Goal: Task Accomplishment & Management: Use online tool/utility

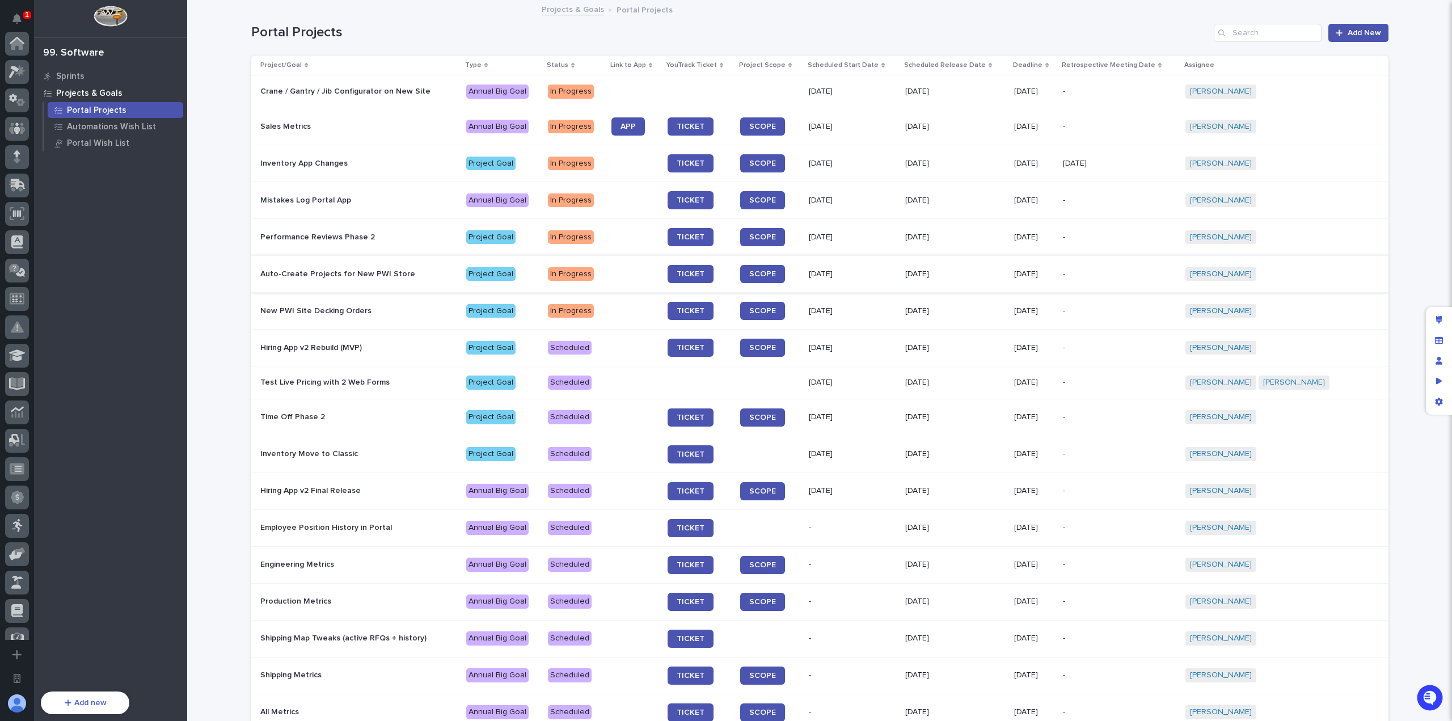
scroll to position [356, 0]
click at [229, 268] on div "Loading... Saving… Loading... Saving… Portal Projects Add New Project/Goal Type…" at bounding box center [819, 451] width 1265 height 900
click at [636, 124] on span "APP" at bounding box center [627, 126] width 15 height 8
click at [217, 208] on div "Loading... Saving… Loading... Saving… Portal Projects Add New Project/Goal Type…" at bounding box center [819, 451] width 1265 height 900
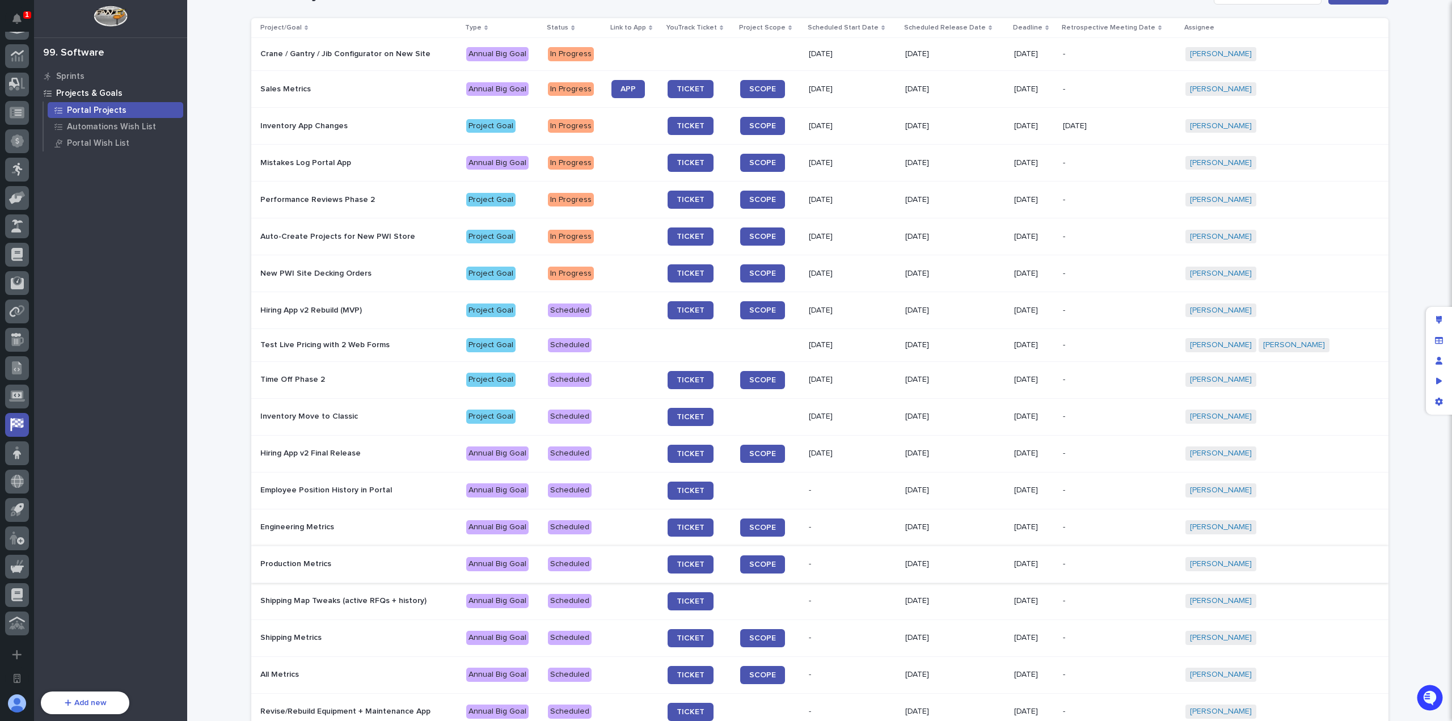
scroll to position [0, 0]
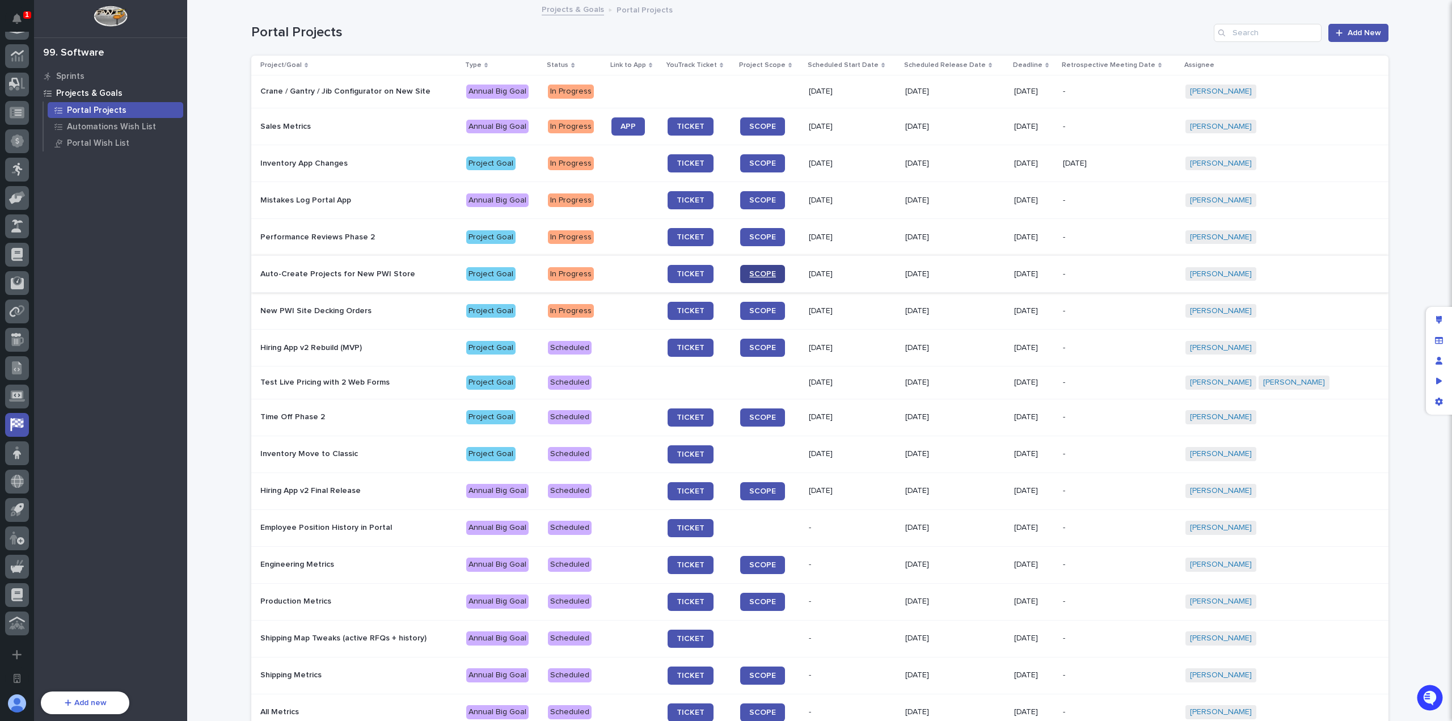
click at [771, 273] on span "SCOPE" at bounding box center [762, 274] width 27 height 8
click at [775, 197] on span "SCOPE" at bounding box center [762, 200] width 27 height 8
click at [775, 200] on span "SCOPE" at bounding box center [762, 200] width 27 height 8
click at [702, 200] on span "TICKET" at bounding box center [691, 200] width 28 height 8
click at [399, 201] on p "Mistakes Log Portal App" at bounding box center [358, 201] width 197 height 10
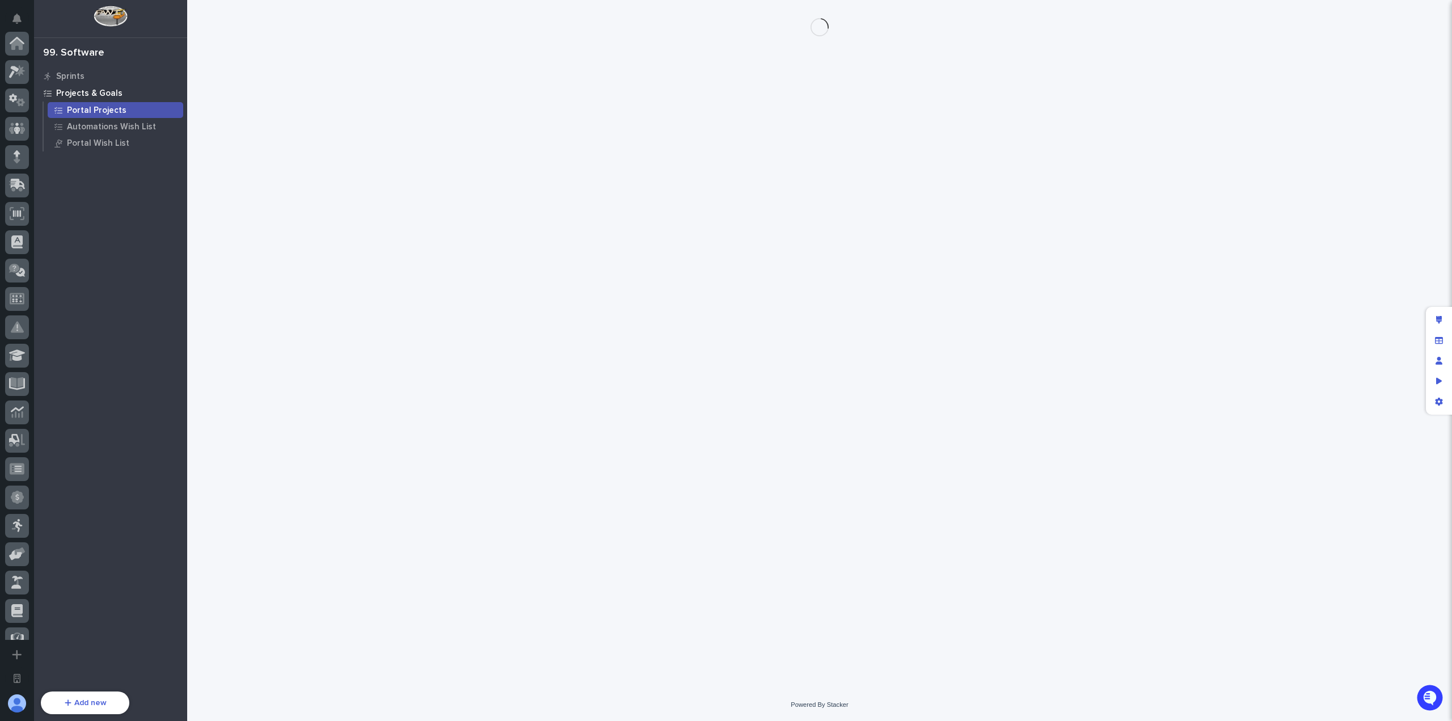
scroll to position [356, 0]
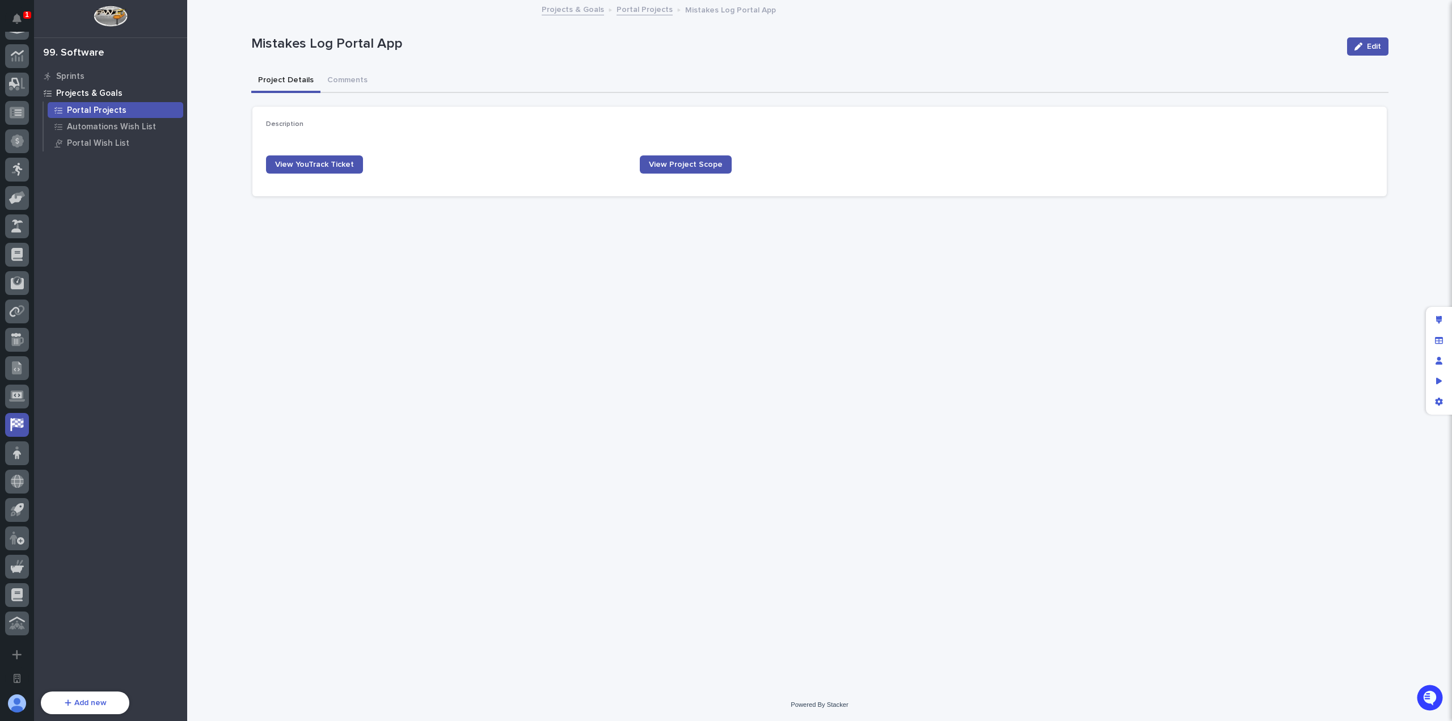
click at [116, 111] on p "Portal Projects" at bounding box center [97, 110] width 60 height 10
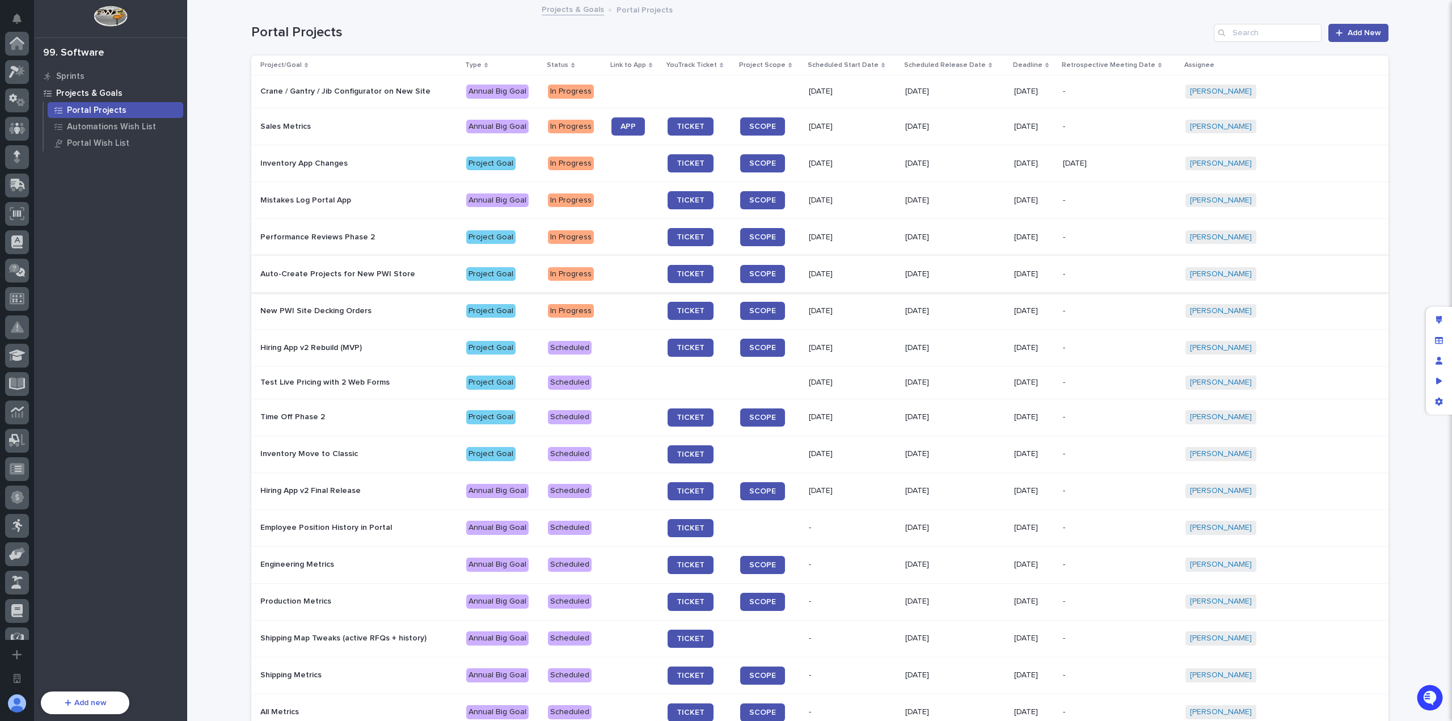
scroll to position [356, 0]
click at [776, 129] on span "SCOPE" at bounding box center [762, 126] width 27 height 8
click at [386, 203] on p "Mistakes Log Portal App" at bounding box center [358, 201] width 197 height 10
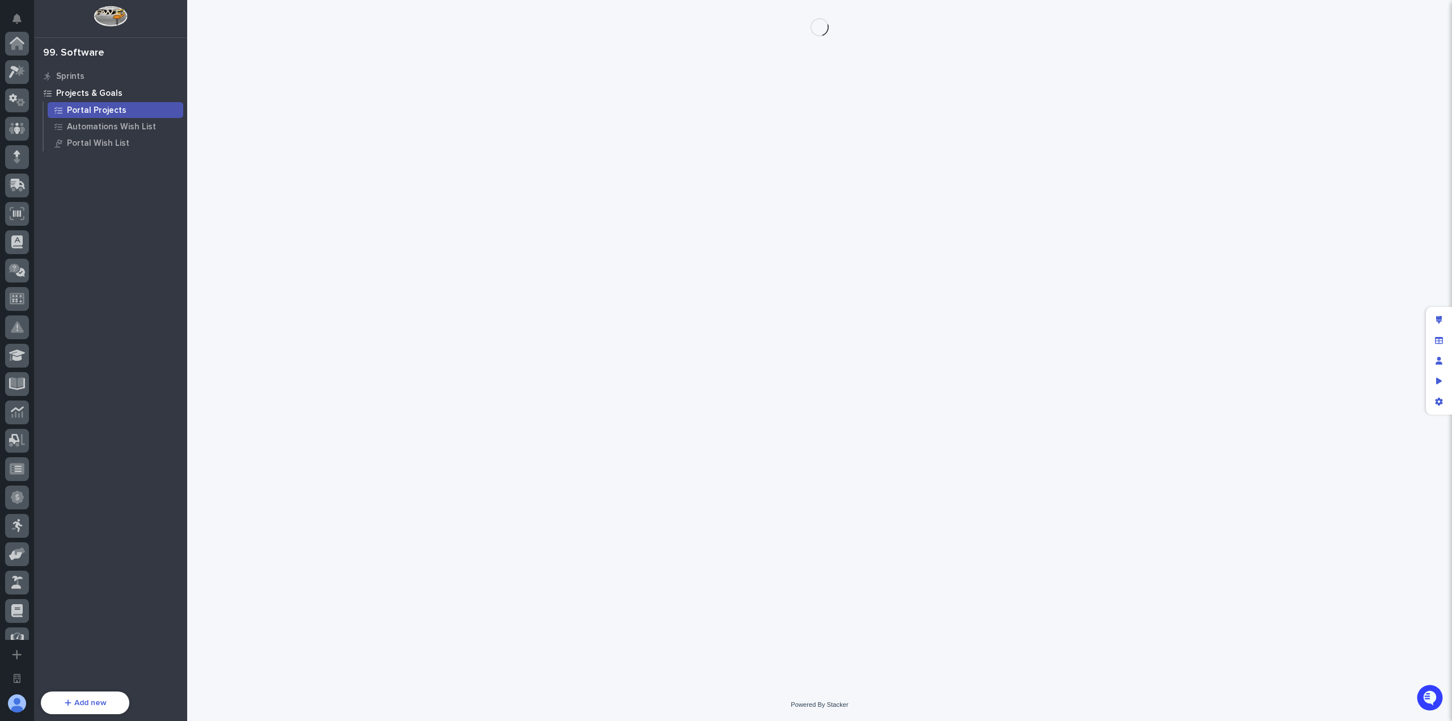
scroll to position [356, 0]
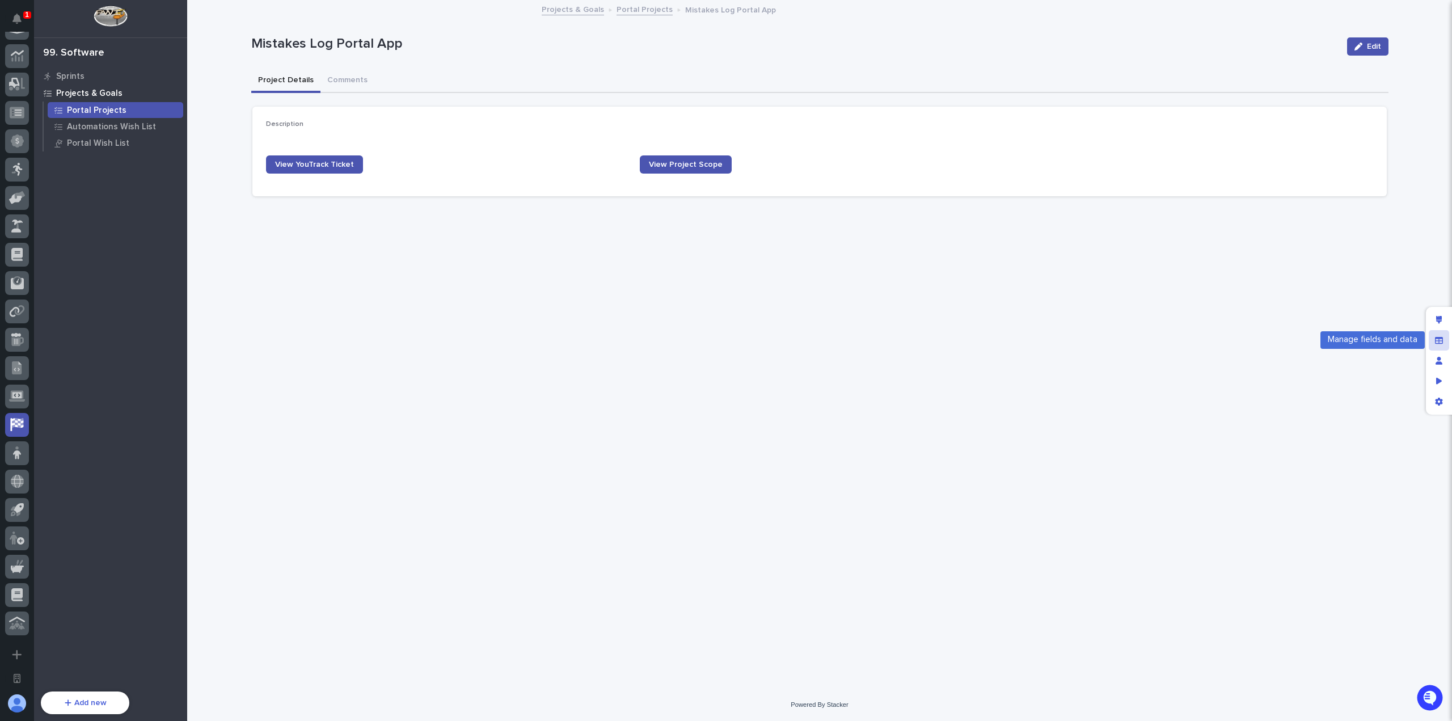
click at [1440, 341] on icon "Manage fields and data" at bounding box center [1439, 340] width 8 height 8
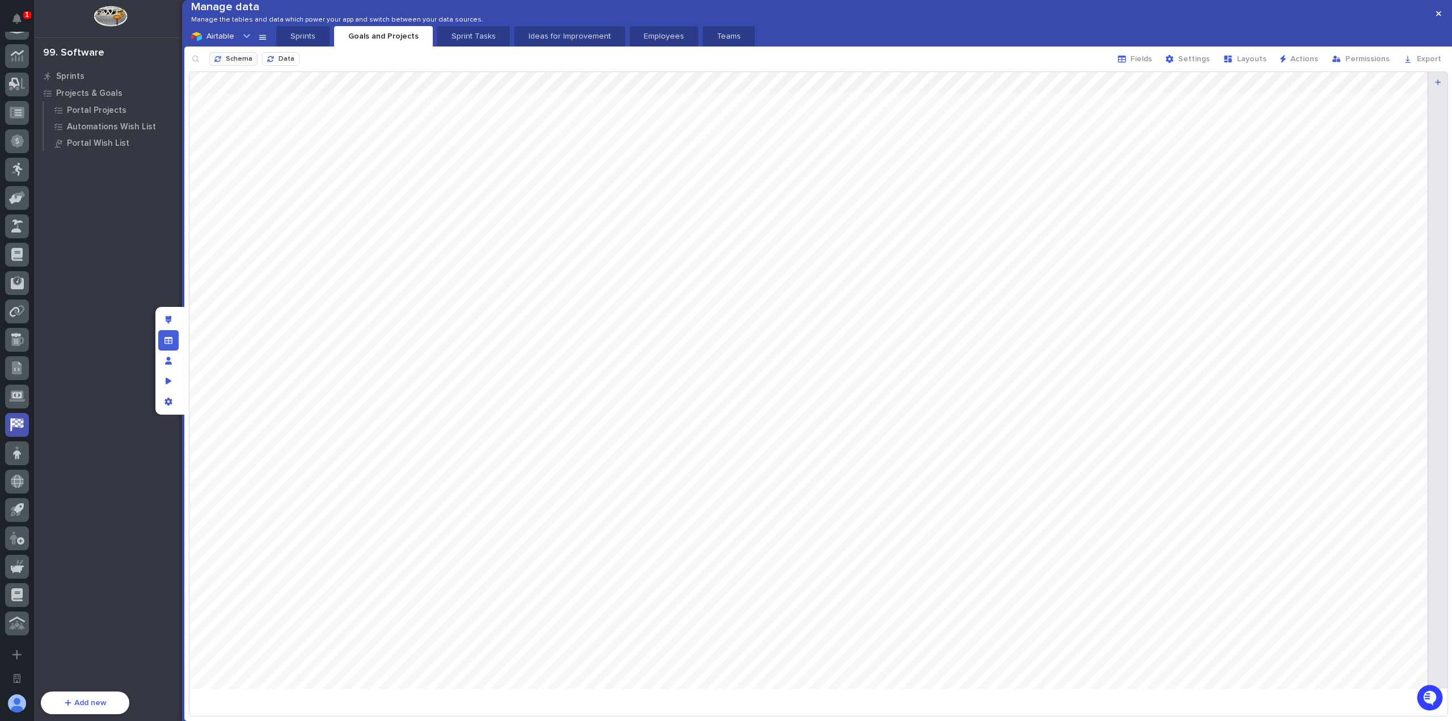
click at [236, 62] on span "Schema" at bounding box center [239, 59] width 27 height 7
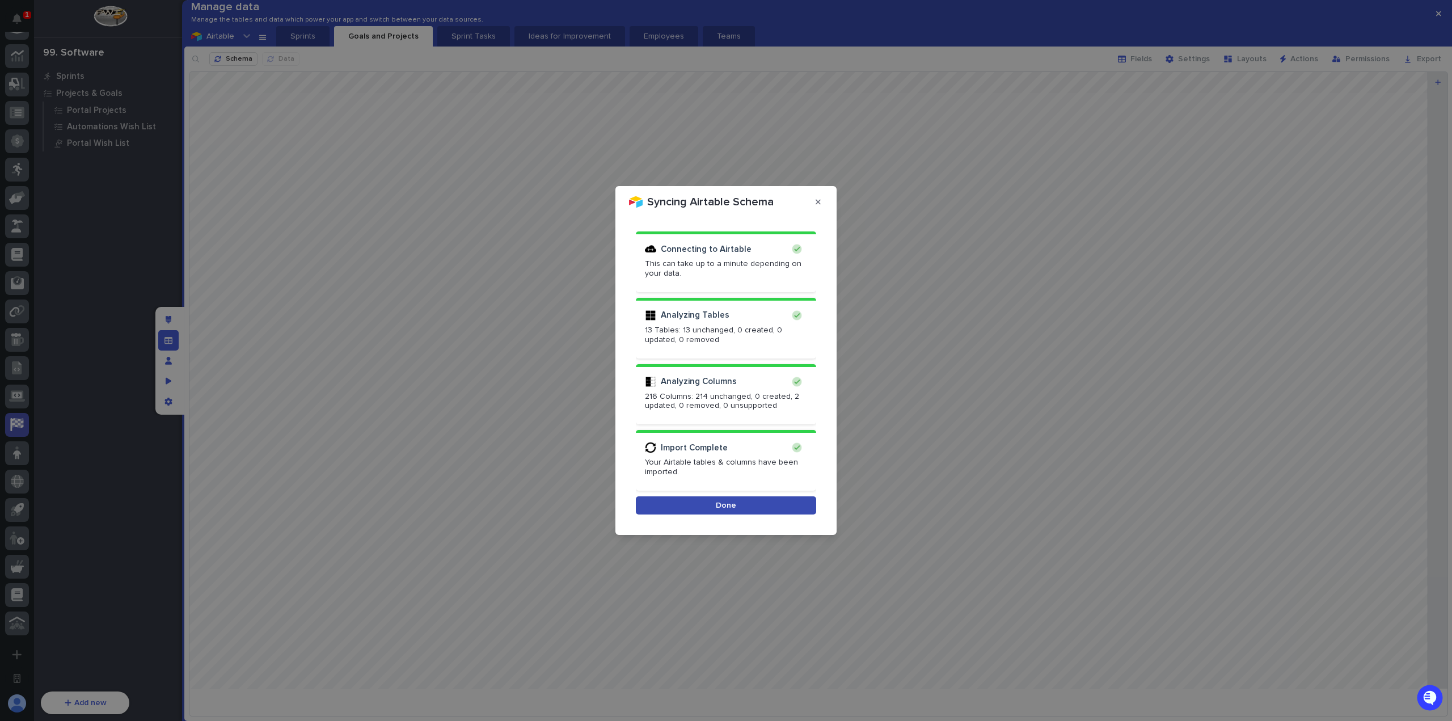
click at [749, 501] on button "Done" at bounding box center [726, 505] width 180 height 18
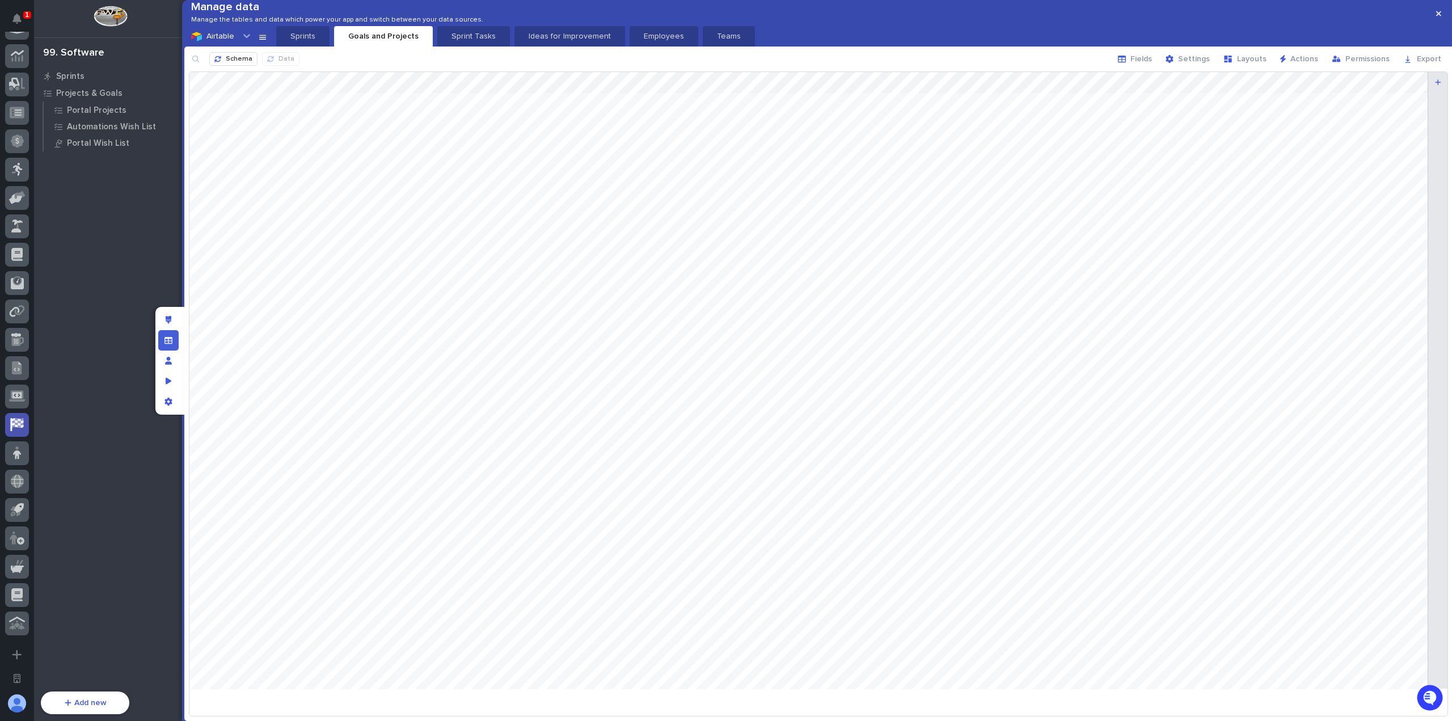
click at [1436, 23] on div at bounding box center [1438, 13] width 28 height 27
click at [1440, 15] on icon "button" at bounding box center [1438, 13] width 5 height 5
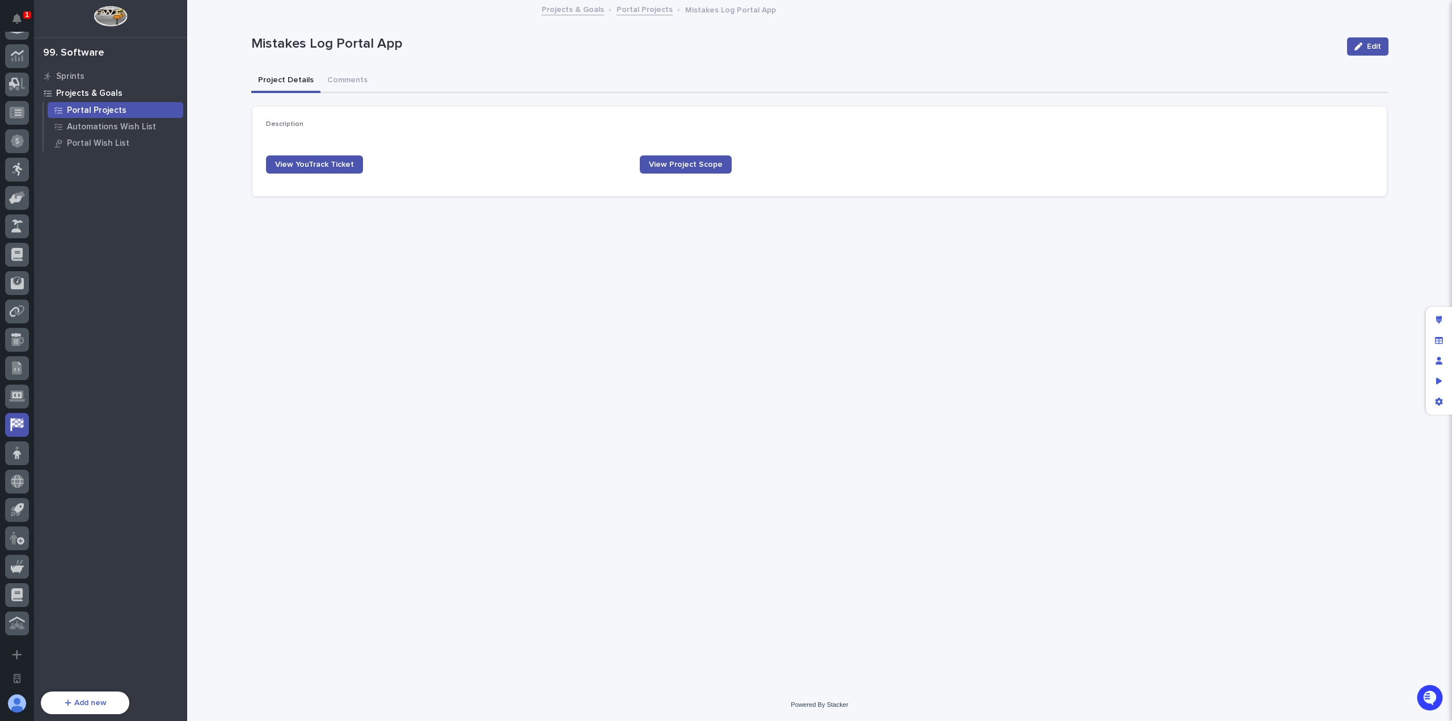
click at [124, 108] on div "Portal Projects" at bounding box center [116, 110] width 136 height 16
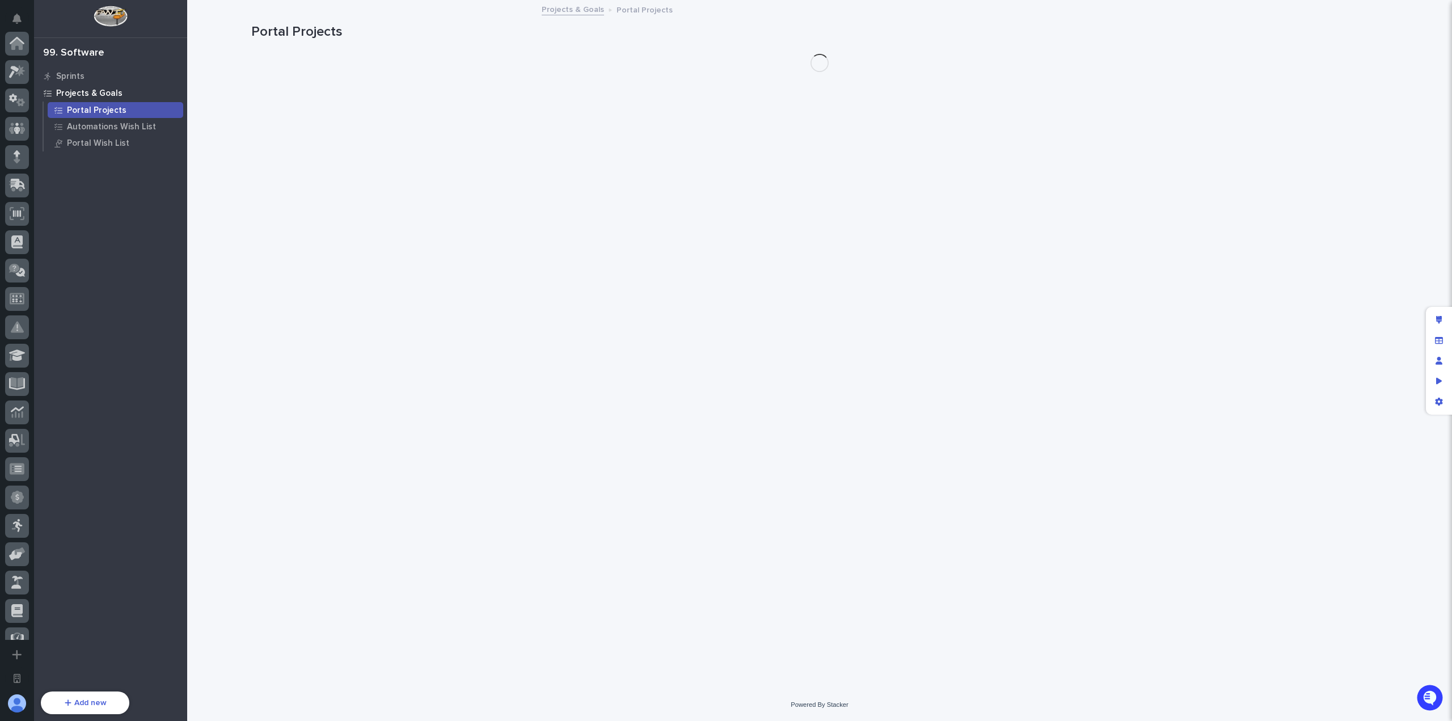
scroll to position [356, 0]
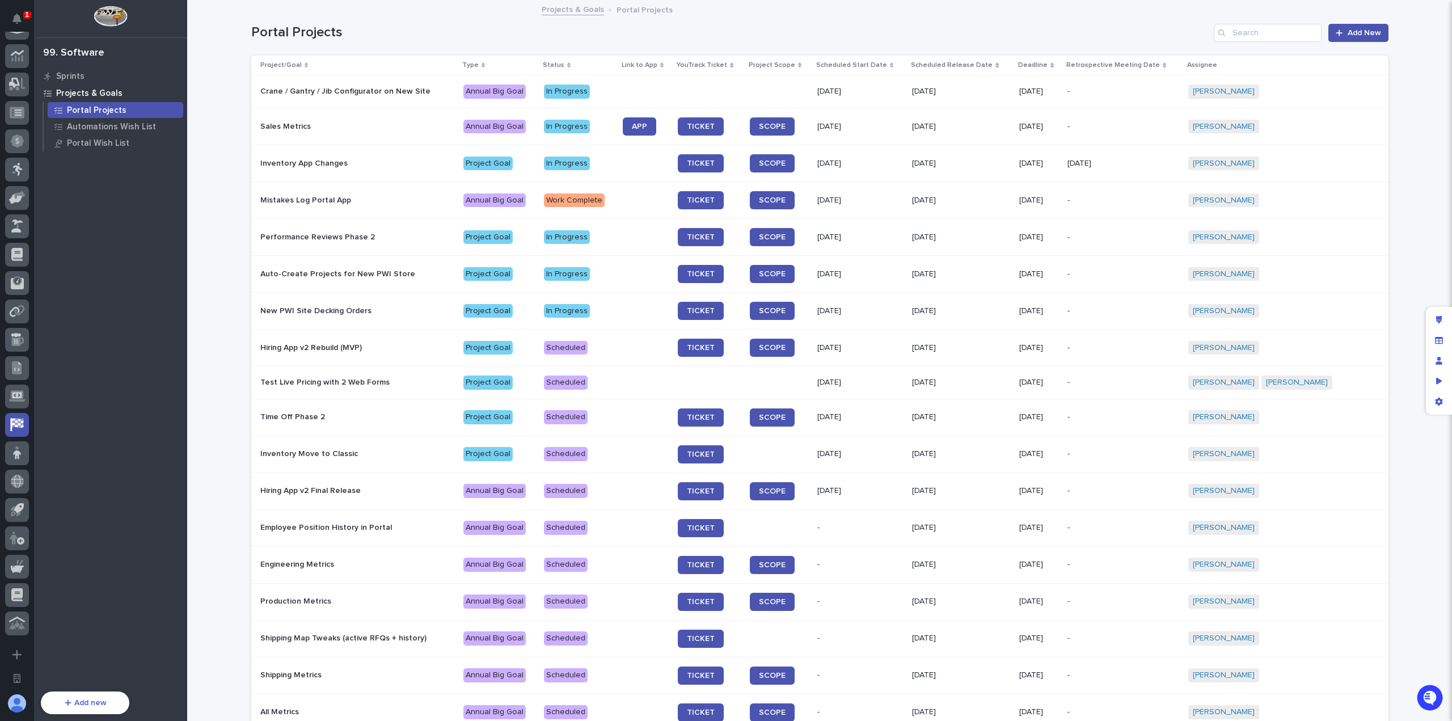
click at [206, 187] on div "Loading... Saving… Loading... Saving… Portal Projects Add New Project/Goal Type…" at bounding box center [819, 451] width 1265 height 900
click at [1441, 326] on div "Edit layout" at bounding box center [1438, 320] width 20 height 20
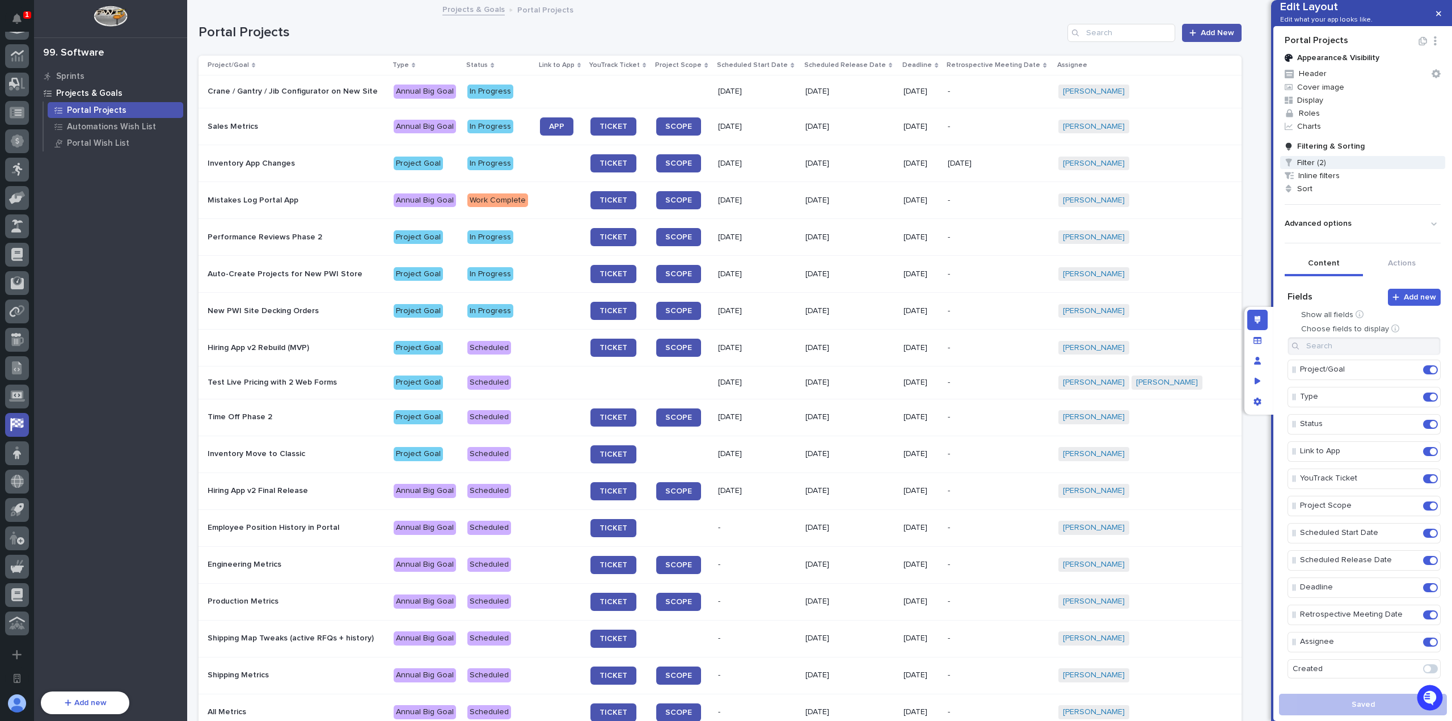
click at [1326, 169] on span "Filter (2)" at bounding box center [1362, 162] width 165 height 13
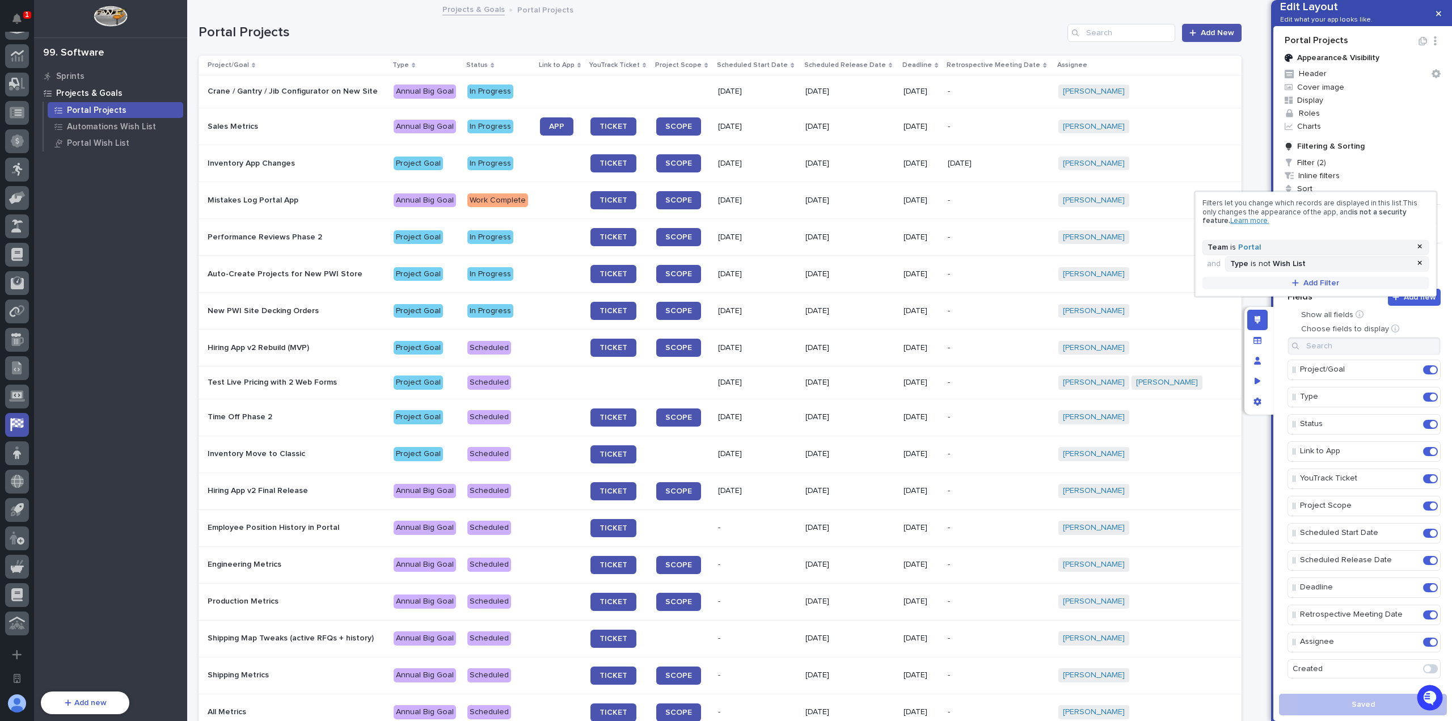
click at [1312, 280] on span "Add Filter" at bounding box center [1321, 282] width 36 height 8
type input "****"
click at [1276, 299] on div "Status" at bounding box center [1316, 300] width 226 height 13
click at [1278, 286] on span "Status" at bounding box center [1327, 282] width 196 height 10
click at [1278, 301] on button "is" at bounding box center [1327, 302] width 196 height 22
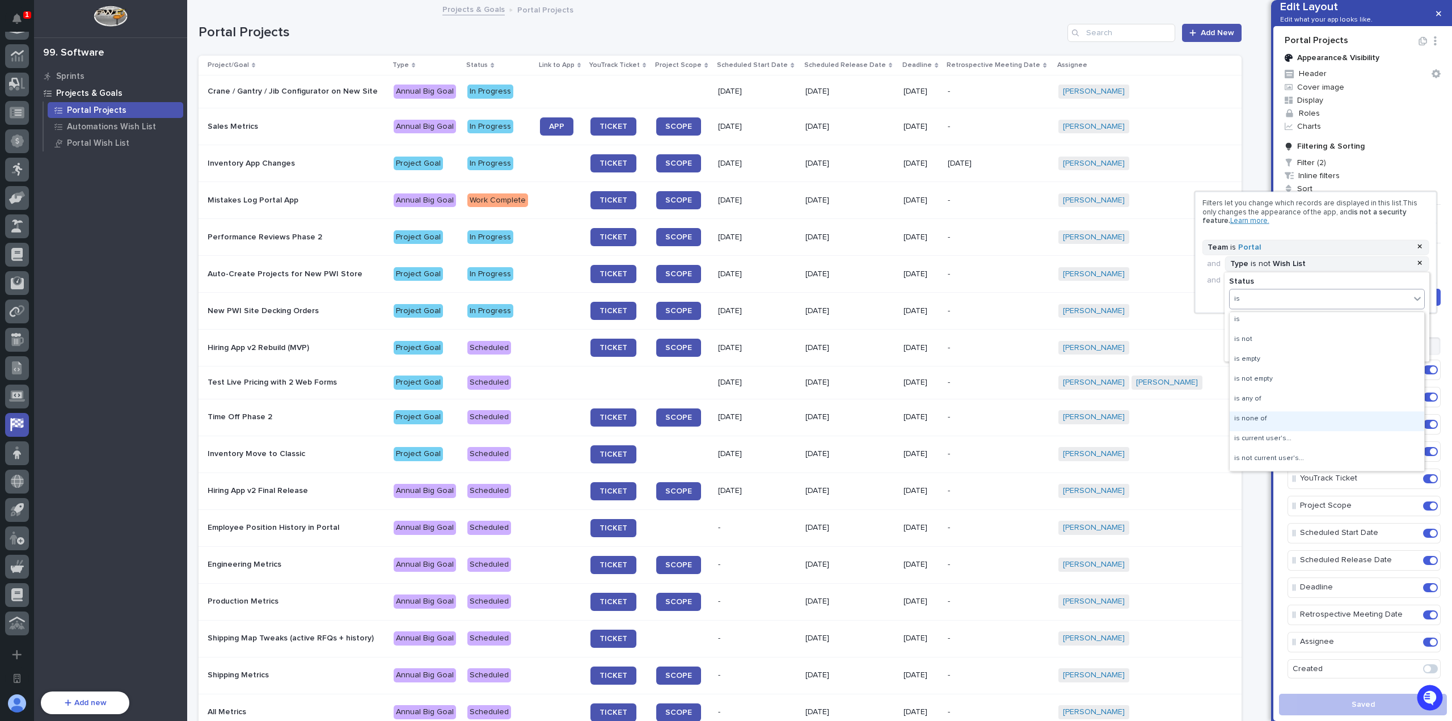
click at [1275, 412] on div "is none of" at bounding box center [1326, 421] width 195 height 20
click at [1299, 325] on div "Select..." at bounding box center [1319, 323] width 180 height 16
click at [1327, 393] on div "Retrospective Complete" at bounding box center [1326, 391] width 195 height 13
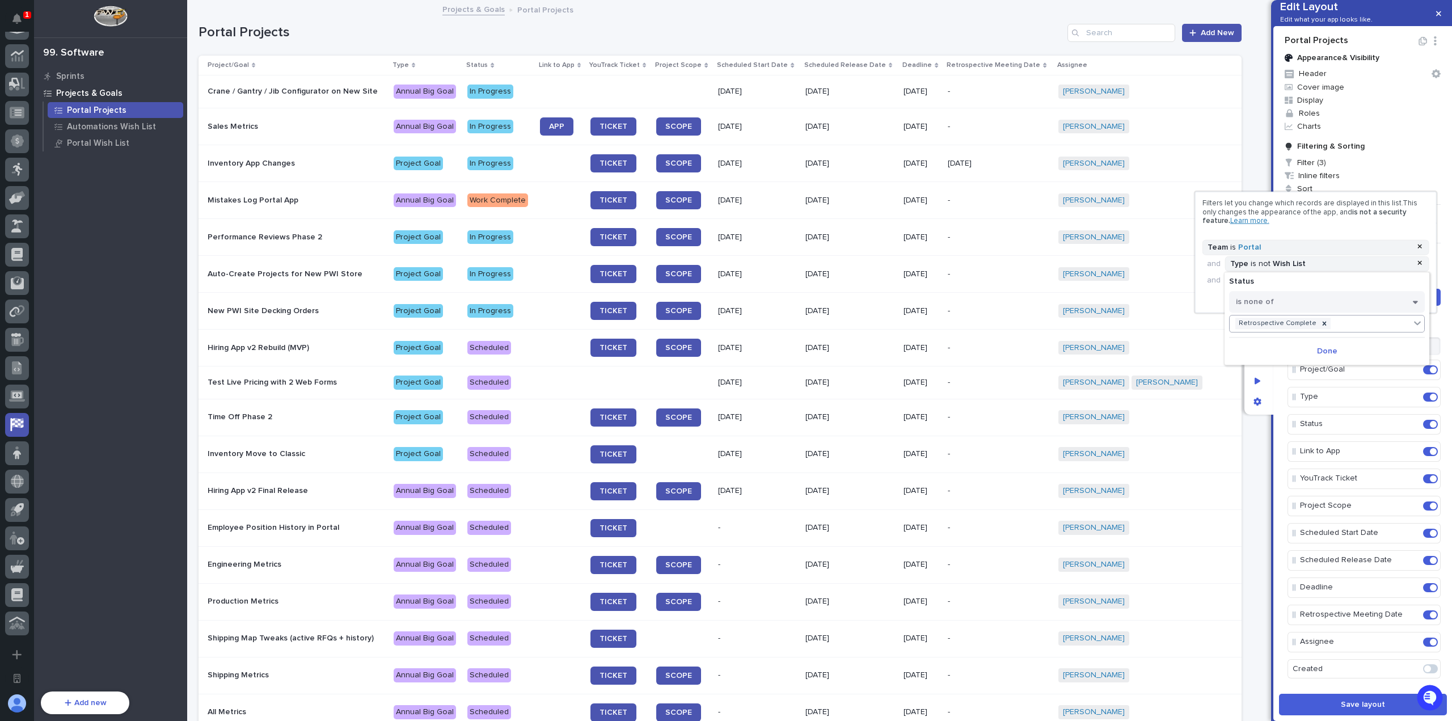
click at [1339, 320] on div "Retrospective Complete" at bounding box center [1319, 323] width 180 height 16
click at [1344, 388] on div "Retrospective Not Needed" at bounding box center [1326, 391] width 195 height 13
click at [1369, 334] on div "Retrospective Complete Retrospective Not Needed" at bounding box center [1319, 330] width 180 height 30
click at [1328, 404] on div "Canceled" at bounding box center [1326, 405] width 195 height 13
click at [1335, 369] on button "Done" at bounding box center [1327, 365] width 196 height 18
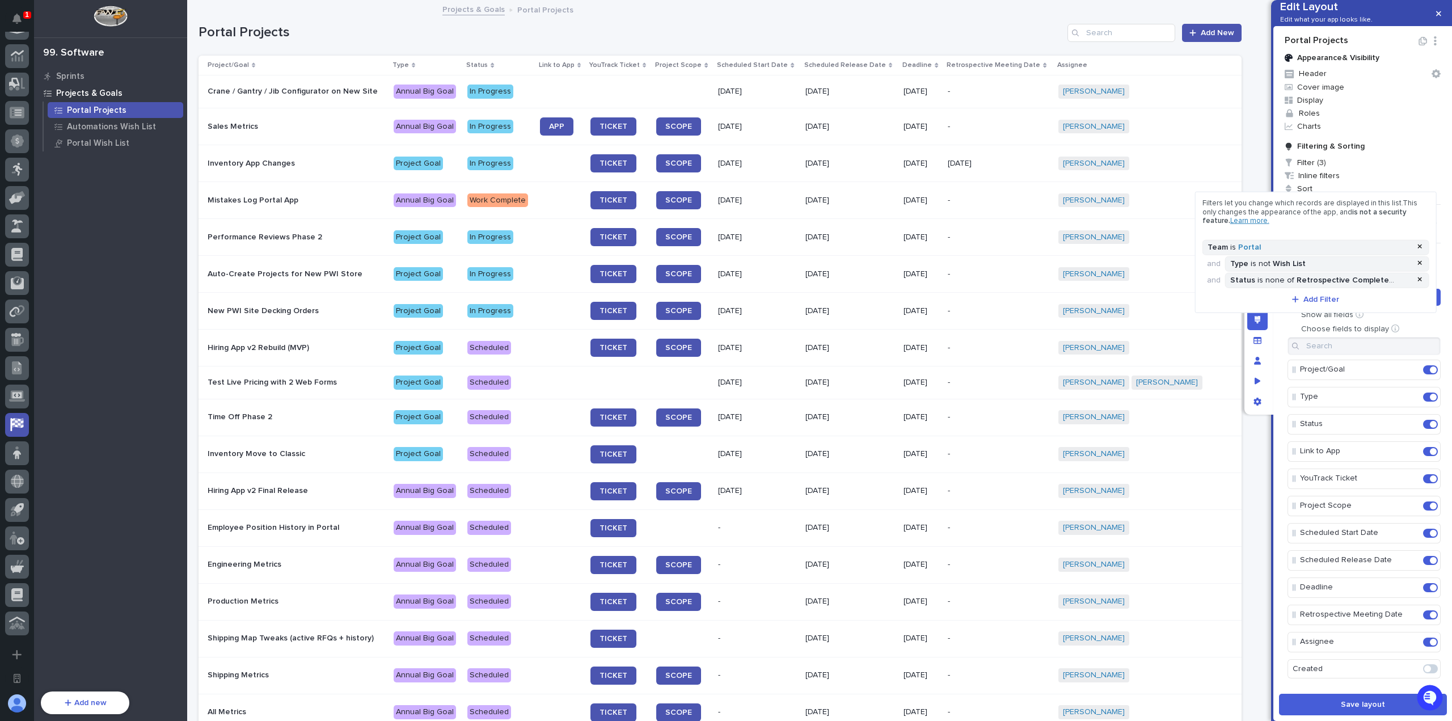
click at [1367, 211] on span "is not a security feature." at bounding box center [1304, 216] width 204 height 16
click at [1397, 184] on div at bounding box center [726, 360] width 1452 height 721
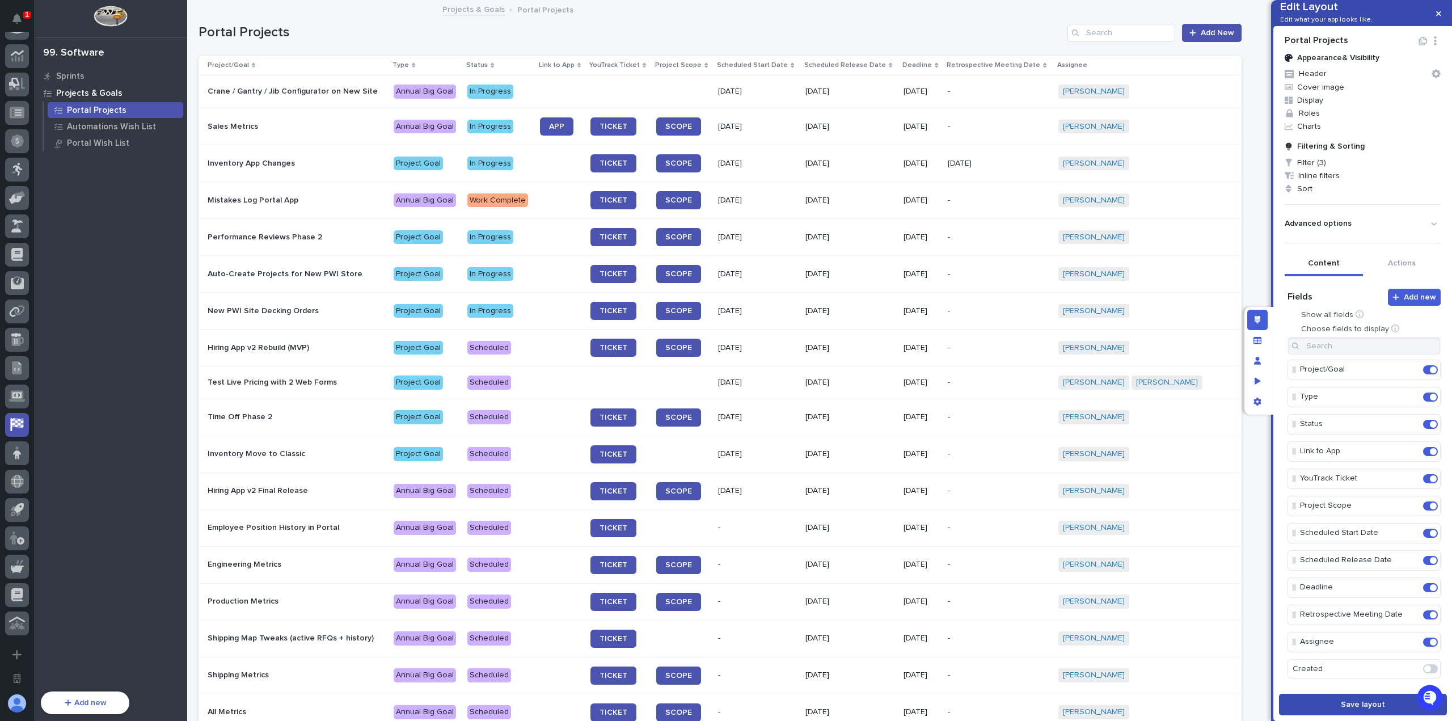
click at [1360, 702] on span "Save layout" at bounding box center [1363, 704] width 44 height 8
click at [1442, 17] on button "button" at bounding box center [1438, 14] width 19 height 18
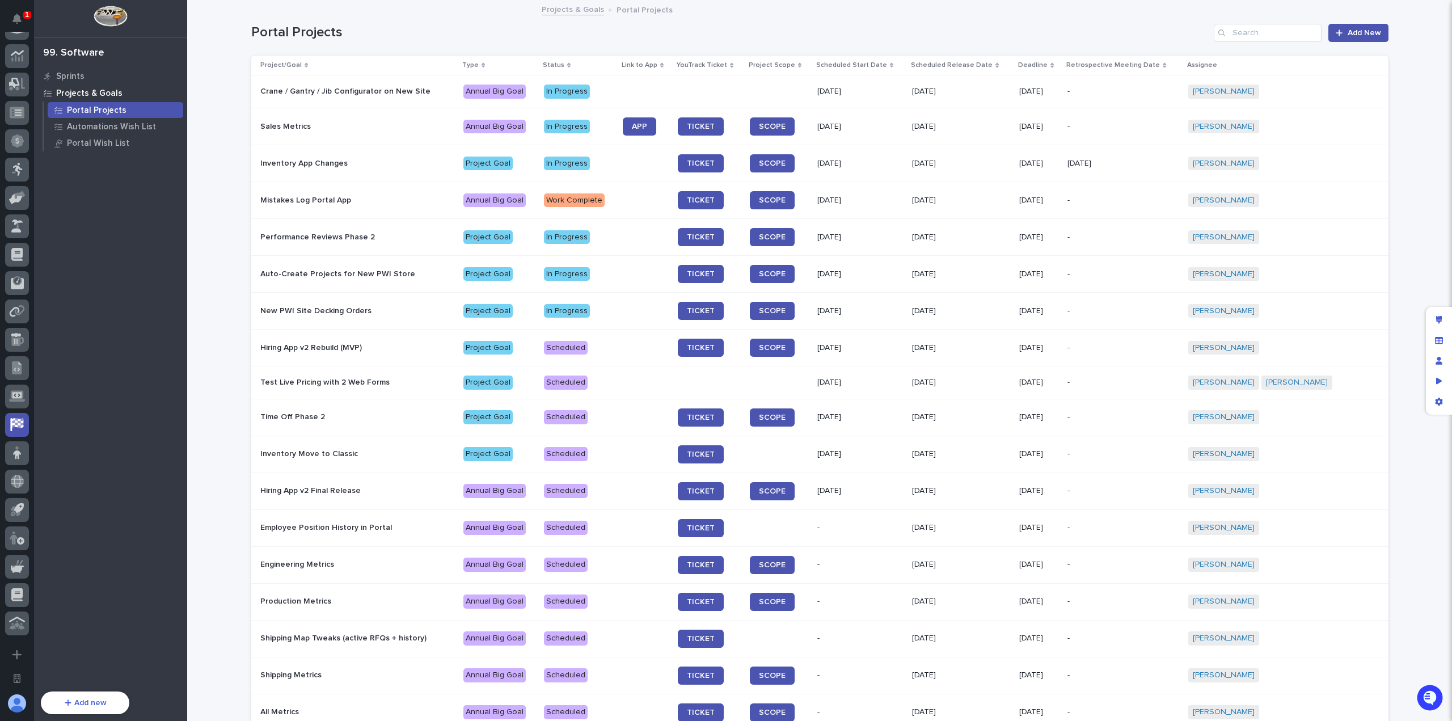
click at [360, 196] on p "Mistakes Log Portal App" at bounding box center [357, 201] width 194 height 10
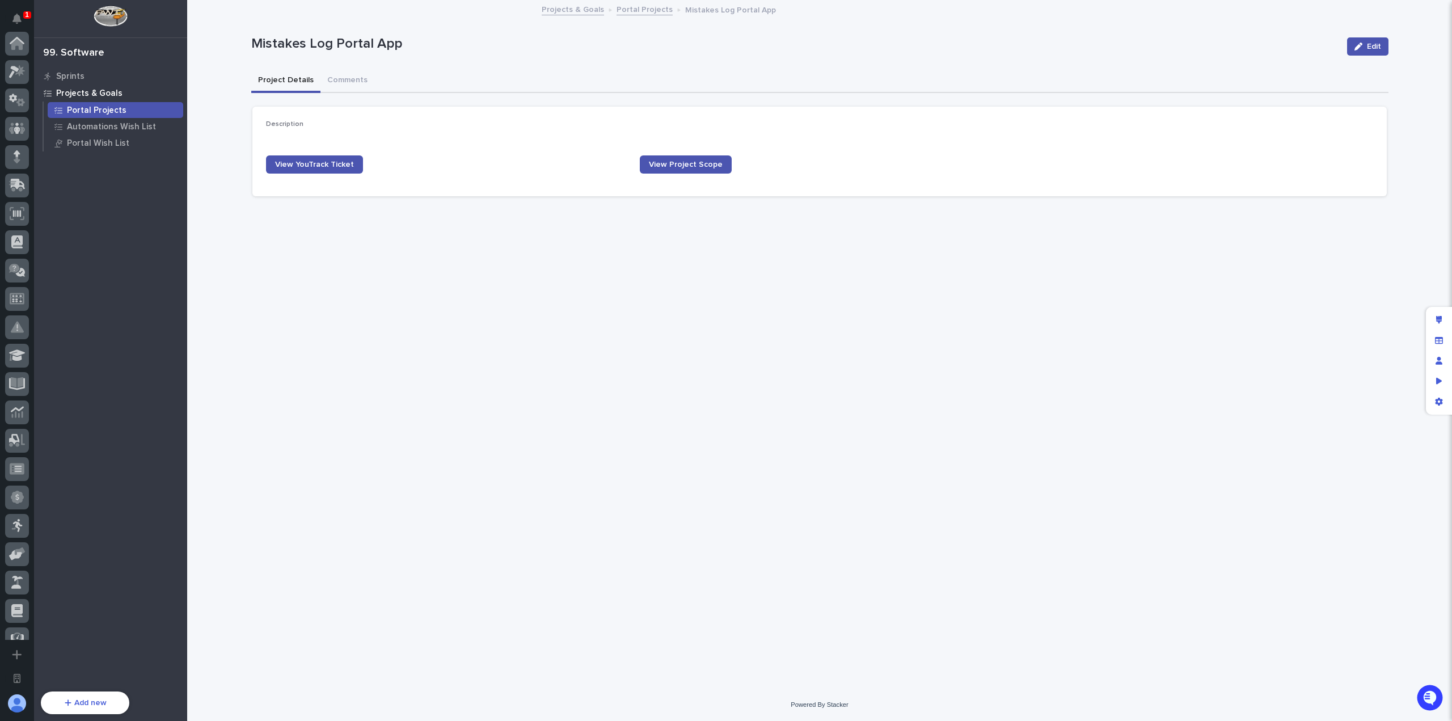
scroll to position [356, 0]
click at [1368, 51] on button "Edit" at bounding box center [1367, 46] width 41 height 18
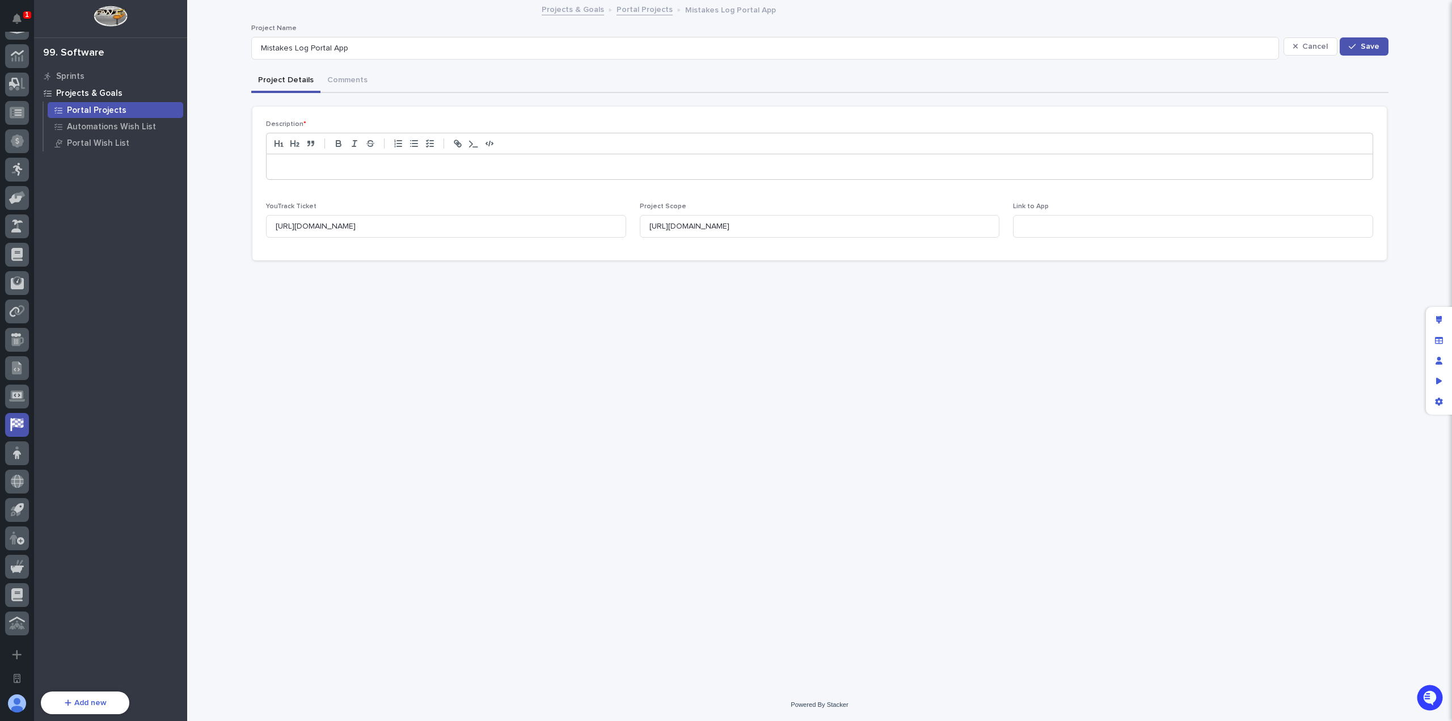
click at [1132, 238] on div "Link to App" at bounding box center [1193, 224] width 360 height 44
click at [1128, 233] on input at bounding box center [1193, 226] width 360 height 23
click at [1308, 46] on span "Cancel" at bounding box center [1315, 47] width 26 height 8
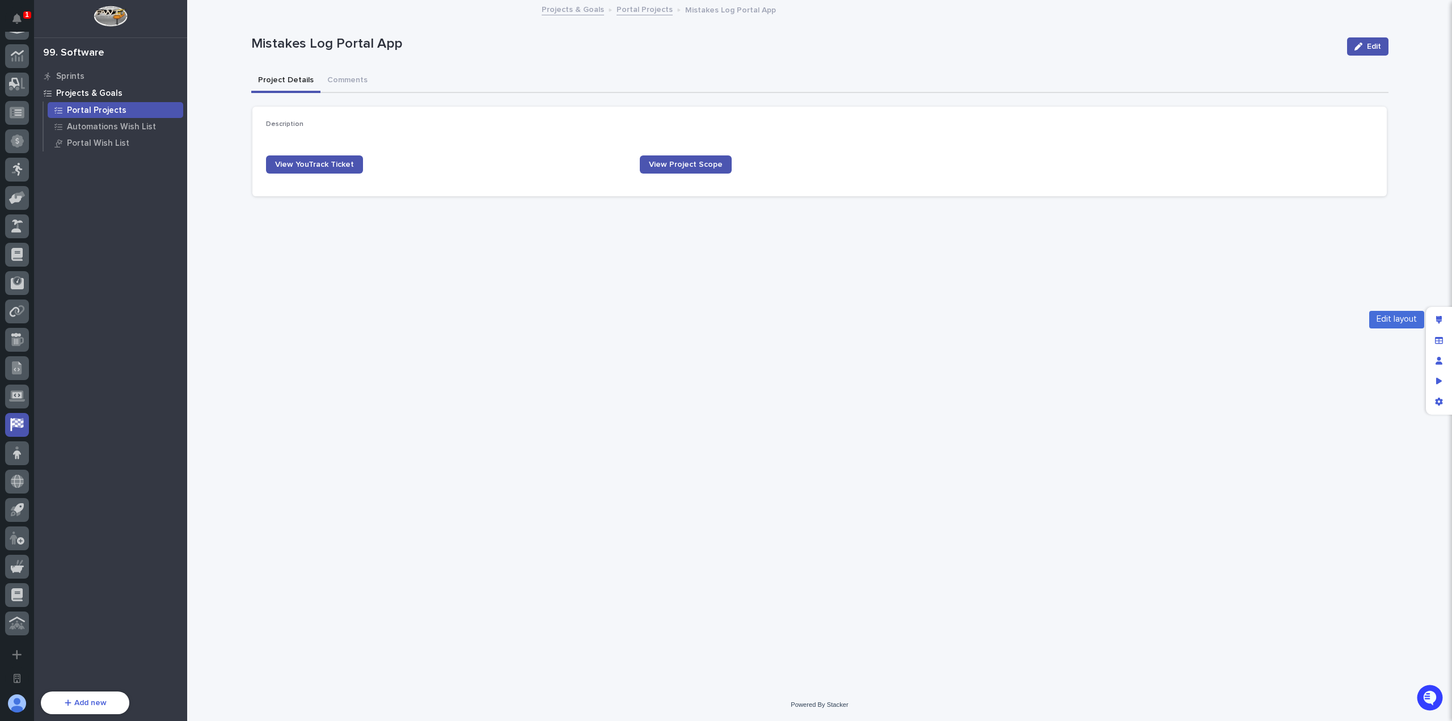
drag, startPoint x: 1440, startPoint y: 322, endPoint x: 1406, endPoint y: 330, distance: 34.5
click at [1440, 322] on icon "Edit layout" at bounding box center [1439, 320] width 6 height 8
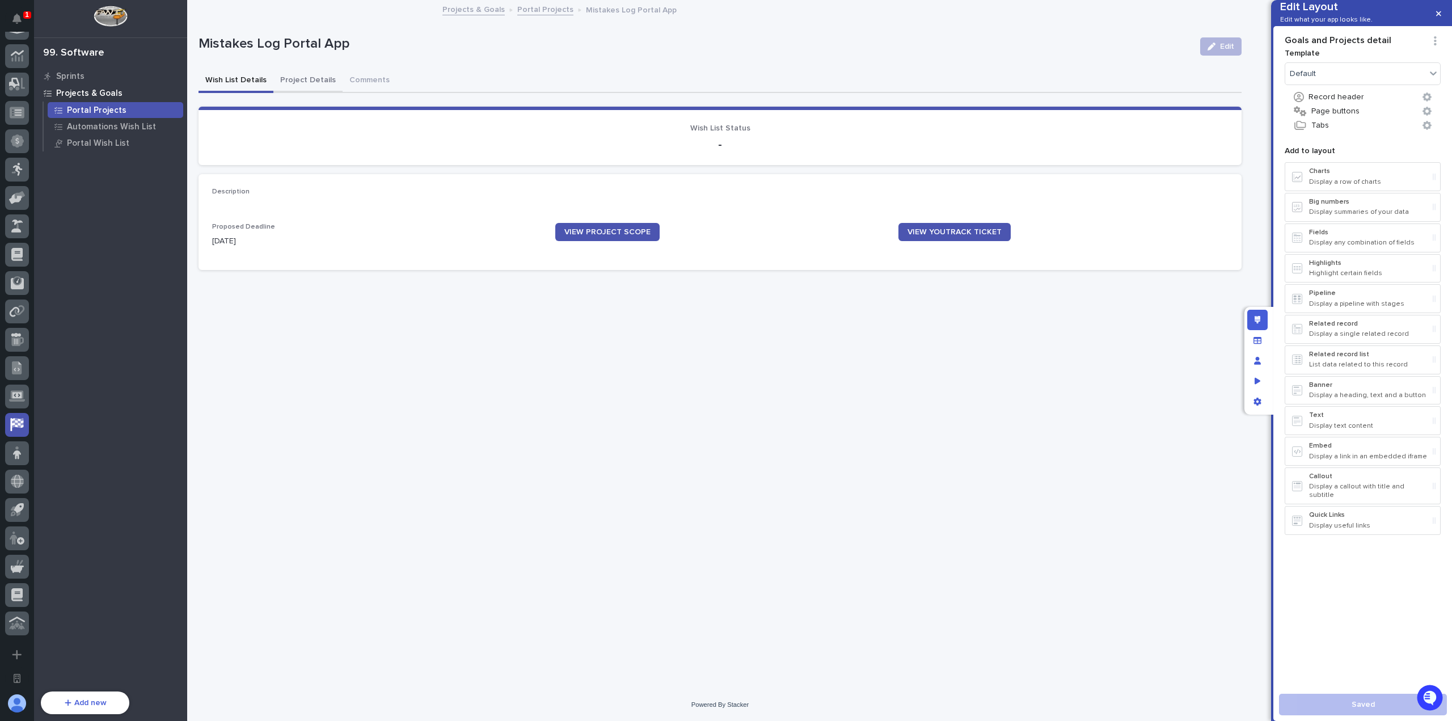
click at [301, 79] on button "Project Details" at bounding box center [307, 81] width 69 height 24
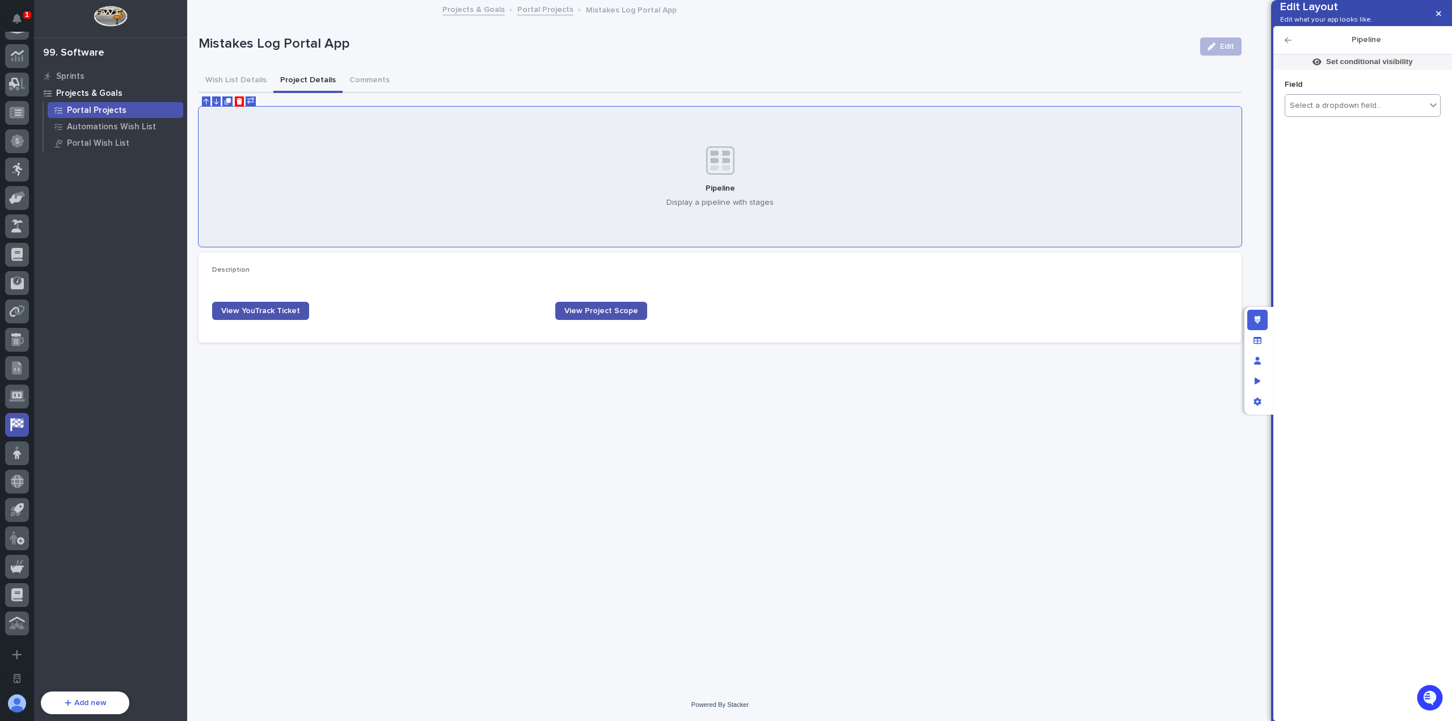
click at [1371, 111] on div "Select a dropdown field..." at bounding box center [1336, 106] width 92 height 10
click at [1355, 148] on div "Status" at bounding box center [1362, 145] width 155 height 20
click at [1425, 314] on span at bounding box center [1430, 309] width 15 height 9
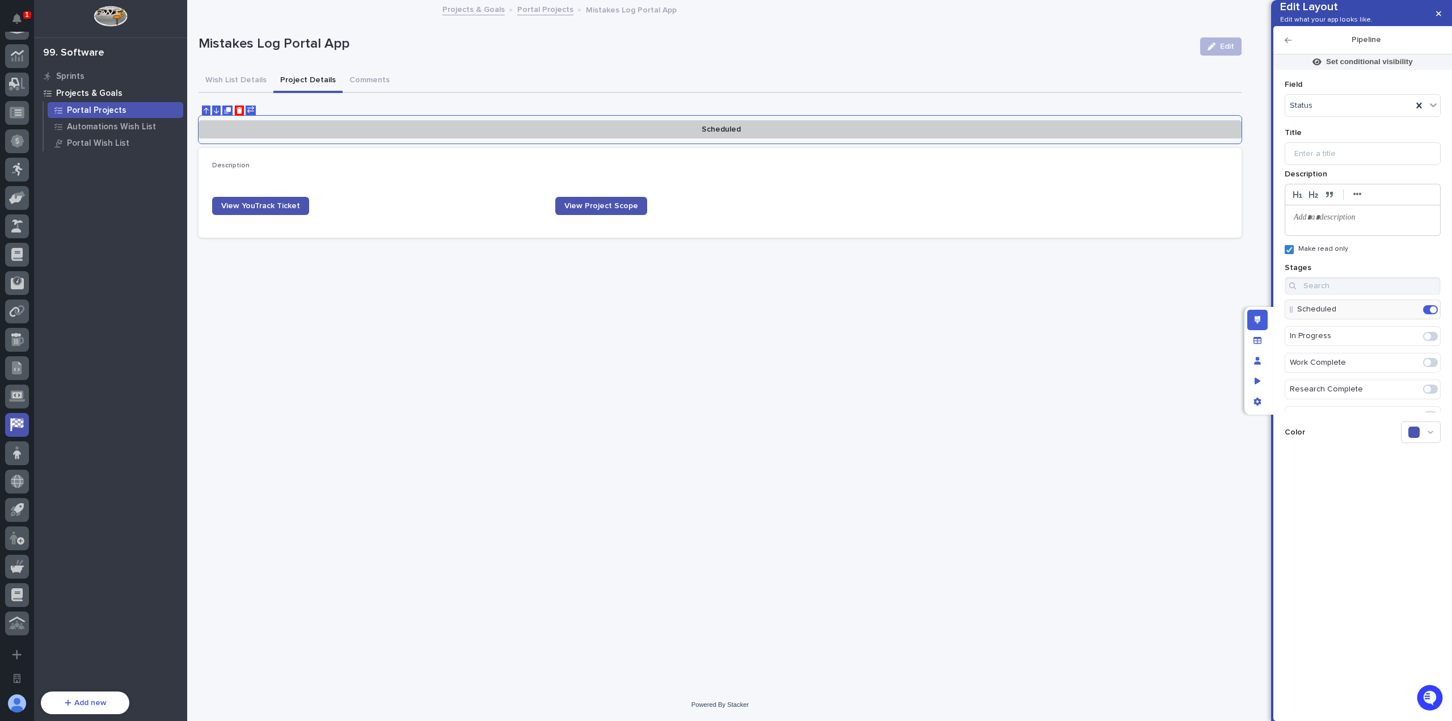
click at [1424, 340] on span at bounding box center [1427, 336] width 7 height 7
click at [1426, 367] on span at bounding box center [1430, 362] width 15 height 9
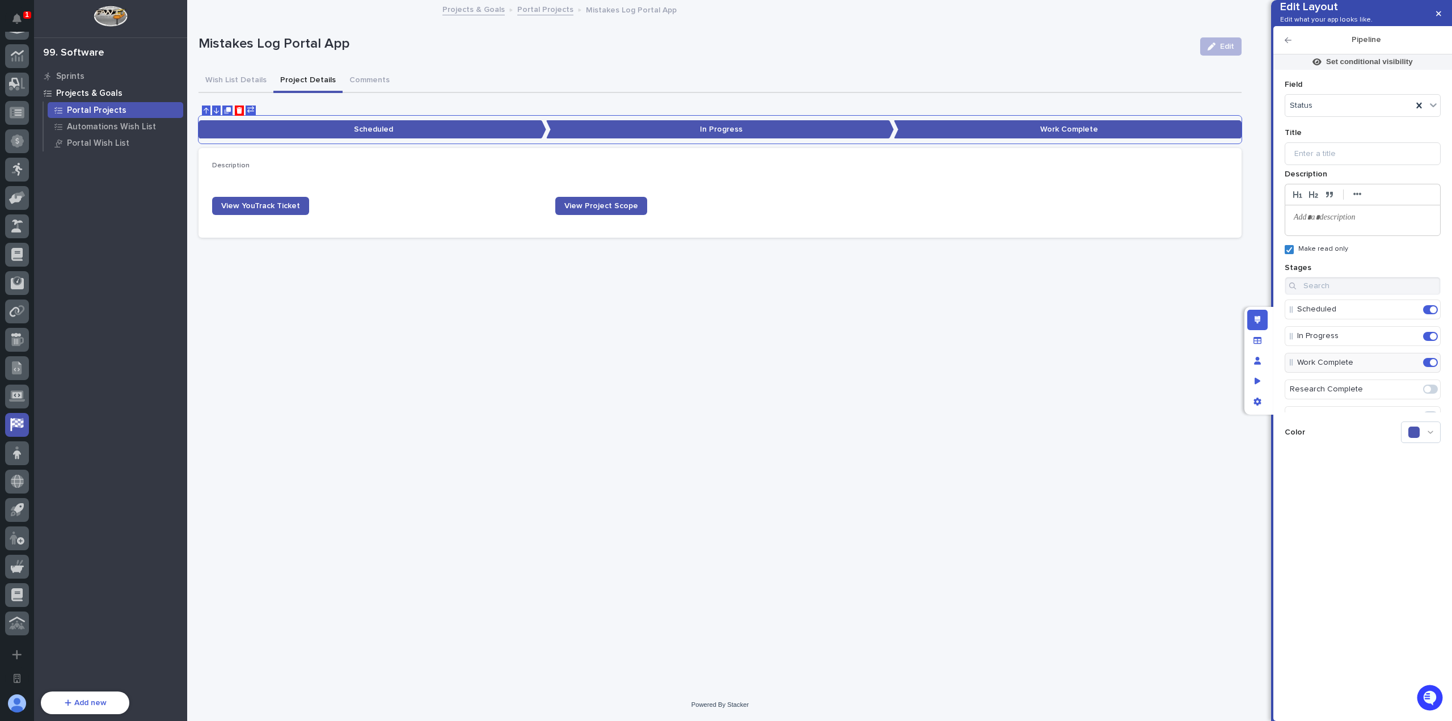
click at [1424, 392] on span at bounding box center [1427, 389] width 7 height 7
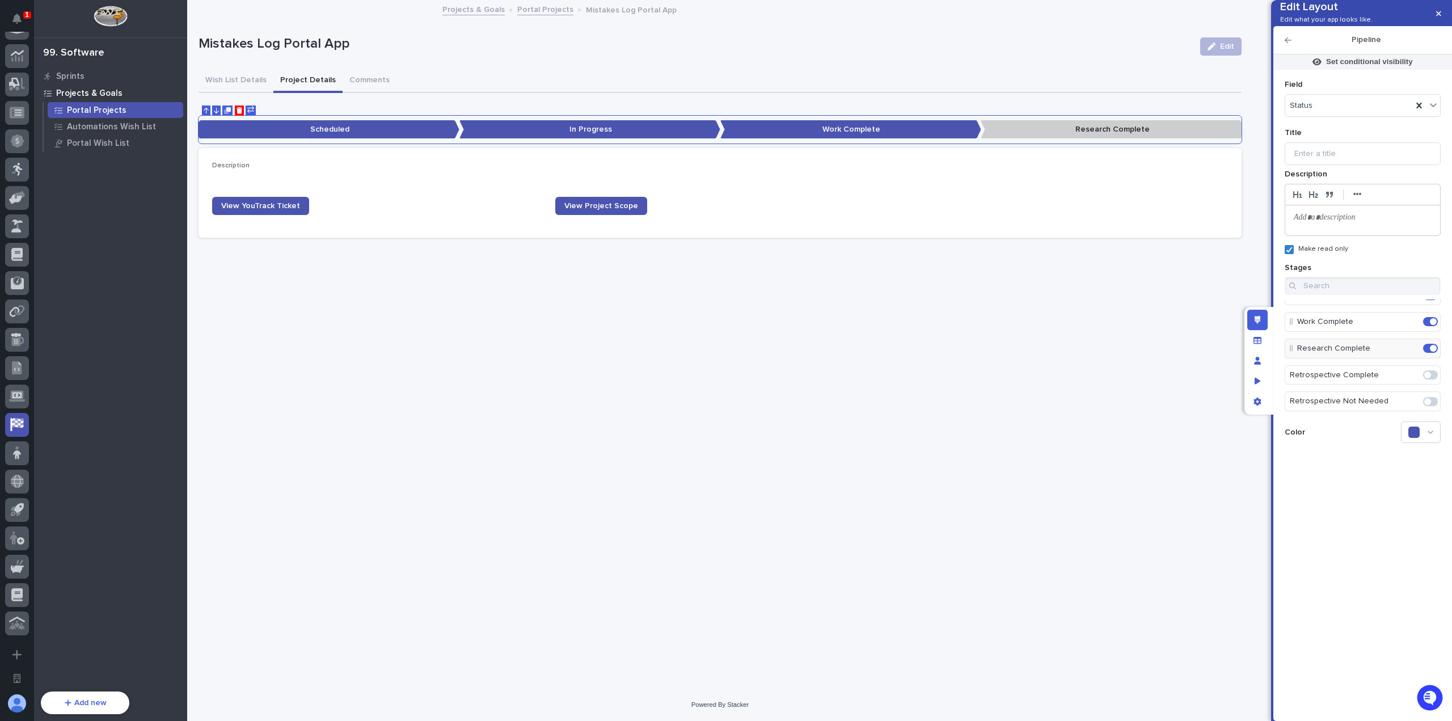
scroll to position [57, 0]
click at [1424, 362] on span at bounding box center [1427, 359] width 7 height 7
click at [1432, 443] on div at bounding box center [1421, 432] width 40 height 22
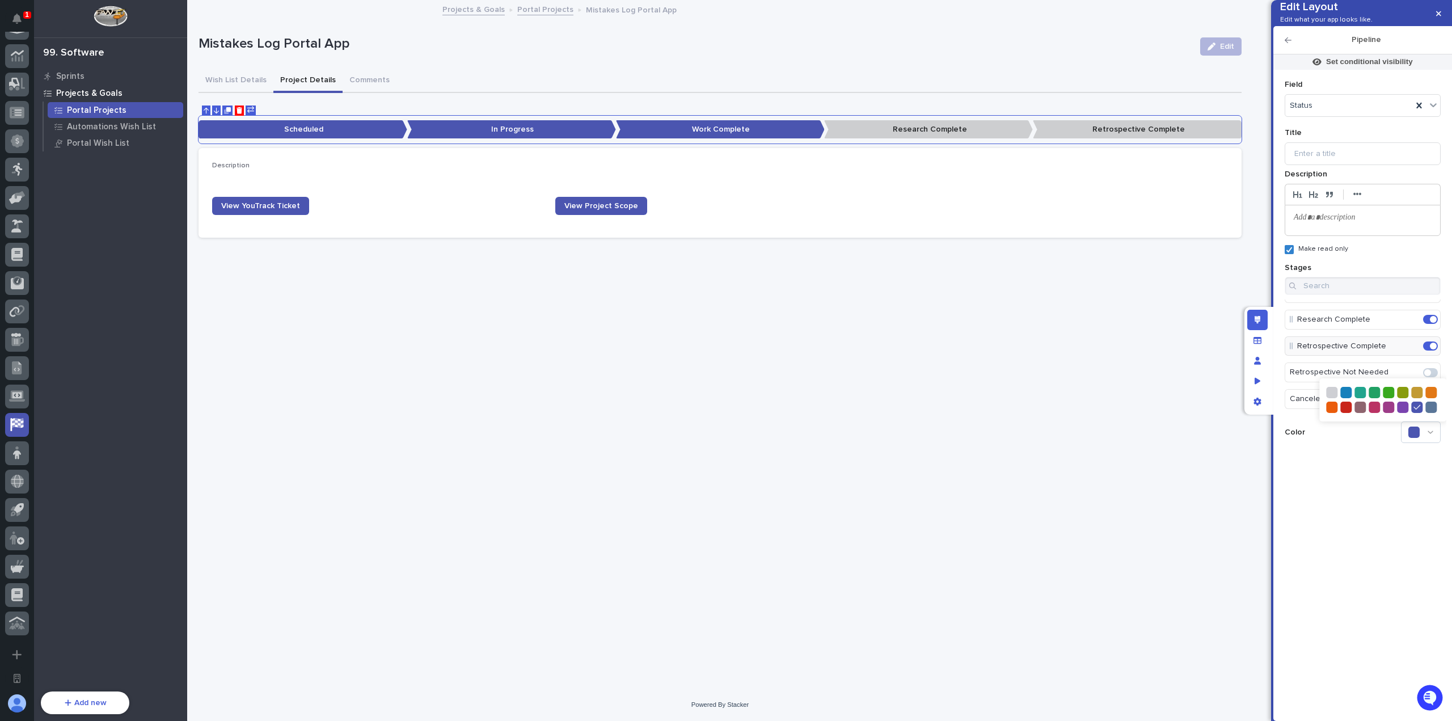
click at [1356, 396] on icon at bounding box center [1359, 392] width 7 height 8
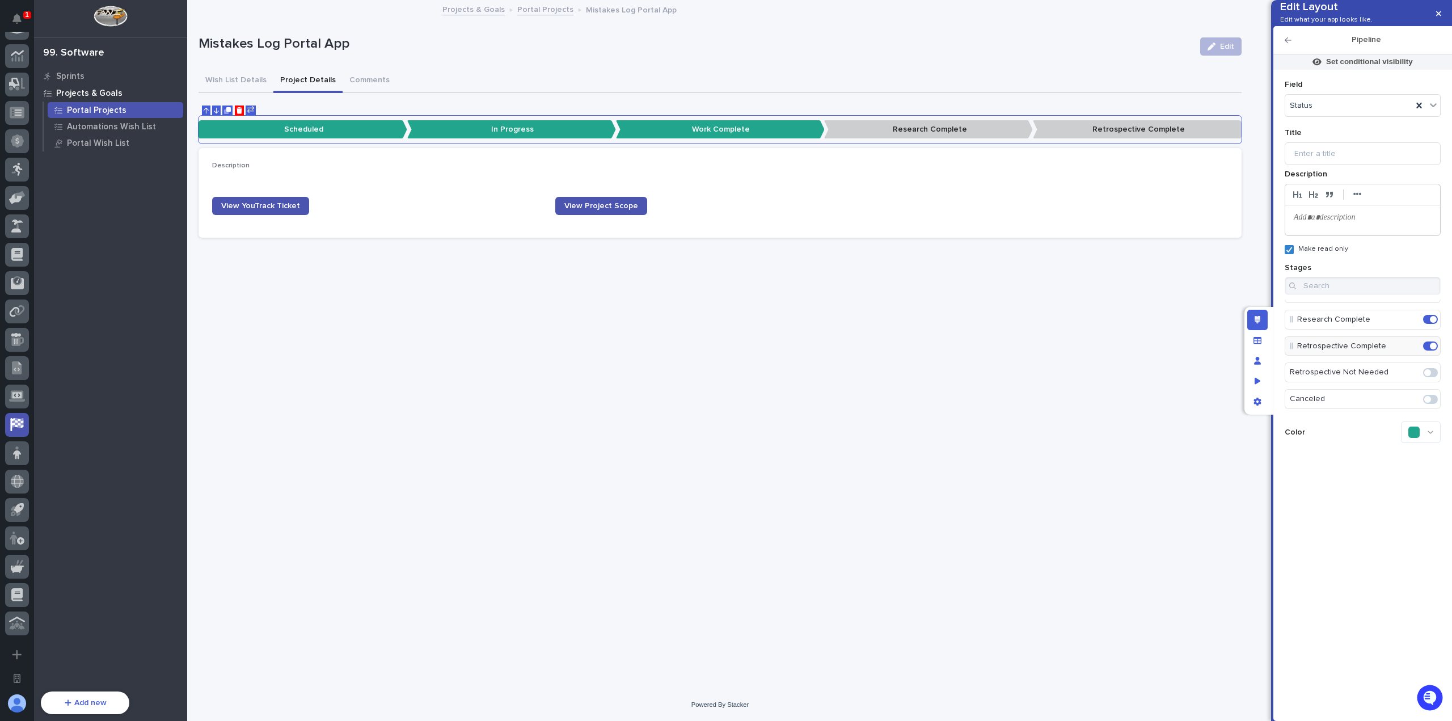
click at [1429, 436] on icon at bounding box center [1430, 432] width 6 height 8
click at [1350, 413] on div at bounding box center [1345, 406] width 11 height 11
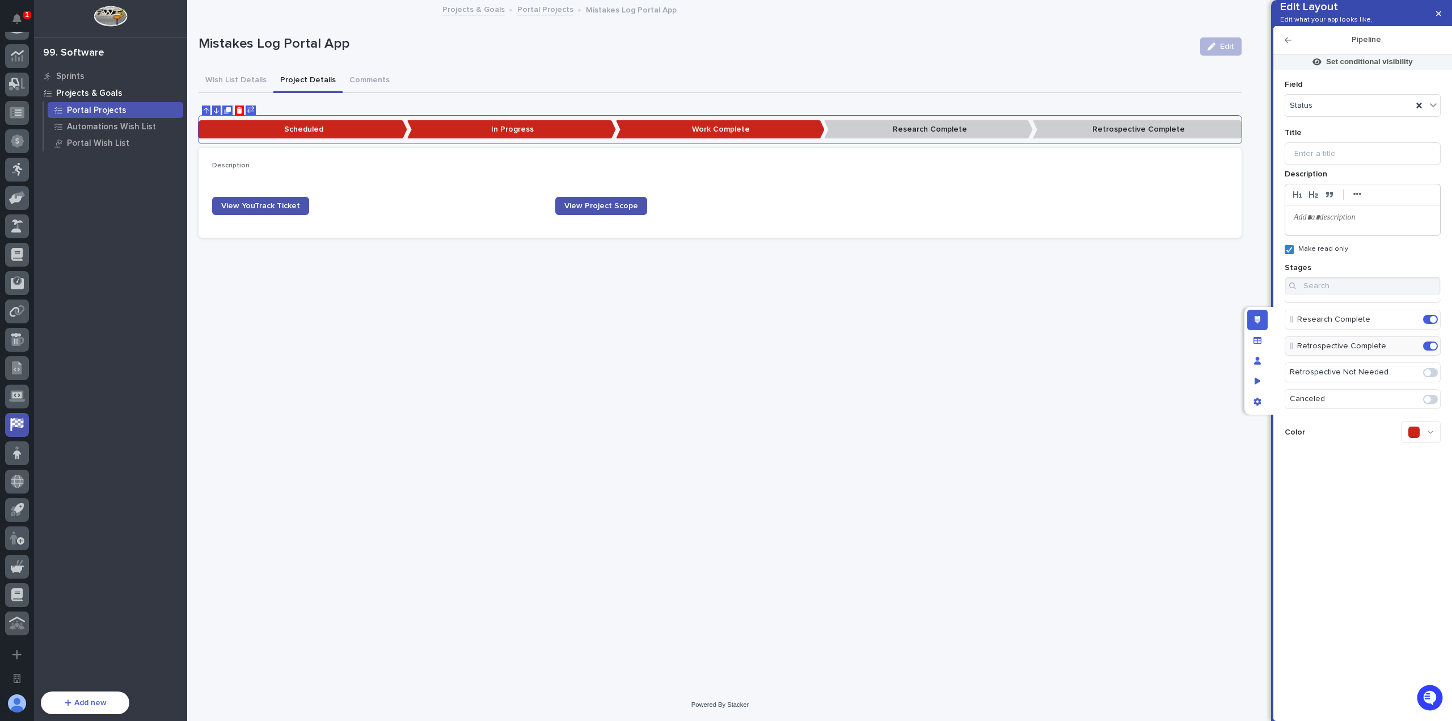
click at [1429, 436] on icon at bounding box center [1430, 432] width 6 height 8
click at [1333, 411] on icon at bounding box center [1331, 407] width 7 height 8
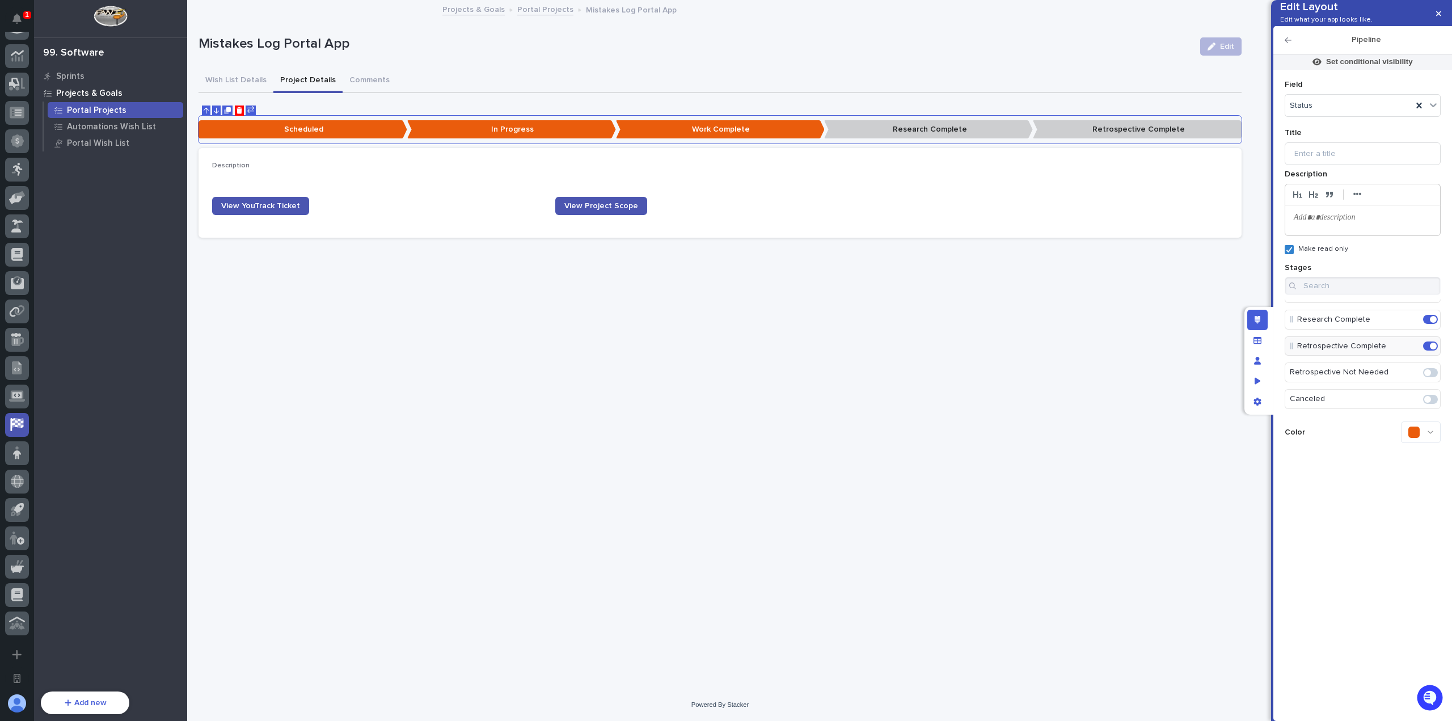
click at [1428, 436] on icon at bounding box center [1430, 432] width 6 height 8
click at [1416, 396] on icon at bounding box center [1416, 392] width 7 height 8
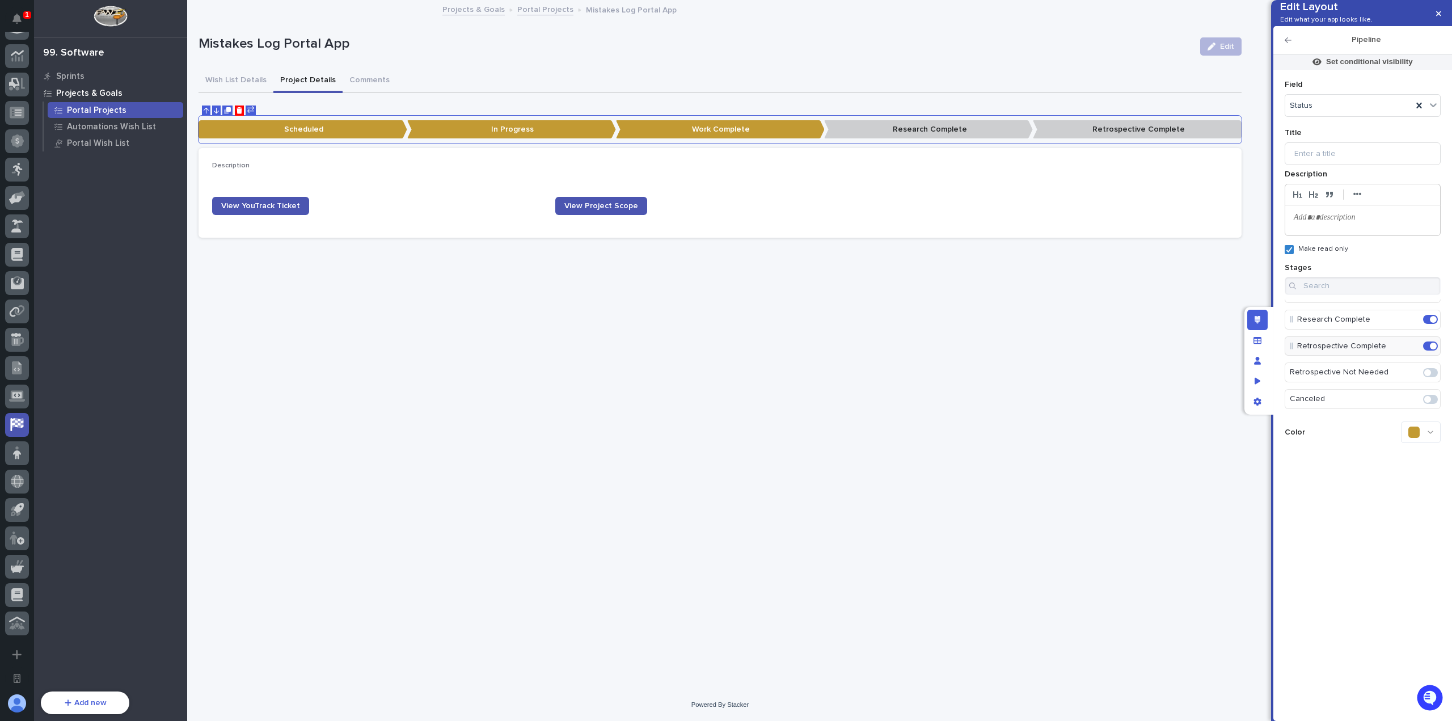
click at [1432, 436] on icon at bounding box center [1430, 432] width 6 height 8
click at [1386, 396] on icon at bounding box center [1388, 392] width 7 height 8
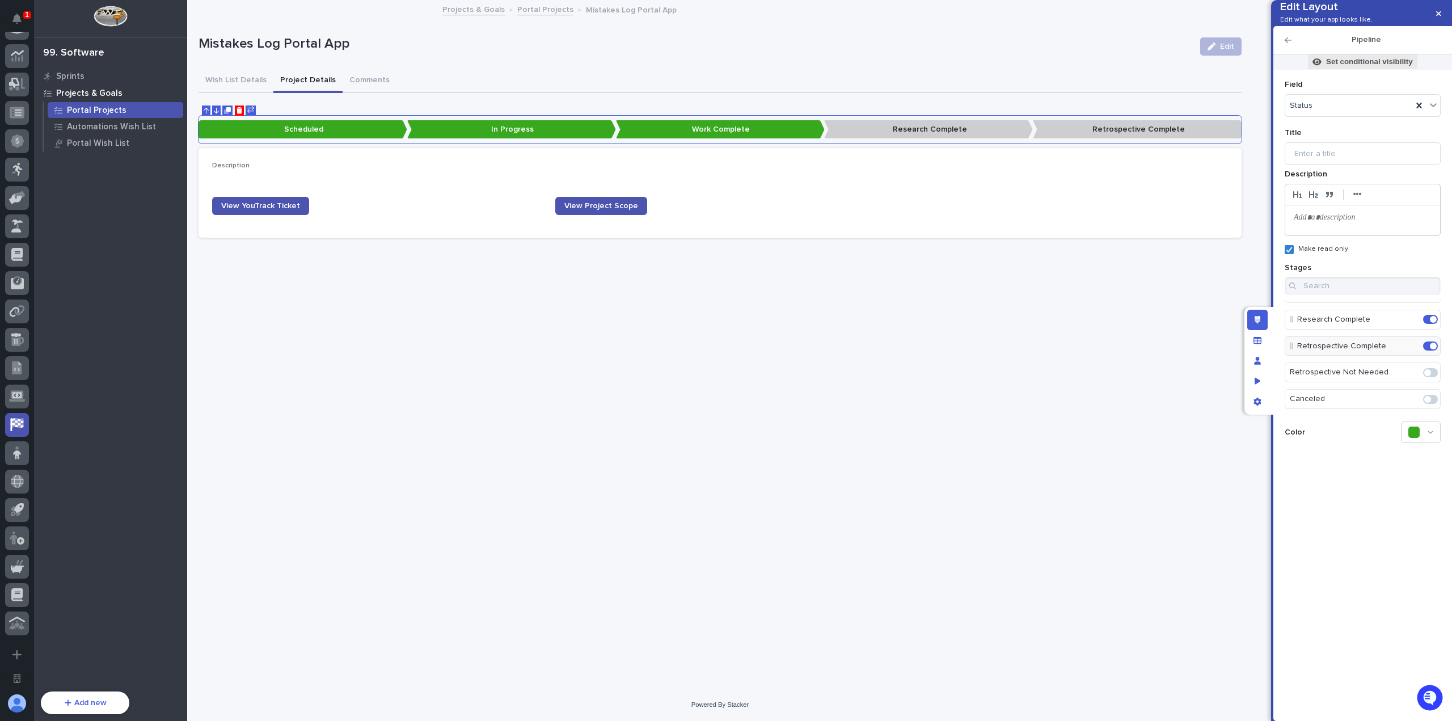
click at [1388, 67] on p "Set conditional visibility" at bounding box center [1369, 62] width 87 height 10
click at [1256, 154] on button "Add Filter" at bounding box center [1296, 153] width 227 height 12
type input "****"
click at [1246, 168] on div "Status" at bounding box center [1296, 171] width 226 height 13
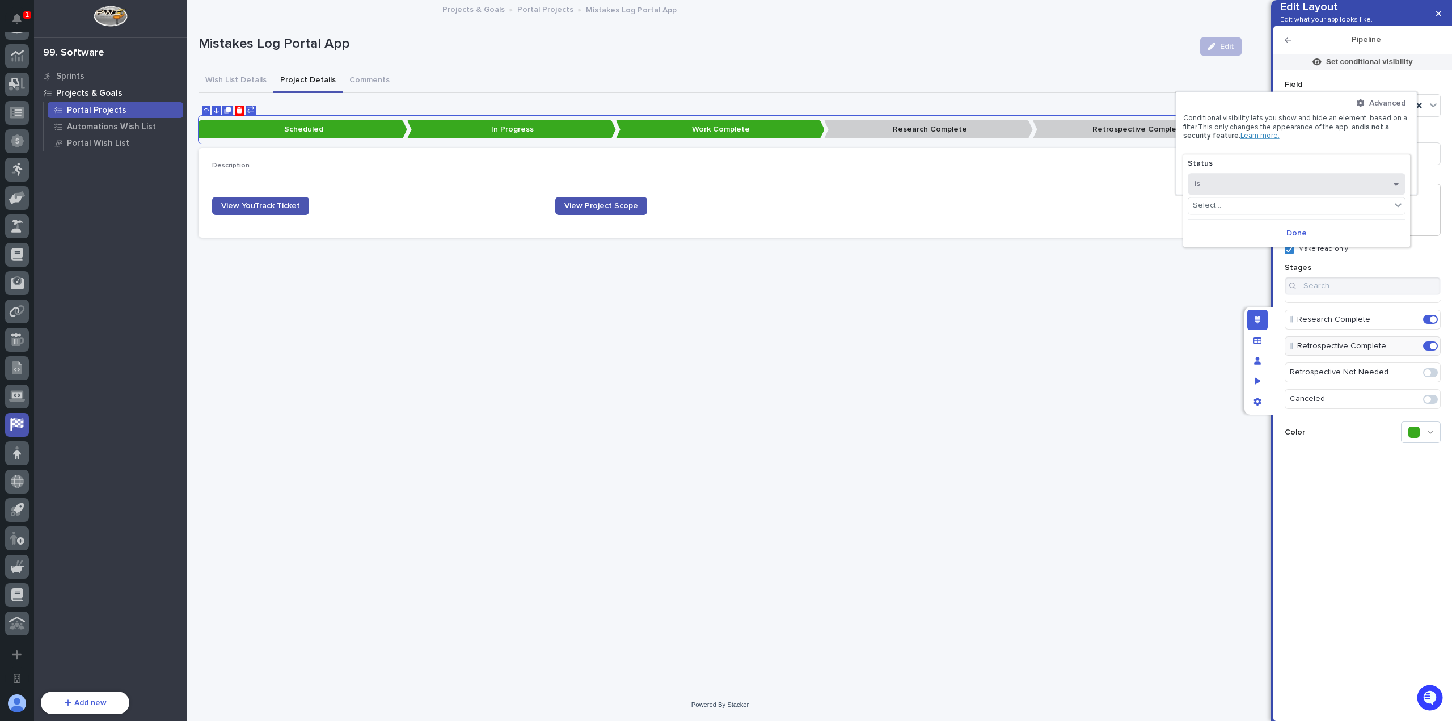
click at [1246, 182] on button "is" at bounding box center [1296, 184] width 218 height 22
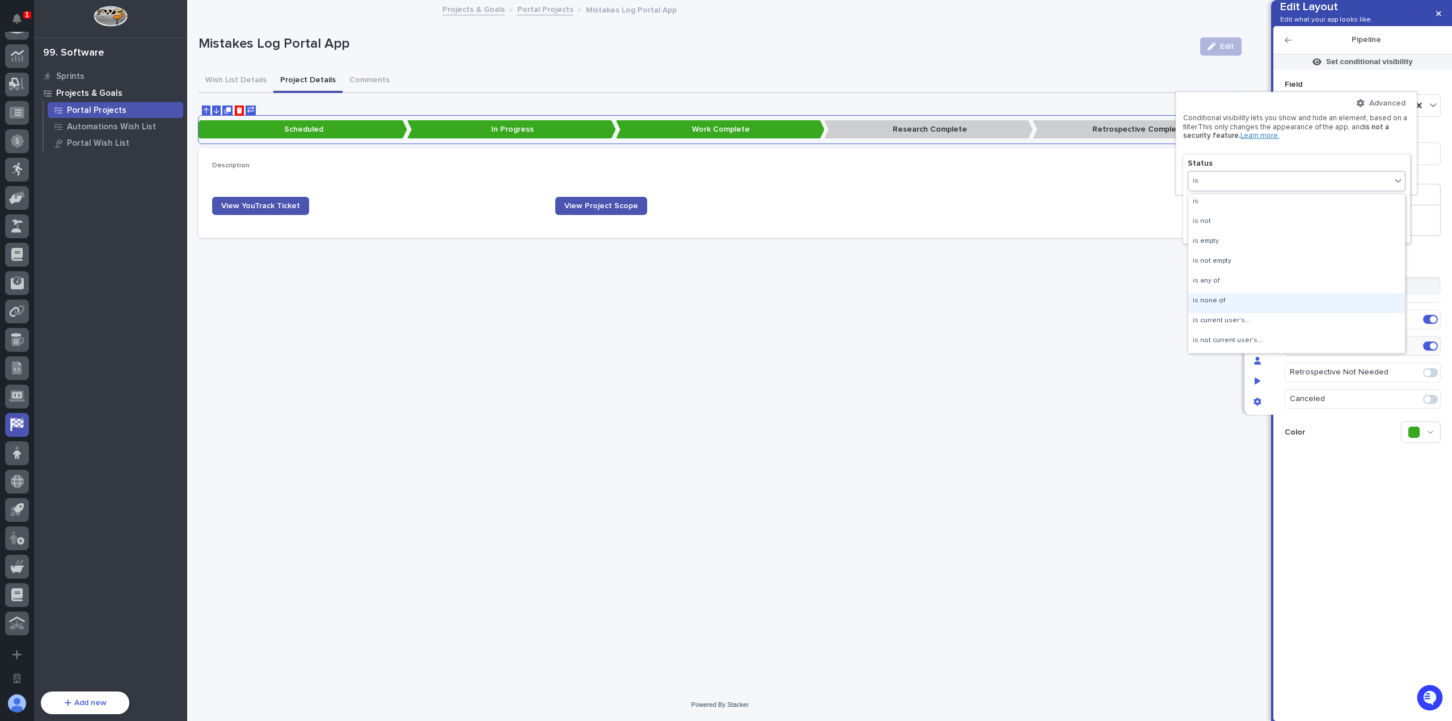
click at [1244, 299] on div "is none of" at bounding box center [1296, 303] width 217 height 20
click at [1253, 210] on div "Select..." at bounding box center [1289, 205] width 202 height 16
click at [1257, 297] on div "Canceled" at bounding box center [1296, 299] width 217 height 13
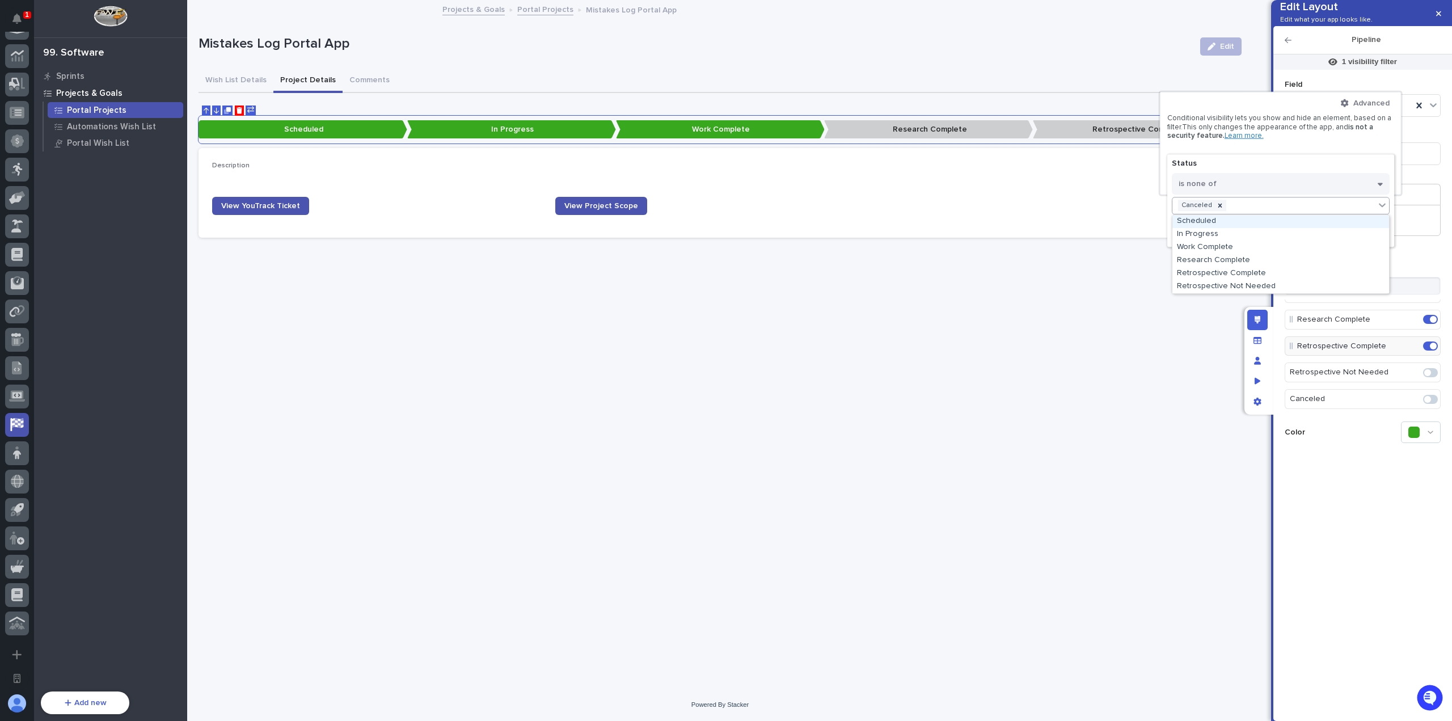
click at [1271, 211] on div "Canceled" at bounding box center [1273, 205] width 202 height 16
click at [1266, 284] on div "Retrospective Not Needed" at bounding box center [1280, 286] width 217 height 13
click at [1279, 239] on button "Done" at bounding box center [1281, 233] width 218 height 18
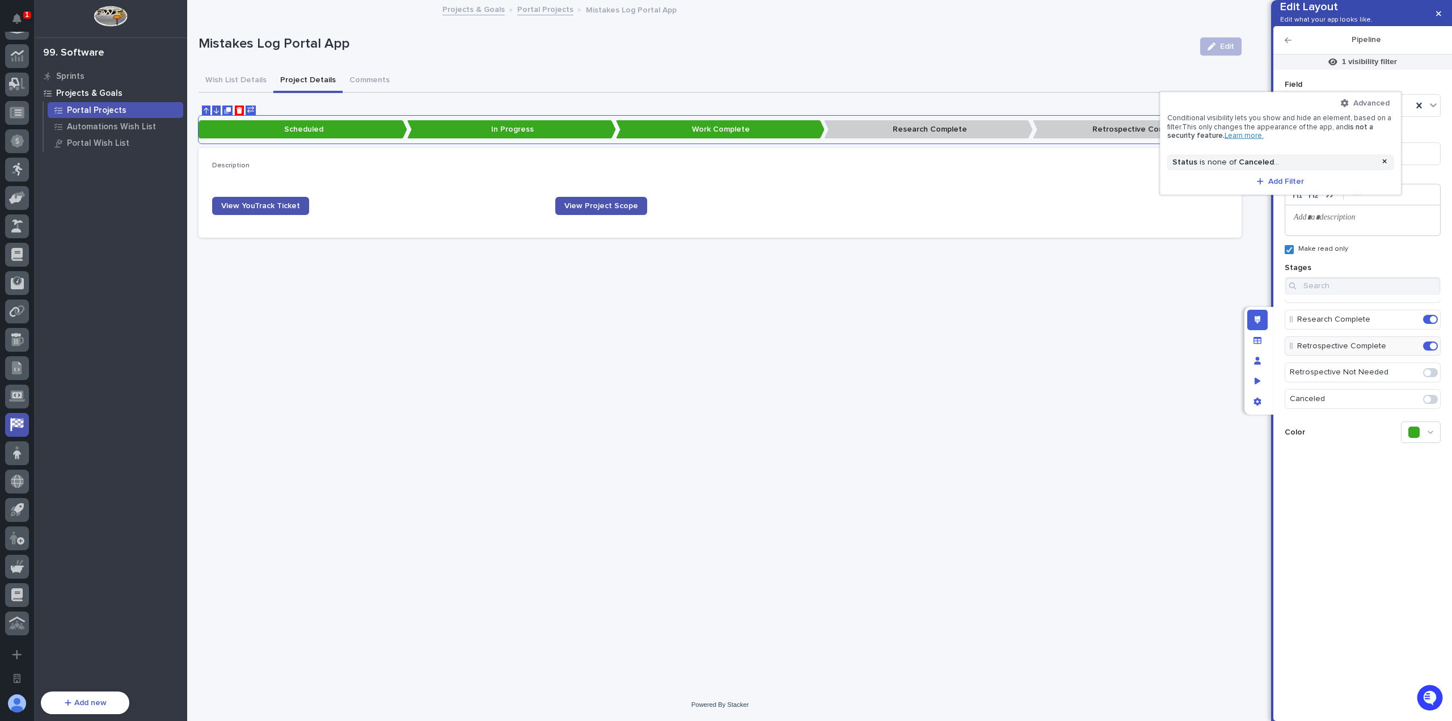
click at [1223, 273] on div at bounding box center [726, 360] width 1452 height 721
click at [1288, 43] on icon "button" at bounding box center [1287, 40] width 7 height 6
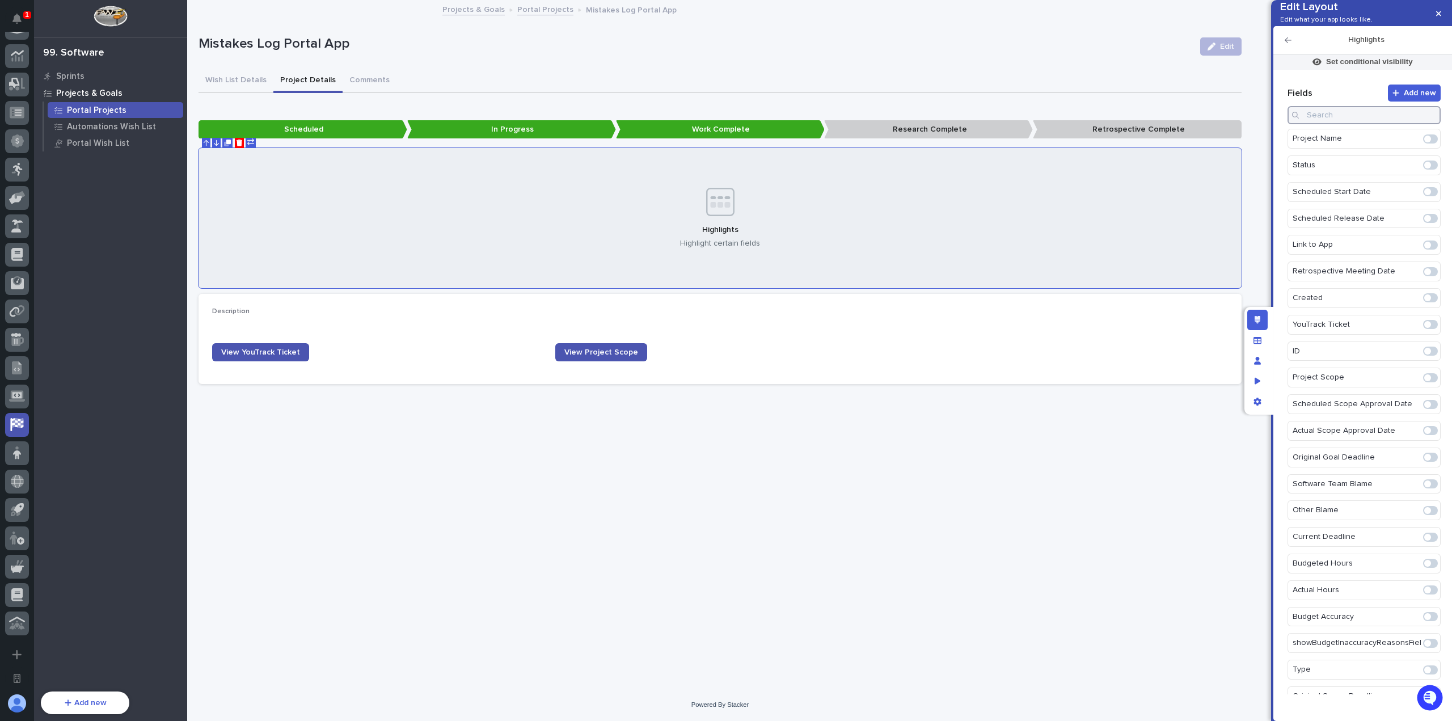
click at [1354, 124] on input at bounding box center [1363, 115] width 153 height 18
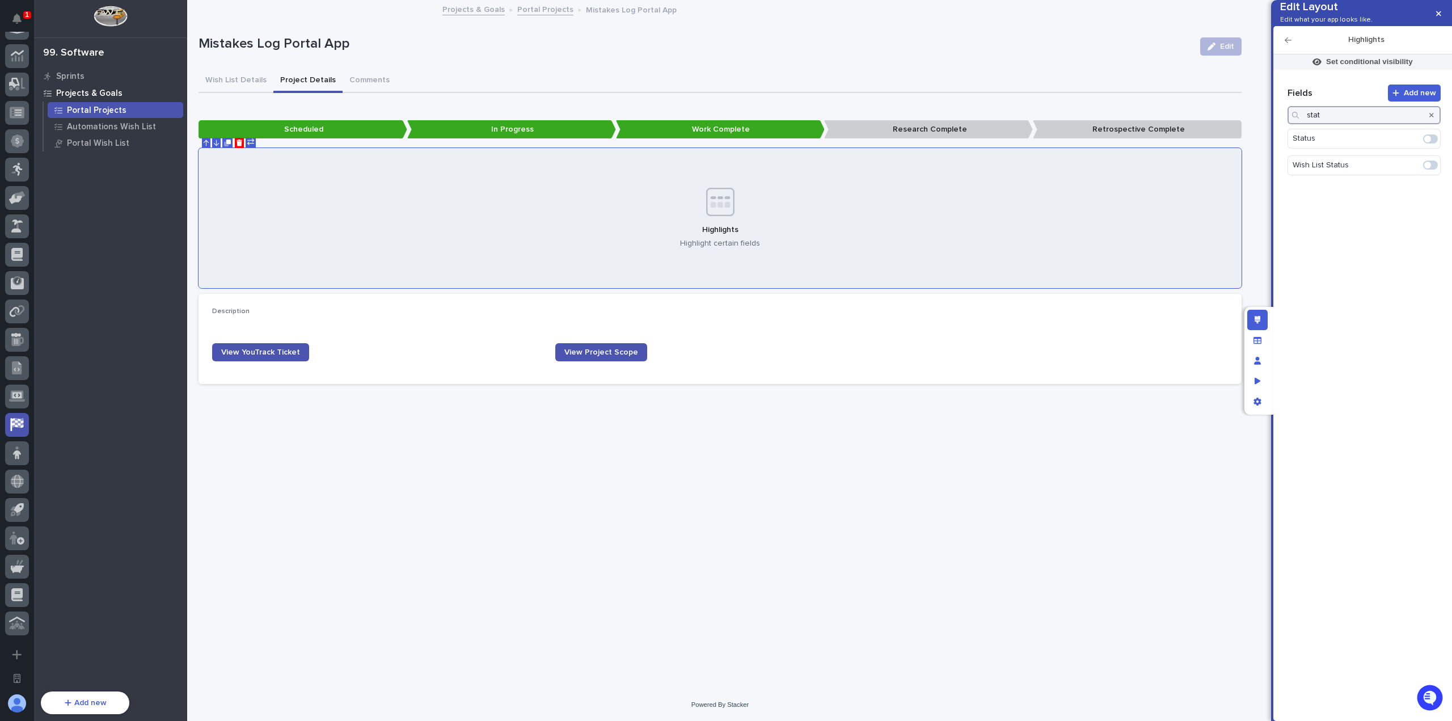
click at [1429, 142] on span at bounding box center [1427, 139] width 7 height 7
type input "stat"
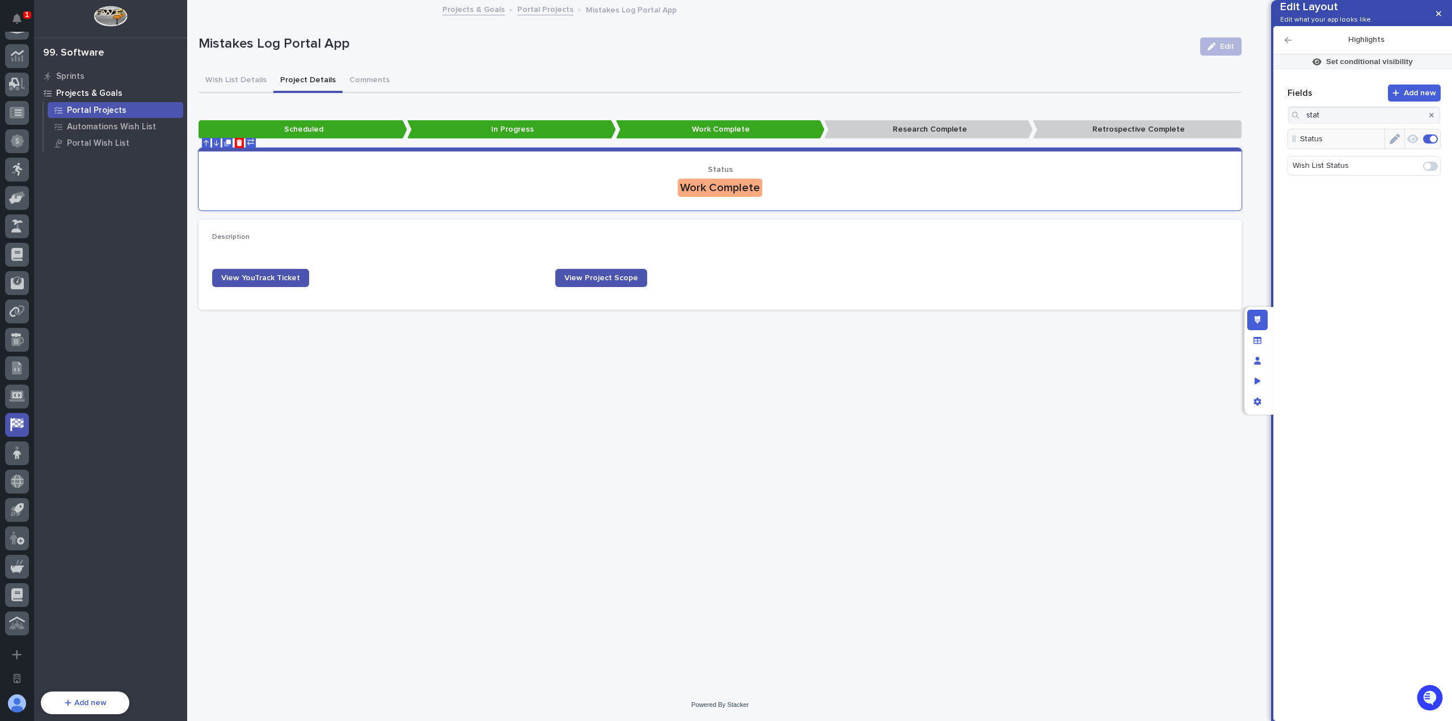
click at [1391, 144] on icon "Edit" at bounding box center [1394, 139] width 10 height 10
click at [1287, 44] on icon "button" at bounding box center [1287, 40] width 7 height 8
click at [1428, 124] on div at bounding box center [1431, 115] width 18 height 18
click at [1430, 117] on icon "button" at bounding box center [1431, 115] width 5 height 5
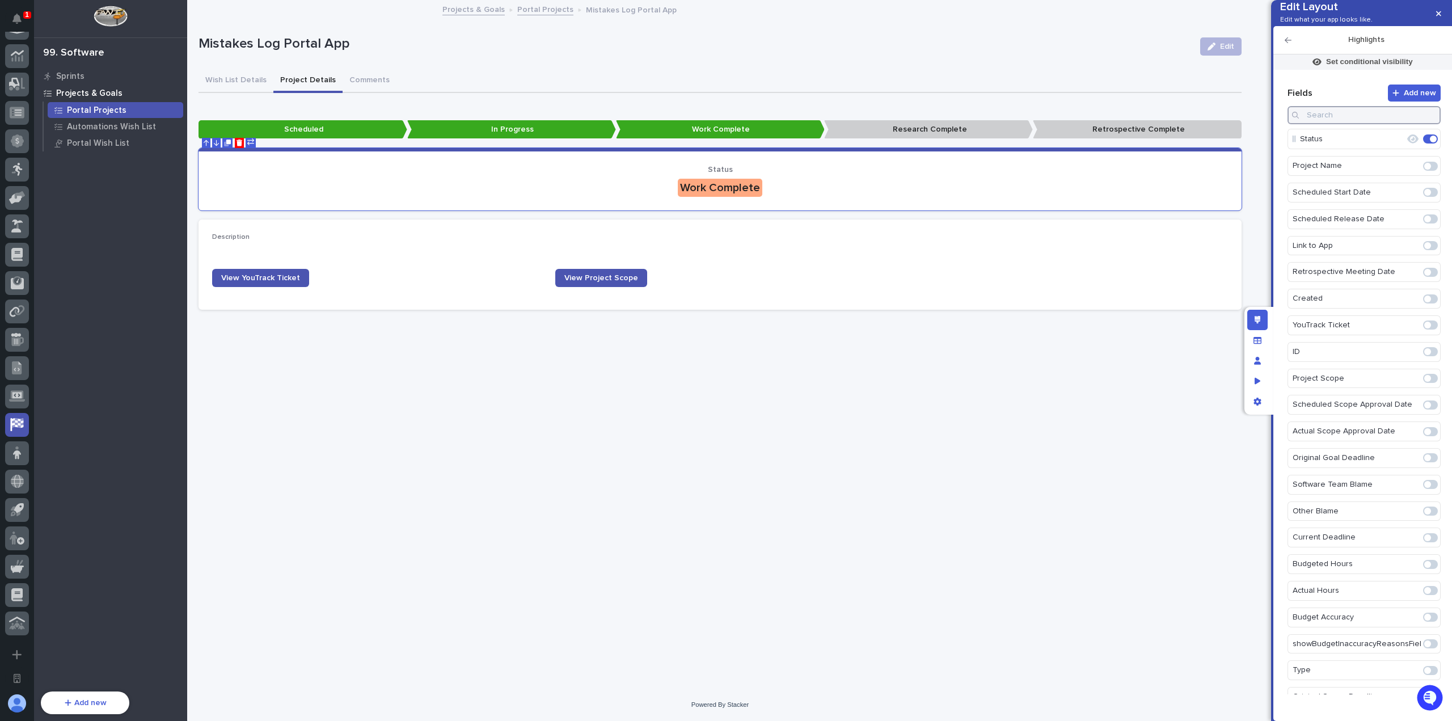
click at [1384, 124] on input at bounding box center [1363, 115] width 153 height 18
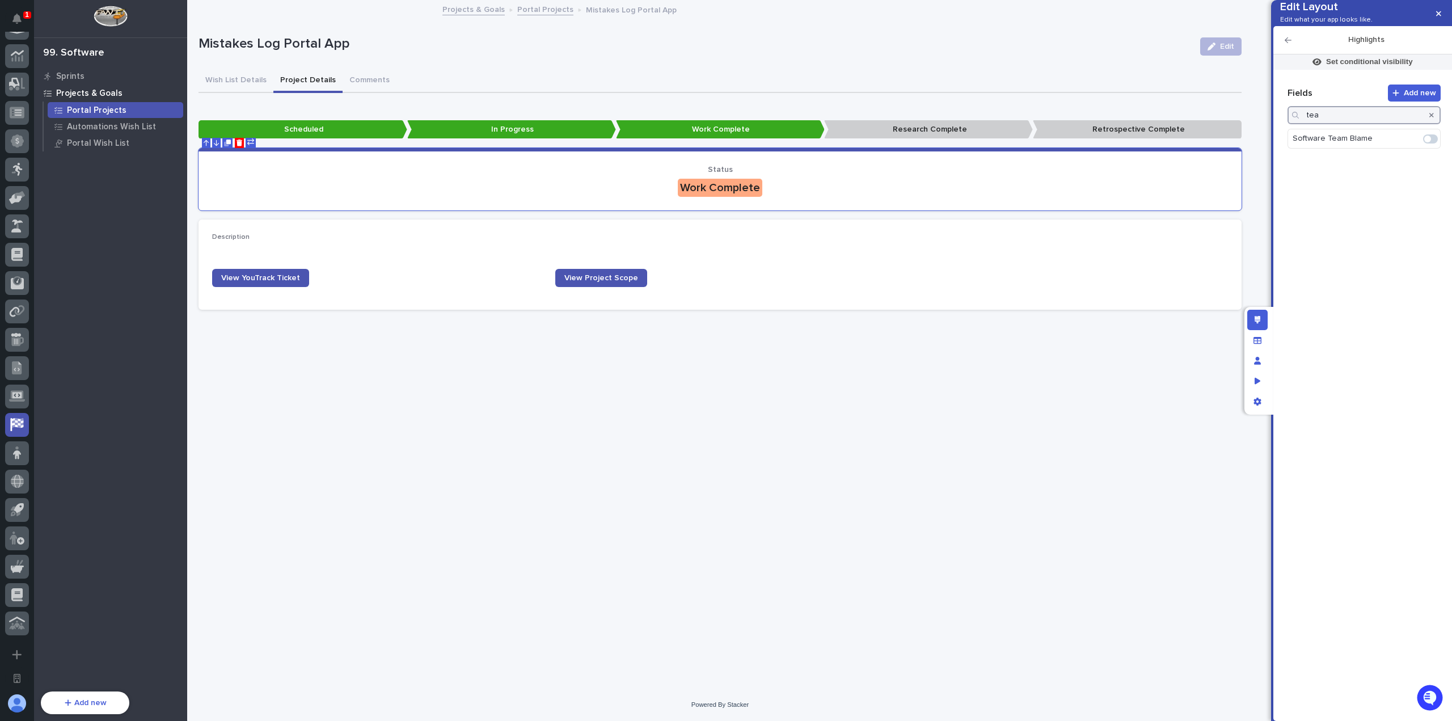
type input "tea"
click at [1431, 117] on icon "button" at bounding box center [1431, 115] width 5 height 5
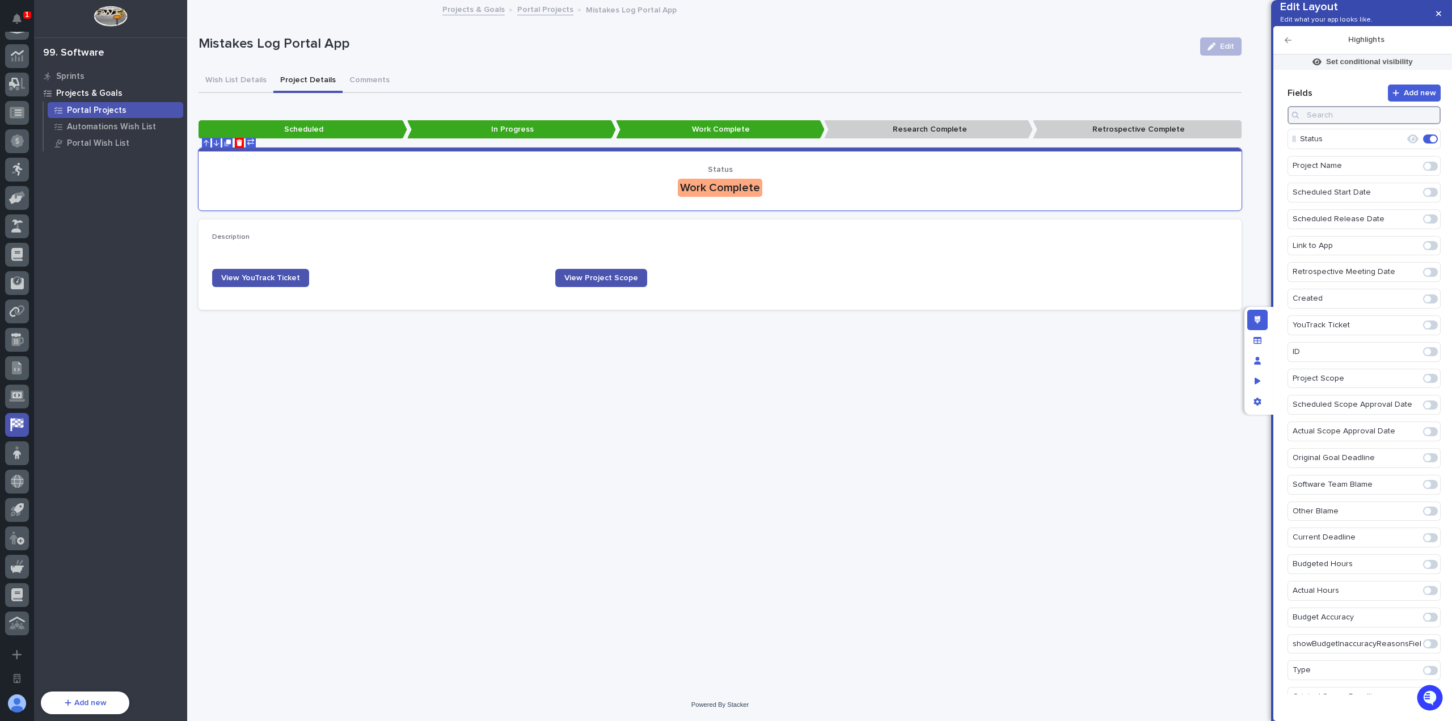
click at [1382, 124] on input at bounding box center [1363, 115] width 153 height 18
click at [1262, 336] on div "Manage fields and data" at bounding box center [1257, 340] width 20 height 20
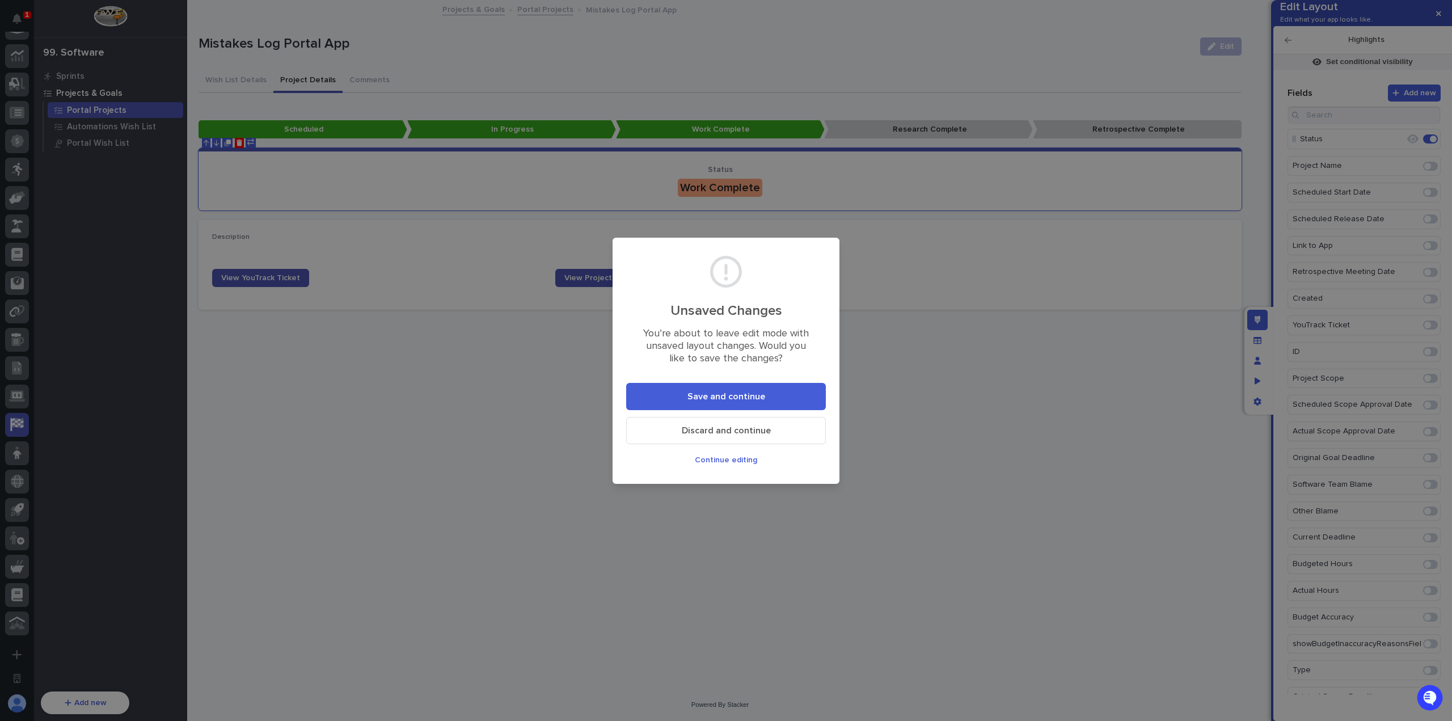
click at [728, 395] on span "Save and continue" at bounding box center [726, 396] width 78 height 9
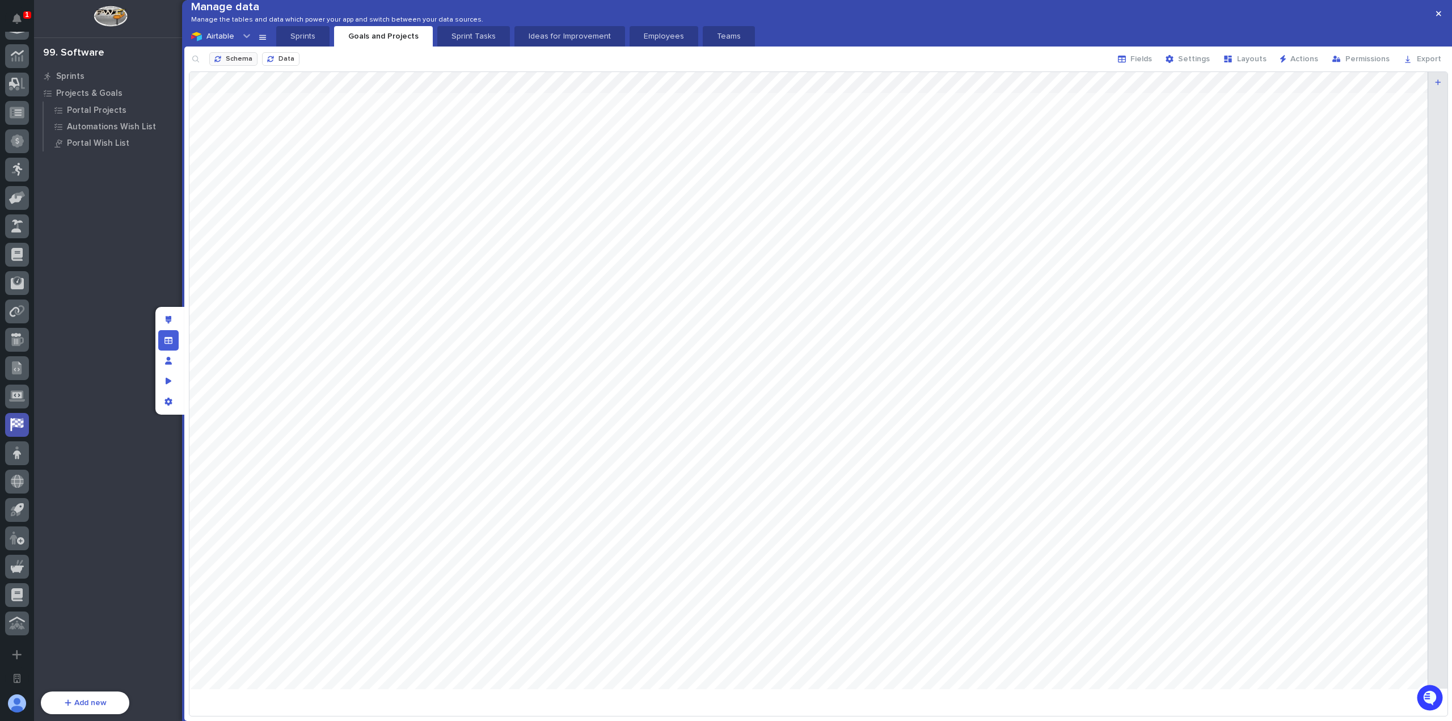
click at [239, 62] on span "Schema" at bounding box center [239, 59] width 27 height 7
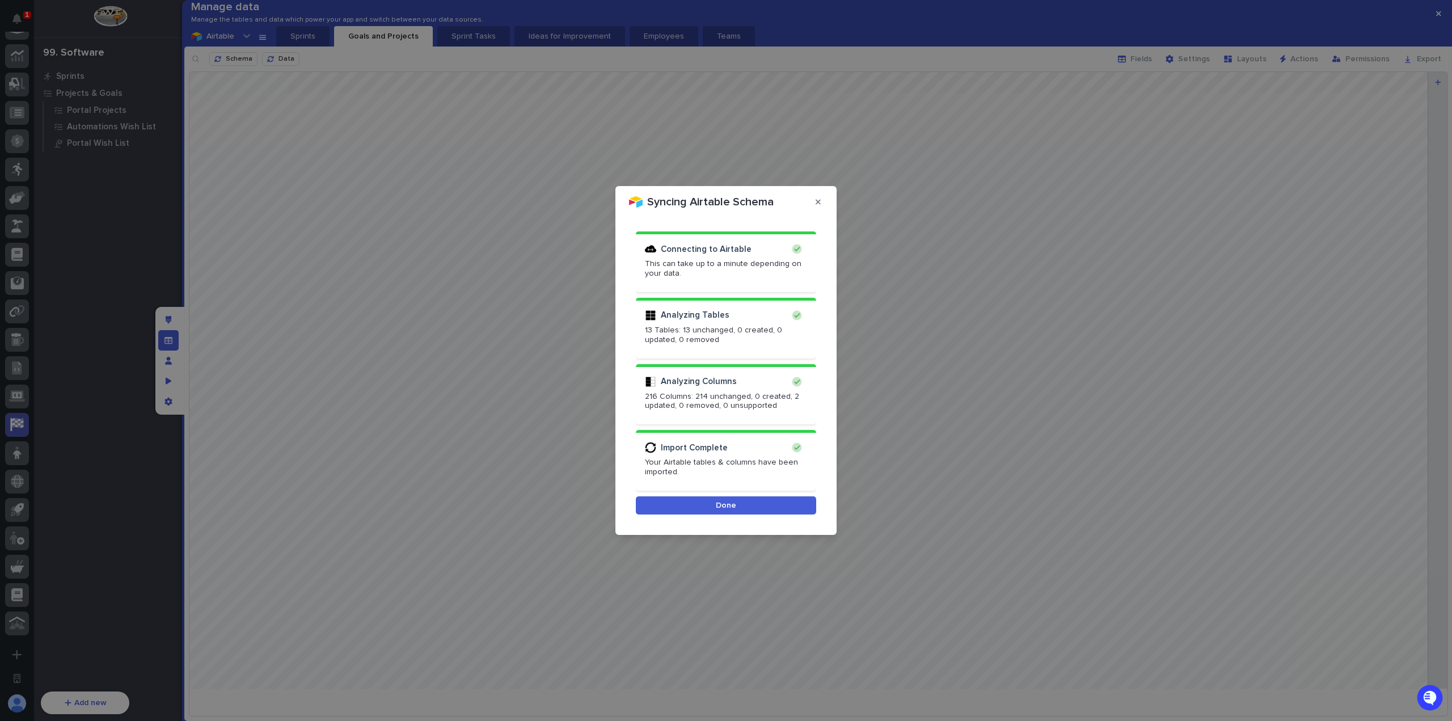
drag, startPoint x: 743, startPoint y: 505, endPoint x: 768, endPoint y: 476, distance: 37.8
click at [743, 505] on button "Done" at bounding box center [726, 505] width 180 height 18
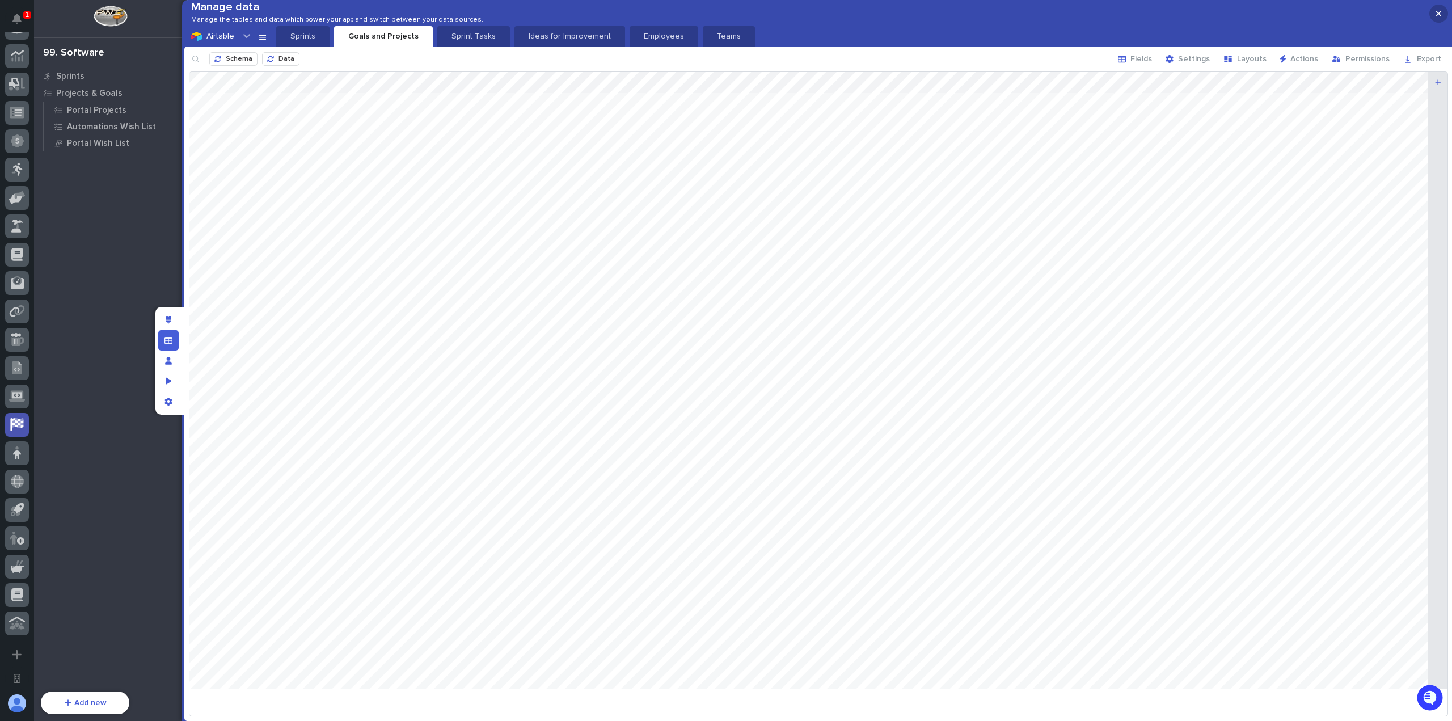
click at [1444, 15] on button "button" at bounding box center [1438, 14] width 19 height 18
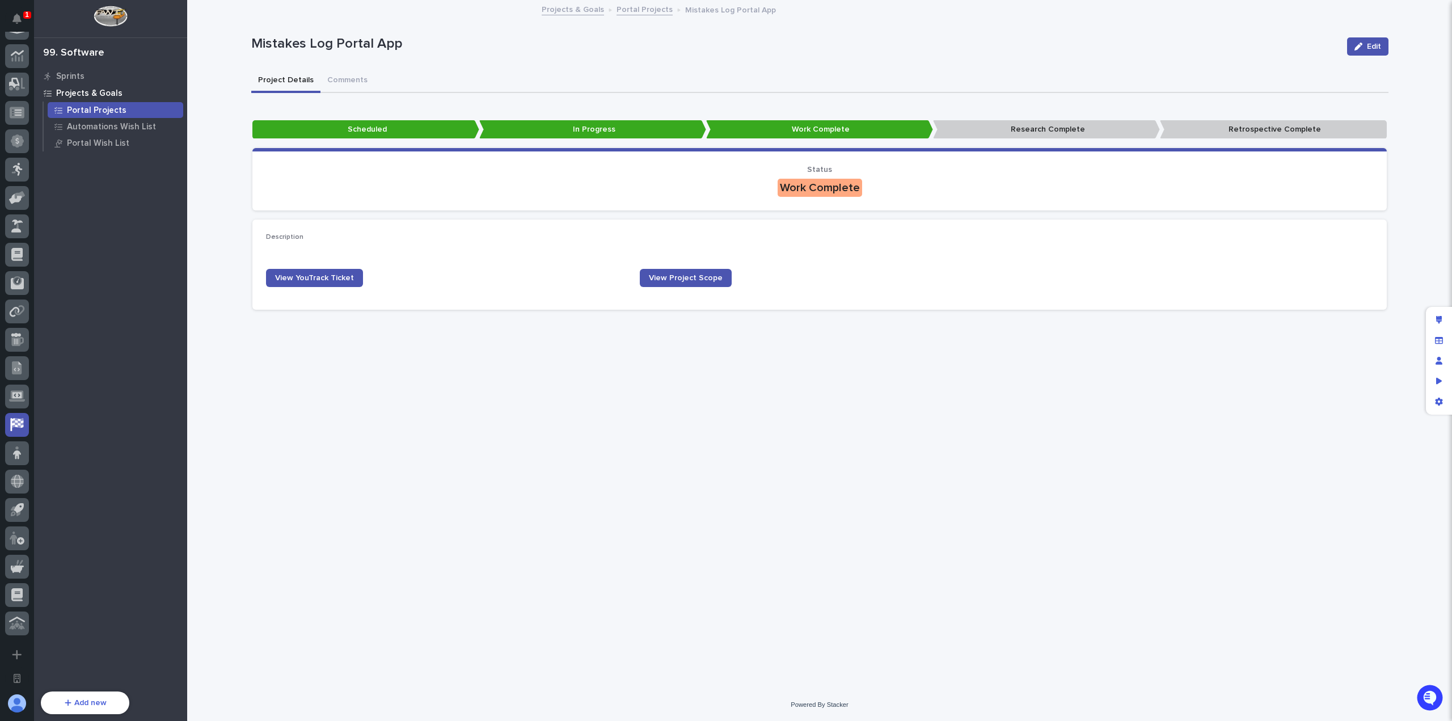
click at [721, 375] on div "**********" at bounding box center [820, 330] width 1148 height 659
click at [1438, 316] on icon "Edit layout" at bounding box center [1439, 320] width 6 height 8
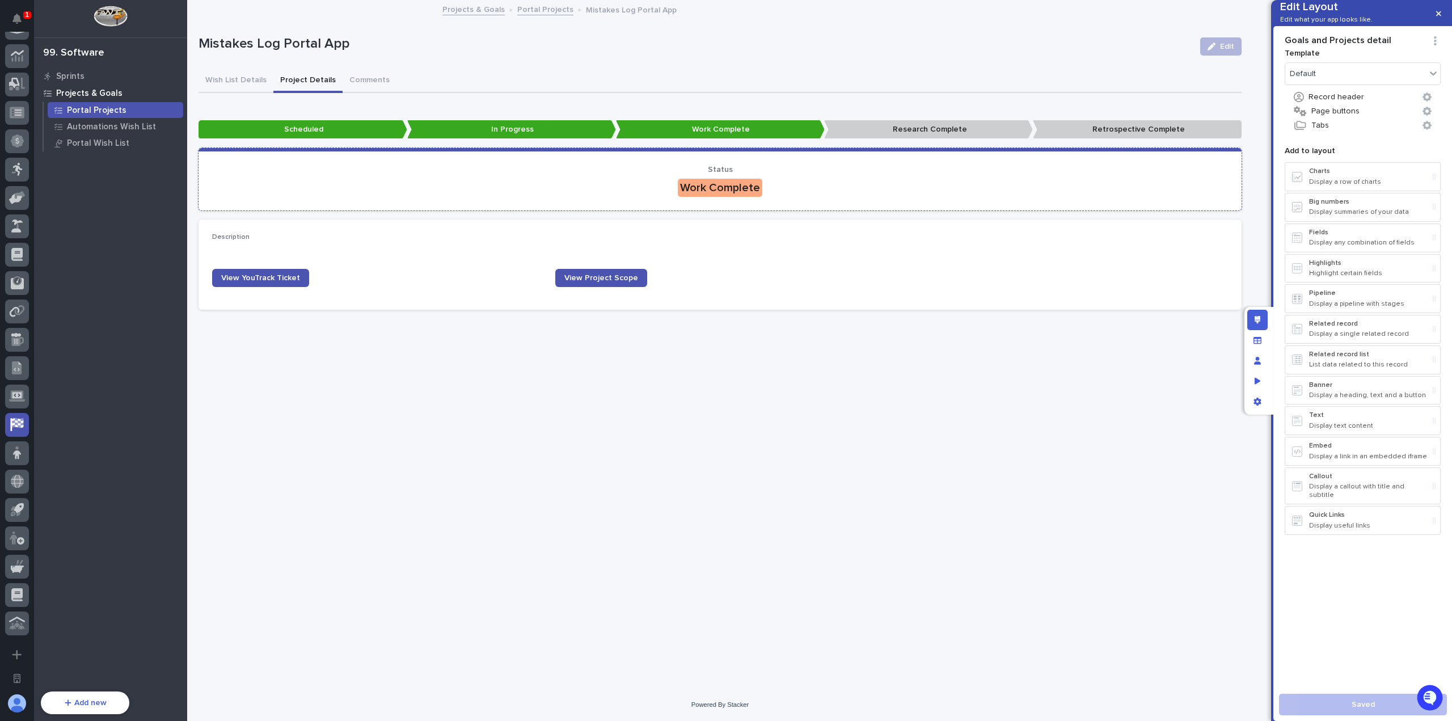
click at [870, 179] on p "Work Complete" at bounding box center [720, 188] width 1016 height 18
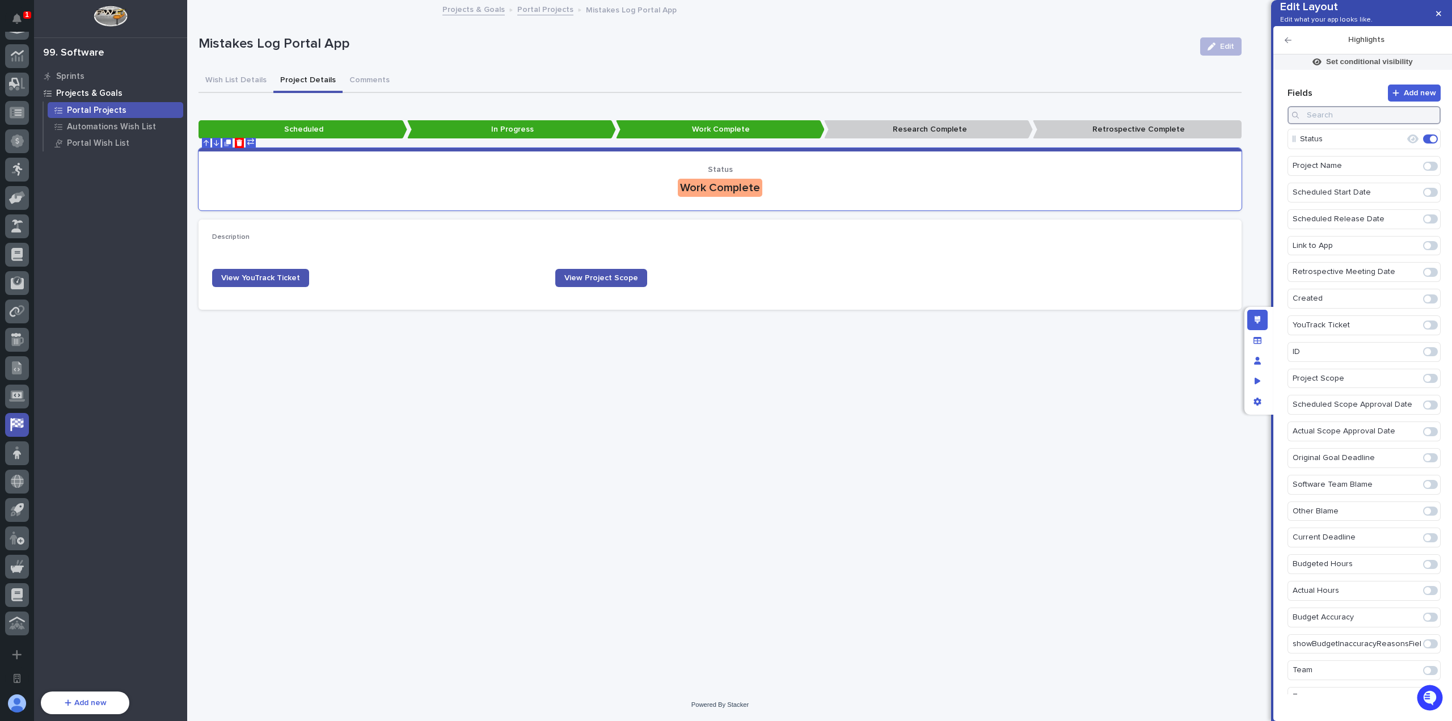
click at [1392, 124] on input at bounding box center [1363, 115] width 153 height 18
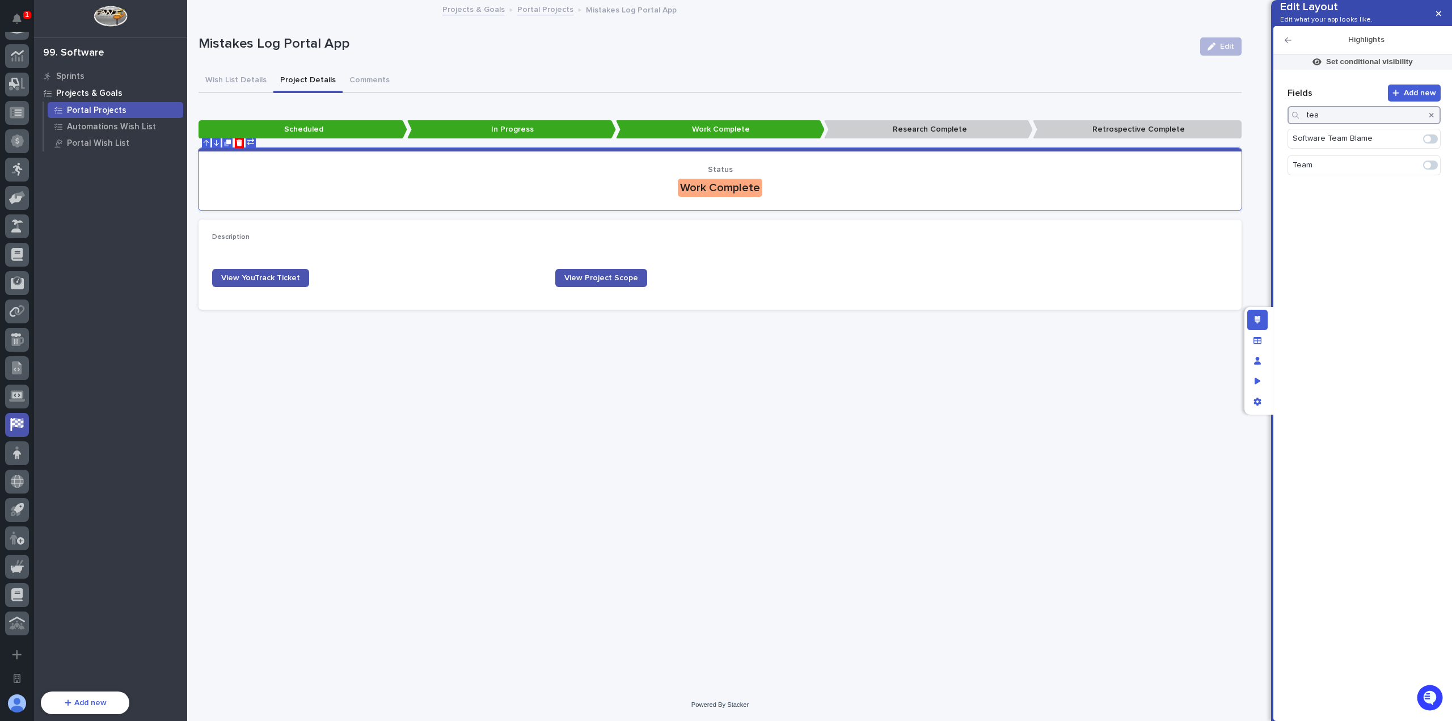
click at [1431, 170] on span at bounding box center [1430, 164] width 15 height 9
type input "tea"
click at [1428, 124] on div at bounding box center [1431, 115] width 18 height 18
click at [1432, 119] on icon "button" at bounding box center [1431, 115] width 5 height 7
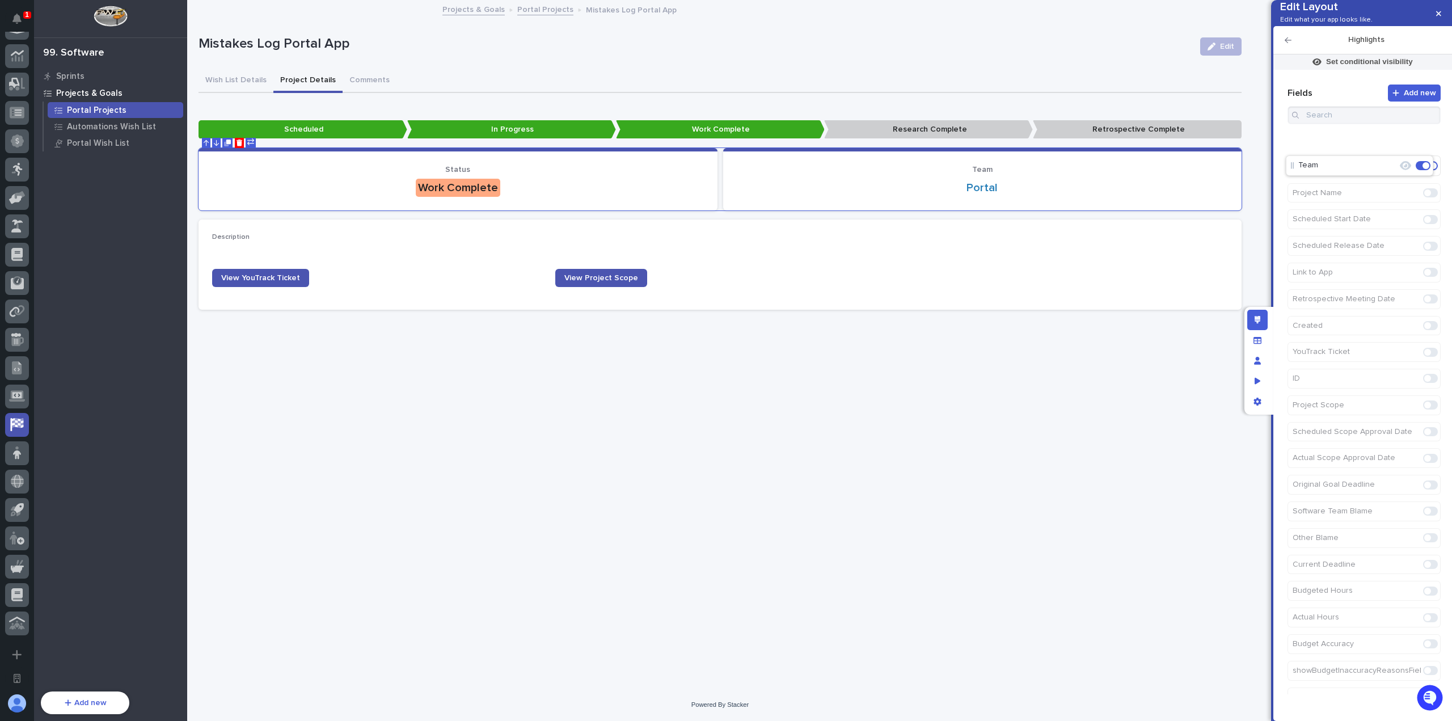
drag, startPoint x: 1296, startPoint y: 180, endPoint x: 1294, endPoint y: 151, distance: 28.4
click at [881, 166] on p "Status" at bounding box center [983, 170] width 492 height 10
click at [1410, 171] on icon "button" at bounding box center [1412, 166] width 11 height 9
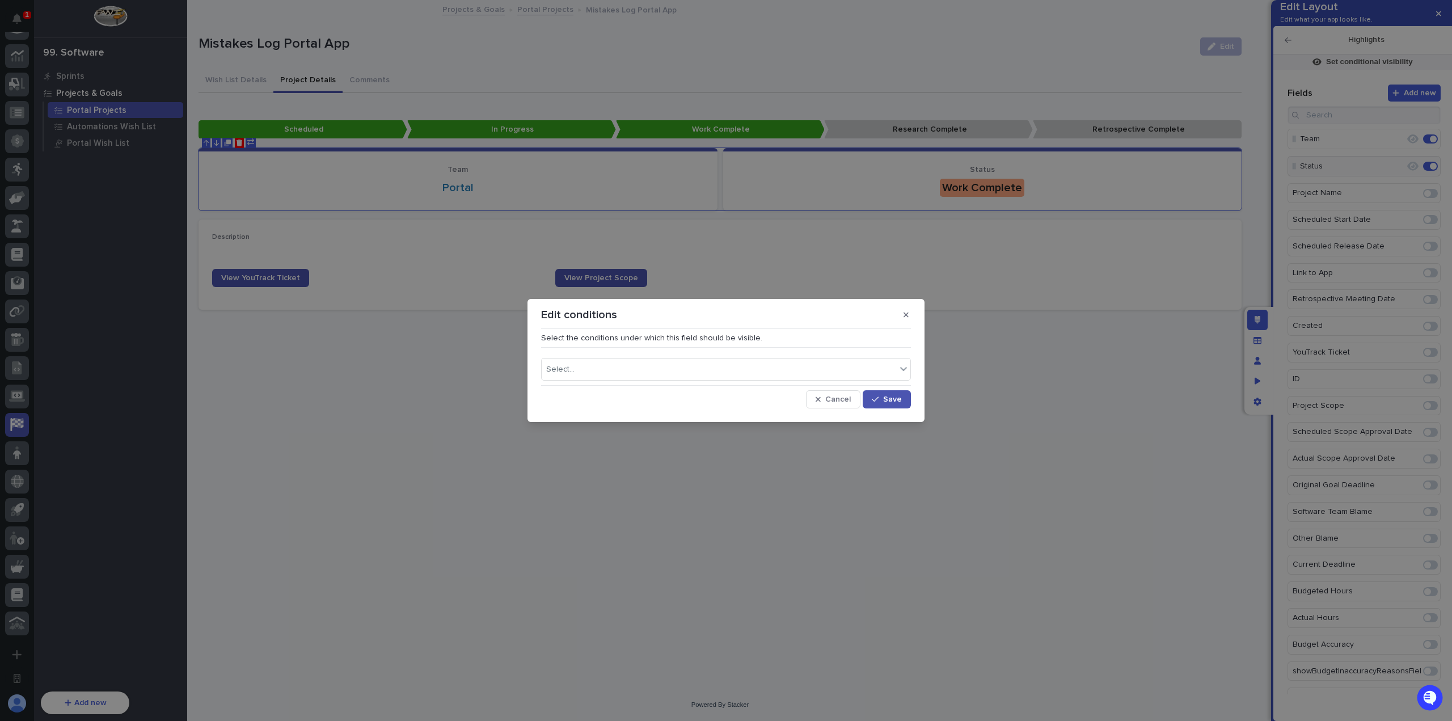
click at [770, 187] on div "Edit conditions Select the conditions under which this field should be visible.…" at bounding box center [726, 360] width 1452 height 721
click at [839, 392] on button "Cancel" at bounding box center [833, 399] width 54 height 18
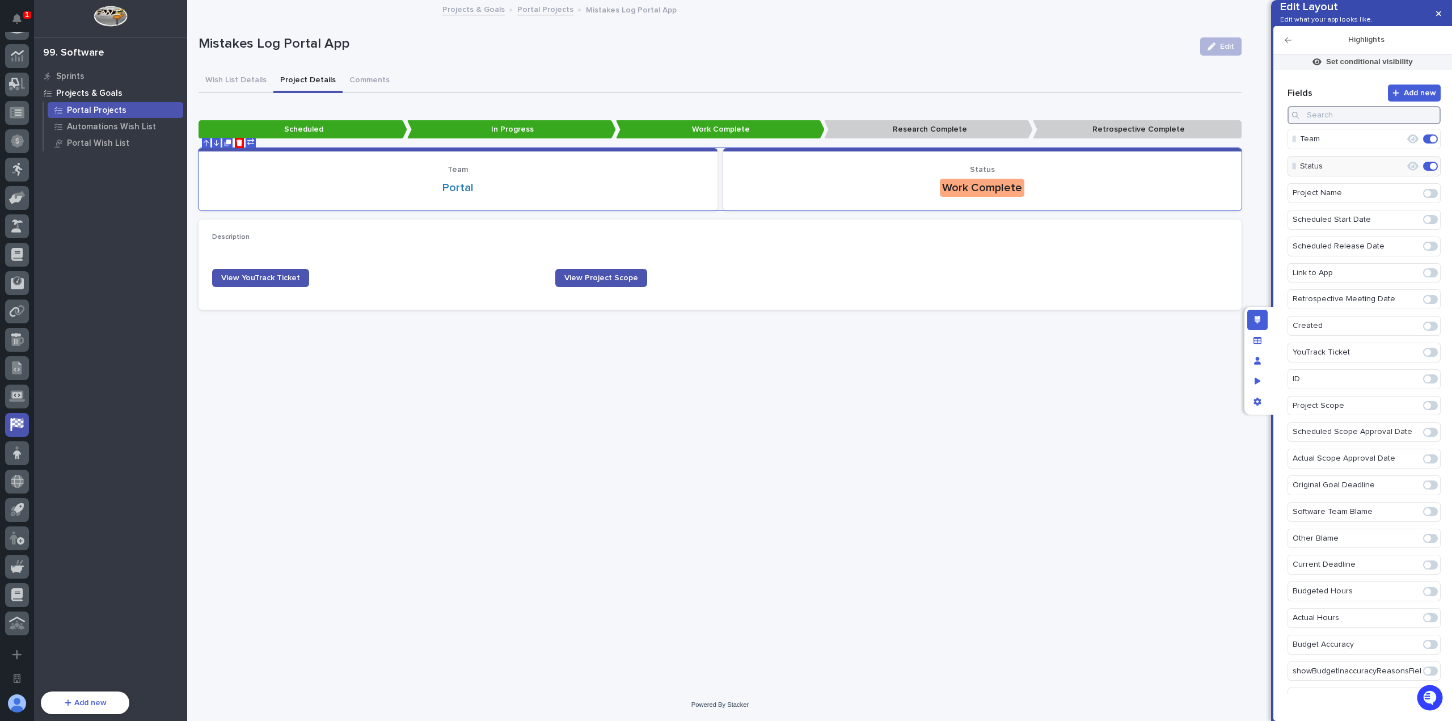
click at [1338, 124] on input at bounding box center [1363, 115] width 153 height 18
type input "ass"
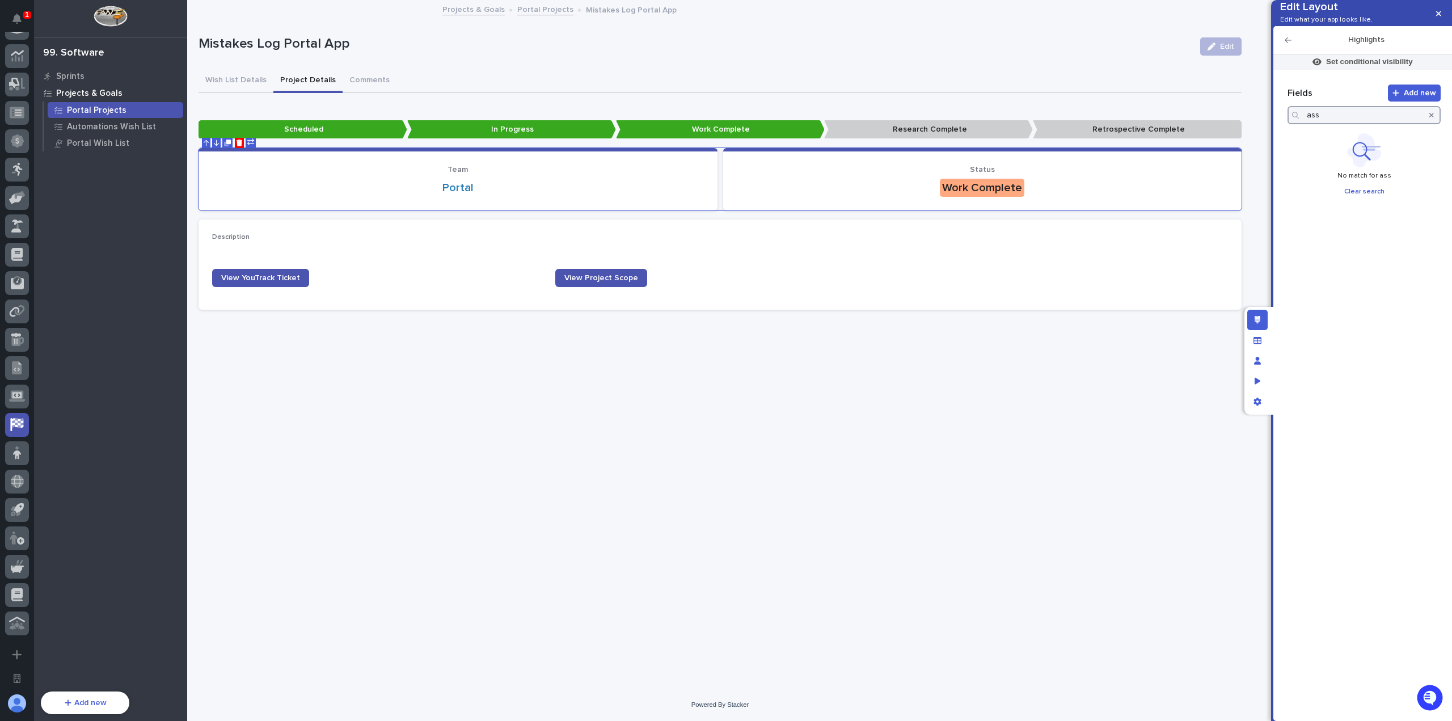
drag, startPoint x: 1379, startPoint y: 133, endPoint x: 1242, endPoint y: 130, distance: 137.3
click at [1242, 130] on div "Edit Layout Edit what your app looks like. Highlights Set conditional visibilit…" at bounding box center [726, 360] width 1452 height 721
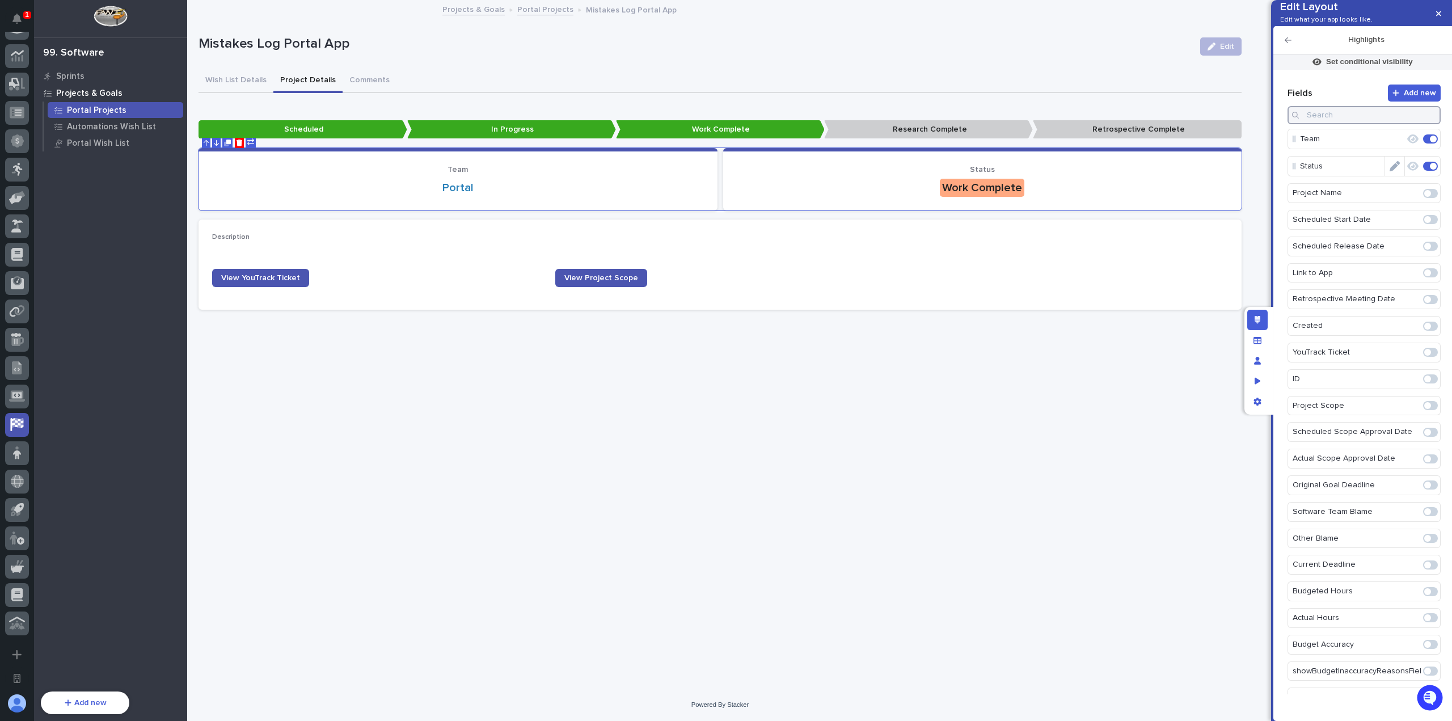
click at [1407, 171] on icon "button" at bounding box center [1412, 166] width 11 height 10
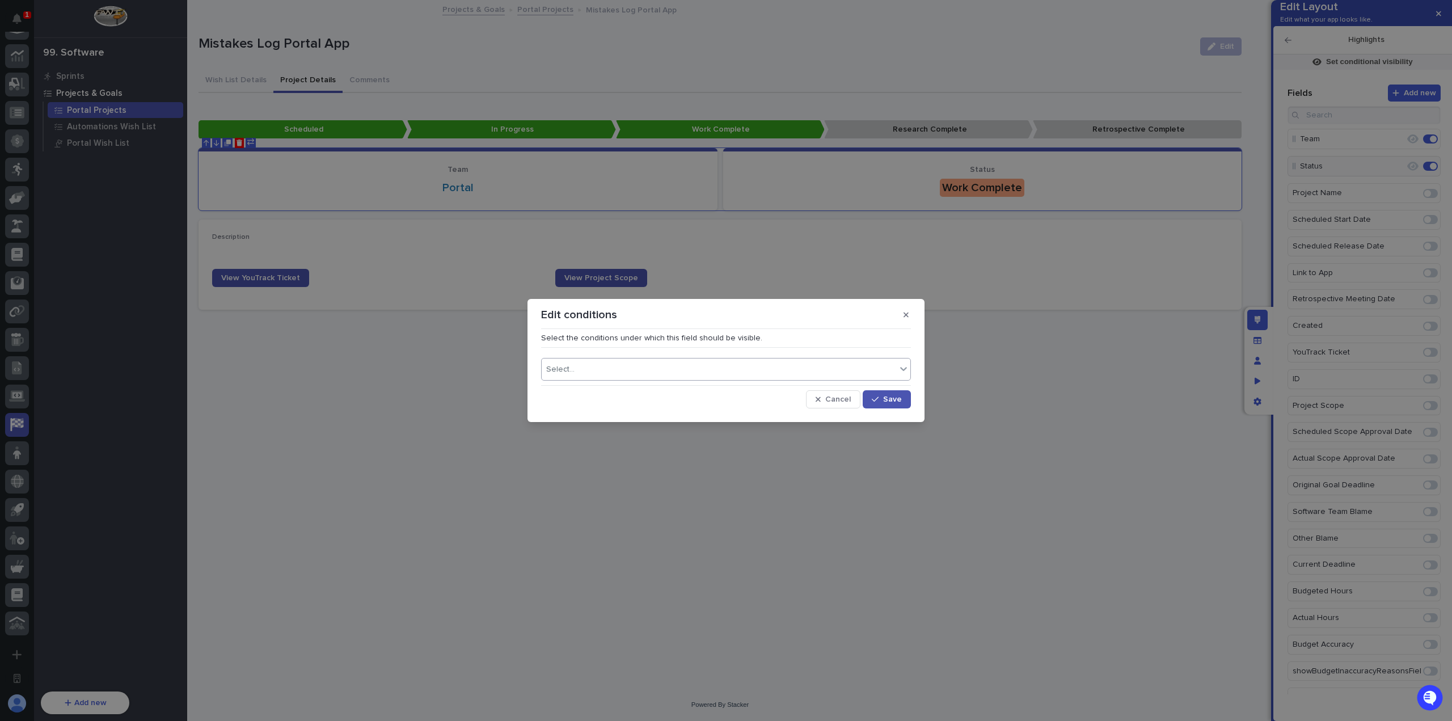
click at [723, 370] on div "Select..." at bounding box center [719, 369] width 354 height 16
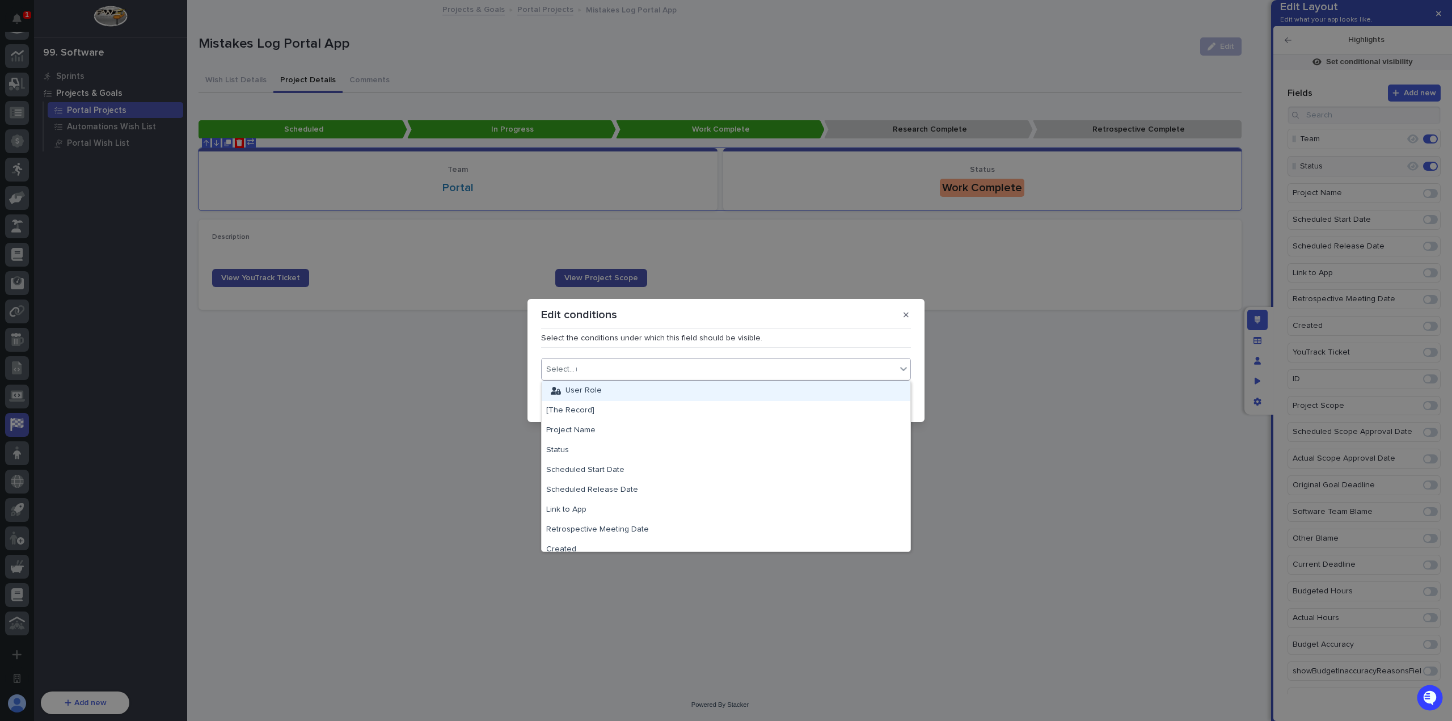
type input "****"
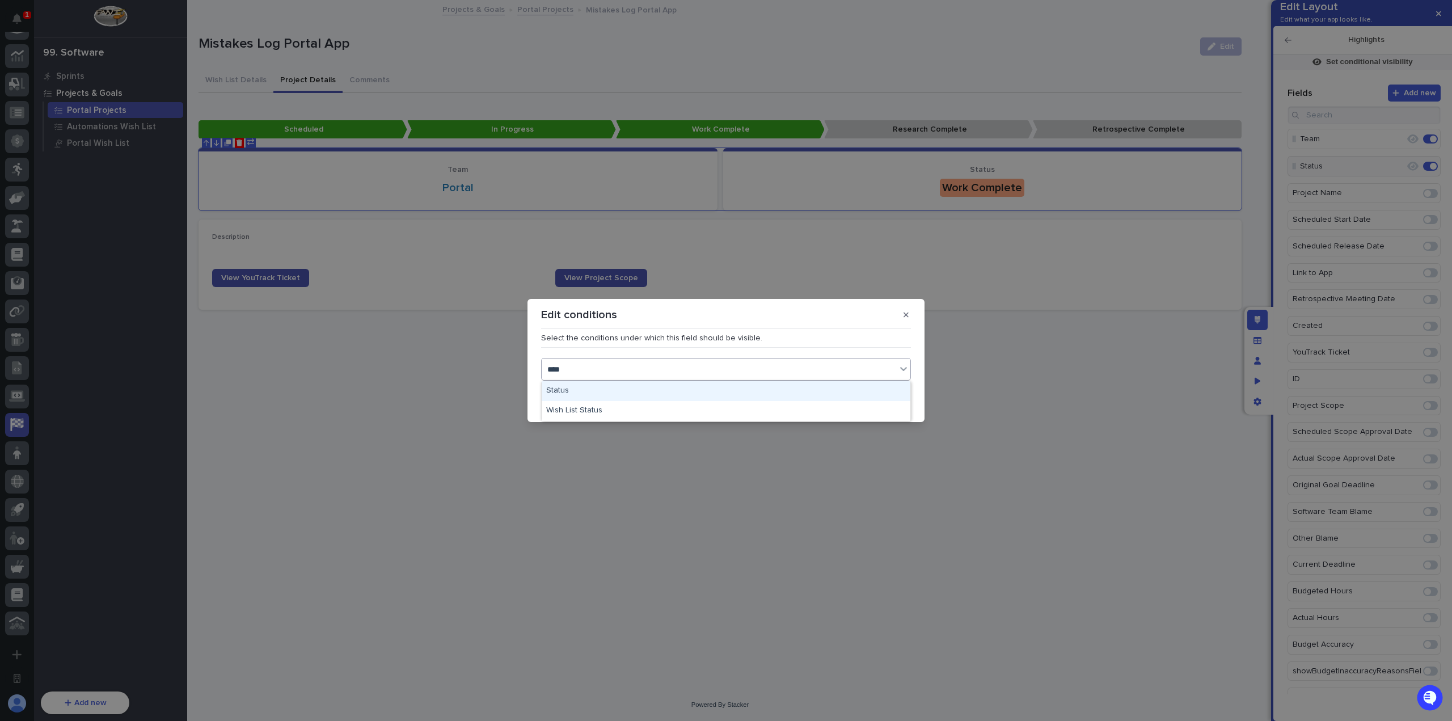
click at [627, 395] on div "Status" at bounding box center [726, 391] width 369 height 20
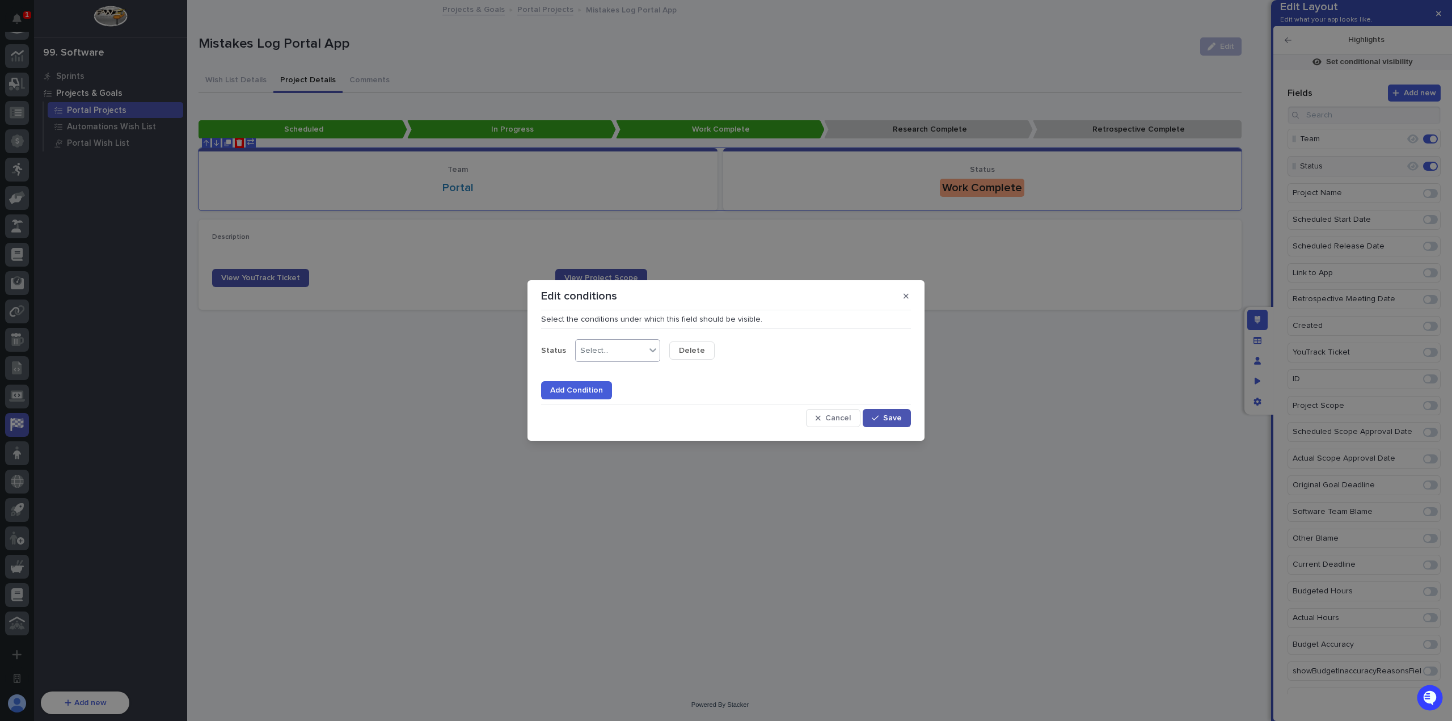
click at [636, 354] on div "Select..." at bounding box center [611, 351] width 70 height 16
click at [625, 451] on div "is any of" at bounding box center [615, 452] width 84 height 20
click at [698, 353] on div "Select..." at bounding box center [688, 351] width 28 height 10
click at [715, 470] on div "Retrospective Not Needed" at bounding box center [709, 472] width 84 height 20
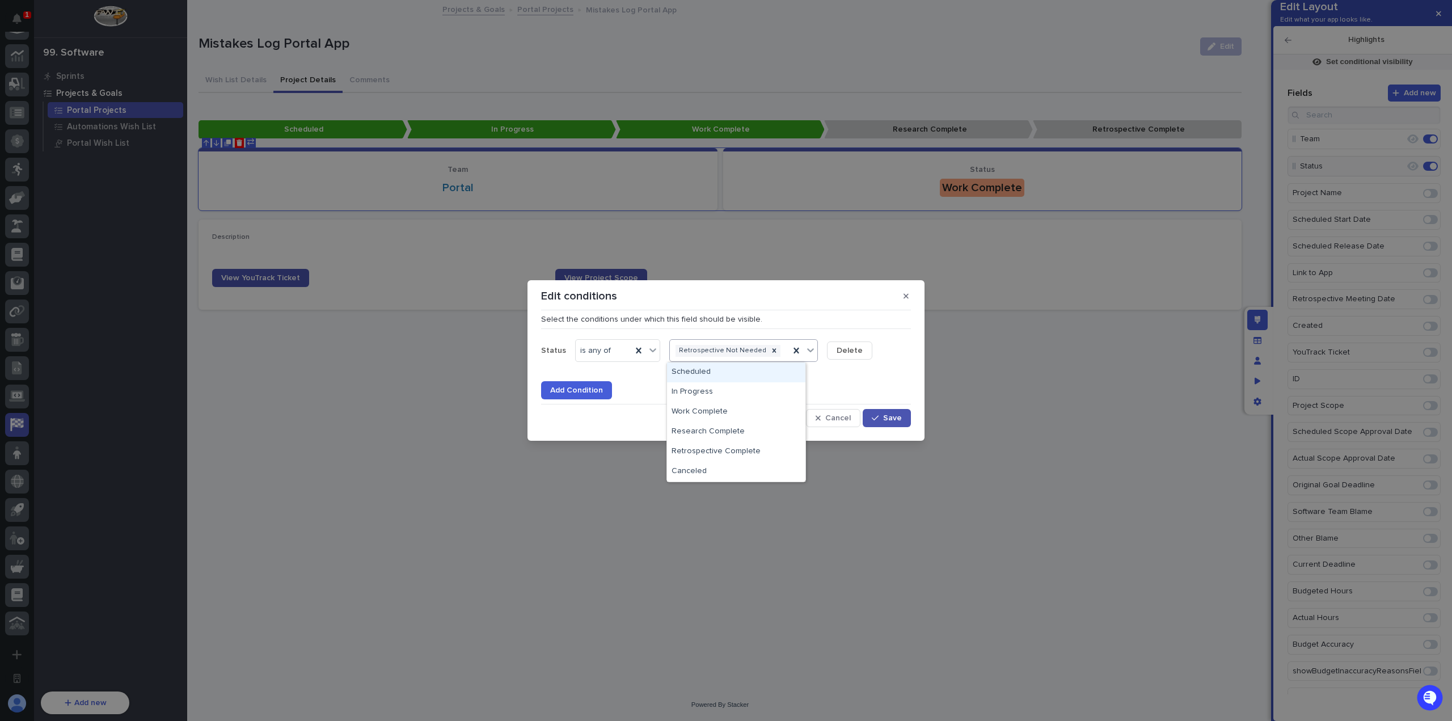
click at [776, 347] on div "Retrospective Not Needed" at bounding box center [730, 351] width 120 height 16
drag, startPoint x: 717, startPoint y: 477, endPoint x: 719, endPoint y: 471, distance: 6.6
click at [717, 477] on div "Canceled" at bounding box center [736, 472] width 138 height 20
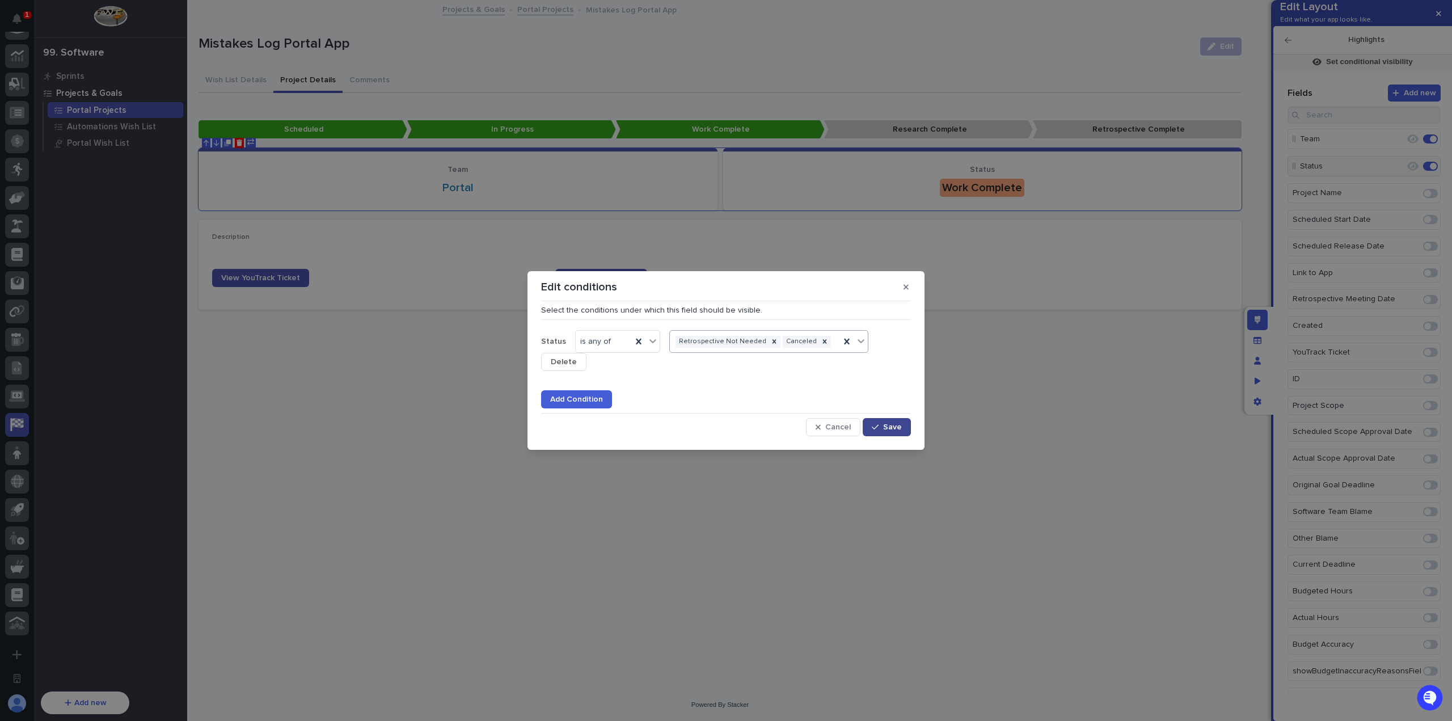
click at [889, 429] on span "Save" at bounding box center [892, 427] width 19 height 8
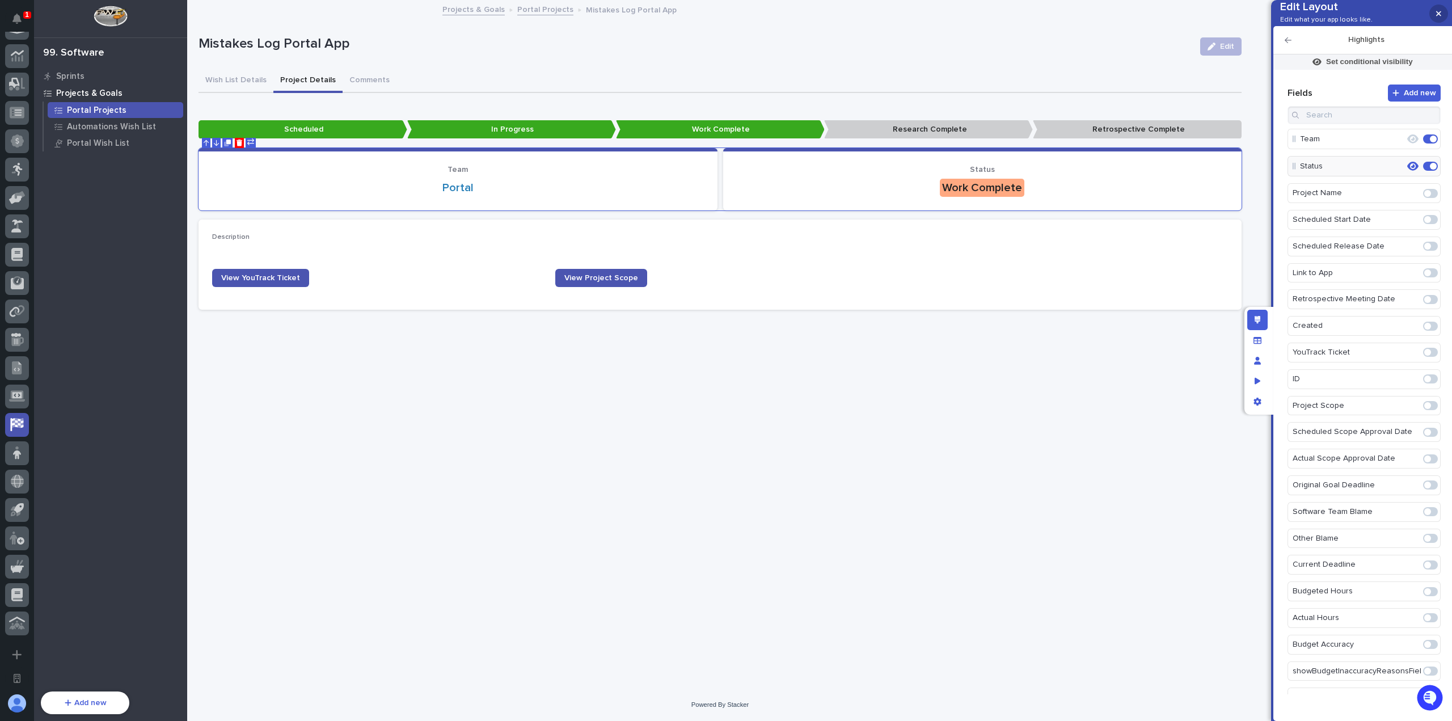
click at [1438, 9] on button "button" at bounding box center [1438, 14] width 19 height 18
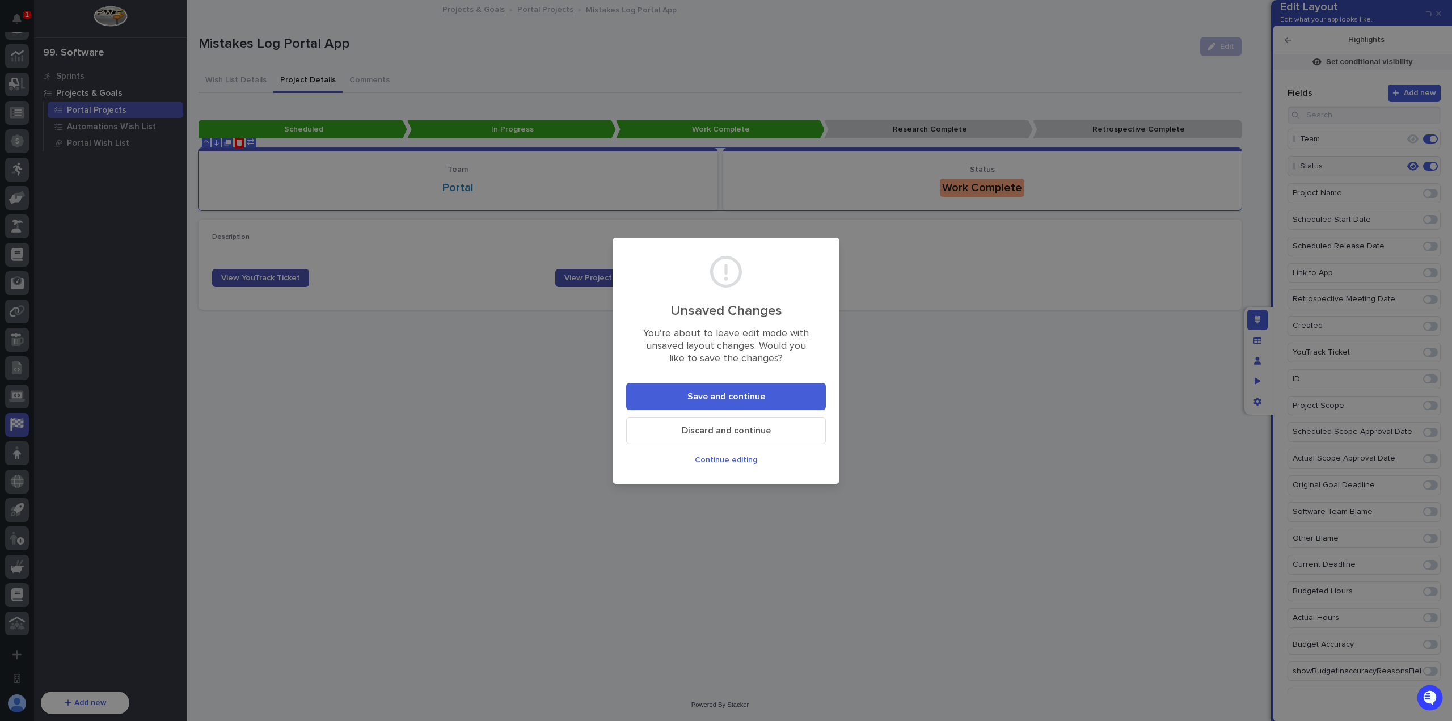
click at [729, 392] on span "Save and continue" at bounding box center [726, 396] width 78 height 9
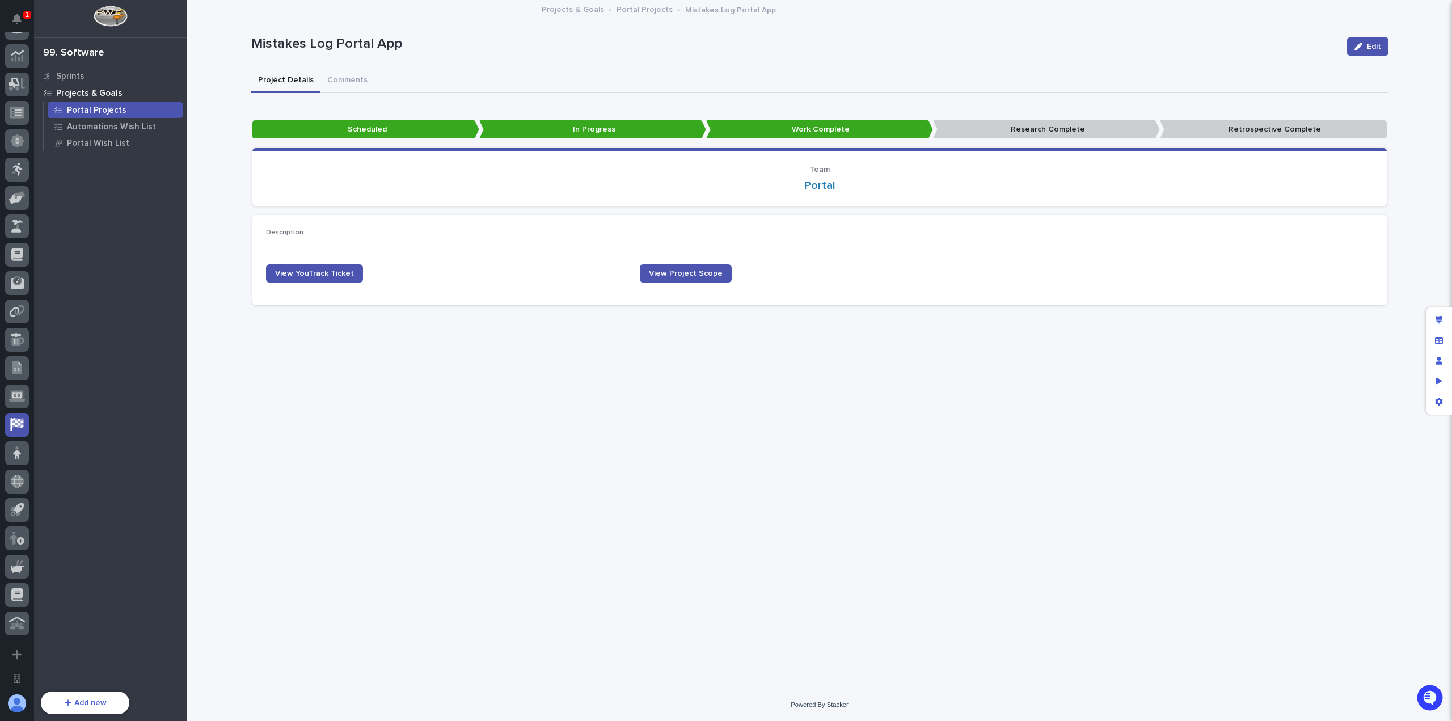
click at [690, 424] on div "**********" at bounding box center [820, 330] width 1148 height 659
click at [593, 408] on div "**********" at bounding box center [820, 330] width 1148 height 659
drag, startPoint x: 1436, startPoint y: 340, endPoint x: 717, endPoint y: 152, distance: 743.1
click at [1436, 340] on icon "Manage fields and data" at bounding box center [1439, 340] width 8 height 8
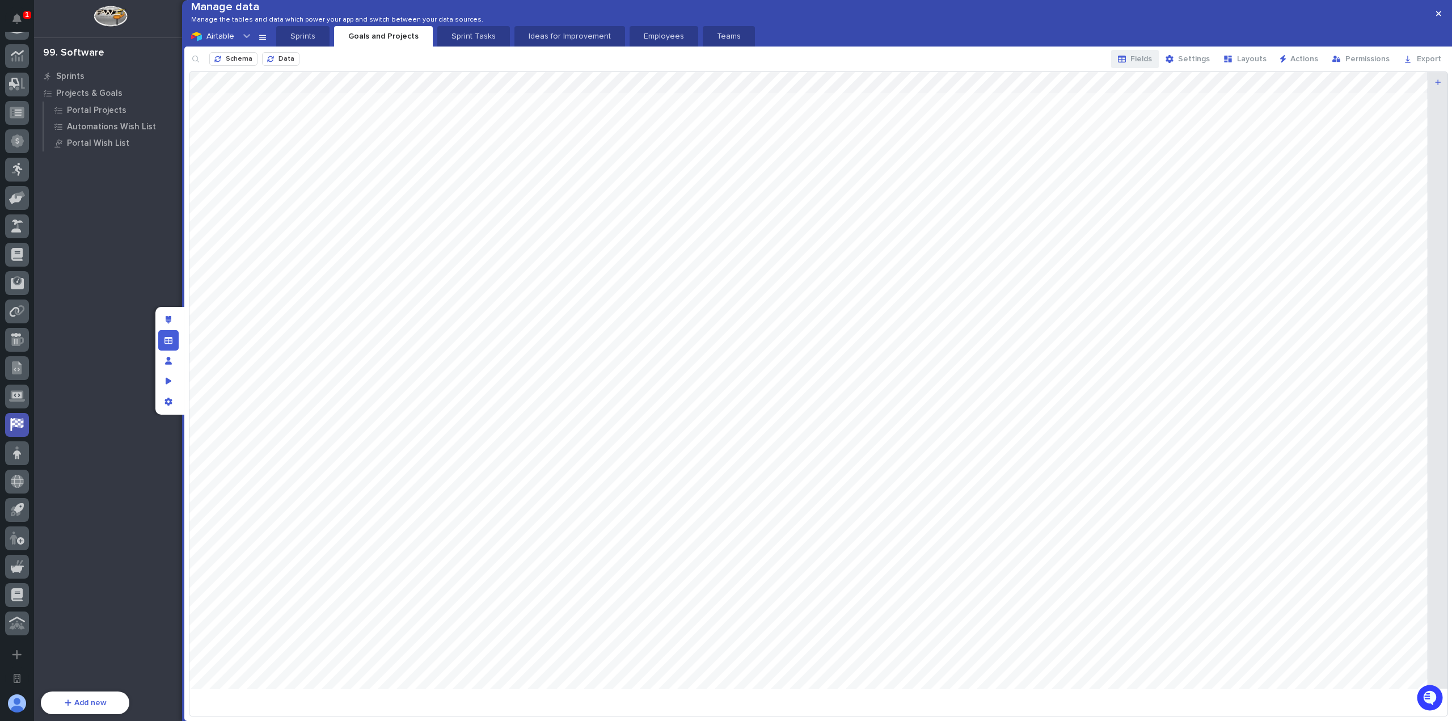
click at [1147, 68] on button "Fields" at bounding box center [1135, 59] width 48 height 18
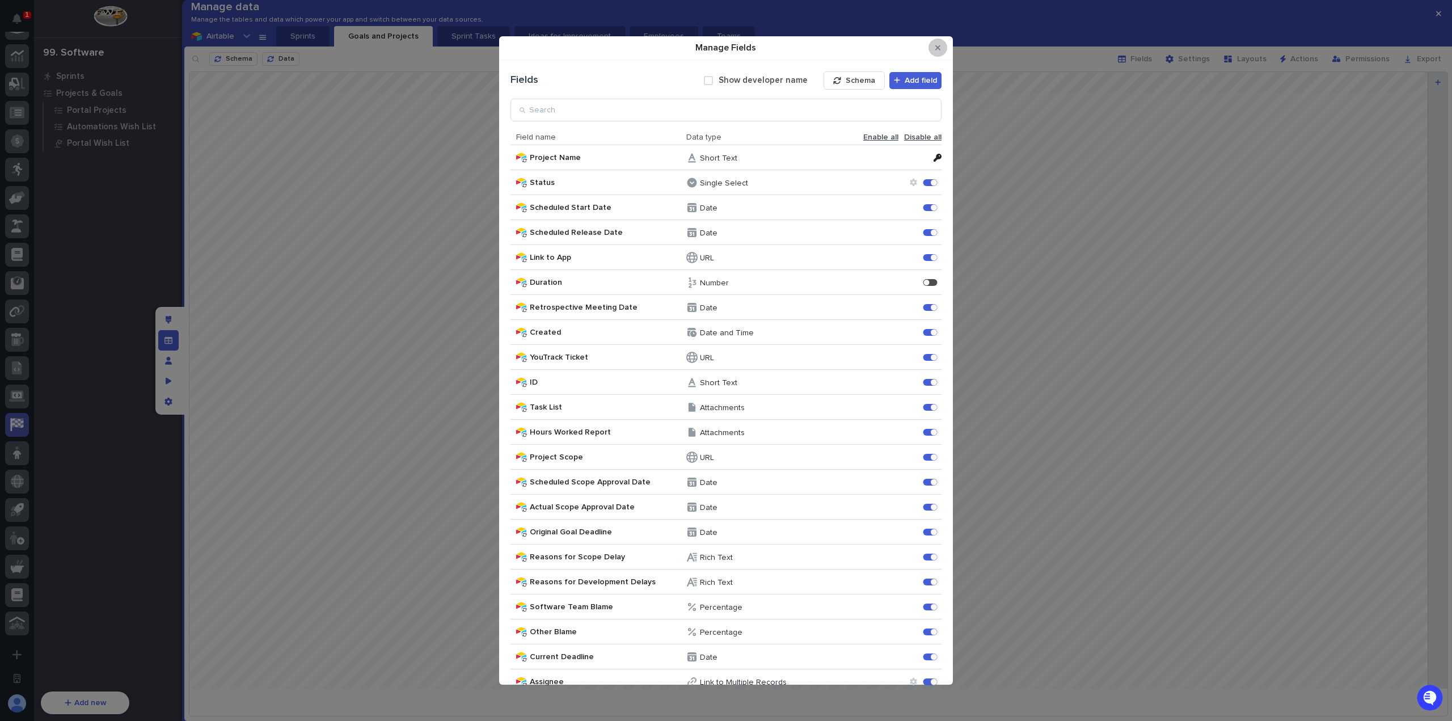
click at [941, 49] on button "Close Modal" at bounding box center [937, 48] width 19 height 18
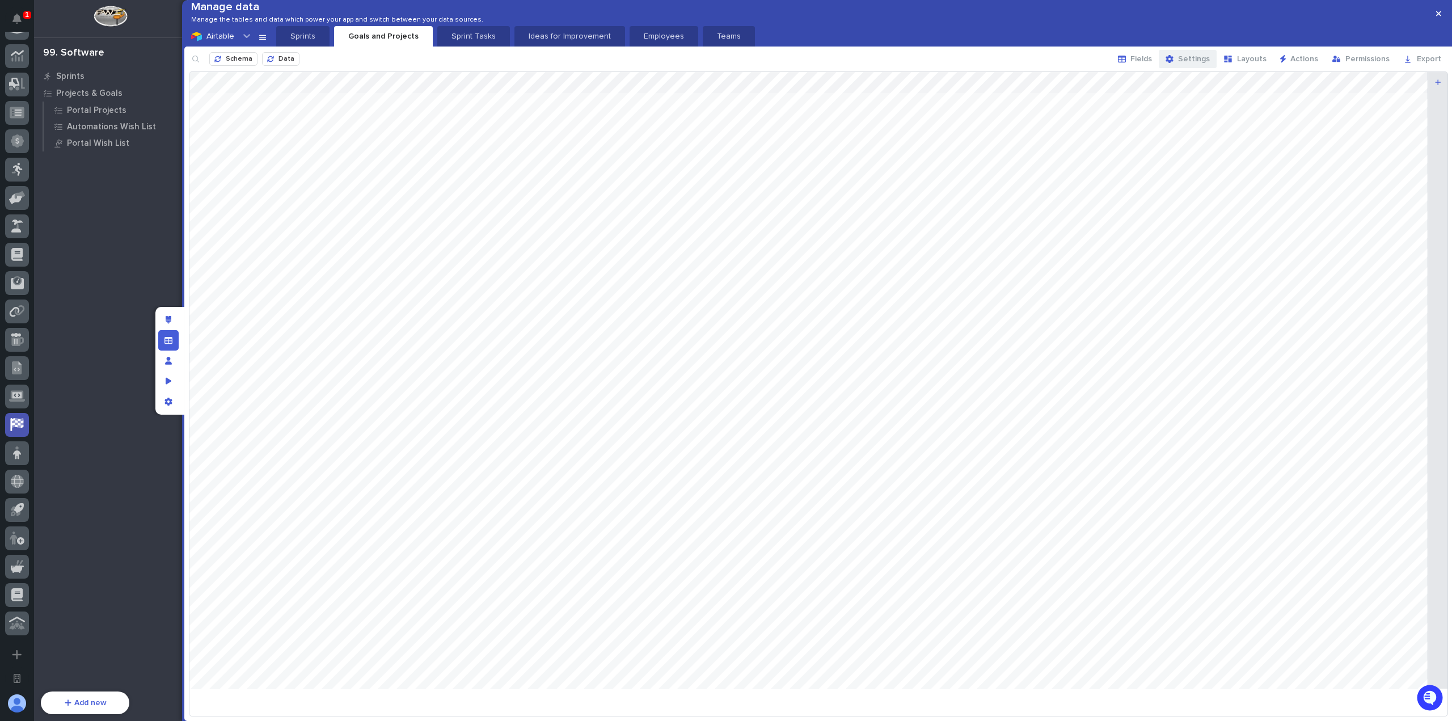
click at [1193, 63] on span "Settings" at bounding box center [1194, 59] width 32 height 8
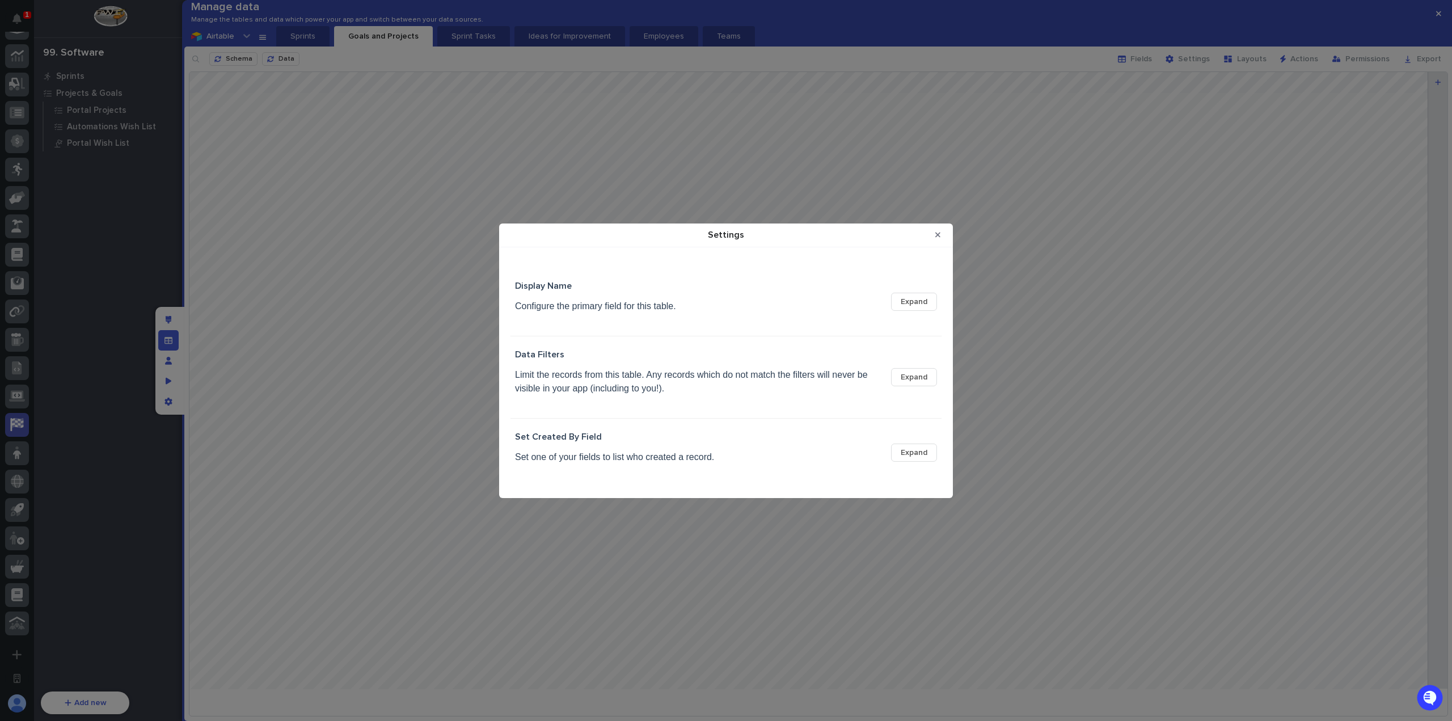
click at [936, 242] on button "Close Modal" at bounding box center [937, 235] width 19 height 18
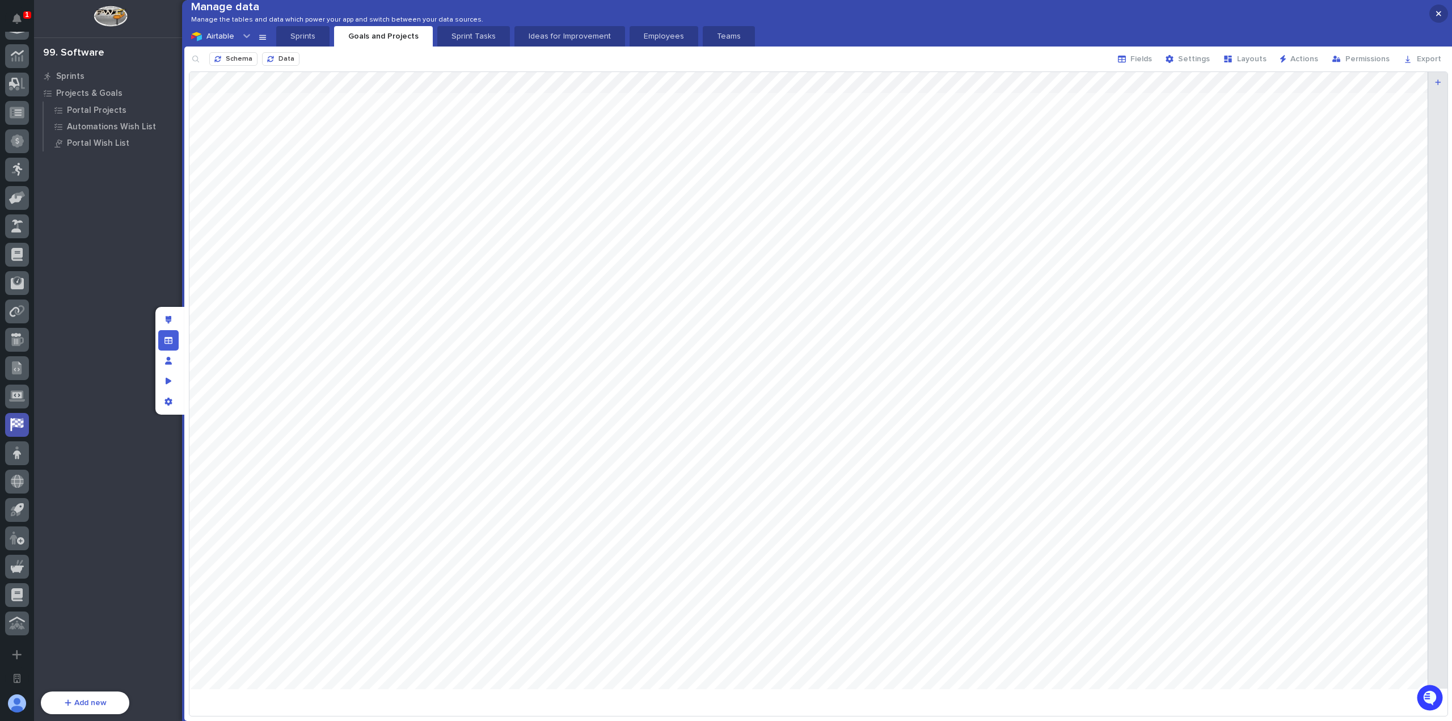
click at [1435, 15] on button "button" at bounding box center [1438, 14] width 19 height 18
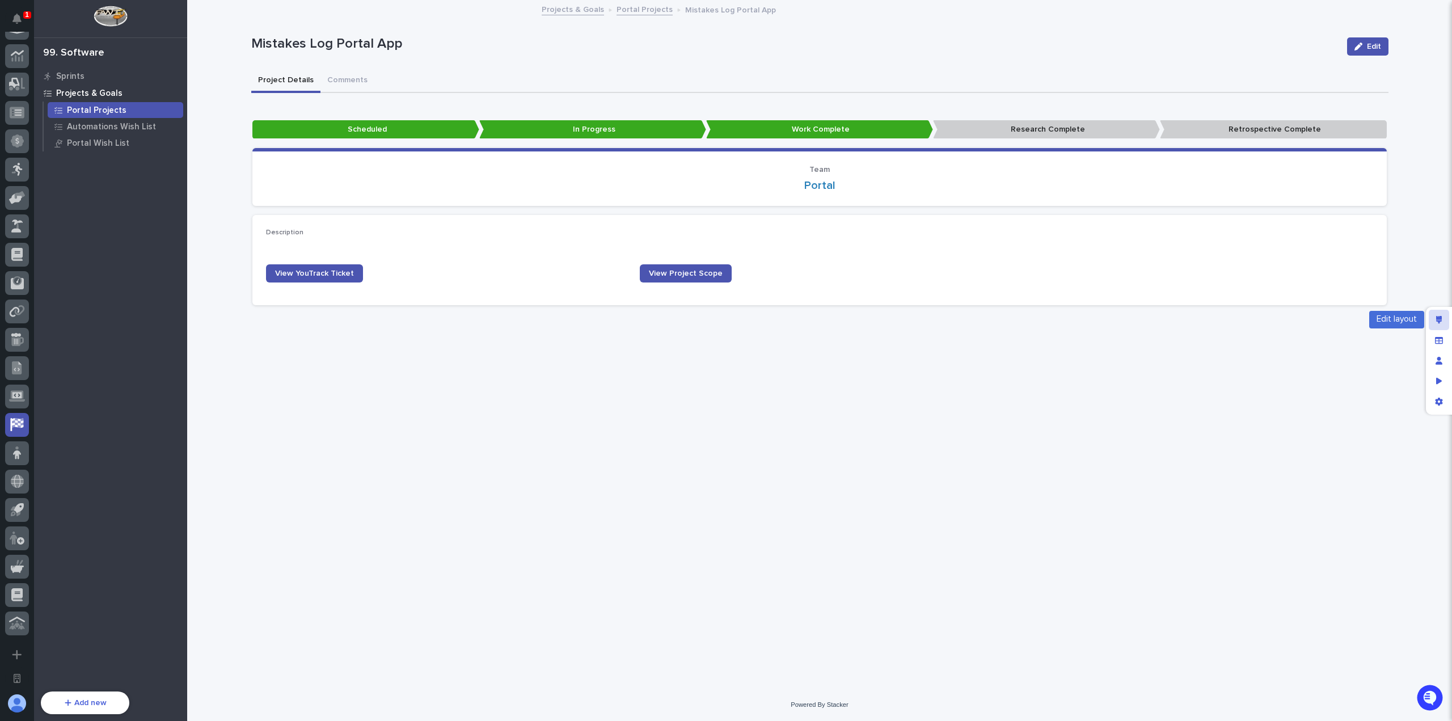
click at [1437, 316] on icon "Edit layout" at bounding box center [1439, 320] width 6 height 8
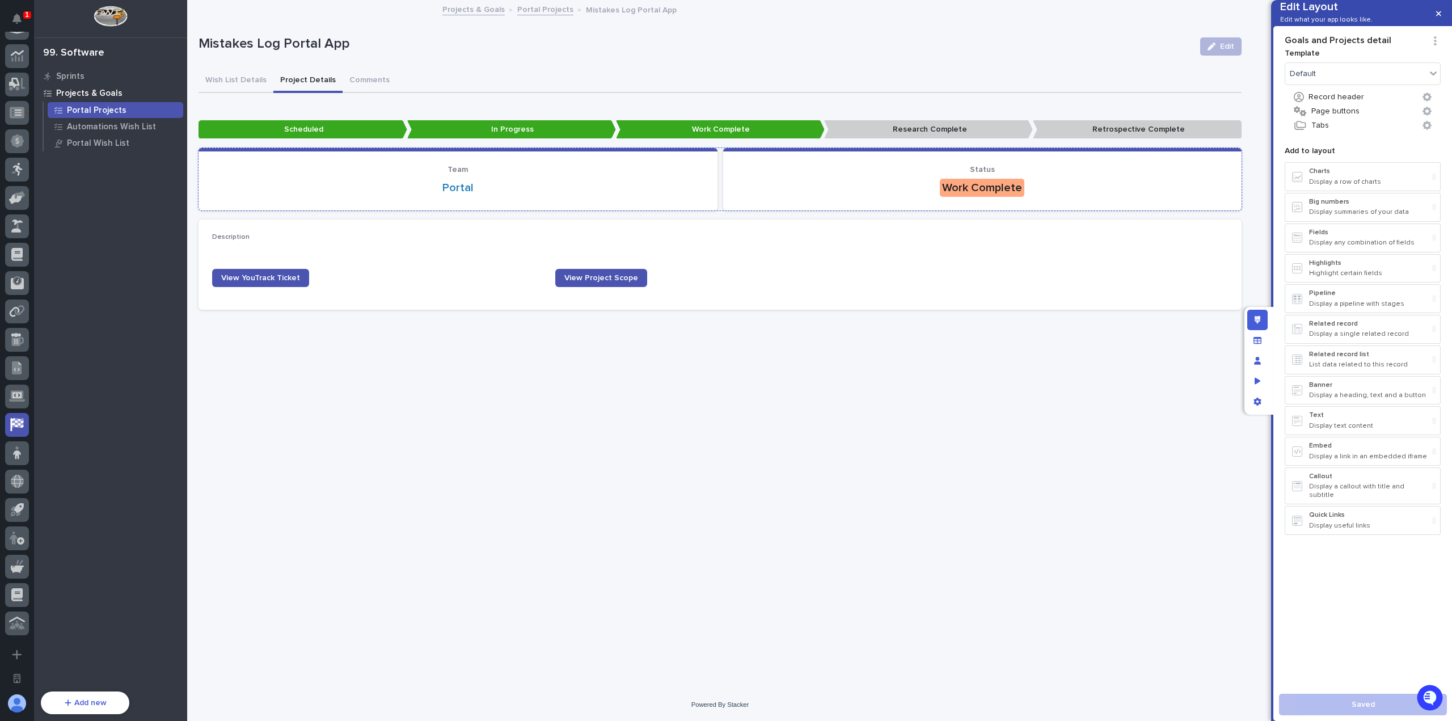
click at [703, 180] on div "Portal" at bounding box center [458, 188] width 492 height 18
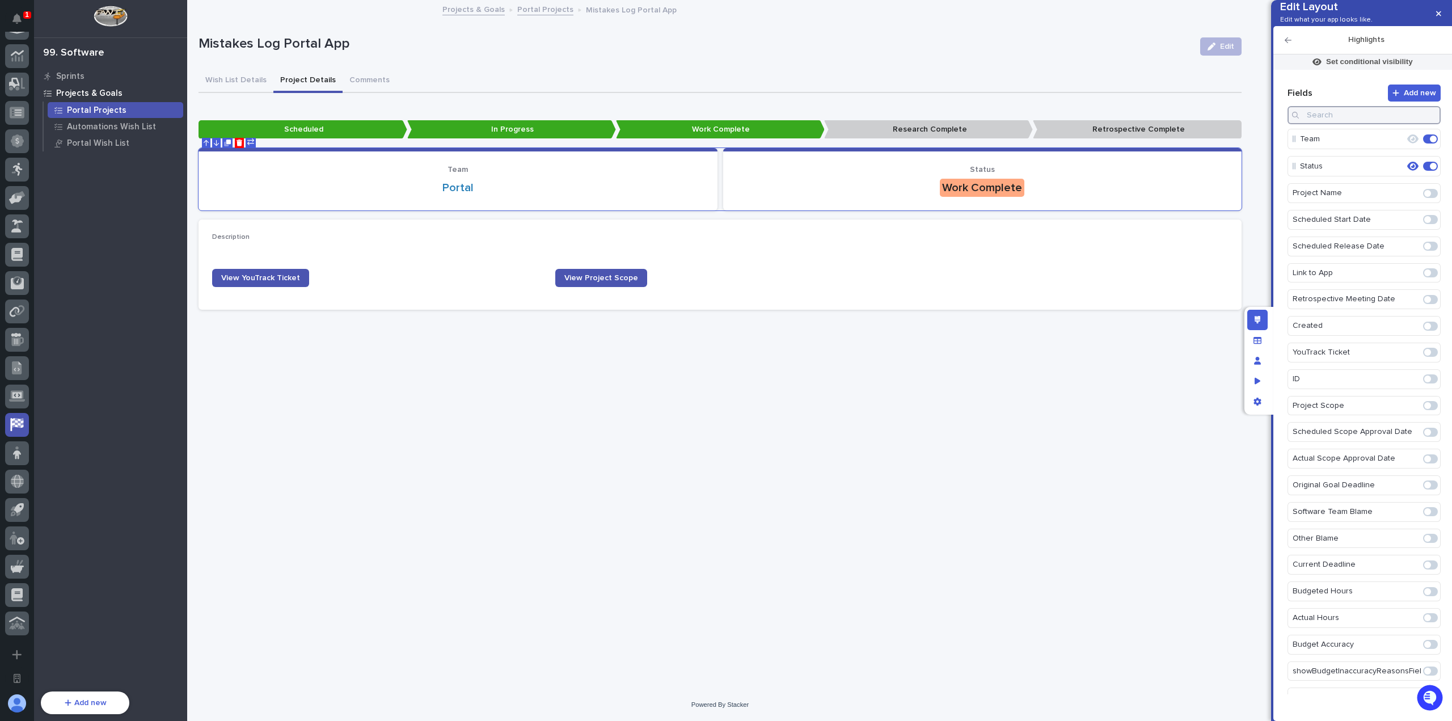
click at [1347, 124] on input at bounding box center [1363, 115] width 153 height 18
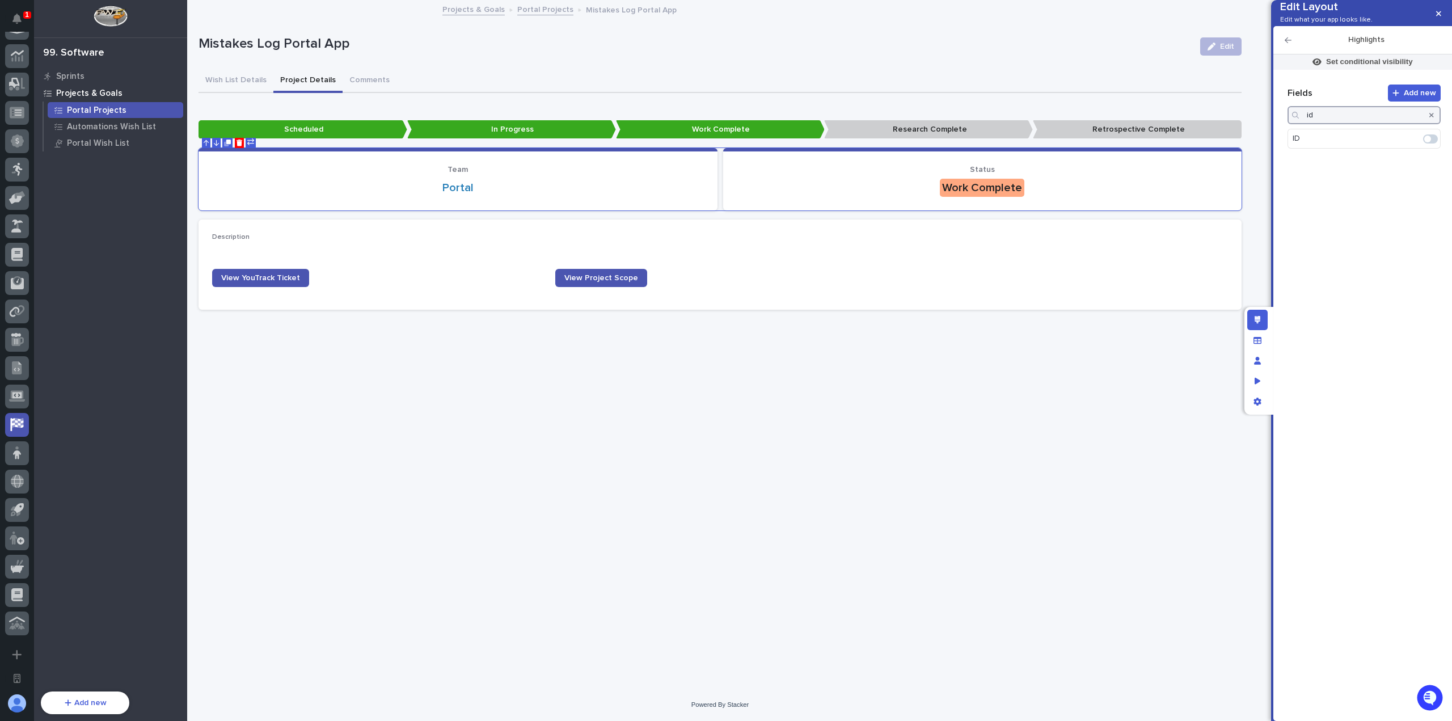
click at [1432, 143] on span at bounding box center [1430, 138] width 15 height 9
type input "id"
click at [1431, 119] on icon "button" at bounding box center [1431, 115] width 5 height 7
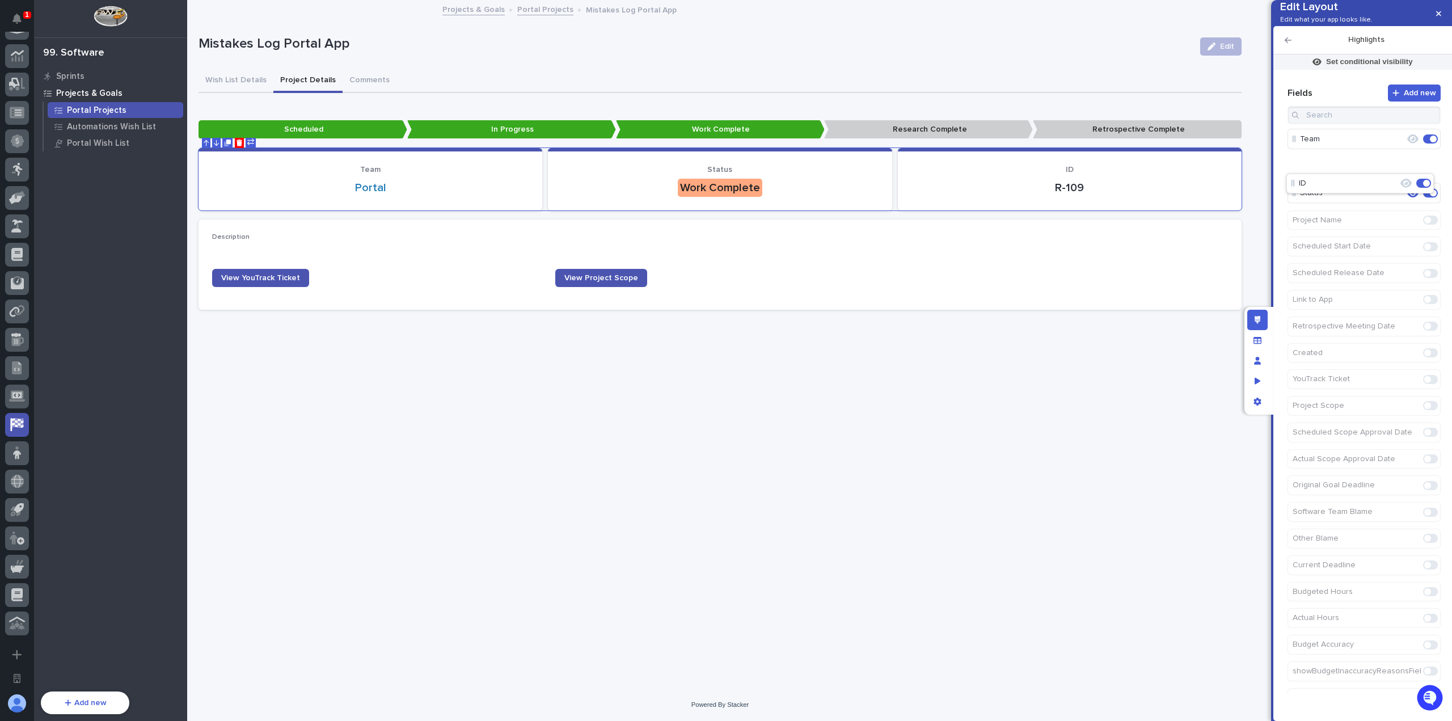
drag, startPoint x: 1296, startPoint y: 213, endPoint x: 1294, endPoint y: 178, distance: 35.2
click at [1444, 13] on button "button" at bounding box center [1438, 14] width 19 height 18
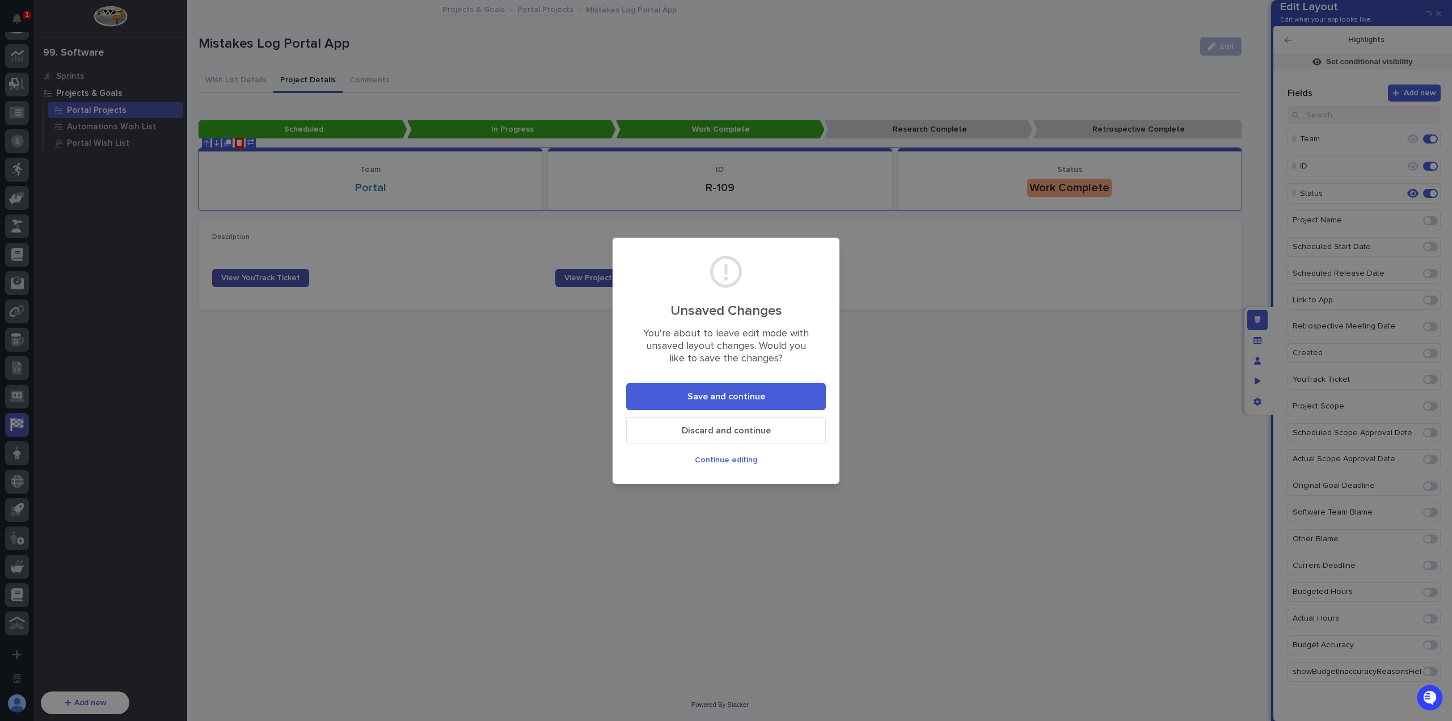
click at [701, 395] on span "Save and continue" at bounding box center [726, 396] width 78 height 9
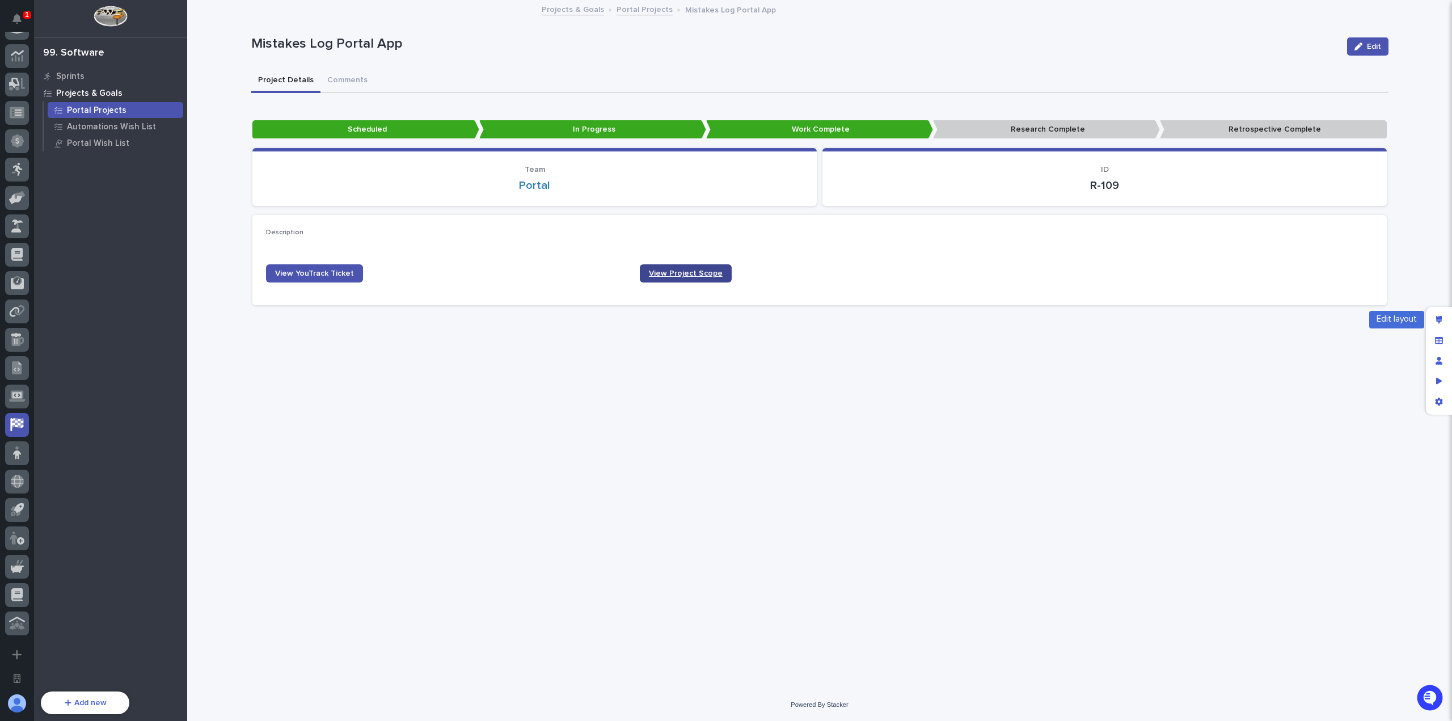
drag, startPoint x: 1443, startPoint y: 314, endPoint x: 652, endPoint y: 277, distance: 792.0
click at [1443, 314] on div "Edit layout" at bounding box center [1438, 320] width 20 height 20
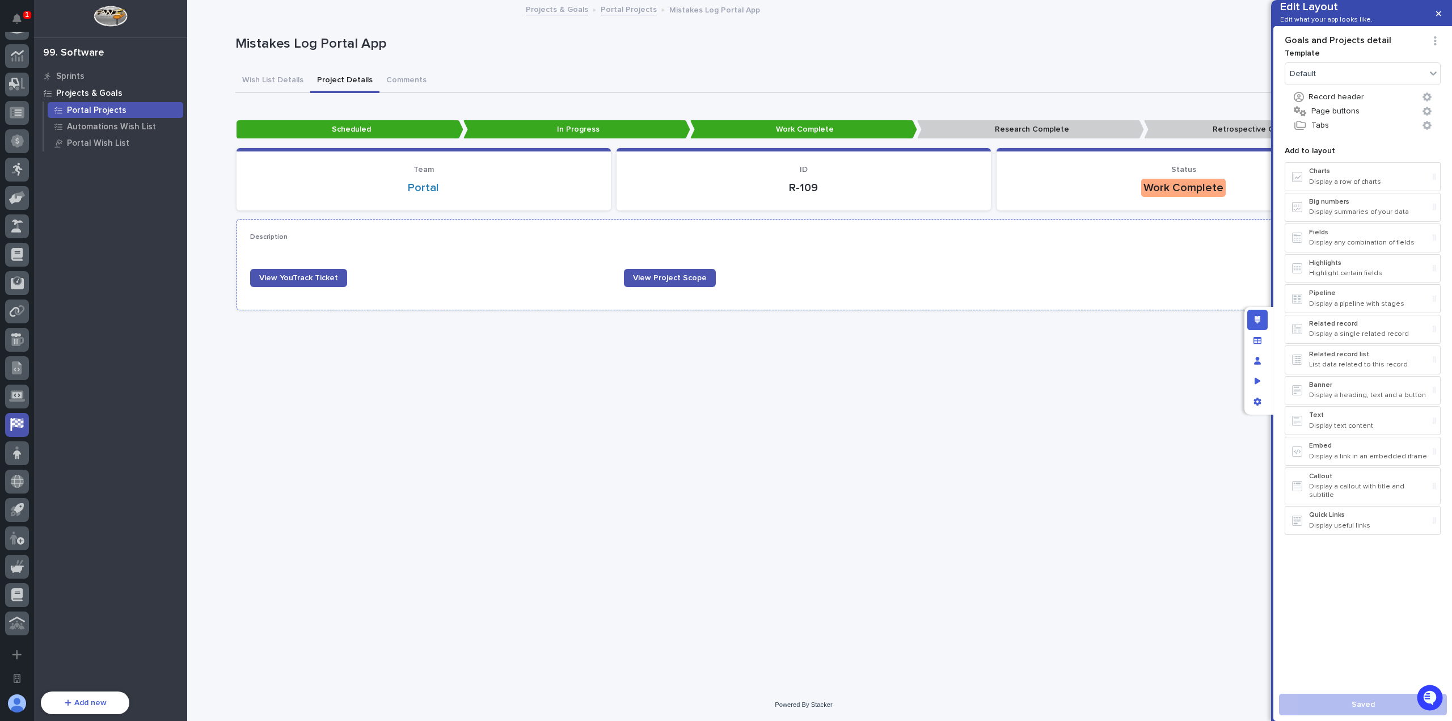
click at [400, 266] on div "Description ••• View YouTrack Ticket View Project Scope" at bounding box center [803, 264] width 1107 height 62
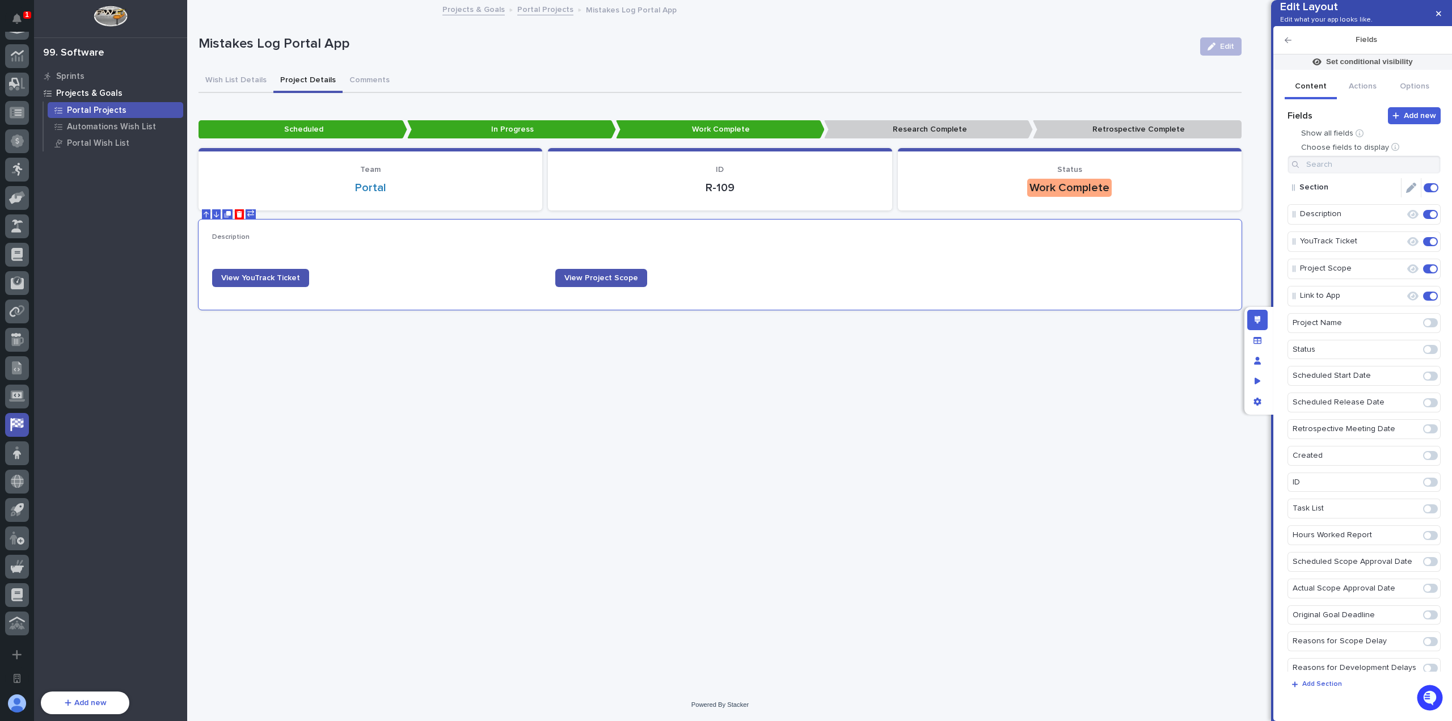
click at [1406, 193] on icon "Edit" at bounding box center [1411, 188] width 10 height 10
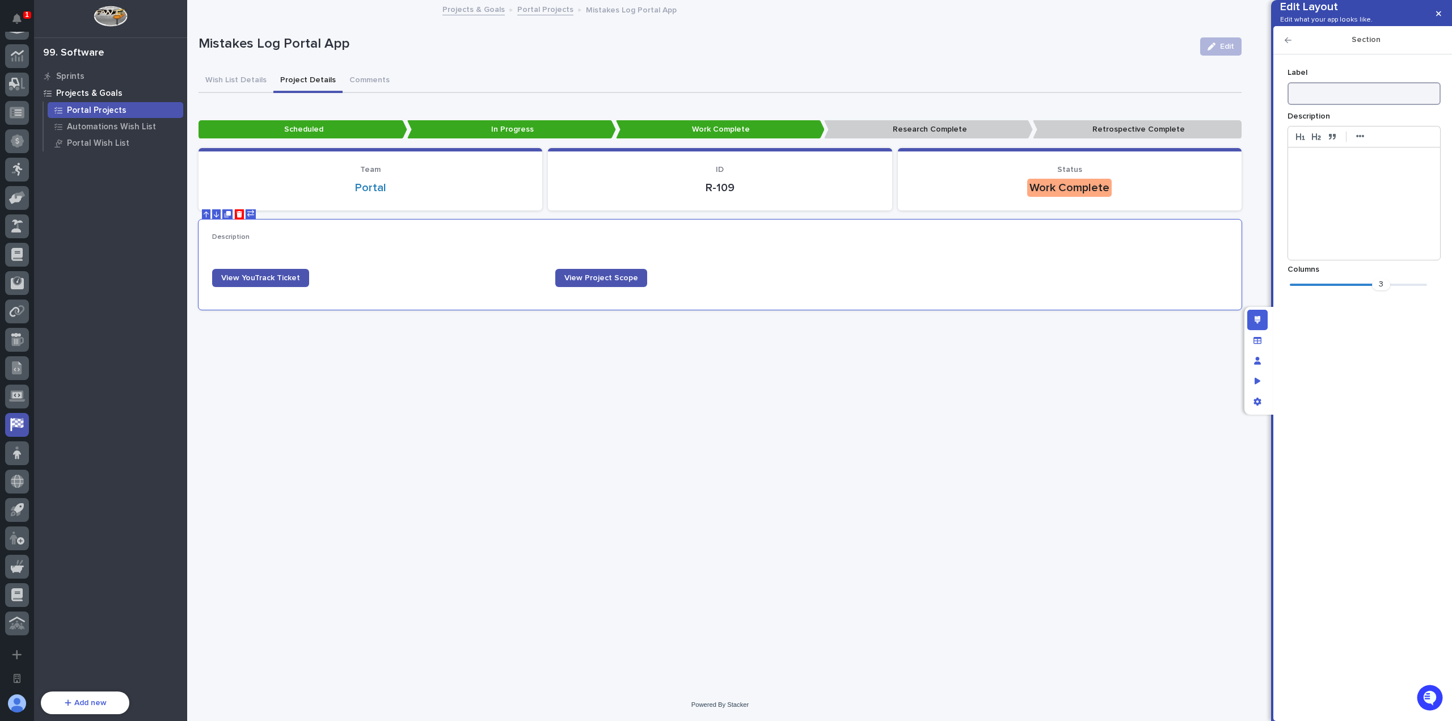
click at [1327, 105] on input at bounding box center [1363, 93] width 153 height 23
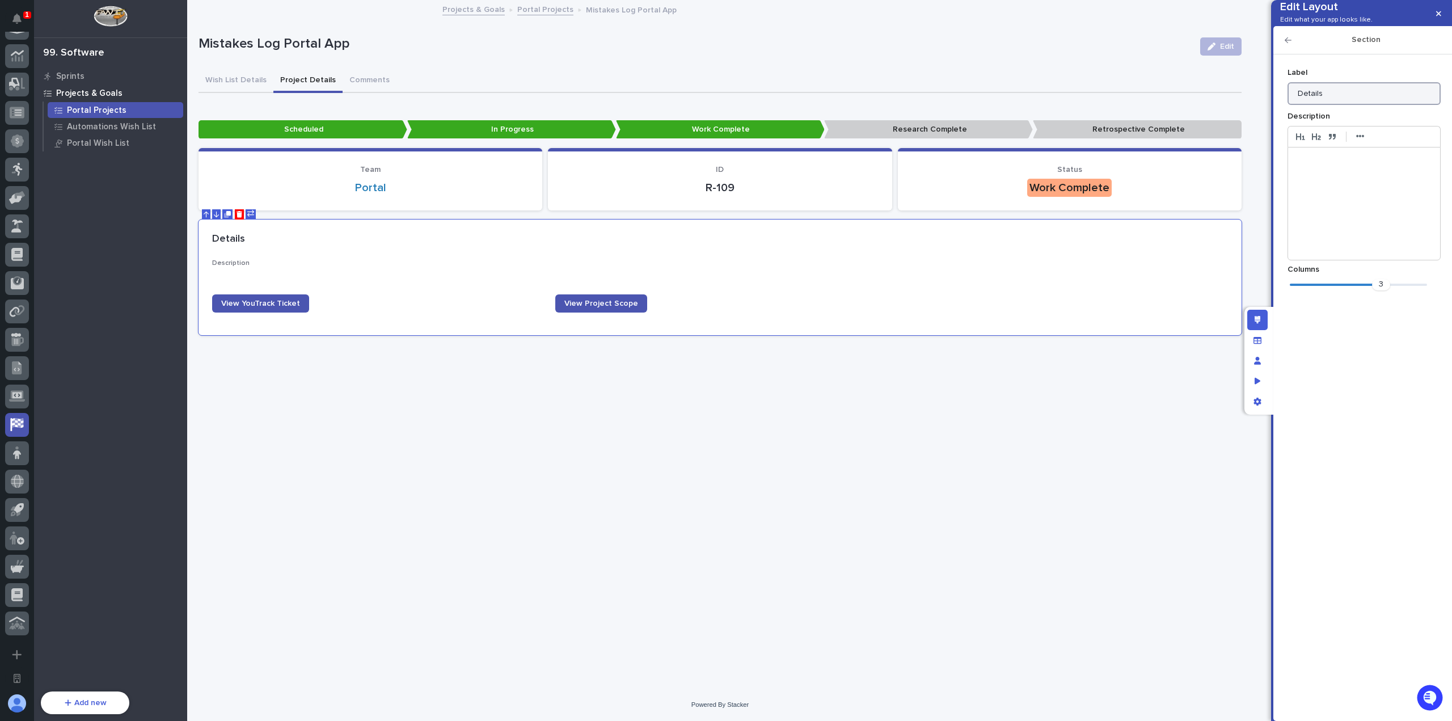
type input "Details"
click at [1290, 44] on icon "button" at bounding box center [1287, 40] width 7 height 8
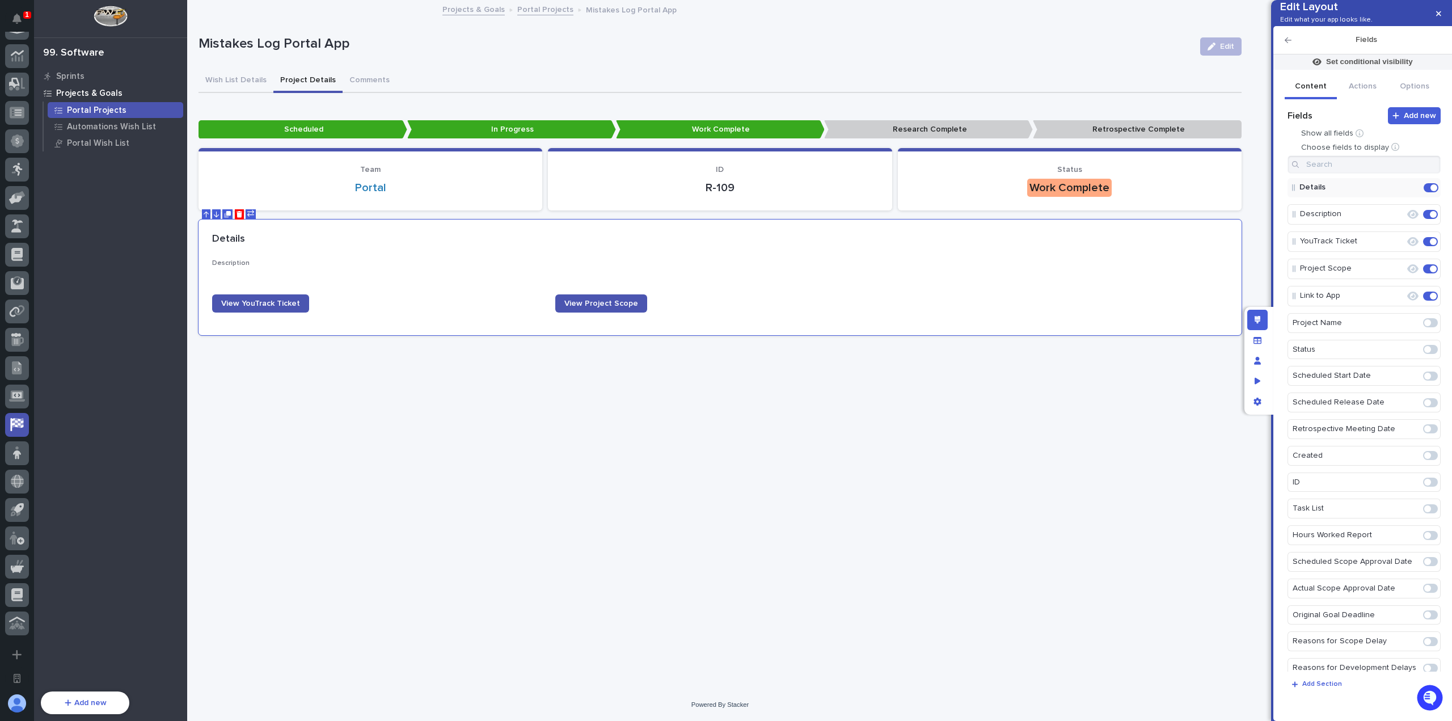
click at [1290, 44] on icon "button" at bounding box center [1287, 40] width 7 height 8
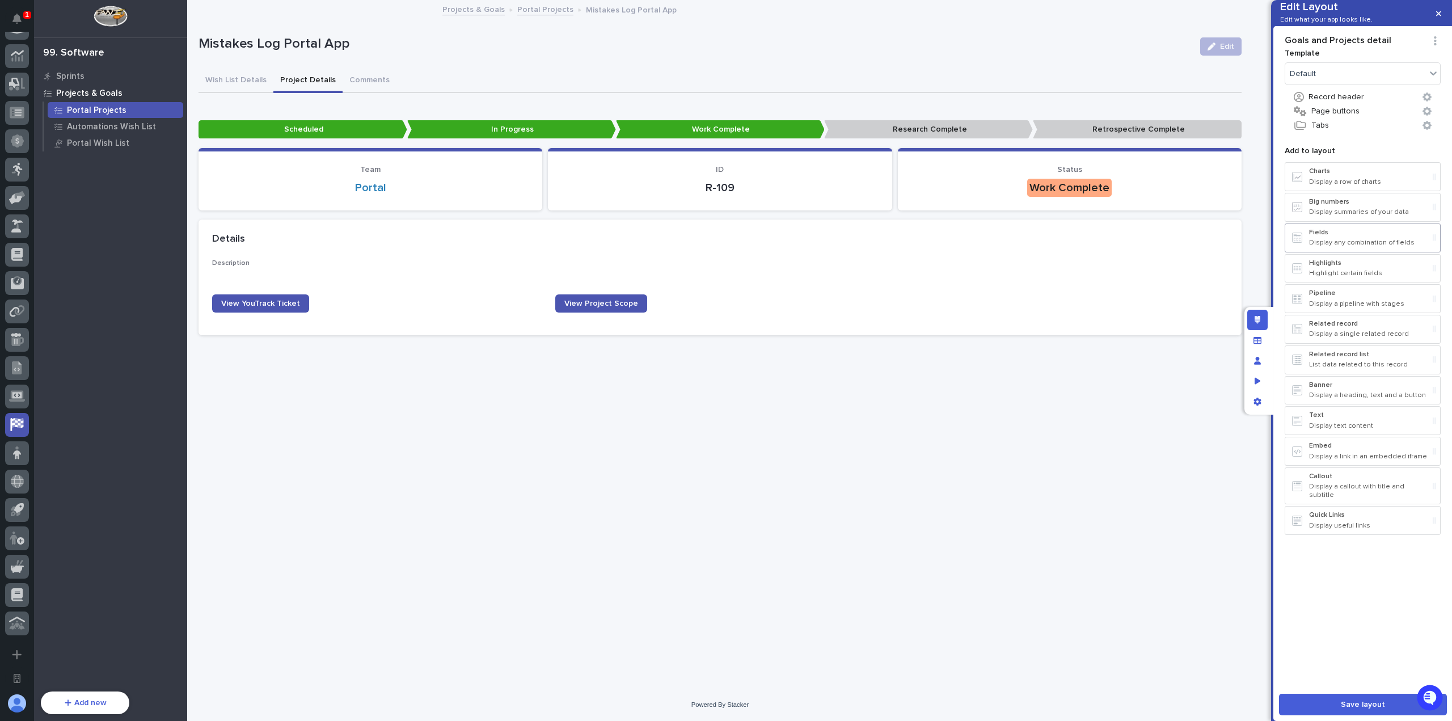
click at [1346, 236] on p "Fields" at bounding box center [1368, 233] width 119 height 8
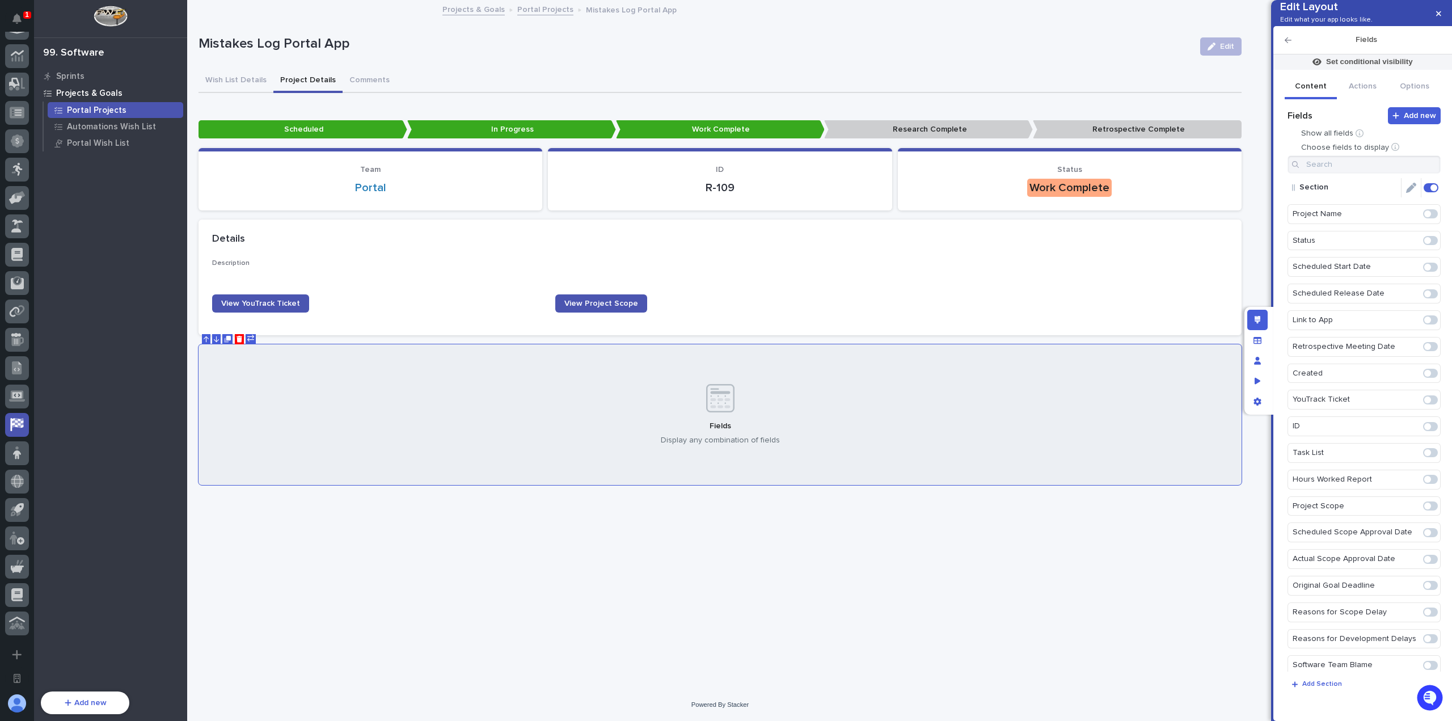
click at [1407, 193] on icon "Edit" at bounding box center [1411, 188] width 10 height 10
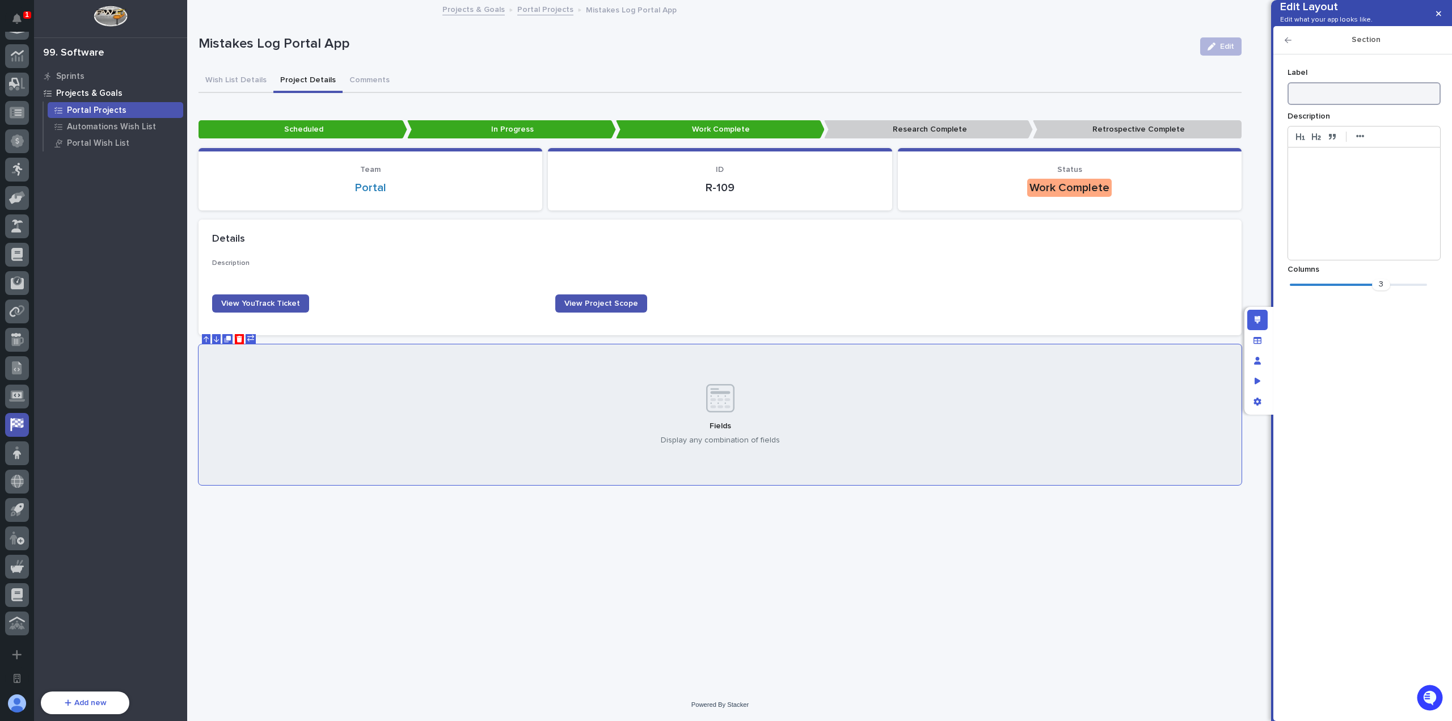
click at [1348, 105] on input at bounding box center [1363, 93] width 153 height 23
type input "Schedule"
click at [1285, 44] on icon "button" at bounding box center [1287, 40] width 7 height 8
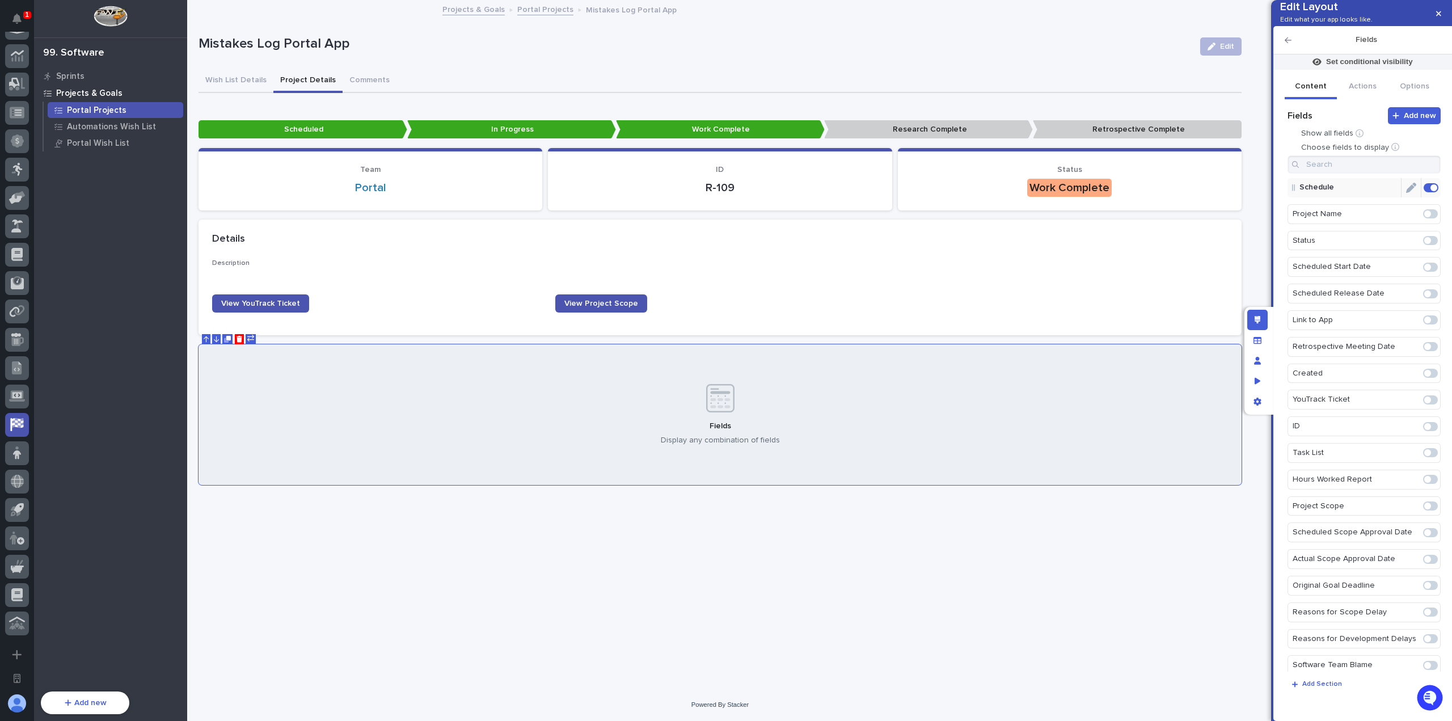
click at [1406, 193] on icon "Edit" at bounding box center [1411, 188] width 10 height 10
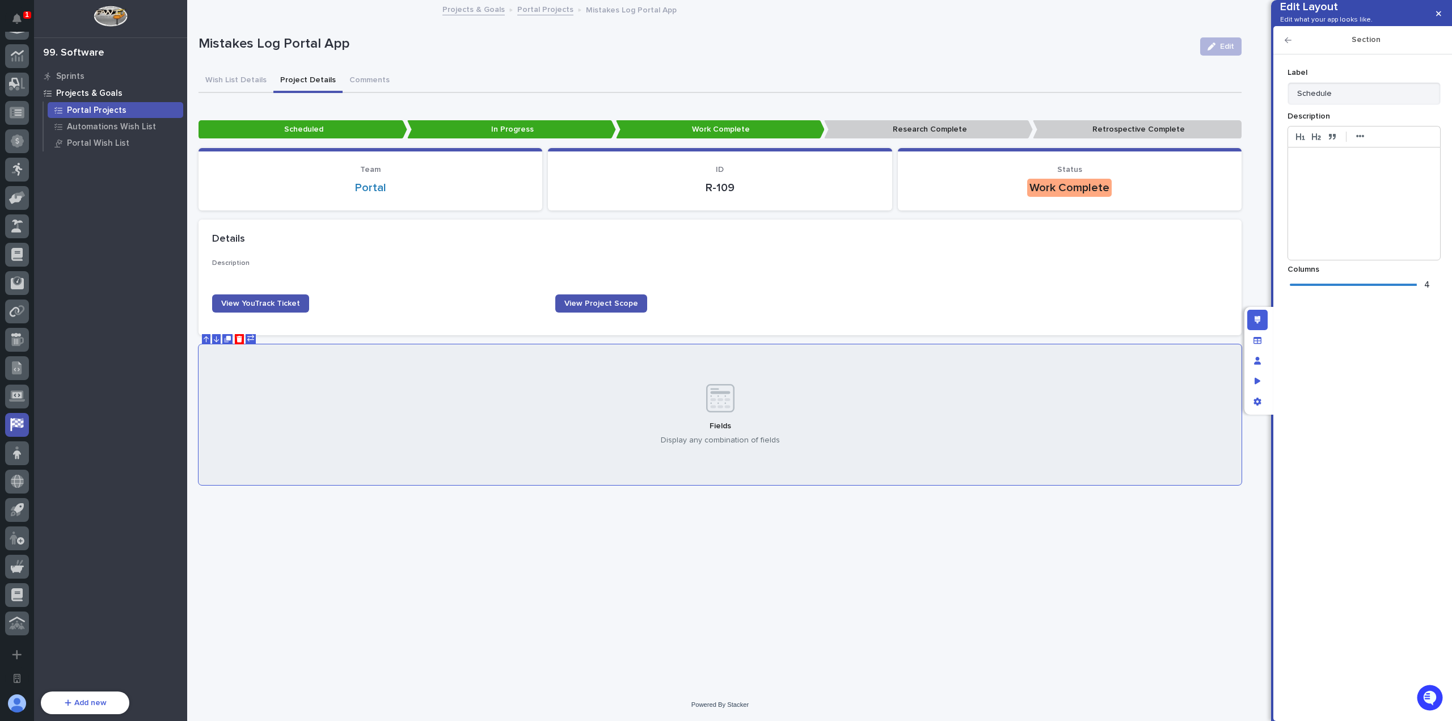
click at [1427, 290] on div "4" at bounding box center [1358, 284] width 137 height 11
click at [1287, 52] on div "Section" at bounding box center [1362, 40] width 179 height 28
click at [1288, 44] on icon "button" at bounding box center [1287, 40] width 7 height 8
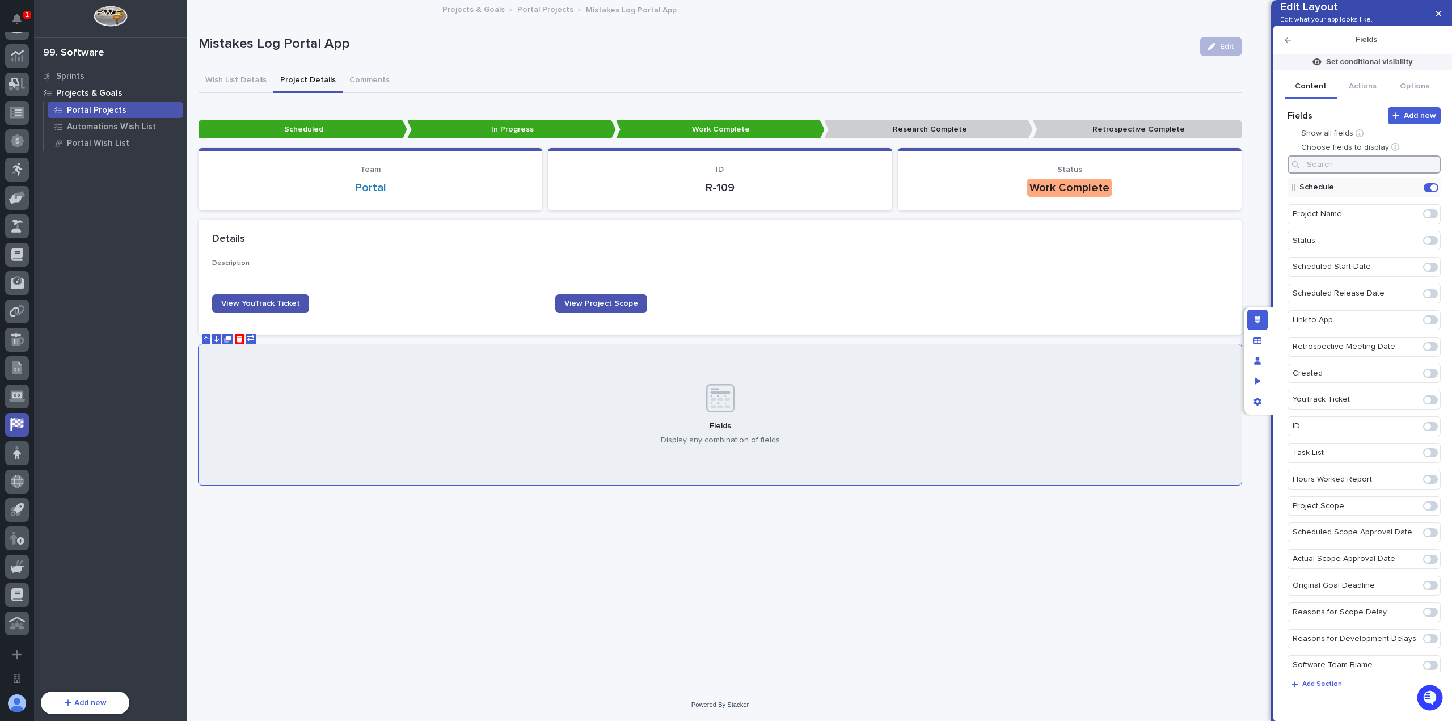
click at [1363, 174] on input at bounding box center [1363, 164] width 153 height 18
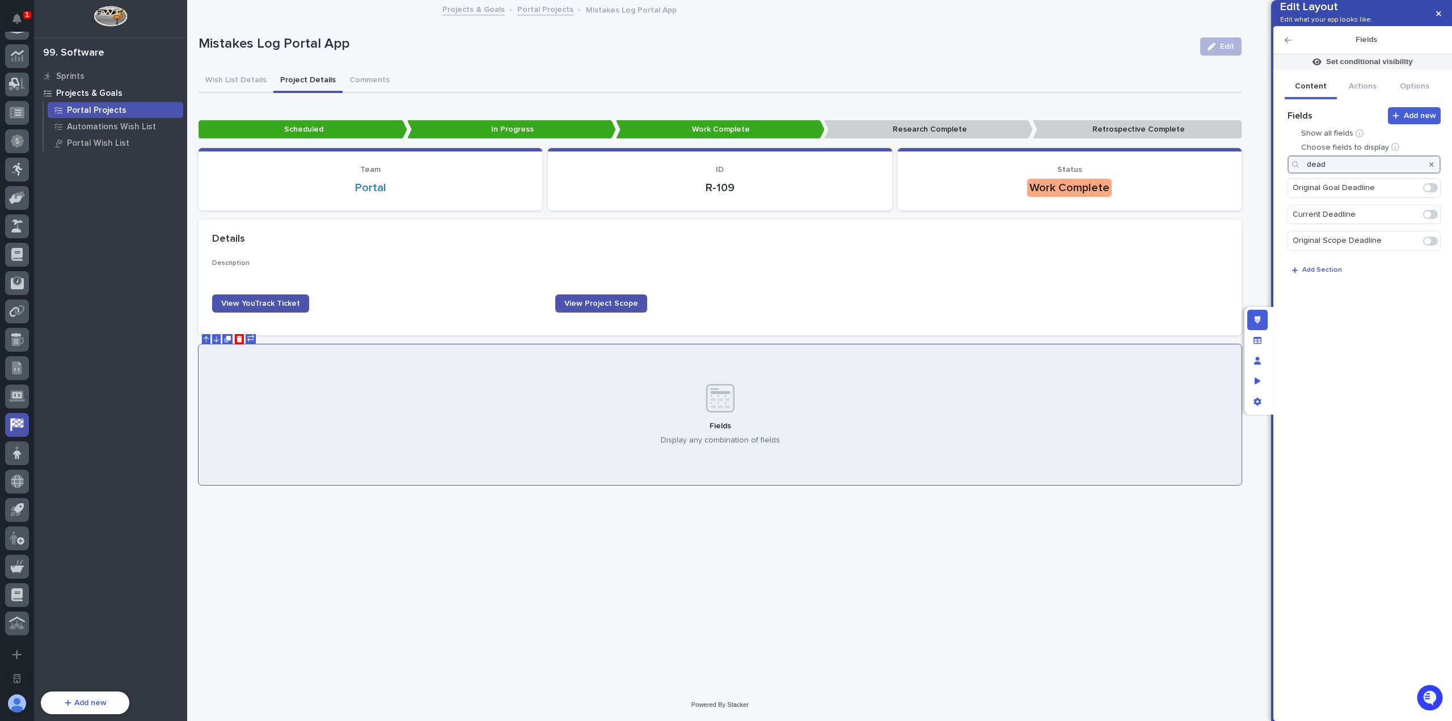
click at [1431, 192] on span at bounding box center [1430, 187] width 15 height 9
type input "dead"
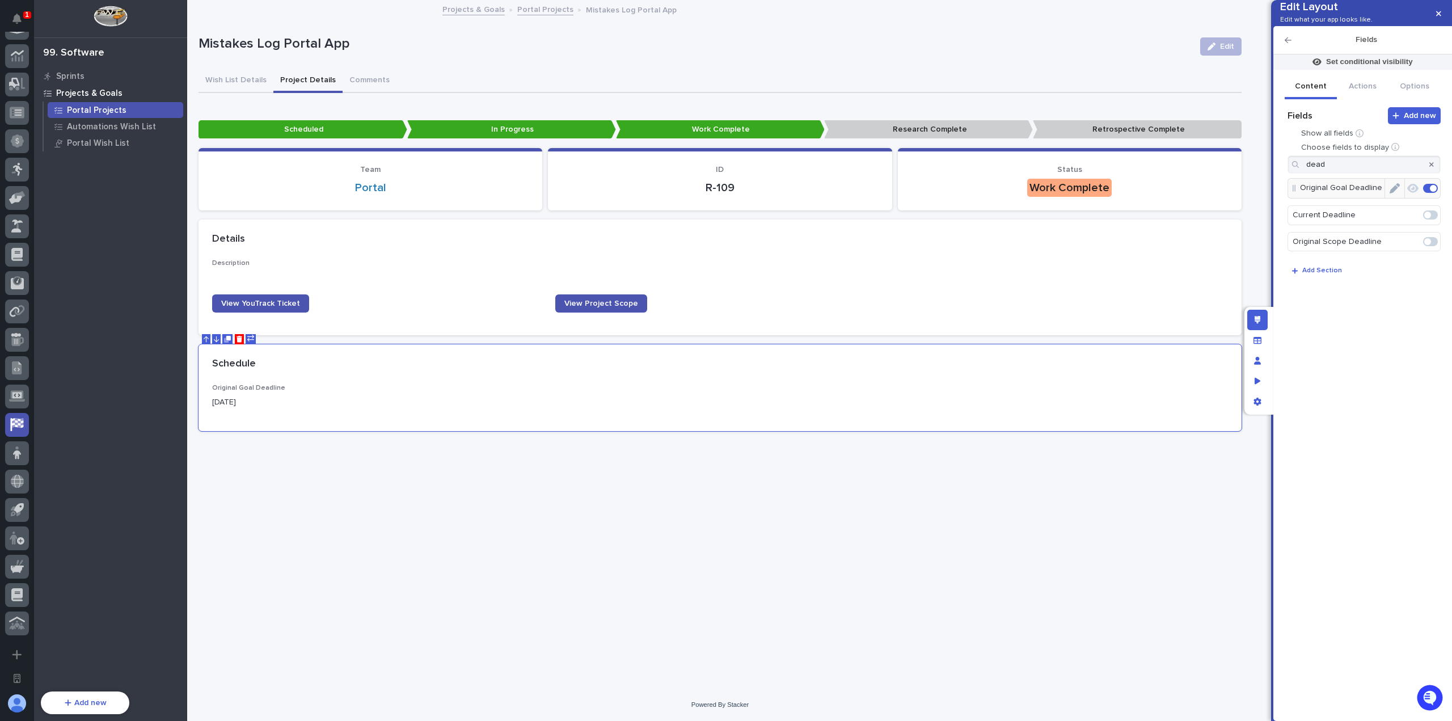
click at [1430, 218] on span at bounding box center [1427, 215] width 7 height 7
click at [1432, 251] on div at bounding box center [1430, 242] width 19 height 18
click at [1431, 247] on span at bounding box center [1430, 242] width 15 height 9
click at [1430, 167] on icon "button" at bounding box center [1431, 164] width 5 height 5
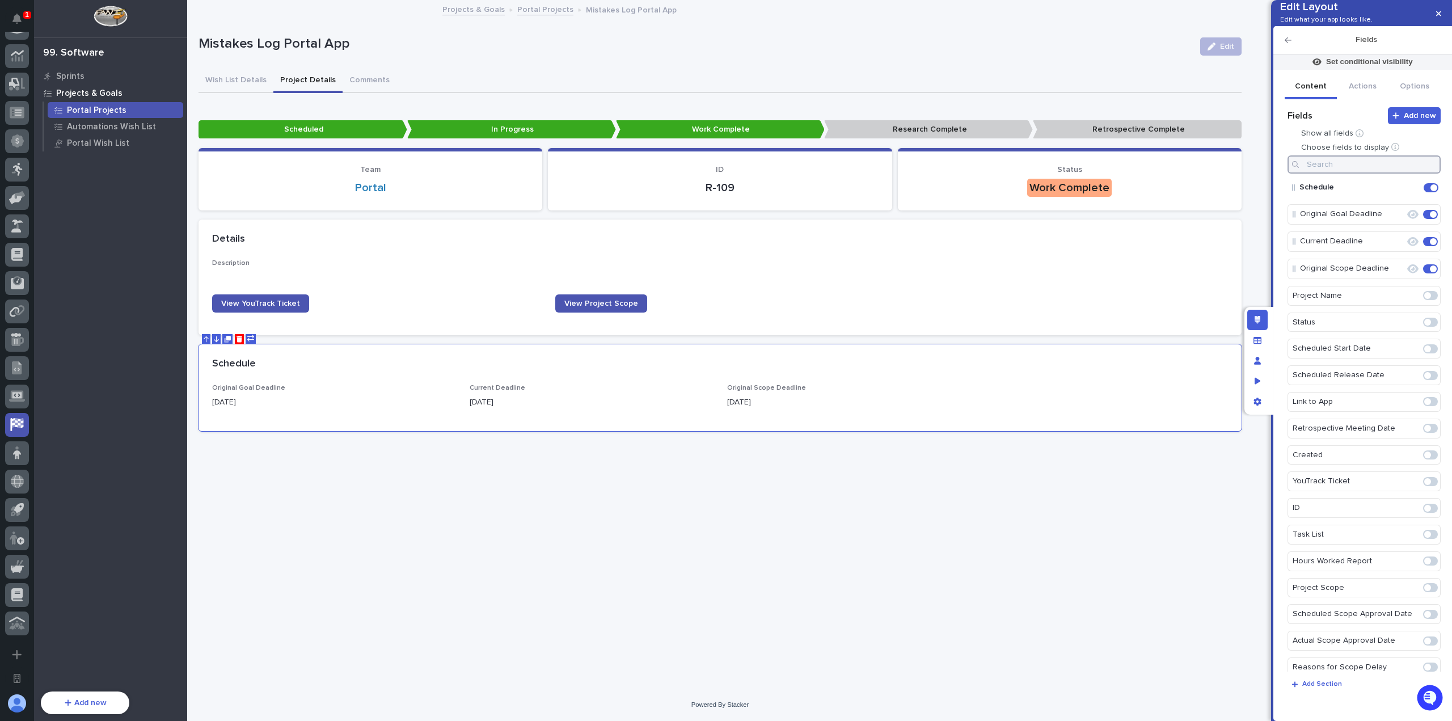
click at [1394, 174] on input at bounding box center [1363, 164] width 153 height 18
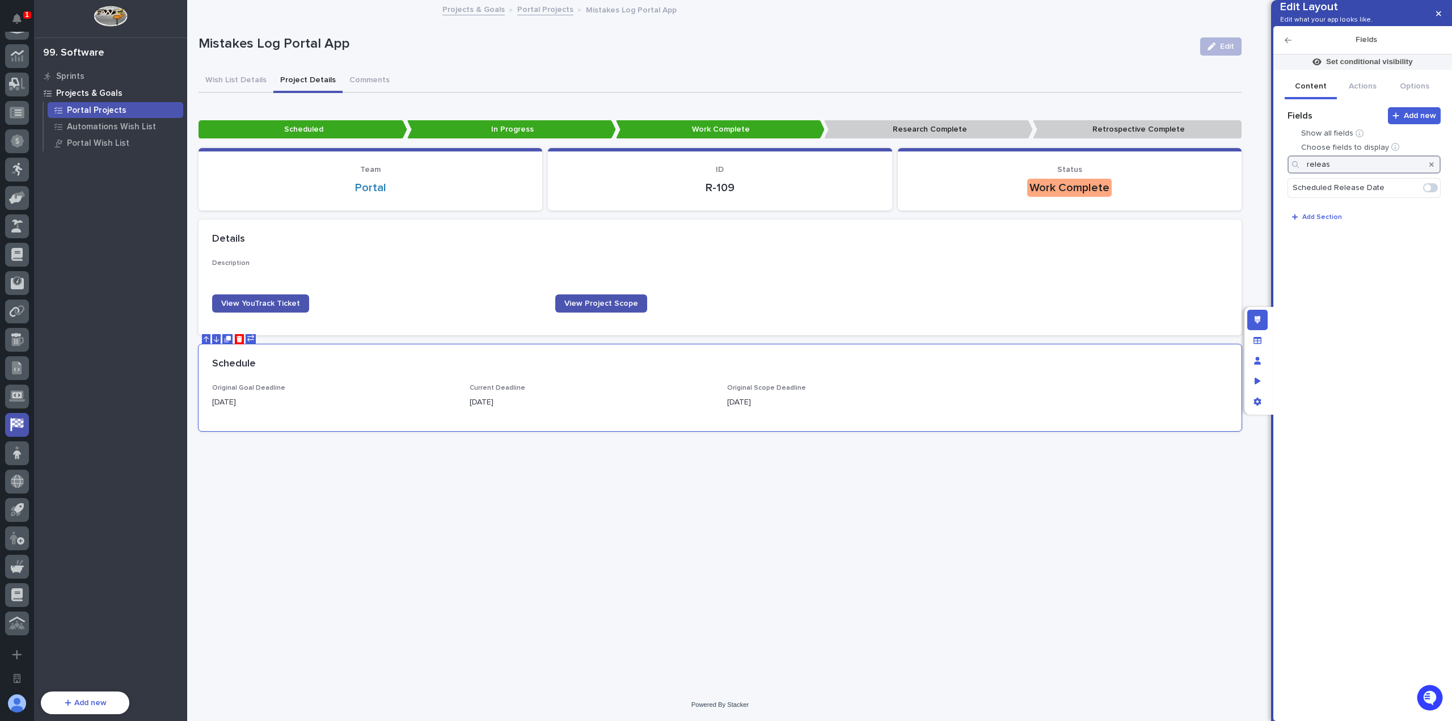
click at [1435, 192] on span at bounding box center [1430, 187] width 15 height 9
drag, startPoint x: 1352, startPoint y: 181, endPoint x: 1284, endPoint y: 185, distance: 68.2
click at [1284, 185] on div "Add new Fields Show all fields Choose fields to display releas Scheduled Releas…" at bounding box center [1362, 399] width 156 height 585
click at [1428, 191] on span at bounding box center [1427, 187] width 7 height 7
type input "star"
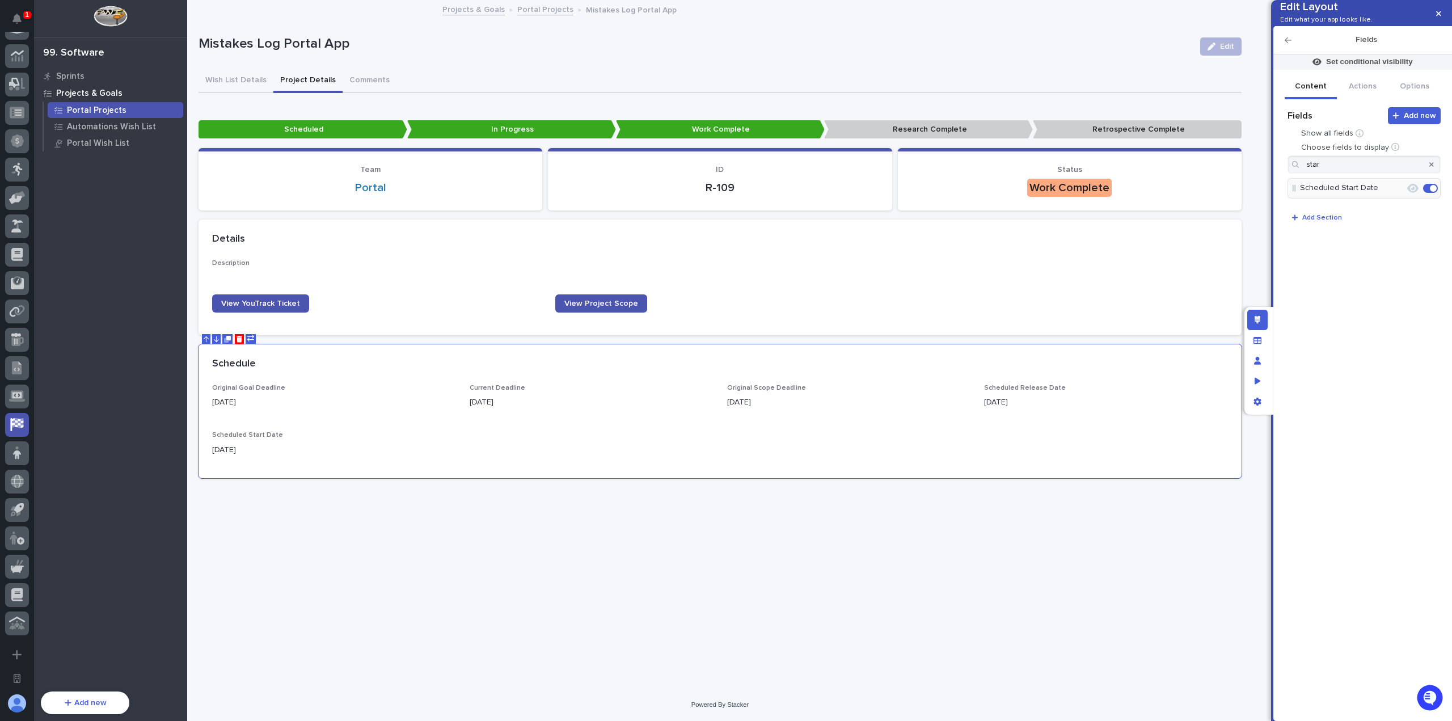
click at [1434, 174] on div at bounding box center [1431, 164] width 18 height 18
click at [1432, 167] on icon "button" at bounding box center [1431, 164] width 5 height 5
drag, startPoint x: 1297, startPoint y: 290, endPoint x: 1297, endPoint y: 231, distance: 59.0
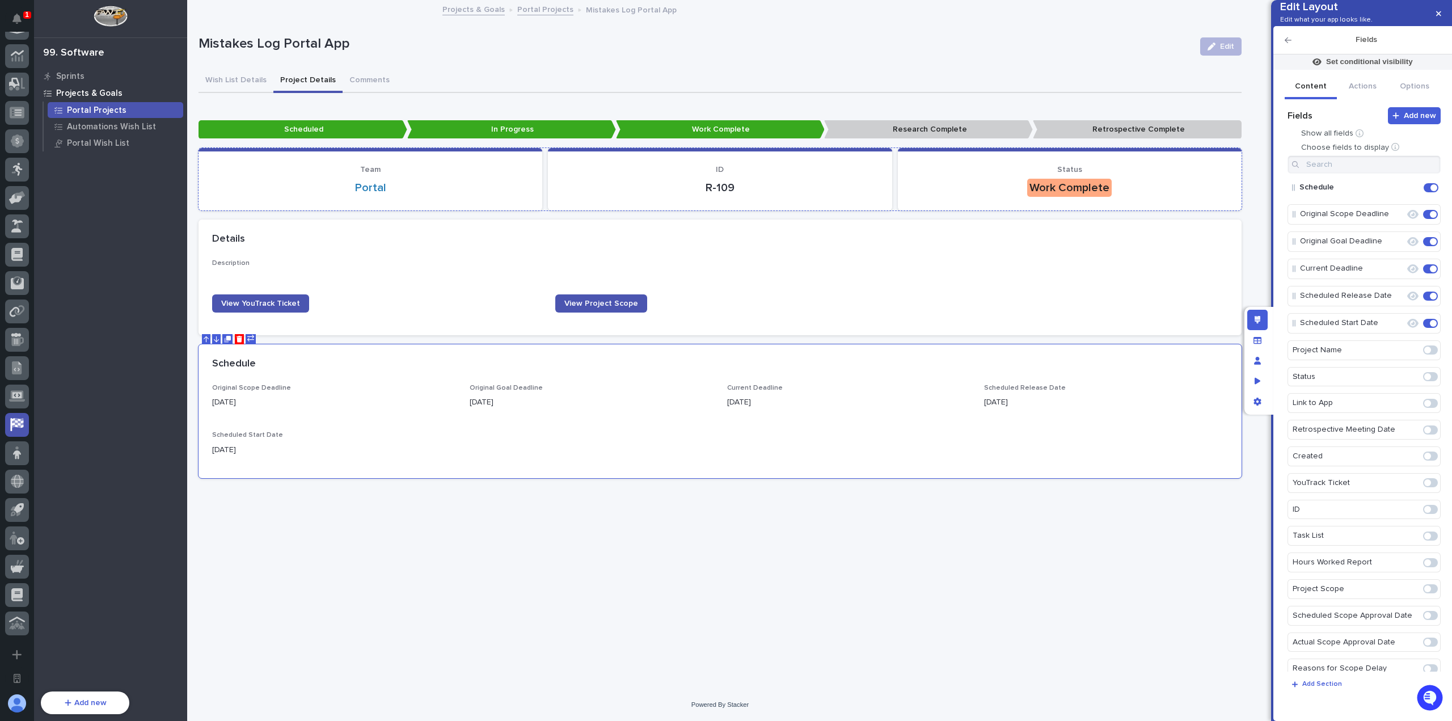
click at [838, 179] on div "R-109" at bounding box center [719, 187] width 316 height 16
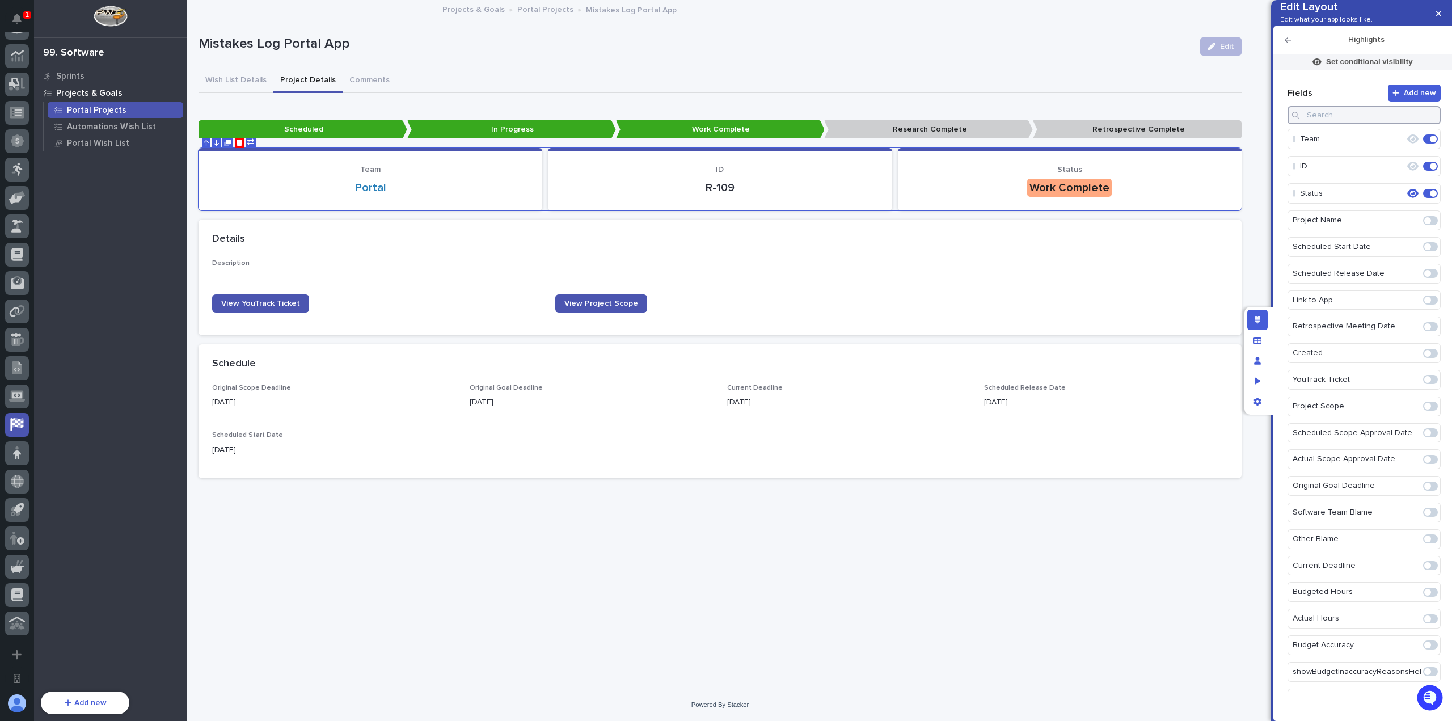
click at [1343, 124] on input at bounding box center [1363, 115] width 153 height 18
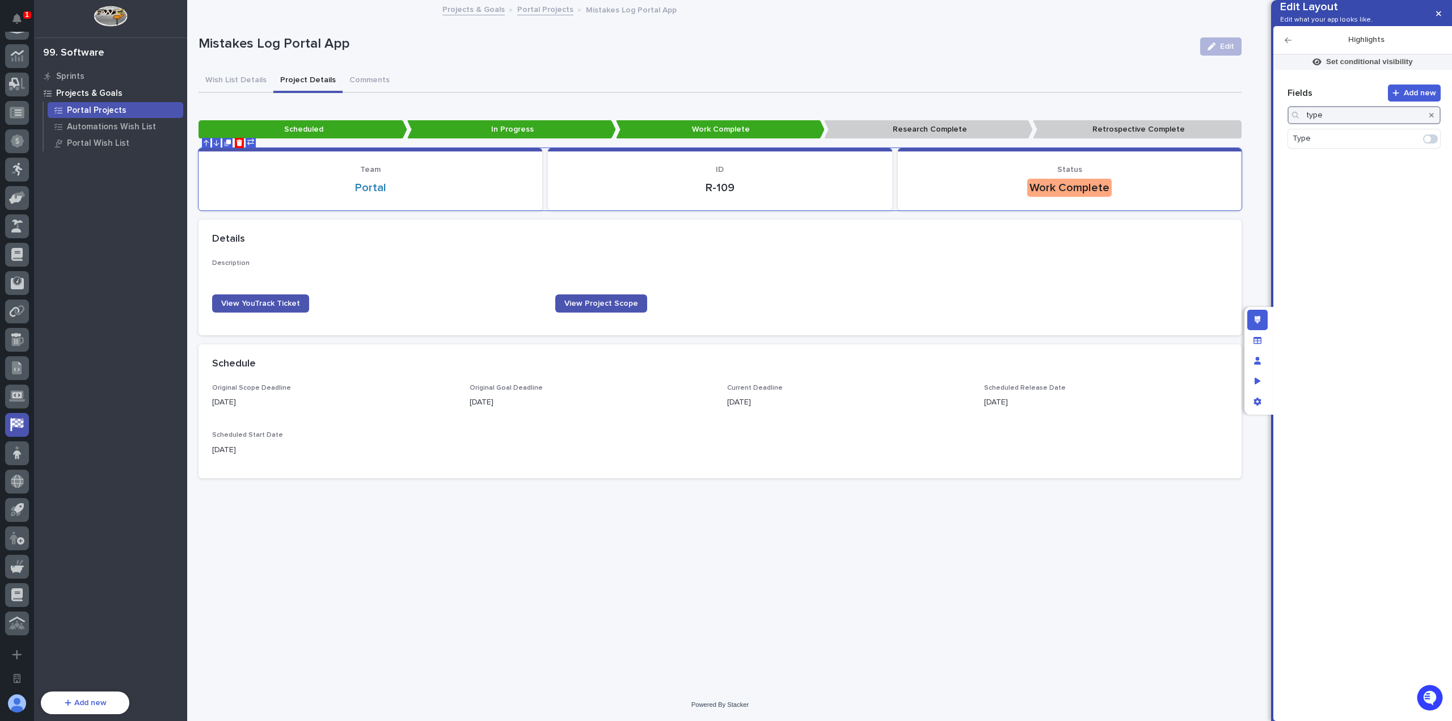
click at [1424, 143] on span at bounding box center [1430, 138] width 15 height 9
type input "type"
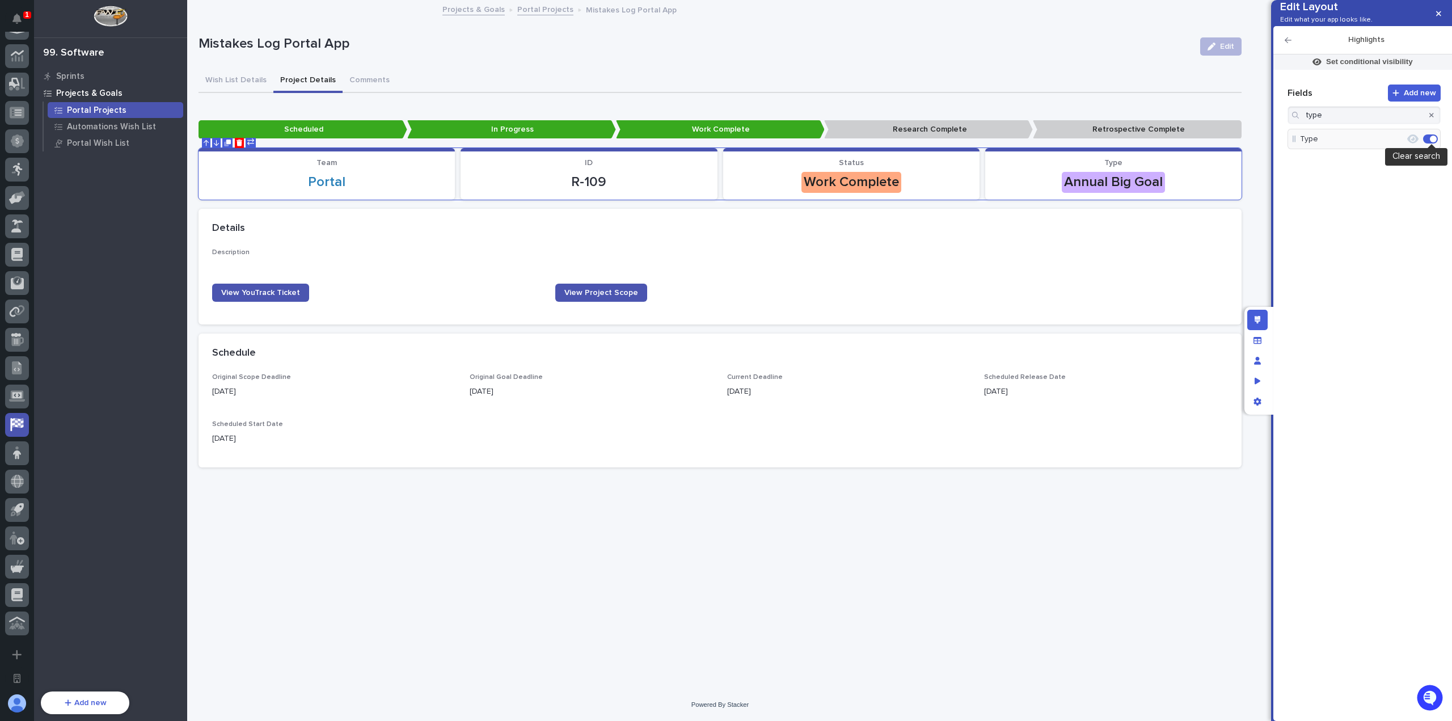
click at [1430, 119] on icon "button" at bounding box center [1431, 115] width 5 height 7
drag, startPoint x: 1293, startPoint y: 221, endPoint x: 1295, endPoint y: 179, distance: 42.0
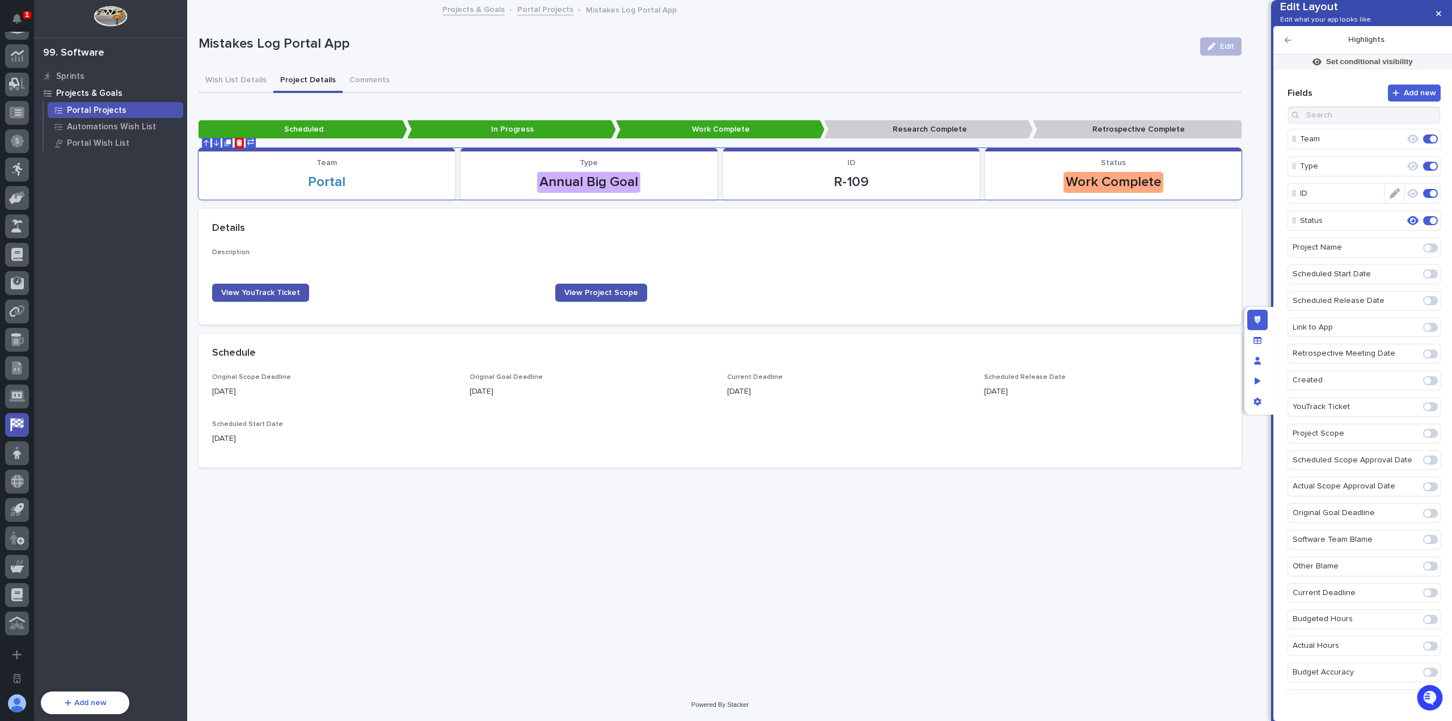
click at [1430, 197] on span at bounding box center [1433, 193] width 7 height 7
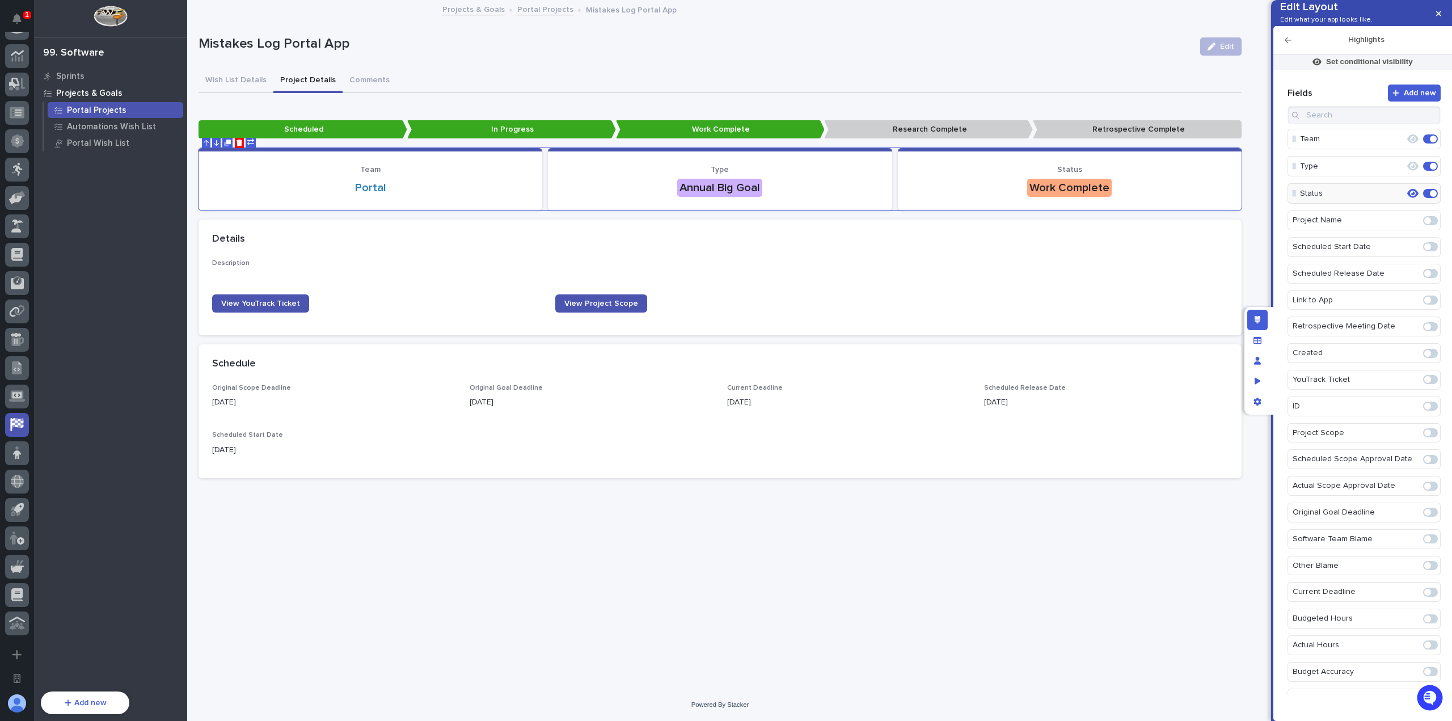
click at [1291, 45] on h2 "Highlights" at bounding box center [1365, 40] width 149 height 10
click at [1288, 43] on icon "button" at bounding box center [1287, 40] width 7 height 6
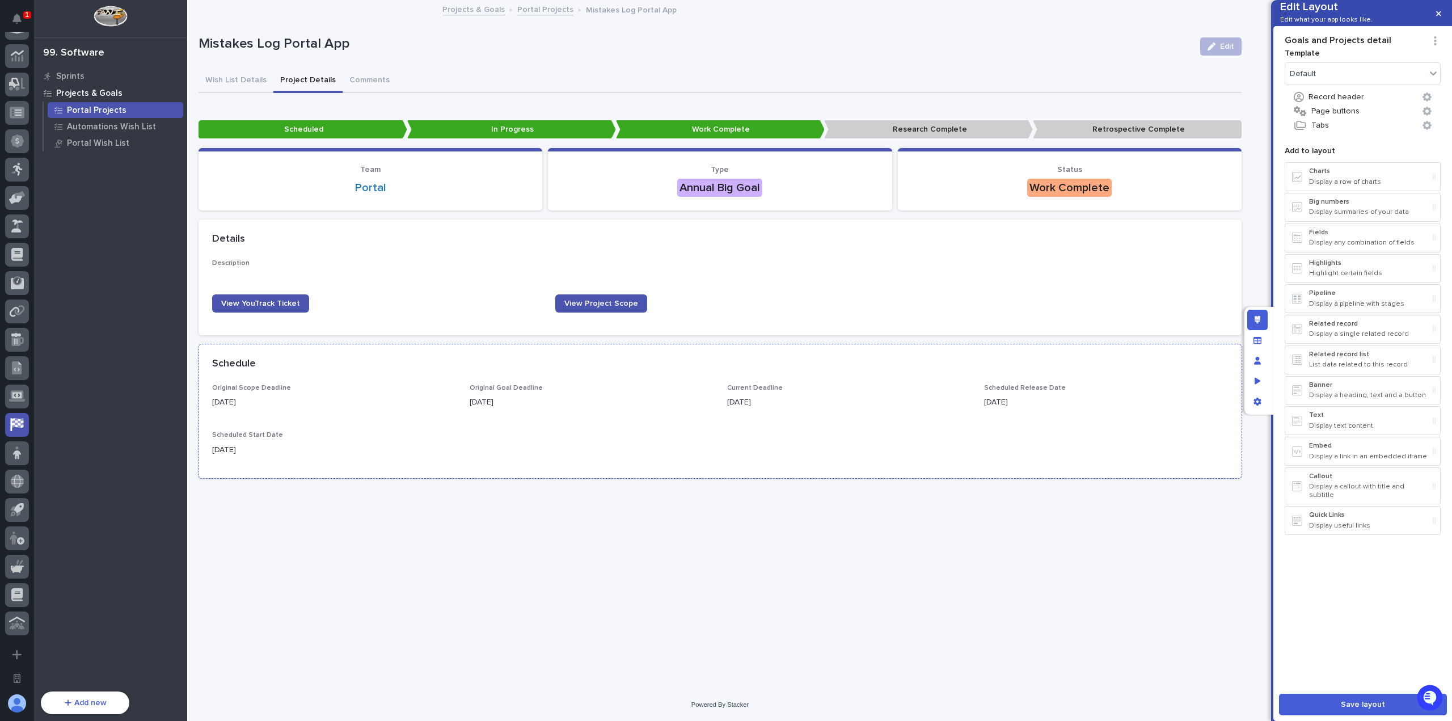
click at [756, 403] on p "[DATE]" at bounding box center [849, 402] width 244 height 12
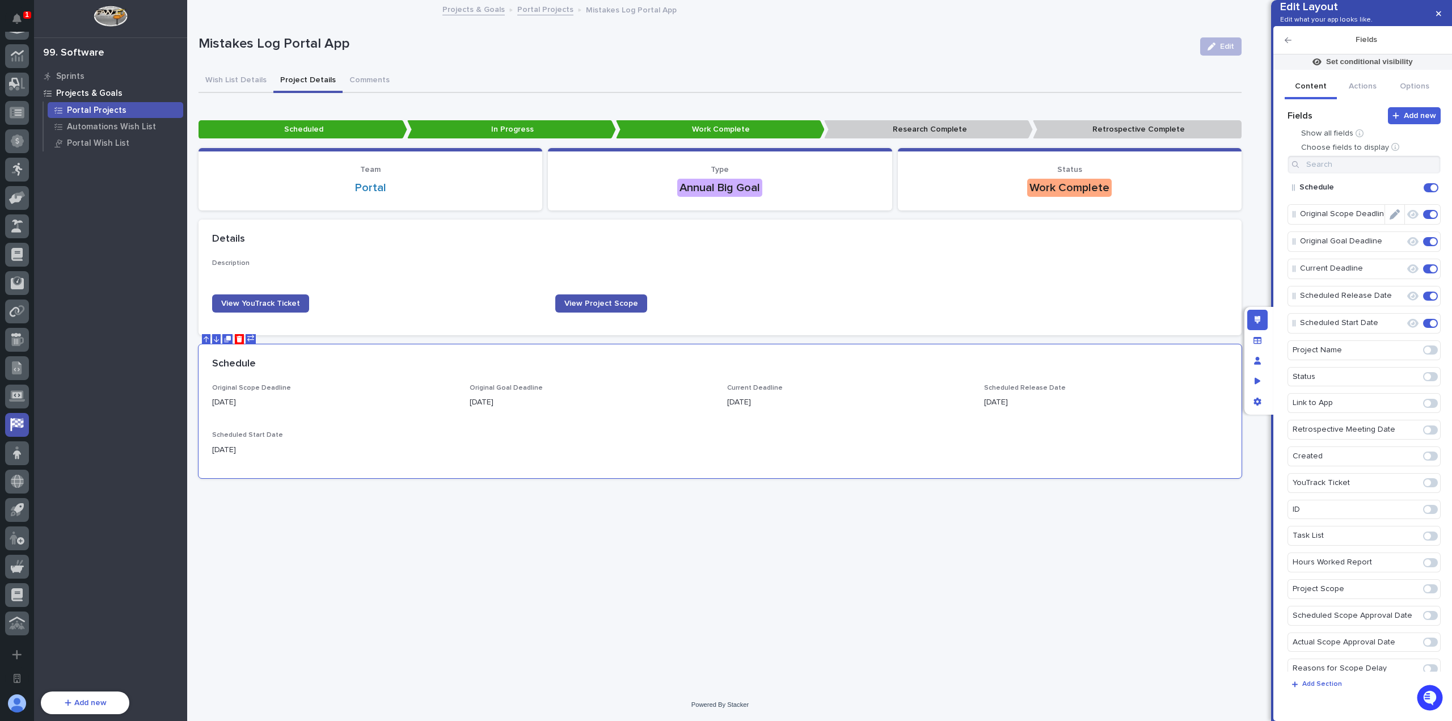
click at [1407, 219] on icon "button" at bounding box center [1412, 214] width 11 height 10
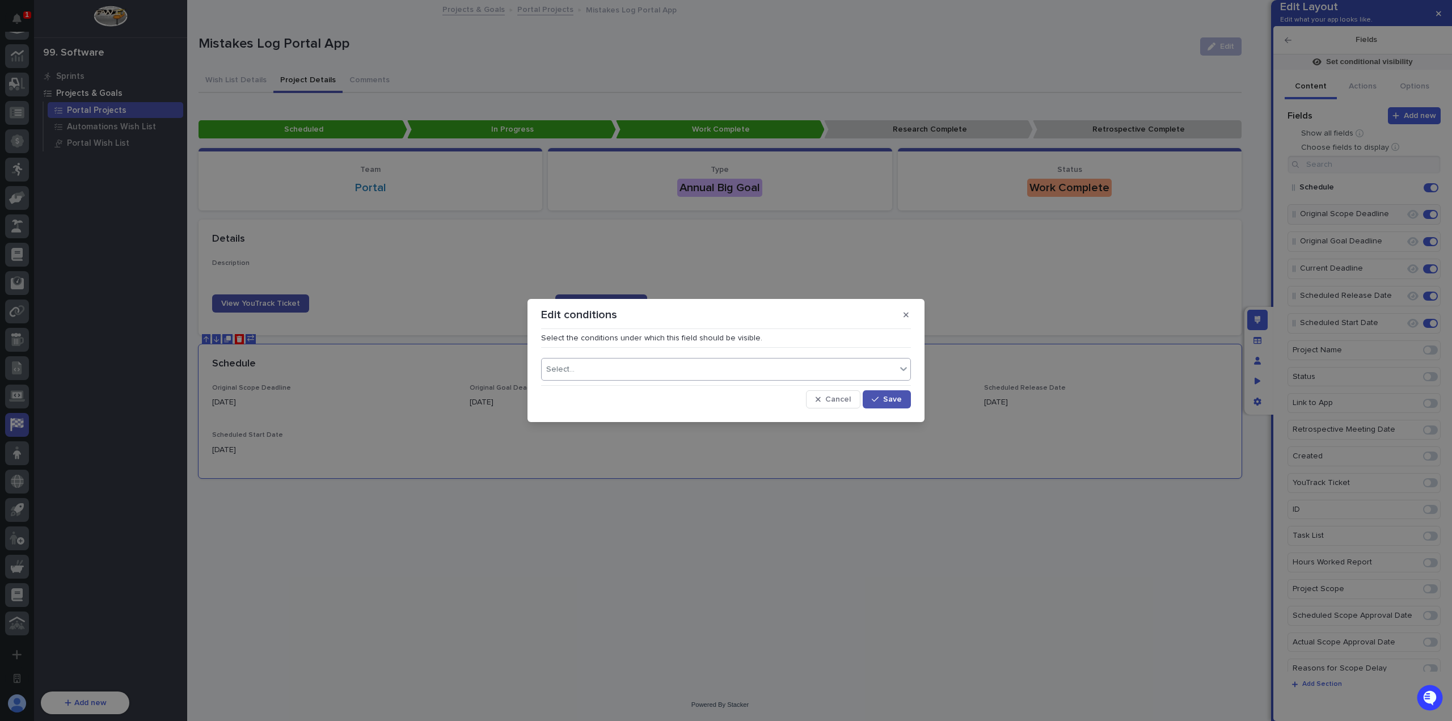
click at [754, 375] on div "Select..." at bounding box center [719, 369] width 354 height 16
type input "****"
click at [769, 392] on div "Type" at bounding box center [726, 391] width 369 height 20
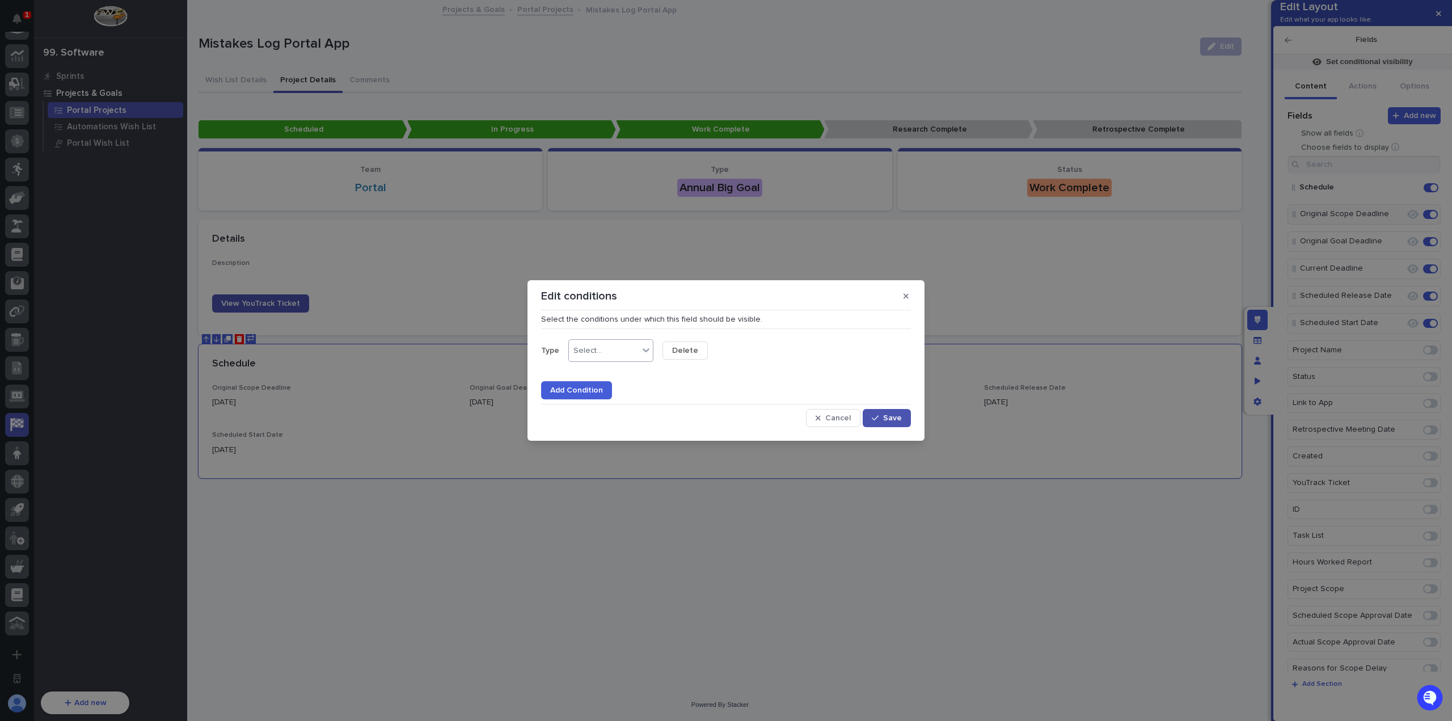
click at [644, 355] on icon at bounding box center [645, 349] width 11 height 11
click at [627, 378] on div "is" at bounding box center [610, 372] width 84 height 20
click at [821, 416] on icon "button" at bounding box center [817, 418] width 5 height 8
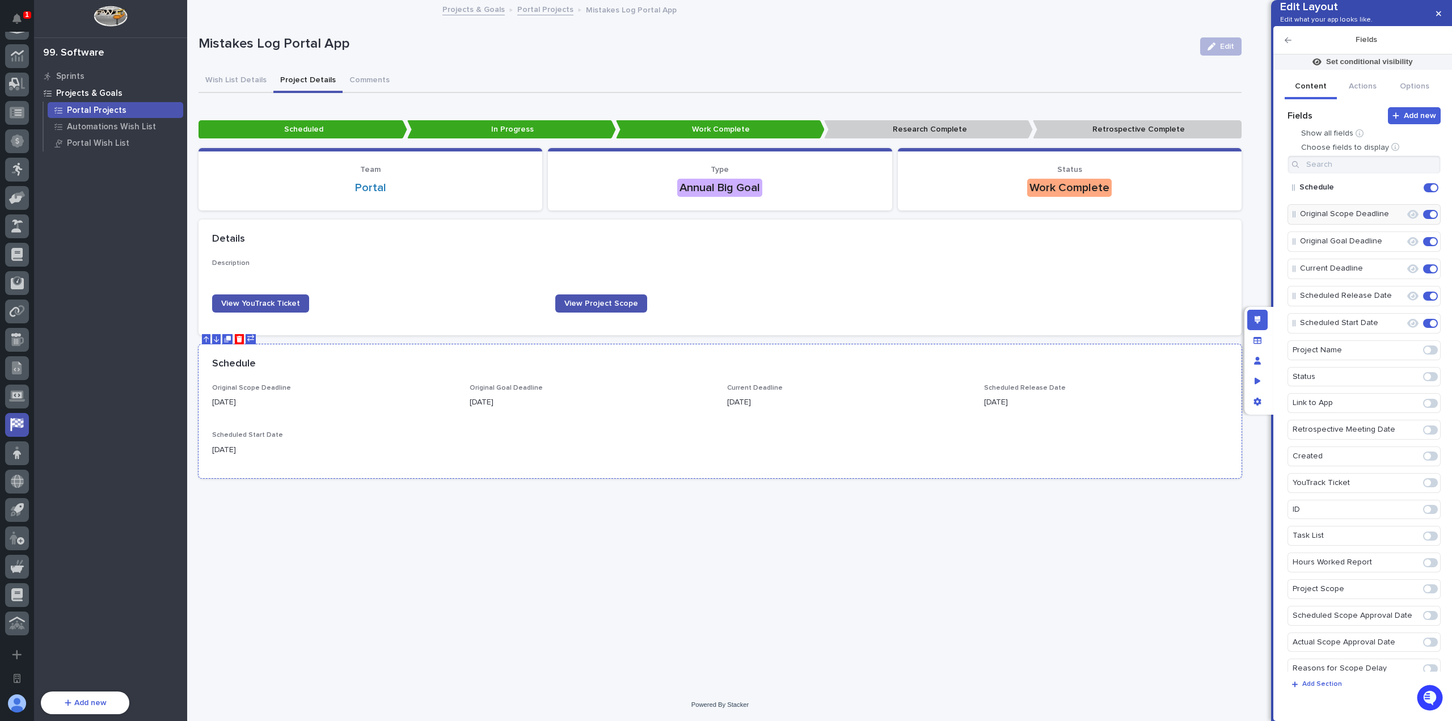
click at [540, 367] on div "Schedule" at bounding box center [717, 364] width 1011 height 12
click at [1407, 246] on icon "button" at bounding box center [1412, 241] width 11 height 9
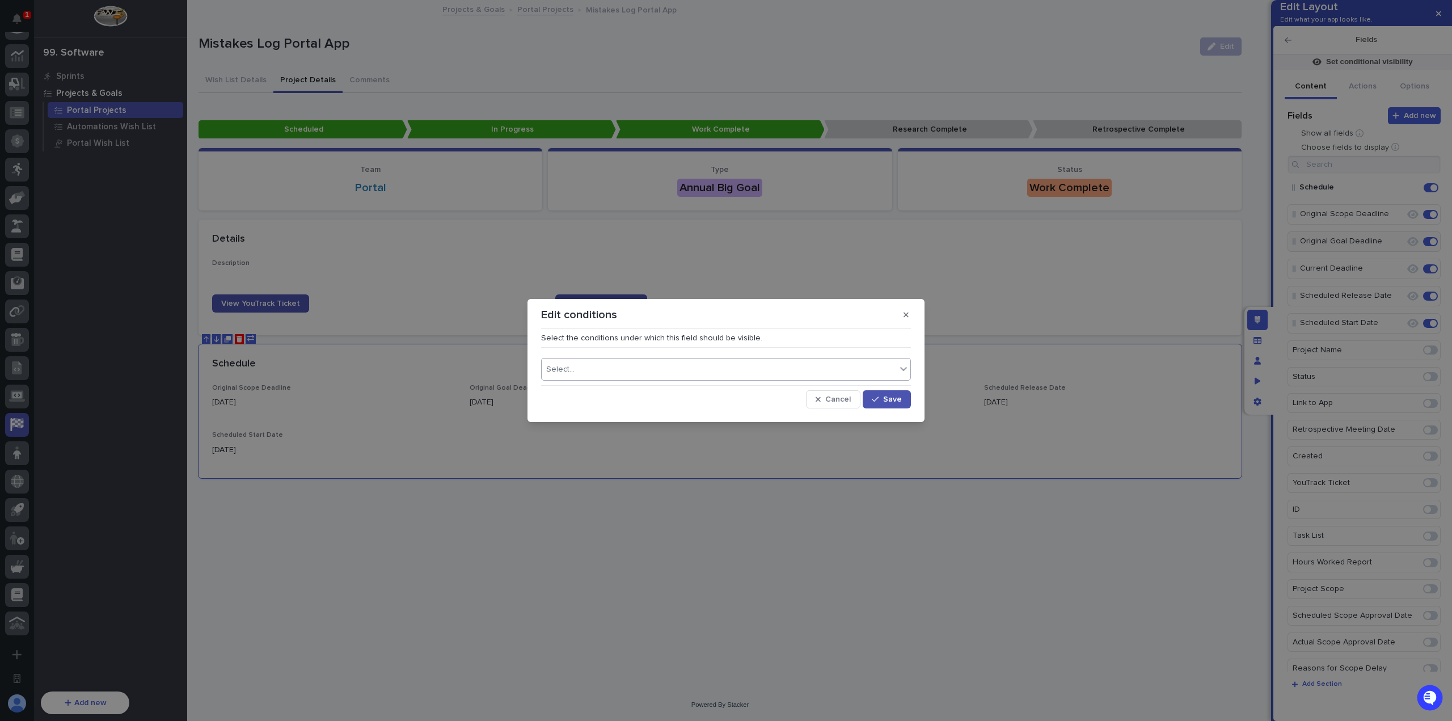
click at [668, 363] on div "Select..." at bounding box center [719, 369] width 354 height 16
type input "****"
click at [647, 391] on div "Type" at bounding box center [726, 391] width 369 height 20
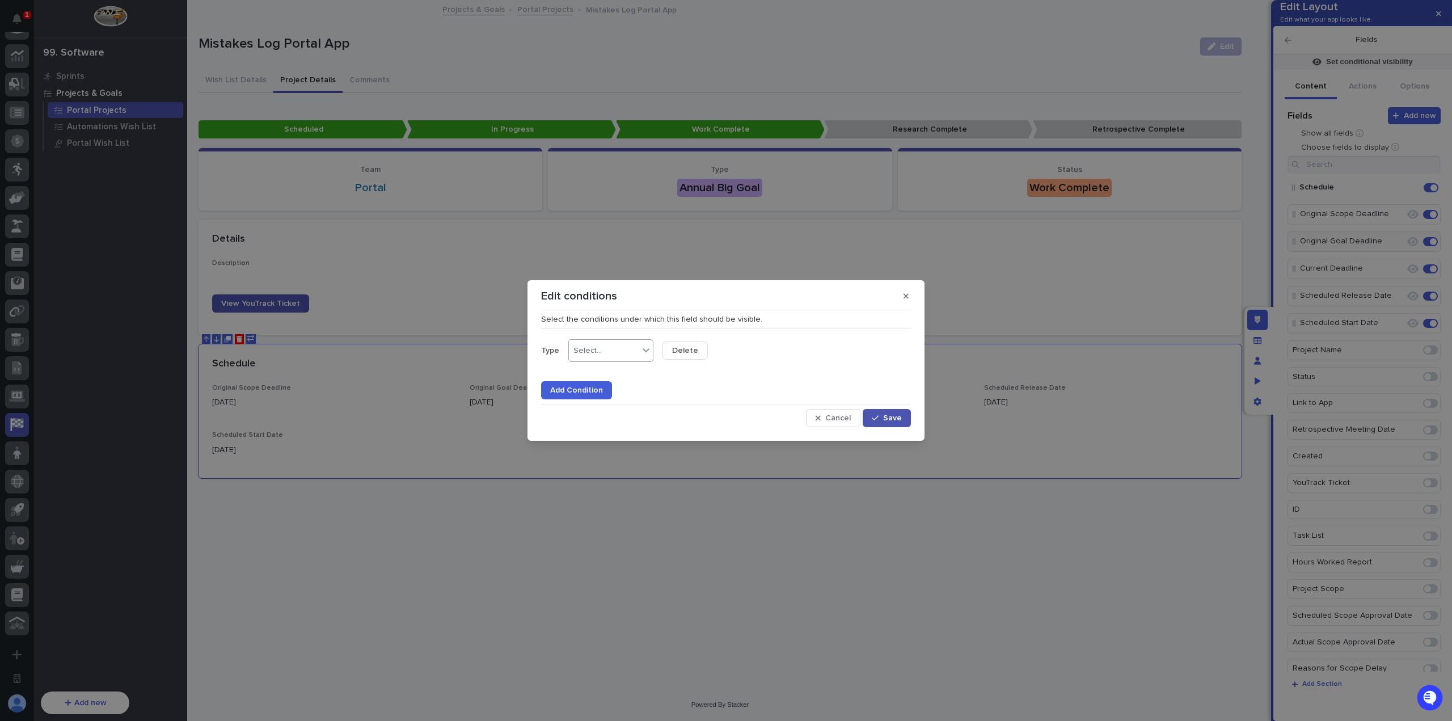
click at [626, 356] on div "Select..." at bounding box center [604, 351] width 70 height 16
click at [624, 377] on div "is" at bounding box center [610, 372] width 84 height 20
click at [691, 353] on div "Select..." at bounding box center [681, 351] width 28 height 10
click at [702, 377] on div "Annual Big Goal" at bounding box center [704, 372] width 84 height 20
click at [886, 422] on button "Save" at bounding box center [887, 418] width 48 height 18
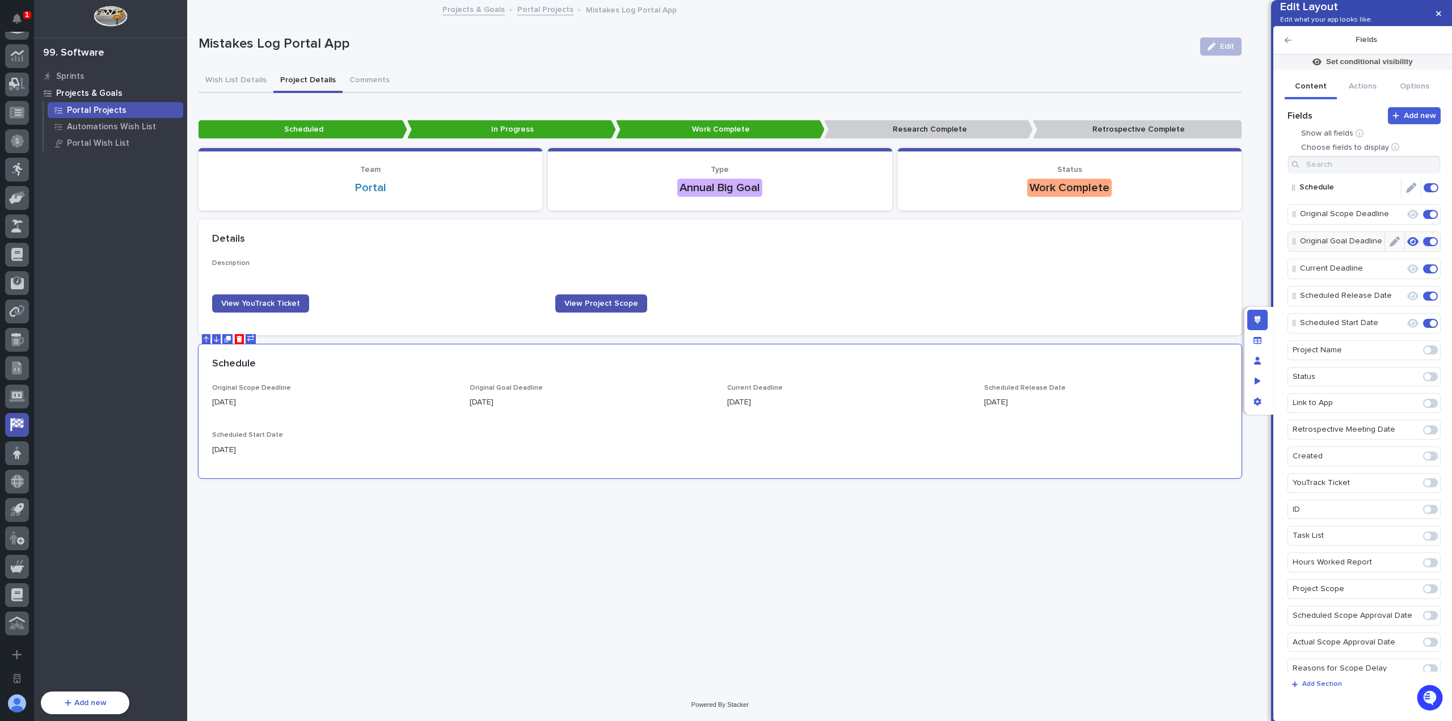
click at [1406, 193] on icon "Edit" at bounding box center [1411, 188] width 10 height 10
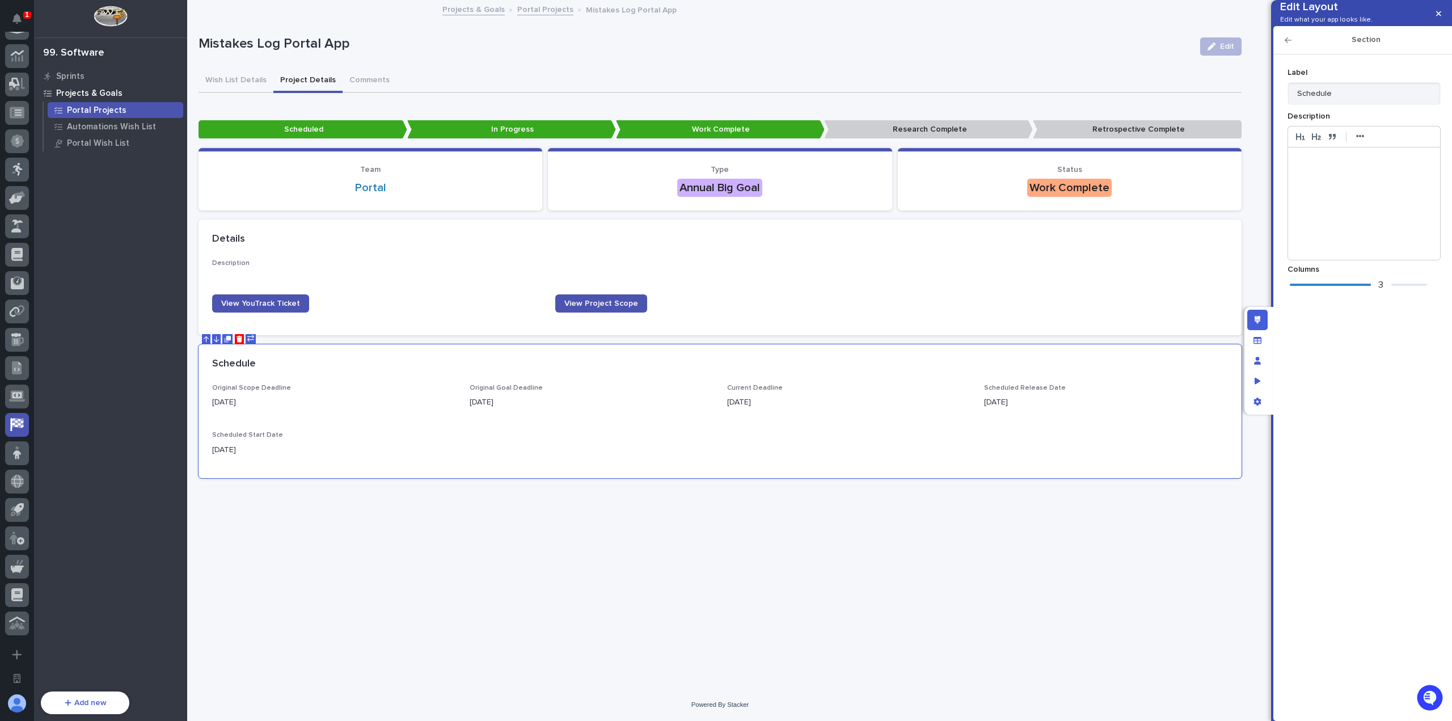
click at [1400, 290] on div "3" at bounding box center [1358, 284] width 137 height 11
click at [1287, 44] on icon "button" at bounding box center [1287, 40] width 7 height 8
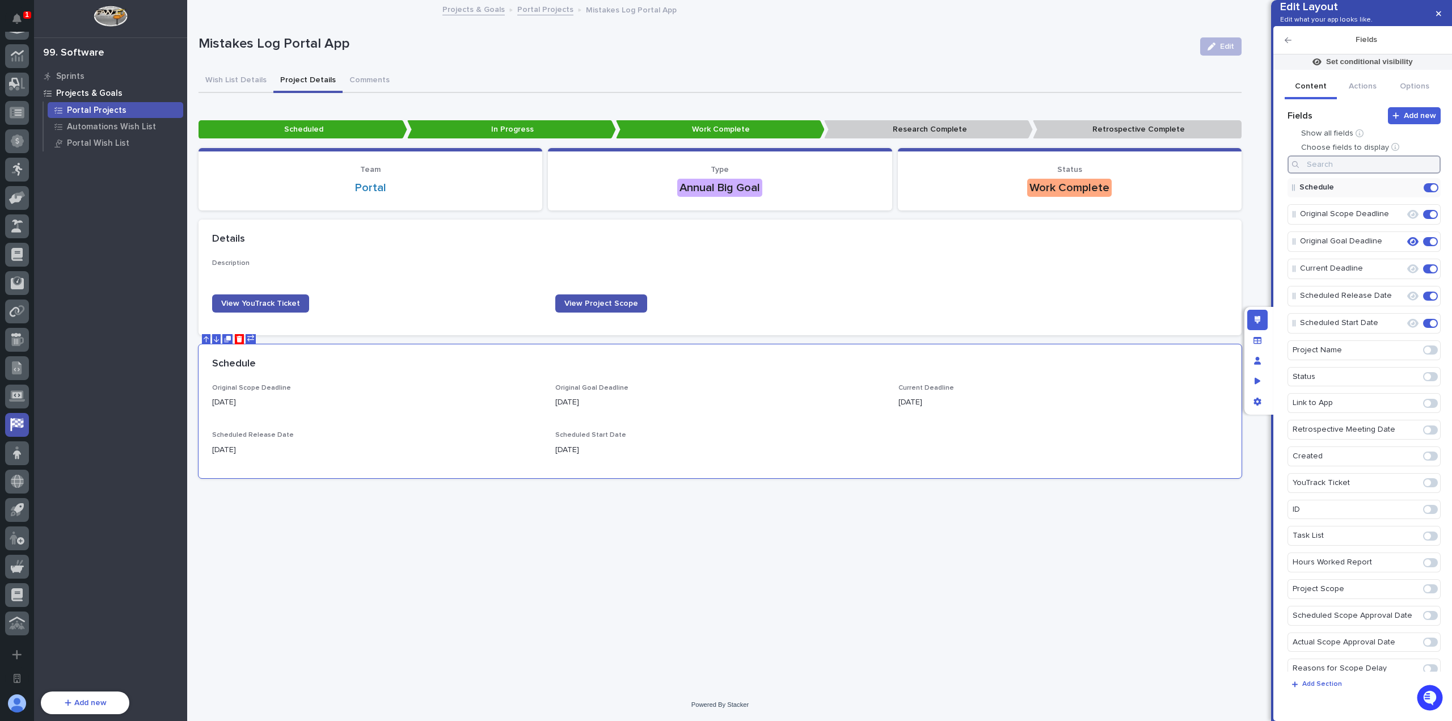
click at [1331, 174] on input at bounding box center [1363, 164] width 153 height 18
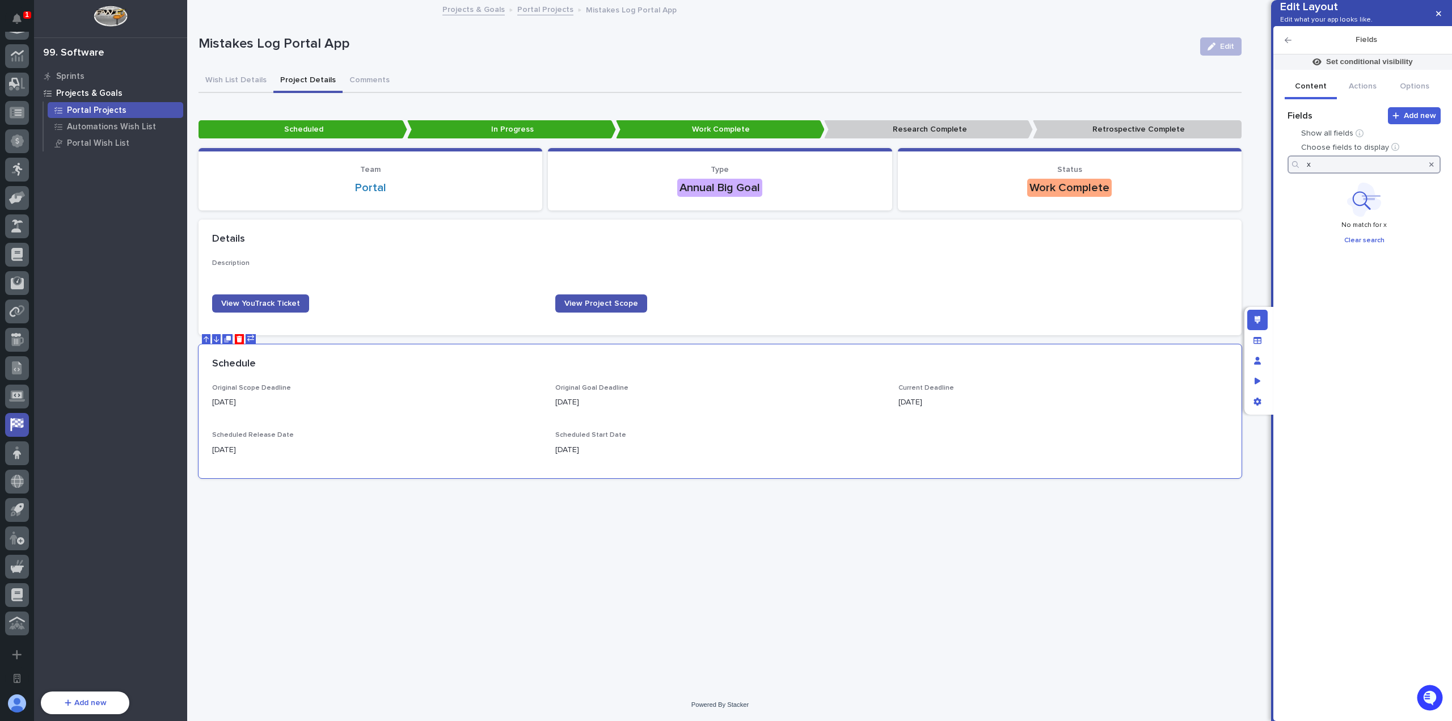
type input "x"
click at [1432, 192] on span at bounding box center [1430, 187] width 15 height 9
type input "crea"
click at [1434, 174] on div at bounding box center [1431, 164] width 18 height 18
click at [1428, 174] on div at bounding box center [1431, 164] width 18 height 18
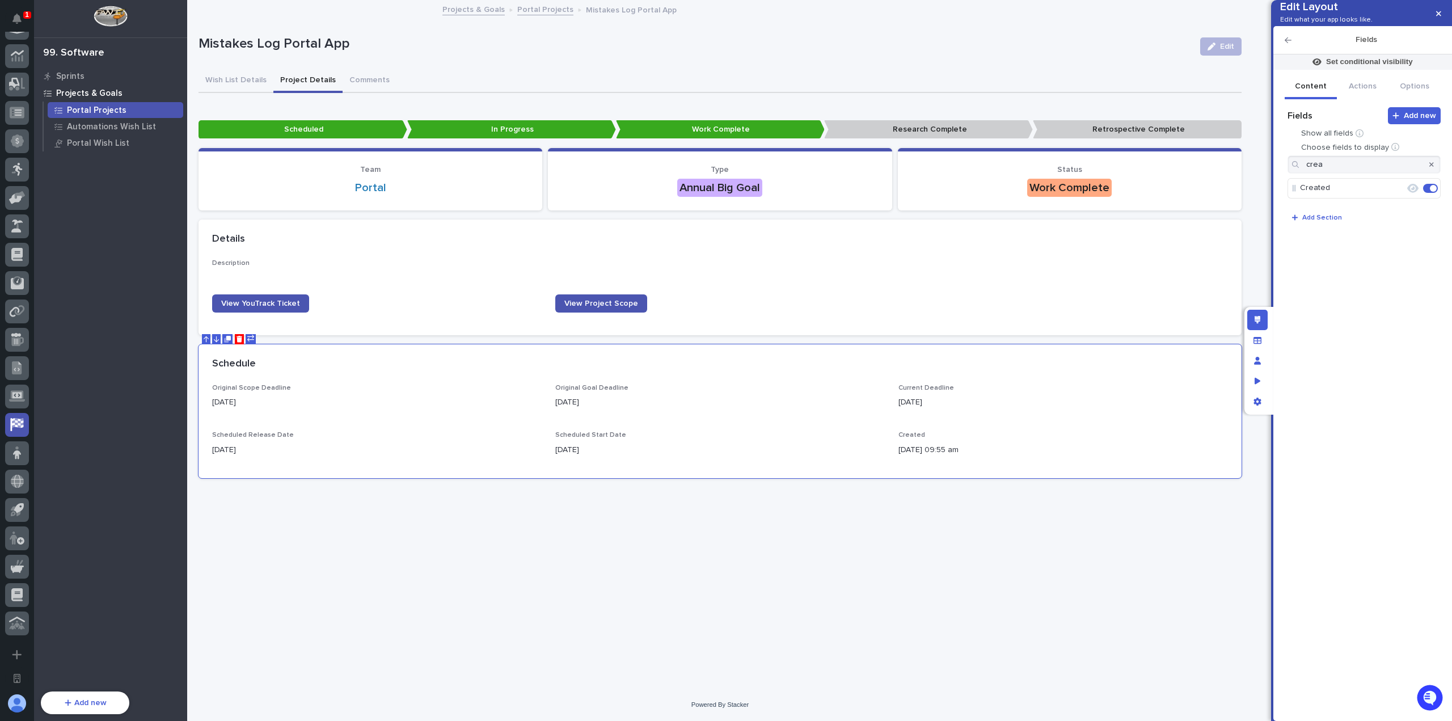
click at [1432, 167] on icon "button" at bounding box center [1431, 164] width 5 height 5
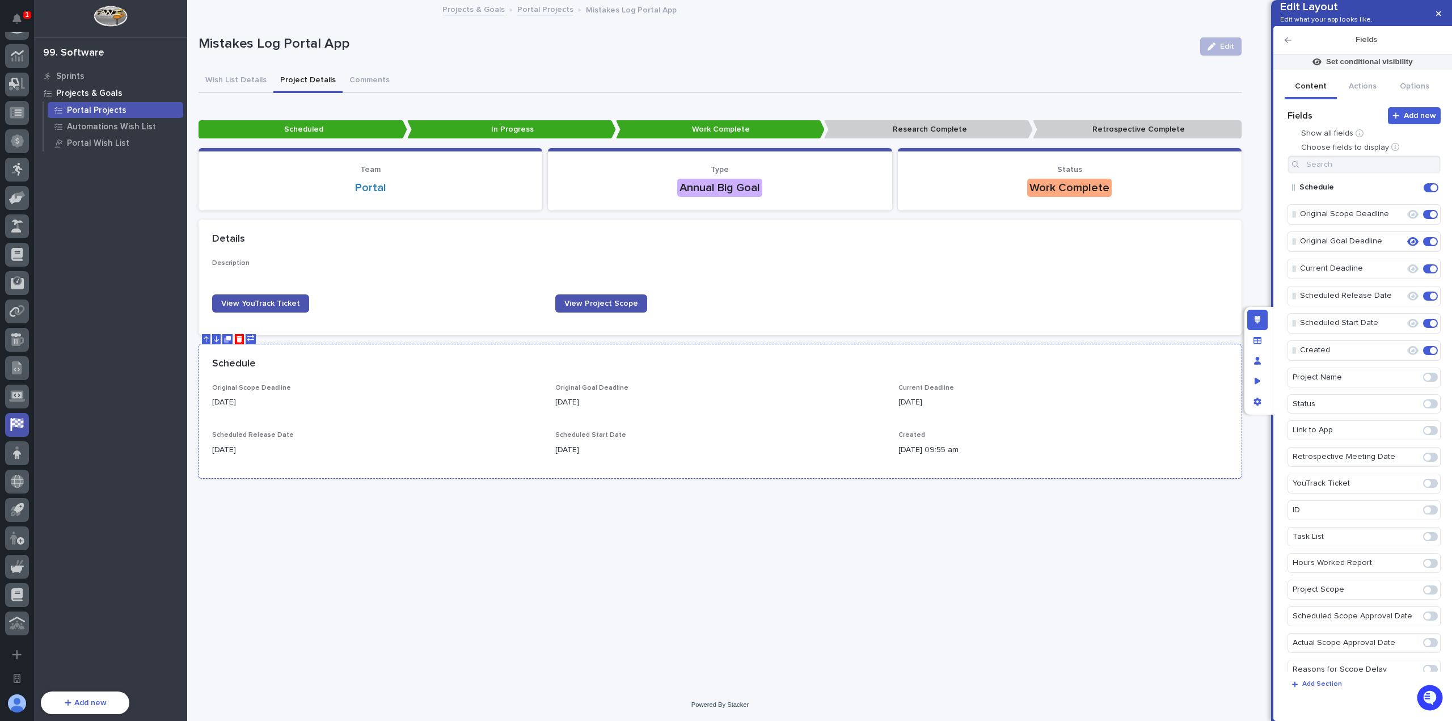
click at [1013, 377] on div "Schedule" at bounding box center [719, 364] width 1043 height 40
click at [1393, 274] on icon "Edit" at bounding box center [1394, 269] width 10 height 10
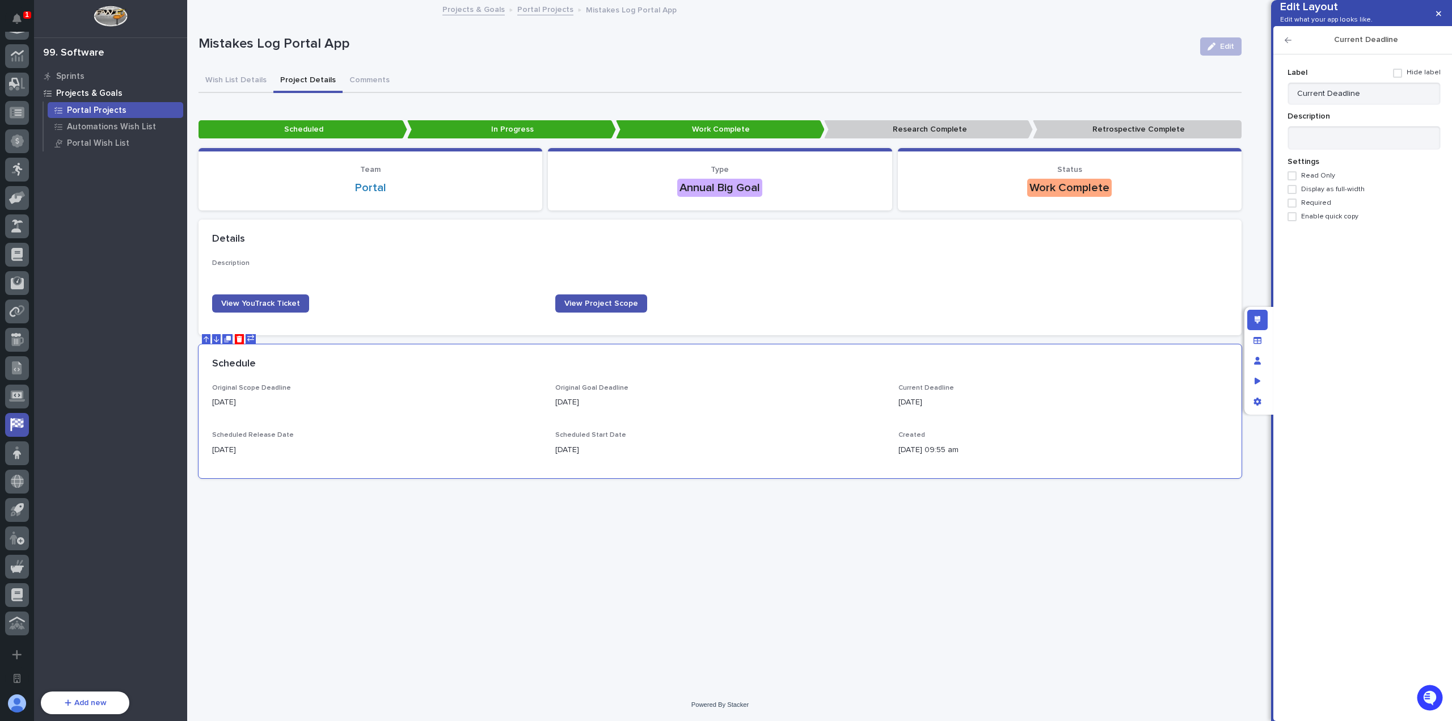
click at [1319, 207] on span "Required" at bounding box center [1316, 203] width 30 height 8
click at [1287, 44] on icon "button" at bounding box center [1287, 40] width 7 height 8
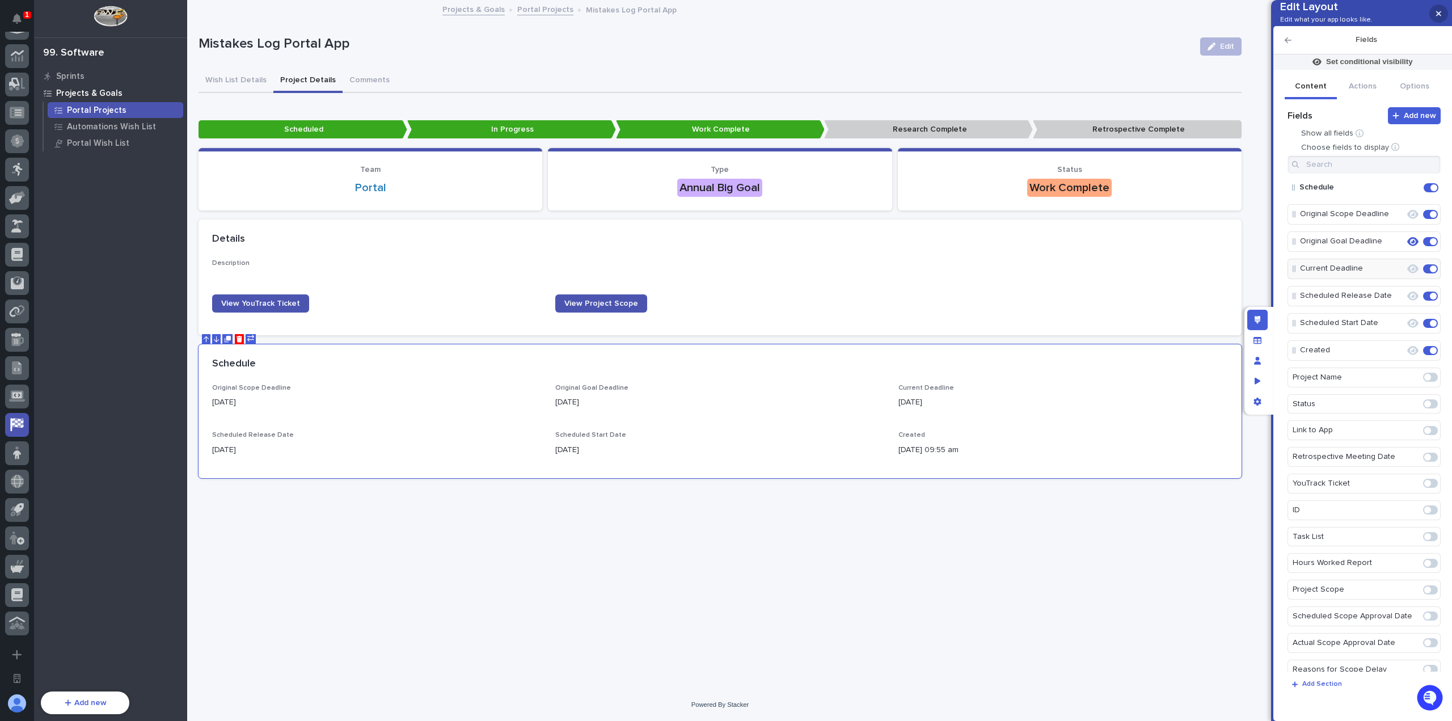
click at [1435, 19] on button "button" at bounding box center [1438, 14] width 19 height 18
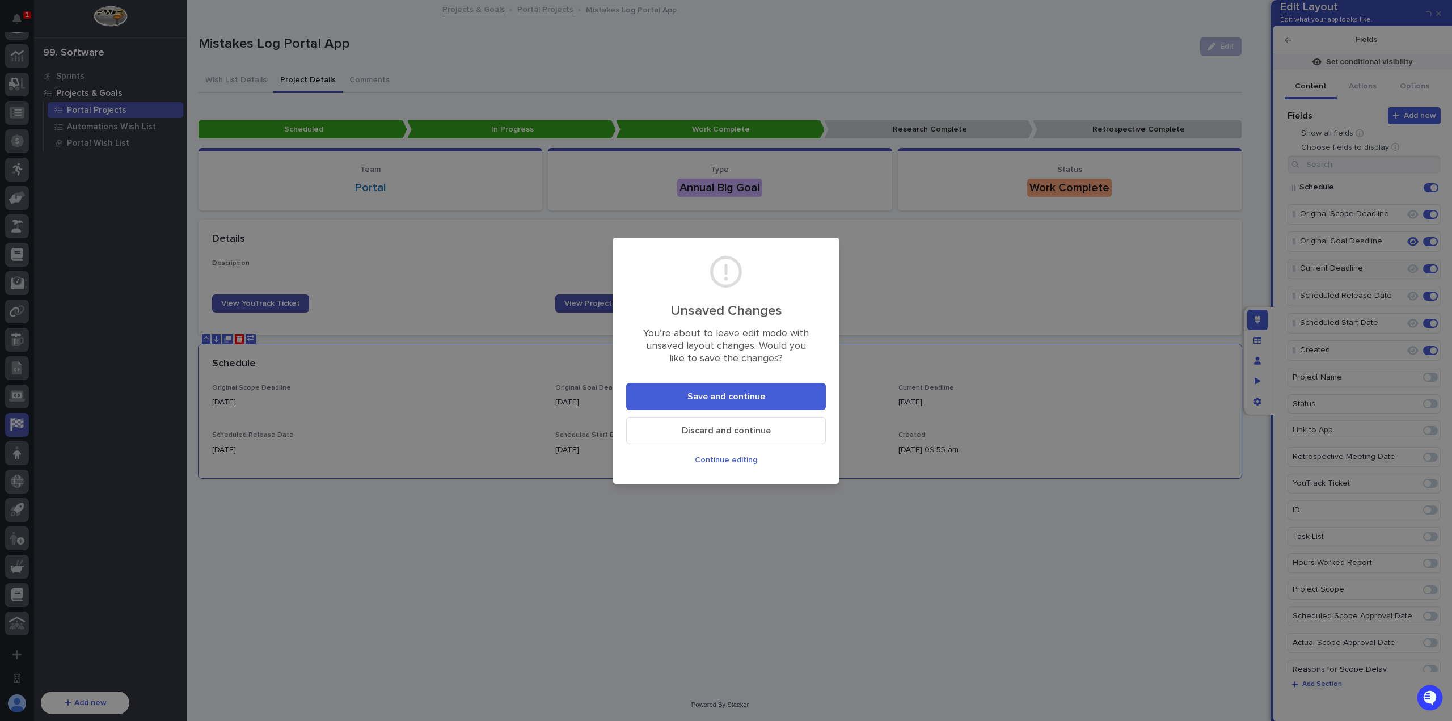
click at [775, 398] on button "Save and continue" at bounding box center [726, 396] width 200 height 27
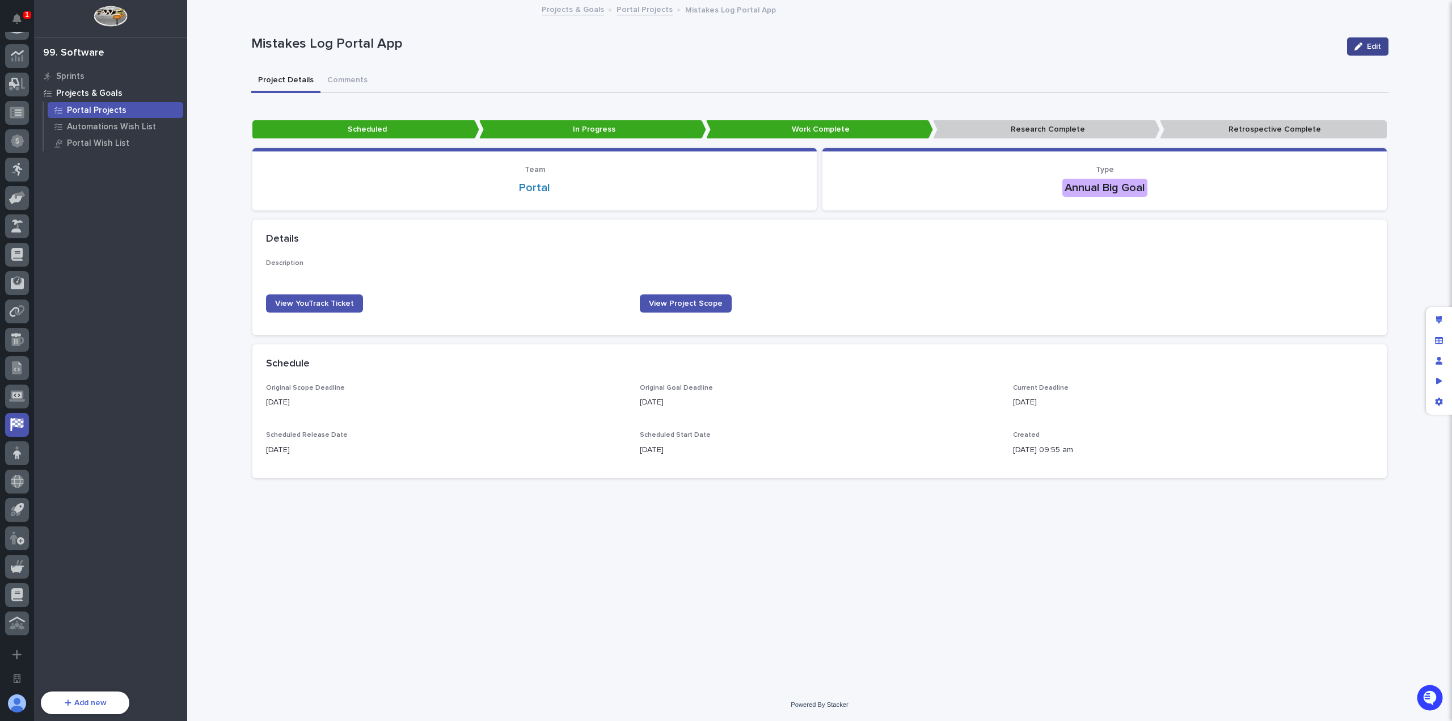
click at [1367, 48] on span "Edit" at bounding box center [1374, 47] width 14 height 8
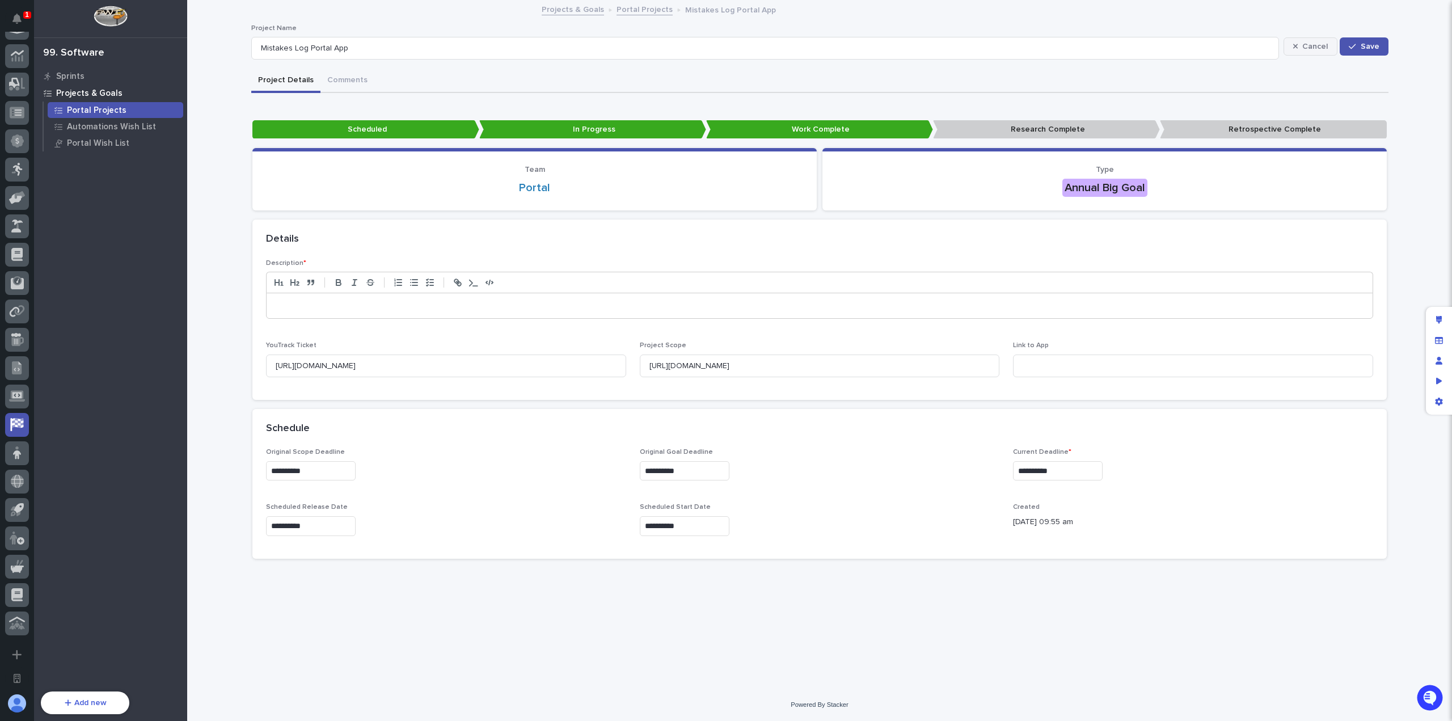
click at [1304, 45] on span "Cancel" at bounding box center [1315, 47] width 26 height 8
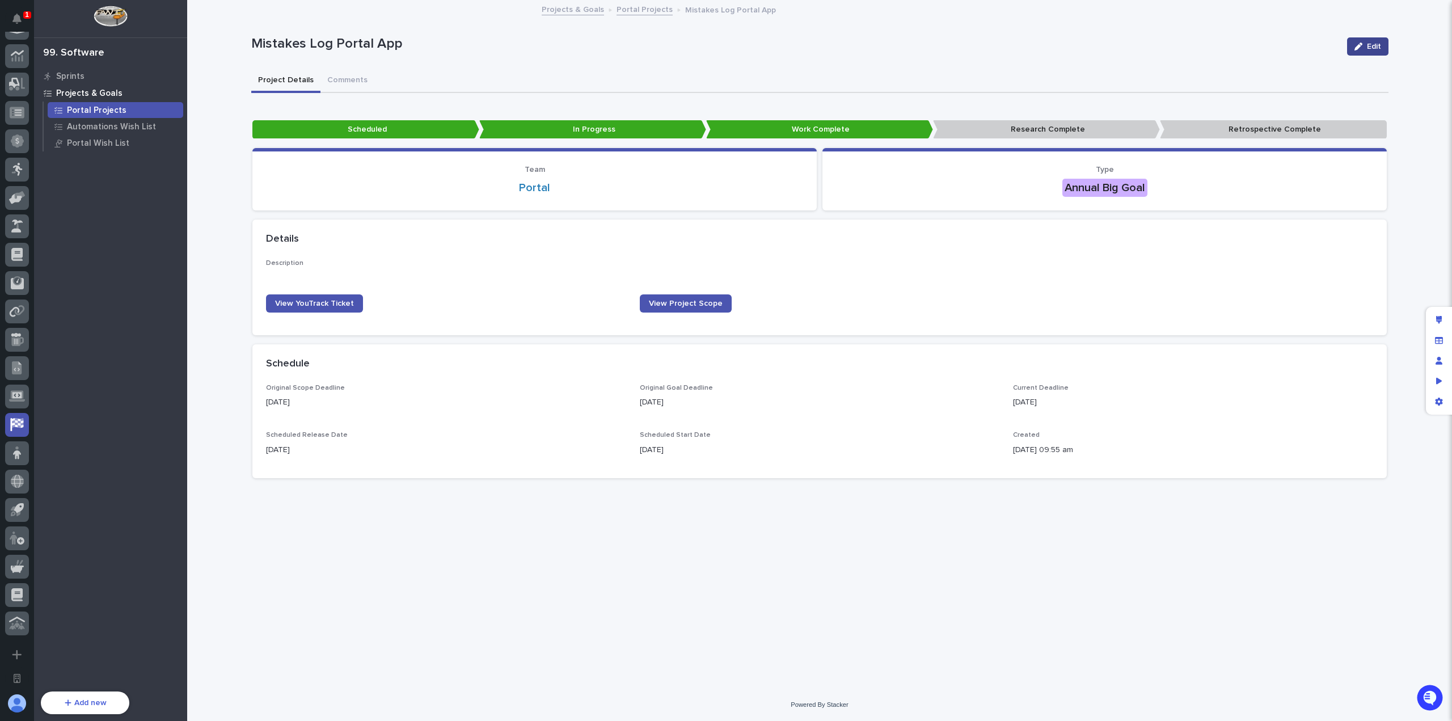
click at [1359, 50] on button "Edit" at bounding box center [1367, 46] width 41 height 18
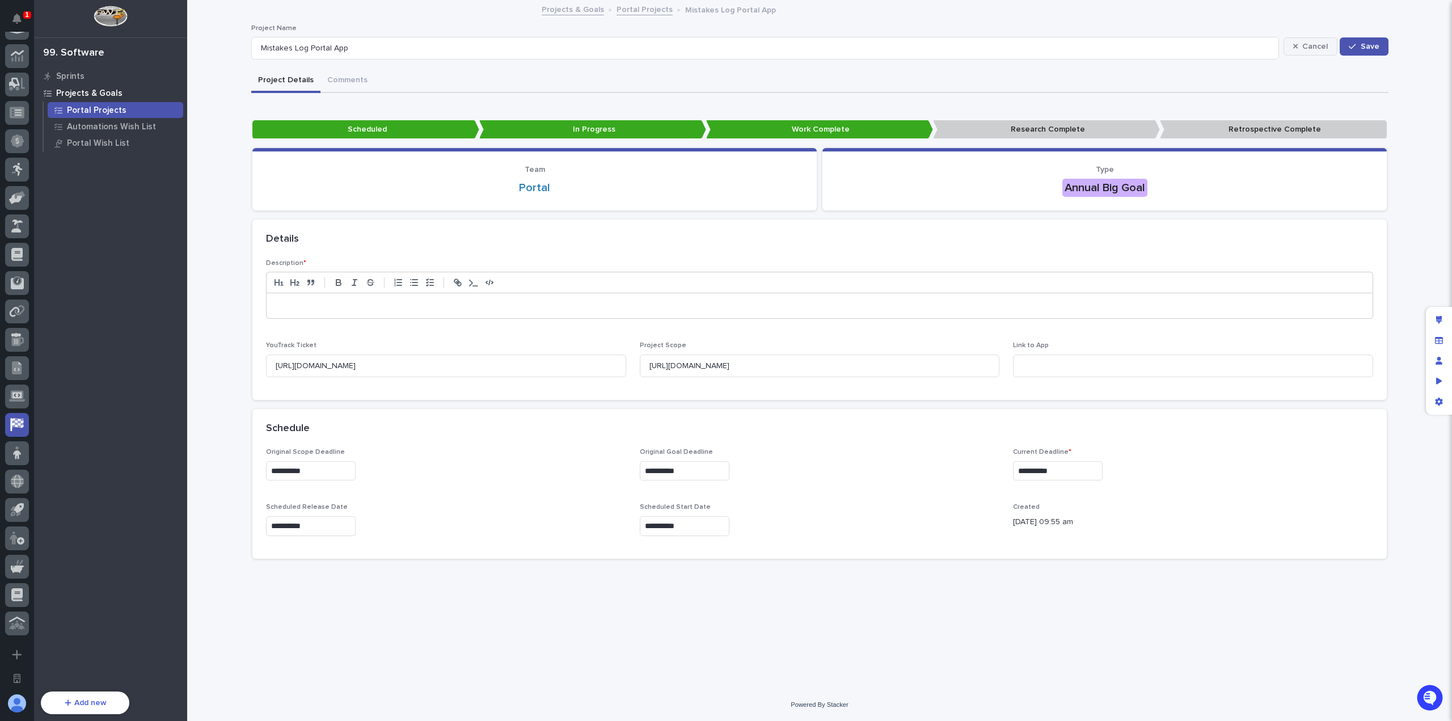
click at [1324, 43] on span "Cancel" at bounding box center [1315, 47] width 26 height 8
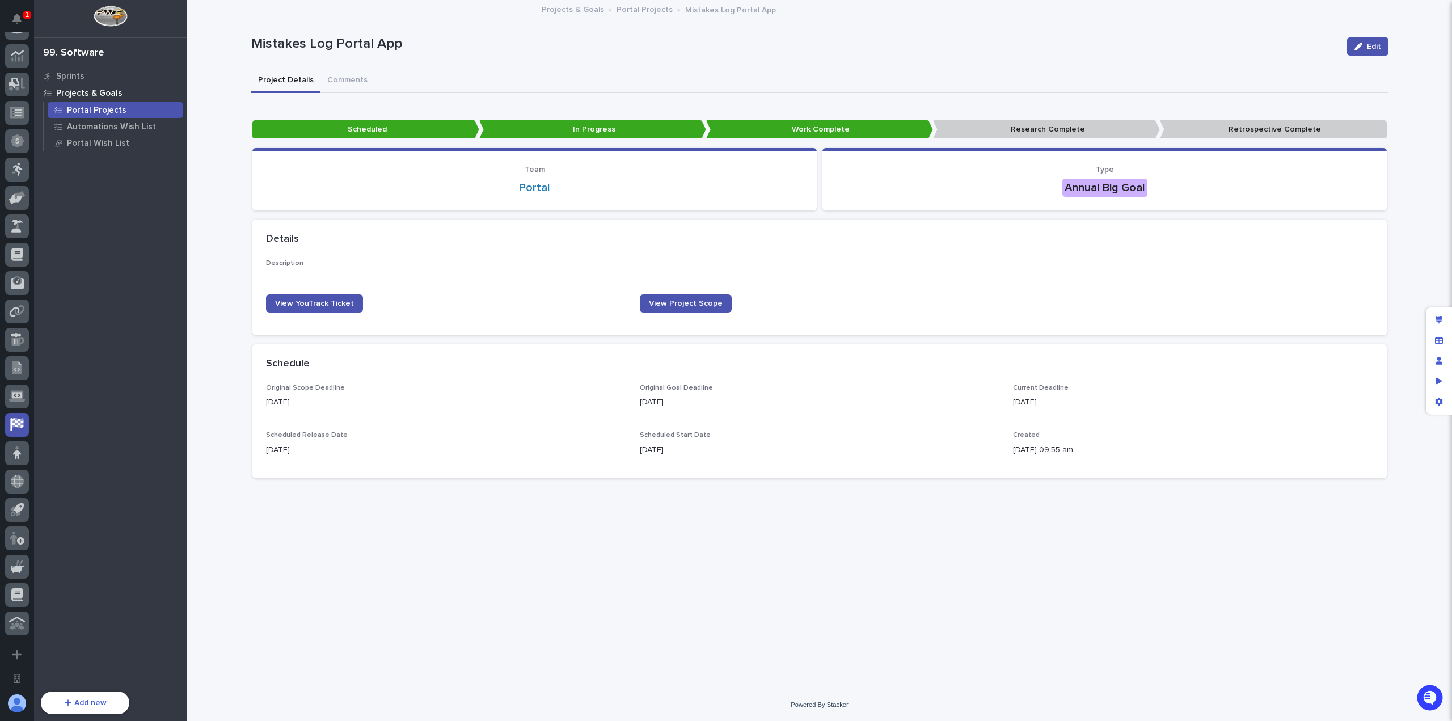
click at [1426, 315] on div at bounding box center [1440, 361] width 29 height 108
click at [1280, 382] on div "Schedule" at bounding box center [819, 364] width 1134 height 40
click at [1440, 318] on icon "Edit layout" at bounding box center [1439, 320] width 6 height 8
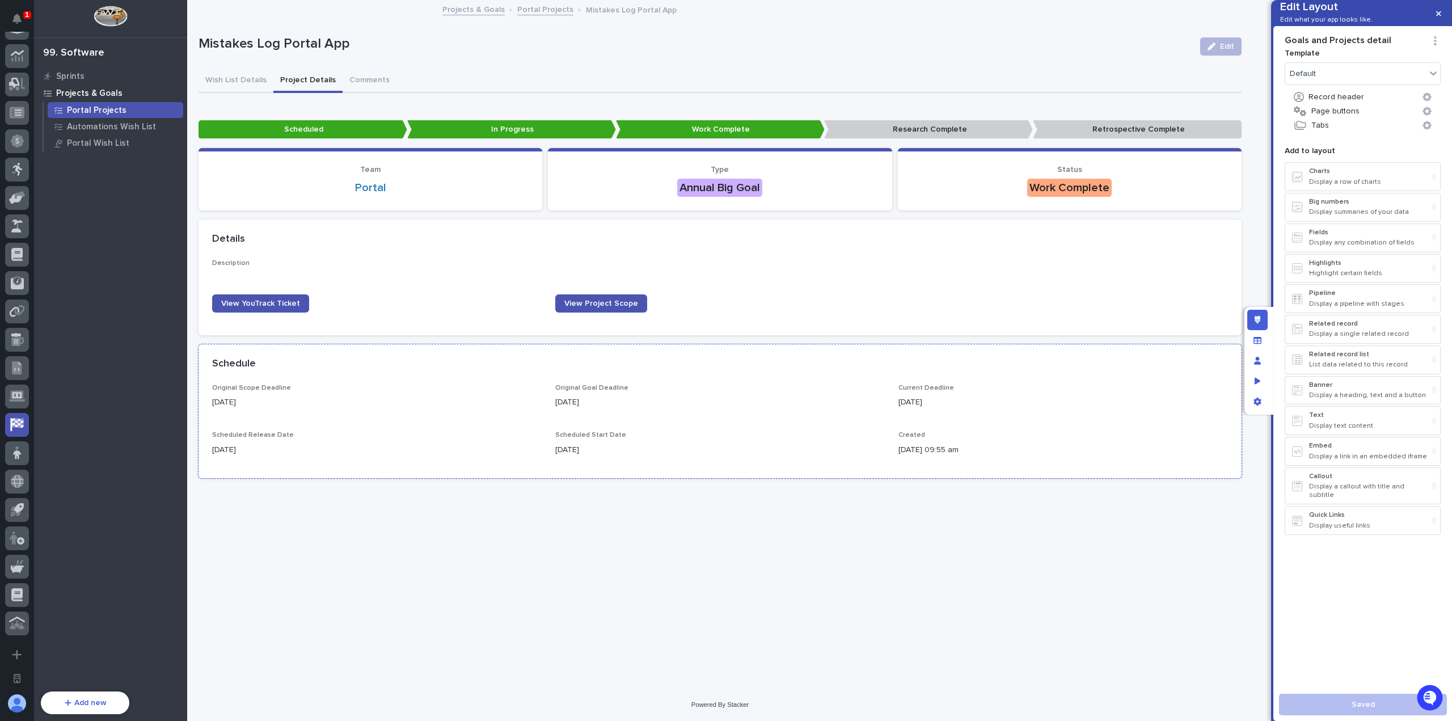
click at [713, 420] on div "Original Scope Deadline 05/06/2025 Original Goal Deadline 05/31/2025 Current De…" at bounding box center [720, 424] width 1016 height 81
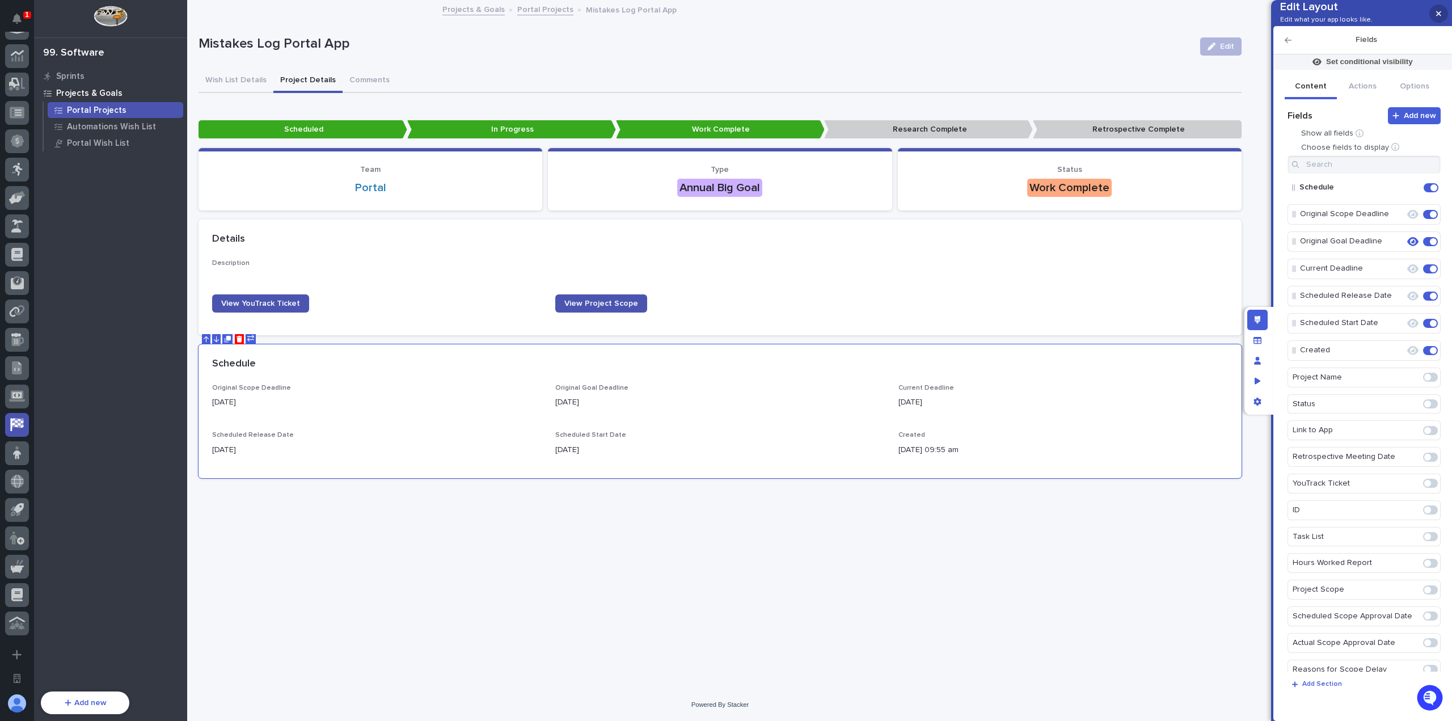
click at [1440, 14] on icon "button" at bounding box center [1438, 14] width 5 height 8
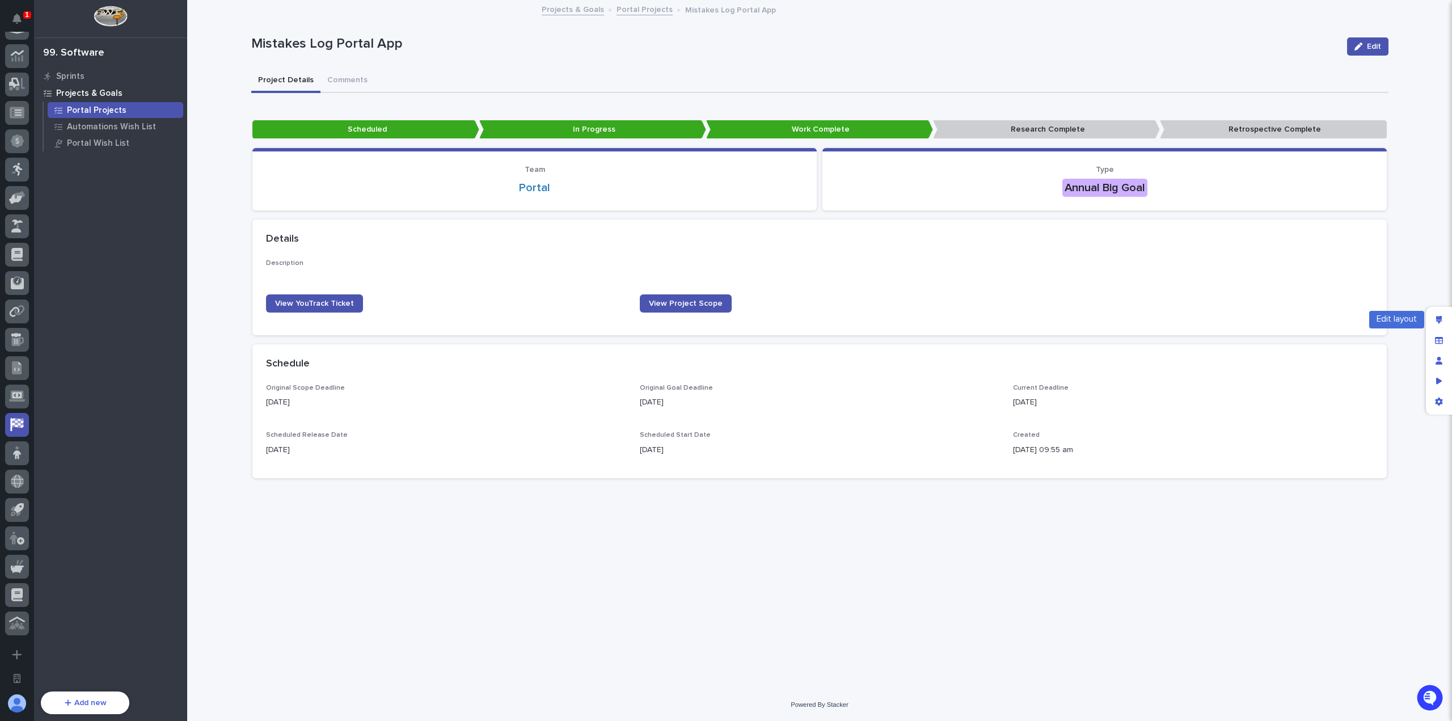
click at [1449, 315] on div at bounding box center [1440, 361] width 29 height 108
click at [1436, 311] on div "Edit layout" at bounding box center [1438, 320] width 20 height 20
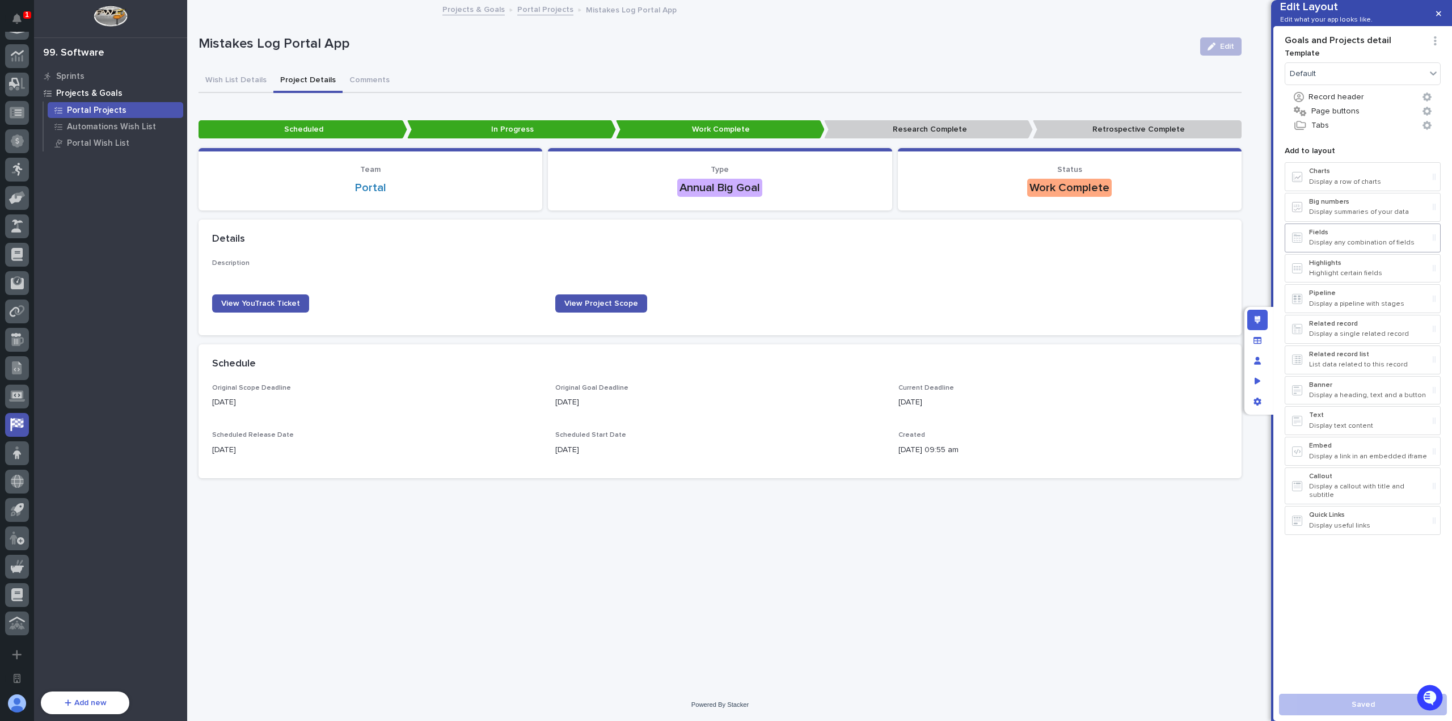
click at [1350, 236] on p "Fields" at bounding box center [1368, 233] width 119 height 8
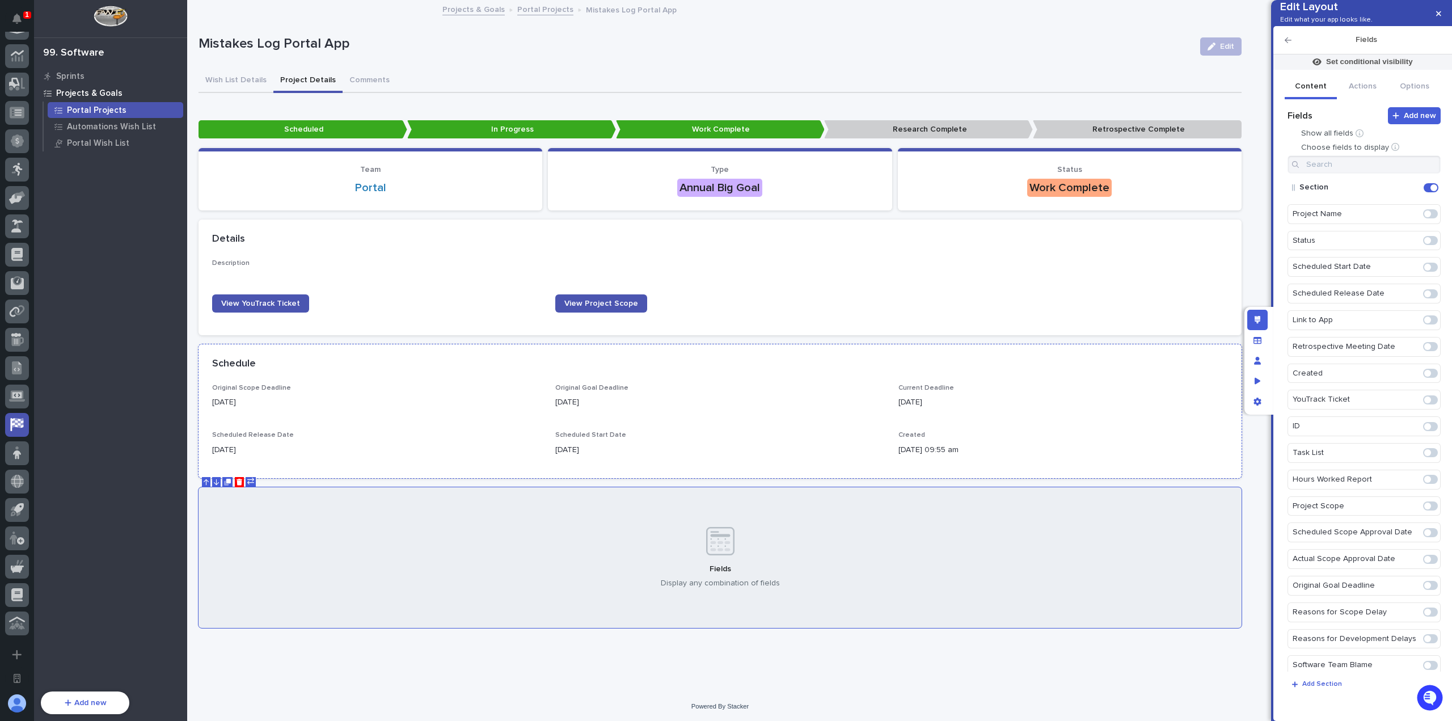
scroll to position [1, 0]
click at [1393, 174] on input at bounding box center [1363, 164] width 153 height 18
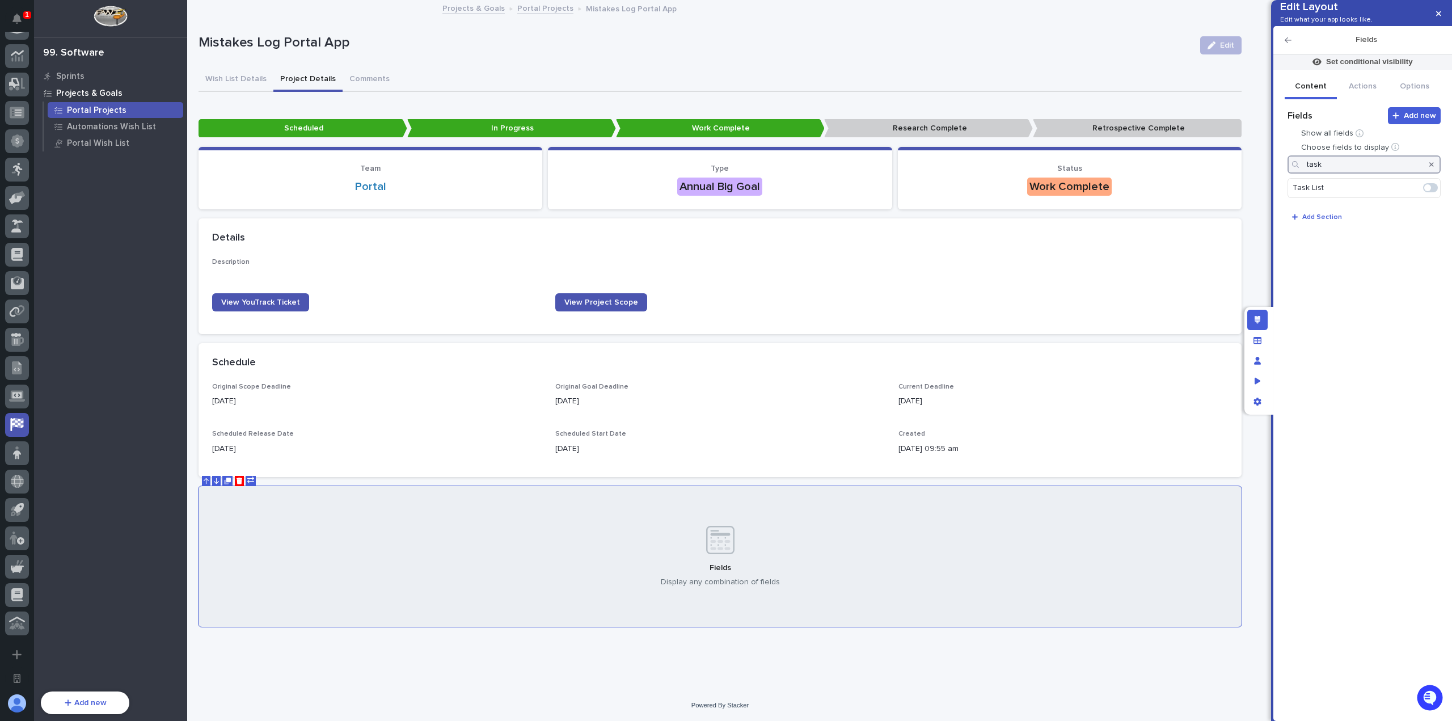
click at [1431, 192] on span at bounding box center [1430, 187] width 15 height 9
type input "task"
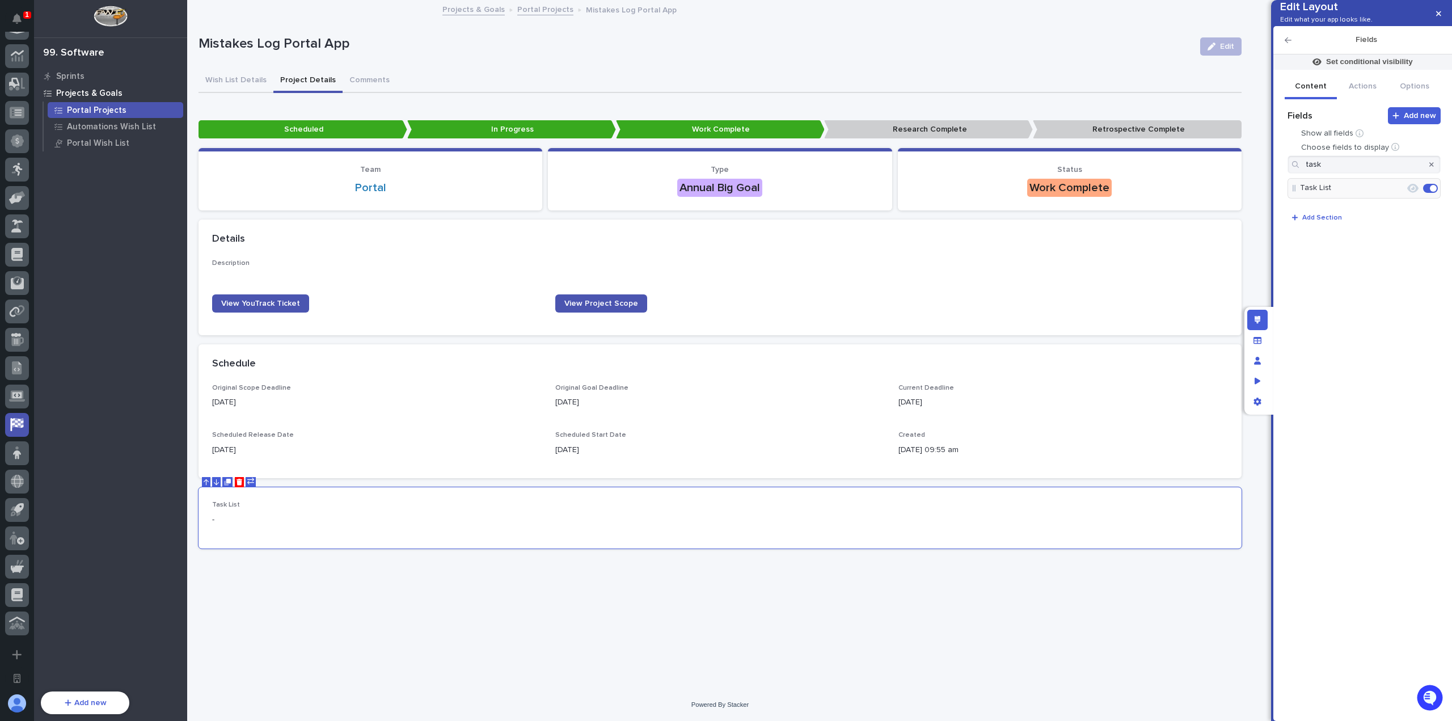
click at [1429, 168] on icon "button" at bounding box center [1431, 164] width 5 height 7
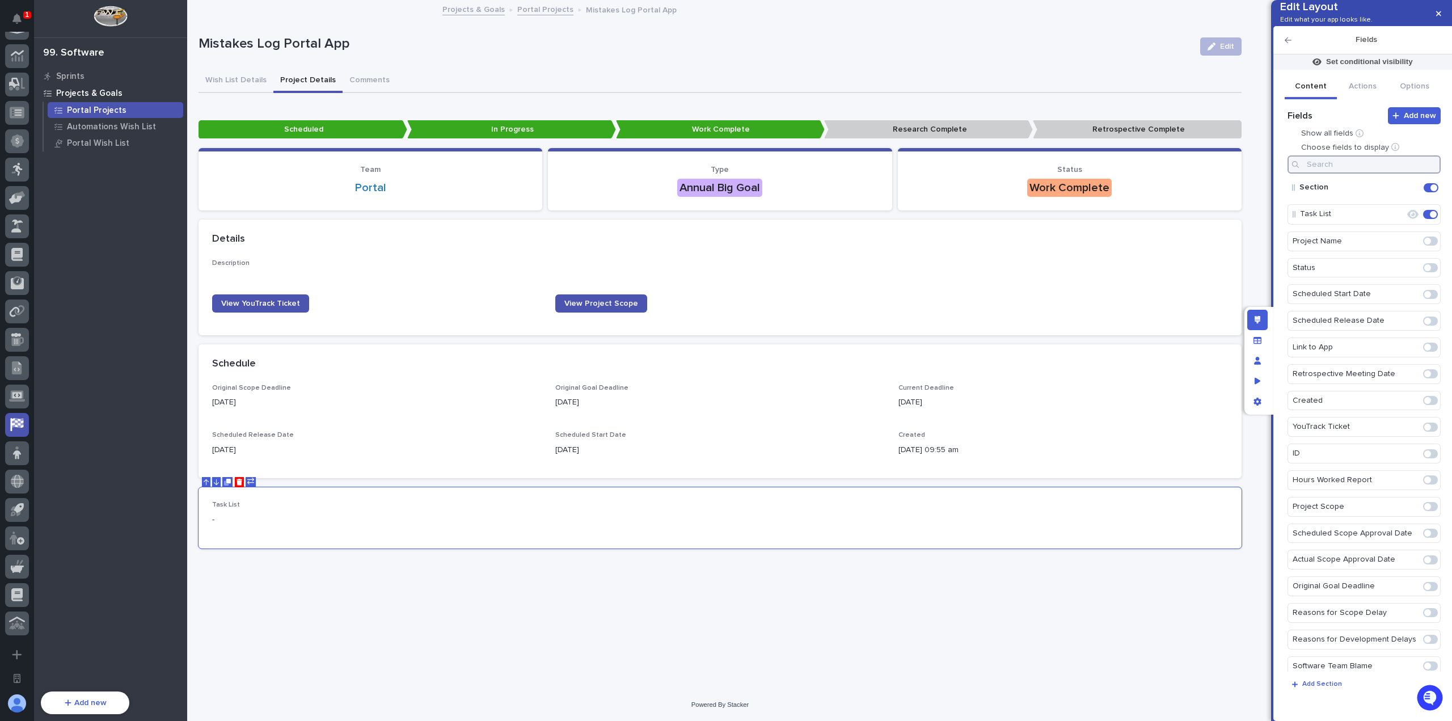
click at [1404, 174] on input at bounding box center [1363, 164] width 153 height 18
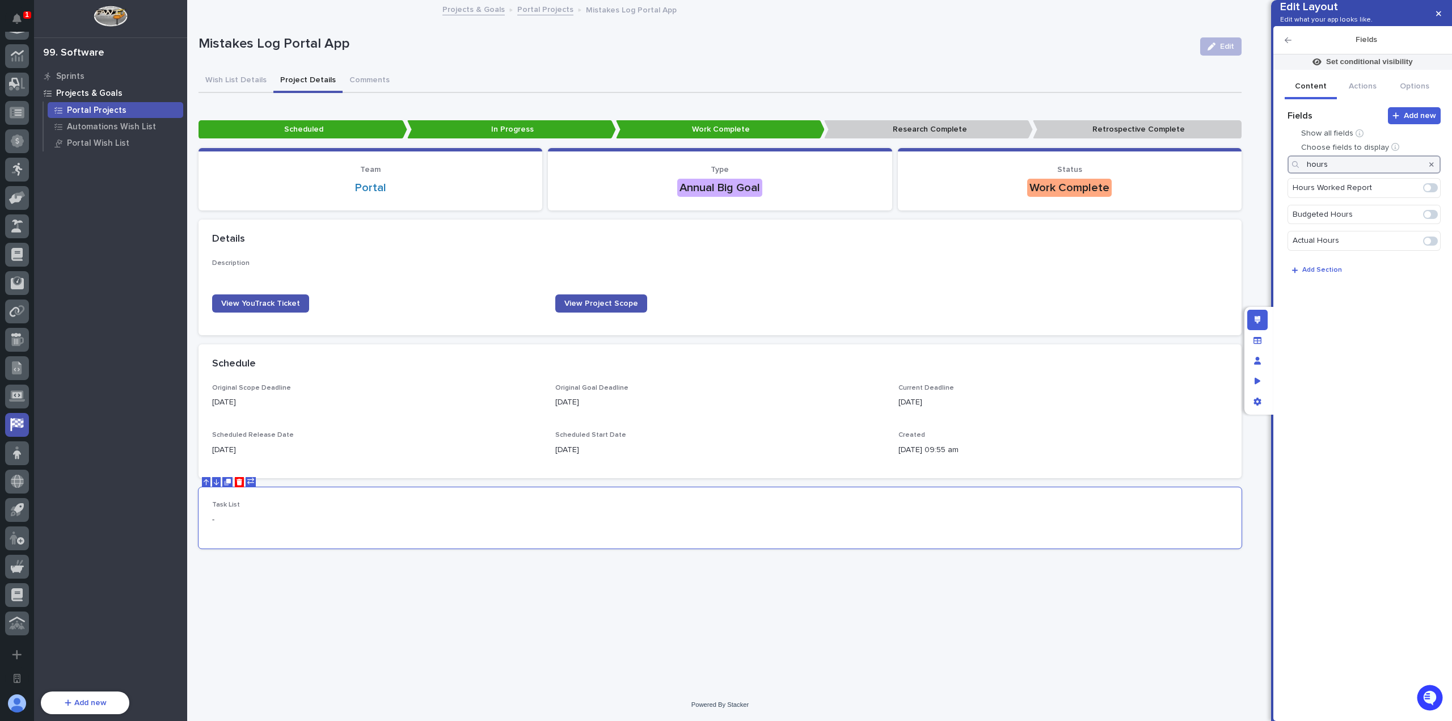
click at [1429, 191] on span at bounding box center [1427, 187] width 7 height 7
type input "hours"
click at [1436, 174] on div at bounding box center [1431, 164] width 18 height 18
click at [1291, 45] on h2 "Fields" at bounding box center [1365, 40] width 149 height 10
click at [1292, 45] on h2 "Fields" at bounding box center [1365, 40] width 149 height 10
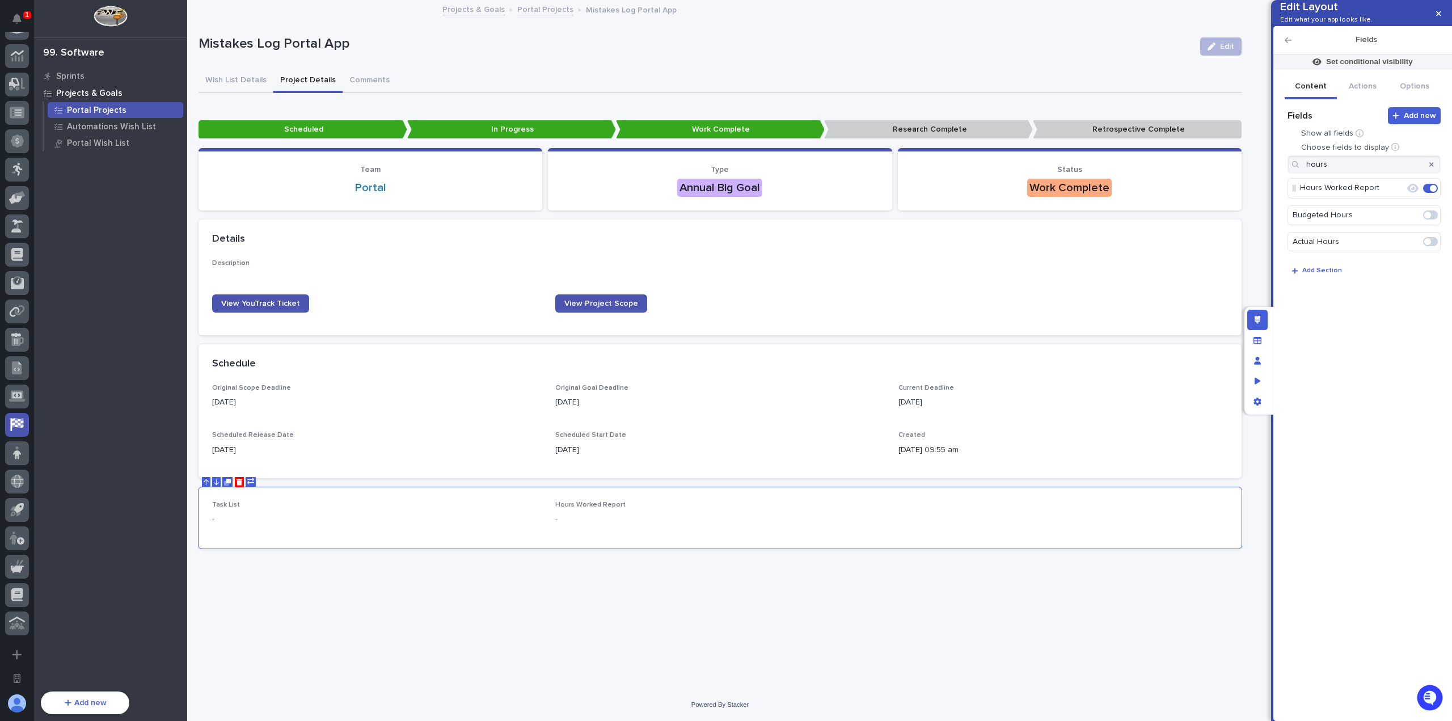
click at [1289, 44] on icon "button" at bounding box center [1287, 40] width 7 height 8
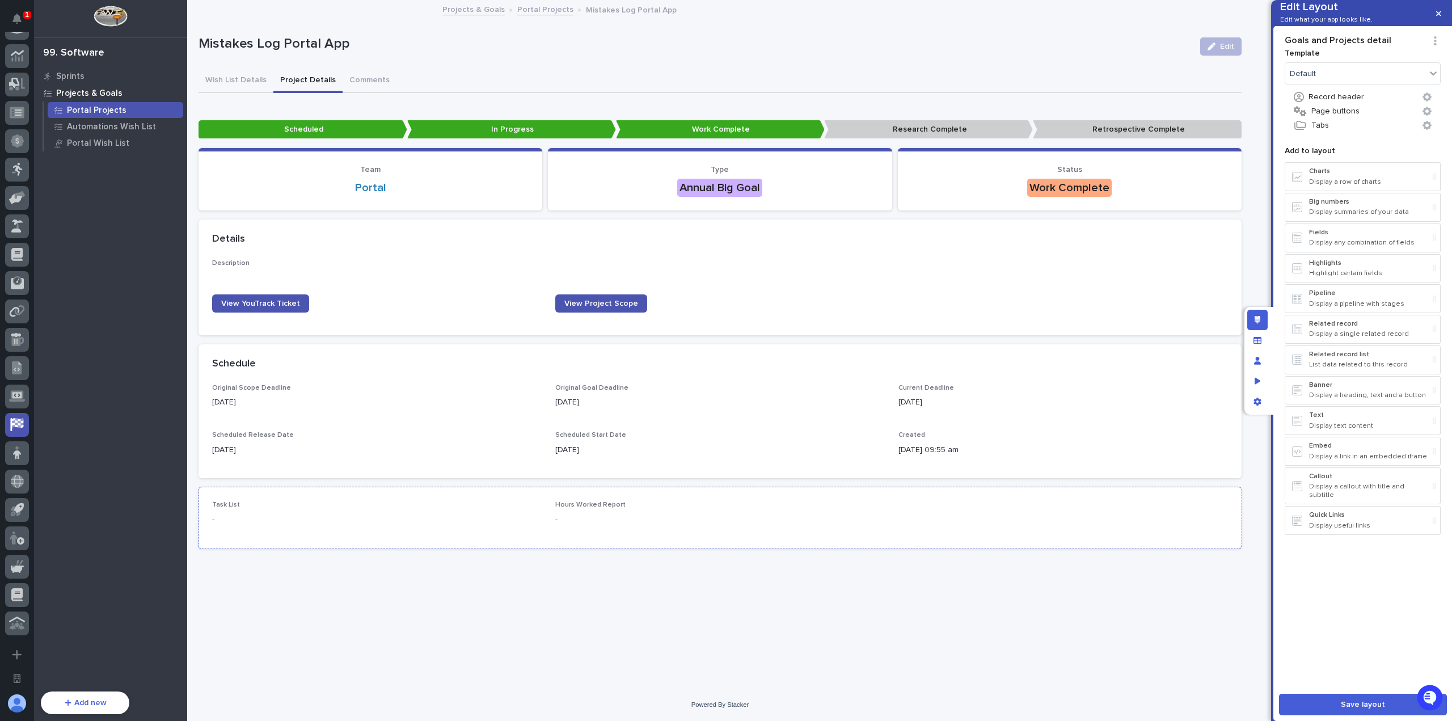
click at [351, 546] on div "Task List - Hours Worked Report -" at bounding box center [719, 517] width 1043 height 61
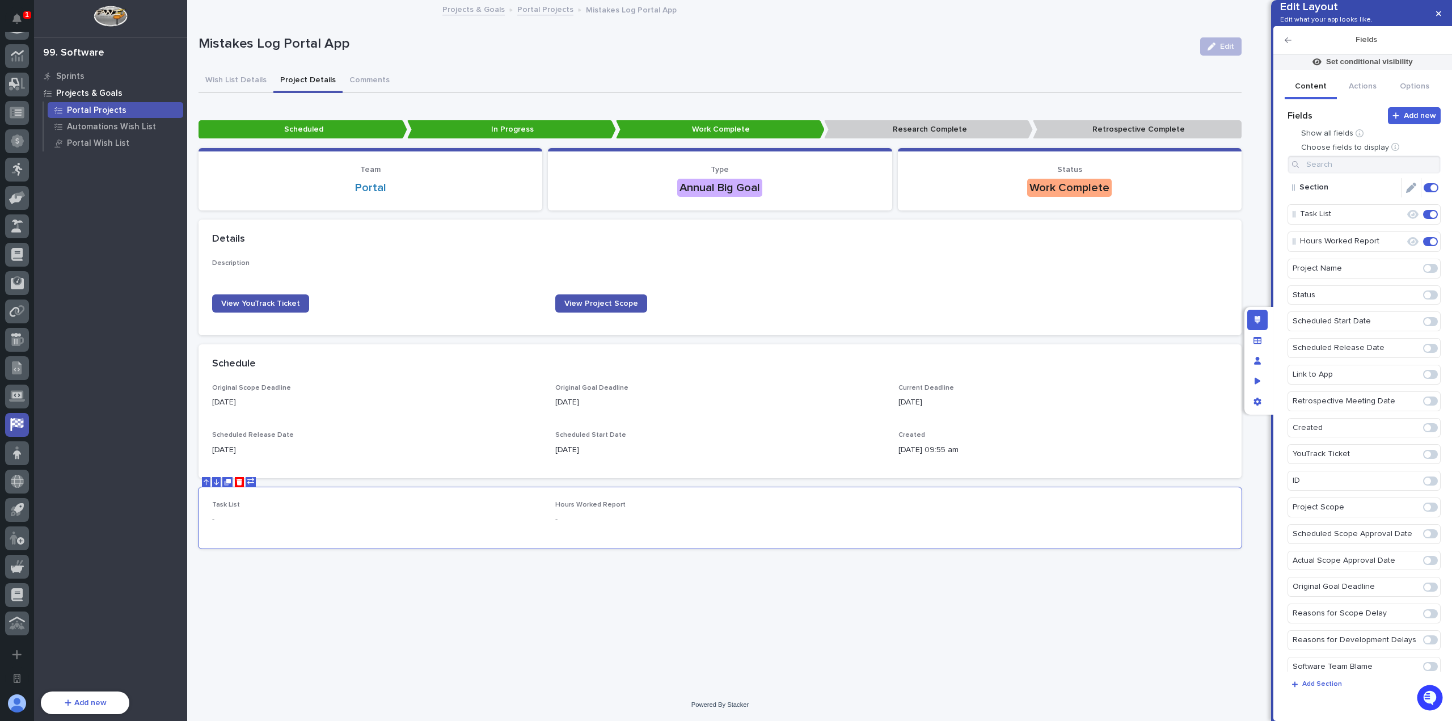
click at [1409, 193] on icon "Edit" at bounding box center [1411, 188] width 10 height 10
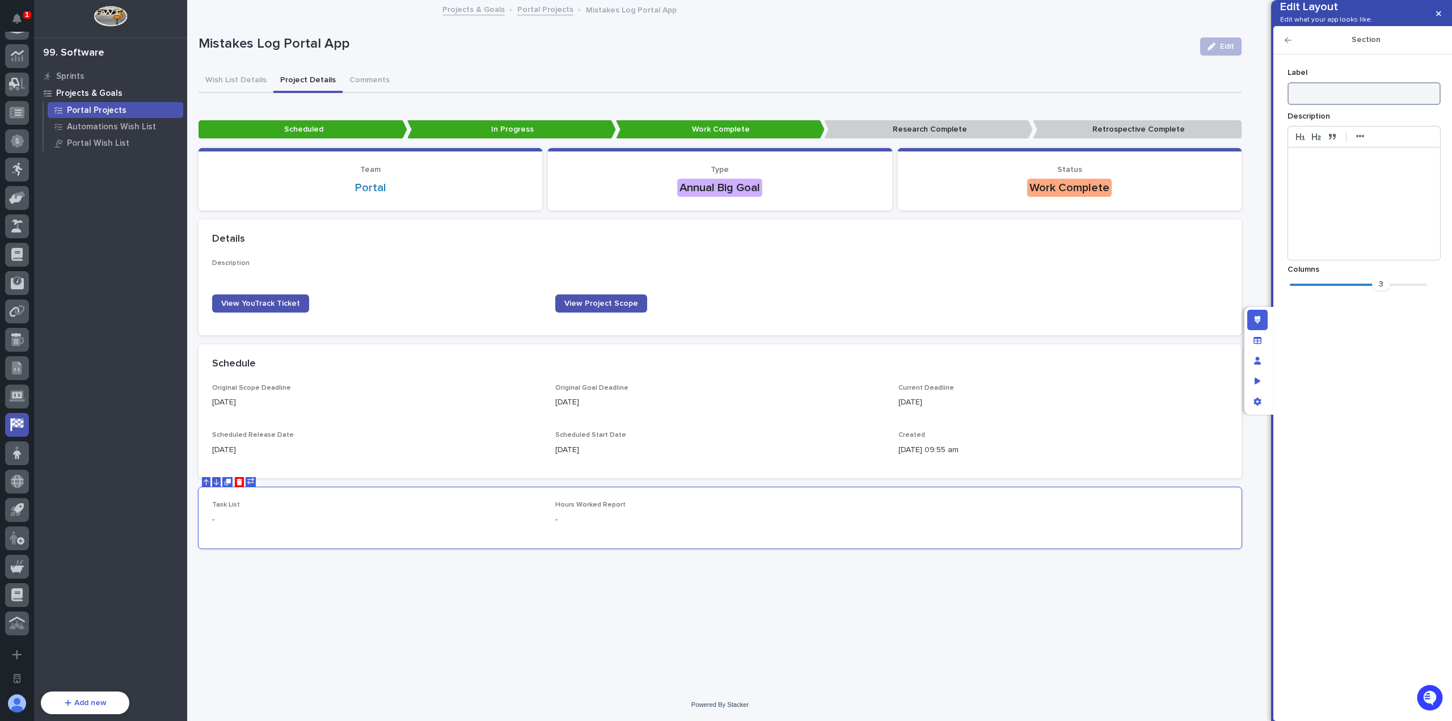
click at [1334, 105] on input at bounding box center [1363, 93] width 153 height 23
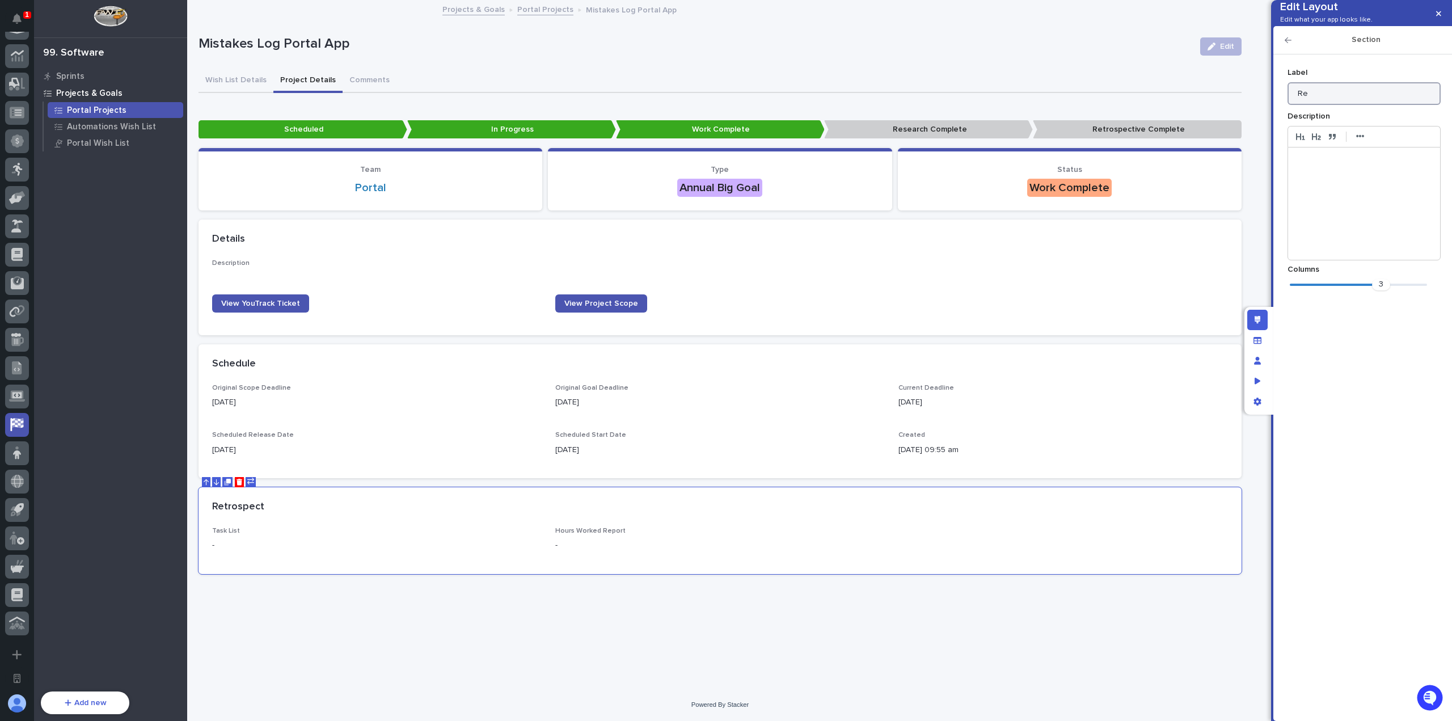
type input "R"
type input "Project Details"
click at [1287, 44] on icon "button" at bounding box center [1287, 40] width 7 height 8
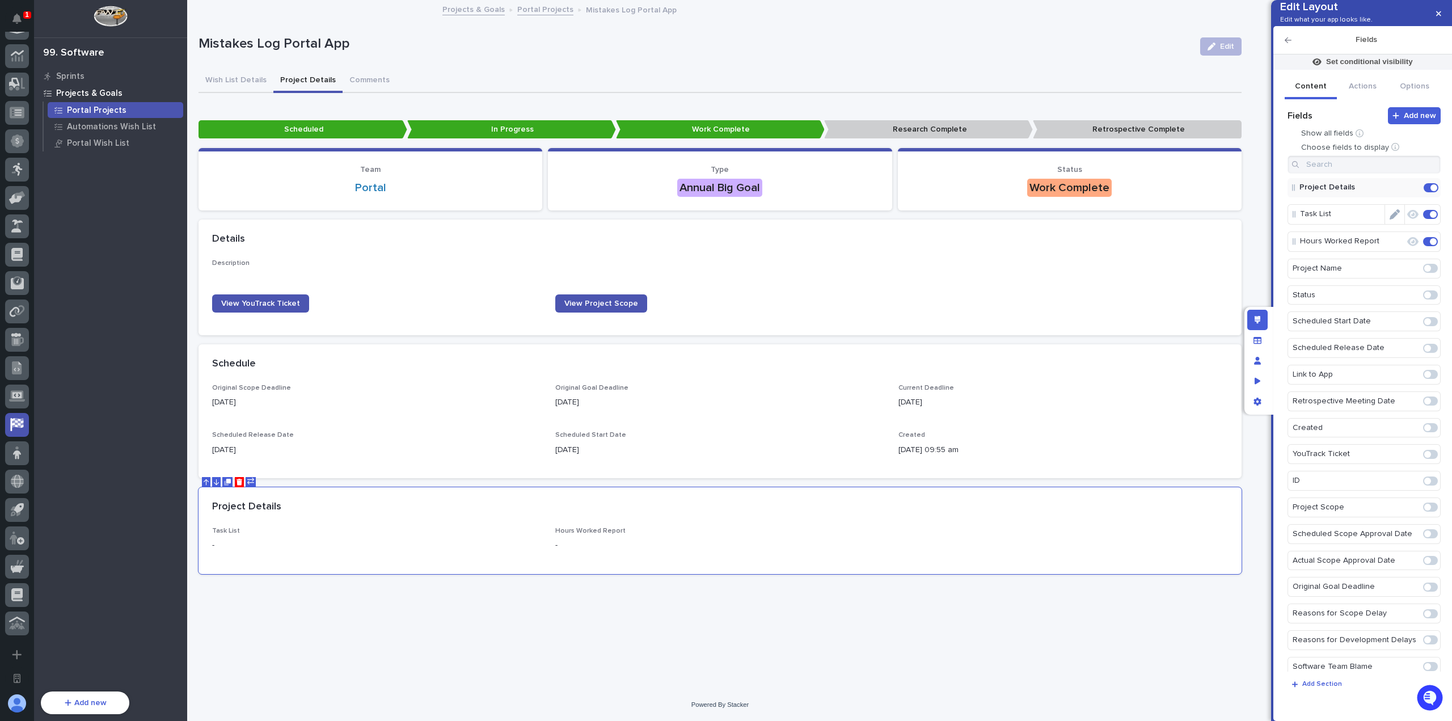
click at [1393, 219] on icon "Edit" at bounding box center [1394, 214] width 10 height 10
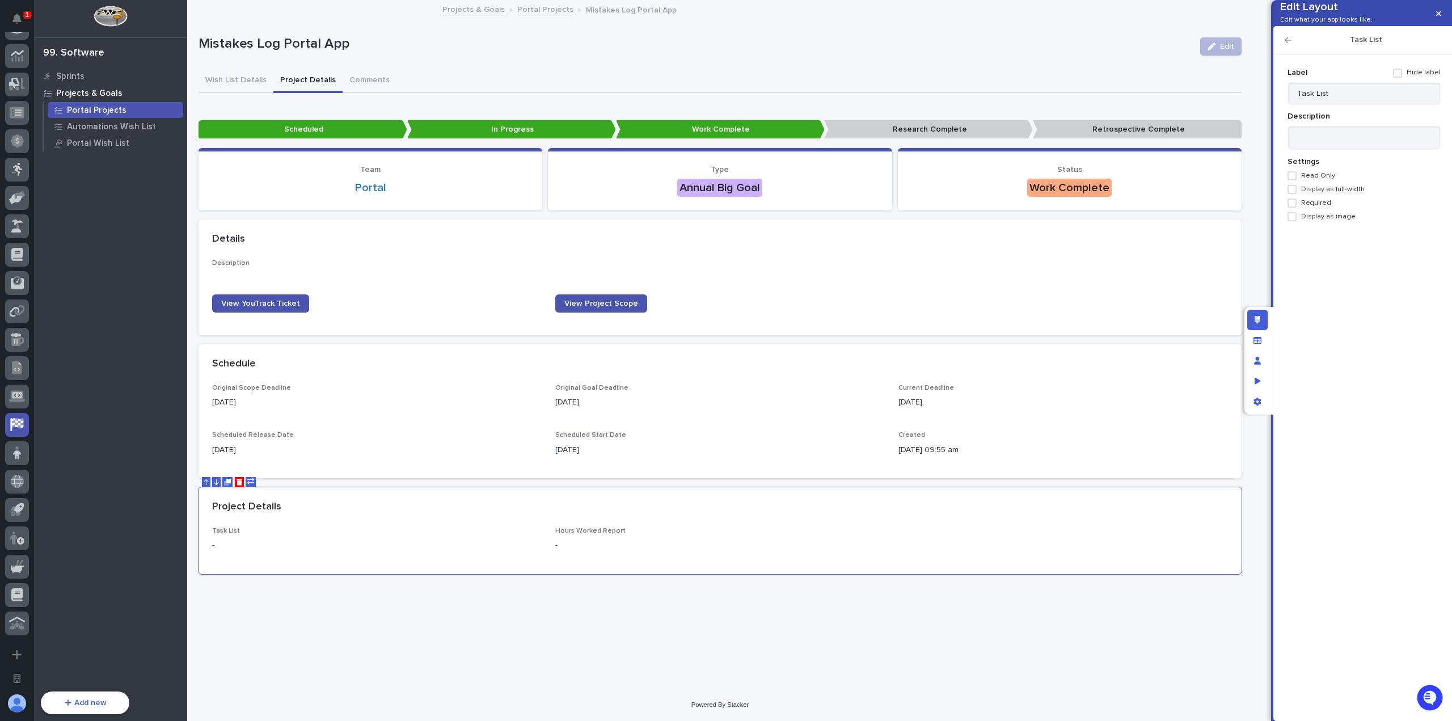
click at [1290, 44] on icon "button" at bounding box center [1287, 40] width 7 height 8
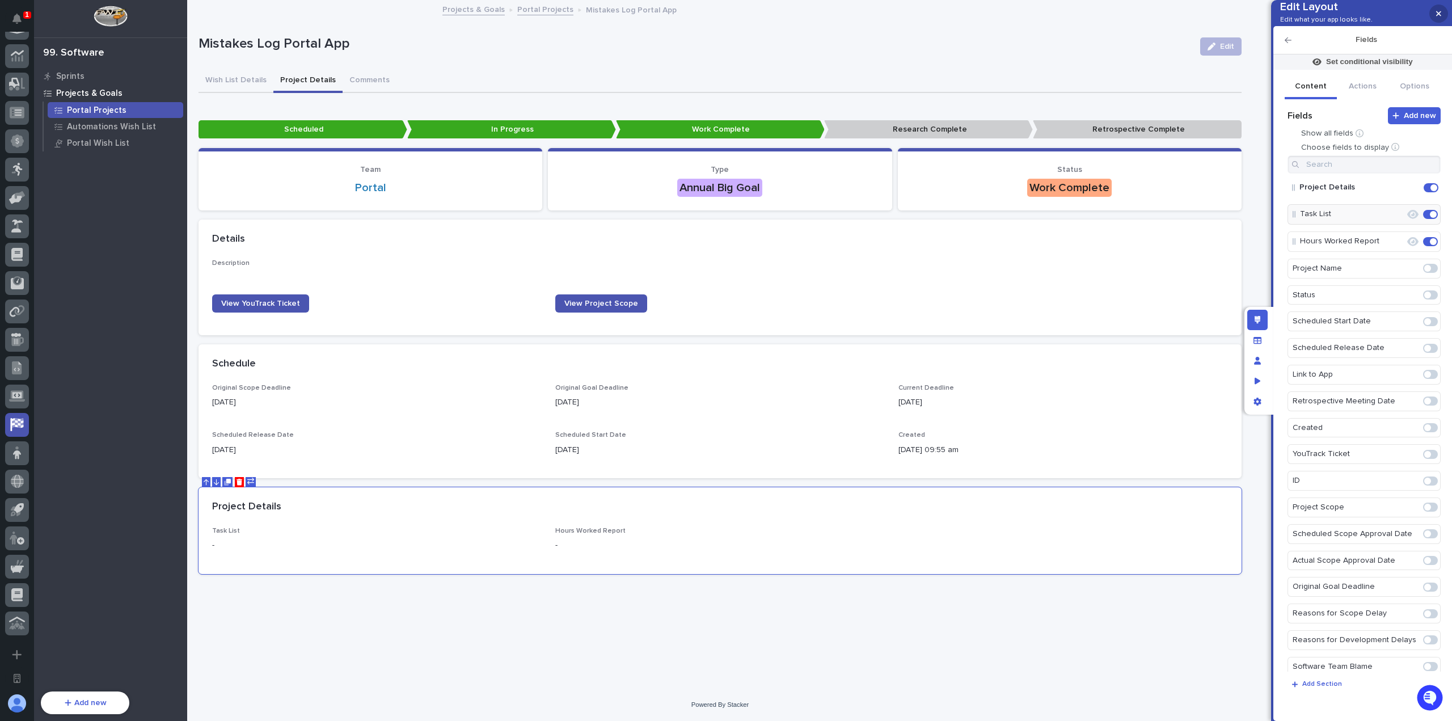
click at [1436, 15] on icon "button" at bounding box center [1438, 13] width 5 height 5
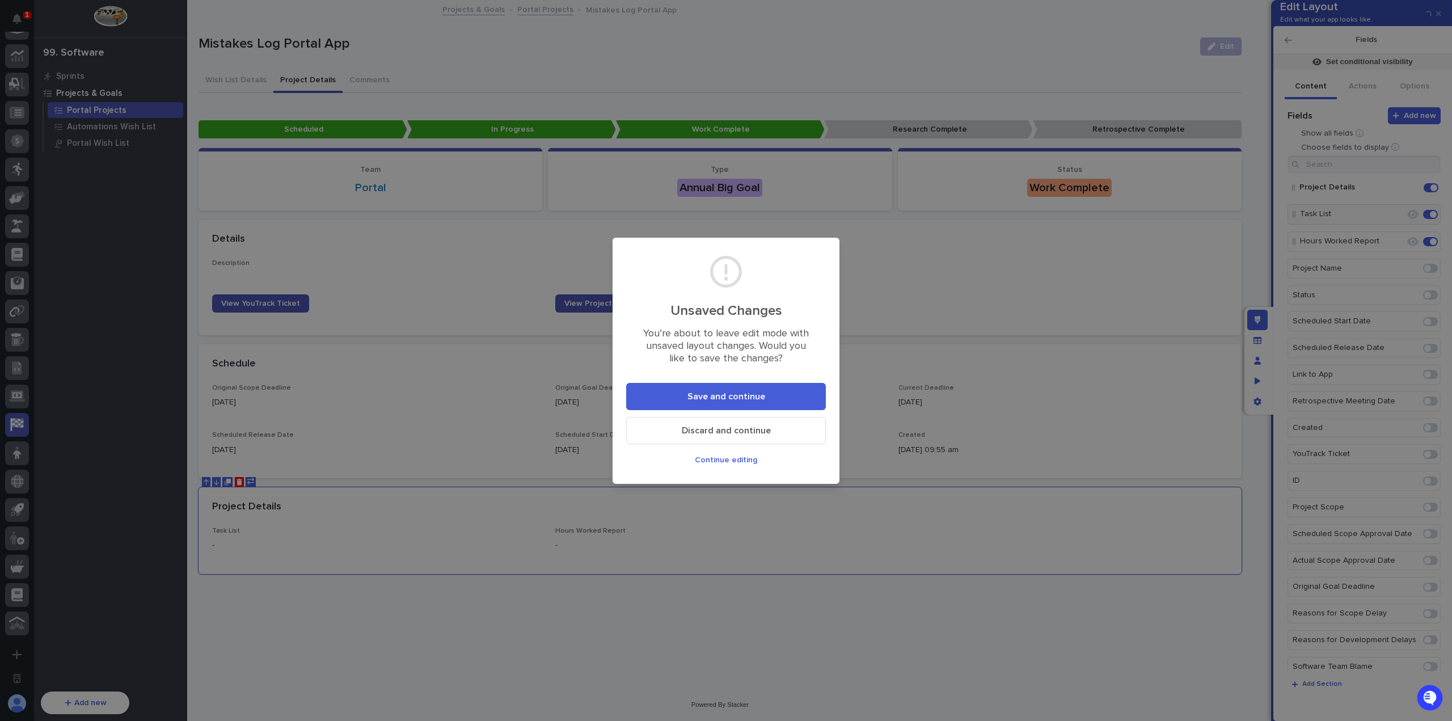
click at [773, 391] on button "Save and continue" at bounding box center [726, 396] width 200 height 27
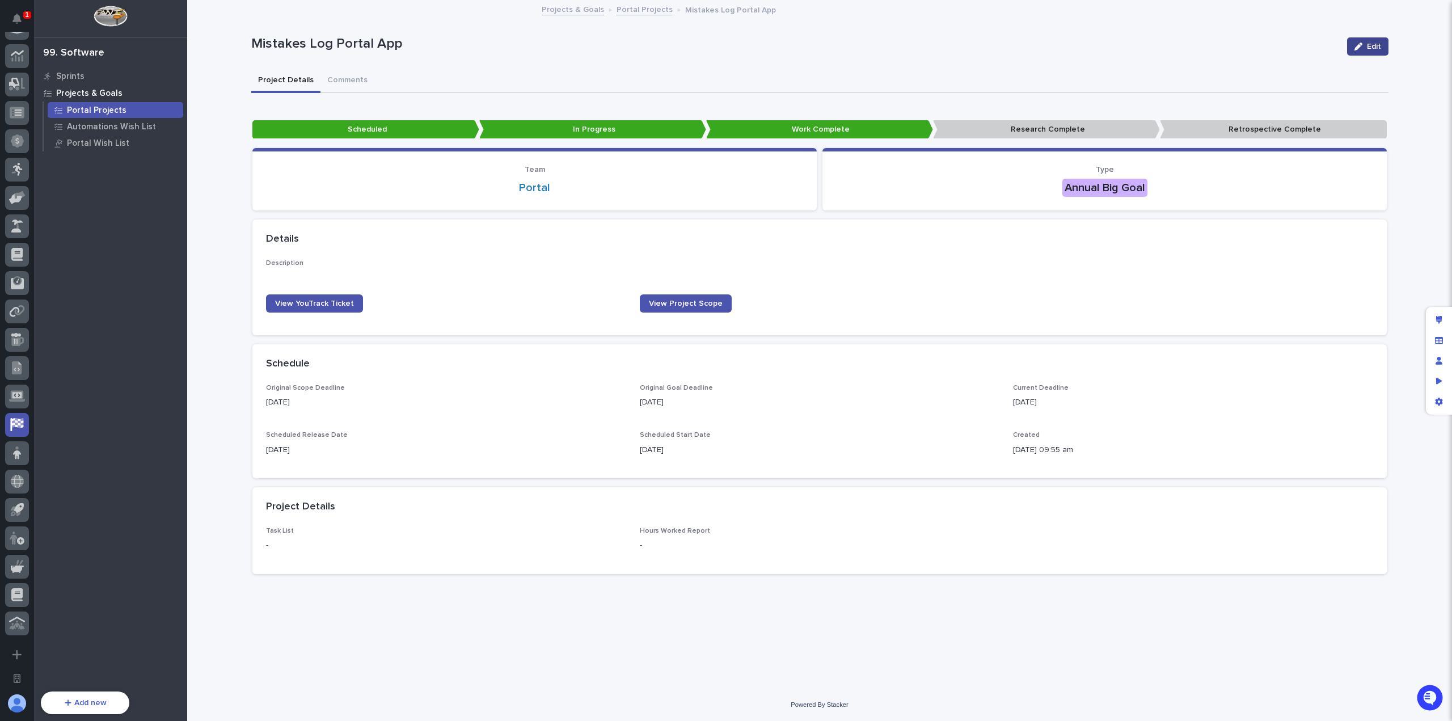
click at [1370, 47] on span "Edit" at bounding box center [1374, 47] width 14 height 8
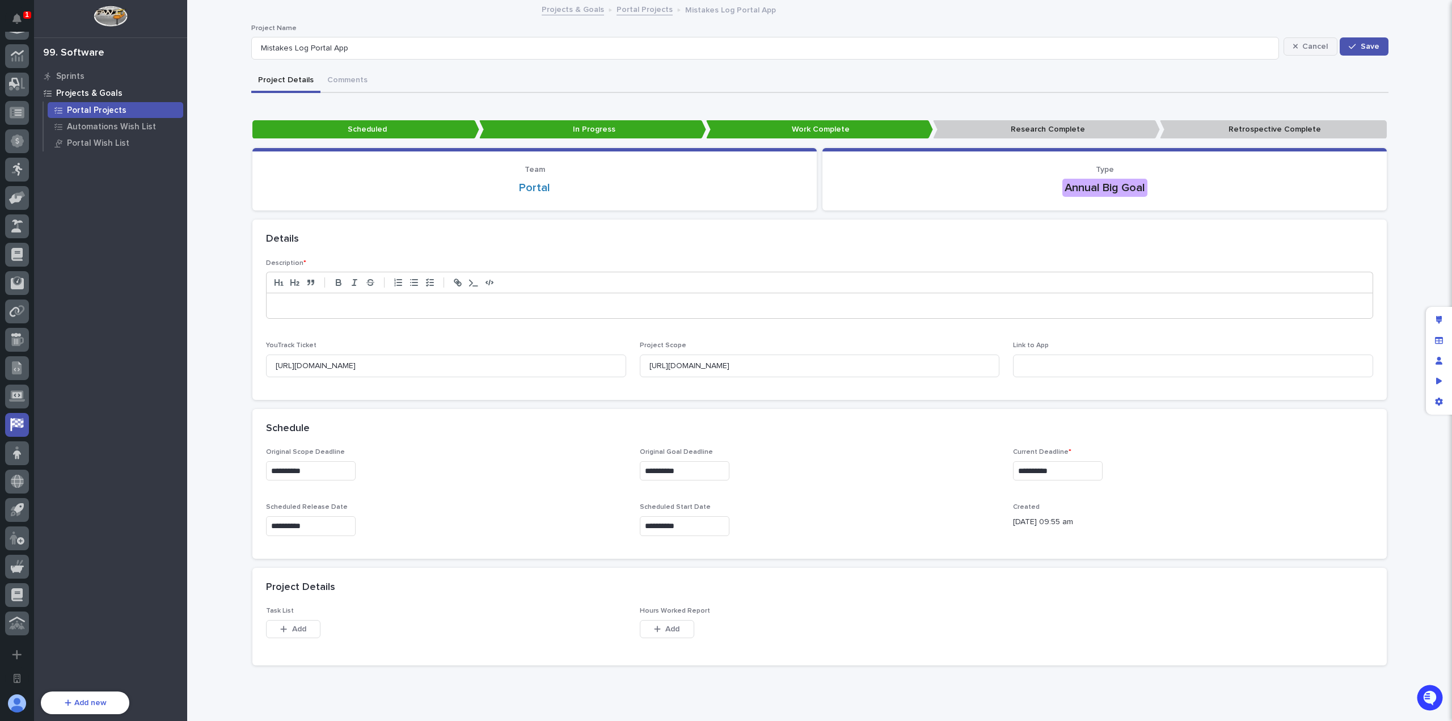
click at [1302, 49] on span "Cancel" at bounding box center [1315, 47] width 26 height 8
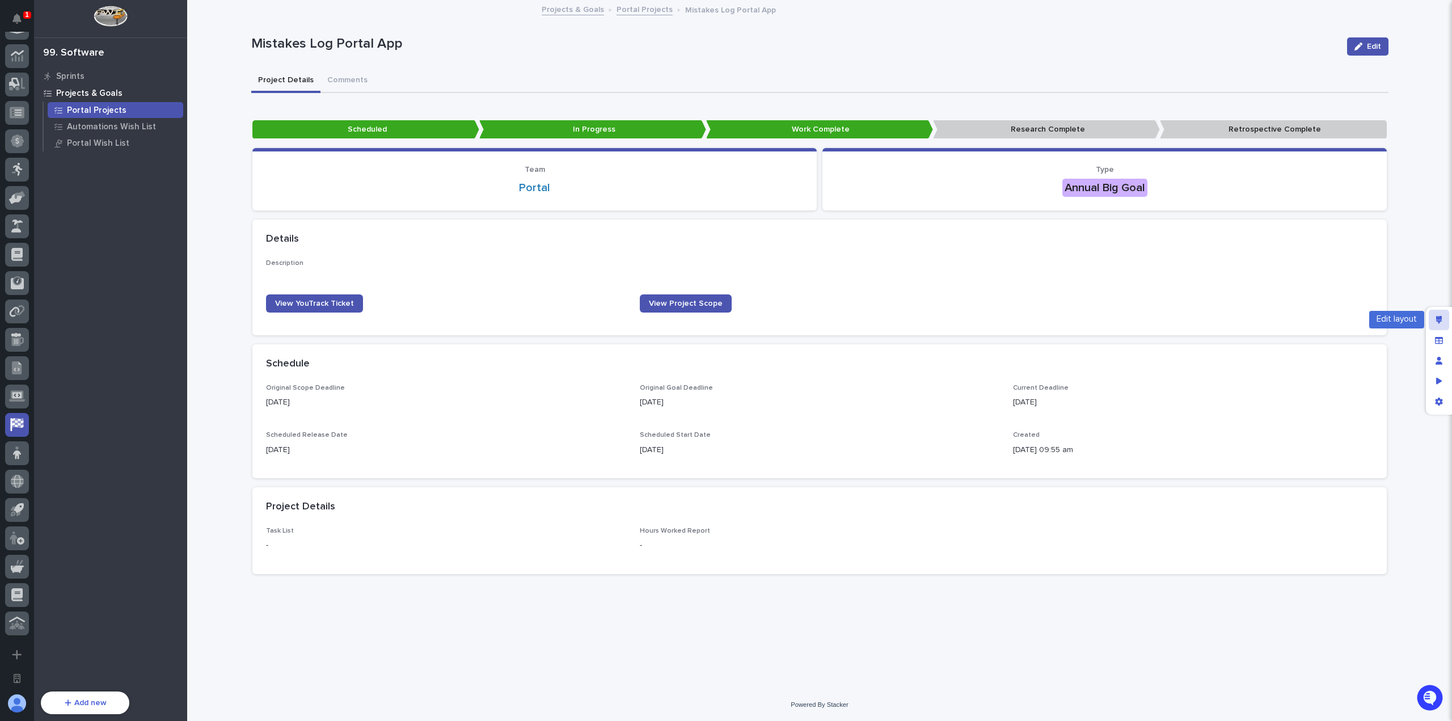
click at [1443, 314] on div "Edit layout" at bounding box center [1438, 320] width 20 height 20
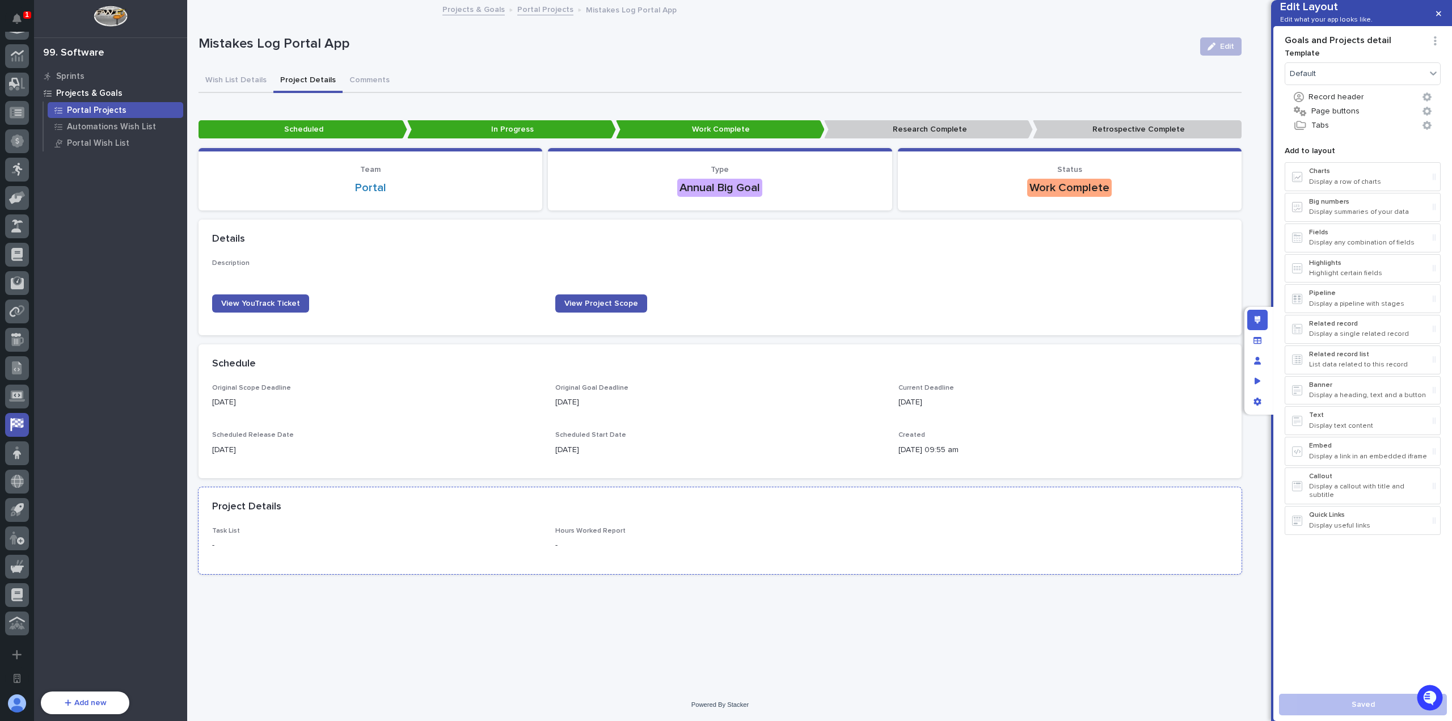
click at [416, 549] on p "-" at bounding box center [376, 545] width 329 height 12
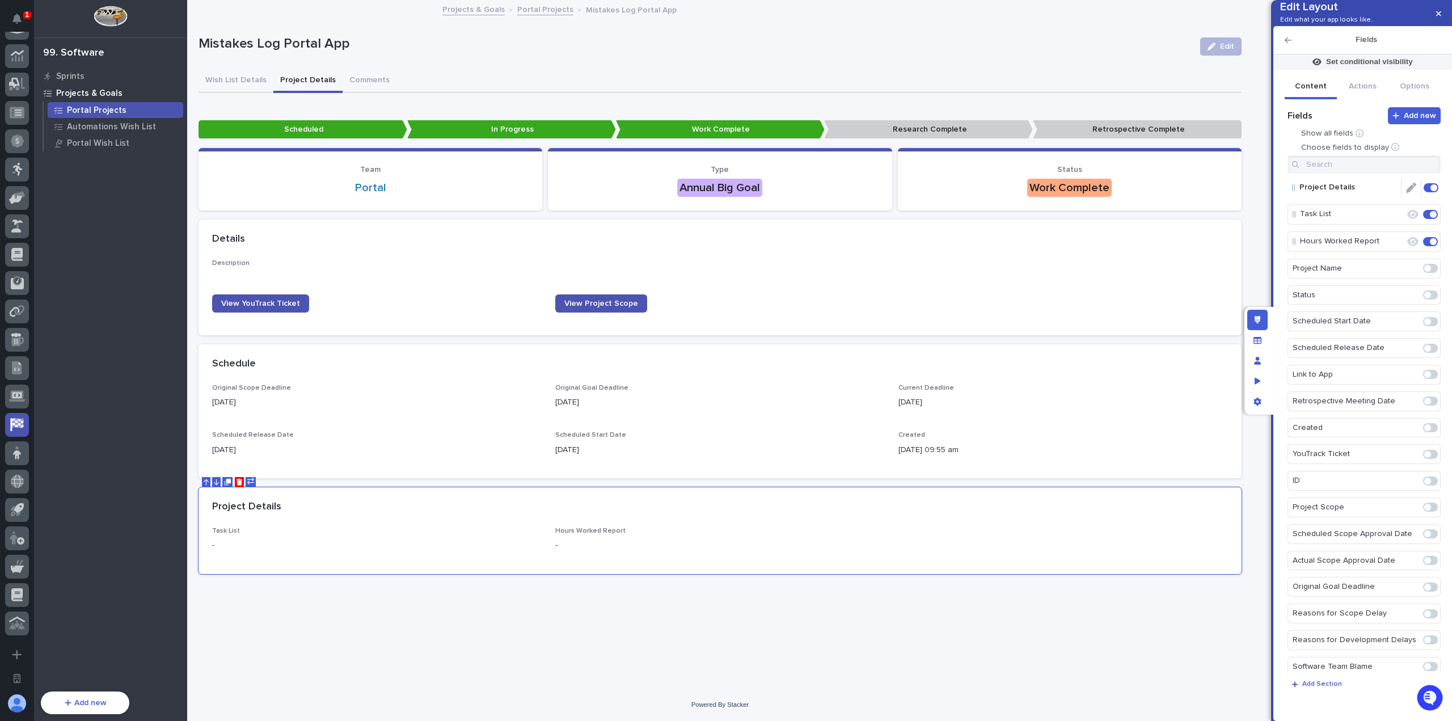
click at [1406, 193] on icon "Edit" at bounding box center [1411, 188] width 10 height 10
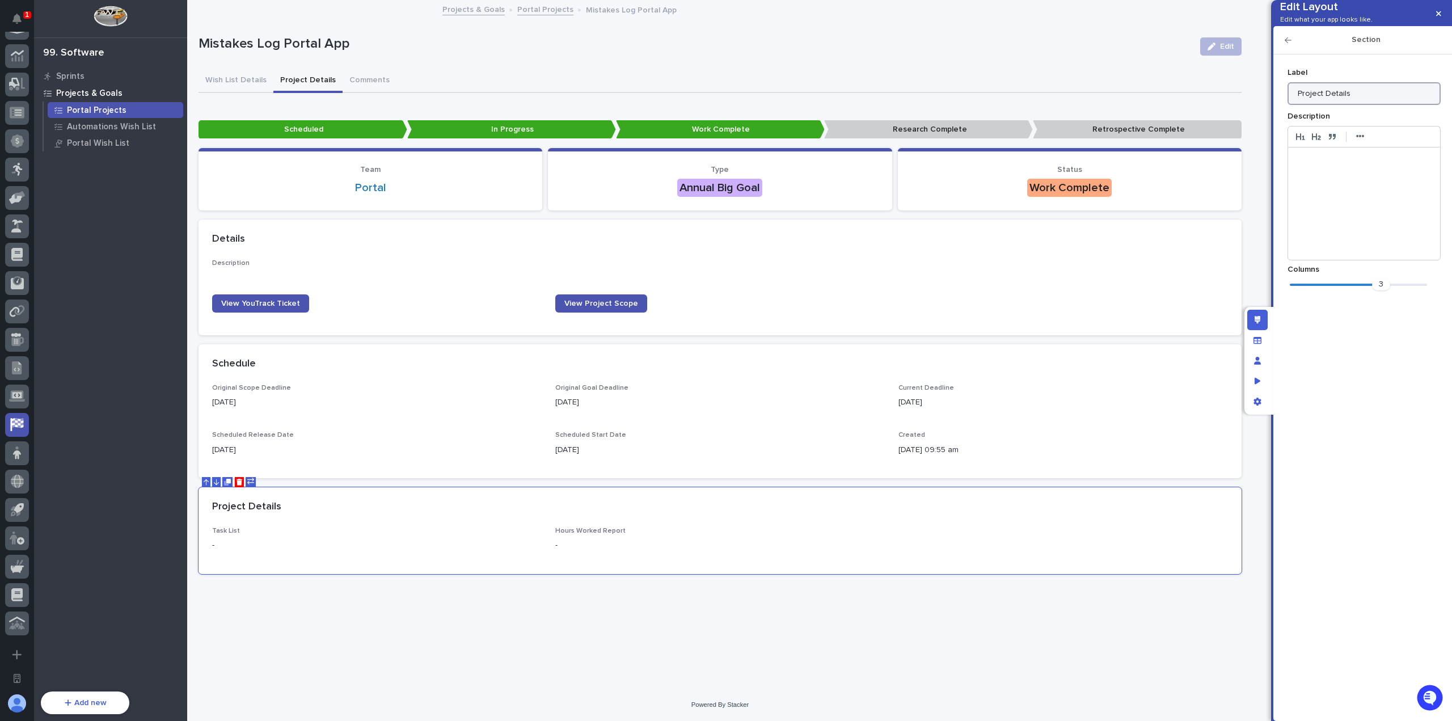
drag, startPoint x: 1360, startPoint y: 111, endPoint x: 1204, endPoint y: 109, distance: 156.5
click at [1211, 109] on div "Edit Layout Edit what your app looks like. Section Add new Fields Show all fiel…" at bounding box center [726, 360] width 1452 height 721
type input "T"
type input "Retrospective Research"
click at [1284, 54] on div "Section" at bounding box center [1362, 40] width 179 height 28
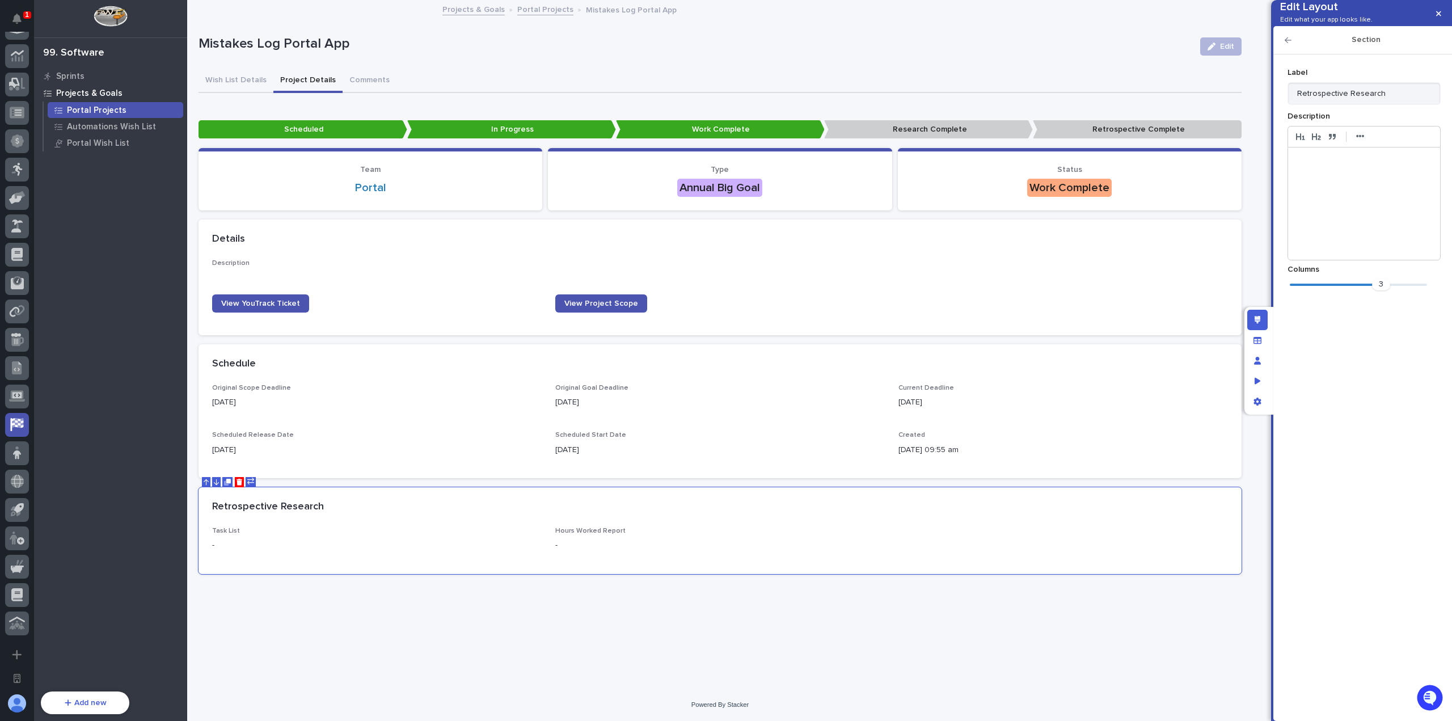
click at [1287, 43] on icon "button" at bounding box center [1287, 40] width 7 height 6
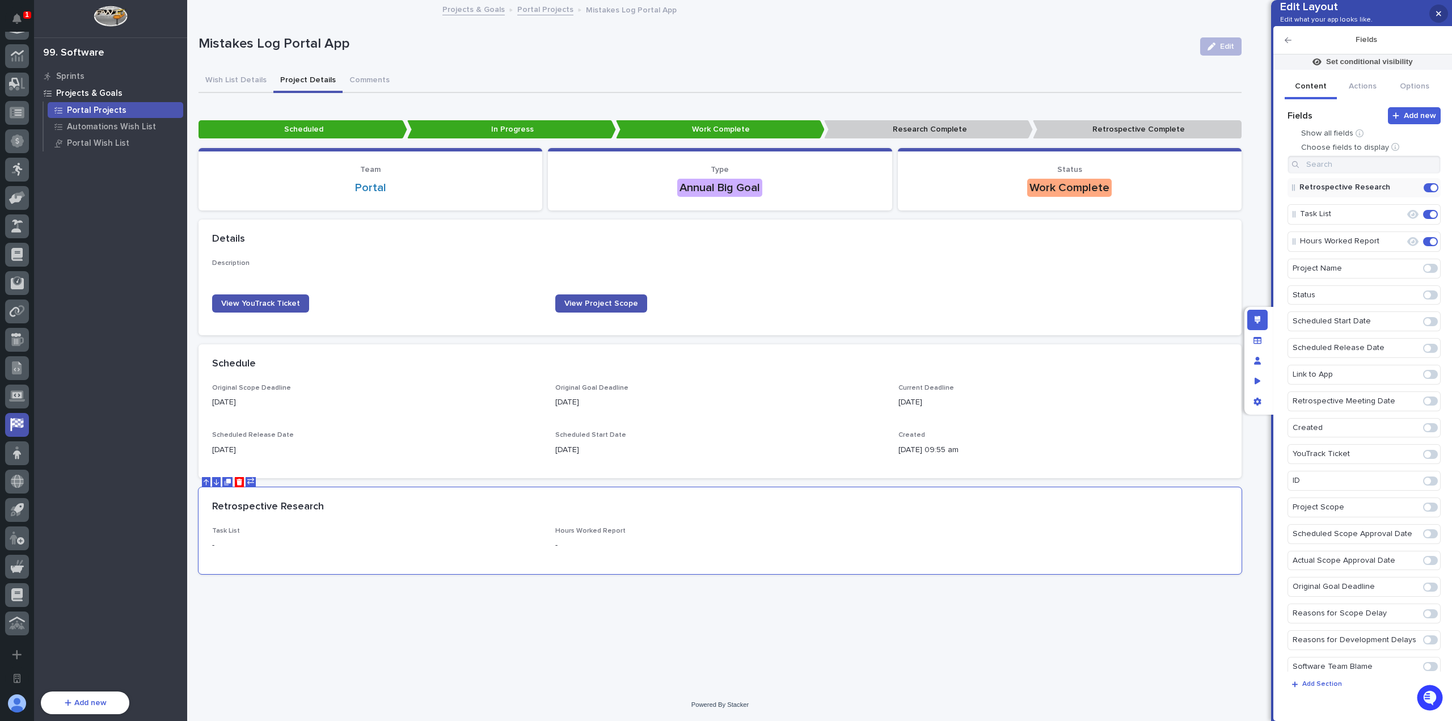
click at [1436, 20] on button "button" at bounding box center [1438, 14] width 19 height 18
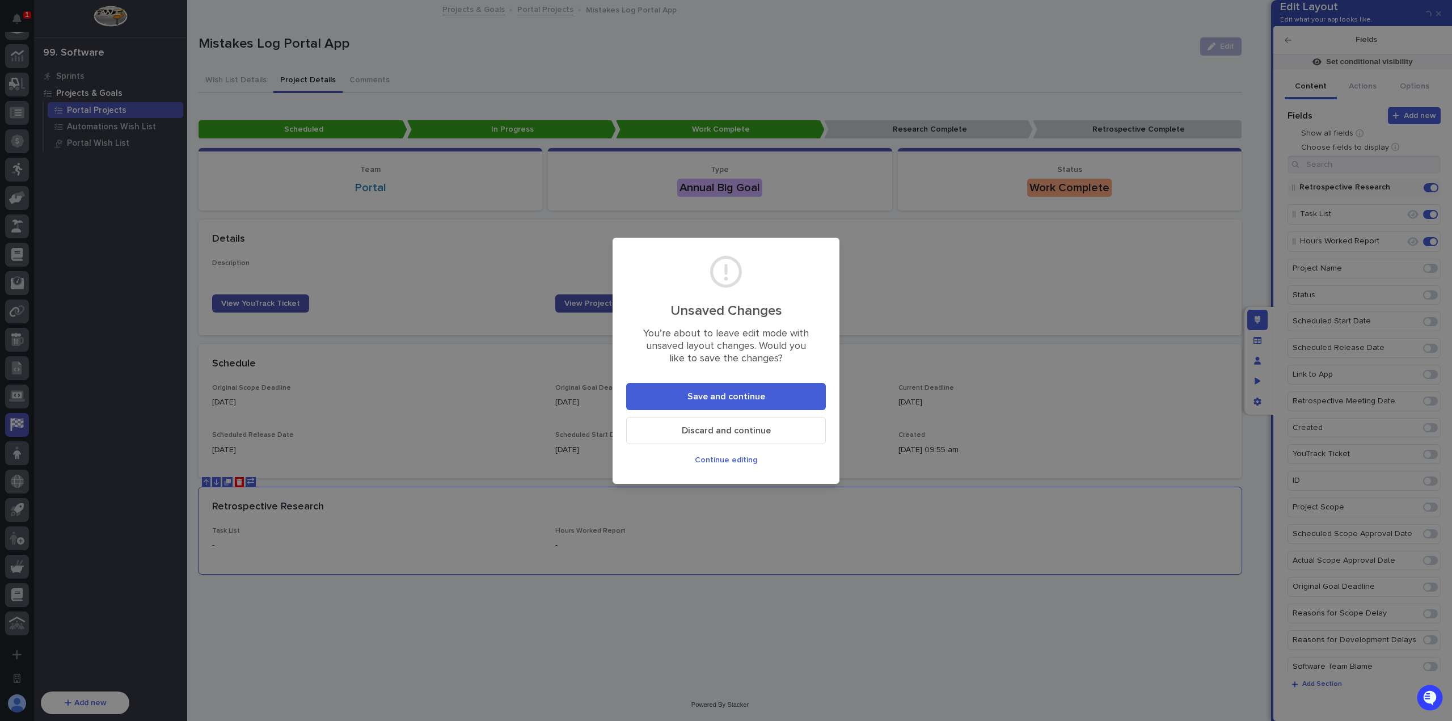
click at [757, 396] on span "Save and continue" at bounding box center [726, 396] width 78 height 9
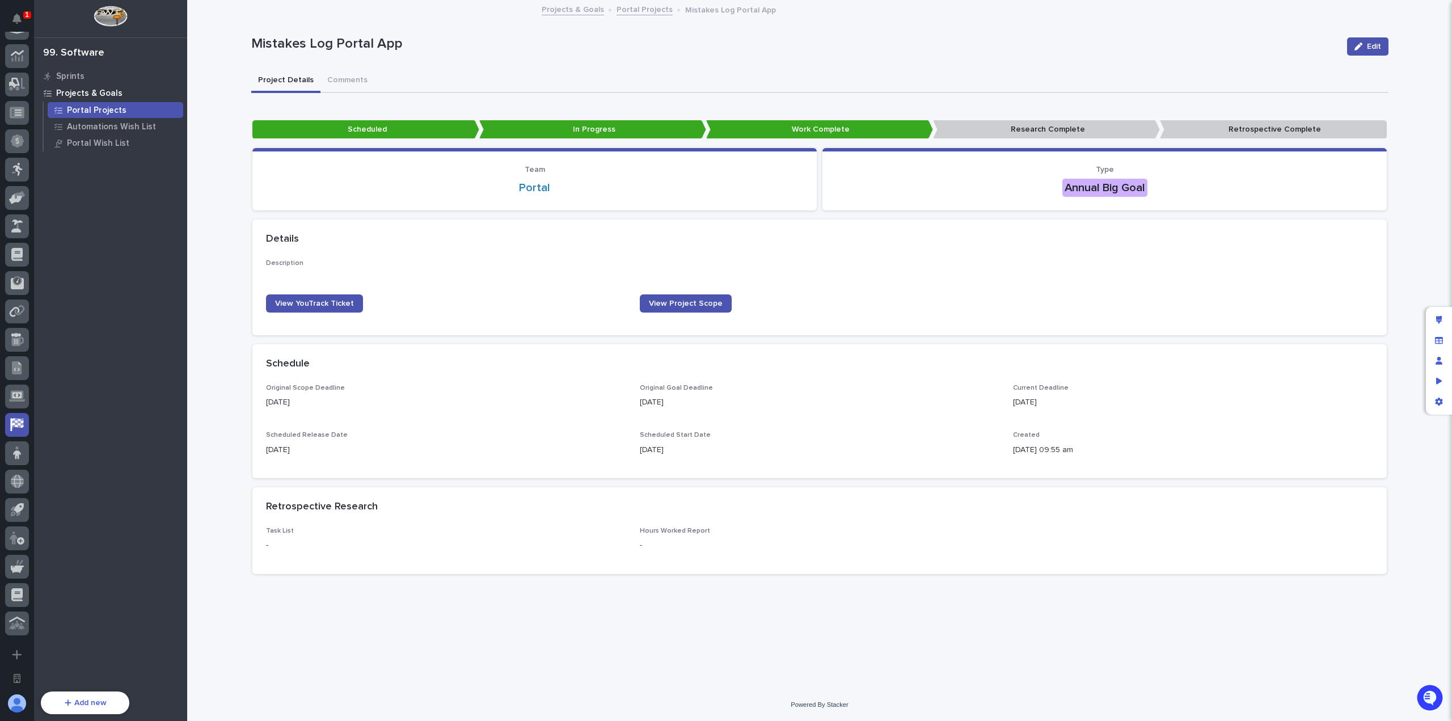
click at [755, 620] on div "Loading... Saving… Loading... Saving… Mistakes Log Portal App Edit Mistakes Log…" at bounding box center [820, 330] width 1148 height 659
click at [1444, 313] on div "Edit layout" at bounding box center [1438, 320] width 20 height 20
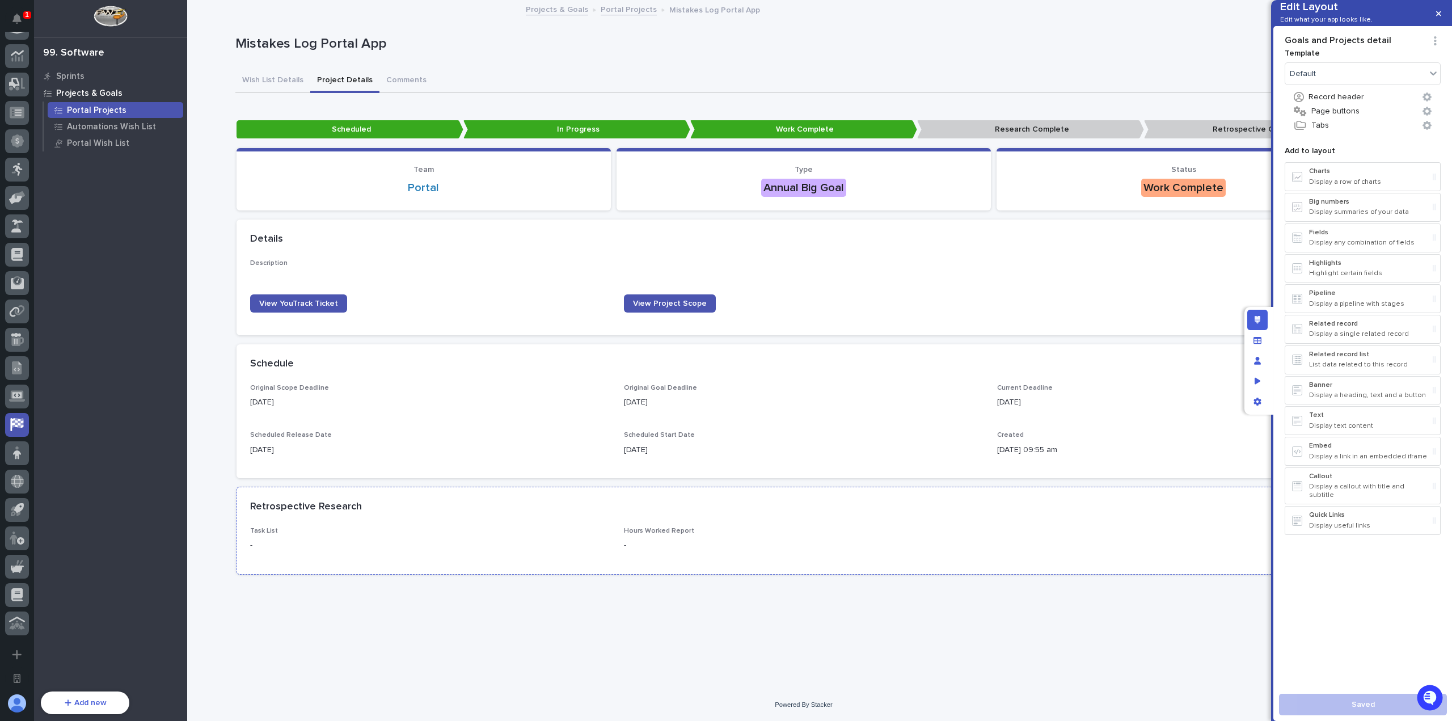
click at [948, 526] on div "Retrospective Research" at bounding box center [803, 507] width 1134 height 40
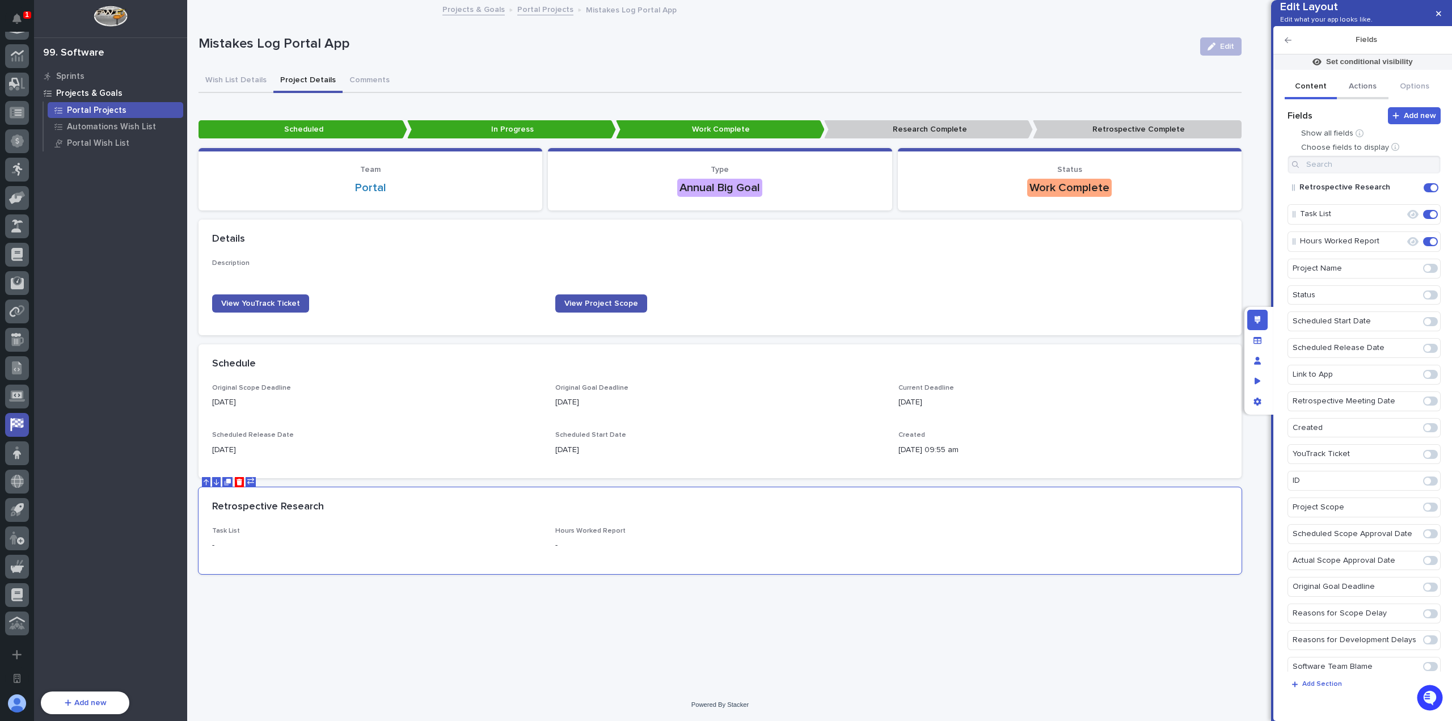
click at [1370, 99] on button "Actions" at bounding box center [1363, 87] width 52 height 24
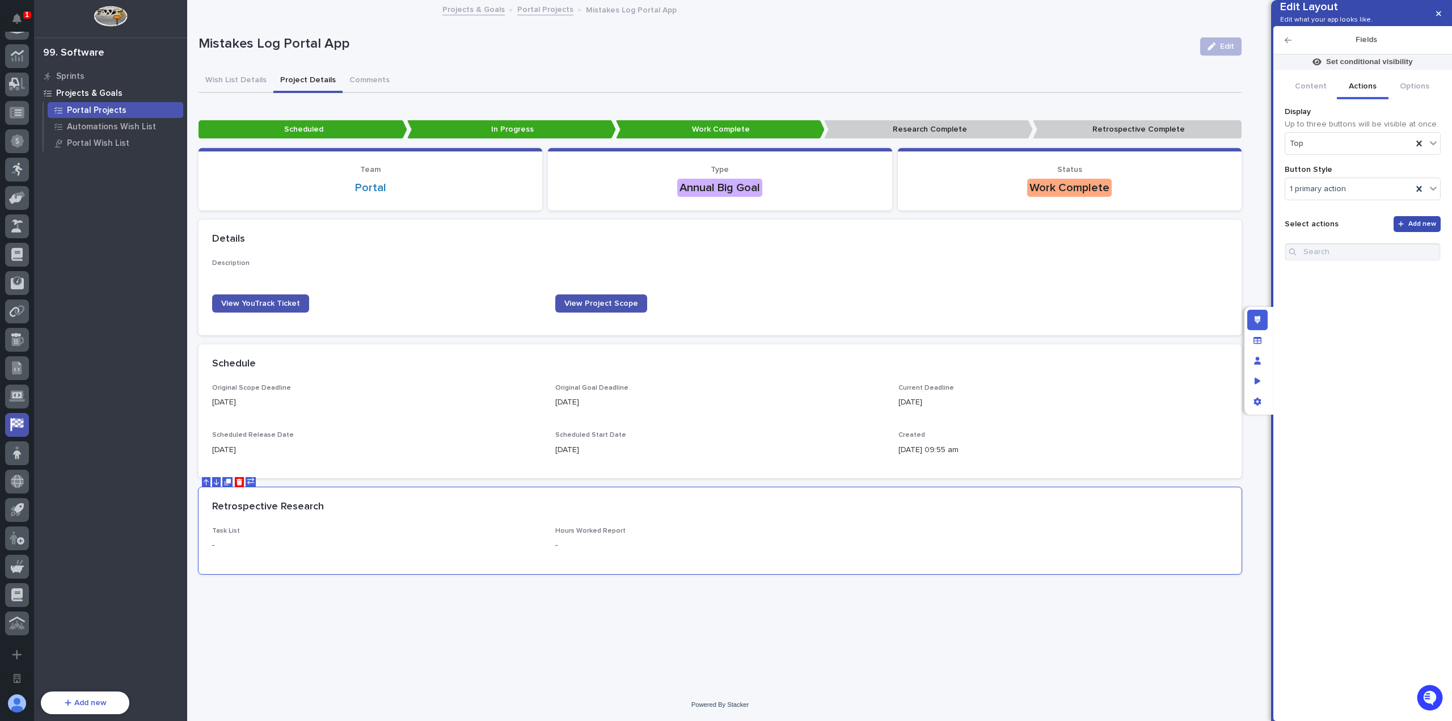
click at [1415, 232] on button "Add new" at bounding box center [1417, 224] width 48 height 16
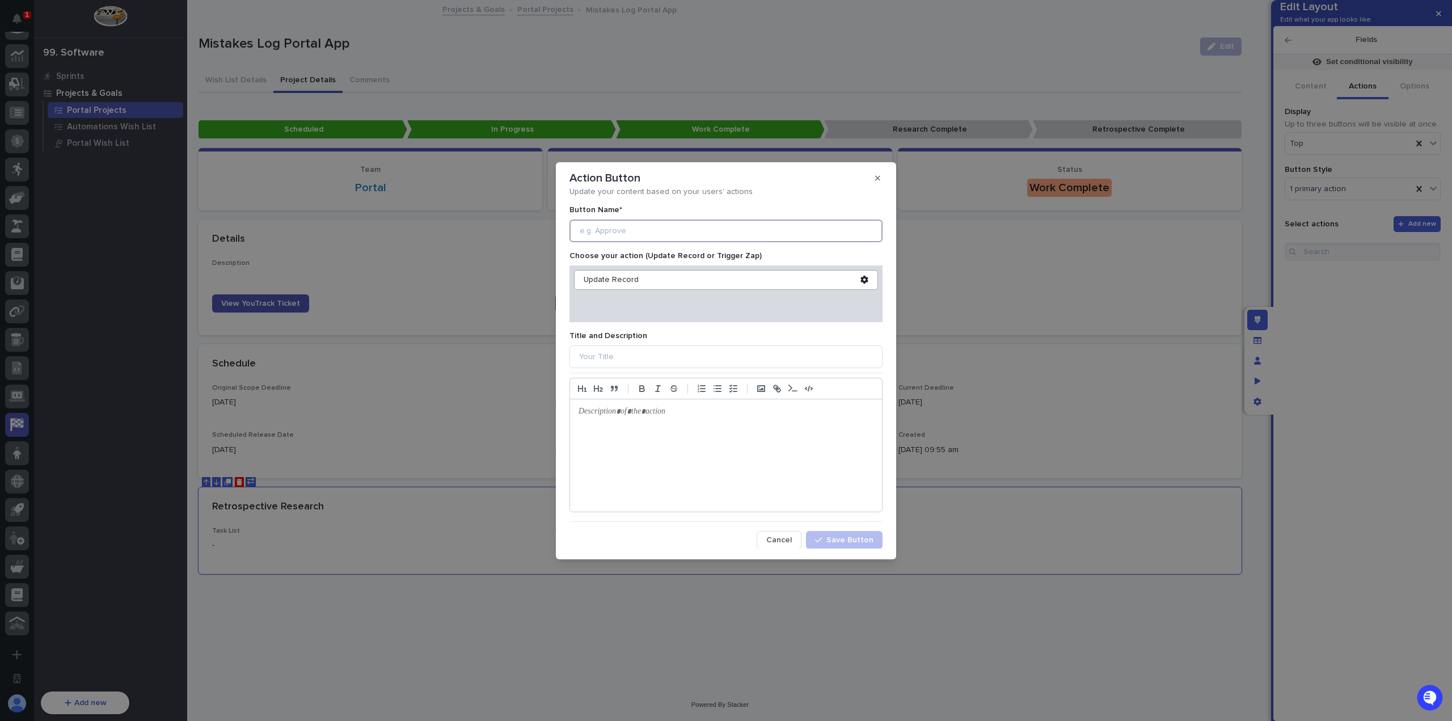
click at [688, 225] on input at bounding box center [725, 230] width 313 height 23
type input "Finalize Research"
click at [861, 278] on icon at bounding box center [863, 280] width 7 height 8
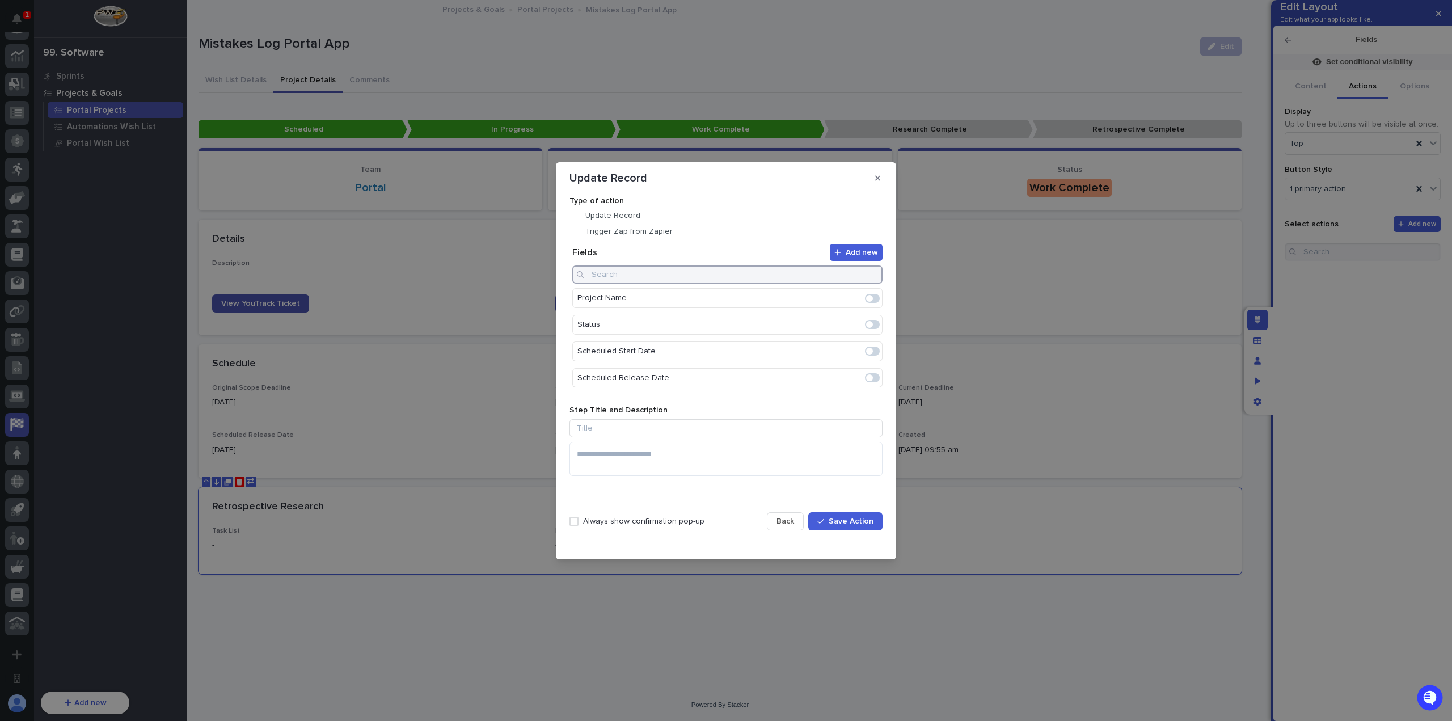
click at [721, 274] on input at bounding box center [727, 274] width 310 height 18
type input "q"
click at [872, 324] on span at bounding box center [869, 324] width 7 height 7
type input "hour"
click at [873, 274] on icon "button" at bounding box center [873, 275] width 5 height 5
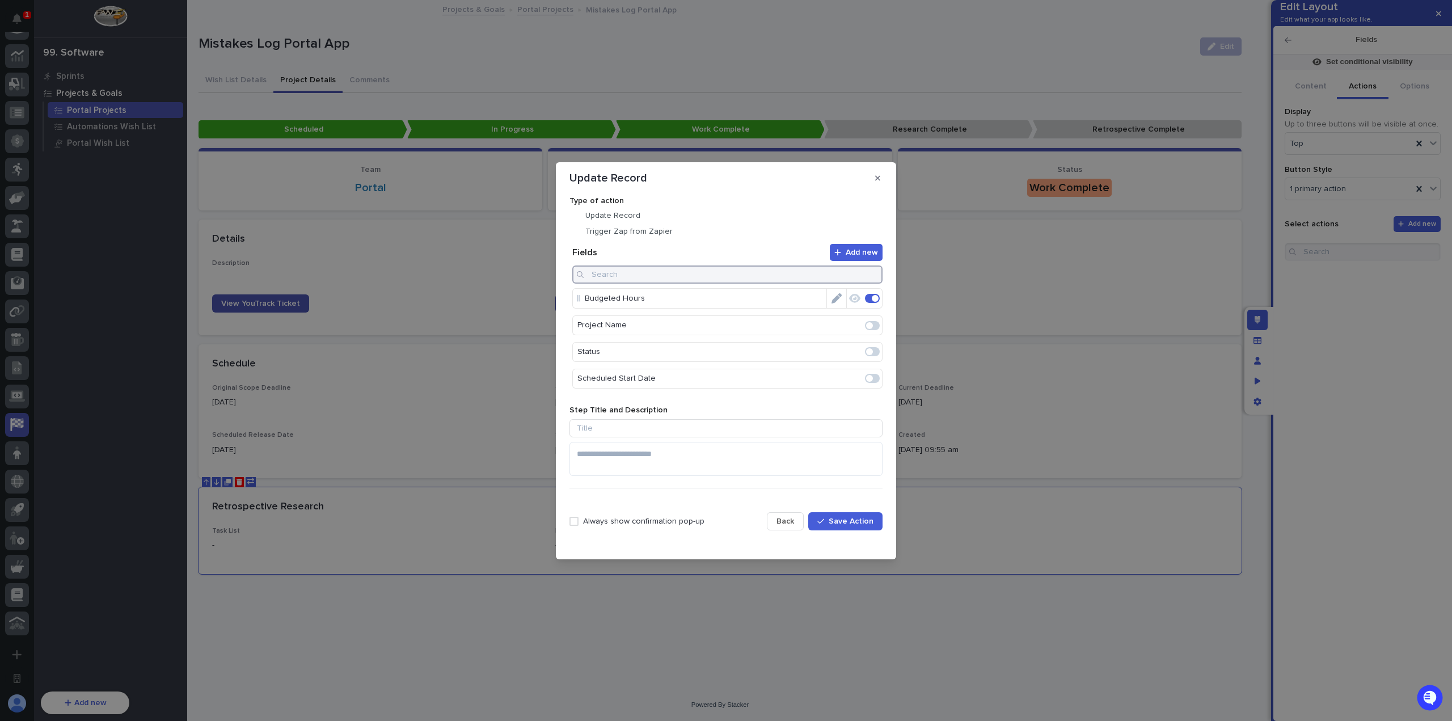
click at [796, 277] on input at bounding box center [727, 274] width 310 height 18
click at [866, 298] on span at bounding box center [869, 298] width 7 height 7
type input "scope"
click at [874, 276] on icon "button" at bounding box center [873, 275] width 5 height 5
click at [872, 297] on span at bounding box center [875, 298] width 7 height 7
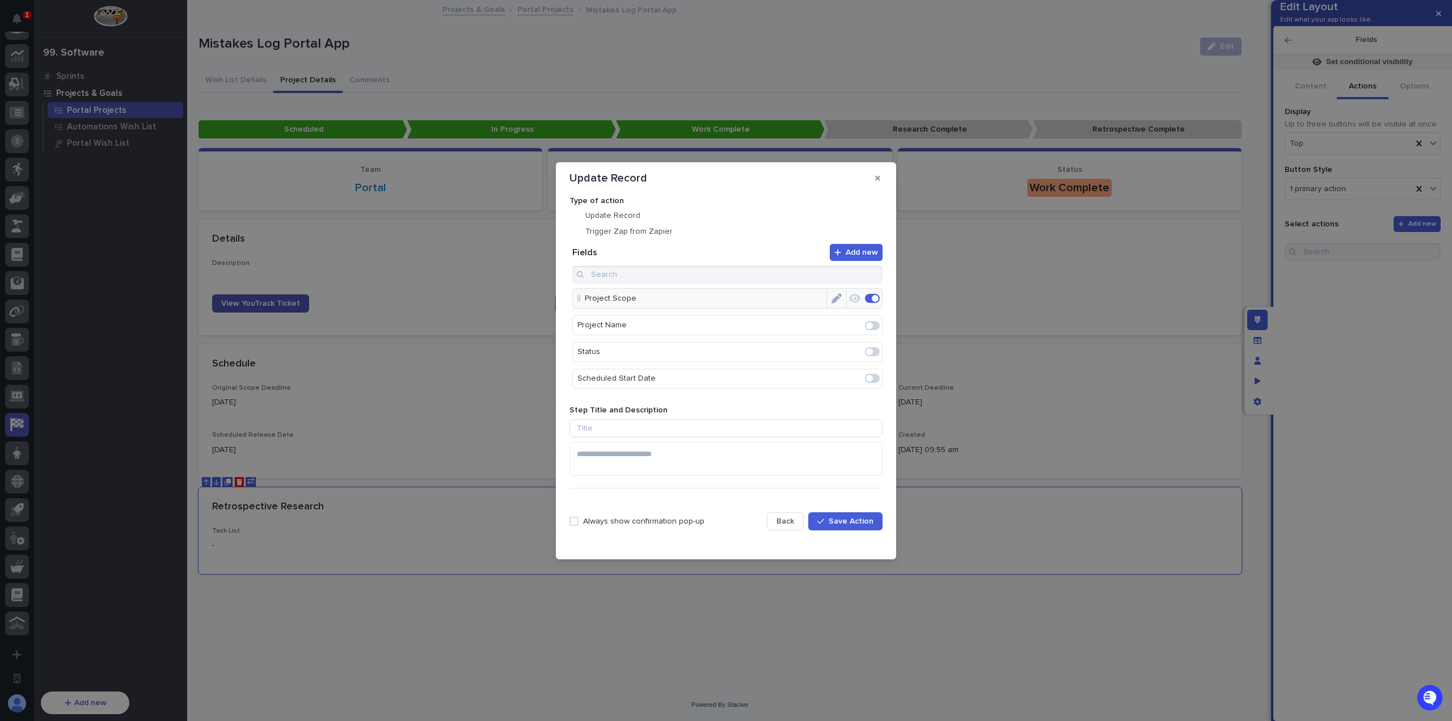
click at [840, 521] on span "Save Action" at bounding box center [850, 521] width 45 height 8
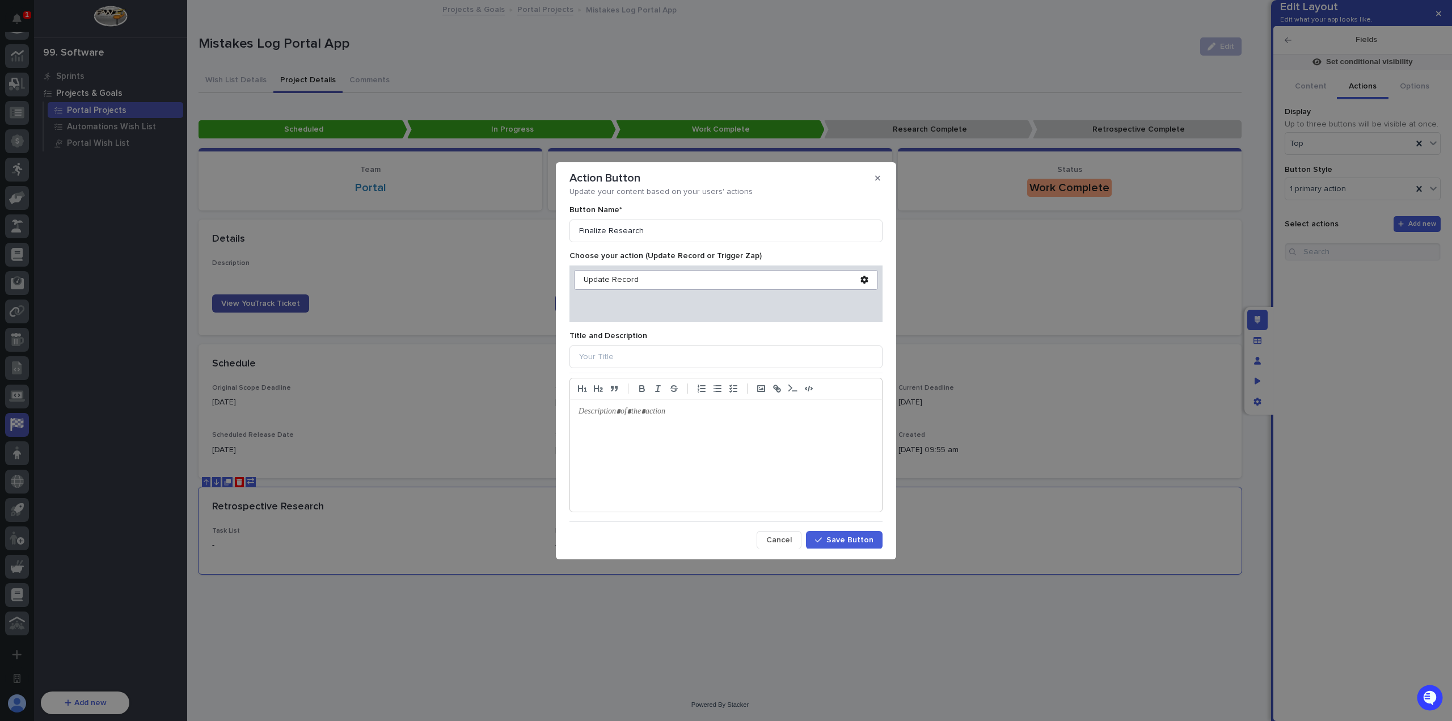
click at [862, 277] on icon at bounding box center [864, 280] width 8 height 8
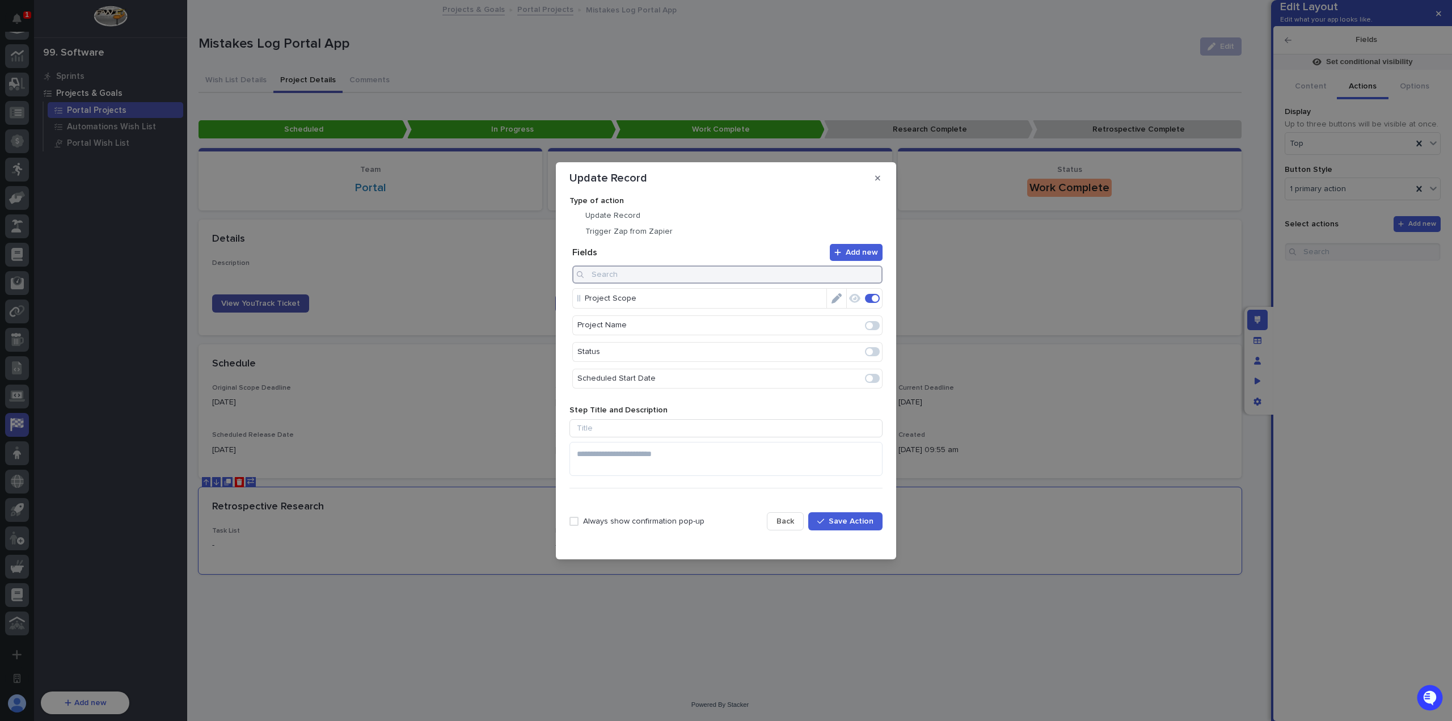
click at [705, 278] on input at bounding box center [727, 274] width 310 height 18
click at [873, 294] on span at bounding box center [872, 298] width 15 height 9
type input "stat"
click at [837, 298] on icon "Edit" at bounding box center [836, 298] width 10 height 10
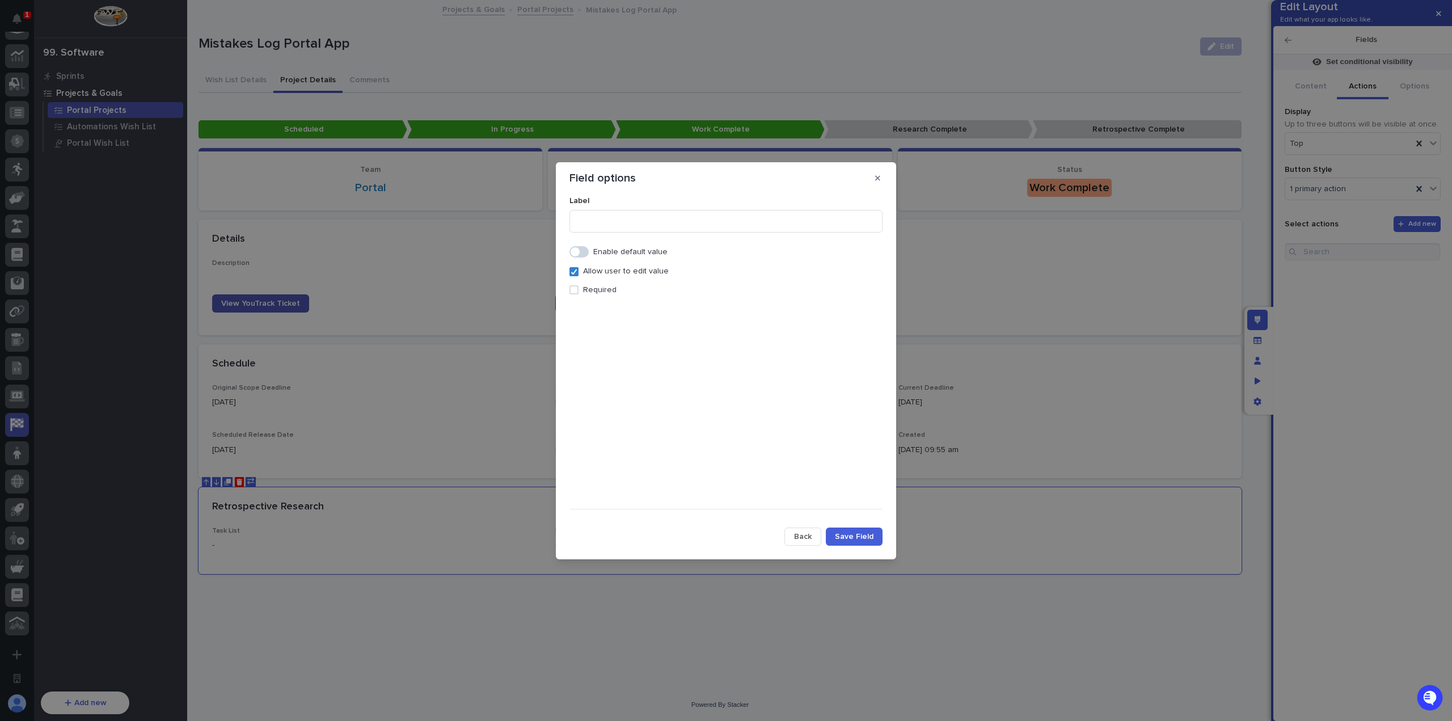
click at [582, 253] on span at bounding box center [578, 251] width 19 height 11
click at [624, 294] on div "Select..." at bounding box center [719, 292] width 298 height 16
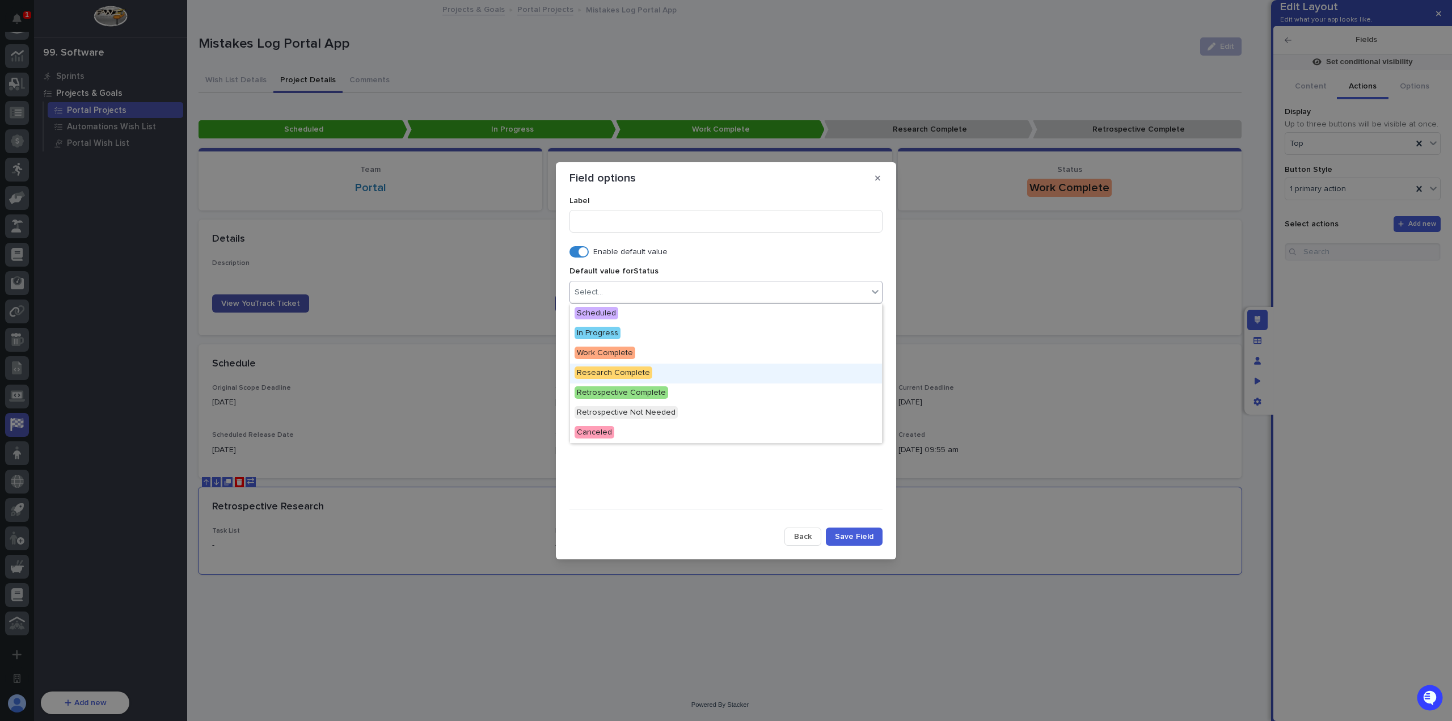
click at [653, 374] on div "Research Complete" at bounding box center [726, 373] width 312 height 20
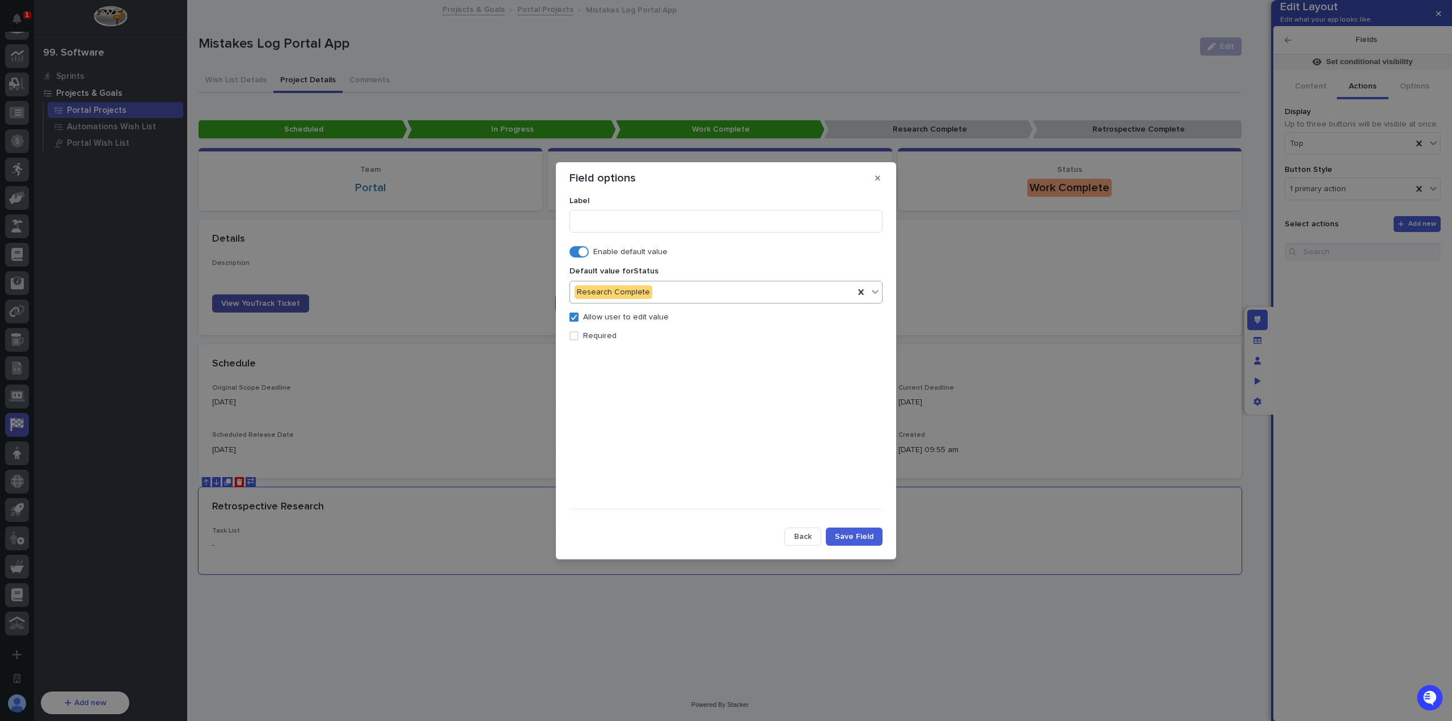
click at [594, 316] on p "Allow user to edit value" at bounding box center [626, 317] width 86 height 10
click at [855, 538] on span "Save Field" at bounding box center [854, 536] width 39 height 8
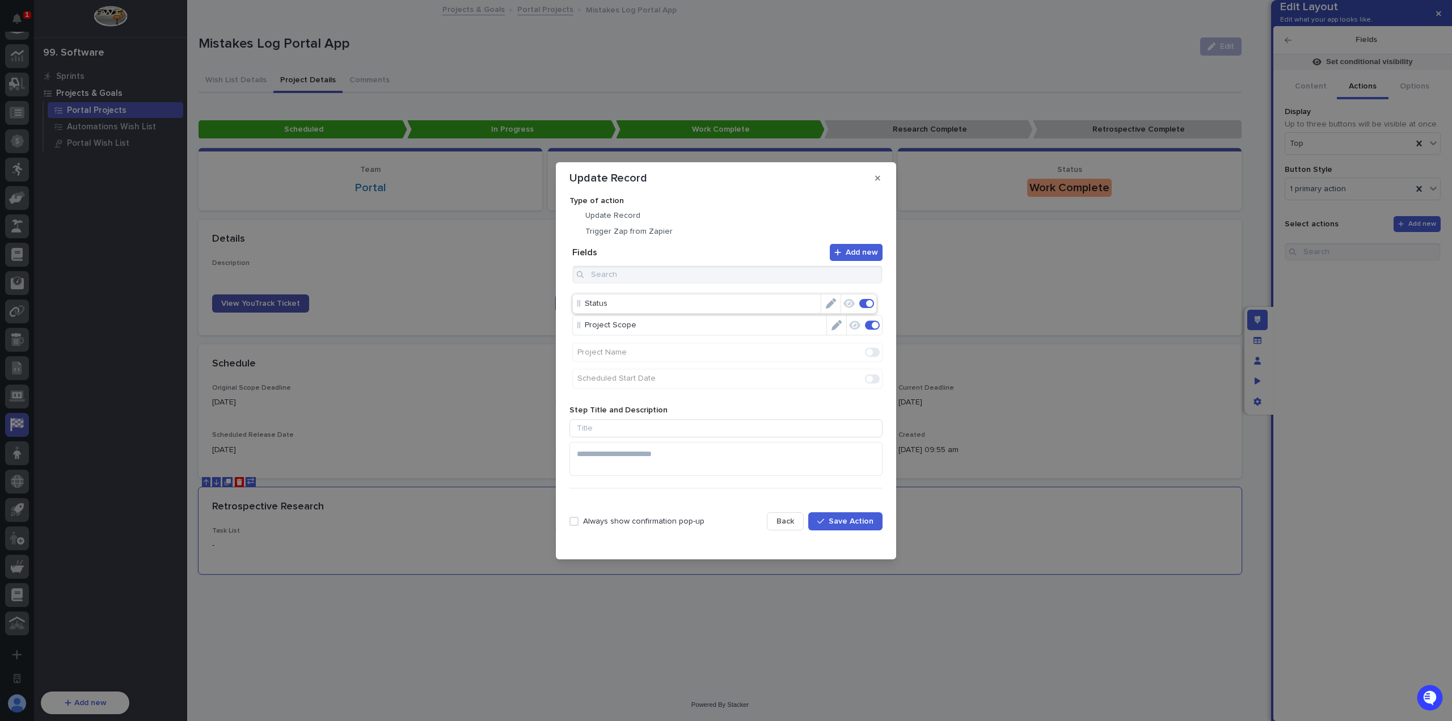
drag, startPoint x: 591, startPoint y: 324, endPoint x: 590, endPoint y: 299, distance: 25.5
click at [865, 519] on span "Save Action" at bounding box center [850, 521] width 45 height 8
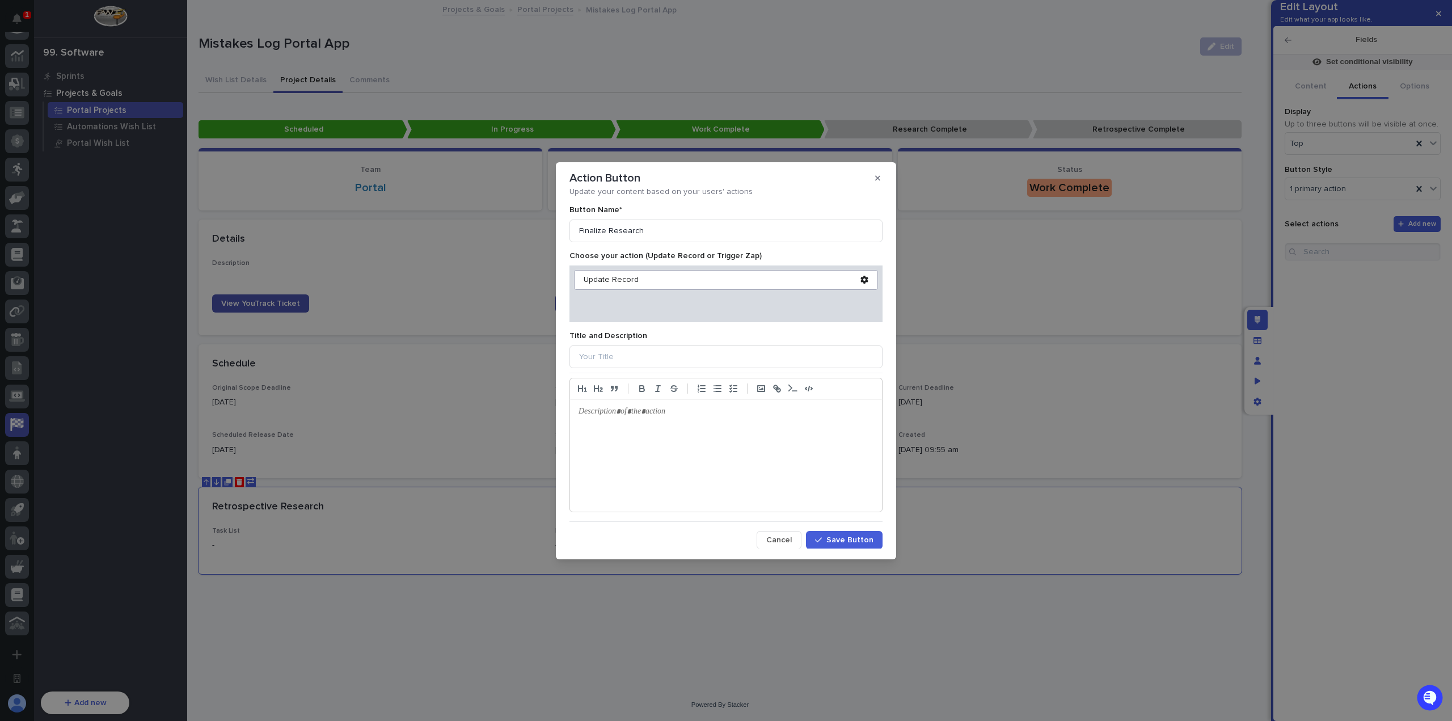
click at [847, 536] on span "Save Button" at bounding box center [849, 540] width 47 height 8
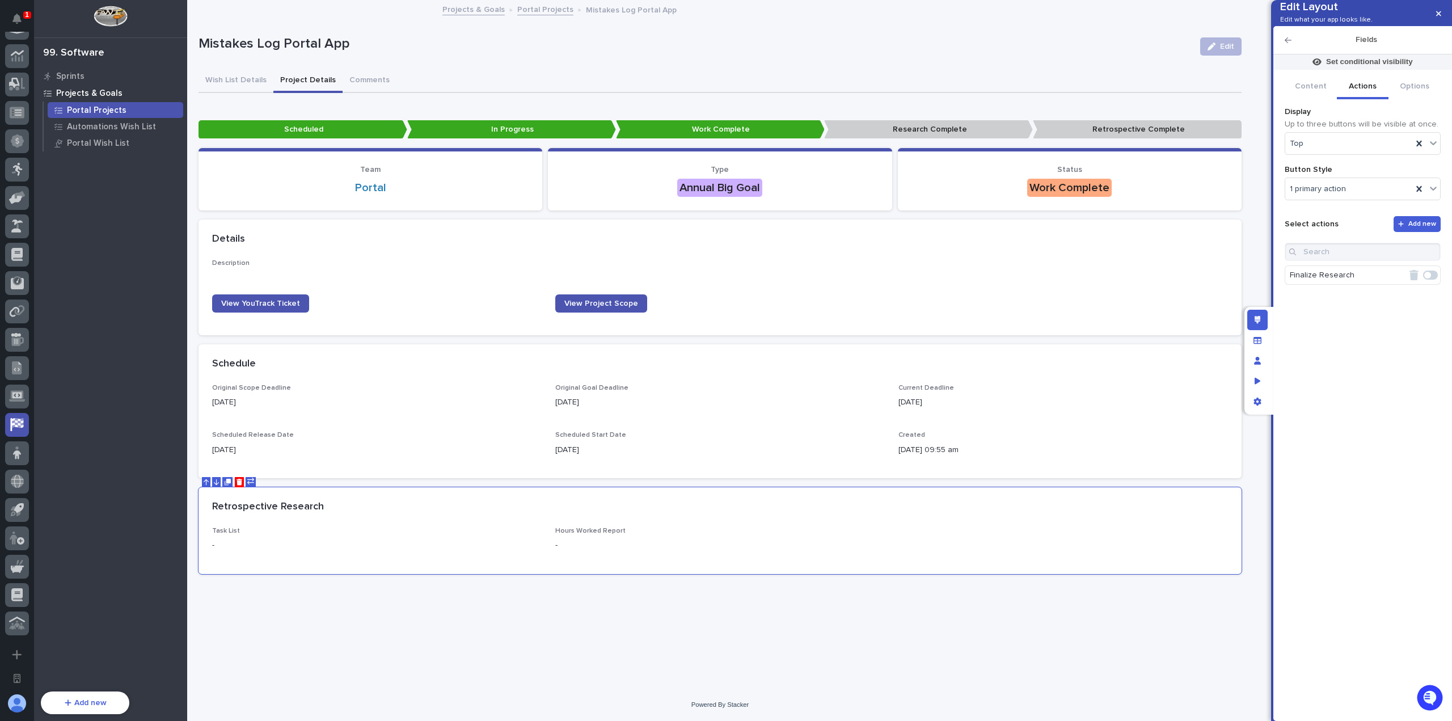
click at [1430, 278] on span at bounding box center [1427, 275] width 7 height 7
click at [1439, 9] on button "button" at bounding box center [1438, 14] width 19 height 18
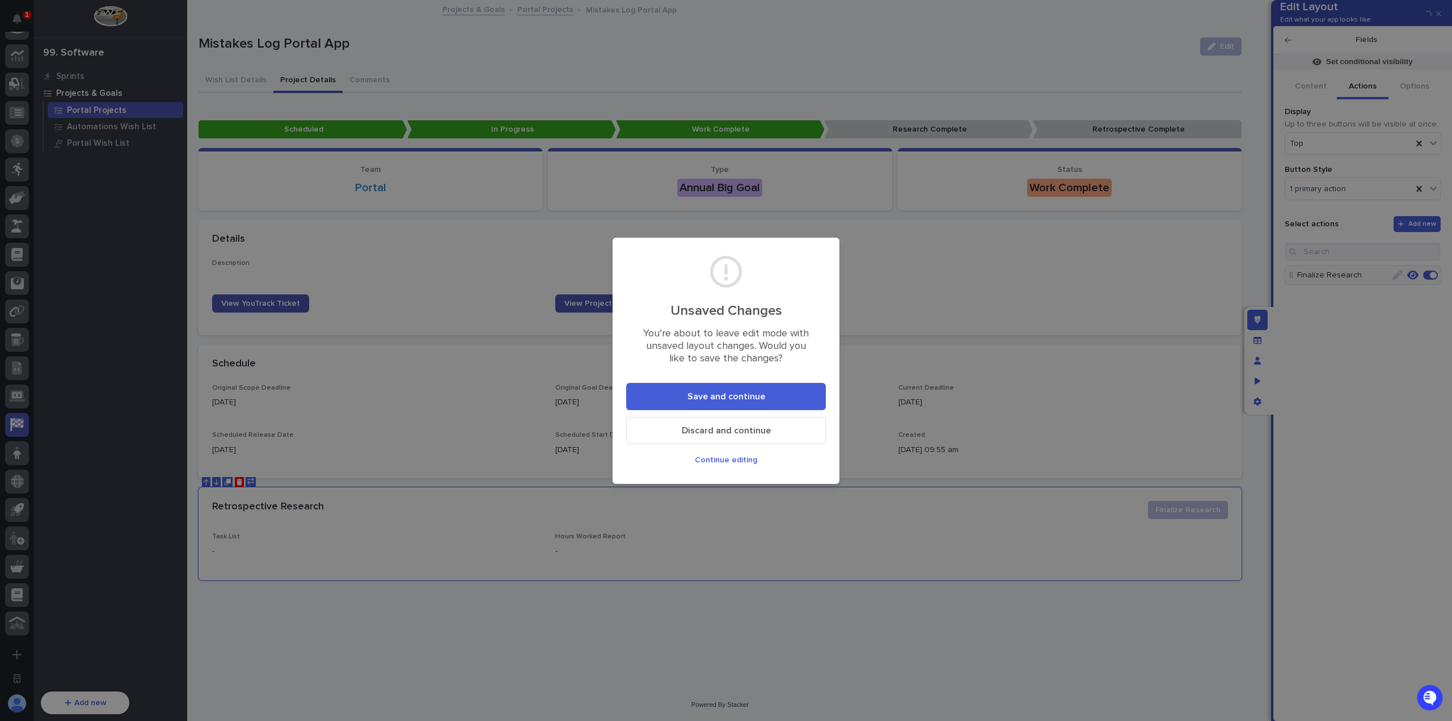
click at [768, 403] on button "Save and continue" at bounding box center [726, 396] width 200 height 27
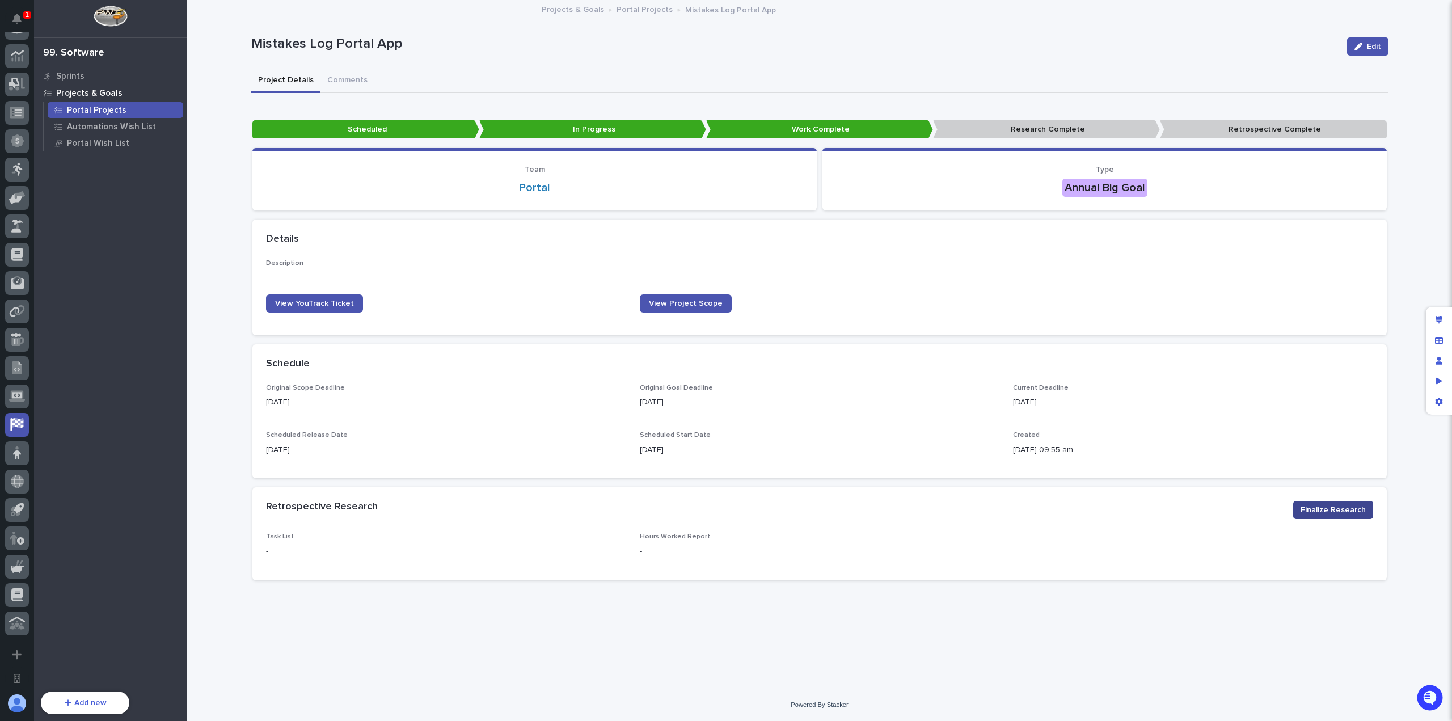
click at [1330, 512] on span "Finalize Research" at bounding box center [1332, 509] width 65 height 11
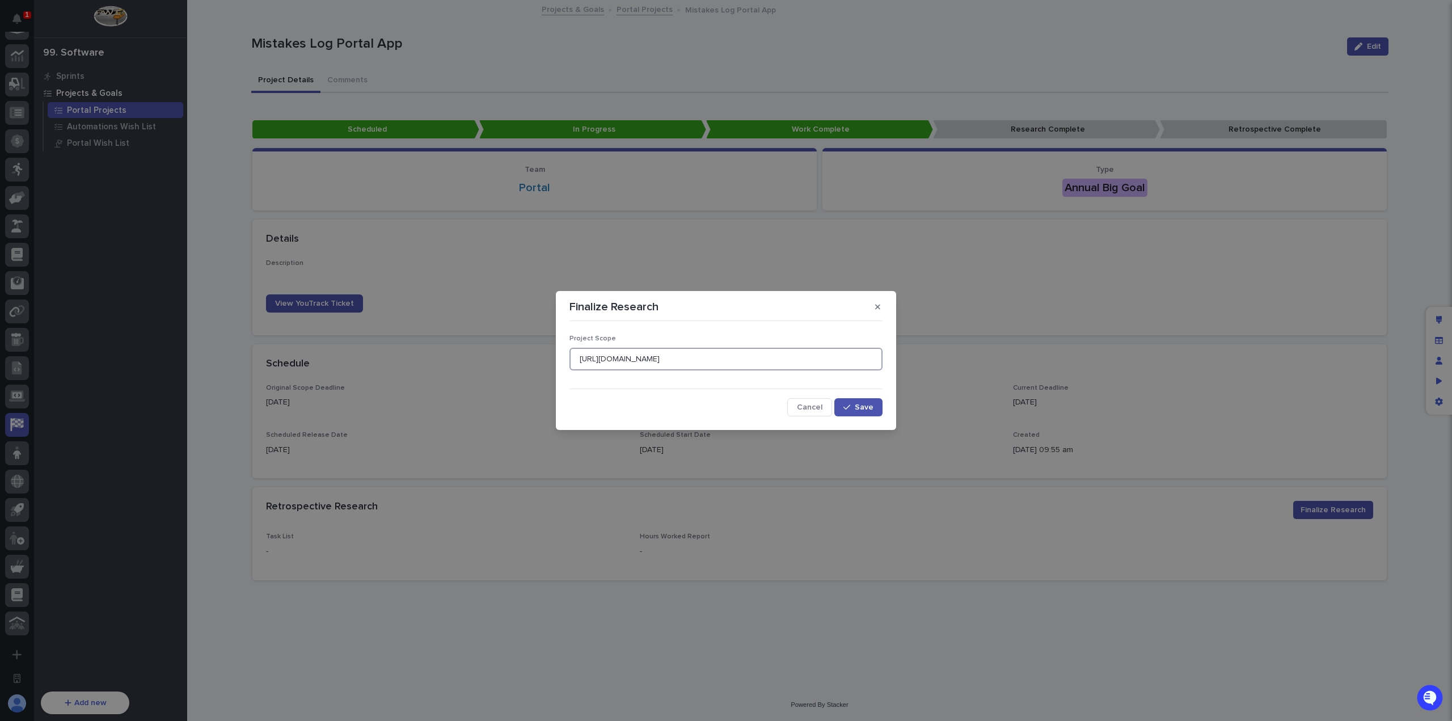
click at [701, 360] on input "https://docs.google.com/document/d/1Zc0UUIQDVnawfmLHq9pTACWDqGn1cK6LgfbhpEZ8fHs…" at bounding box center [725, 359] width 313 height 23
click at [808, 407] on span "Cancel" at bounding box center [810, 407] width 26 height 8
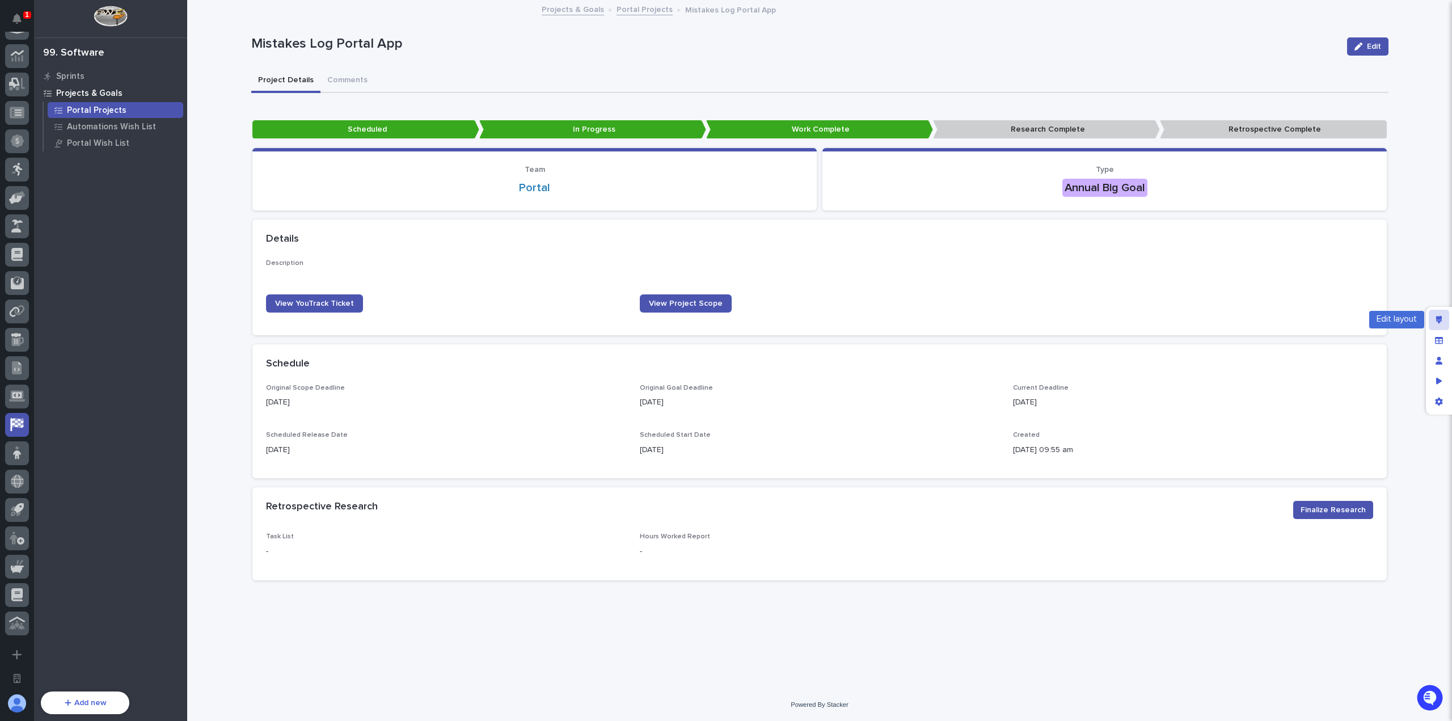
click at [1442, 328] on div "Edit layout" at bounding box center [1438, 320] width 20 height 20
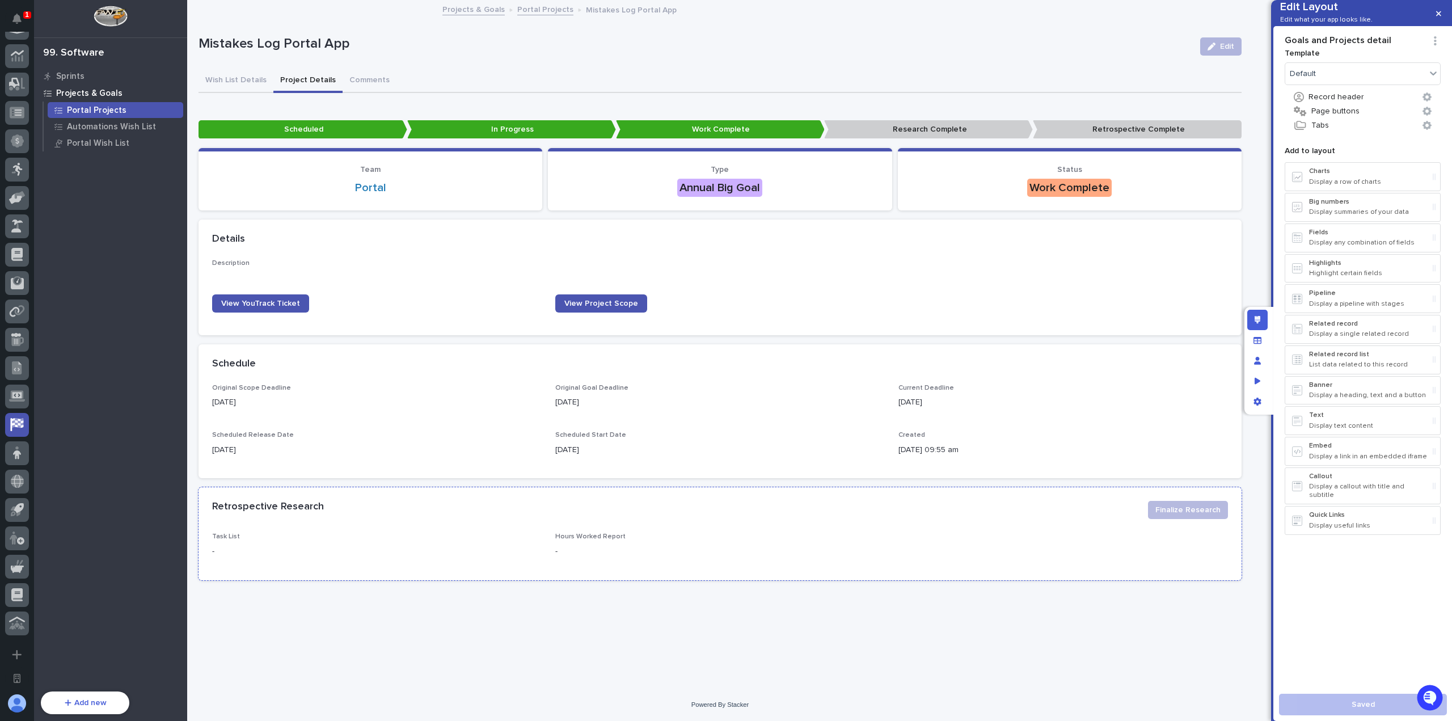
click at [1087, 506] on div "Retrospective Research" at bounding box center [675, 507] width 927 height 12
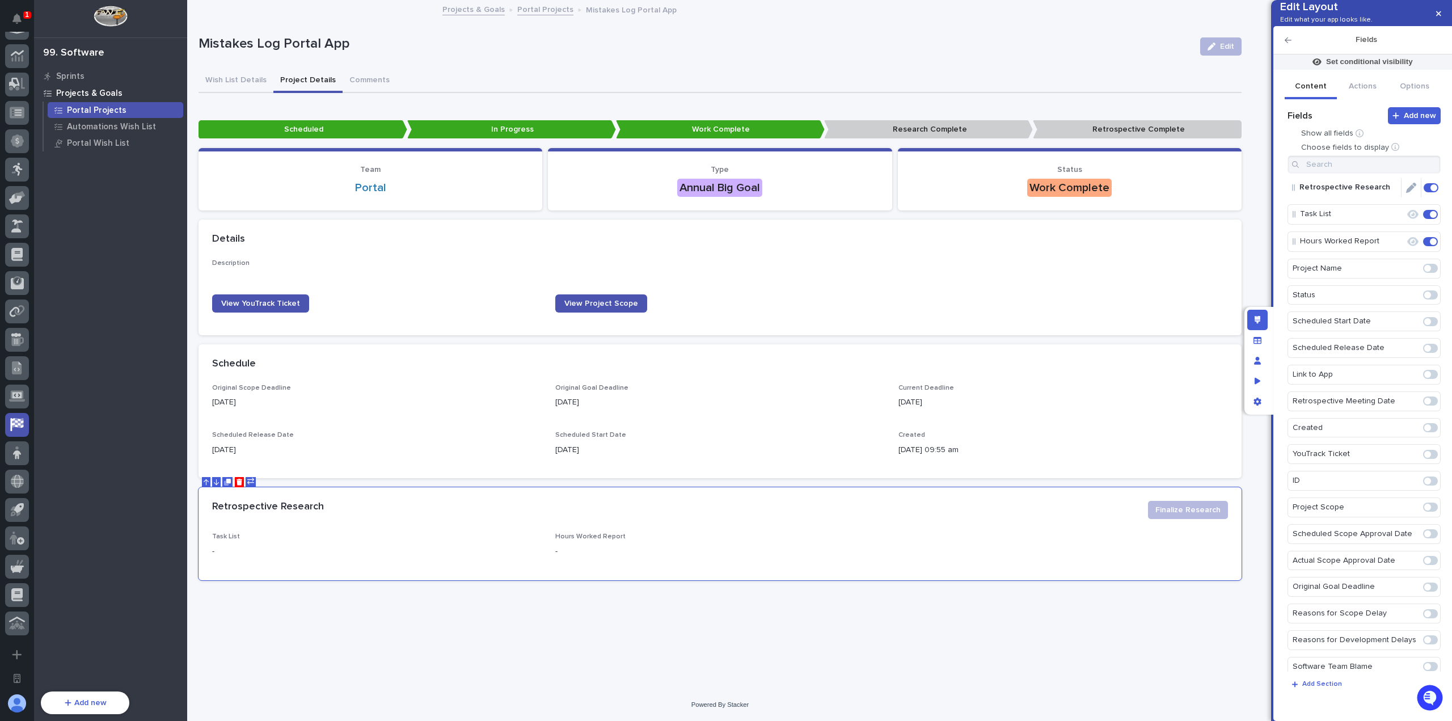
click at [1406, 193] on icon "Edit" at bounding box center [1411, 188] width 10 height 10
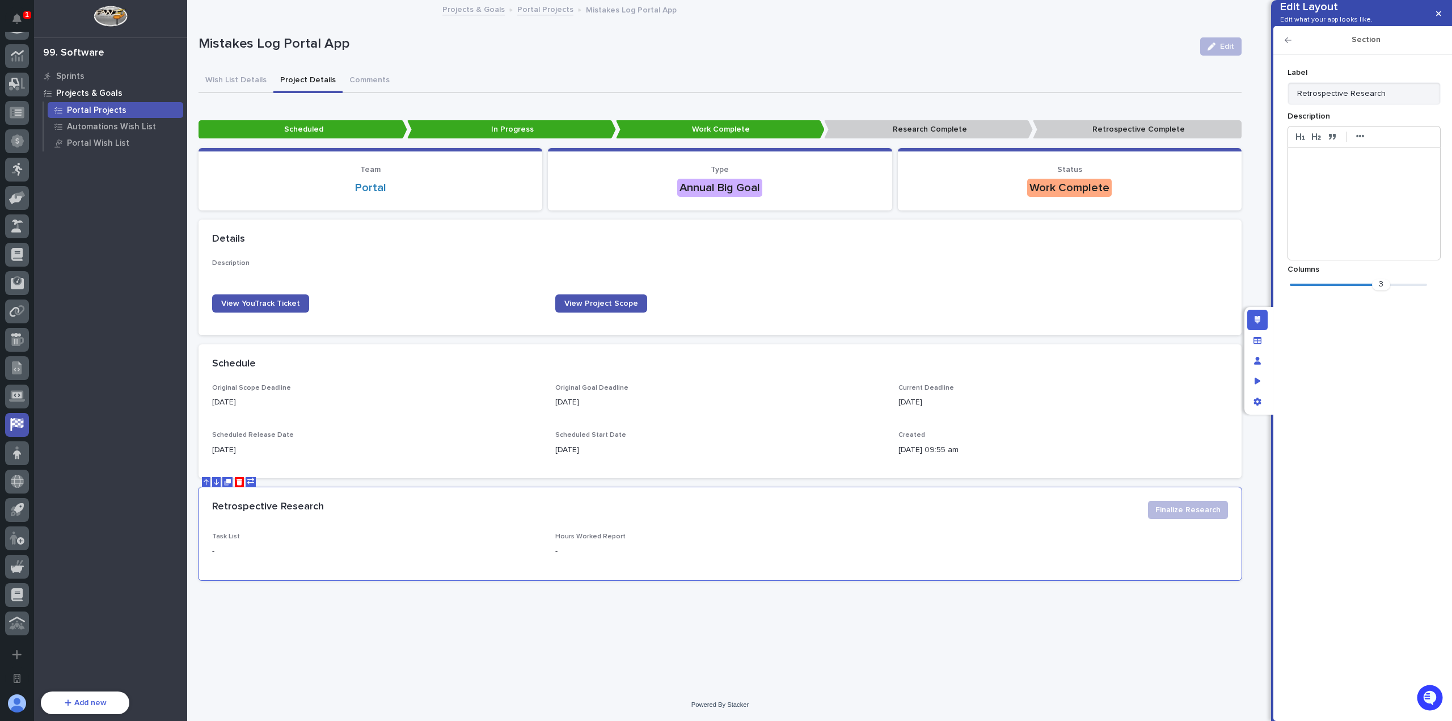
click at [1283, 54] on div "Section" at bounding box center [1362, 40] width 179 height 28
click at [1286, 44] on icon "button" at bounding box center [1287, 40] width 7 height 8
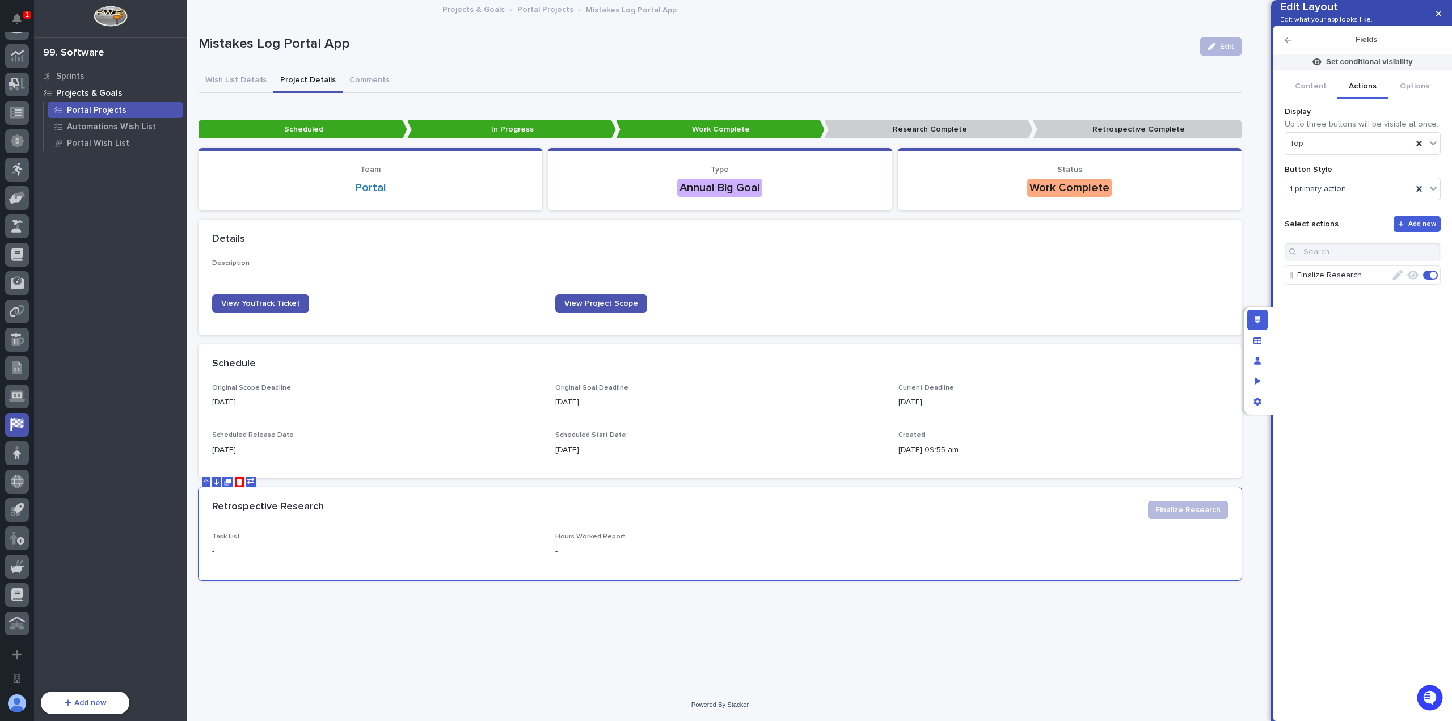
click at [1371, 99] on button "Actions" at bounding box center [1363, 87] width 52 height 24
click at [1398, 280] on icon "button" at bounding box center [1397, 275] width 10 height 10
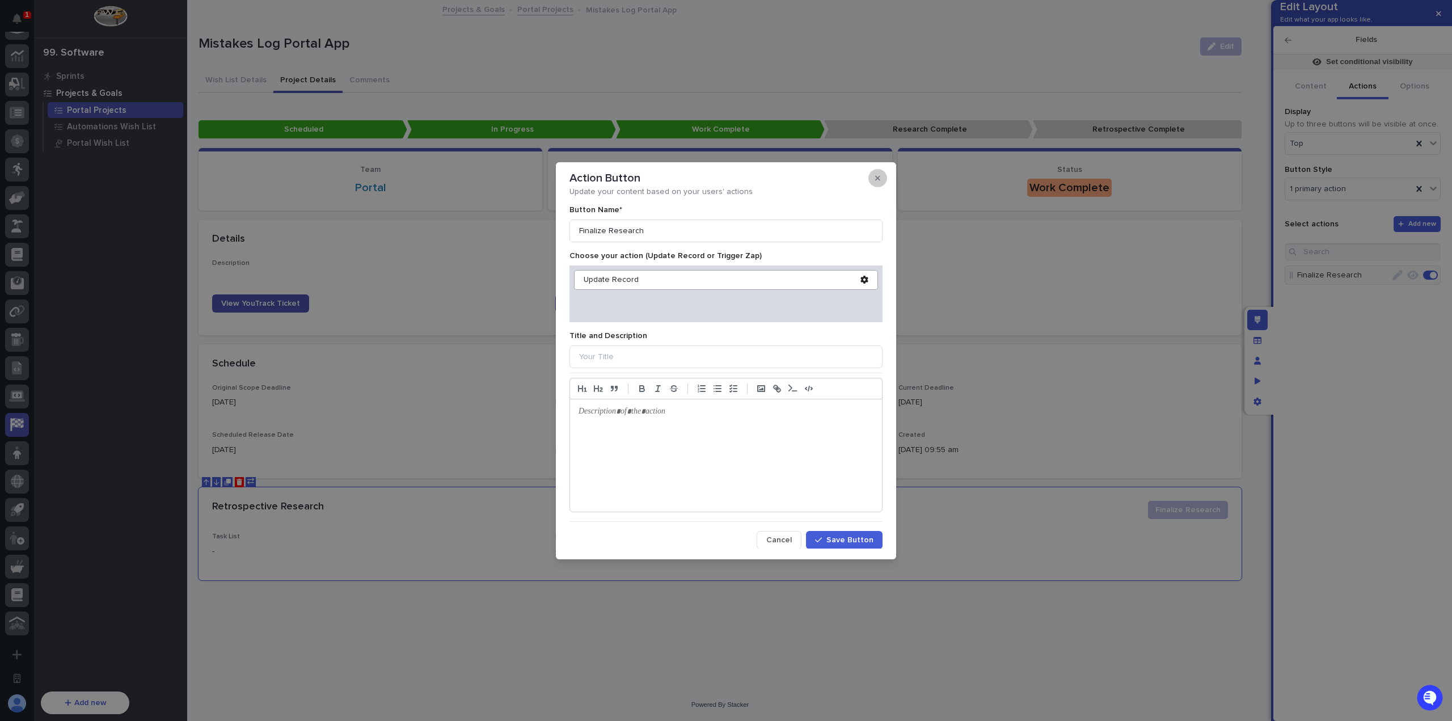
click at [881, 179] on button "button" at bounding box center [877, 178] width 19 height 18
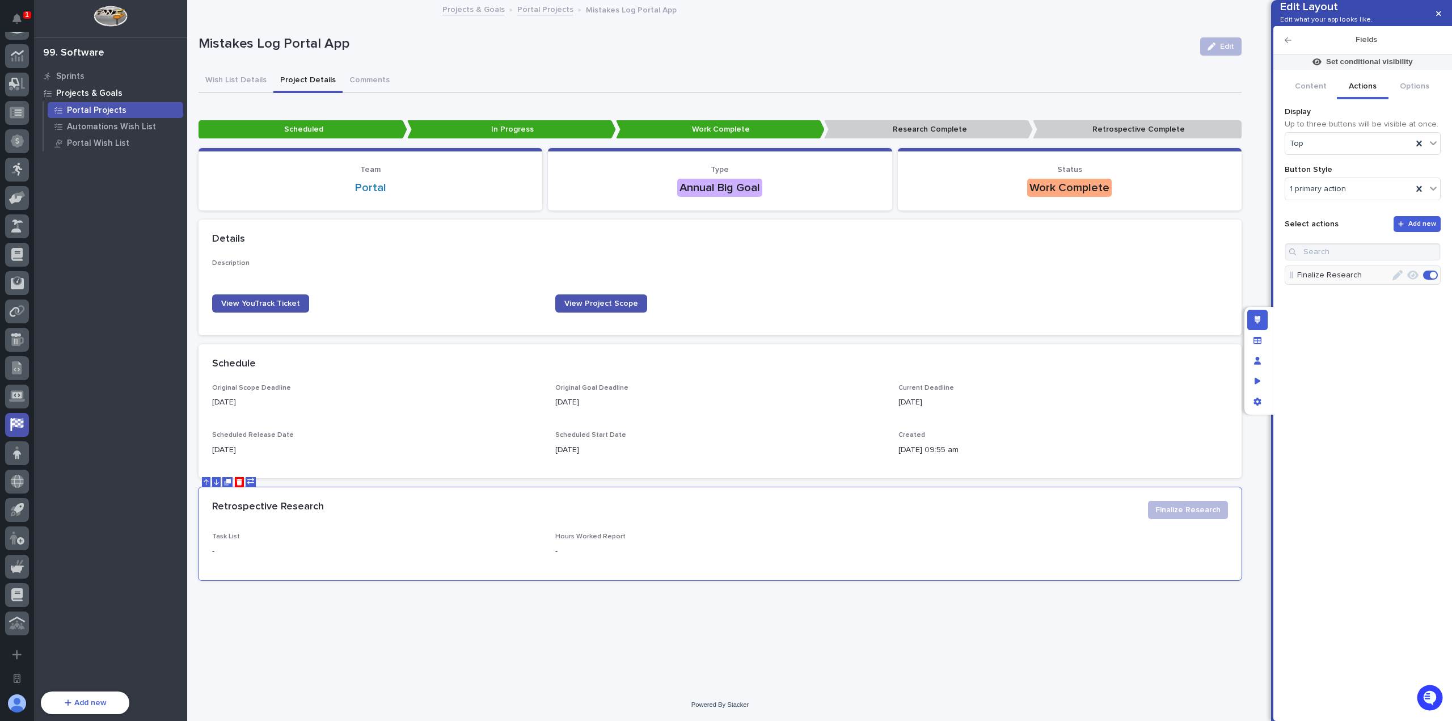
click at [1417, 280] on icon "button" at bounding box center [1412, 274] width 11 height 9
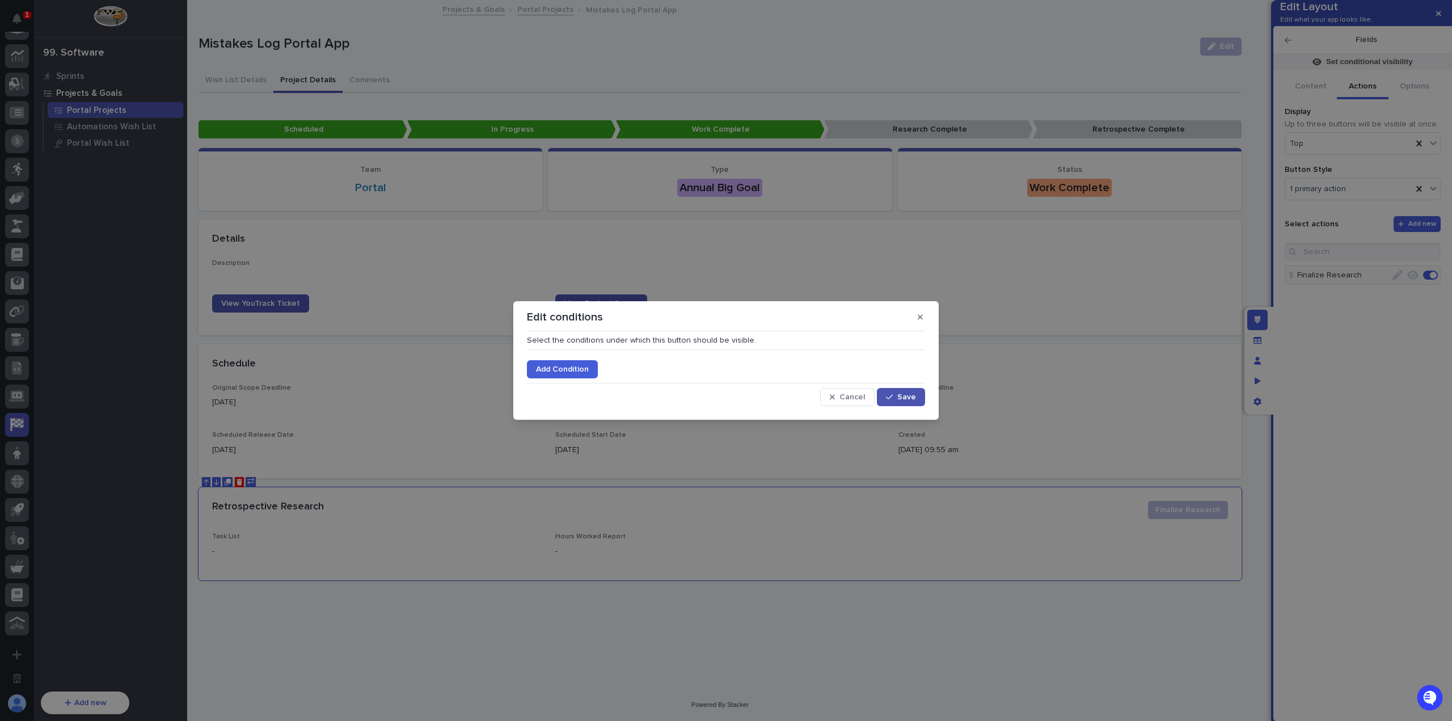
click at [584, 374] on button "Add Condition" at bounding box center [562, 369] width 71 height 18
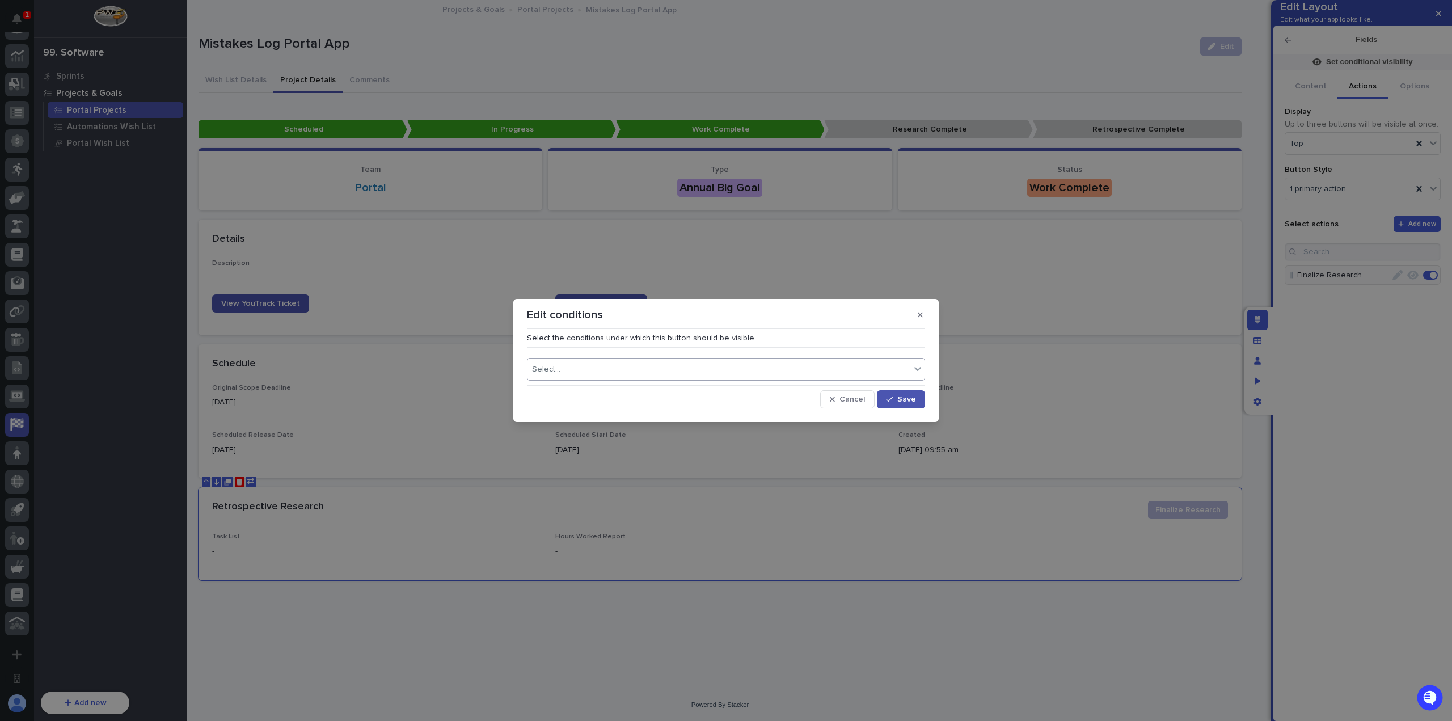
click at [596, 365] on div "Select..." at bounding box center [718, 369] width 383 height 16
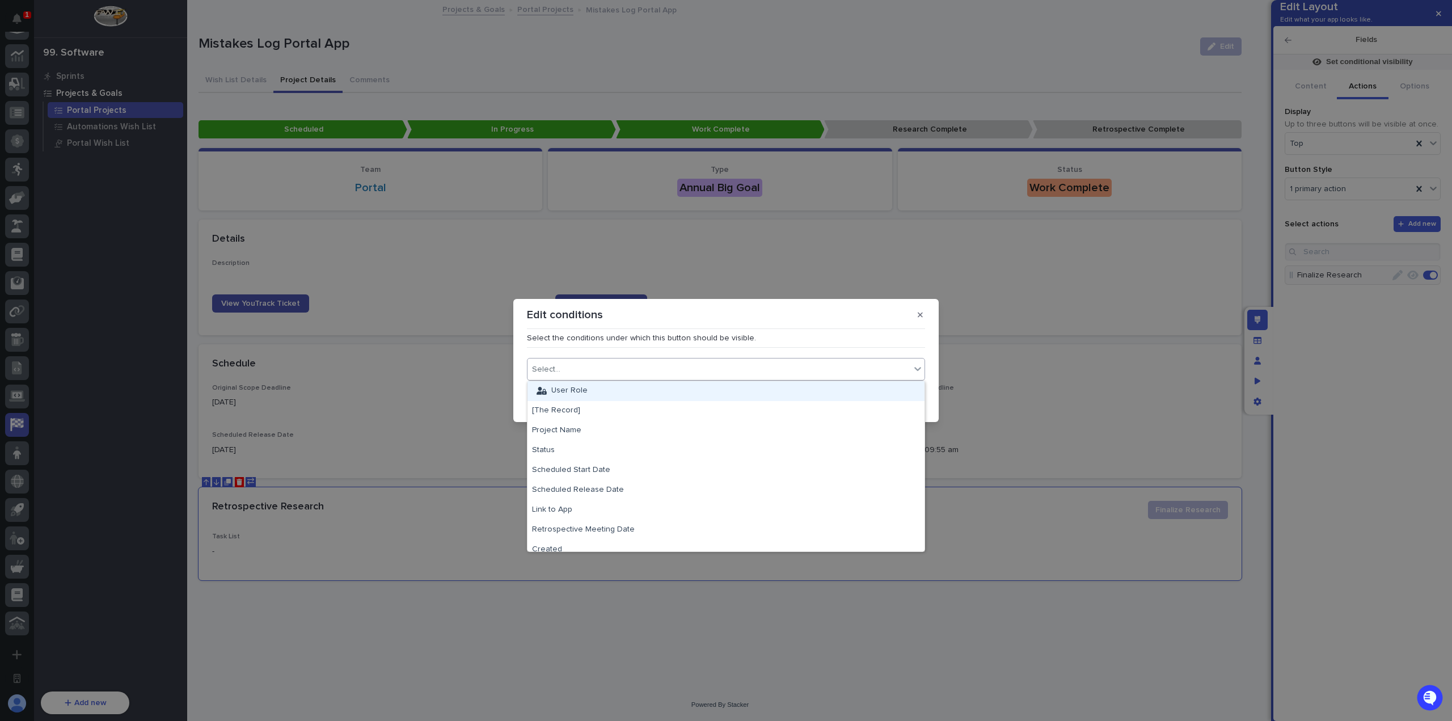
click at [601, 389] on div "User Role" at bounding box center [725, 391] width 397 height 20
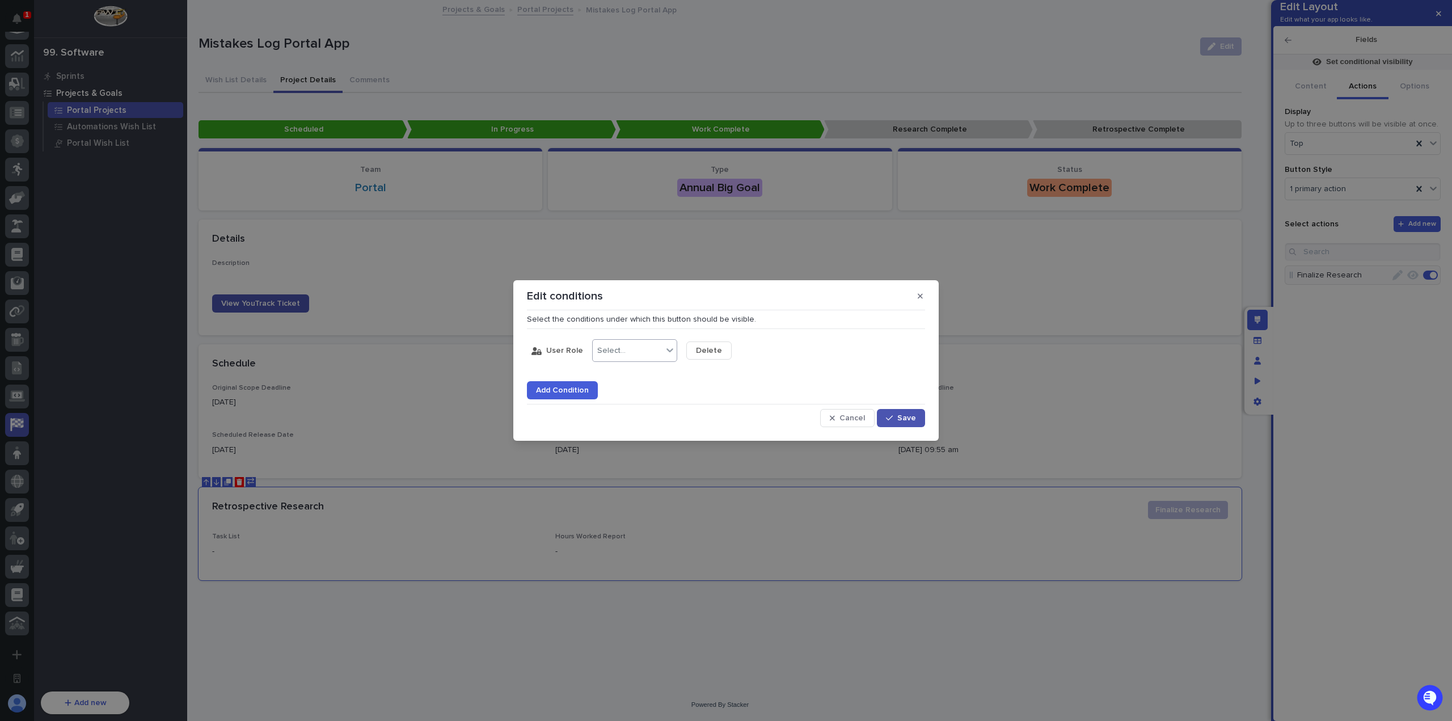
click at [640, 350] on div "Select..." at bounding box center [628, 351] width 70 height 16
click at [641, 424] on div "is none of" at bounding box center [632, 432] width 84 height 20
click at [711, 355] on div "Select..." at bounding box center [705, 351] width 28 height 10
click at [722, 404] on div "User" at bounding box center [726, 412] width 84 height 20
click at [894, 415] on div "button" at bounding box center [891, 418] width 11 height 8
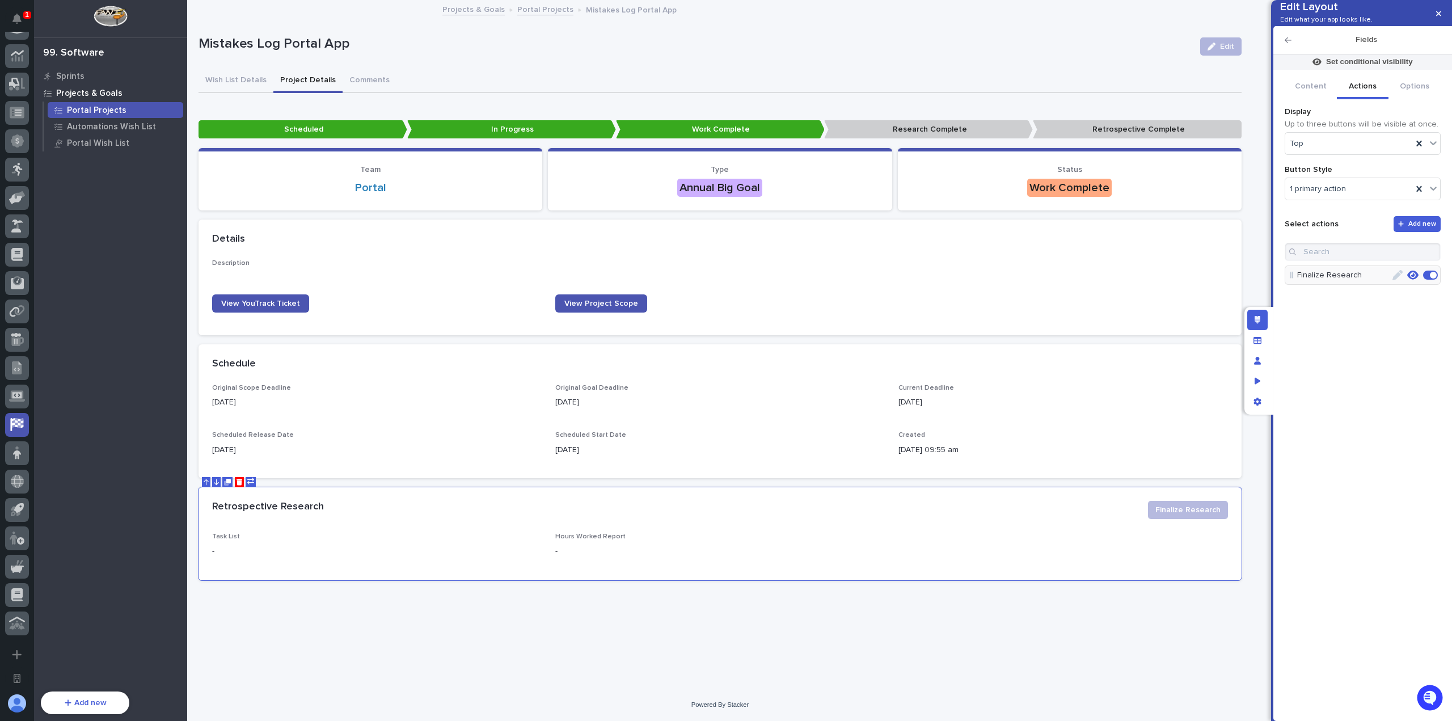
click at [1400, 280] on icon "button" at bounding box center [1397, 275] width 10 height 10
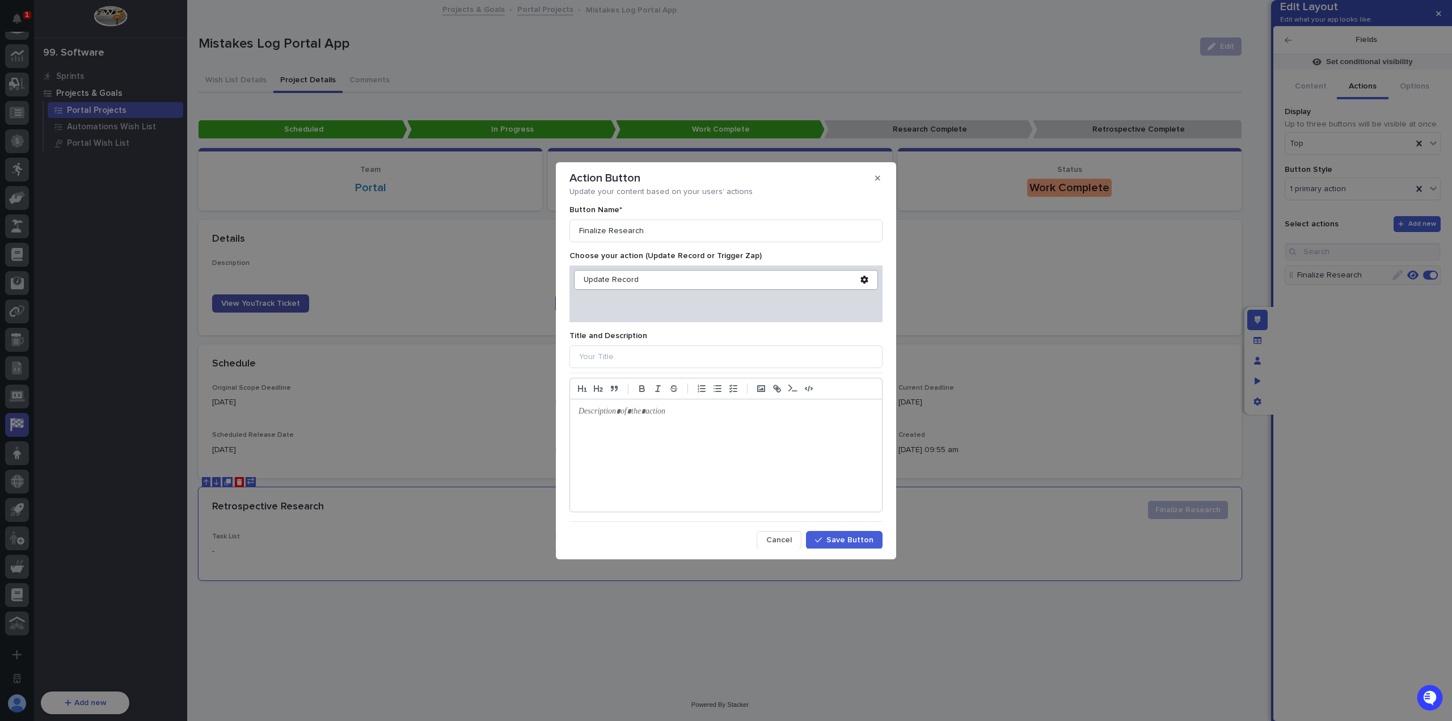
click at [860, 277] on icon at bounding box center [863, 280] width 7 height 8
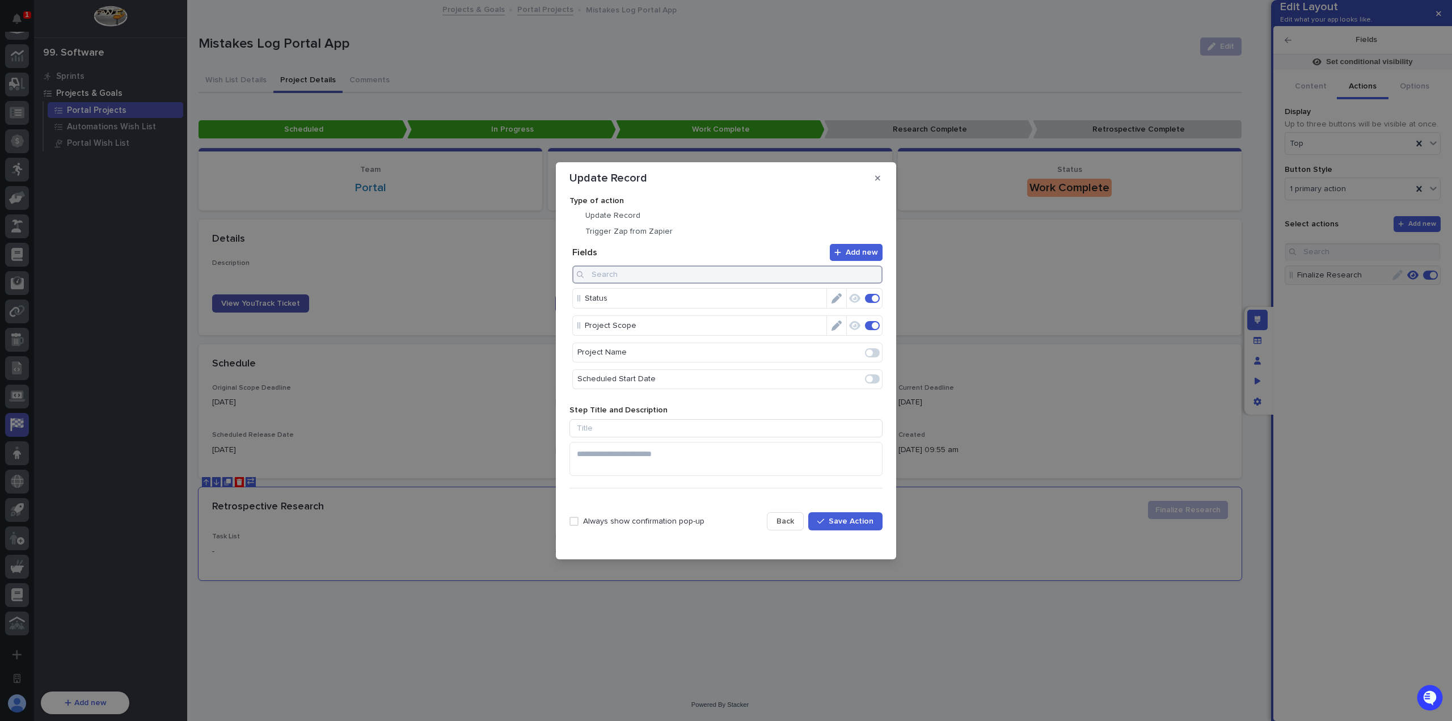
click at [777, 276] on input at bounding box center [727, 274] width 310 height 18
click at [871, 294] on span at bounding box center [872, 298] width 15 height 9
type input "task"
drag, startPoint x: 873, startPoint y: 276, endPoint x: 860, endPoint y: 275, distance: 13.1
click at [873, 275] on icon "button" at bounding box center [873, 274] width 5 height 7
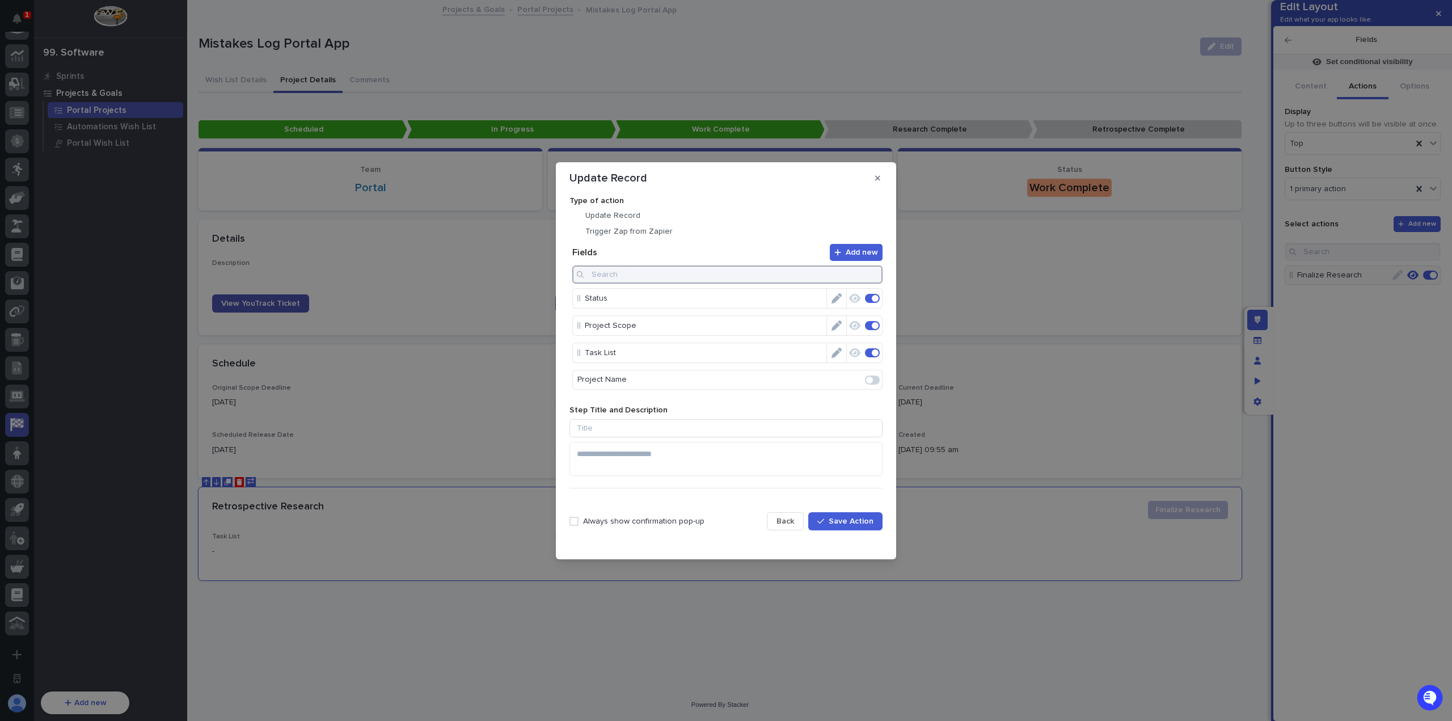
click at [836, 275] on input at bounding box center [727, 274] width 310 height 18
click at [876, 298] on span at bounding box center [872, 298] width 15 height 9
type input "hours"
click at [871, 270] on button "button" at bounding box center [873, 274] width 5 height 18
click at [752, 280] on input at bounding box center [727, 274] width 310 height 18
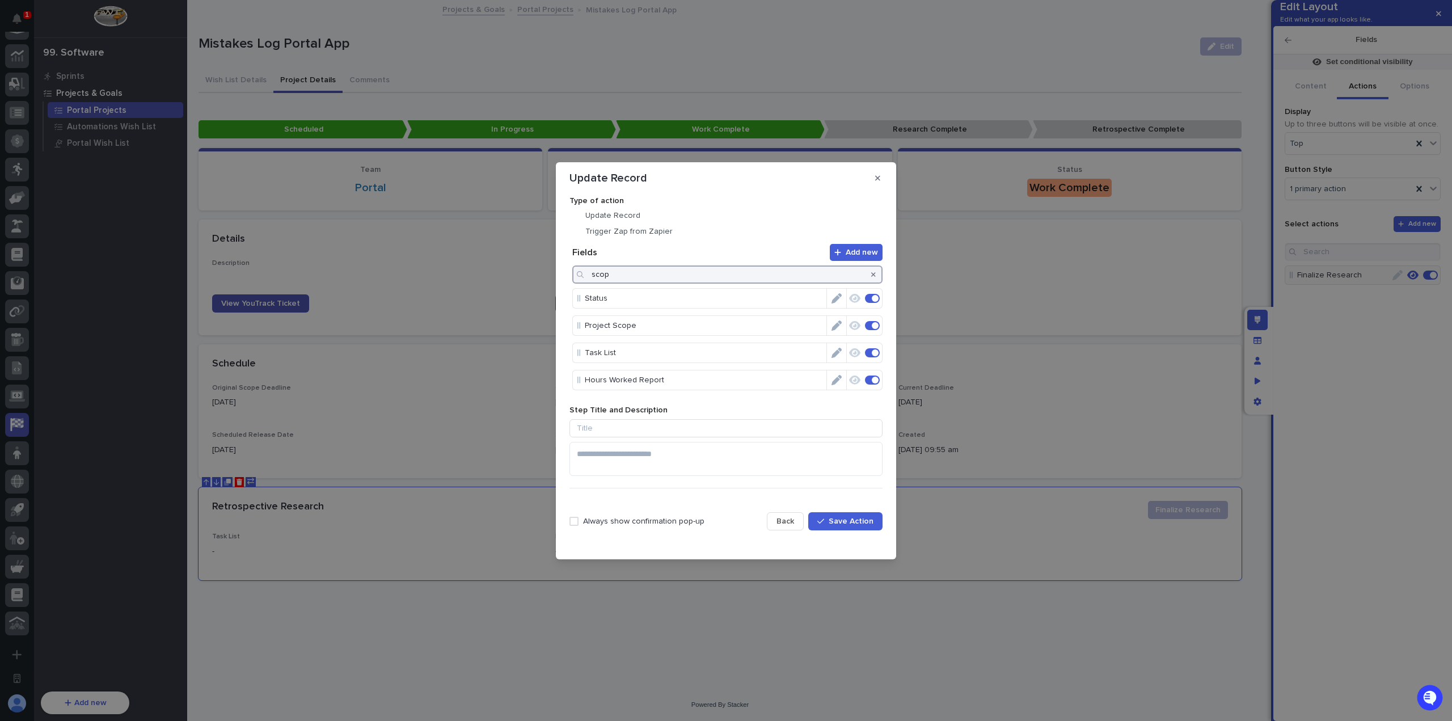
type input "scope"
click at [832, 294] on icon "Edit" at bounding box center [836, 298] width 10 height 10
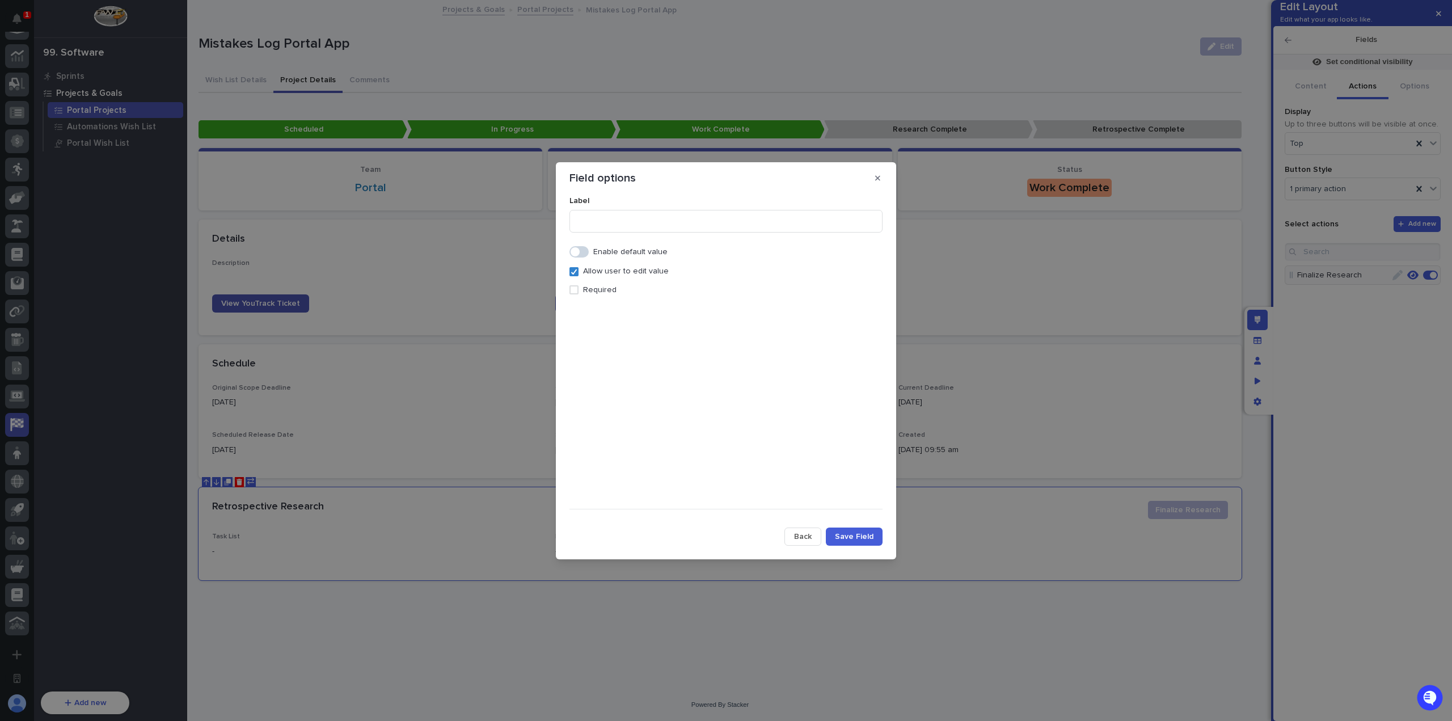
click at [586, 291] on p "Required" at bounding box center [599, 290] width 33 height 10
click at [861, 535] on span "Save Field" at bounding box center [854, 536] width 39 height 8
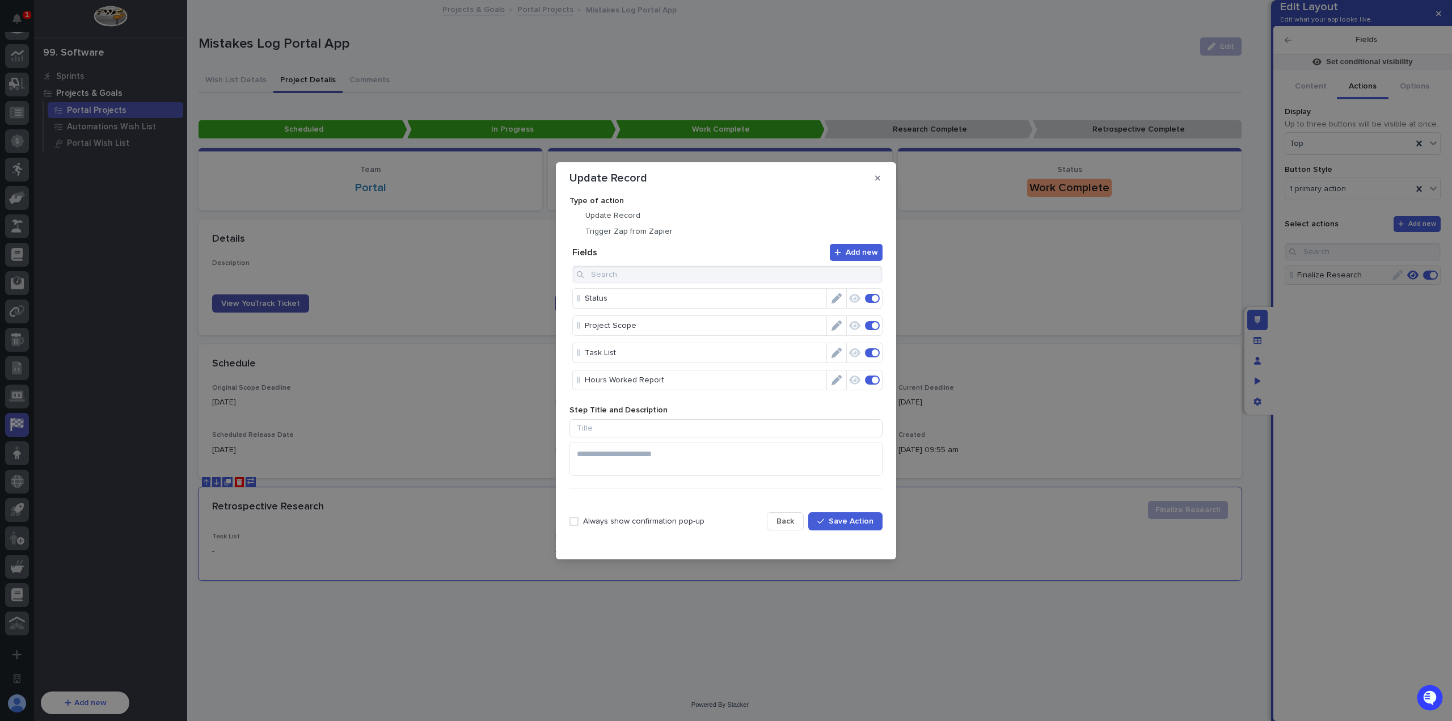
click at [834, 324] on icon "Edit" at bounding box center [836, 325] width 10 height 10
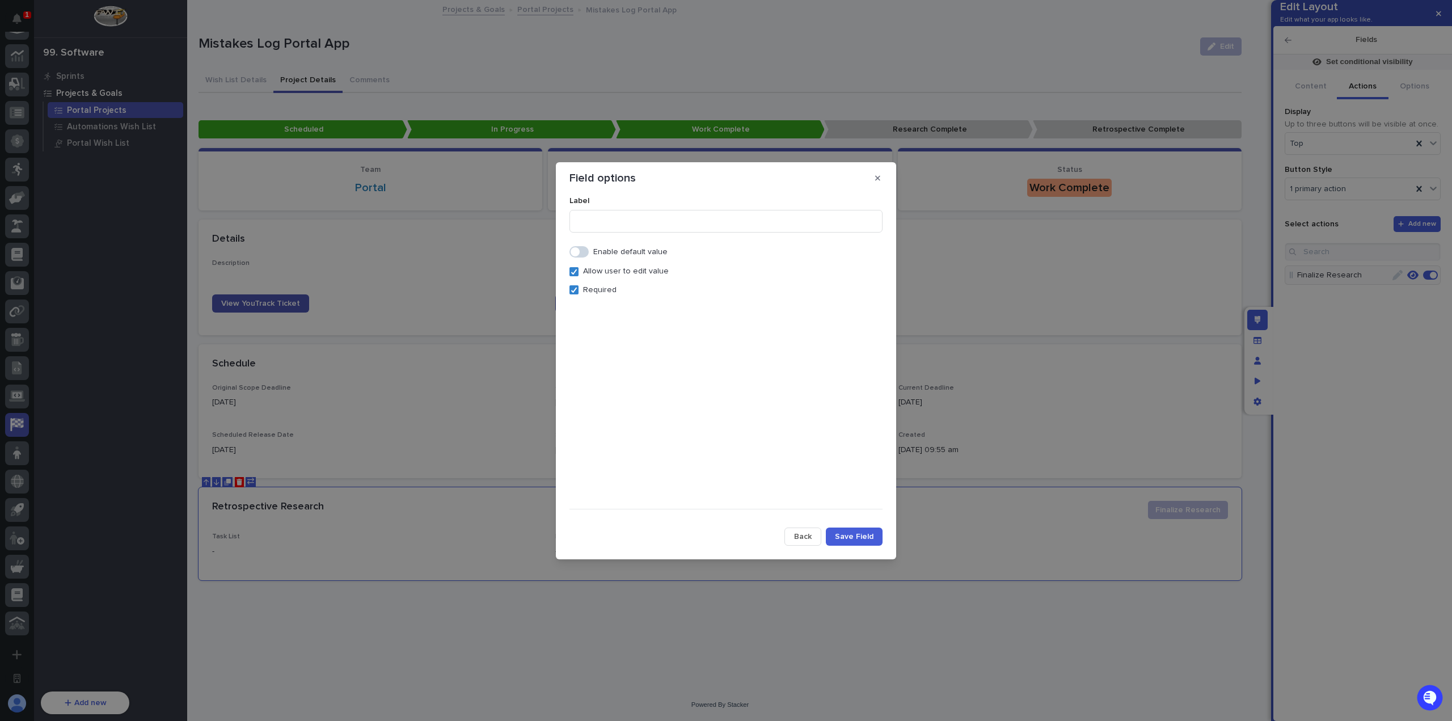
click at [850, 536] on span "Save Field" at bounding box center [854, 536] width 39 height 8
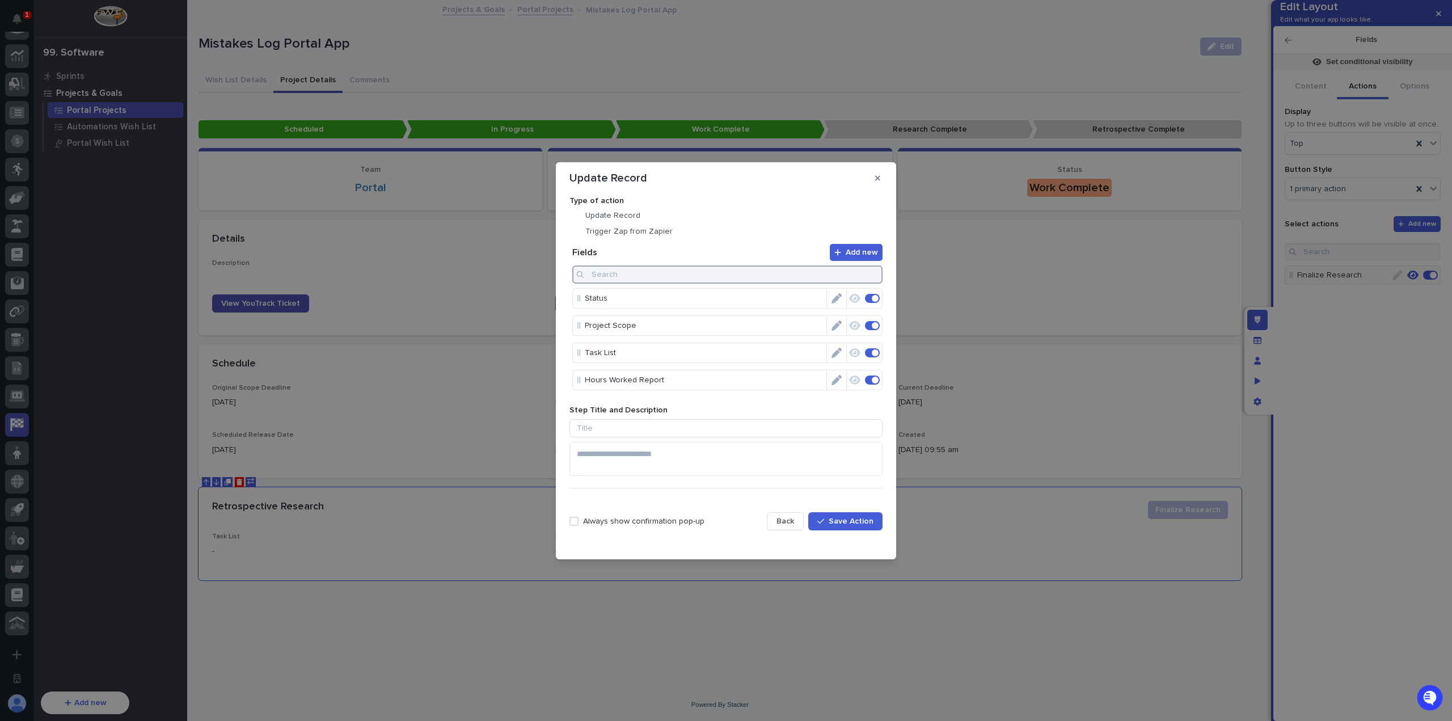
click at [773, 283] on input at bounding box center [727, 274] width 310 height 18
drag, startPoint x: 871, startPoint y: 294, endPoint x: 873, endPoint y: 279, distance: 15.5
click at [871, 295] on span at bounding box center [869, 298] width 7 height 7
type input "ticke"
click at [873, 274] on icon "button" at bounding box center [873, 275] width 5 height 5
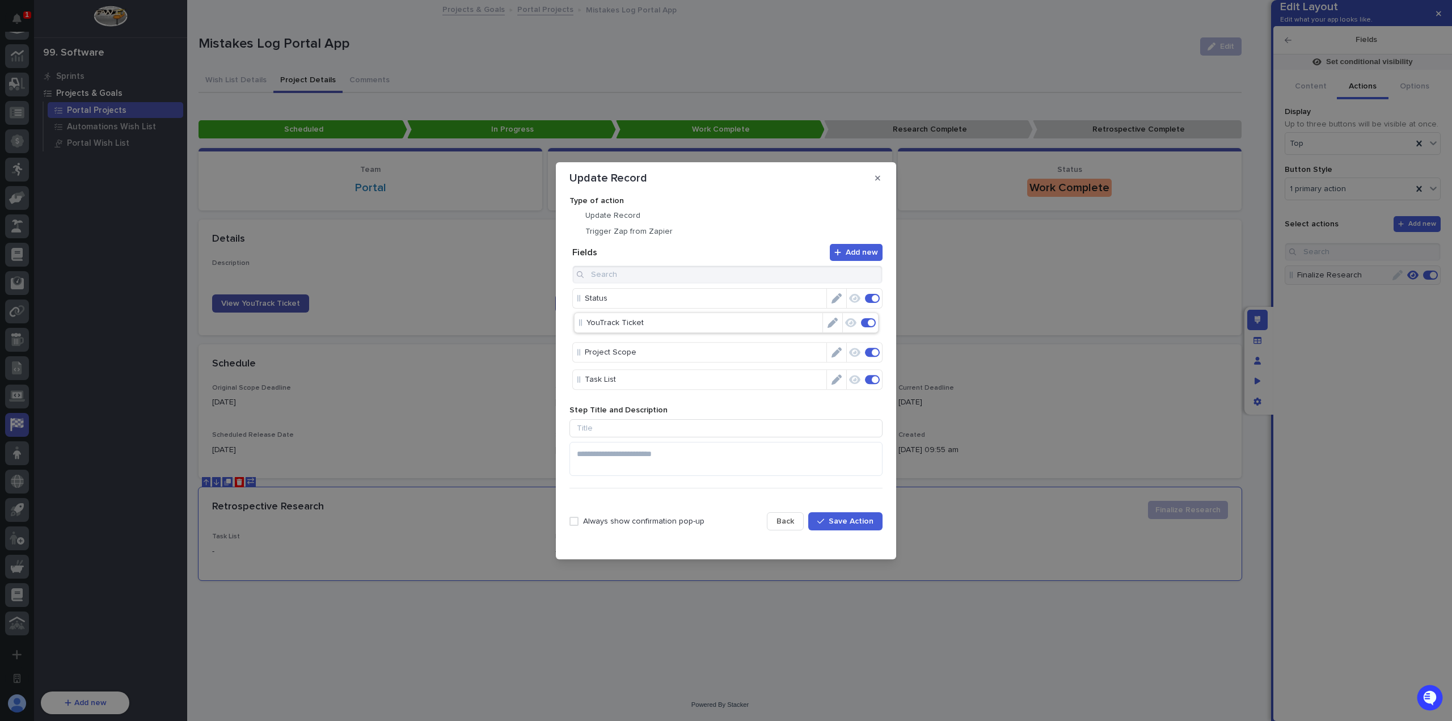
drag, startPoint x: 581, startPoint y: 299, endPoint x: 581, endPoint y: 328, distance: 29.5
click at [831, 327] on icon "Edit" at bounding box center [836, 325] width 10 height 10
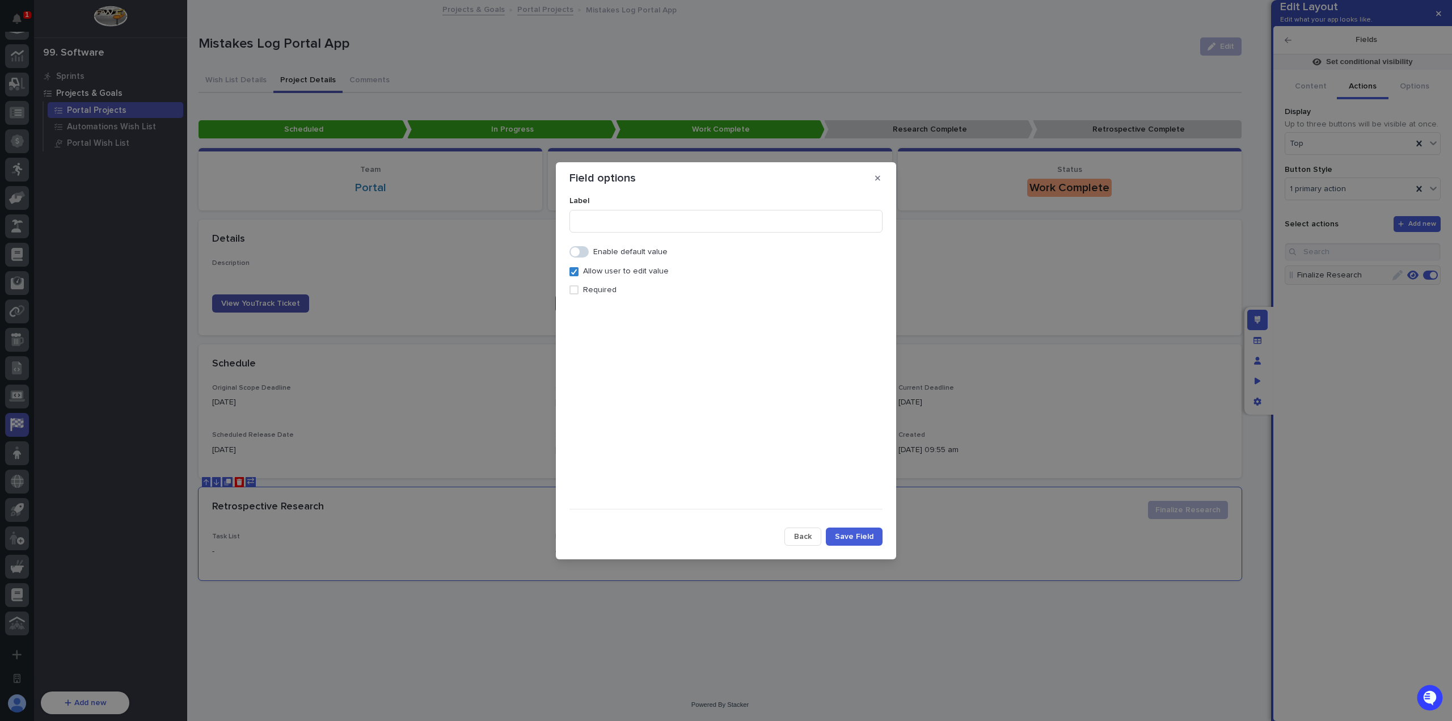
click at [599, 292] on p "Required" at bounding box center [599, 290] width 33 height 10
click at [864, 534] on span "Save Field" at bounding box center [854, 536] width 39 height 8
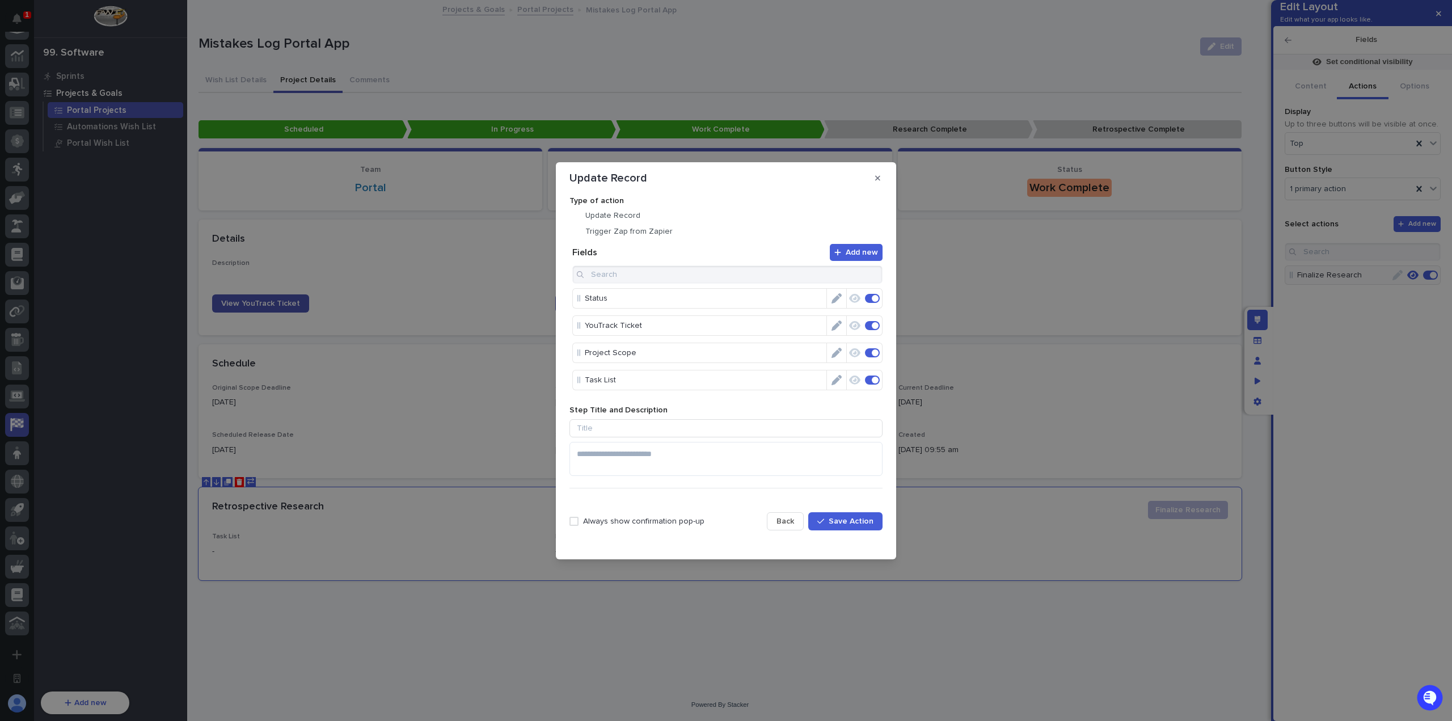
click at [857, 519] on span "Save Action" at bounding box center [850, 521] width 45 height 8
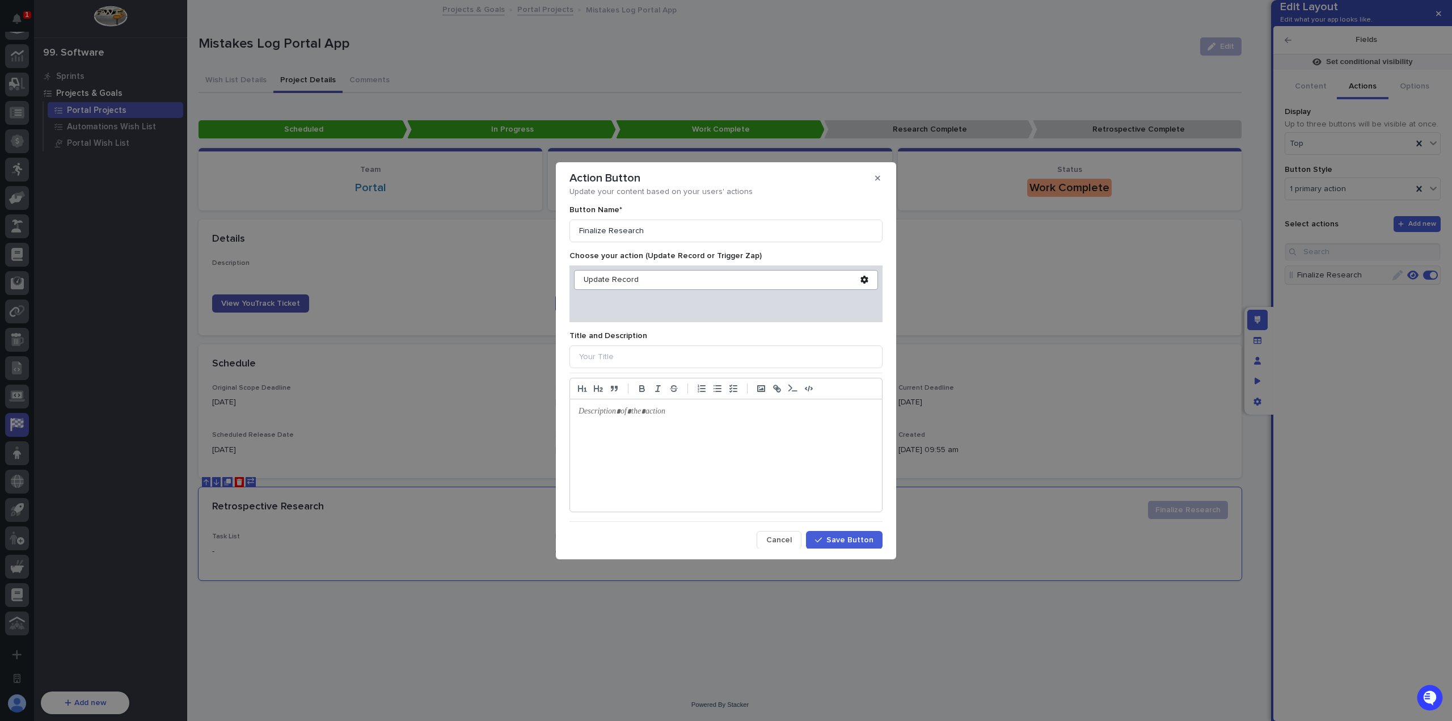
click at [860, 281] on icon at bounding box center [863, 280] width 7 height 8
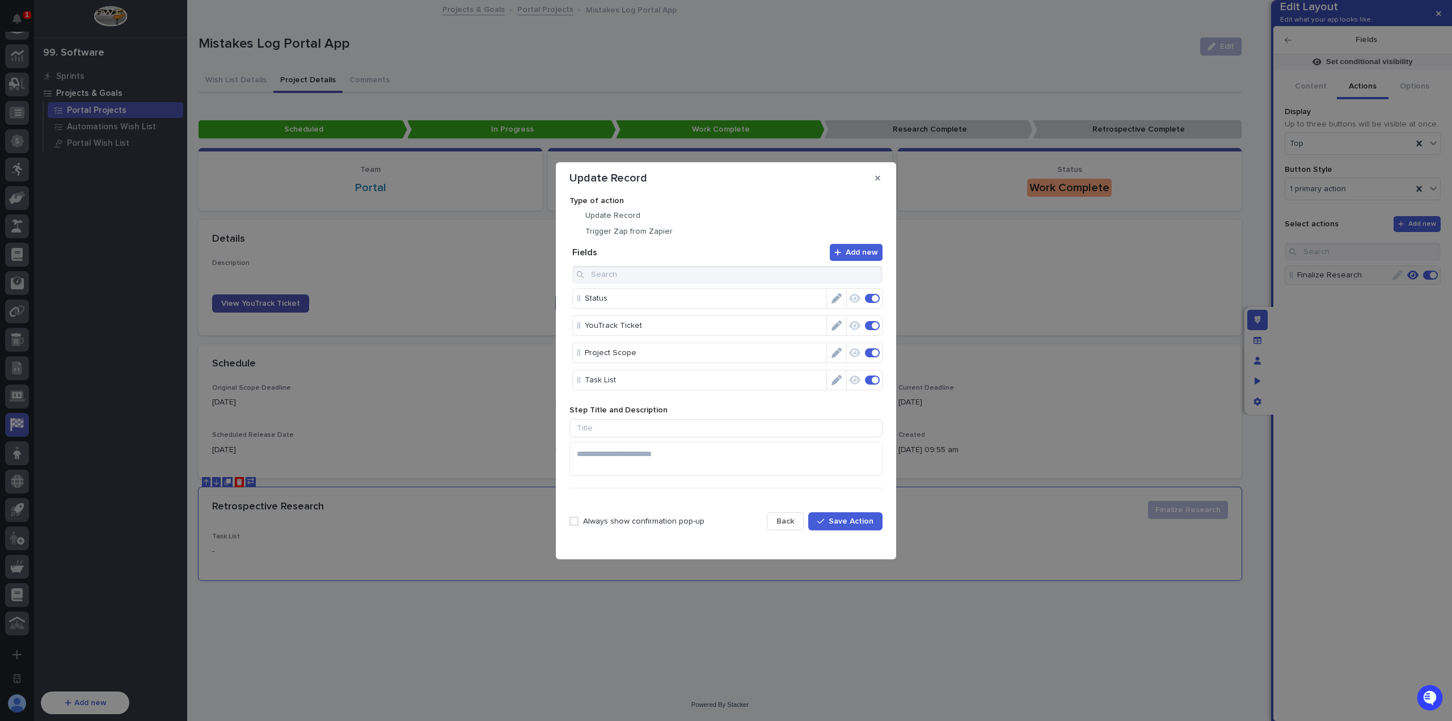
click at [832, 354] on icon "Edit" at bounding box center [836, 353] width 10 height 10
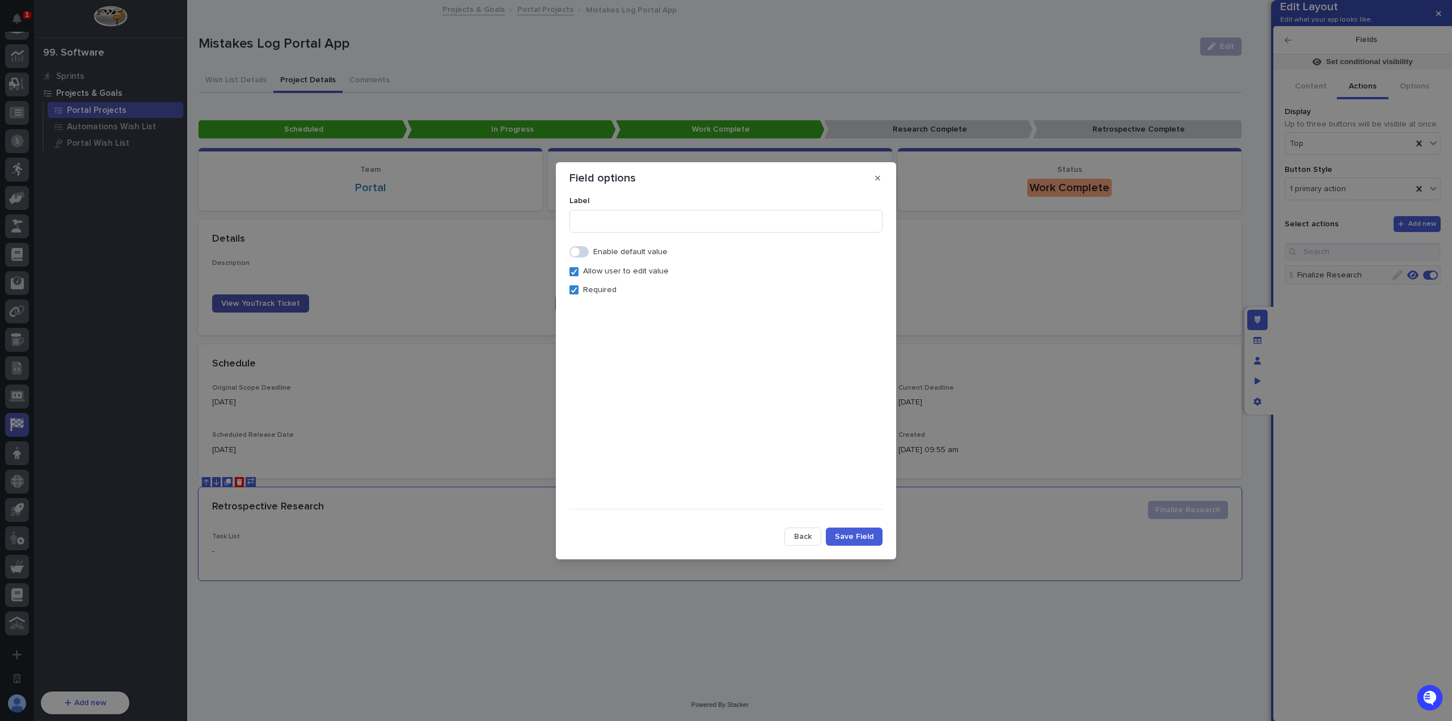
click at [866, 535] on span "Save Field" at bounding box center [854, 536] width 39 height 8
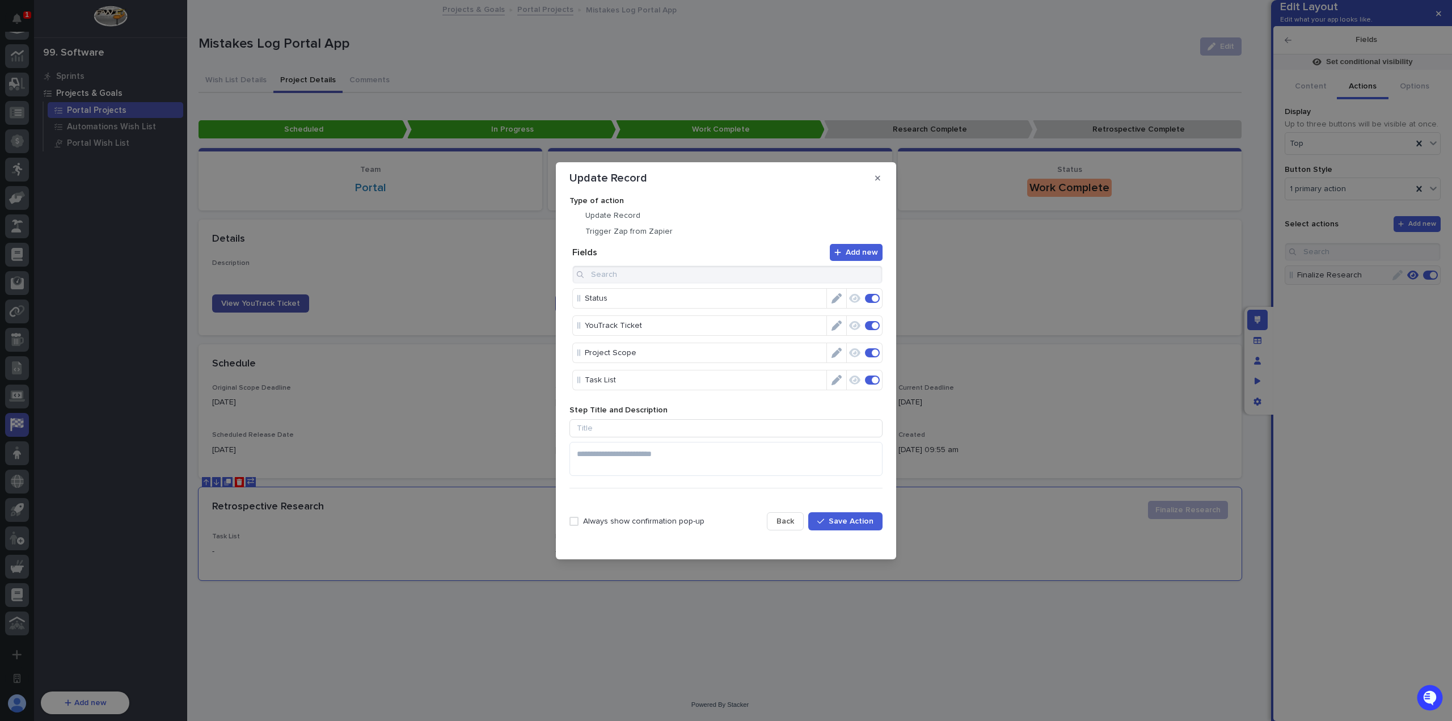
click at [831, 381] on icon "Edit" at bounding box center [836, 380] width 10 height 10
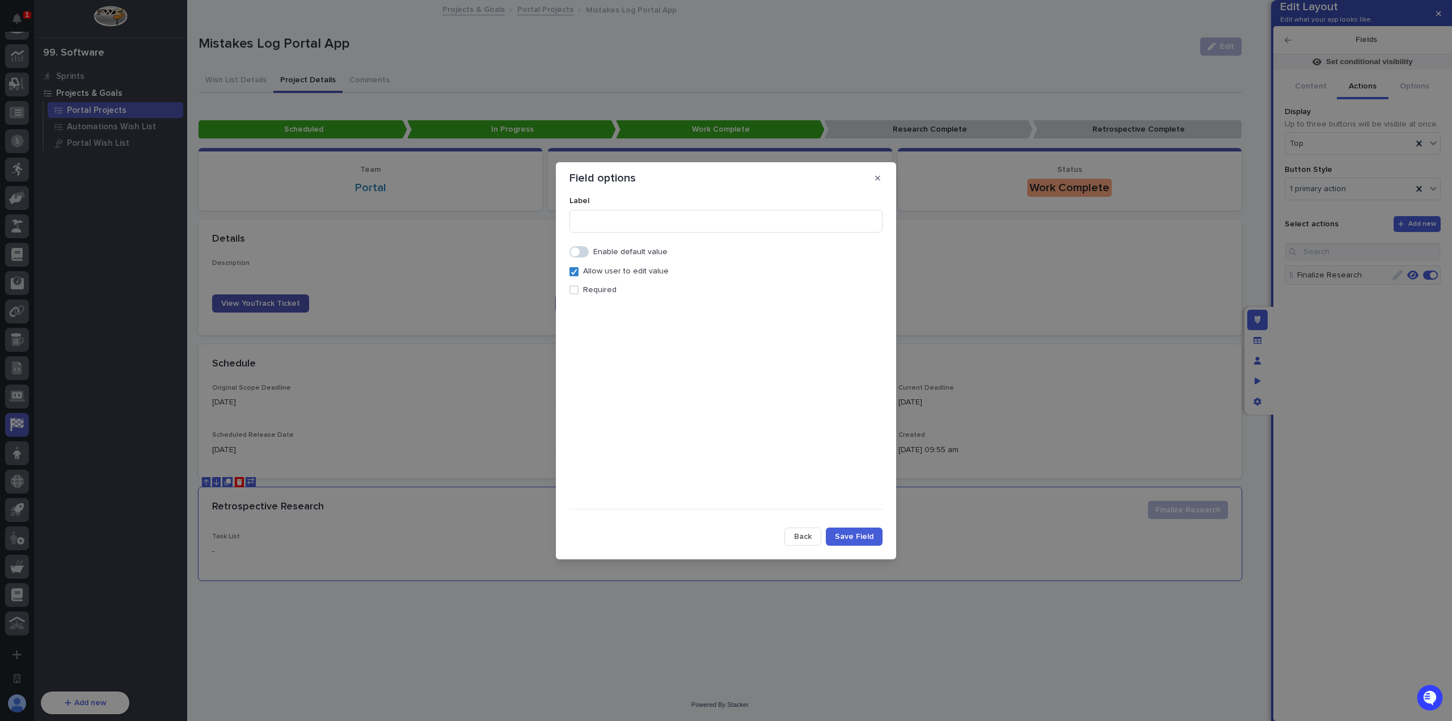
click at [605, 290] on p "Required" at bounding box center [599, 290] width 33 height 10
click at [854, 538] on span "Save Field" at bounding box center [854, 536] width 39 height 8
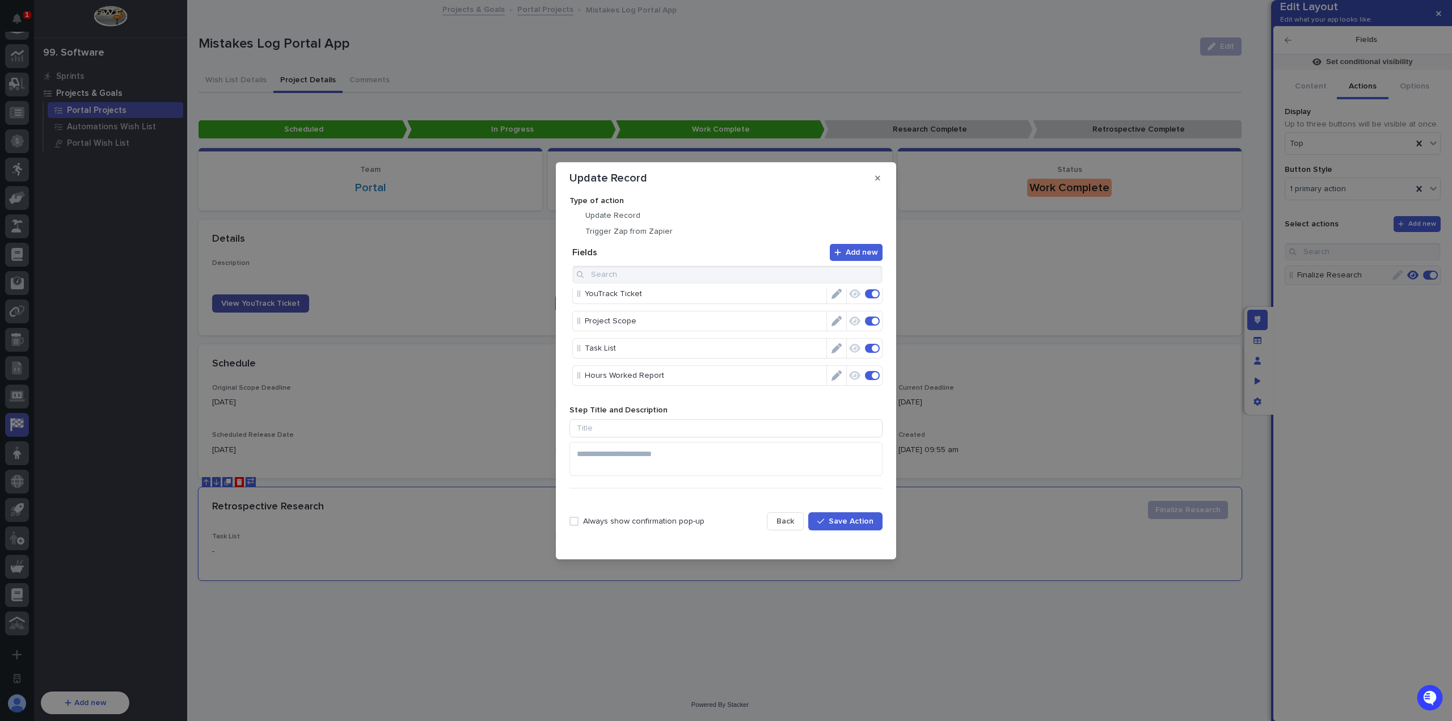
scroll to position [57, 0]
click at [831, 348] on icon "Edit" at bounding box center [836, 350] width 10 height 10
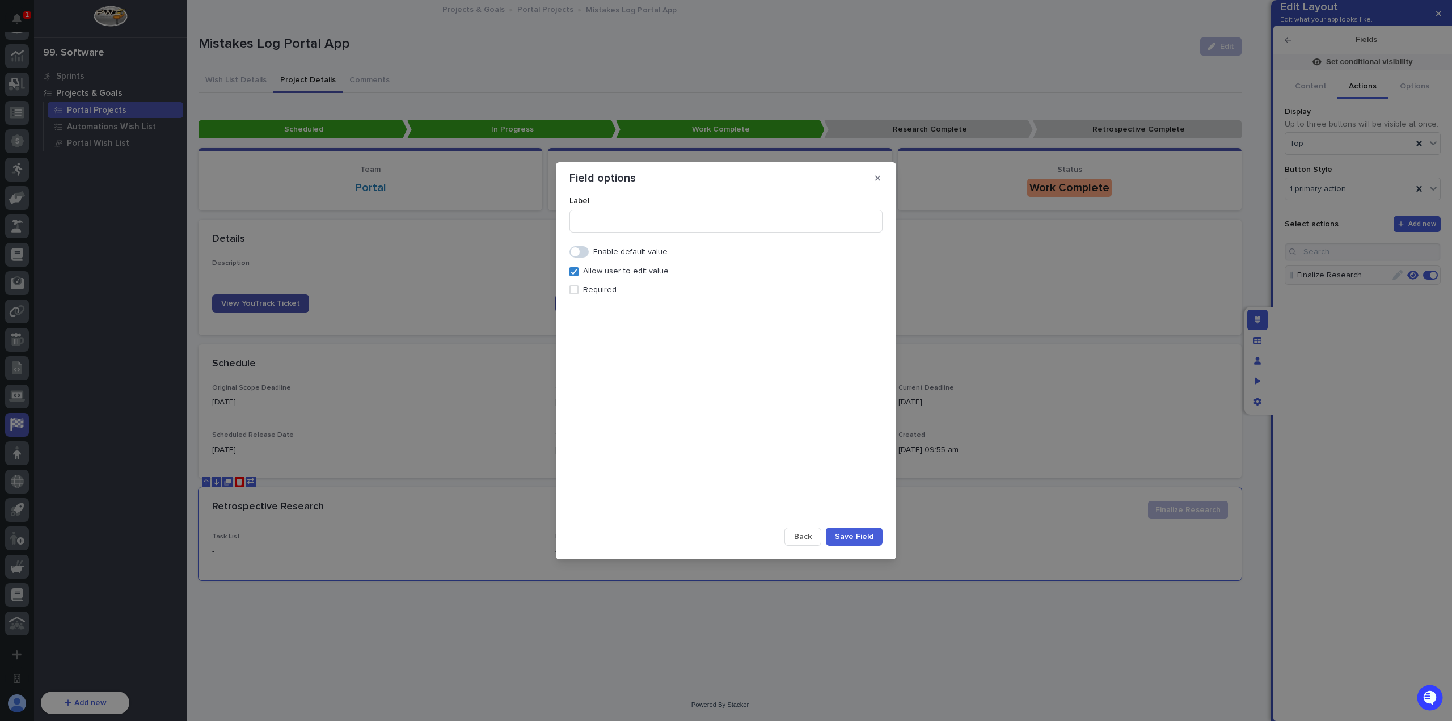
click at [591, 290] on p "Required" at bounding box center [599, 290] width 33 height 10
click at [857, 539] on span "Save Field" at bounding box center [854, 536] width 39 height 8
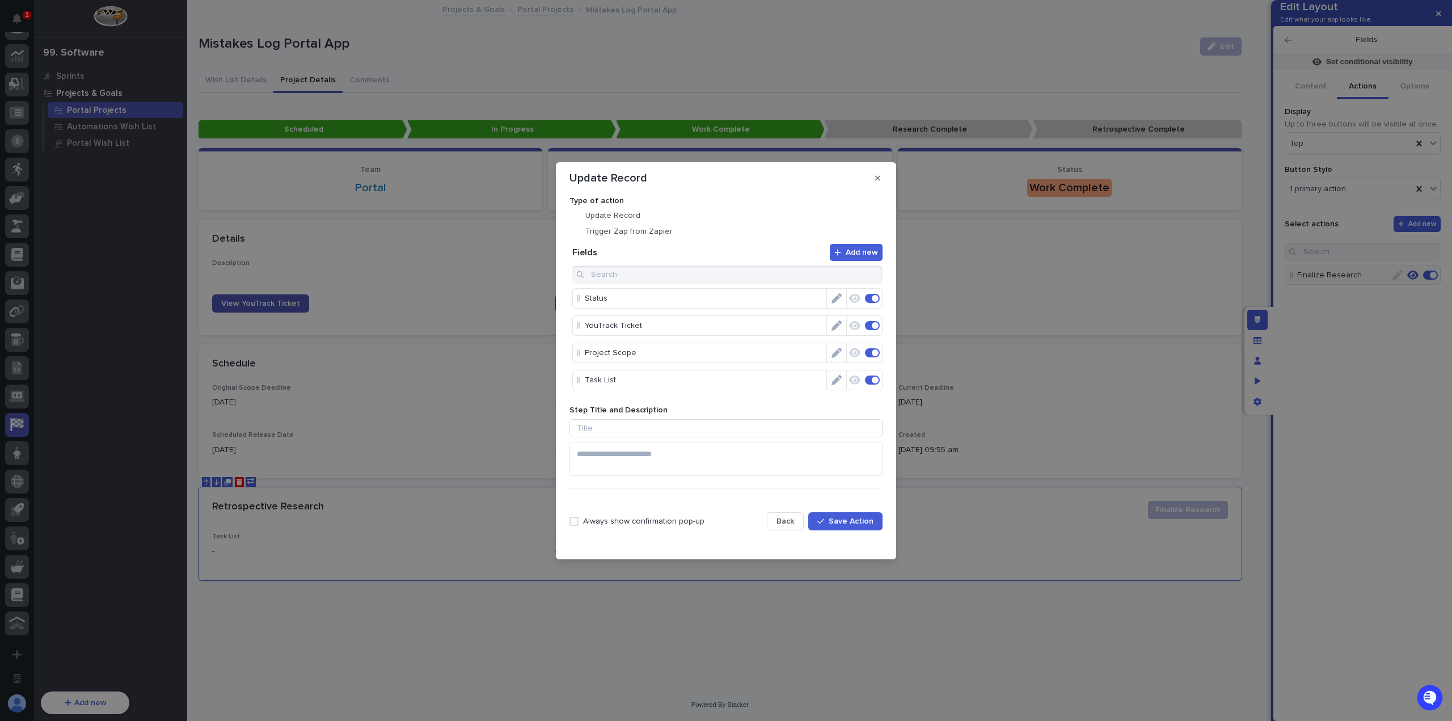
click at [854, 521] on span "Save Action" at bounding box center [850, 521] width 45 height 8
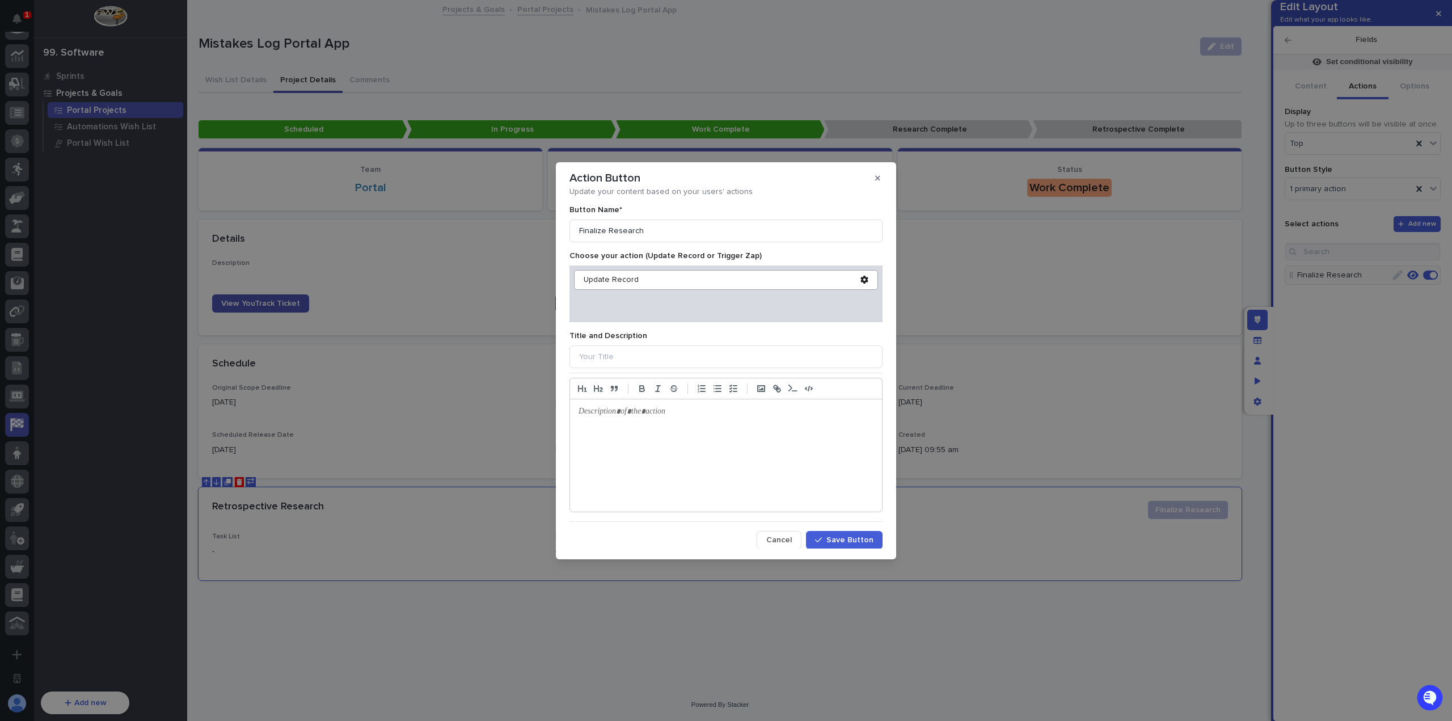
click at [864, 536] on span "Save Button" at bounding box center [849, 540] width 47 height 8
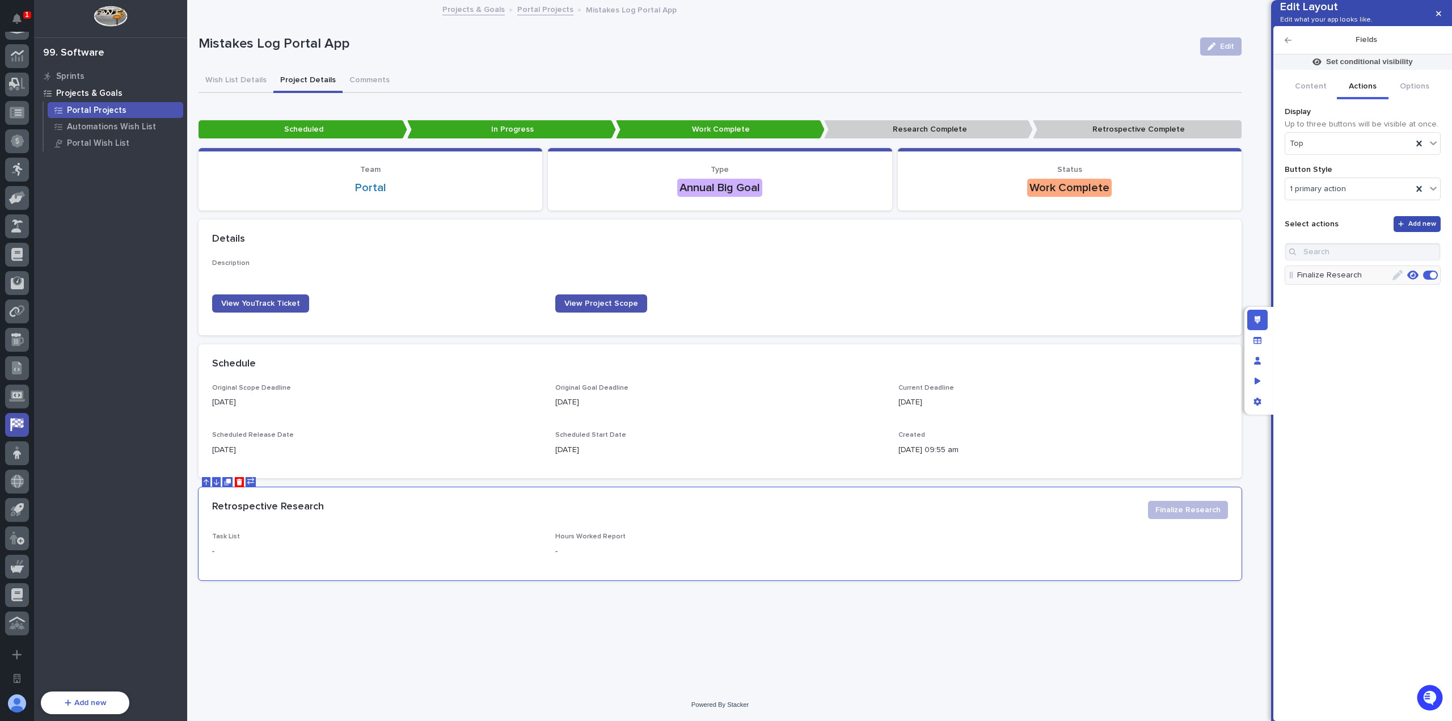
click at [1413, 227] on span "Add new" at bounding box center [1422, 224] width 28 height 7
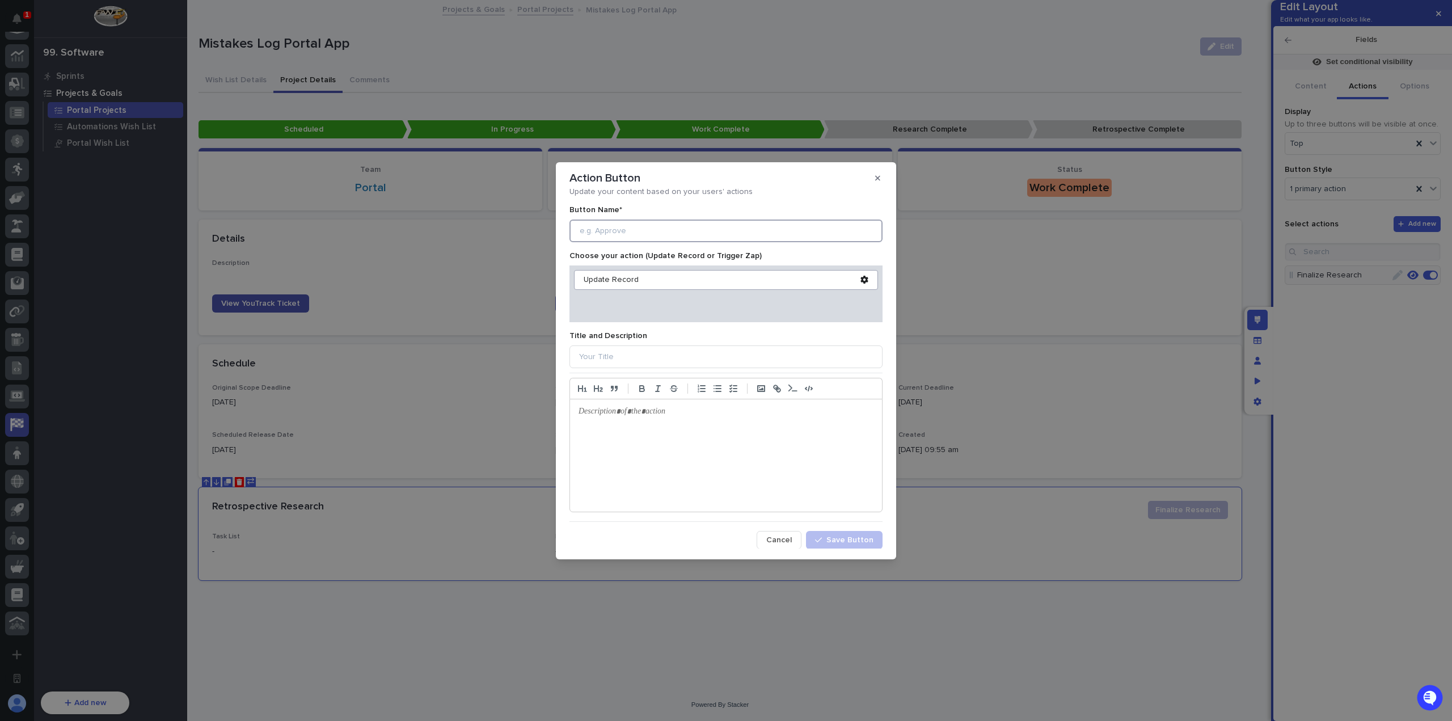
click at [792, 238] on input at bounding box center [725, 230] width 313 height 23
type input "Retrospective Not Needed"
click at [860, 276] on icon at bounding box center [864, 280] width 8 height 8
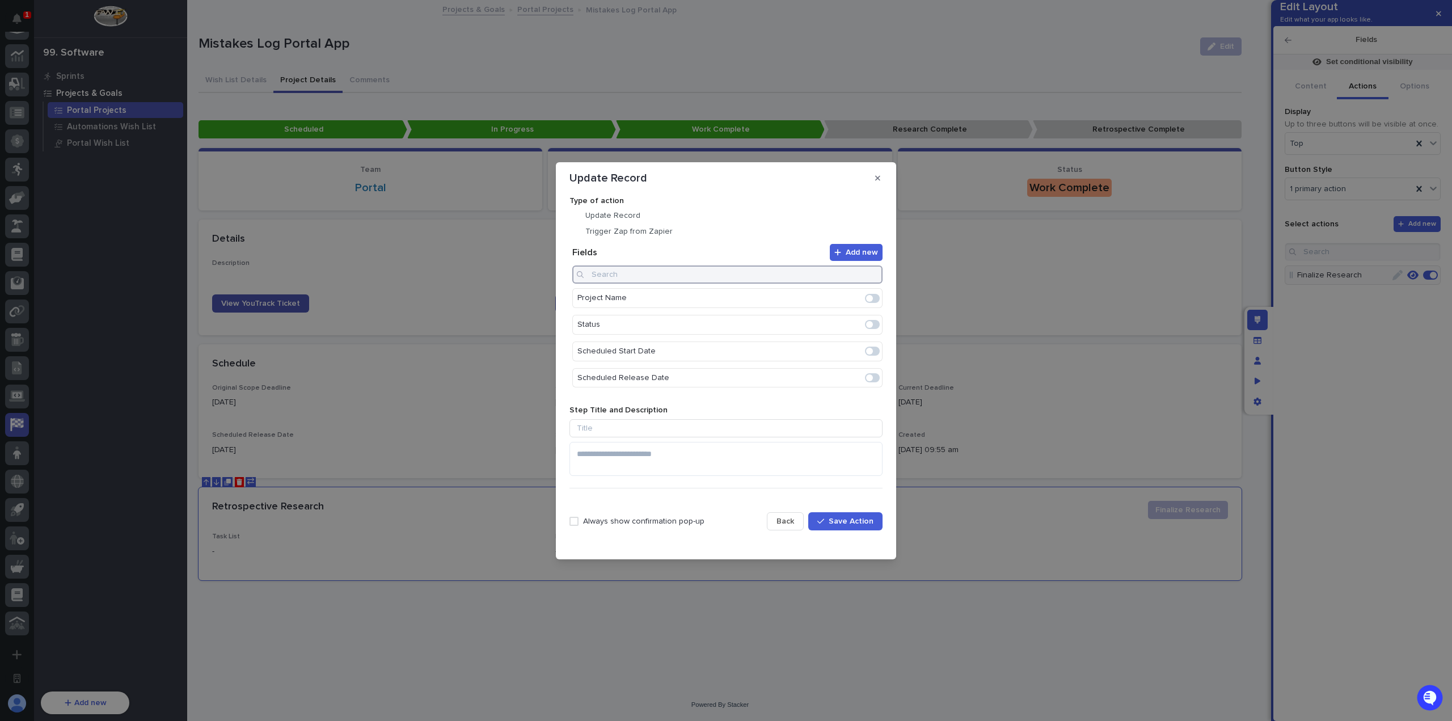
click at [791, 273] on input at bounding box center [727, 274] width 310 height 18
click at [866, 322] on span at bounding box center [869, 324] width 7 height 7
click at [836, 300] on button "Edit" at bounding box center [836, 298] width 19 height 19
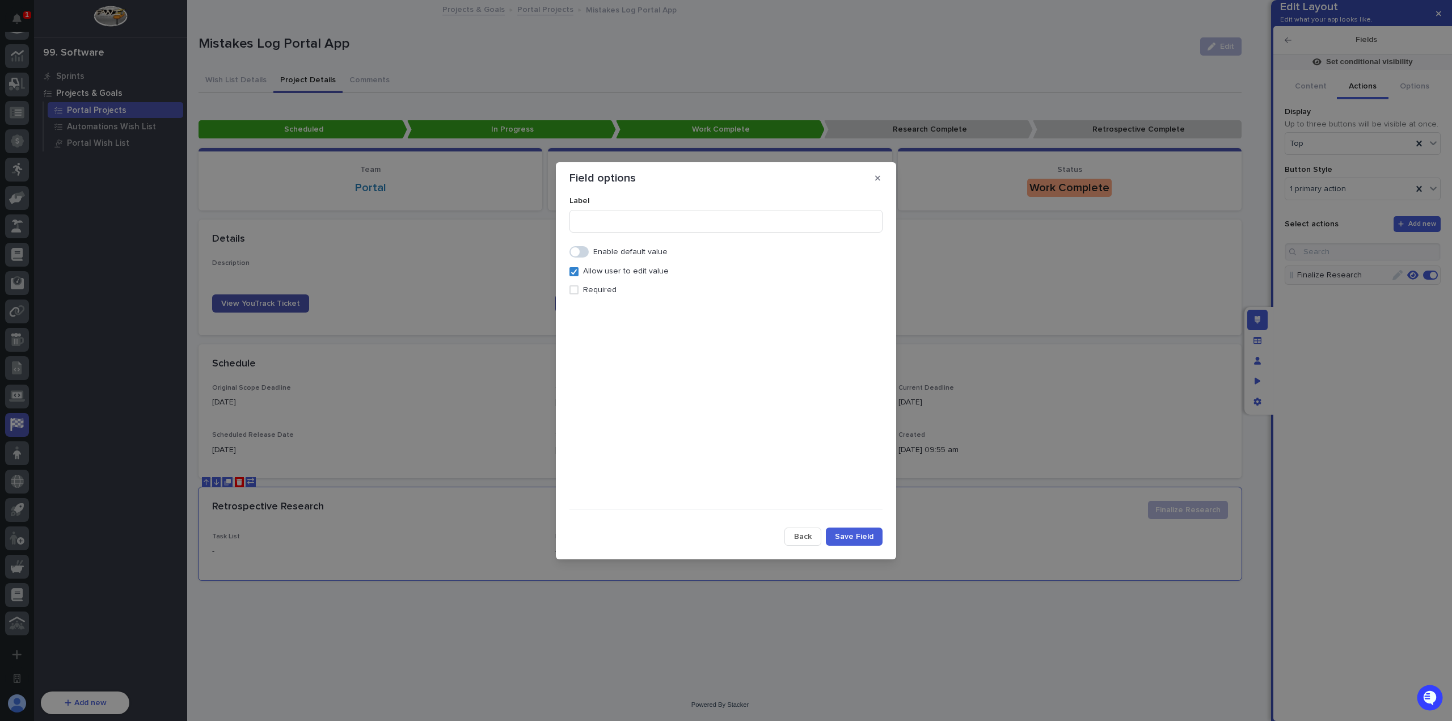
click at [594, 287] on p "Required" at bounding box center [599, 290] width 33 height 10
click at [583, 252] on span at bounding box center [578, 251] width 19 height 11
click at [605, 293] on div "Select..." at bounding box center [719, 292] width 298 height 16
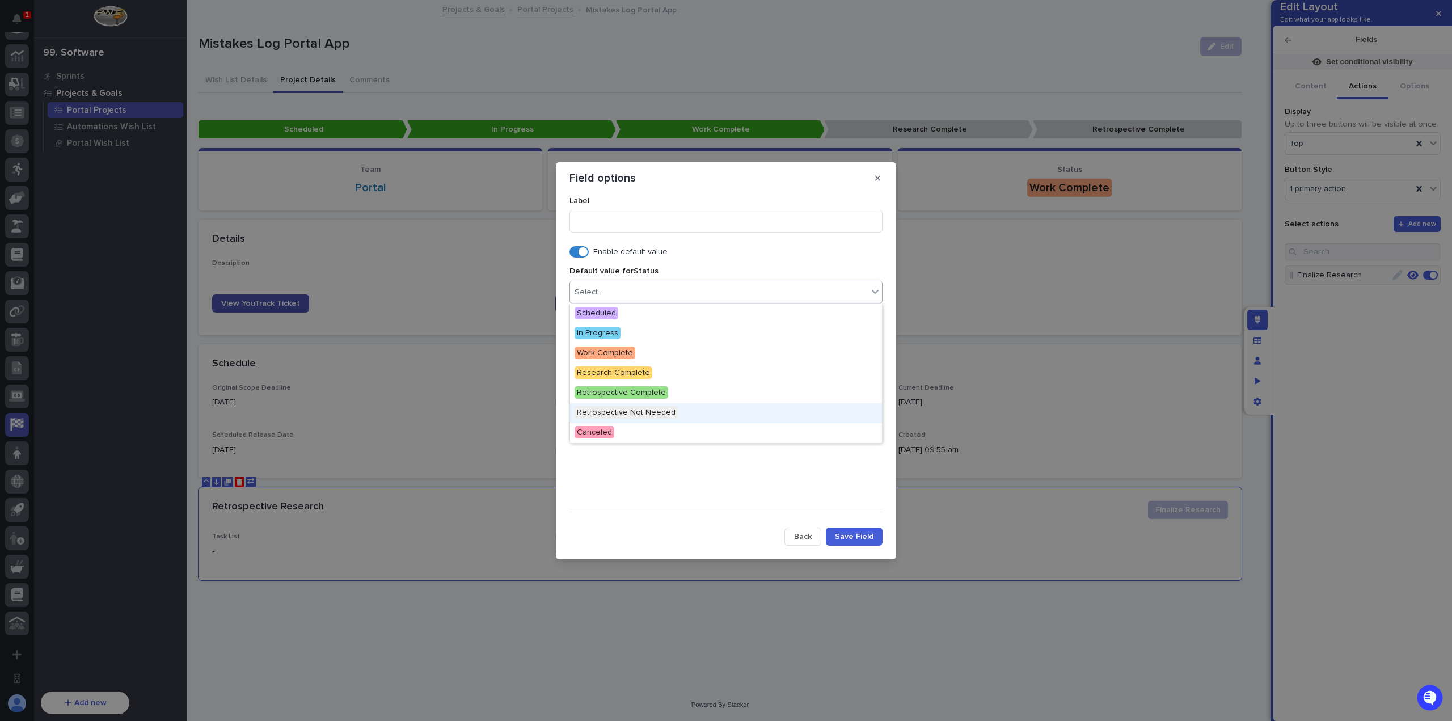
click at [666, 420] on div "Retrospective Not Needed" at bounding box center [726, 413] width 312 height 20
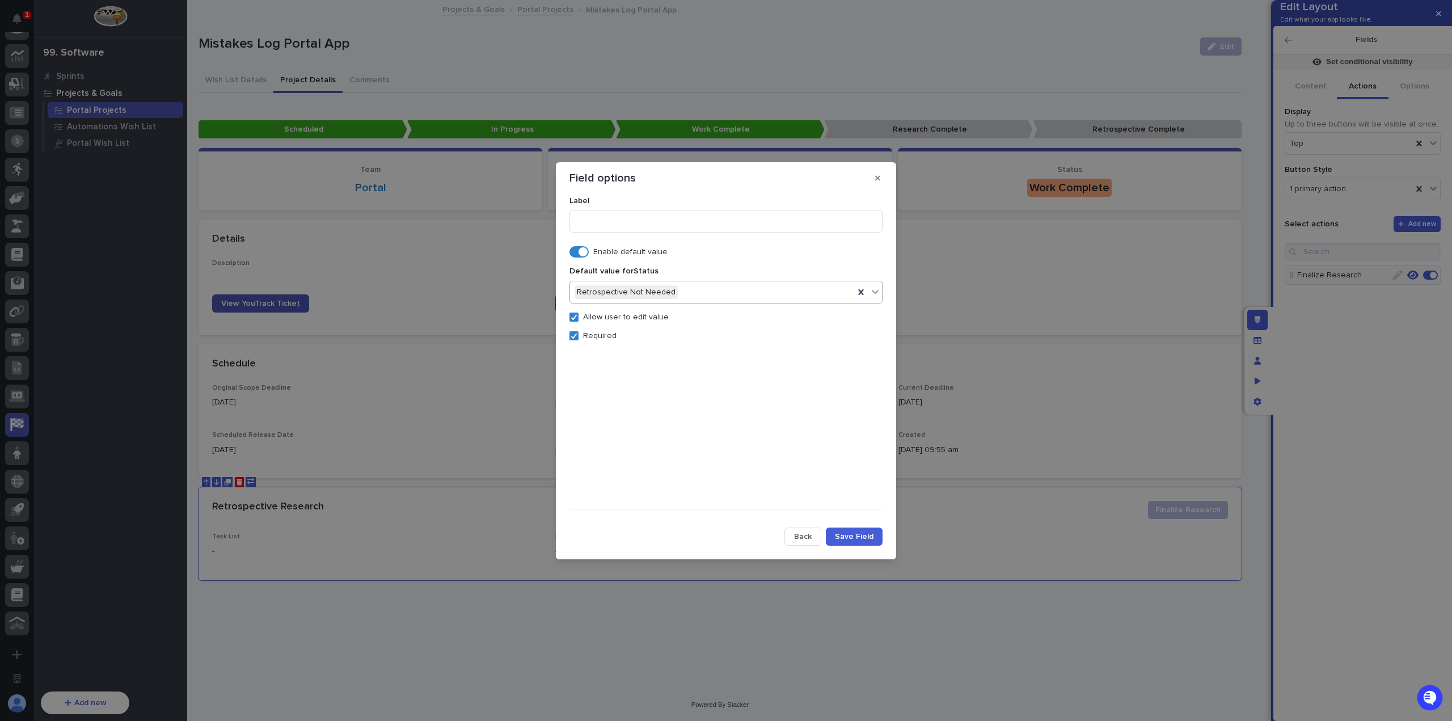
click at [594, 319] on p "Allow user to edit value" at bounding box center [626, 317] width 86 height 10
click at [595, 331] on div at bounding box center [725, 407] width 313 height 168
click at [854, 536] on span "Save Field" at bounding box center [854, 536] width 39 height 8
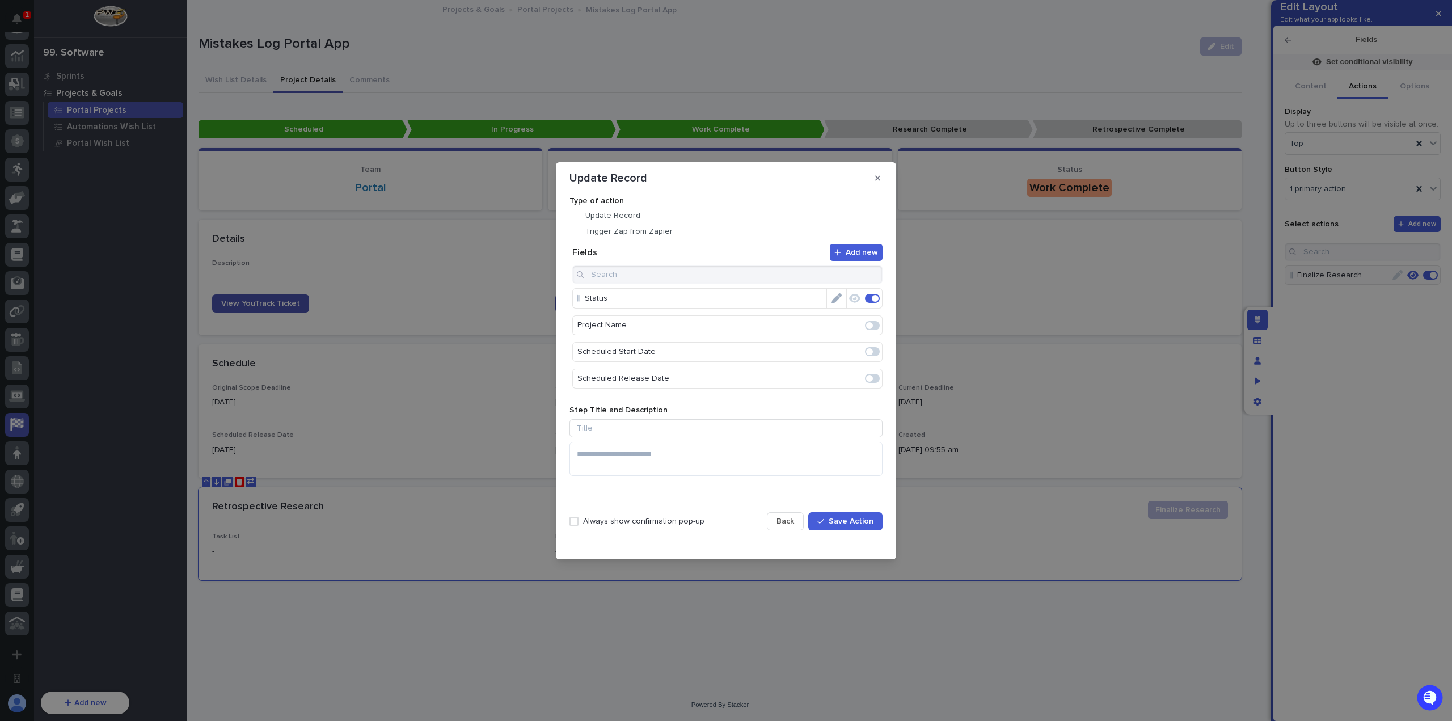
click at [606, 521] on p "Always show confirmation pop-up" at bounding box center [643, 522] width 121 height 10
click at [649, 469] on textarea at bounding box center [725, 458] width 313 height 33
type textarea "**********"
click at [855, 521] on span "Save Action" at bounding box center [850, 521] width 45 height 8
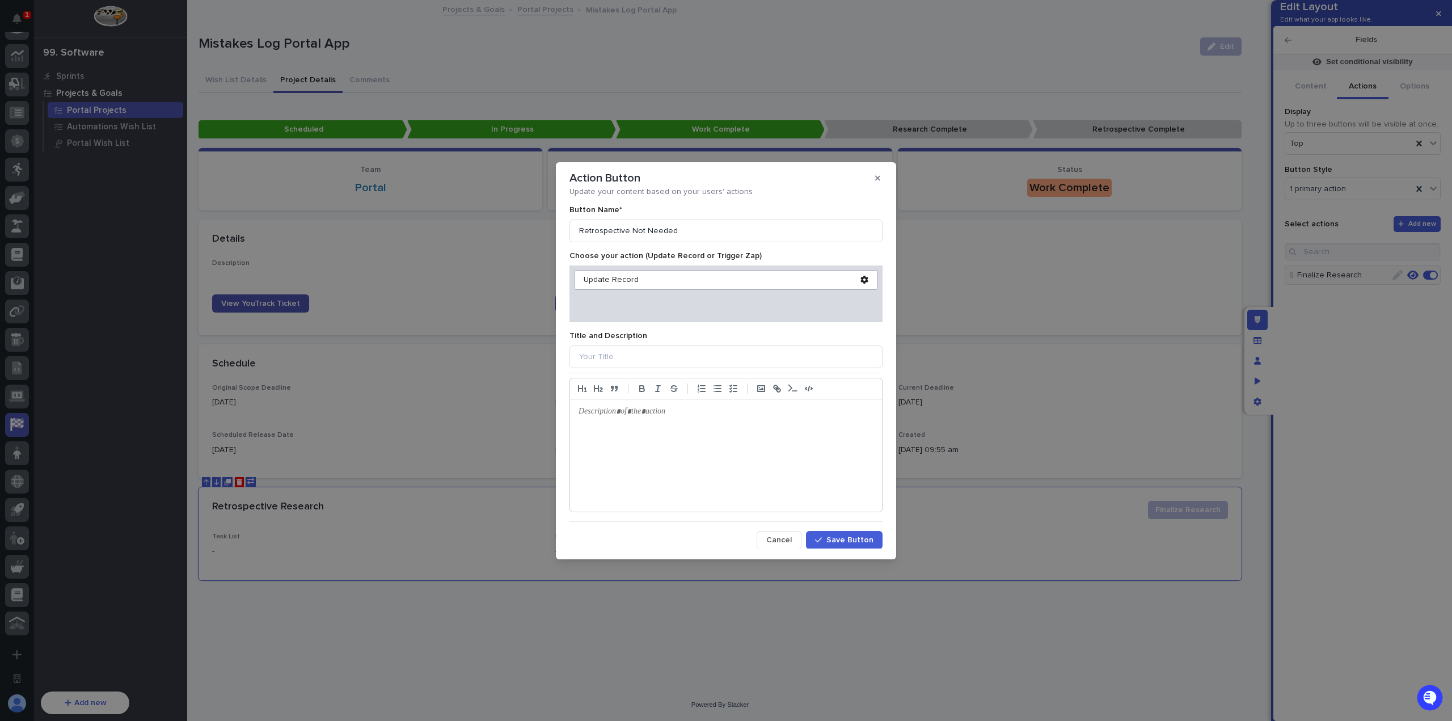
click at [855, 538] on span "Save Button" at bounding box center [849, 540] width 47 height 8
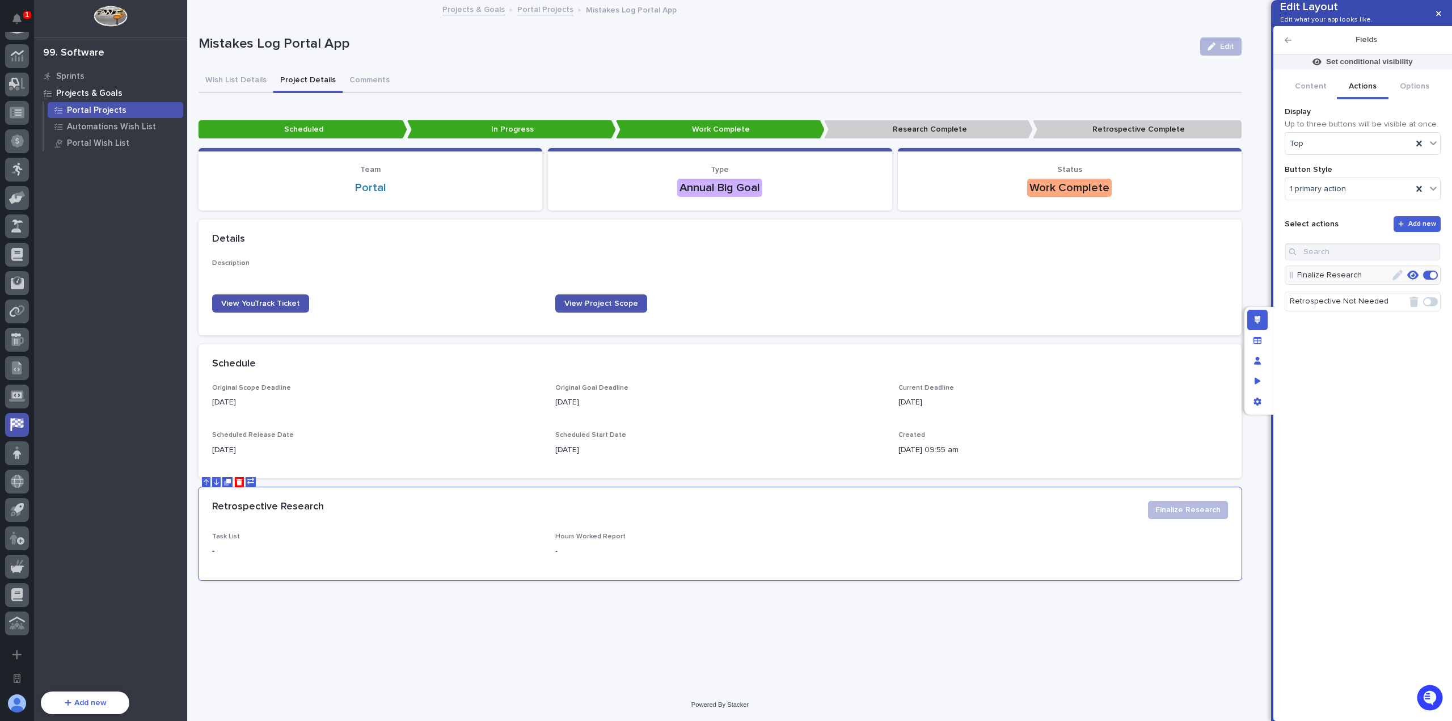
click at [1432, 306] on span at bounding box center [1430, 301] width 15 height 9
click at [1414, 306] on icon "button" at bounding box center [1412, 301] width 11 height 9
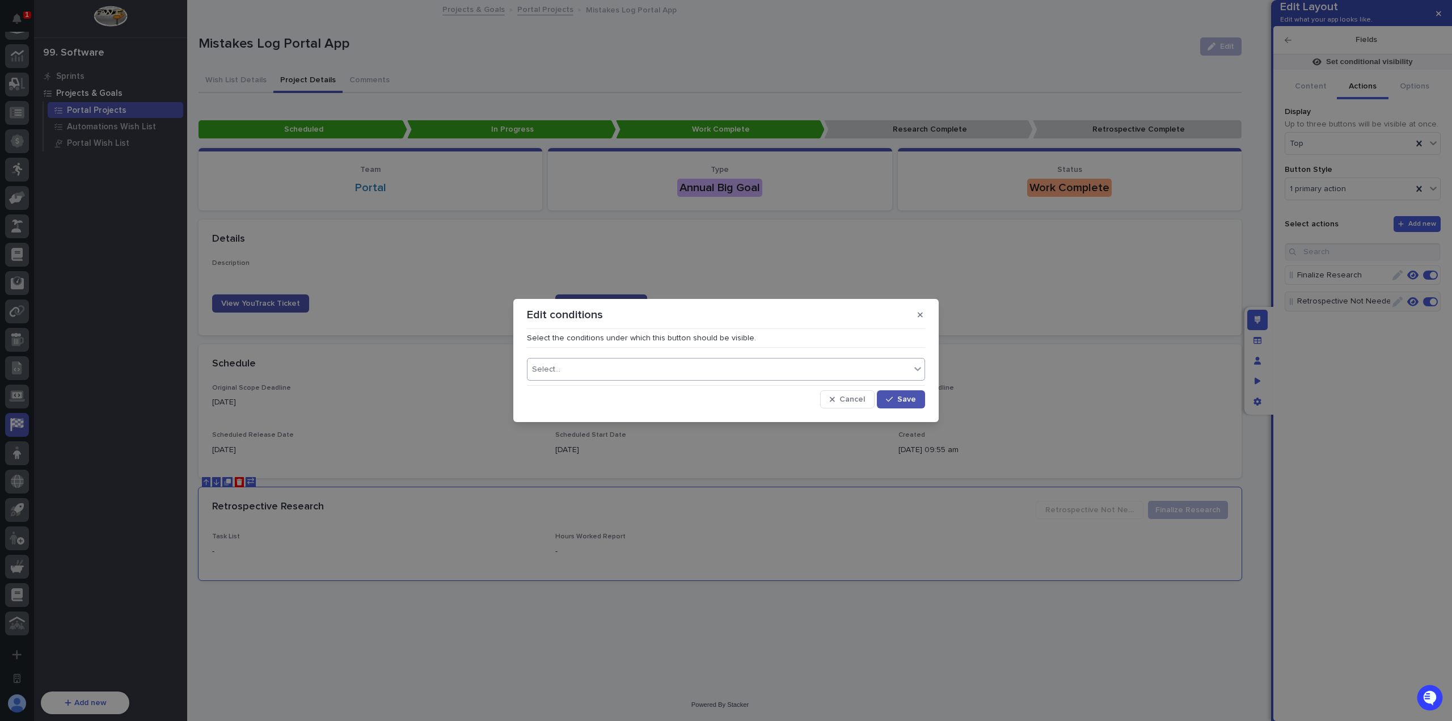
click at [745, 363] on div "Select..." at bounding box center [718, 369] width 383 height 16
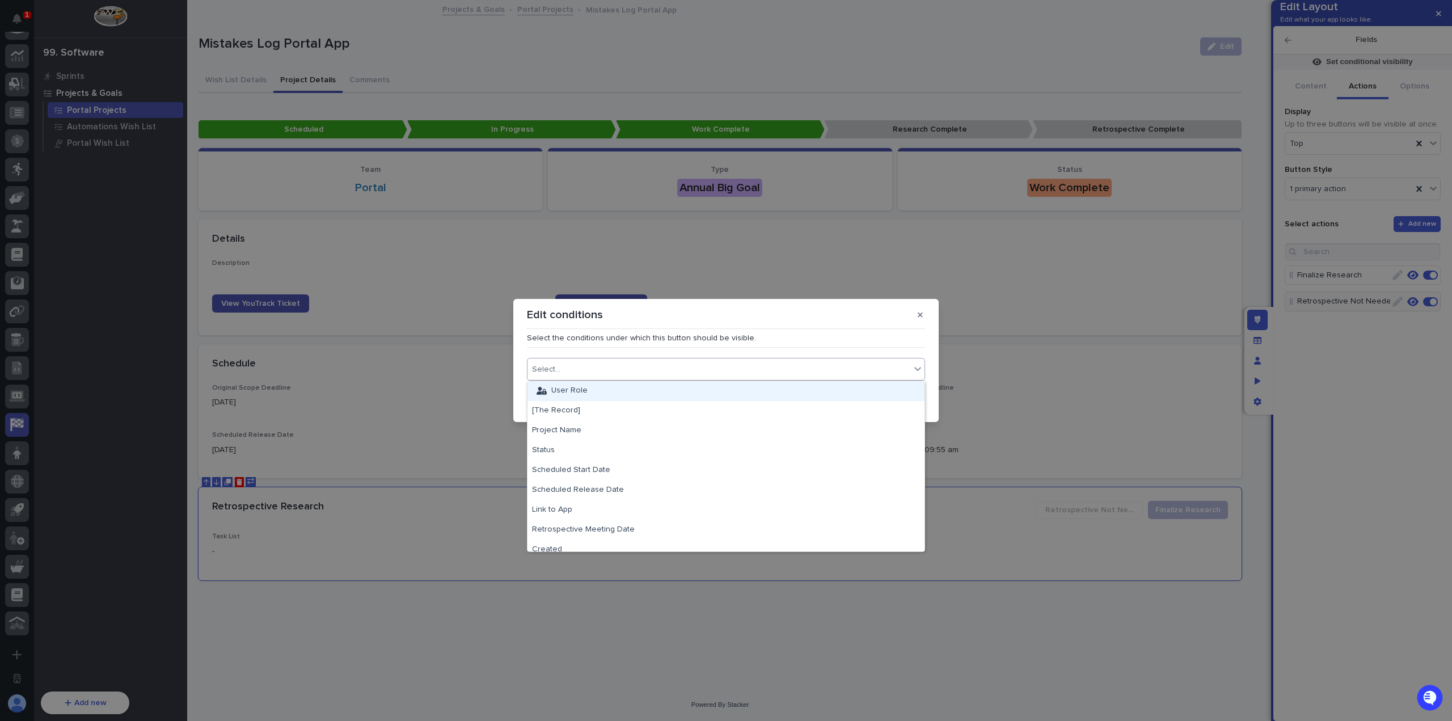
click at [622, 395] on div "User Role" at bounding box center [725, 391] width 397 height 20
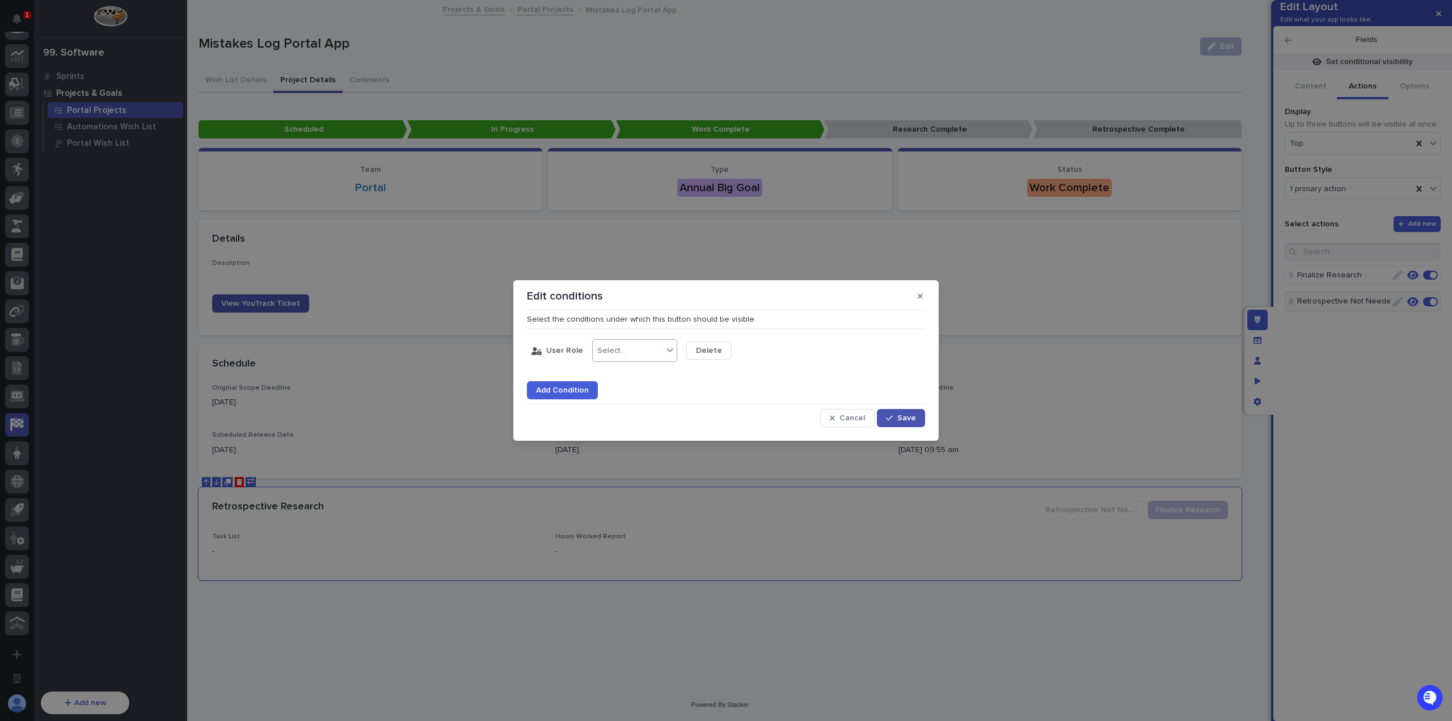
click at [627, 347] on input "text" at bounding box center [627, 351] width 1 height 10
click at [629, 430] on div "is none of" at bounding box center [632, 432] width 84 height 20
click at [715, 353] on div "Select..." at bounding box center [705, 351] width 28 height 10
click at [716, 415] on div "User" at bounding box center [726, 412] width 84 height 20
click at [927, 411] on section "Edit conditions Select the conditions under which this button should be visible…" at bounding box center [725, 360] width 425 height 161
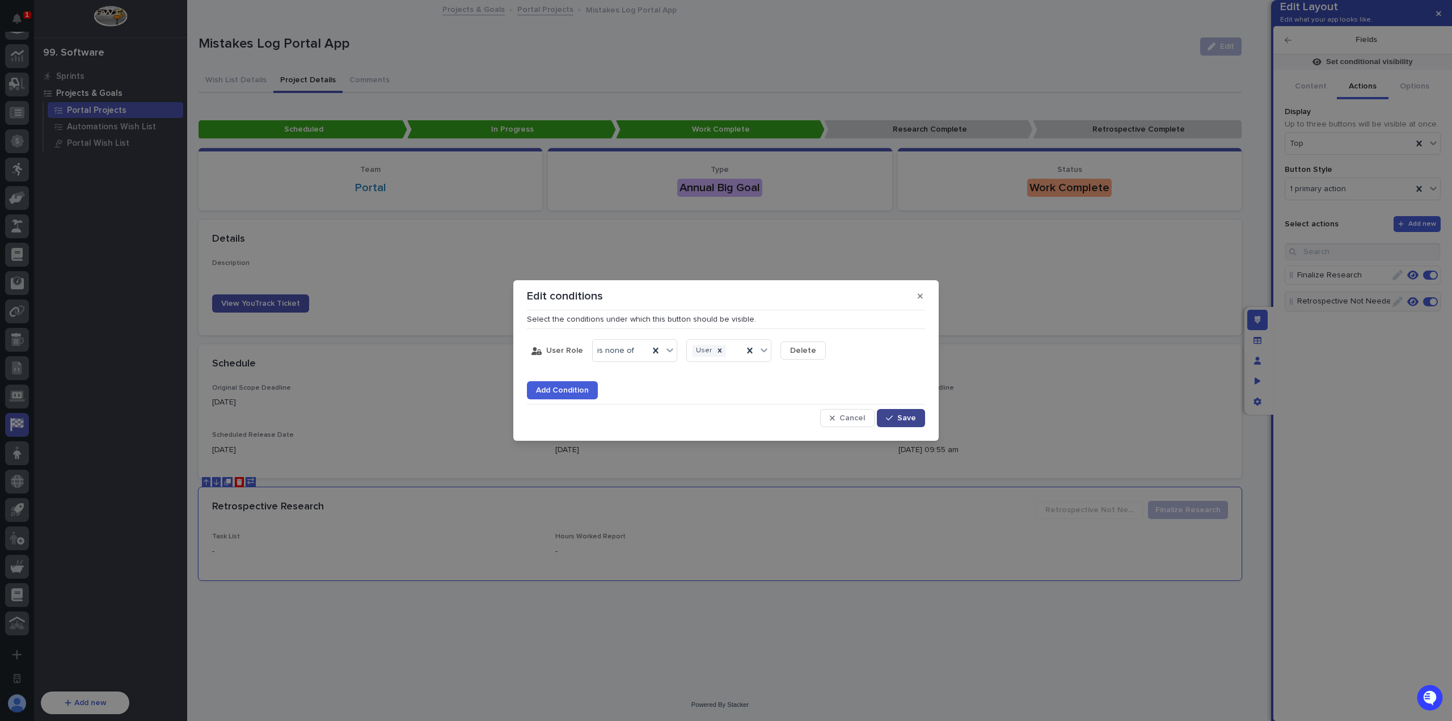
click at [916, 417] on button "Save" at bounding box center [901, 418] width 48 height 18
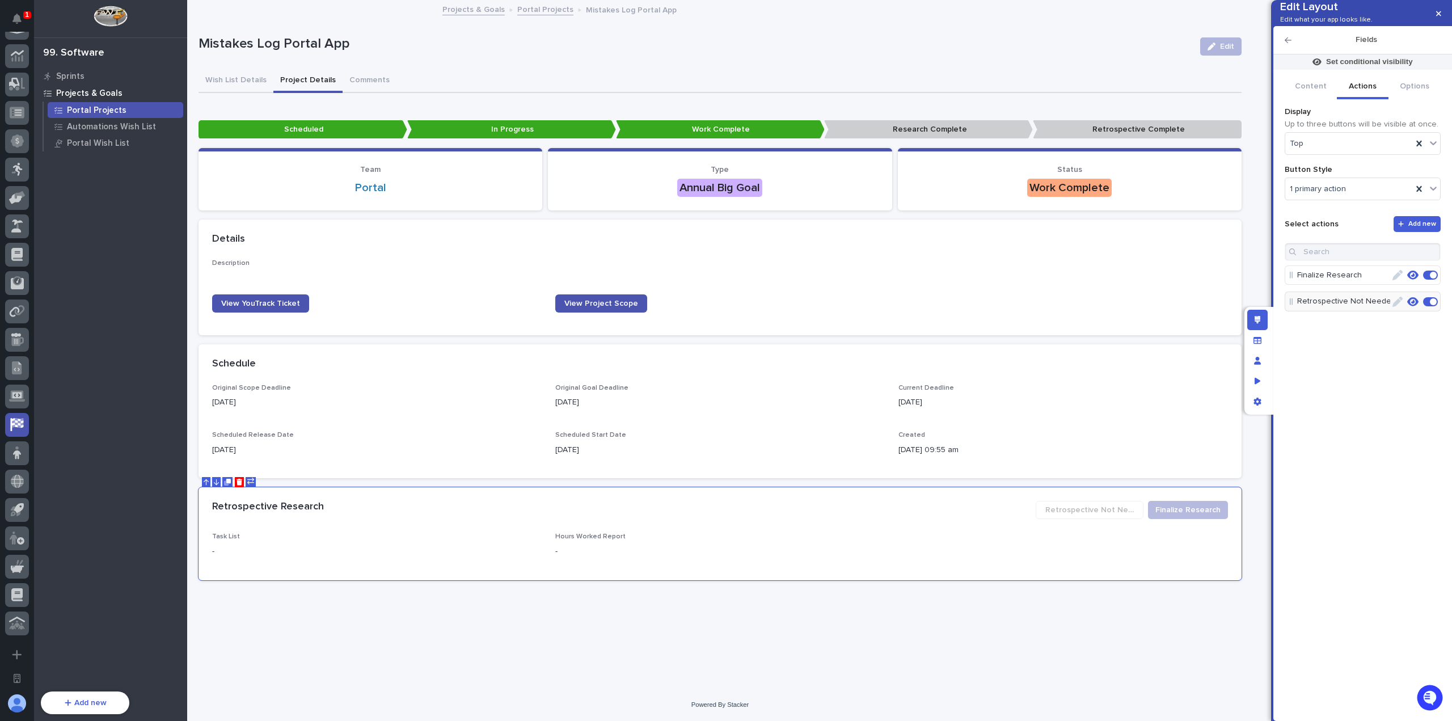
click at [1412, 307] on icon "button" at bounding box center [1412, 302] width 11 height 10
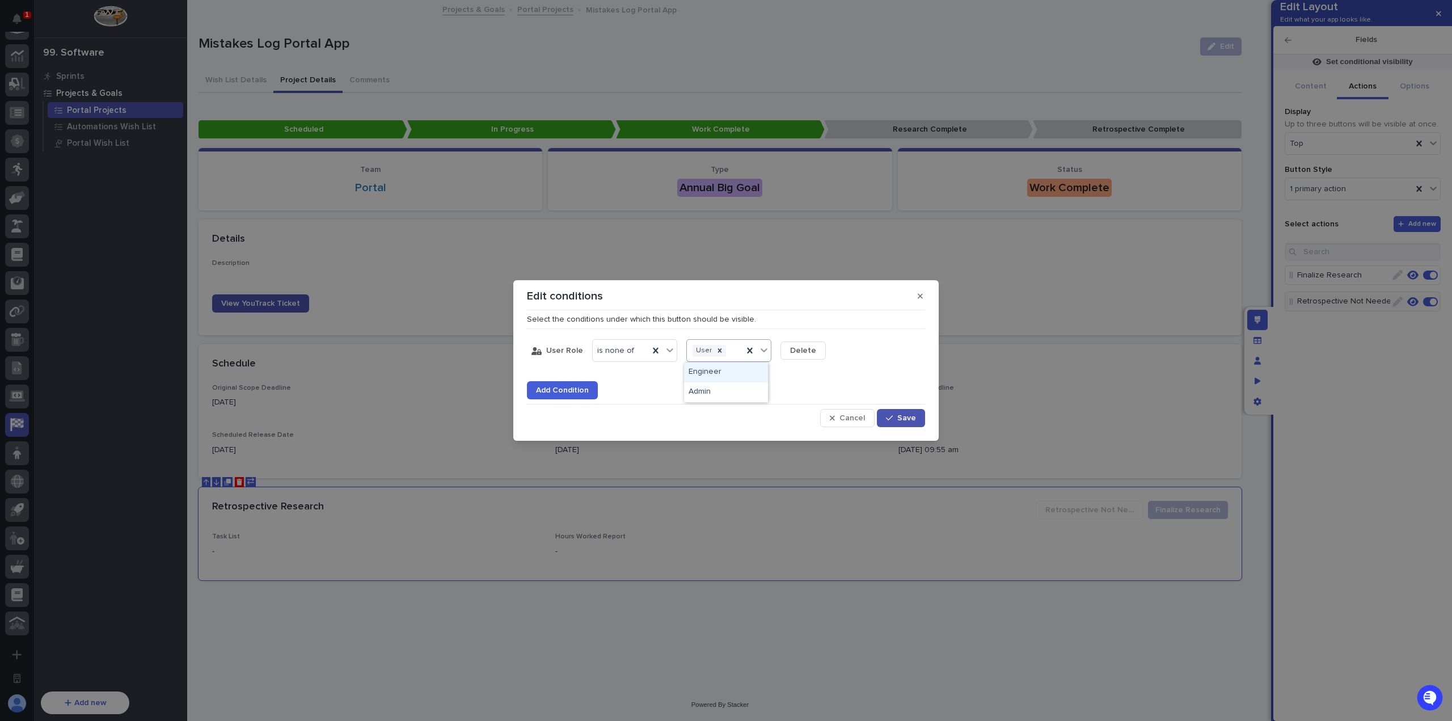
click at [728, 350] on input "text" at bounding box center [728, 351] width 1 height 10
click at [854, 387] on div "Add Condition" at bounding box center [726, 383] width 398 height 32
click at [901, 415] on span "Save" at bounding box center [906, 418] width 19 height 8
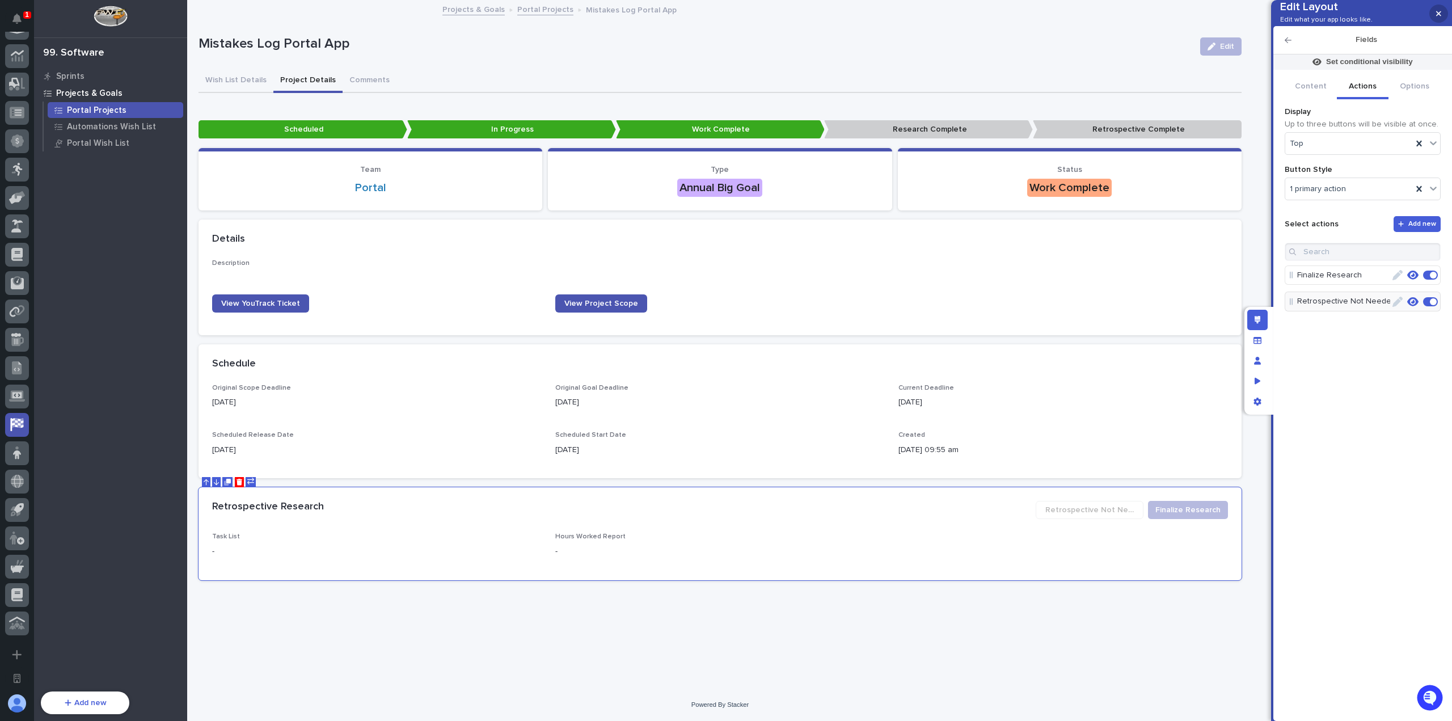
click at [1440, 11] on button "button" at bounding box center [1438, 14] width 19 height 18
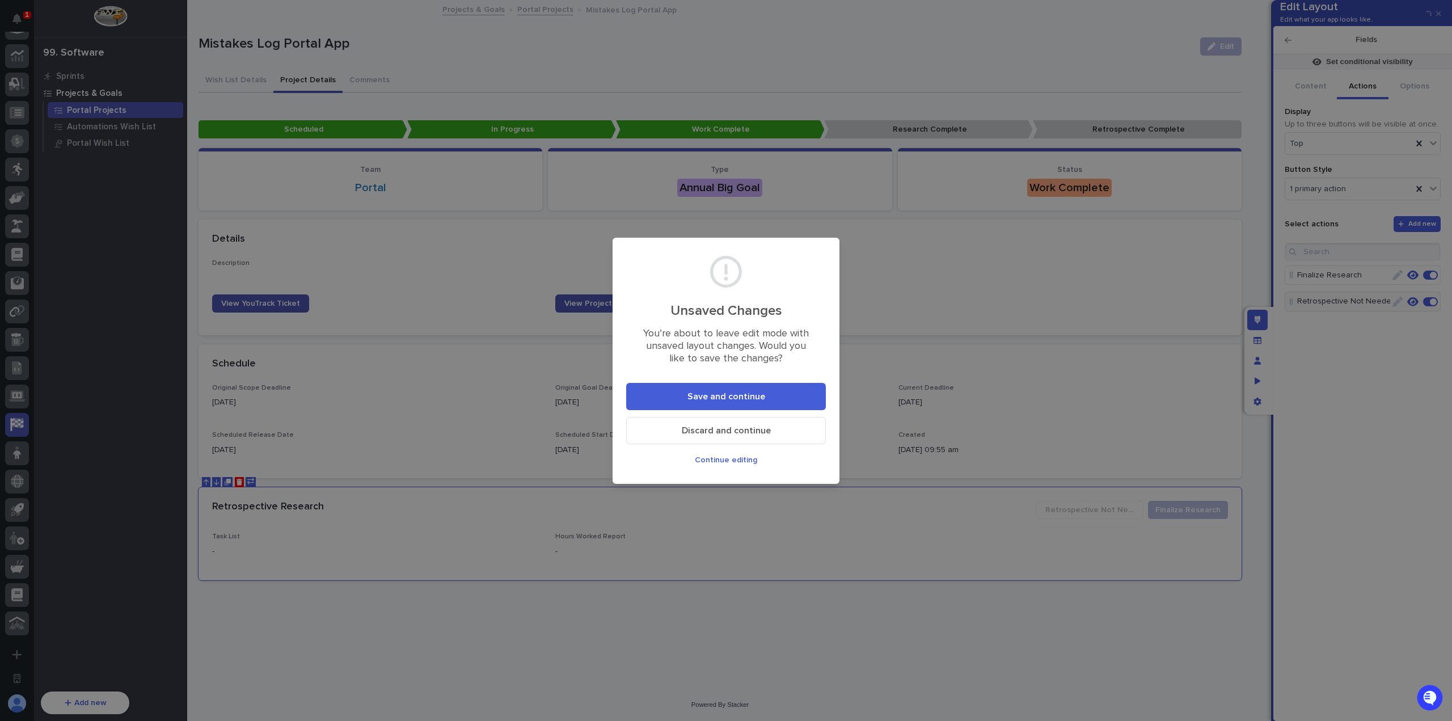
click at [732, 399] on span "Save and continue" at bounding box center [726, 396] width 78 height 9
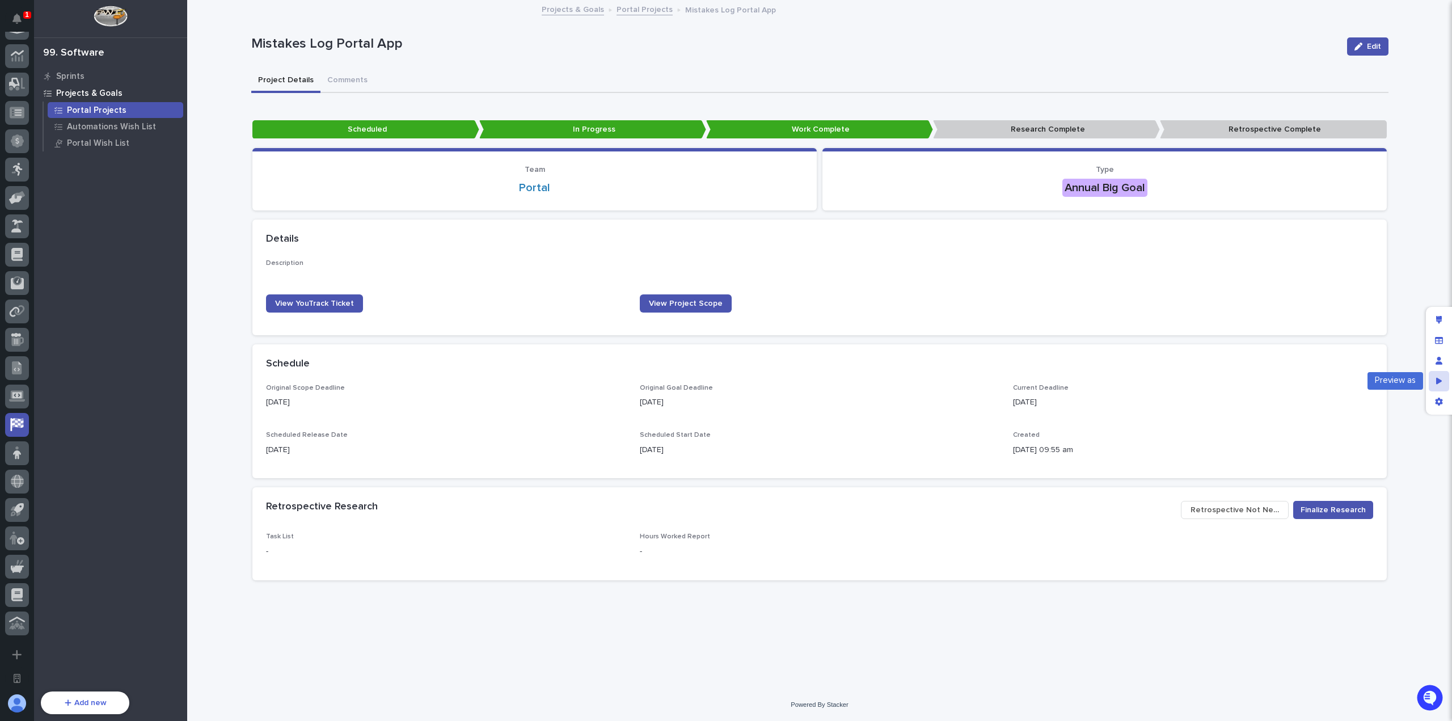
click at [1441, 390] on div "Preview as" at bounding box center [1438, 381] width 20 height 20
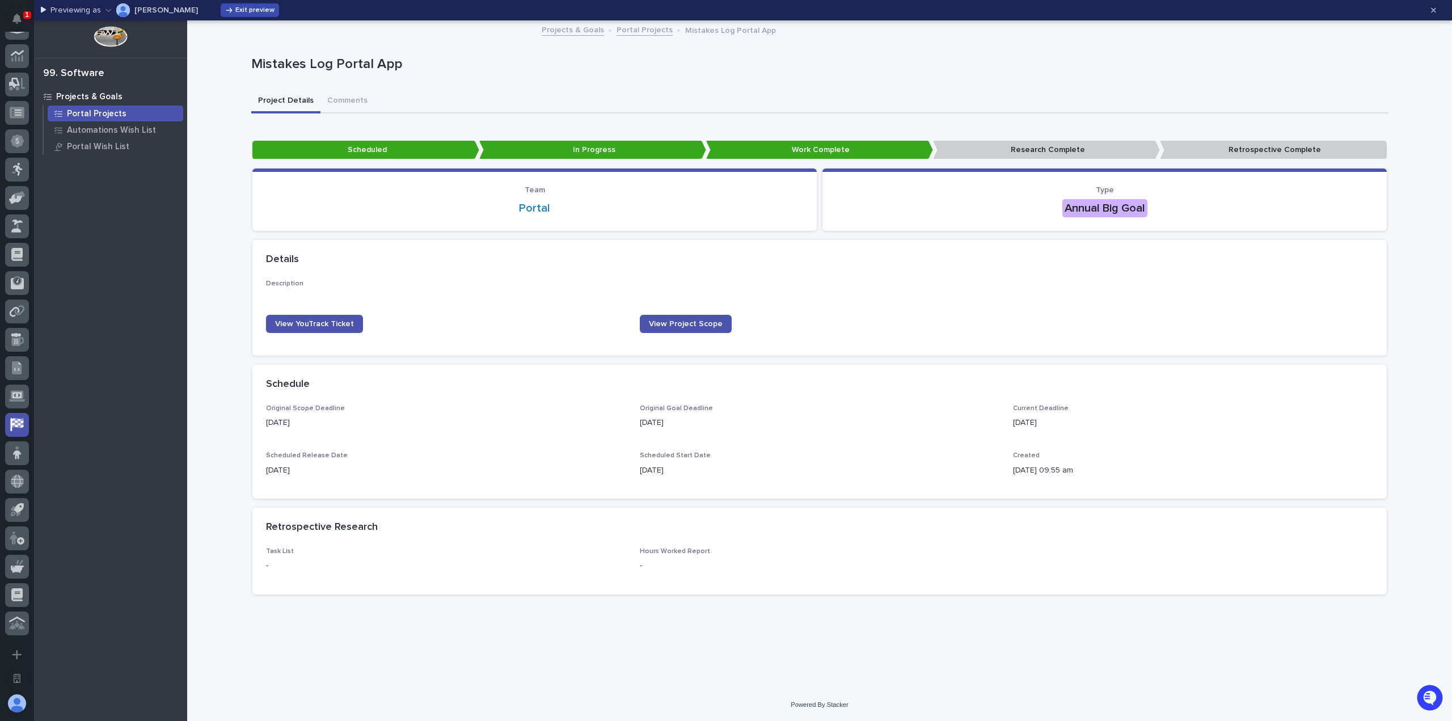
click at [249, 15] on button "Exit preview" at bounding box center [250, 10] width 58 height 14
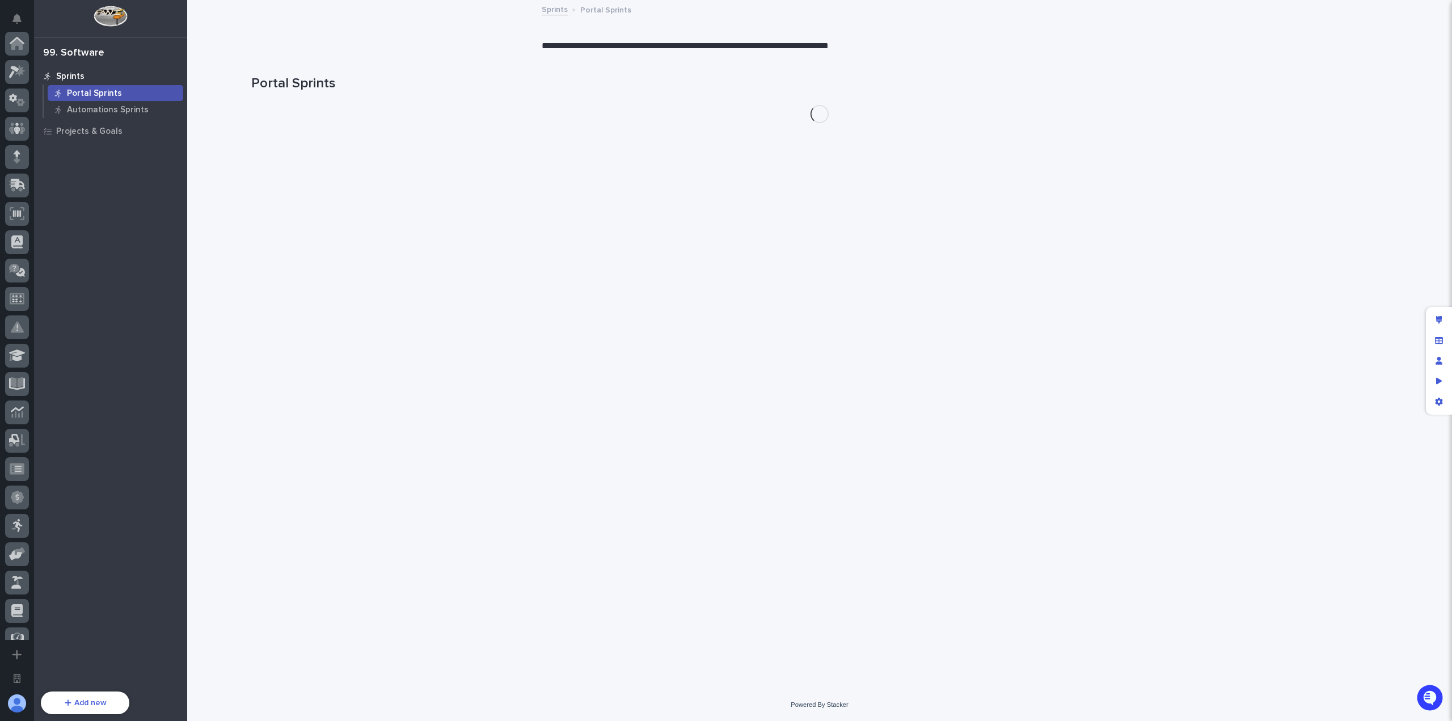
scroll to position [356, 0]
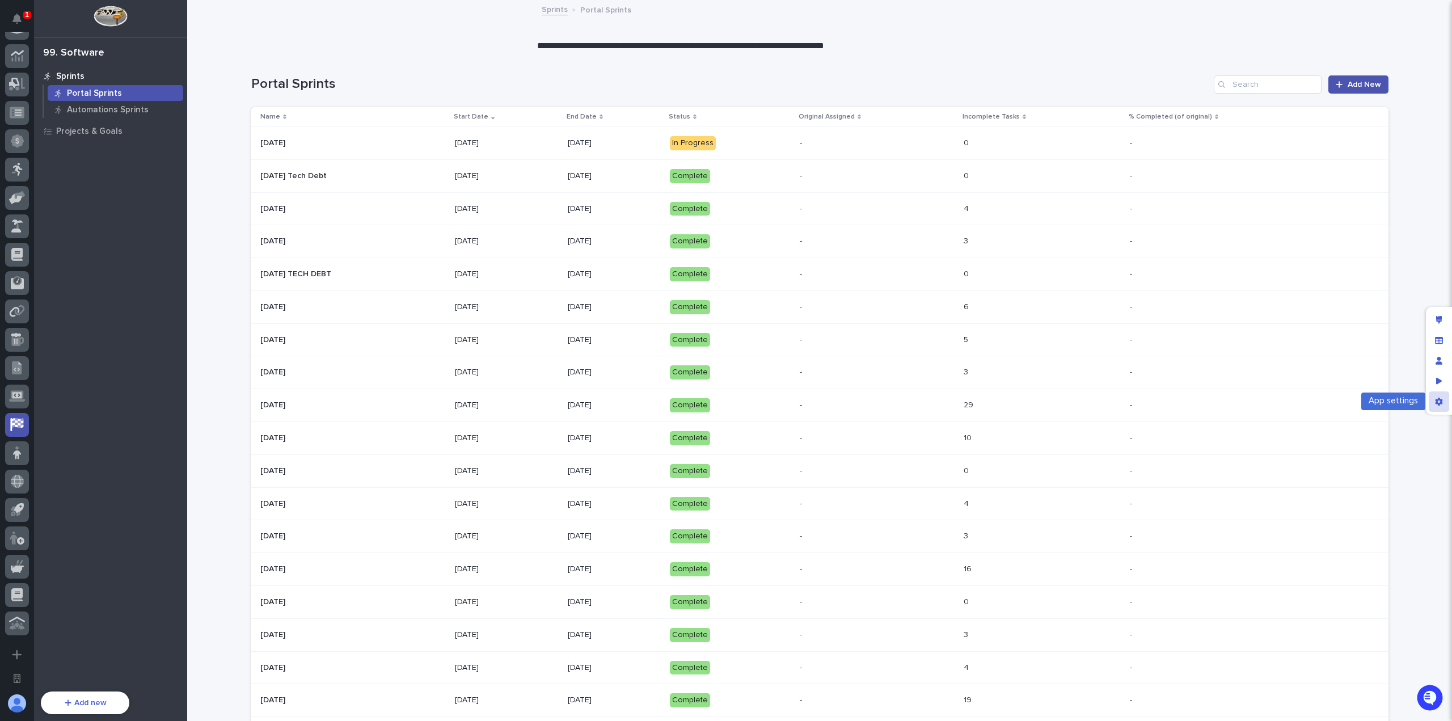
click at [1442, 407] on div "App settings" at bounding box center [1438, 401] width 20 height 20
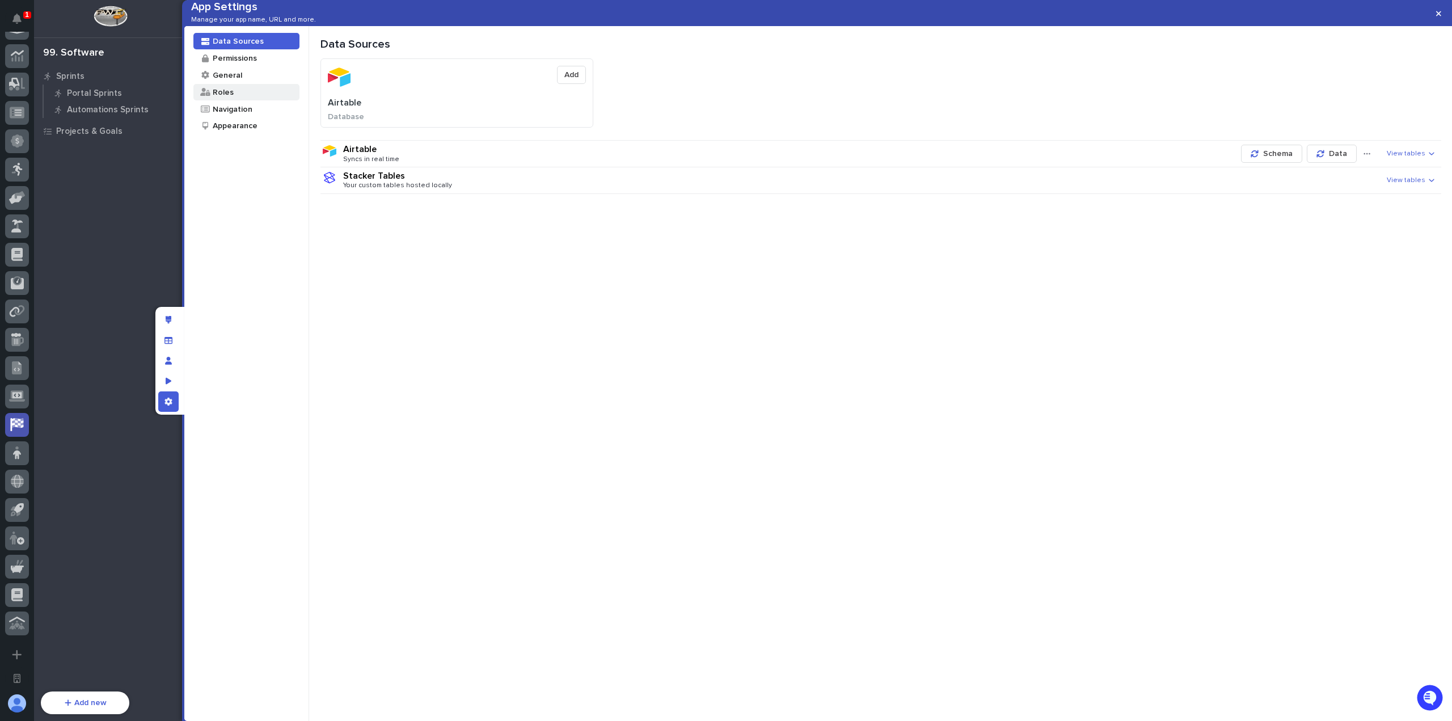
click at [252, 100] on div "Roles" at bounding box center [246, 92] width 106 height 16
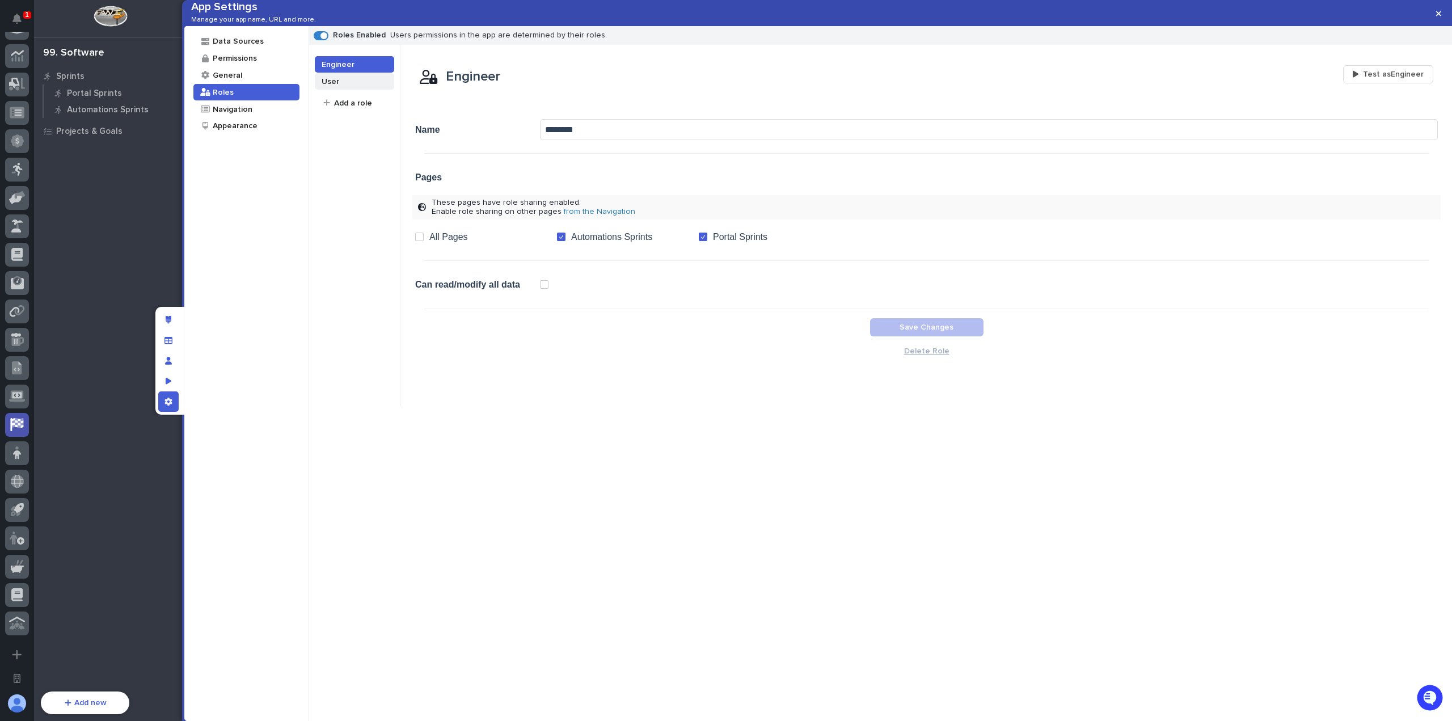
click at [342, 90] on div "User" at bounding box center [354, 81] width 79 height 16
drag, startPoint x: 544, startPoint y: 151, endPoint x: 477, endPoint y: 149, distance: 66.4
click at [497, 144] on div "Name ****" at bounding box center [926, 129] width 1022 height 29
type input "******"
click at [906, 331] on span "Save Changes" at bounding box center [926, 327] width 54 height 8
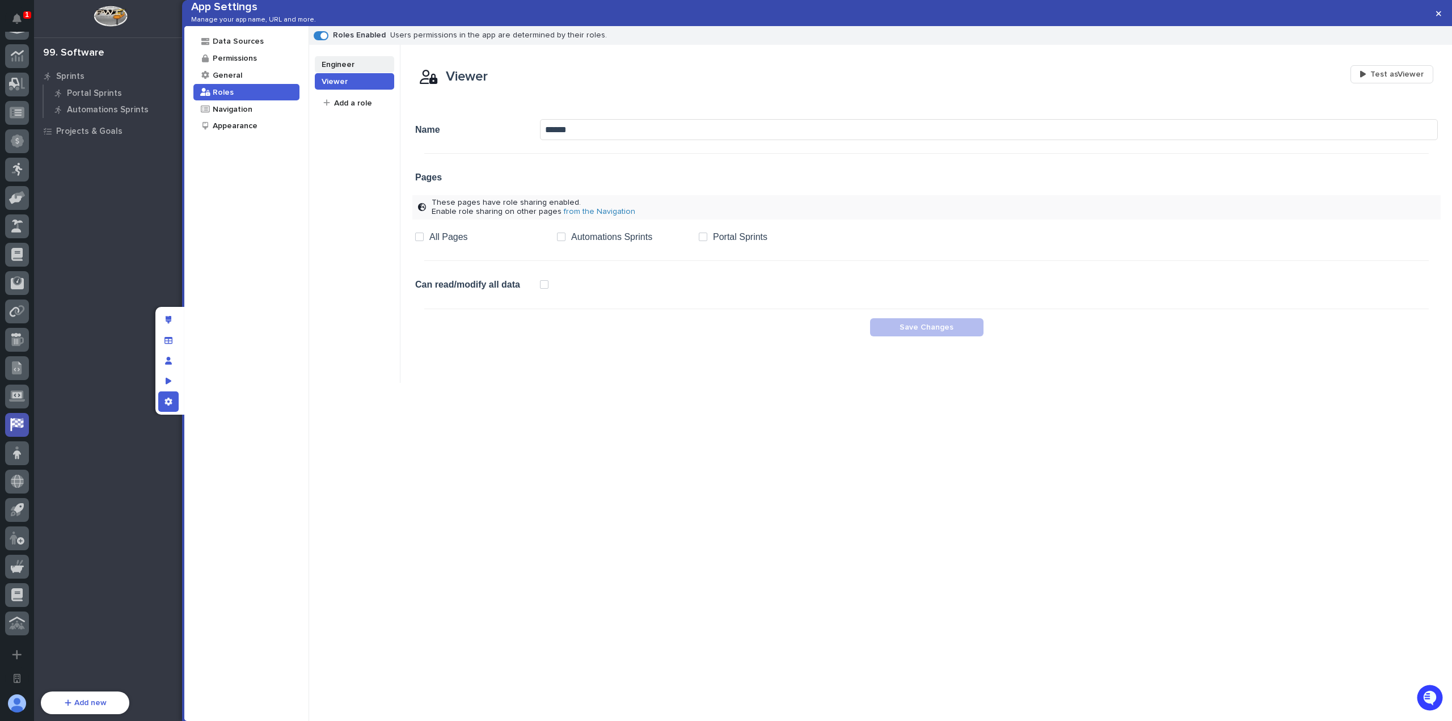
click at [343, 70] on div "Engineer" at bounding box center [337, 64] width 34 height 11
drag, startPoint x: 592, startPoint y: 149, endPoint x: 491, endPoint y: 144, distance: 101.1
click at [492, 144] on div "Name ********" at bounding box center [926, 129] width 1022 height 29
type input "*********"
click at [896, 336] on button "Save Changes" at bounding box center [926, 327] width 113 height 18
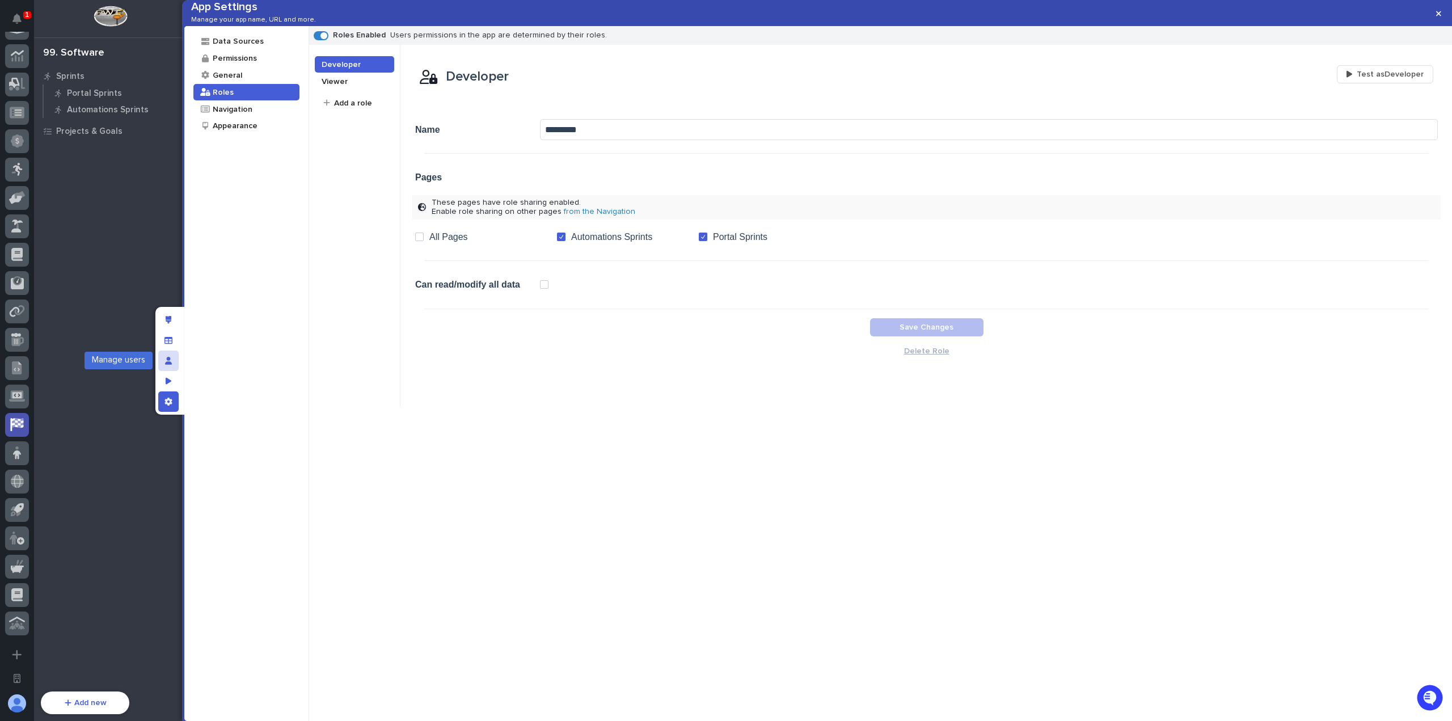
click at [175, 356] on div "Manage users" at bounding box center [168, 360] width 20 height 20
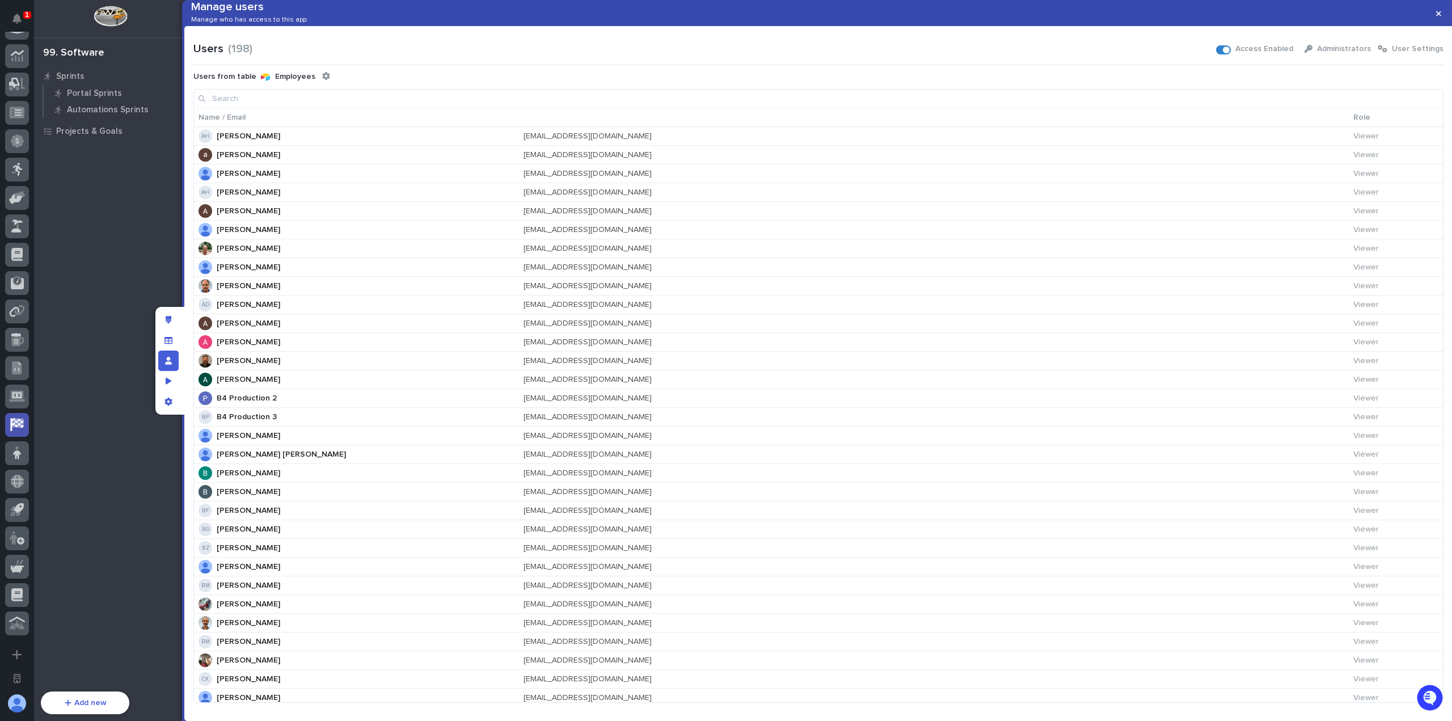
click at [318, 108] on input at bounding box center [818, 99] width 1249 height 18
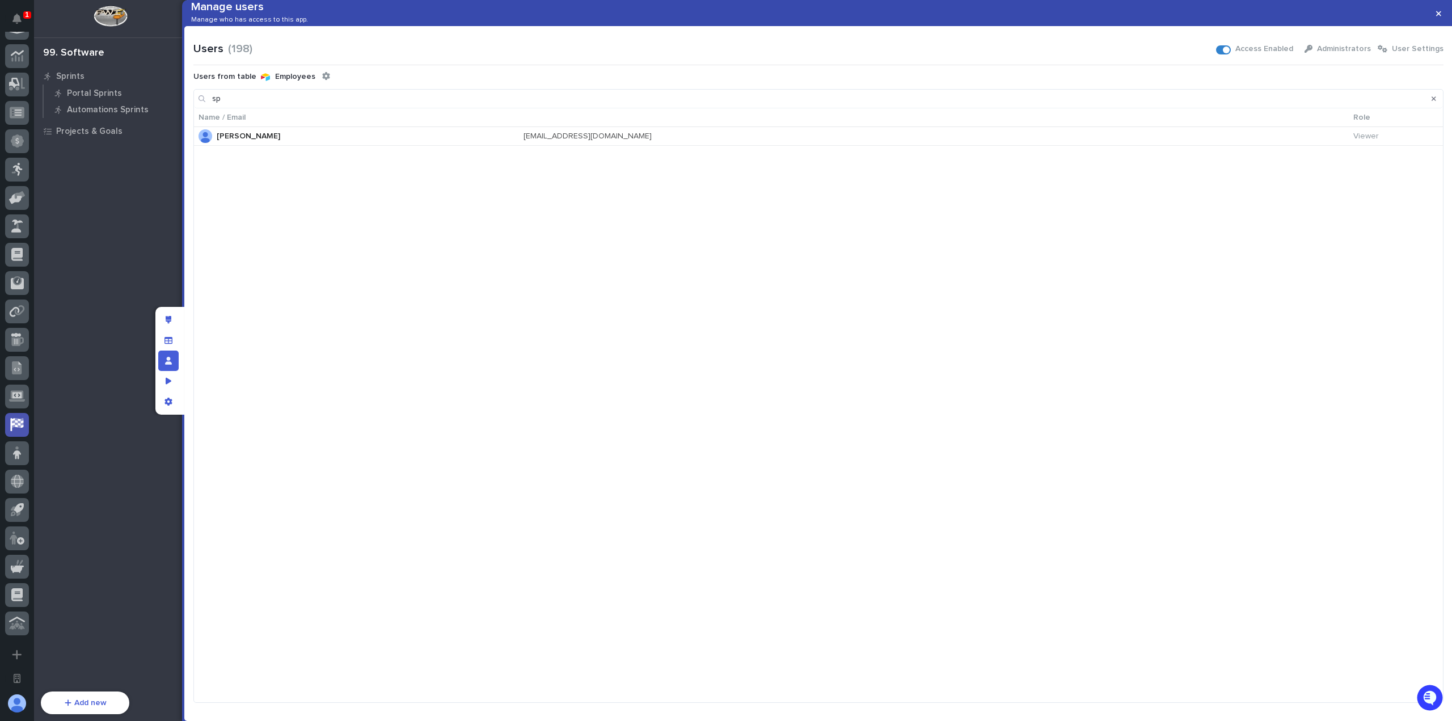
type input "s"
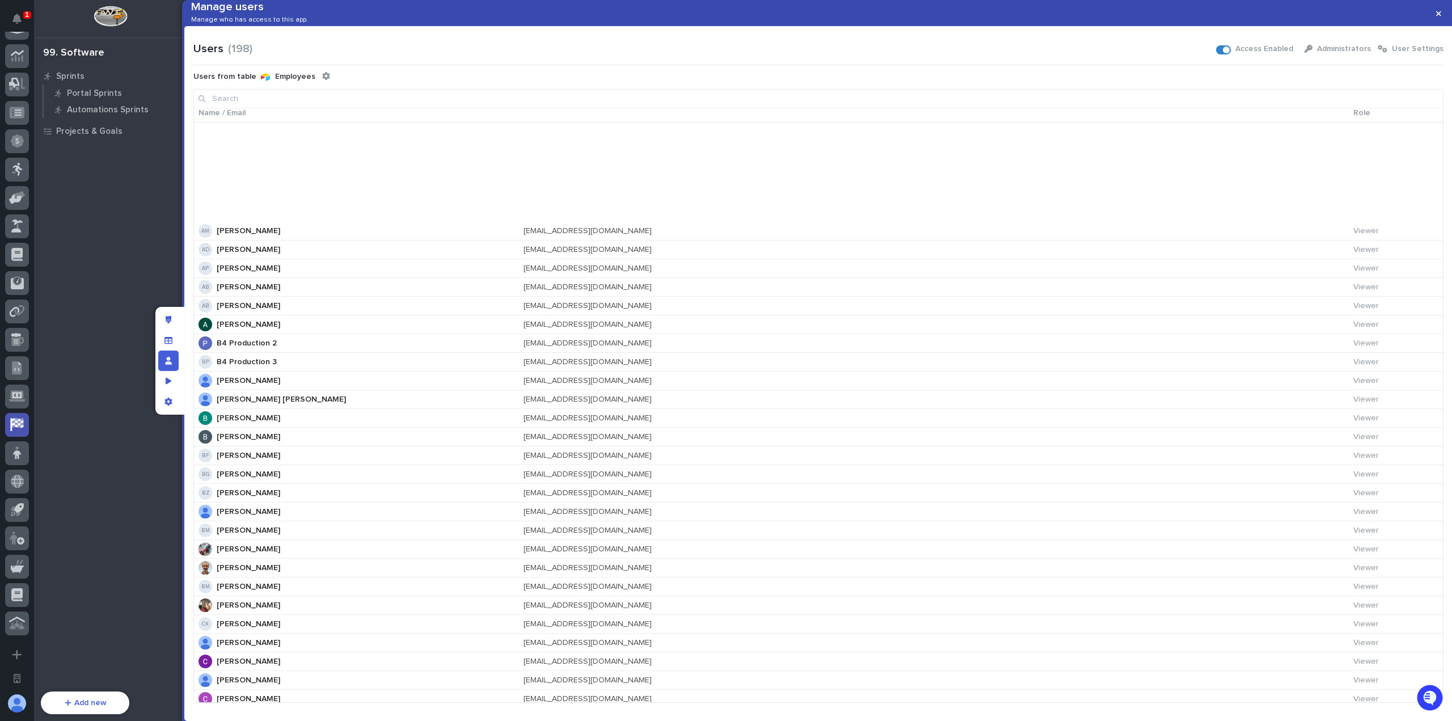
scroll to position [0, 0]
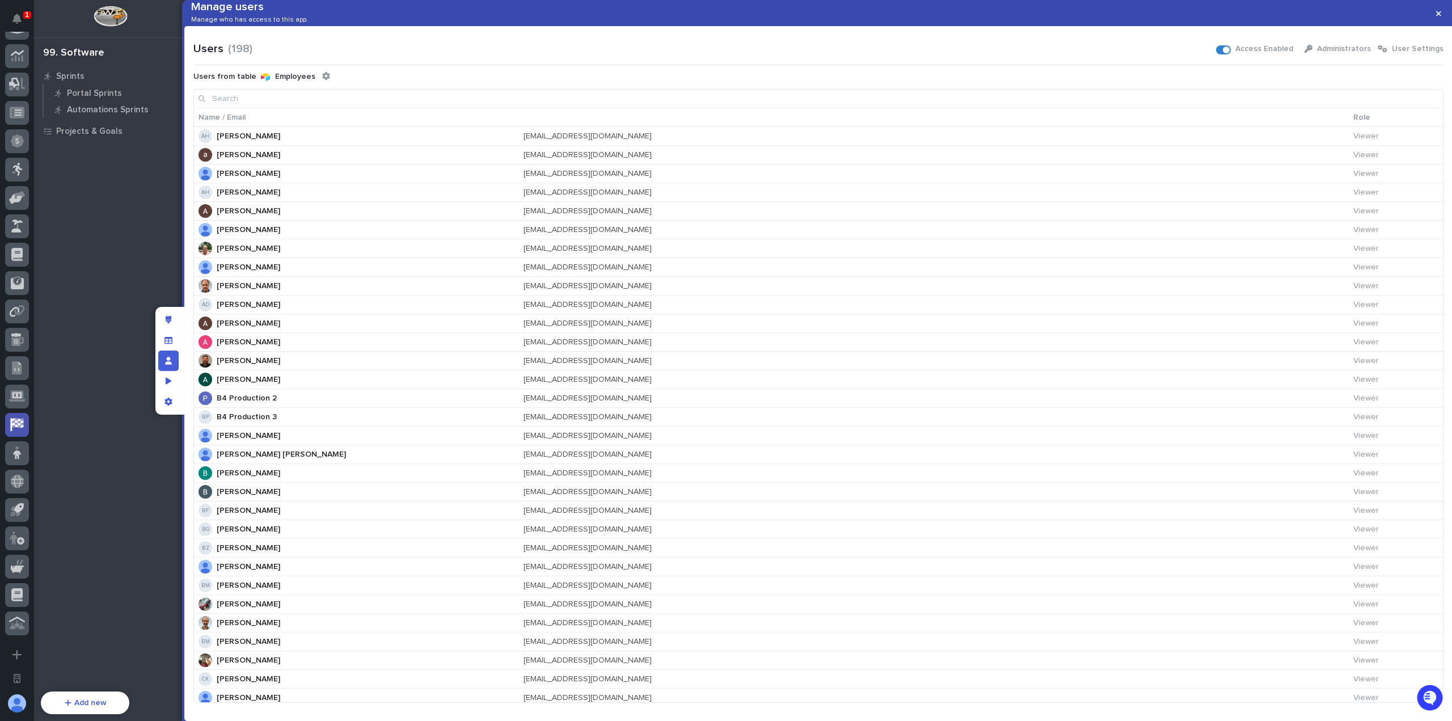
click at [1449, 14] on div at bounding box center [1438, 13] width 28 height 27
click at [1444, 13] on button "button" at bounding box center [1438, 14] width 19 height 18
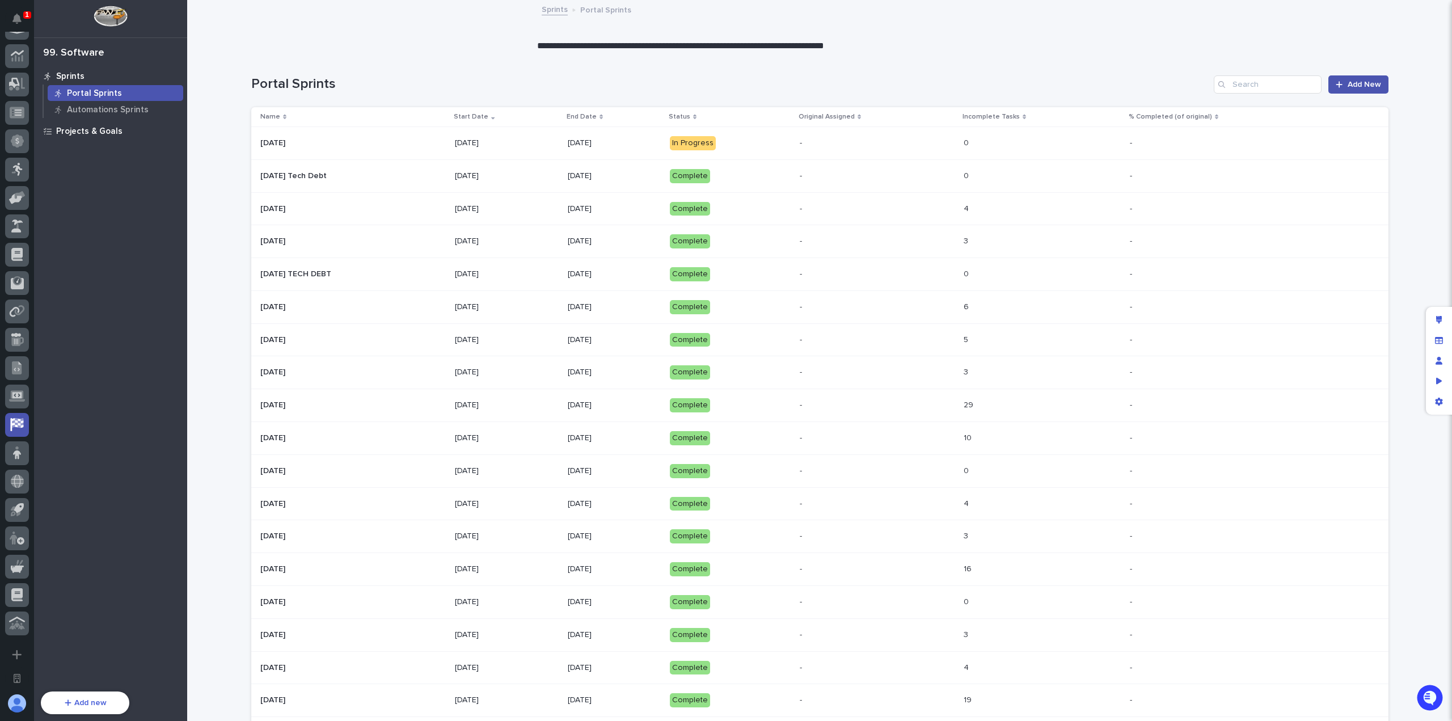
click at [126, 134] on div "Projects & Goals" at bounding box center [110, 131] width 147 height 16
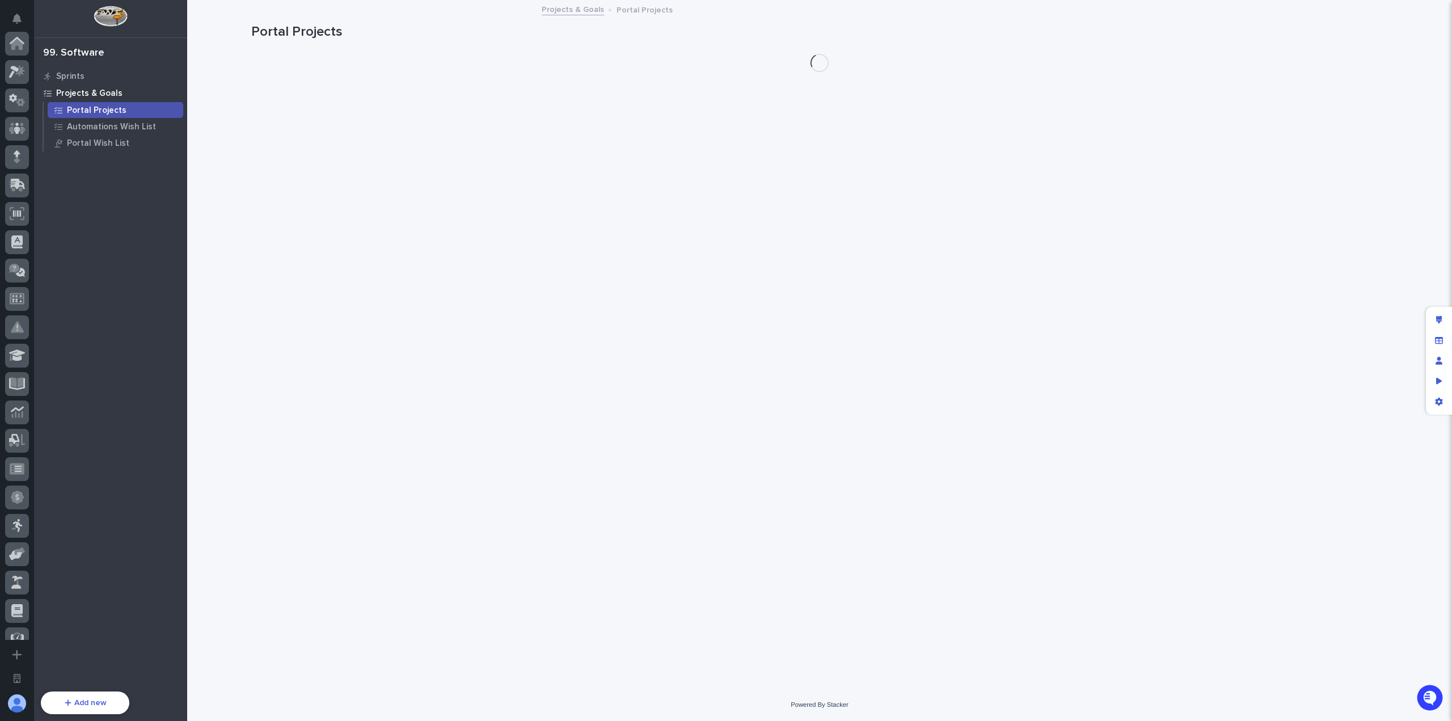
scroll to position [356, 0]
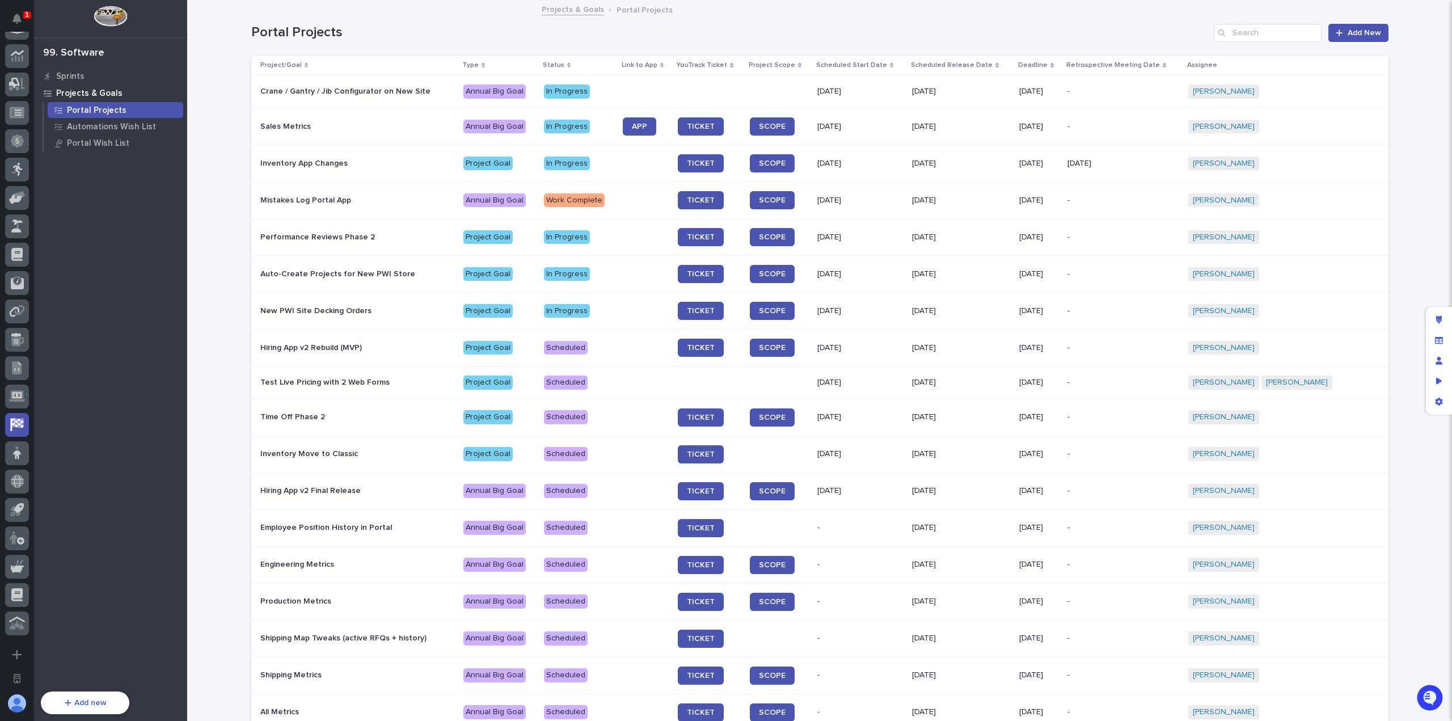
click at [406, 201] on p "Mistakes Log Portal App" at bounding box center [357, 201] width 194 height 10
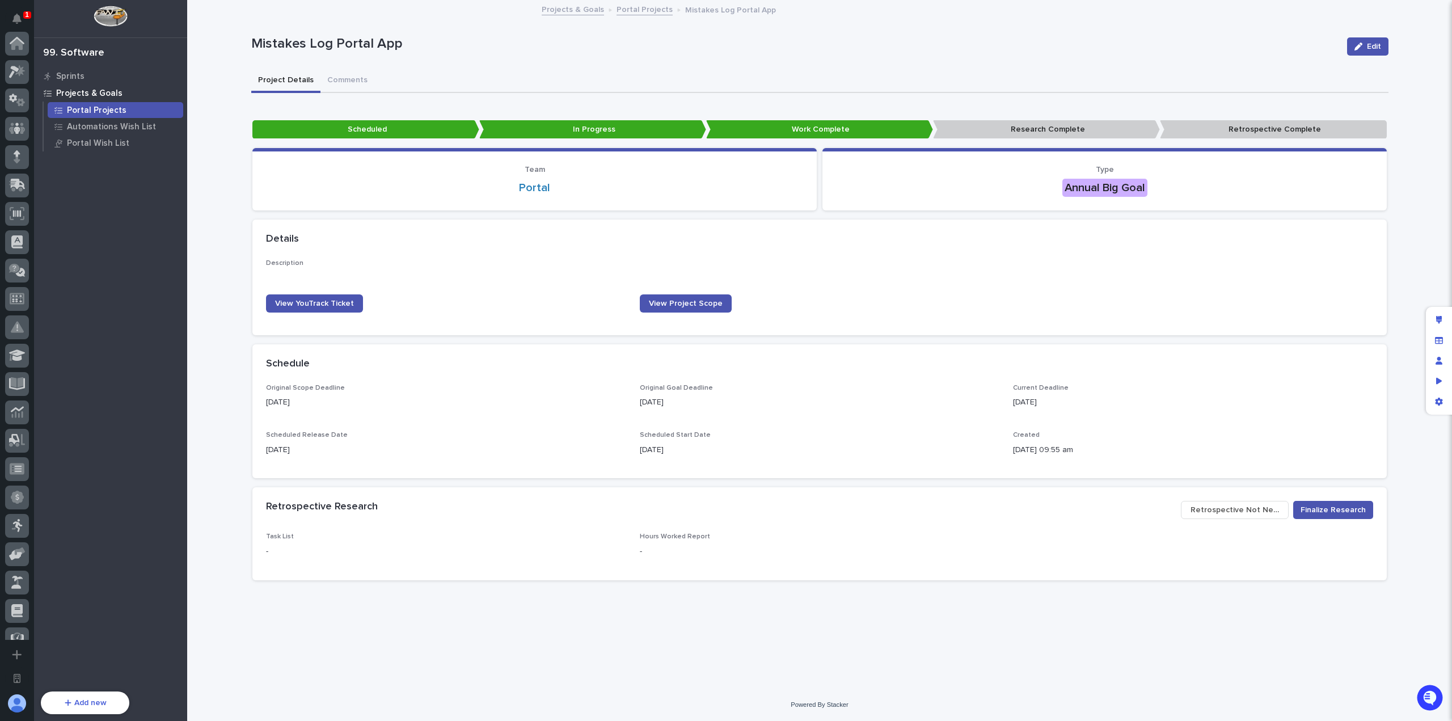
scroll to position [356, 0]
click at [1436, 320] on icon "Edit layout" at bounding box center [1439, 320] width 6 height 8
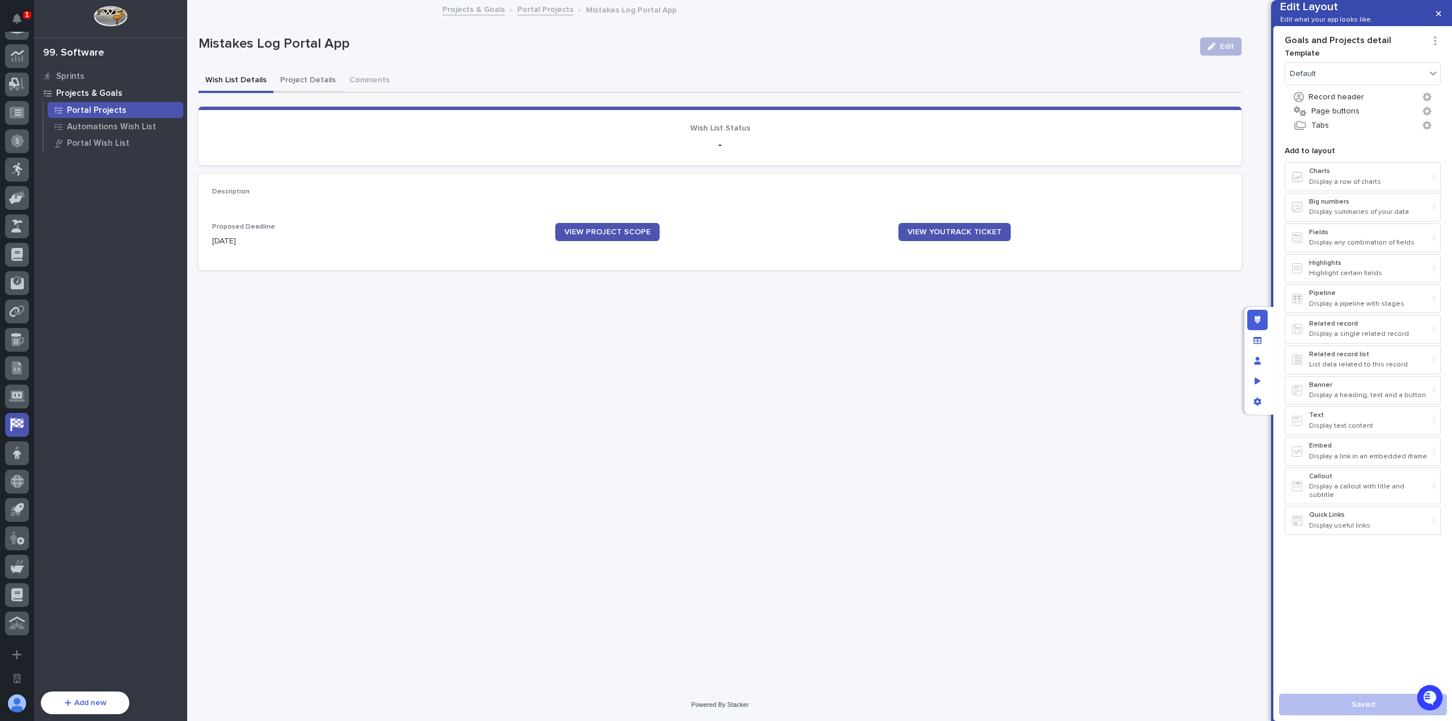
click at [291, 75] on button "Project Details" at bounding box center [307, 81] width 69 height 24
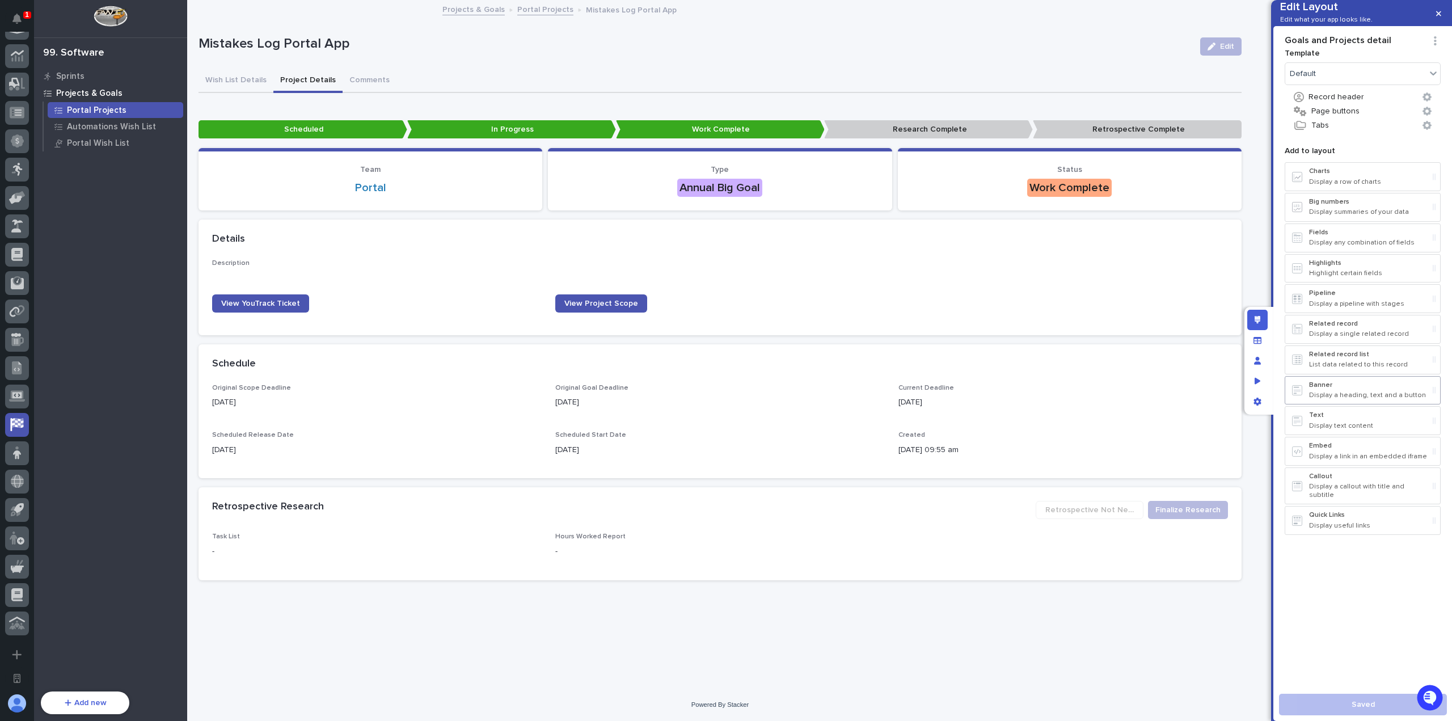
click at [1347, 399] on p "Display a heading, text and a button" at bounding box center [1368, 395] width 119 height 8
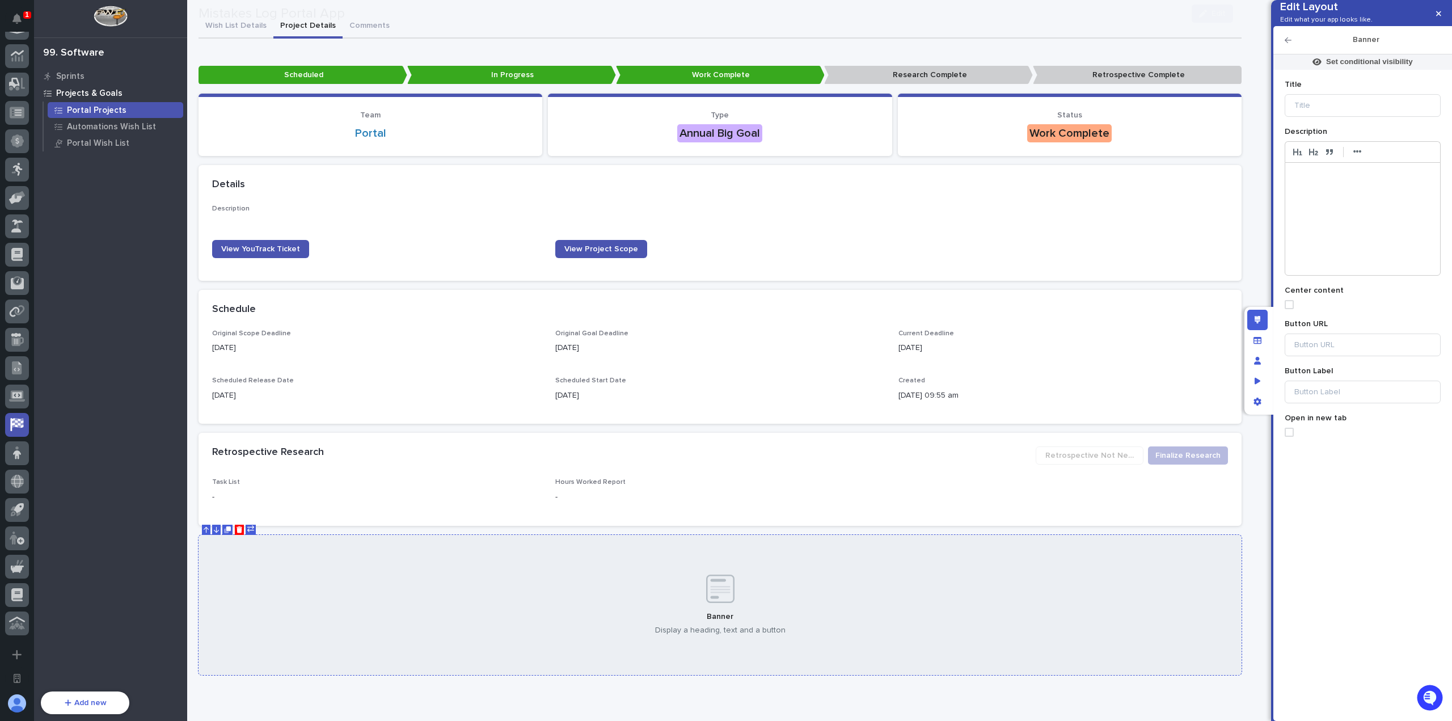
scroll to position [103, 0]
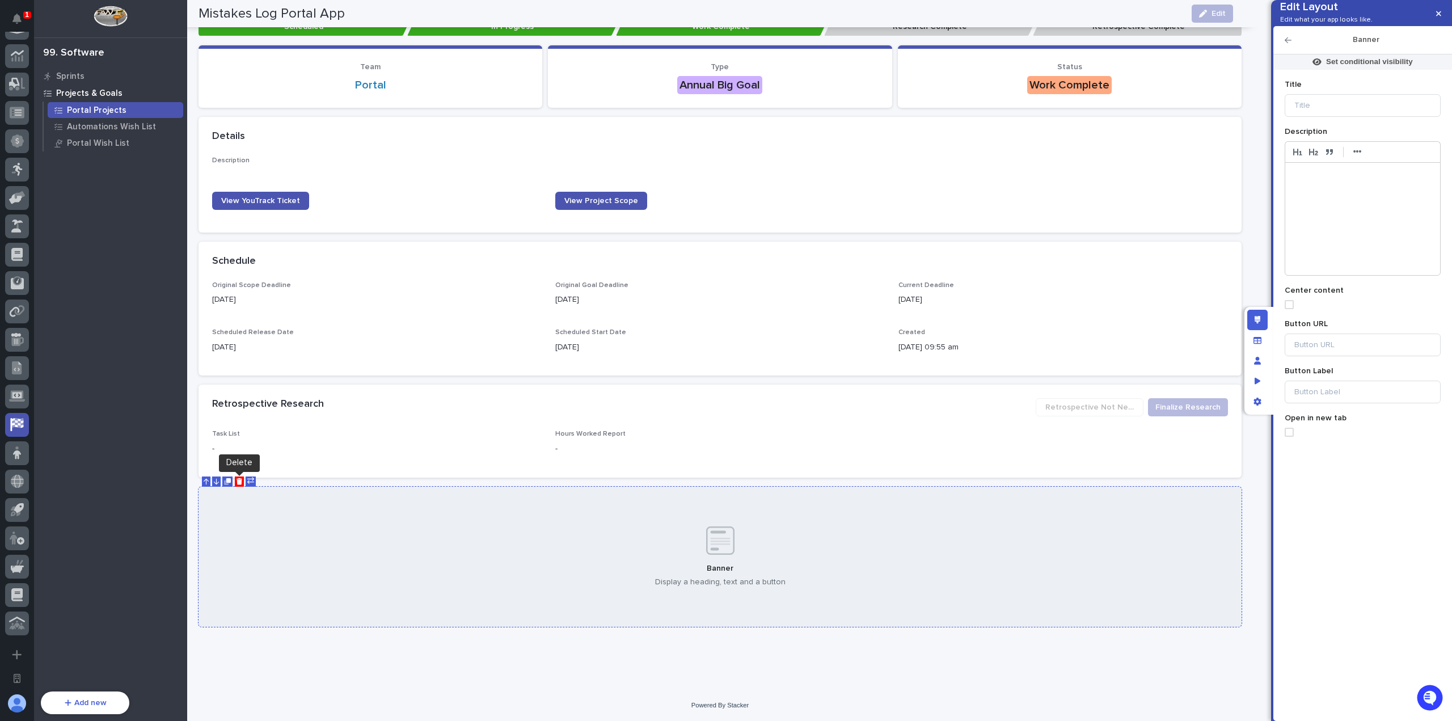
click at [240, 480] on icon "Delete" at bounding box center [239, 481] width 6 height 7
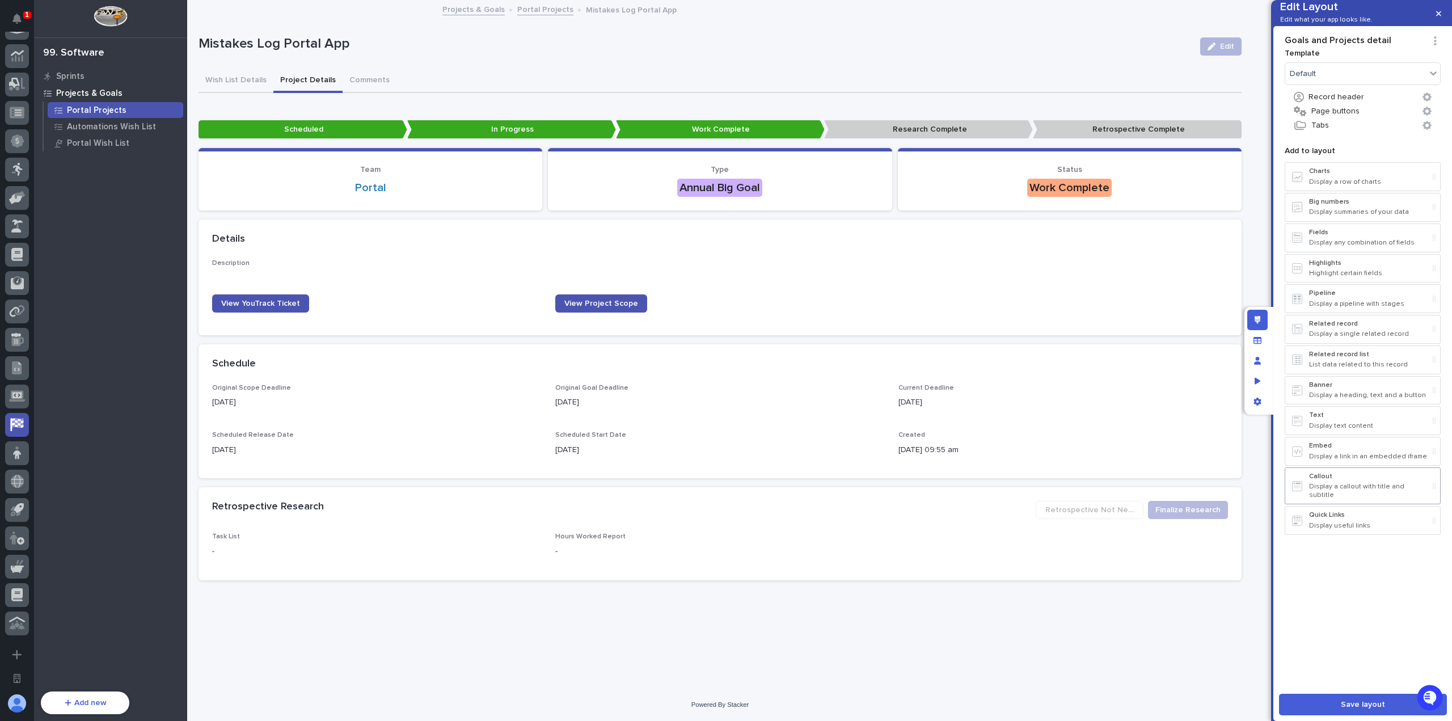
drag, startPoint x: 1368, startPoint y: 496, endPoint x: 1359, endPoint y: 489, distance: 12.1
click at [1368, 496] on div "Callout Display a callout with title and subtitle" at bounding box center [1368, 485] width 119 height 27
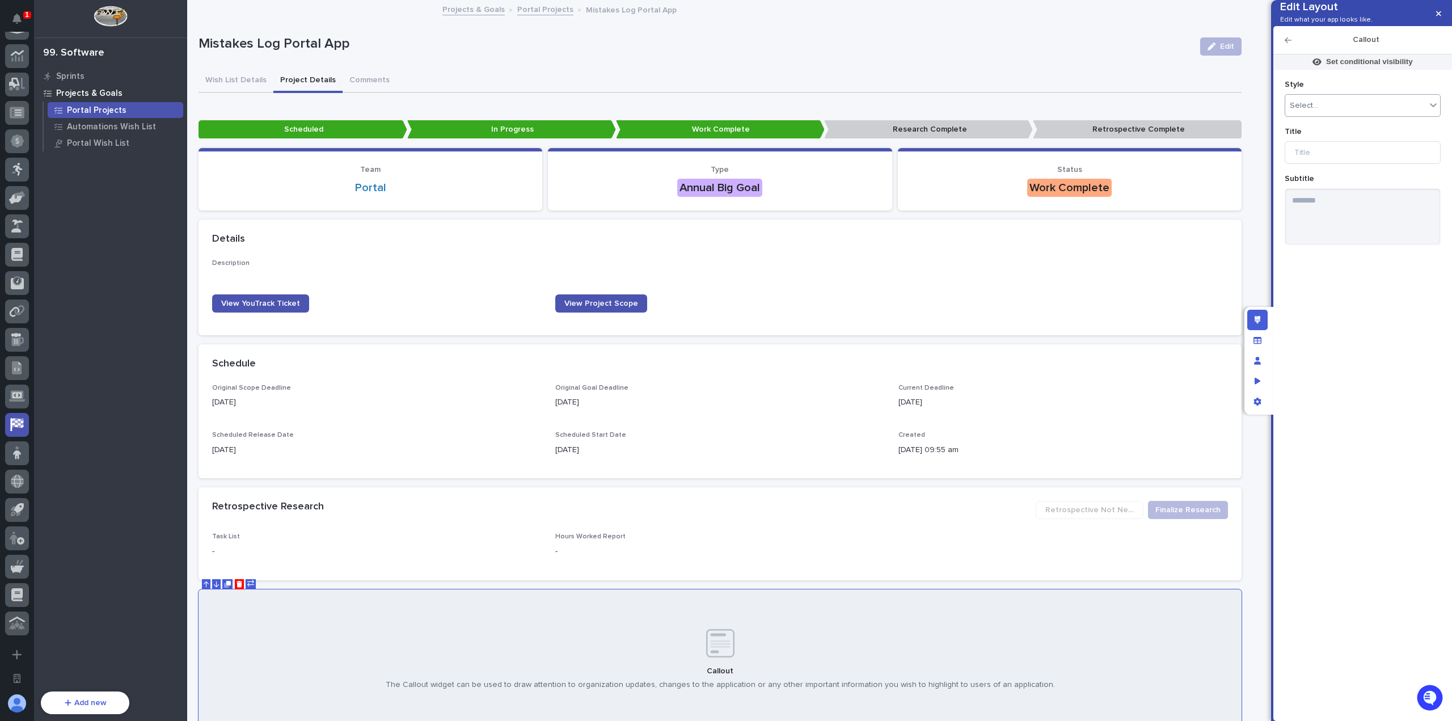
click at [1329, 117] on div "Select..." at bounding box center [1362, 105] width 156 height 23
click at [1329, 206] on div "Information" at bounding box center [1362, 205] width 155 height 20
click at [1336, 164] on input at bounding box center [1362, 152] width 156 height 23
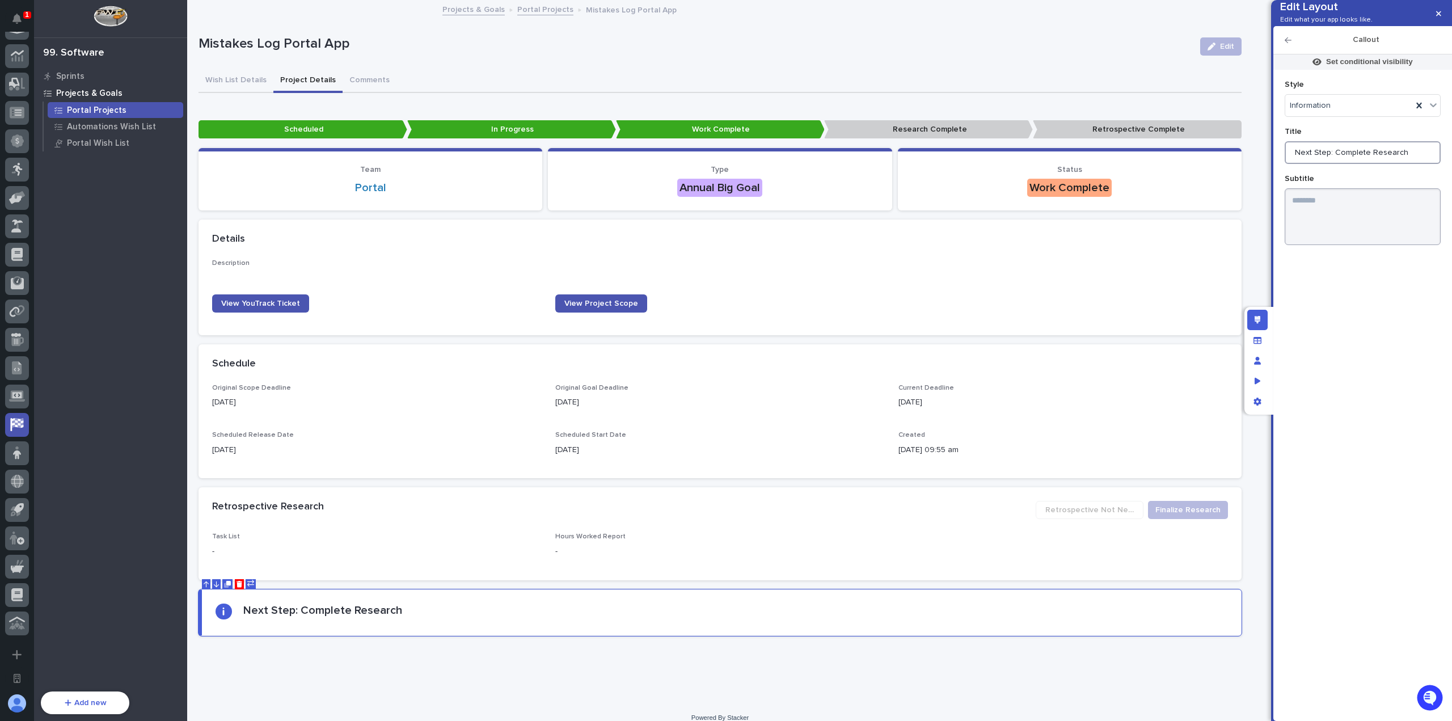
type input "Next Step: Complete Research"
click at [1370, 231] on textarea at bounding box center [1362, 216] width 156 height 57
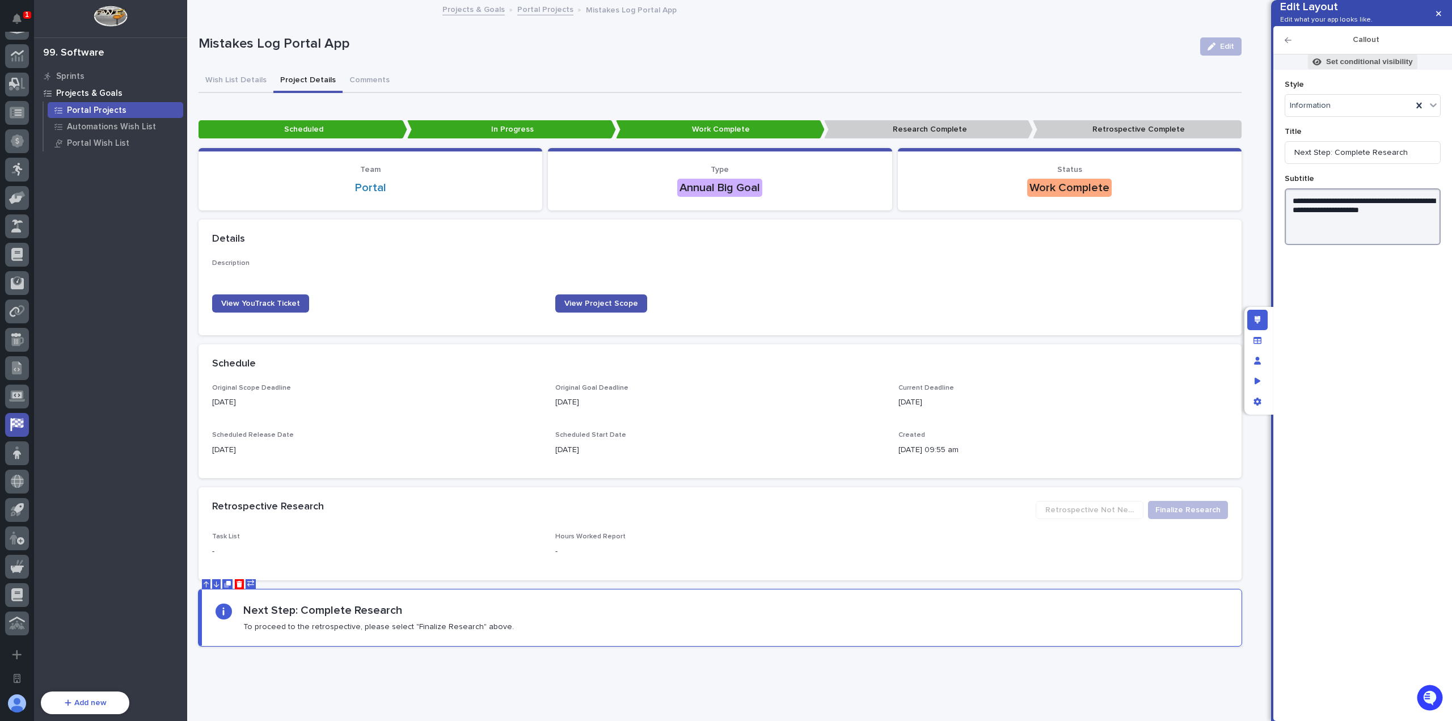
type textarea "**********"
click at [1364, 67] on p "Set conditional visibility" at bounding box center [1369, 62] width 87 height 10
click at [1313, 156] on span "Add Filter" at bounding box center [1302, 153] width 36 height 8
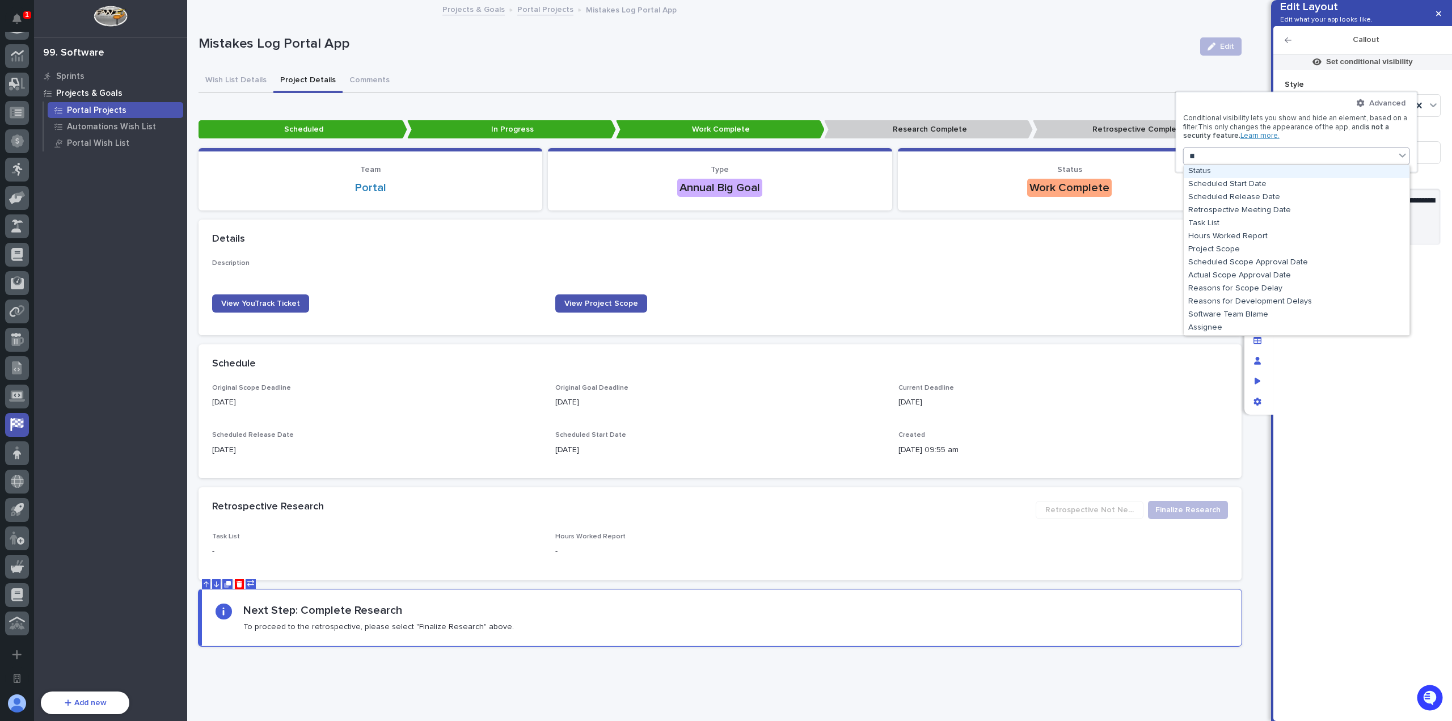
type input "****"
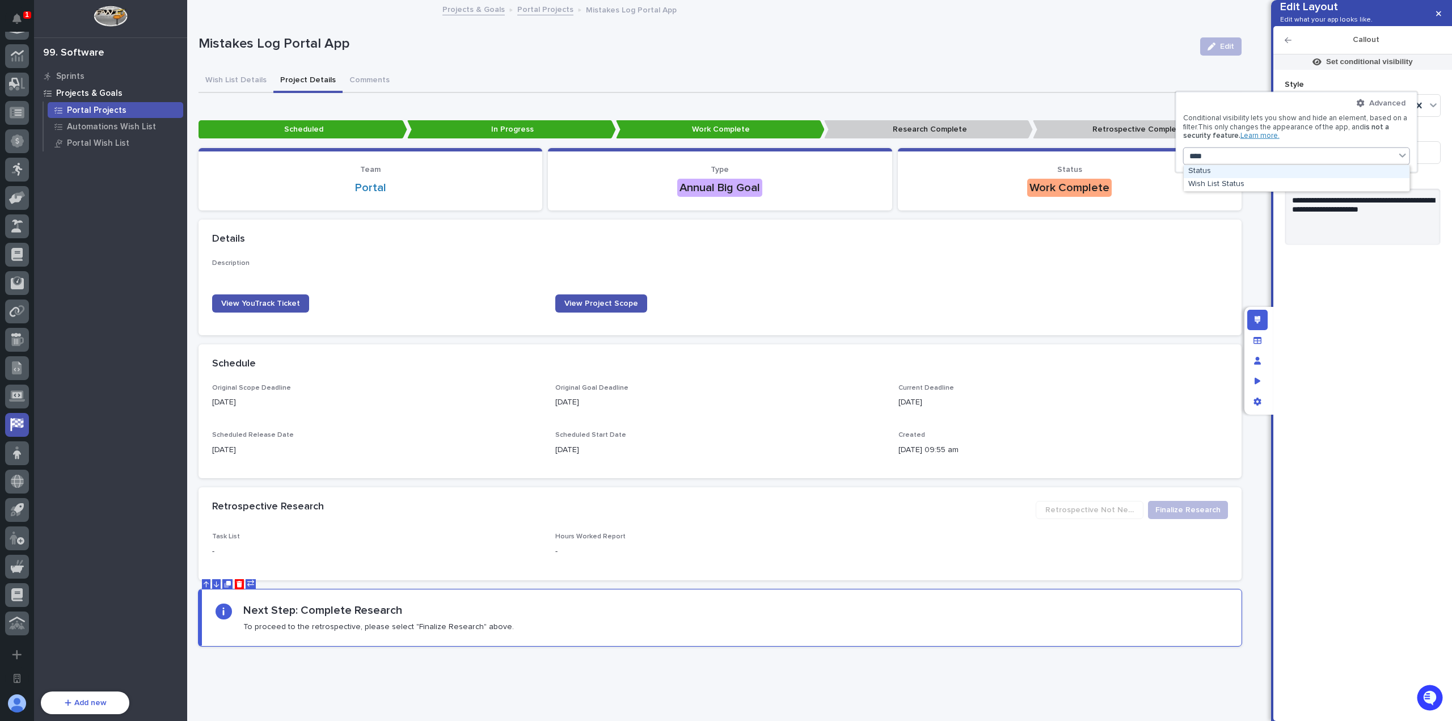
drag, startPoint x: 1242, startPoint y: 178, endPoint x: 1245, endPoint y: 172, distance: 6.9
click at [1245, 172] on div "Status" at bounding box center [1296, 171] width 226 height 13
click at [1245, 202] on div "Select..." at bounding box center [1289, 205] width 202 height 16
click at [1252, 192] on button "is" at bounding box center [1296, 184] width 218 height 22
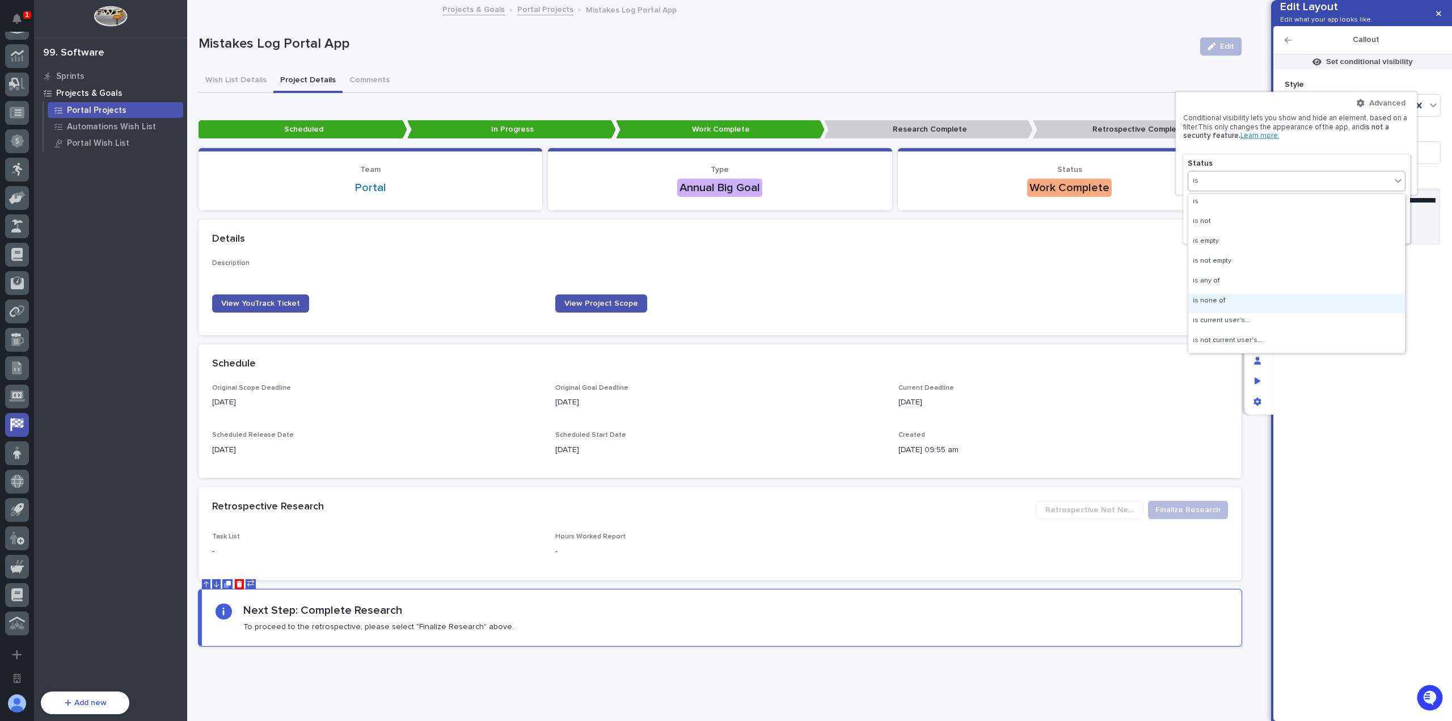
click at [1243, 303] on div "is none of" at bounding box center [1296, 303] width 217 height 20
click at [1235, 210] on div "Select..." at bounding box center [1289, 205] width 202 height 16
click at [1250, 274] on div "Retrospective Complete" at bounding box center [1296, 273] width 217 height 13
click at [1301, 208] on div "Retrospective Complete" at bounding box center [1273, 205] width 202 height 16
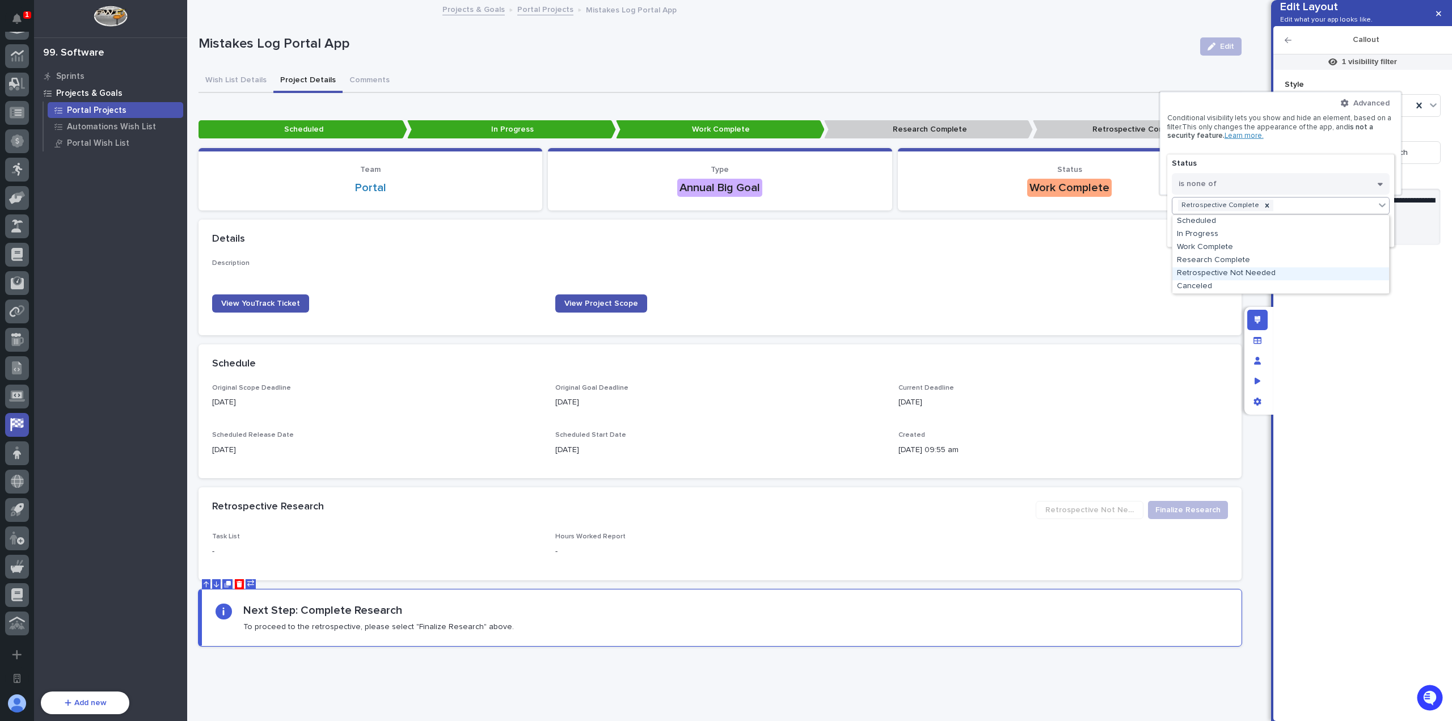
click at [1282, 270] on div "Retrospective Not Needed" at bounding box center [1280, 273] width 217 height 13
click at [1286, 214] on input "text" at bounding box center [1285, 219] width 1 height 10
click at [1275, 281] on div "Canceled" at bounding box center [1280, 287] width 217 height 13
click at [1346, 222] on div "Retrospective Complete Retrospective Not Needed Canceled" at bounding box center [1273, 212] width 202 height 30
click at [1280, 273] on div "Research Complete" at bounding box center [1280, 274] width 217 height 13
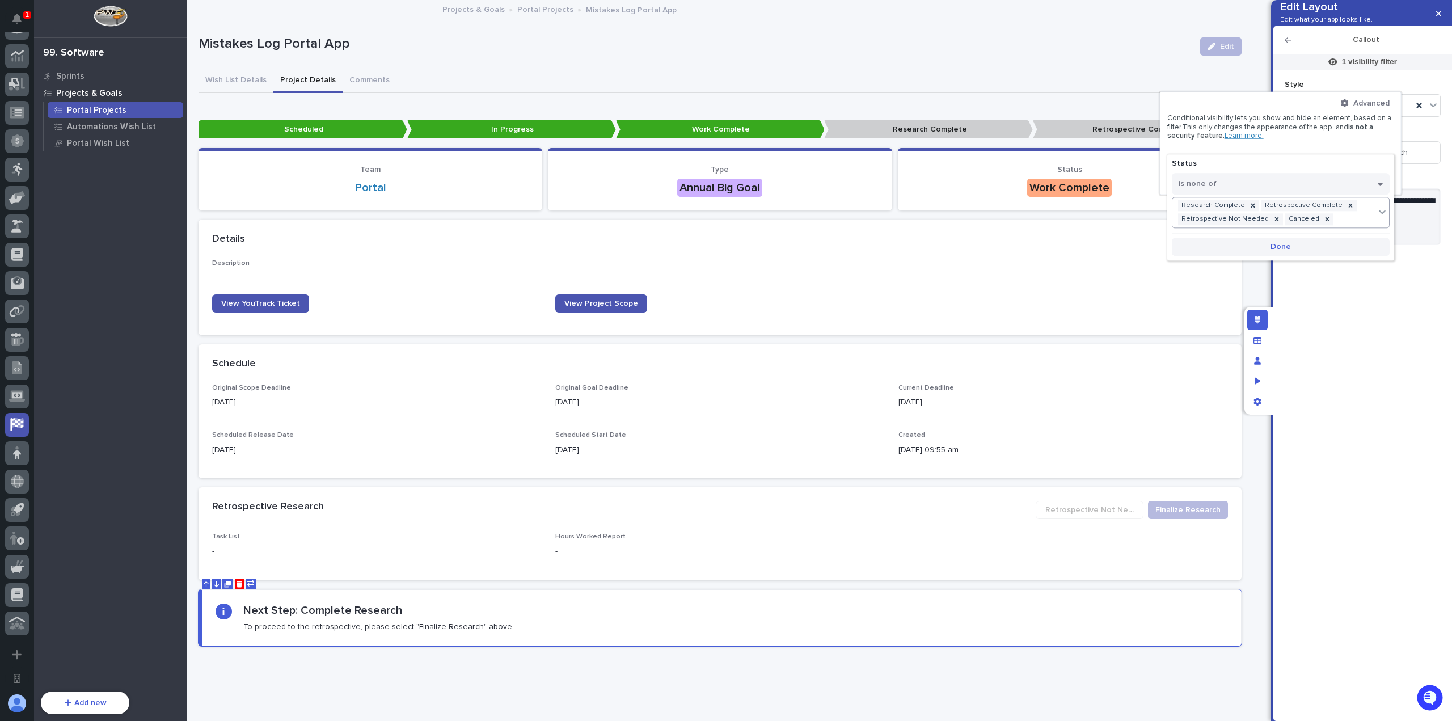
click at [1262, 249] on button "Done" at bounding box center [1281, 247] width 218 height 18
click at [1249, 180] on button "Add Filter" at bounding box center [1280, 181] width 227 height 12
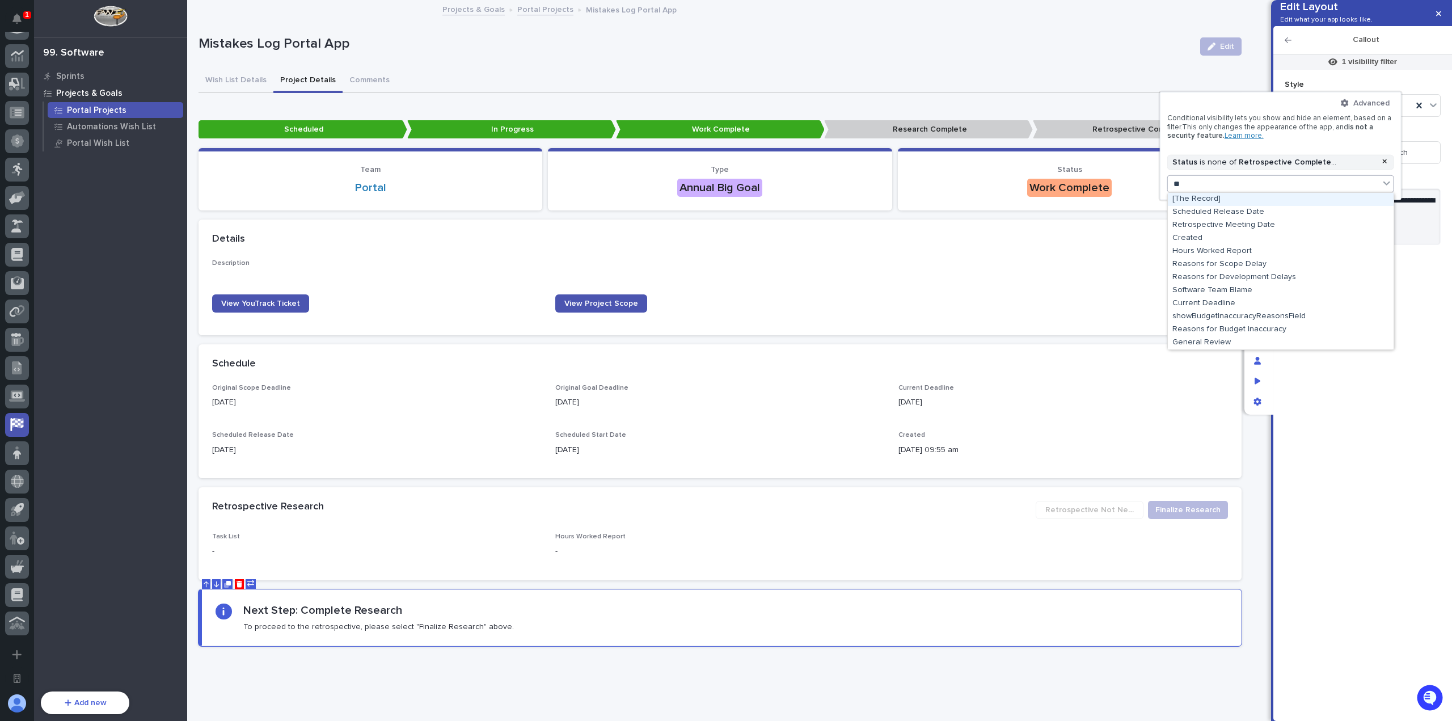
type input "*"
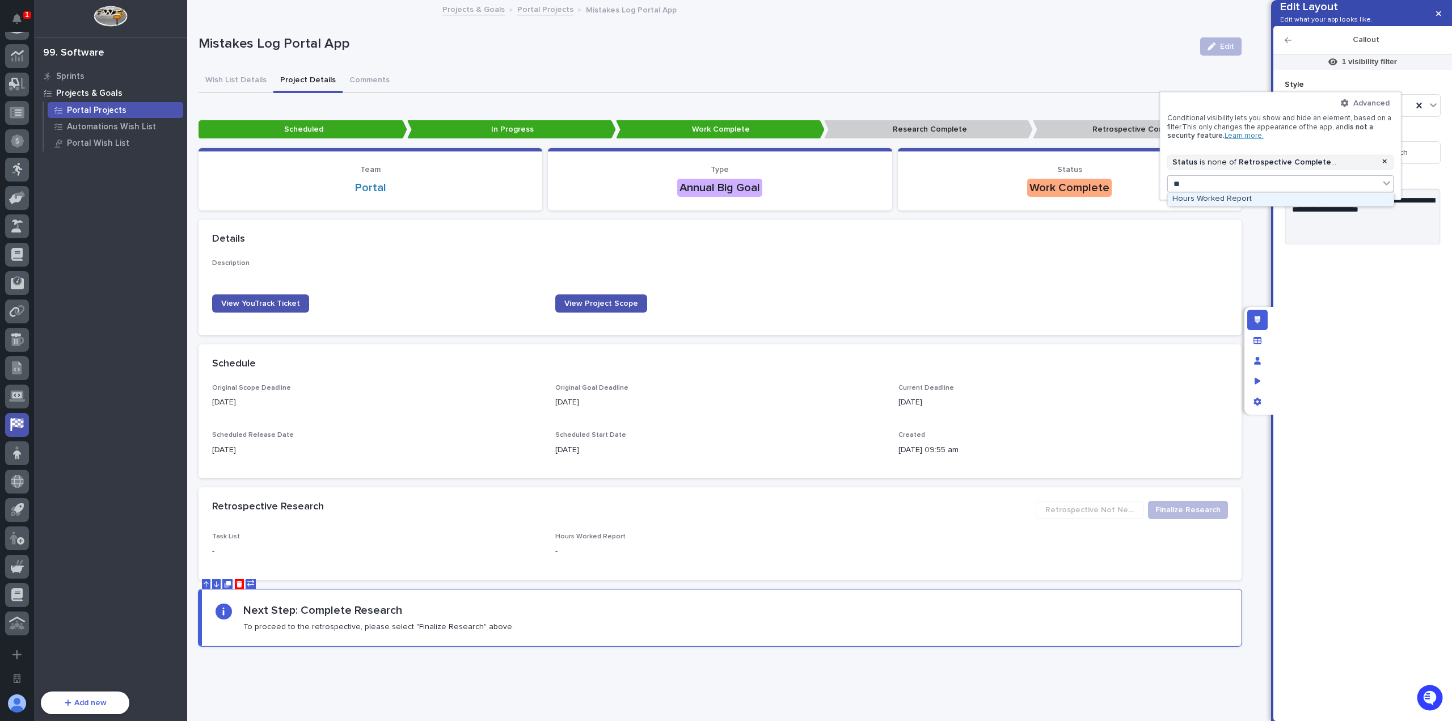
type input "*"
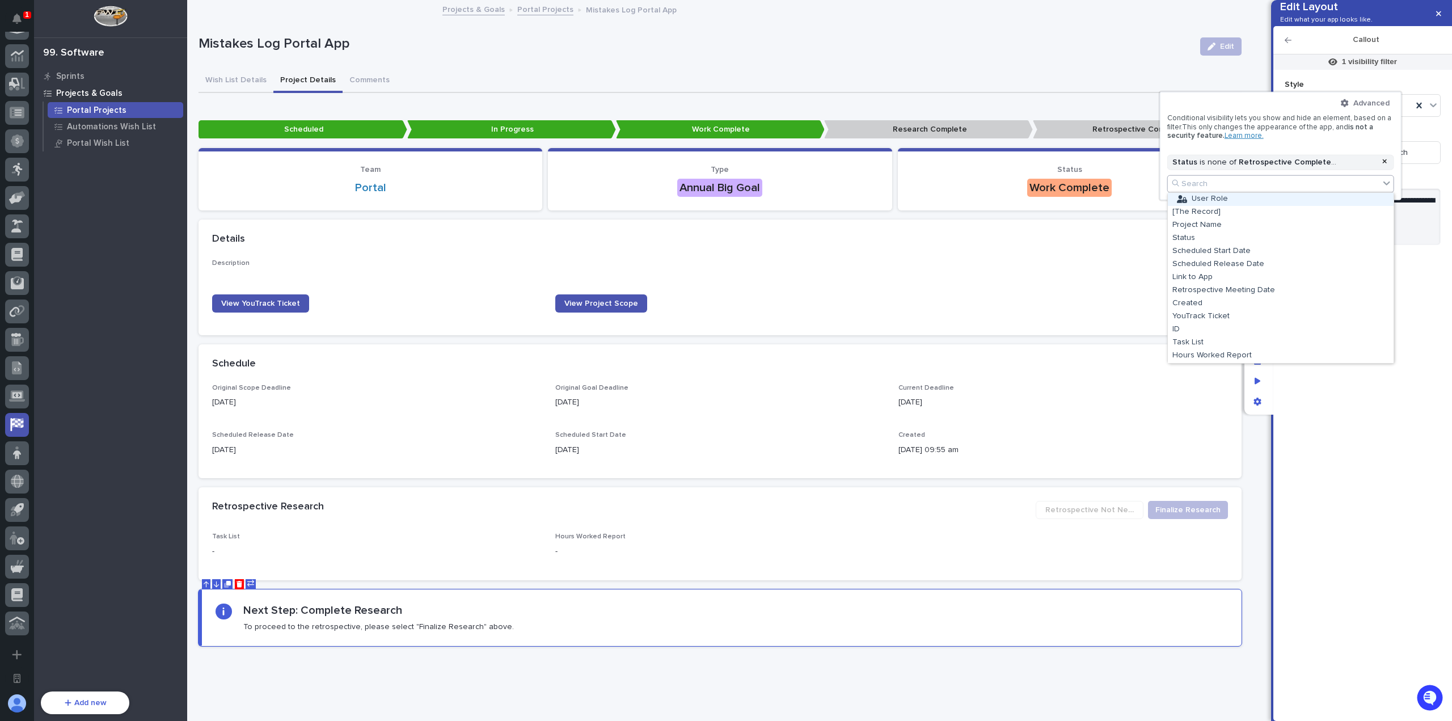
click at [1231, 197] on div "User Role" at bounding box center [1281, 199] width 226 height 13
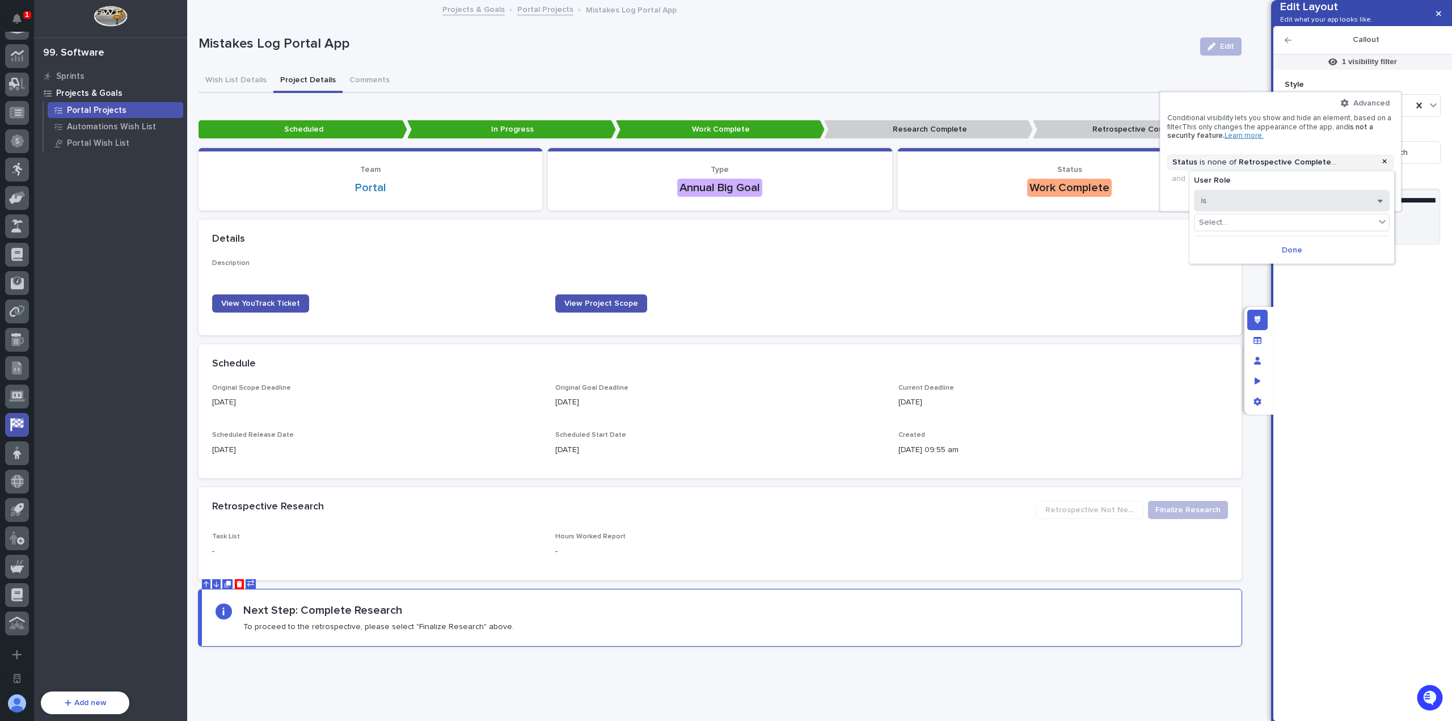
click at [1241, 201] on button "is" at bounding box center [1292, 200] width 196 height 22
click at [1245, 236] on div "is not" at bounding box center [1291, 240] width 195 height 20
click at [1261, 226] on div "Select..." at bounding box center [1284, 222] width 180 height 16
click at [1262, 261] on div "Viewer" at bounding box center [1291, 263] width 195 height 13
click at [1281, 256] on button "Done" at bounding box center [1292, 249] width 196 height 18
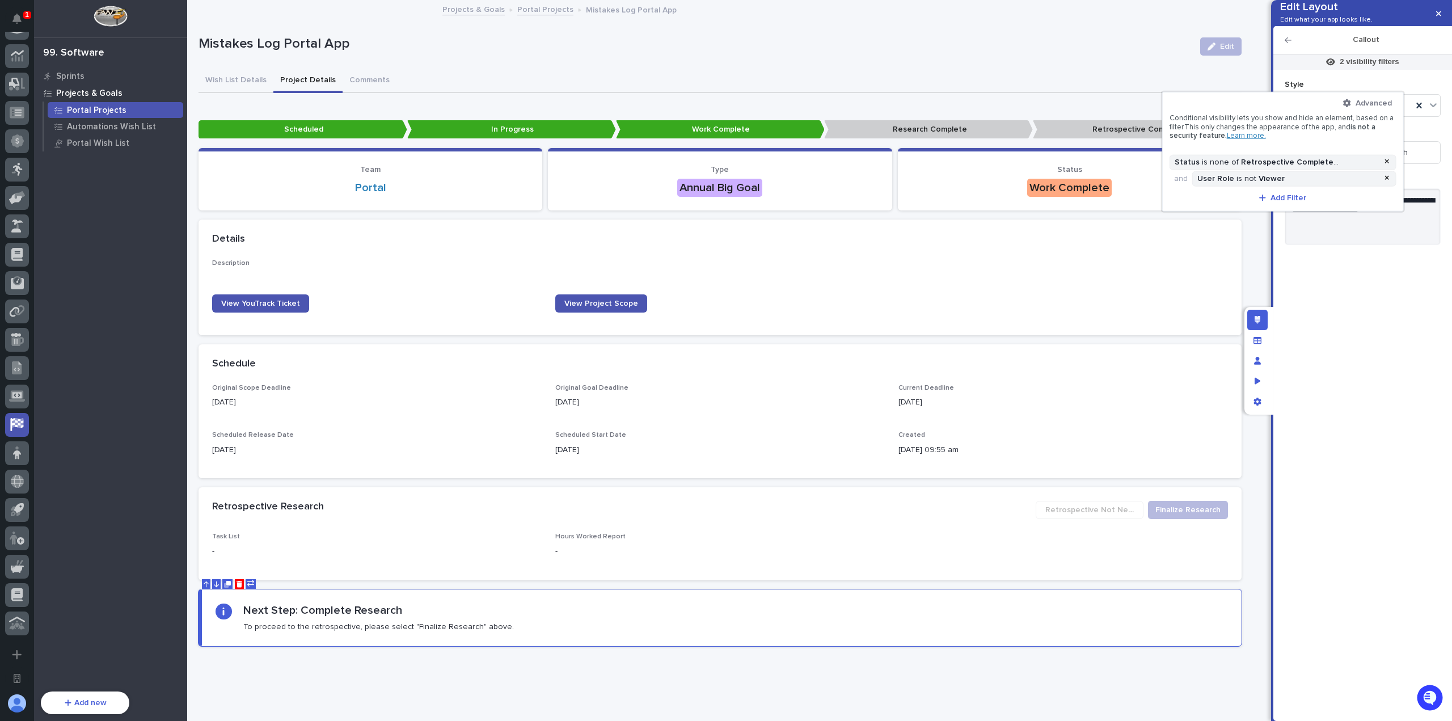
click at [1257, 256] on div at bounding box center [726, 360] width 1452 height 721
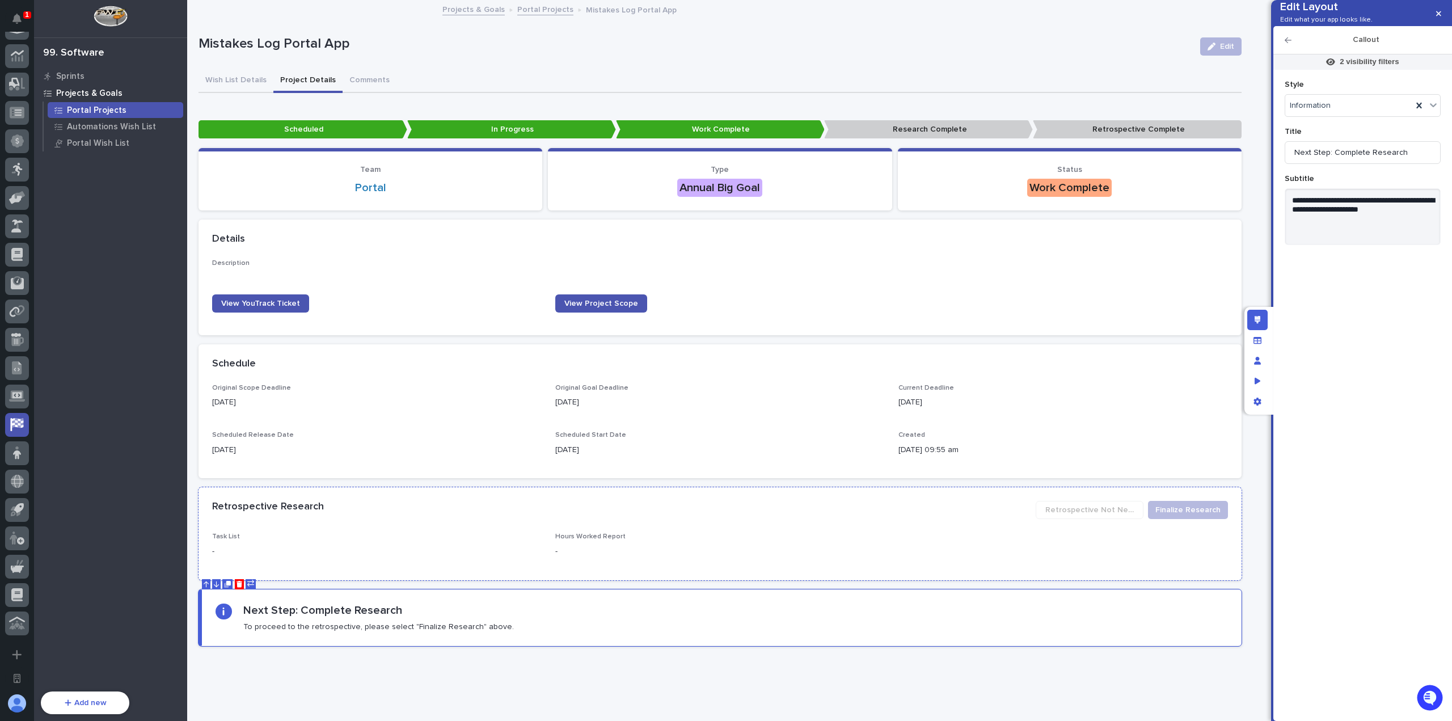
click at [742, 510] on div "Retrospective Research" at bounding box center [619, 507] width 814 height 12
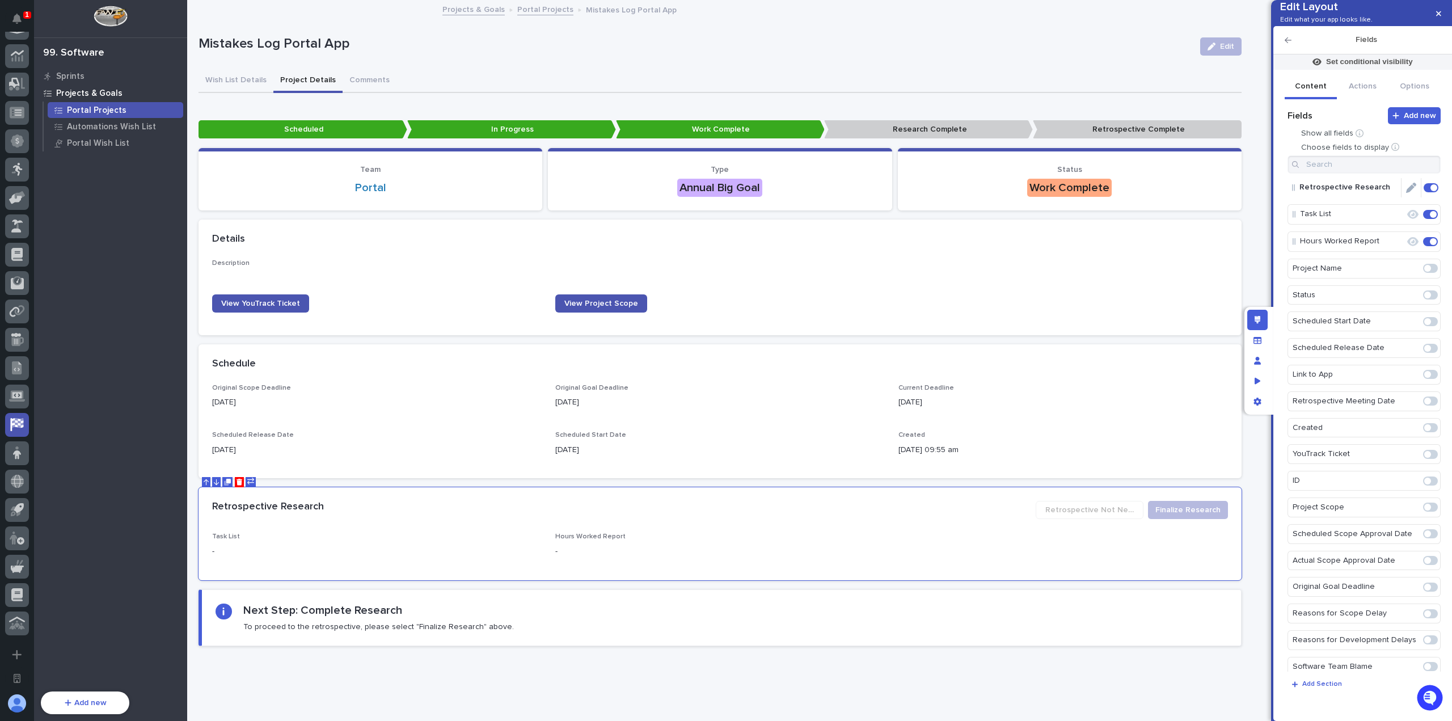
click at [1406, 193] on icon "Edit" at bounding box center [1411, 188] width 10 height 10
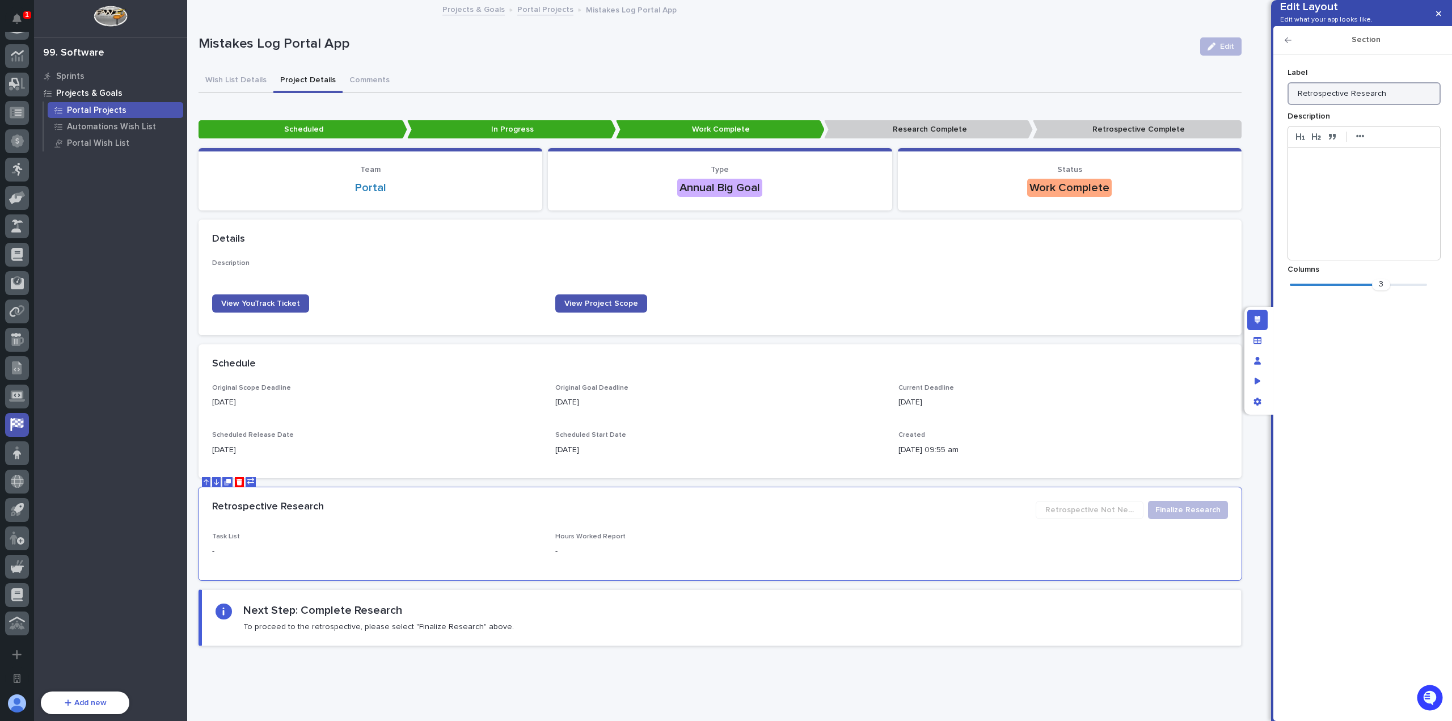
drag, startPoint x: 1387, startPoint y: 107, endPoint x: 1237, endPoint y: 100, distance: 150.4
click at [1240, 102] on div "Edit Layout Edit what your app looks like. Section Add new Fields Show all fiel…" at bounding box center [726, 360] width 1452 height 721
type input "Reports"
click at [1286, 49] on div "Section" at bounding box center [1362, 40] width 179 height 28
click at [1285, 44] on icon "button" at bounding box center [1287, 40] width 7 height 8
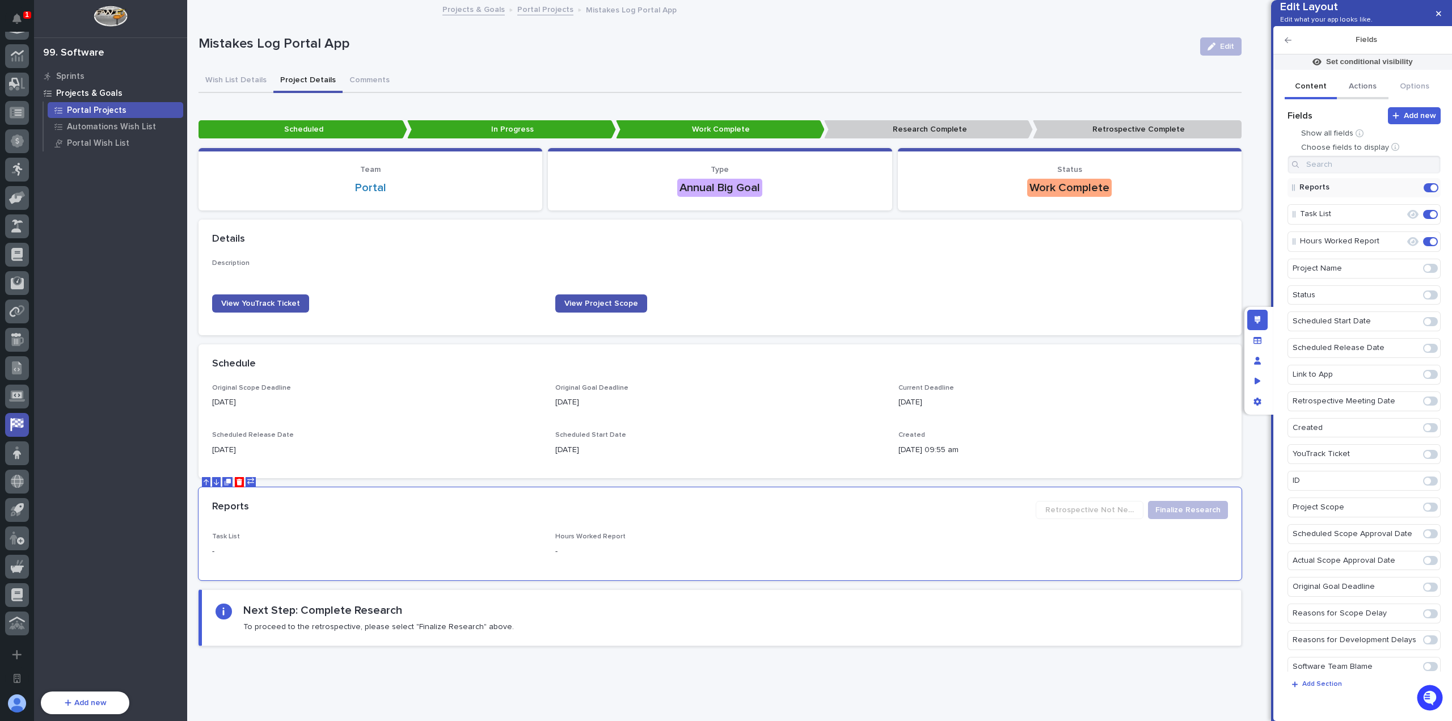
click at [1368, 99] on button "Actions" at bounding box center [1363, 87] width 52 height 24
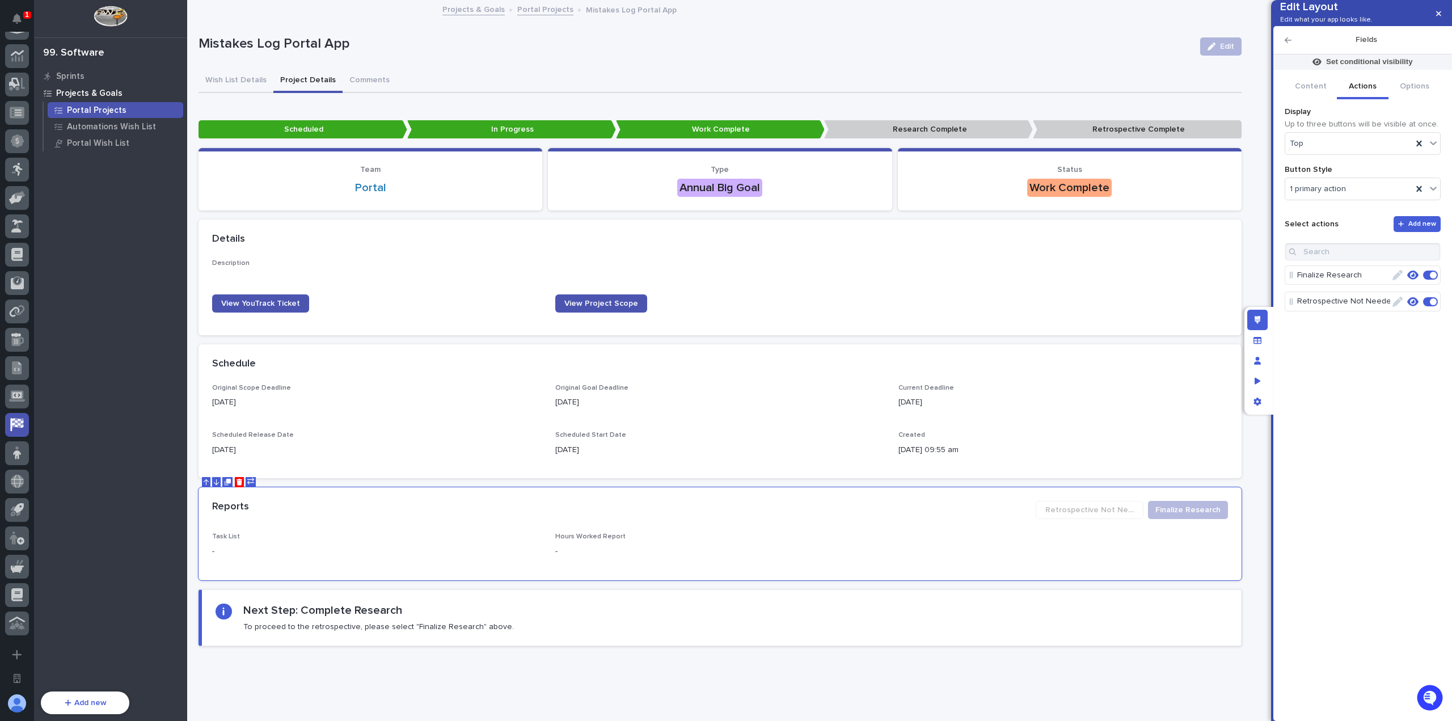
click at [1400, 307] on icon "button" at bounding box center [1397, 302] width 10 height 10
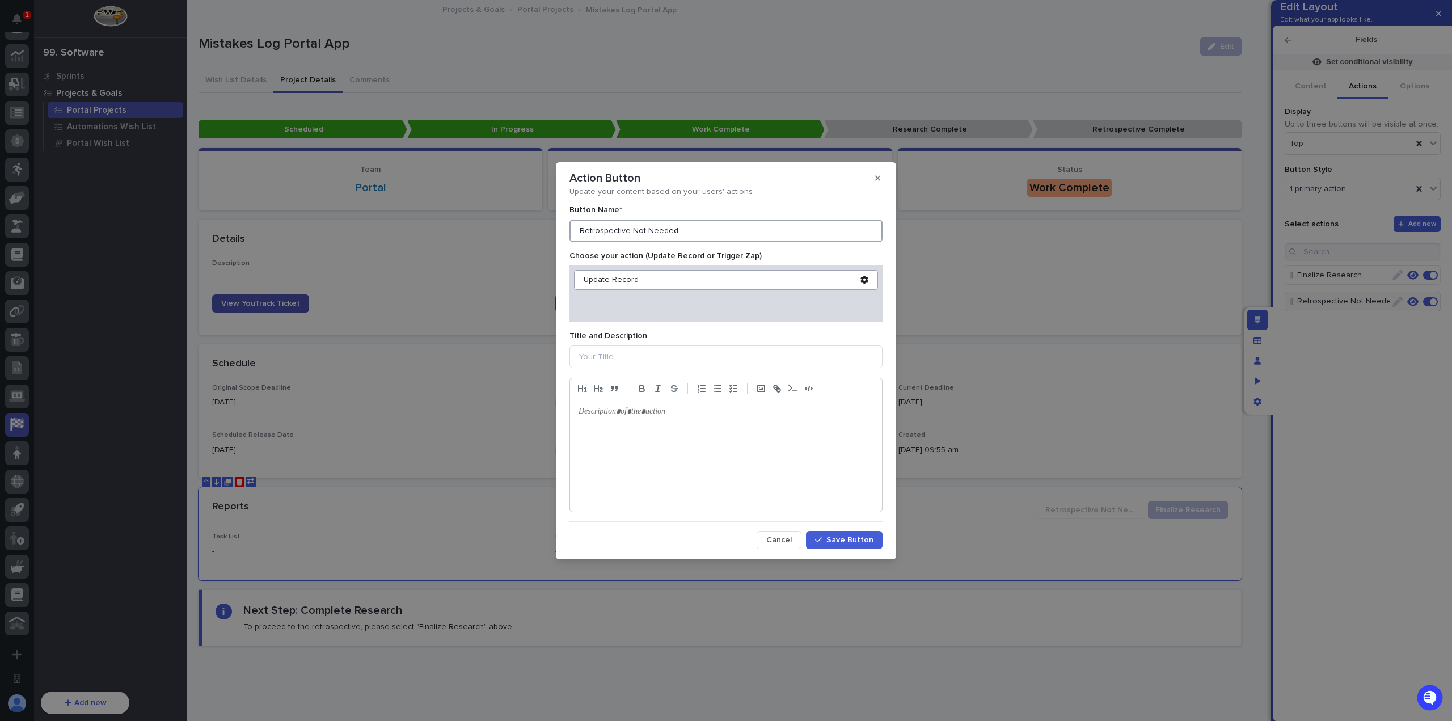
drag, startPoint x: 643, startPoint y: 229, endPoint x: 501, endPoint y: 217, distance: 142.3
click at [510, 217] on div "Action Button Update your content based on your users' actions Button Name* Ret…" at bounding box center [726, 360] width 1452 height 721
type input "Skip Retrospective"
click at [846, 540] on span "Save Button" at bounding box center [849, 540] width 47 height 8
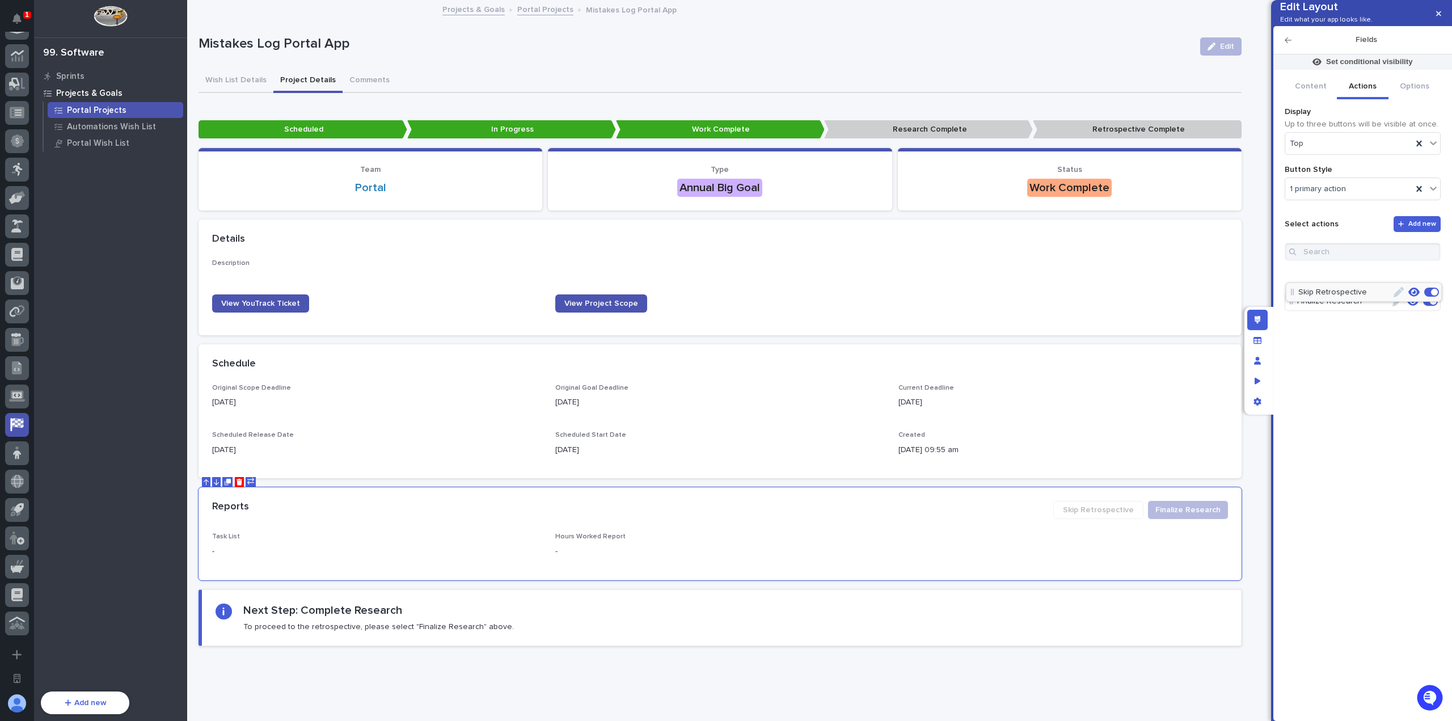
drag, startPoint x: 1293, startPoint y: 315, endPoint x: 1294, endPoint y: 294, distance: 21.0
click at [1372, 197] on div "1 primary action" at bounding box center [1348, 189] width 127 height 16
click at [1358, 246] on div "Primary actions" at bounding box center [1362, 248] width 155 height 20
click at [1369, 197] on div "Primary actions" at bounding box center [1348, 189] width 127 height 16
click at [1438, 11] on icon "button" at bounding box center [1438, 14] width 5 height 8
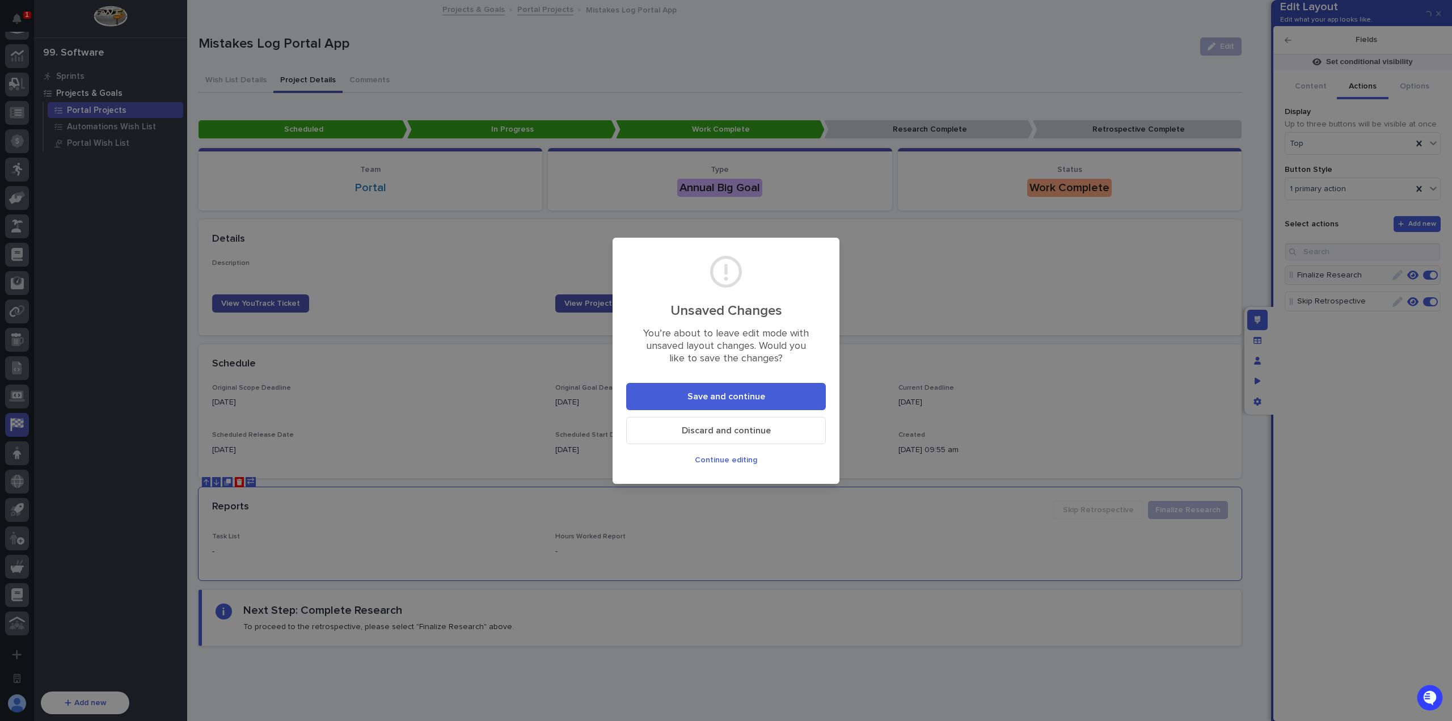
click at [739, 388] on button "Save and continue" at bounding box center [726, 396] width 200 height 27
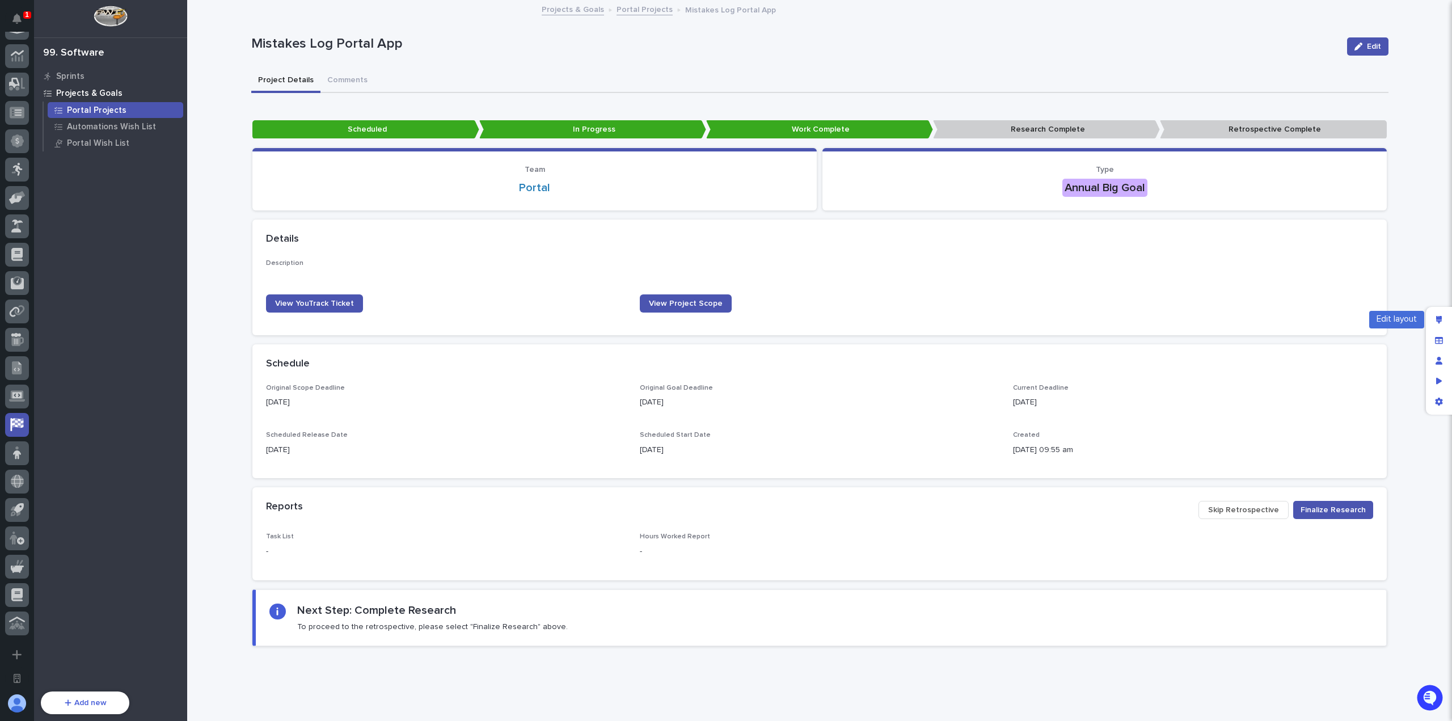
click at [1445, 322] on div "Edit layout" at bounding box center [1438, 320] width 20 height 20
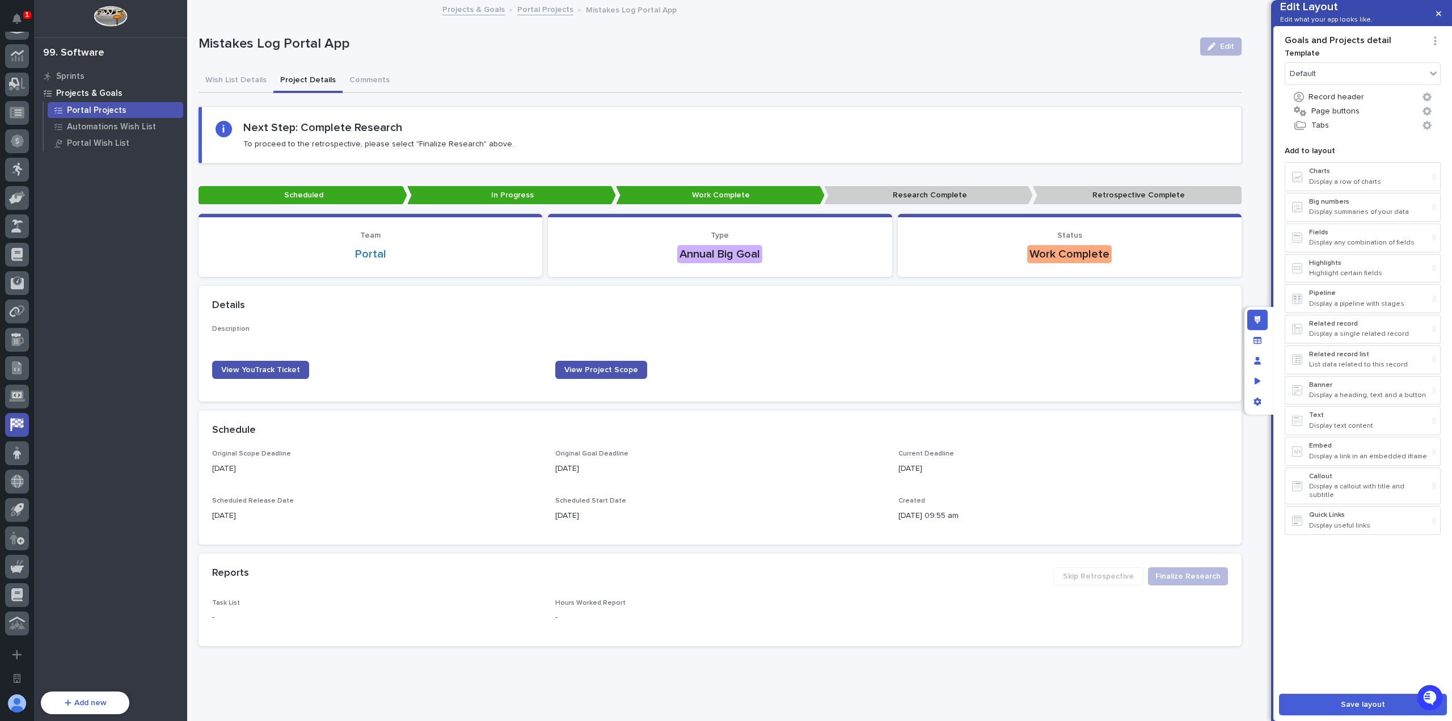
click at [1337, 563] on div "Template Default Record header Page buttons Tabs Add to layout Charts Display a…" at bounding box center [1362, 364] width 156 height 641
click at [536, 135] on div "Next Step: Complete Research To proceed to the retrospective, please select "Fi…" at bounding box center [721, 135] width 1012 height 28
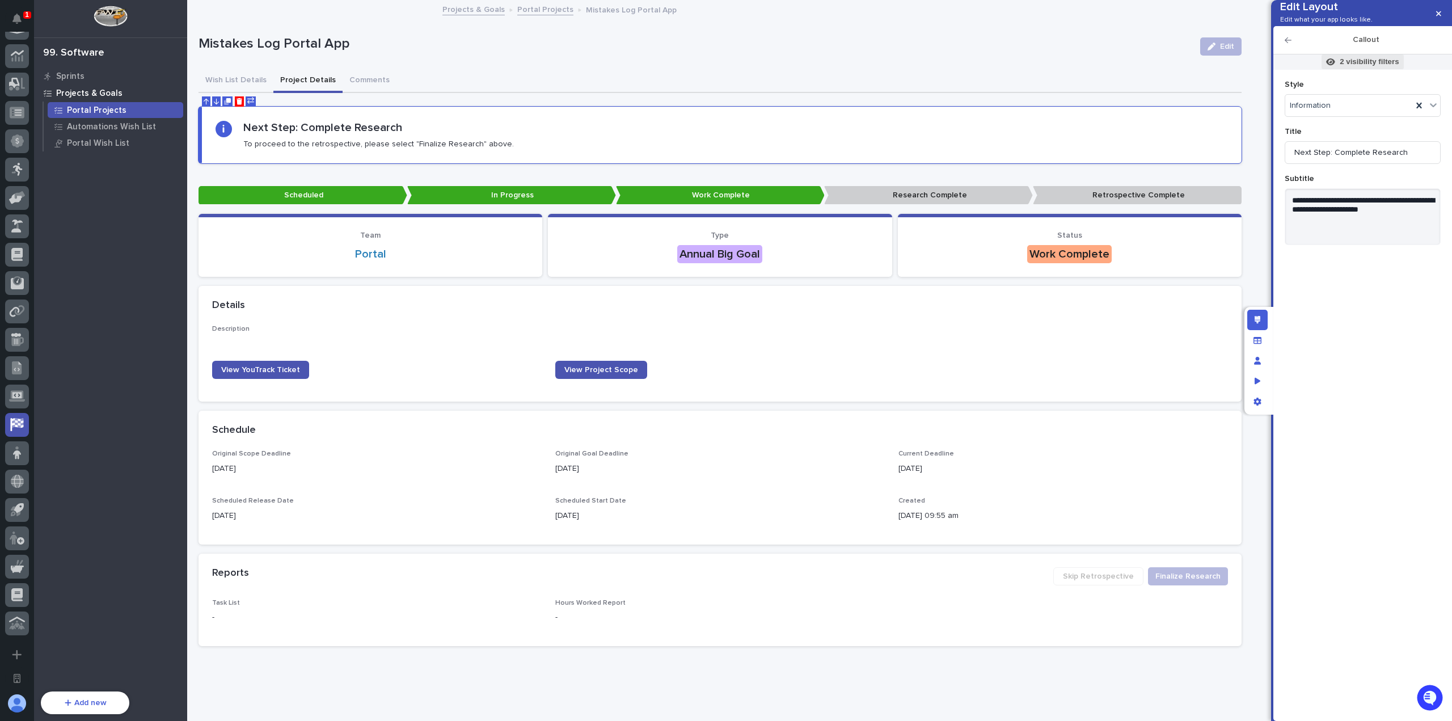
click at [1365, 67] on p "2 visibility filters" at bounding box center [1368, 62] width 59 height 10
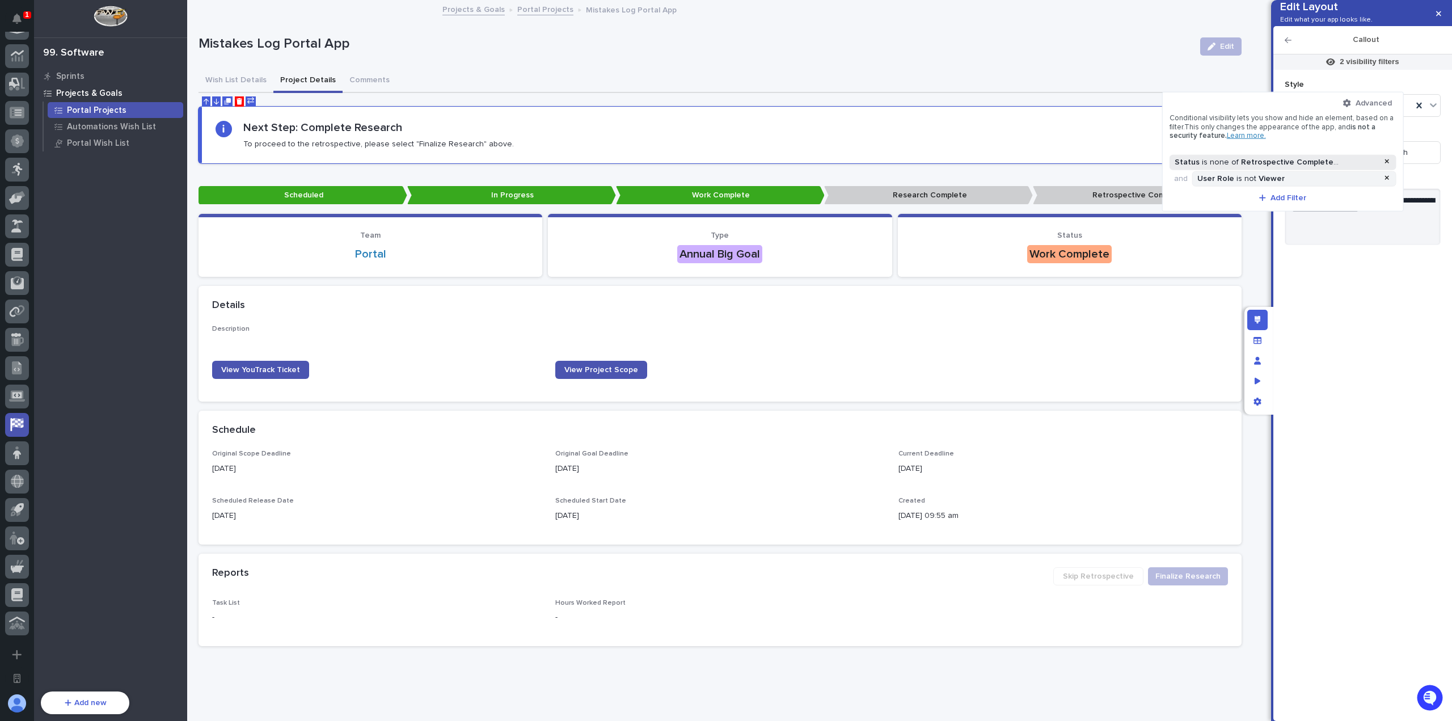
click at [1353, 164] on div ", Retrospective Not Needed" at bounding box center [1386, 162] width 106 height 10
click at [1349, 221] on div "Research Complete Retrospective Complete Retrospective Not Needed Canceled" at bounding box center [1275, 212] width 202 height 30
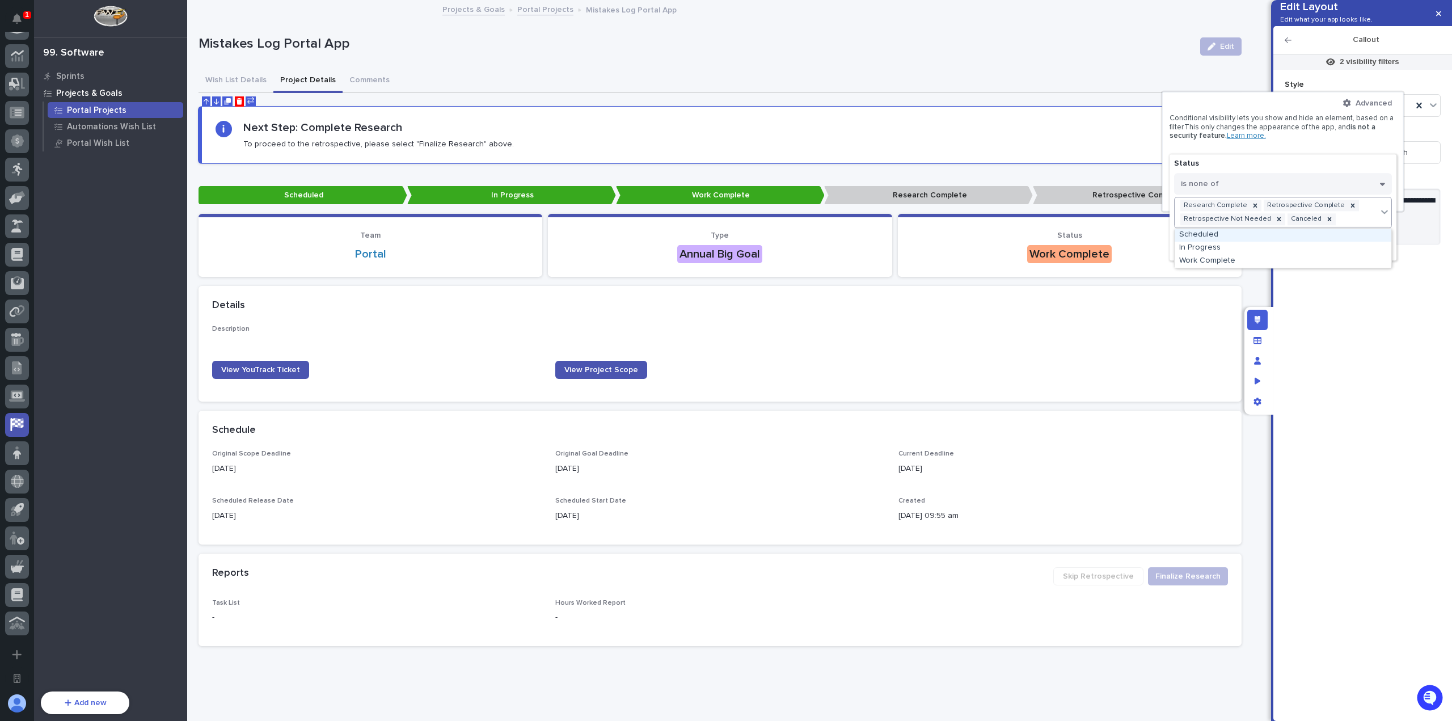
click at [1273, 236] on div "Scheduled" at bounding box center [1282, 235] width 217 height 13
click at [1287, 258] on span "Done" at bounding box center [1283, 260] width 20 height 8
click at [1388, 54] on div at bounding box center [726, 360] width 1452 height 721
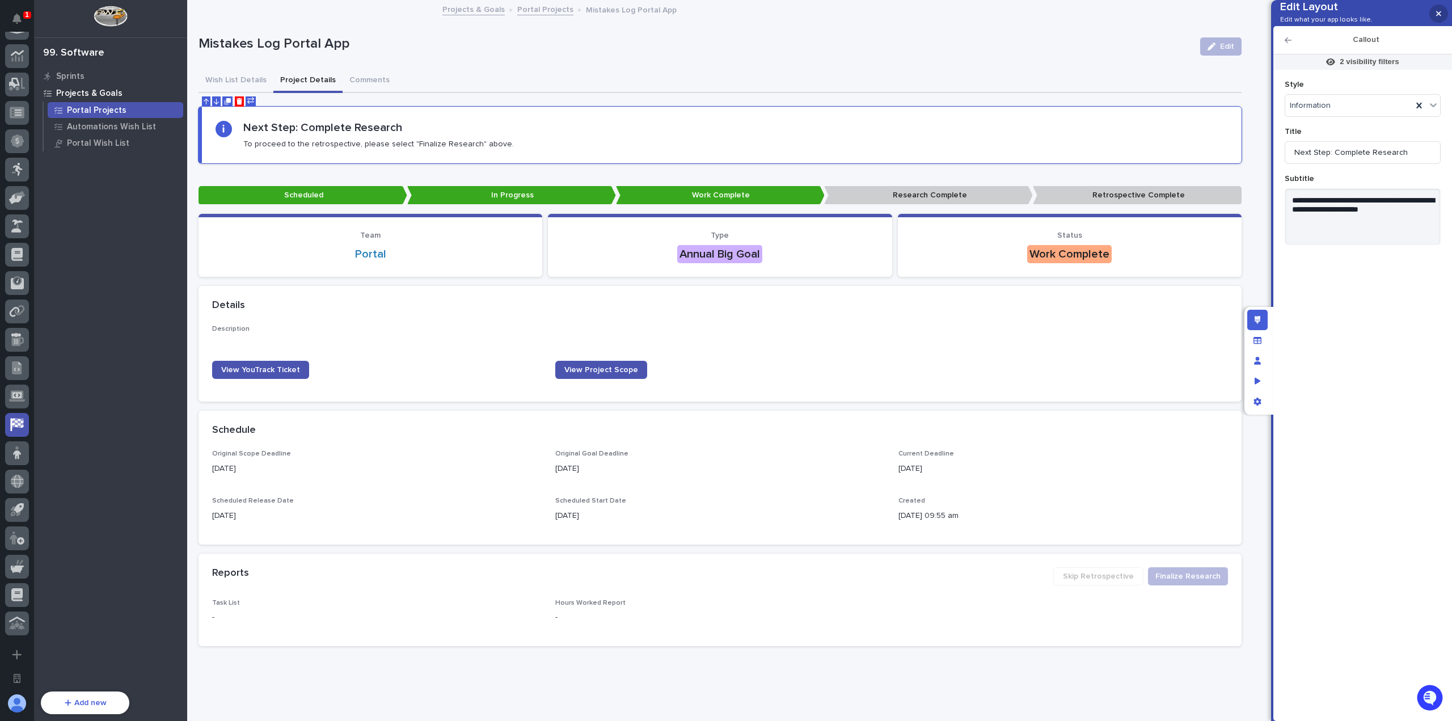
click at [1444, 15] on button "button" at bounding box center [1438, 14] width 19 height 18
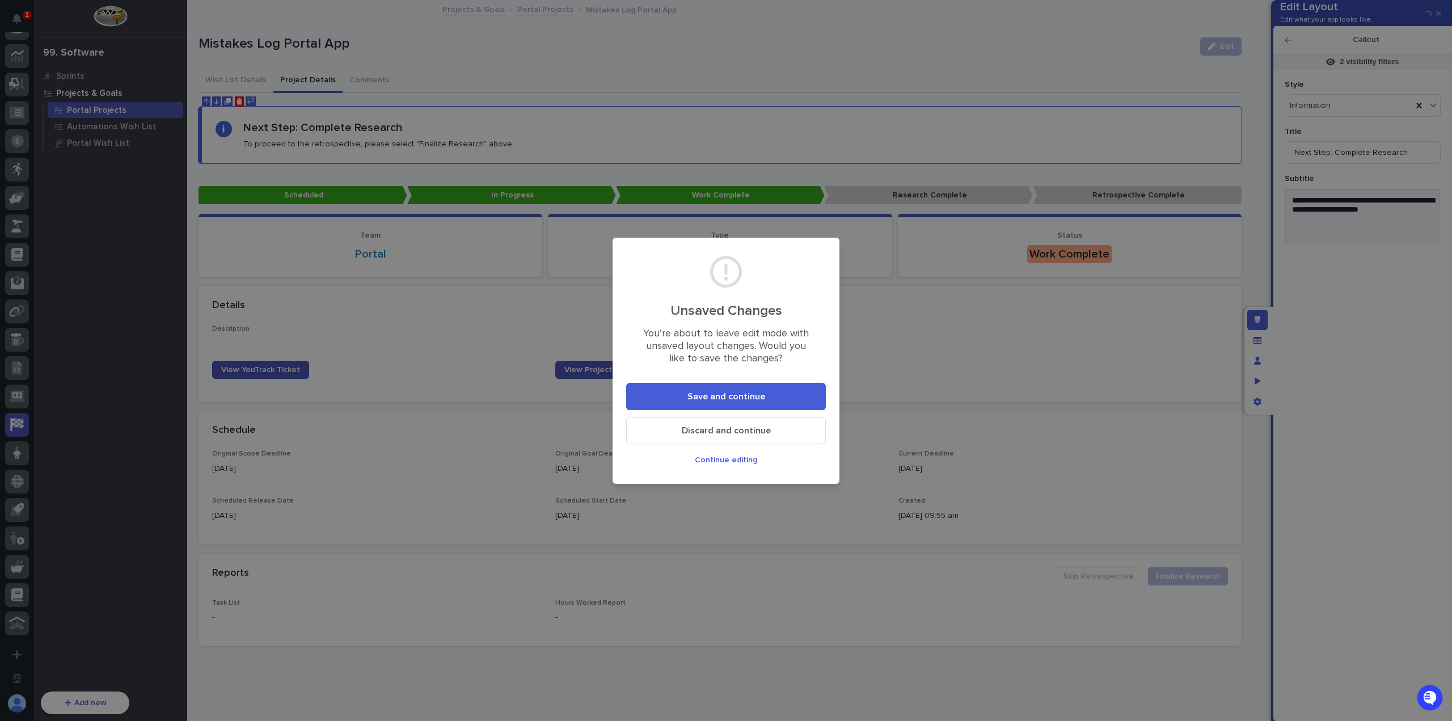
click at [776, 399] on button "Save and continue" at bounding box center [726, 396] width 200 height 27
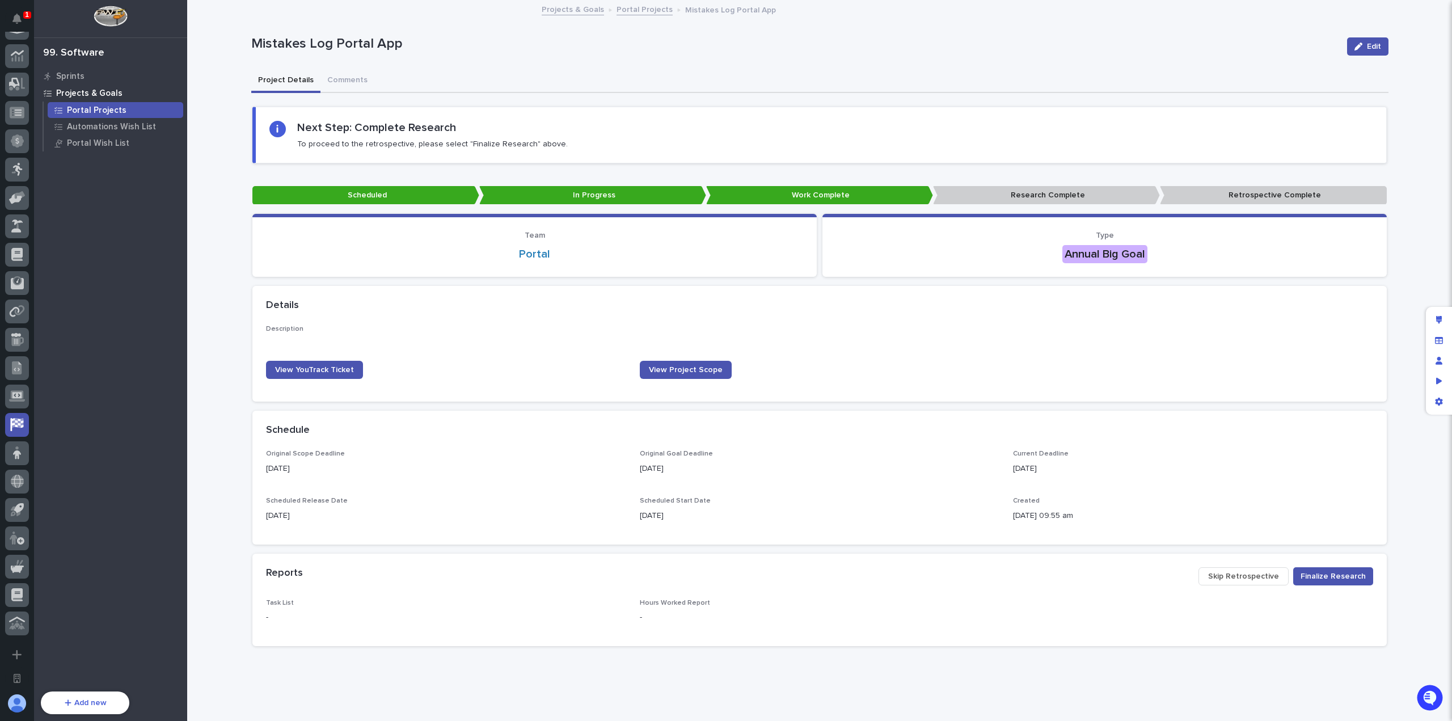
click at [691, 132] on div "Next Step: Complete Research To proceed to the retrospective, please select "Fi…" at bounding box center [820, 135] width 1103 height 28
click at [1434, 315] on div "Edit layout" at bounding box center [1438, 320] width 20 height 20
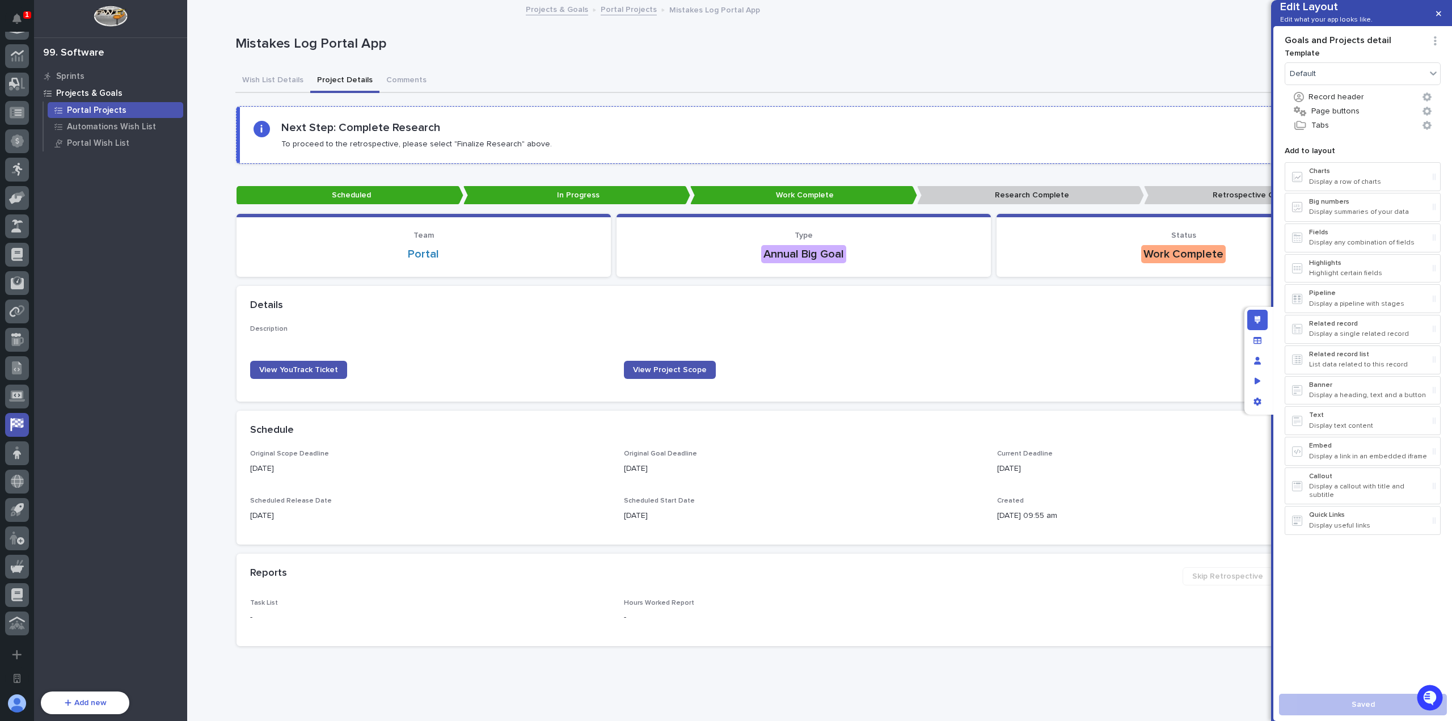
click at [632, 118] on section "Next Step: Complete Research To proceed to the retrospective, please select "Fi…" at bounding box center [803, 135] width 1134 height 57
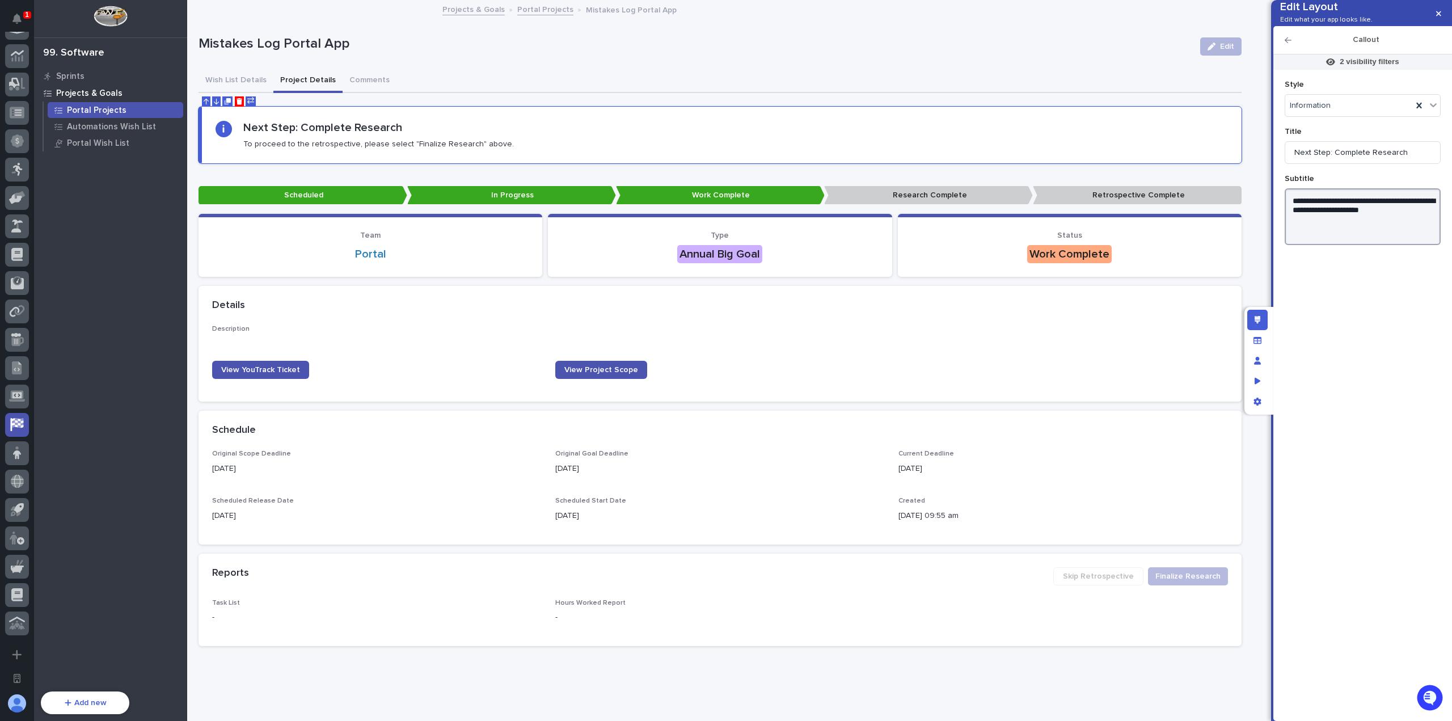
drag, startPoint x: 1404, startPoint y: 229, endPoint x: 1384, endPoint y: 230, distance: 19.9
click at [1384, 230] on textarea "**********" at bounding box center [1362, 216] width 156 height 57
click at [1302, 235] on textarea "**********" at bounding box center [1362, 216] width 156 height 57
click at [1300, 240] on textarea "**********" at bounding box center [1362, 216] width 156 height 57
type textarea "**********"
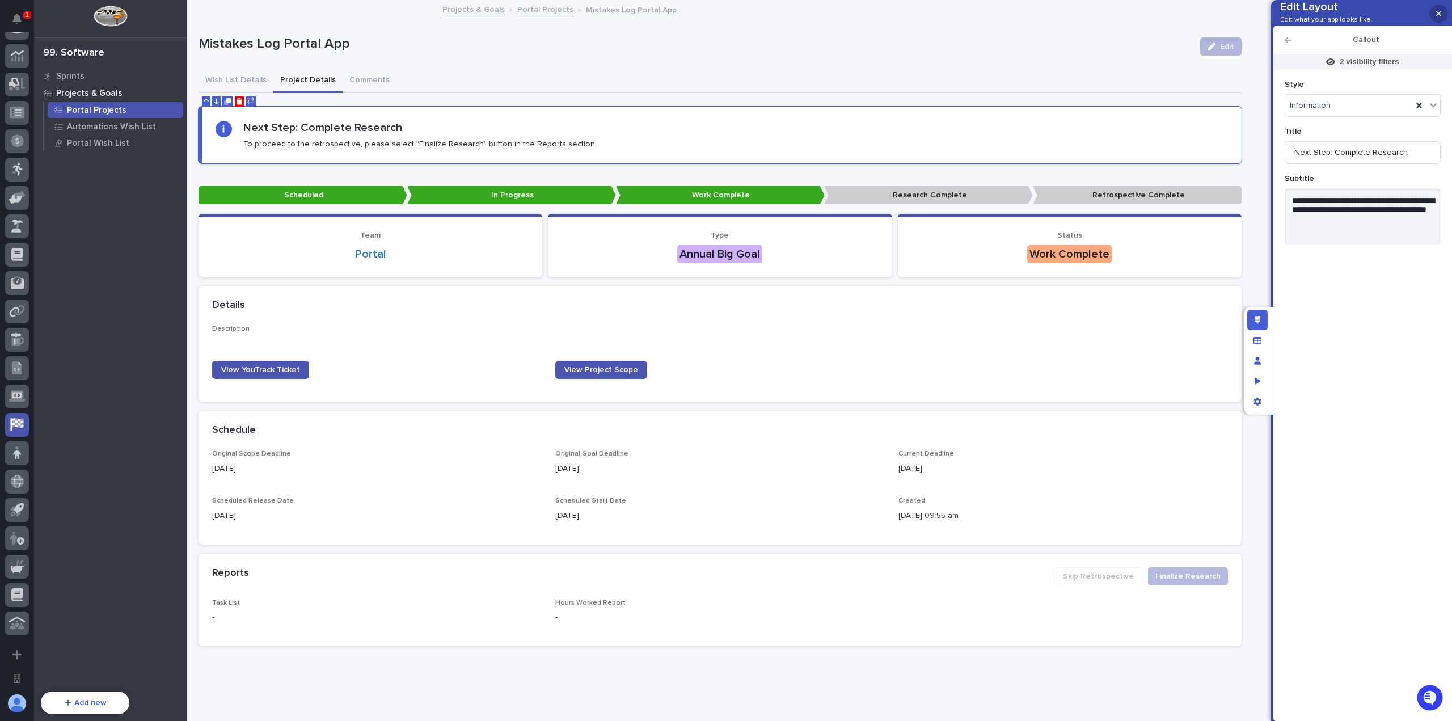
click at [1440, 10] on button "button" at bounding box center [1438, 14] width 19 height 18
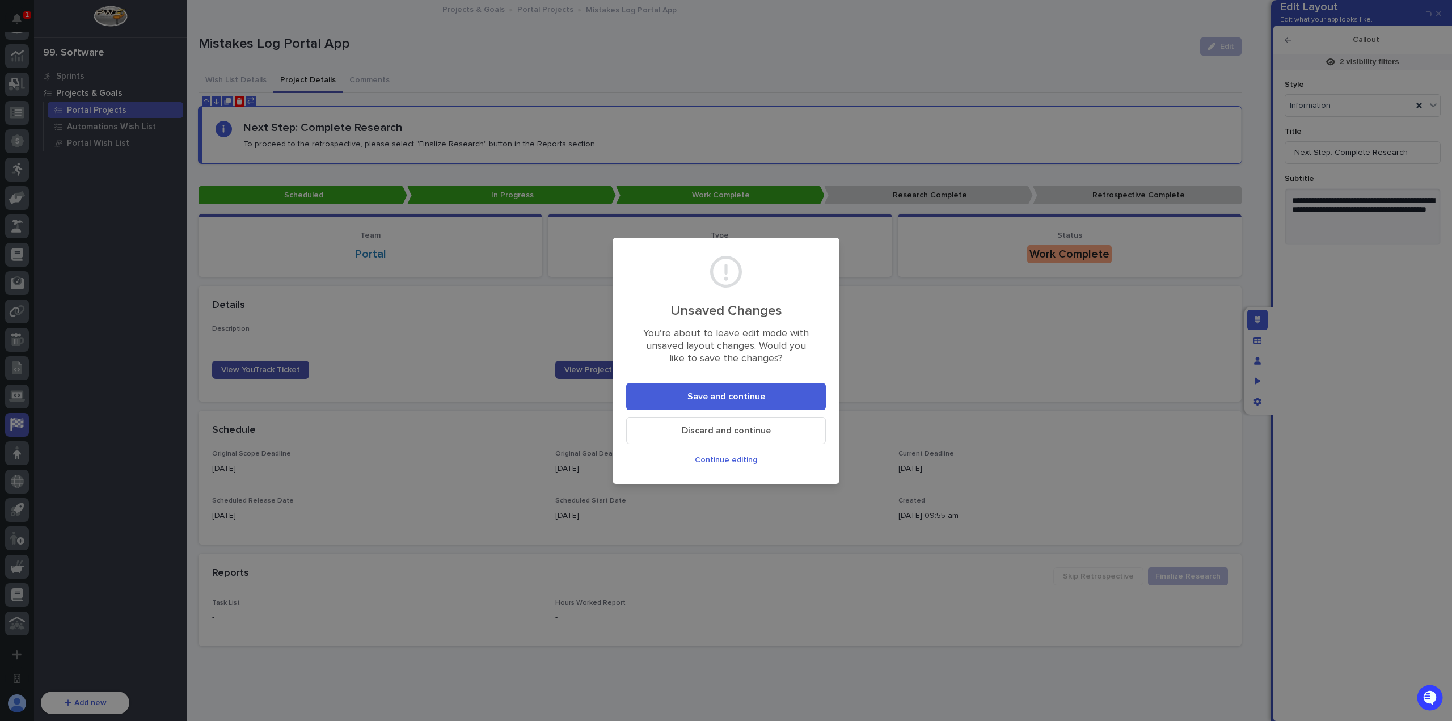
click at [792, 387] on button "Save and continue" at bounding box center [726, 396] width 200 height 27
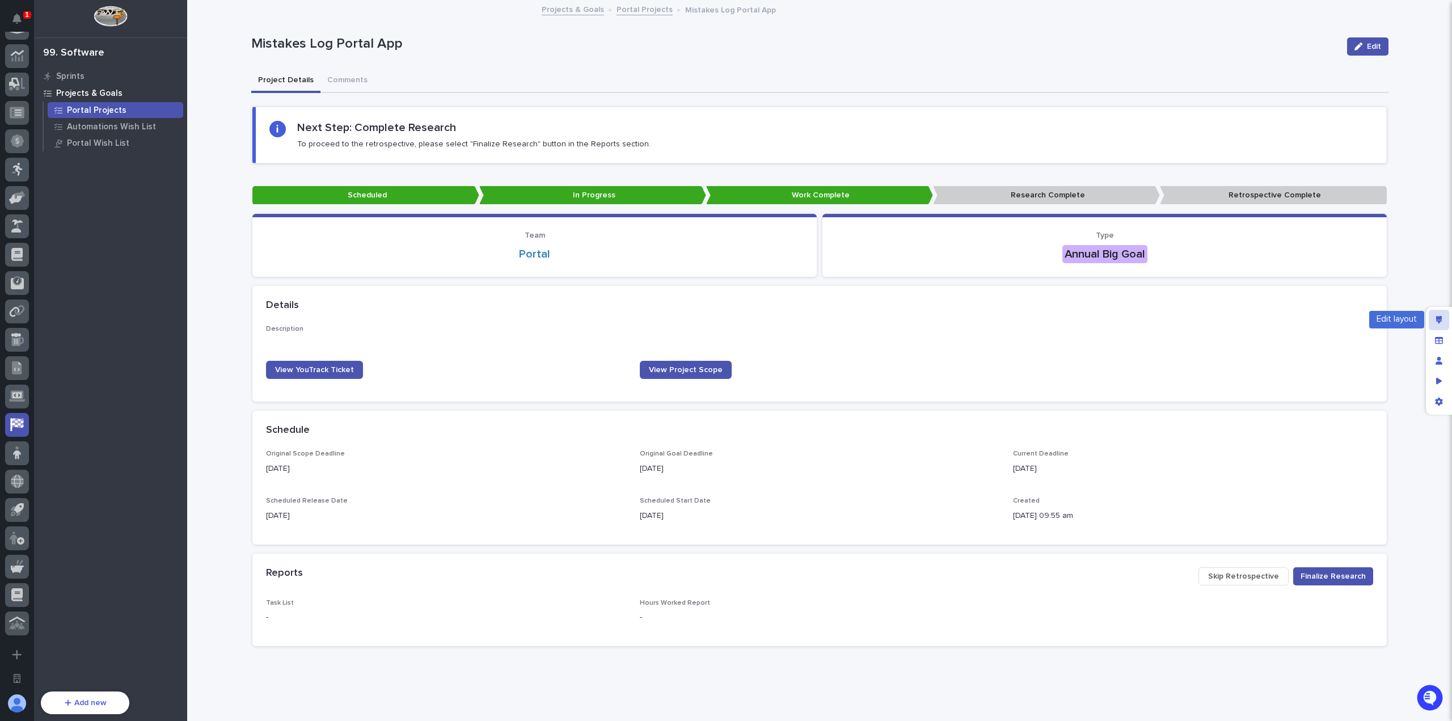
click at [1440, 320] on icon "Edit layout" at bounding box center [1439, 320] width 6 height 8
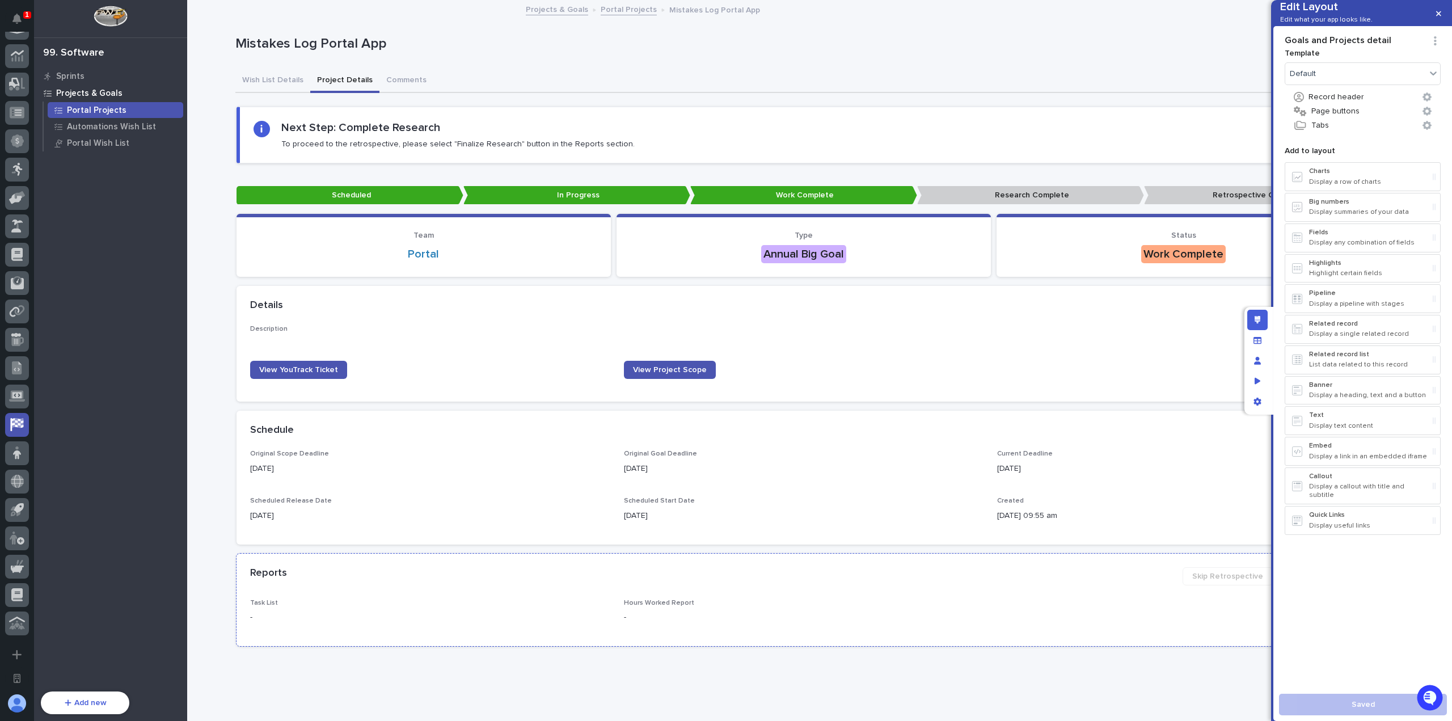
click at [932, 620] on p "-" at bounding box center [804, 617] width 360 height 12
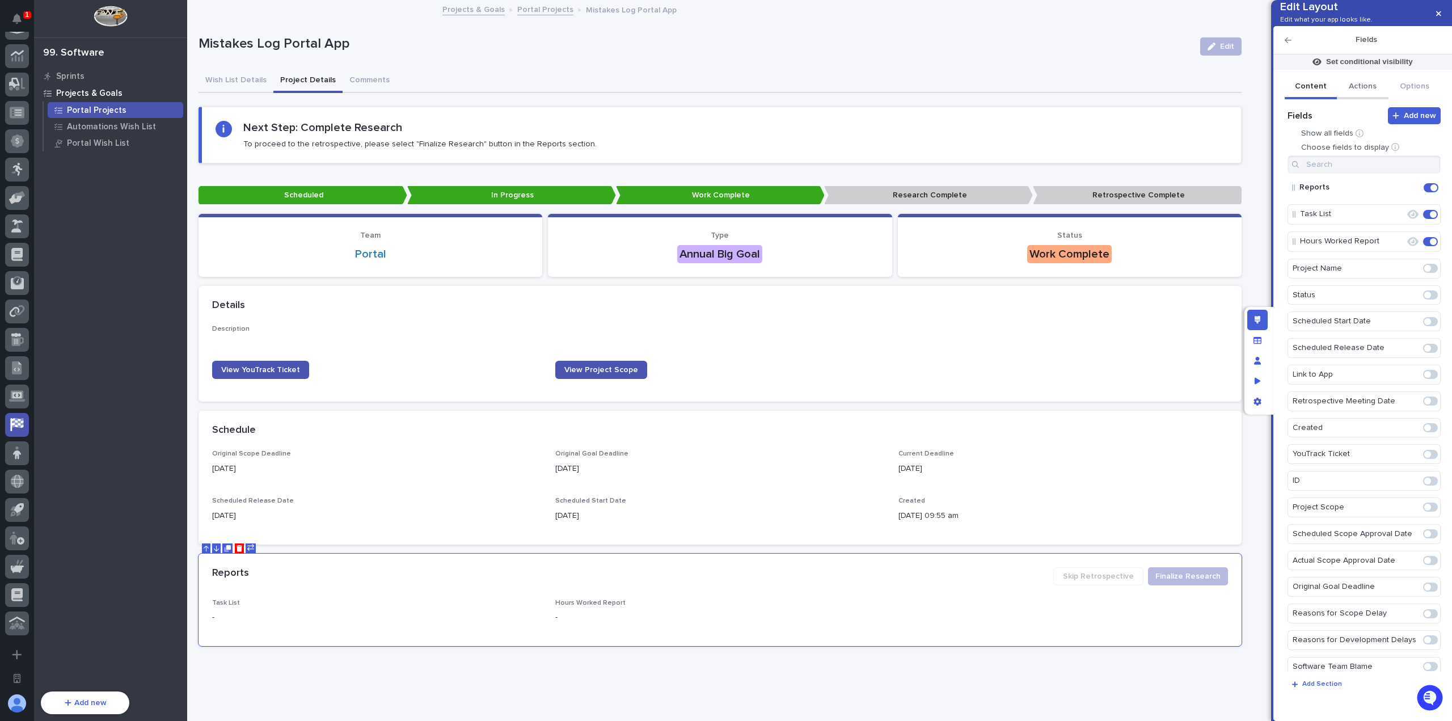
click at [1373, 99] on button "Actions" at bounding box center [1363, 87] width 52 height 24
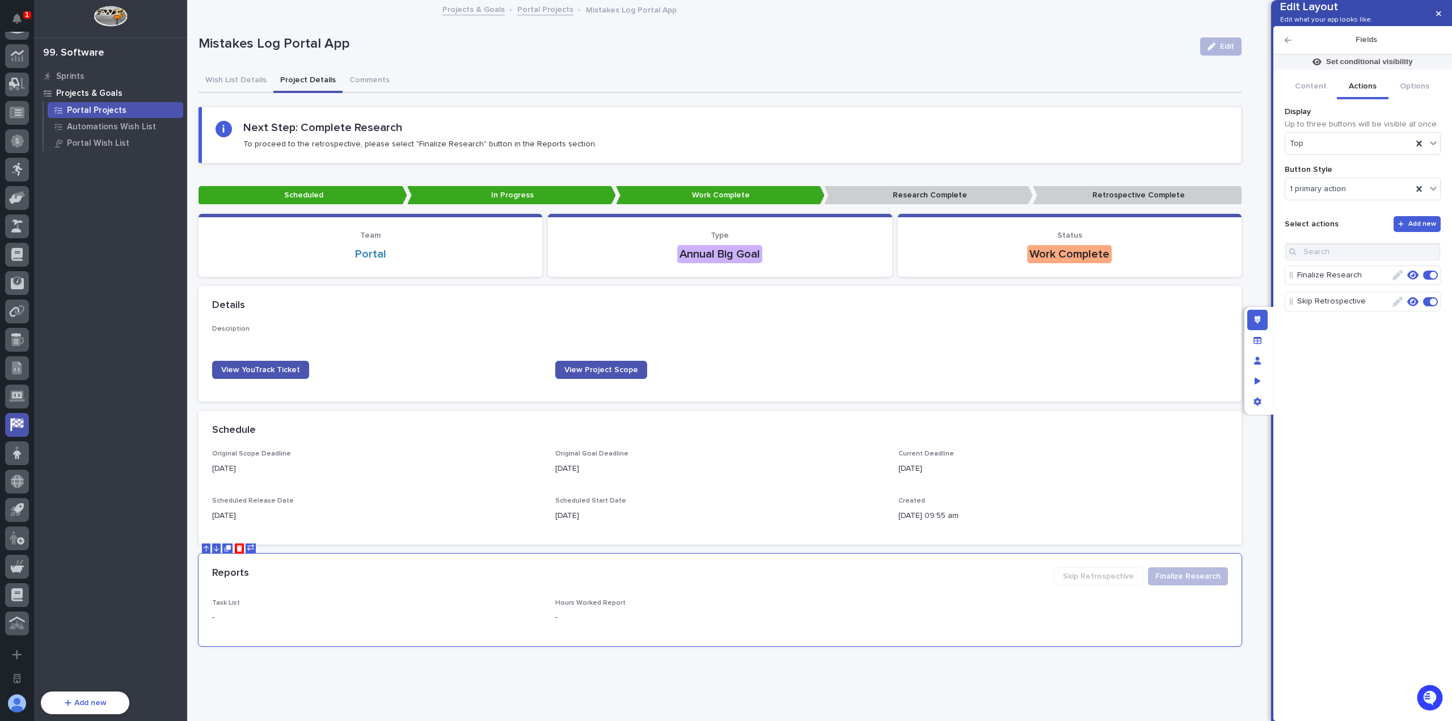
click at [1413, 280] on icon "button" at bounding box center [1412, 275] width 11 height 10
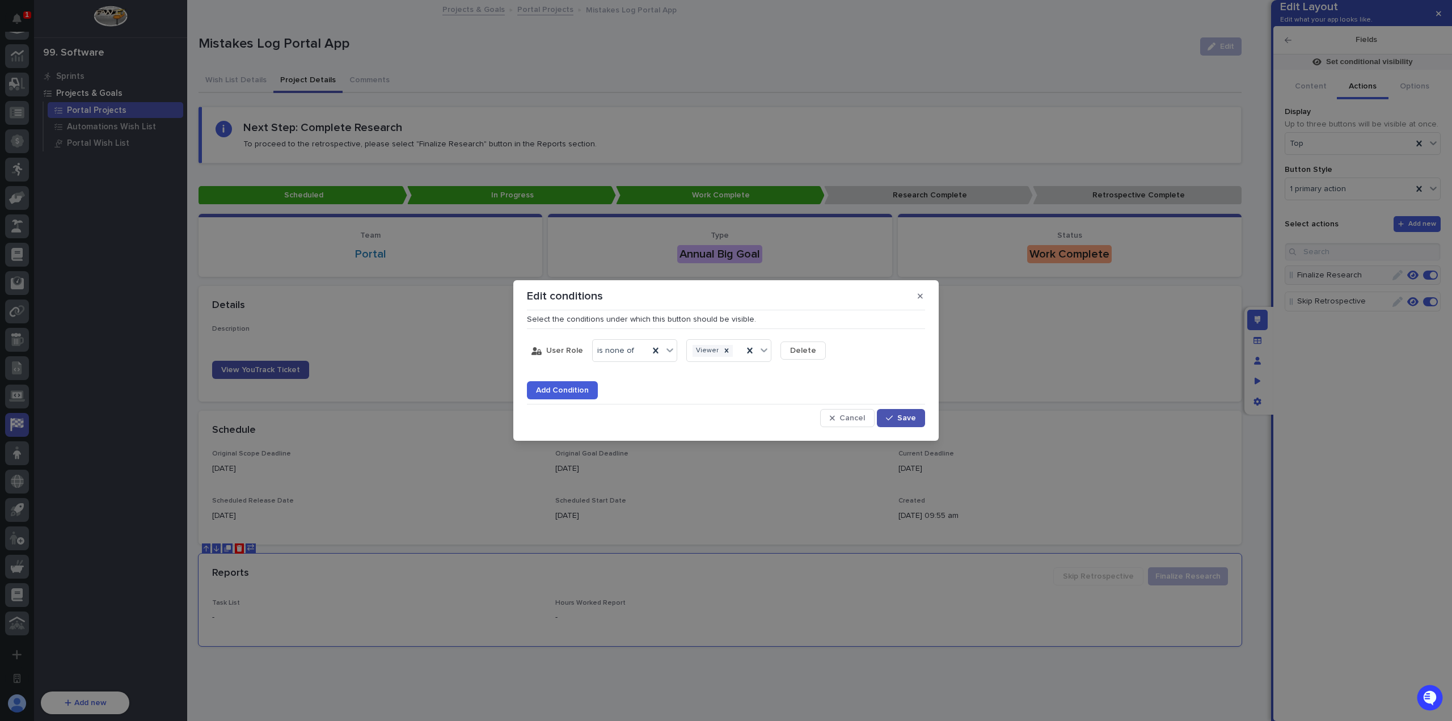
click at [572, 396] on button "Add Condition" at bounding box center [562, 390] width 71 height 18
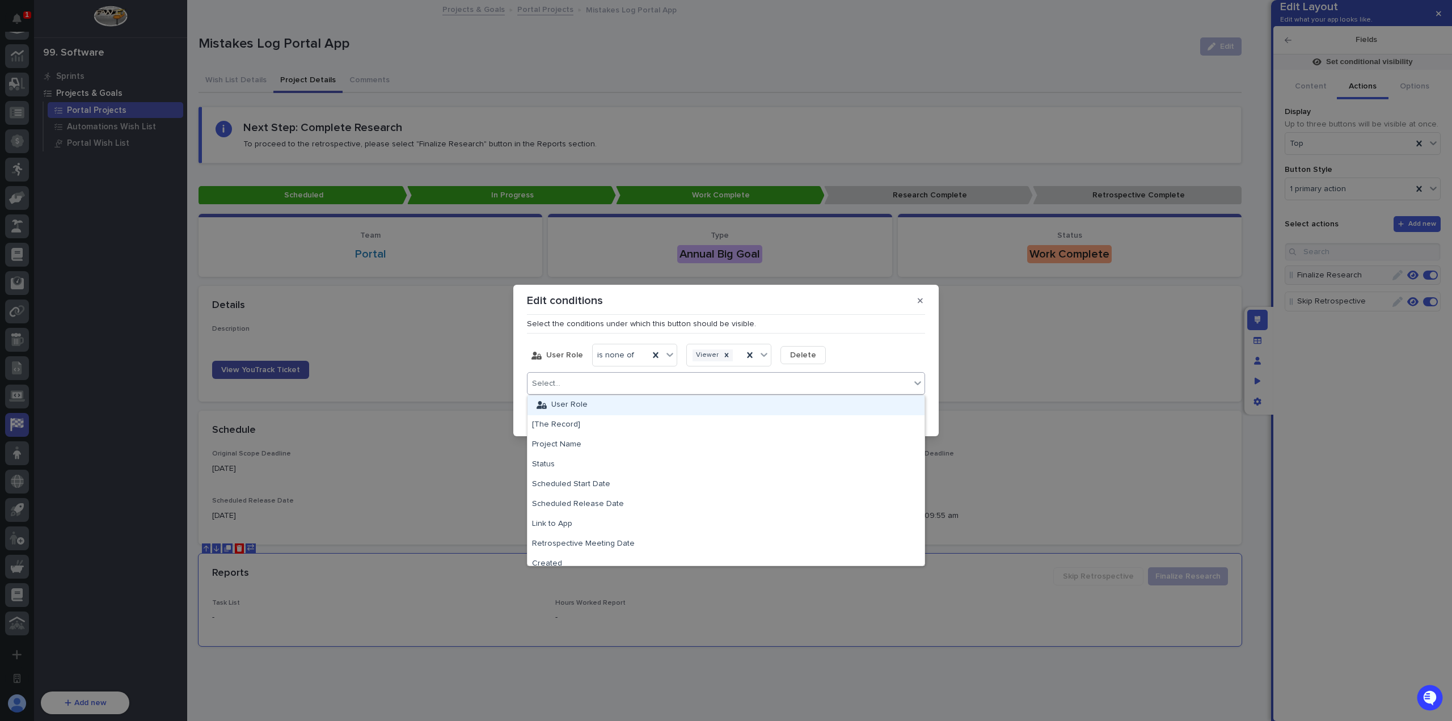
click at [587, 391] on div "Select..." at bounding box center [718, 383] width 383 height 16
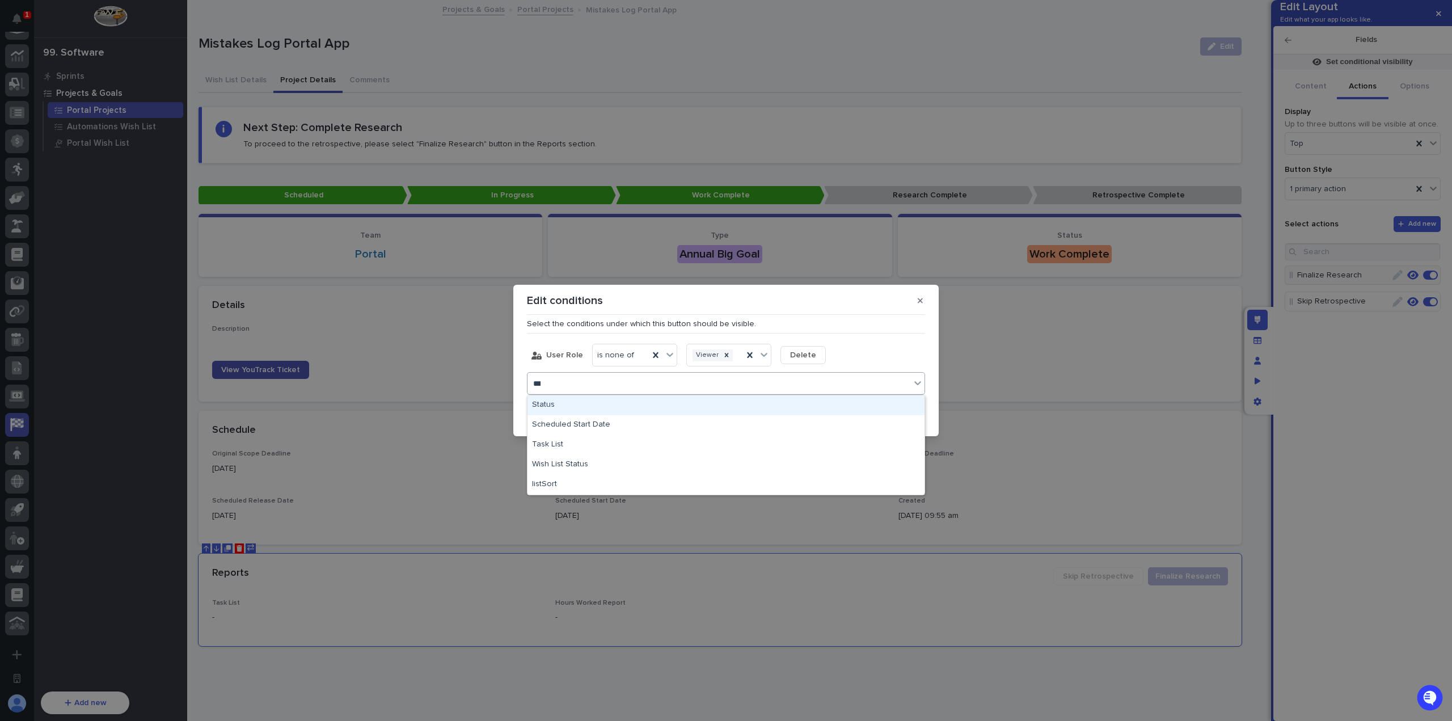
type input "****"
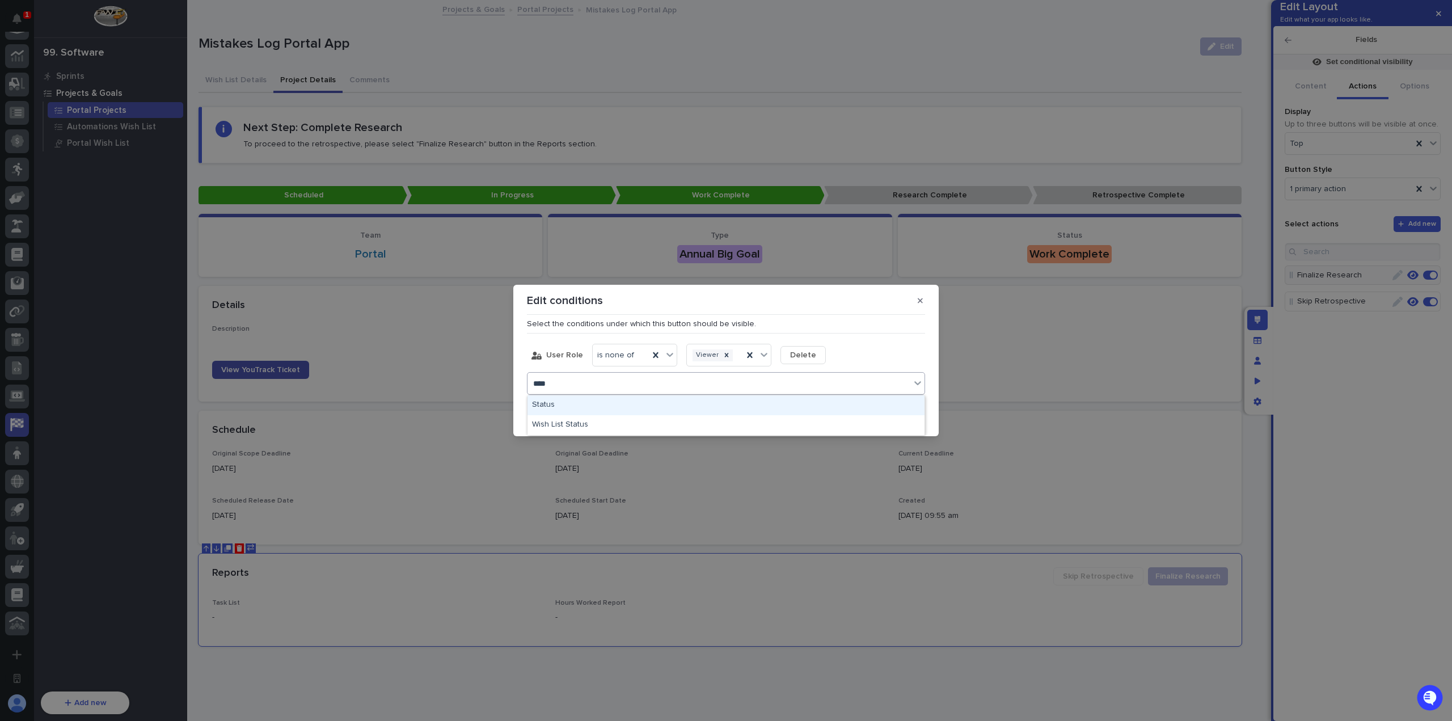
click at [590, 399] on div "Status" at bounding box center [725, 405] width 397 height 20
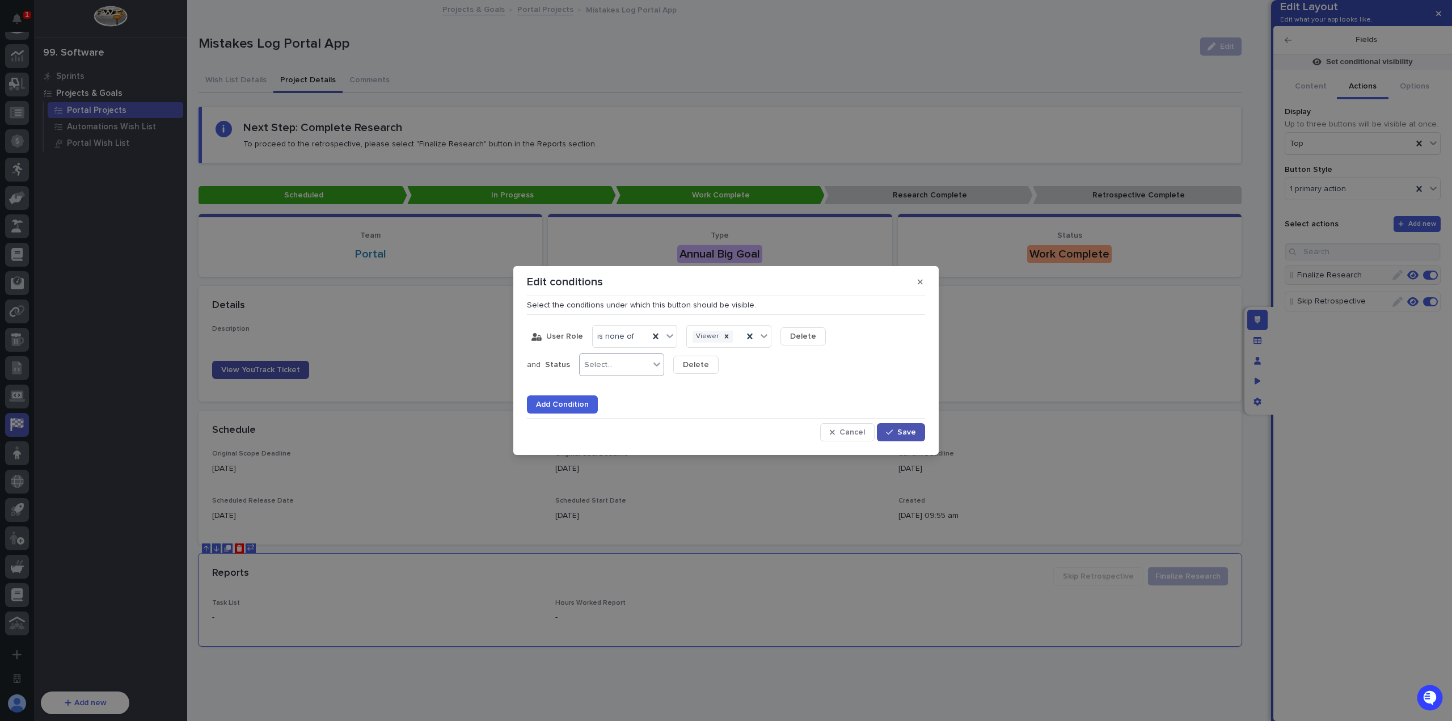
click at [624, 368] on div "Select..." at bounding box center [615, 365] width 70 height 16
click at [618, 487] on div "is none of" at bounding box center [618, 486] width 84 height 20
click at [708, 364] on div "Select..." at bounding box center [709, 365] width 70 height 16
click at [722, 448] on div "Research Complete" at bounding box center [712, 446] width 84 height 20
click at [755, 366] on div "Research Complete" at bounding box center [722, 365] width 96 height 16
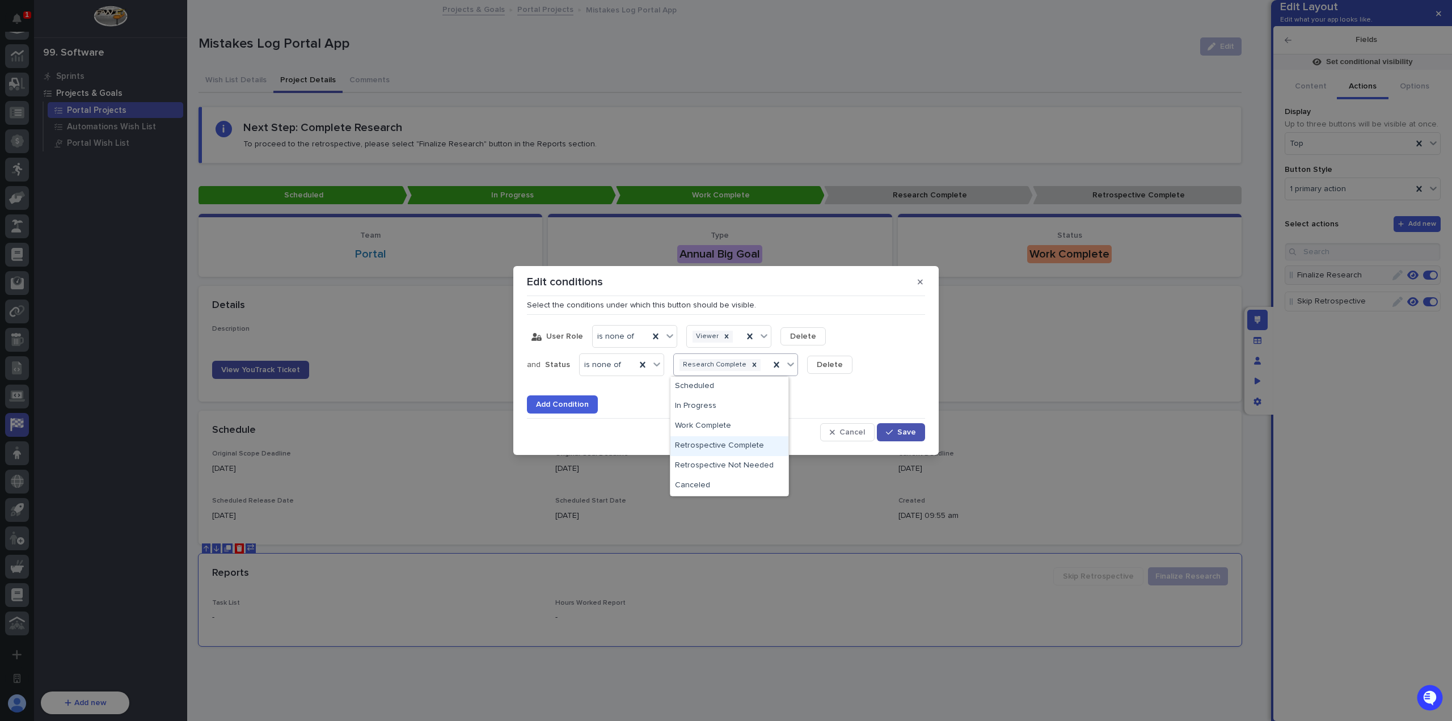
click at [751, 443] on div "Retrospective Complete" at bounding box center [729, 446] width 118 height 20
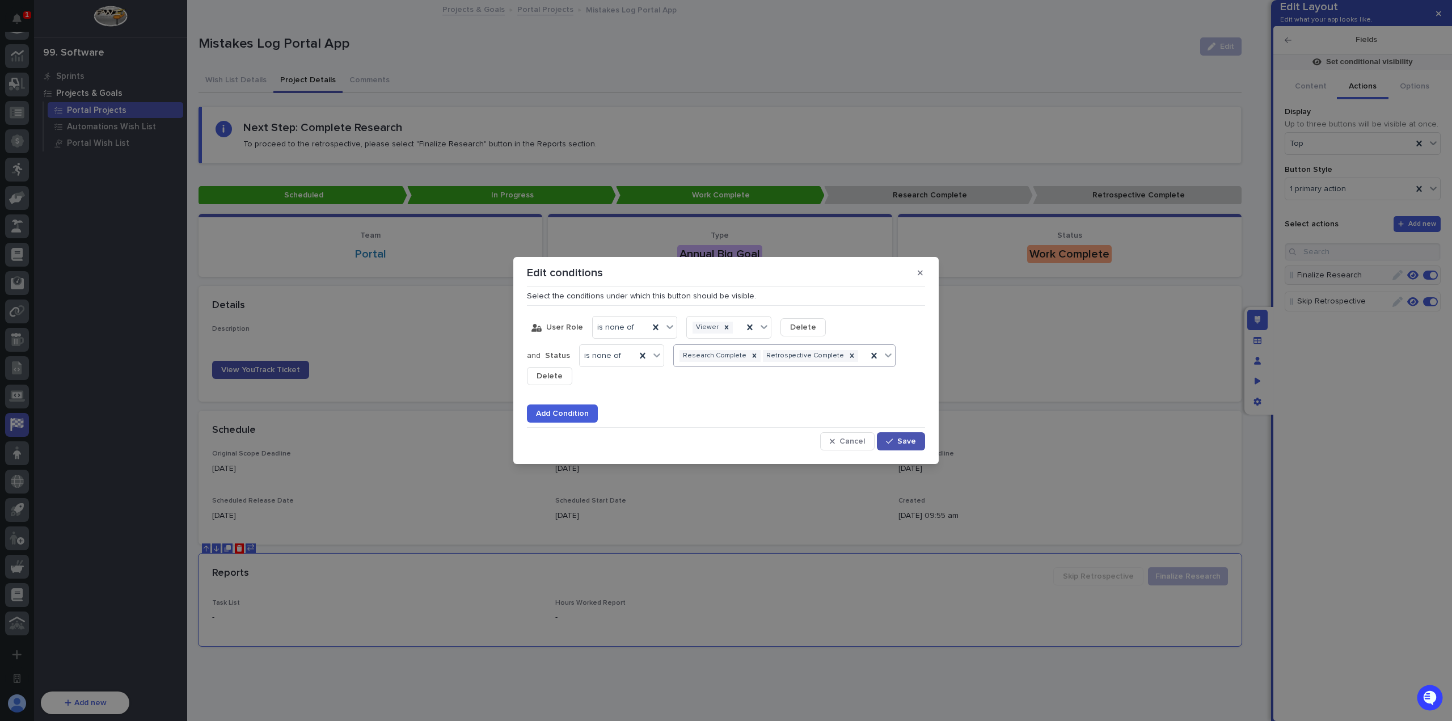
click at [848, 356] on div "Research Complete Retrospective Complete" at bounding box center [770, 356] width 193 height 16
click at [771, 433] on div "Retrospective Not Needed" at bounding box center [774, 437] width 209 height 20
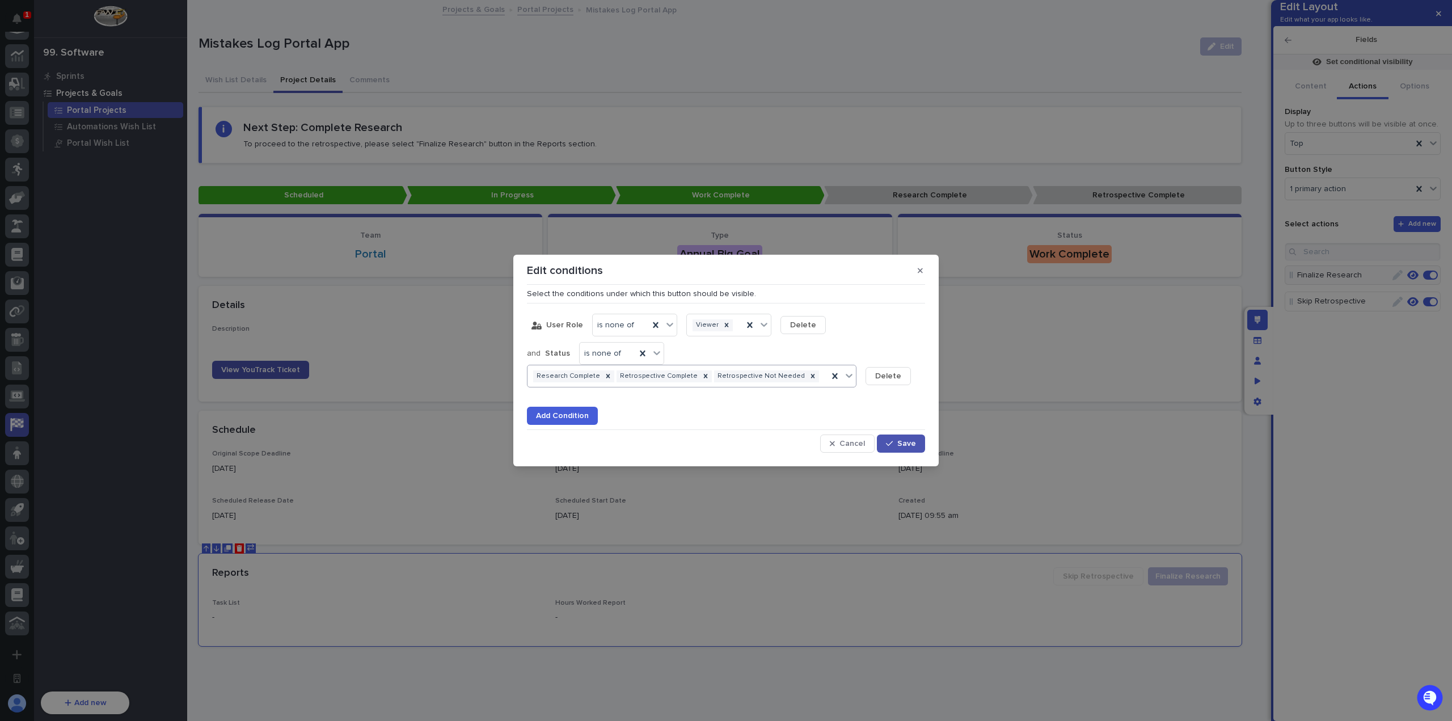
click at [805, 381] on div "Research Complete Retrospective Complete Retrospective Not Needed" at bounding box center [677, 376] width 301 height 16
click at [715, 452] on div "Canceled" at bounding box center [680, 457] width 307 height 20
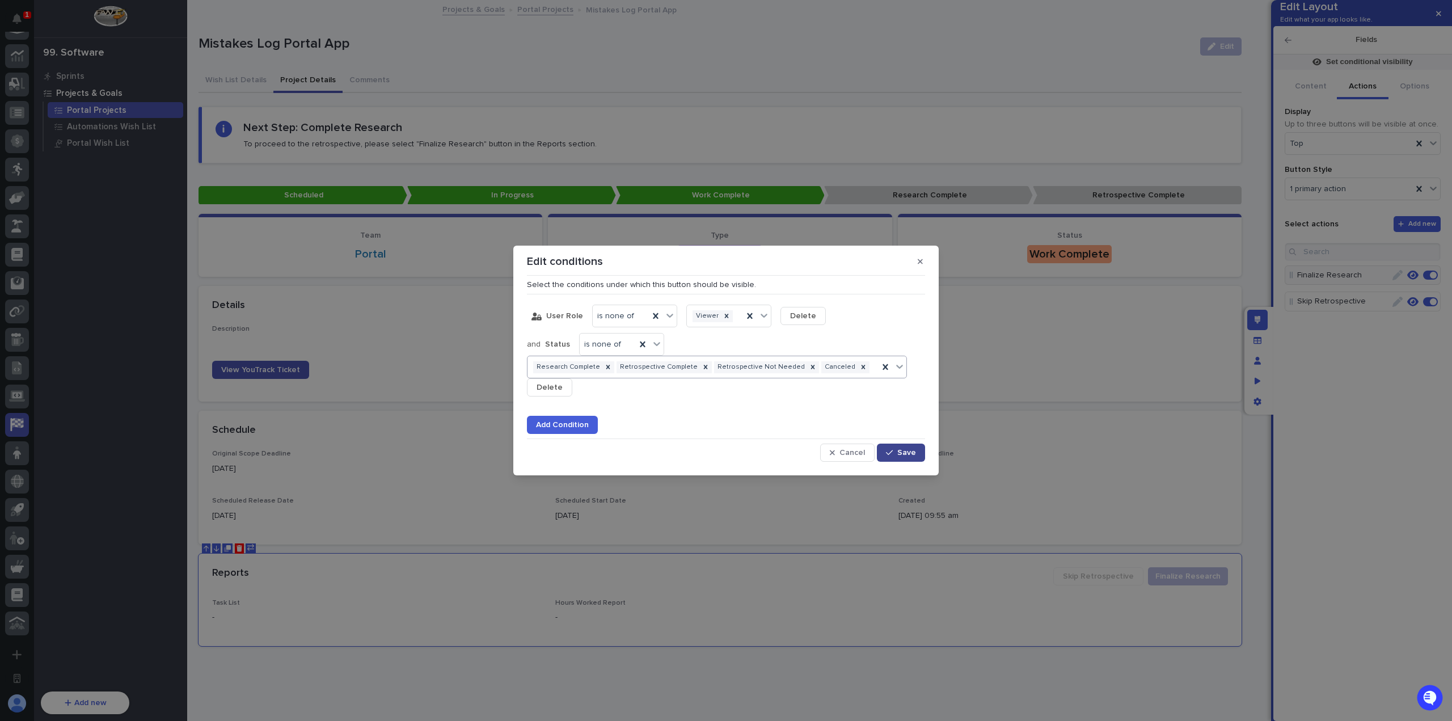
click at [889, 449] on icon "button" at bounding box center [889, 453] width 7 height 8
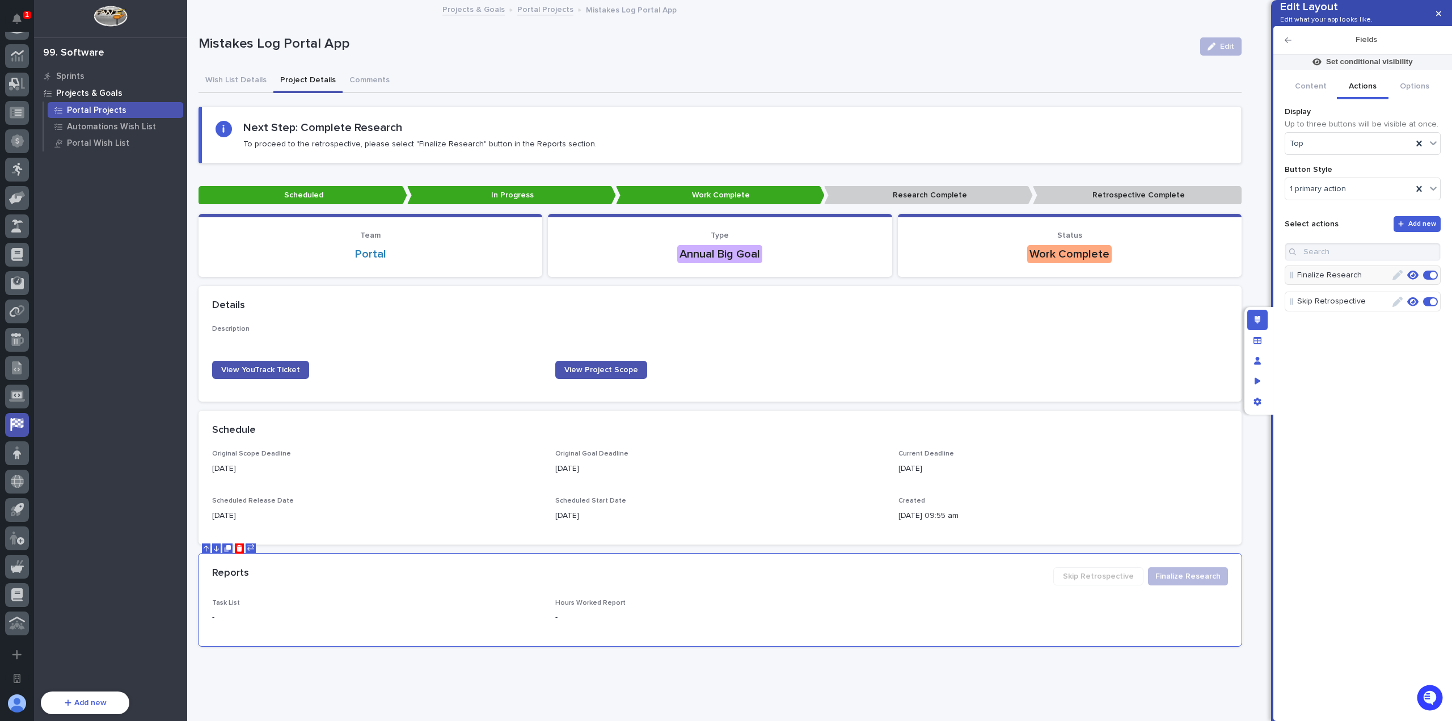
click at [1412, 306] on icon "button" at bounding box center [1412, 301] width 11 height 9
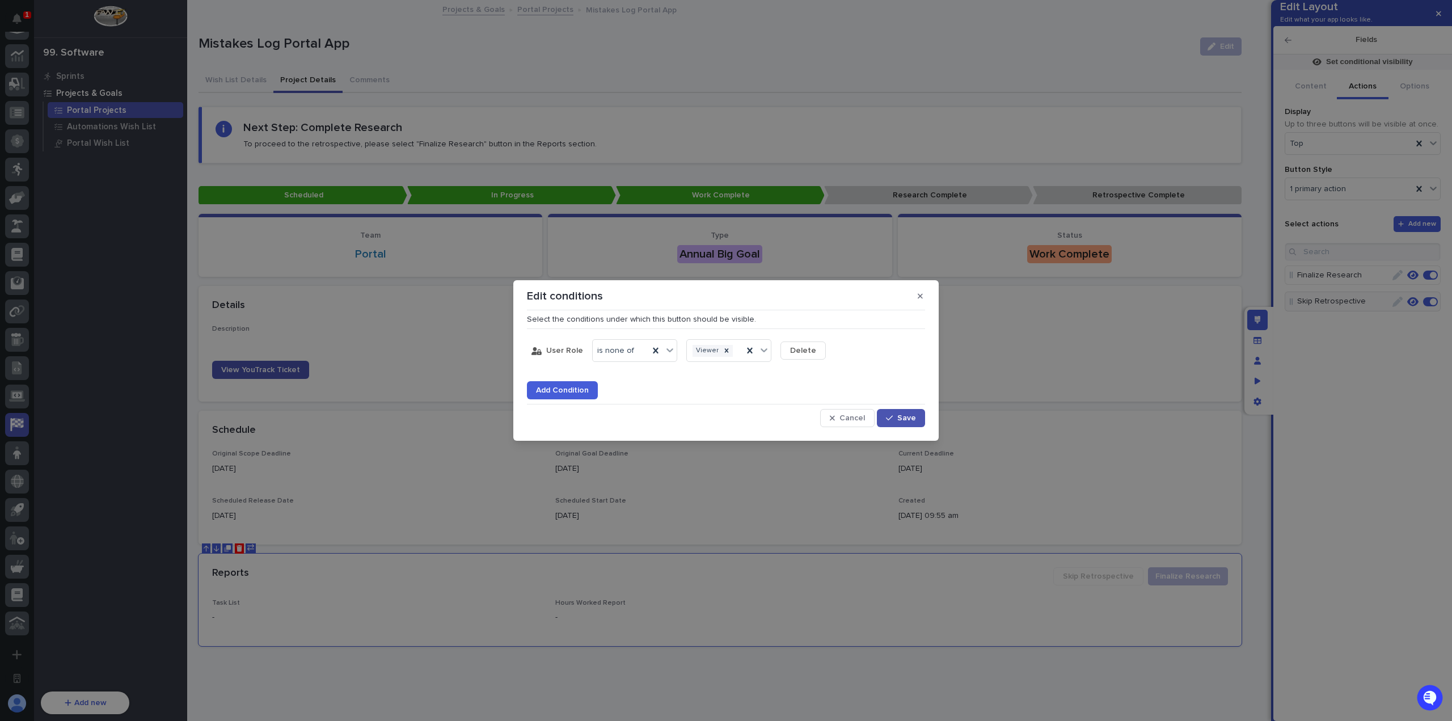
click at [557, 392] on span "Add Condition" at bounding box center [562, 390] width 53 height 8
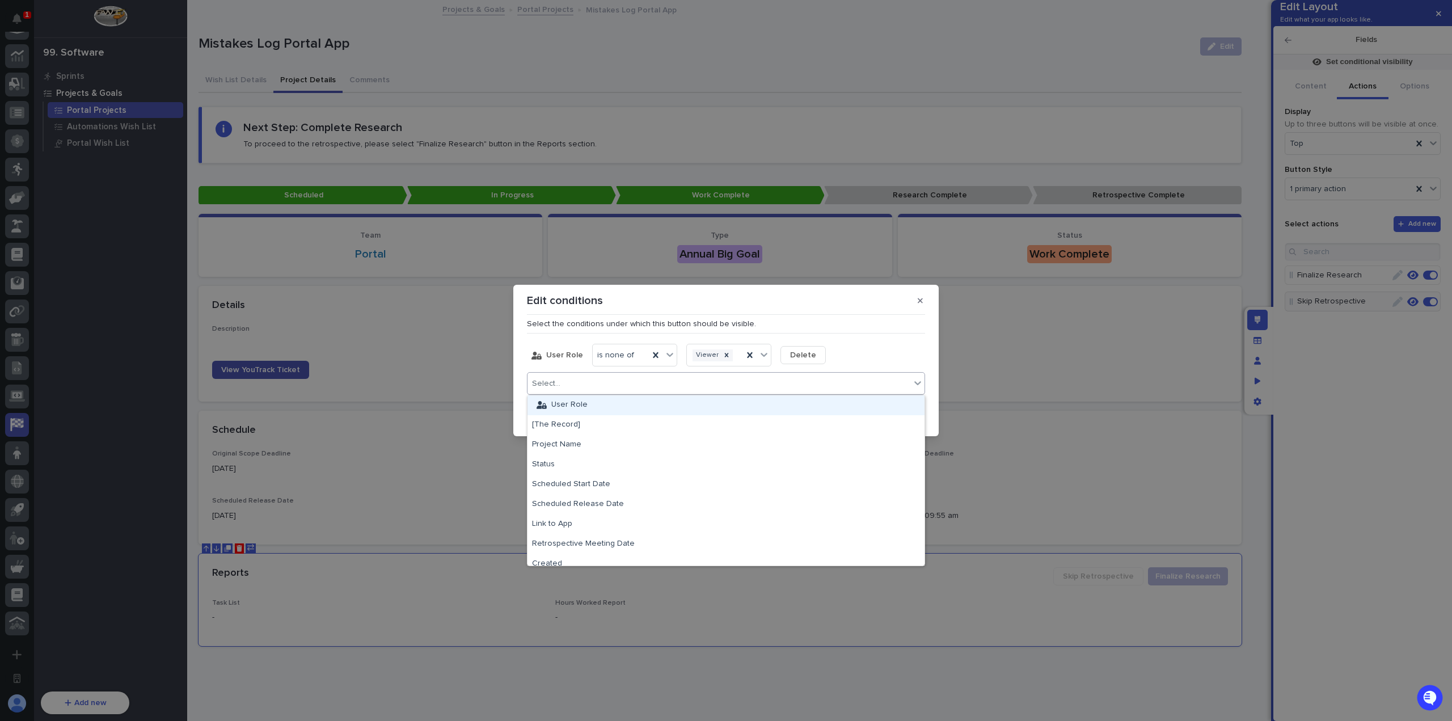
click at [595, 384] on div "Select..." at bounding box center [718, 383] width 383 height 16
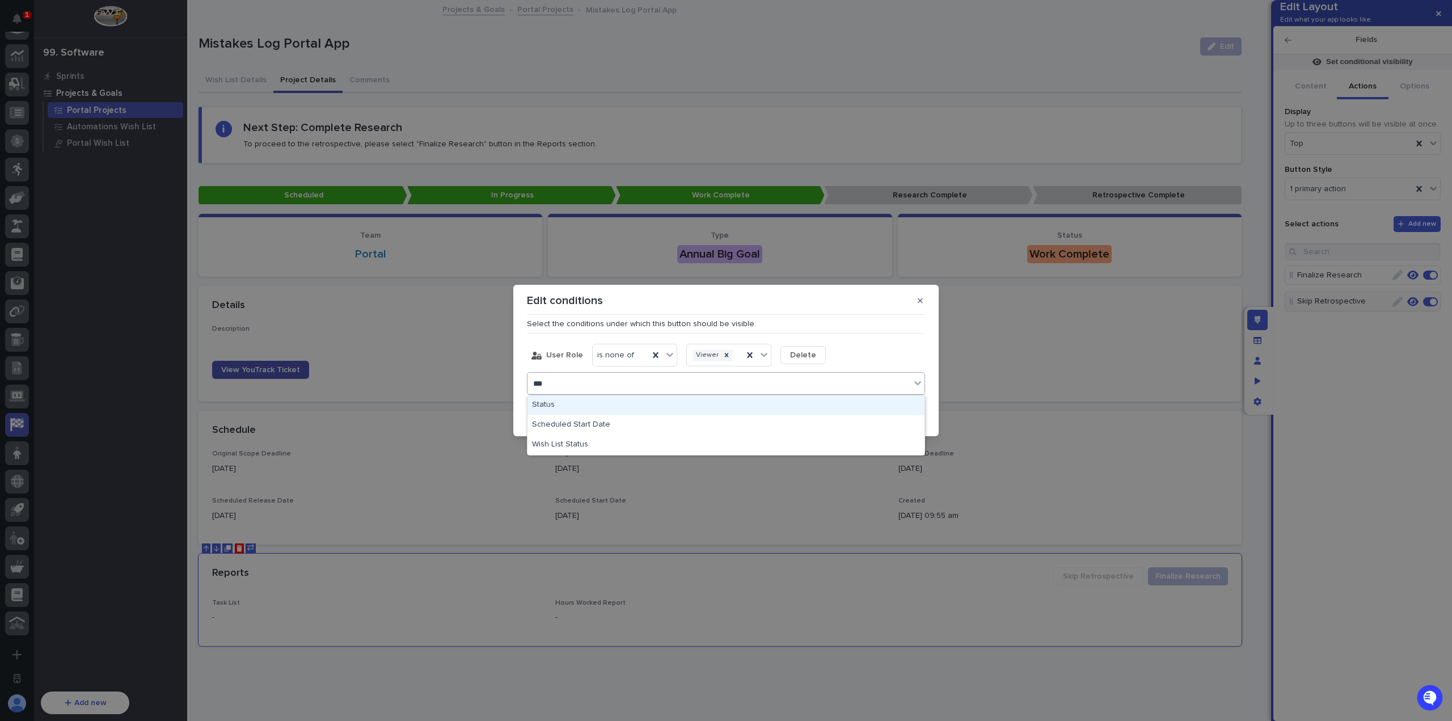
type input "****"
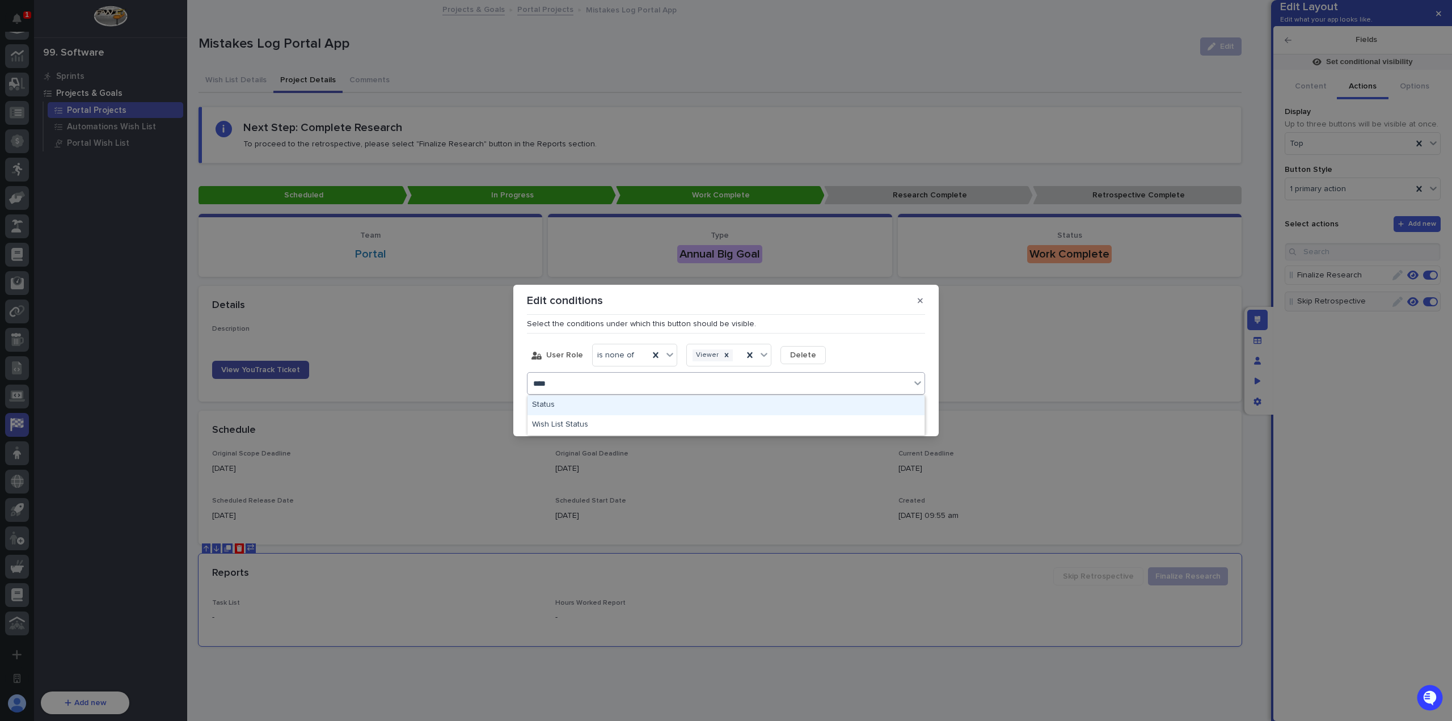
click at [602, 404] on div "Status" at bounding box center [725, 405] width 397 height 20
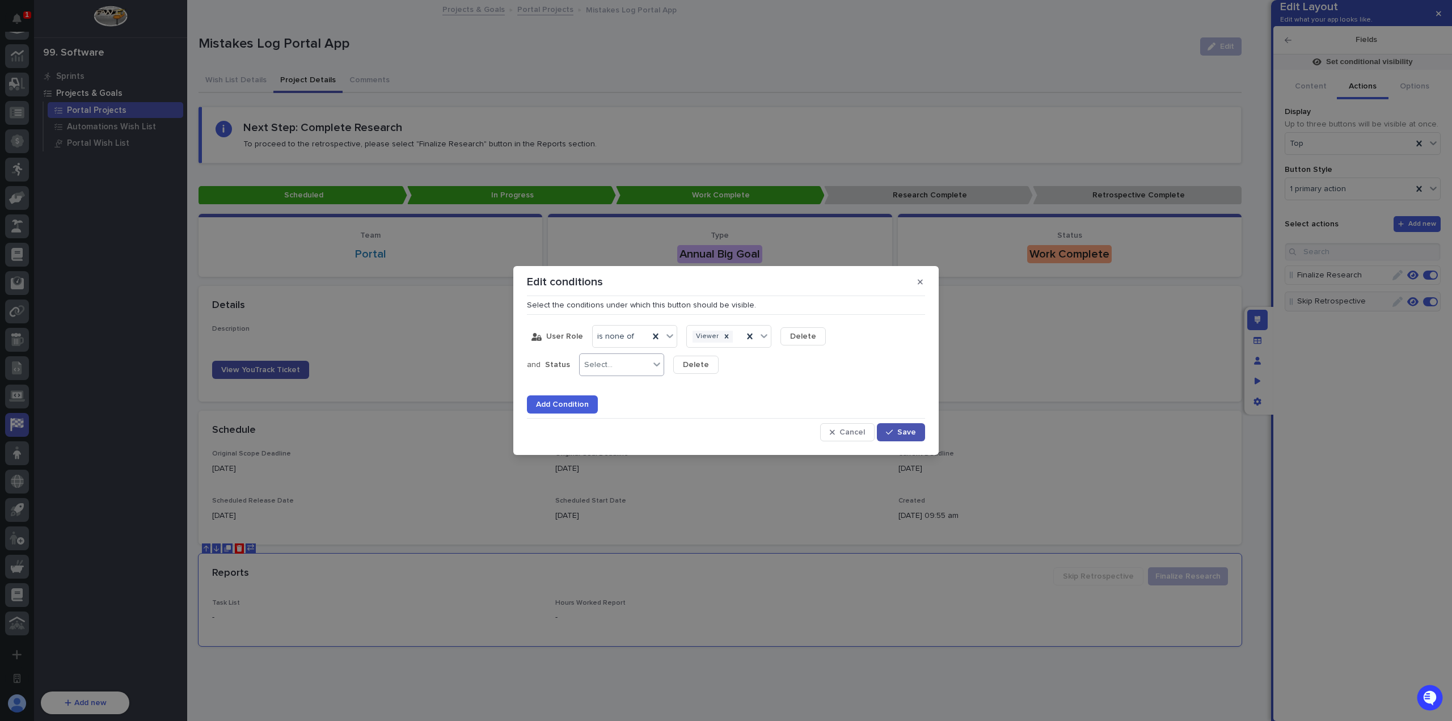
click at [632, 369] on div "Select..." at bounding box center [615, 365] width 70 height 16
click at [624, 484] on div "is none of" at bounding box center [618, 486] width 84 height 20
click at [716, 362] on div "Select..." at bounding box center [709, 365] width 70 height 16
click at [716, 504] on div "Canceled" at bounding box center [712, 506] width 84 height 20
click at [727, 369] on div "Canceled" at bounding box center [705, 365] width 63 height 16
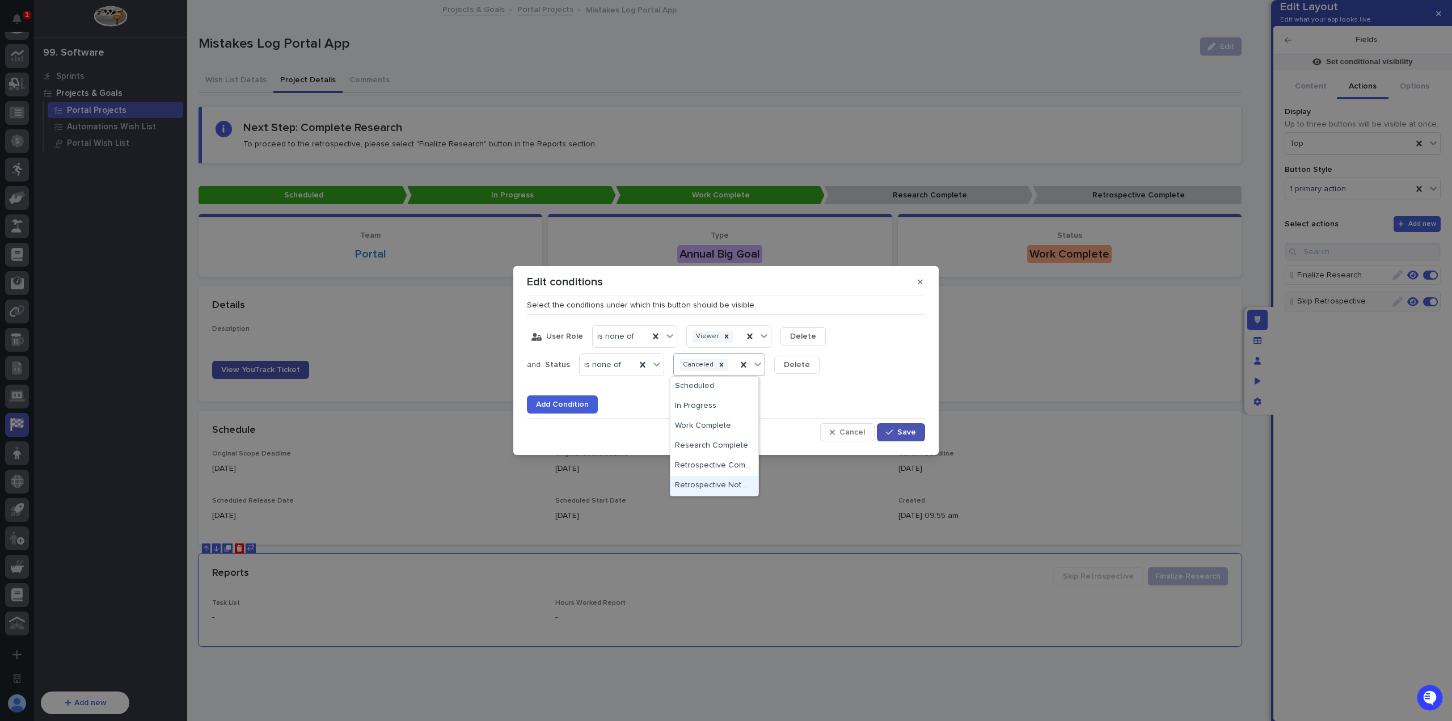
click at [719, 480] on div "Retrospective Not Needed" at bounding box center [714, 486] width 88 height 20
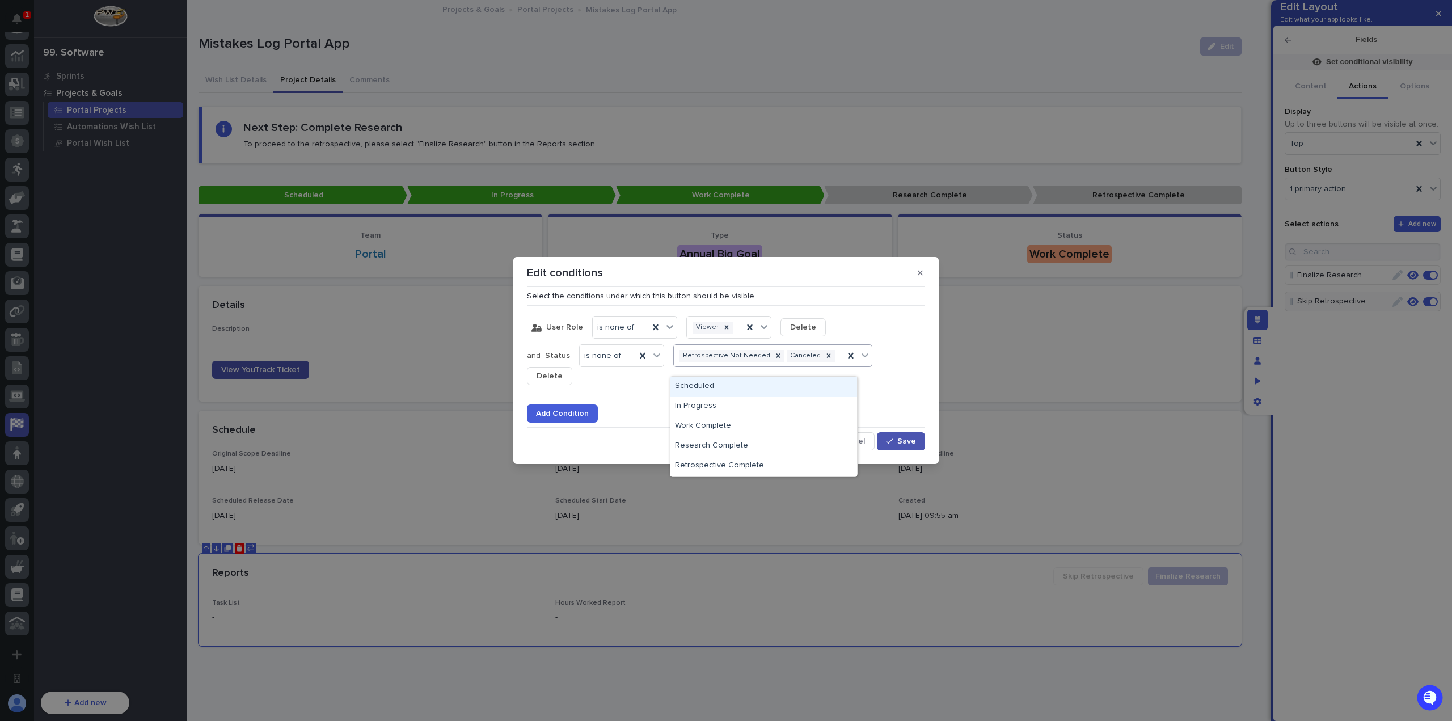
click at [823, 364] on div "Retrospective Not Needed Canceled" at bounding box center [759, 356] width 170 height 16
click at [794, 466] on div "Retrospective Complete" at bounding box center [763, 466] width 187 height 20
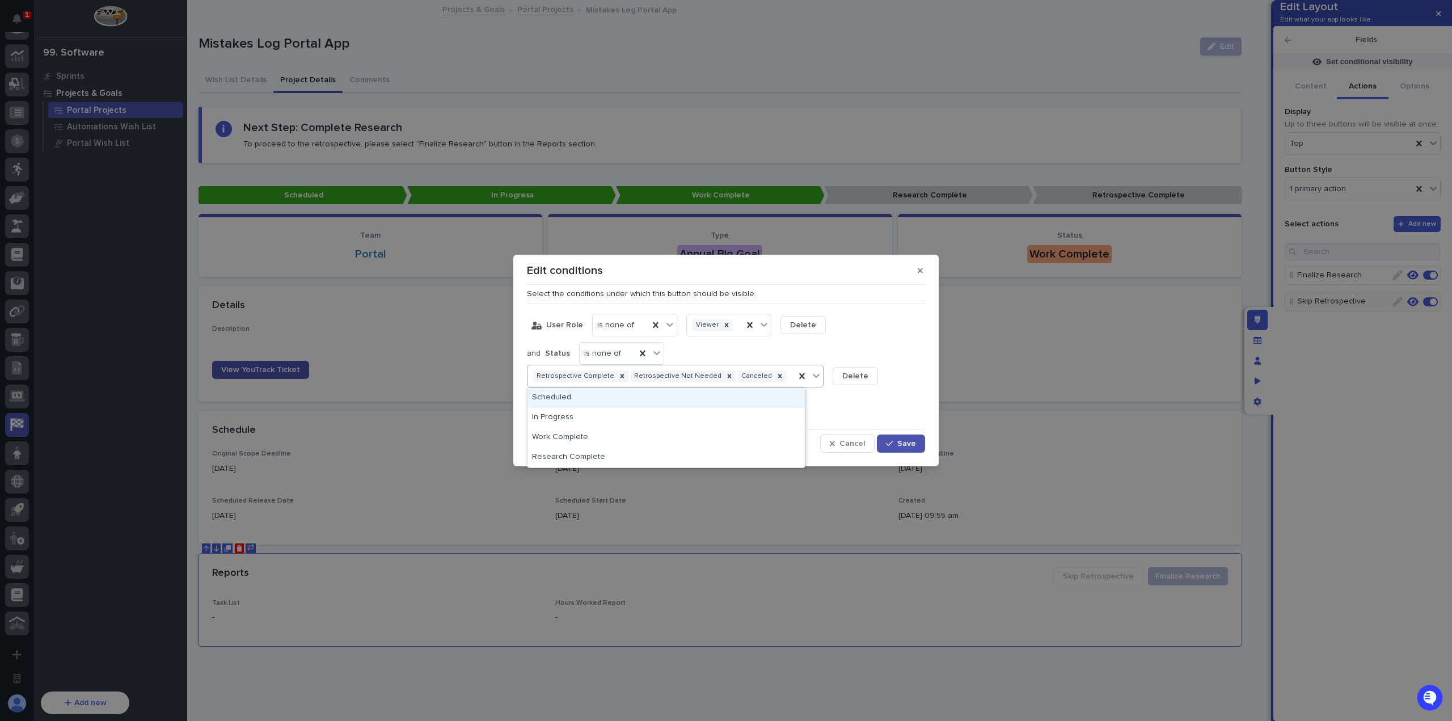
click at [788, 375] on input "text" at bounding box center [788, 376] width 1 height 10
click at [716, 450] on div "Research Complete" at bounding box center [665, 457] width 277 height 20
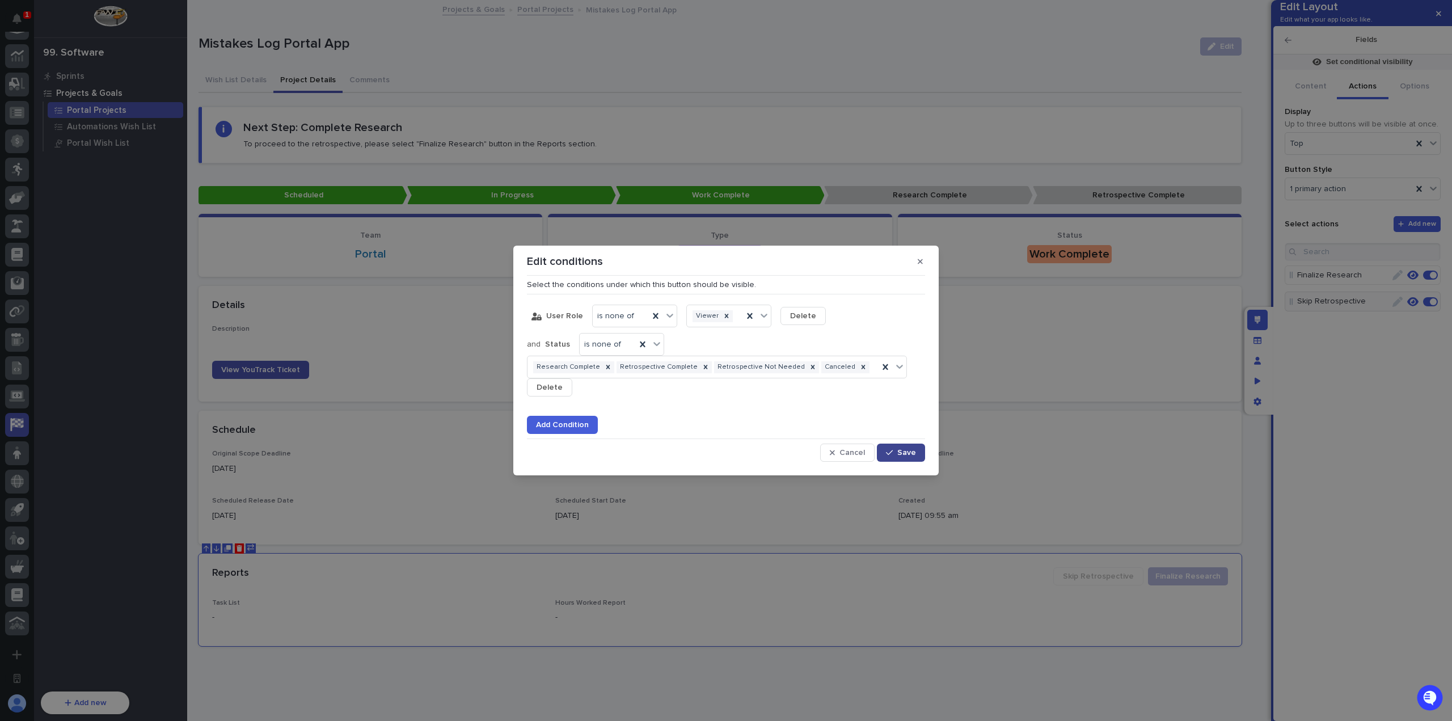
click at [891, 451] on icon "button" at bounding box center [889, 453] width 7 height 8
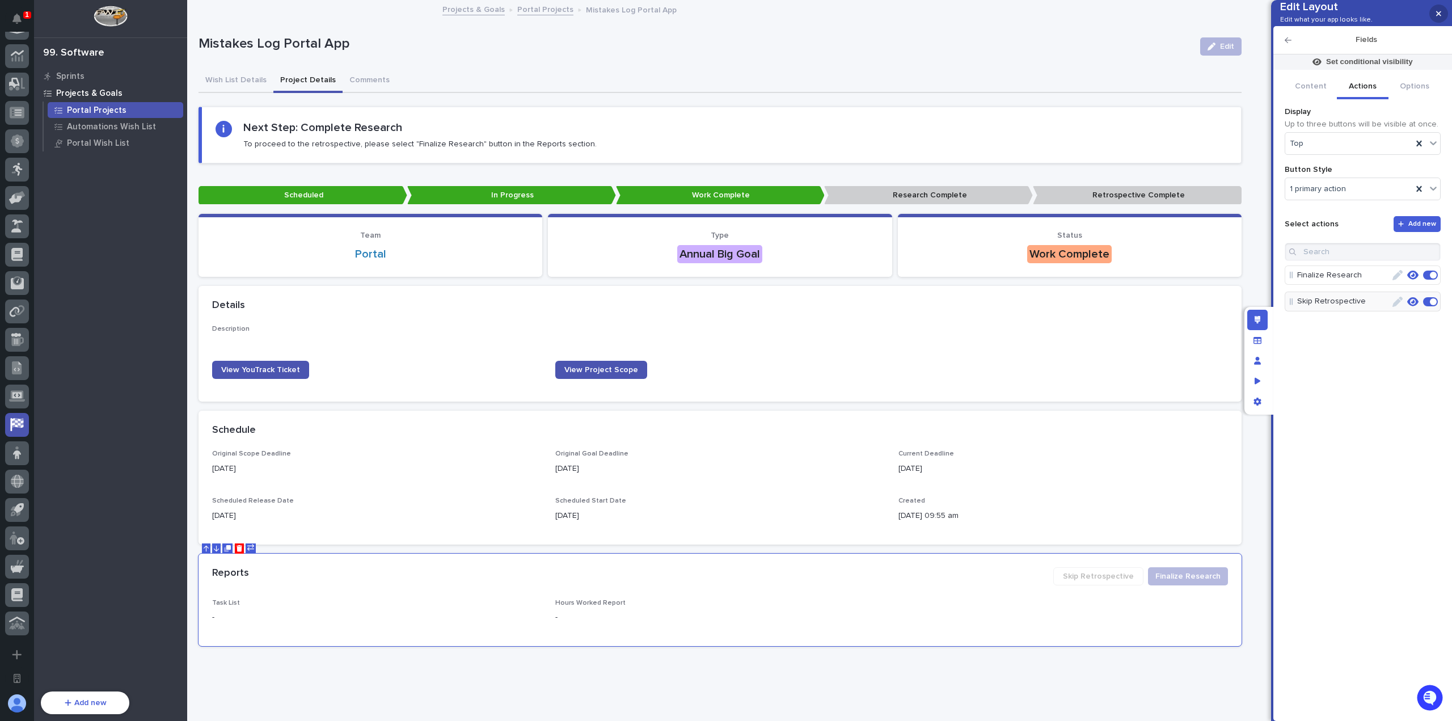
click at [1442, 21] on button "button" at bounding box center [1438, 14] width 19 height 18
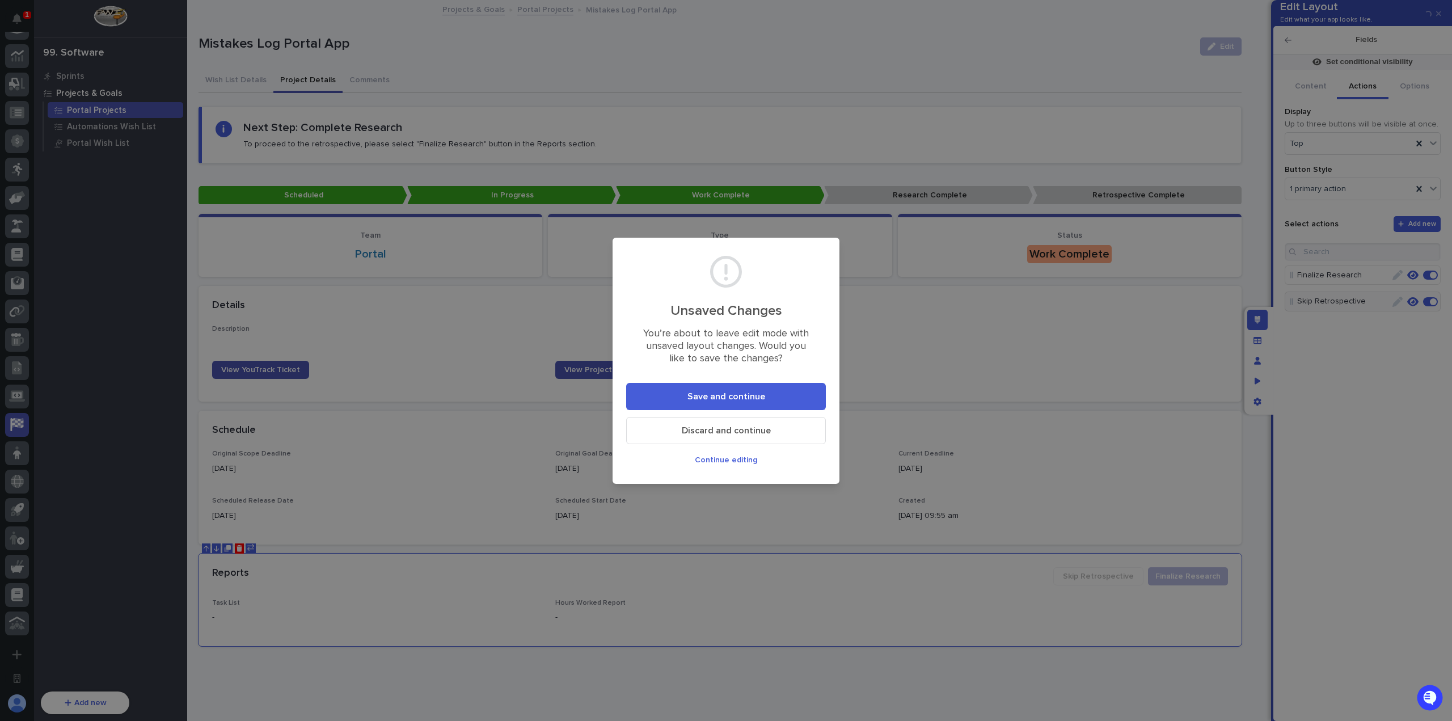
click at [711, 388] on button "Save and continue" at bounding box center [726, 396] width 200 height 27
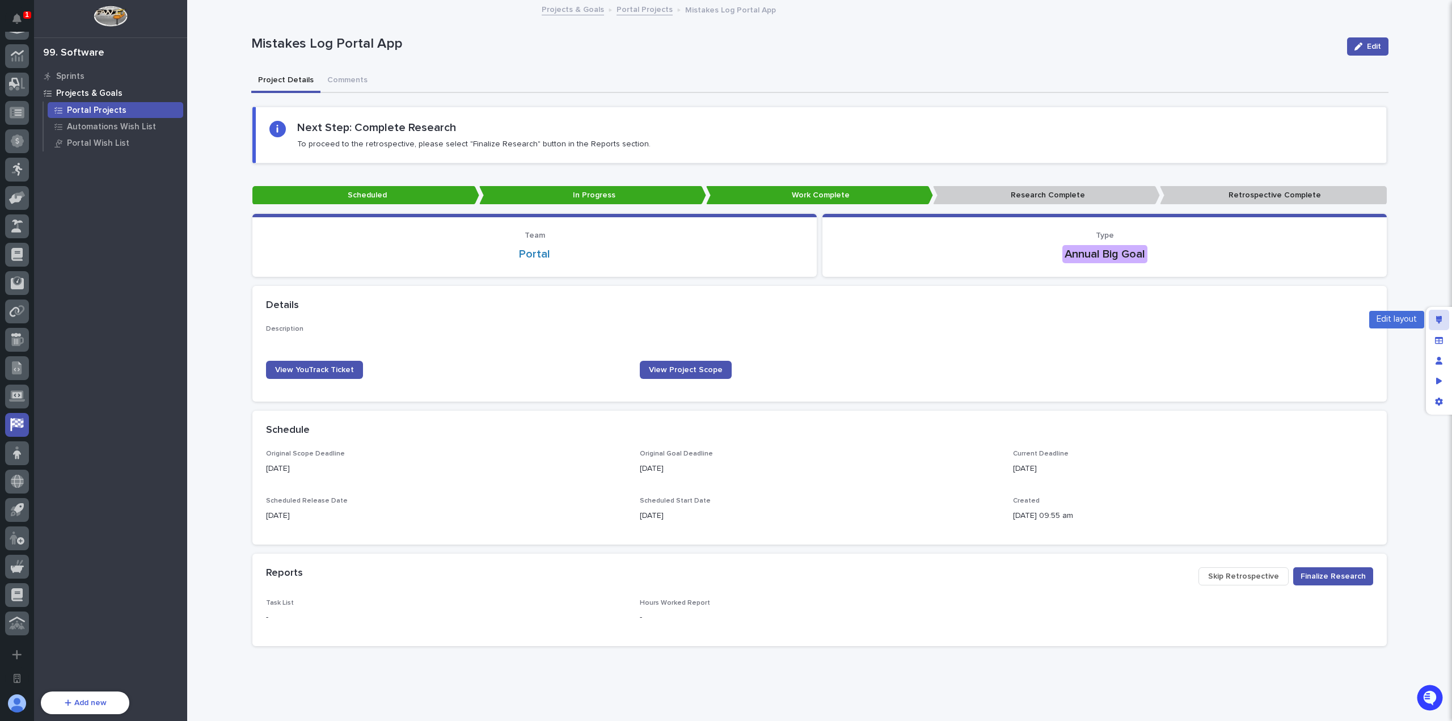
click at [1444, 324] on div "Edit layout" at bounding box center [1438, 320] width 20 height 20
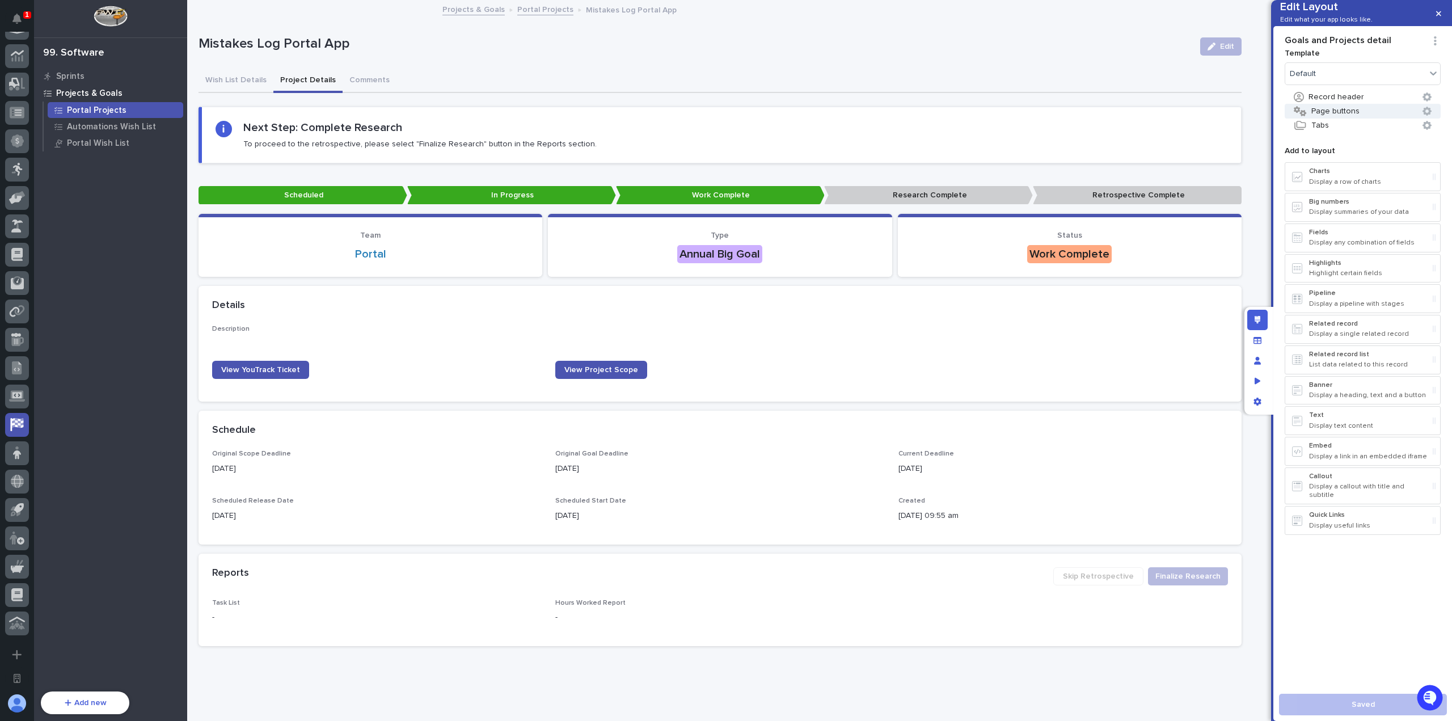
click at [1424, 116] on icon "button" at bounding box center [1426, 111] width 9 height 9
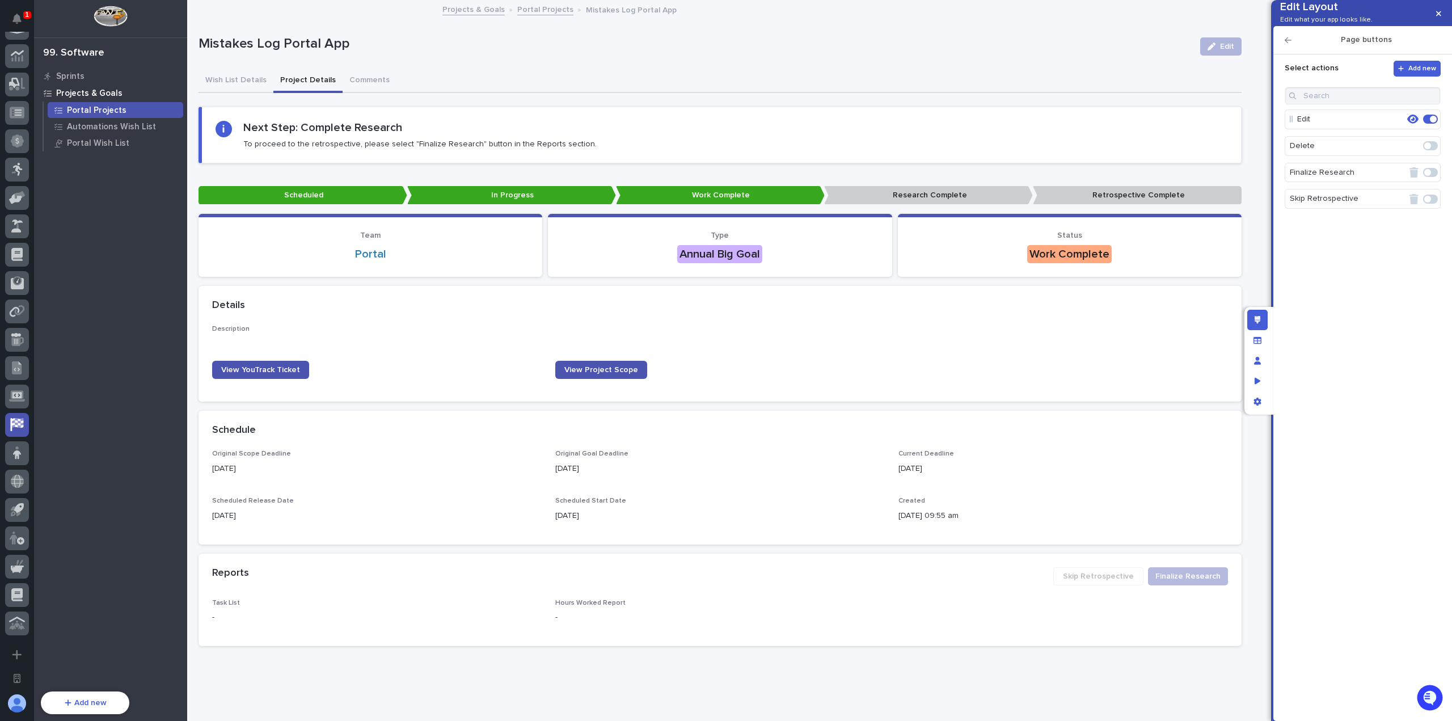
click at [1434, 177] on span at bounding box center [1430, 172] width 15 height 9
click at [1432, 204] on span at bounding box center [1430, 199] width 15 height 9
click at [1436, 176] on span at bounding box center [1433, 172] width 7 height 7
click at [1434, 149] on span at bounding box center [1433, 145] width 7 height 7
click at [1438, 13] on icon "button" at bounding box center [1438, 13] width 5 height 5
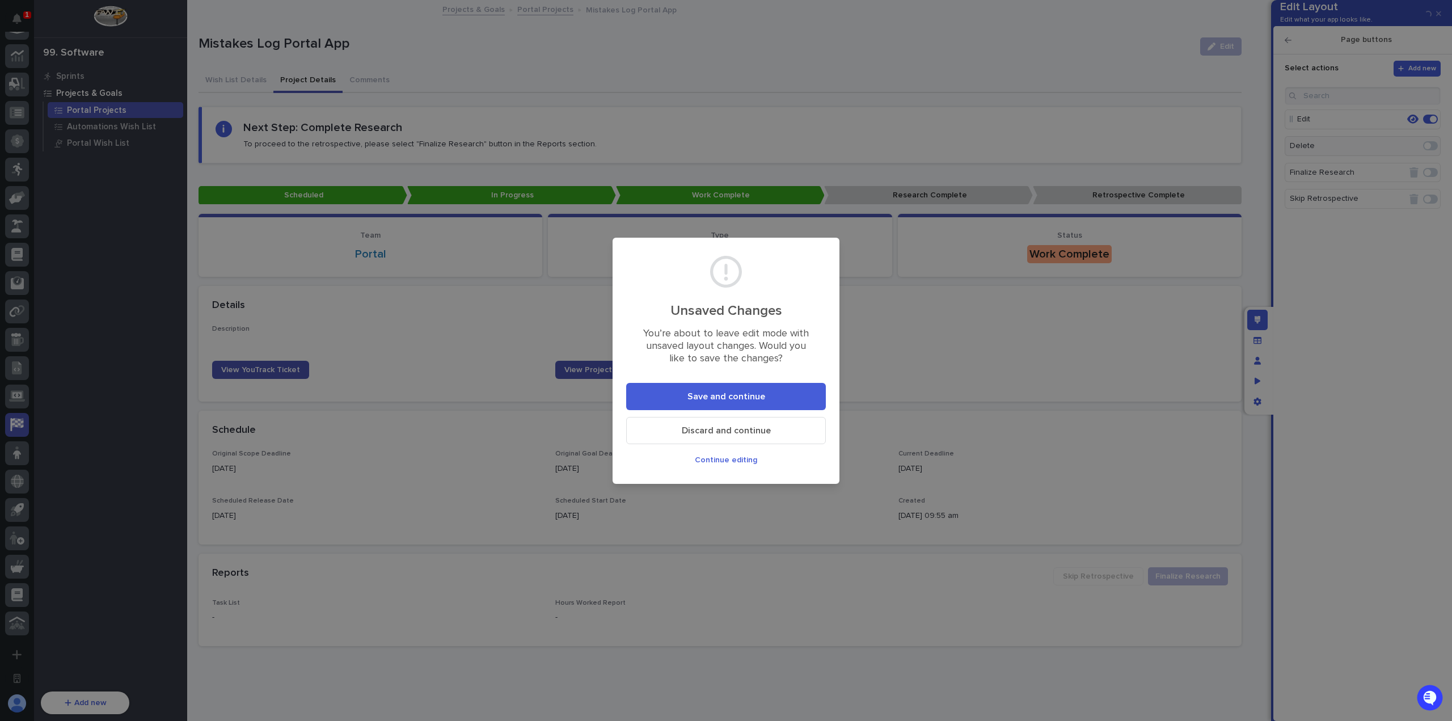
click at [772, 392] on button "Save and continue" at bounding box center [726, 396] width 200 height 27
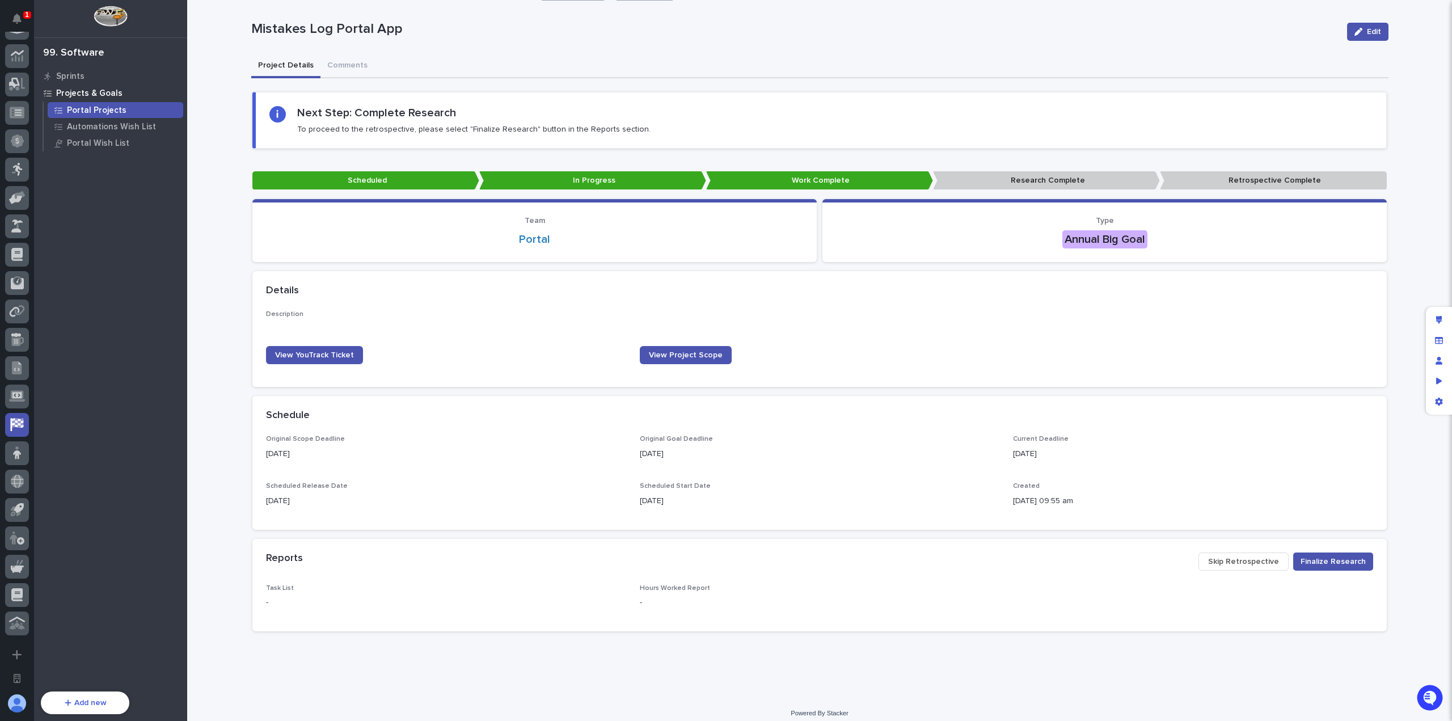
scroll to position [22, 0]
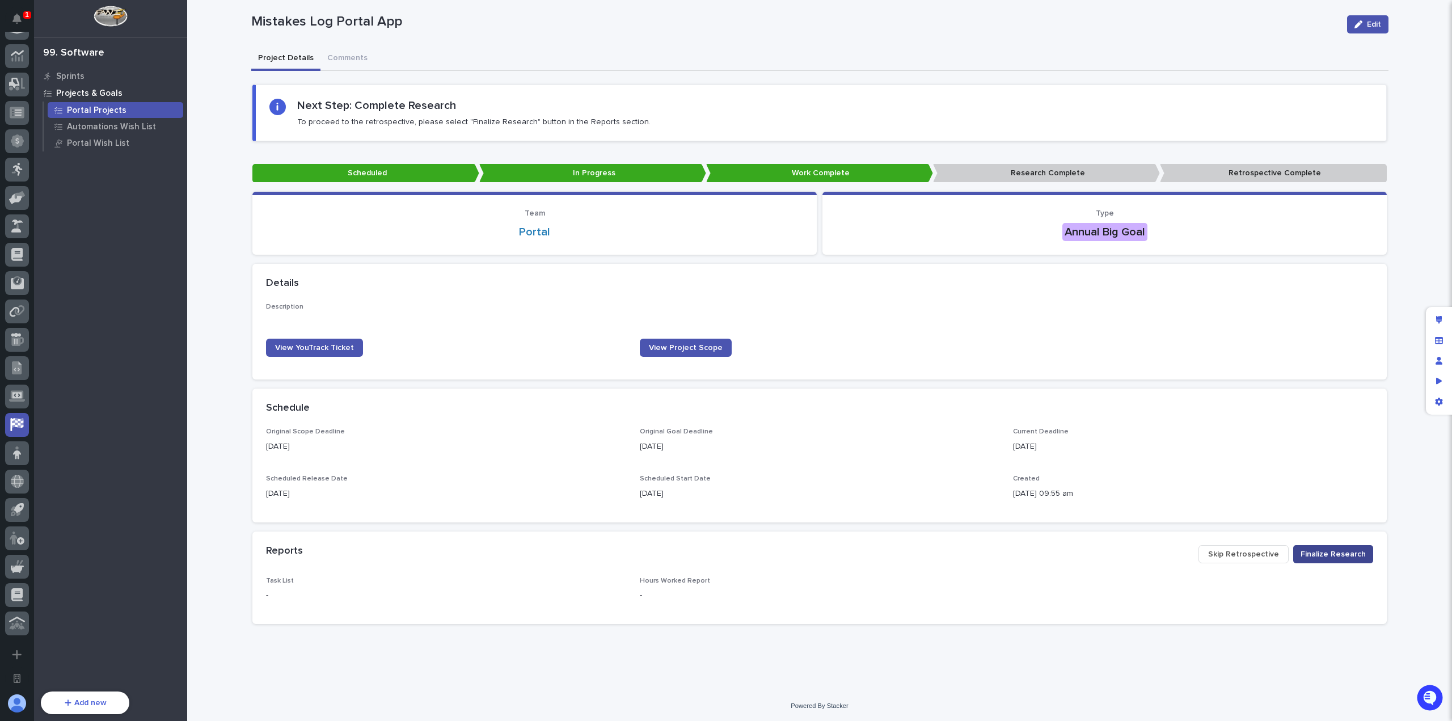
click at [1325, 555] on span "Finalize Research" at bounding box center [1332, 553] width 65 height 11
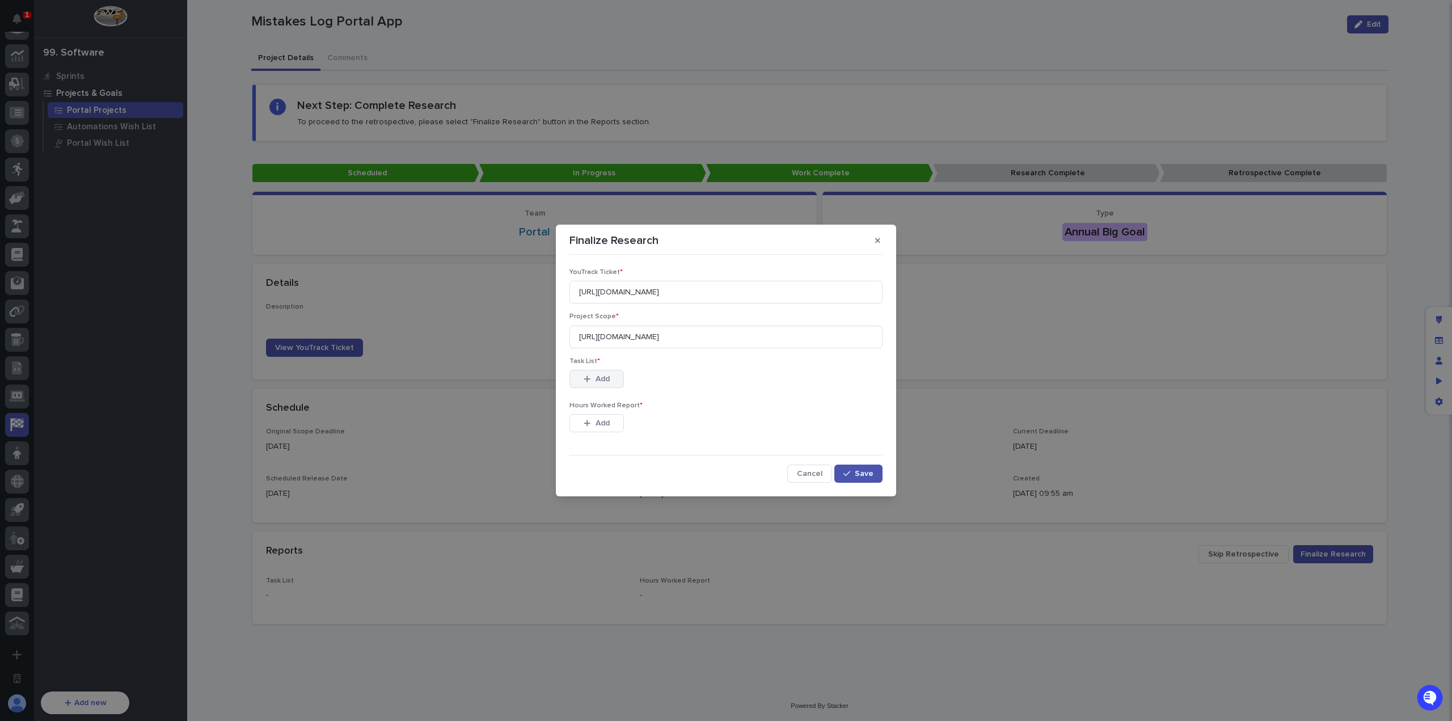
click at [616, 382] on button "Add" at bounding box center [596, 379] width 54 height 18
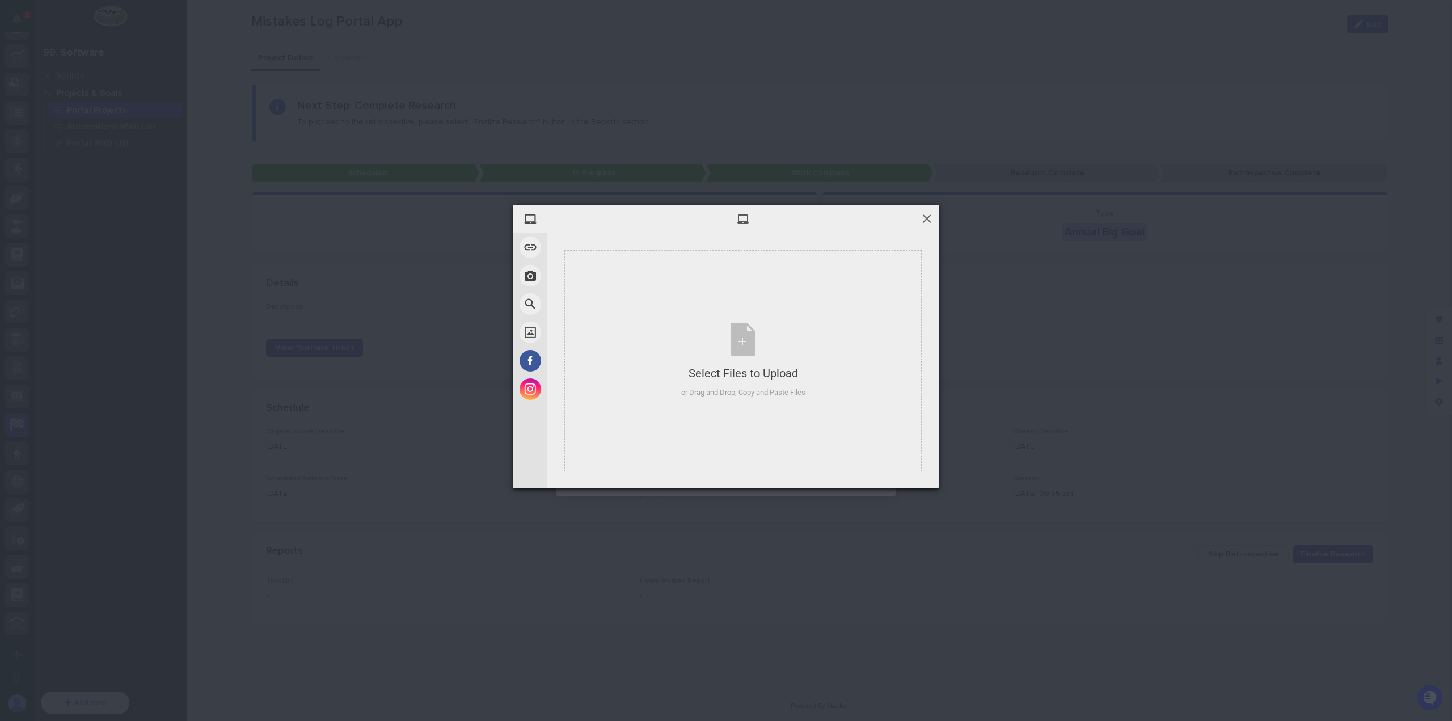
click at [928, 218] on span at bounding box center [926, 218] width 12 height 12
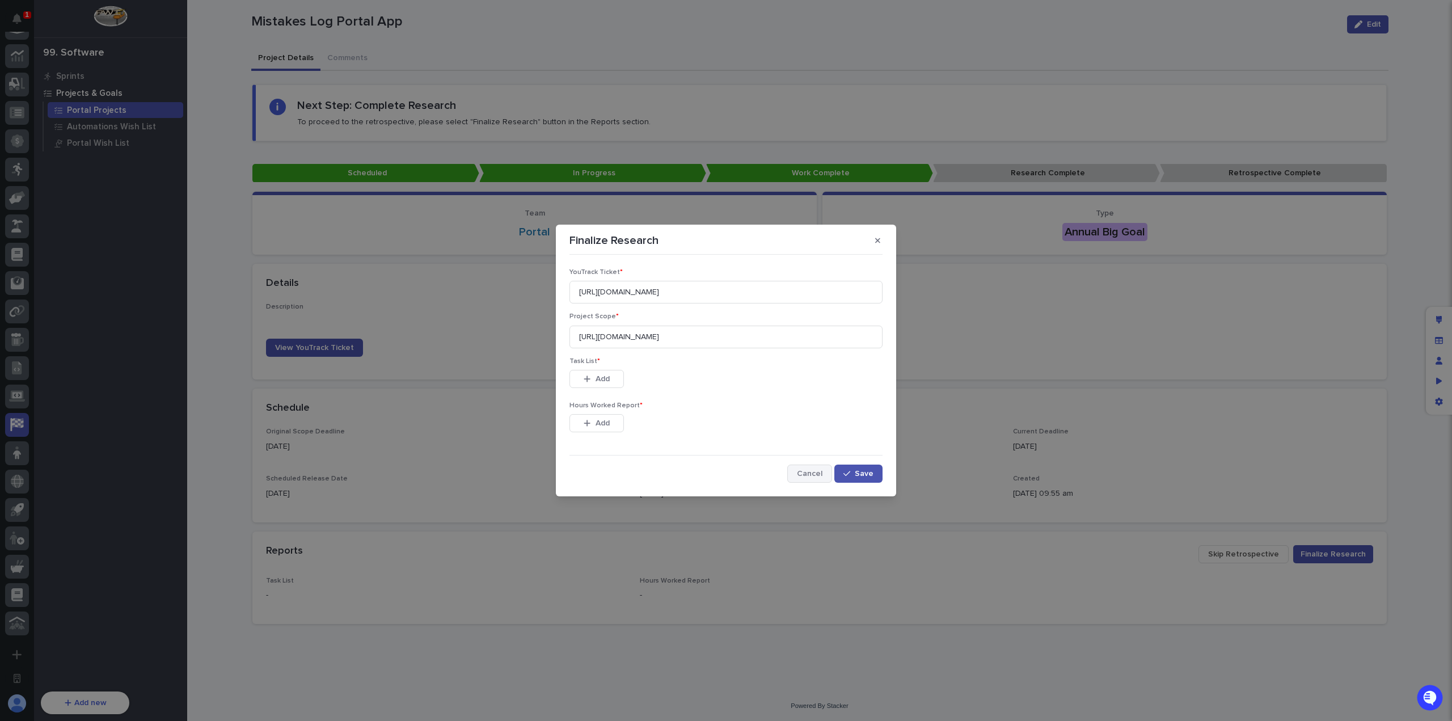
click at [802, 469] on button "Cancel" at bounding box center [809, 473] width 45 height 18
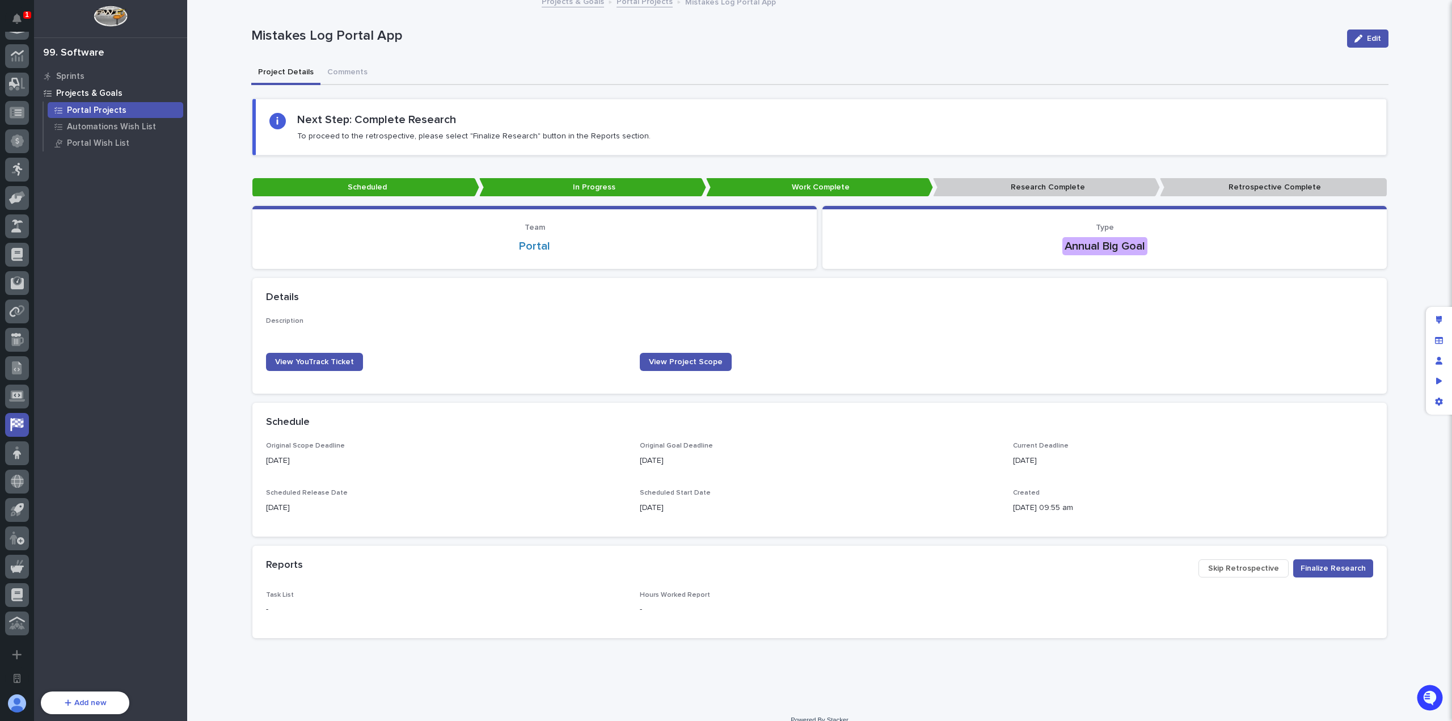
scroll to position [0, 0]
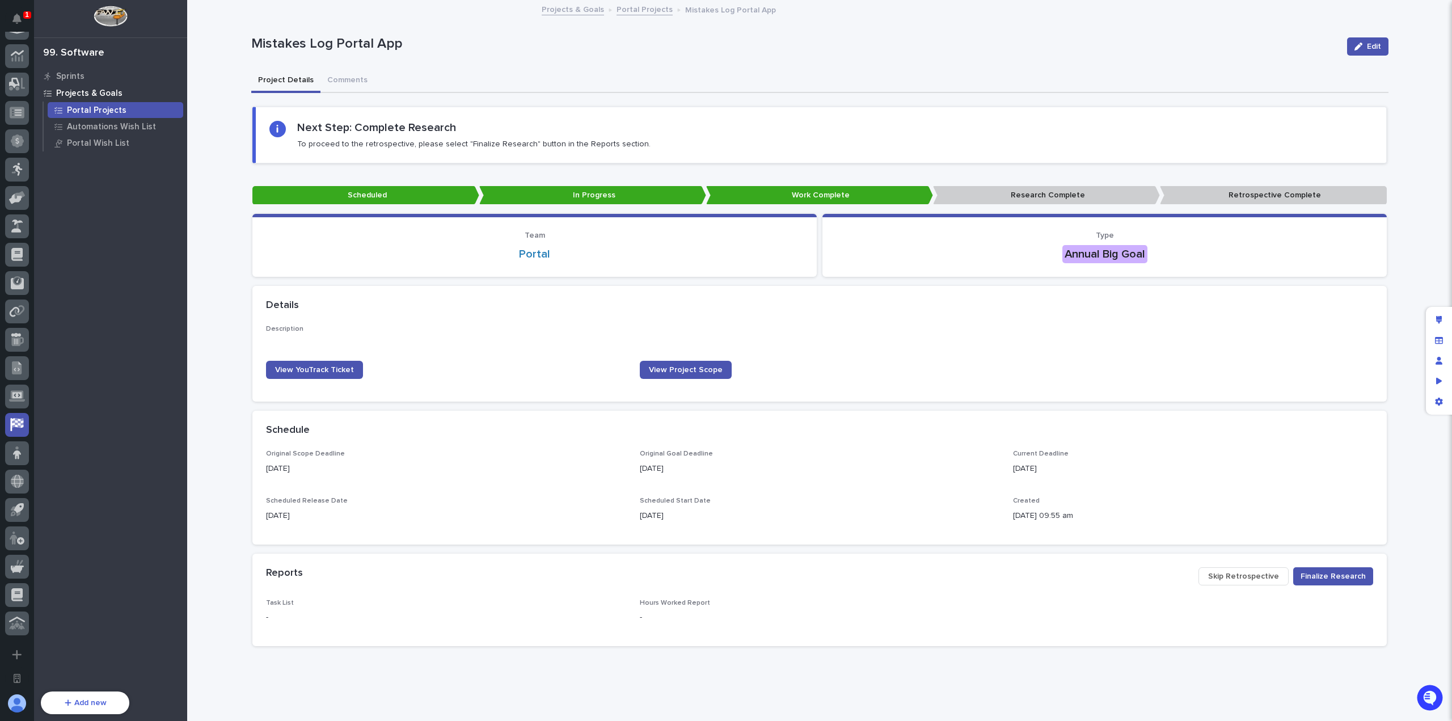
click at [608, 95] on div "Loading... Saving… Loading... Saving… Next Step: Complete Research To proceed t…" at bounding box center [819, 375] width 1137 height 560
drag, startPoint x: 1439, startPoint y: 311, endPoint x: 1000, endPoint y: 362, distance: 442.4
click at [1439, 312] on div "Edit layout" at bounding box center [1438, 320] width 20 height 20
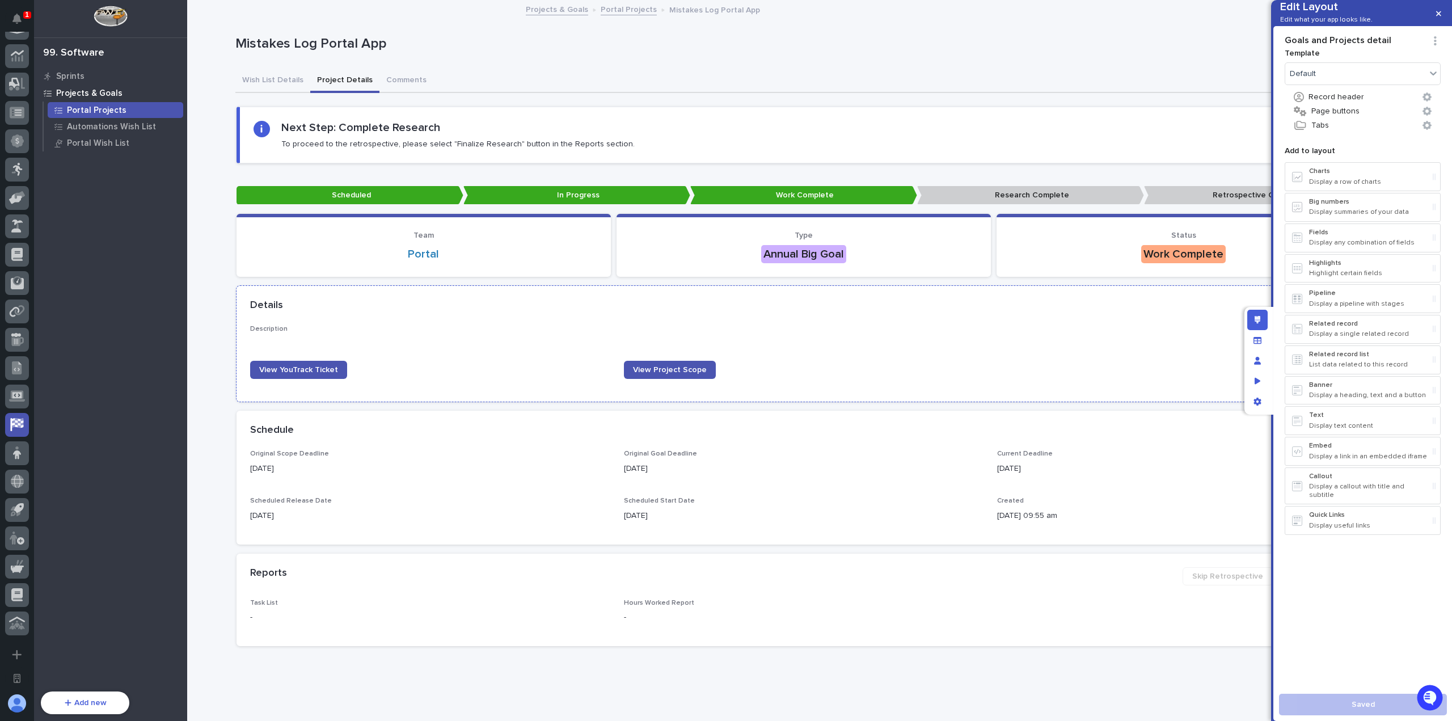
click at [906, 356] on div "Description ••• View YouTrack Ticket View Project Scope" at bounding box center [803, 356] width 1107 height 62
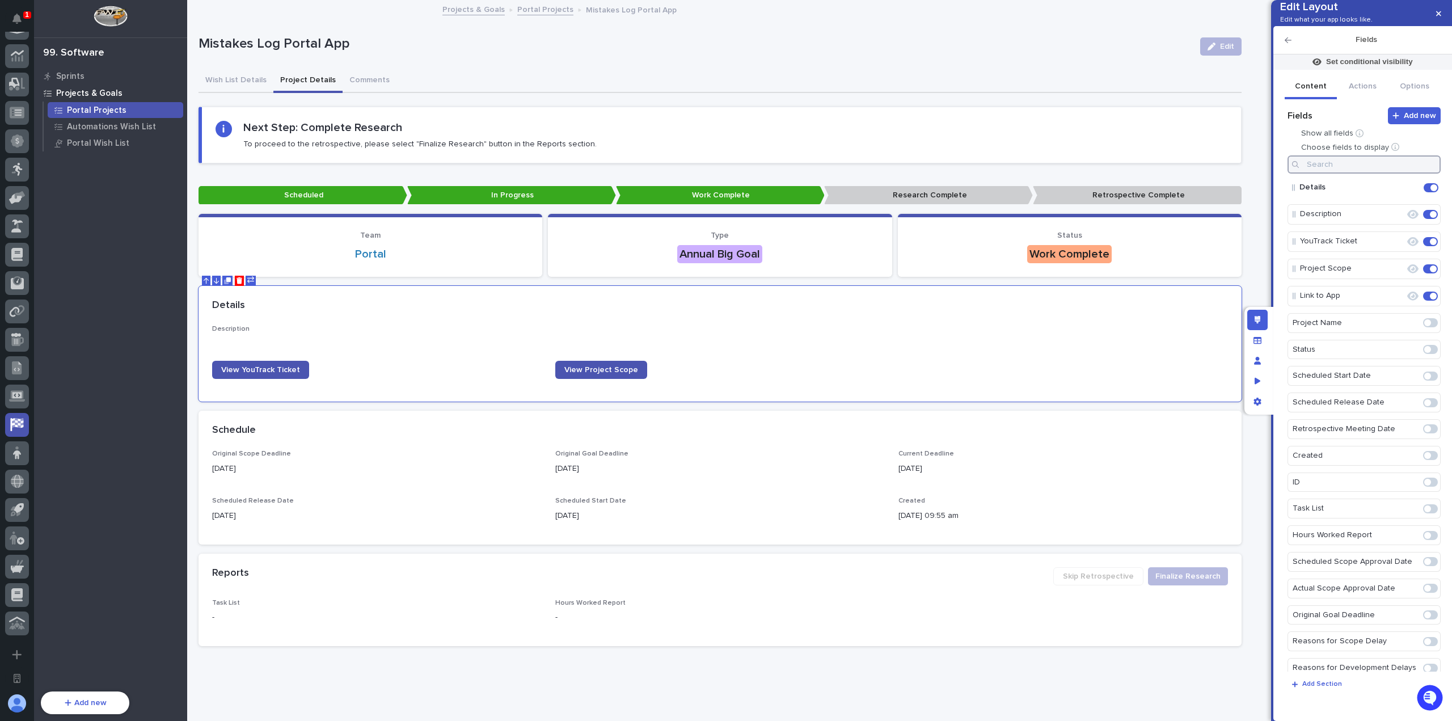
click at [1344, 174] on input at bounding box center [1363, 164] width 153 height 18
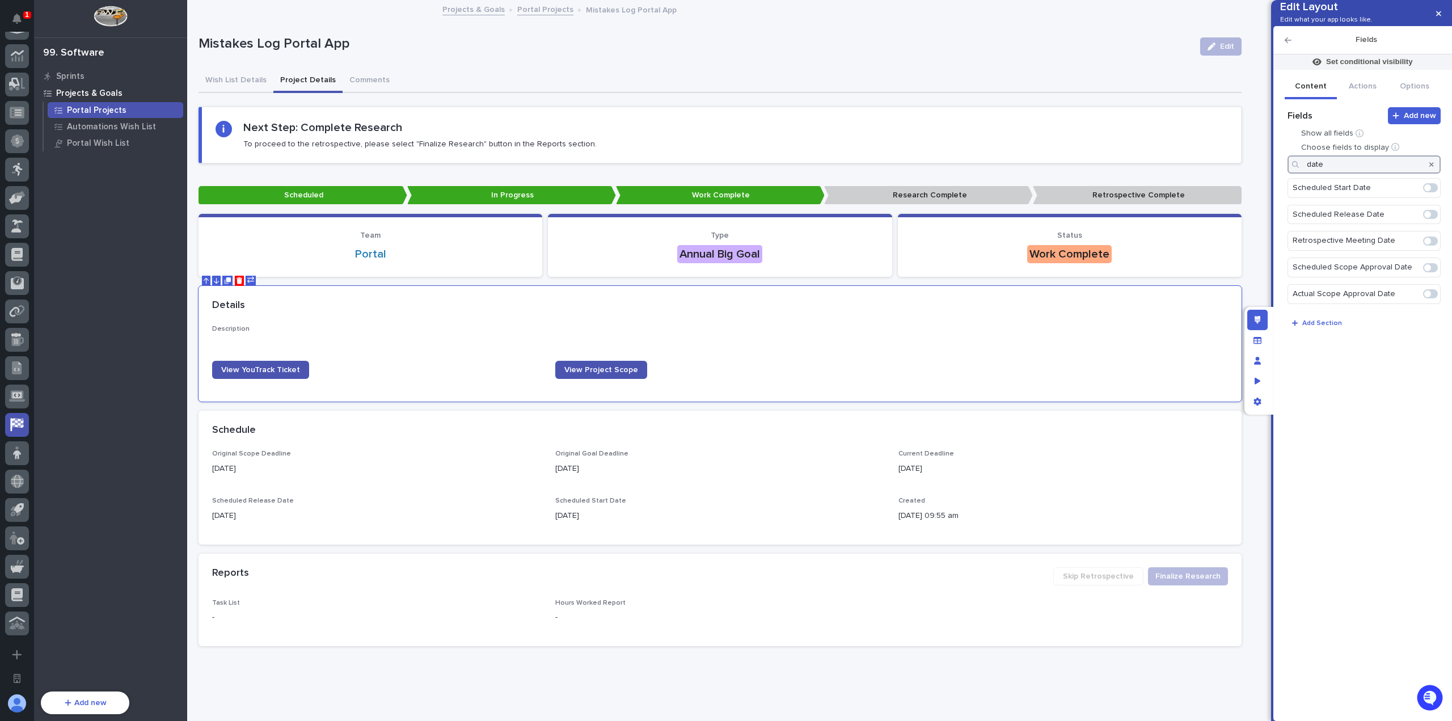
click at [1434, 246] on span at bounding box center [1430, 240] width 15 height 9
type input "date"
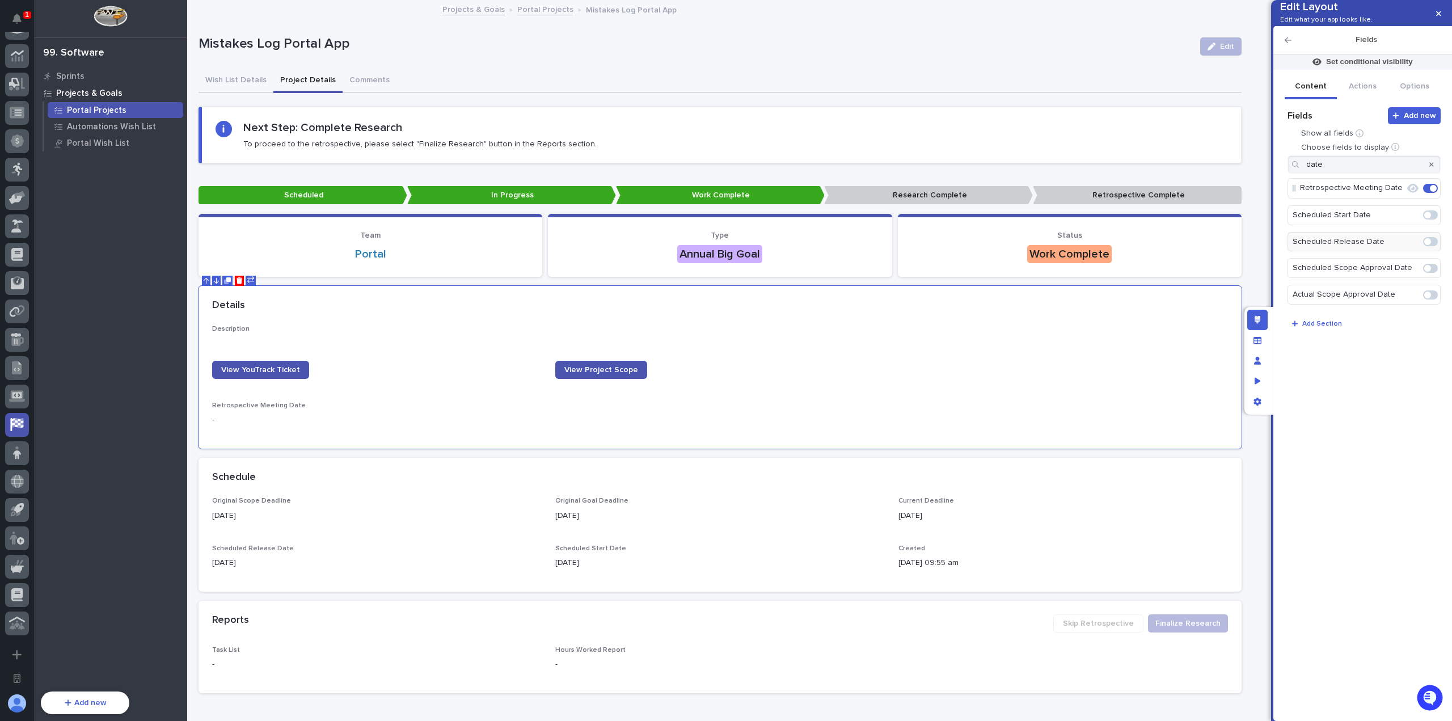
click at [1432, 167] on icon "button" at bounding box center [1431, 164] width 5 height 5
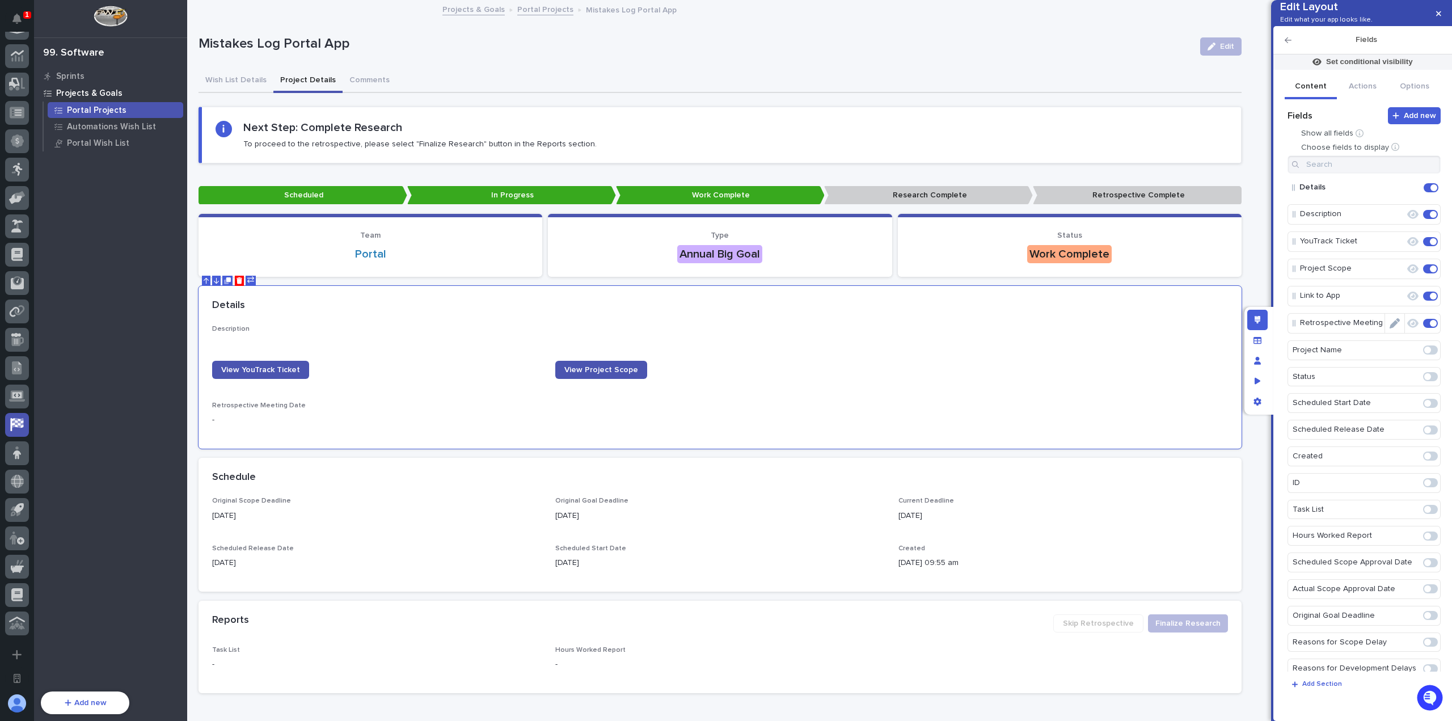
click at [1430, 327] on span at bounding box center [1433, 323] width 7 height 7
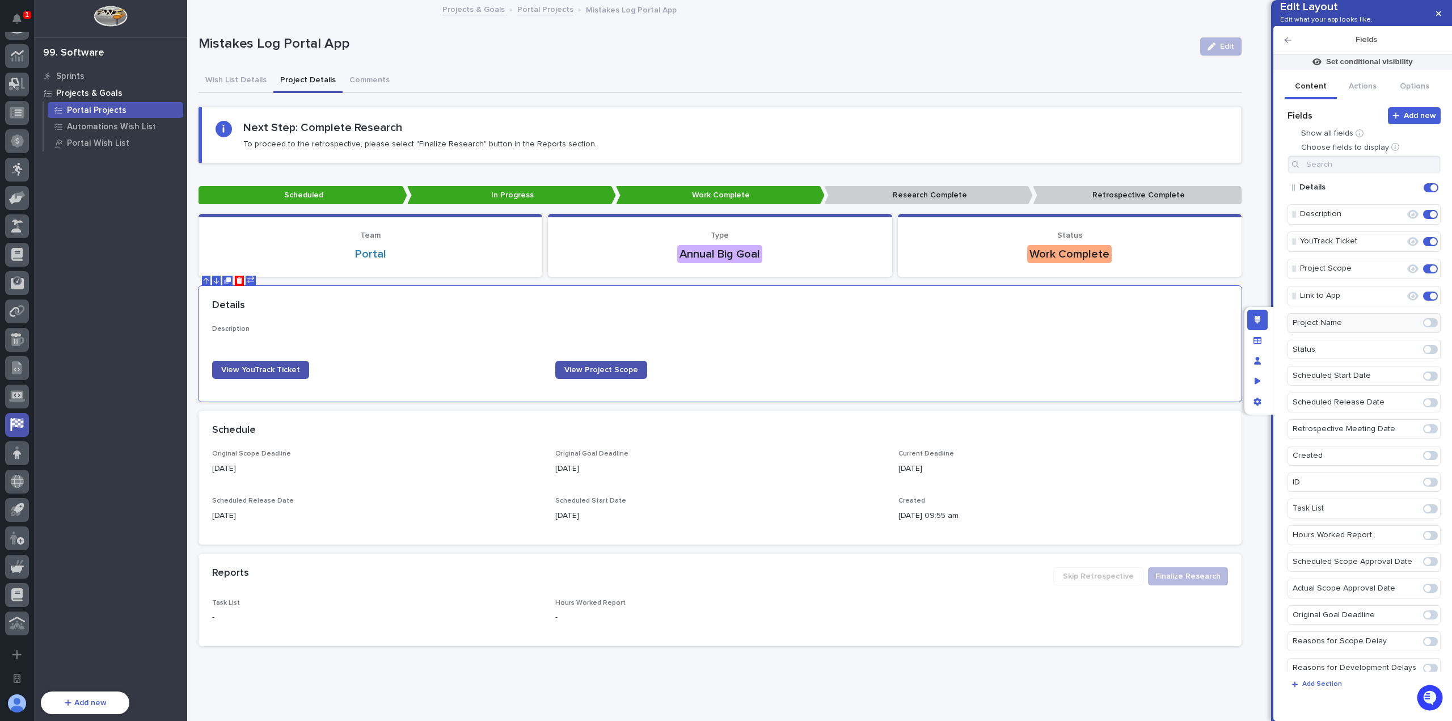
click at [1292, 45] on h2 "Fields" at bounding box center [1365, 40] width 149 height 10
click at [1286, 44] on icon "button" at bounding box center [1287, 40] width 7 height 8
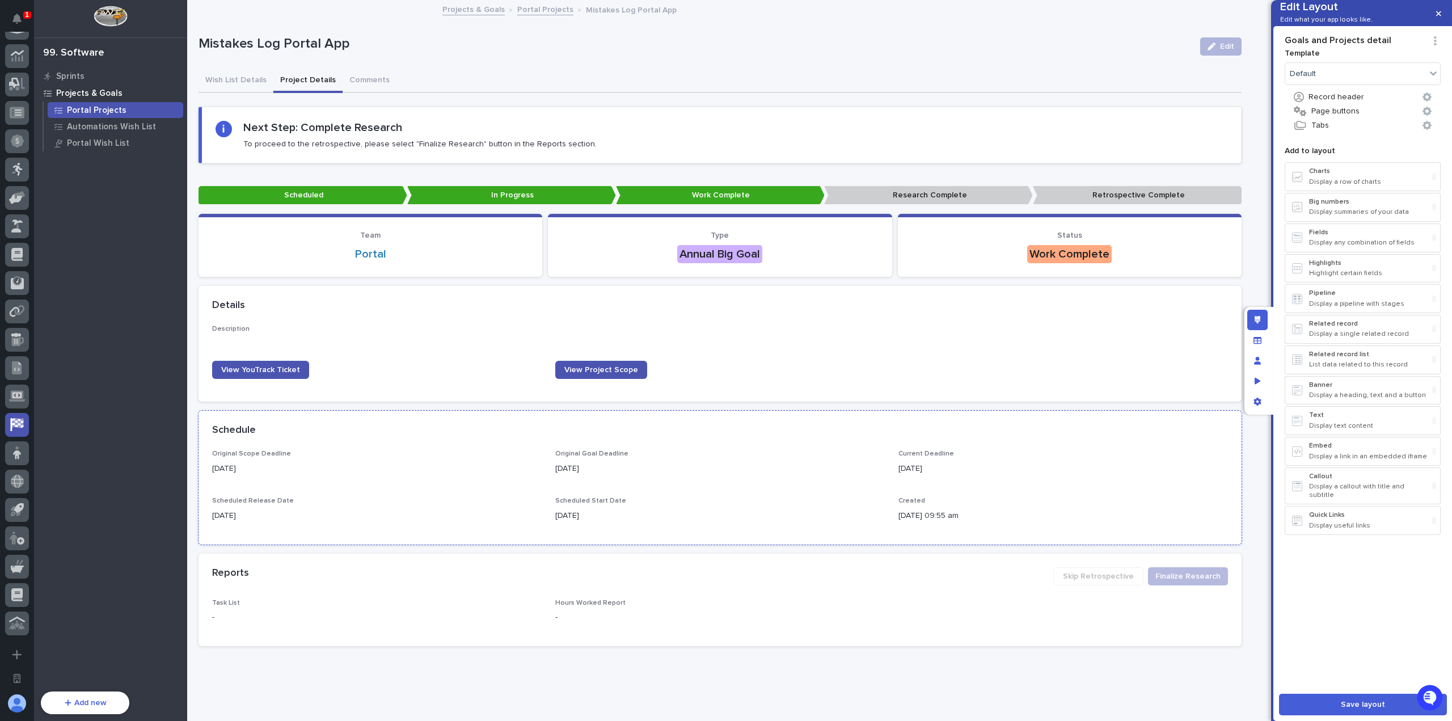
click at [514, 441] on div "Schedule" at bounding box center [719, 431] width 1043 height 40
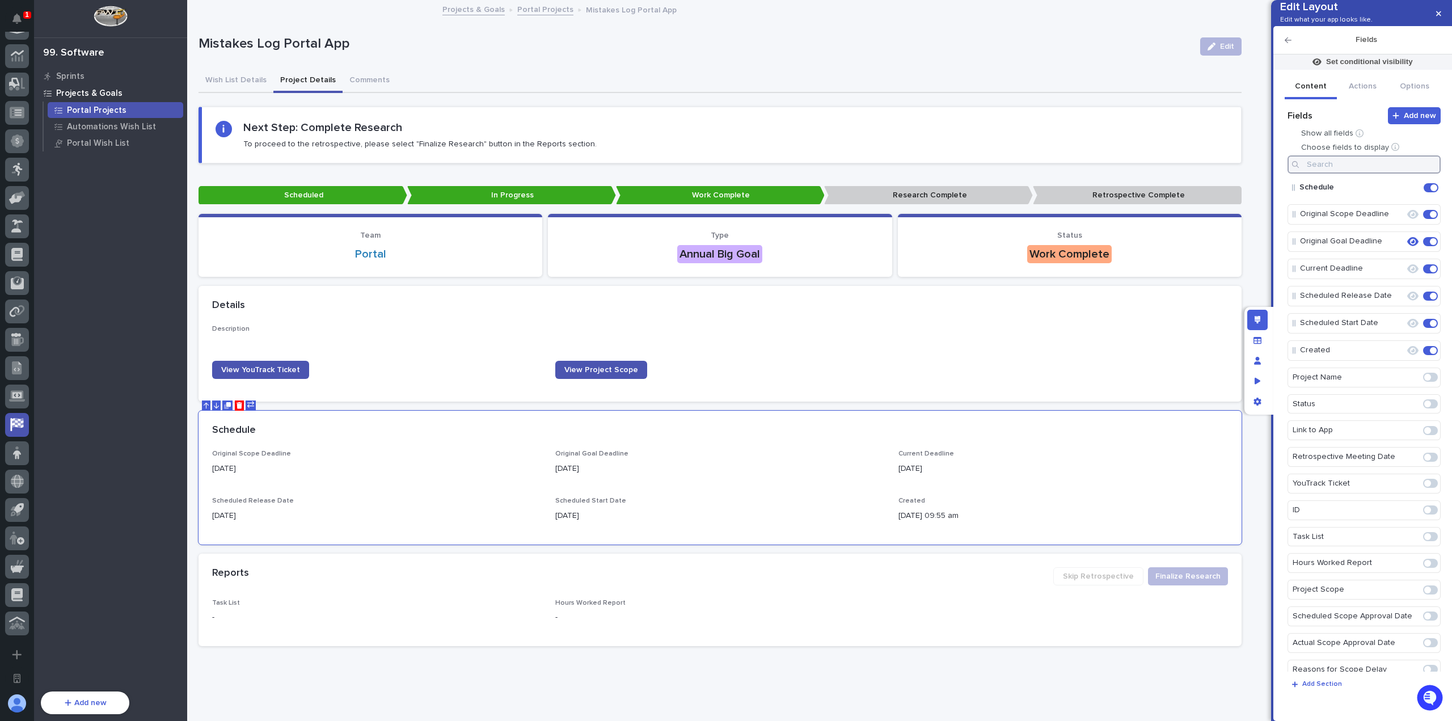
click at [1354, 174] on input at bounding box center [1363, 164] width 153 height 18
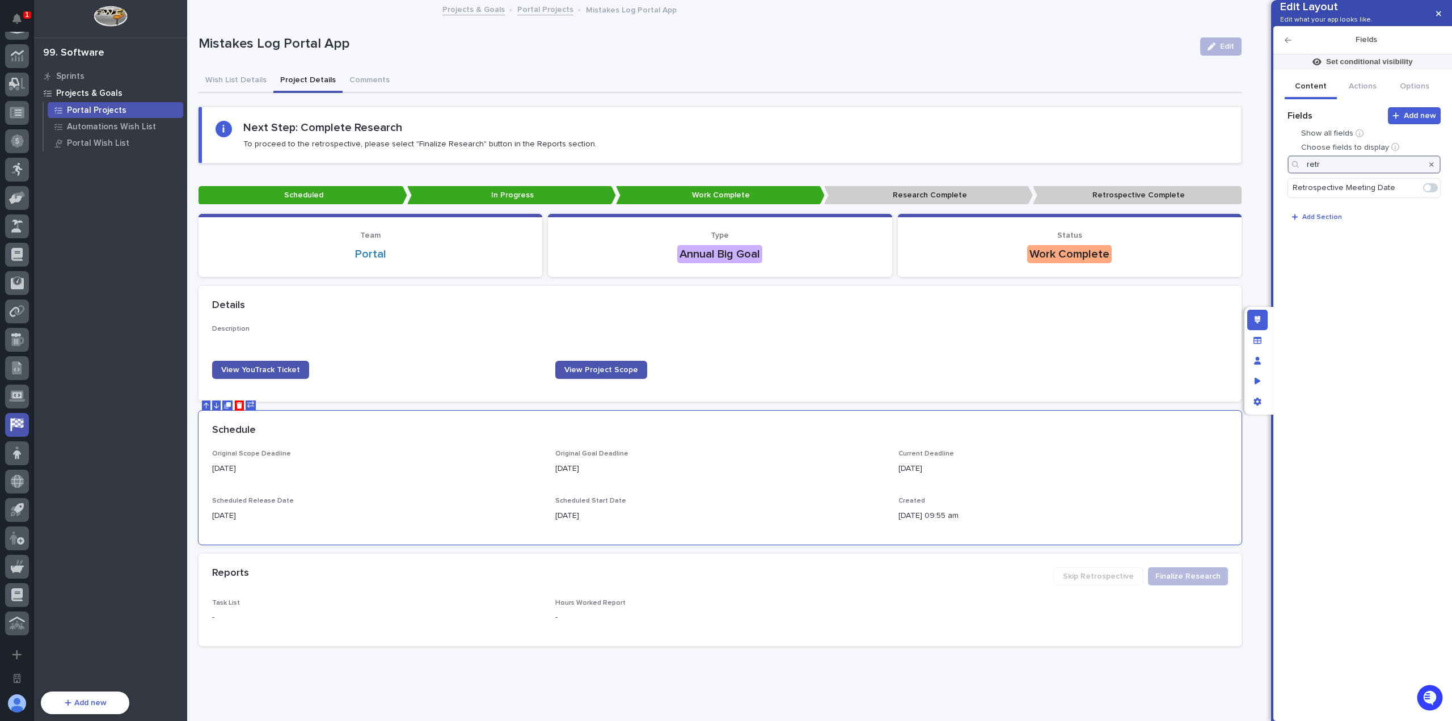
click at [1427, 191] on span at bounding box center [1427, 187] width 7 height 7
type input "retr"
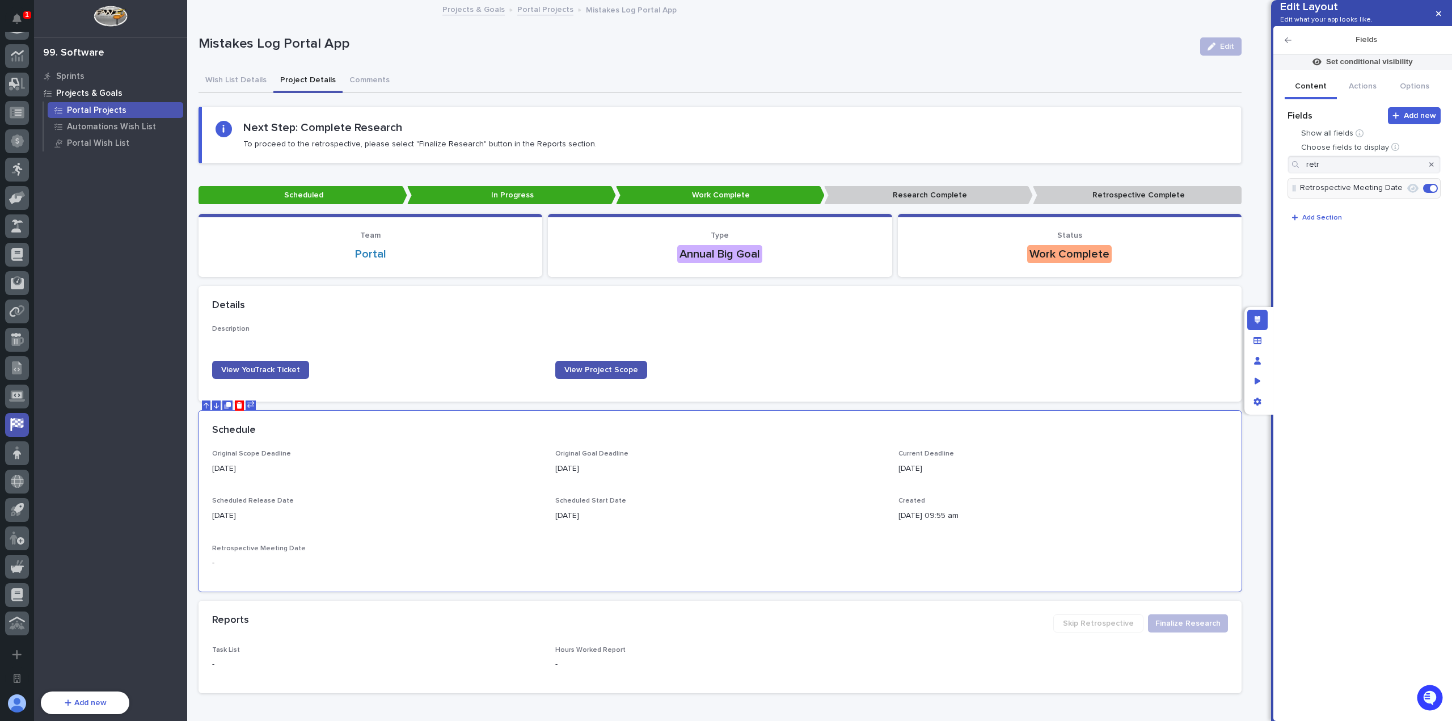
click at [1432, 168] on icon "button" at bounding box center [1431, 164] width 5 height 7
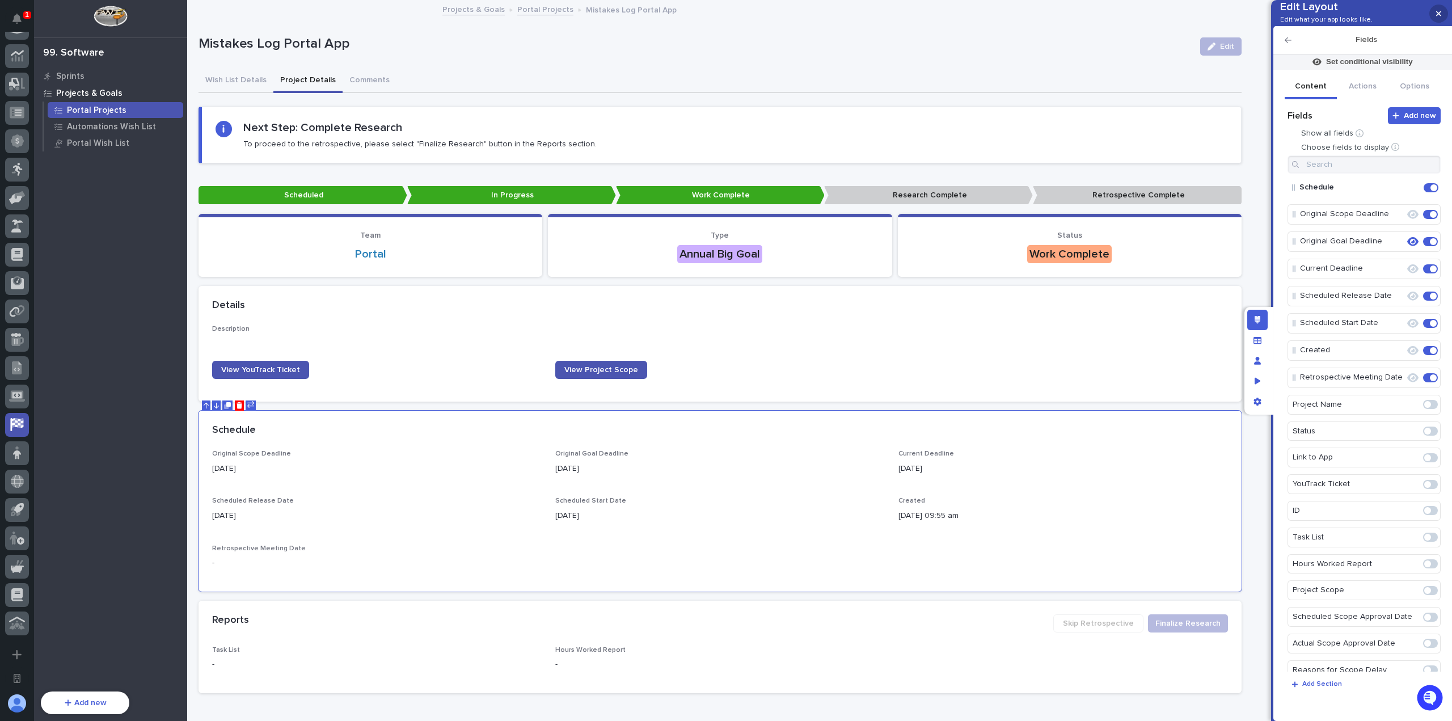
click at [1437, 19] on button "button" at bounding box center [1438, 14] width 19 height 18
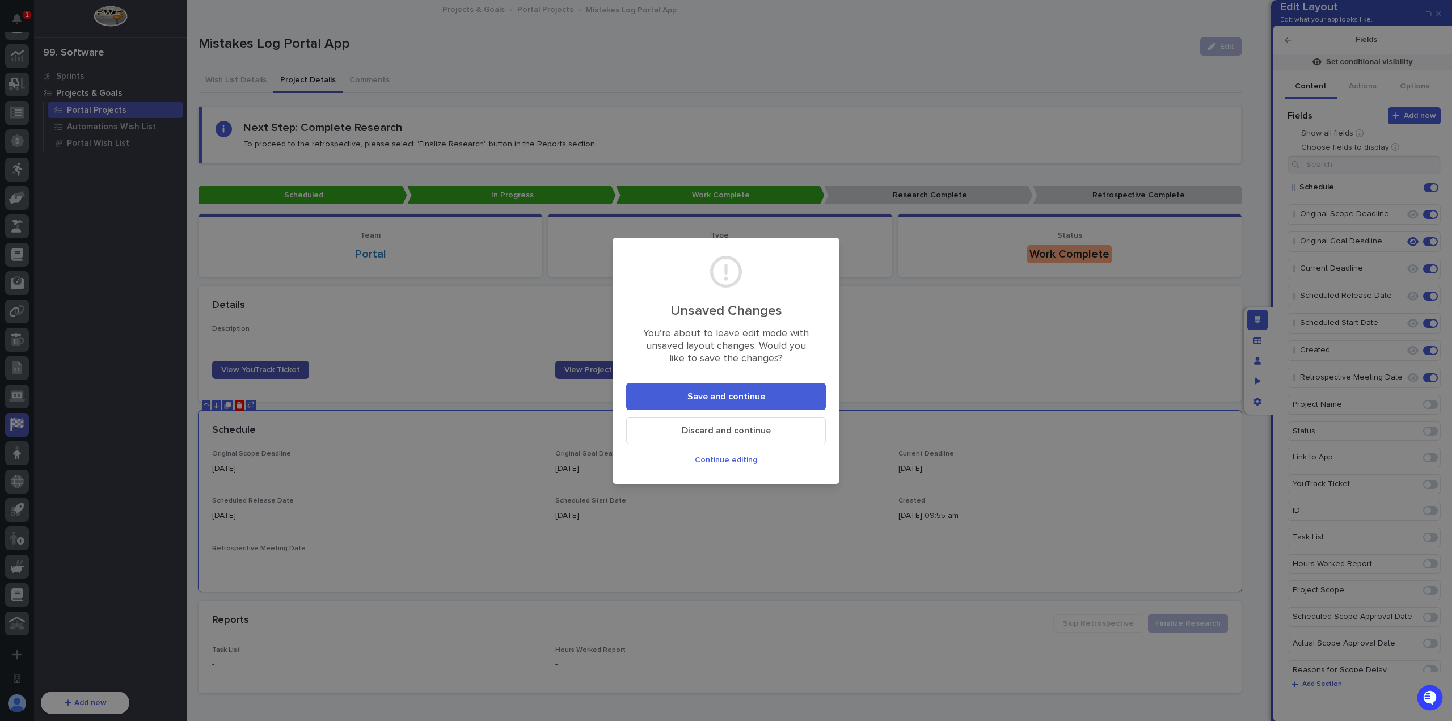
click at [793, 395] on button "Save and continue" at bounding box center [726, 396] width 200 height 27
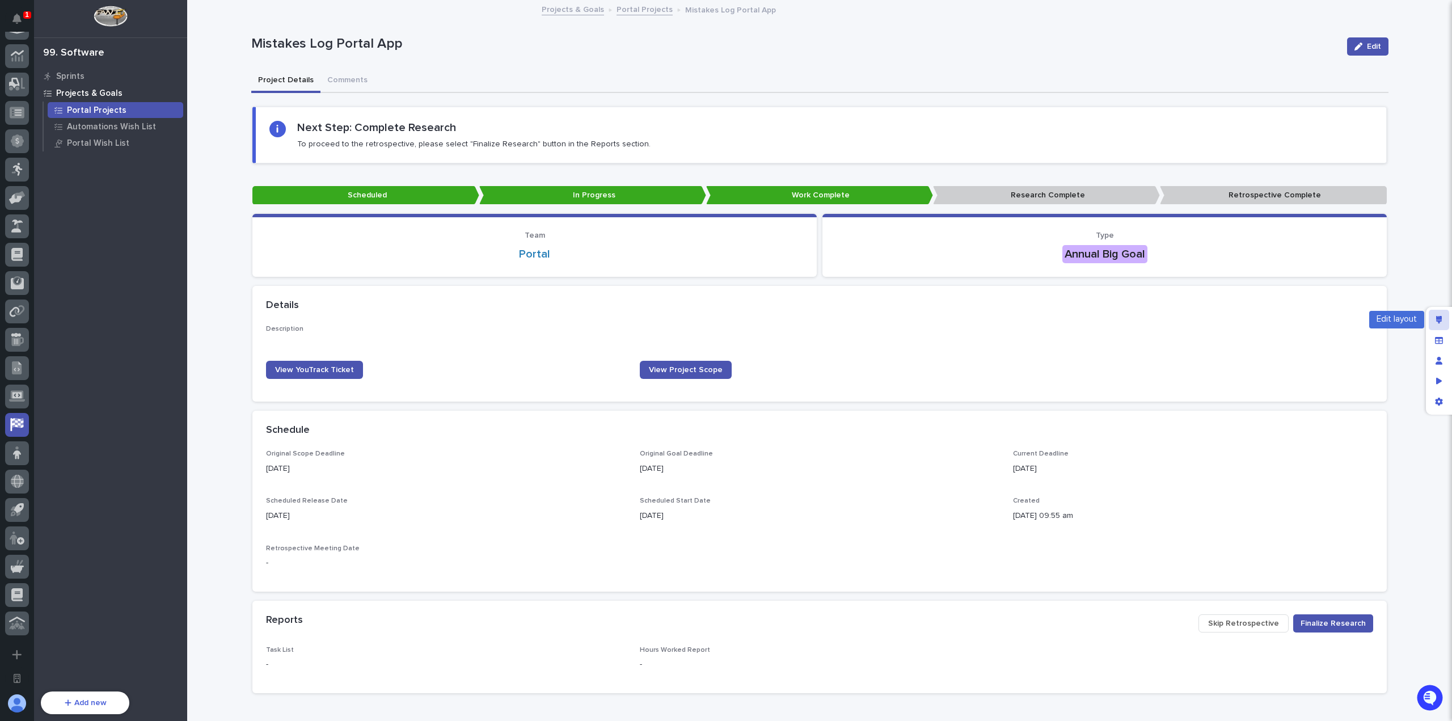
click at [1438, 319] on icon "Edit layout" at bounding box center [1439, 320] width 6 height 8
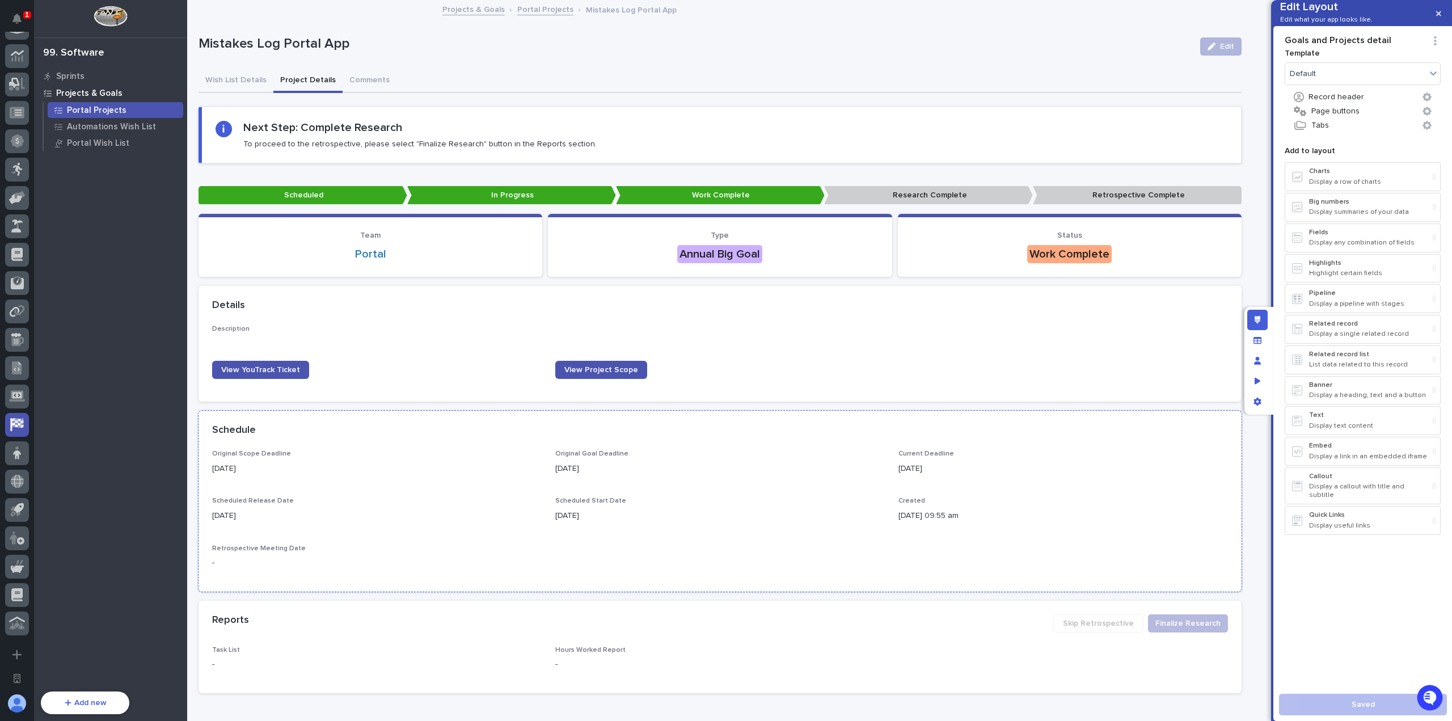
click at [1011, 529] on div "Created 08/15/2025 09:55 am" at bounding box center [1062, 513] width 329 height 33
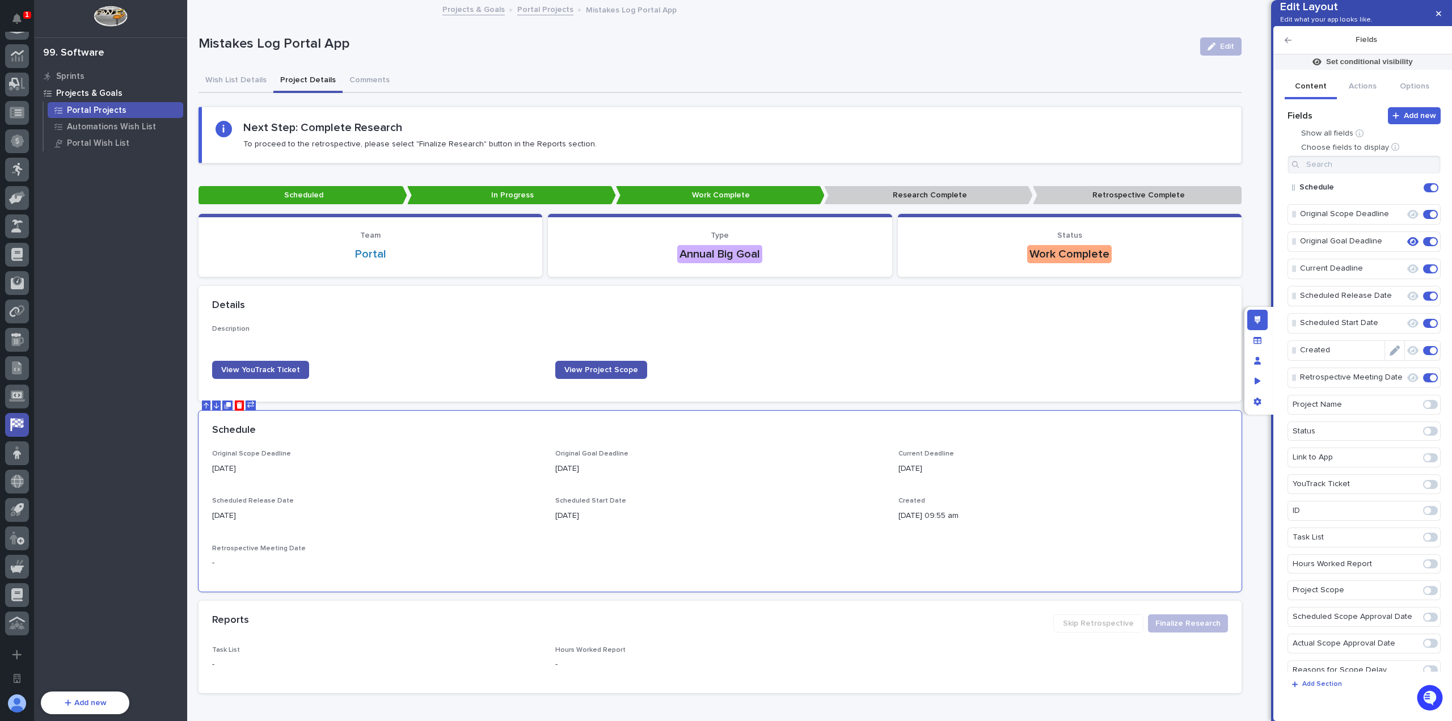
click at [1430, 354] on span at bounding box center [1433, 350] width 7 height 7
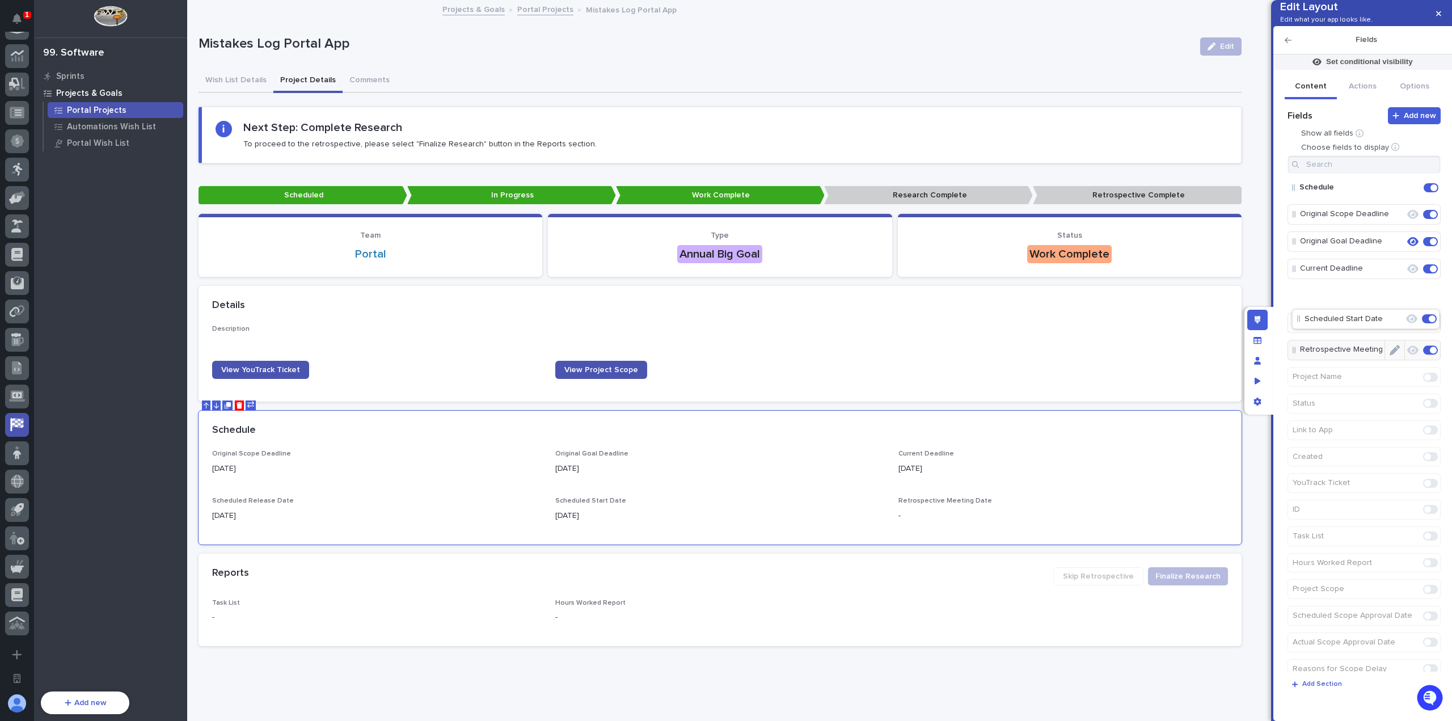
drag, startPoint x: 1293, startPoint y: 343, endPoint x: 1299, endPoint y: 315, distance: 27.7
click at [1438, 11] on icon "button" at bounding box center [1438, 14] width 5 height 8
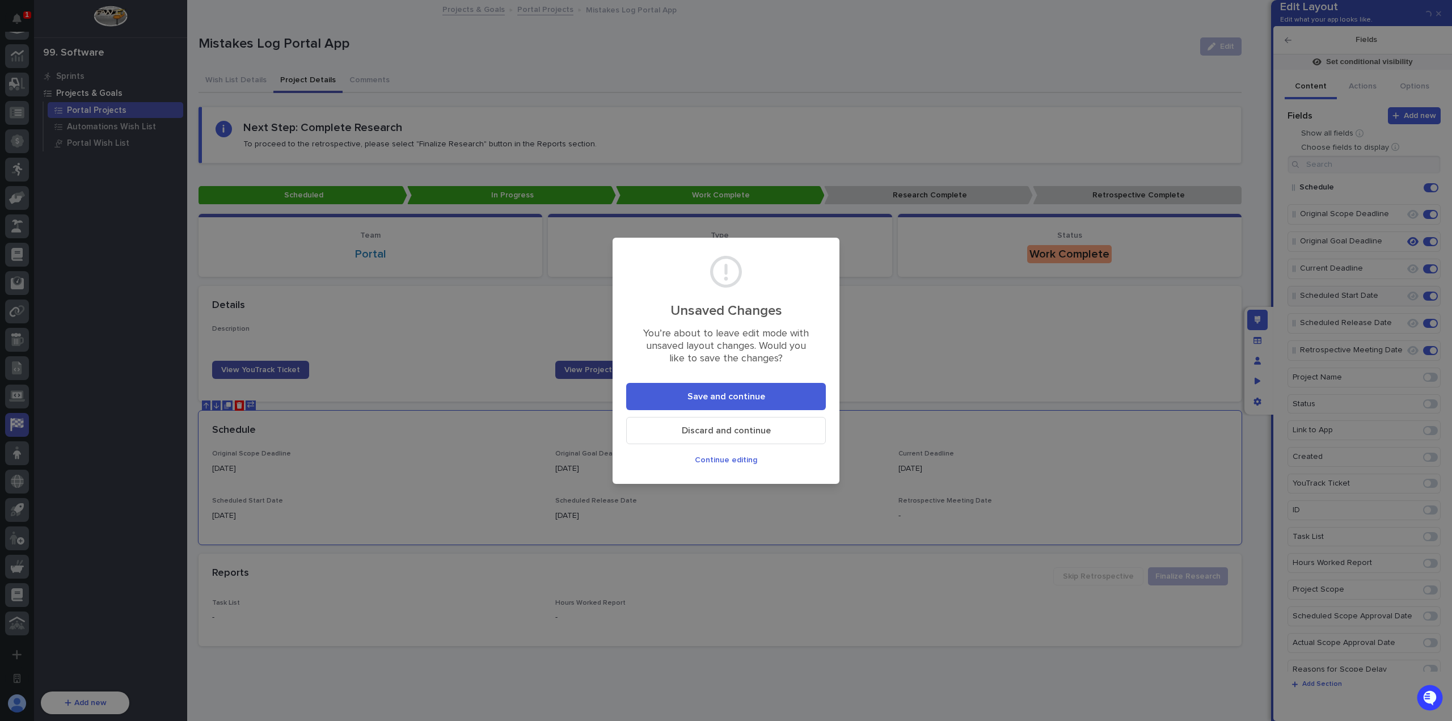
click at [786, 384] on button "Save and continue" at bounding box center [726, 396] width 200 height 27
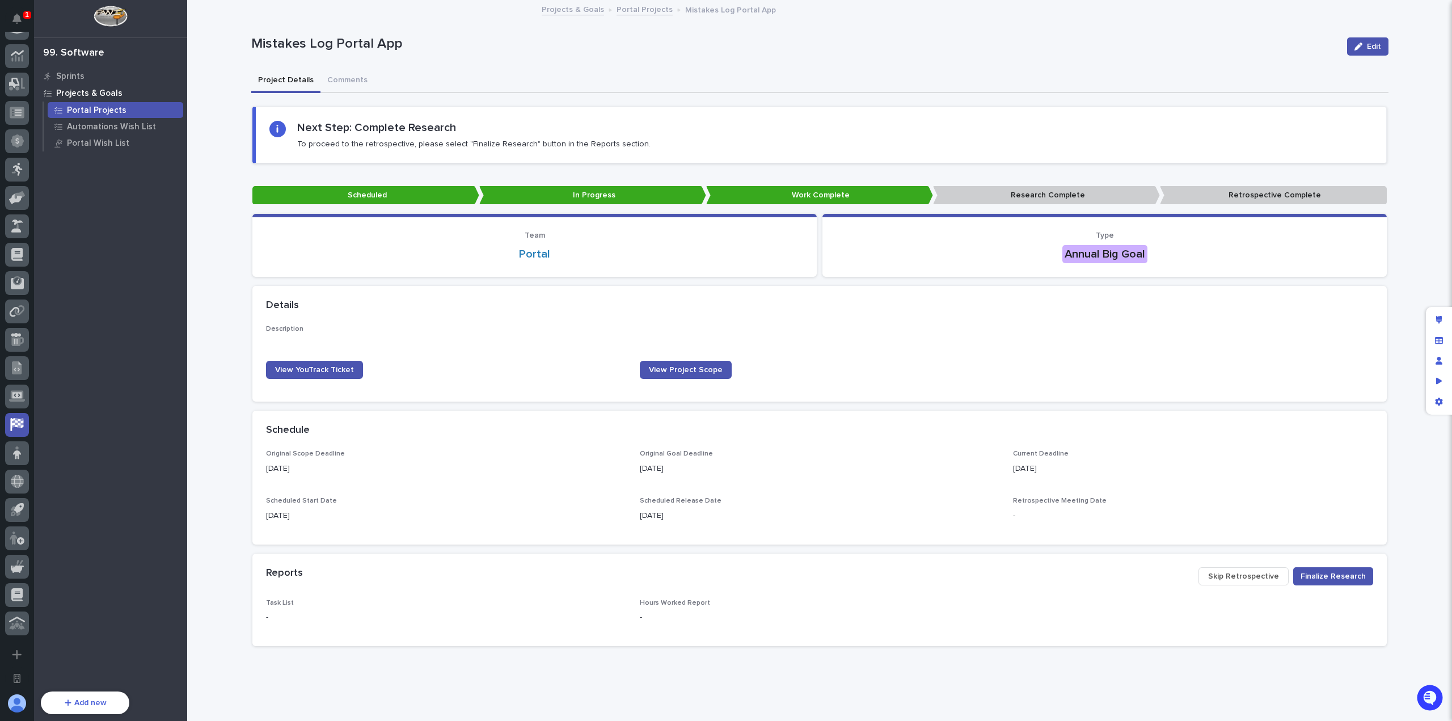
click at [801, 405] on div "Loading... Saving… Details Description ••• View YouTrack Ticket View Project Sc…" at bounding box center [819, 348] width 1134 height 125
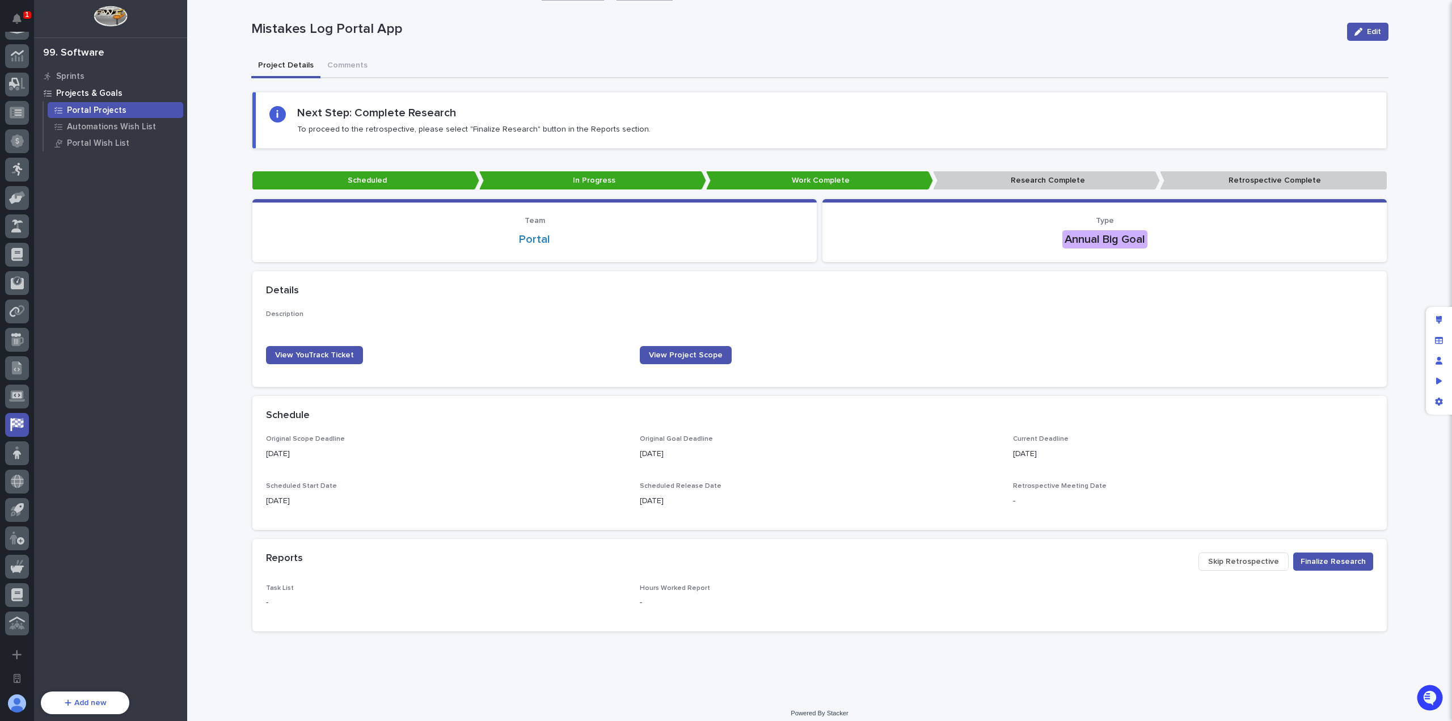
scroll to position [22, 0]
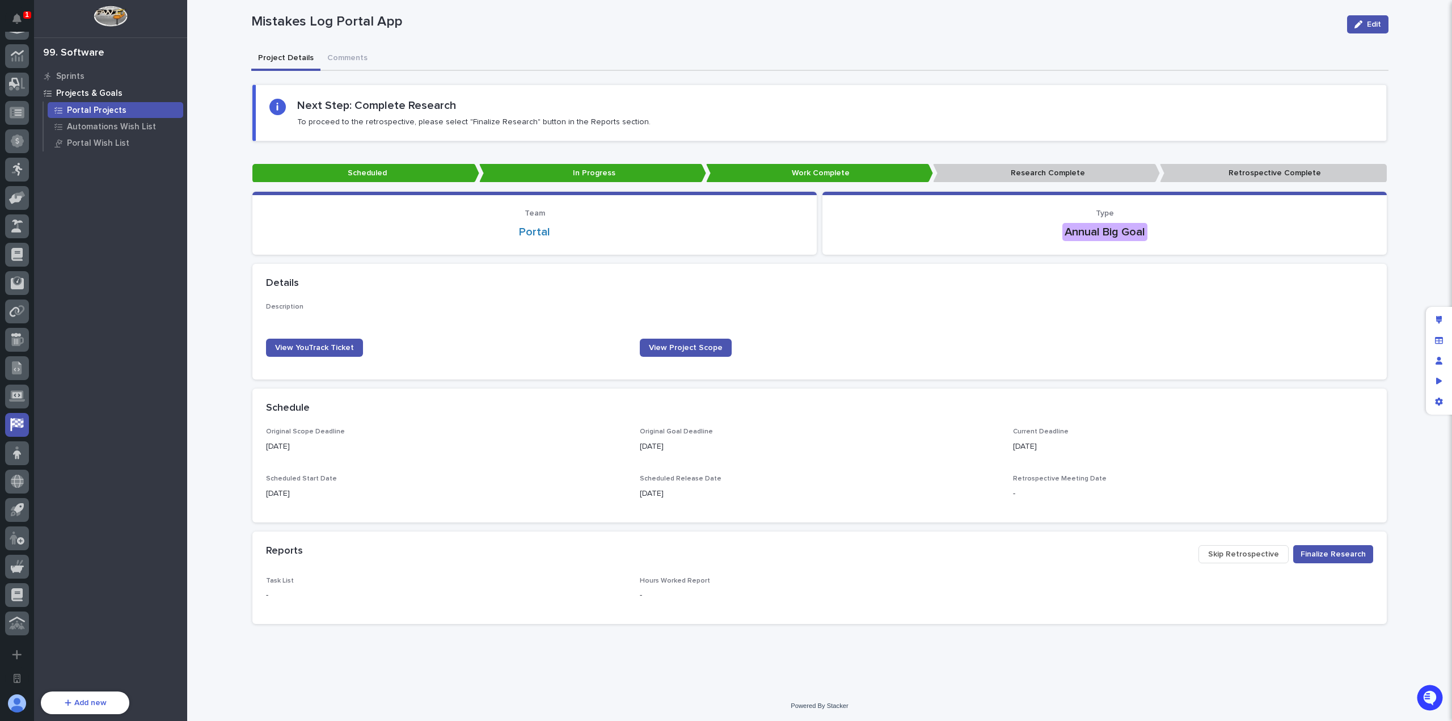
click at [825, 641] on div "Loading... Saving… Loading... Saving… Mistakes Log Portal App Edit Mistakes Log…" at bounding box center [820, 320] width 1148 height 682
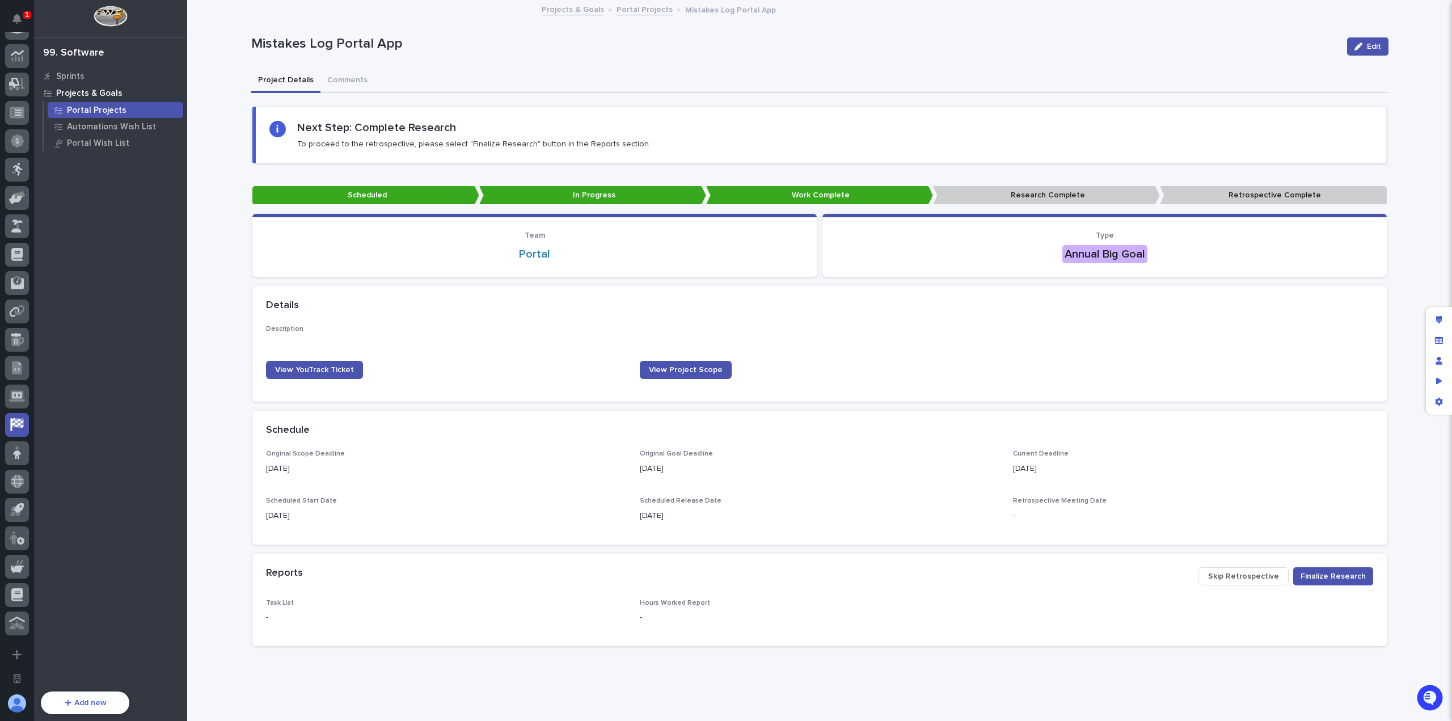
scroll to position [0, 0]
click at [764, 701] on div "Loading... Saving… Loading... Saving… Mistakes Log Portal App Edit Mistakes Log…" at bounding box center [819, 356] width 1265 height 711
click at [235, 470] on div "Loading... Saving… Loading... Saving… Mistakes Log Portal App Edit Mistakes Log…" at bounding box center [819, 356] width 1265 height 711
click at [722, 663] on div "Loading... Saving… Loading... Saving… Mistakes Log Portal App Edit Mistakes Log…" at bounding box center [820, 342] width 1148 height 682
click at [1437, 343] on icon "Manage fields and data" at bounding box center [1439, 339] width 8 height 7
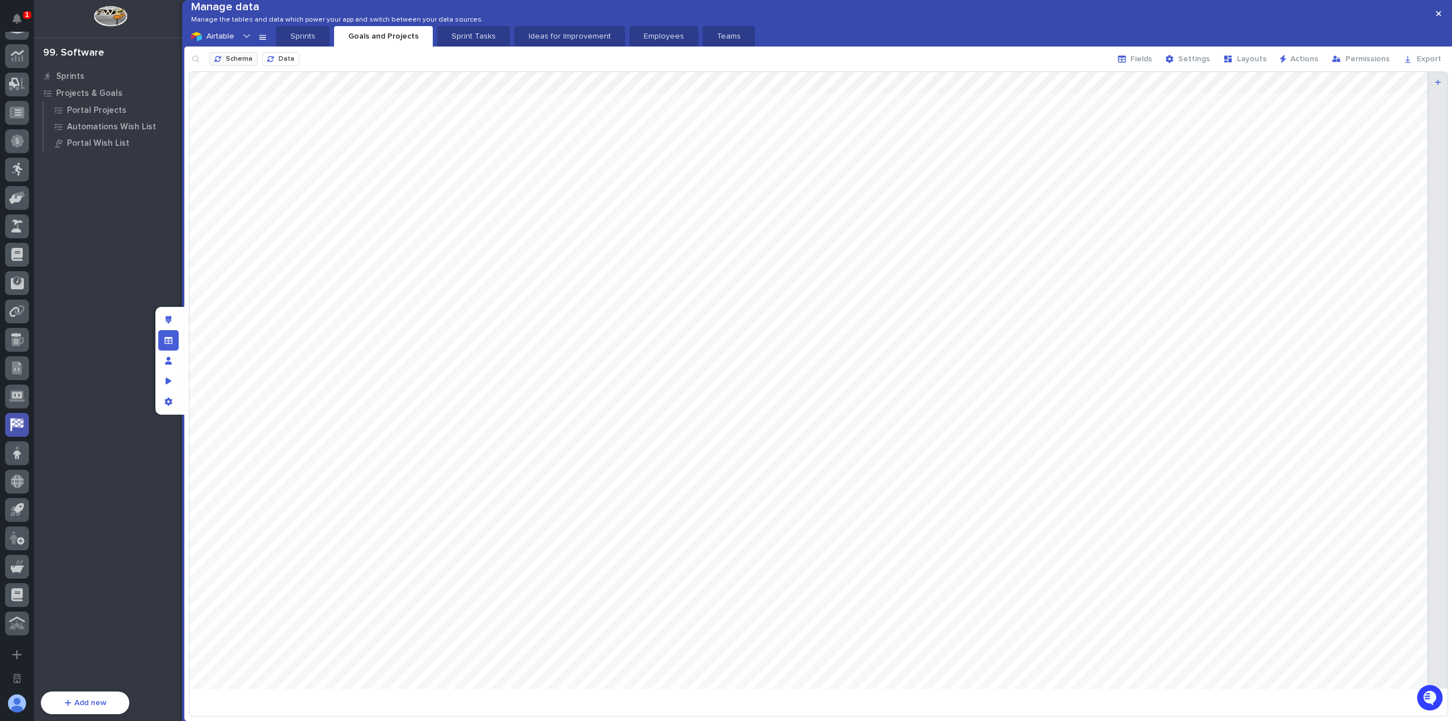
click at [244, 62] on span "Schema" at bounding box center [239, 59] width 27 height 7
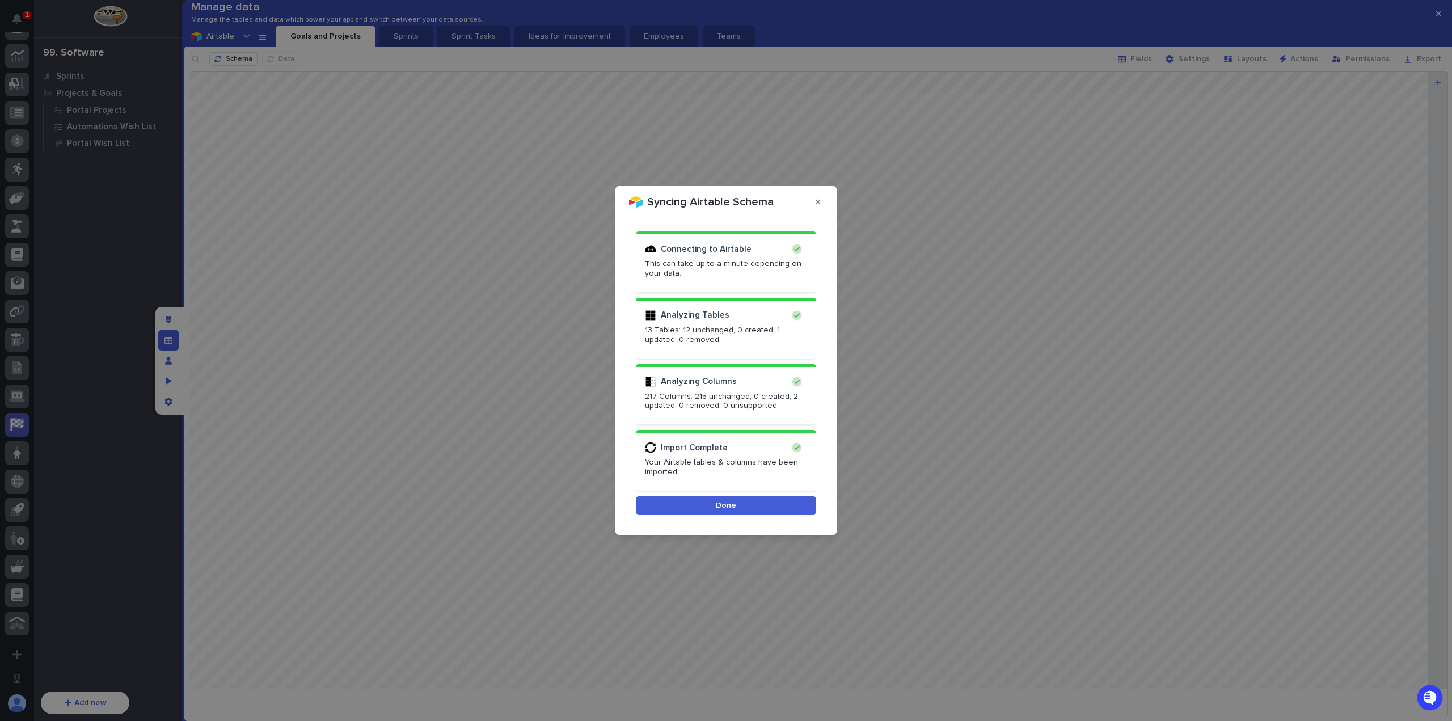
click at [758, 502] on button "Done" at bounding box center [726, 505] width 180 height 18
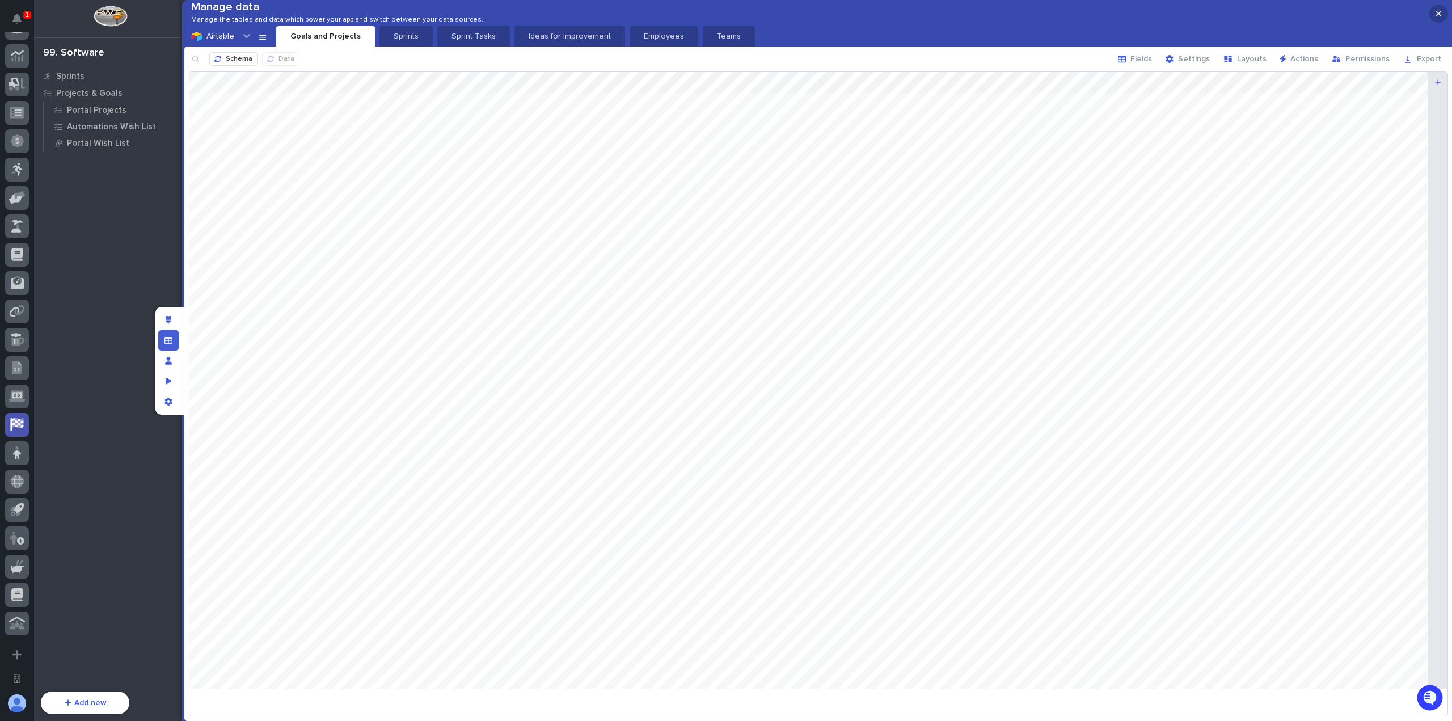
click at [1442, 16] on button "button" at bounding box center [1438, 14] width 19 height 18
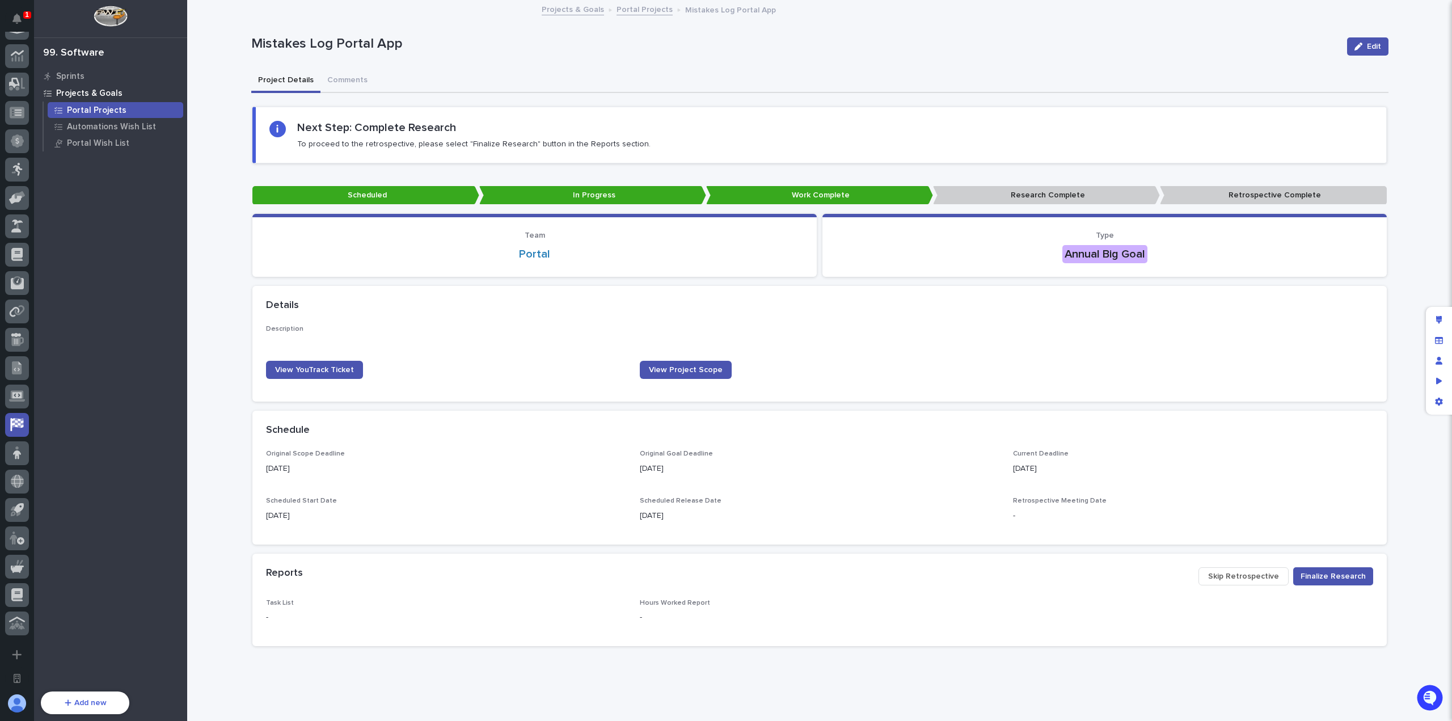
click at [107, 108] on p "Portal Projects" at bounding box center [97, 110] width 60 height 10
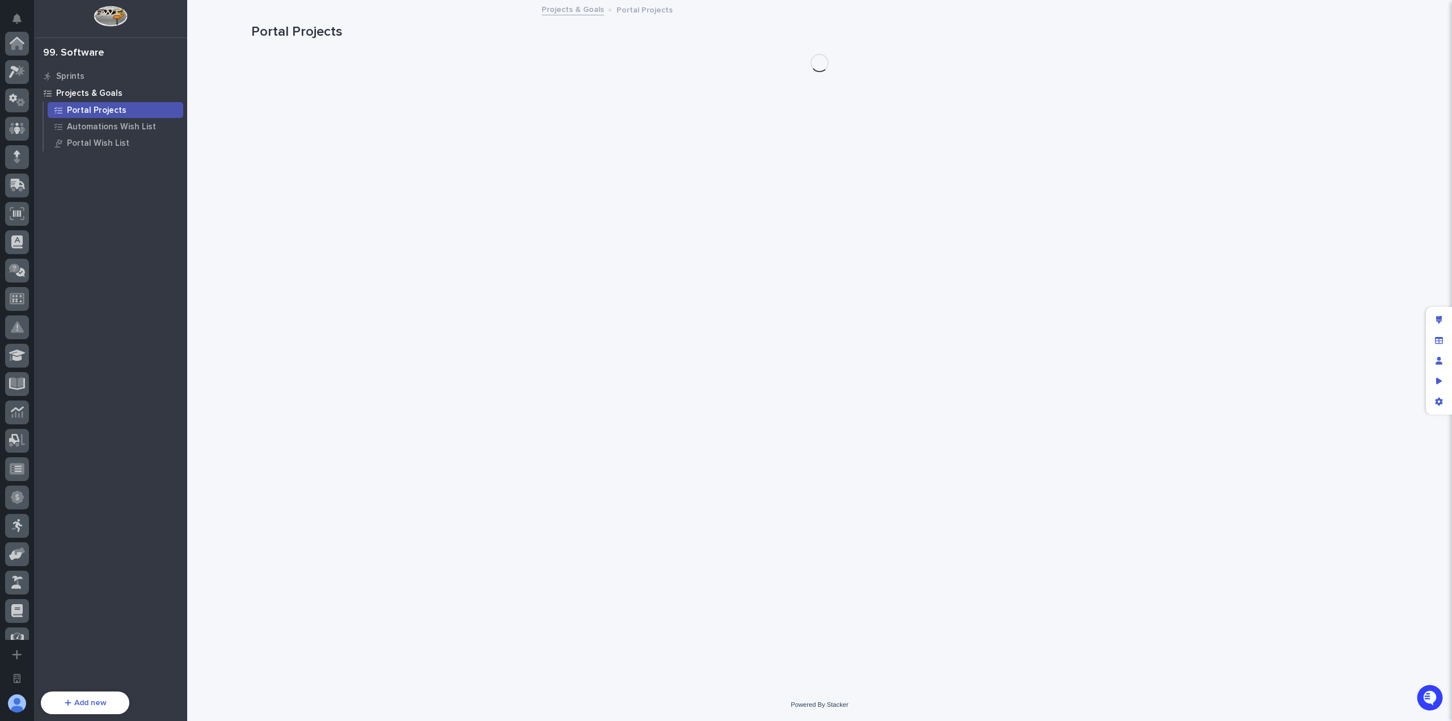
scroll to position [356, 0]
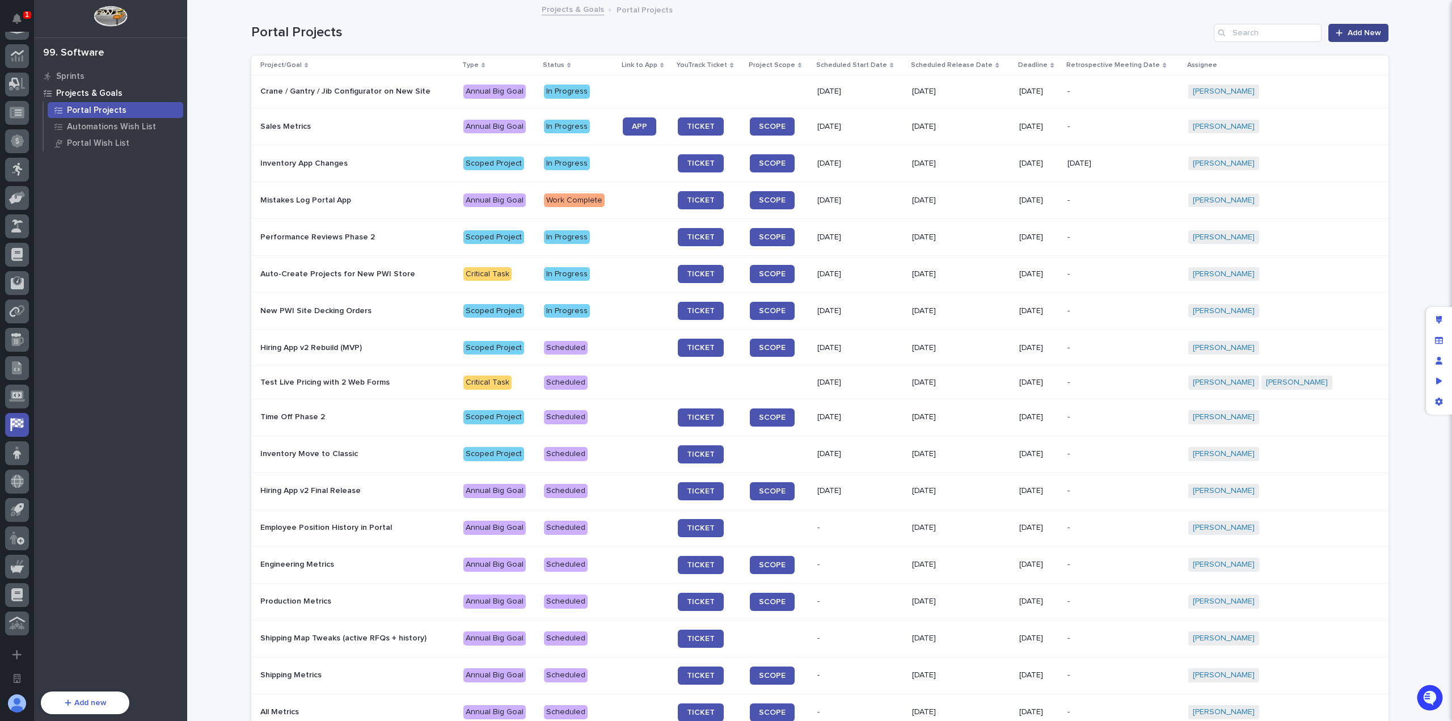
click at [1339, 31] on icon at bounding box center [1338, 33] width 7 height 8
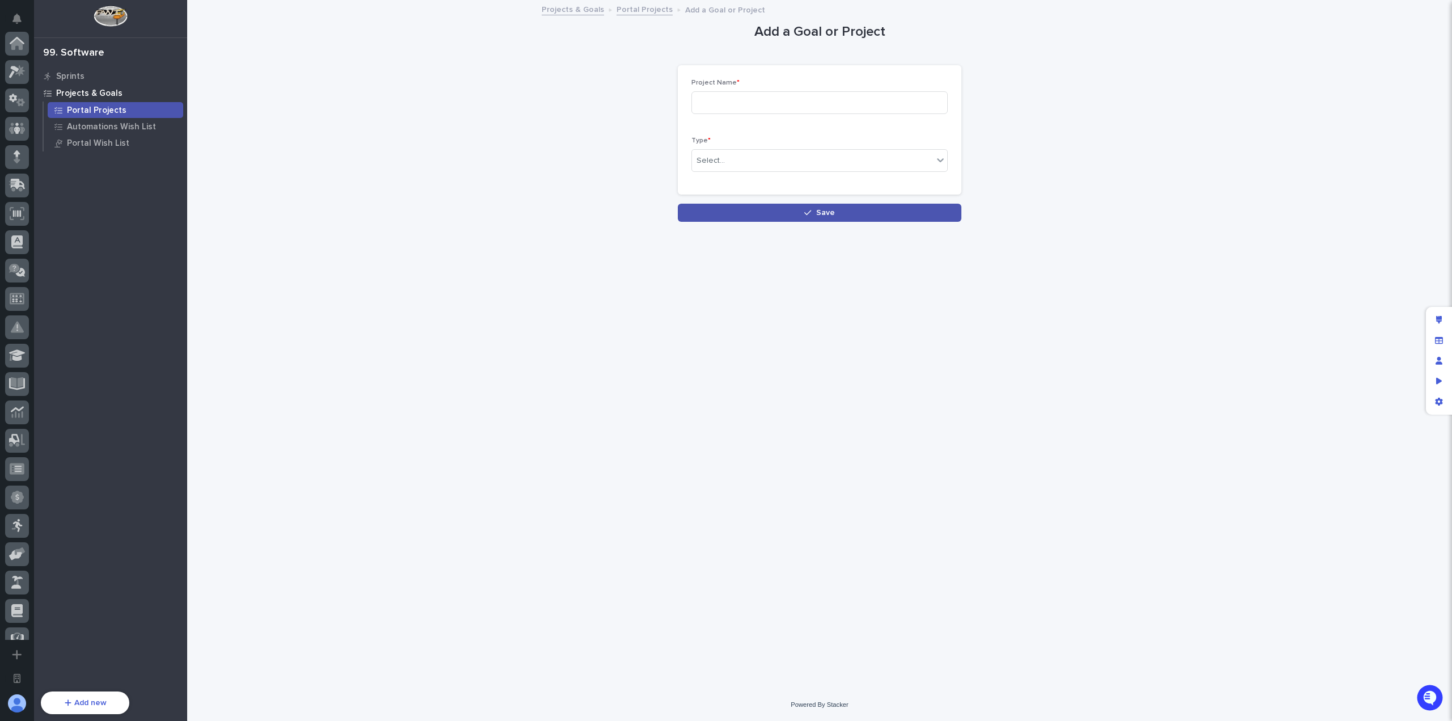
scroll to position [356, 0]
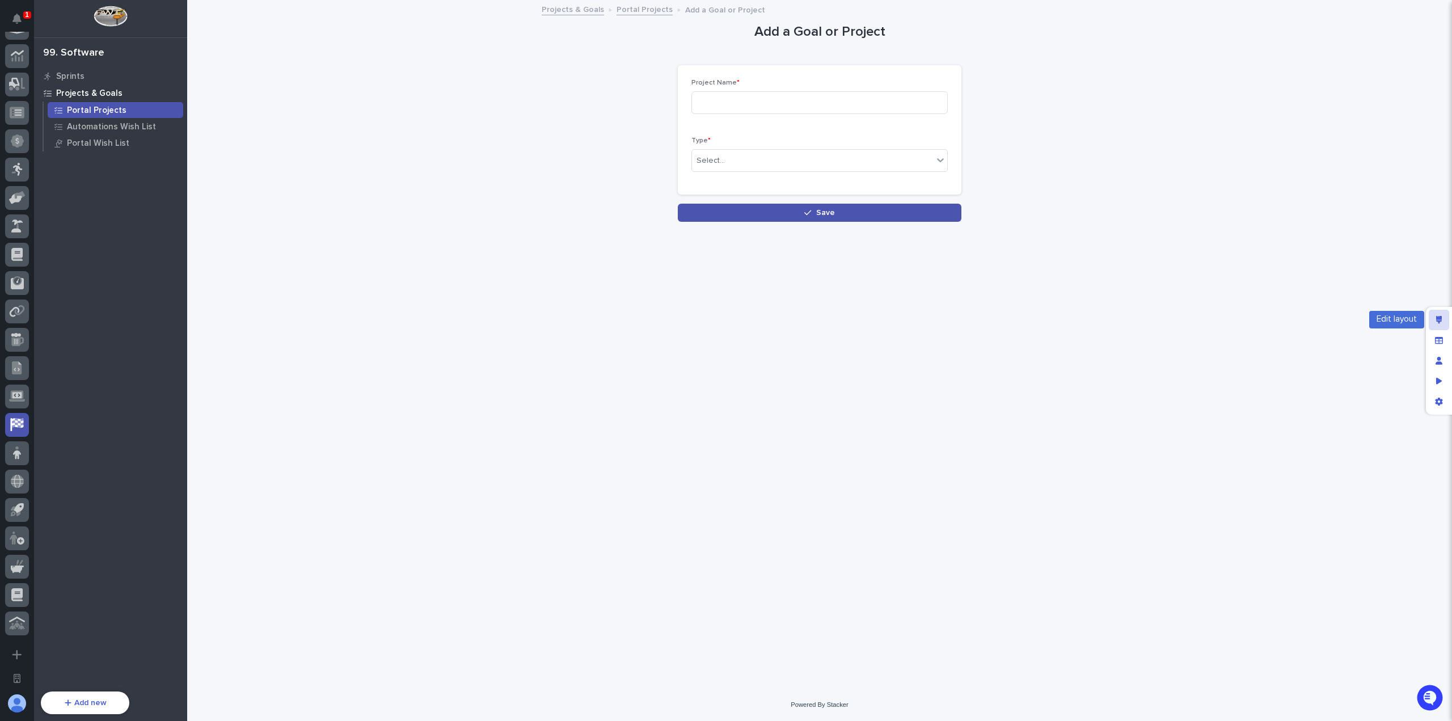
click at [1438, 318] on icon "Edit layout" at bounding box center [1439, 320] width 6 height 8
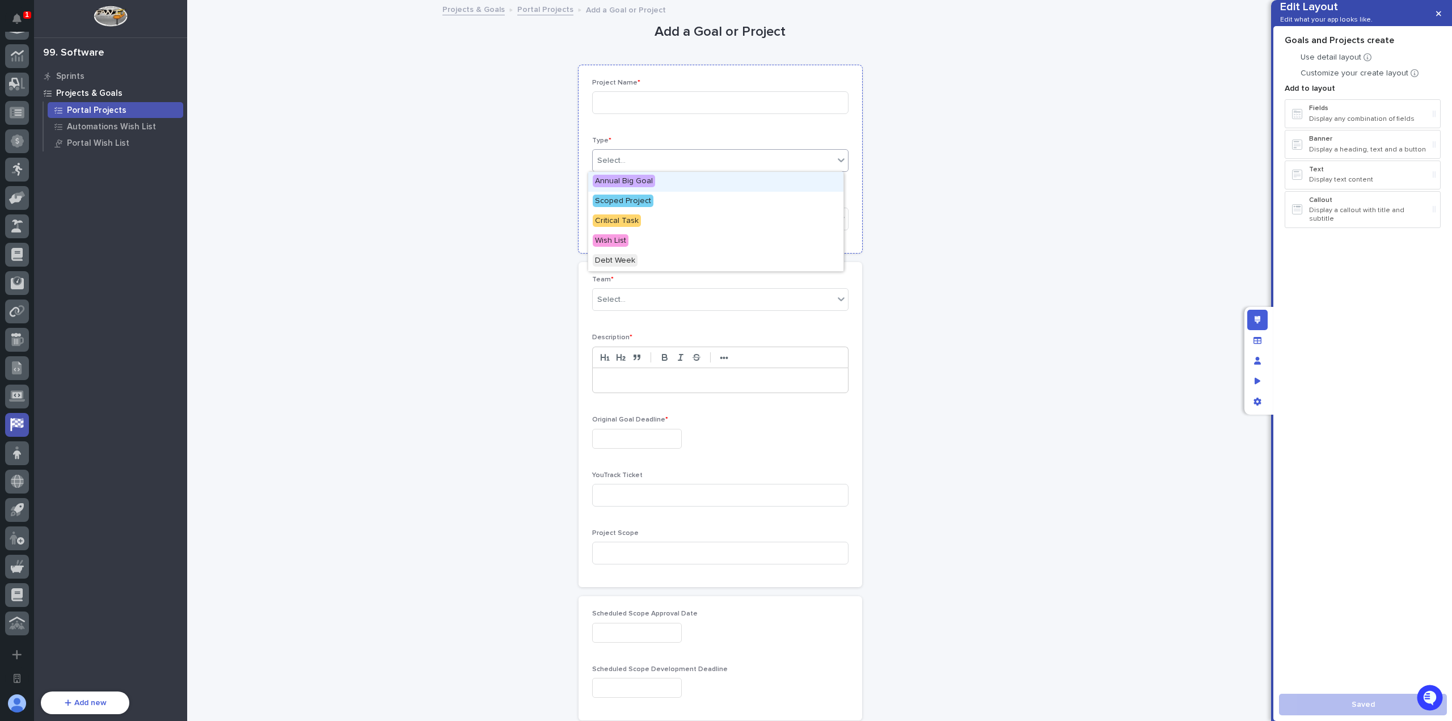
click at [753, 163] on div "Select..." at bounding box center [713, 160] width 241 height 19
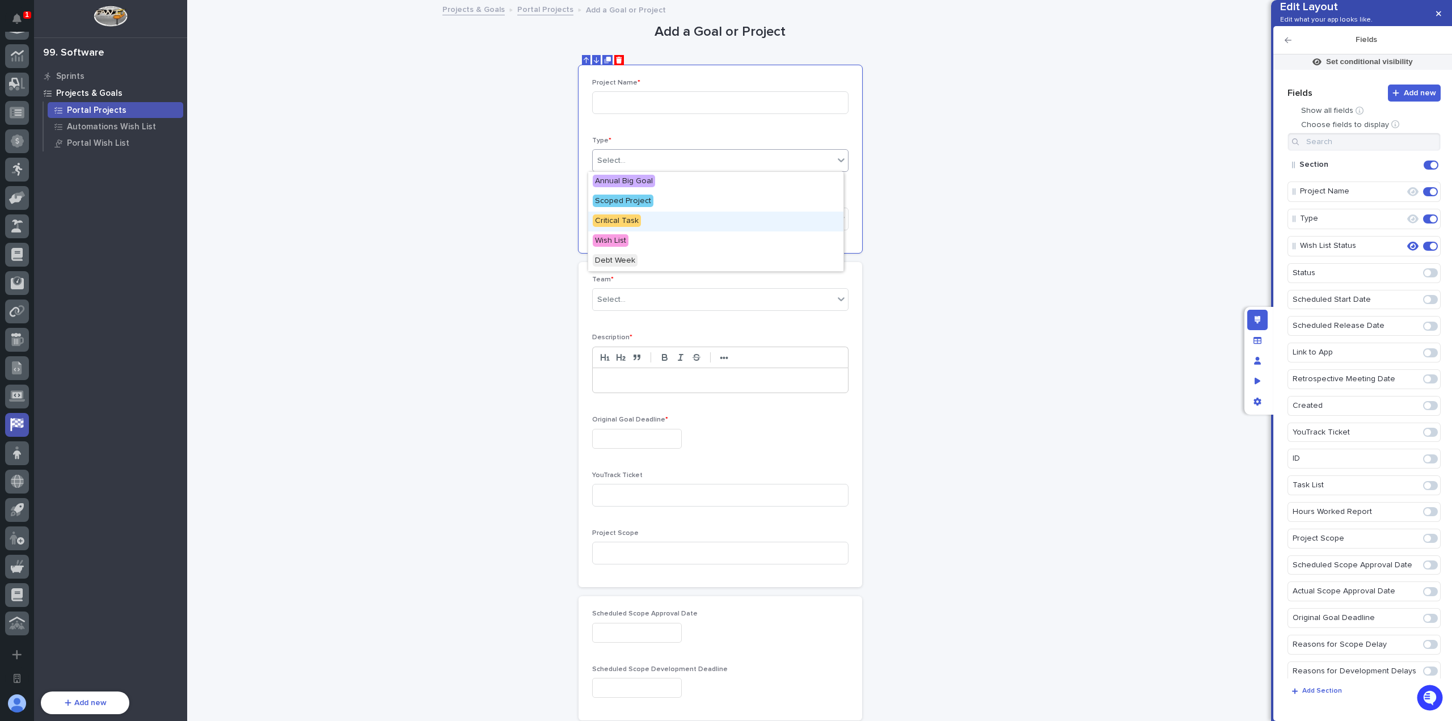
click at [681, 221] on div "Critical Task" at bounding box center [715, 222] width 255 height 20
click at [1443, 20] on button "button" at bounding box center [1438, 14] width 19 height 18
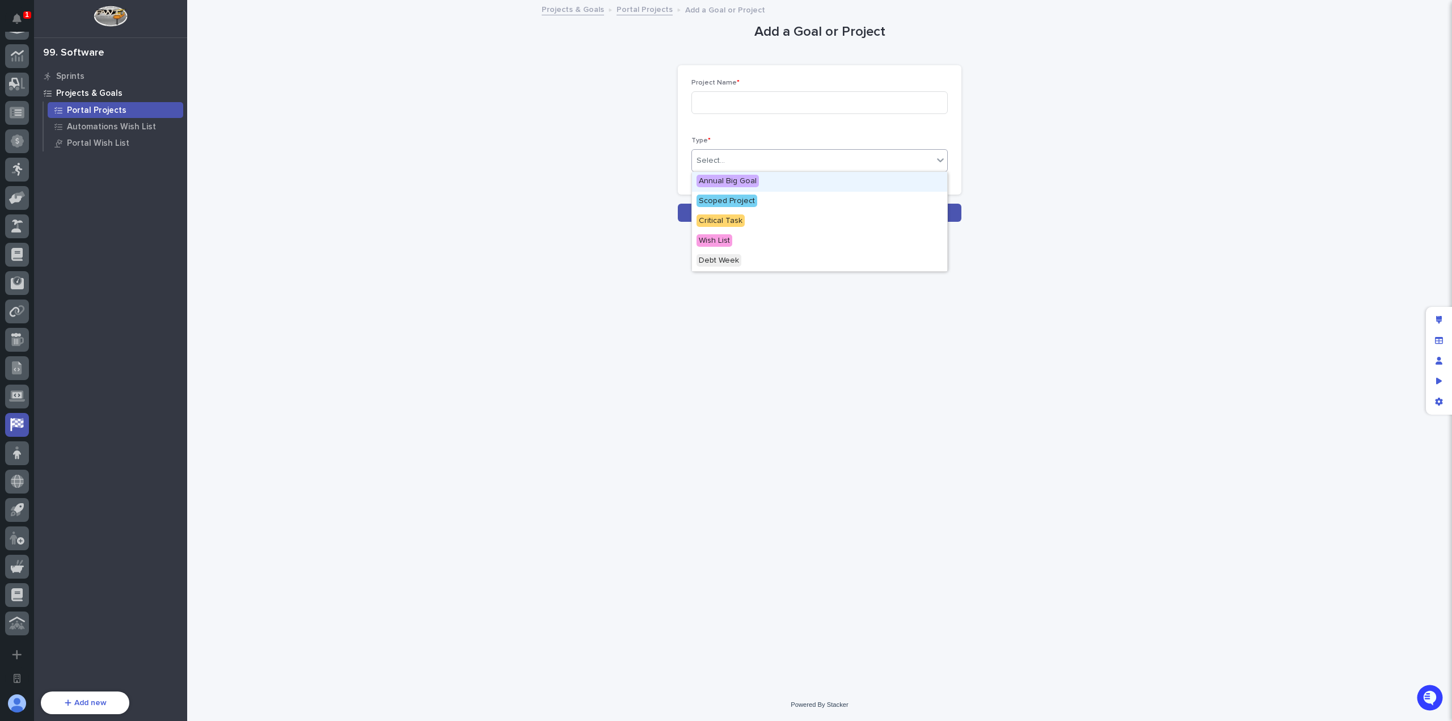
click at [799, 158] on div "Select..." at bounding box center [812, 160] width 241 height 19
click at [776, 221] on div "Critical Task" at bounding box center [819, 222] width 255 height 20
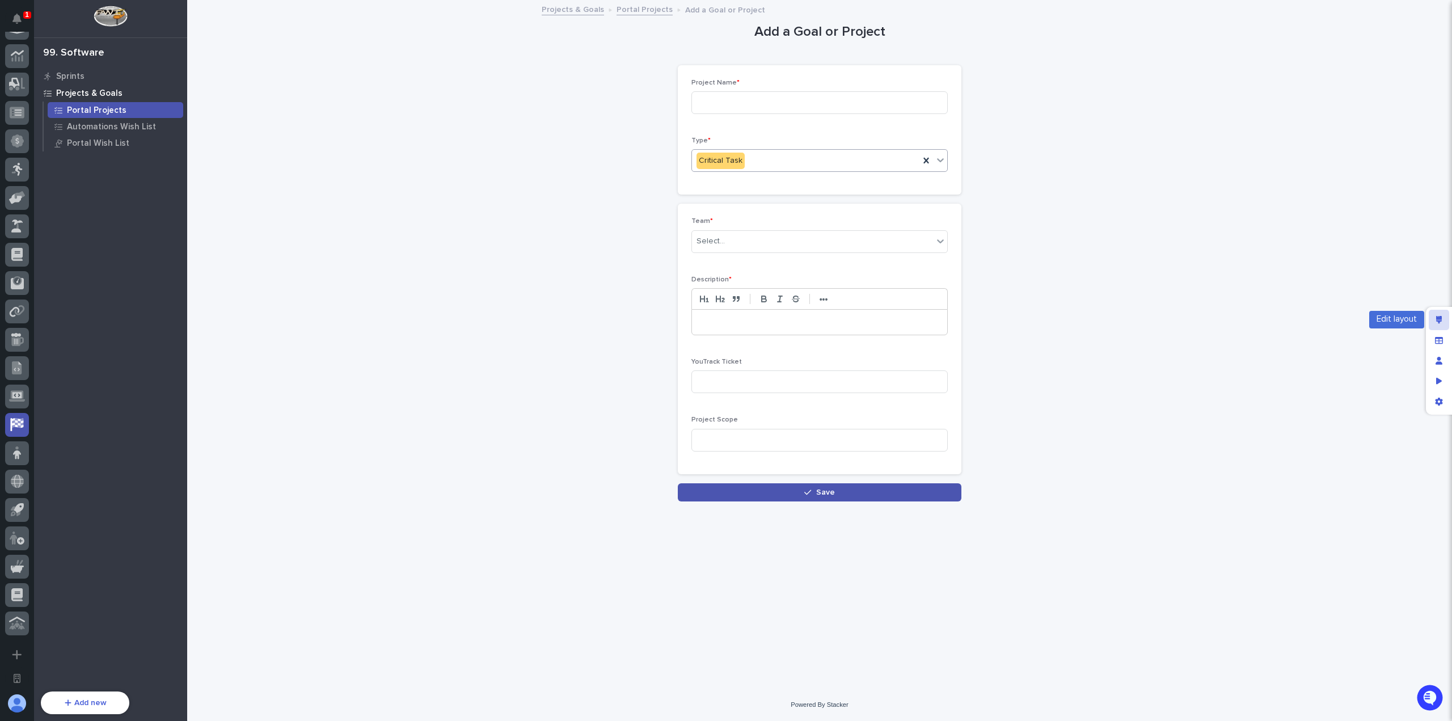
click at [1436, 316] on icon "Edit layout" at bounding box center [1439, 320] width 6 height 8
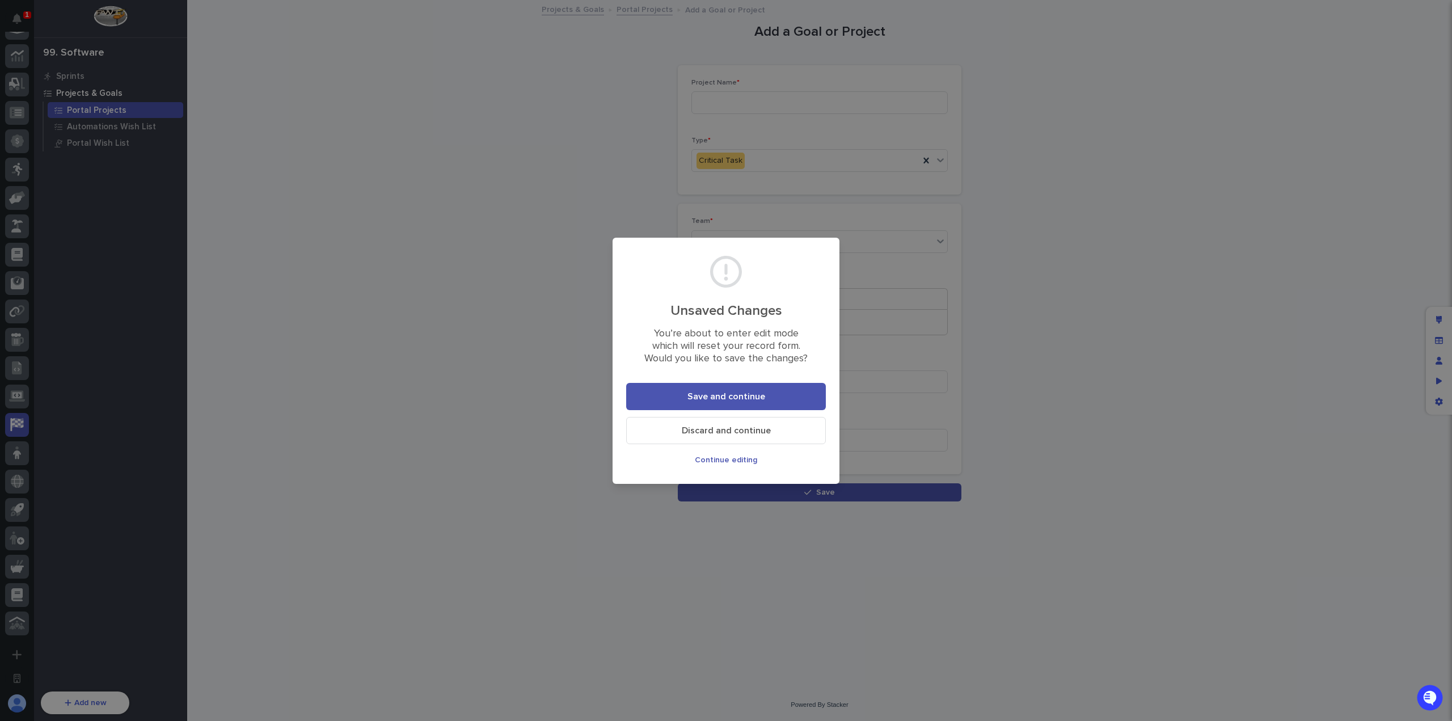
click at [768, 430] on span "Discard and continue" at bounding box center [726, 430] width 89 height 9
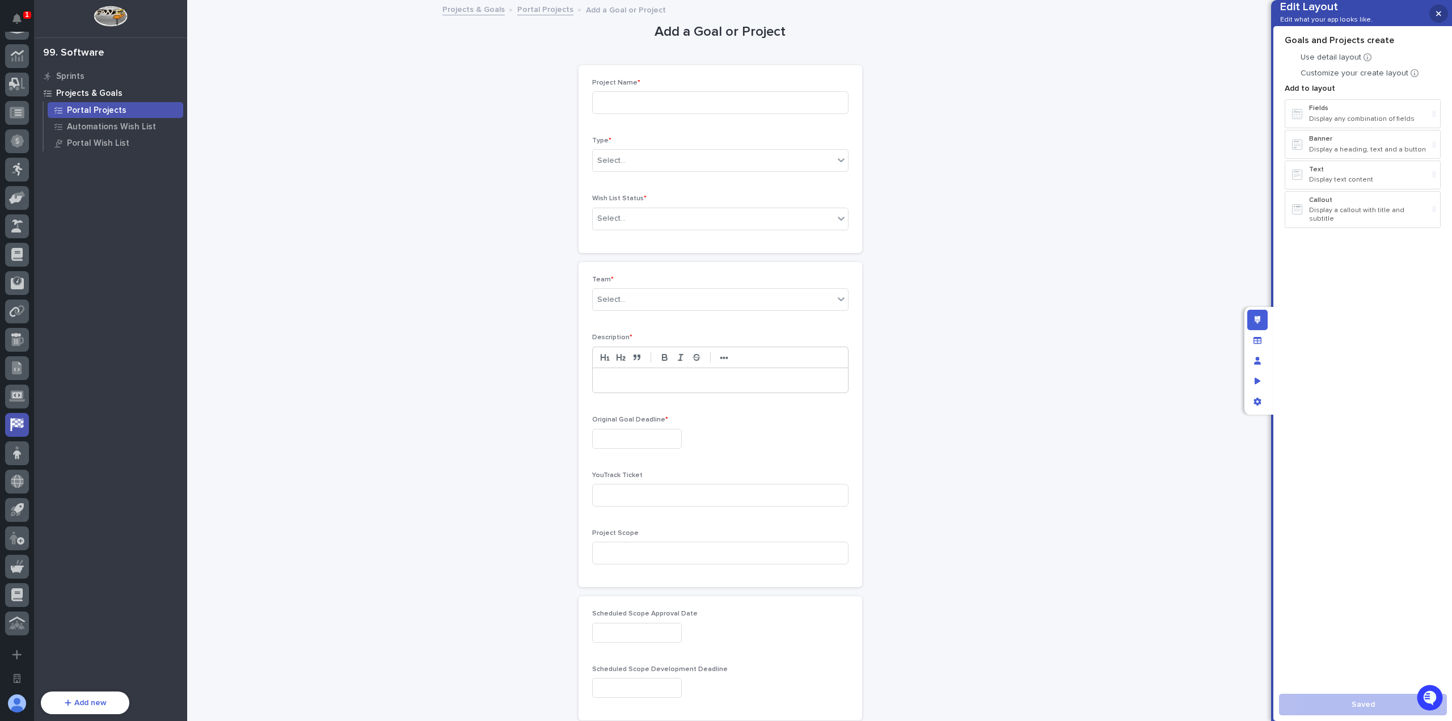
click at [1445, 12] on button "button" at bounding box center [1438, 14] width 19 height 18
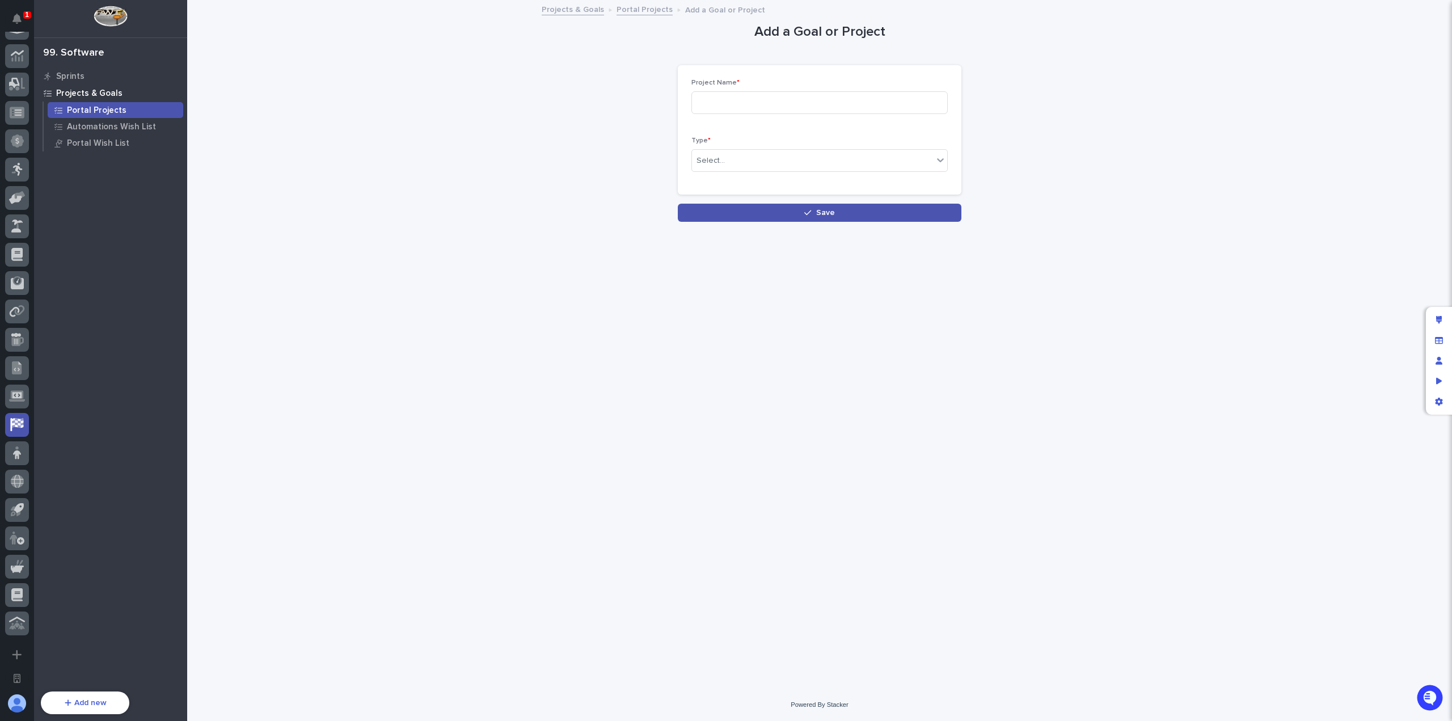
click at [1178, 154] on div "Add a Goal or Project Loading... Saving… Loading... Saving… Loading... Saving… …" at bounding box center [819, 111] width 1137 height 221
click at [120, 124] on p "Automations Wish List" at bounding box center [111, 127] width 89 height 10
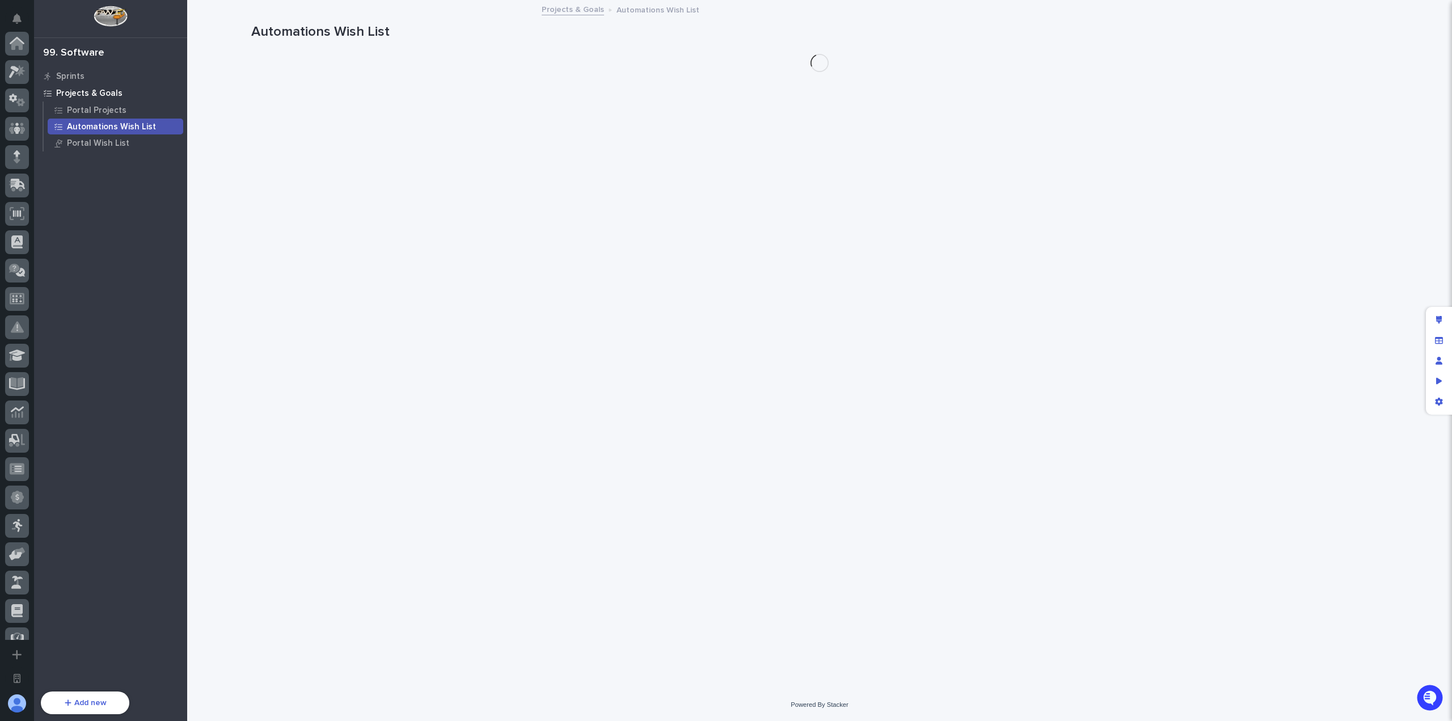
scroll to position [356, 0]
click at [121, 111] on p "Portal Projects" at bounding box center [97, 110] width 60 height 10
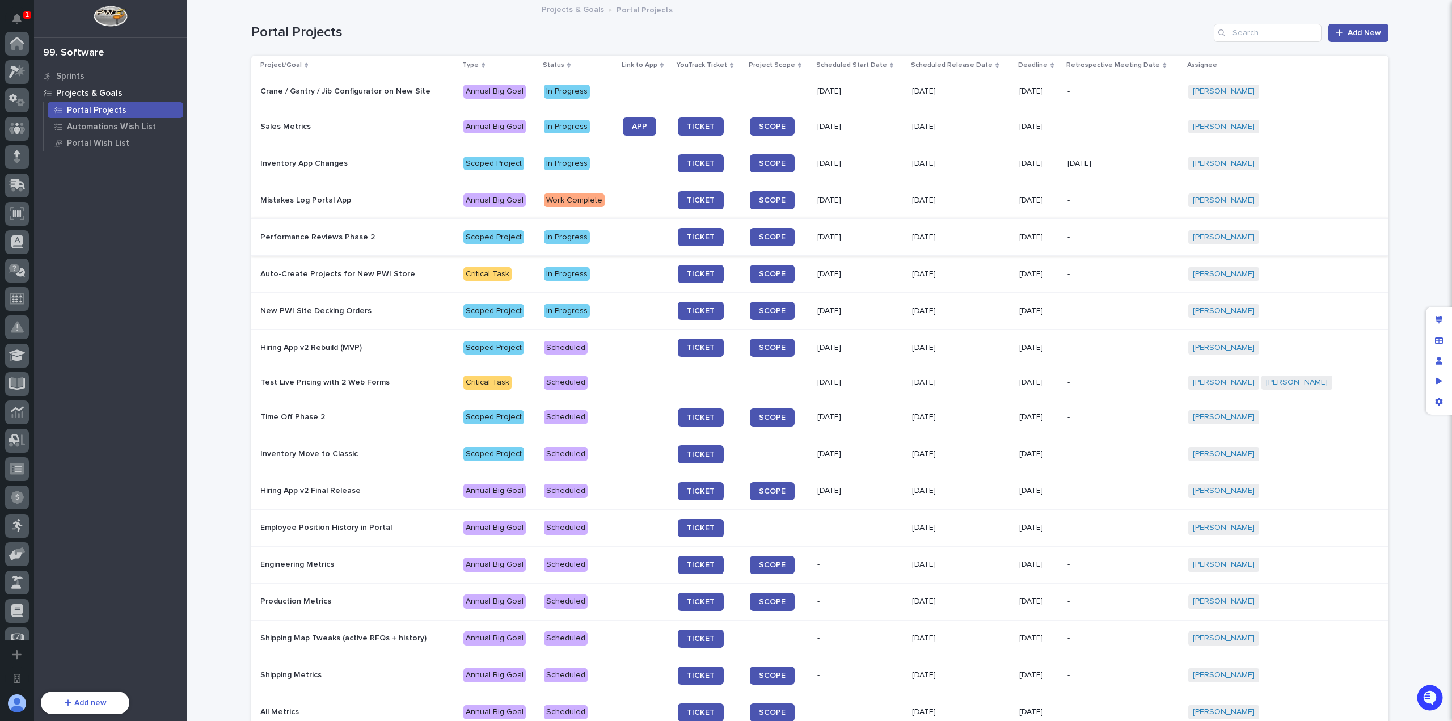
scroll to position [356, 0]
click at [785, 271] on span "SCOPE" at bounding box center [772, 274] width 27 height 8
click at [614, 268] on p "In Progress" at bounding box center [579, 274] width 70 height 14
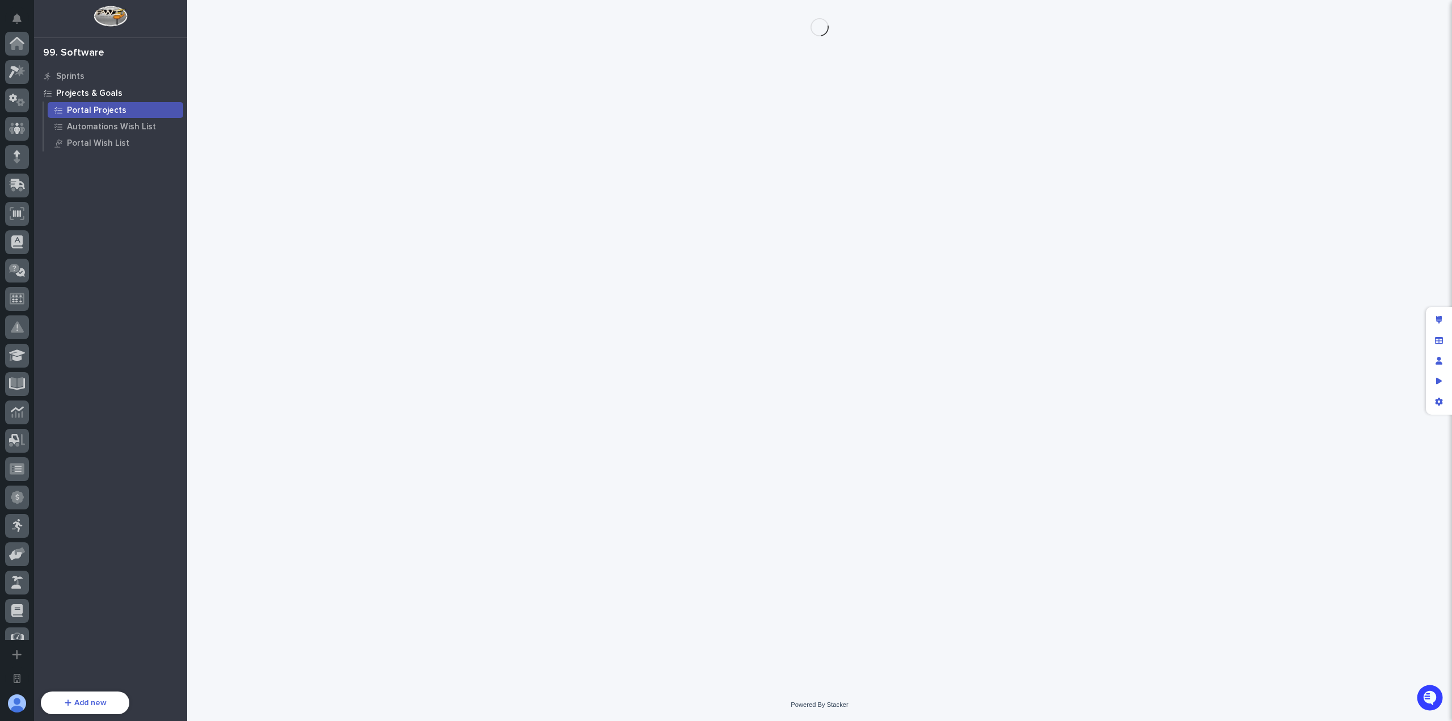
scroll to position [356, 0]
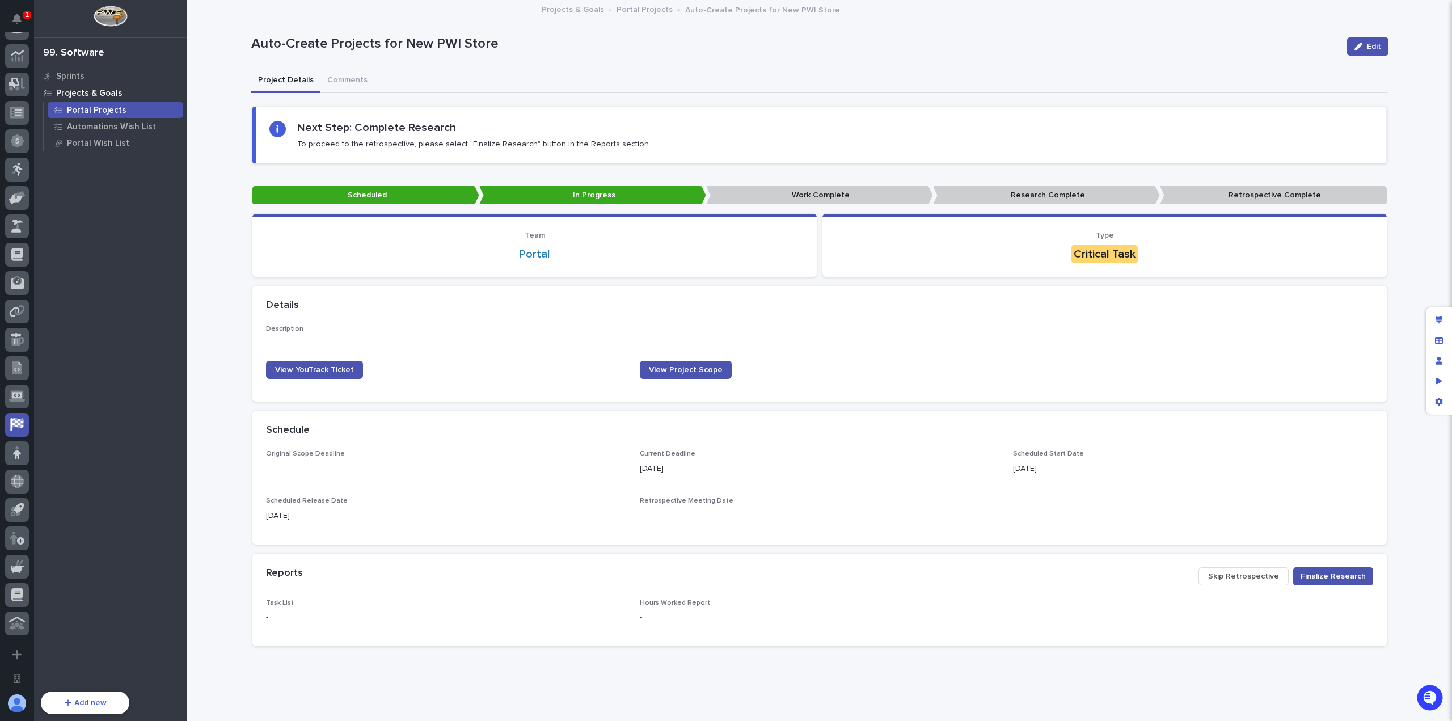
click at [1358, 48] on div "button" at bounding box center [1360, 47] width 12 height 8
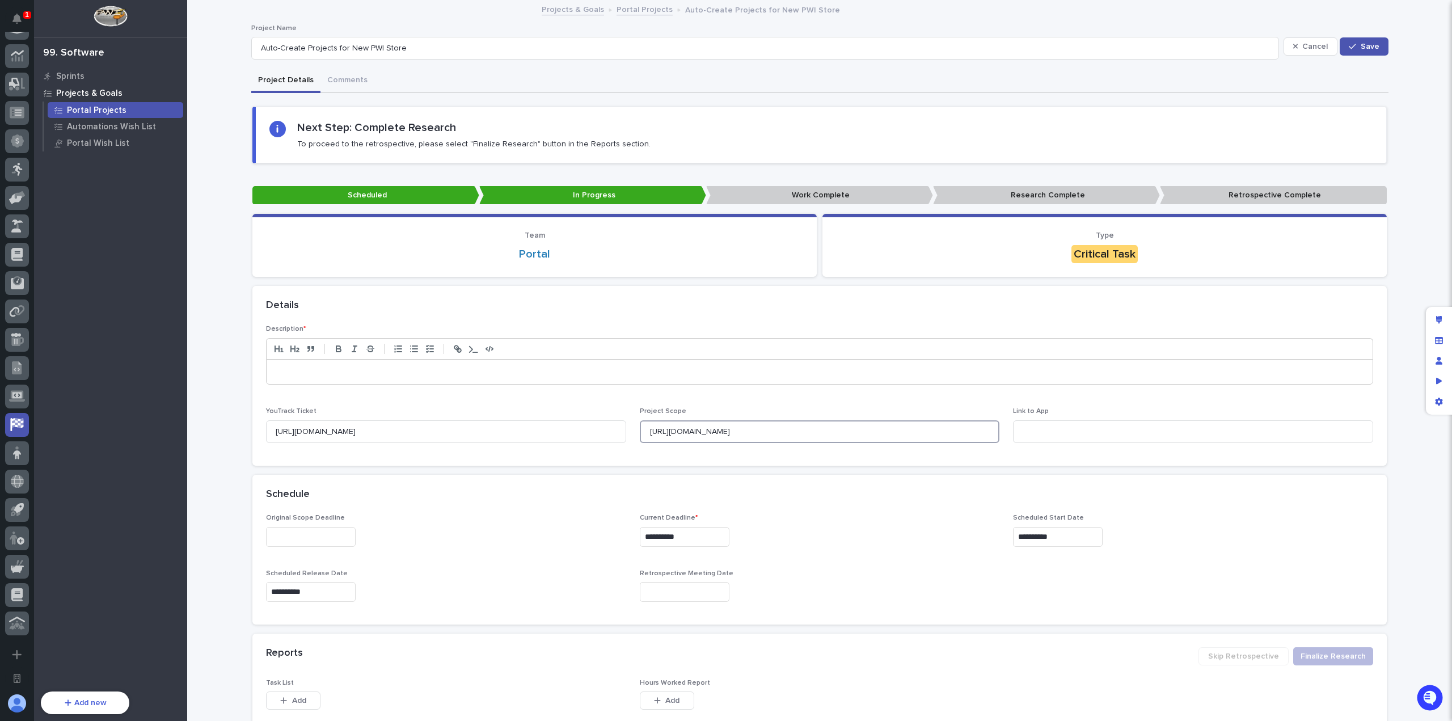
click at [809, 429] on input "https://youtrack.pwiworks.app/issue/PORTAL-2449/Reconfigure-Auto-Create-Project…" at bounding box center [820, 431] width 360 height 23
click at [809, 430] on input "https://youtrack.pwiworks.app/issue/PORTAL-2449/Reconfigure-Auto-Create-Project…" at bounding box center [820, 431] width 360 height 23
click at [1353, 48] on div "button" at bounding box center [1354, 47] width 11 height 8
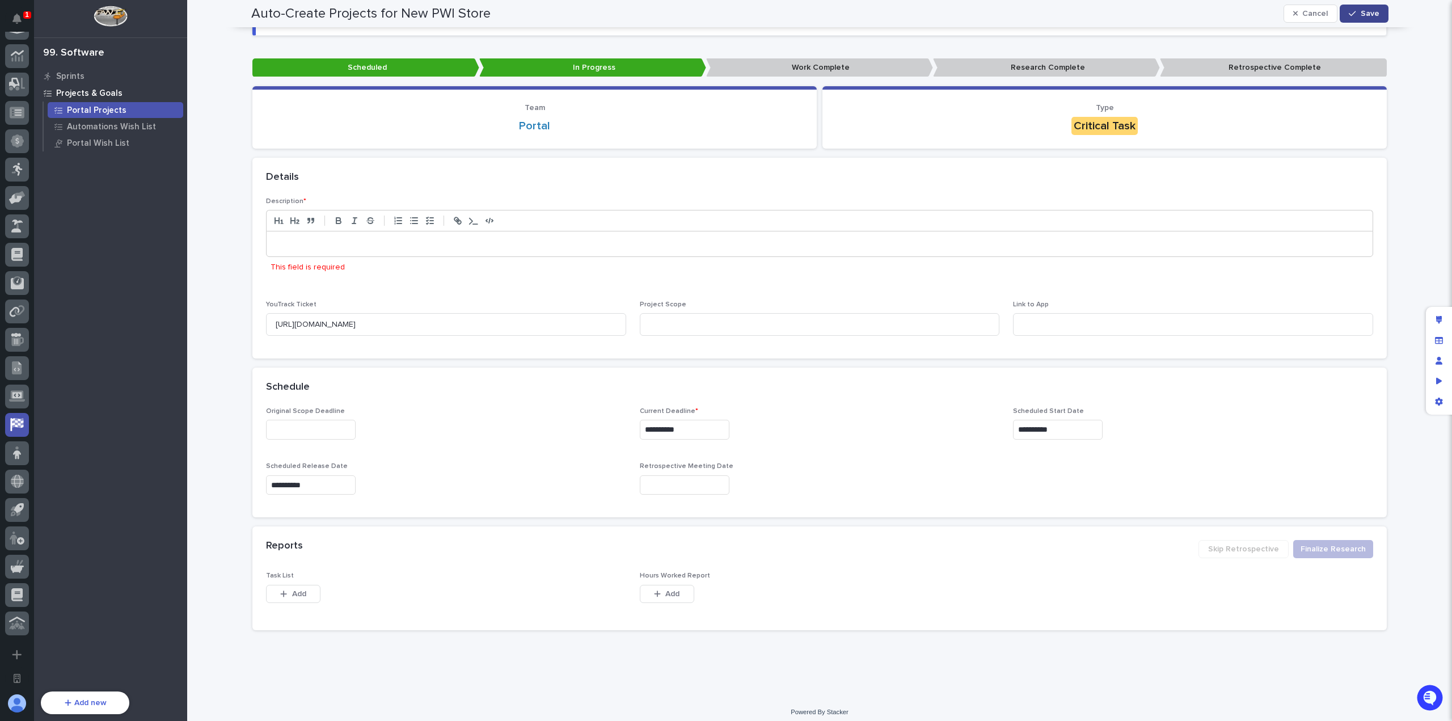
click at [1371, 6] on button "Save" at bounding box center [1363, 14] width 48 height 18
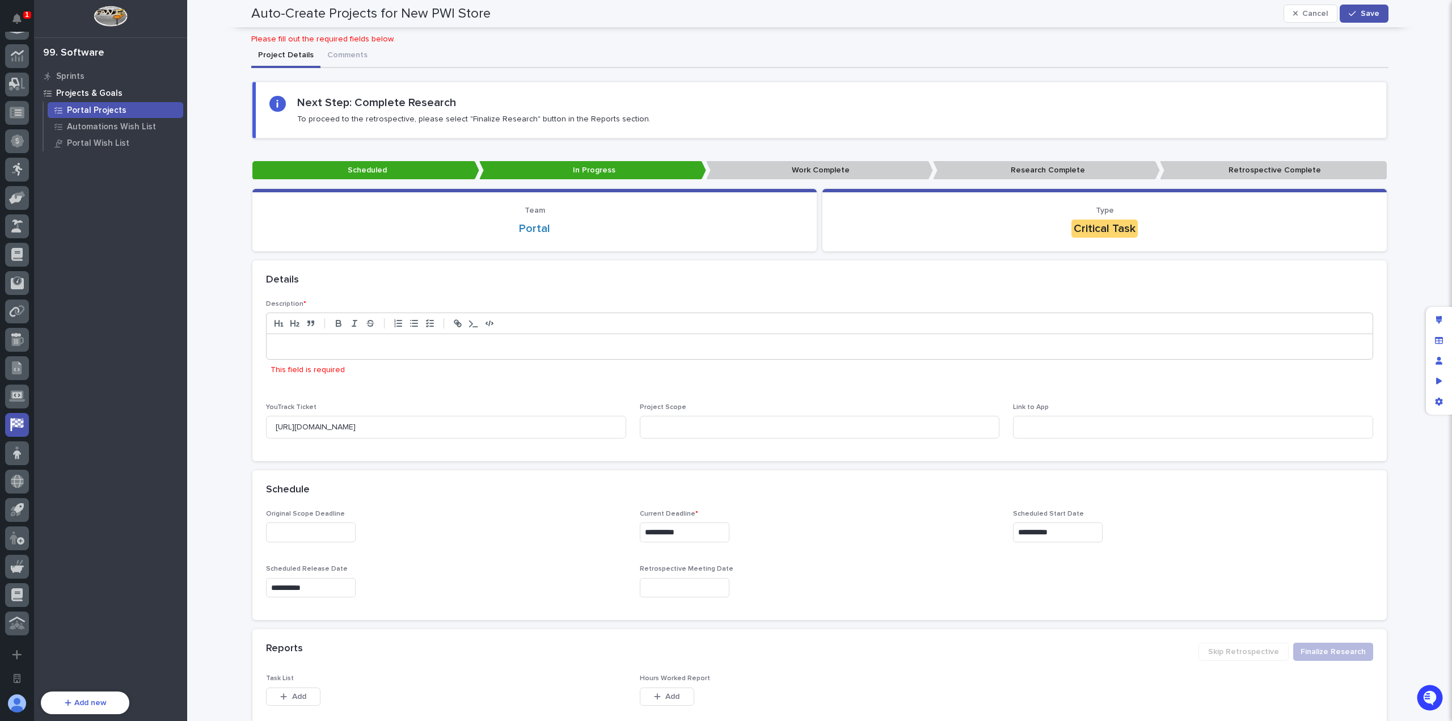
scroll to position [0, 0]
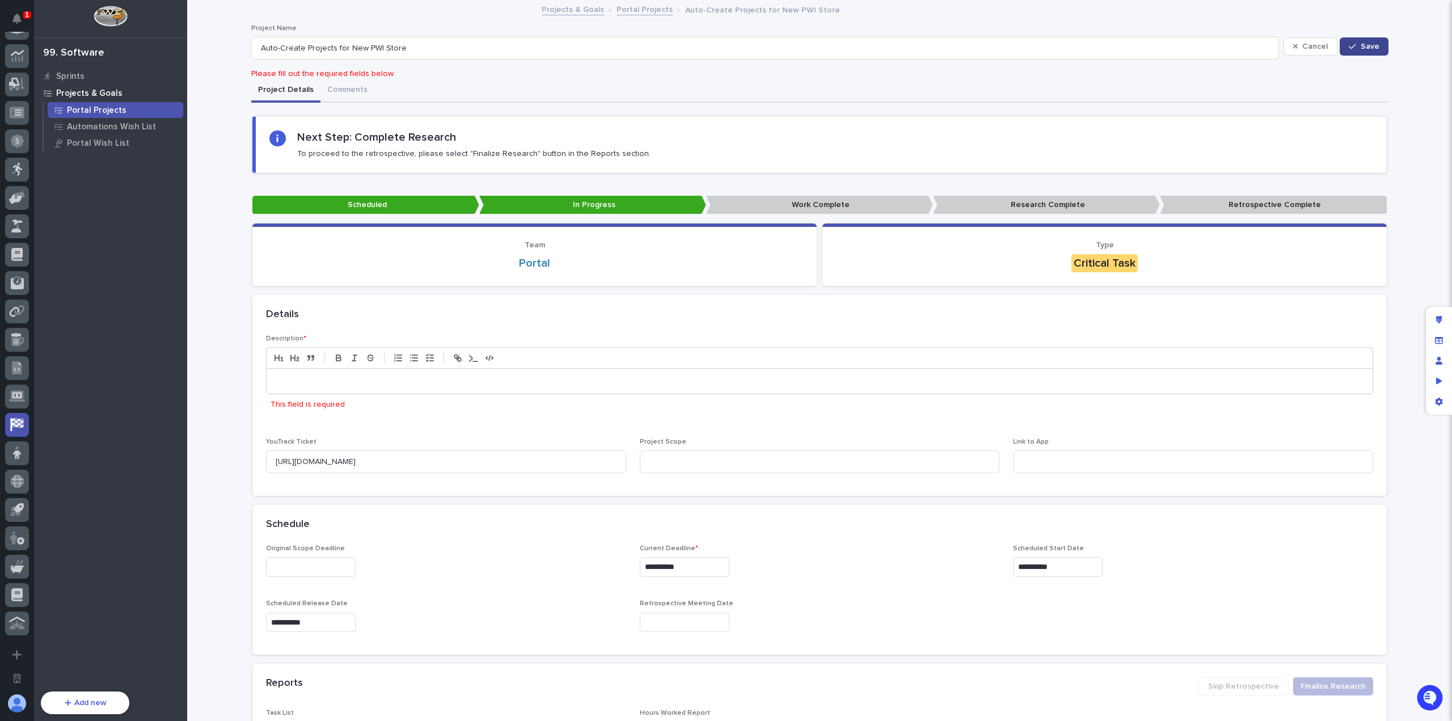
click at [377, 385] on p at bounding box center [819, 380] width 1089 height 11
drag, startPoint x: 410, startPoint y: 48, endPoint x: 200, endPoint y: 49, distance: 209.8
click at [200, 49] on div "**********" at bounding box center [819, 417] width 1265 height 832
click at [316, 382] on p at bounding box center [819, 380] width 1089 height 11
paste div
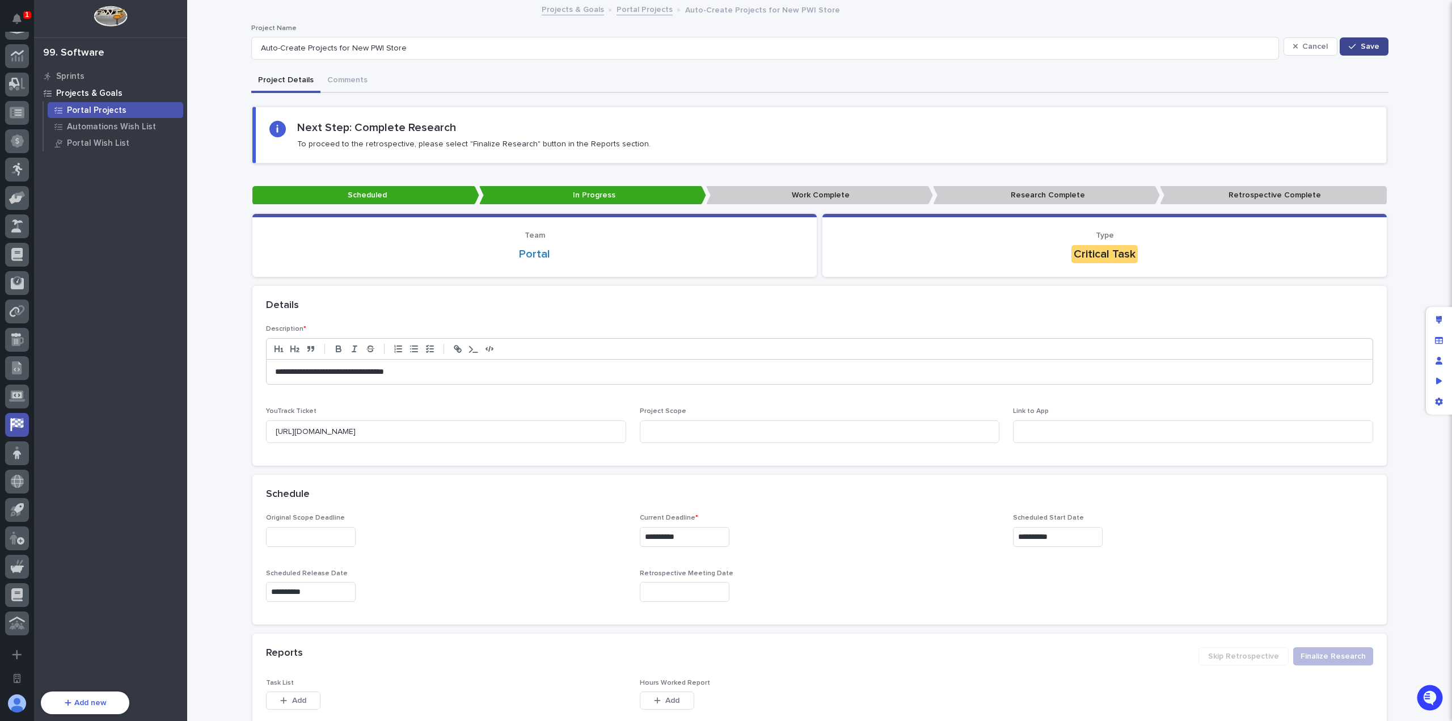
click at [1367, 49] on span "Save" at bounding box center [1369, 47] width 19 height 8
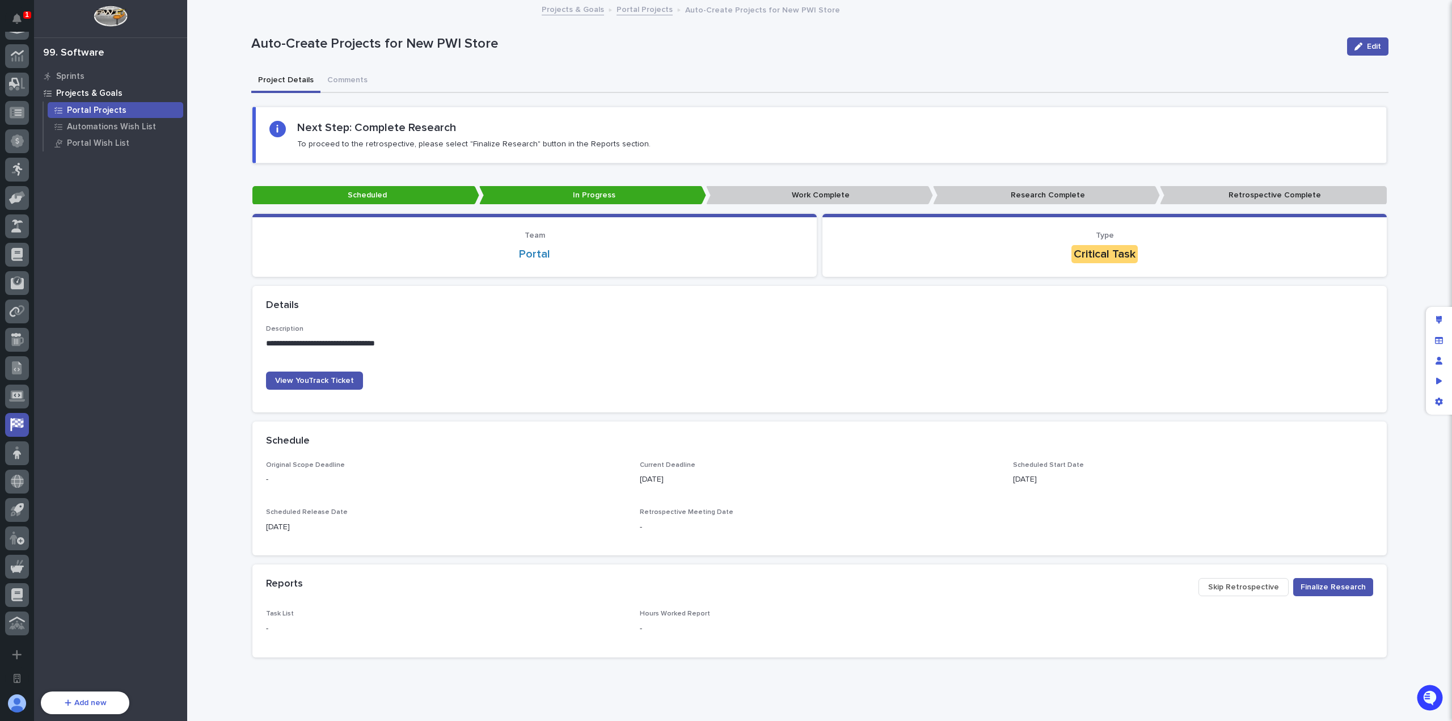
click at [113, 105] on p "Portal Projects" at bounding box center [97, 110] width 60 height 10
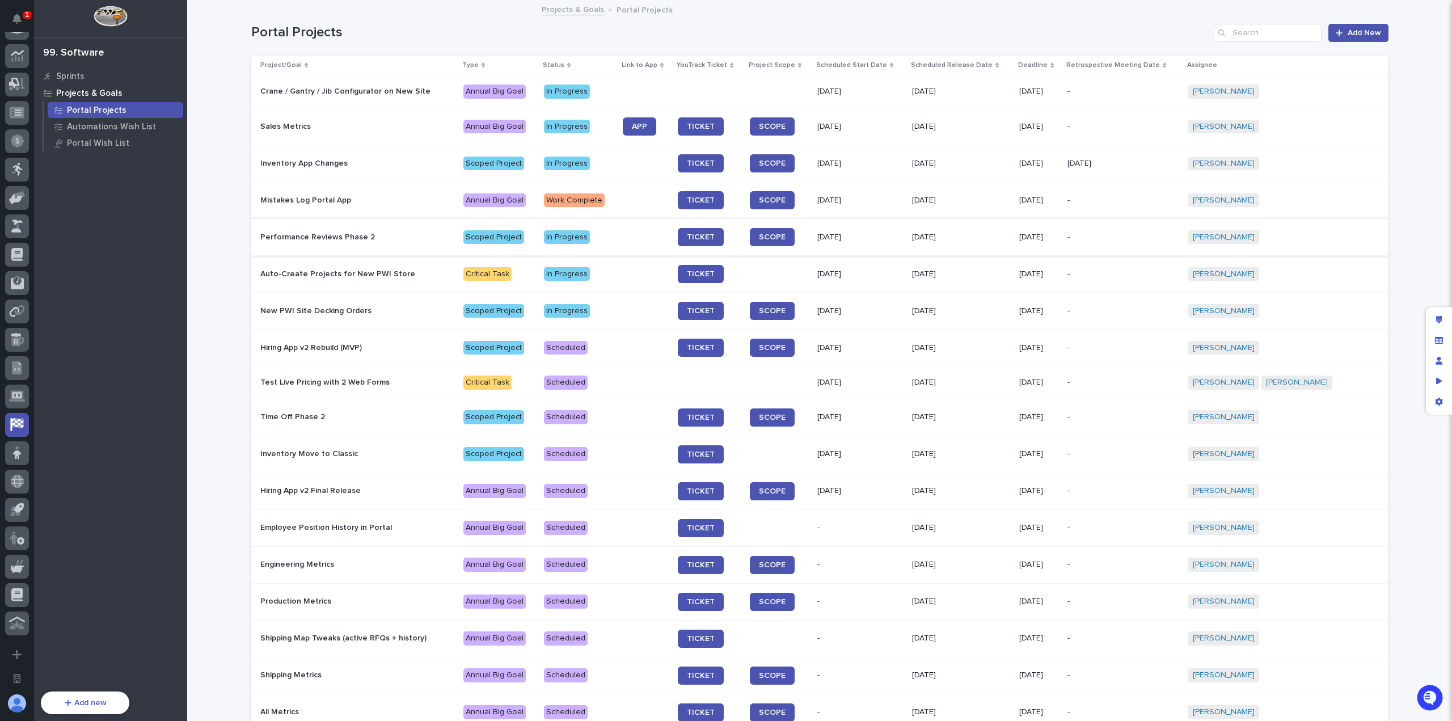
click at [382, 103] on td "Crane / Gantry / Jib Configurator on New Site" at bounding box center [355, 91] width 208 height 33
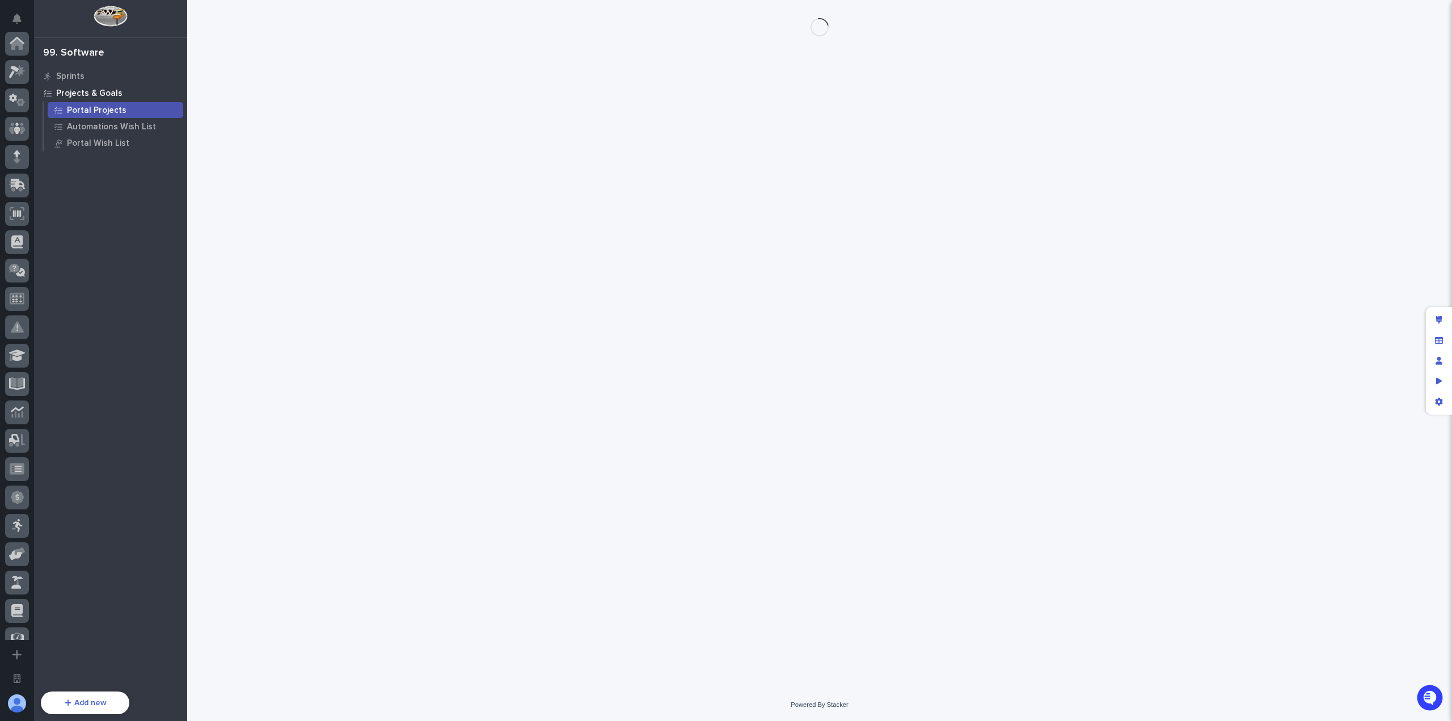
scroll to position [356, 0]
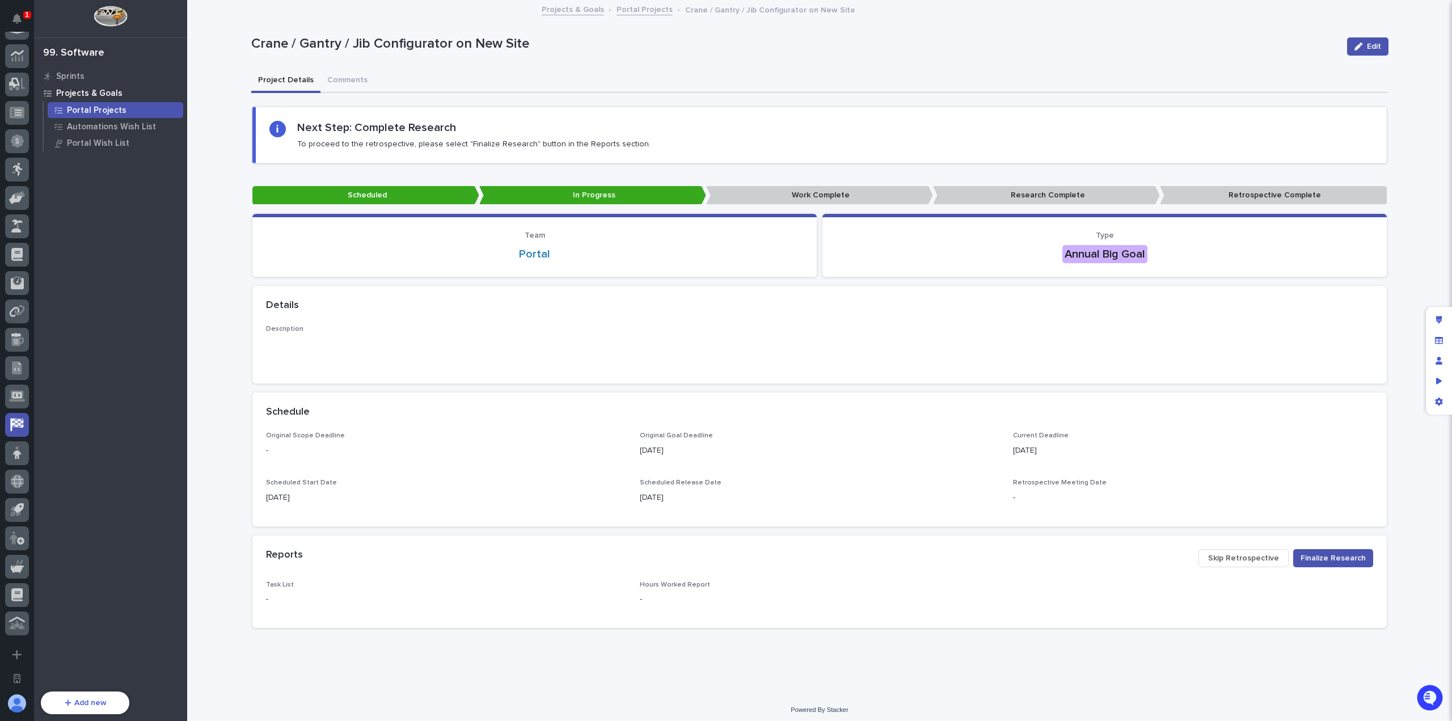
click at [1436, 314] on div "Edit layout" at bounding box center [1438, 320] width 20 height 20
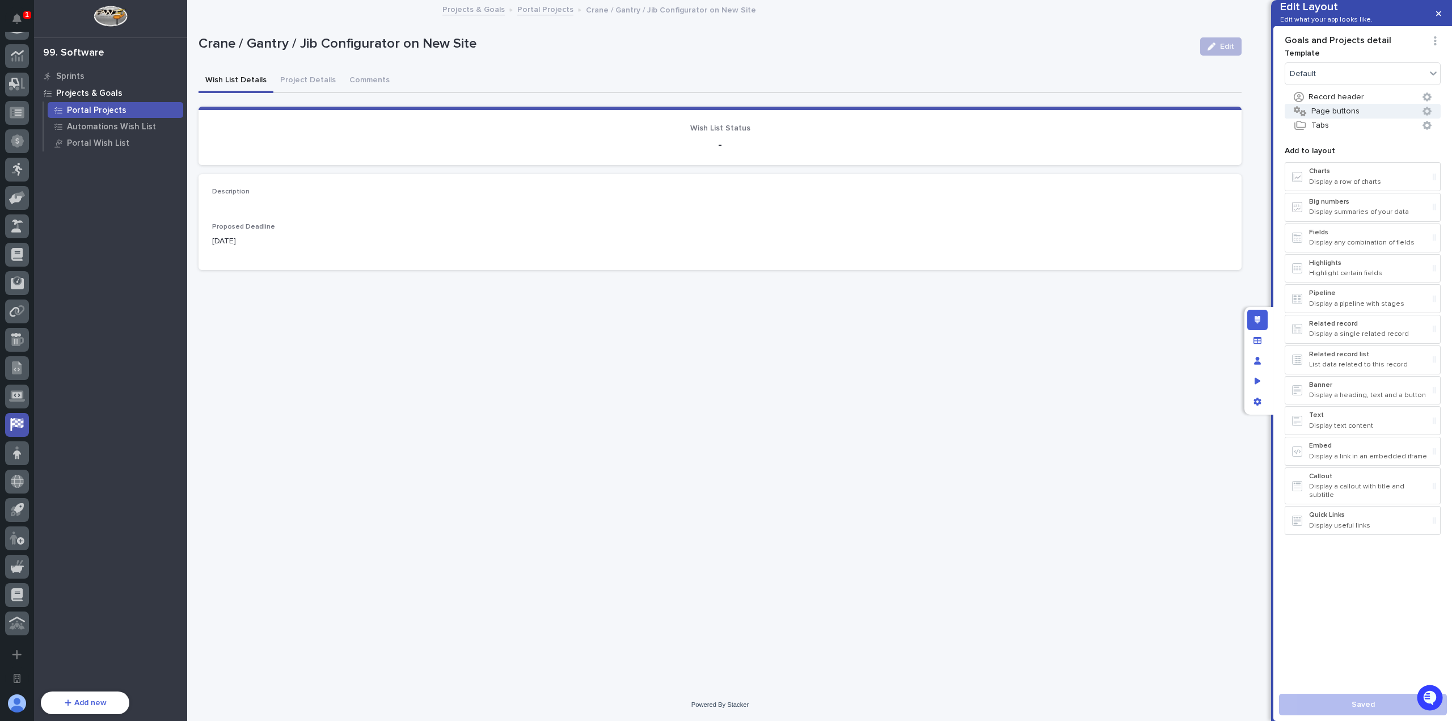
click at [1427, 116] on icon "button" at bounding box center [1426, 111] width 9 height 9
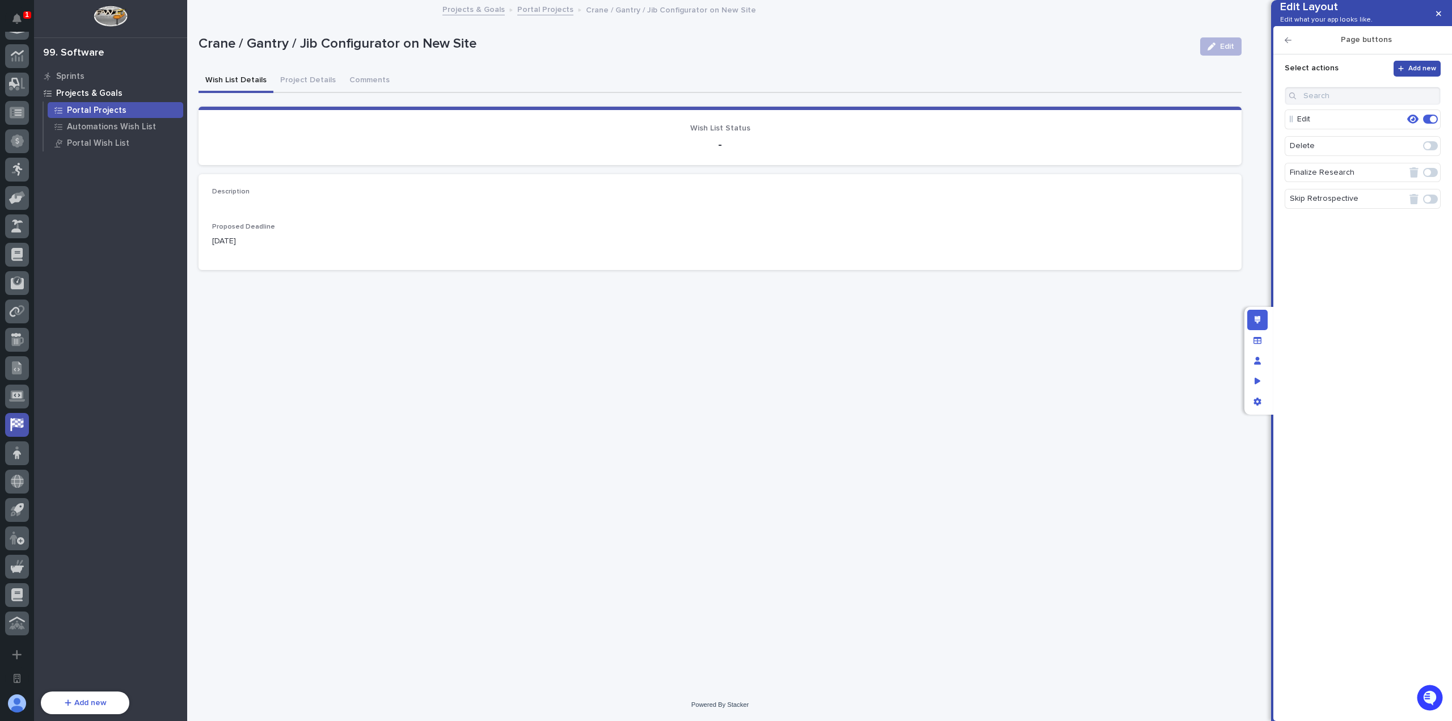
click at [1423, 77] on button "Add new" at bounding box center [1417, 69] width 48 height 16
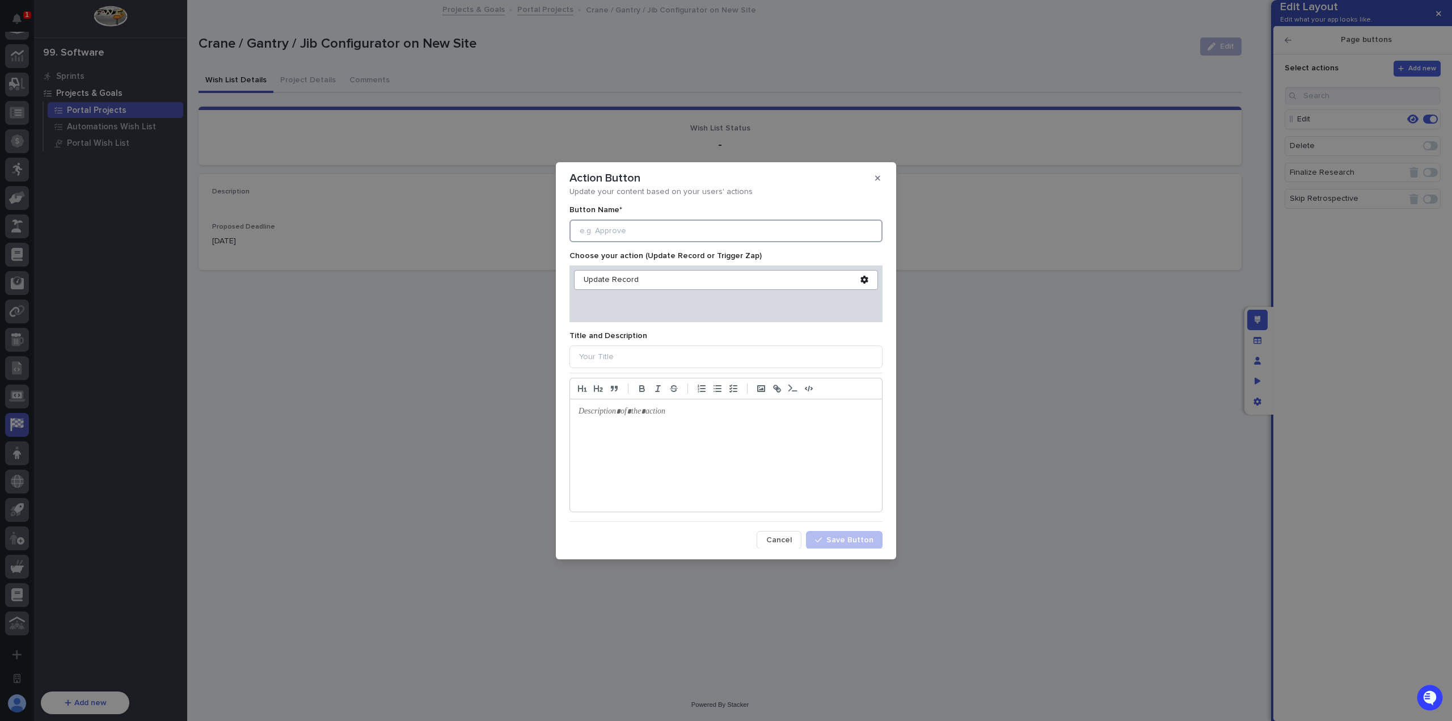
drag, startPoint x: 750, startPoint y: 234, endPoint x: 753, endPoint y: 228, distance: 6.9
click at [752, 232] on input at bounding box center [725, 230] width 313 height 23
type input "Work Complete"
click at [860, 280] on icon at bounding box center [864, 280] width 8 height 8
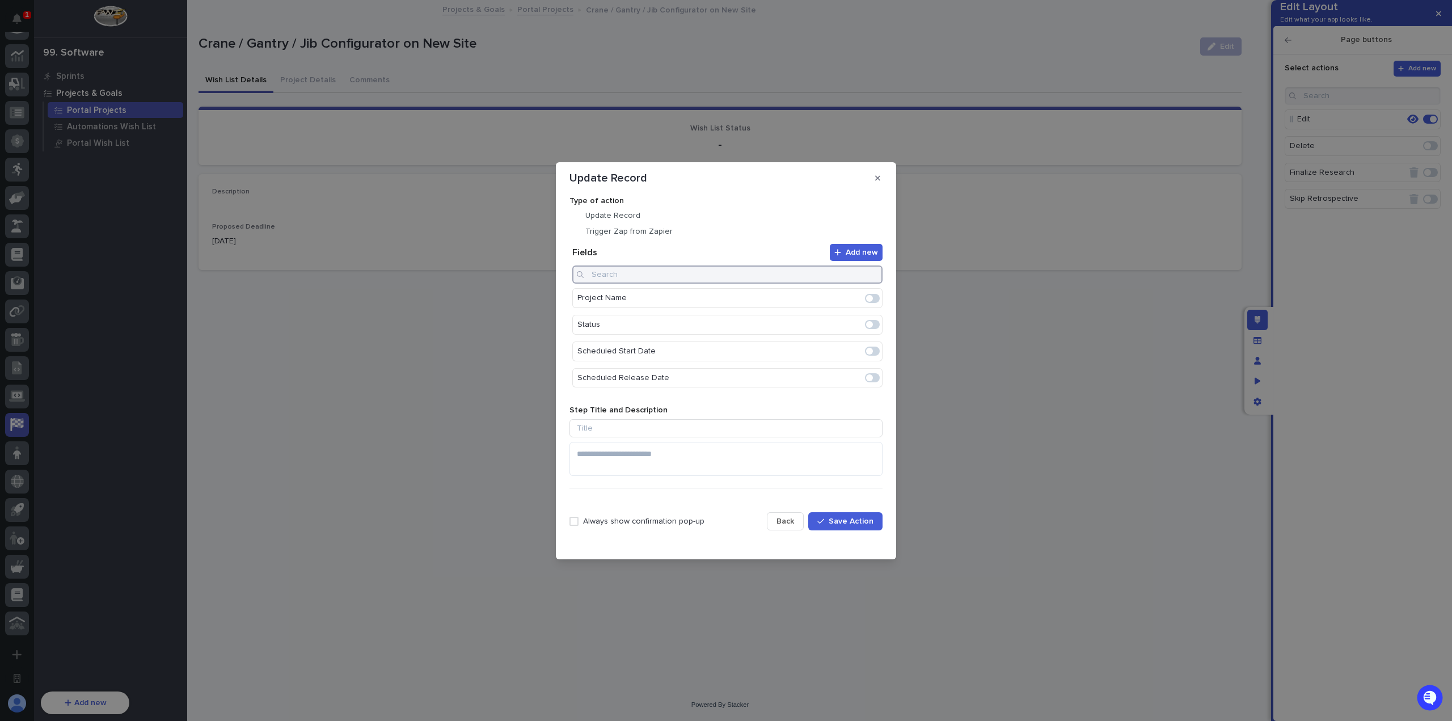
click at [705, 274] on input at bounding box center [727, 274] width 310 height 18
click at [870, 326] on span at bounding box center [872, 324] width 15 height 9
click at [831, 297] on icon "Edit" at bounding box center [836, 298] width 10 height 10
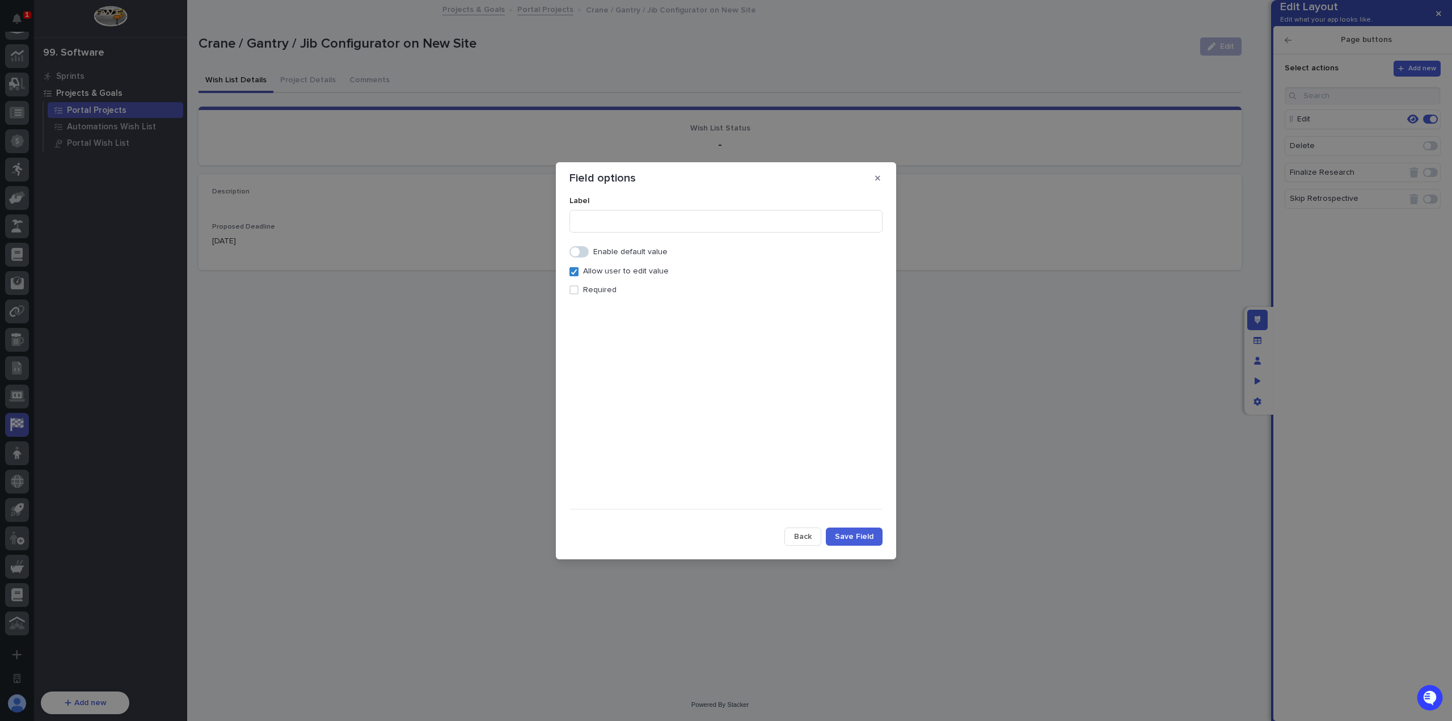
click at [578, 255] on span at bounding box center [574, 251] width 9 height 9
click at [595, 288] on div "Select..." at bounding box center [588, 293] width 28 height 10
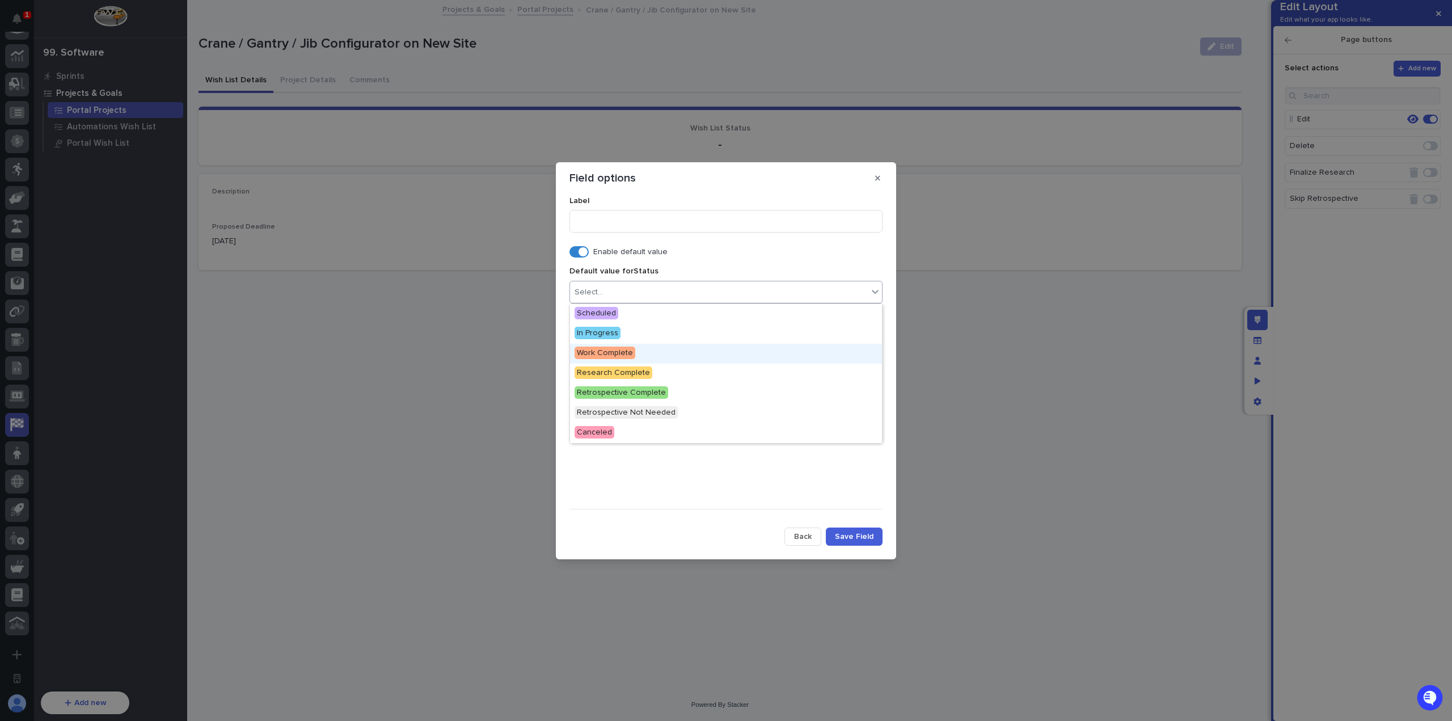
click at [644, 352] on div "Work Complete" at bounding box center [726, 354] width 312 height 20
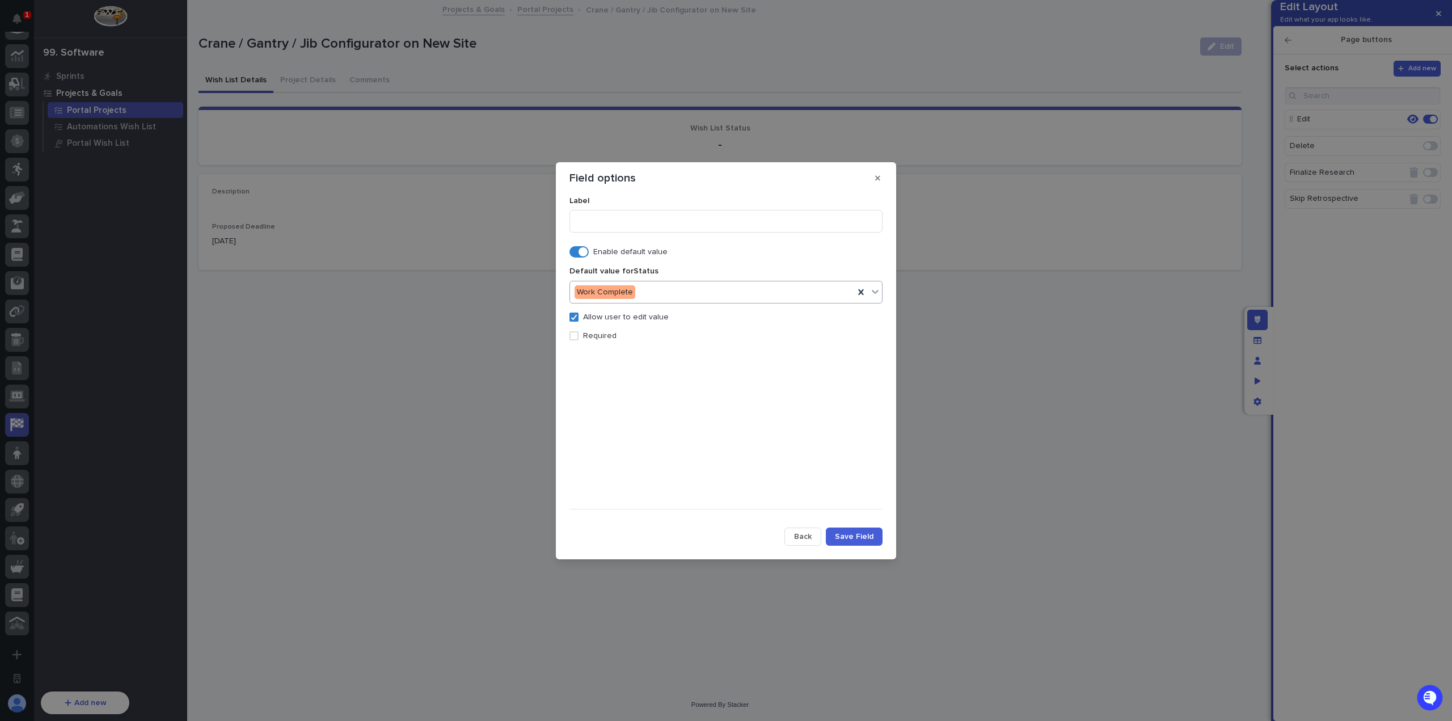
click at [594, 318] on p "Allow user to edit value" at bounding box center [626, 317] width 86 height 10
click at [855, 533] on span "Save Field" at bounding box center [854, 536] width 39 height 8
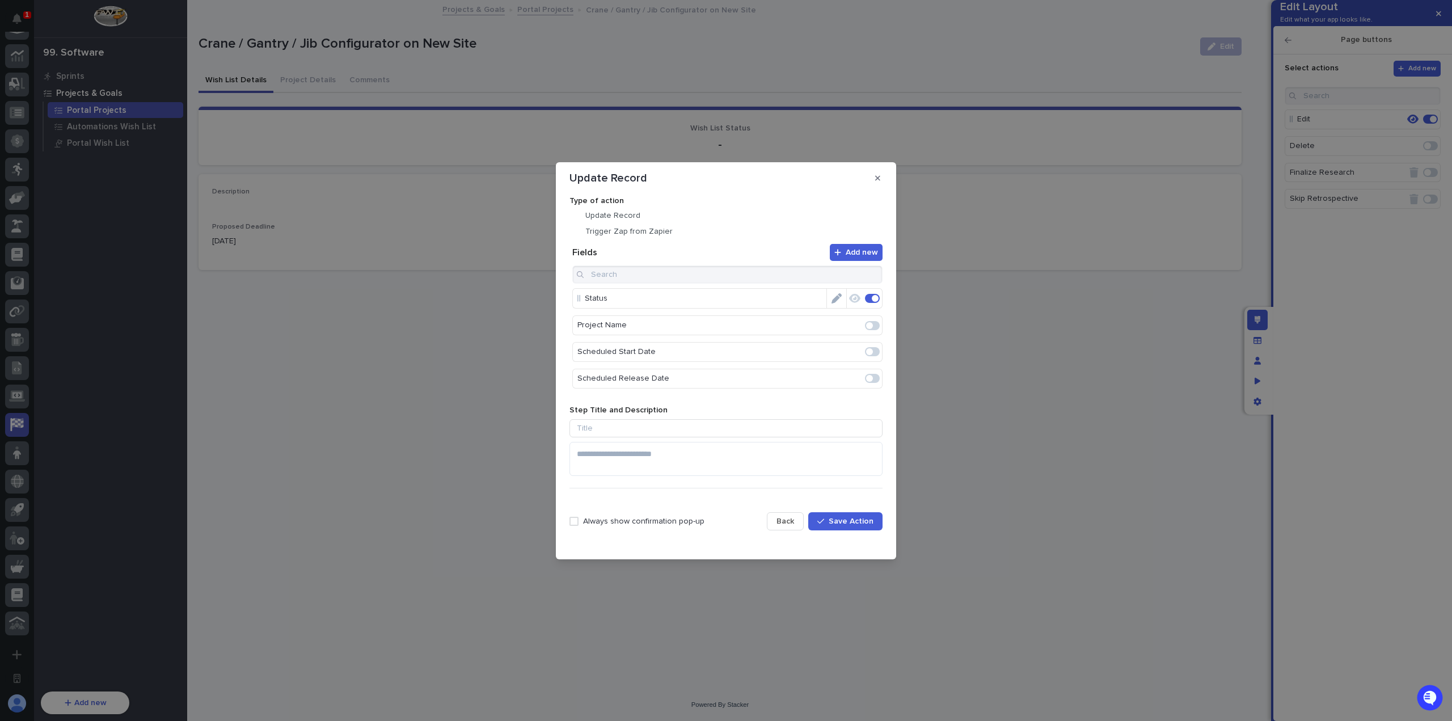
click at [857, 521] on span "Save Action" at bounding box center [850, 521] width 45 height 8
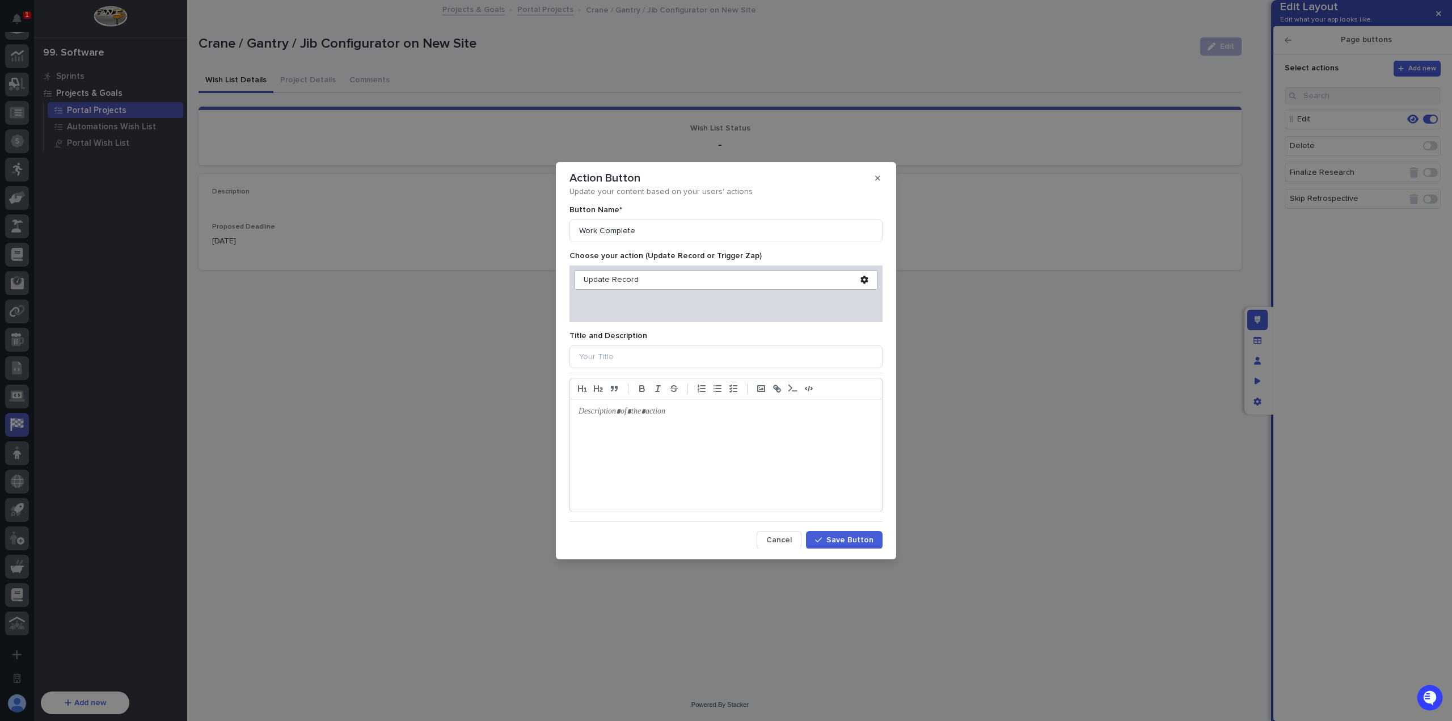
click at [845, 539] on span "Save Button" at bounding box center [849, 540] width 47 height 8
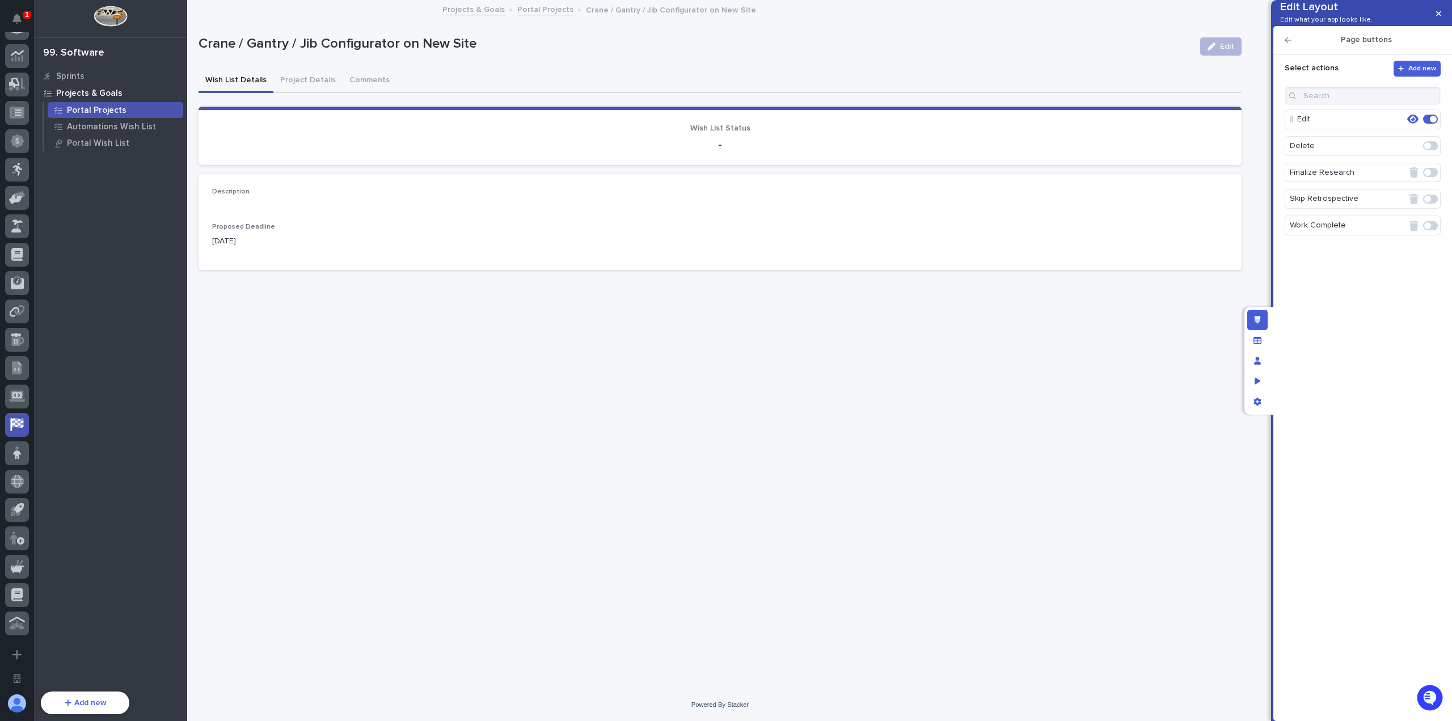
click at [1434, 230] on span at bounding box center [1430, 225] width 15 height 9
click at [1413, 150] on icon "button" at bounding box center [1412, 145] width 11 height 9
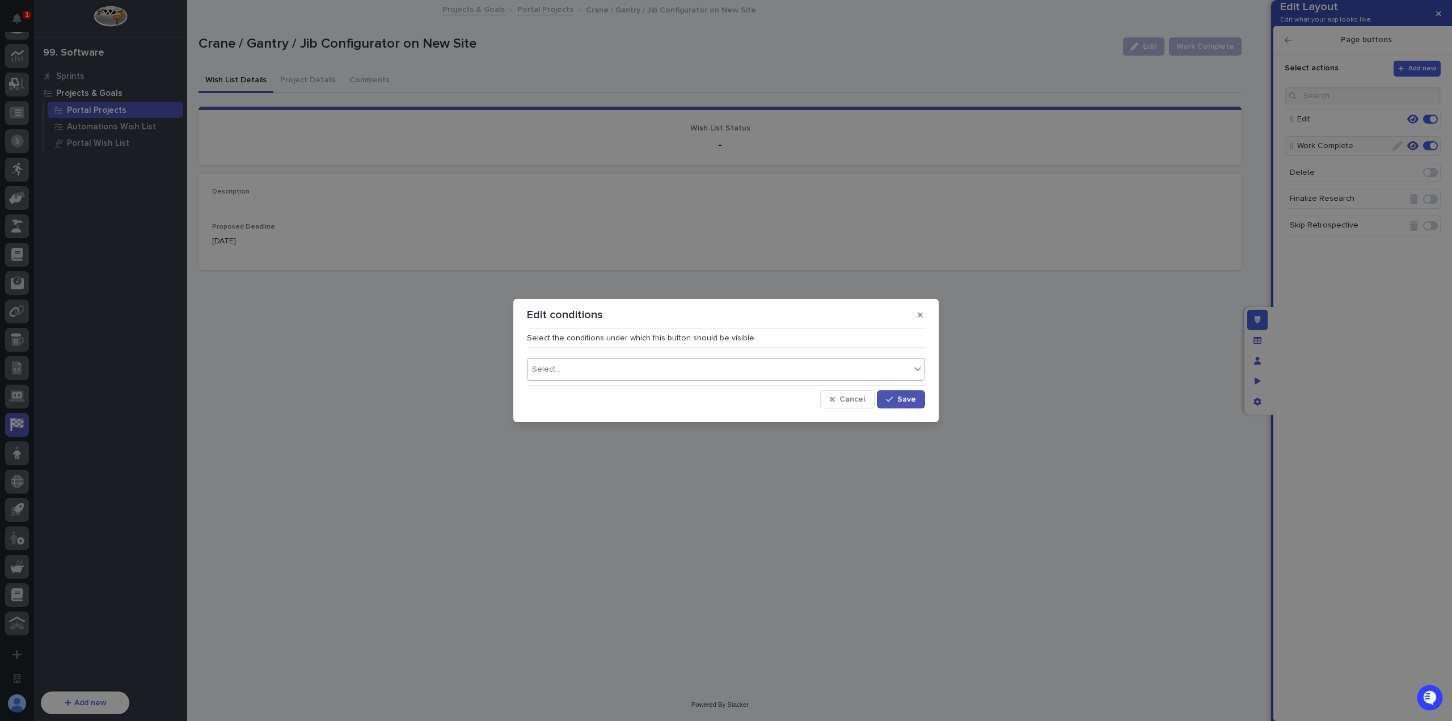
click at [625, 367] on div "Select..." at bounding box center [718, 369] width 383 height 16
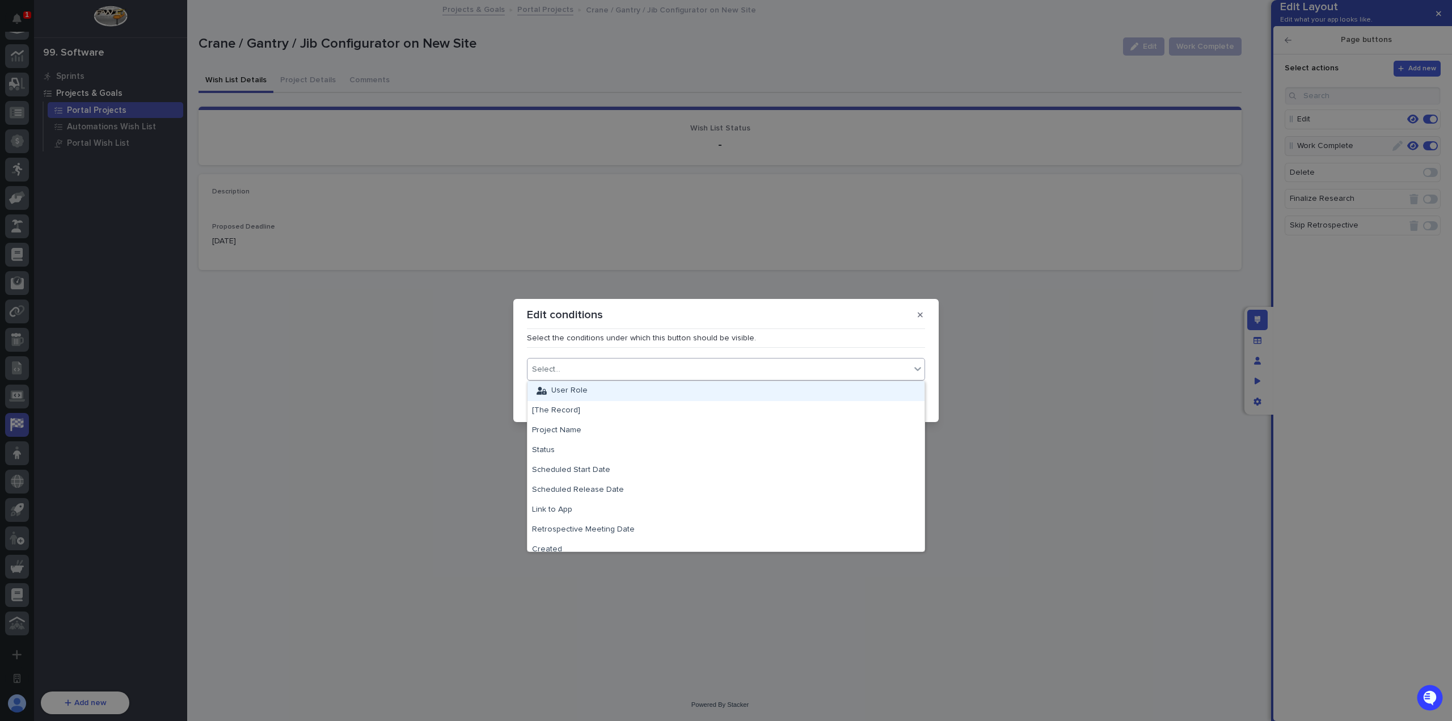
click at [614, 393] on div "User Role" at bounding box center [725, 391] width 397 height 20
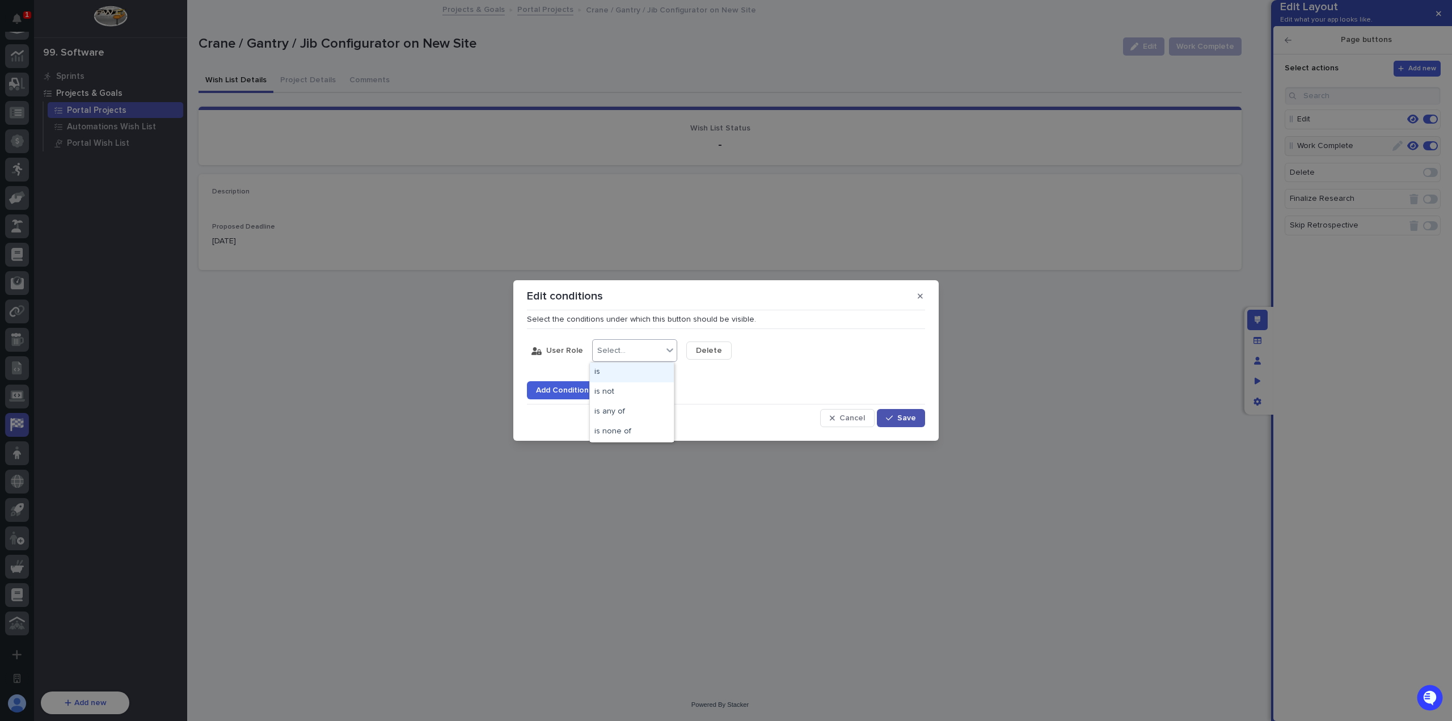
click at [669, 353] on icon at bounding box center [669, 349] width 11 height 11
click at [640, 430] on div "is none of" at bounding box center [632, 432] width 84 height 20
click at [735, 350] on div "Select..." at bounding box center [722, 351] width 70 height 16
drag, startPoint x: 742, startPoint y: 410, endPoint x: 776, endPoint y: 411, distance: 34.0
click at [742, 410] on div "Viewer" at bounding box center [726, 412] width 84 height 20
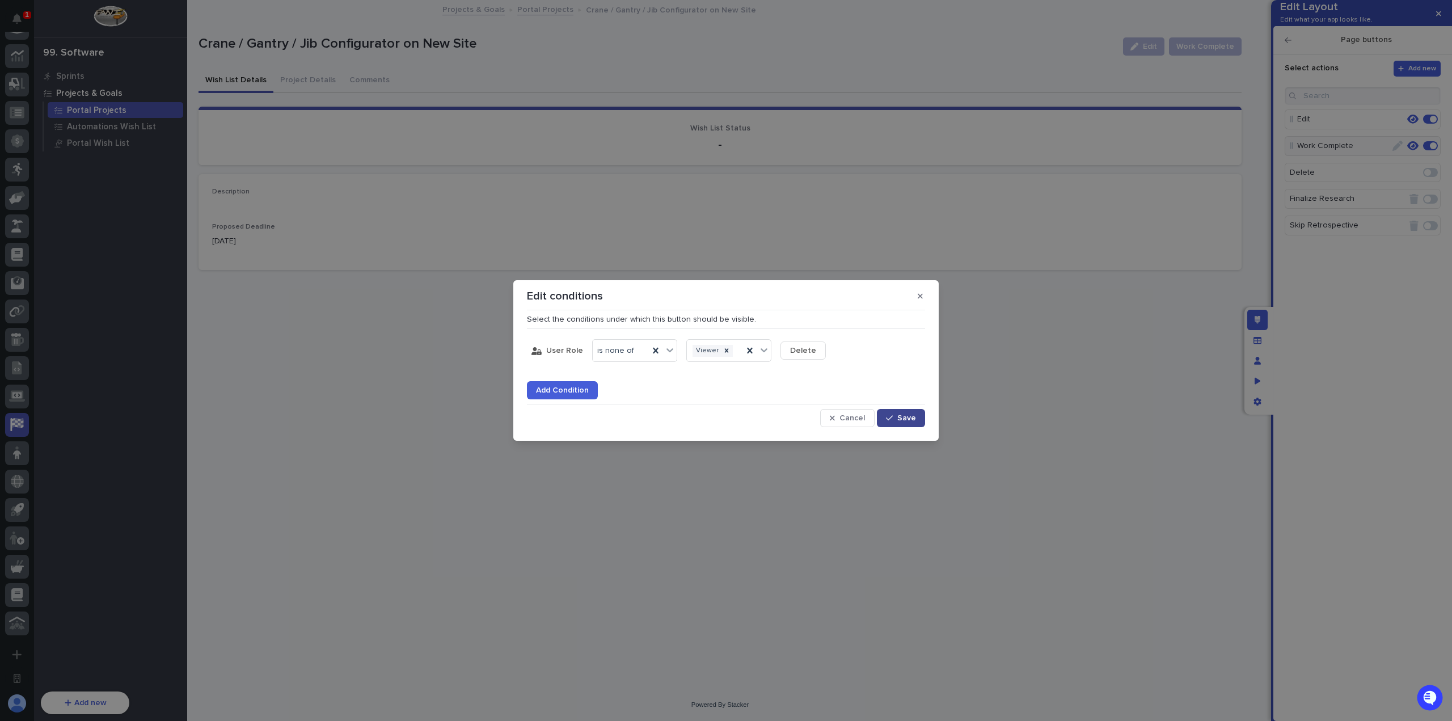
click at [893, 417] on icon "button" at bounding box center [889, 418] width 7 height 8
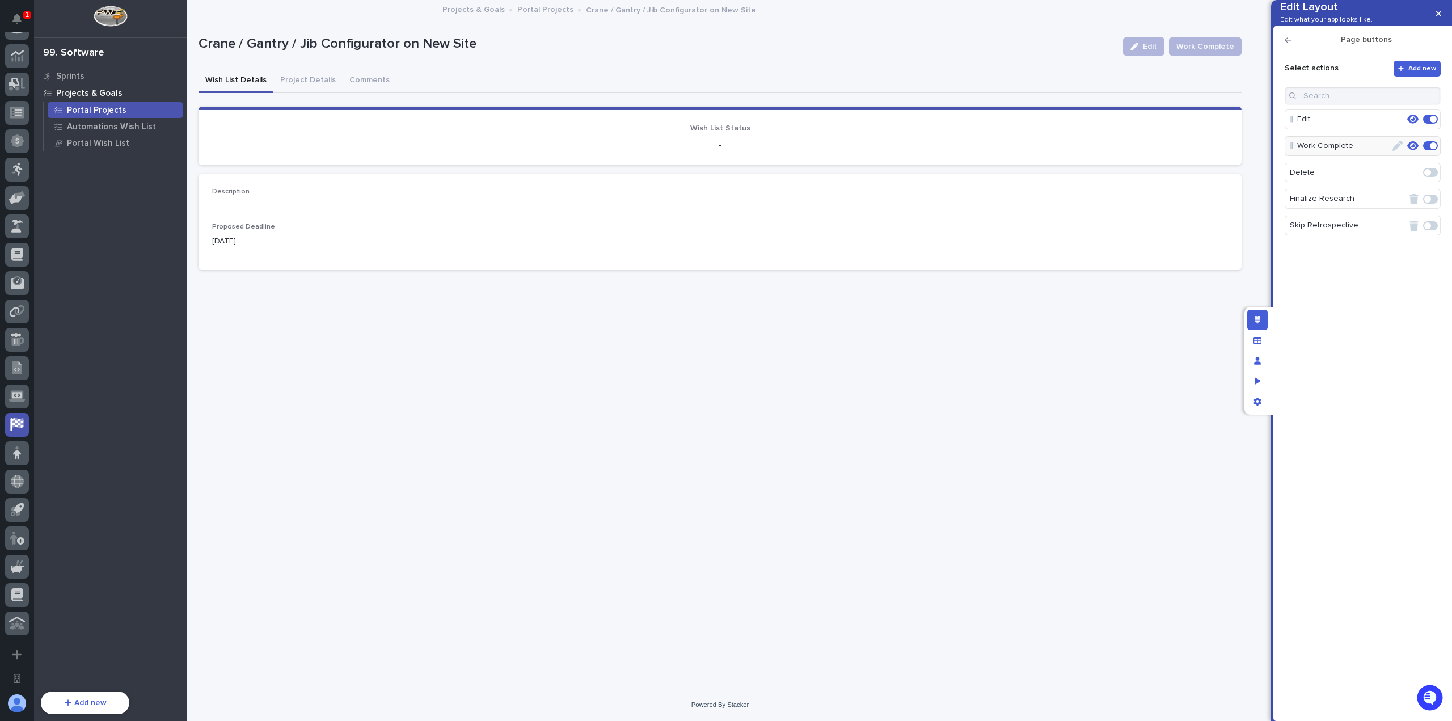
click at [1411, 150] on icon "button" at bounding box center [1412, 145] width 11 height 9
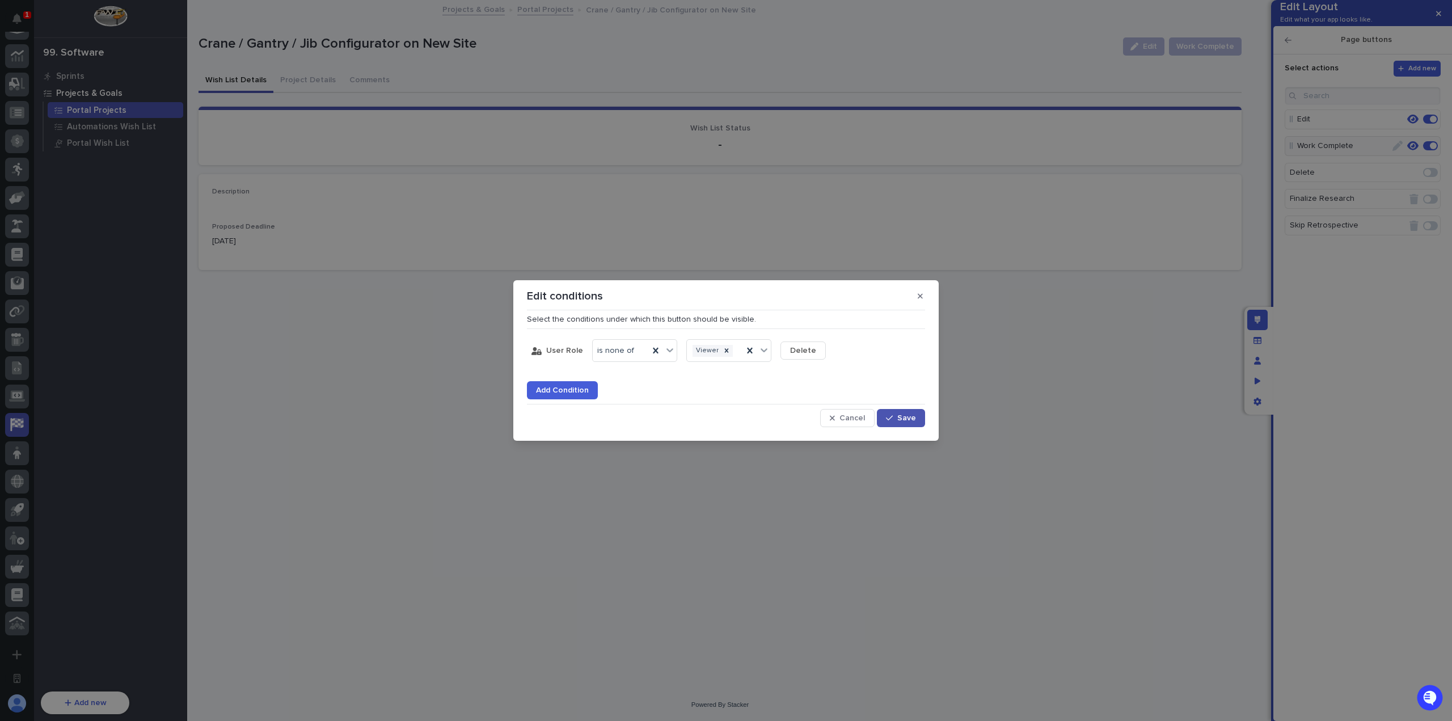
click at [568, 383] on button "Add Condition" at bounding box center [562, 390] width 71 height 18
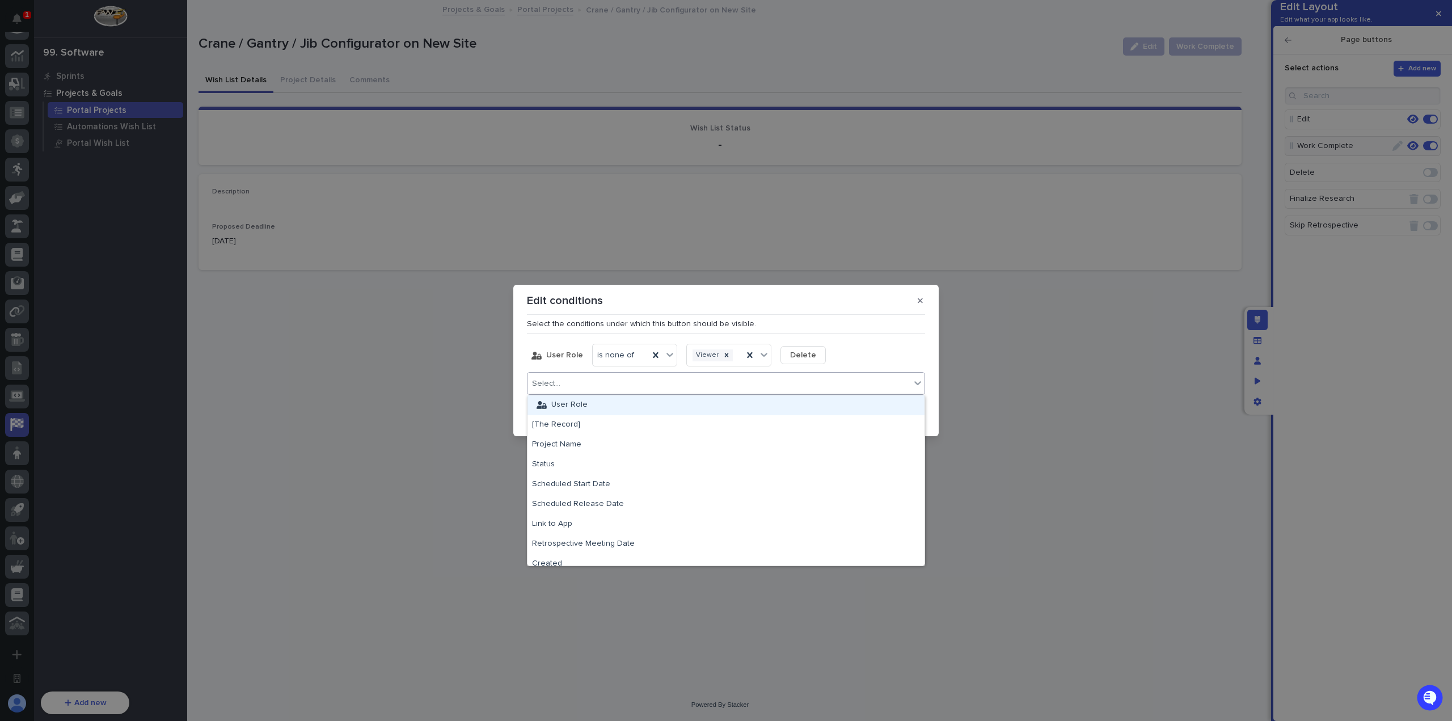
click at [589, 384] on div "Select..." at bounding box center [718, 383] width 383 height 16
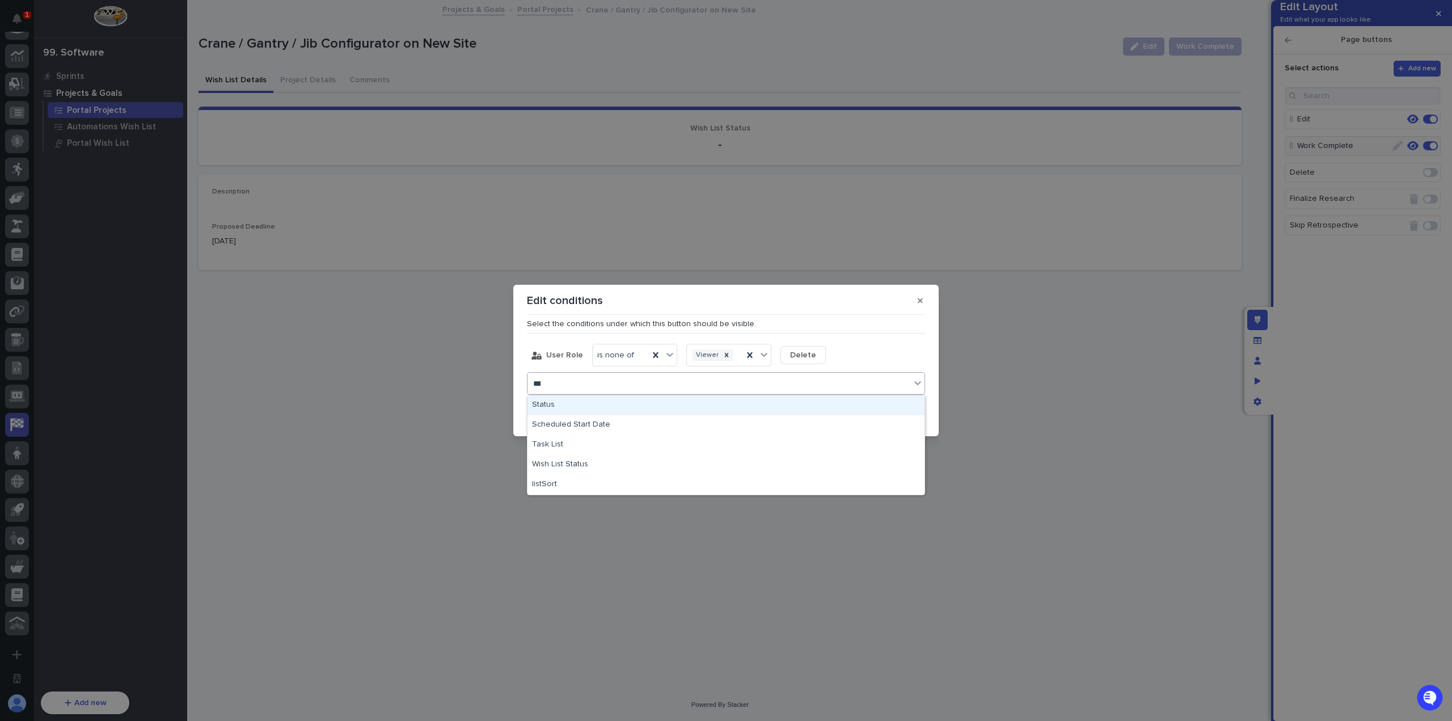
type input "****"
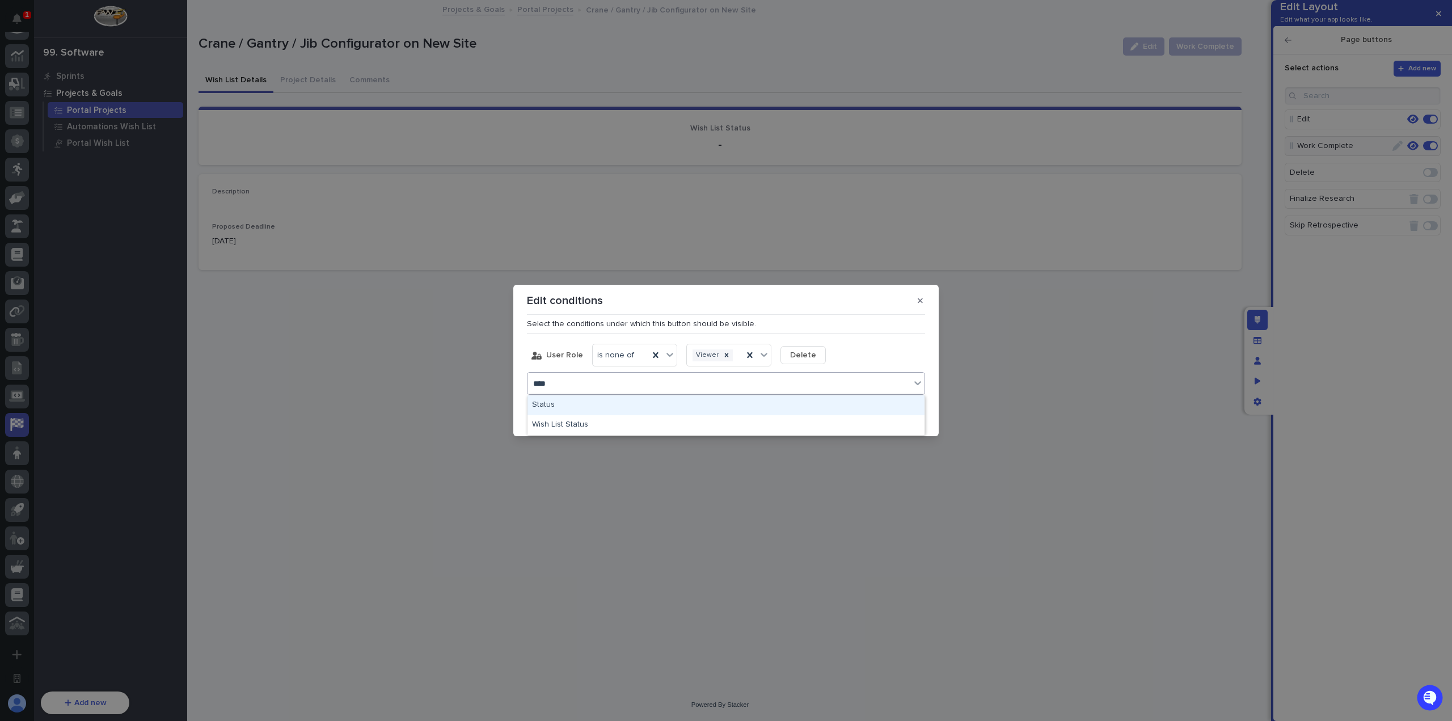
click at [600, 399] on div "Status" at bounding box center [725, 405] width 397 height 20
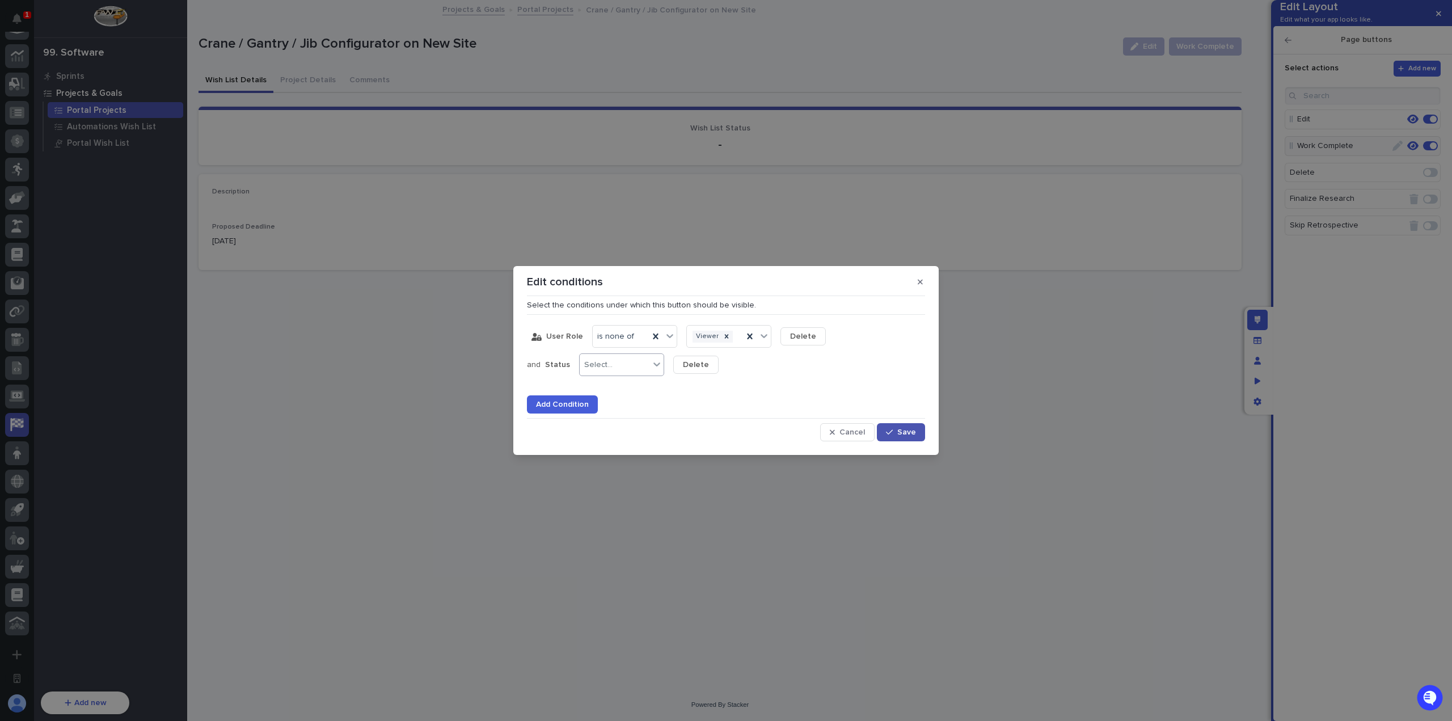
click at [635, 365] on div "Select..." at bounding box center [615, 365] width 70 height 16
click at [633, 391] on div "is" at bounding box center [618, 387] width 84 height 20
click at [708, 368] on input "text" at bounding box center [708, 365] width 1 height 10
click at [620, 364] on div "is" at bounding box center [608, 365] width 56 height 16
click at [618, 467] on div "is any of" at bounding box center [618, 466] width 84 height 20
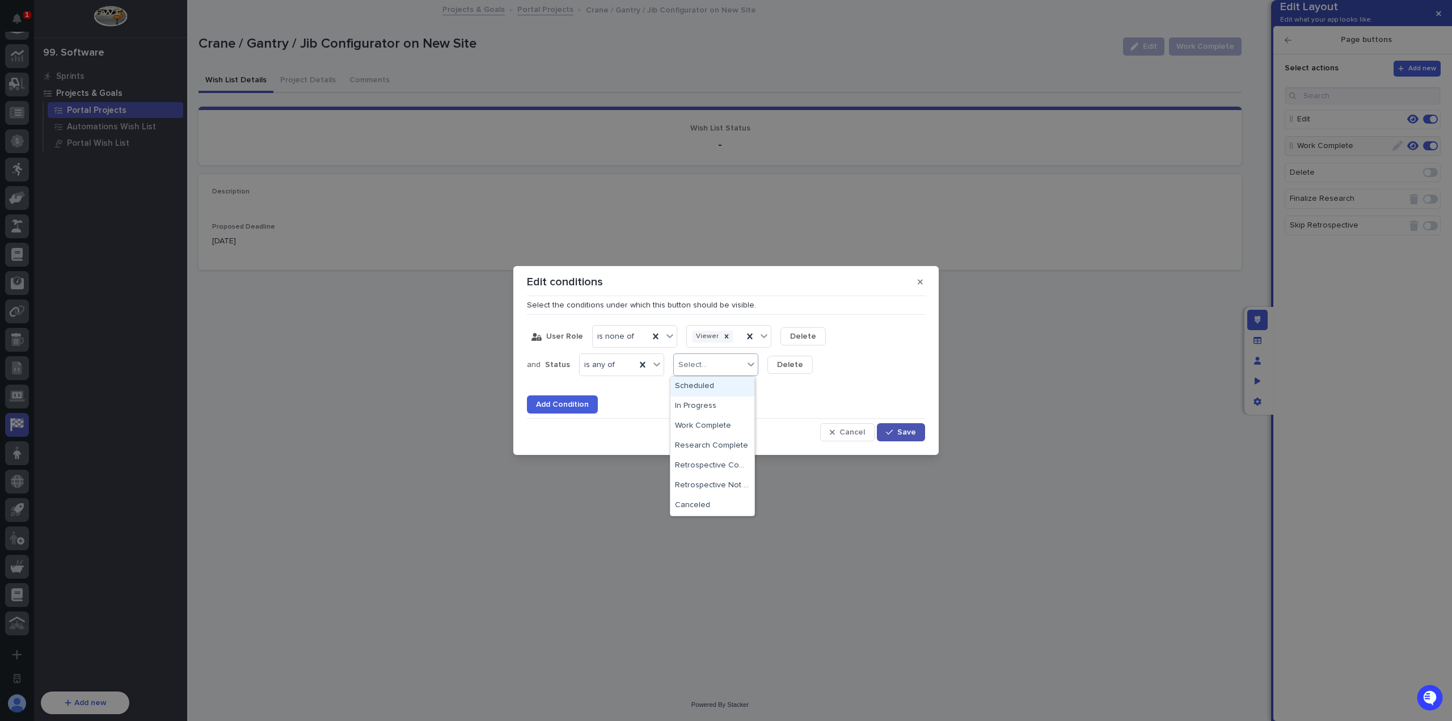
click at [711, 363] on div "Select..." at bounding box center [709, 365] width 70 height 16
click at [705, 393] on div "Scheduled" at bounding box center [712, 387] width 84 height 20
click at [729, 366] on div "Scheduled" at bounding box center [707, 365] width 67 height 16
click at [915, 438] on button "Save" at bounding box center [901, 432] width 48 height 18
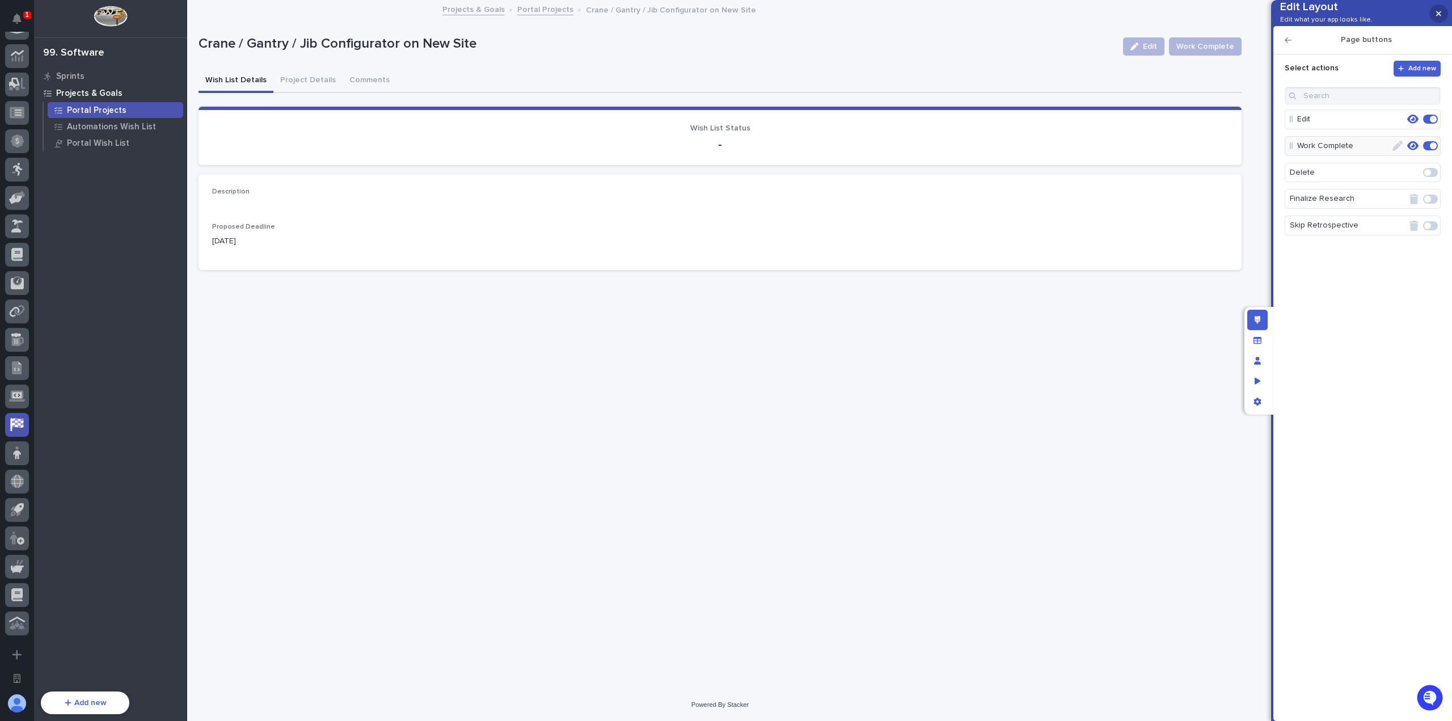
click at [1441, 17] on button "button" at bounding box center [1438, 14] width 19 height 18
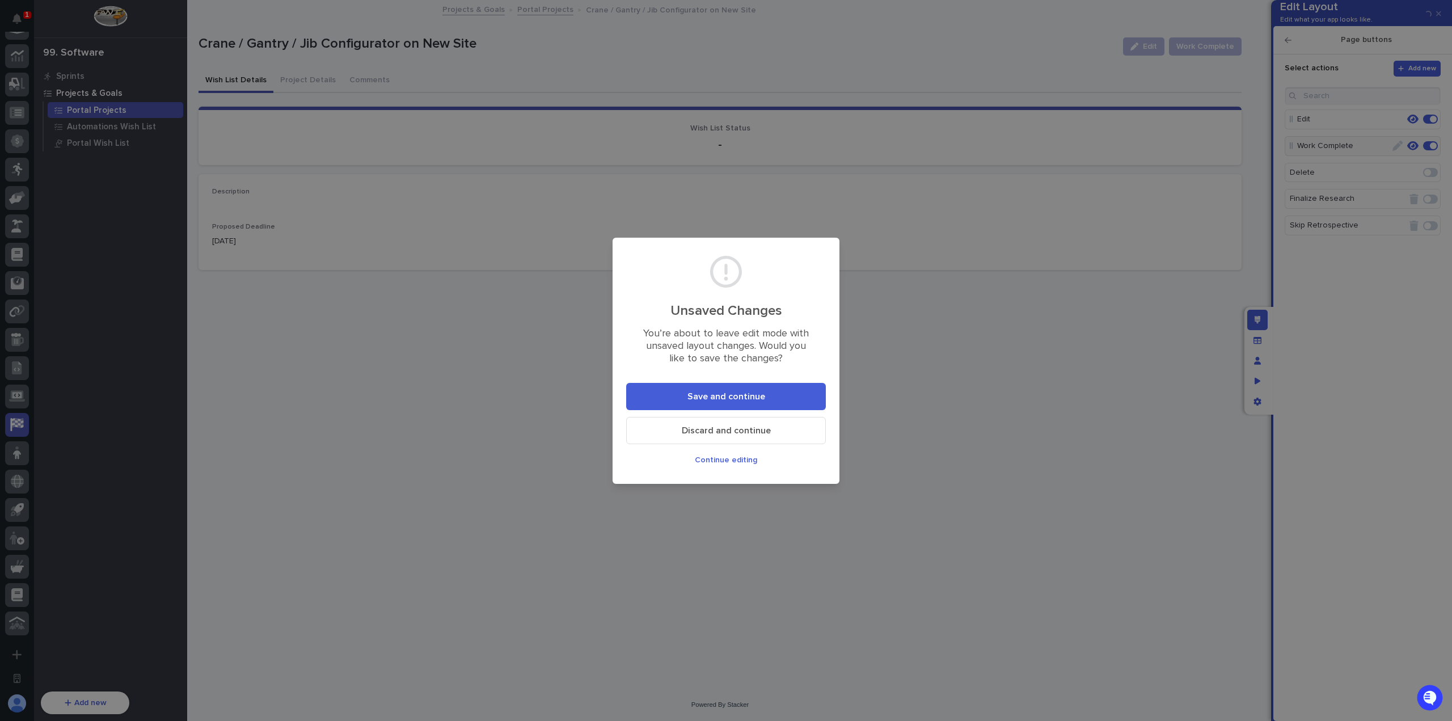
click at [775, 394] on button "Save and continue" at bounding box center [726, 396] width 200 height 27
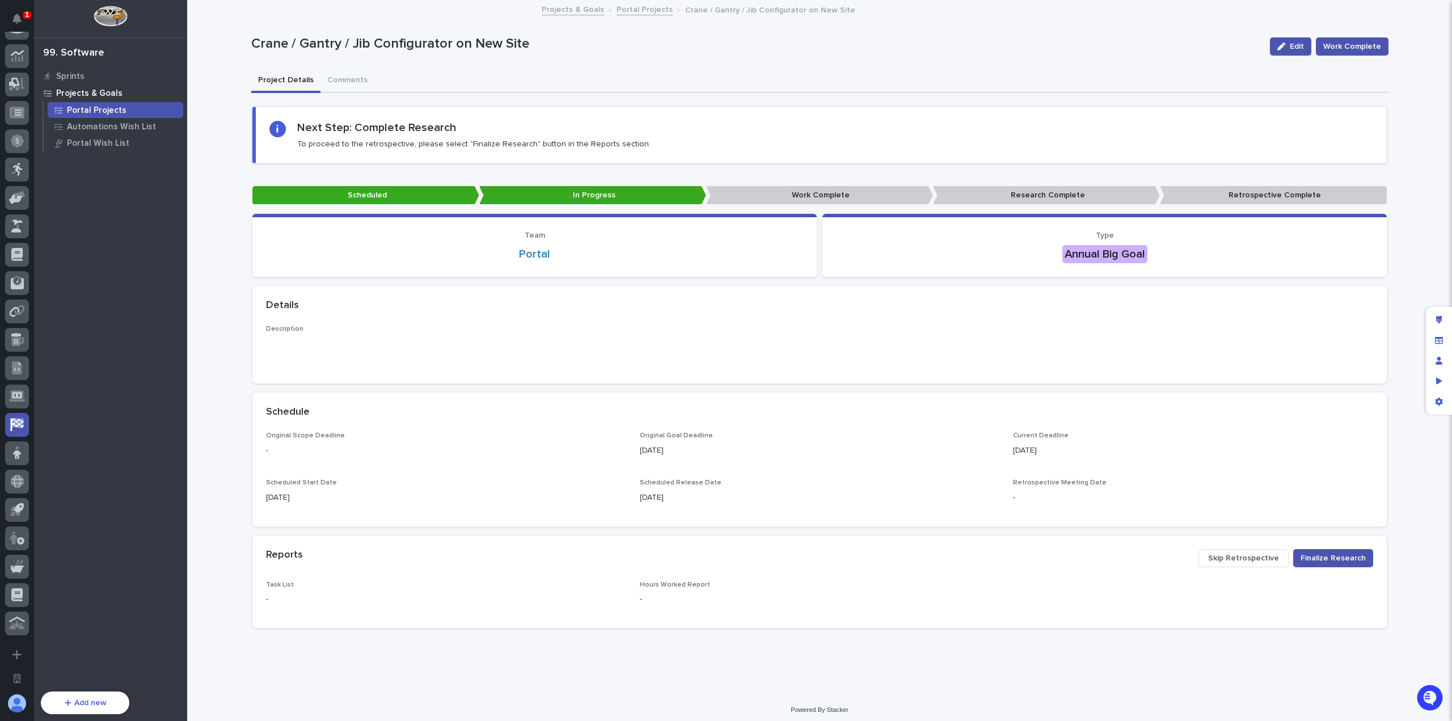
click at [126, 112] on div "Portal Projects" at bounding box center [116, 110] width 136 height 16
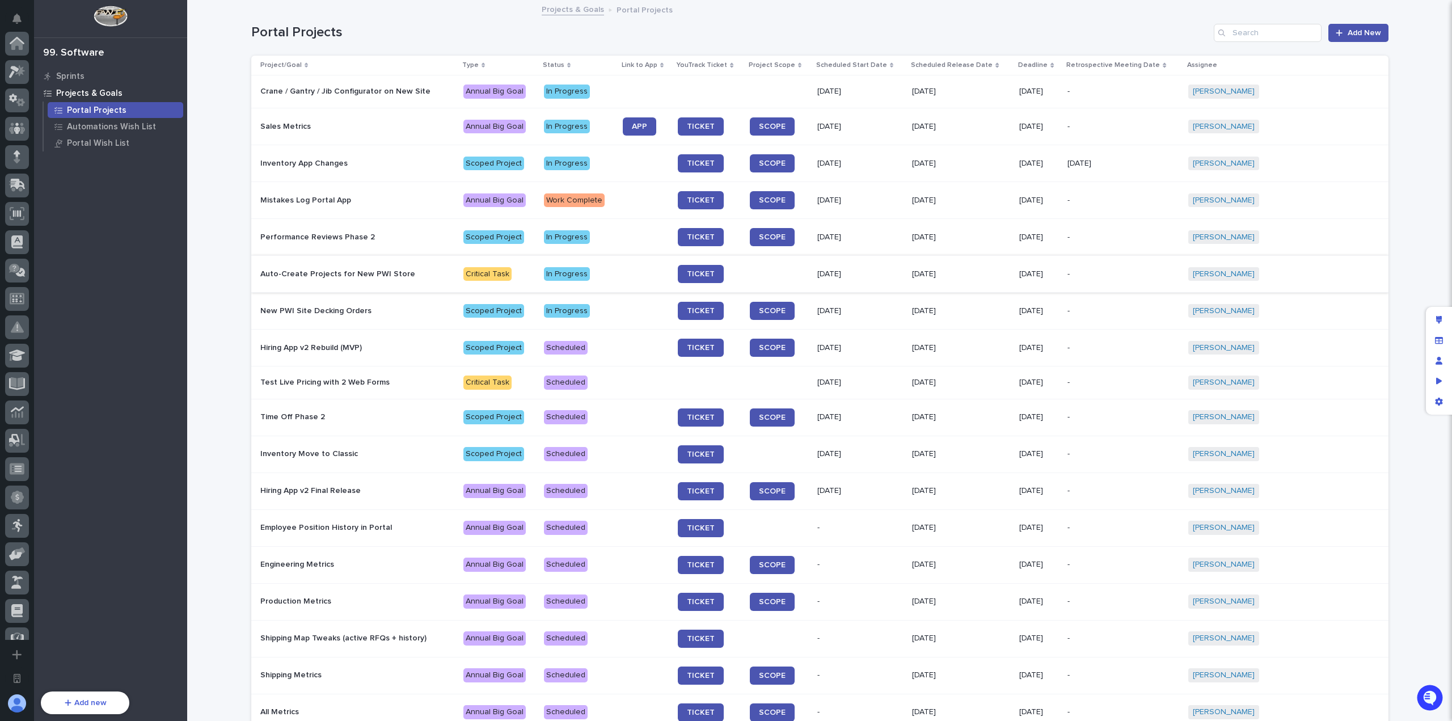
scroll to position [356, 0]
click at [644, 206] on div at bounding box center [646, 200] width 46 height 19
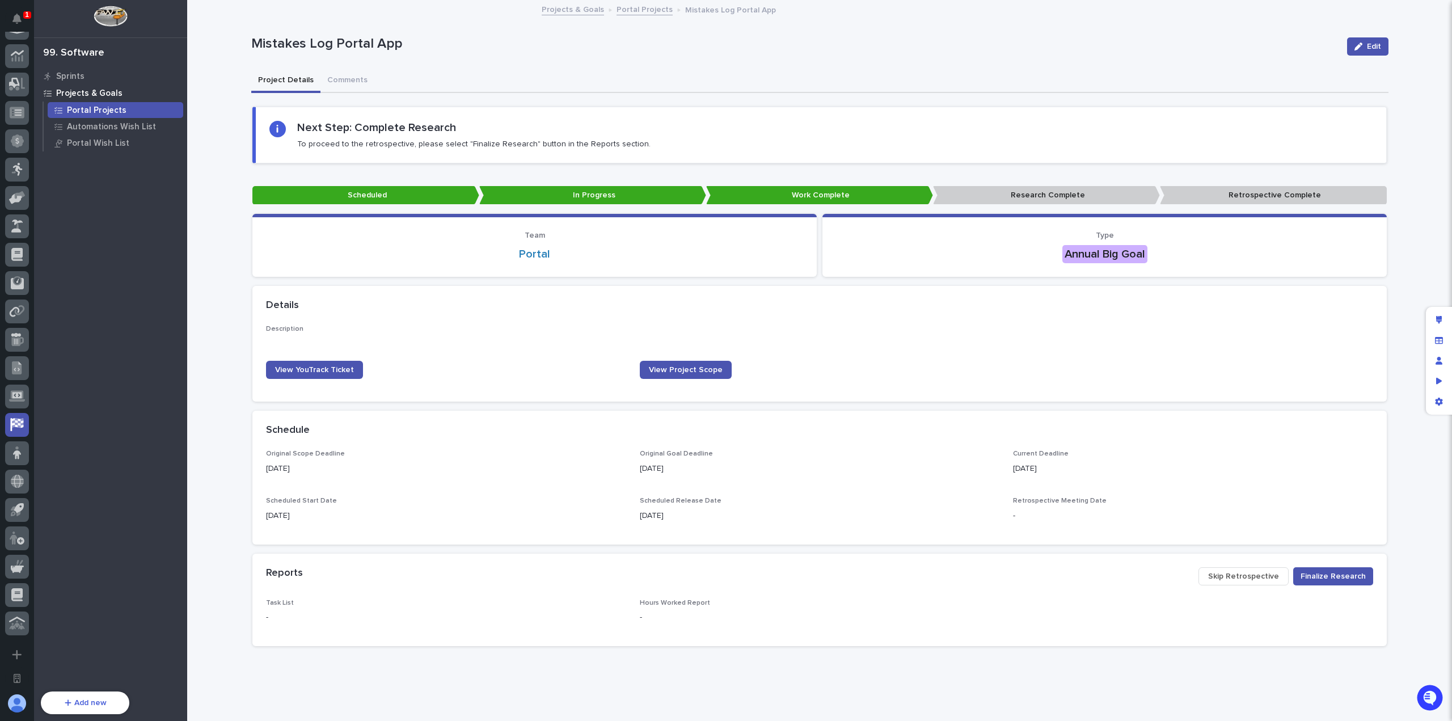
scroll to position [22, 0]
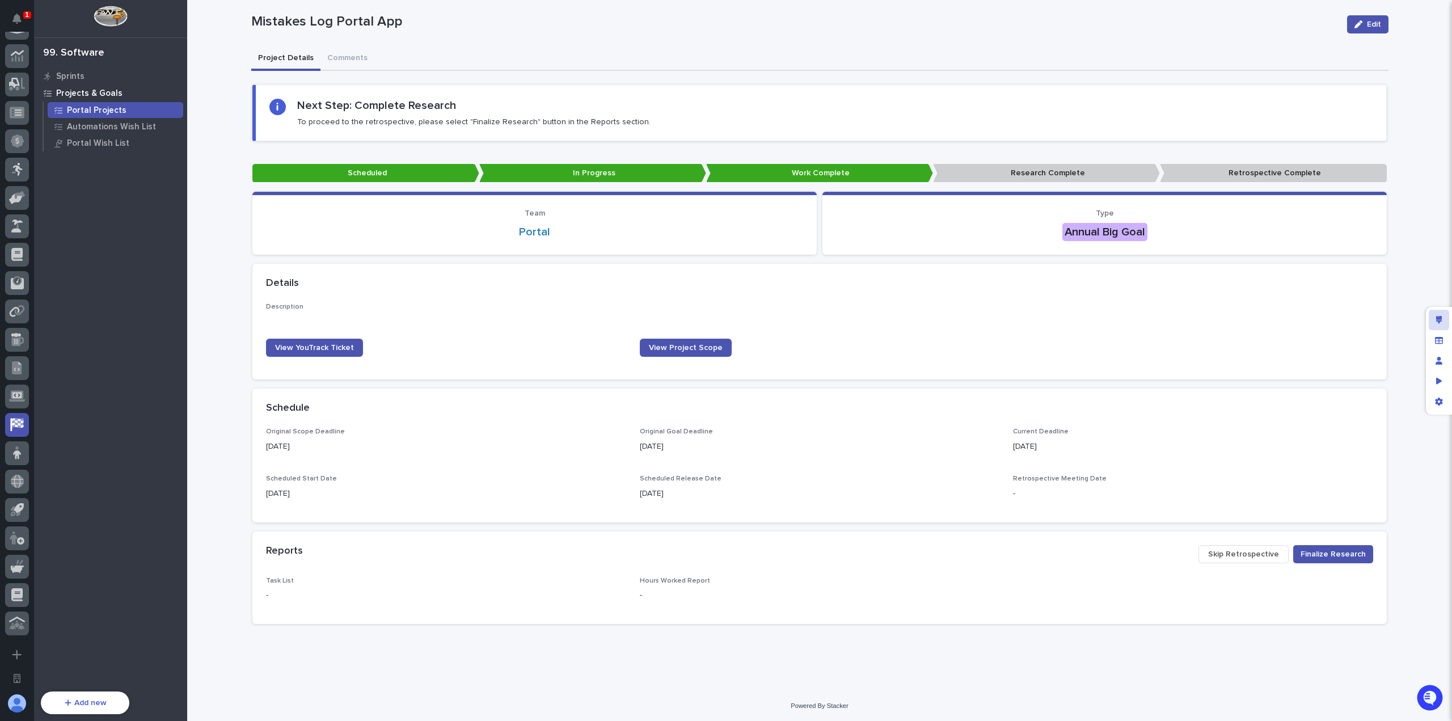
click at [1440, 316] on icon "Edit layout" at bounding box center [1439, 320] width 6 height 8
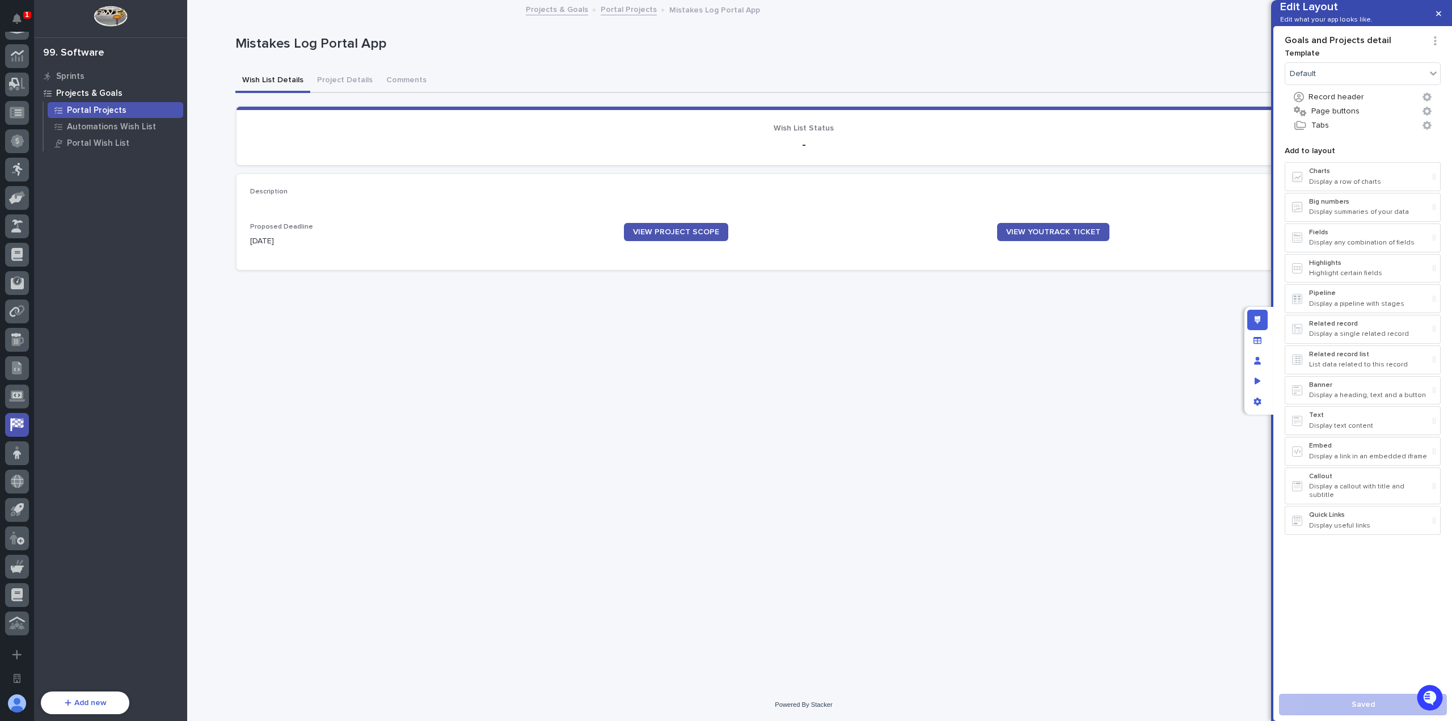
scroll to position [0, 0]
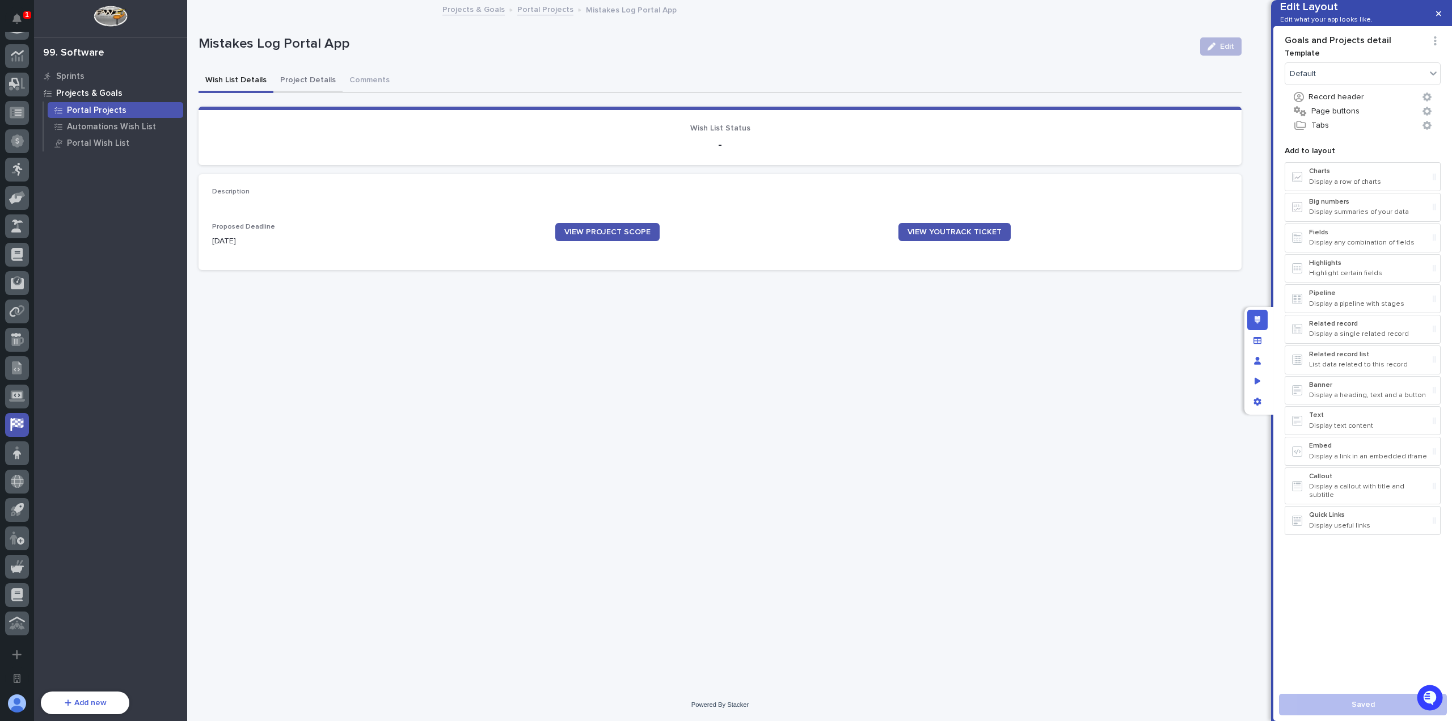
click at [310, 90] on button "Project Details" at bounding box center [307, 81] width 69 height 24
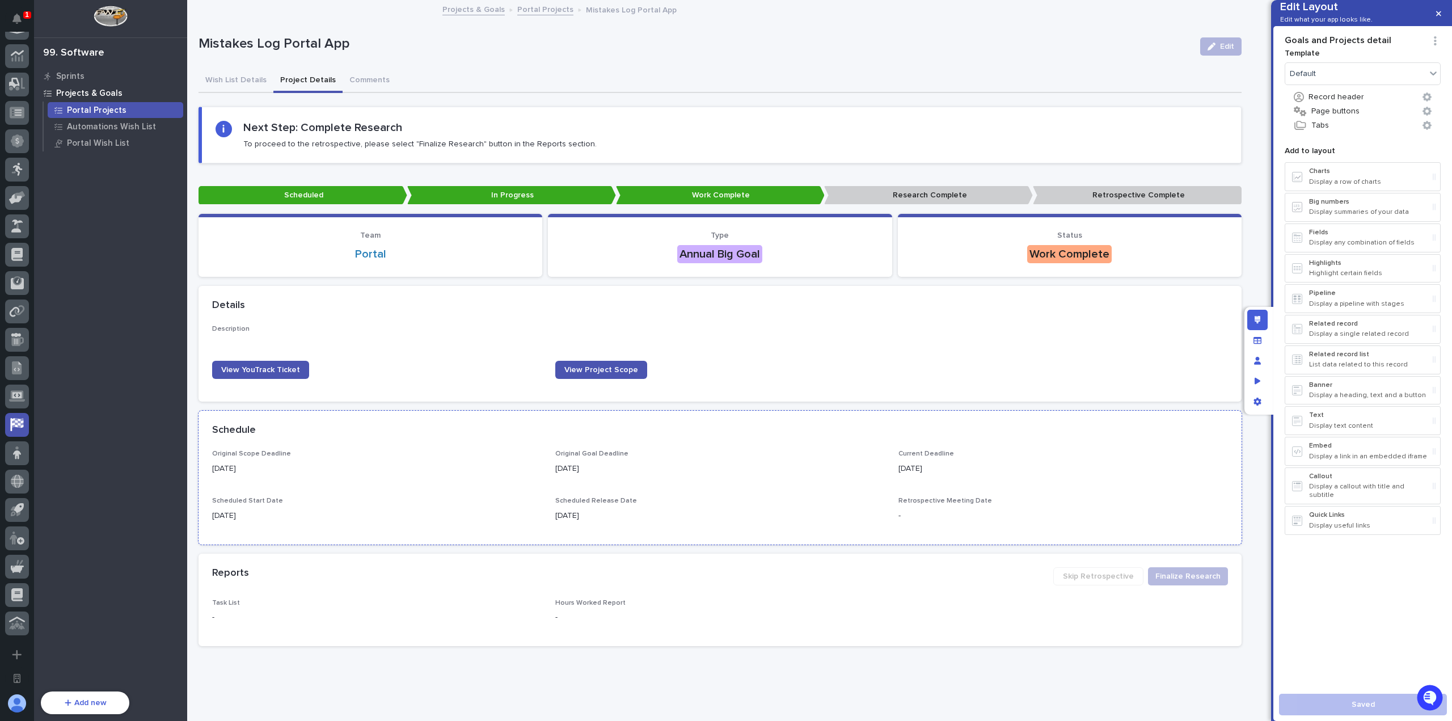
scroll to position [22, 0]
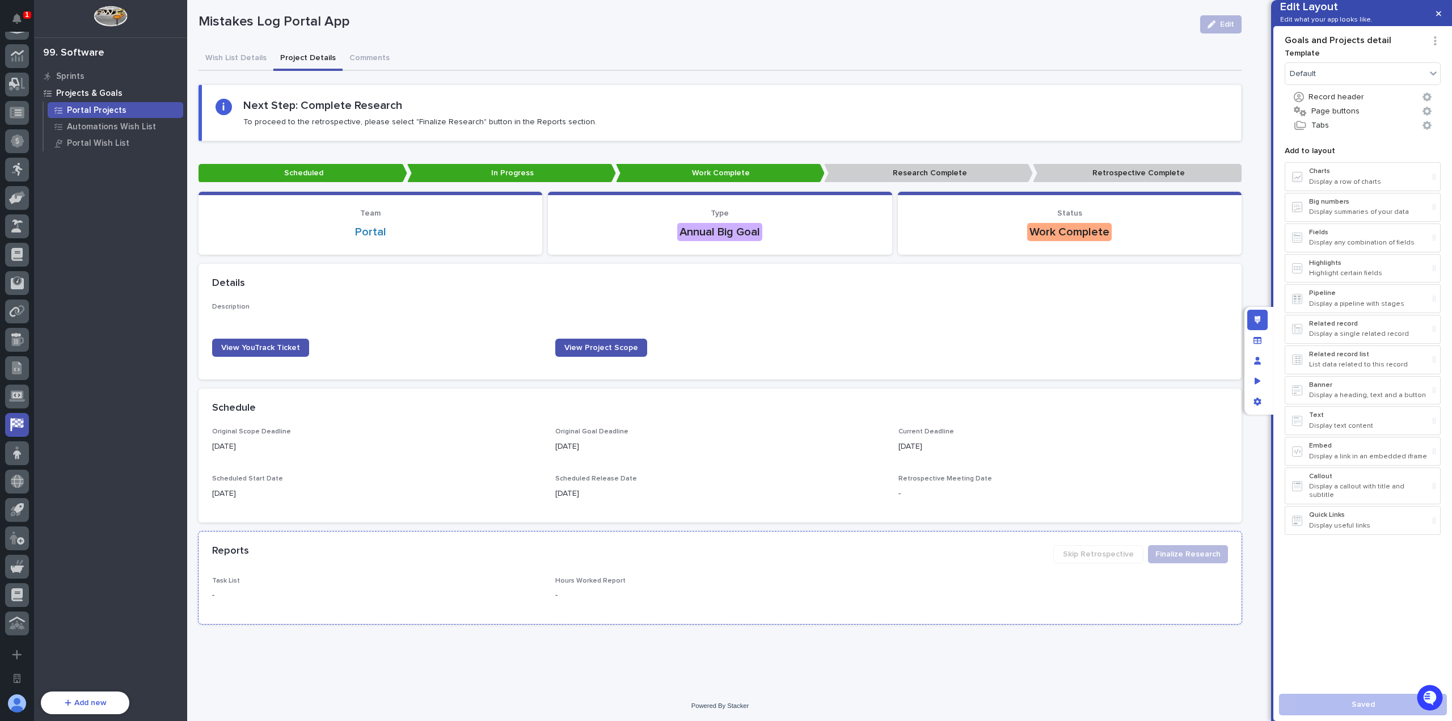
click at [924, 543] on div "Reports Finalize Research Skip Retrospective" at bounding box center [719, 553] width 1043 height 45
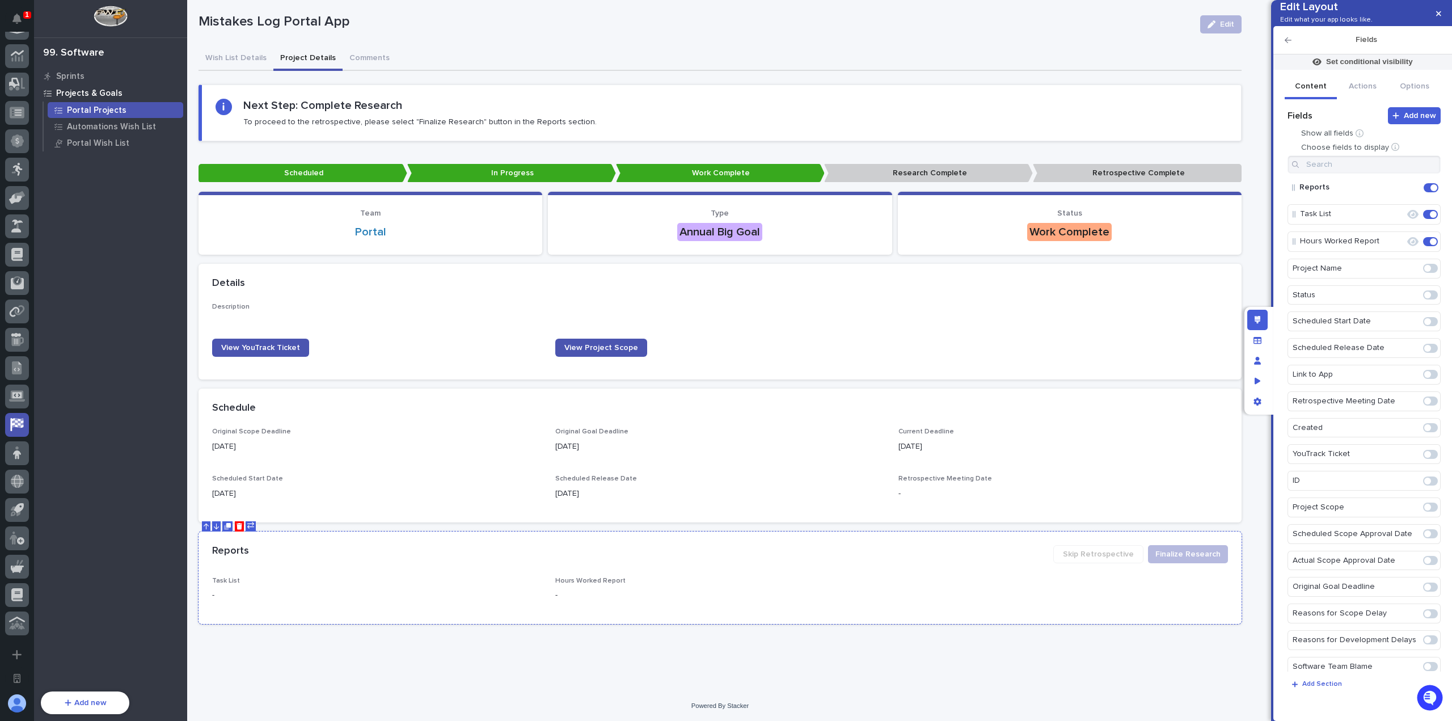
click at [1009, 578] on div "Task List - Hours Worked Report -" at bounding box center [720, 593] width 1016 height 33
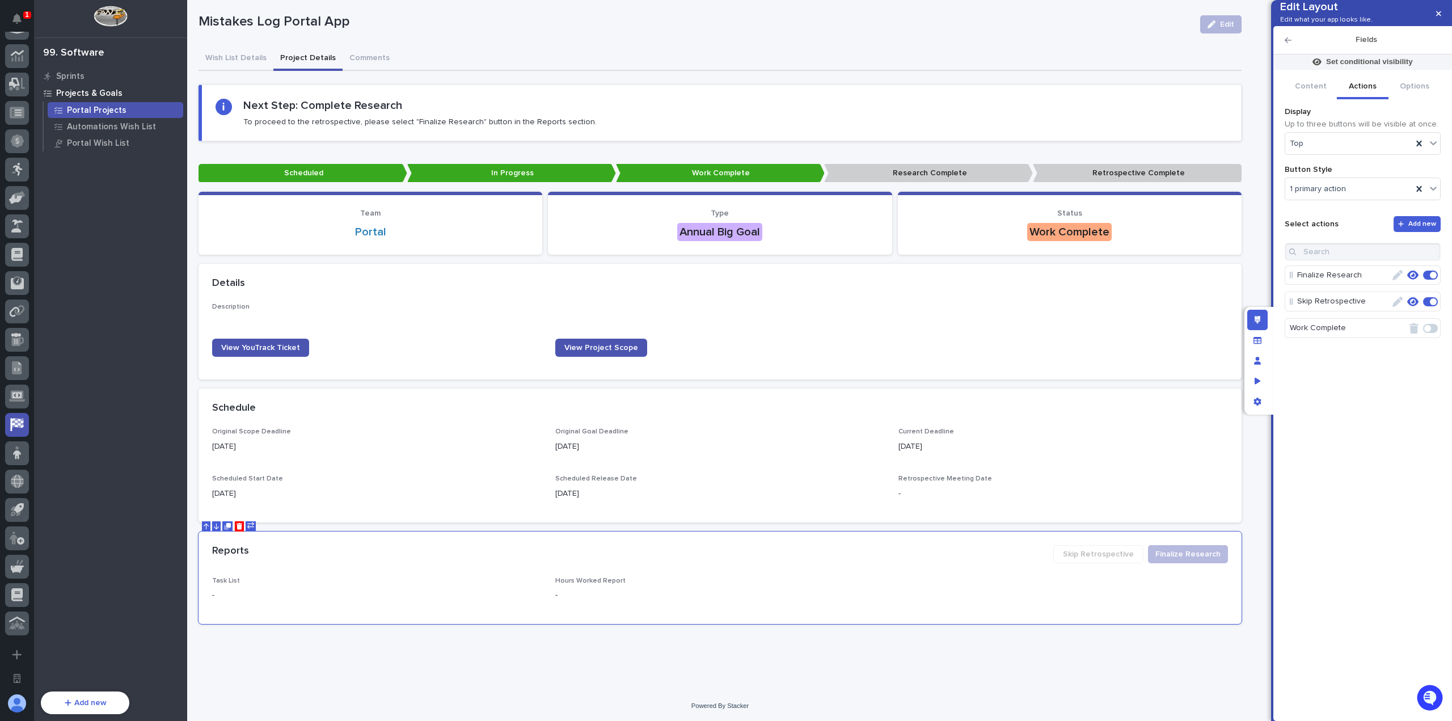
click at [1361, 99] on button "Actions" at bounding box center [1363, 87] width 52 height 24
click at [1412, 307] on icon "button" at bounding box center [1412, 302] width 11 height 10
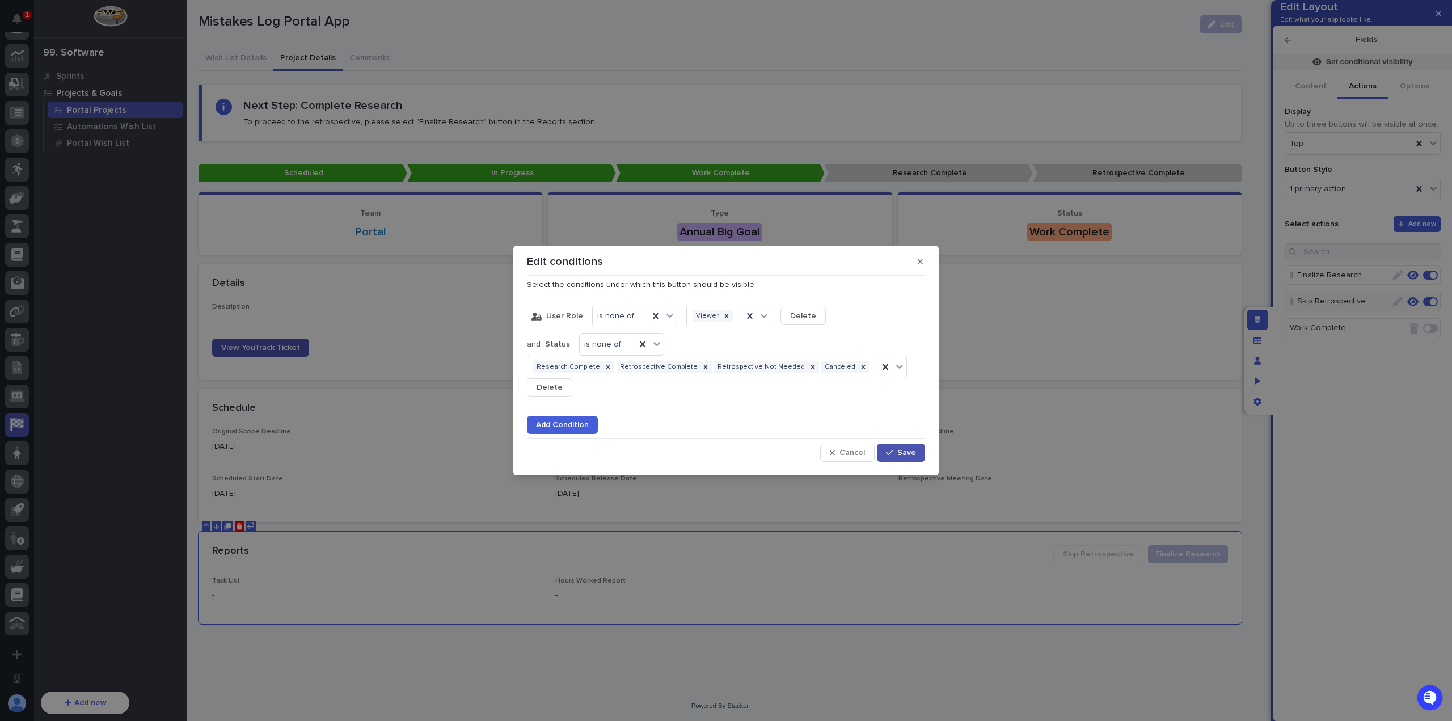
click at [580, 427] on span "Add Condition" at bounding box center [562, 425] width 53 height 8
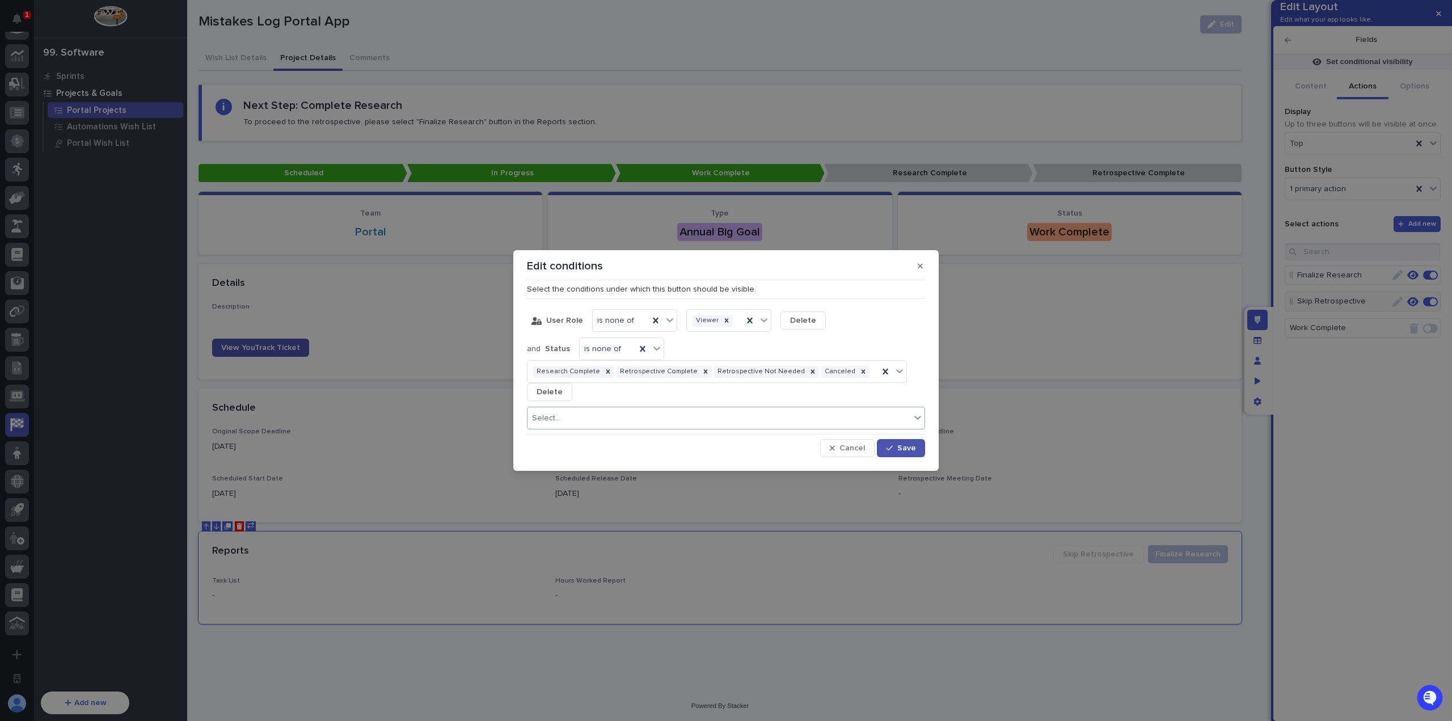
click at [585, 415] on div "Select..." at bounding box center [718, 418] width 383 height 16
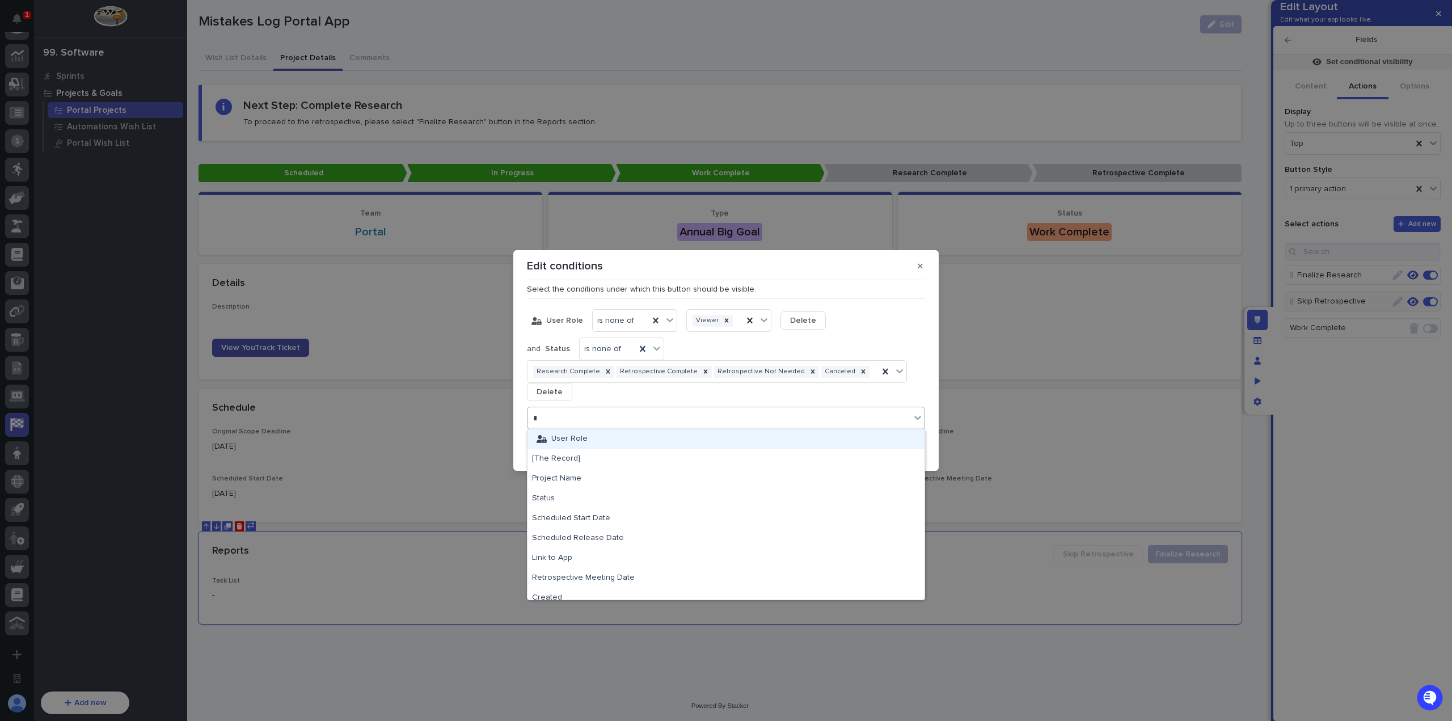
type input "****"
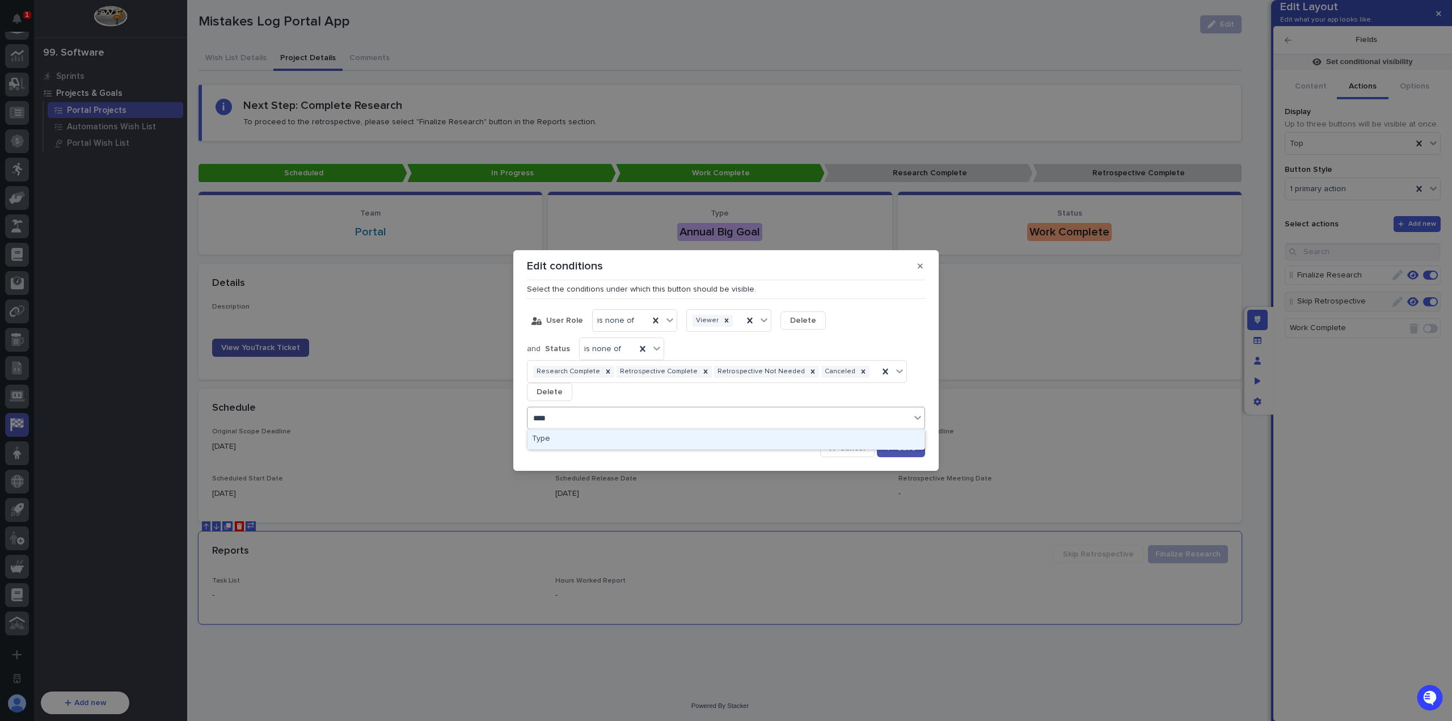
click at [586, 441] on div "Type" at bounding box center [725, 439] width 397 height 20
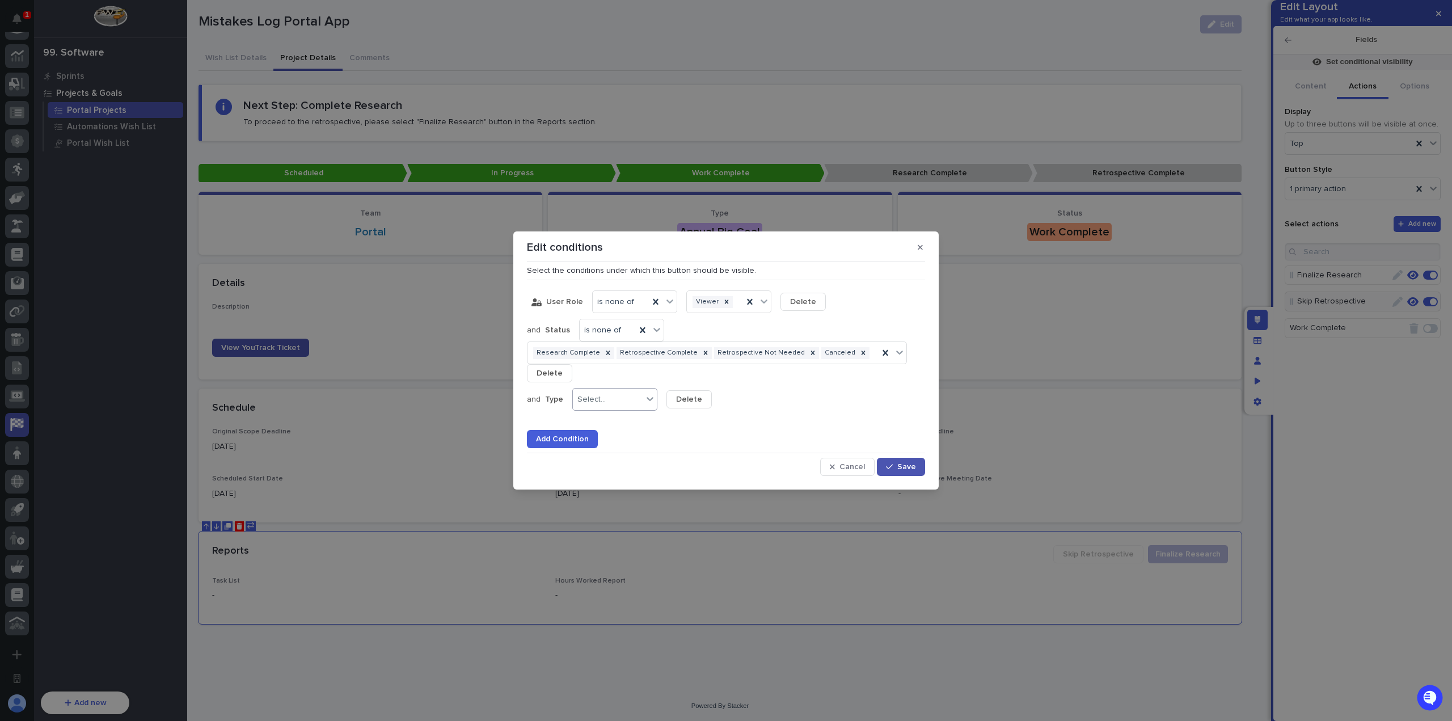
click at [625, 391] on div "Select..." at bounding box center [608, 399] width 70 height 16
click at [619, 425] on div "is" at bounding box center [614, 421] width 84 height 20
click at [690, 401] on div "Select..." at bounding box center [685, 400] width 28 height 10
drag, startPoint x: 719, startPoint y: 471, endPoint x: 725, endPoint y: 463, distance: 10.2
click at [725, 463] on div "Critical Task" at bounding box center [708, 460] width 84 height 20
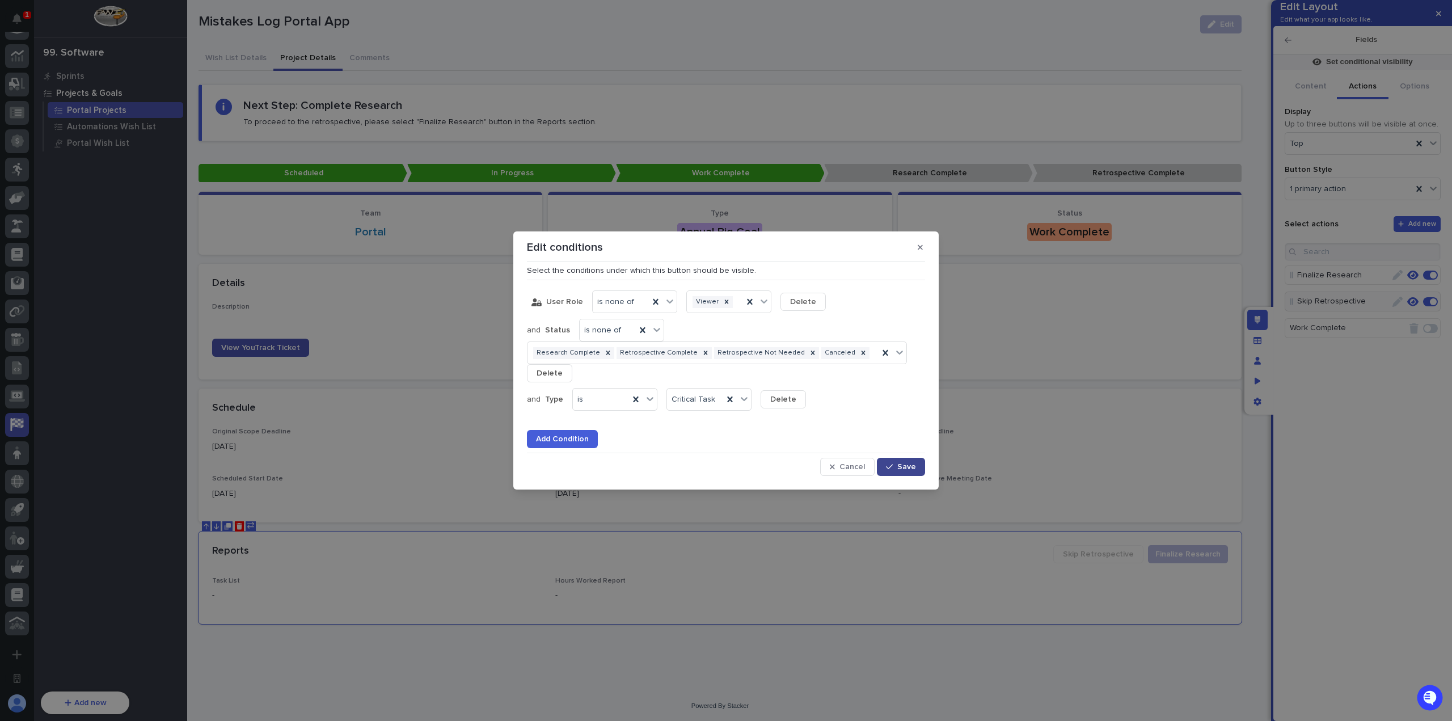
click at [893, 467] on icon "button" at bounding box center [889, 467] width 7 height 8
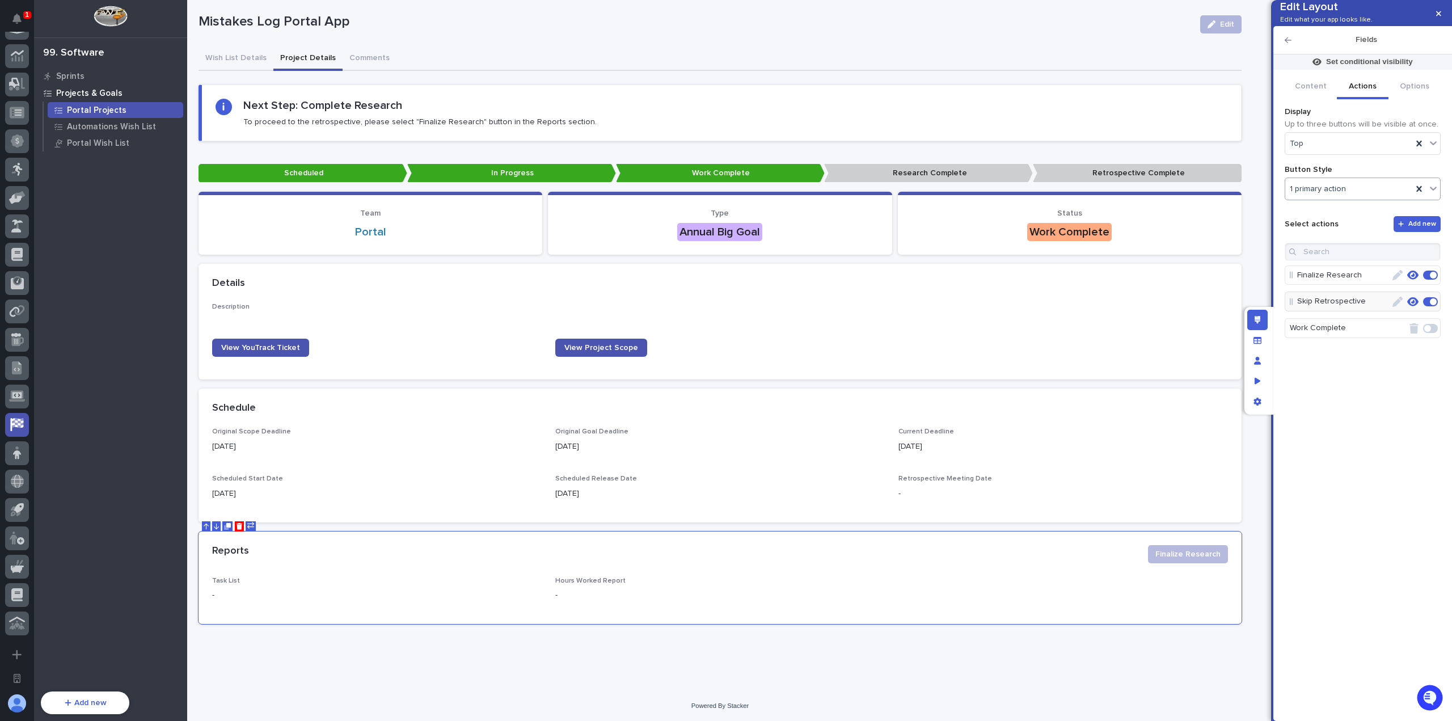
click at [1352, 197] on div "1 primary action" at bounding box center [1348, 189] width 127 height 16
click at [1350, 246] on div "Primary actions" at bounding box center [1362, 248] width 155 height 20
click at [1436, 15] on icon "button" at bounding box center [1438, 13] width 5 height 5
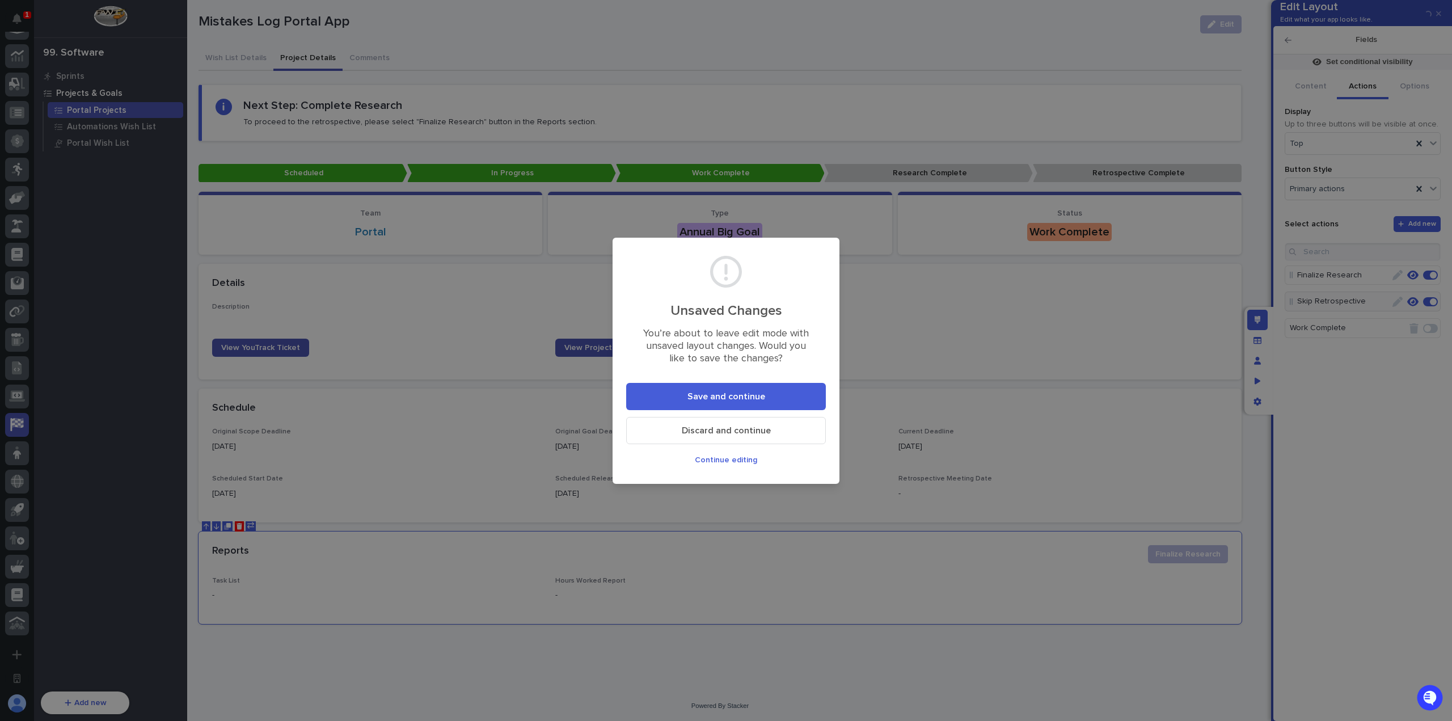
click at [767, 394] on button "Save and continue" at bounding box center [726, 396] width 200 height 27
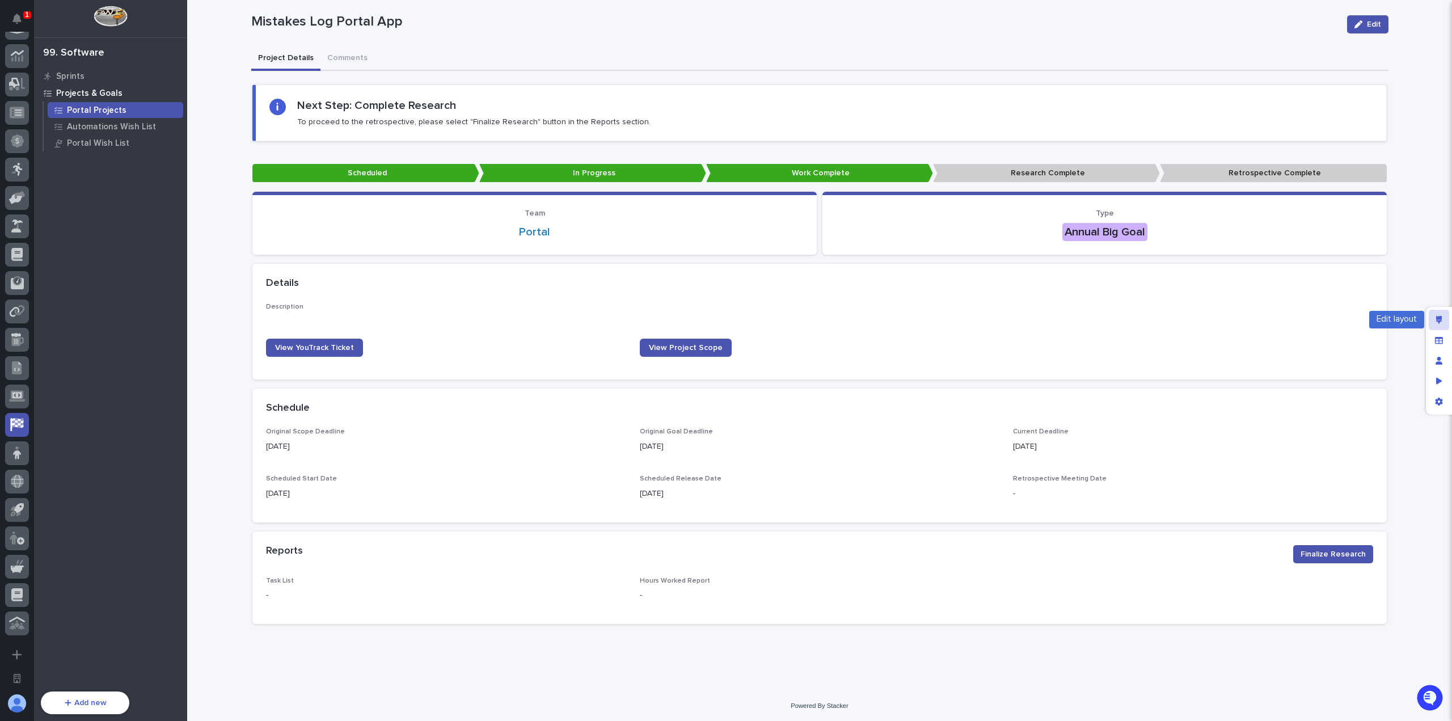
click at [1436, 320] on icon "Edit layout" at bounding box center [1439, 320] width 6 height 8
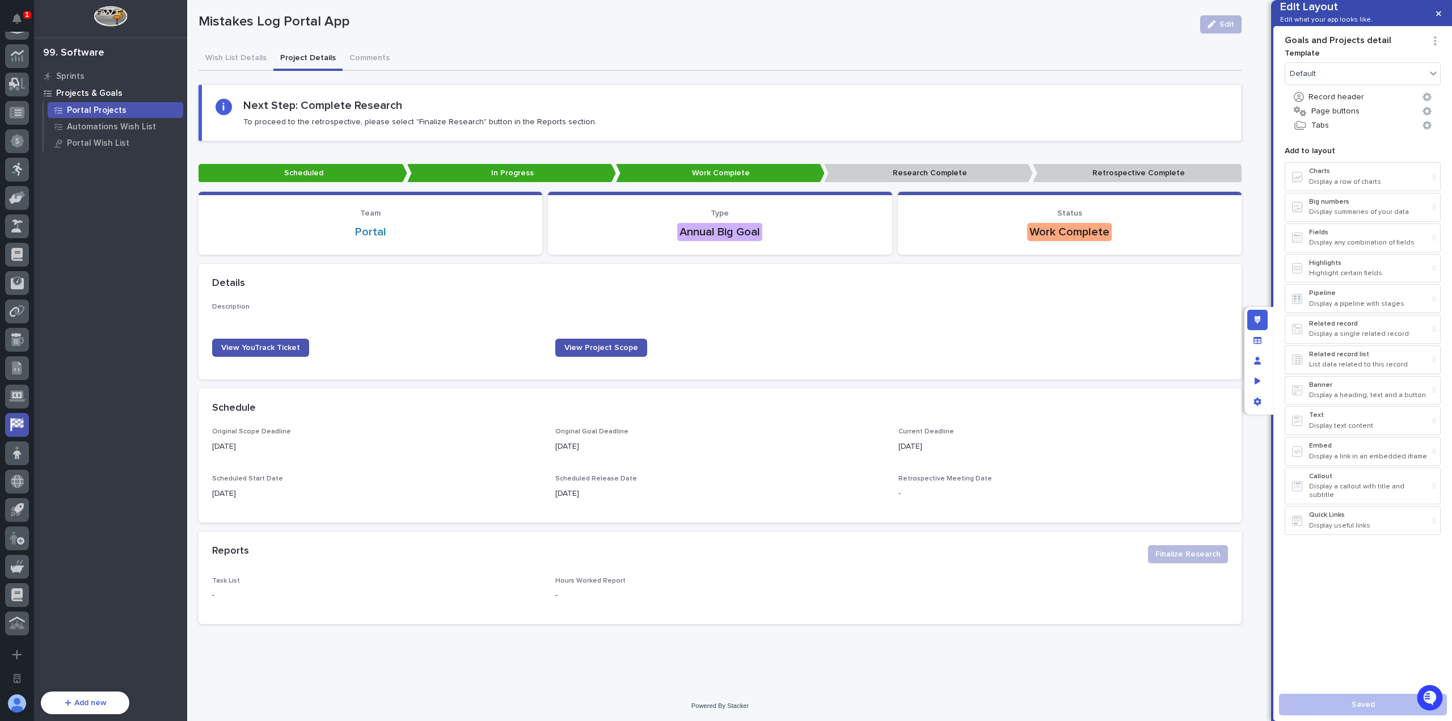
drag, startPoint x: 1318, startPoint y: 438, endPoint x: 1401, endPoint y: 604, distance: 184.9
click at [1405, 607] on div "Template Default Record header Page buttons Tabs Add to layout Charts Display a…" at bounding box center [1362, 364] width 156 height 641
click at [1337, 497] on p "Display a callout with title and subtitle" at bounding box center [1368, 491] width 119 height 16
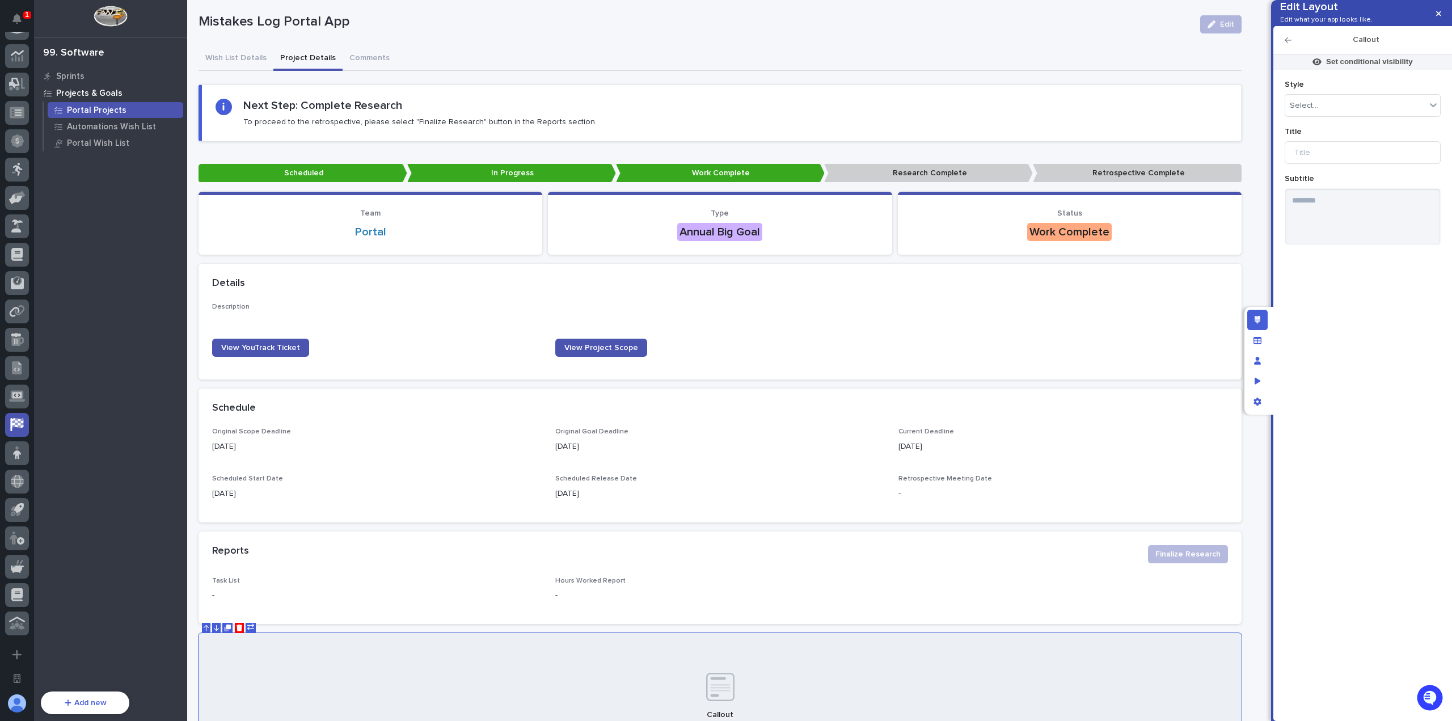
scroll to position [95, 0]
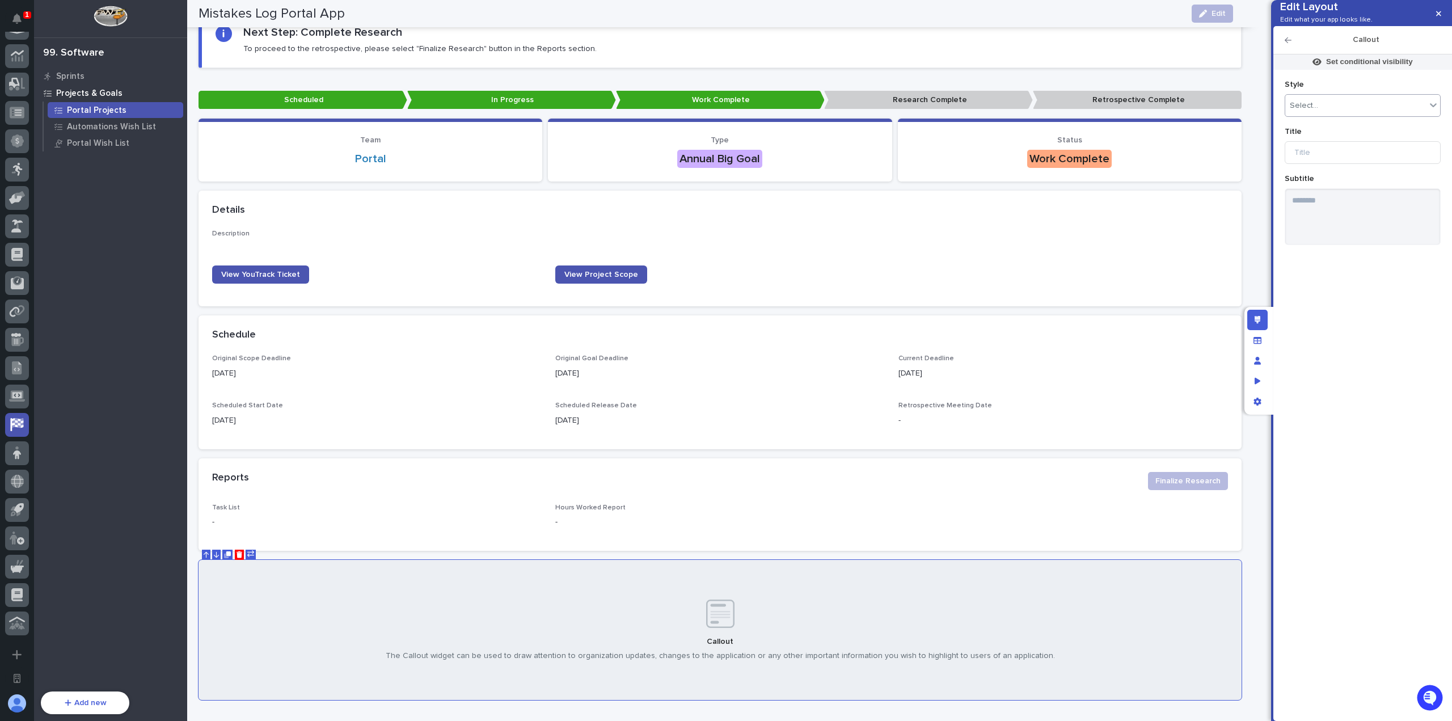
click at [1337, 114] on div "Select..." at bounding box center [1355, 106] width 141 height 16
click at [1338, 206] on div "Information" at bounding box center [1362, 205] width 155 height 20
click at [1351, 164] on input at bounding box center [1362, 152] width 156 height 23
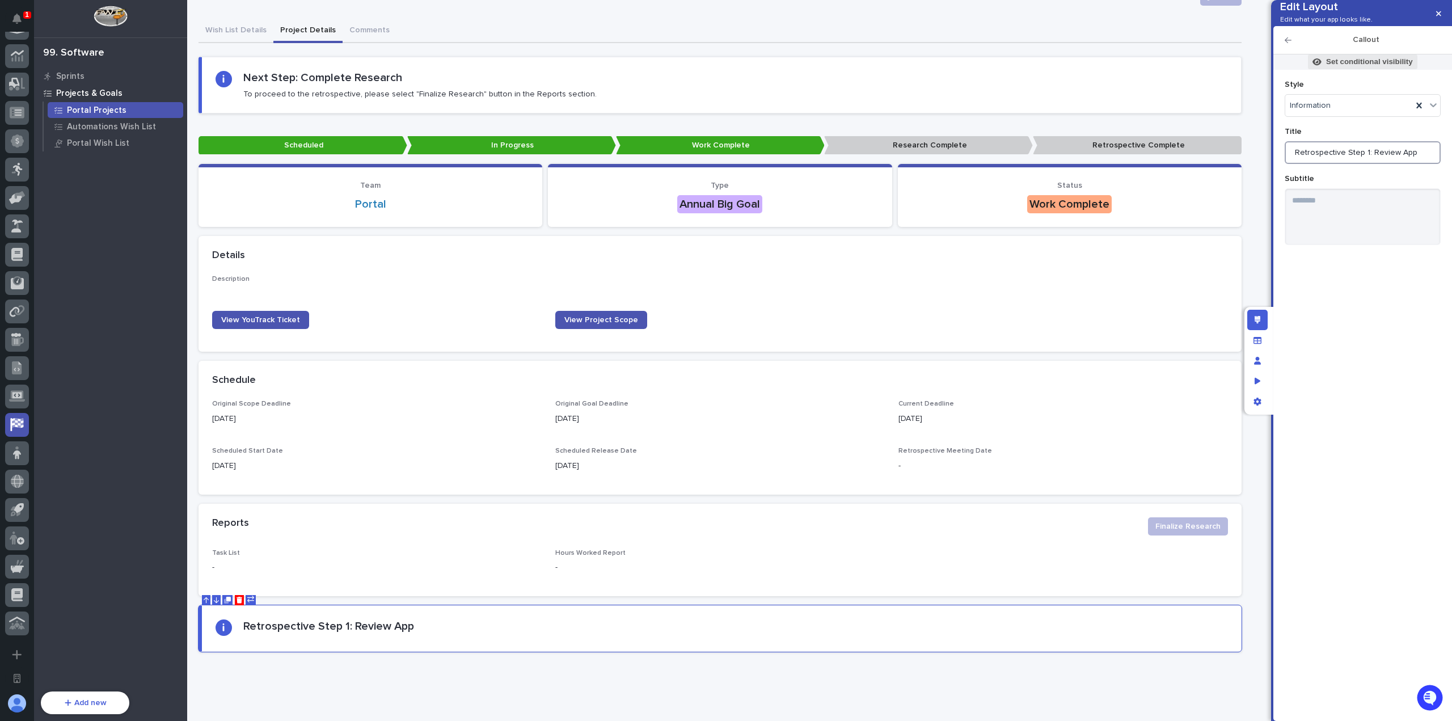
type input "Retrospective Step 1: Review App"
click at [1367, 67] on p "Set conditional visibility" at bounding box center [1369, 62] width 87 height 10
click at [1316, 153] on span "Add Filter" at bounding box center [1302, 153] width 36 height 8
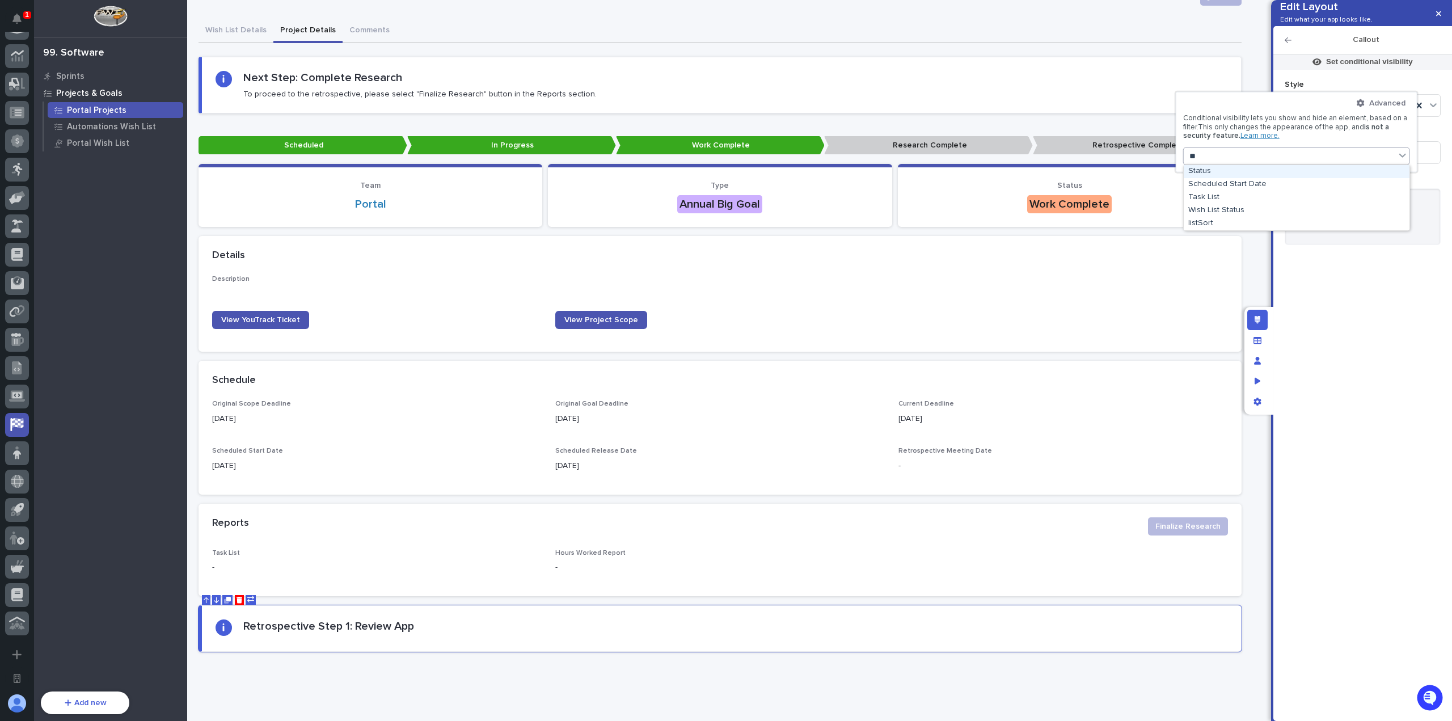
type input "***"
click at [1275, 171] on div "Status" at bounding box center [1296, 171] width 226 height 13
click at [1258, 202] on div "Select..." at bounding box center [1289, 205] width 202 height 16
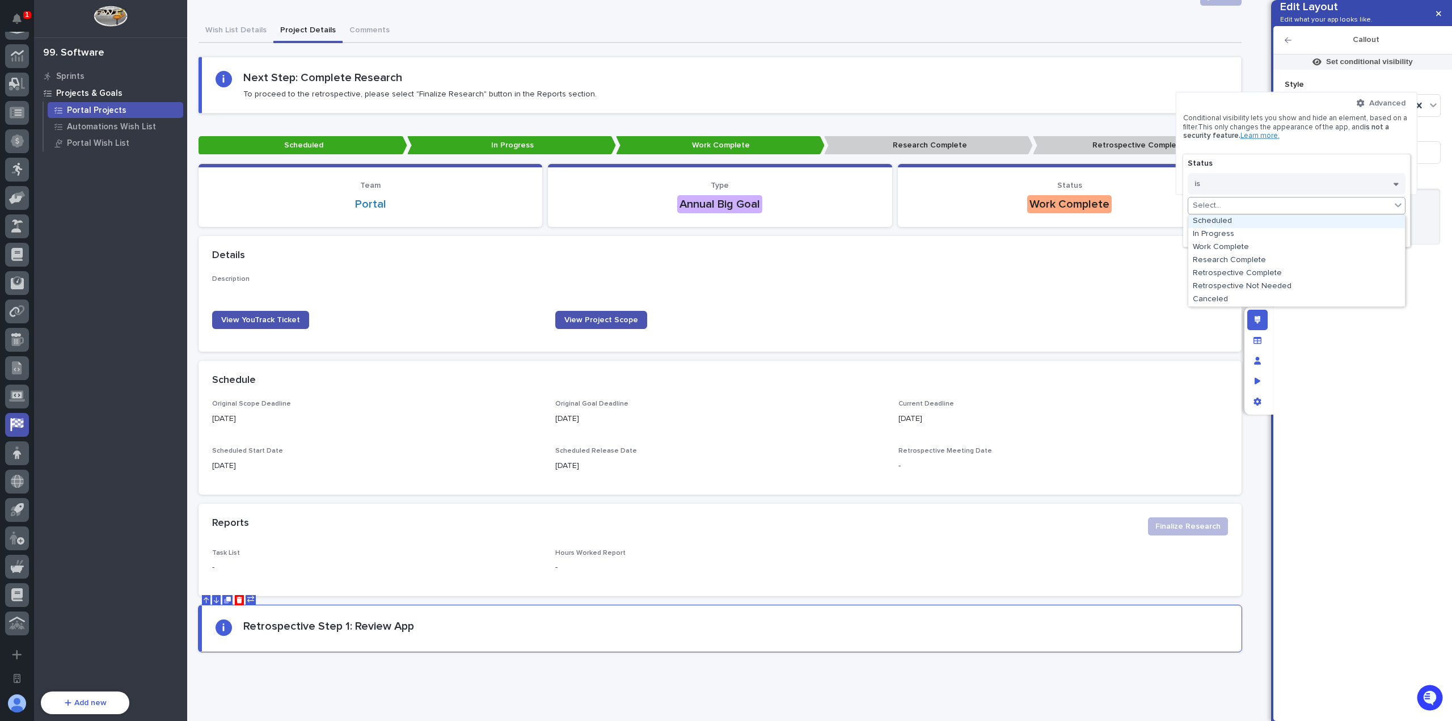
click at [1328, 151] on div "Advanced Conditional visibility lets you show and hide an element, based on a f…" at bounding box center [1296, 143] width 227 height 88
click at [1319, 230] on button "Done" at bounding box center [1296, 233] width 218 height 18
click at [1402, 163] on icon at bounding box center [1400, 161] width 5 height 7
click at [1301, 152] on span "Add Filter" at bounding box center [1302, 153] width 36 height 8
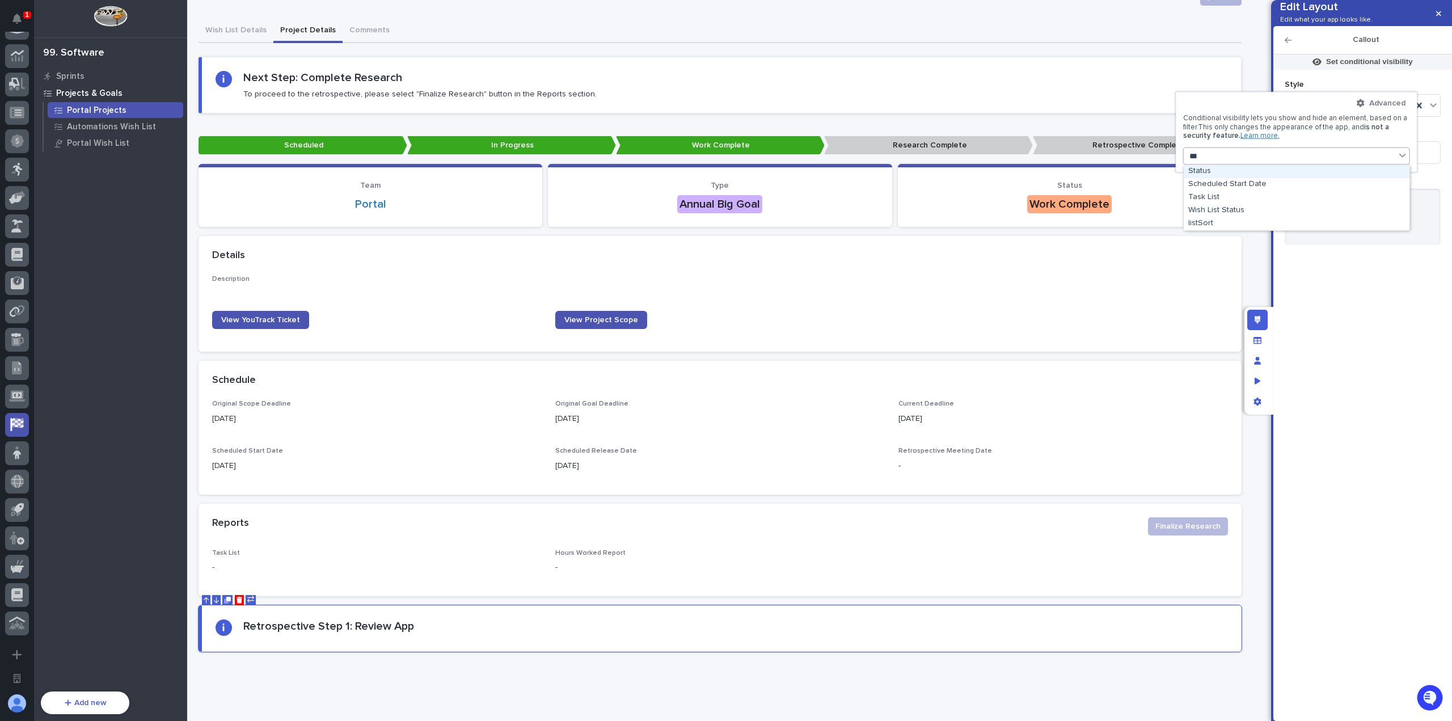
type input "****"
click at [1301, 176] on div "Status" at bounding box center [1296, 171] width 226 height 13
click at [1286, 177] on button "is" at bounding box center [1296, 184] width 218 height 22
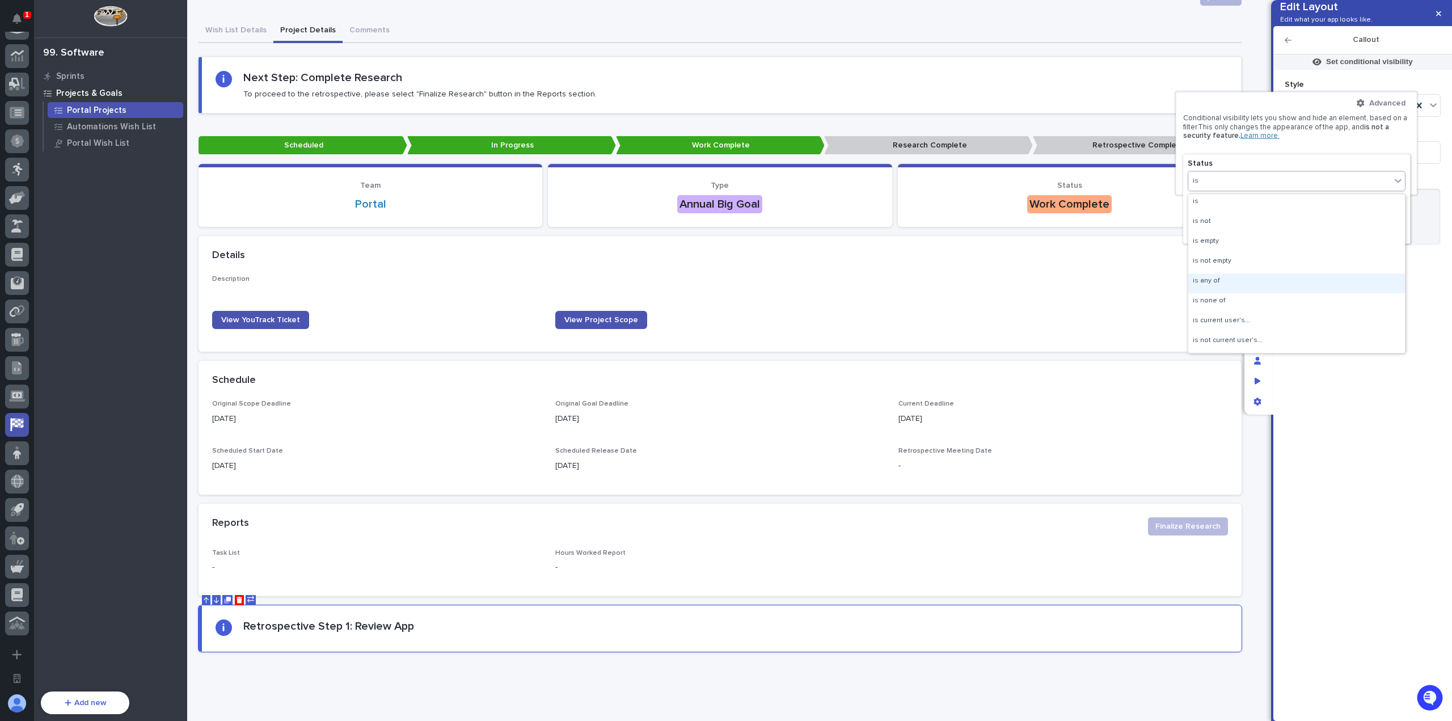
click at [1241, 283] on div "is any of" at bounding box center [1296, 283] width 217 height 20
click at [1273, 204] on div "Select..." at bounding box center [1289, 205] width 202 height 16
drag, startPoint x: 1265, startPoint y: 261, endPoint x: 1267, endPoint y: 243, distance: 18.2
click at [1265, 261] on div "Research Complete" at bounding box center [1296, 260] width 217 height 13
click at [1287, 207] on div "Research Complete" at bounding box center [1273, 205] width 202 height 16
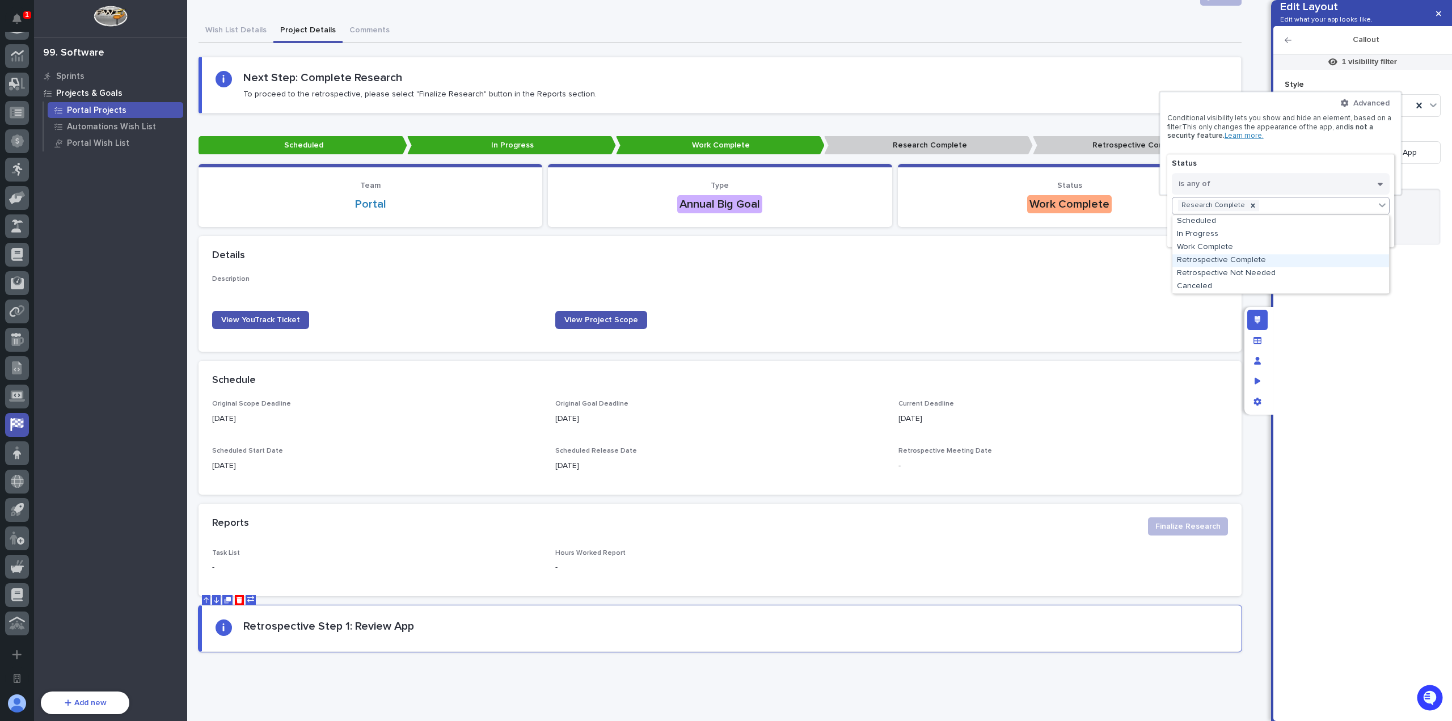
click at [1281, 261] on div "Retrospective Complete" at bounding box center [1280, 260] width 217 height 13
click at [1307, 235] on button "Done" at bounding box center [1281, 233] width 218 height 18
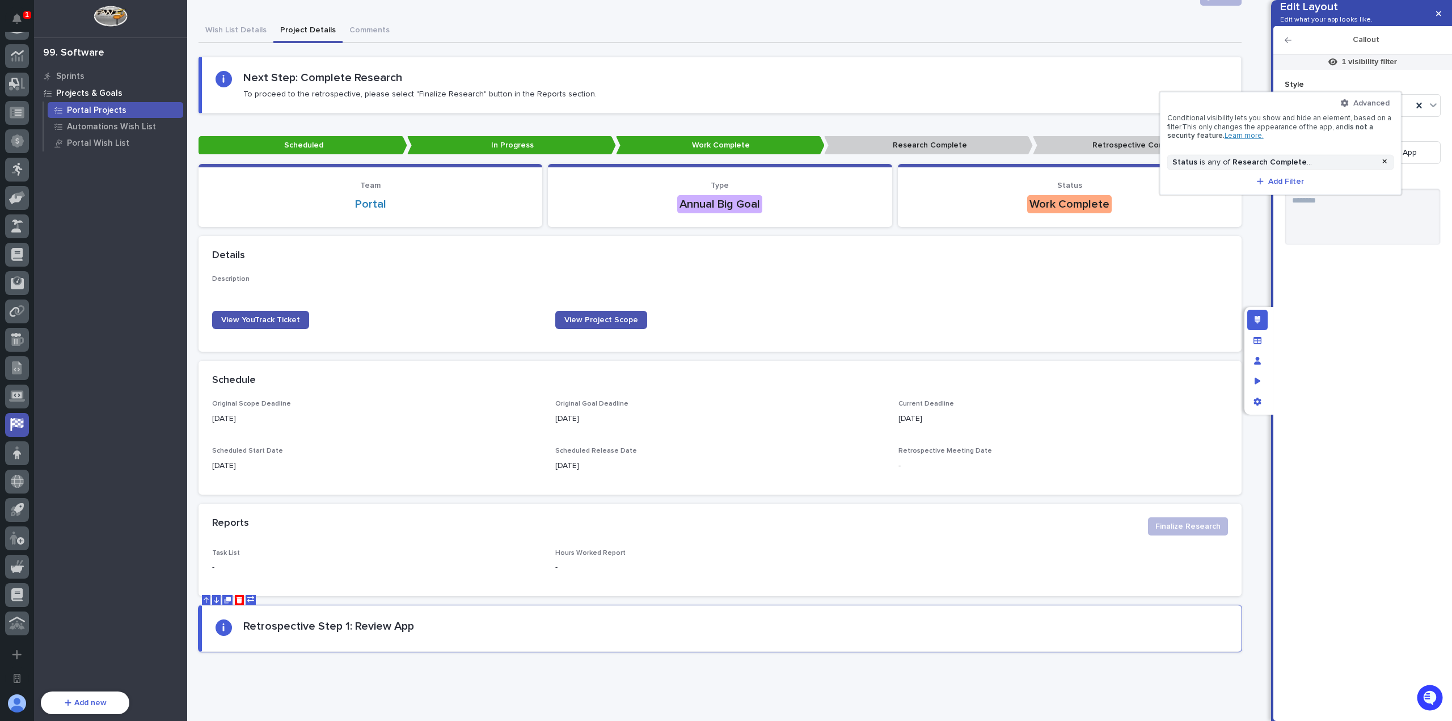
click at [1342, 298] on div at bounding box center [726, 360] width 1452 height 721
click at [1358, 117] on div "Information" at bounding box center [1362, 105] width 156 height 23
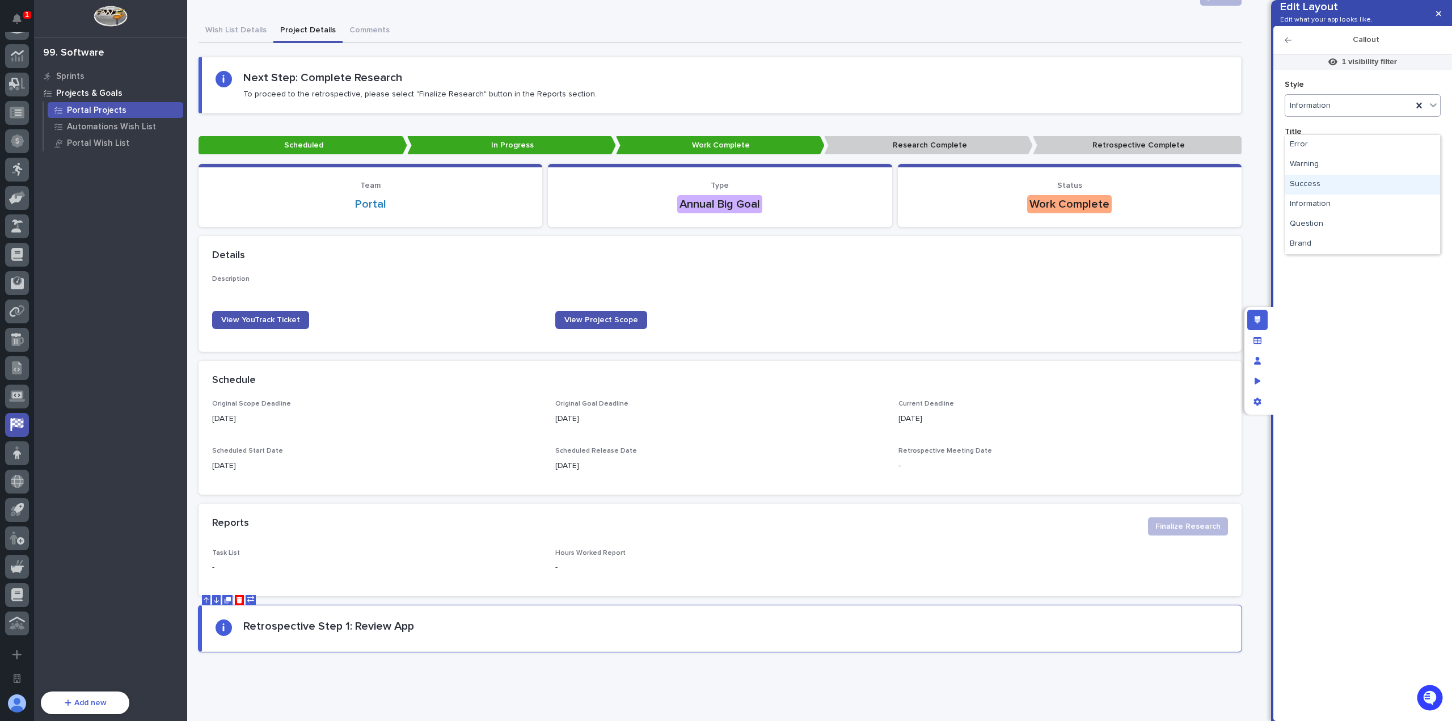
drag, startPoint x: 1342, startPoint y: 172, endPoint x: 1342, endPoint y: 184, distance: 11.9
click at [1342, 184] on div "Success" at bounding box center [1362, 185] width 155 height 20
click at [1360, 114] on div "Success" at bounding box center [1348, 106] width 127 height 16
drag, startPoint x: 1344, startPoint y: 213, endPoint x: 1342, endPoint y: 221, distance: 8.1
click at [1342, 221] on div "Question" at bounding box center [1362, 224] width 155 height 20
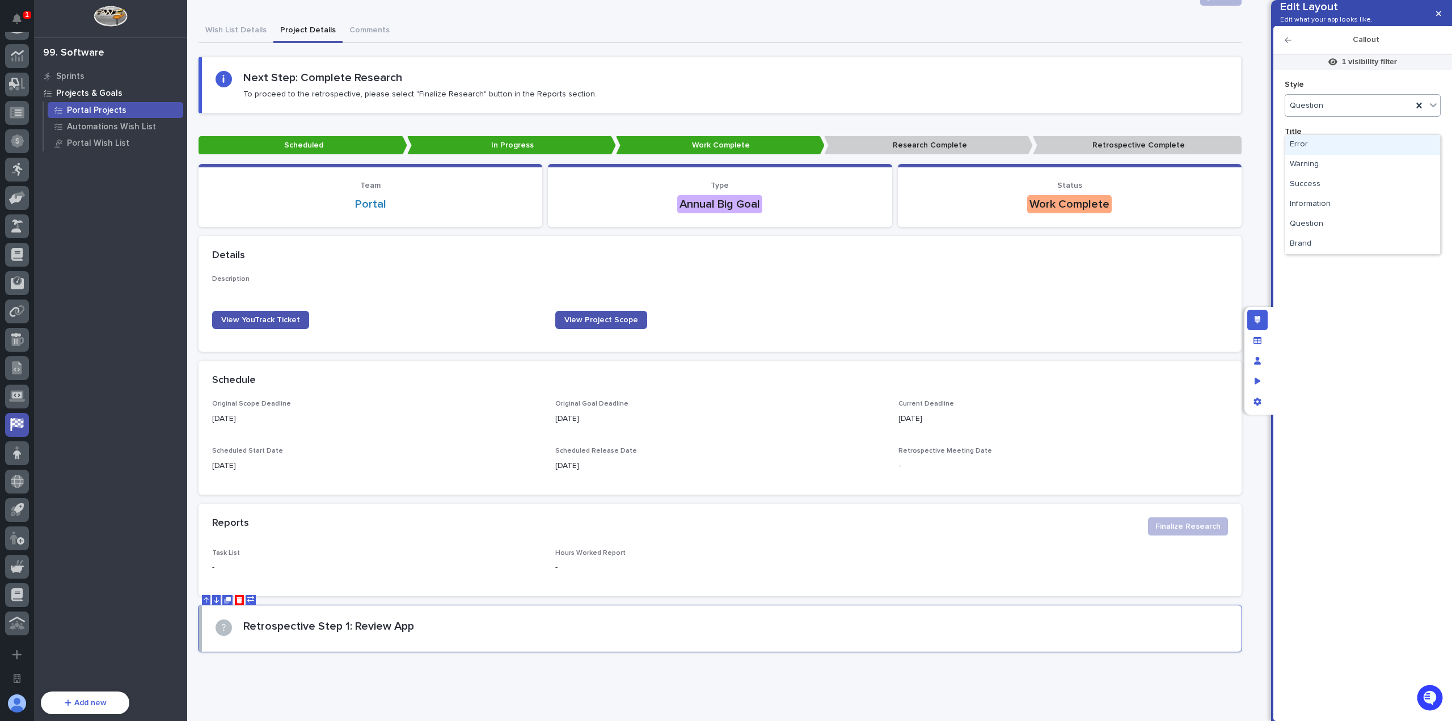
click at [1352, 114] on div "Question" at bounding box center [1348, 106] width 127 height 16
click at [1333, 248] on div "Brand" at bounding box center [1362, 244] width 155 height 20
click at [1354, 114] on div "Brand" at bounding box center [1348, 106] width 127 height 16
click at [1349, 179] on div "Success" at bounding box center [1362, 185] width 155 height 20
click at [1361, 114] on div "Success" at bounding box center [1348, 106] width 127 height 16
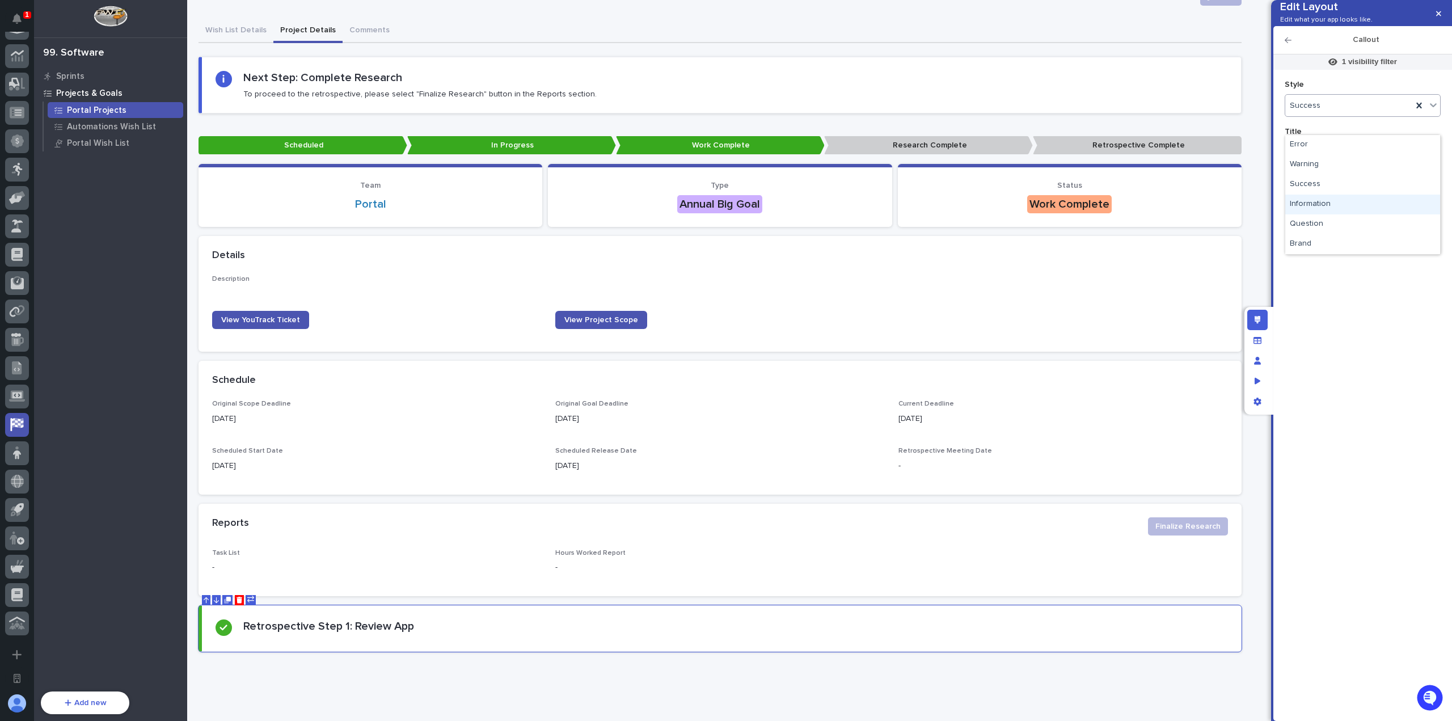
click at [1354, 198] on div "Information" at bounding box center [1362, 205] width 155 height 20
click at [1355, 114] on div "Information" at bounding box center [1348, 106] width 127 height 16
click at [1349, 150] on div "Error" at bounding box center [1362, 145] width 155 height 20
click at [1357, 114] on div "Error" at bounding box center [1348, 106] width 127 height 16
click at [1351, 248] on div "Brand" at bounding box center [1362, 244] width 155 height 20
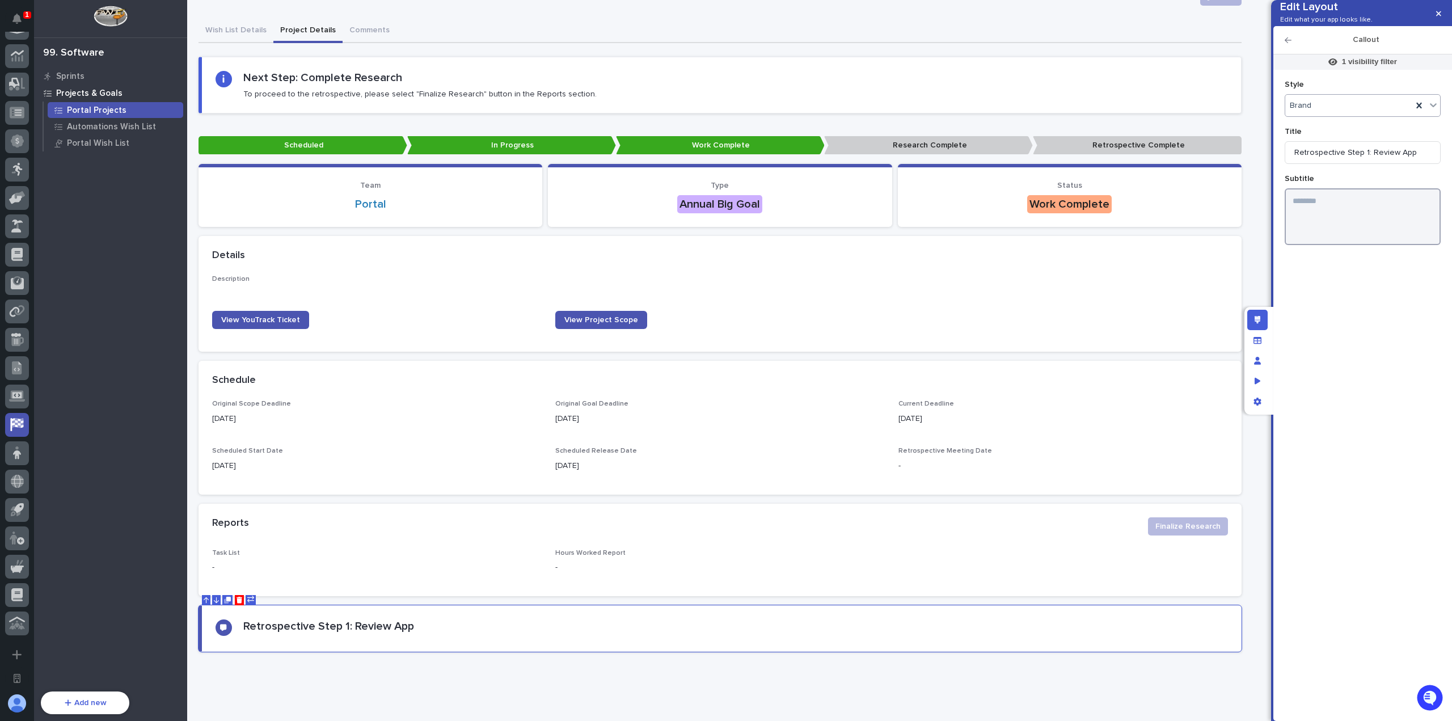
click at [1350, 222] on textarea at bounding box center [1362, 216] width 156 height 57
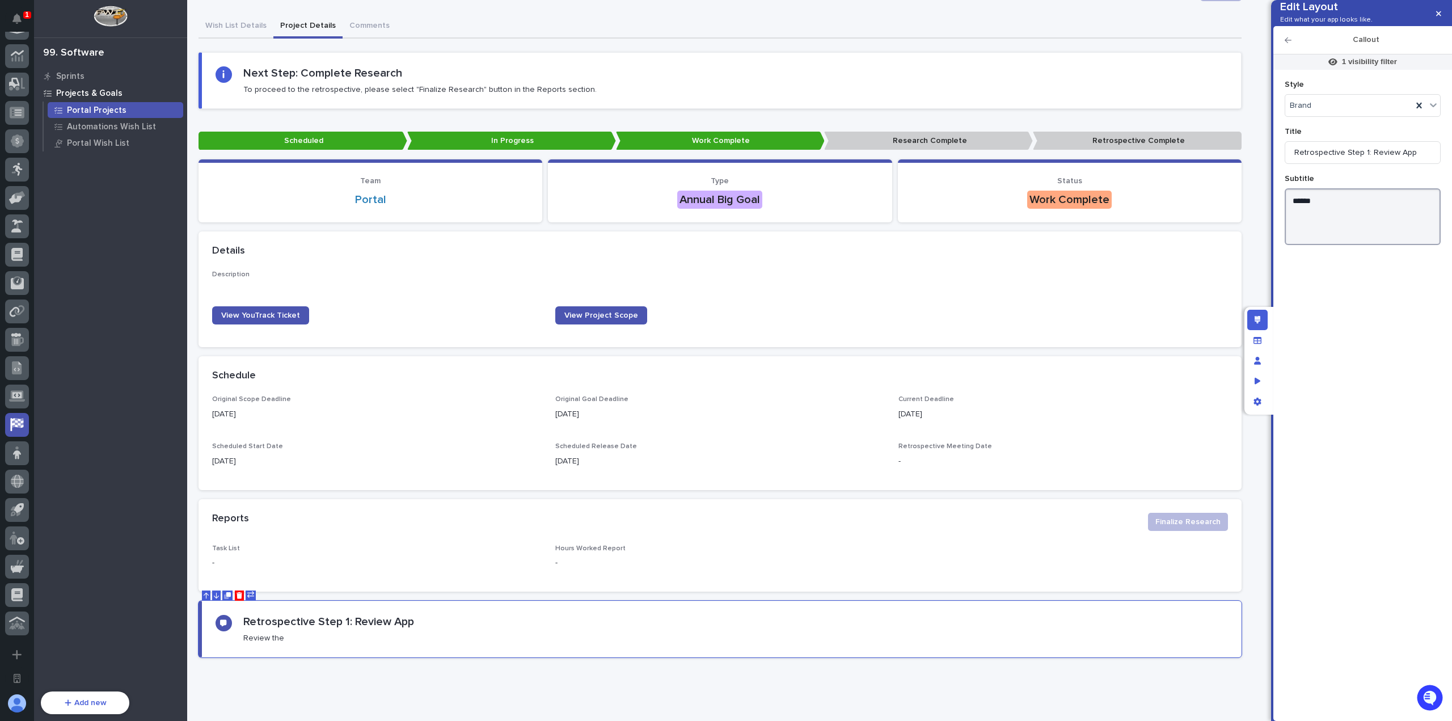
type textarea "*****"
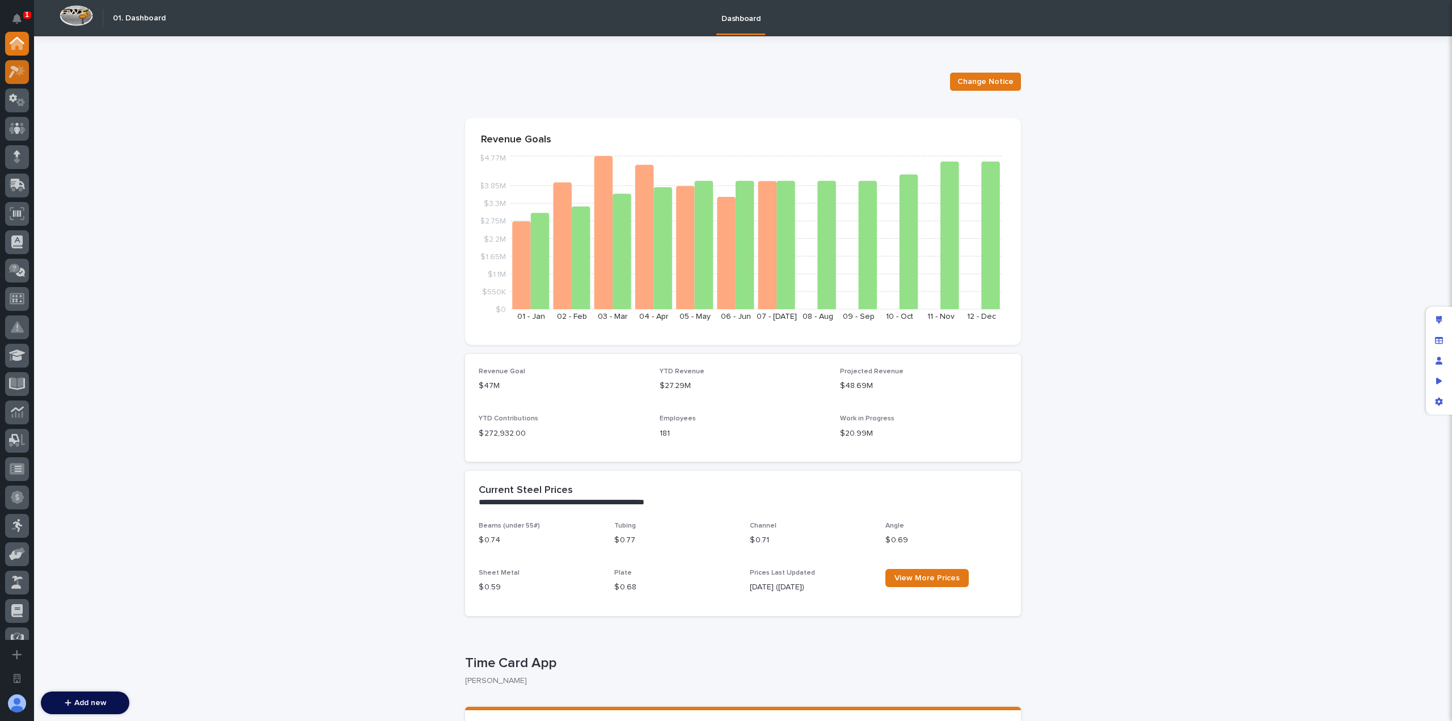
click at [25, 73] on icon at bounding box center [17, 71] width 16 height 13
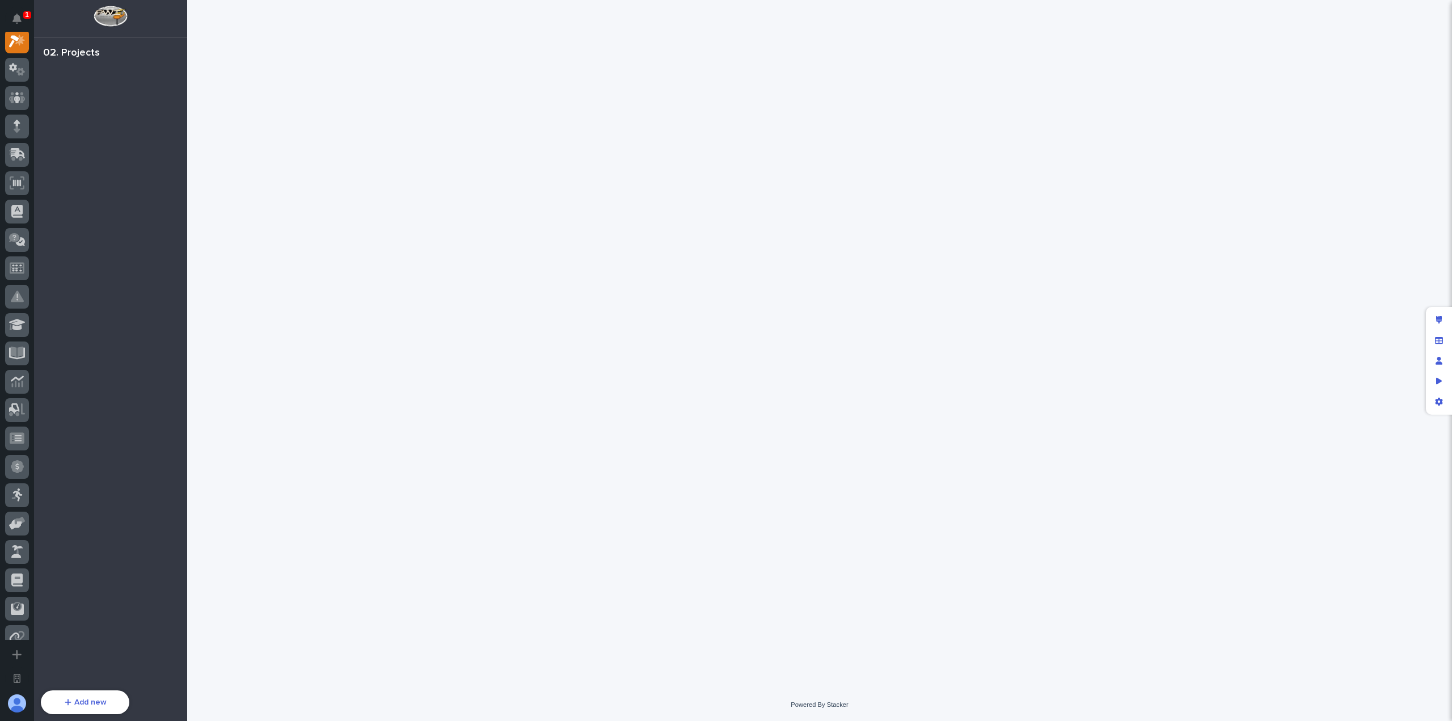
scroll to position [28, 0]
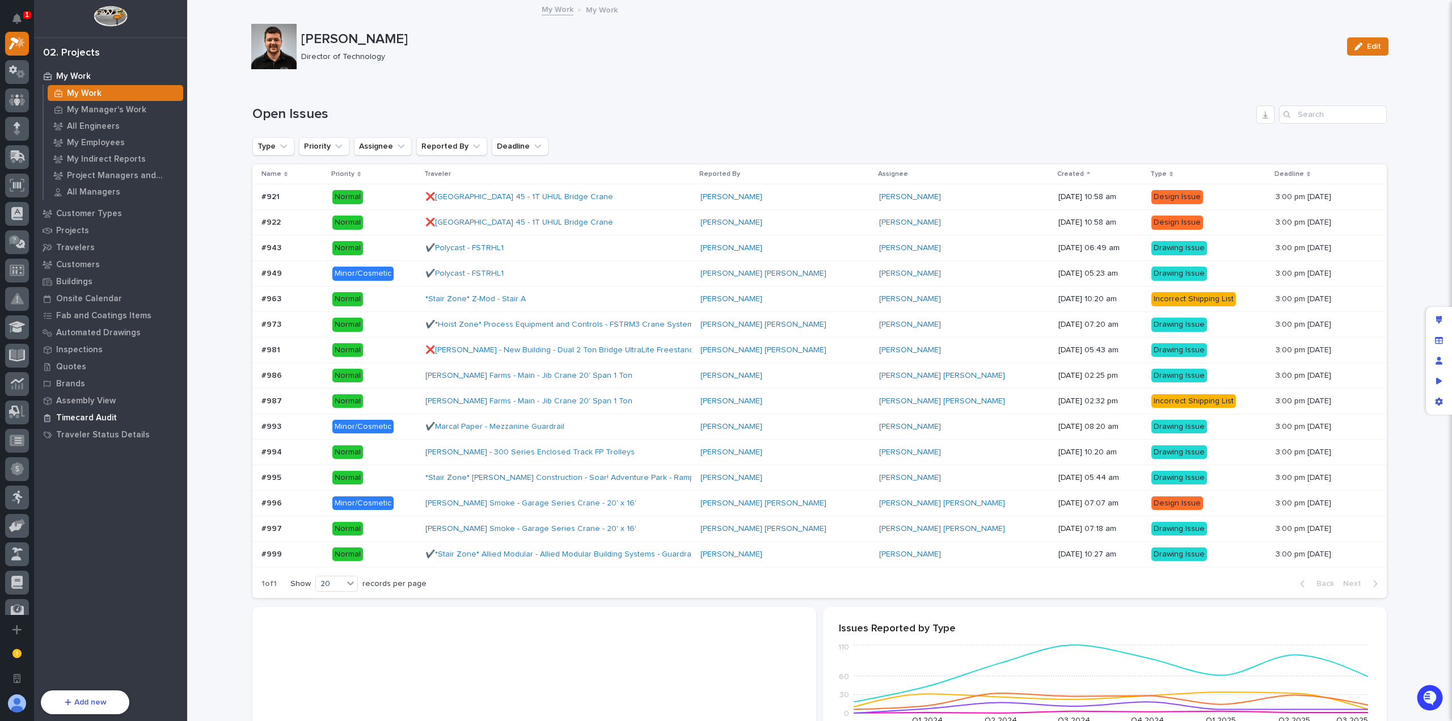
click at [107, 413] on p "Timecard Audit" at bounding box center [86, 418] width 61 height 10
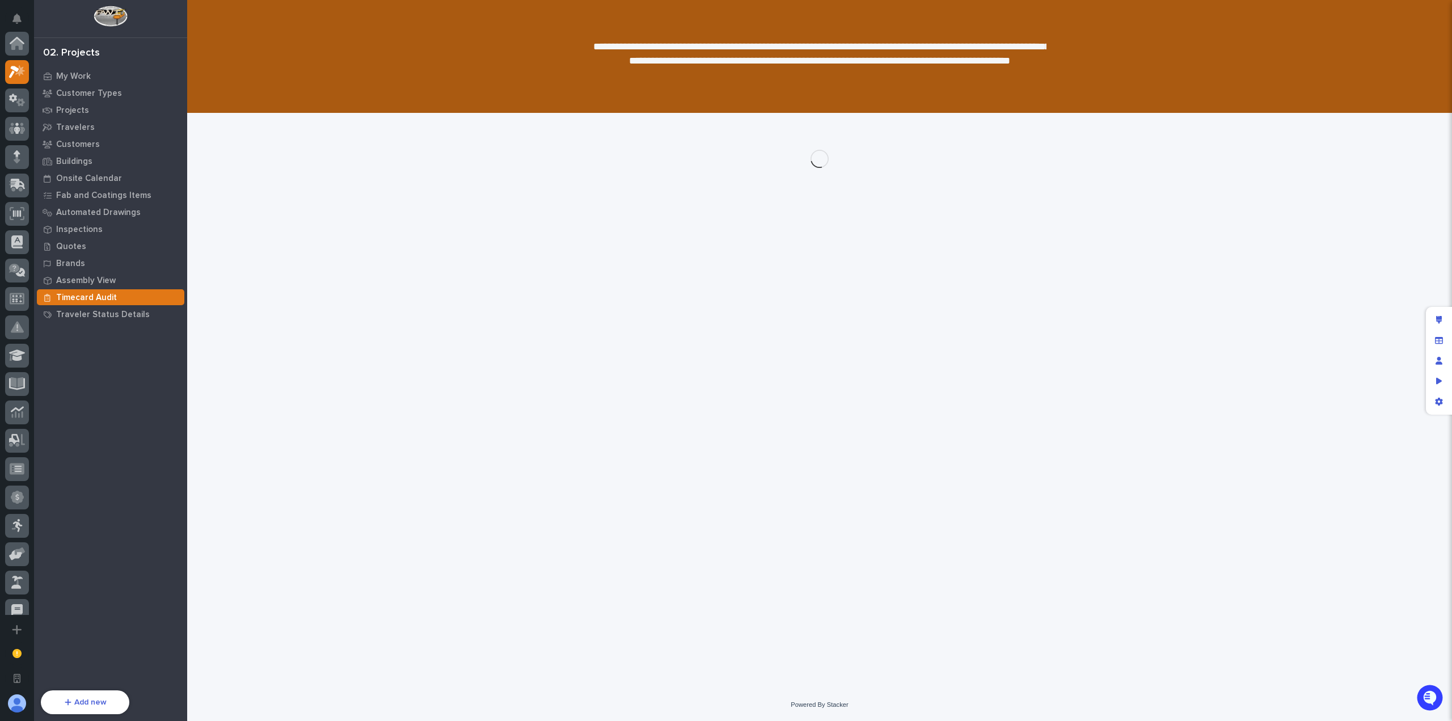
scroll to position [28, 0]
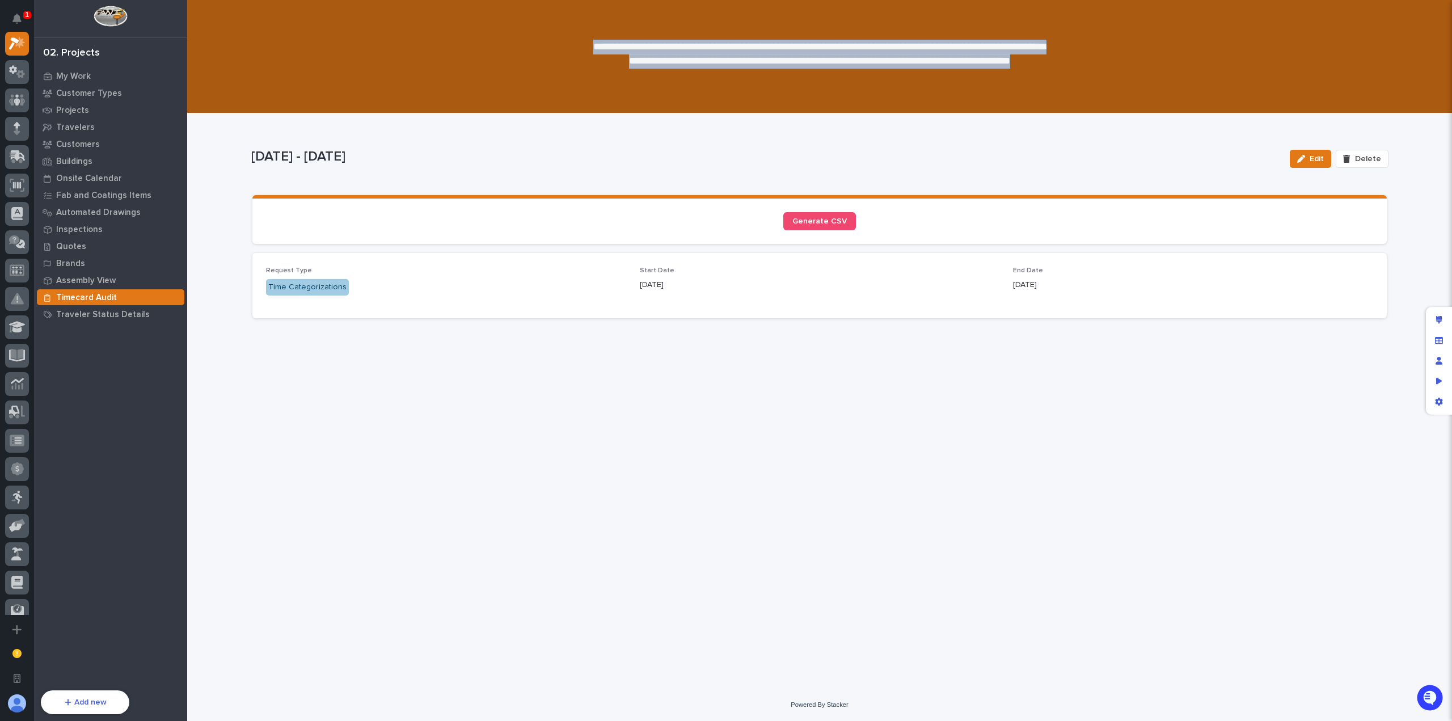
drag, startPoint x: 869, startPoint y: 79, endPoint x: 592, endPoint y: 47, distance: 278.6
click at [593, 47] on p "**********" at bounding box center [820, 62] width 454 height 44
click at [600, 45] on p "**********" at bounding box center [820, 62] width 454 height 44
drag, startPoint x: 605, startPoint y: 48, endPoint x: 873, endPoint y: 79, distance: 270.6
click at [873, 79] on p "**********" at bounding box center [820, 62] width 454 height 44
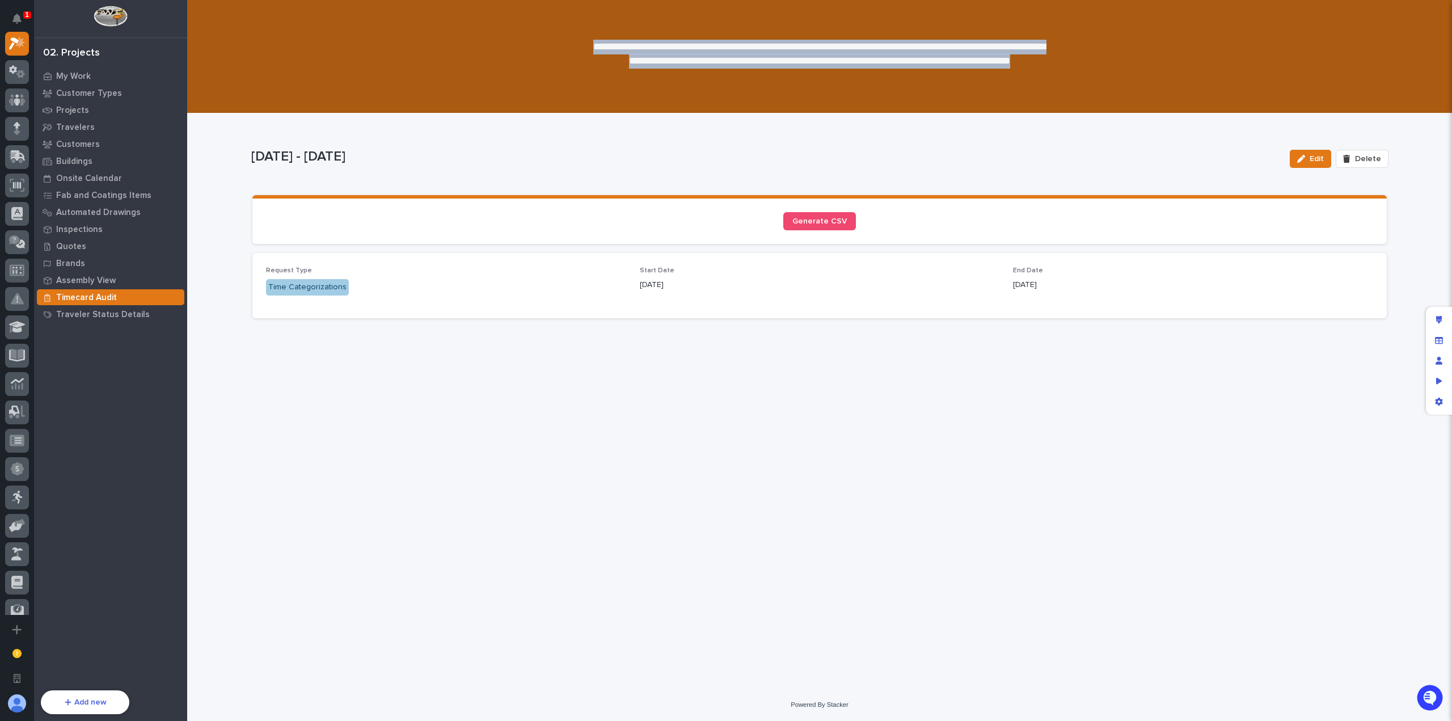
click at [873, 79] on p "**********" at bounding box center [820, 62] width 454 height 44
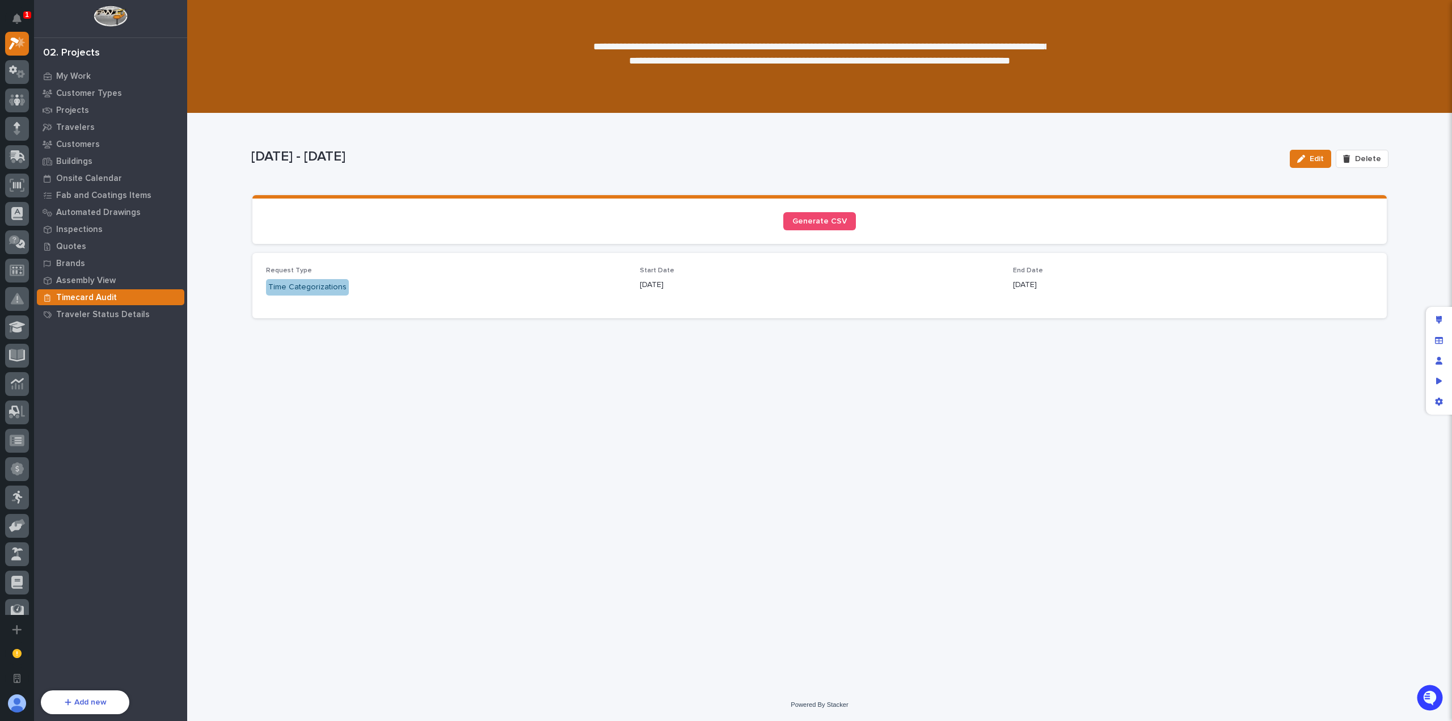
drag, startPoint x: 873, startPoint y: 79, endPoint x: 509, endPoint y: 39, distance: 366.8
click at [509, 39] on div "**********" at bounding box center [819, 56] width 1265 height 113
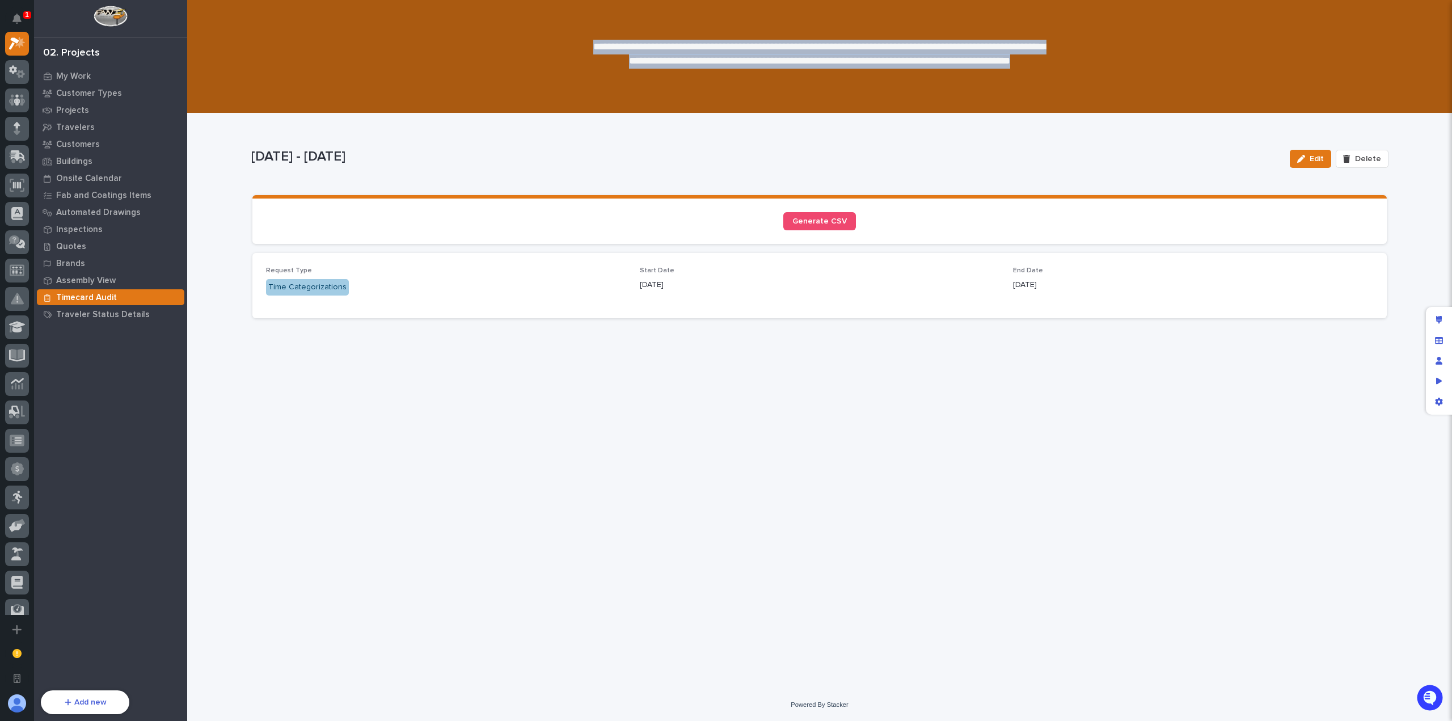
drag, startPoint x: 596, startPoint y: 44, endPoint x: 869, endPoint y: 78, distance: 274.9
click at [869, 78] on p "**********" at bounding box center [820, 62] width 454 height 44
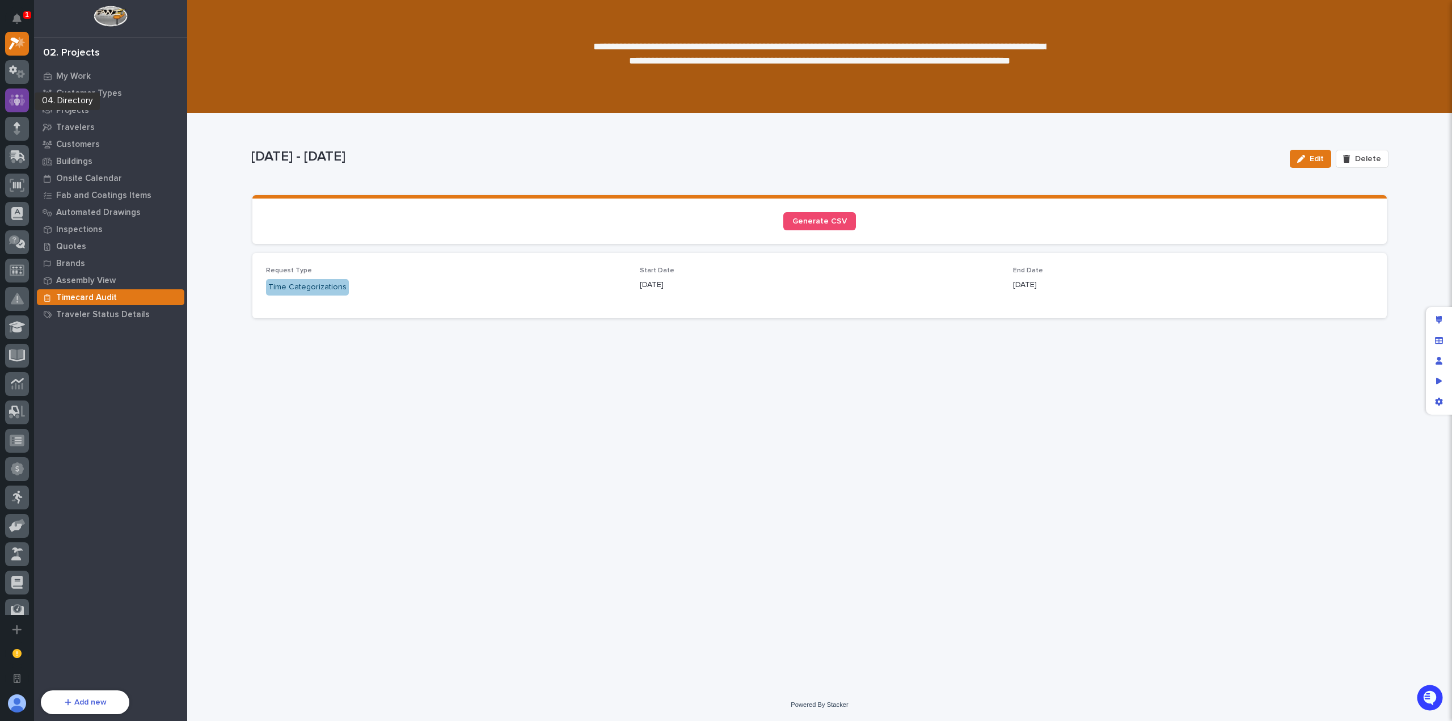
click at [24, 104] on icon at bounding box center [17, 100] width 16 height 13
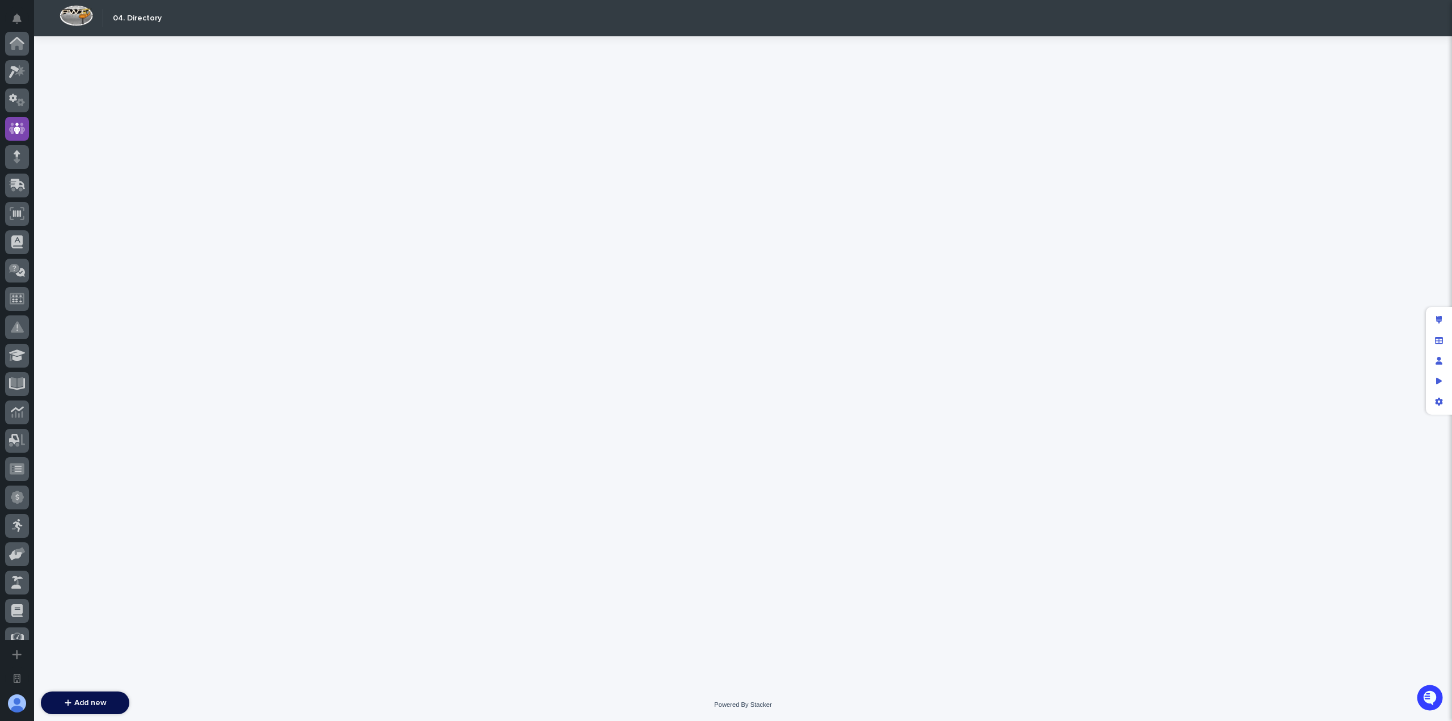
scroll to position [85, 0]
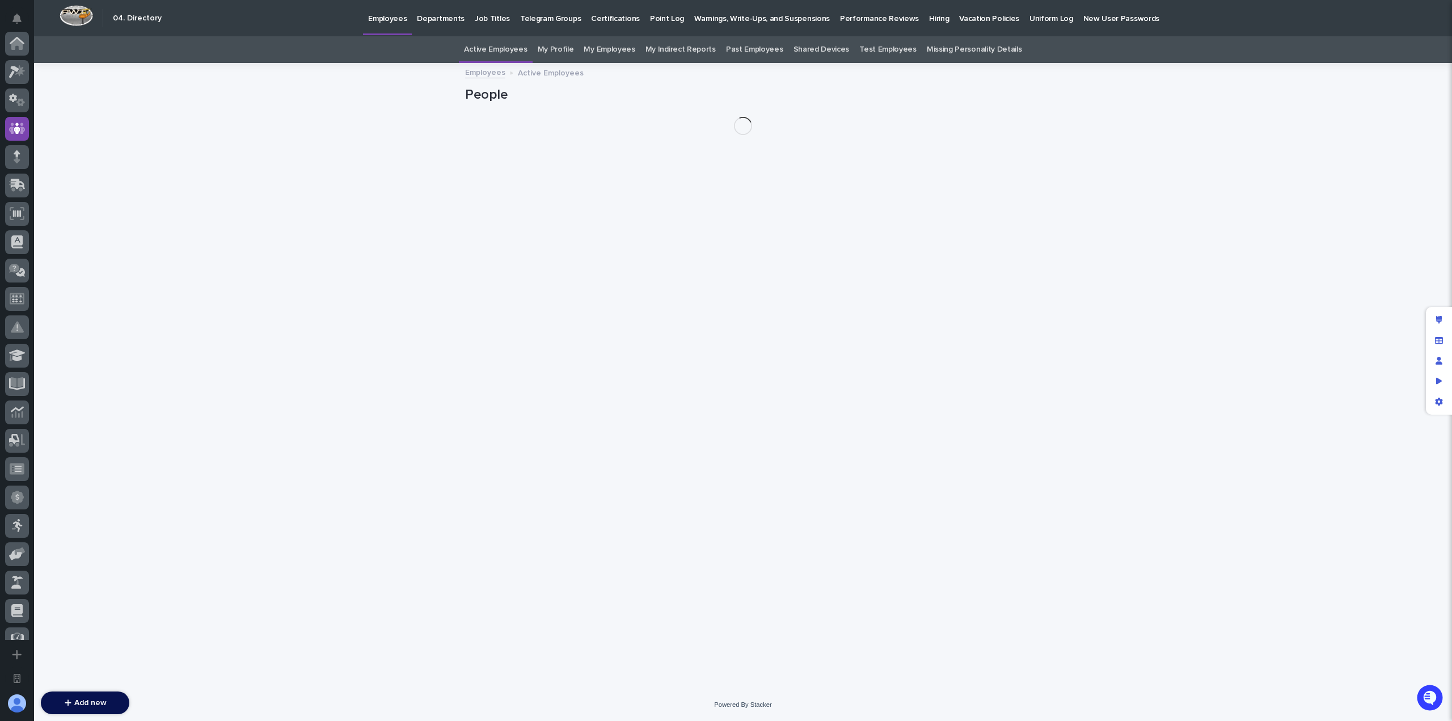
scroll to position [85, 0]
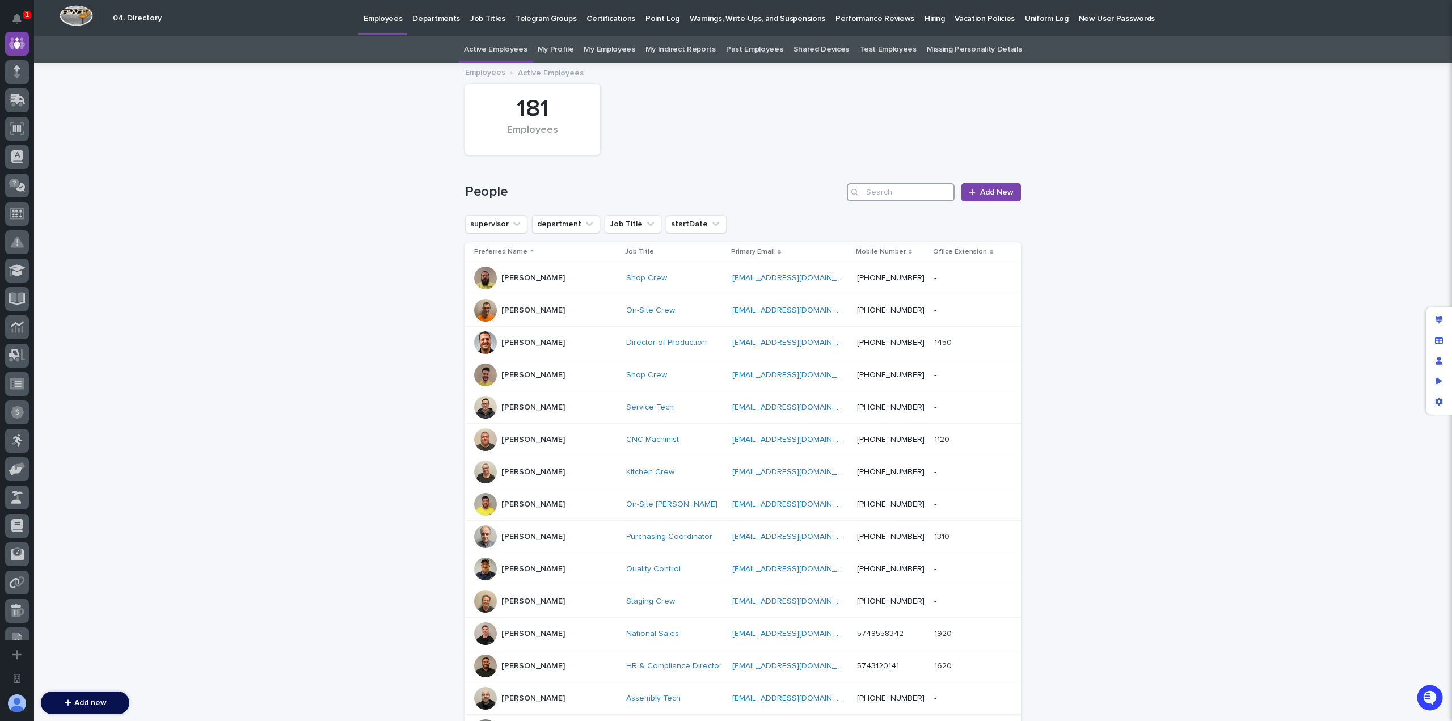
click at [899, 191] on input "Search" at bounding box center [901, 192] width 108 height 18
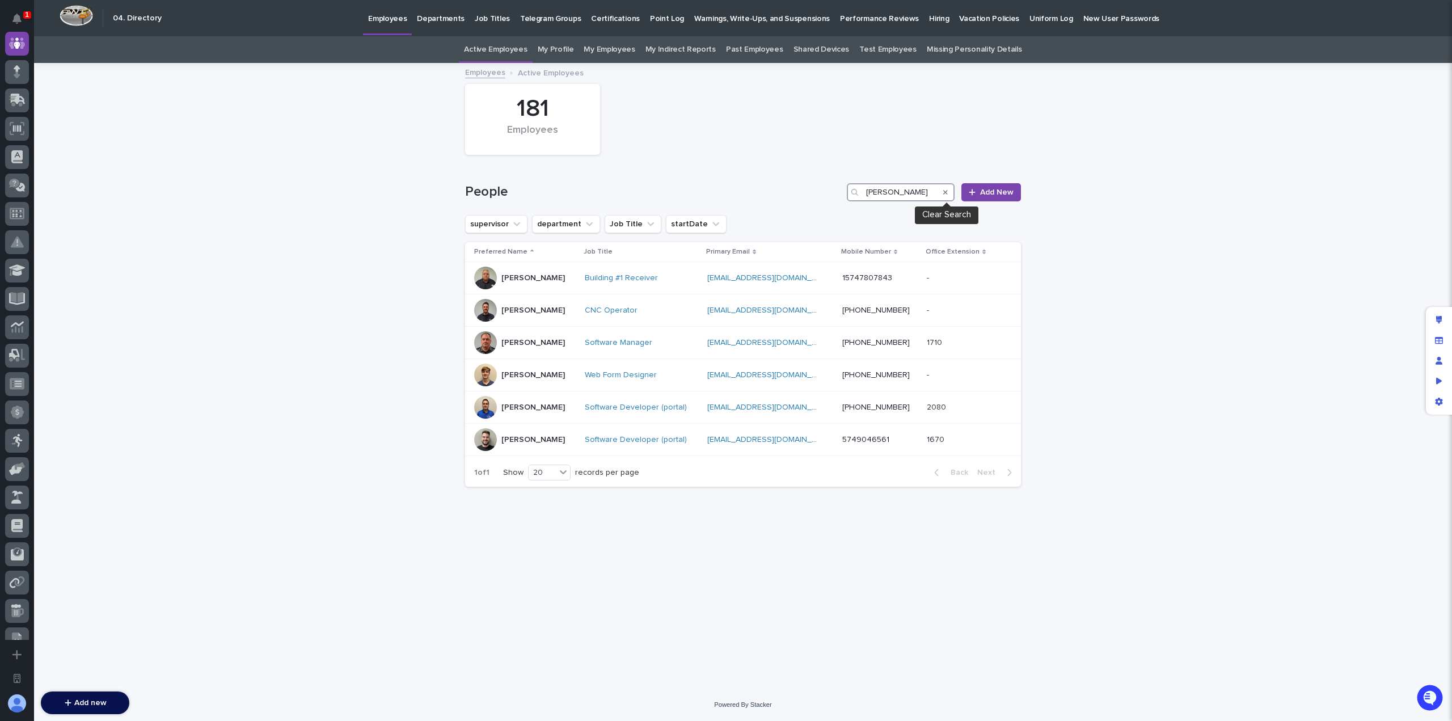
type input "jason"
click at [945, 193] on icon "Search" at bounding box center [945, 192] width 5 height 5
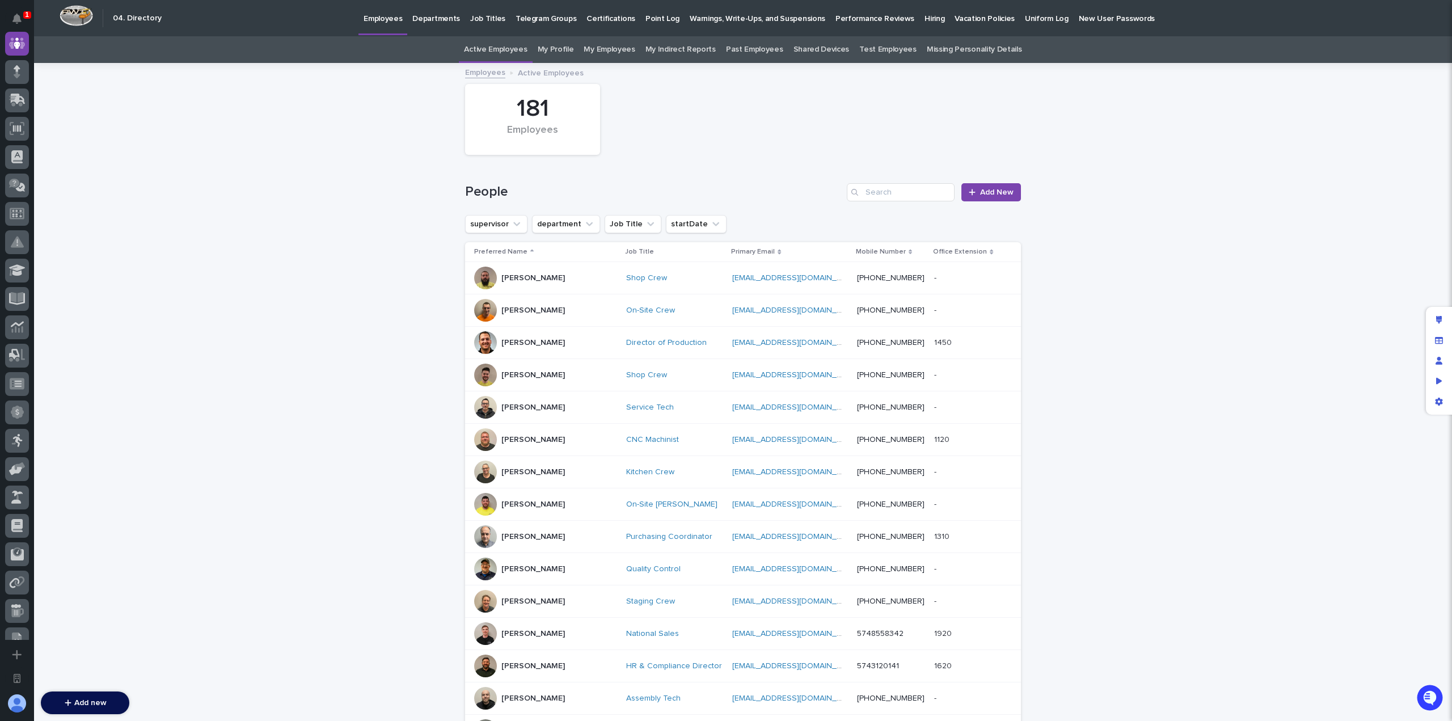
click at [636, 181] on div "People Add New" at bounding box center [743, 187] width 556 height 54
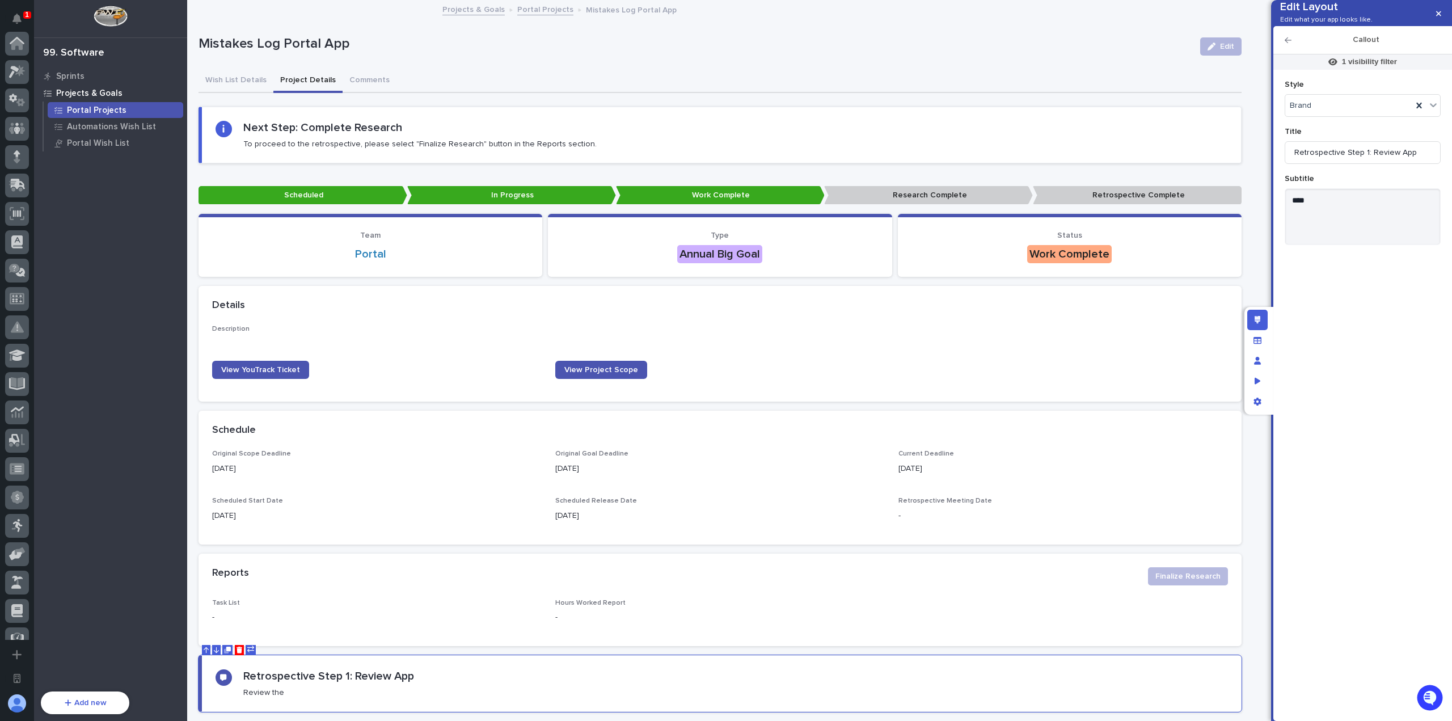
scroll to position [356, 0]
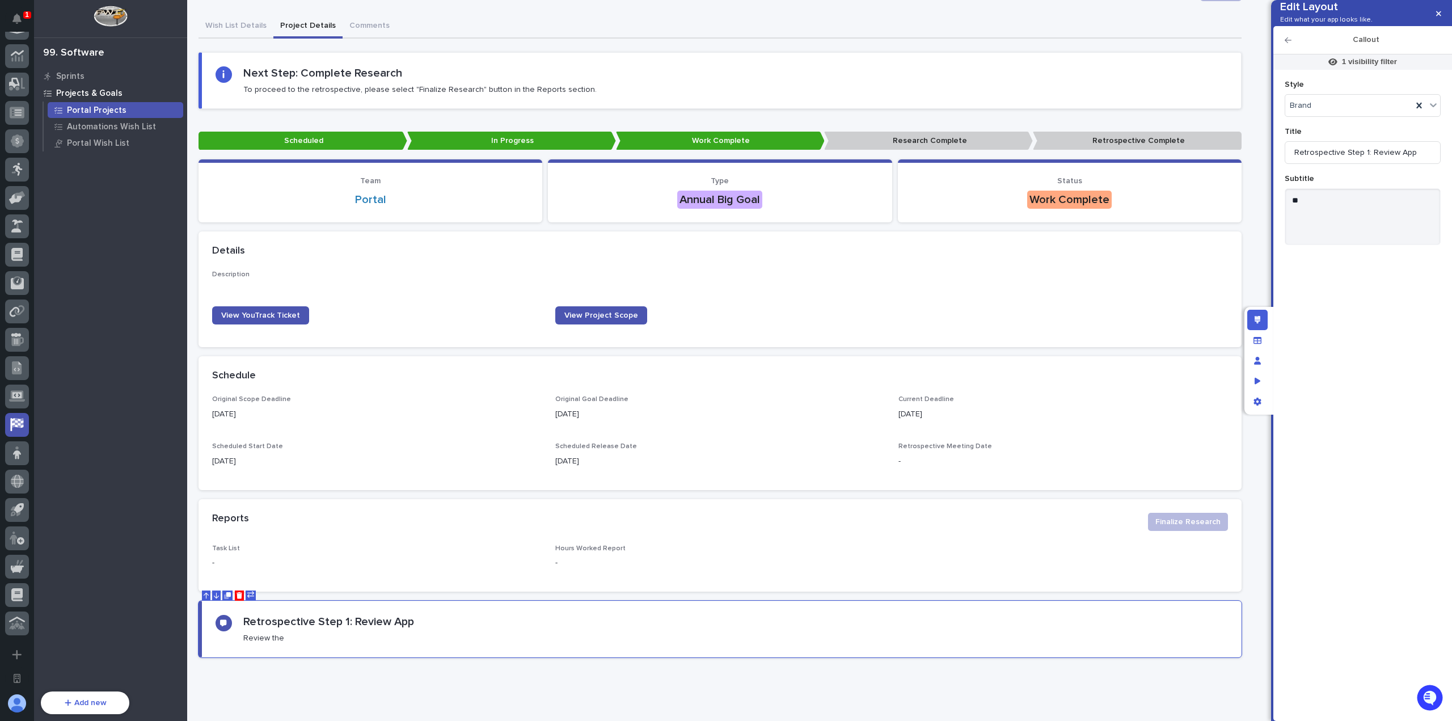
type textarea "*"
type textarea "**********"
click at [1439, 19] on button "button" at bounding box center [1438, 14] width 19 height 18
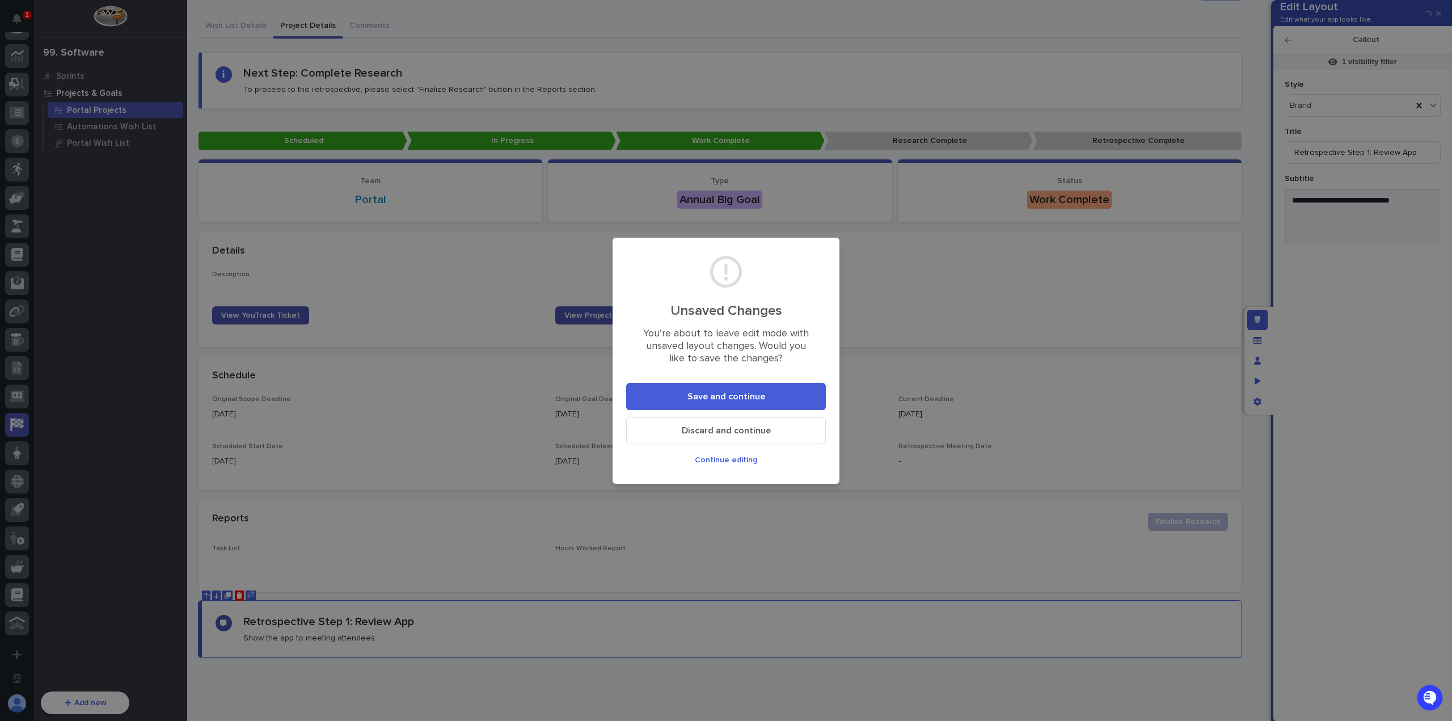
click at [773, 398] on button "Save and continue" at bounding box center [726, 396] width 200 height 27
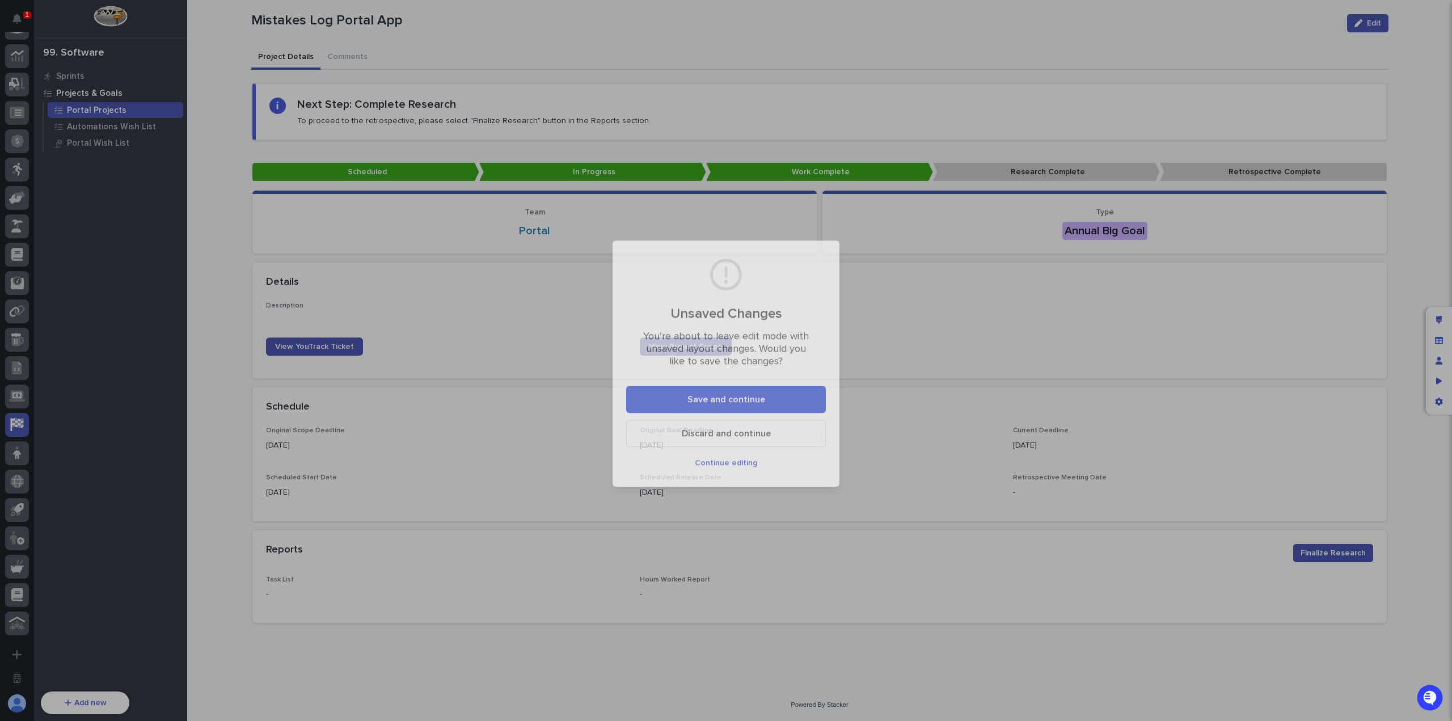
scroll to position [22, 0]
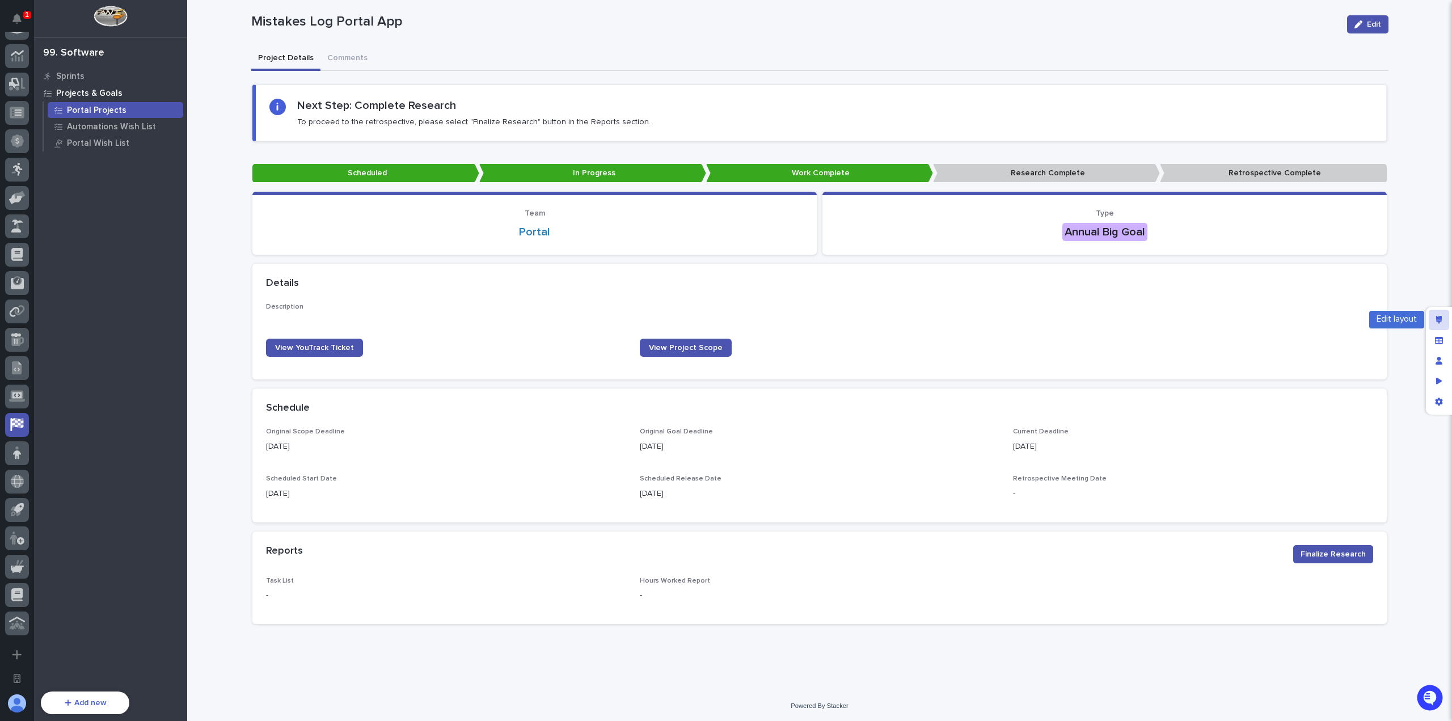
click at [1440, 316] on icon "Edit layout" at bounding box center [1439, 320] width 6 height 8
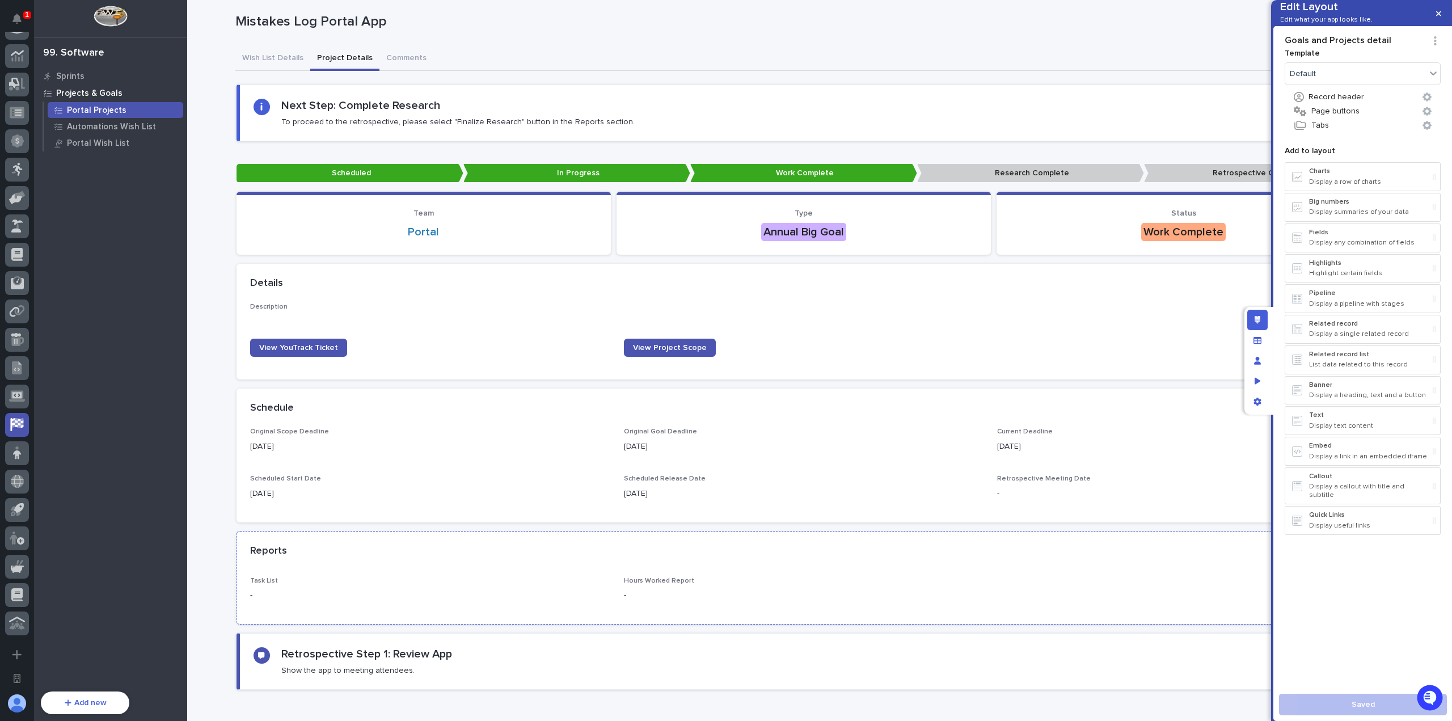
scroll to position [54, 0]
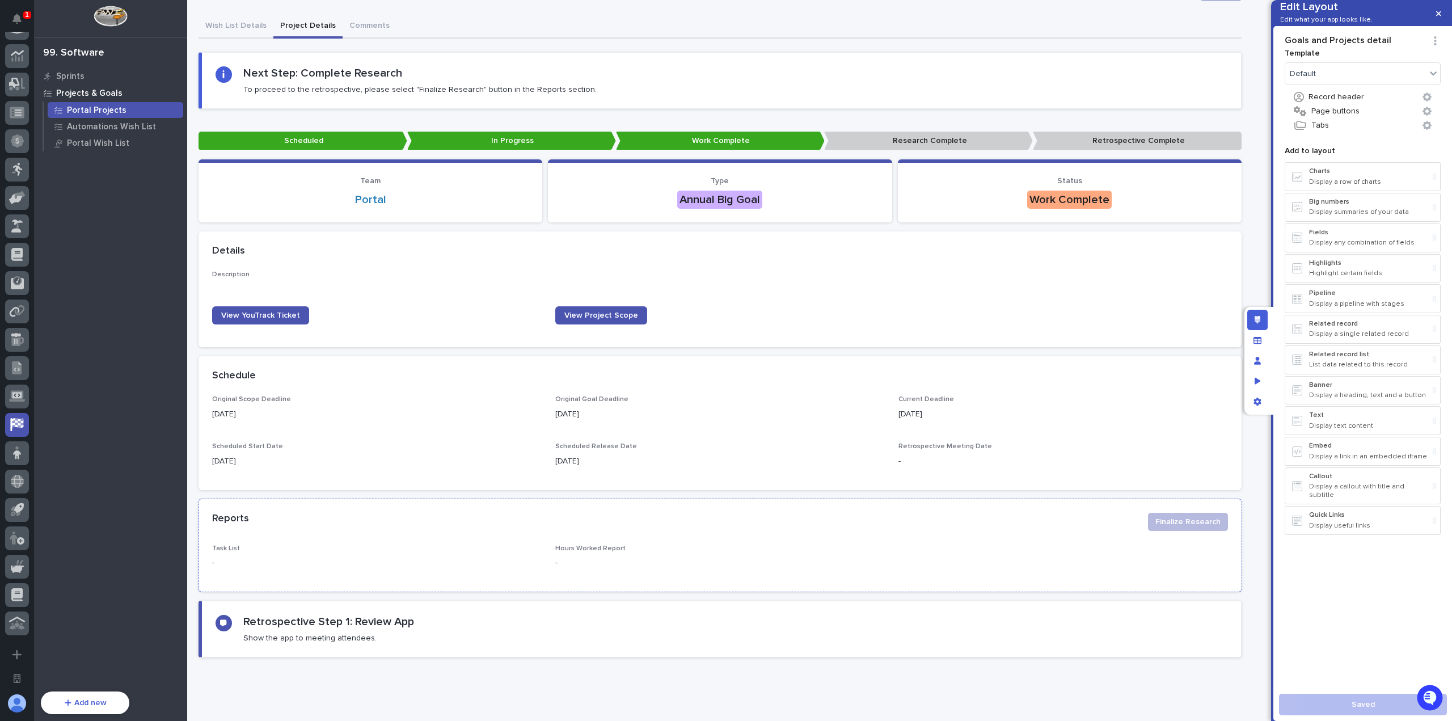
click at [1057, 533] on div "Reports Finalize Research" at bounding box center [719, 521] width 1043 height 45
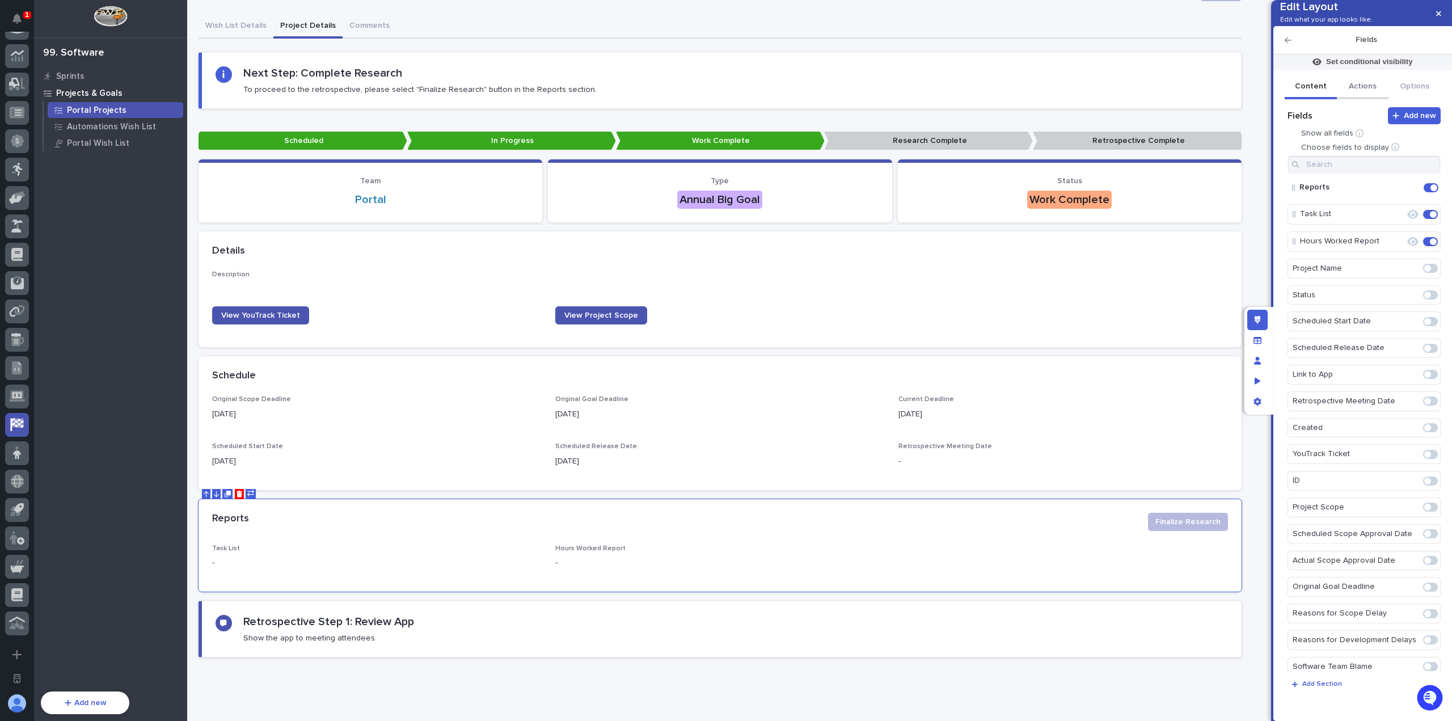
click at [1369, 99] on button "Actions" at bounding box center [1363, 87] width 52 height 24
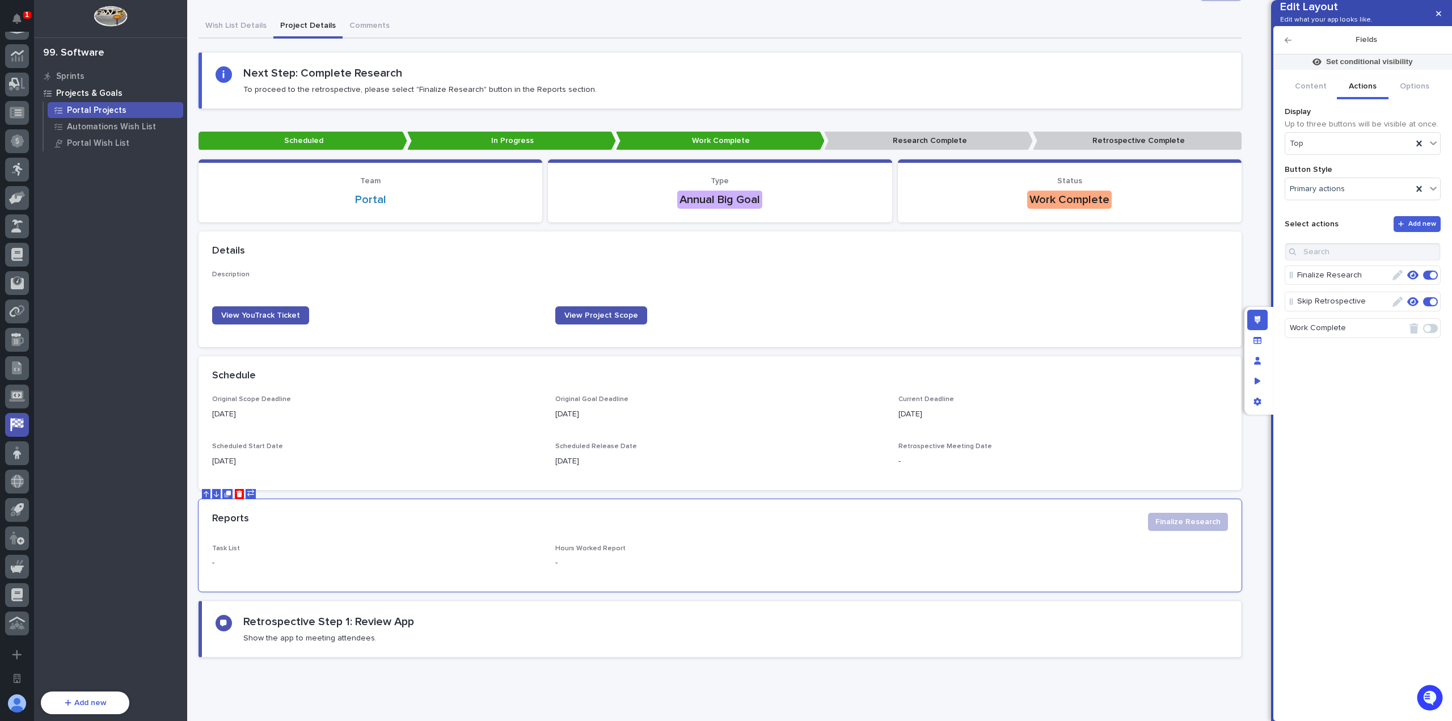
click at [1399, 280] on icon "button" at bounding box center [1397, 275] width 10 height 10
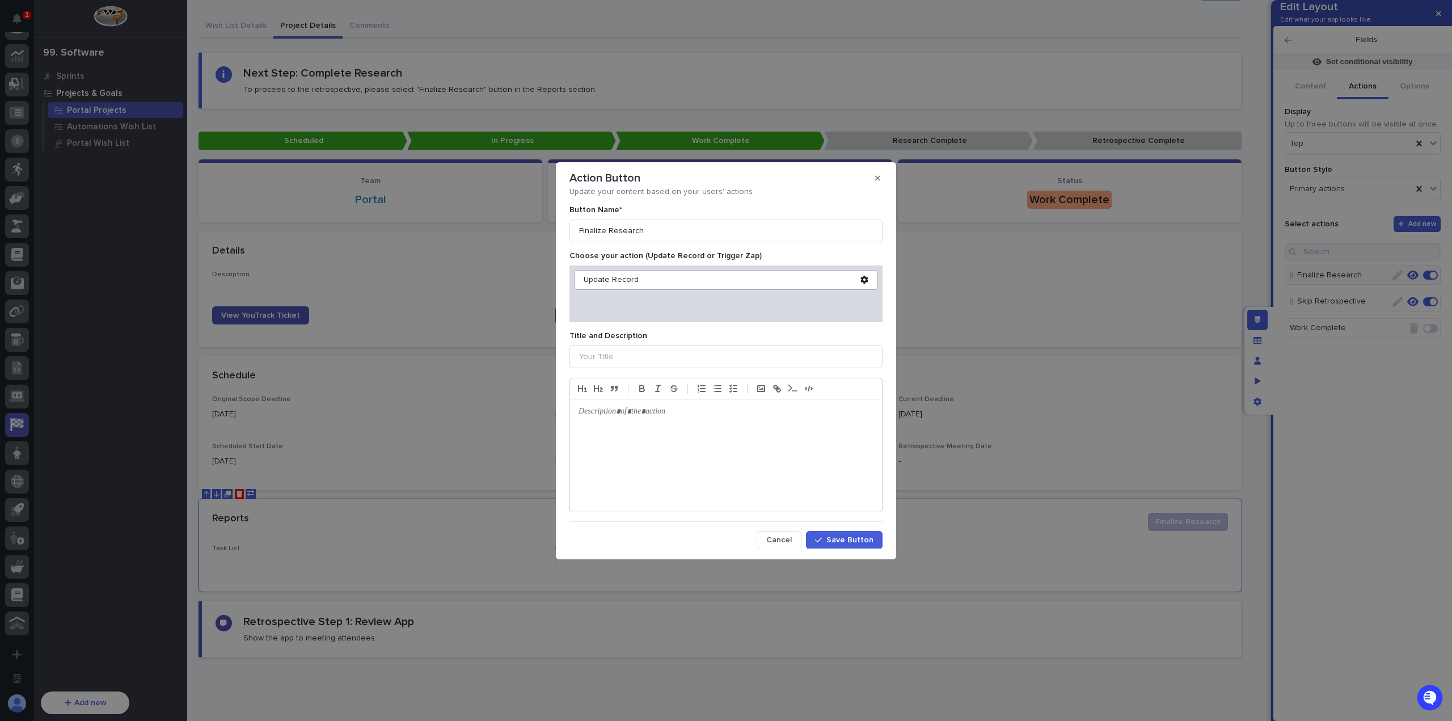
click at [863, 282] on div "Update Record" at bounding box center [726, 280] width 304 height 20
click at [861, 282] on icon at bounding box center [864, 280] width 8 height 8
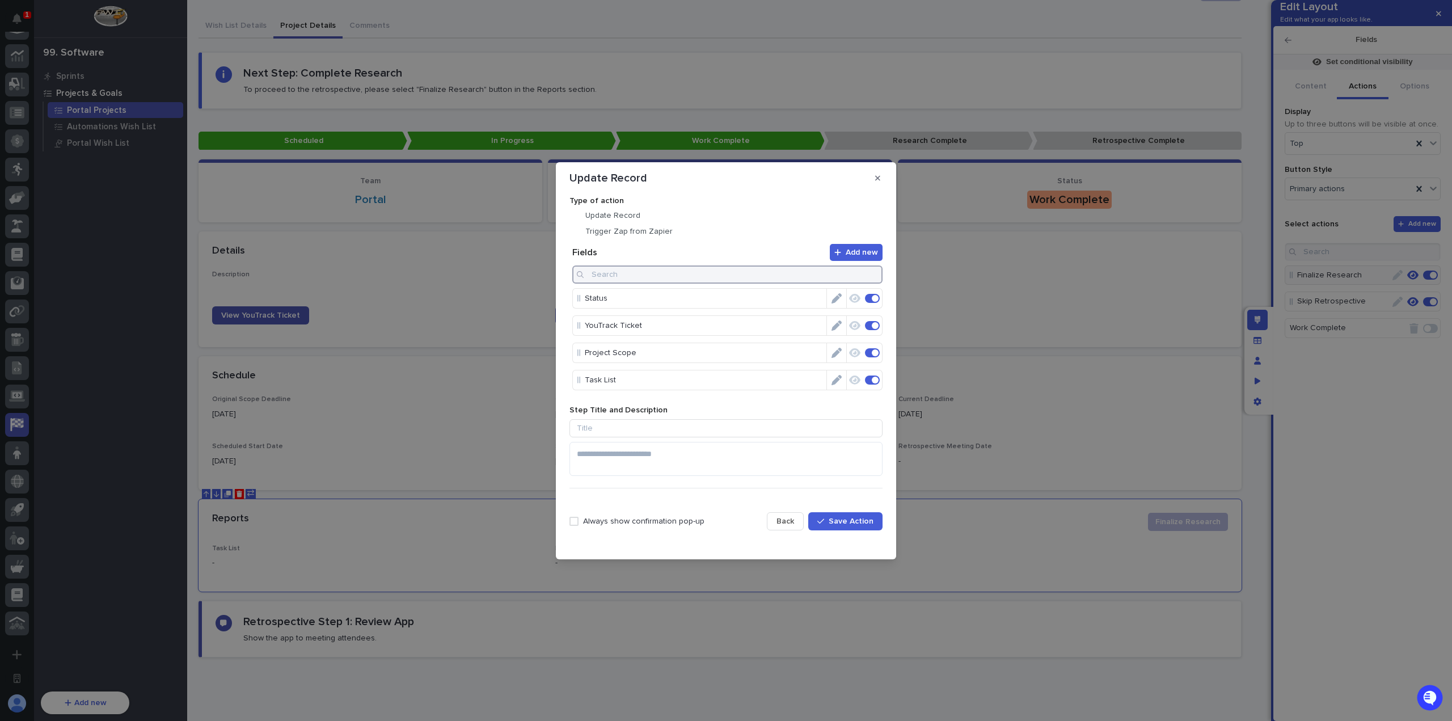
click at [705, 269] on input at bounding box center [727, 274] width 310 height 18
click at [868, 322] on span at bounding box center [872, 323] width 15 height 9
type input "date"
click at [874, 275] on icon "button" at bounding box center [873, 275] width 5 height 5
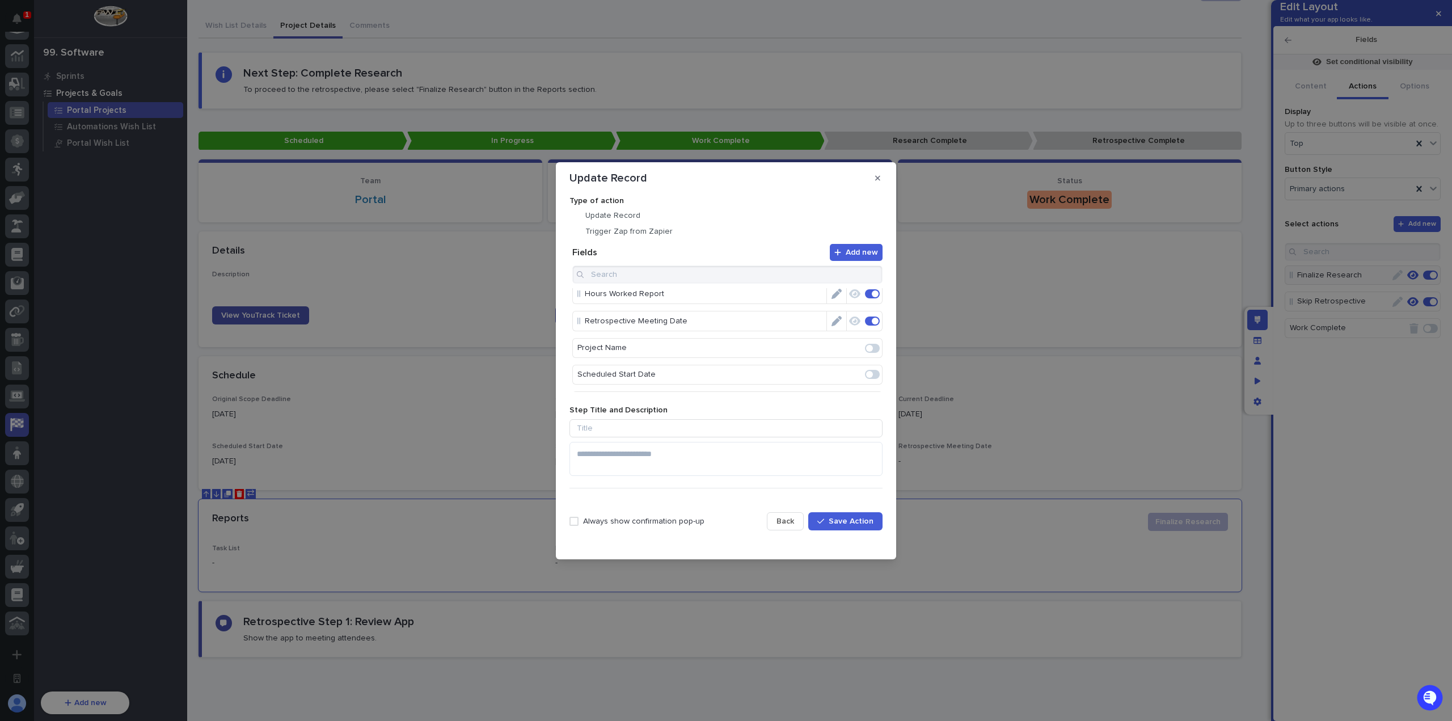
click at [833, 323] on icon "Edit" at bounding box center [836, 321] width 10 height 10
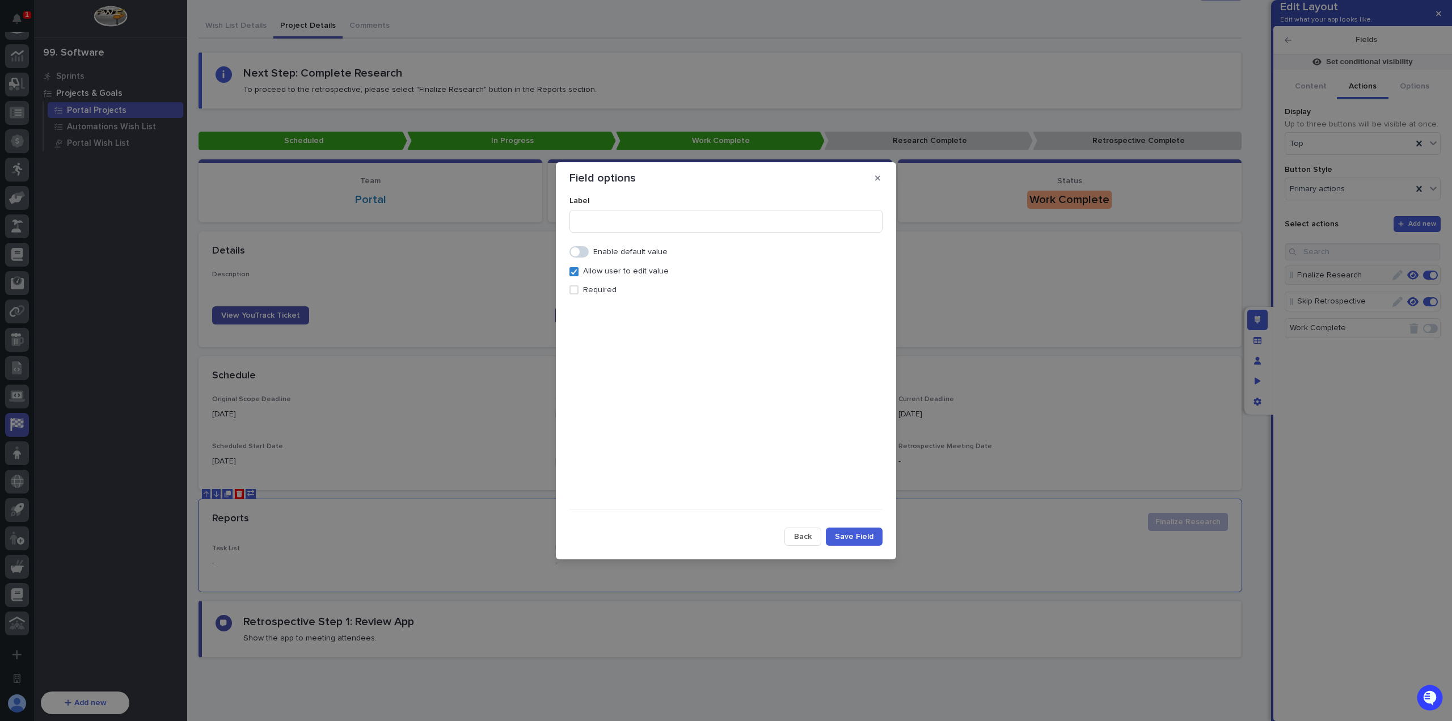
click at [603, 293] on p "Required" at bounding box center [599, 290] width 33 height 10
click at [856, 536] on span "Save Field" at bounding box center [854, 536] width 39 height 8
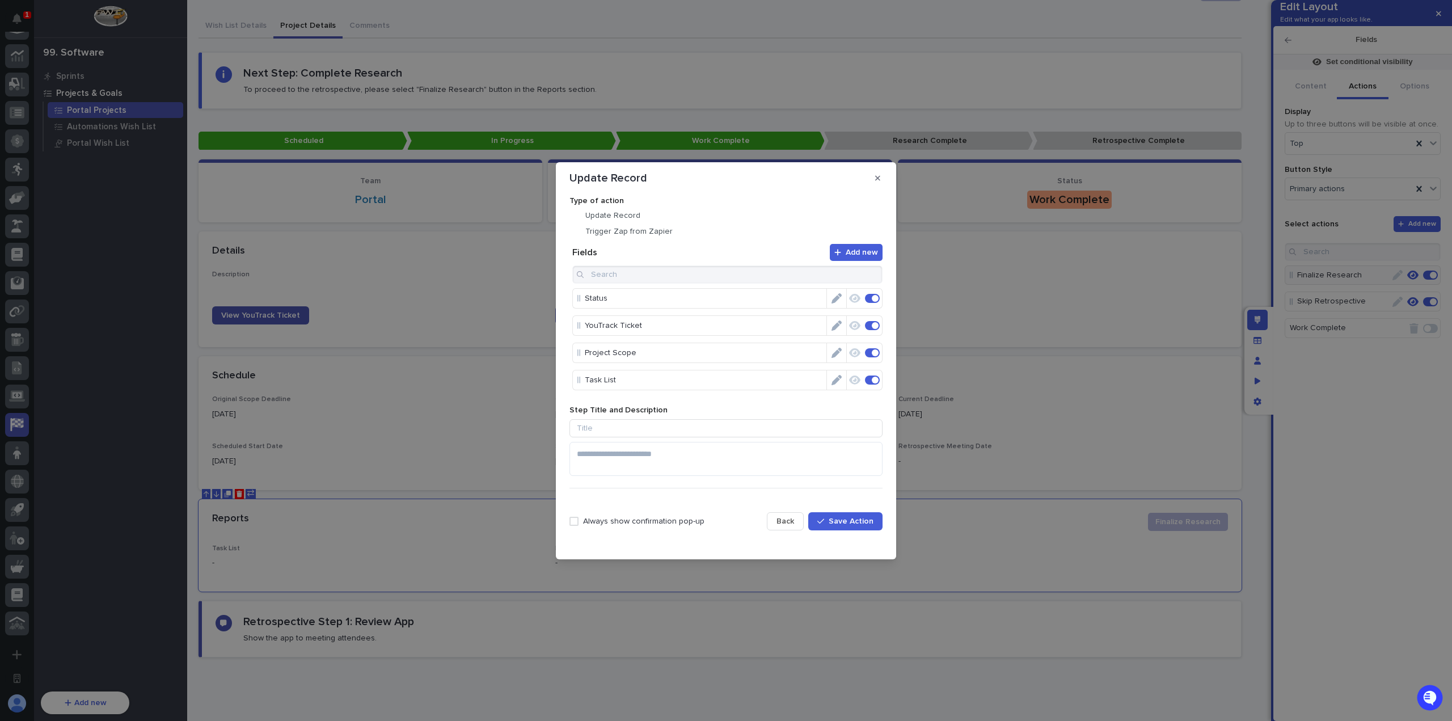
click at [861, 520] on span "Save Action" at bounding box center [850, 521] width 45 height 8
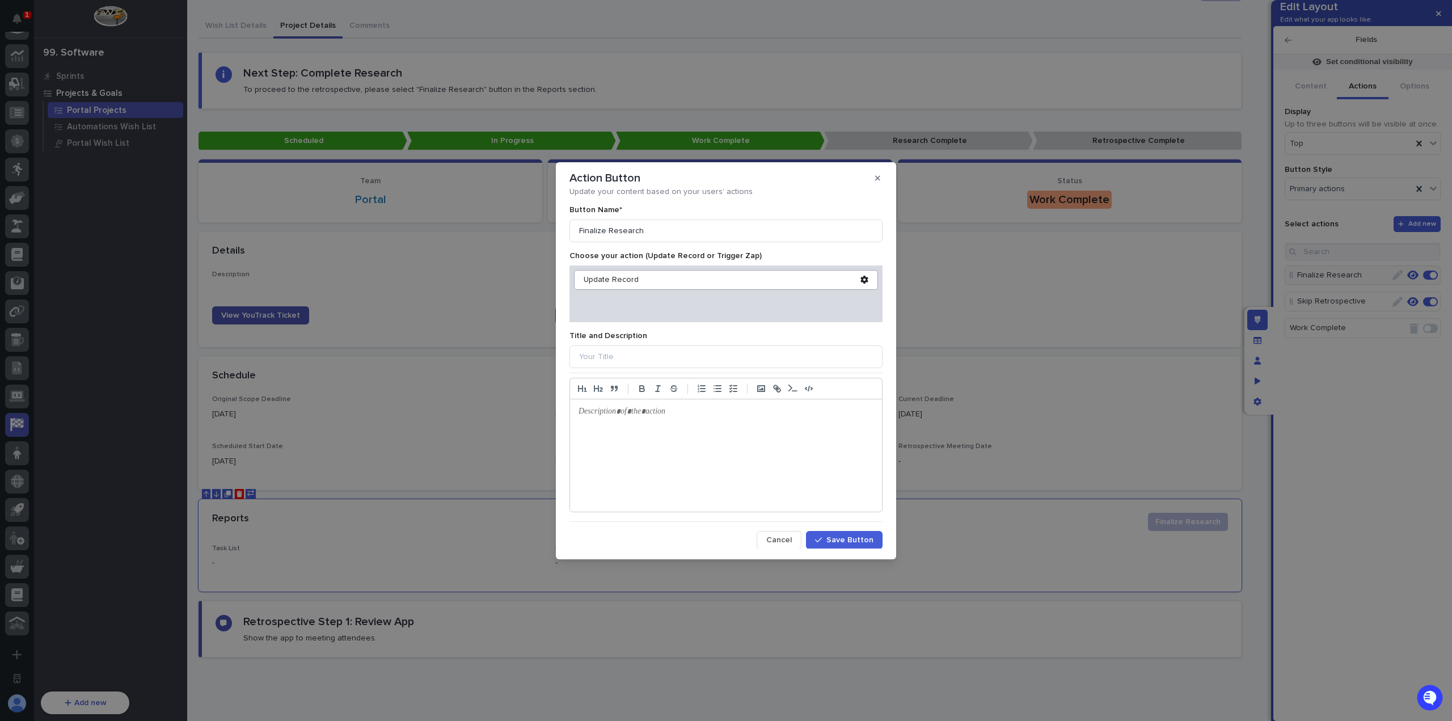
click at [857, 536] on span "Save Button" at bounding box center [849, 540] width 47 height 8
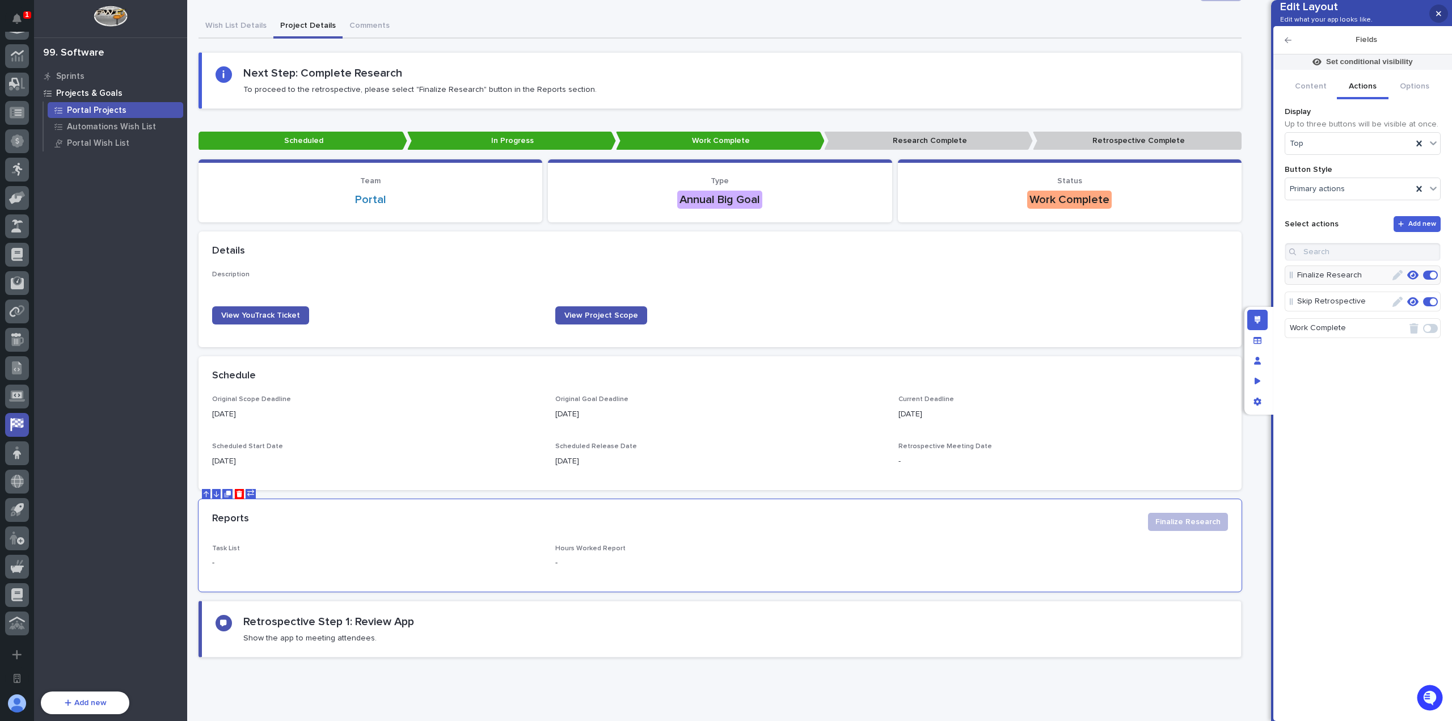
click at [1438, 13] on icon "button" at bounding box center [1438, 13] width 5 height 5
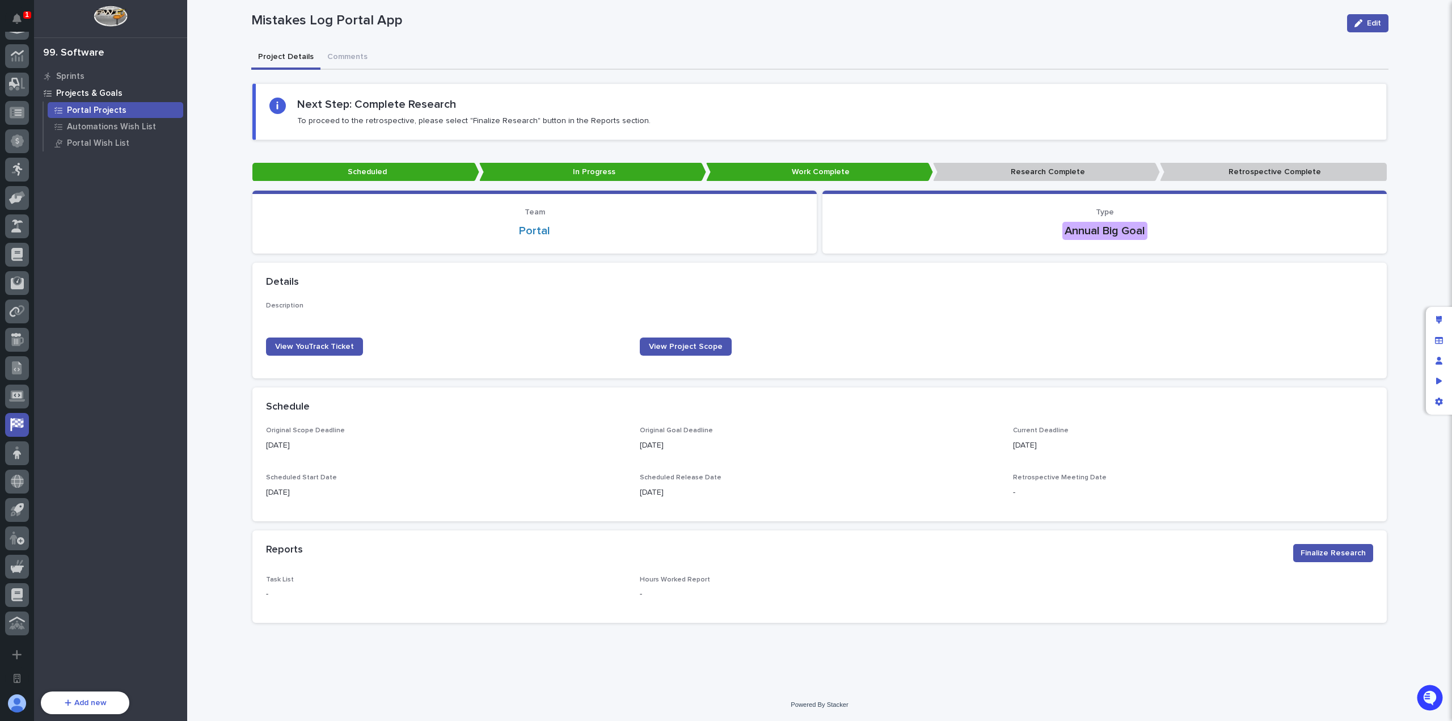
scroll to position [22, 0]
click at [1437, 320] on icon "Edit layout" at bounding box center [1439, 320] width 6 height 8
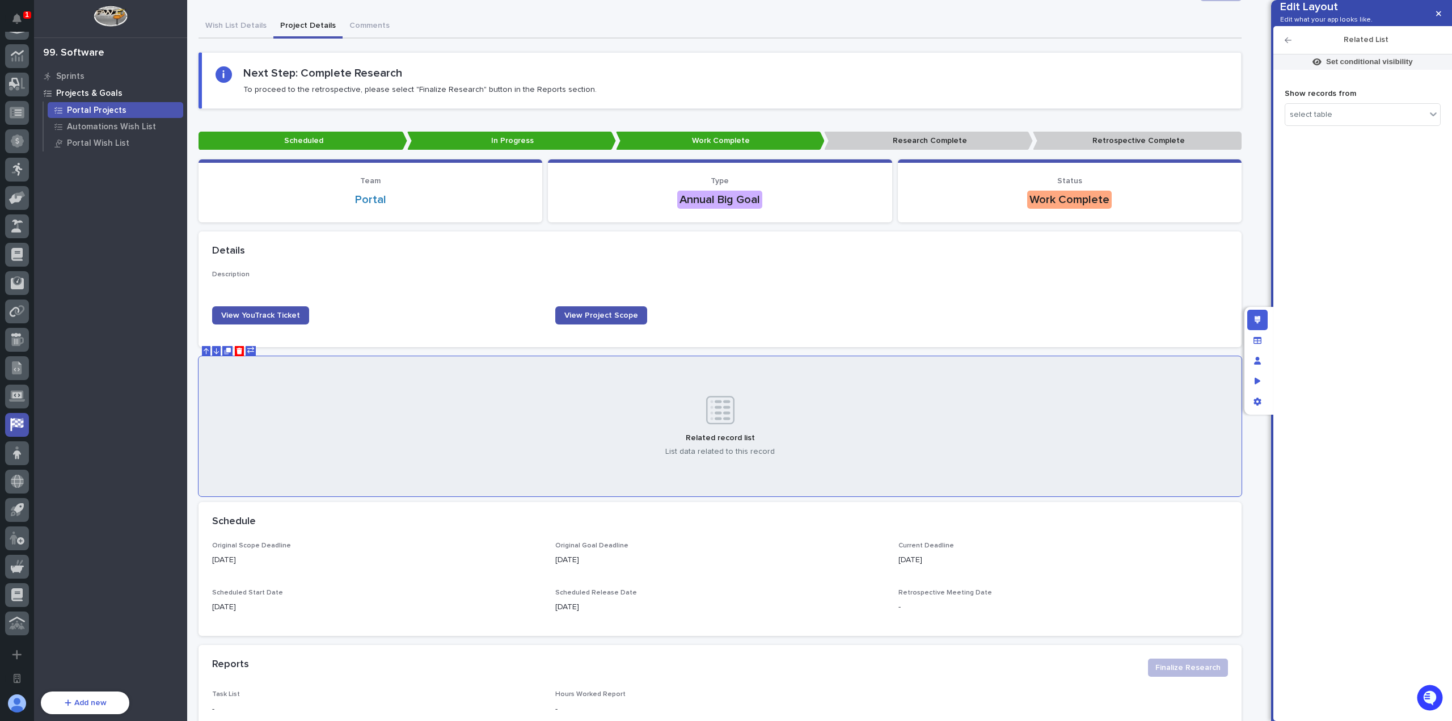
scroll to position [128, 0]
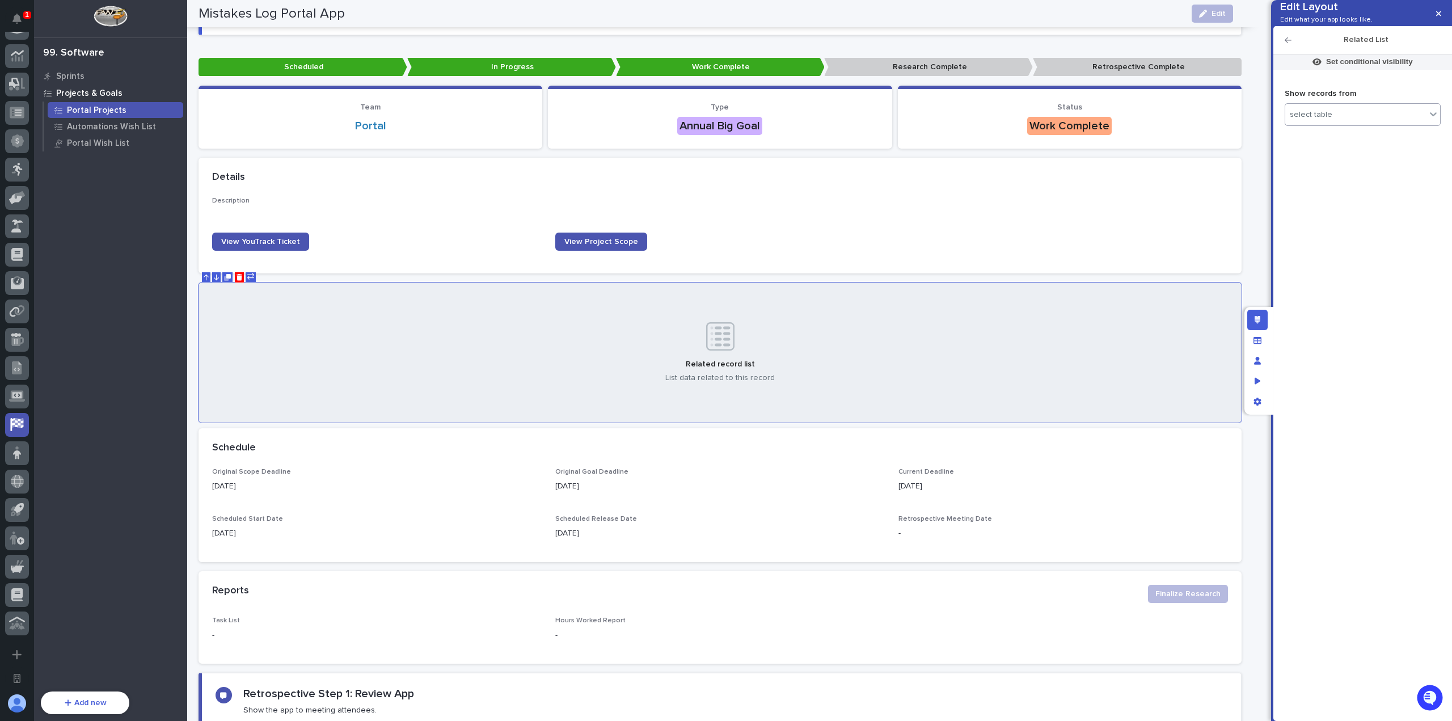
click at [1378, 123] on div "select table" at bounding box center [1355, 115] width 141 height 16
click at [1358, 254] on div "Employees" at bounding box center [1363, 254] width 146 height 10
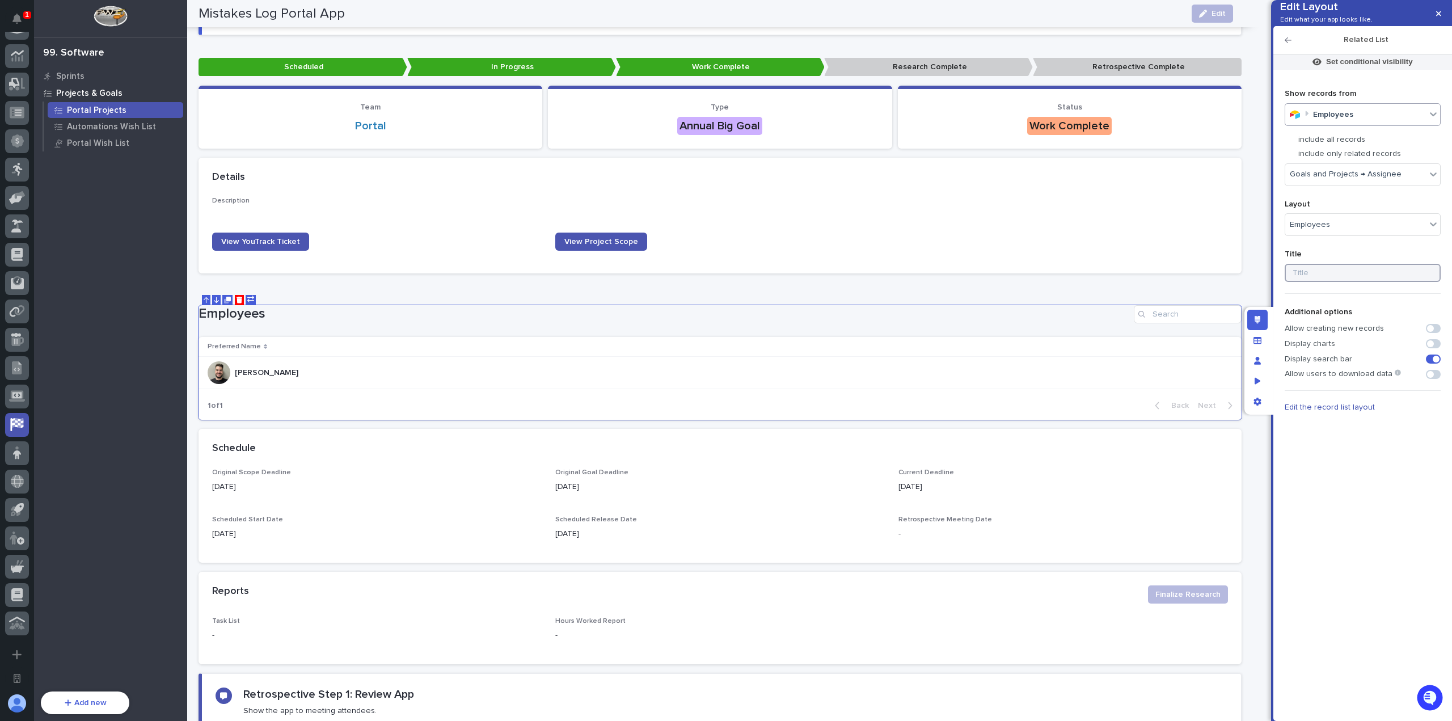
click at [1342, 282] on input at bounding box center [1362, 273] width 156 height 18
type input "Assignees"
click at [1318, 411] on span "Edit the record list layout" at bounding box center [1329, 407] width 90 height 8
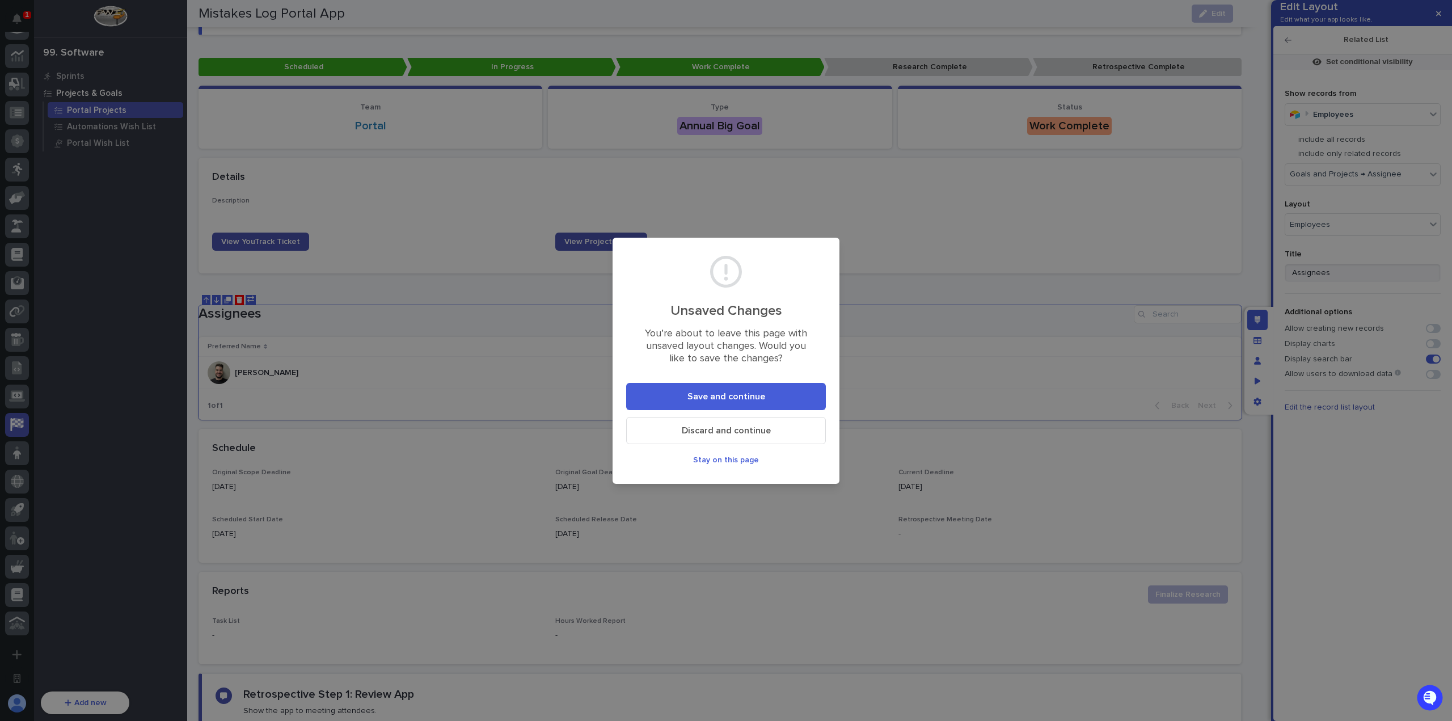
click at [721, 394] on span "Save and continue" at bounding box center [726, 396] width 78 height 9
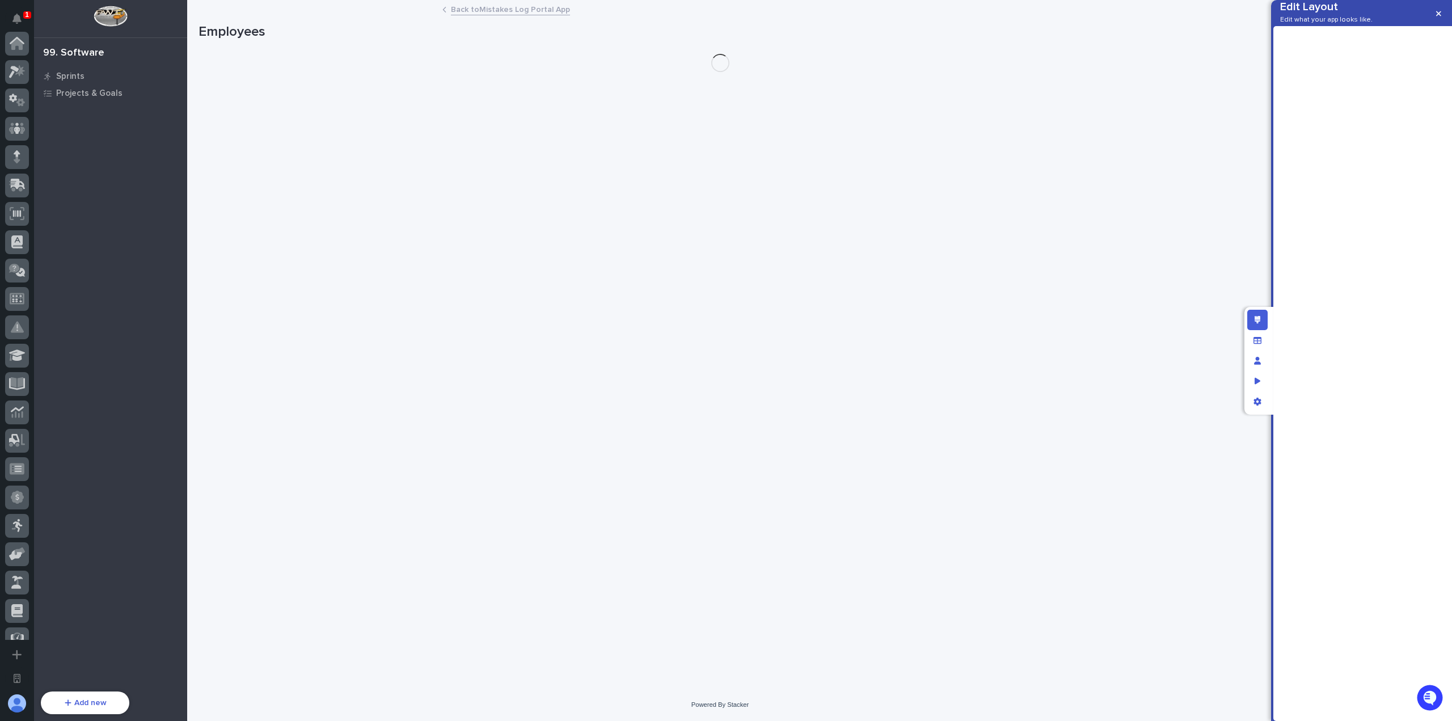
scroll to position [356, 0]
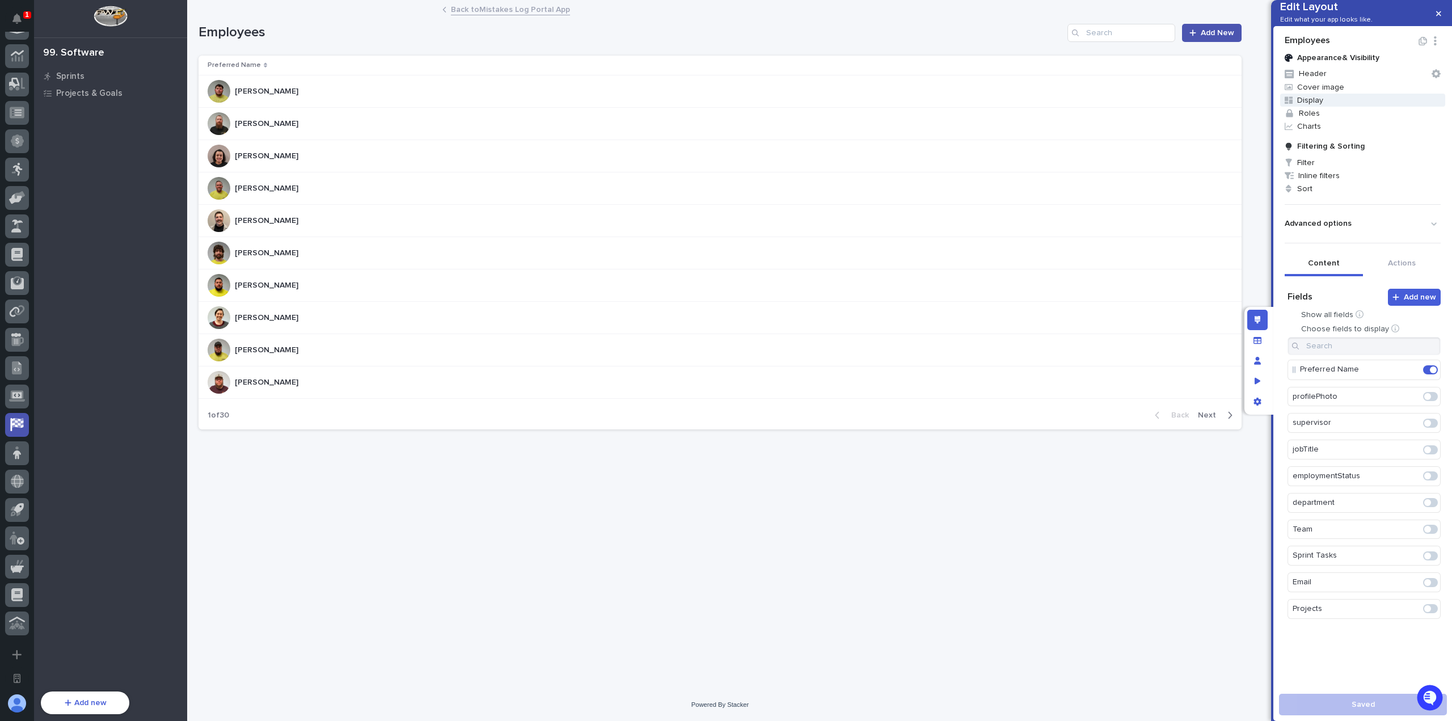
click at [1346, 107] on span "Display" at bounding box center [1362, 100] width 165 height 13
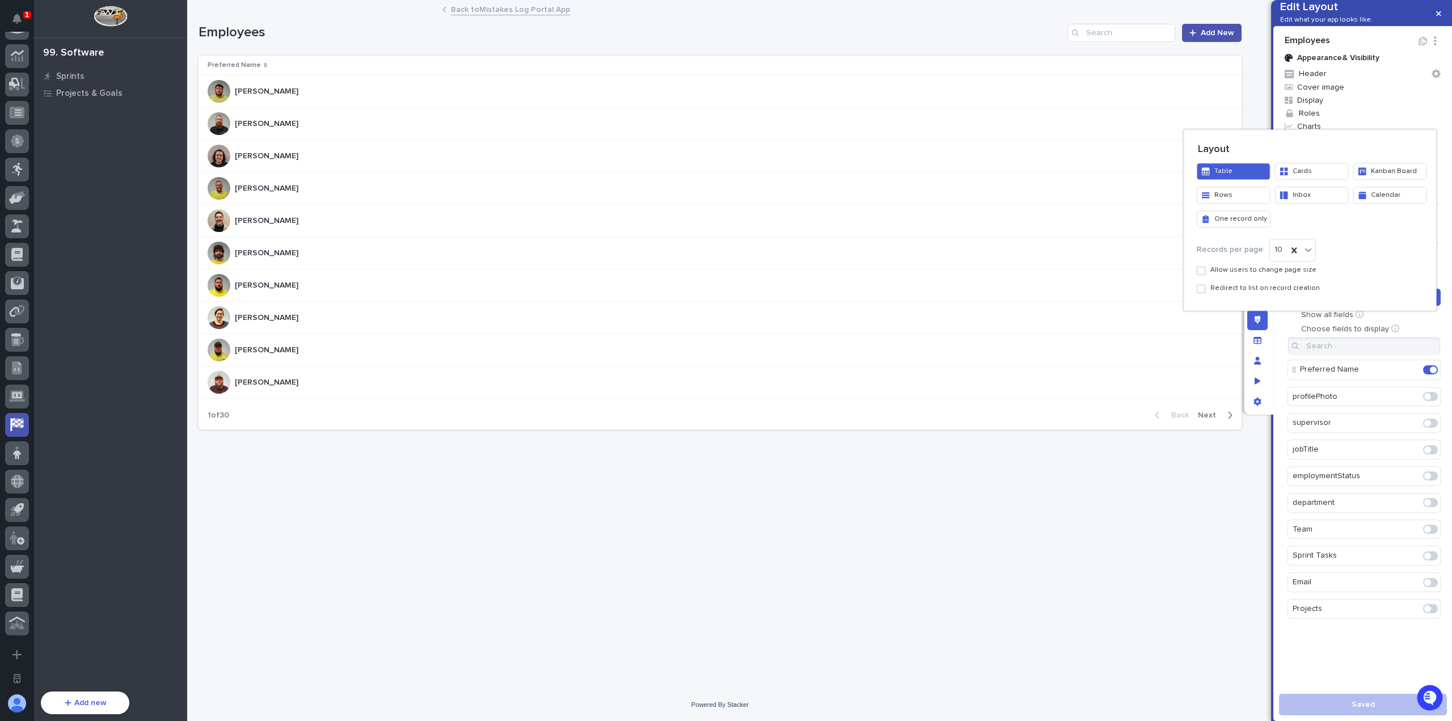
click at [1312, 168] on button "Cards" at bounding box center [1312, 171] width 74 height 17
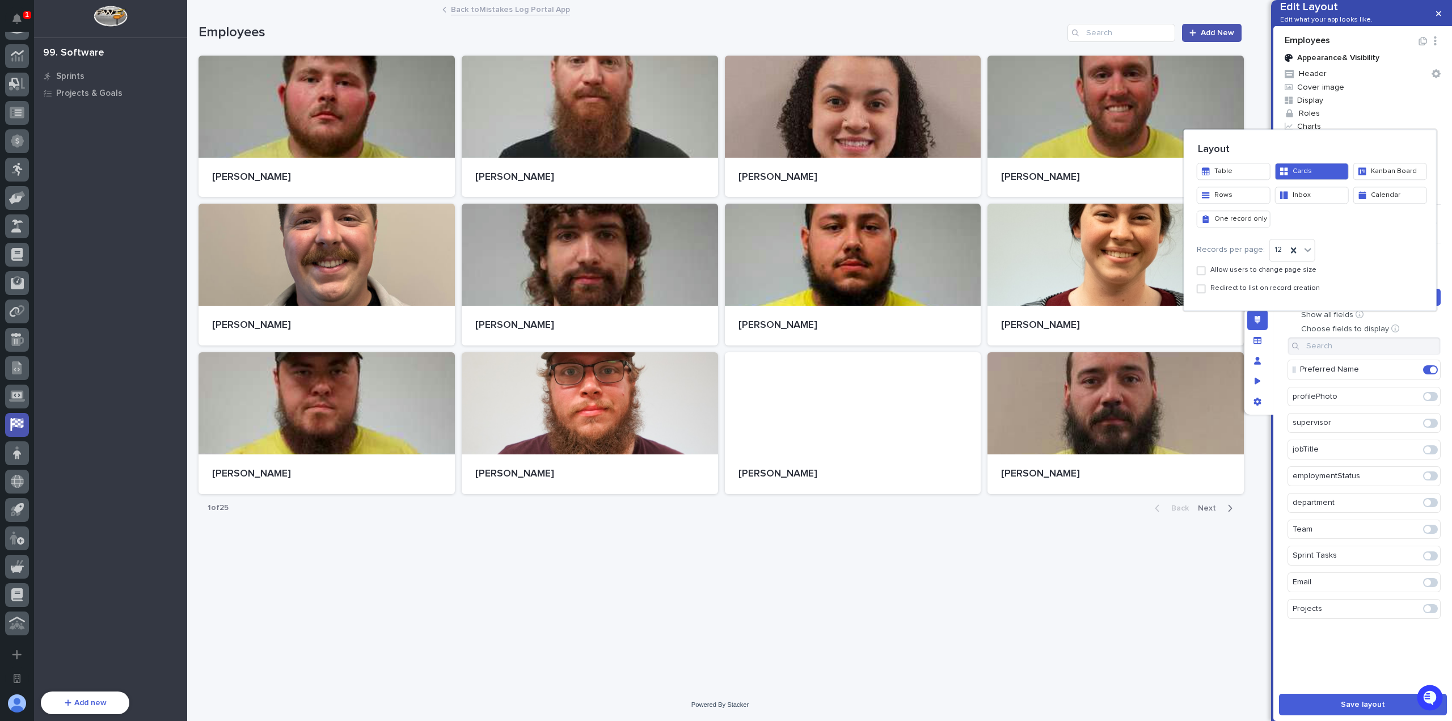
click at [1360, 117] on div at bounding box center [726, 360] width 1452 height 721
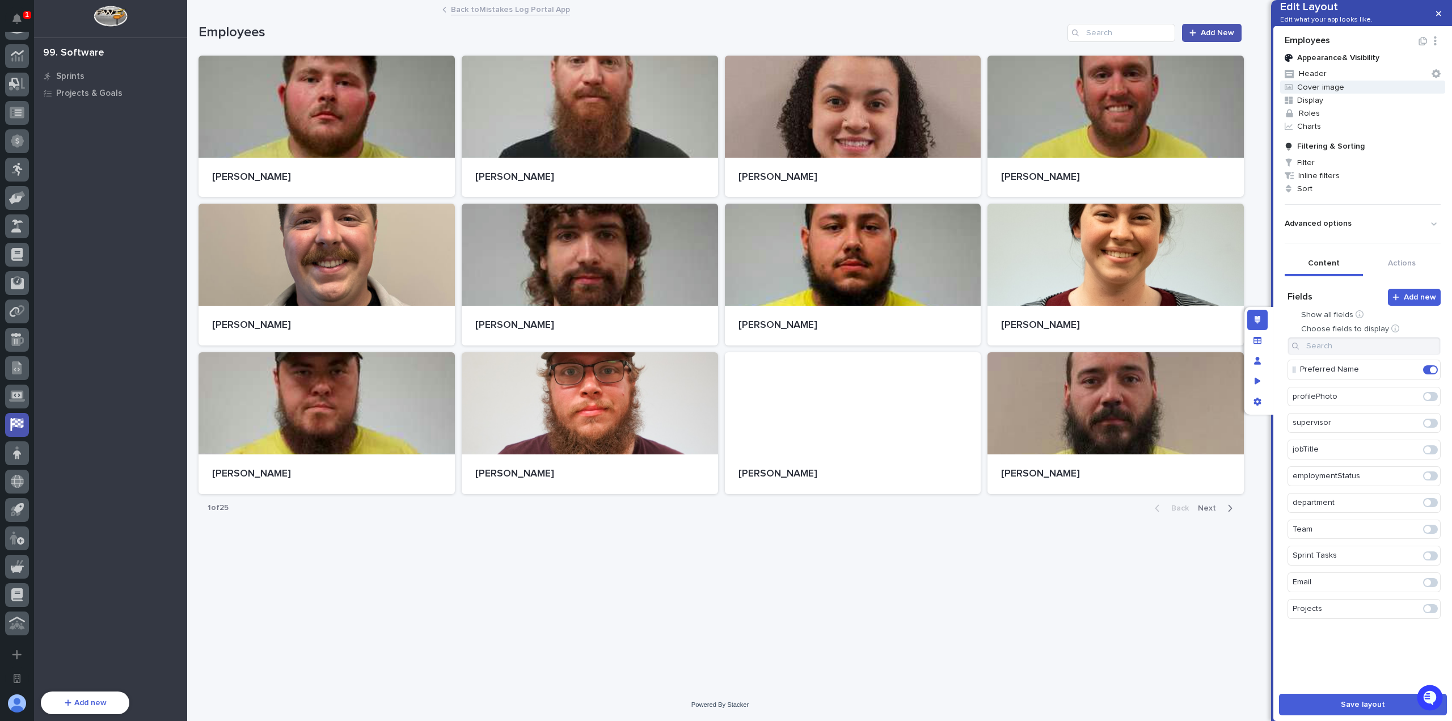
click at [1335, 94] on span "Cover image" at bounding box center [1362, 87] width 165 height 13
click at [1371, 210] on label "Fit" at bounding box center [1386, 209] width 86 height 11
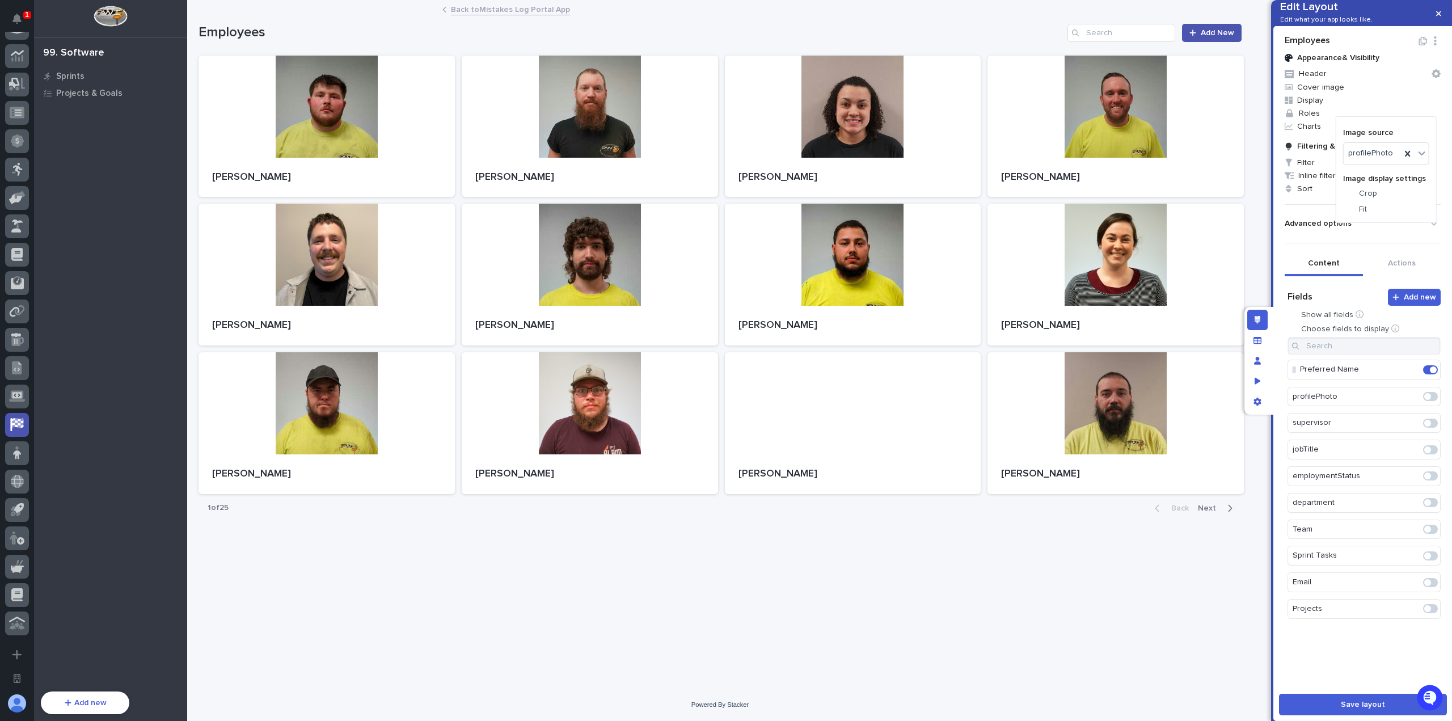
click at [1367, 193] on p "Crop" at bounding box center [1368, 194] width 18 height 10
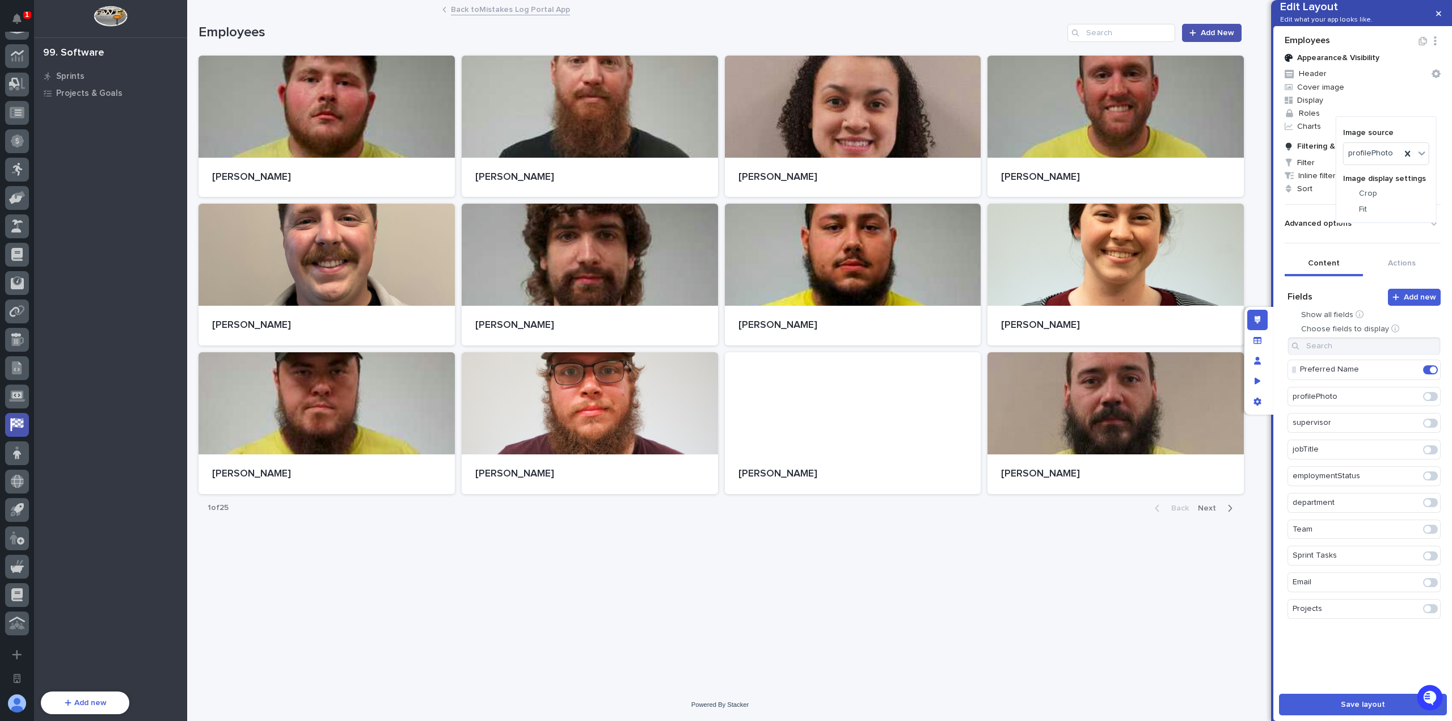
click at [1361, 213] on p "Fit" at bounding box center [1363, 210] width 8 height 10
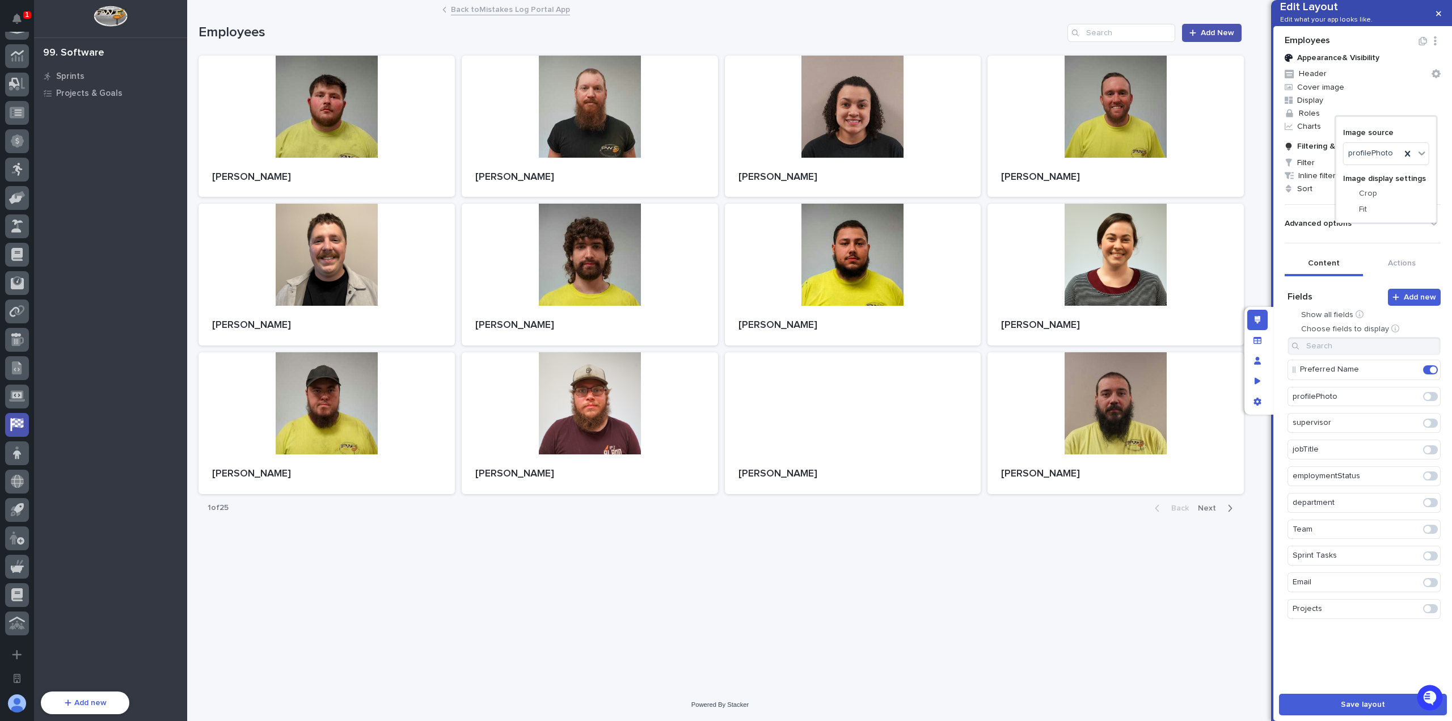
click at [1360, 96] on div at bounding box center [726, 360] width 1452 height 721
click at [1439, 12] on icon "button" at bounding box center [1438, 14] width 5 height 8
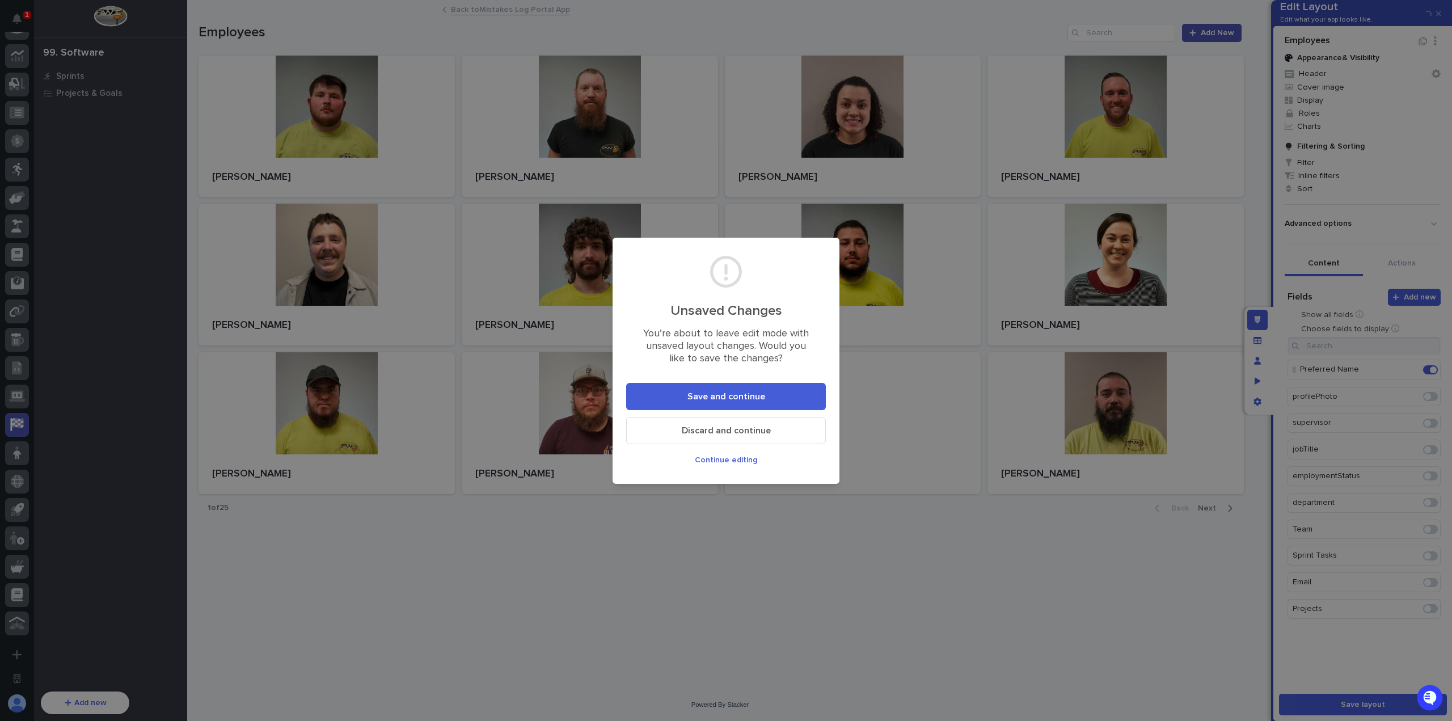
click at [734, 387] on button "Save and continue" at bounding box center [726, 396] width 200 height 27
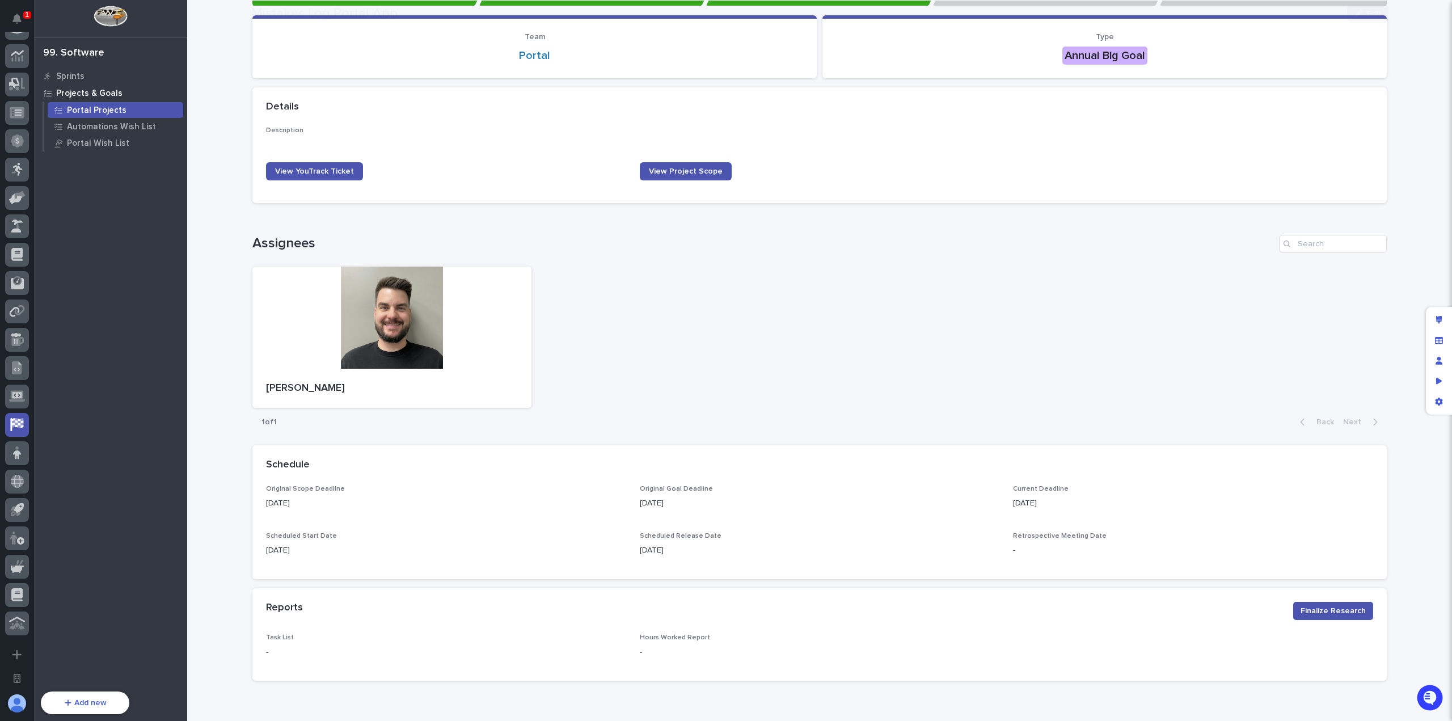
scroll to position [255, 0]
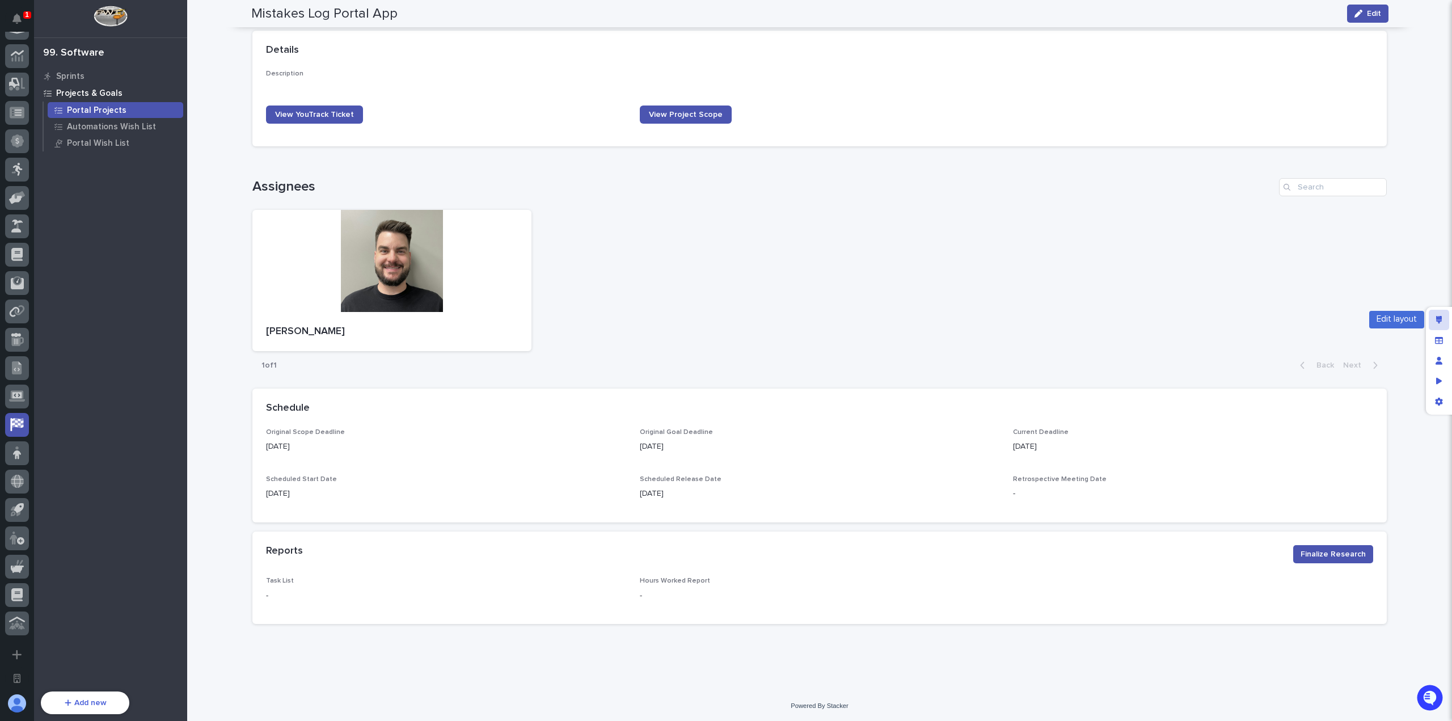
click at [1439, 315] on div "Edit layout" at bounding box center [1438, 320] width 20 height 20
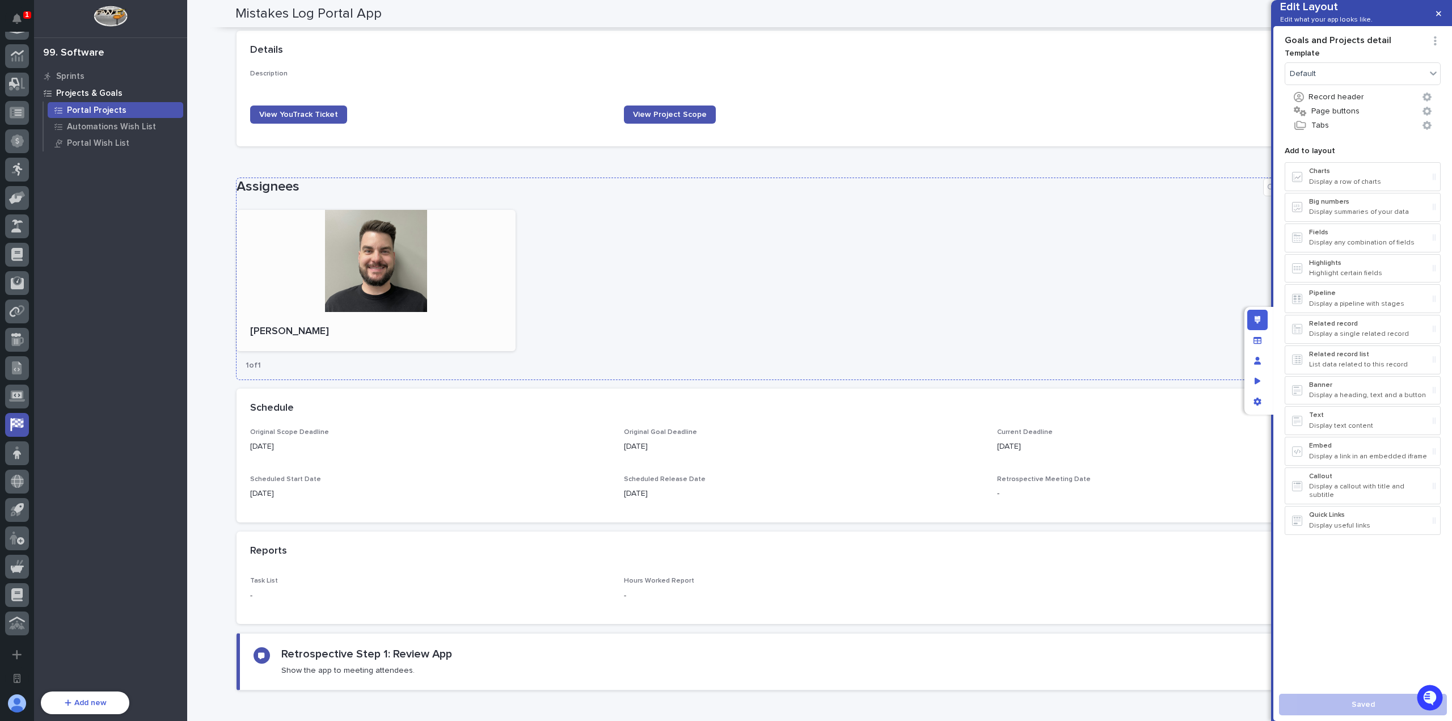
scroll to position [288, 0]
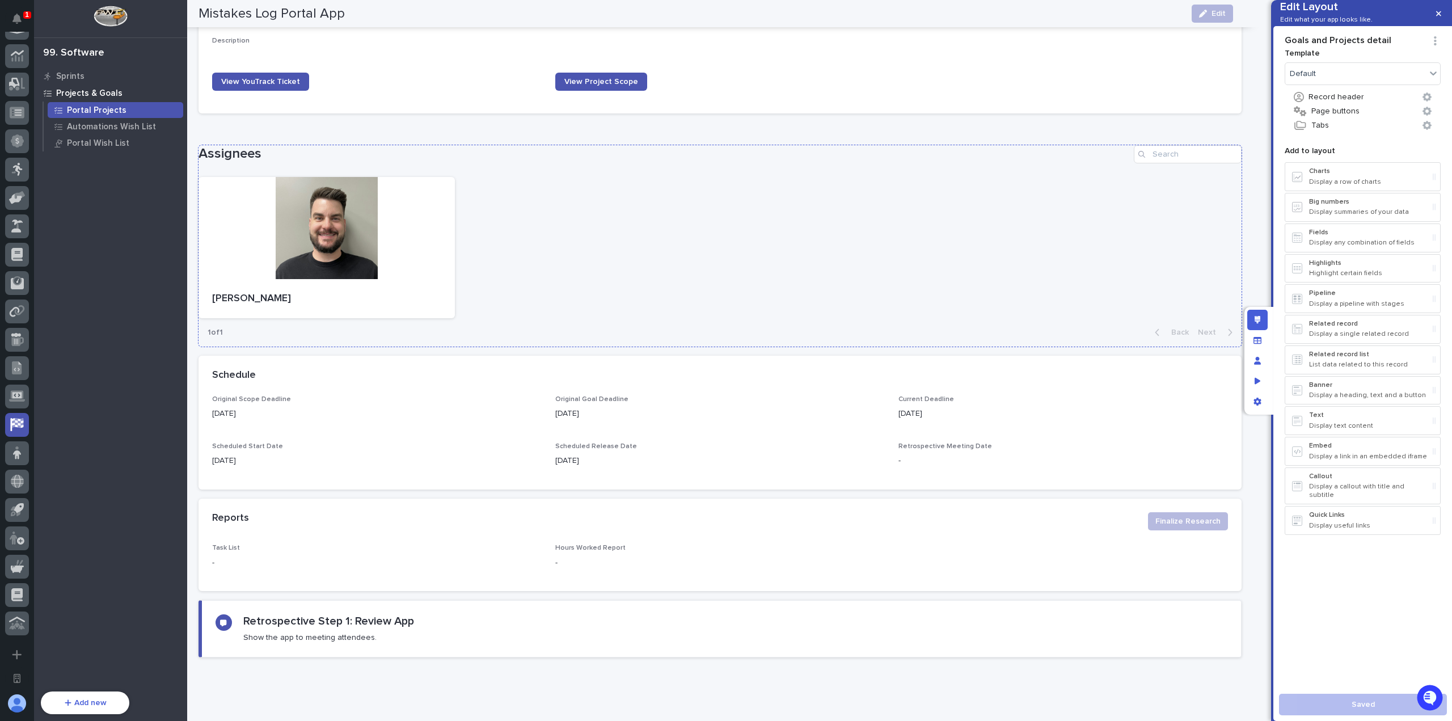
click at [535, 232] on div "Matt Hall" at bounding box center [719, 248] width 1043 height 142
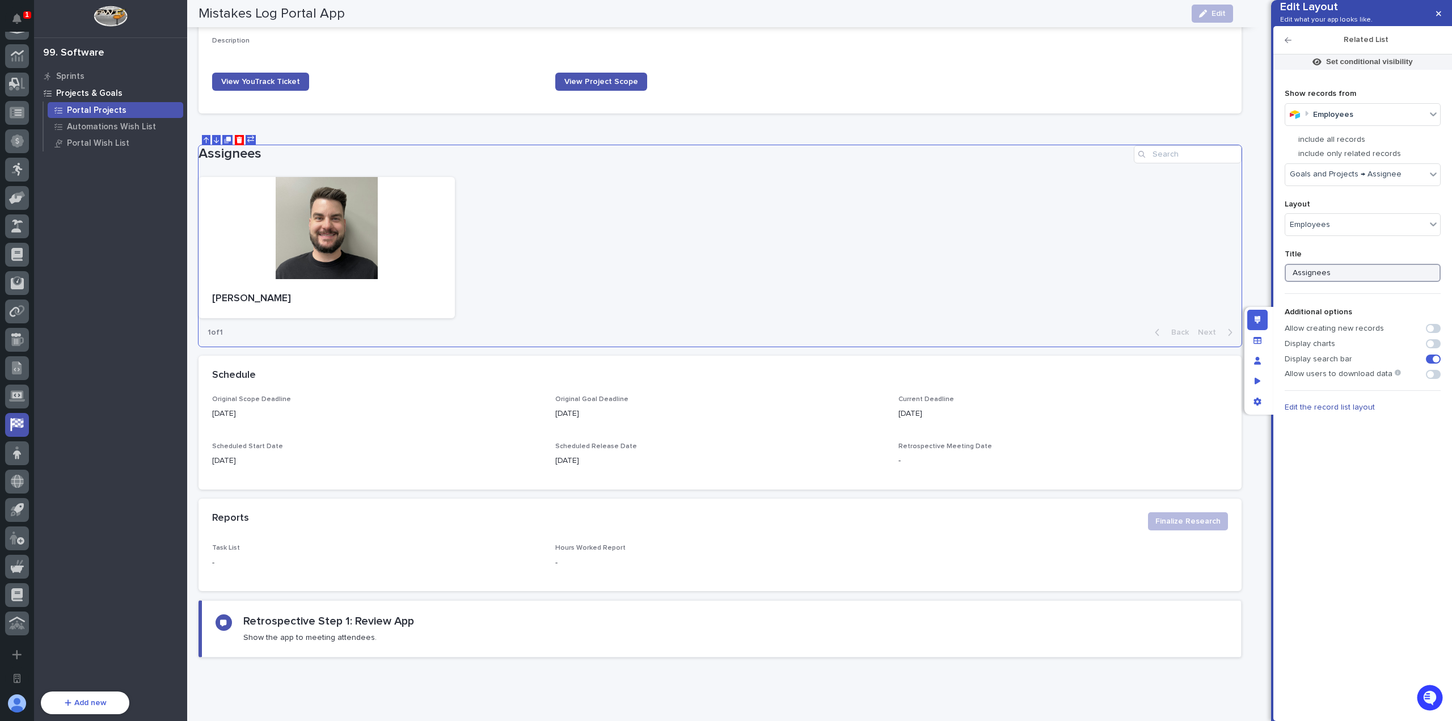
drag, startPoint x: 1349, startPoint y: 289, endPoint x: 1237, endPoint y: 286, distance: 111.2
click at [1243, 286] on div "Edit Layout Edit what your app looks like. Related List Set conditional visibil…" at bounding box center [726, 360] width 1452 height 721
type input "Developers"
click at [1444, 14] on button "button" at bounding box center [1438, 14] width 19 height 18
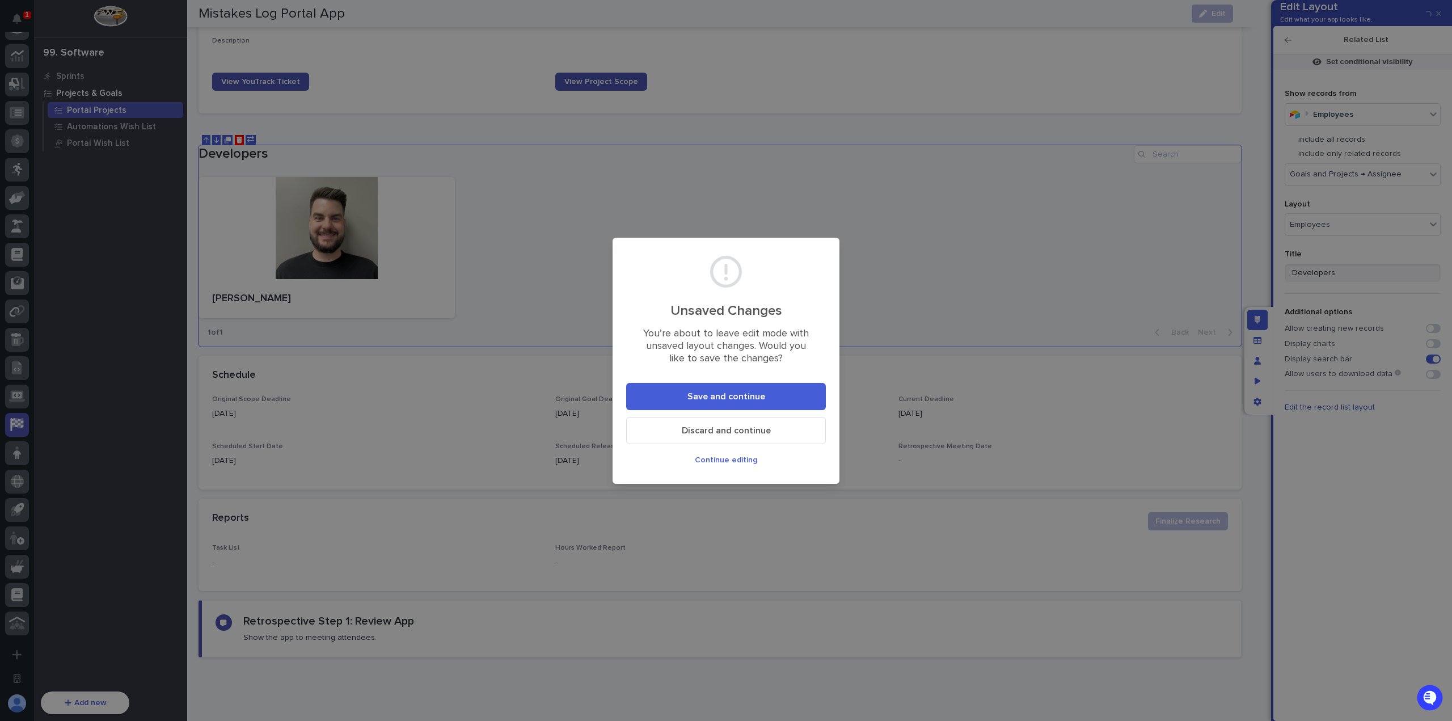
drag, startPoint x: 750, startPoint y: 396, endPoint x: 735, endPoint y: 383, distance: 20.1
click at [749, 396] on span "Save and continue" at bounding box center [726, 396] width 78 height 9
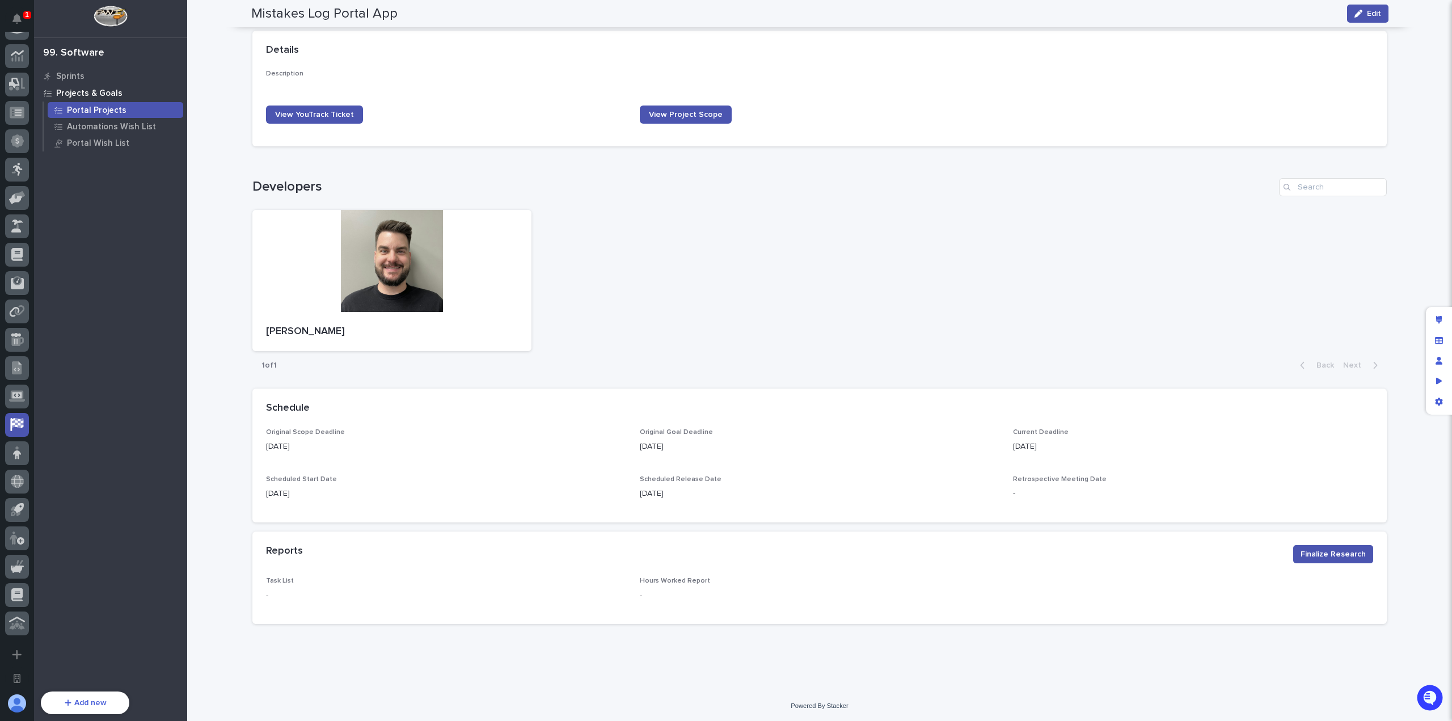
scroll to position [85, 0]
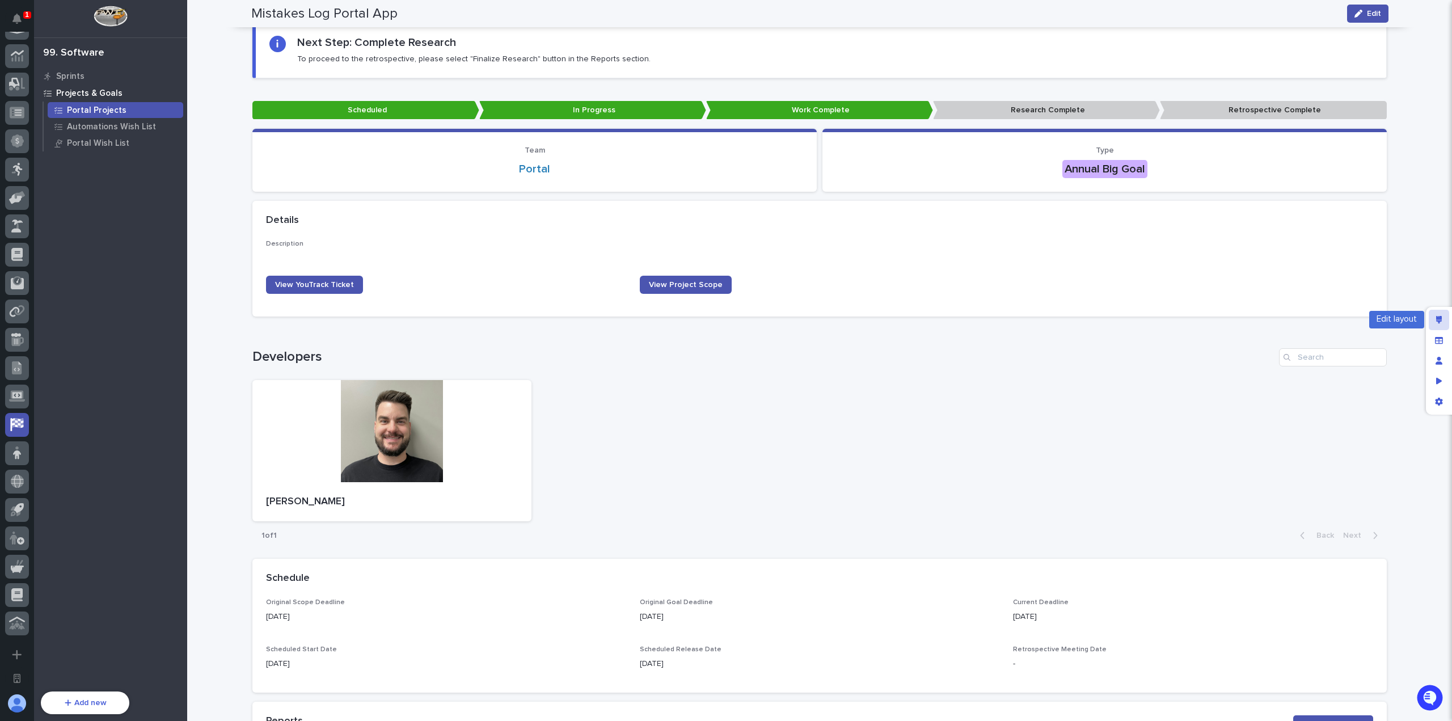
click at [1440, 319] on icon "Edit layout" at bounding box center [1439, 320] width 6 height 8
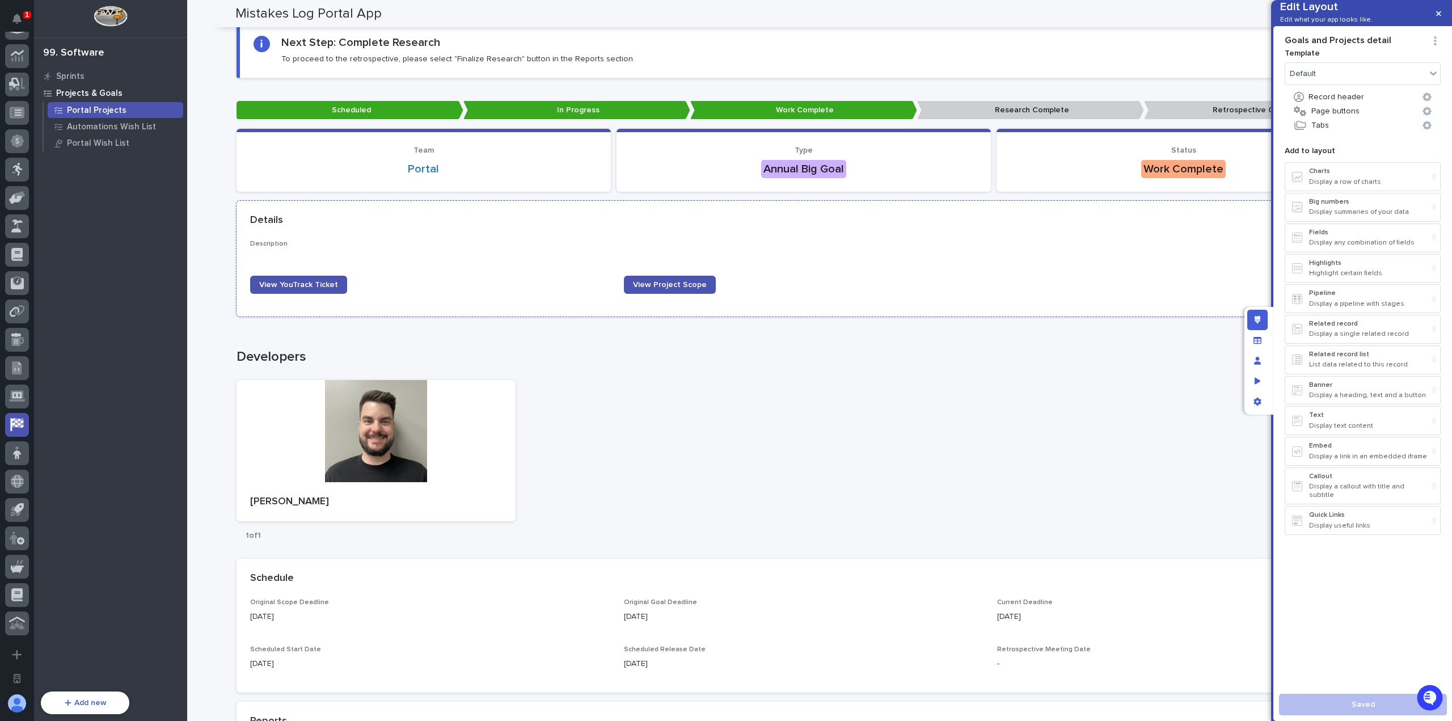
scroll to position [118, 0]
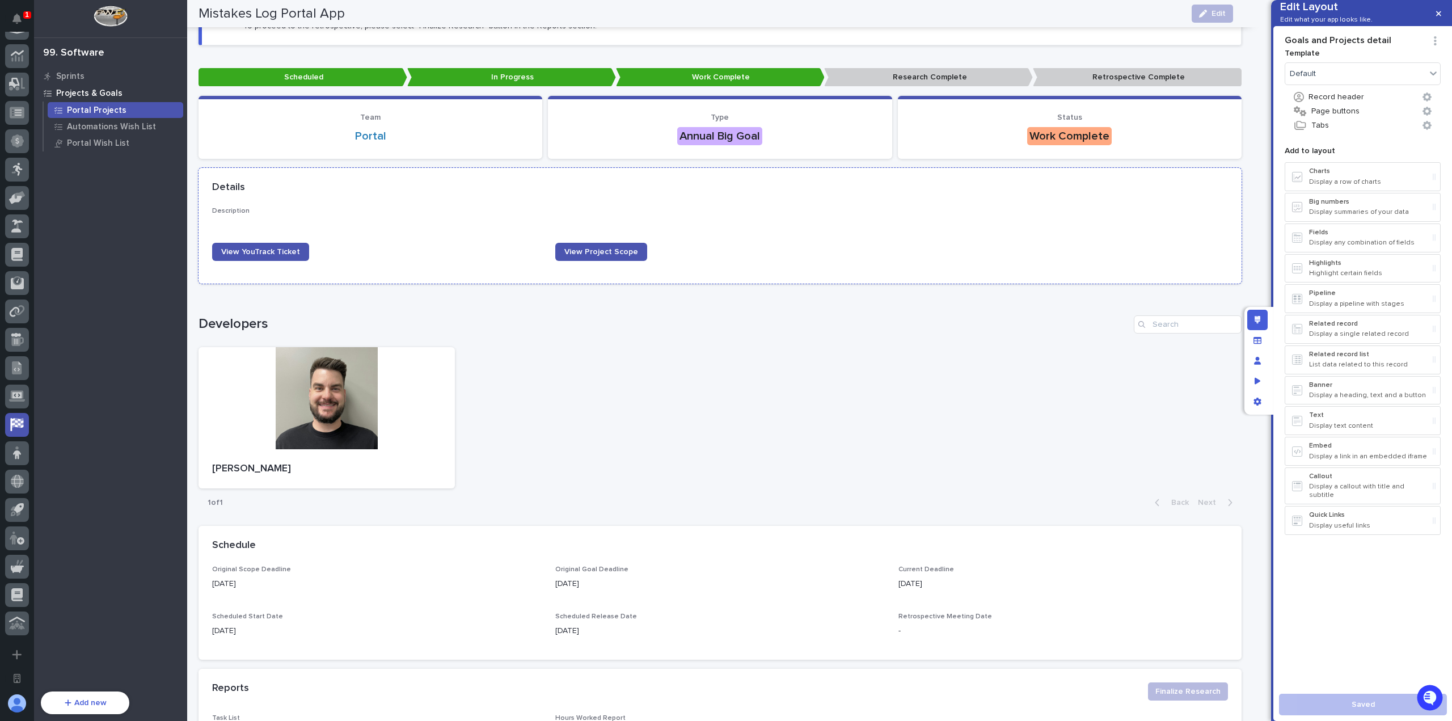
click at [814, 227] on div "Description •••" at bounding box center [720, 218] width 1016 height 22
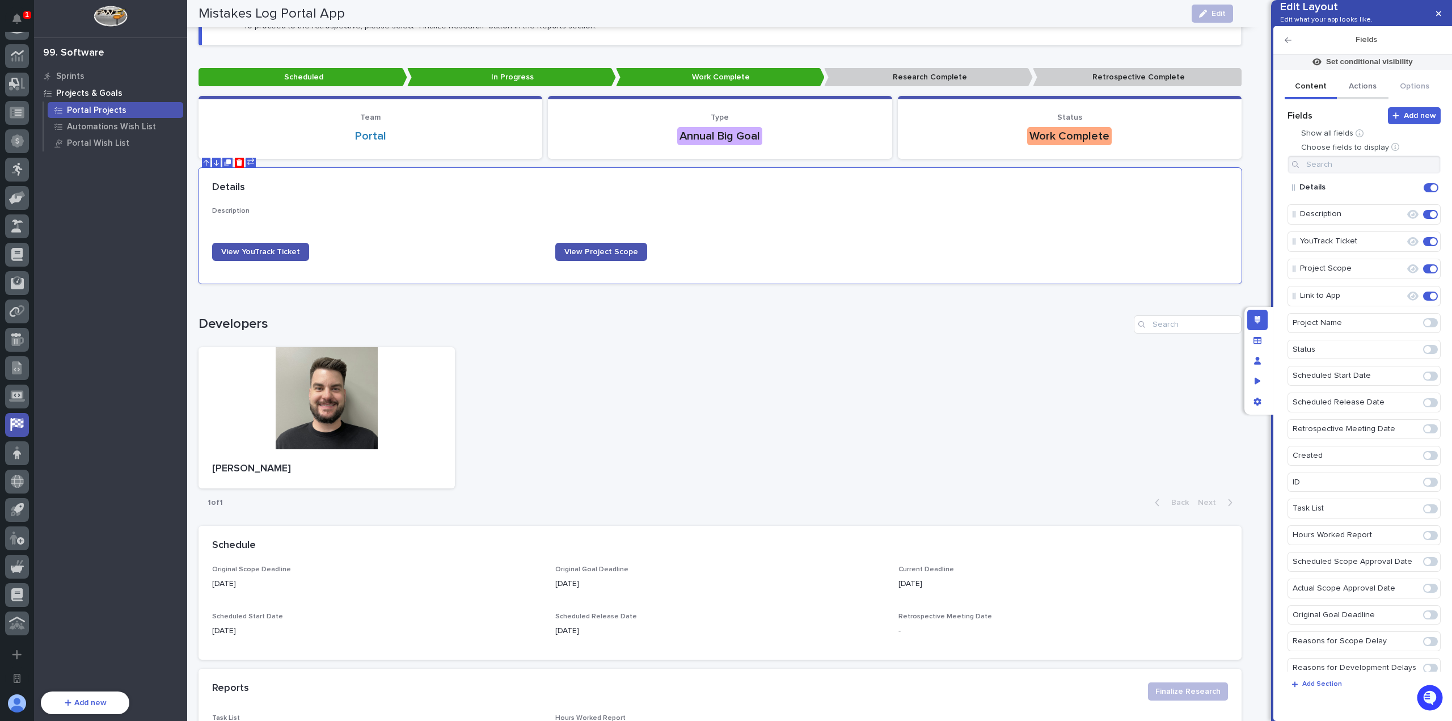
click at [1370, 99] on button "Actions" at bounding box center [1363, 87] width 52 height 24
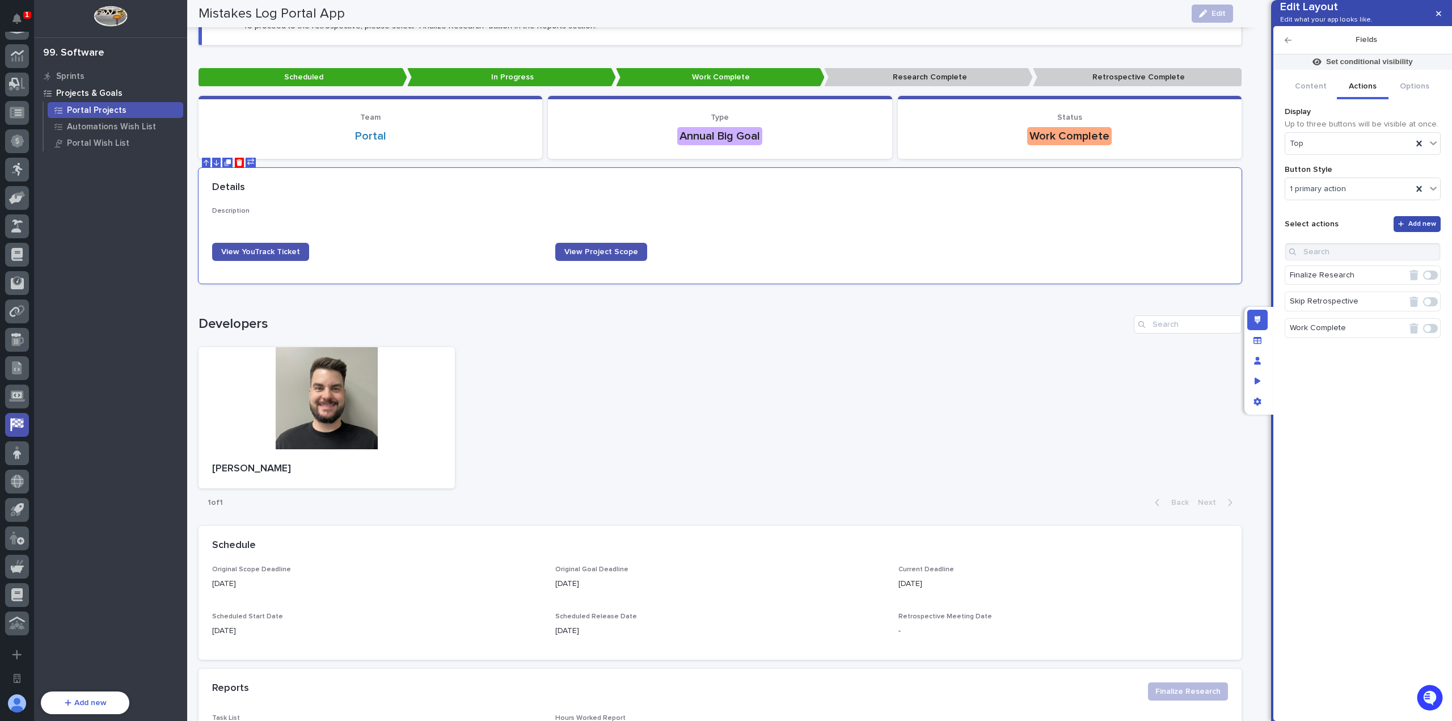
click at [1427, 232] on button "Add new" at bounding box center [1417, 224] width 48 height 16
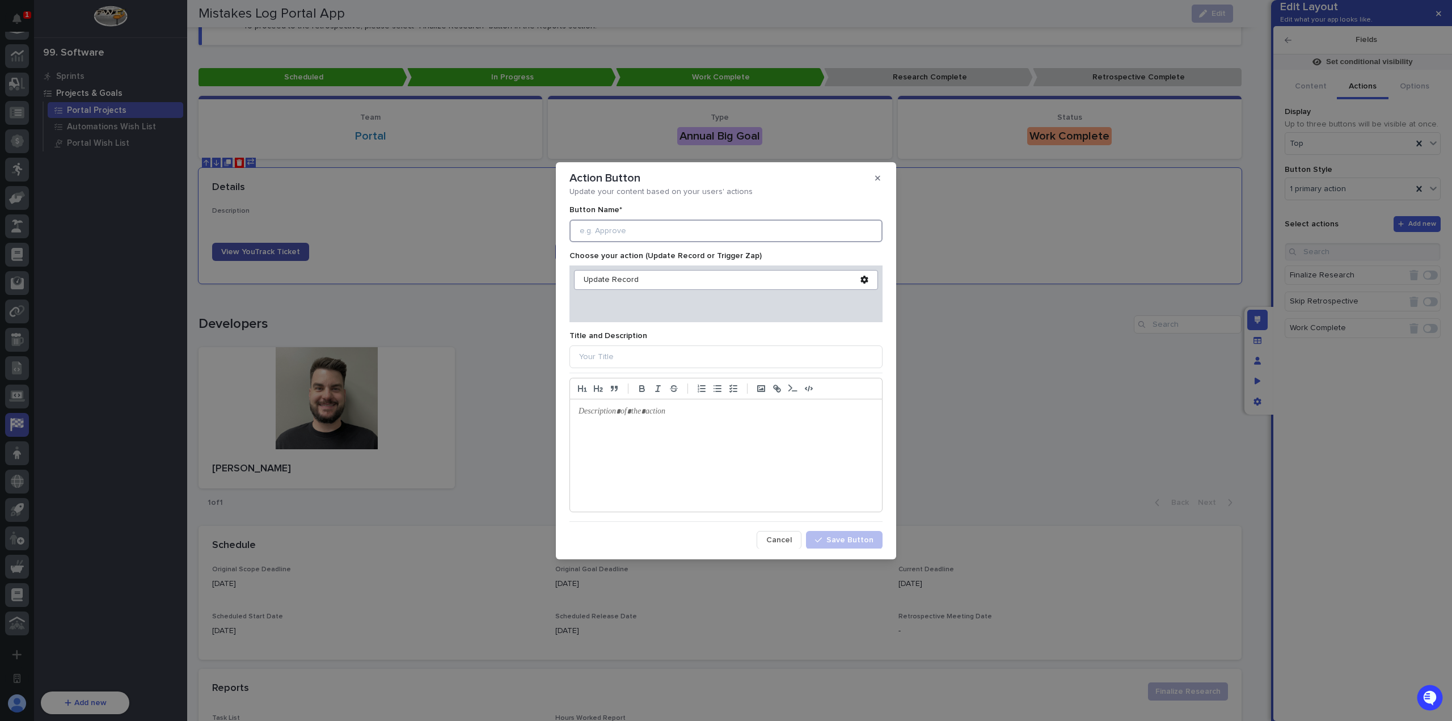
click at [705, 229] on input at bounding box center [725, 230] width 313 height 23
type input "Edit Developers"
click at [781, 542] on span "Cancel" at bounding box center [779, 540] width 26 height 8
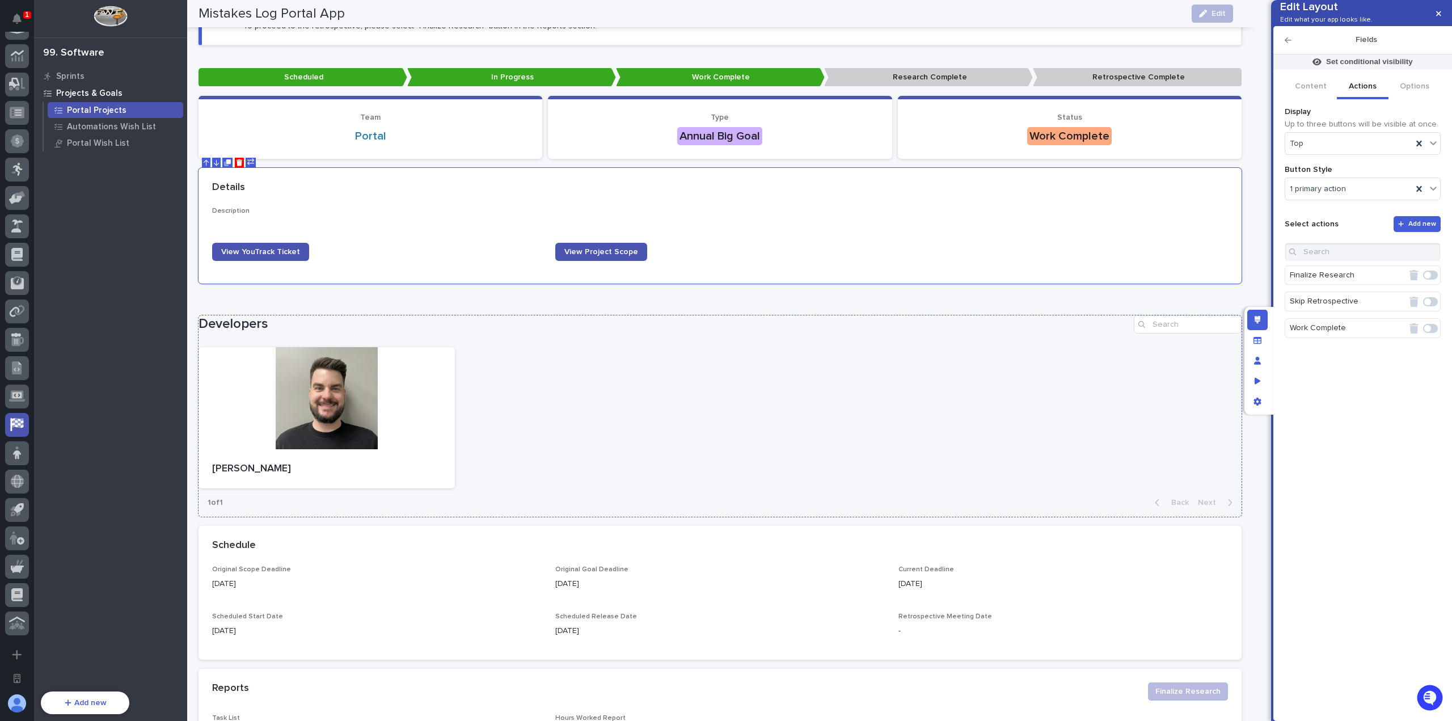
click at [434, 337] on div "Developers Matt Hall 1 of 1 Back Next" at bounding box center [719, 416] width 1043 height 202
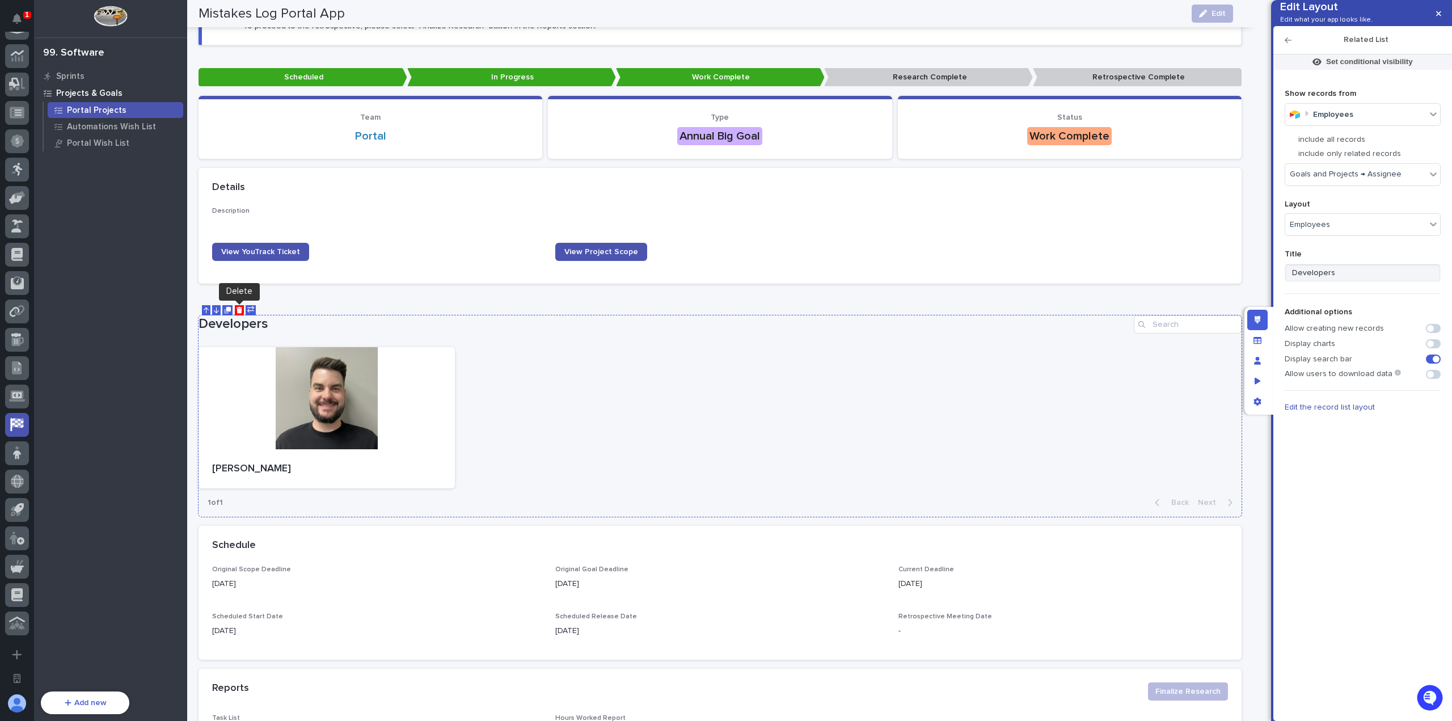
click at [237, 307] on icon "Delete" at bounding box center [239, 310] width 6 height 7
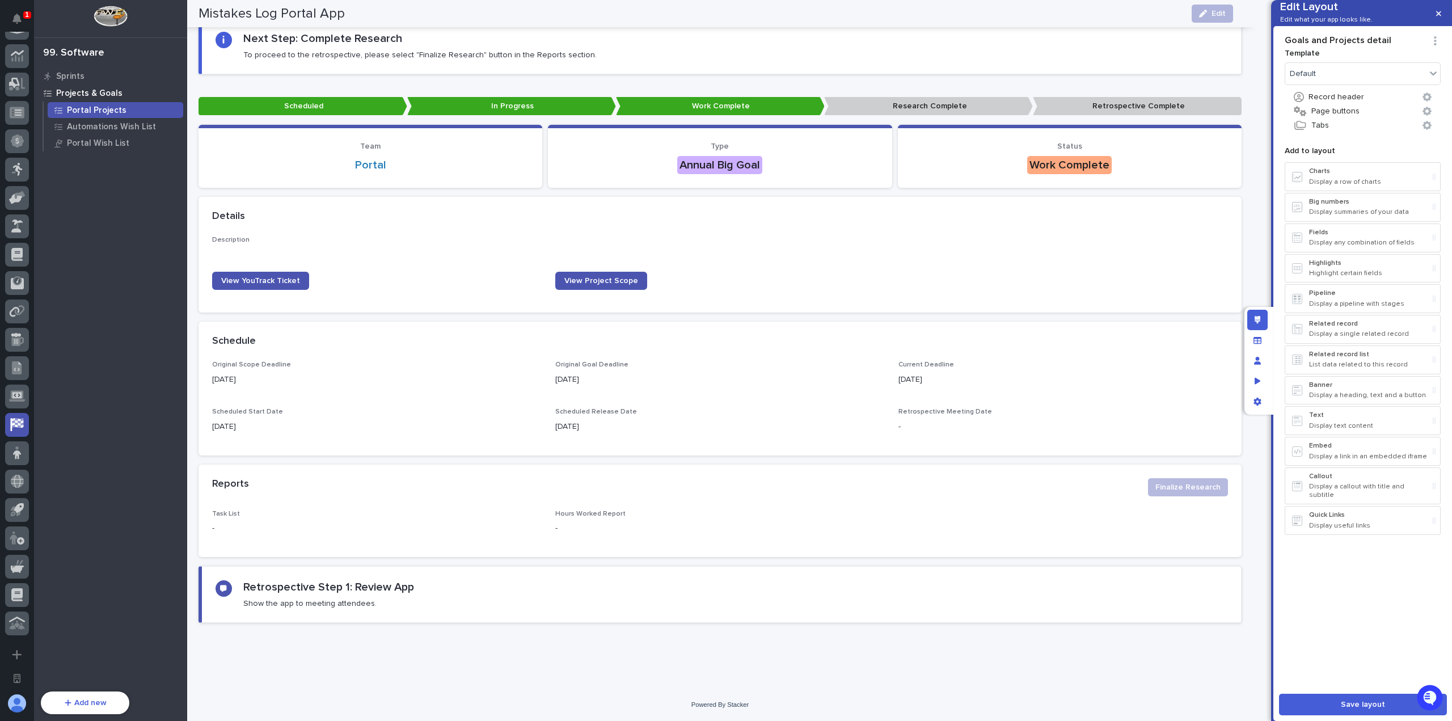
scroll to position [1, 0]
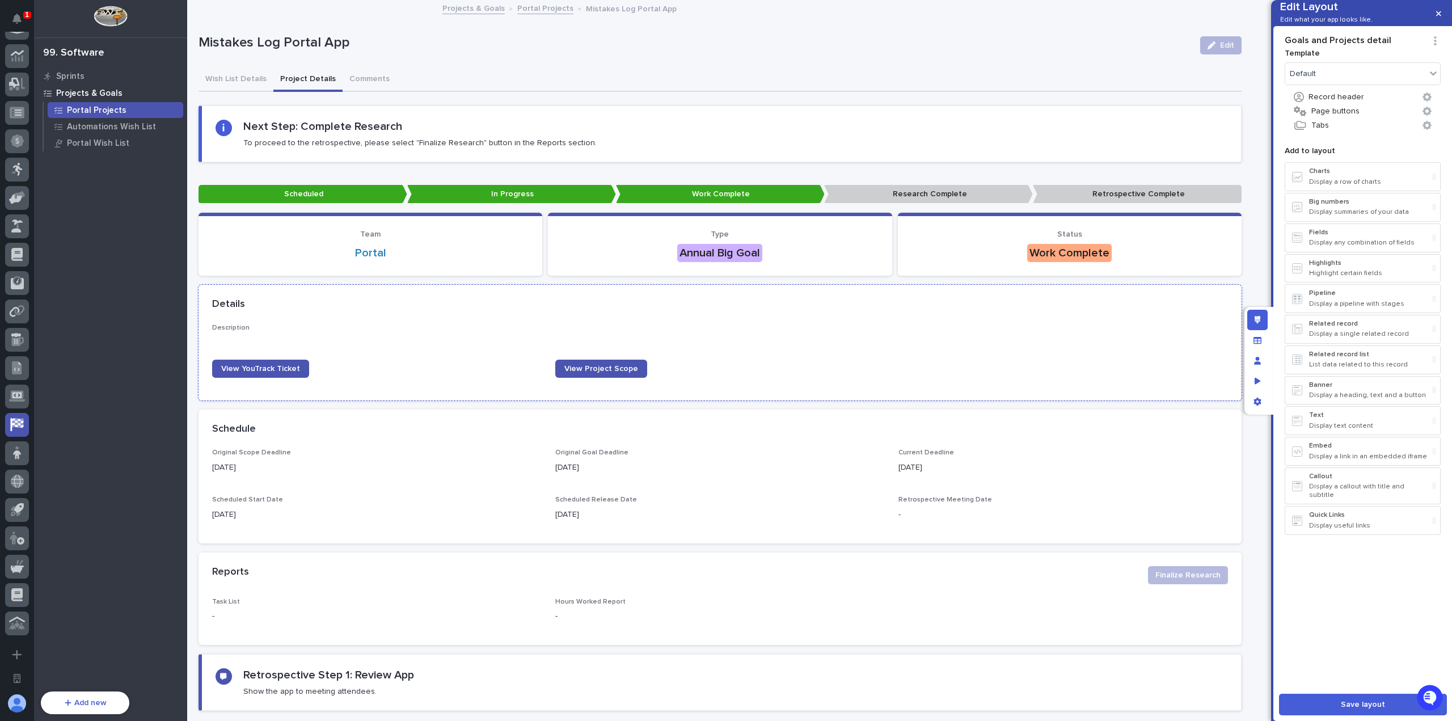
click at [354, 319] on div "Details" at bounding box center [719, 305] width 1043 height 40
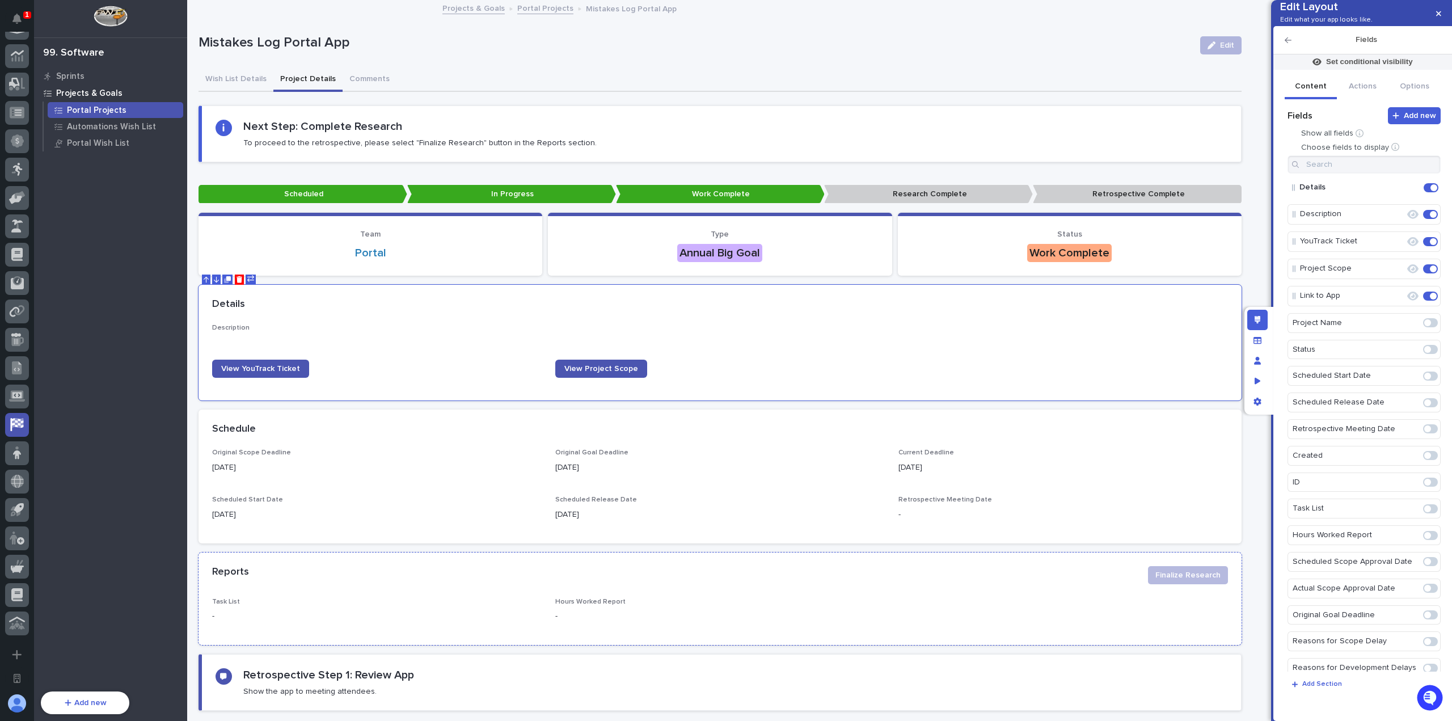
click at [885, 595] on div "Reports Finalize Research" at bounding box center [719, 574] width 1043 height 45
click at [1360, 191] on div "Reports Task List Hours Worked Report Project Name Status Scheduled Start Date …" at bounding box center [1363, 423] width 153 height 536
click at [1362, 174] on input at bounding box center [1363, 164] width 153 height 18
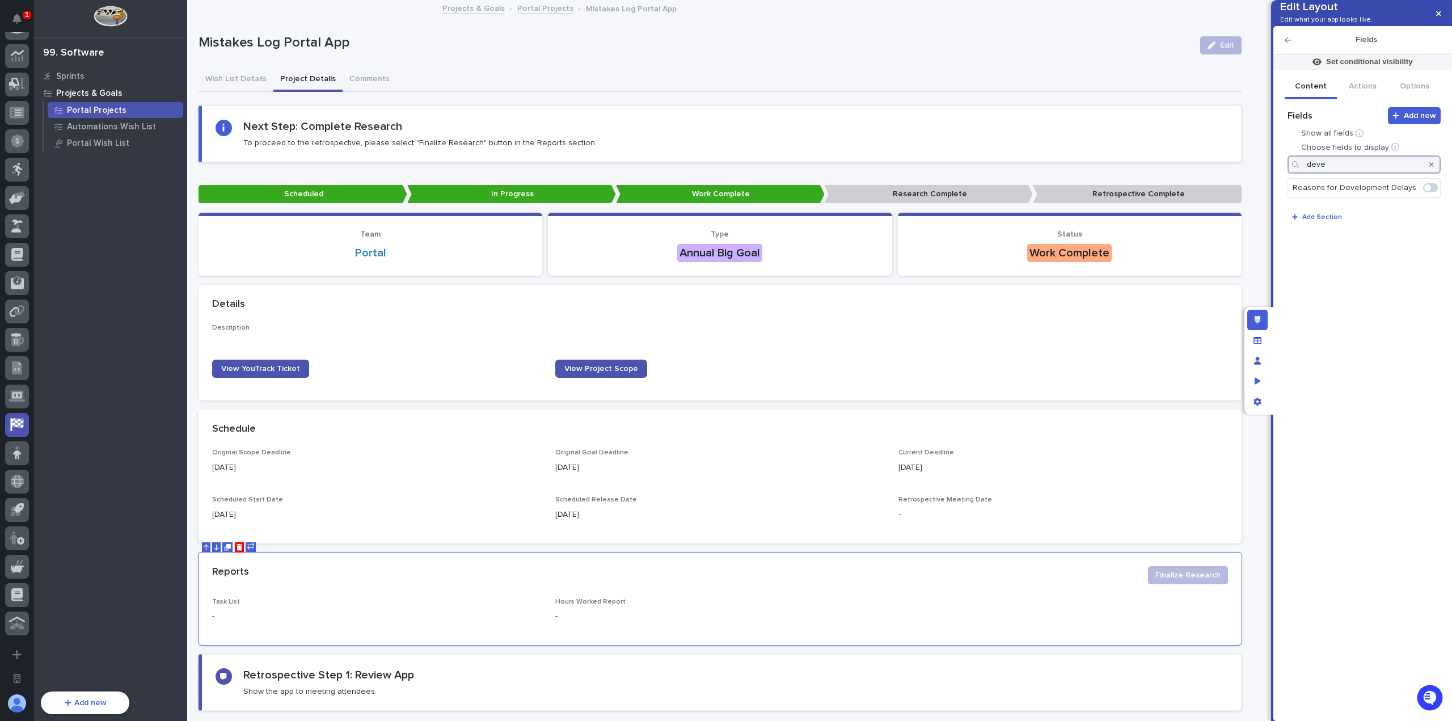
type input "deve"
click at [1434, 174] on div at bounding box center [1431, 164] width 18 height 18
click at [1431, 167] on icon "button" at bounding box center [1431, 164] width 5 height 5
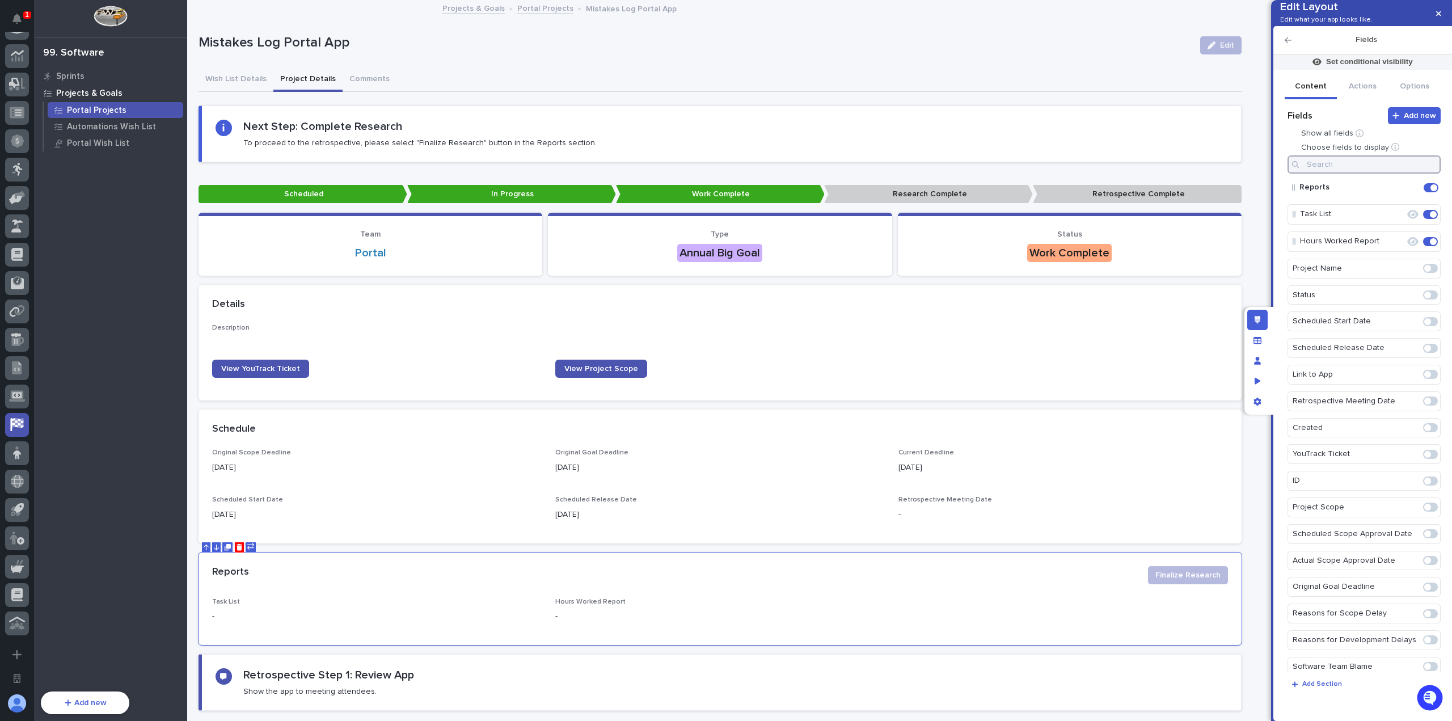
click at [1359, 174] on input at bounding box center [1363, 164] width 153 height 18
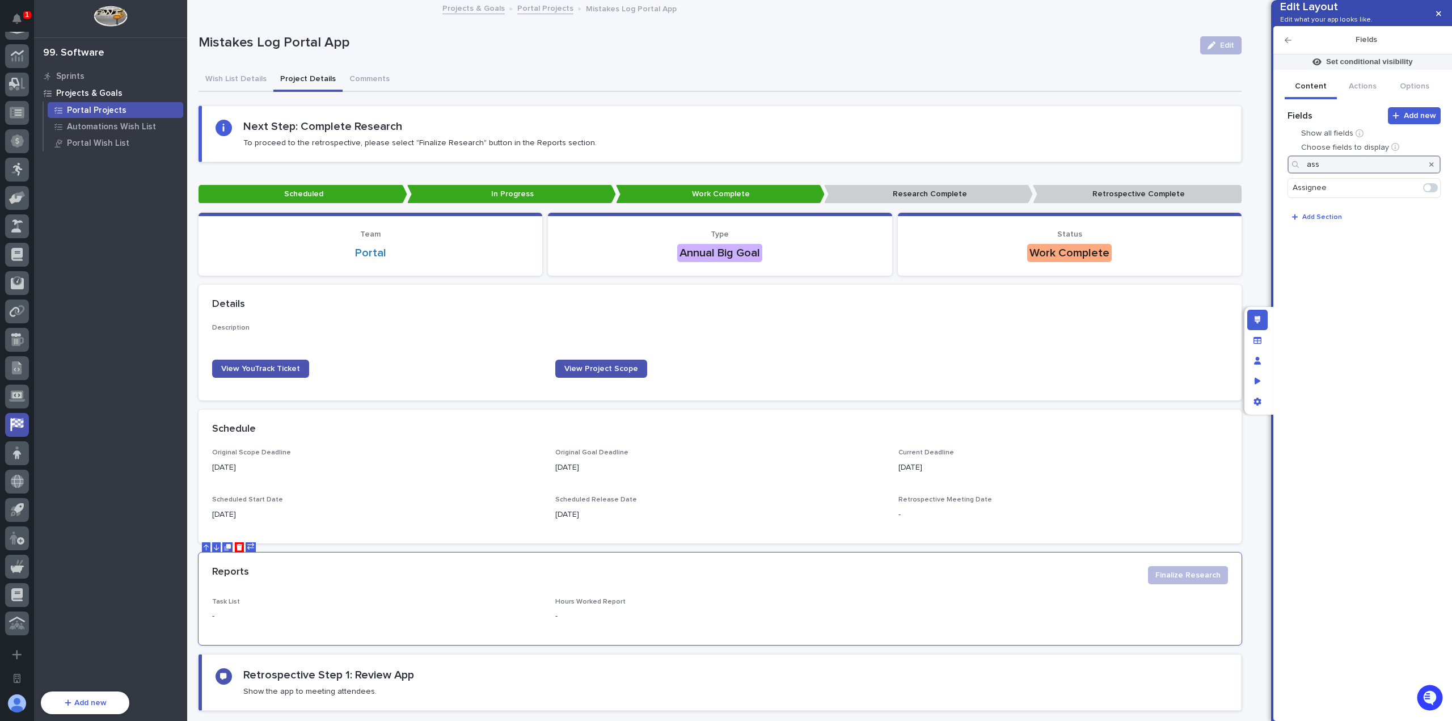
click at [1427, 191] on span at bounding box center [1427, 187] width 7 height 7
type input "ass"
click at [1405, 193] on icon "Edit" at bounding box center [1405, 188] width 0 height 10
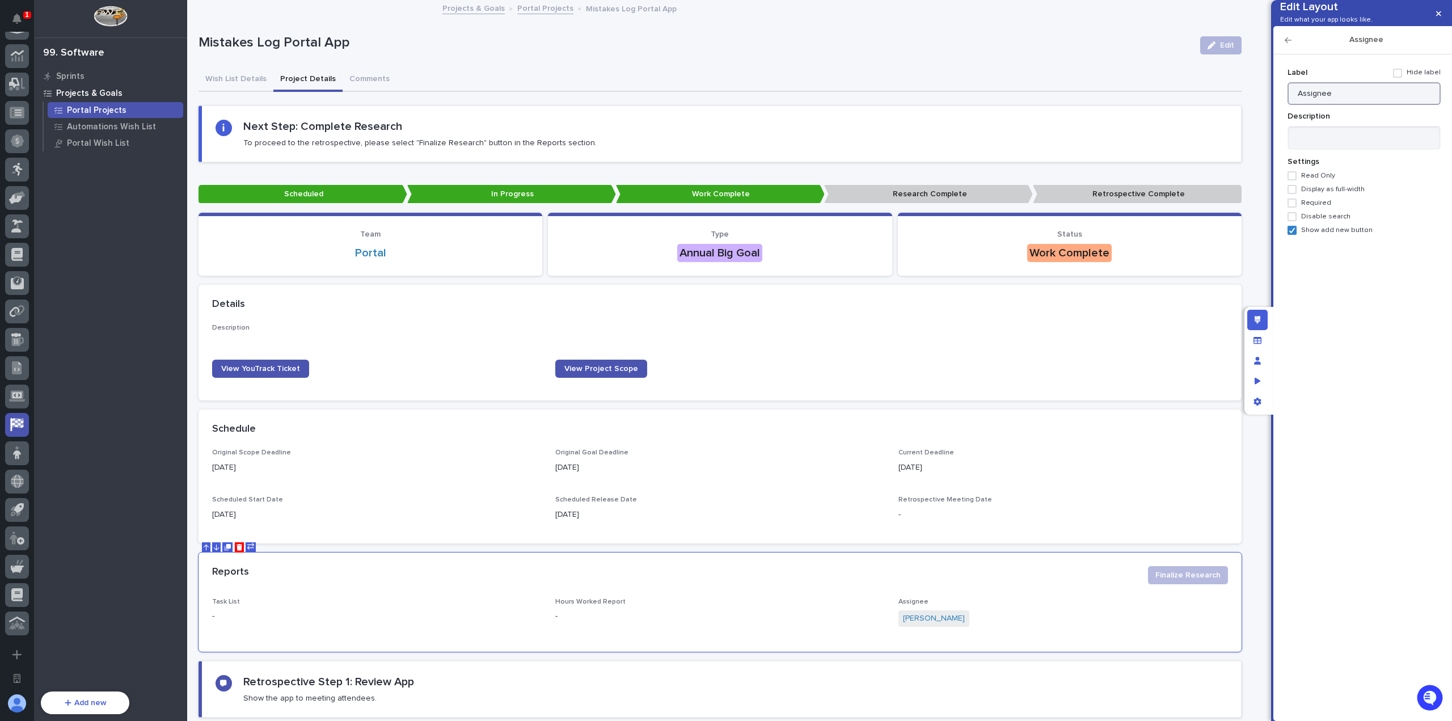
drag, startPoint x: 1315, startPoint y: 107, endPoint x: 1214, endPoint y: 99, distance: 101.8
click at [1220, 100] on div "Edit Layout Edit what your app looks like. Assignee Add new Fields Show all fie…" at bounding box center [726, 360] width 1452 height 721
type input "Developer"
click at [1291, 45] on h2 "Assignee" at bounding box center [1365, 40] width 149 height 10
click at [1289, 44] on icon "button" at bounding box center [1287, 40] width 7 height 8
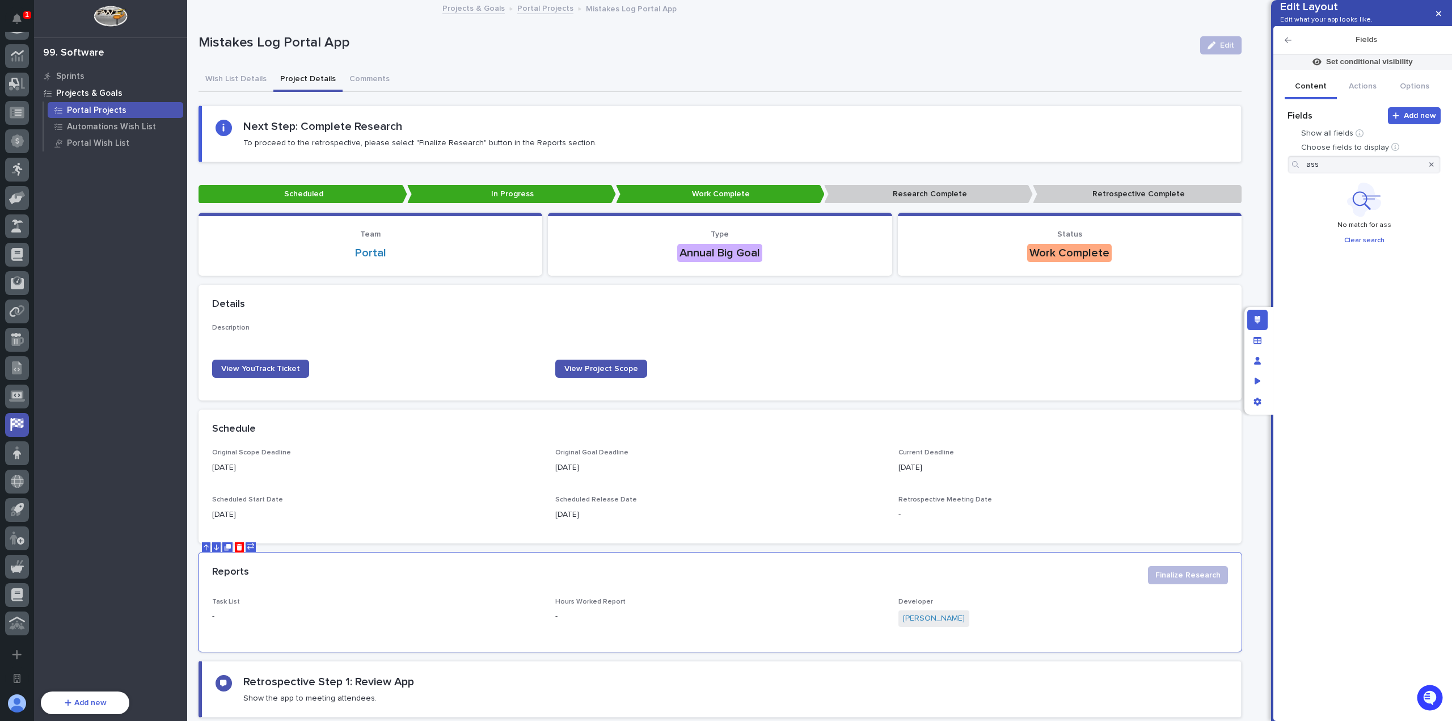
click at [1432, 167] on icon "button" at bounding box center [1431, 164] width 5 height 5
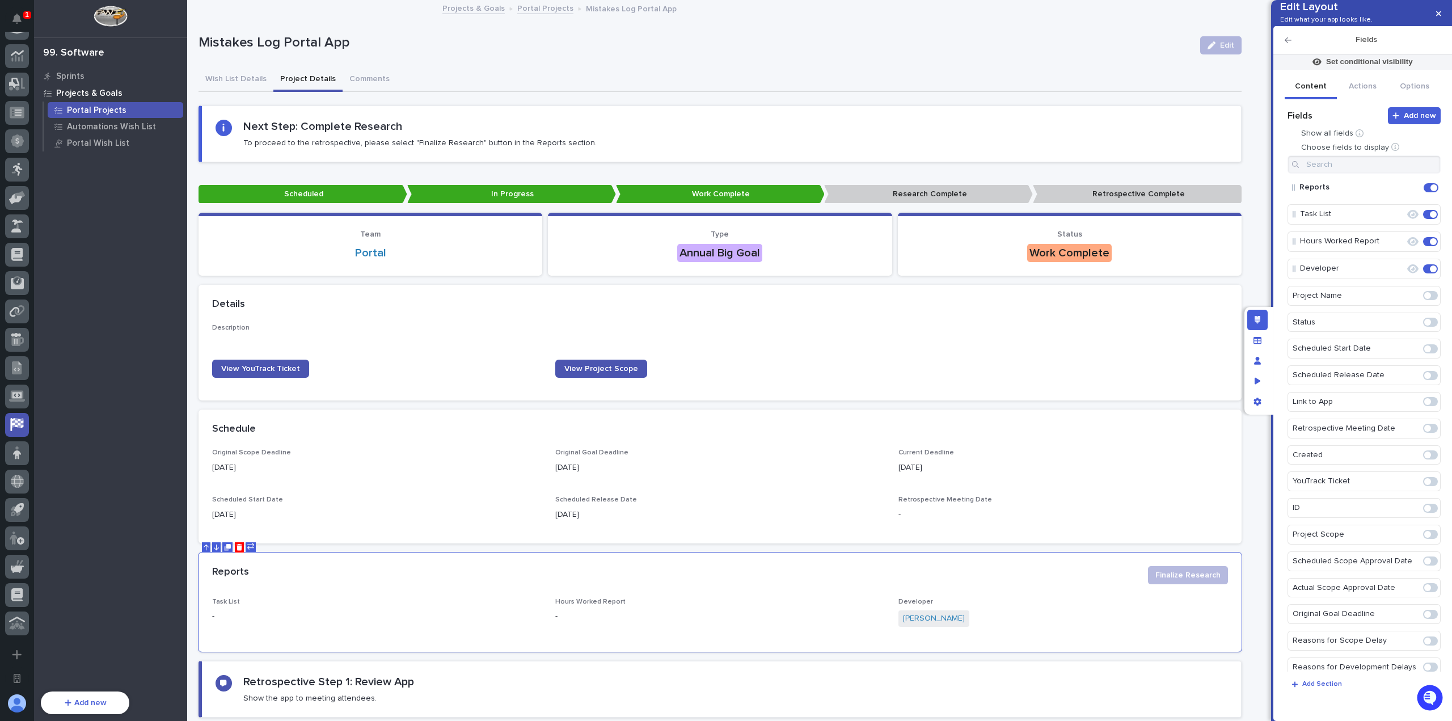
click at [1287, 44] on icon "button" at bounding box center [1287, 40] width 7 height 8
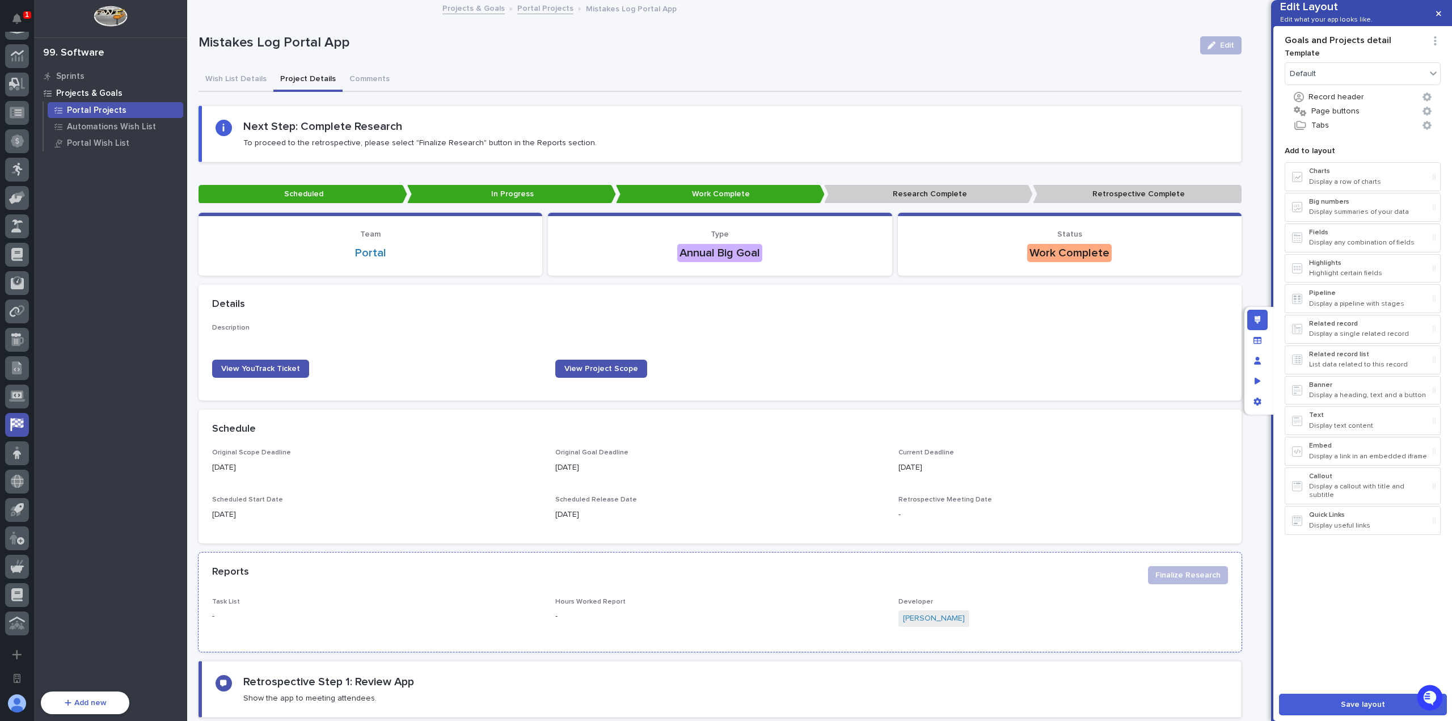
drag, startPoint x: 983, startPoint y: 587, endPoint x: 992, endPoint y: 581, distance: 10.7
click at [983, 587] on div "Reports Finalize Research" at bounding box center [719, 574] width 1043 height 45
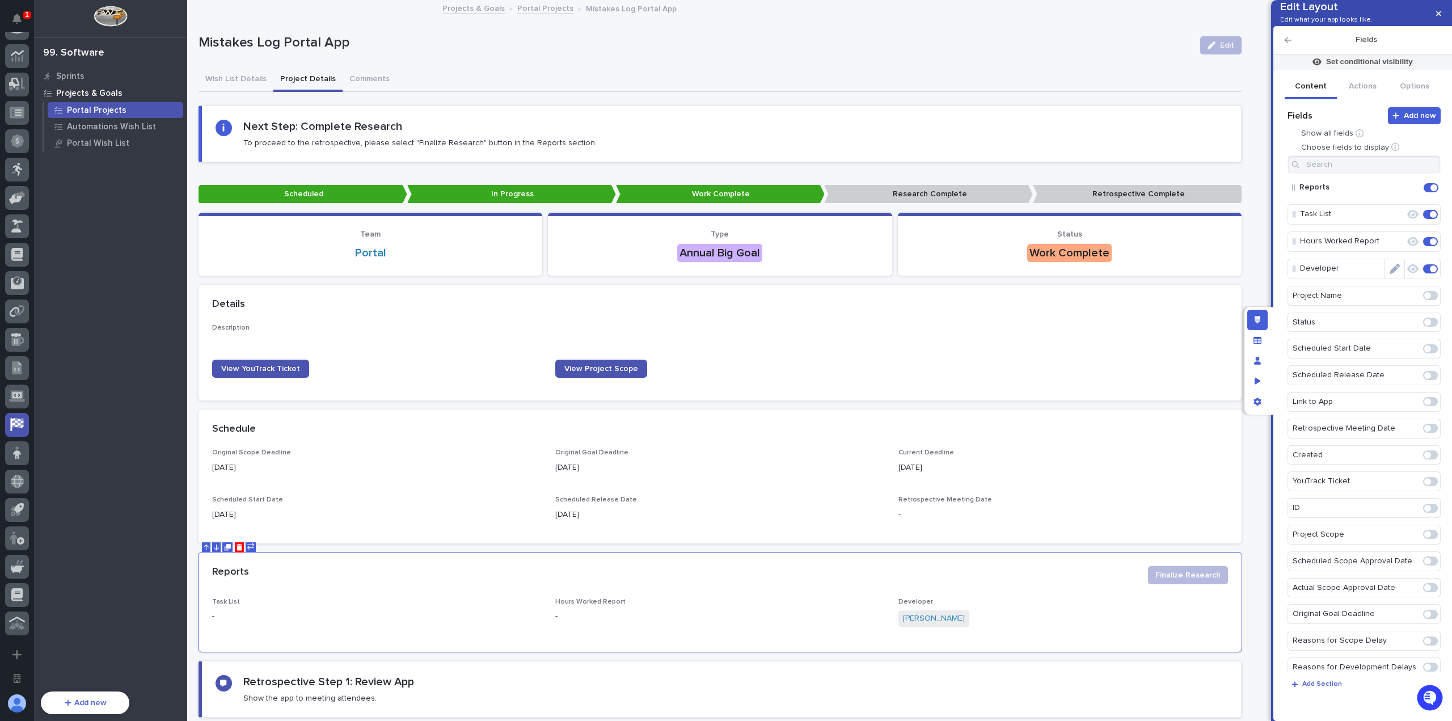
click at [1430, 272] on span at bounding box center [1433, 268] width 7 height 7
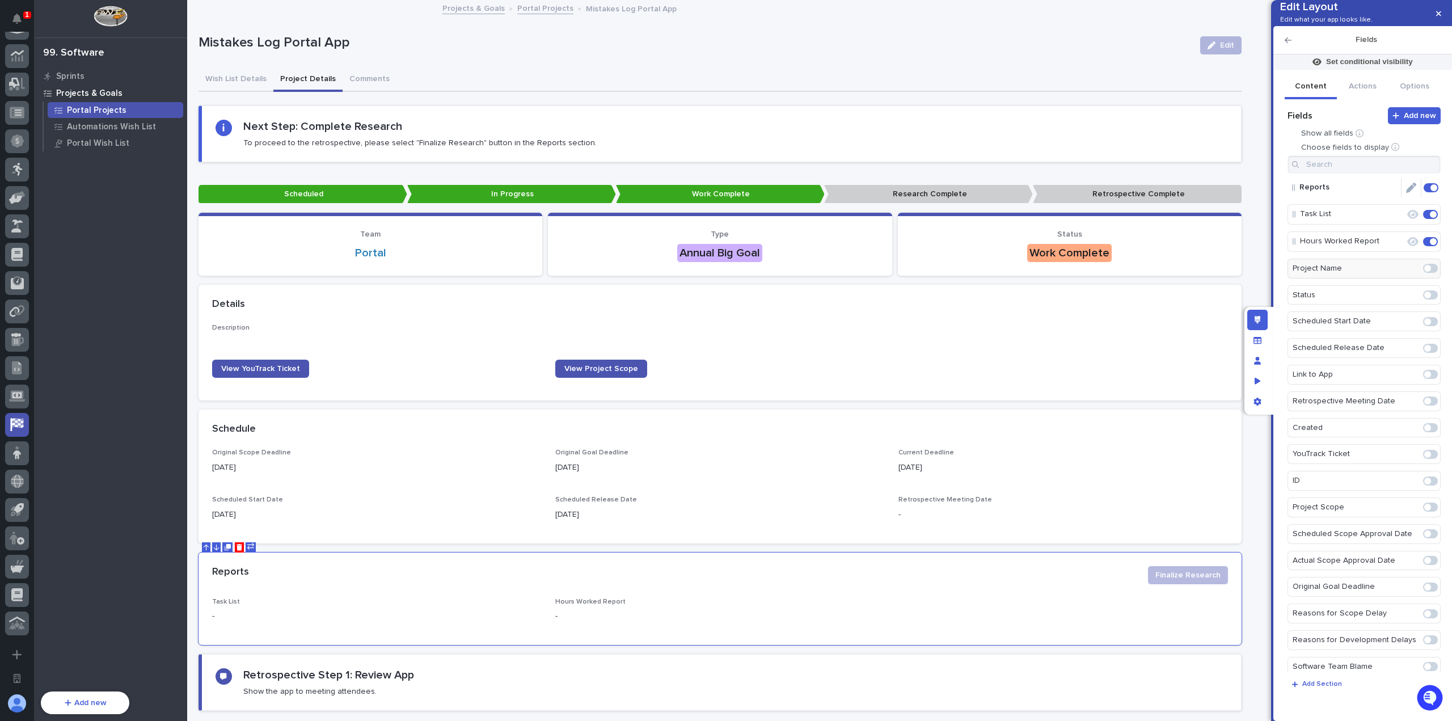
click at [1407, 193] on icon "Edit" at bounding box center [1411, 188] width 10 height 10
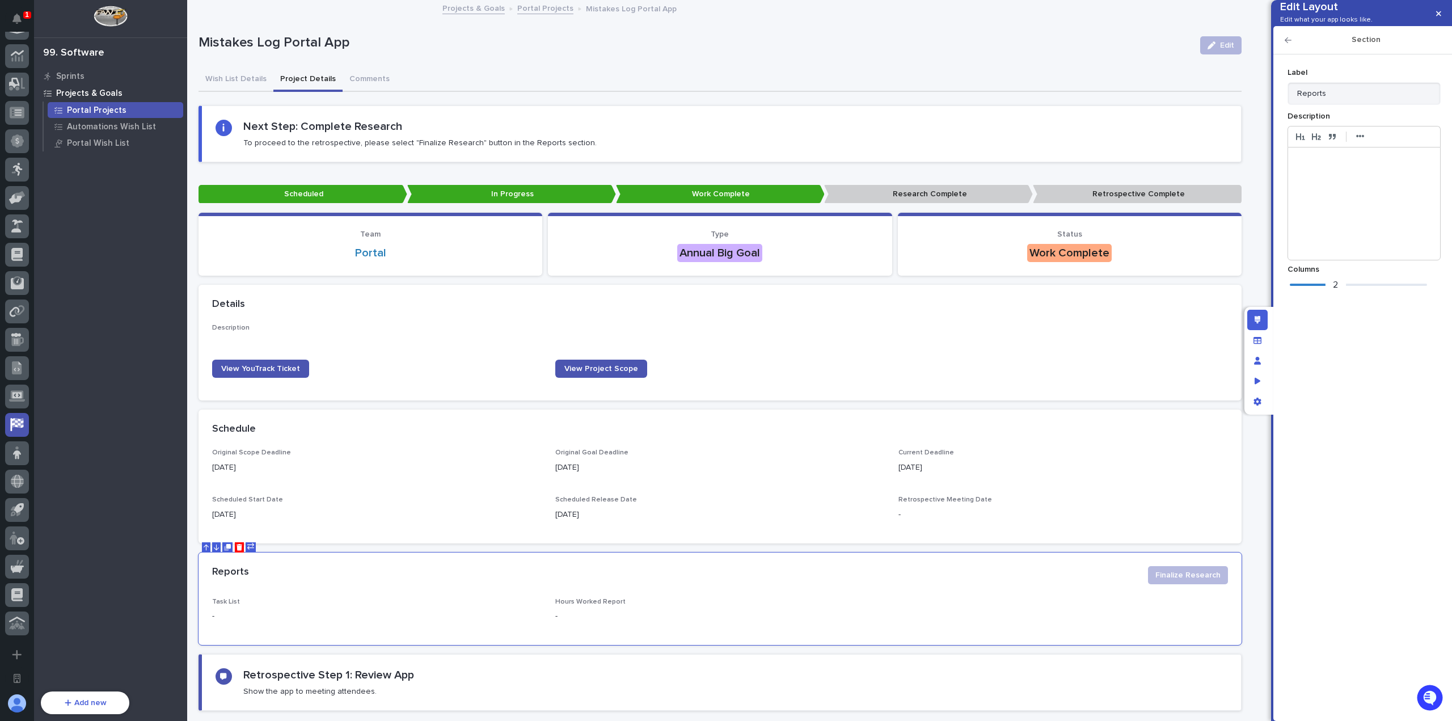
click at [1354, 290] on div "2" at bounding box center [1358, 284] width 137 height 11
click at [1440, 18] on button "button" at bounding box center [1438, 14] width 19 height 18
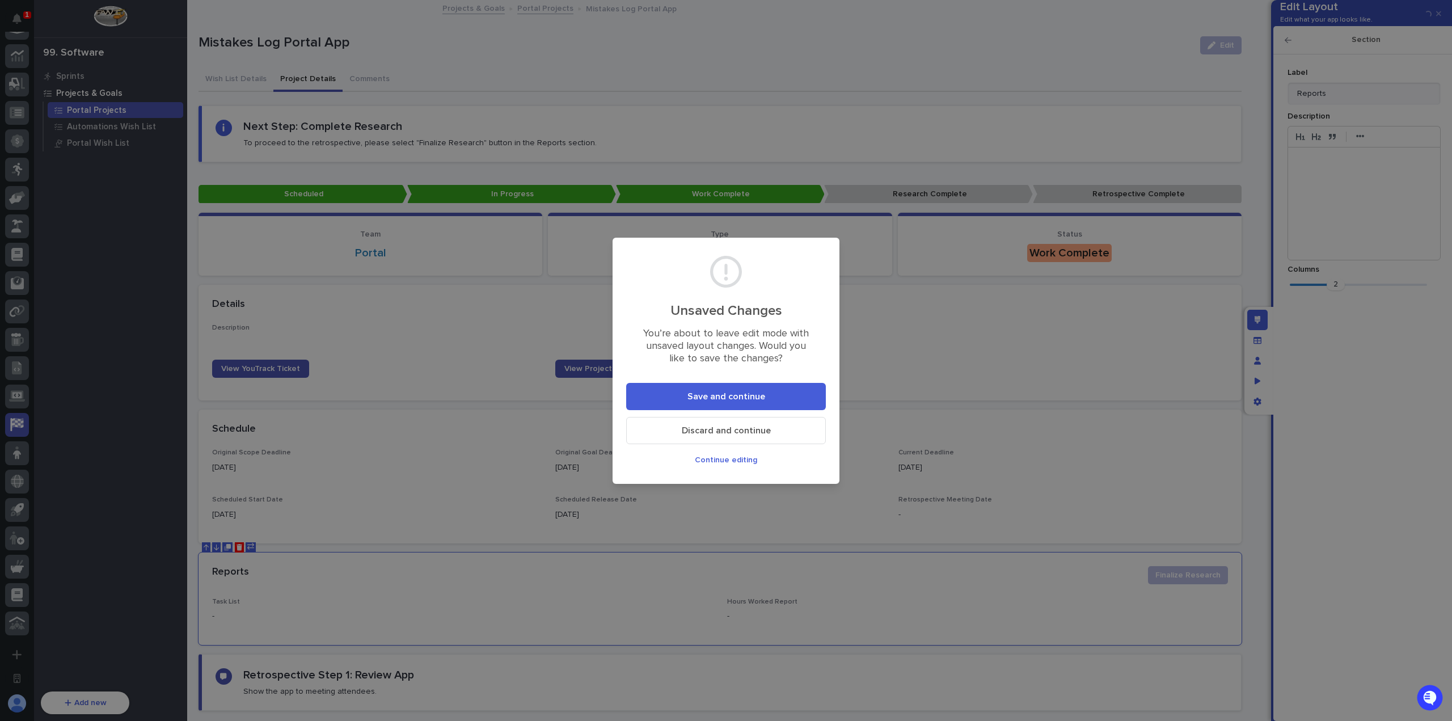
click at [1001, 353] on div "Unsaved Changes You’re about to leave edit mode with unsaved layout changes. Wo…" at bounding box center [726, 360] width 1452 height 721
drag, startPoint x: 743, startPoint y: 458, endPoint x: 843, endPoint y: 399, distance: 115.4
click at [743, 458] on span "Continue editing" at bounding box center [726, 460] width 62 height 8
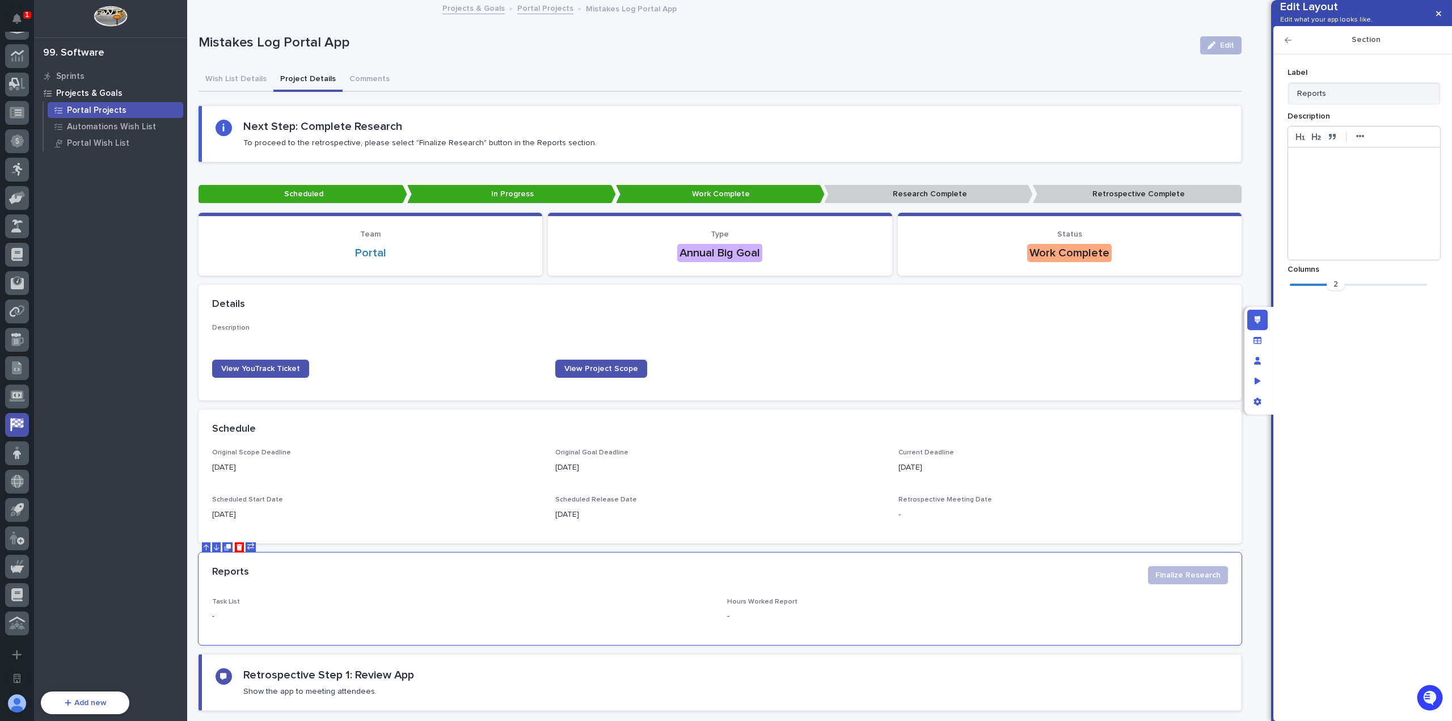
click at [1286, 44] on icon "button" at bounding box center [1287, 40] width 7 height 8
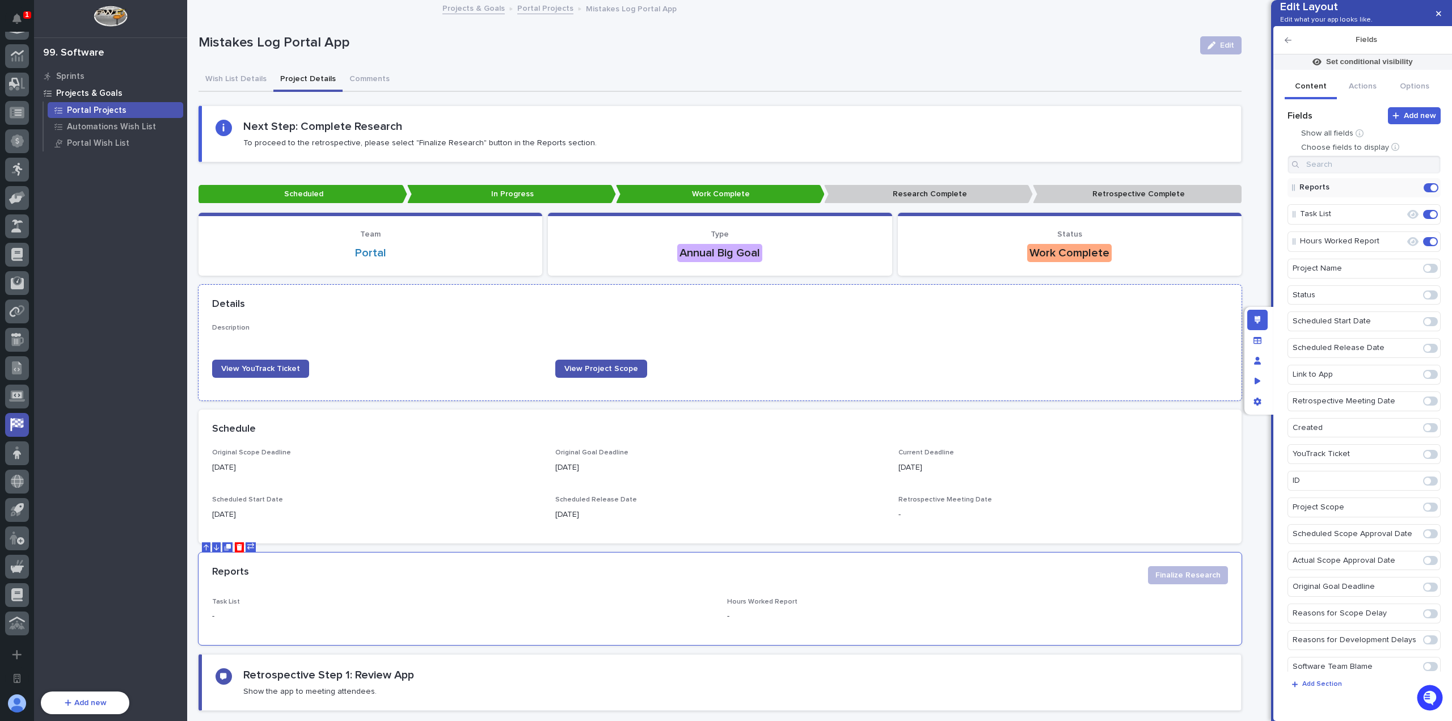
click at [1049, 337] on div "Description •••" at bounding box center [720, 335] width 1016 height 22
click at [1395, 174] on input at bounding box center [1363, 164] width 153 height 18
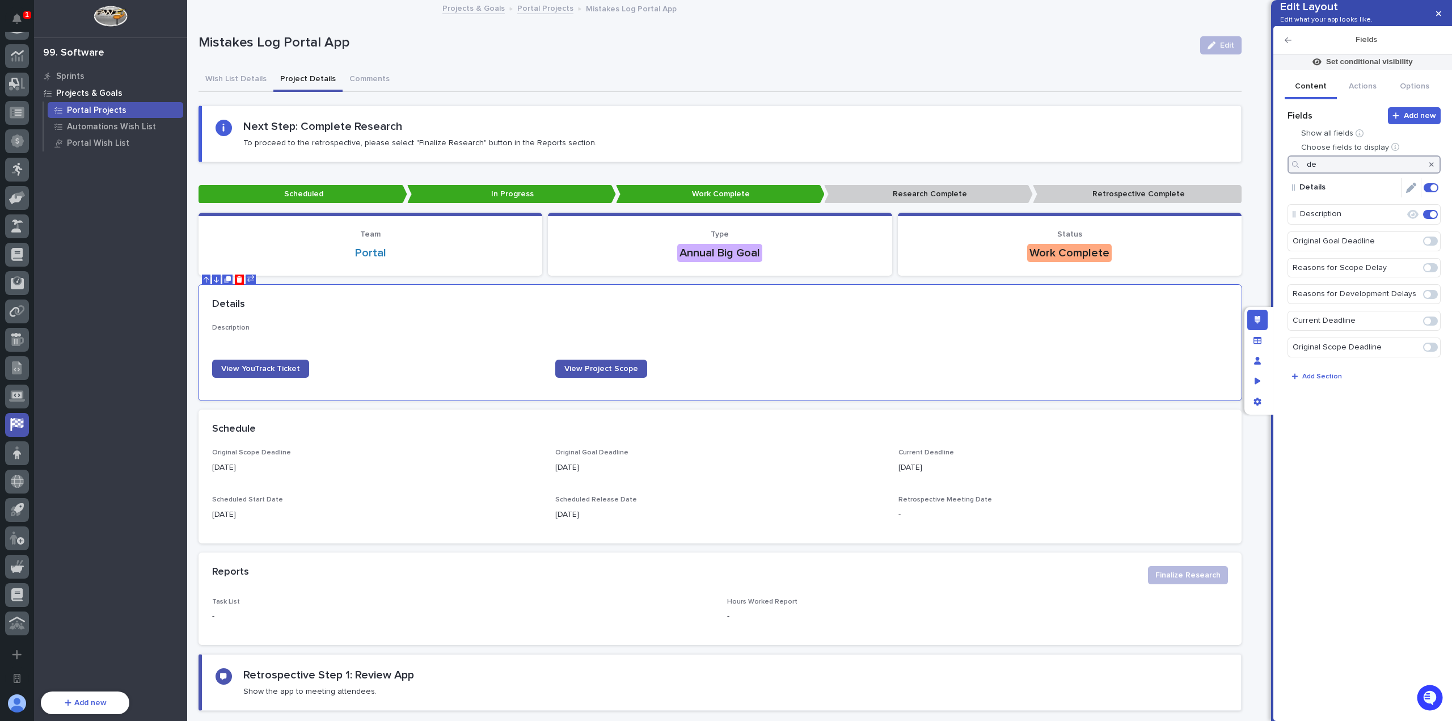
type input "d"
click at [1431, 192] on span at bounding box center [1430, 187] width 15 height 9
type input "ass"
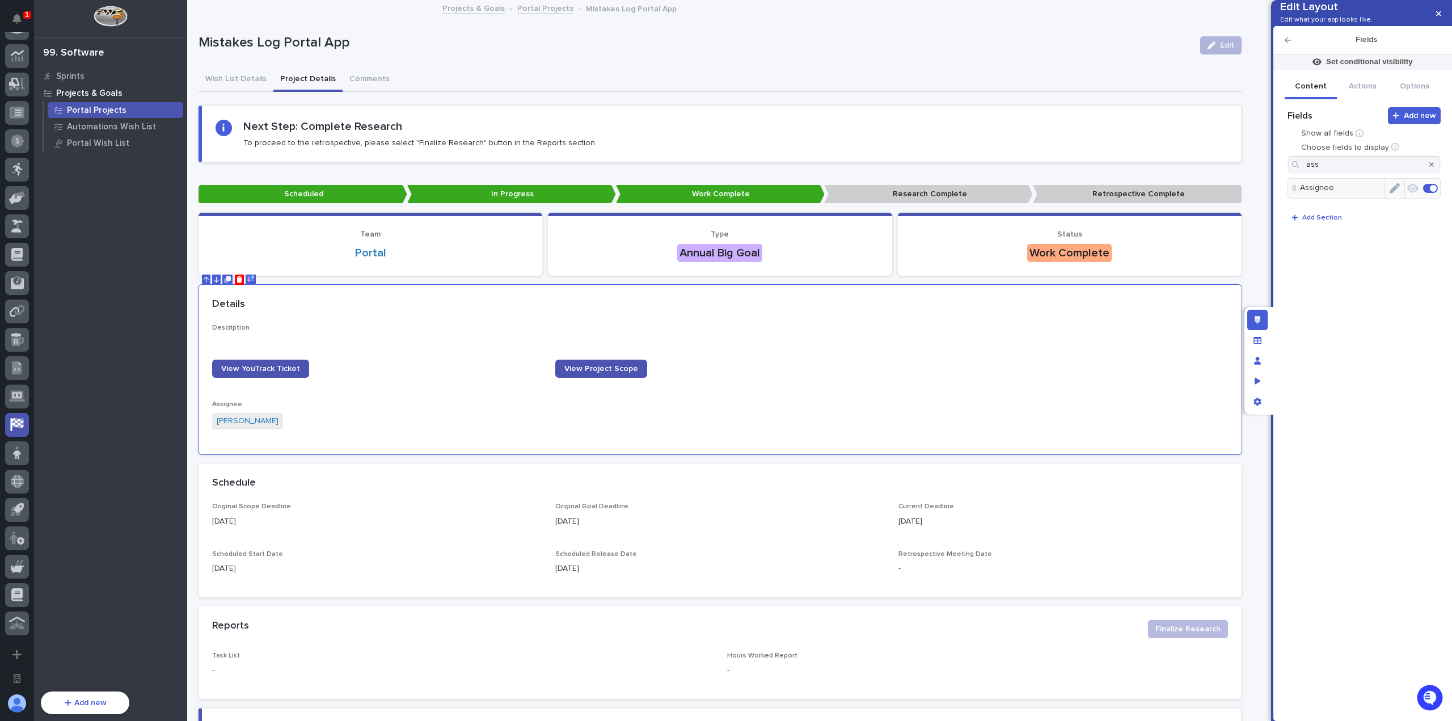
click at [1398, 193] on icon "Edit" at bounding box center [1394, 188] width 10 height 10
click at [1323, 234] on span "Show add new button" at bounding box center [1336, 230] width 71 height 8
click at [1436, 14] on icon "button" at bounding box center [1438, 14] width 5 height 8
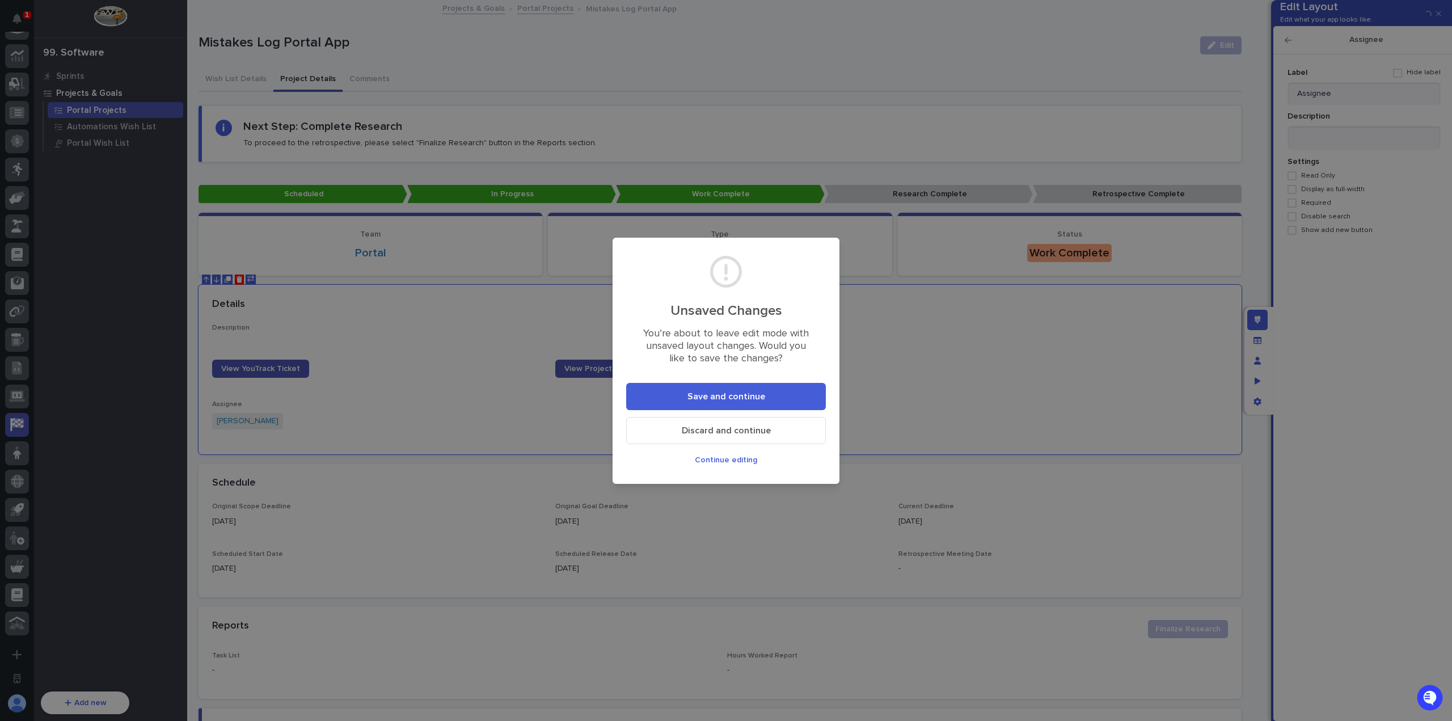
click at [768, 396] on button "Save and continue" at bounding box center [726, 396] width 200 height 27
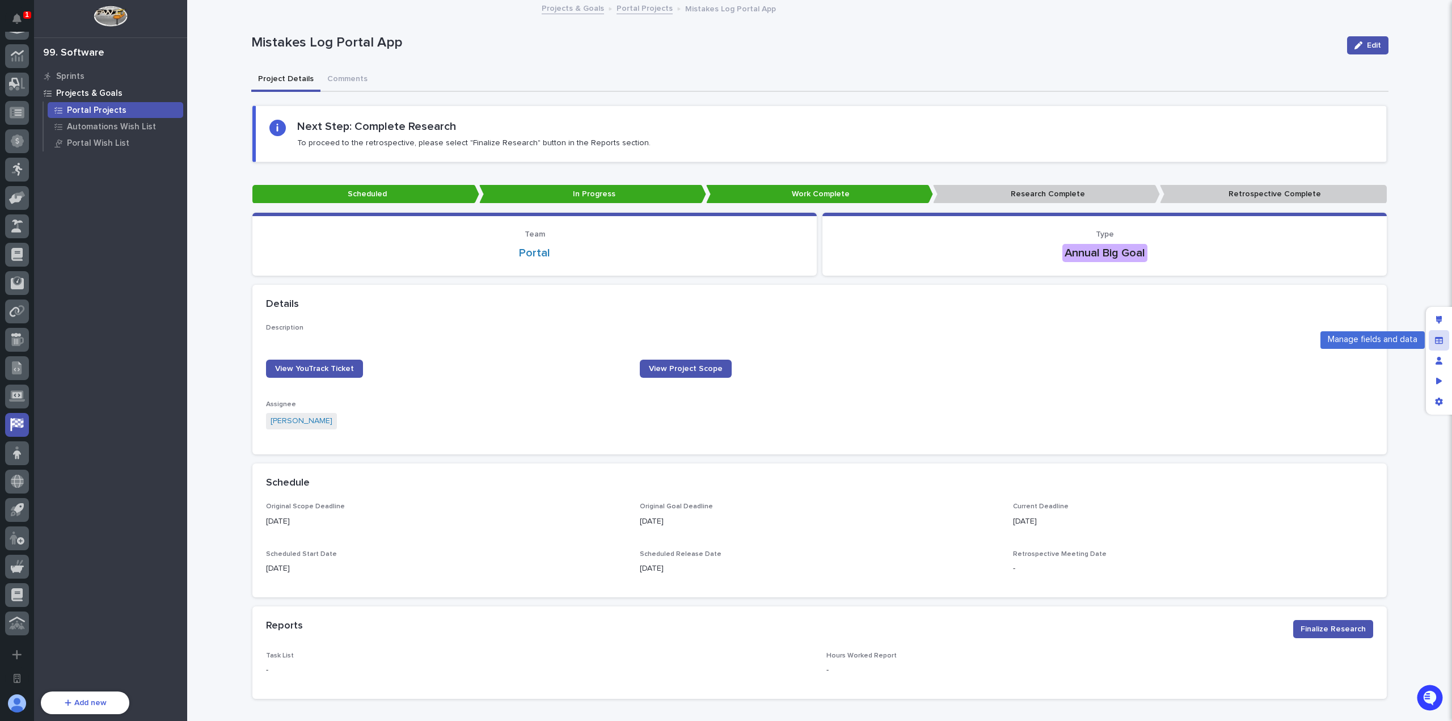
click at [1438, 341] on icon "Manage fields and data" at bounding box center [1439, 340] width 8 height 8
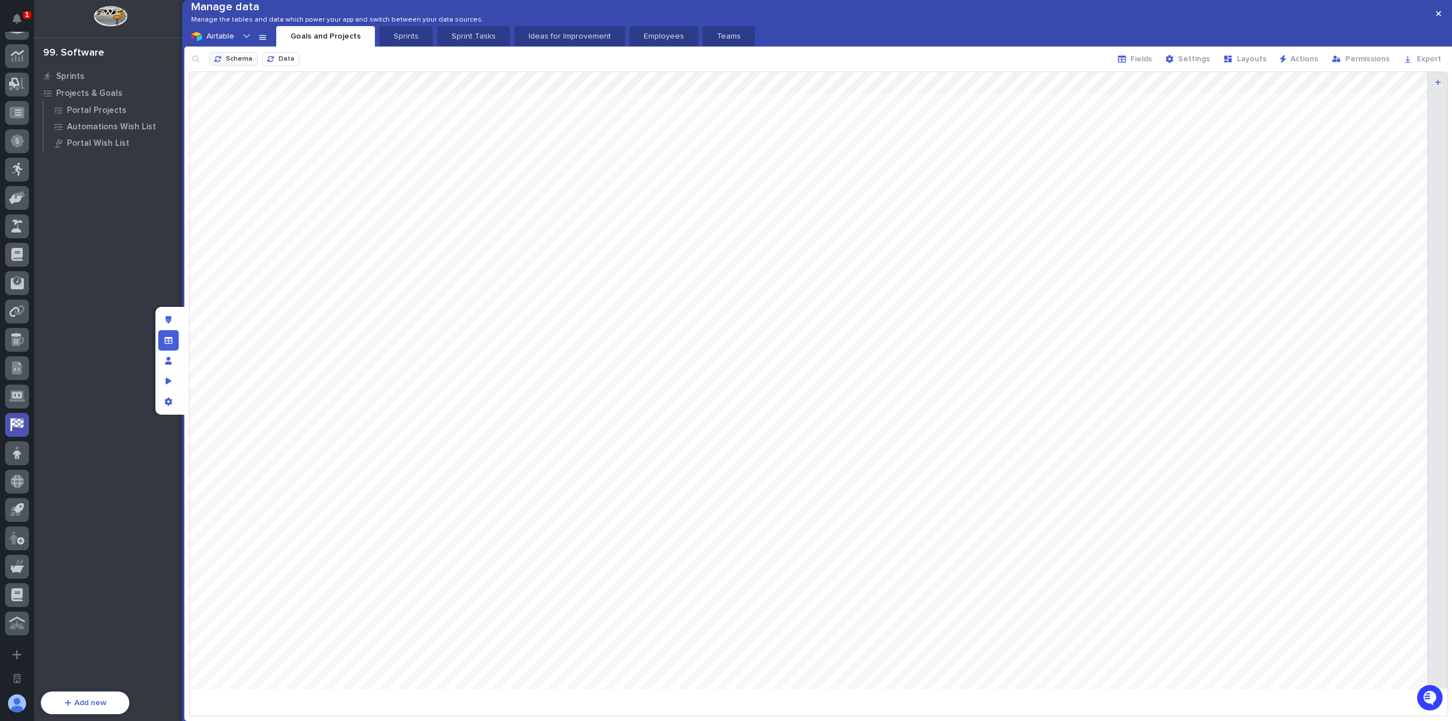
click at [233, 62] on span "Schema" at bounding box center [239, 59] width 27 height 7
click at [1435, 16] on button "button" at bounding box center [1438, 14] width 19 height 18
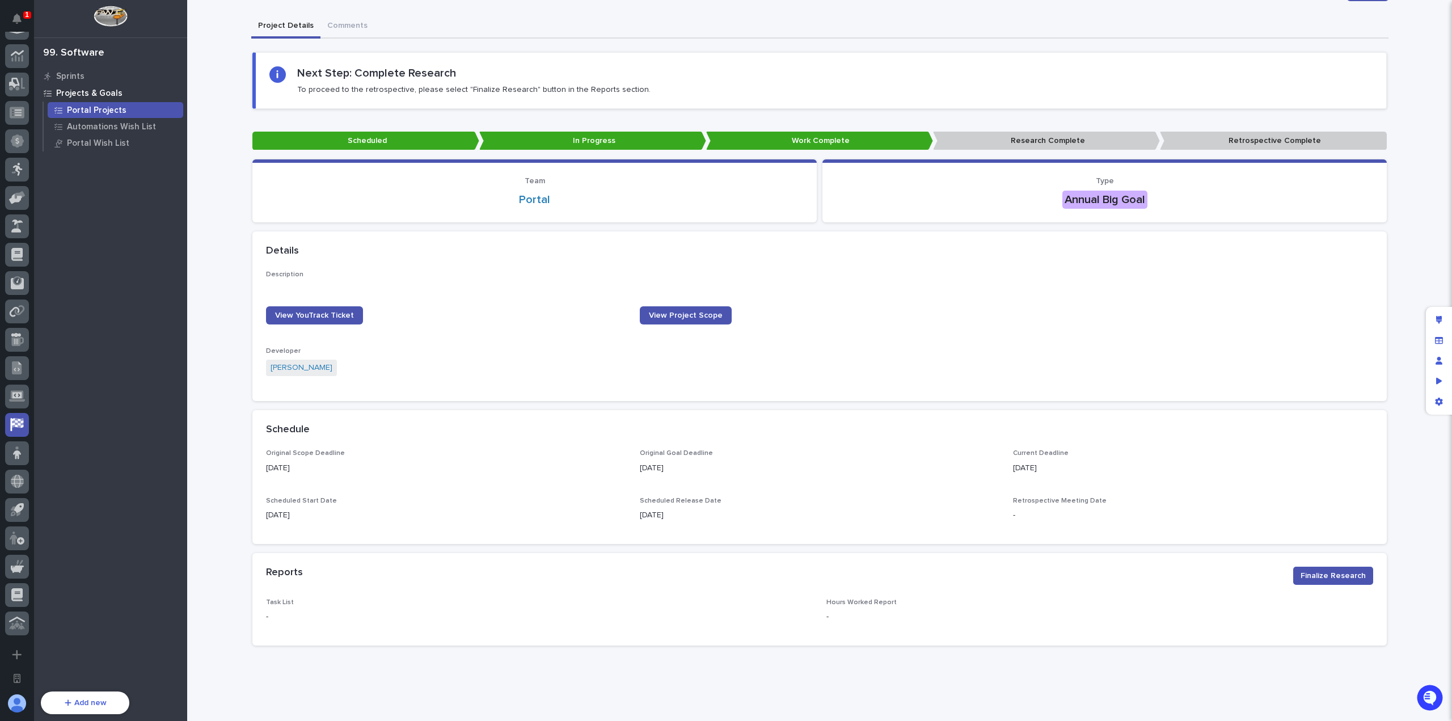
scroll to position [76, 0]
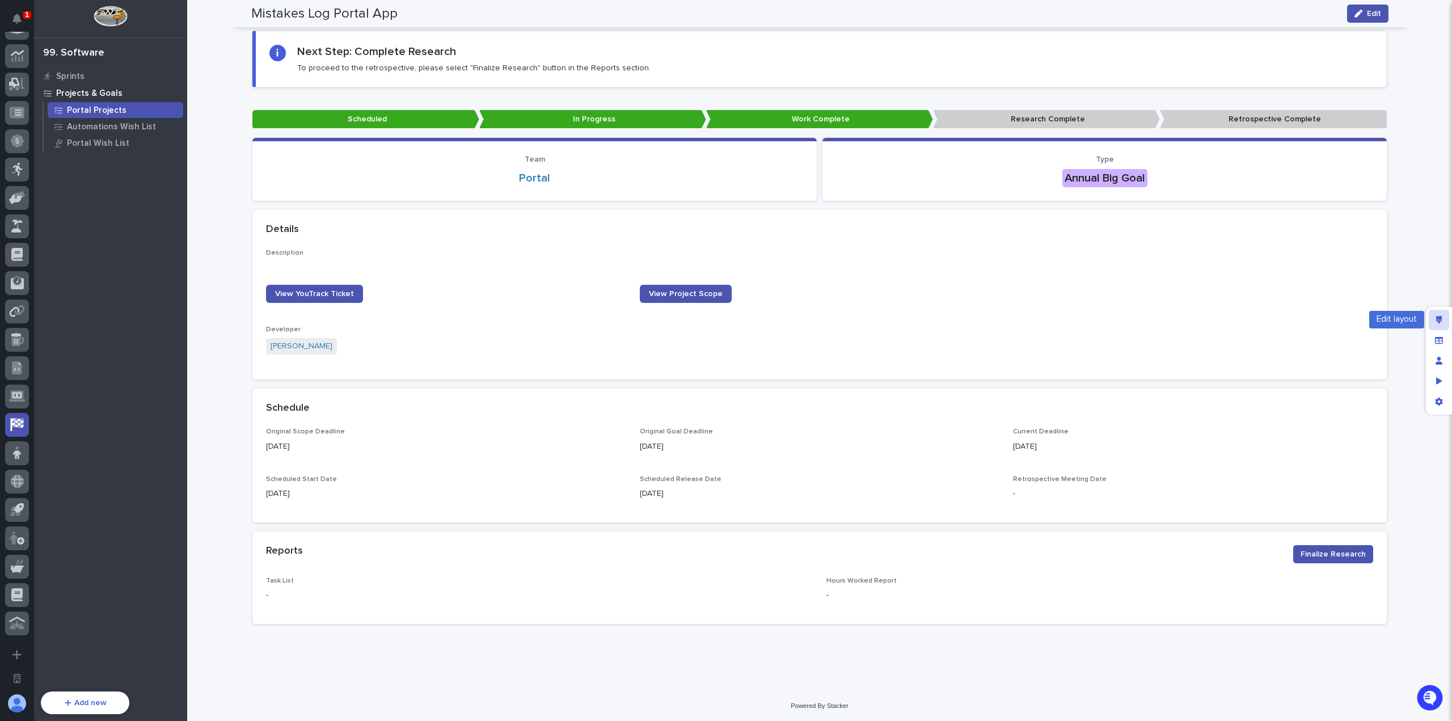
click at [1443, 318] on div "Edit layout" at bounding box center [1438, 320] width 20 height 20
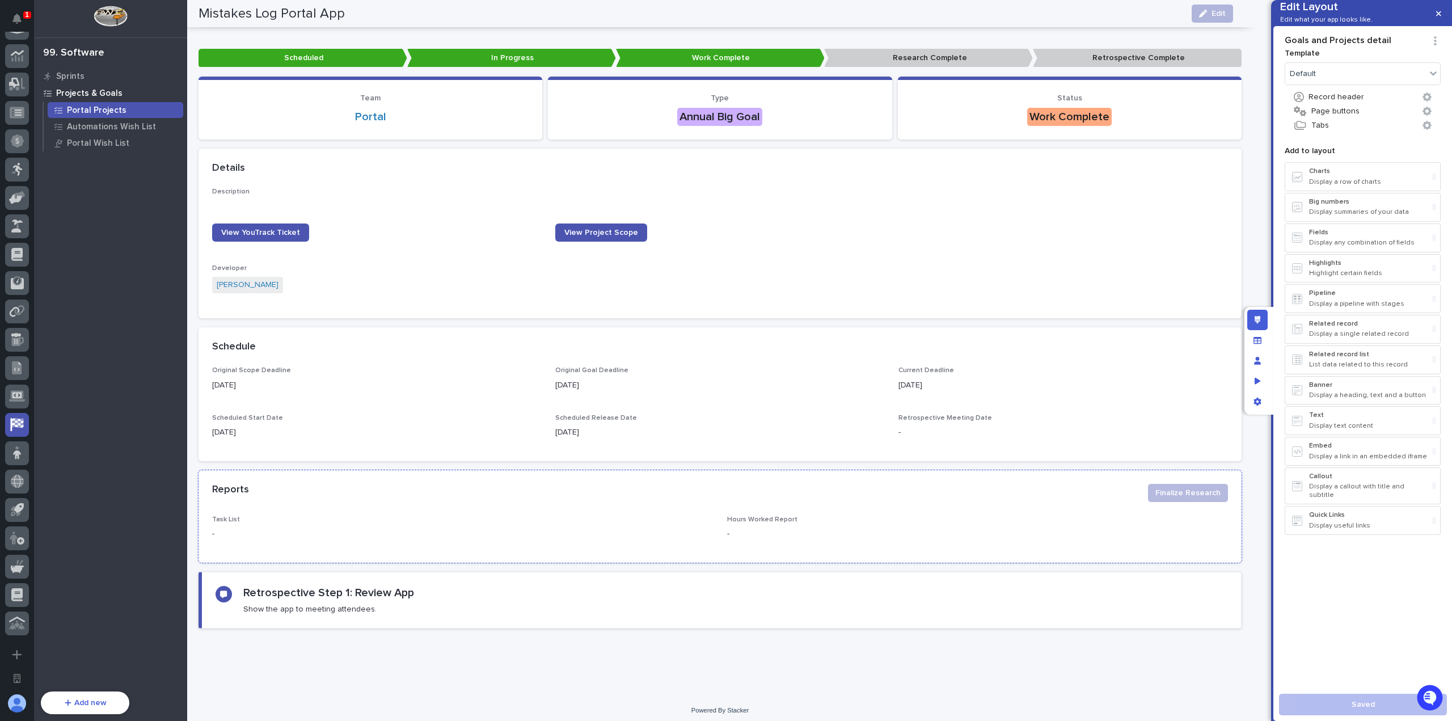
scroll to position [142, 0]
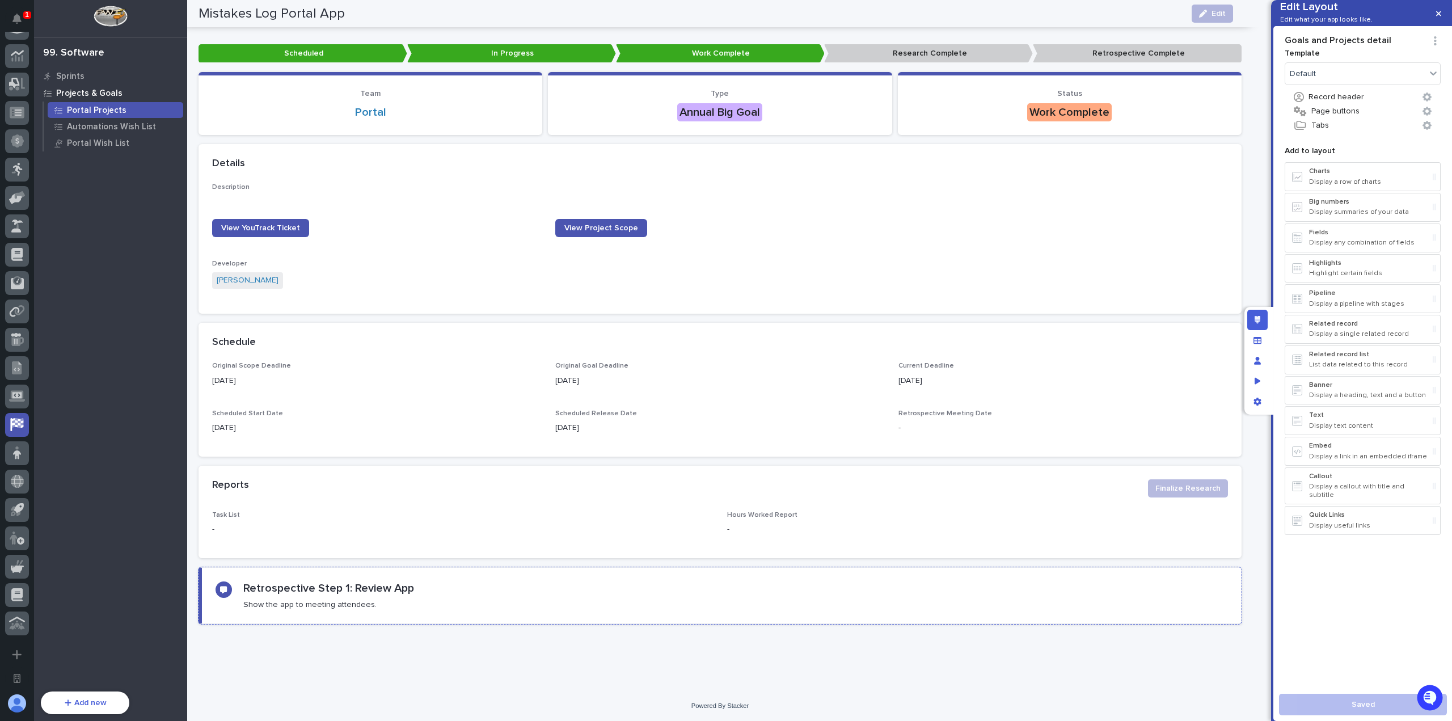
click at [497, 591] on div "Retrospective Step 1: Review App Show the app to meeting attendees." at bounding box center [721, 595] width 1012 height 28
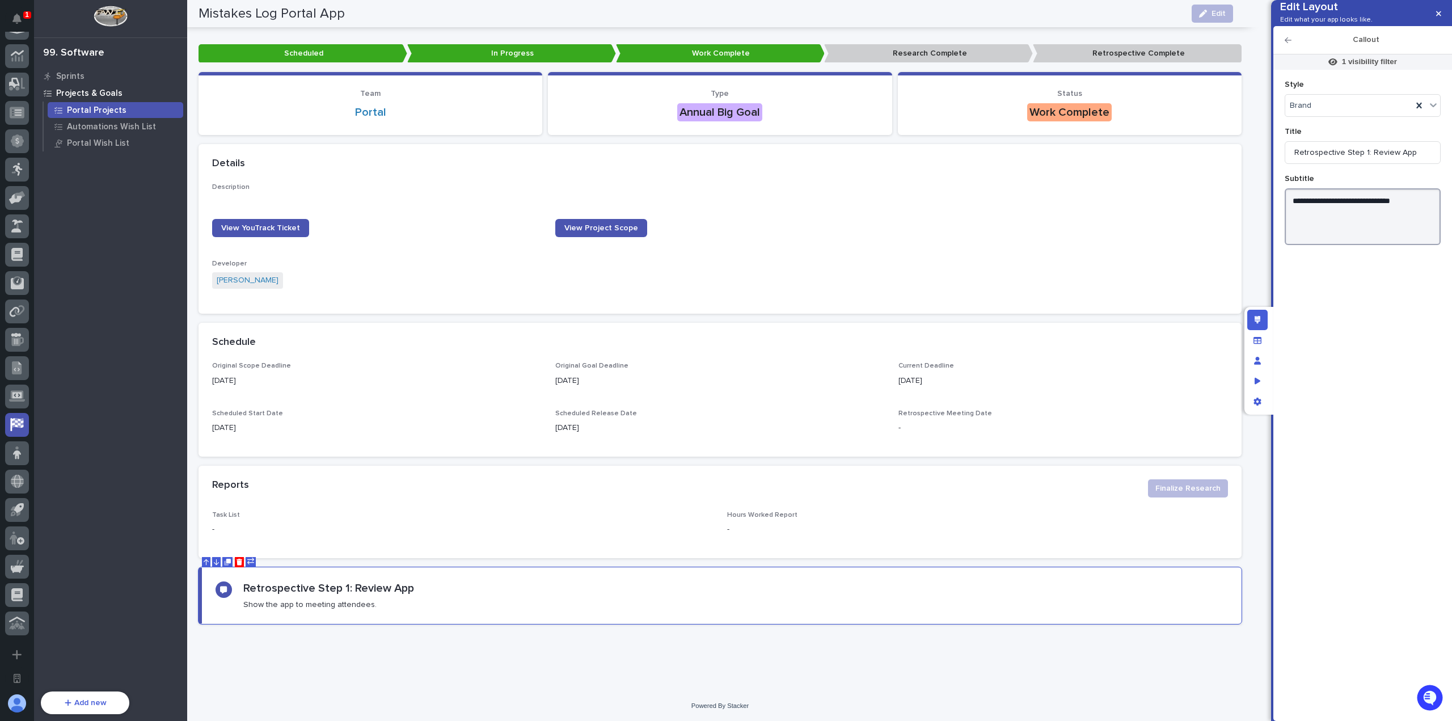
click at [1422, 217] on textarea "**********" at bounding box center [1362, 216] width 156 height 57
click at [1300, 217] on textarea "**********" at bounding box center [1362, 216] width 156 height 57
click at [1342, 221] on textarea "**********" at bounding box center [1362, 216] width 156 height 57
click at [1337, 219] on textarea "**********" at bounding box center [1362, 216] width 156 height 57
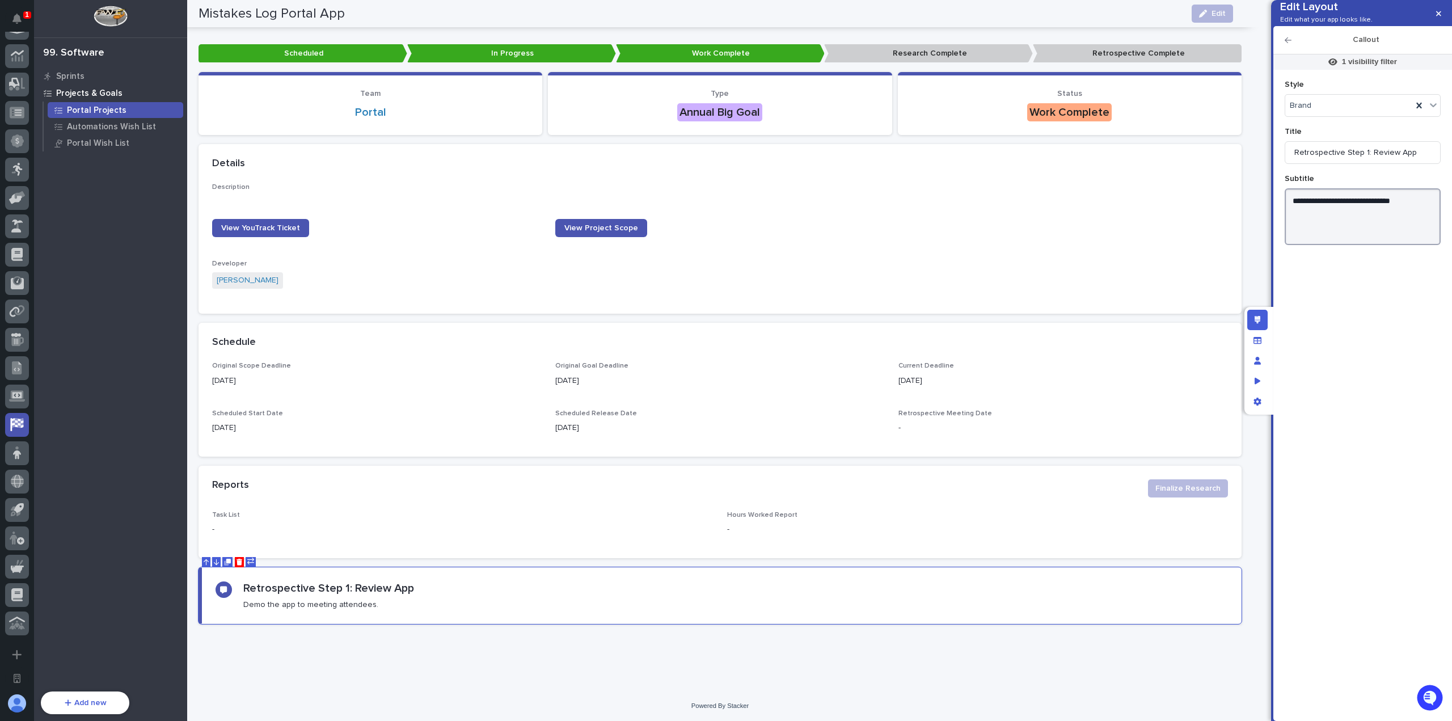
click at [1337, 219] on textarea "**********" at bounding box center [1362, 216] width 156 height 57
type textarea "**********"
click at [1292, 45] on h2 "Callout" at bounding box center [1365, 40] width 149 height 10
click at [1288, 44] on icon "button" at bounding box center [1287, 40] width 7 height 8
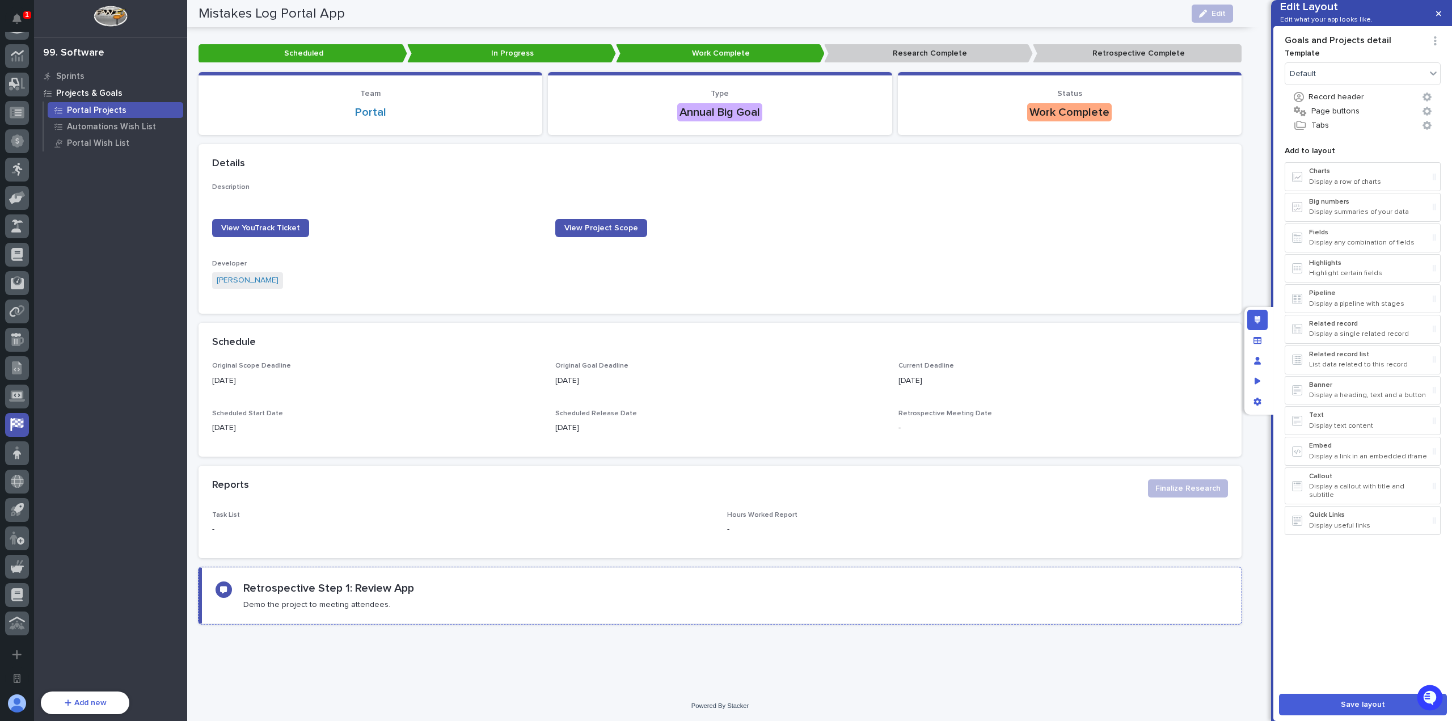
click at [526, 604] on div "Retrospective Step 1: Review App Demo the project to meeting attendees." at bounding box center [721, 595] width 1012 height 28
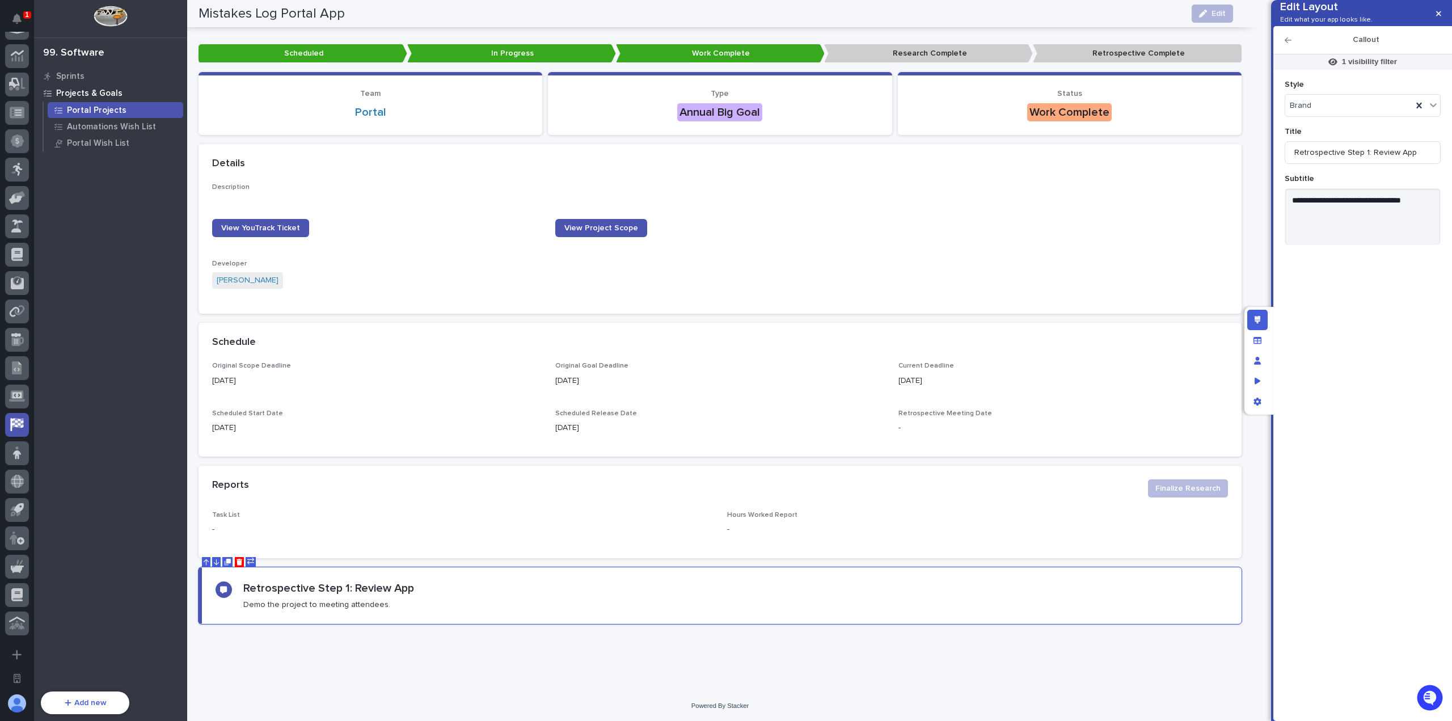
click at [602, 648] on div "Loading... Saving… Loading... Saving… Mistakes Log Portal App Edit Mistakes Log…" at bounding box center [720, 260] width 1054 height 802
click at [1290, 44] on icon "button" at bounding box center [1287, 40] width 7 height 8
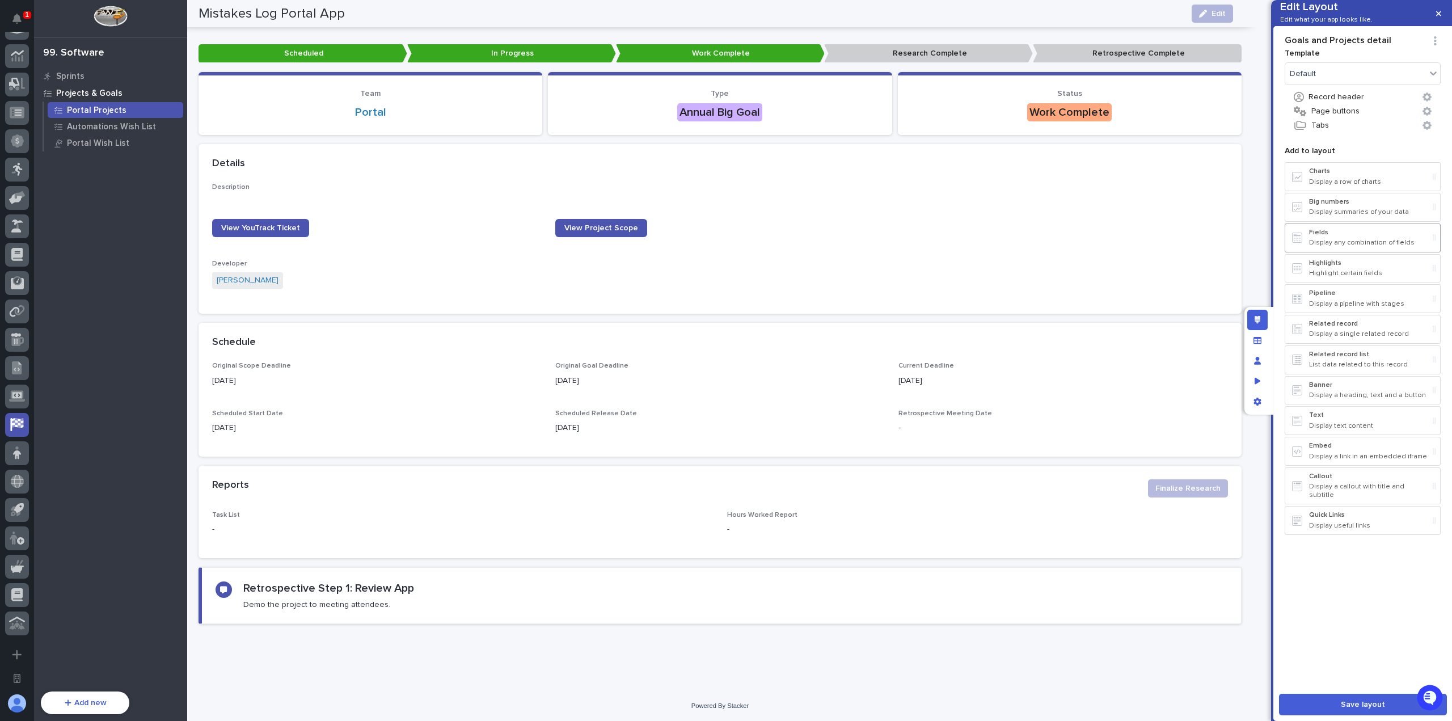
click at [1347, 247] on p "Display any combination of fields" at bounding box center [1368, 243] width 119 height 8
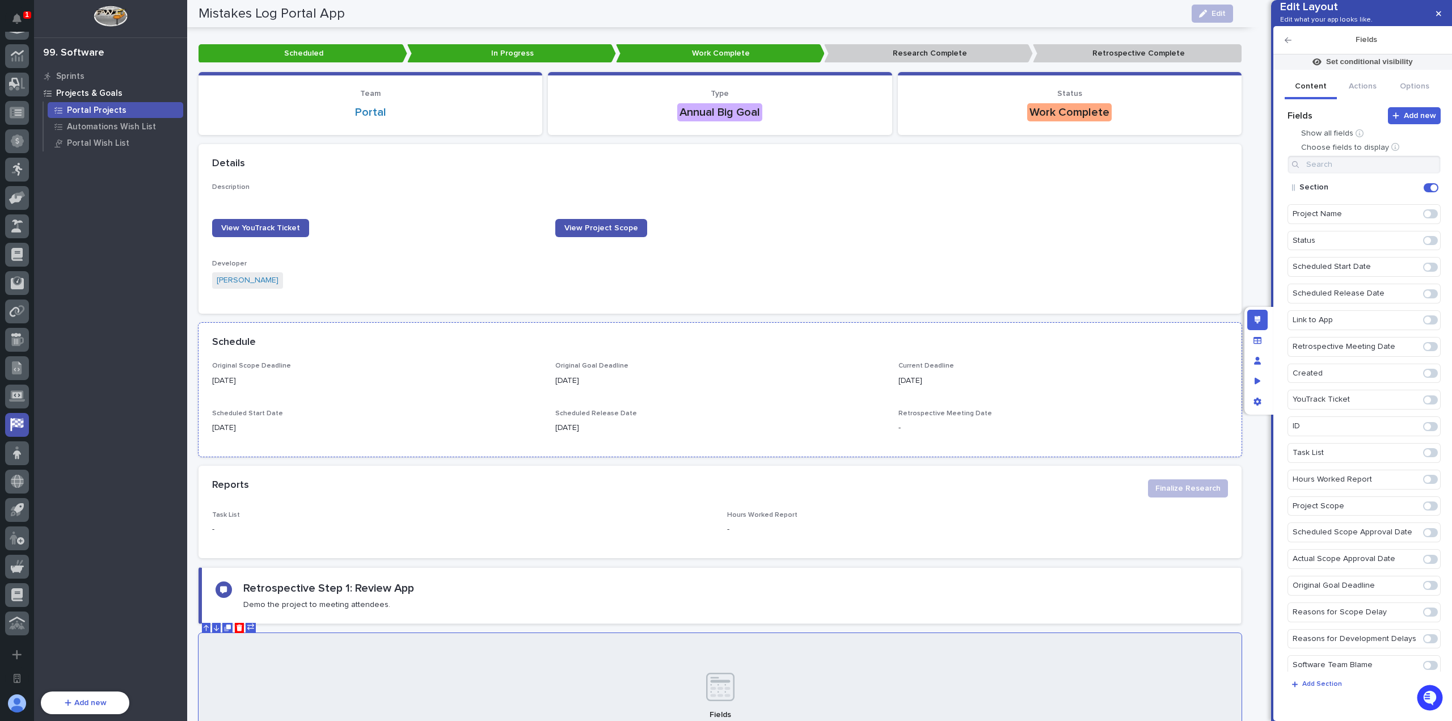
scroll to position [214, 0]
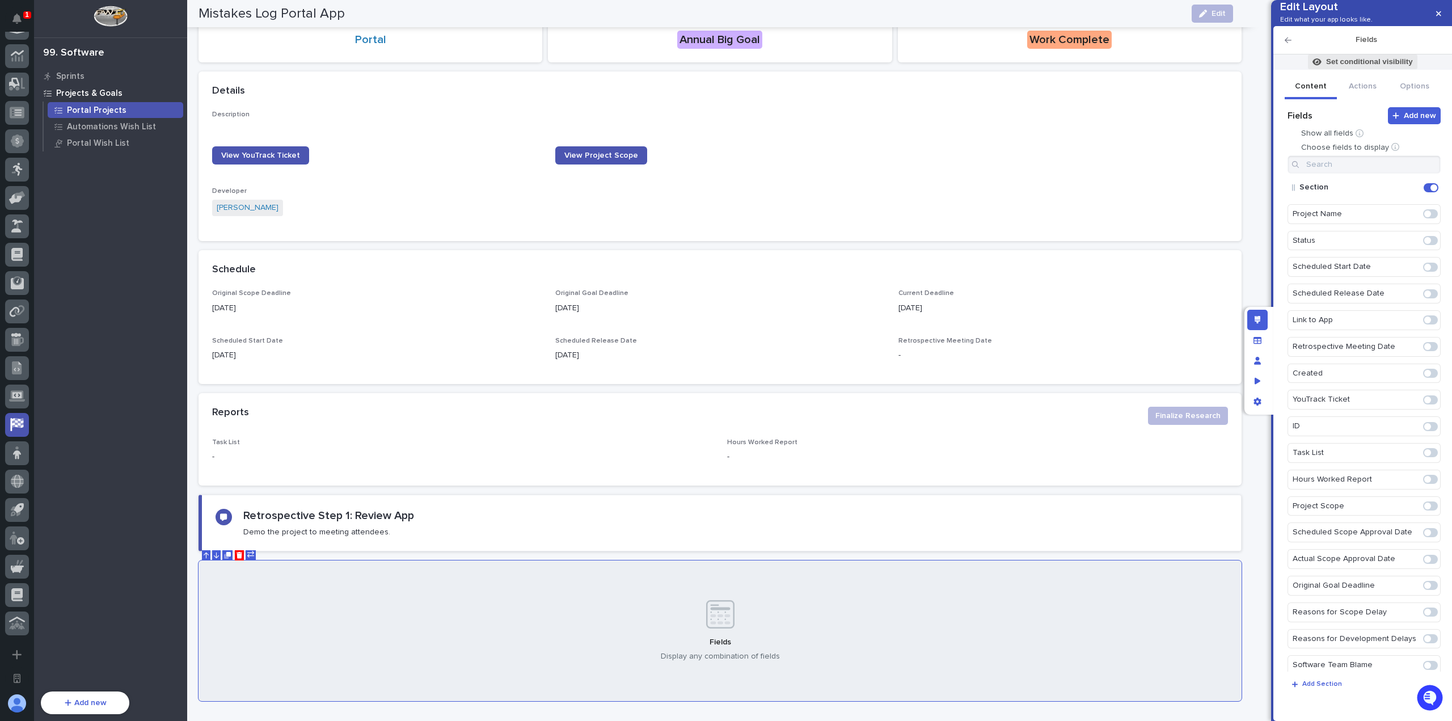
click at [1369, 67] on p "Set conditional visibility" at bounding box center [1369, 62] width 87 height 10
click at [1284, 147] on button "Add Filter" at bounding box center [1296, 153] width 227 height 12
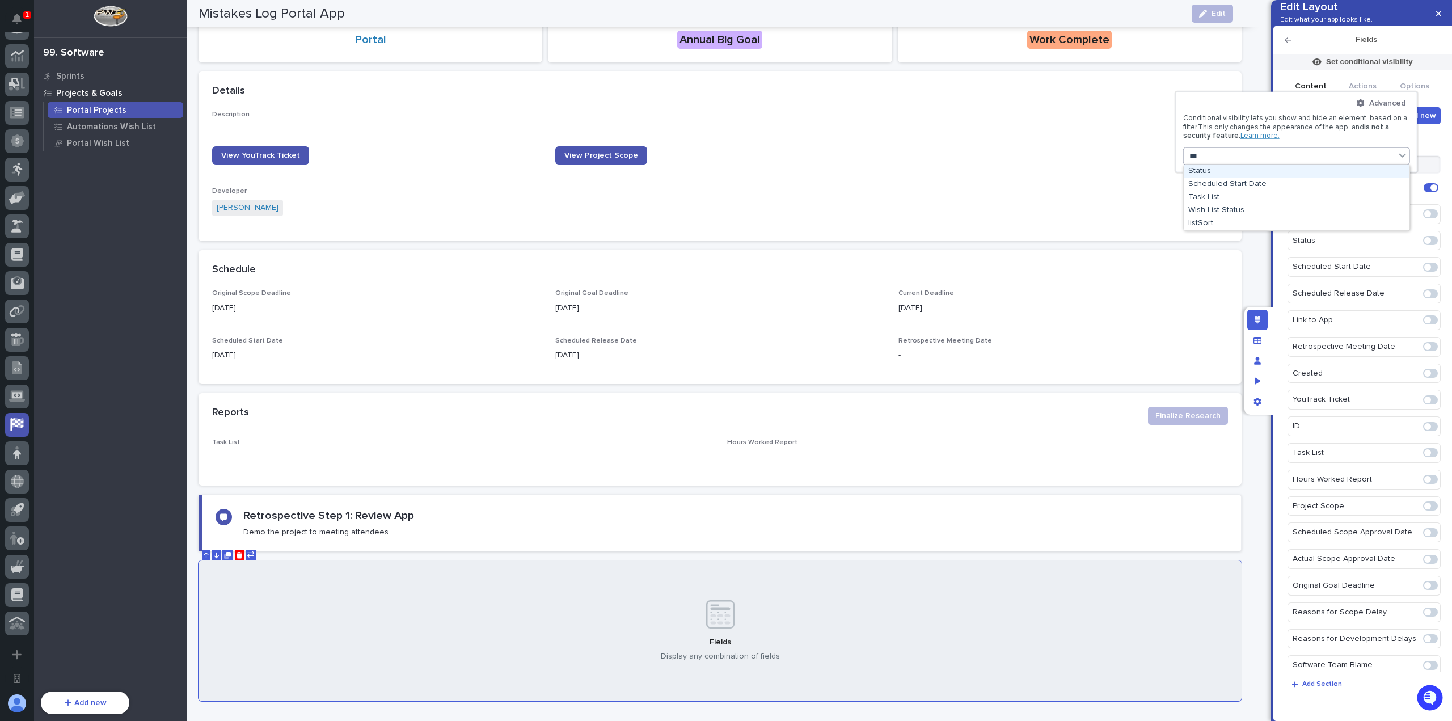
type input "****"
click at [1250, 171] on div "Status" at bounding box center [1296, 171] width 226 height 13
click at [1243, 182] on button "is" at bounding box center [1296, 184] width 218 height 22
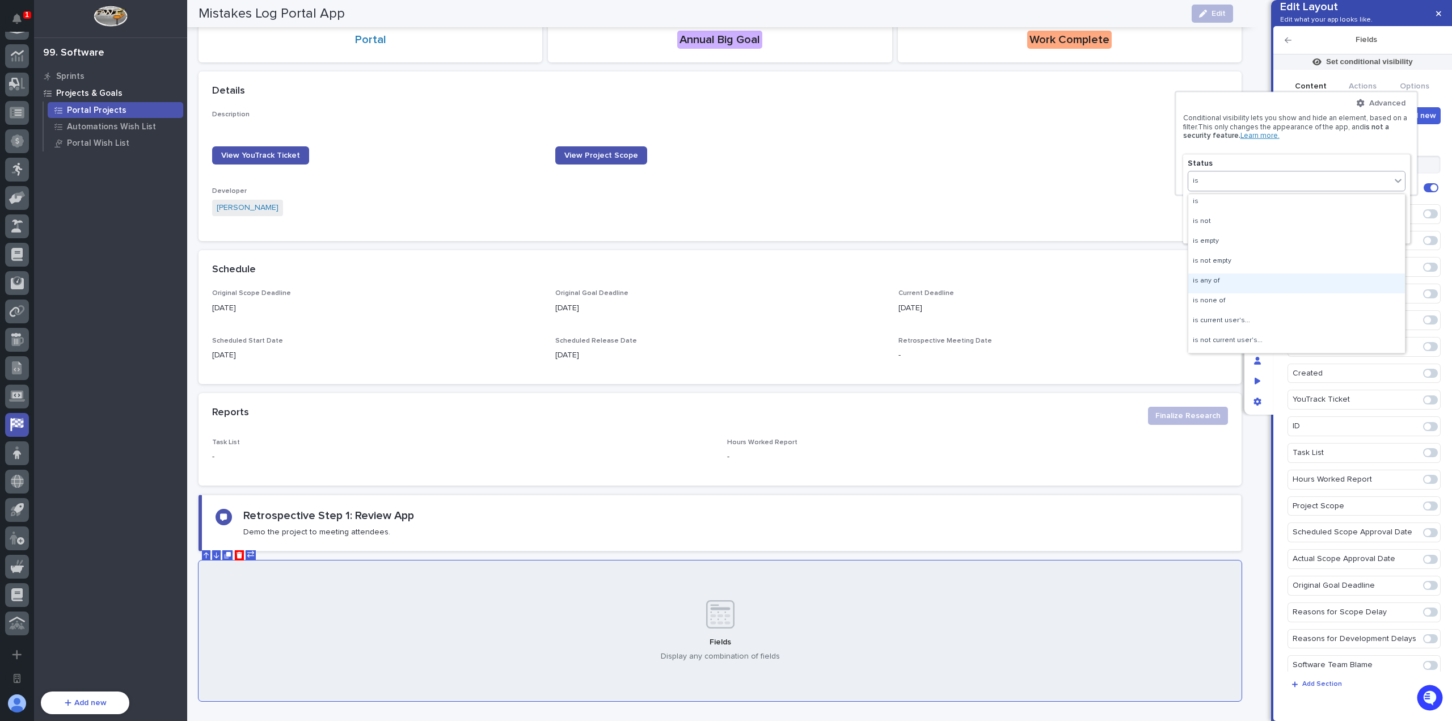
click at [1232, 277] on div "is any of" at bounding box center [1296, 283] width 217 height 20
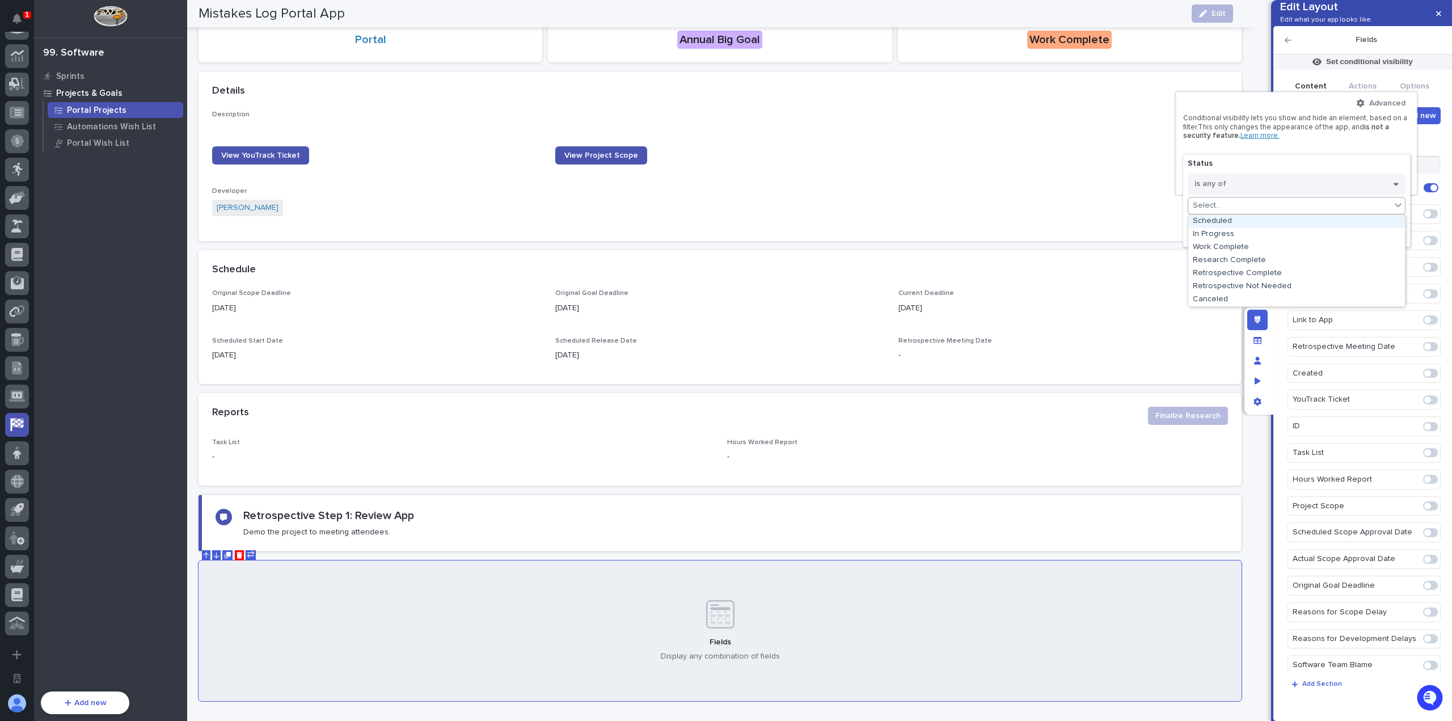
click at [1247, 202] on div "Select..." at bounding box center [1289, 205] width 202 height 16
click at [1261, 260] on div "Research Complete" at bounding box center [1296, 260] width 217 height 13
click at [1301, 209] on div "Research Complete" at bounding box center [1273, 205] width 202 height 16
click at [1285, 259] on div "Retrospective Complete" at bounding box center [1280, 260] width 217 height 13
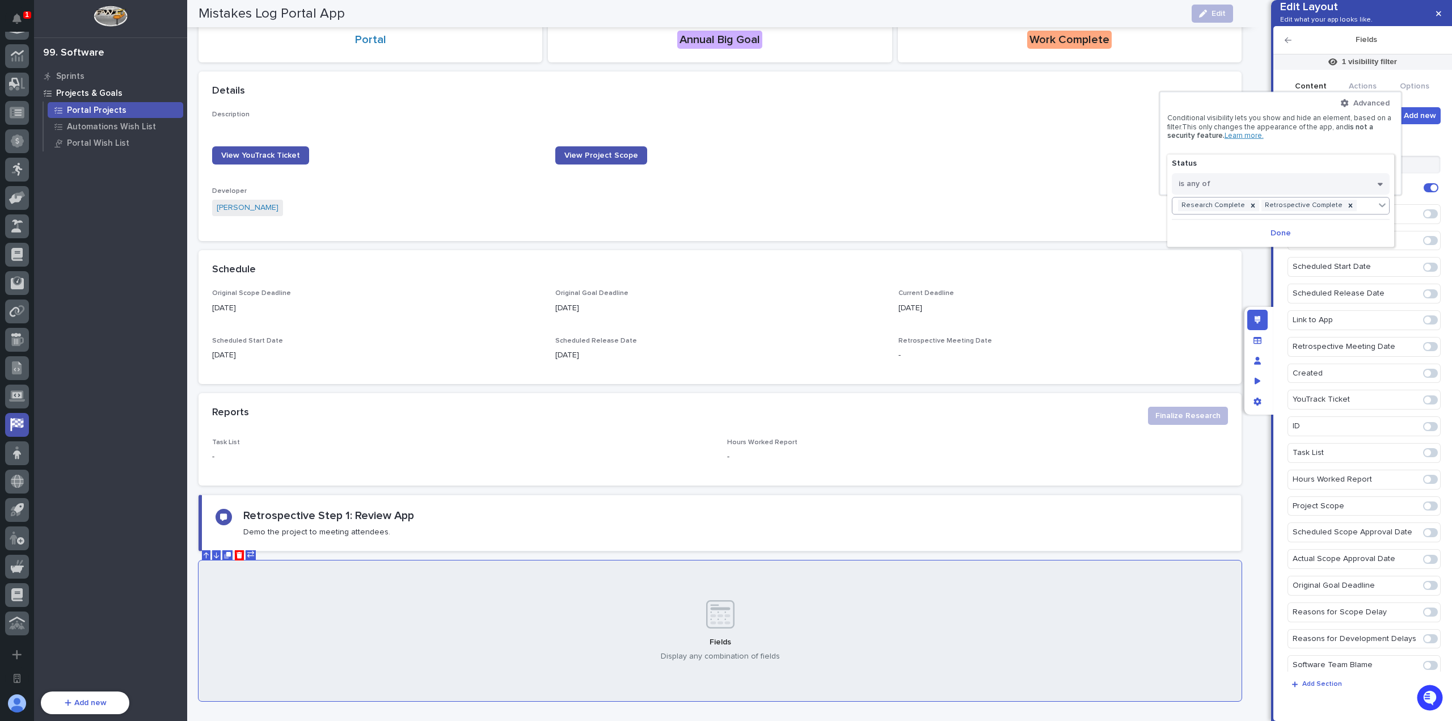
click at [1282, 232] on span "Done" at bounding box center [1280, 233] width 20 height 8
click at [1312, 60] on div at bounding box center [726, 360] width 1452 height 721
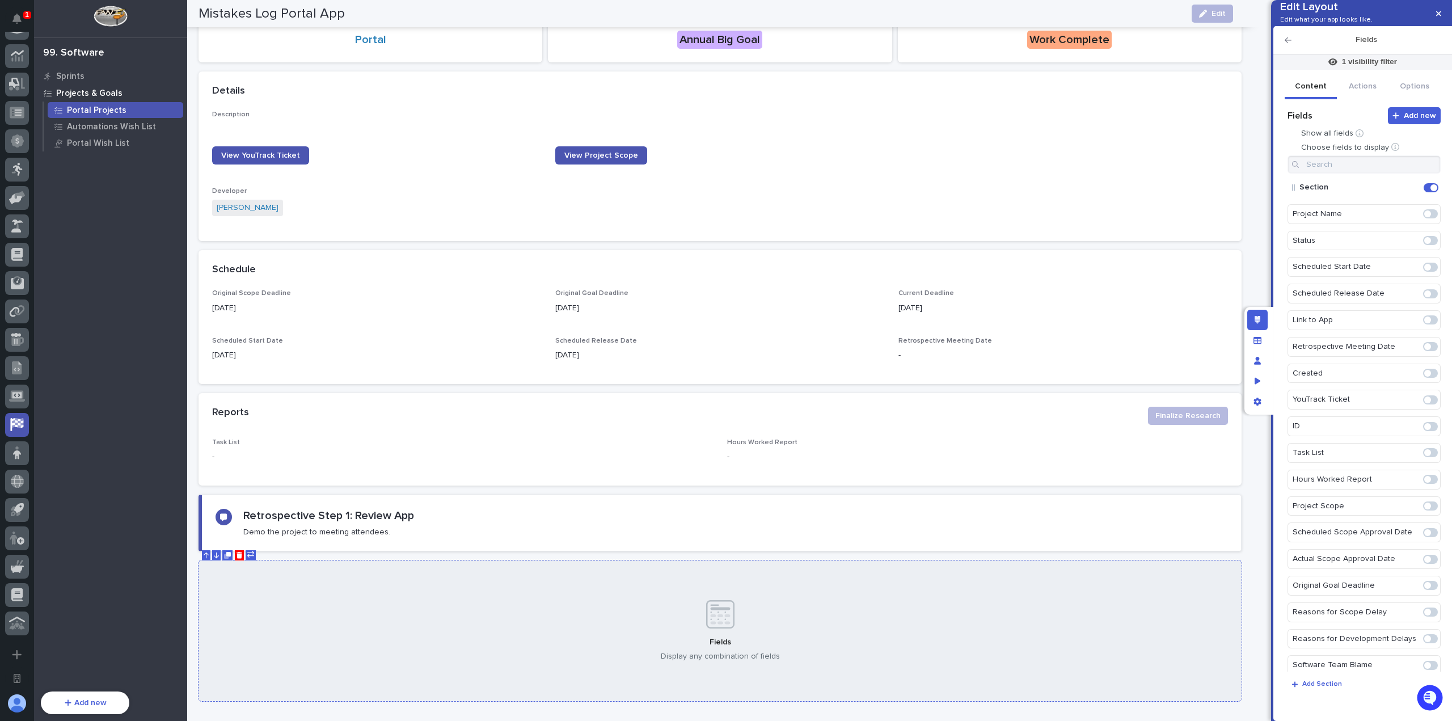
click at [501, 639] on div "Fields Display any combination of fields" at bounding box center [719, 630] width 1043 height 141
click at [1406, 193] on icon "Edit" at bounding box center [1411, 188] width 10 height 10
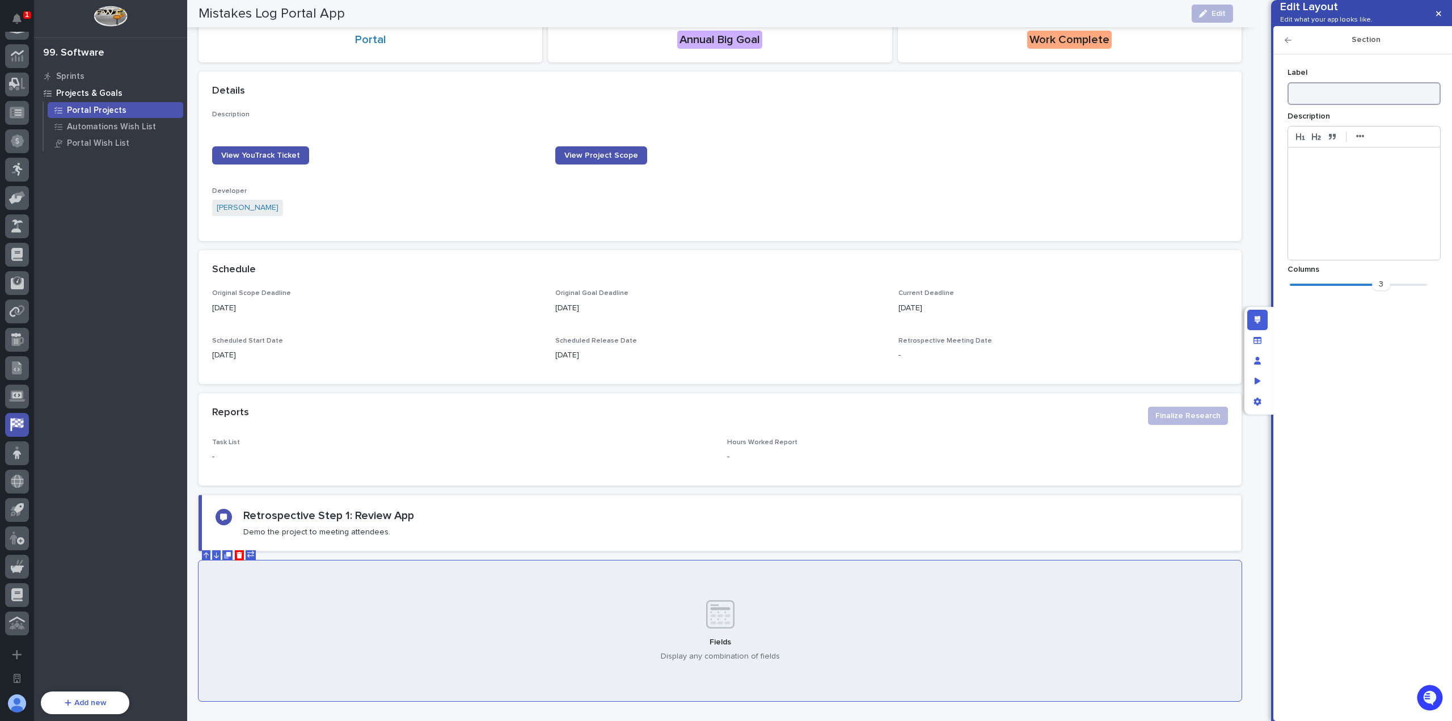
click at [1324, 105] on input at bounding box center [1363, 93] width 153 height 23
type input "S"
type input "Retrospective Step 2: Review Timelines"
click at [1288, 43] on icon "button" at bounding box center [1287, 40] width 7 height 6
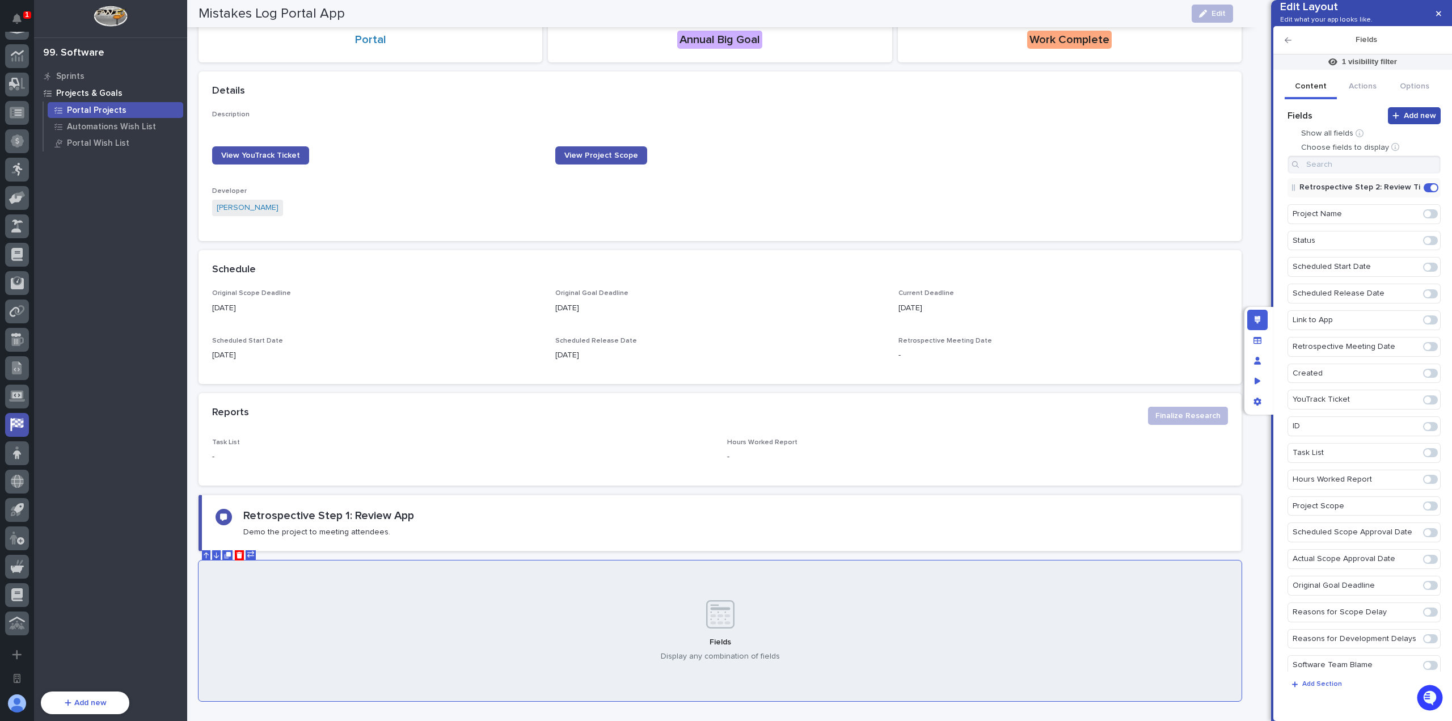
scroll to position [0, 0]
click at [1364, 174] on input at bounding box center [1363, 164] width 153 height 18
type input "s"
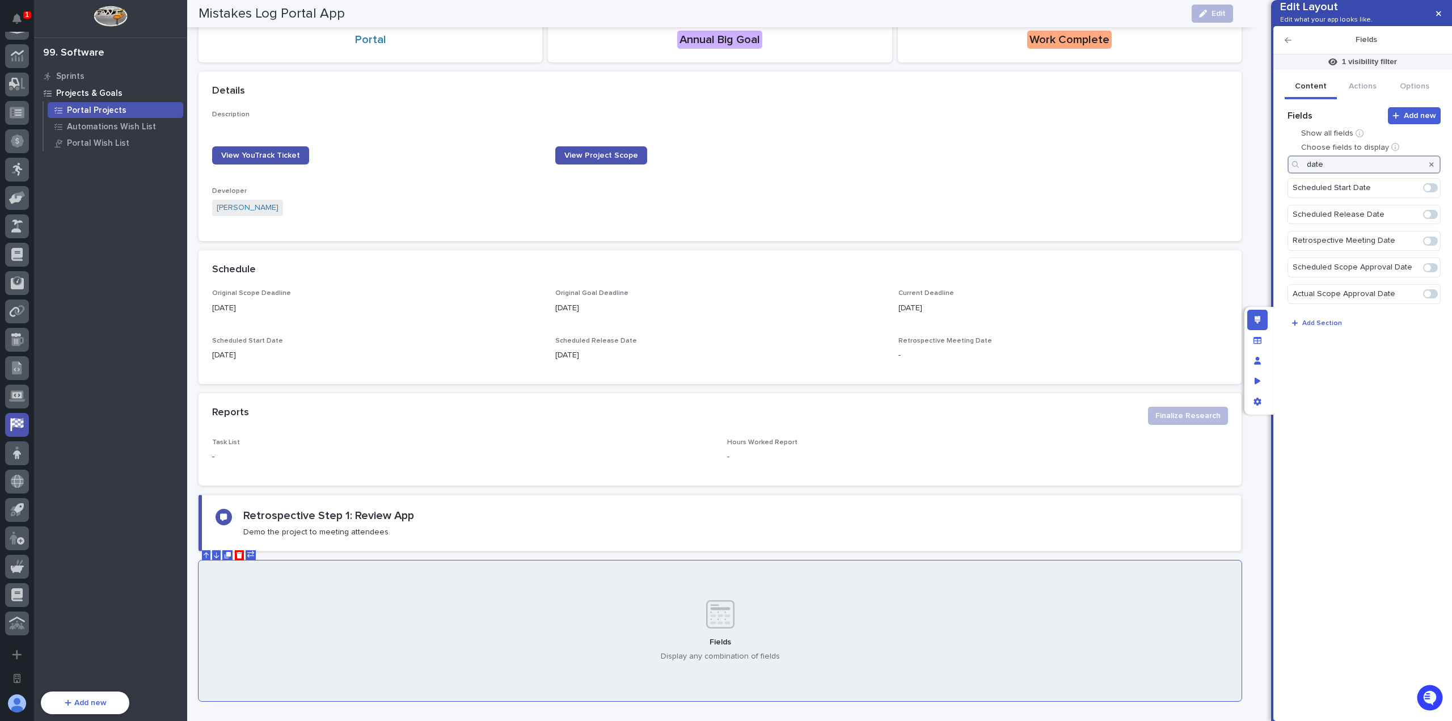
click at [1429, 218] on span at bounding box center [1427, 214] width 7 height 7
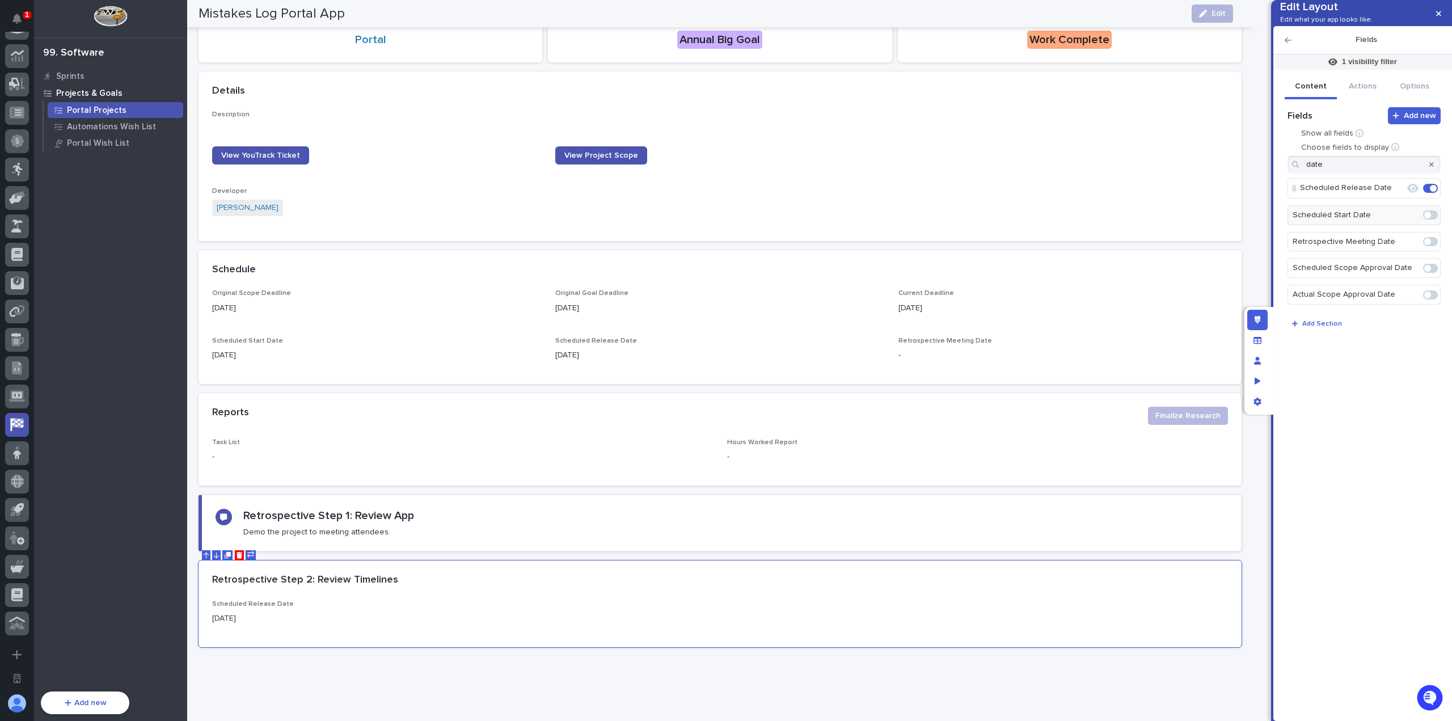
scroll to position [189, 0]
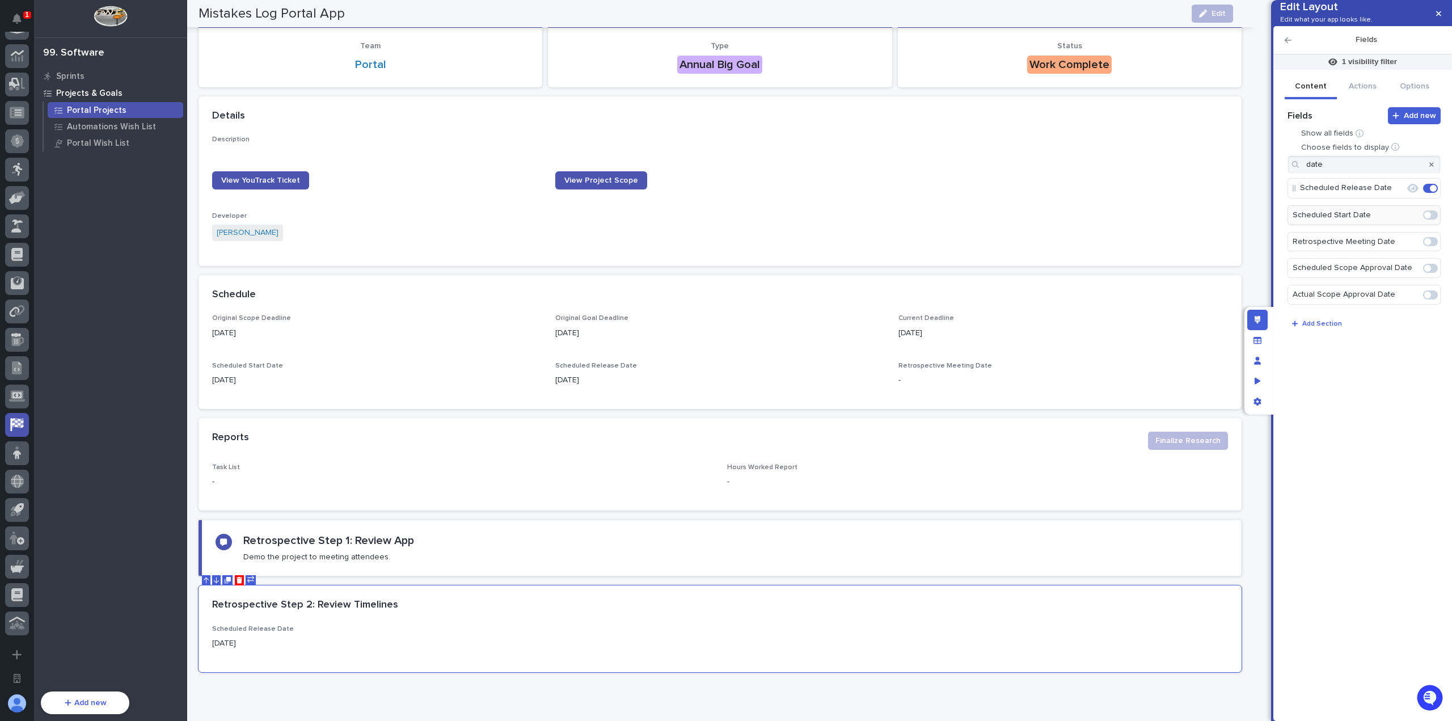
click at [1430, 272] on span at bounding box center [1427, 268] width 7 height 7
click at [1430, 299] on span at bounding box center [1427, 295] width 7 height 7
drag, startPoint x: 1367, startPoint y: 190, endPoint x: 1282, endPoint y: 185, distance: 84.6
click at [1284, 186] on div "1 visibility filter Content Actions Options Add new Fields Show all fields Choo…" at bounding box center [1362, 380] width 167 height 663
click at [1431, 192] on span at bounding box center [1430, 187] width 15 height 9
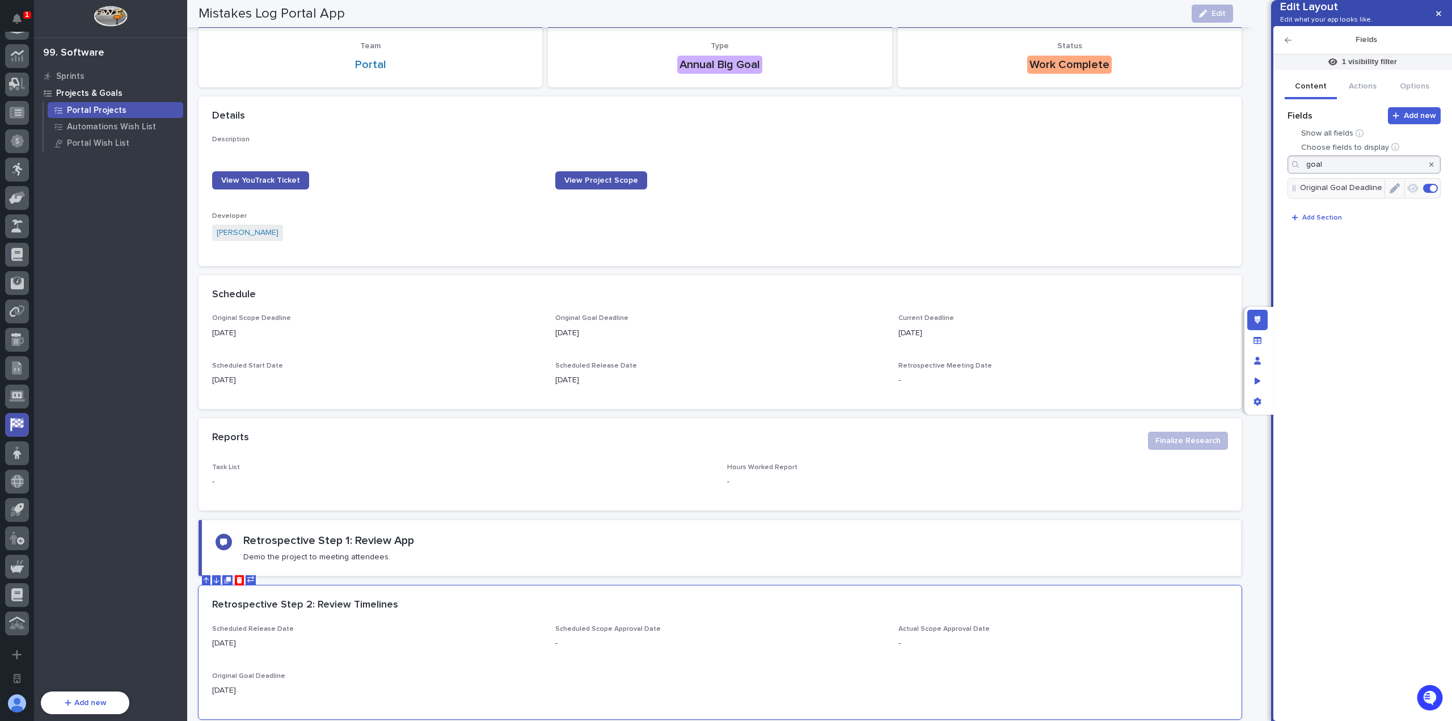
scroll to position [213, 0]
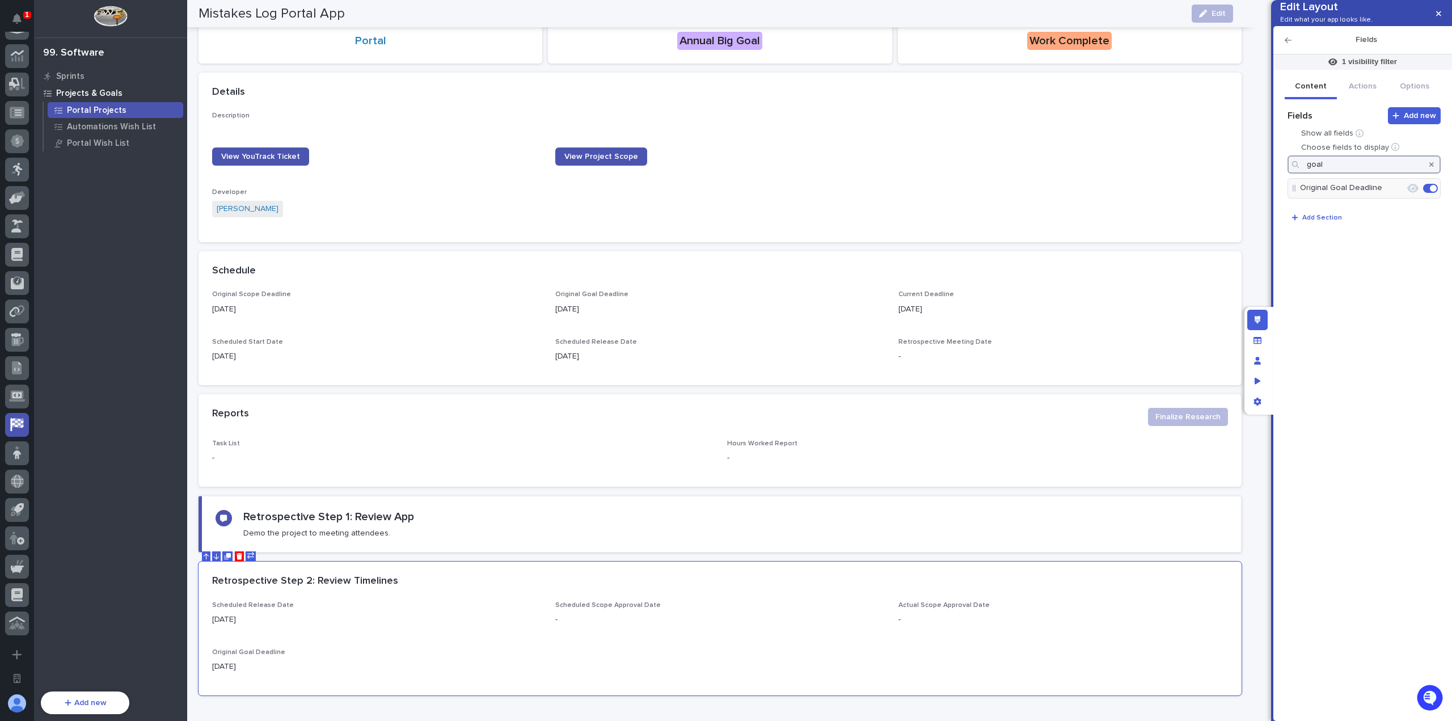
drag, startPoint x: 1302, startPoint y: 182, endPoint x: 1287, endPoint y: 181, distance: 15.3
click at [1287, 174] on div "goal" at bounding box center [1363, 164] width 153 height 18
click at [1434, 246] on span at bounding box center [1430, 241] width 15 height 9
type input "dead"
click at [1434, 219] on span at bounding box center [1433, 215] width 7 height 7
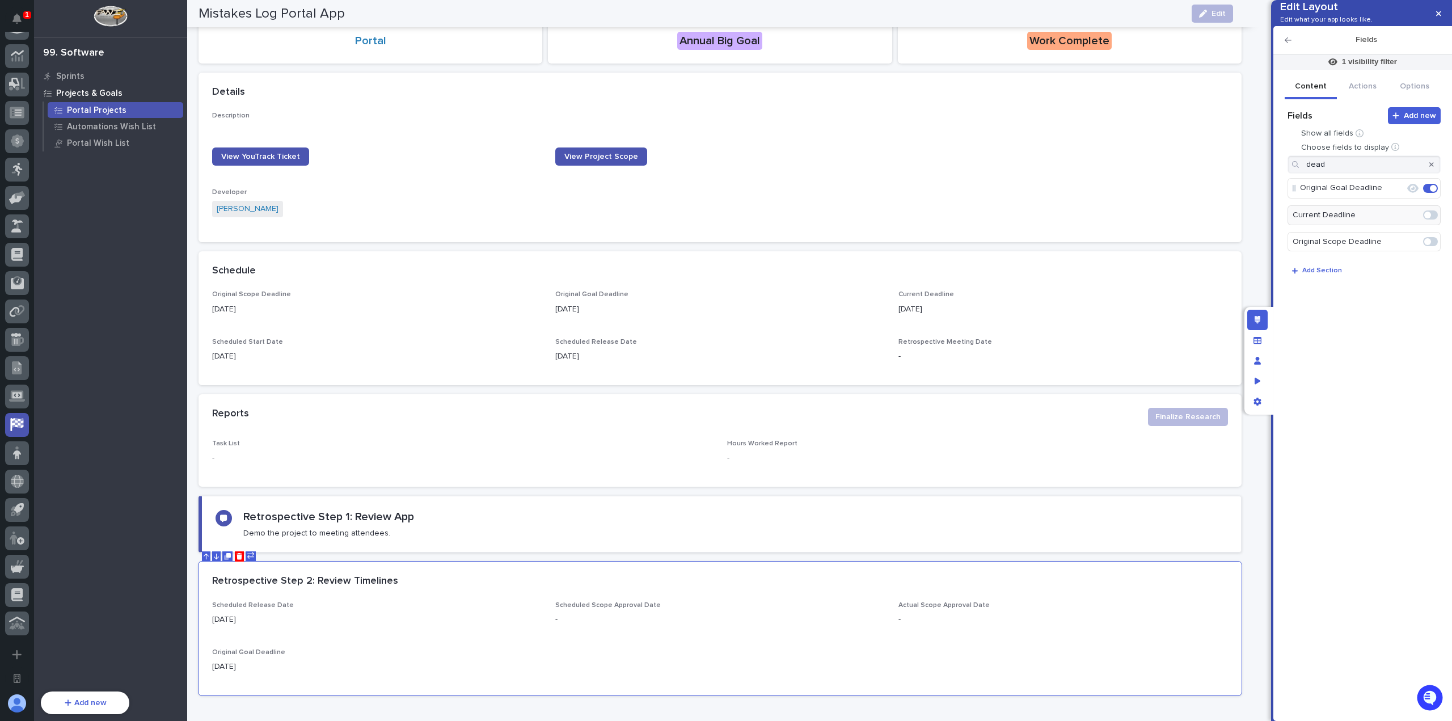
click at [1438, 174] on div at bounding box center [1431, 164] width 18 height 18
click at [1432, 168] on icon "button" at bounding box center [1431, 164] width 5 height 7
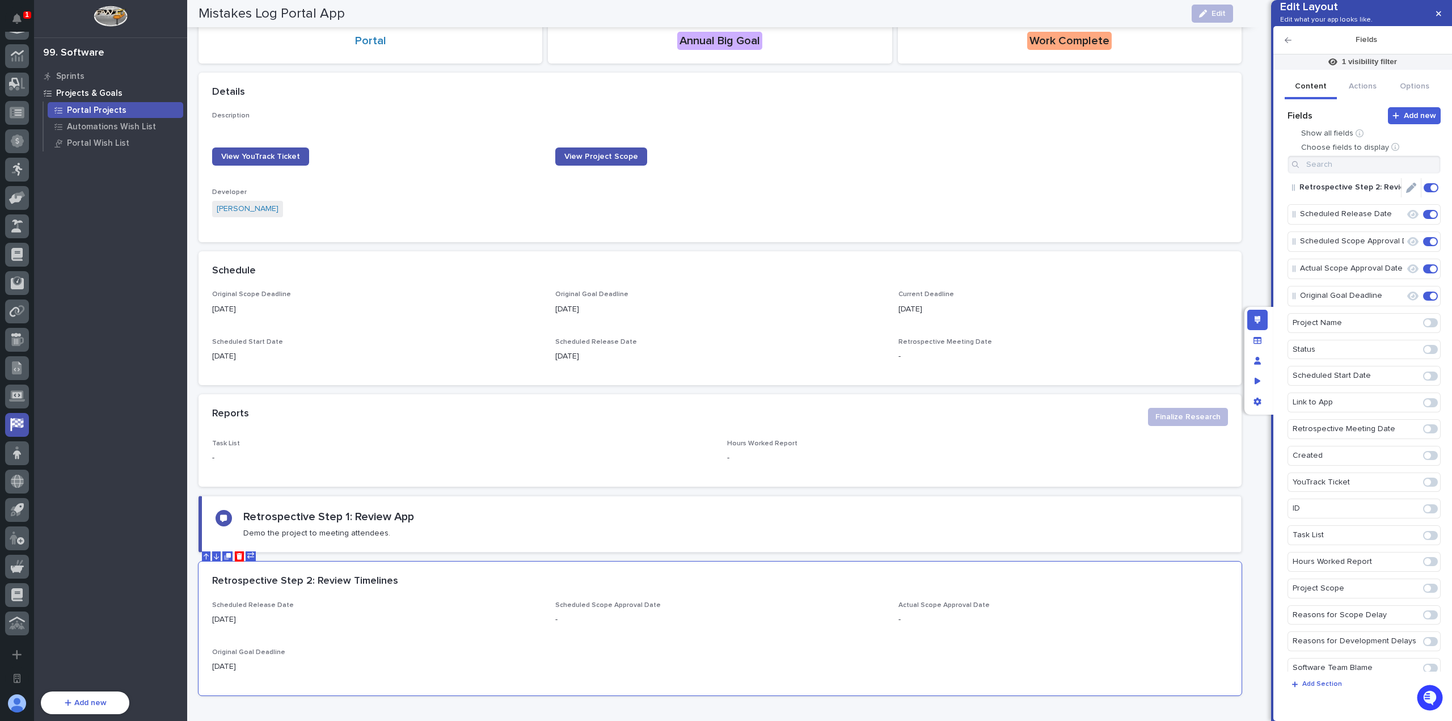
click at [1406, 193] on icon "Edit" at bounding box center [1411, 188] width 10 height 10
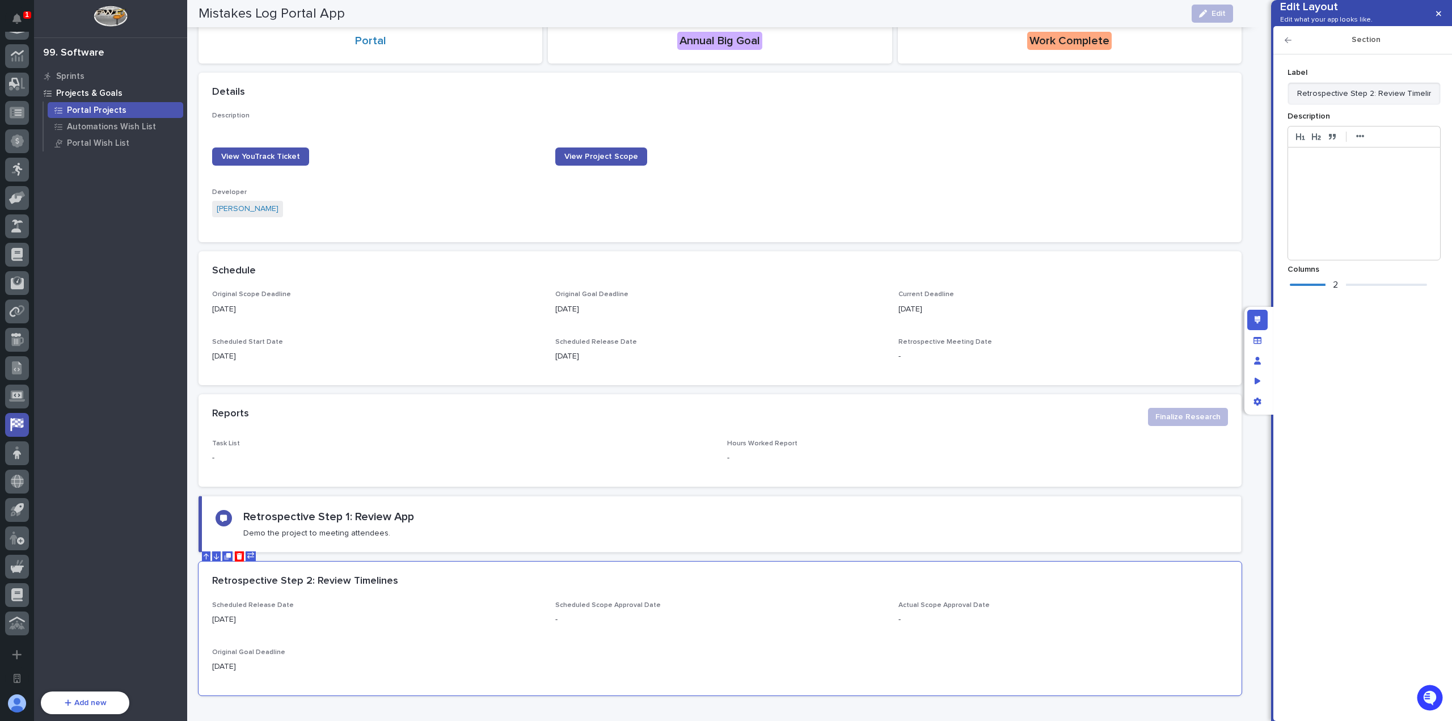
click at [1324, 290] on div "2" at bounding box center [1358, 284] width 137 height 11
click at [1286, 44] on icon "button" at bounding box center [1287, 40] width 7 height 8
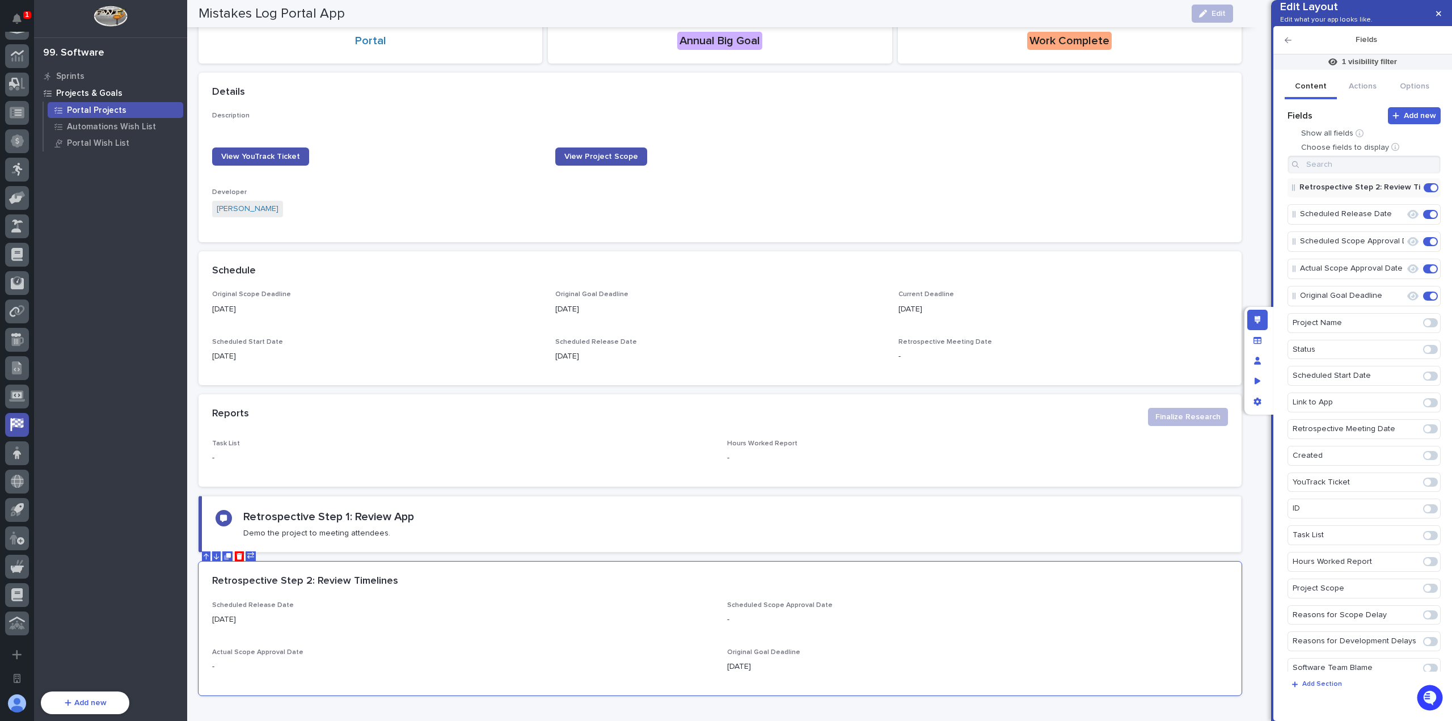
click at [1358, 192] on div "Retrospective Step 2: Review Timelines Scheduled Release Date Scheduled Scope A…" at bounding box center [1363, 423] width 153 height 536
click at [1359, 174] on input at bounding box center [1363, 164] width 153 height 18
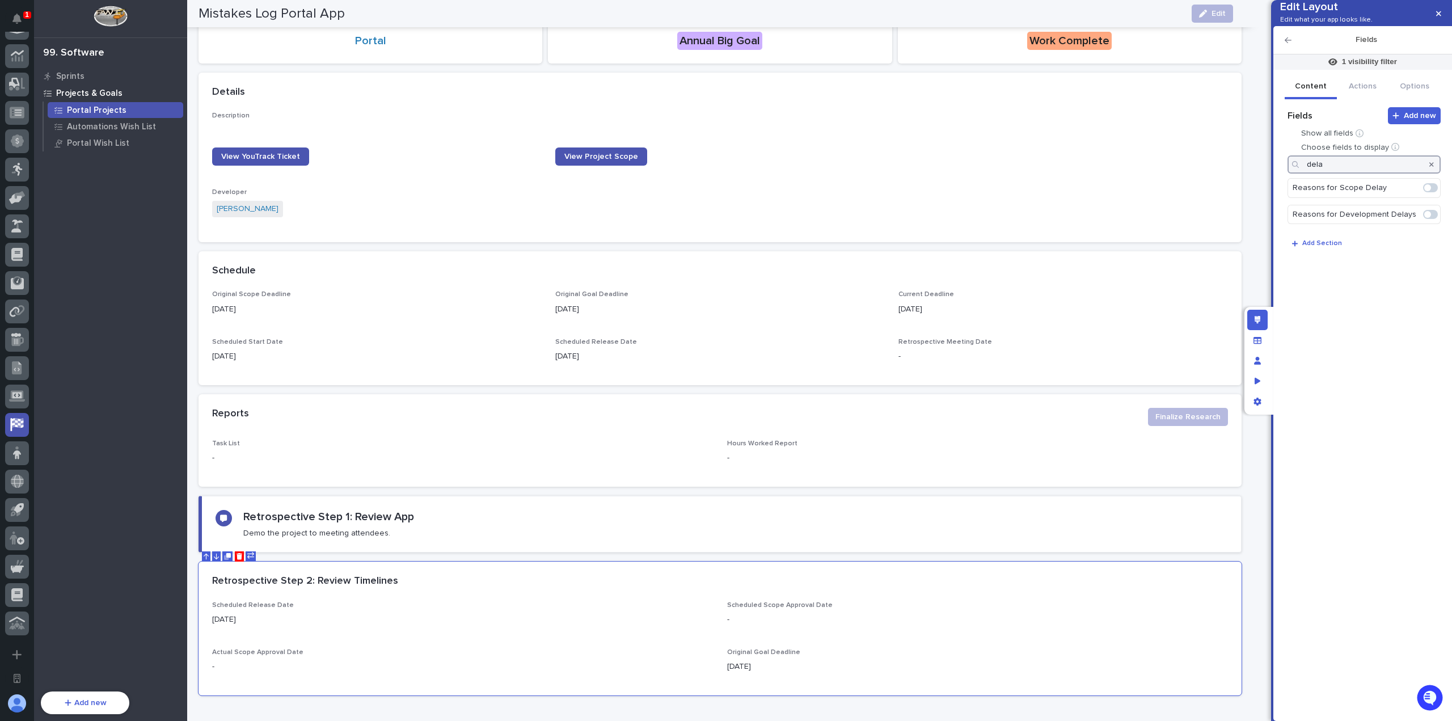
click at [1431, 192] on span at bounding box center [1430, 187] width 15 height 9
type input "dela"
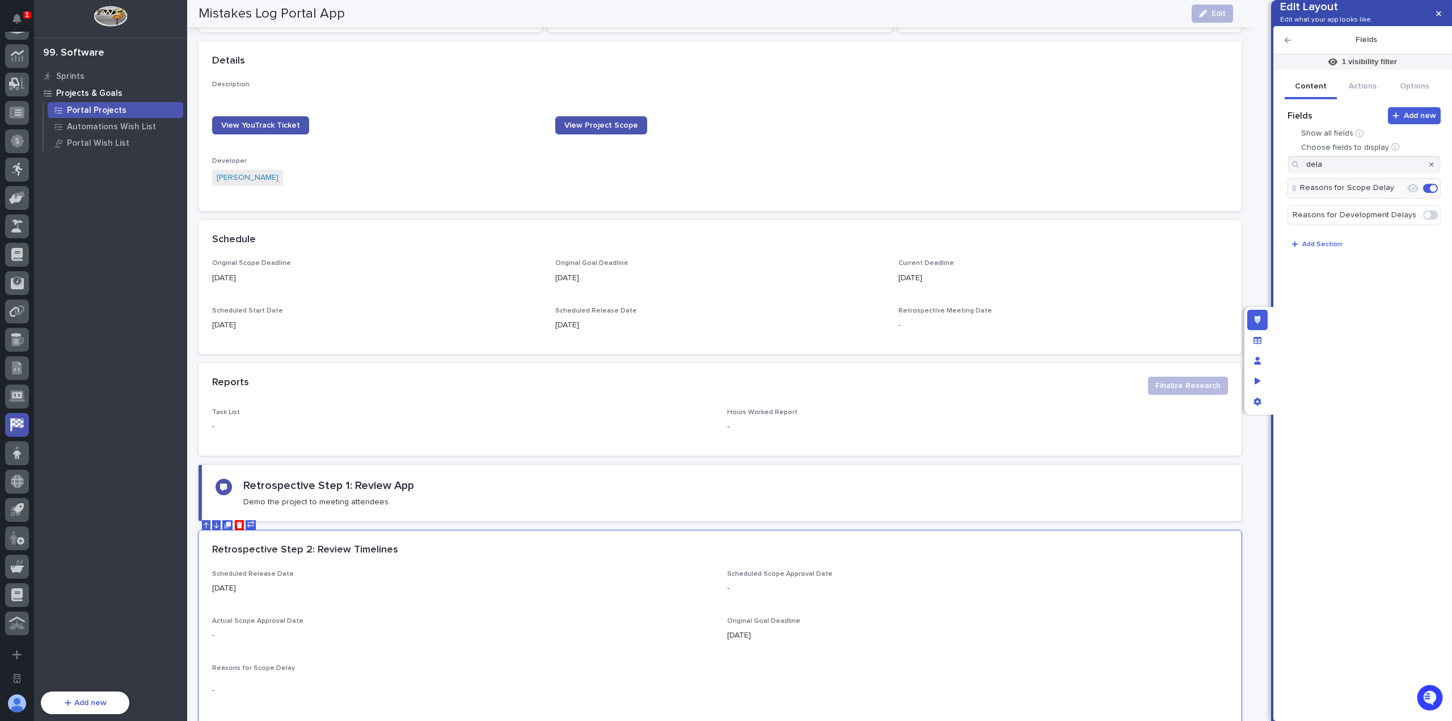
click at [1431, 219] on span at bounding box center [1430, 214] width 15 height 9
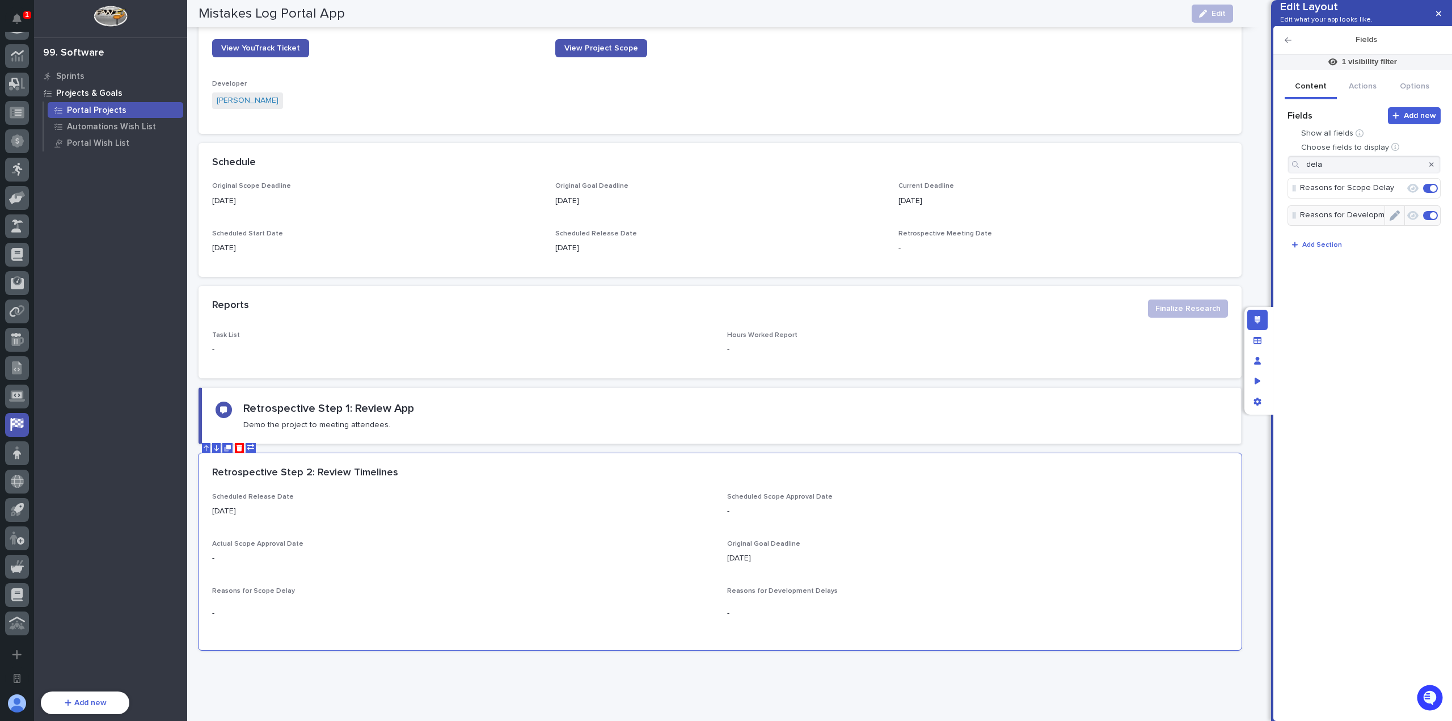
scroll to position [348, 0]
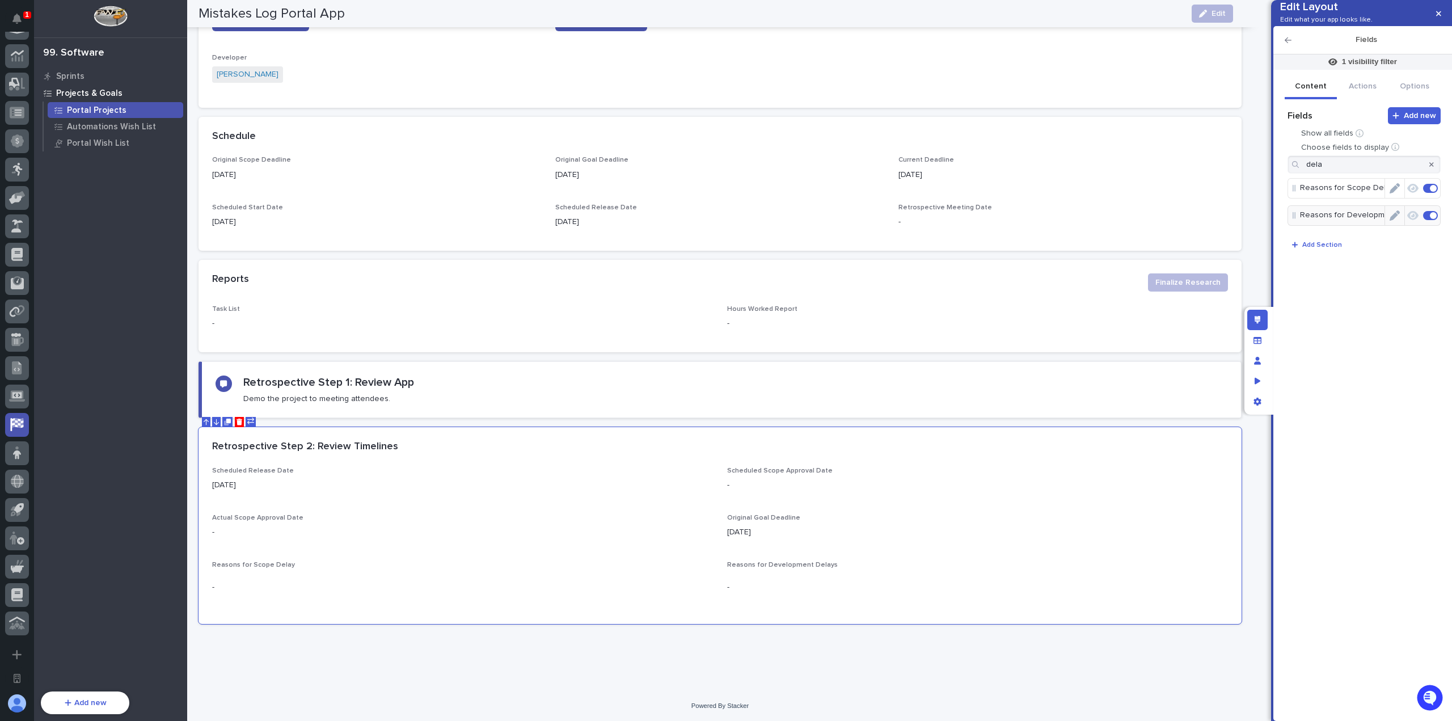
click at [1397, 193] on icon "Edit" at bounding box center [1394, 188] width 10 height 10
click at [1314, 221] on span "Enable rich text editor" at bounding box center [1336, 217] width 71 height 8
click at [1291, 45] on h2 "Reasons for Scope Delay" at bounding box center [1365, 40] width 149 height 10
click at [1288, 43] on icon "button" at bounding box center [1287, 40] width 7 height 6
click at [1400, 221] on icon "Edit" at bounding box center [1394, 215] width 10 height 10
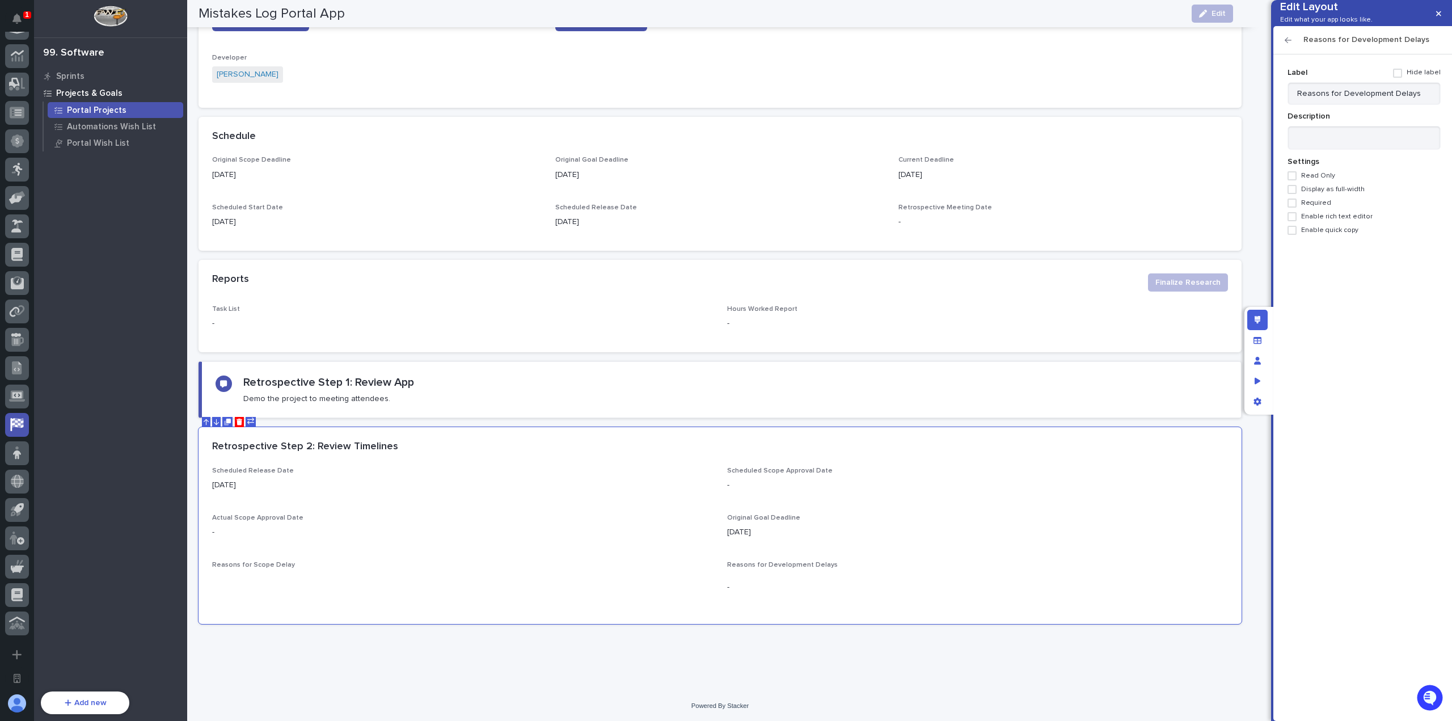
click at [1324, 221] on span "Enable rich text editor" at bounding box center [1336, 217] width 71 height 8
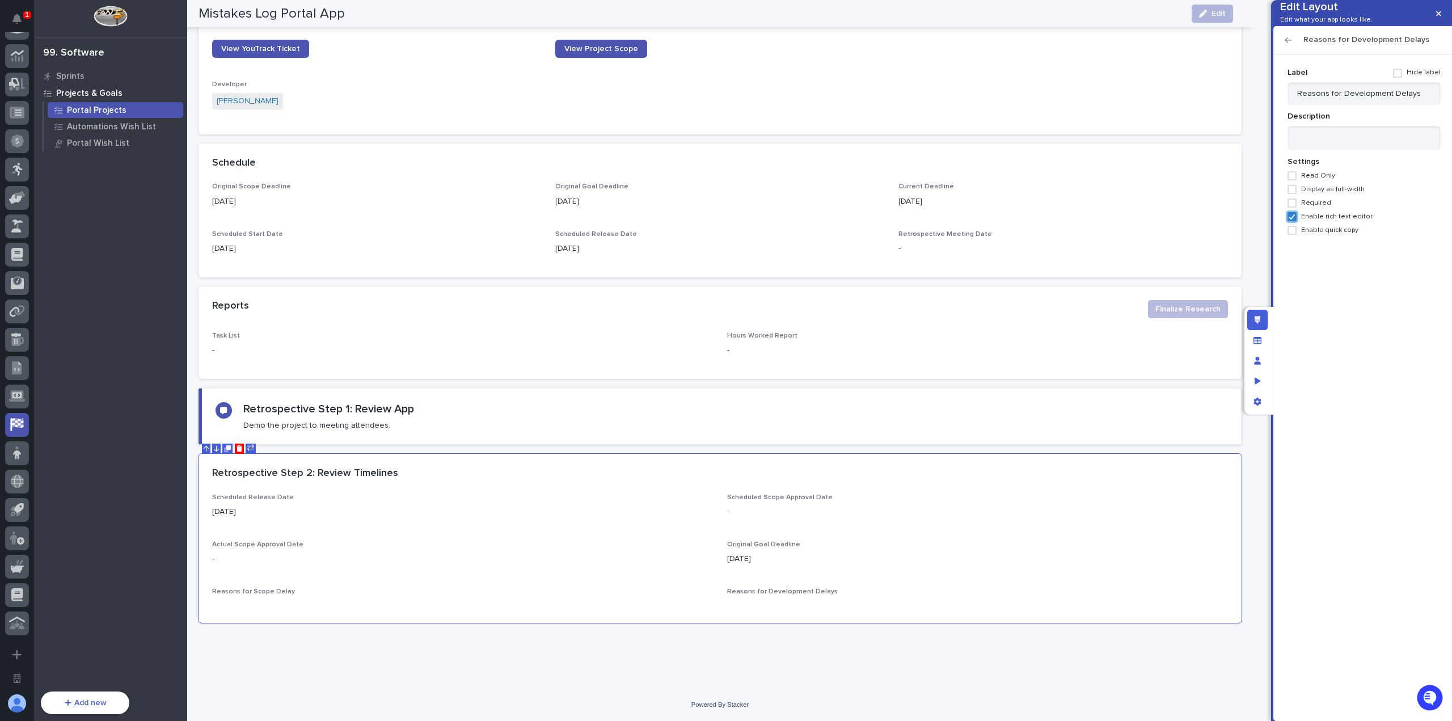
scroll to position [320, 0]
click at [1290, 44] on icon "button" at bounding box center [1287, 40] width 7 height 8
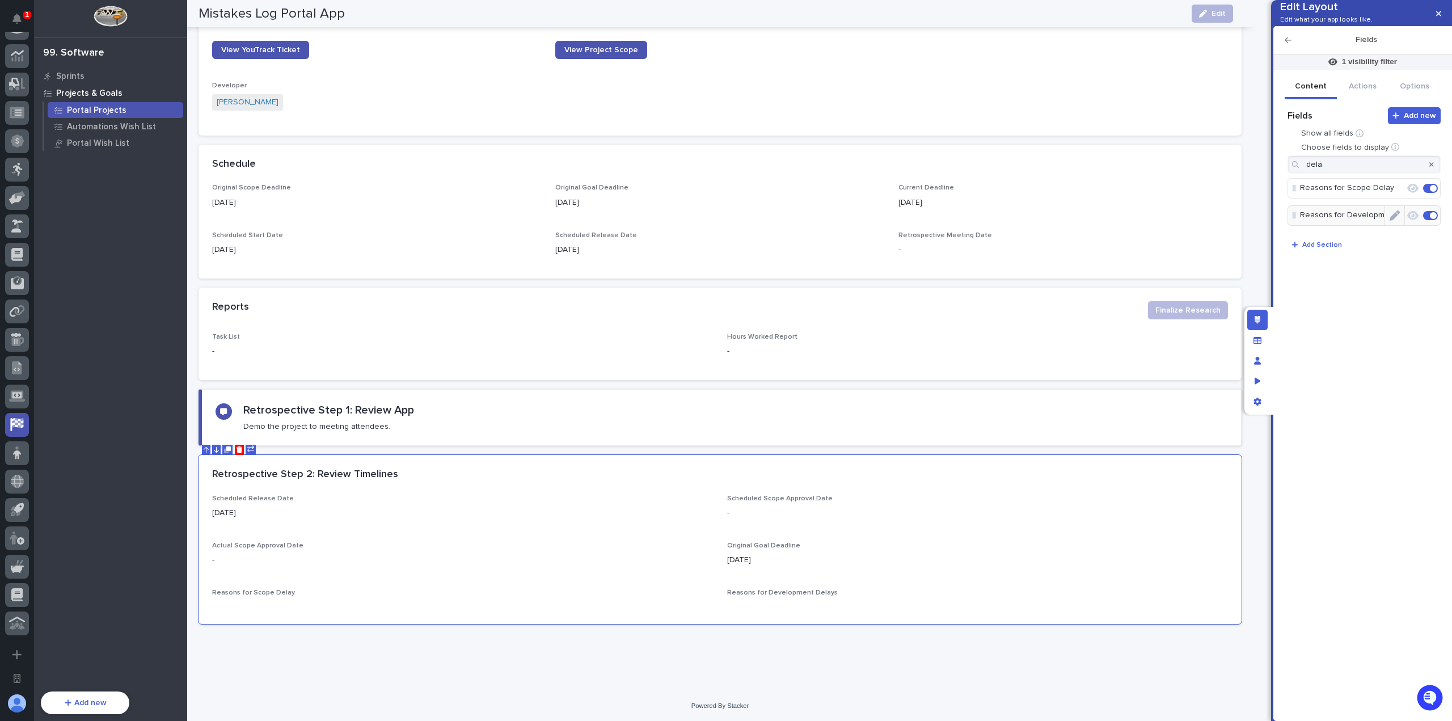
click at [1397, 221] on icon "Edit" at bounding box center [1394, 215] width 10 height 10
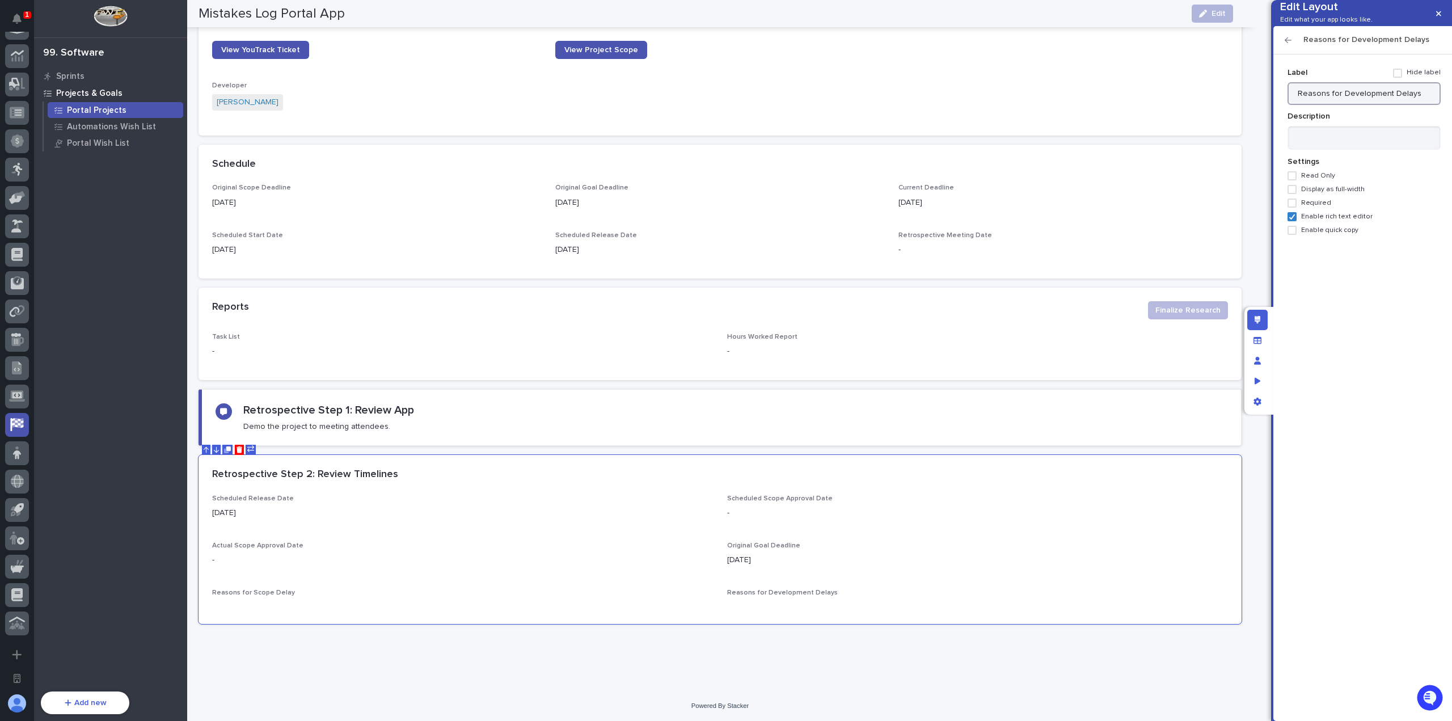
click at [1414, 105] on input "Reasons for Development Delays" at bounding box center [1363, 93] width 153 height 23
type input "Reasons for Development Delay"
click at [1286, 43] on icon "button" at bounding box center [1287, 40] width 7 height 6
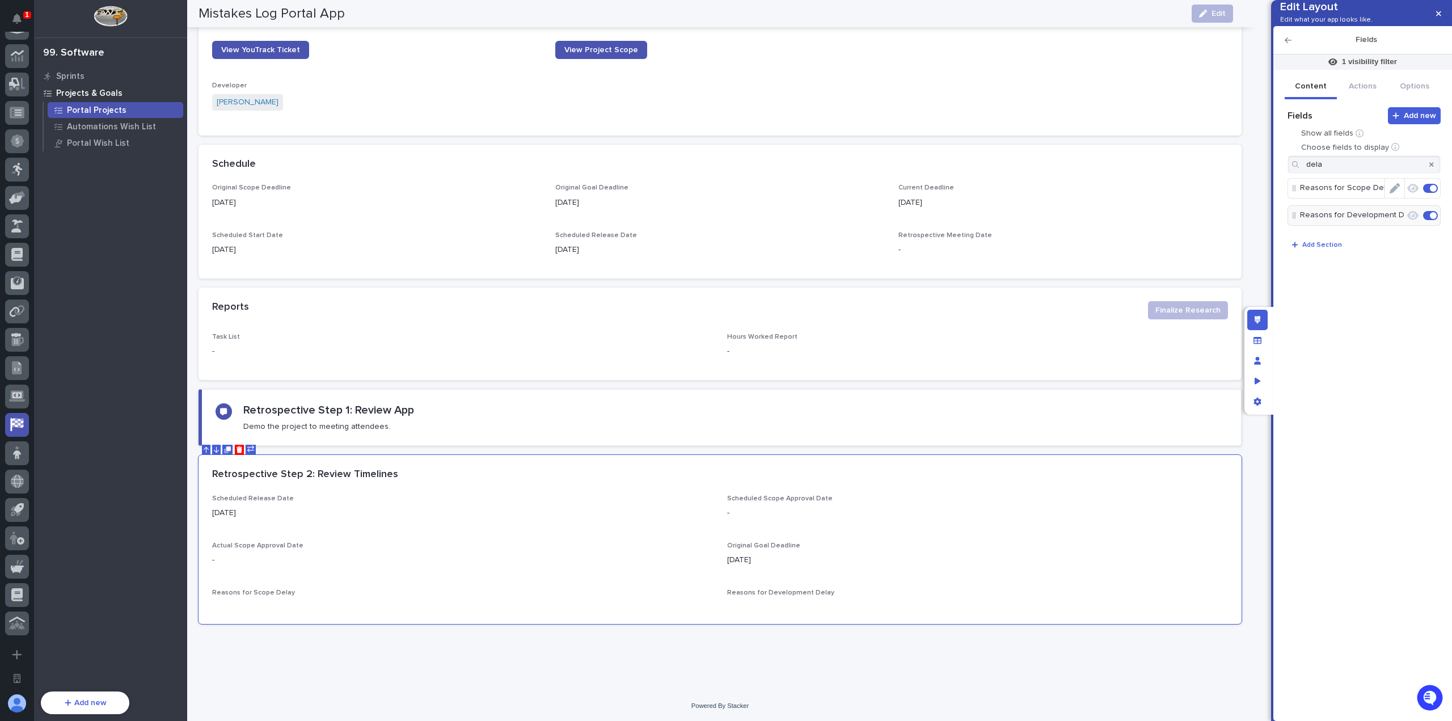
click at [1396, 193] on icon "Edit" at bounding box center [1394, 188] width 10 height 10
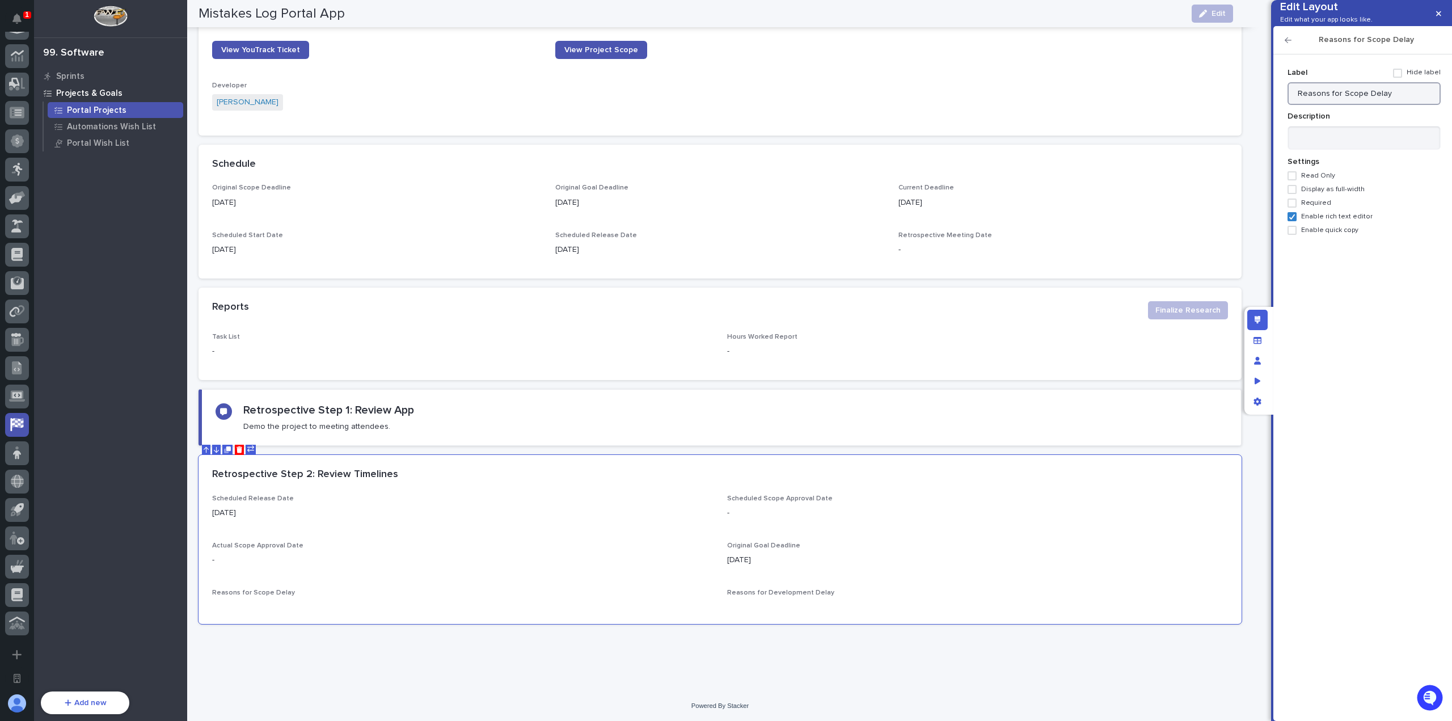
click at [1359, 105] on input "Reasons for Scope Delay" at bounding box center [1363, 93] width 153 height 23
click at [1363, 105] on input "Reasons for Scope Delay" at bounding box center [1363, 93] width 153 height 23
type input "Reasons for Scope Approval Delay"
click at [1285, 44] on icon "button" at bounding box center [1287, 40] width 7 height 8
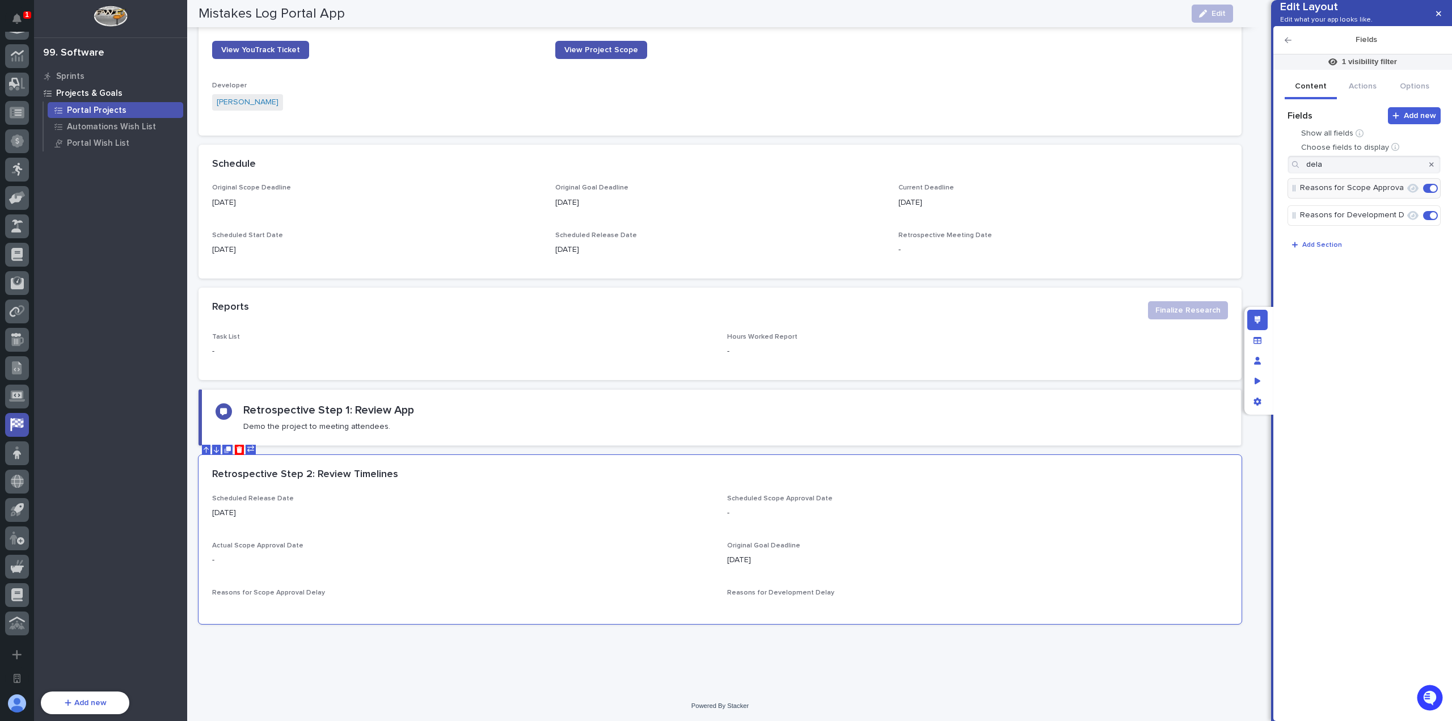
click at [1432, 167] on icon "button" at bounding box center [1431, 164] width 5 height 5
drag, startPoint x: 1301, startPoint y: 340, endPoint x: 1301, endPoint y: 281, distance: 58.4
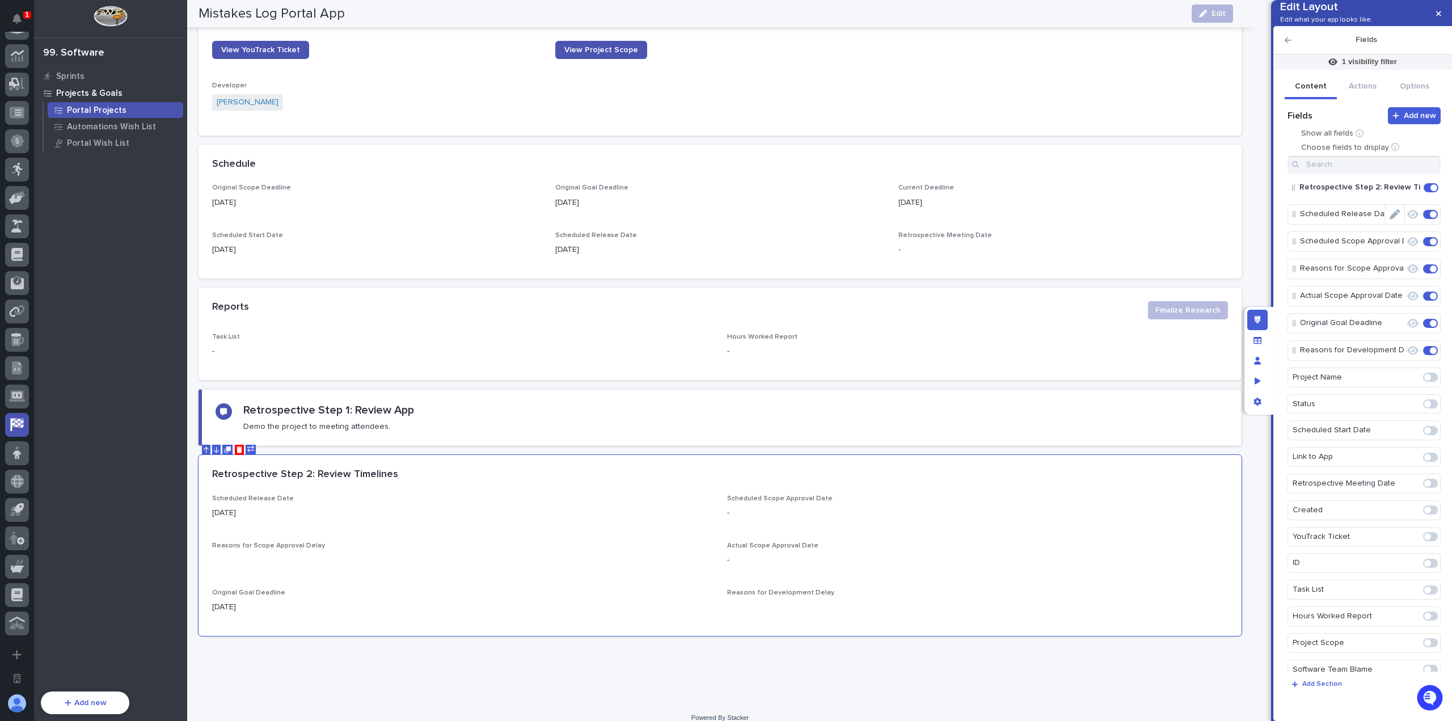
scroll to position [332, 0]
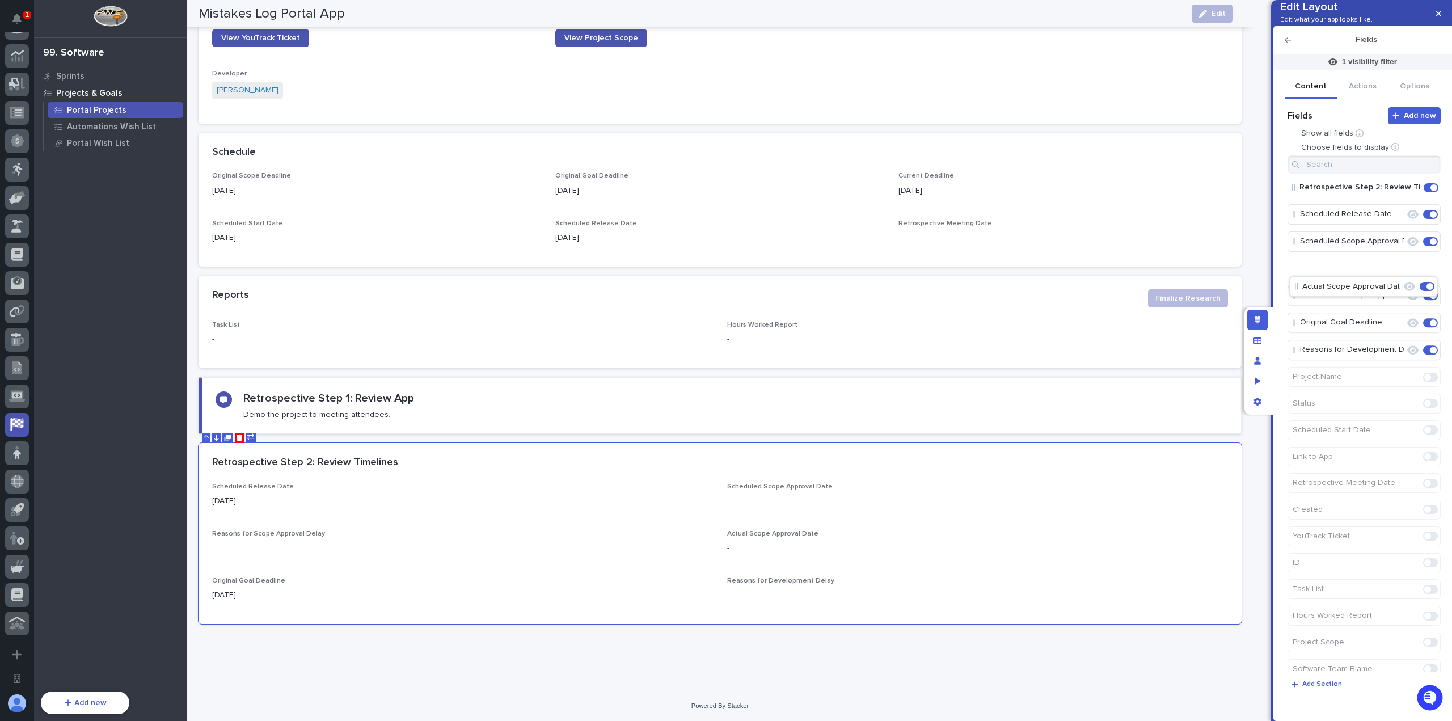
drag, startPoint x: 1300, startPoint y: 308, endPoint x: 1302, endPoint y: 275, distance: 33.5
drag, startPoint x: 1299, startPoint y: 231, endPoint x: 1299, endPoint y: 317, distance: 86.2
click at [1351, 174] on input at bounding box center [1363, 164] width 153 height 18
click at [1427, 245] on span at bounding box center [1427, 241] width 7 height 7
type input "dead"
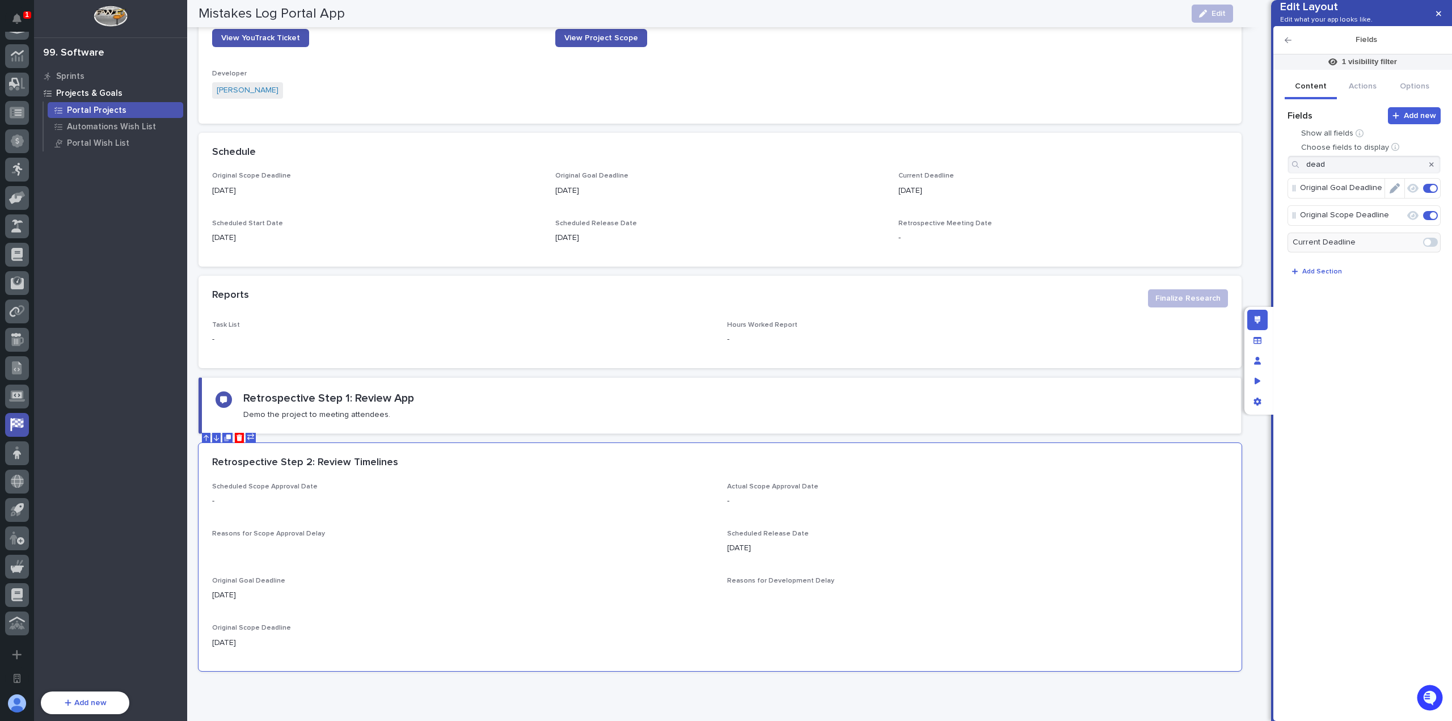
scroll to position [363, 0]
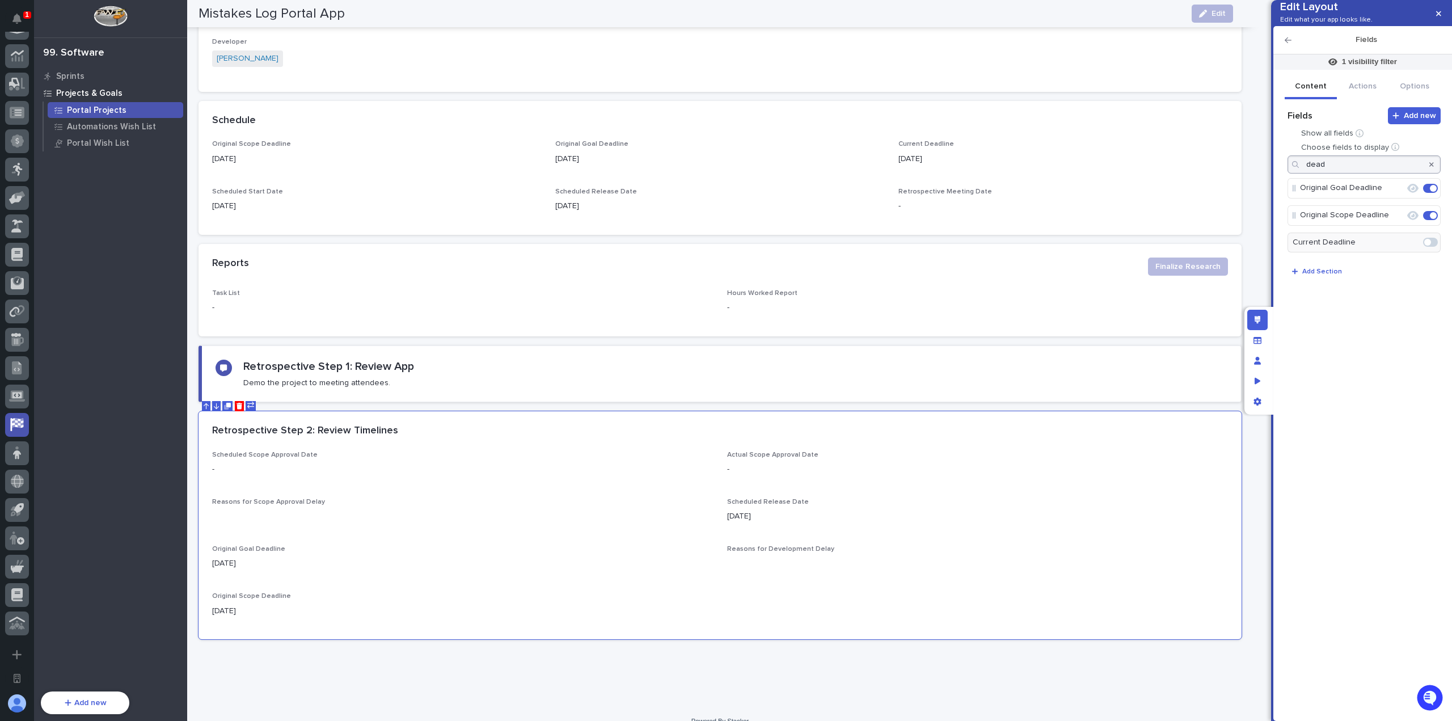
click at [1431, 168] on icon "button" at bounding box center [1431, 164] width 5 height 7
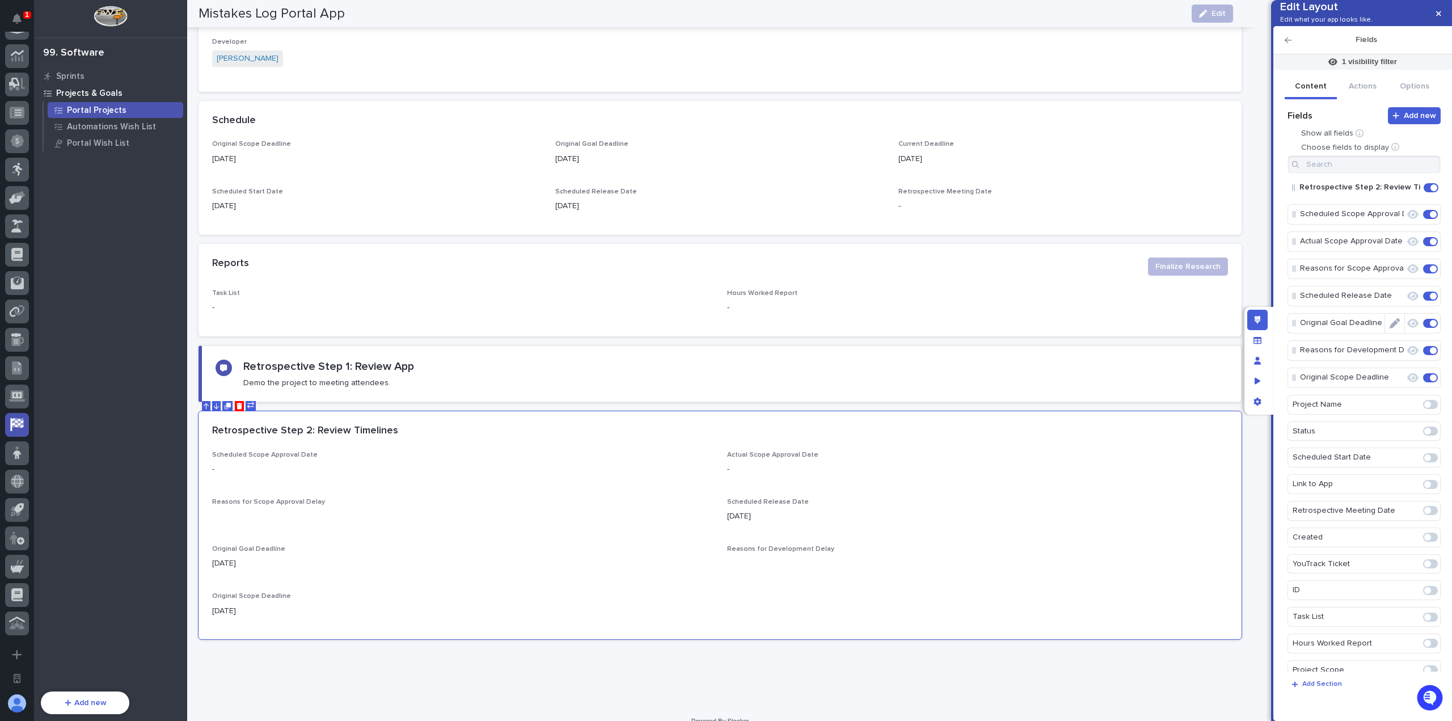
click at [1423, 328] on span at bounding box center [1430, 323] width 15 height 9
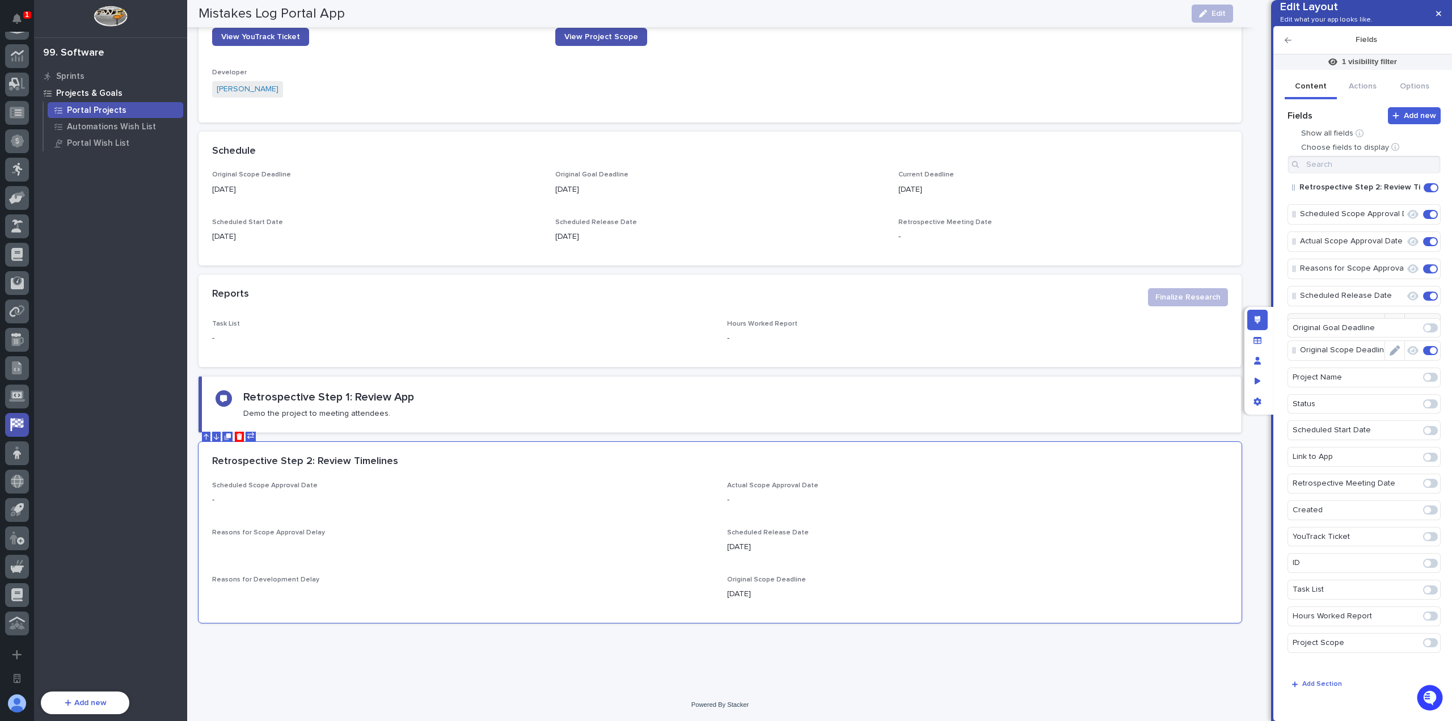
scroll to position [332, 0]
drag, startPoint x: 1295, startPoint y: 368, endPoint x: 1299, endPoint y: 314, distance: 54.1
click at [1392, 301] on icon "Edit" at bounding box center [1394, 296] width 10 height 10
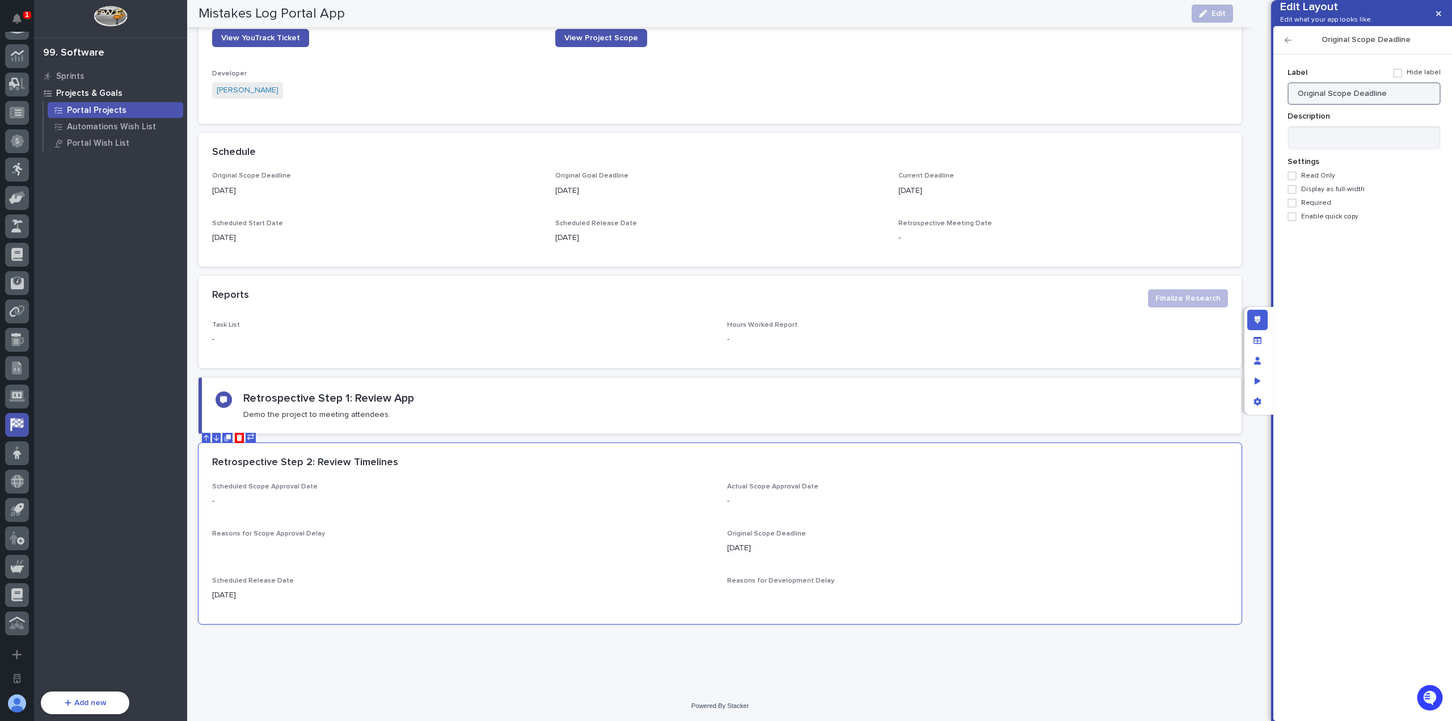
drag, startPoint x: 1325, startPoint y: 112, endPoint x: 1287, endPoint y: 112, distance: 38.0
click at [1287, 105] on input "Original Scope Deadline" at bounding box center [1363, 93] width 153 height 23
type input "Scope Deadline"
click at [1291, 44] on icon "button" at bounding box center [1287, 40] width 7 height 8
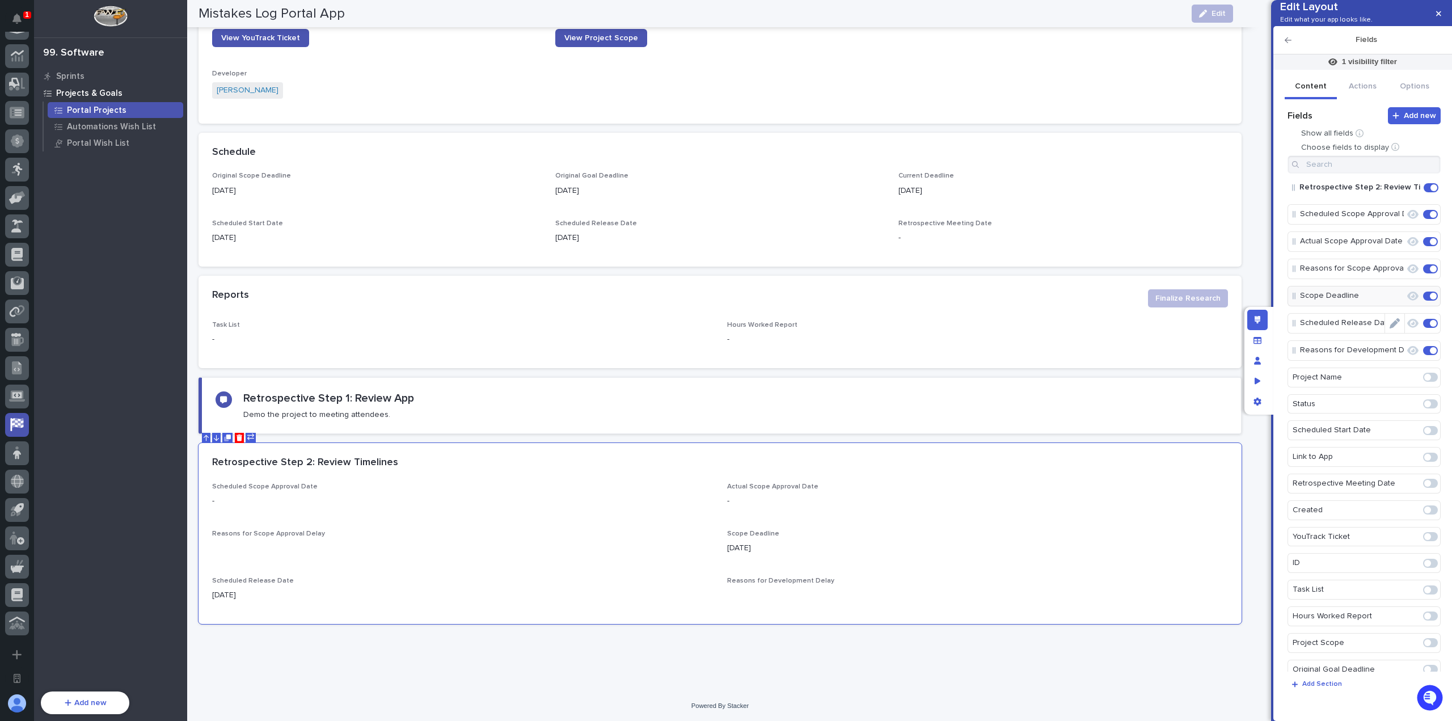
click at [1392, 328] on icon "Edit" at bounding box center [1394, 323] width 10 height 10
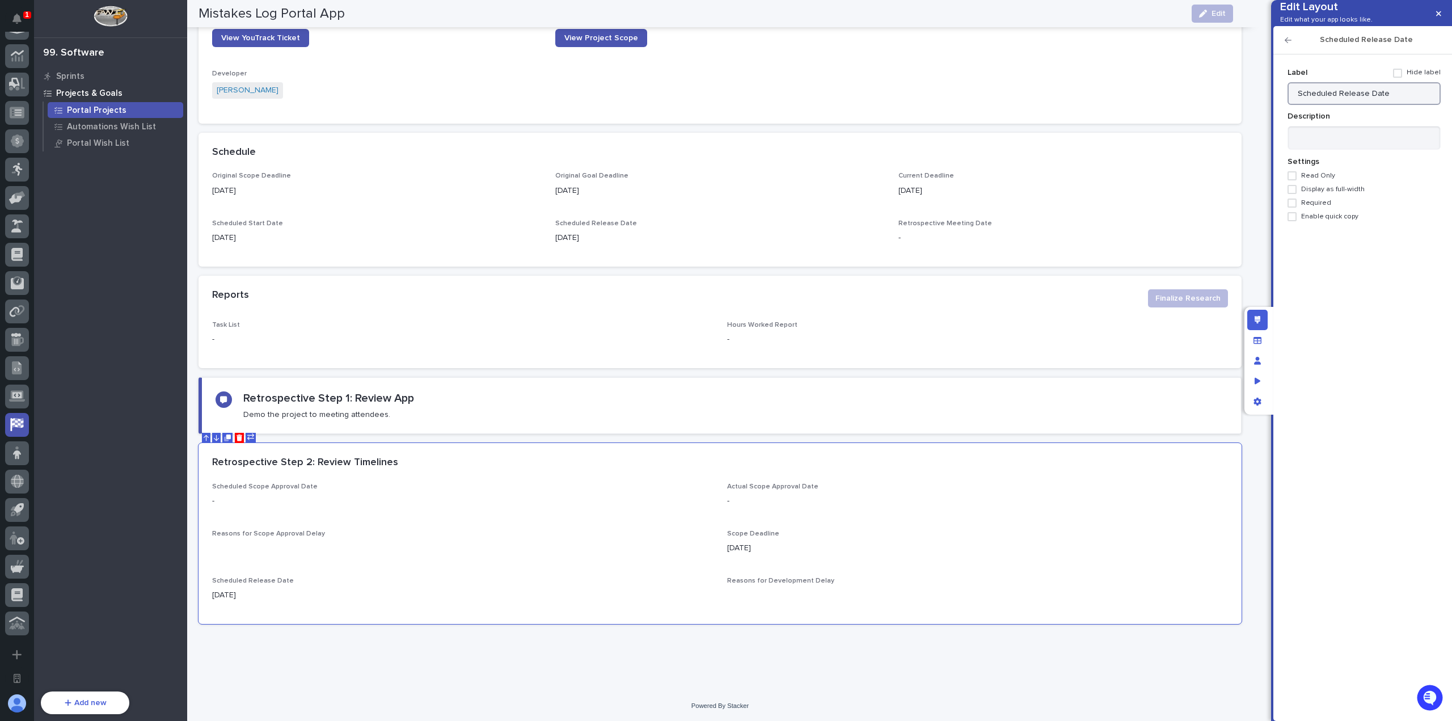
click at [1313, 105] on input "Scheduled Release Date" at bounding box center [1363, 93] width 153 height 23
type input "Actual Release Date"
click at [1290, 44] on icon "button" at bounding box center [1287, 40] width 7 height 8
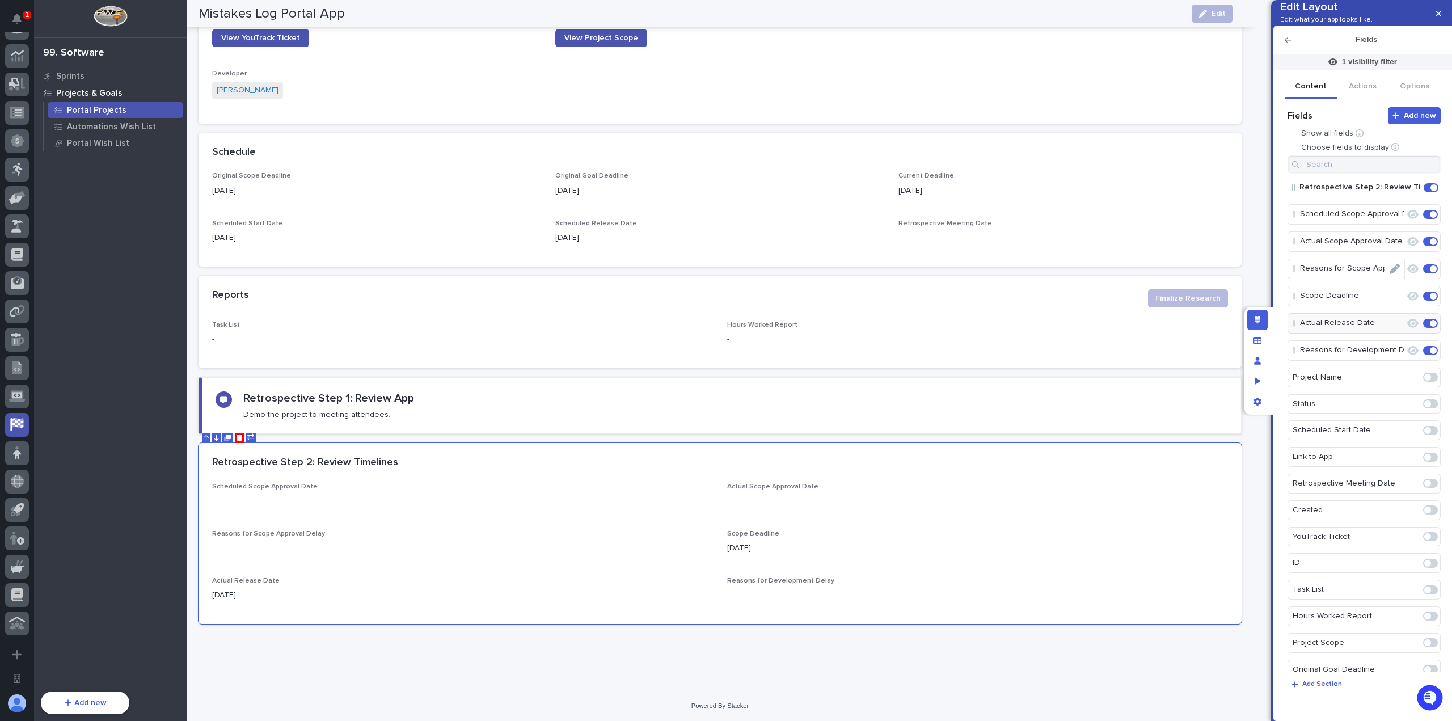
click at [1389, 274] on icon "Edit" at bounding box center [1394, 269] width 10 height 10
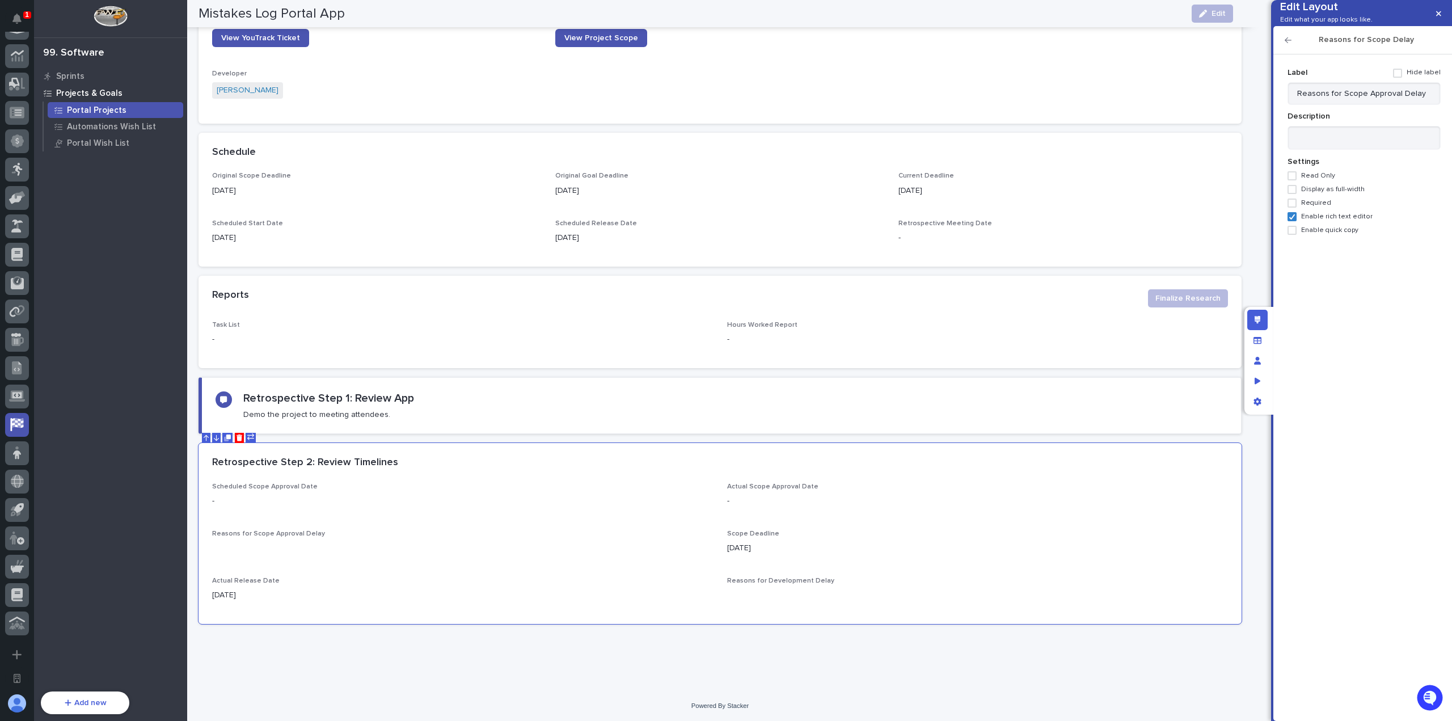
click at [1318, 193] on span "Display as full-width" at bounding box center [1333, 189] width 64 height 8
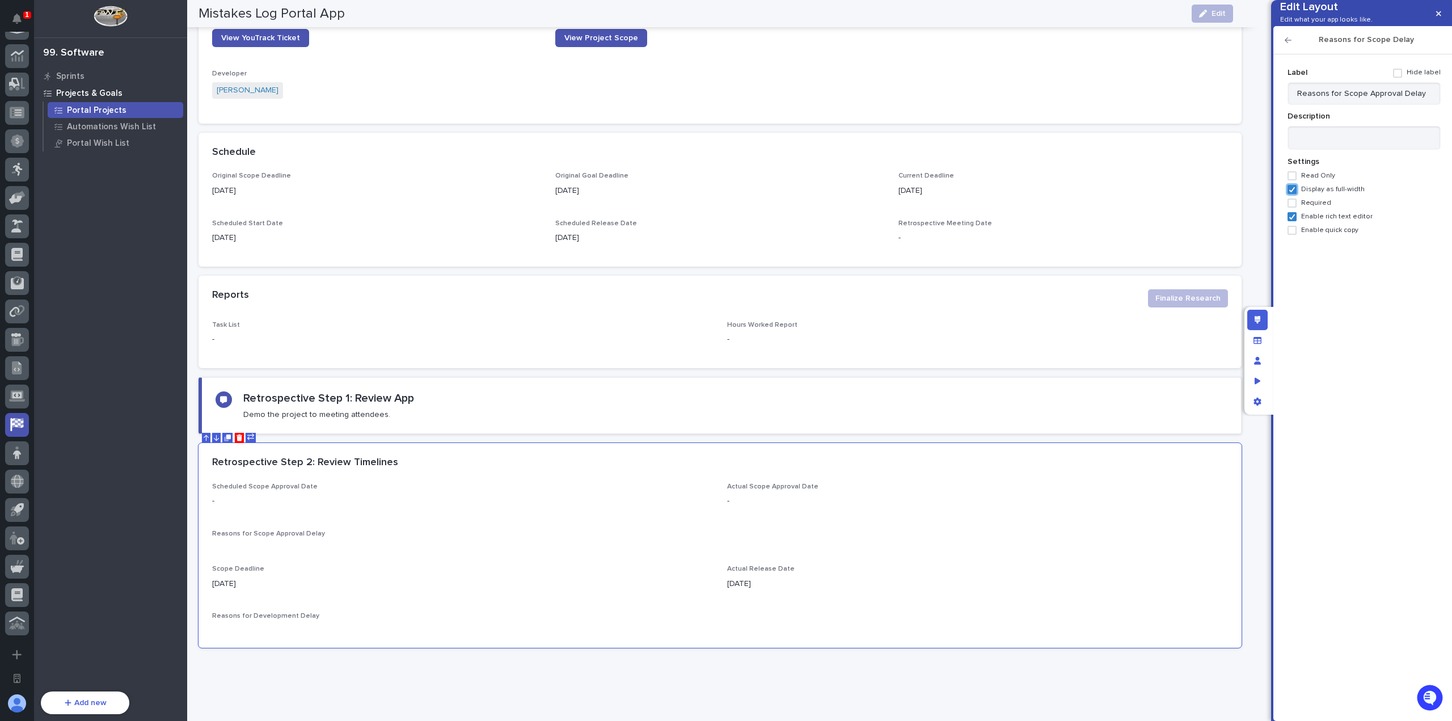
scroll to position [352, 0]
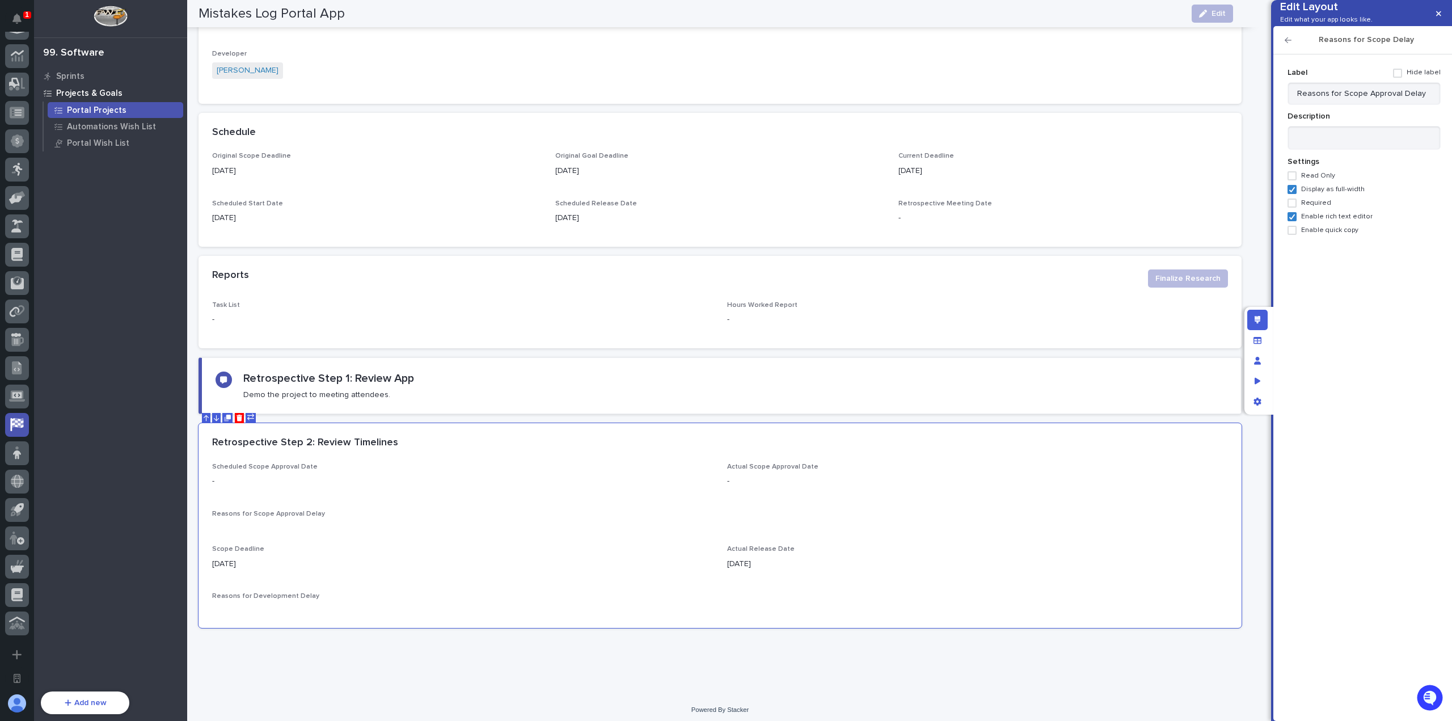
click at [1286, 44] on icon "button" at bounding box center [1287, 40] width 7 height 8
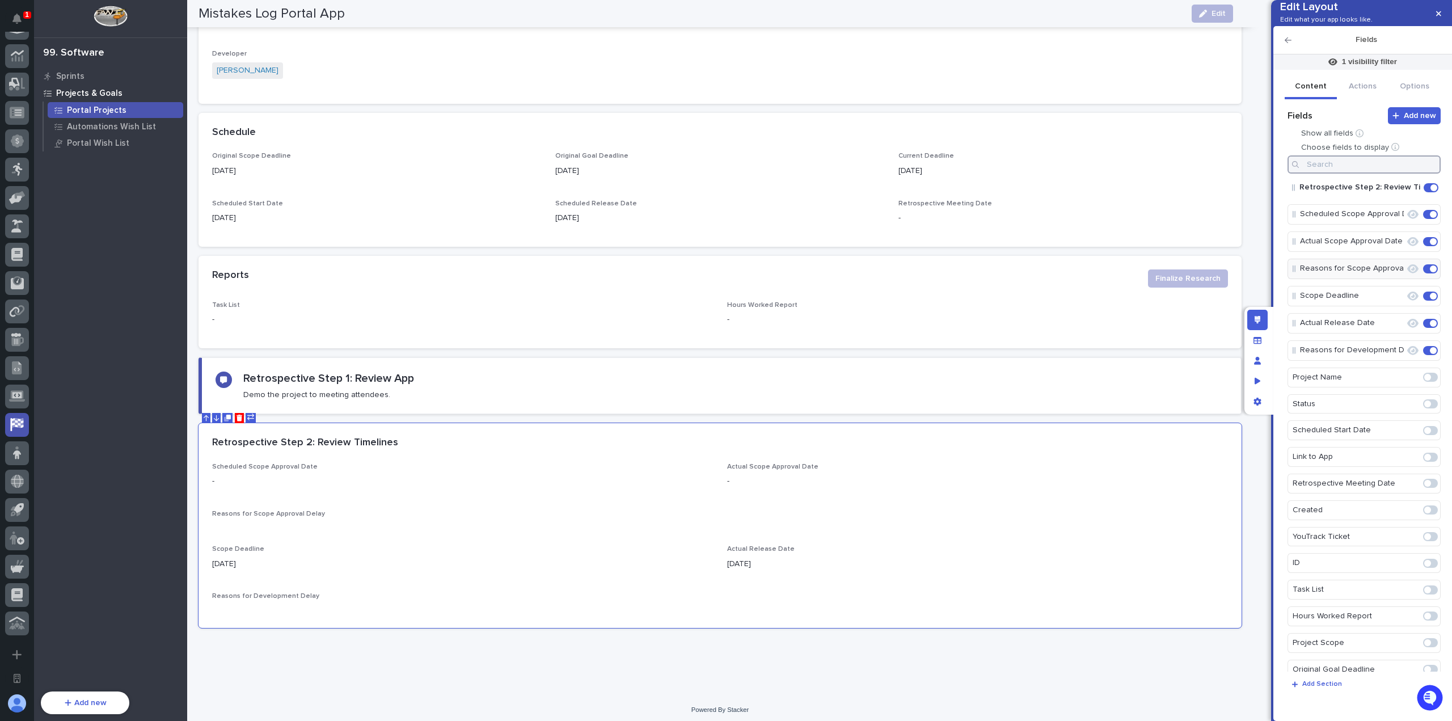
click at [1335, 174] on input at bounding box center [1363, 164] width 153 height 18
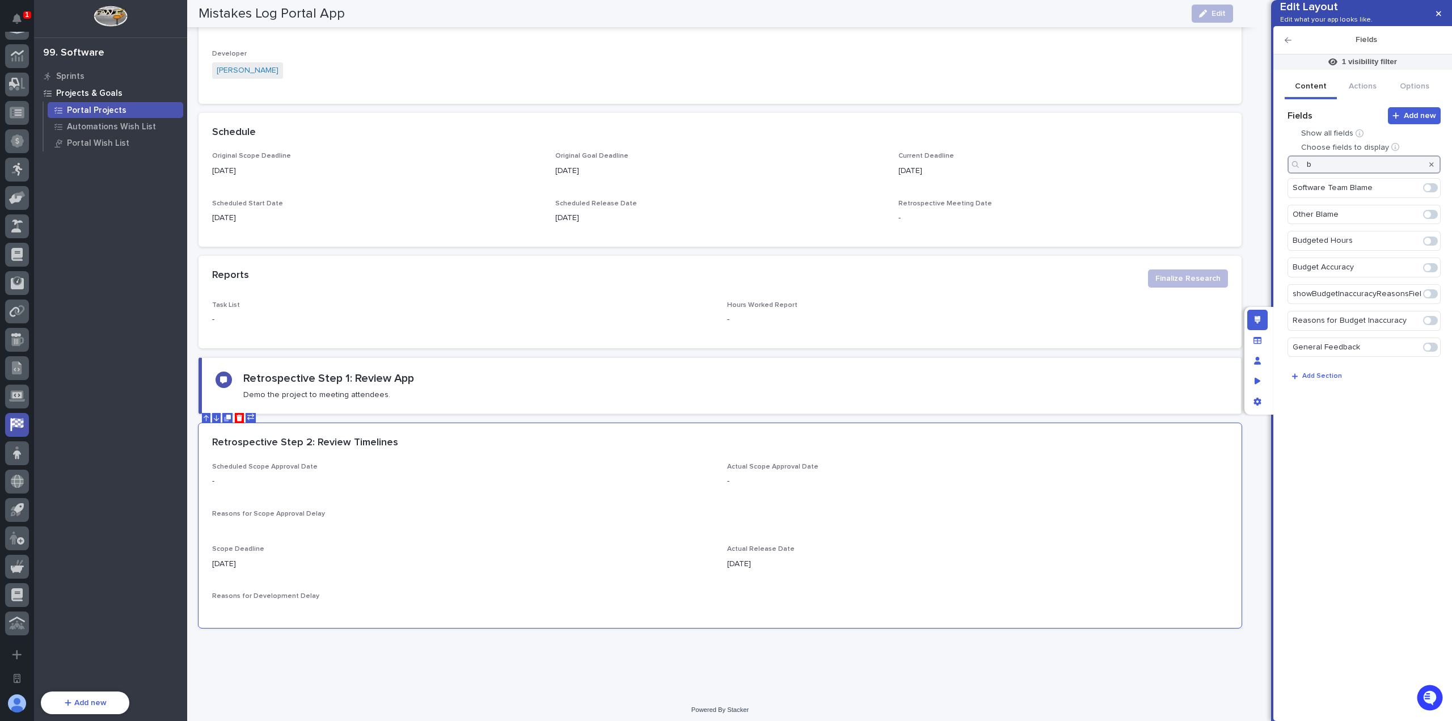
type input "b"
click at [1431, 167] on icon "button" at bounding box center [1431, 164] width 5 height 5
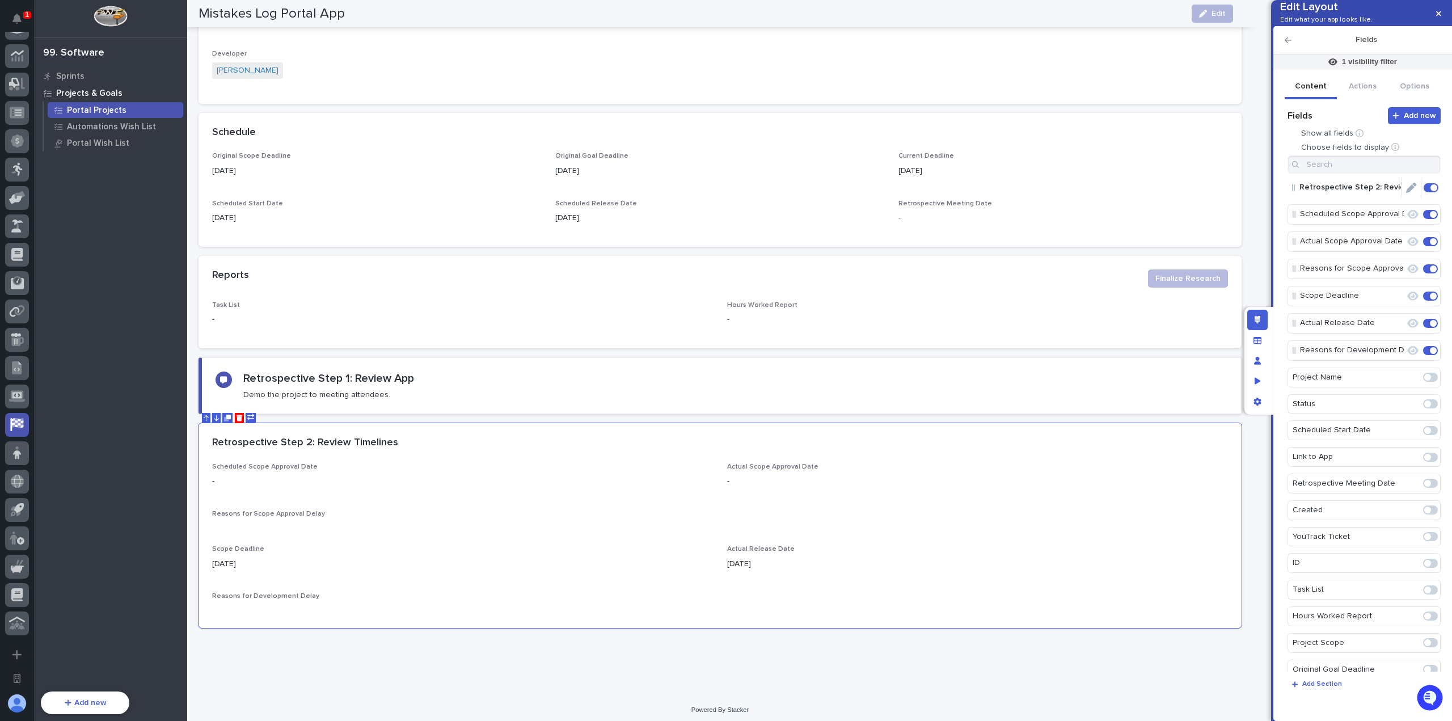
click at [1406, 193] on icon "Edit" at bounding box center [1411, 188] width 10 height 10
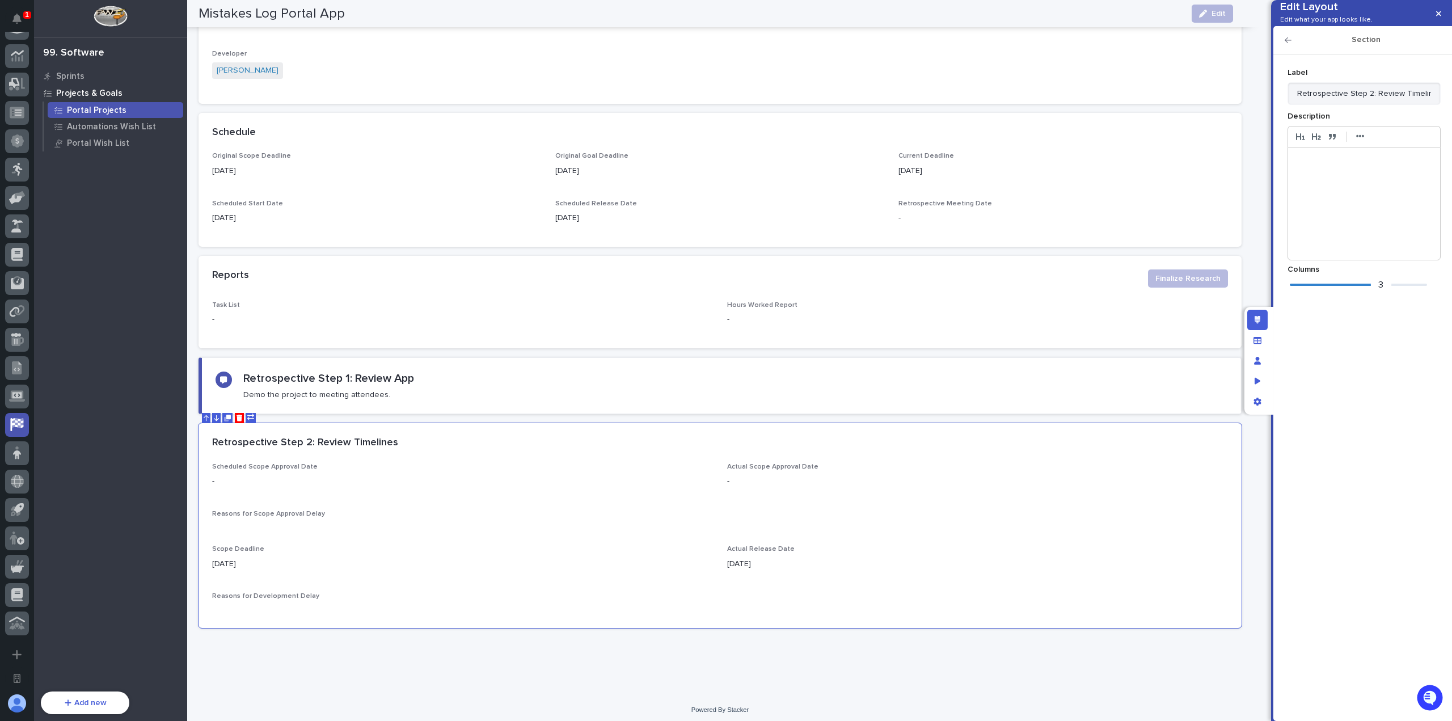
click at [1366, 290] on div "3" at bounding box center [1358, 284] width 137 height 11
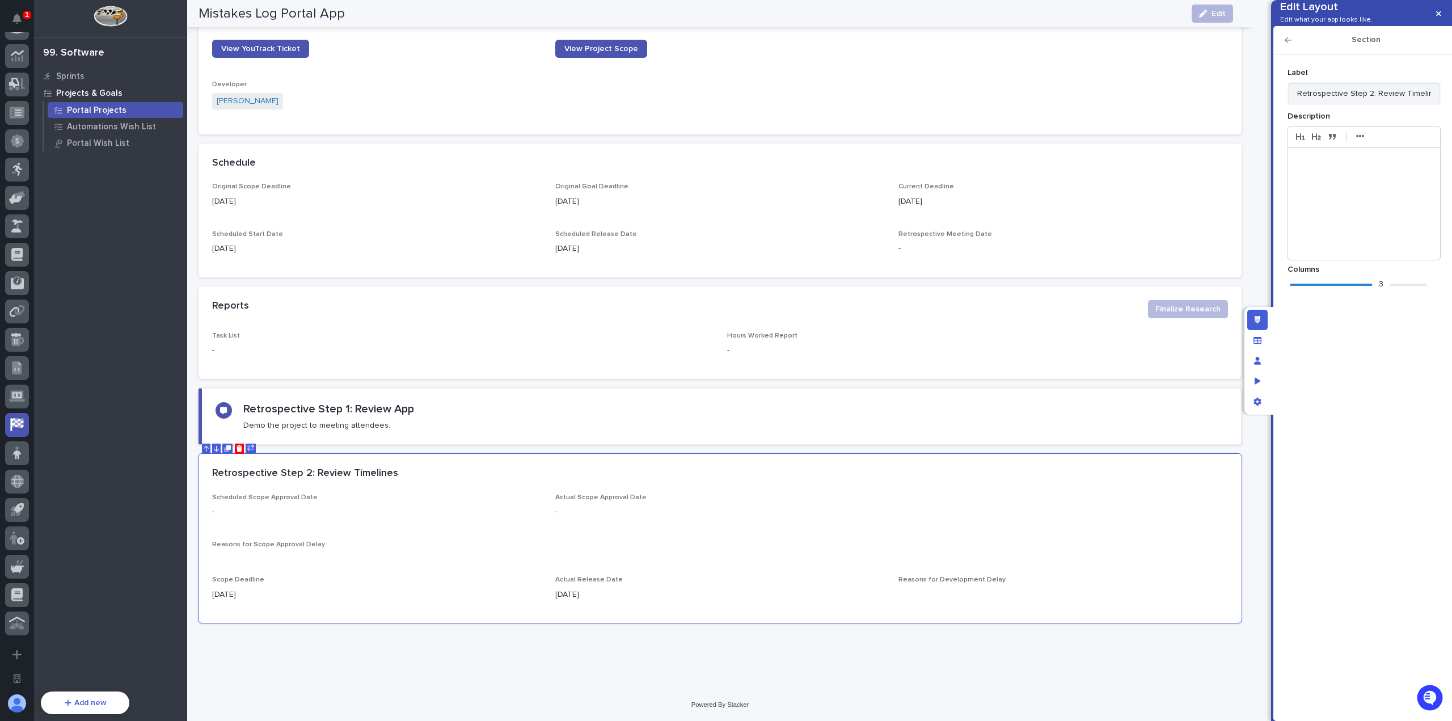
scroll to position [320, 0]
drag, startPoint x: 1286, startPoint y: 54, endPoint x: 1316, endPoint y: 90, distance: 45.9
click at [1286, 44] on icon "button" at bounding box center [1287, 40] width 7 height 8
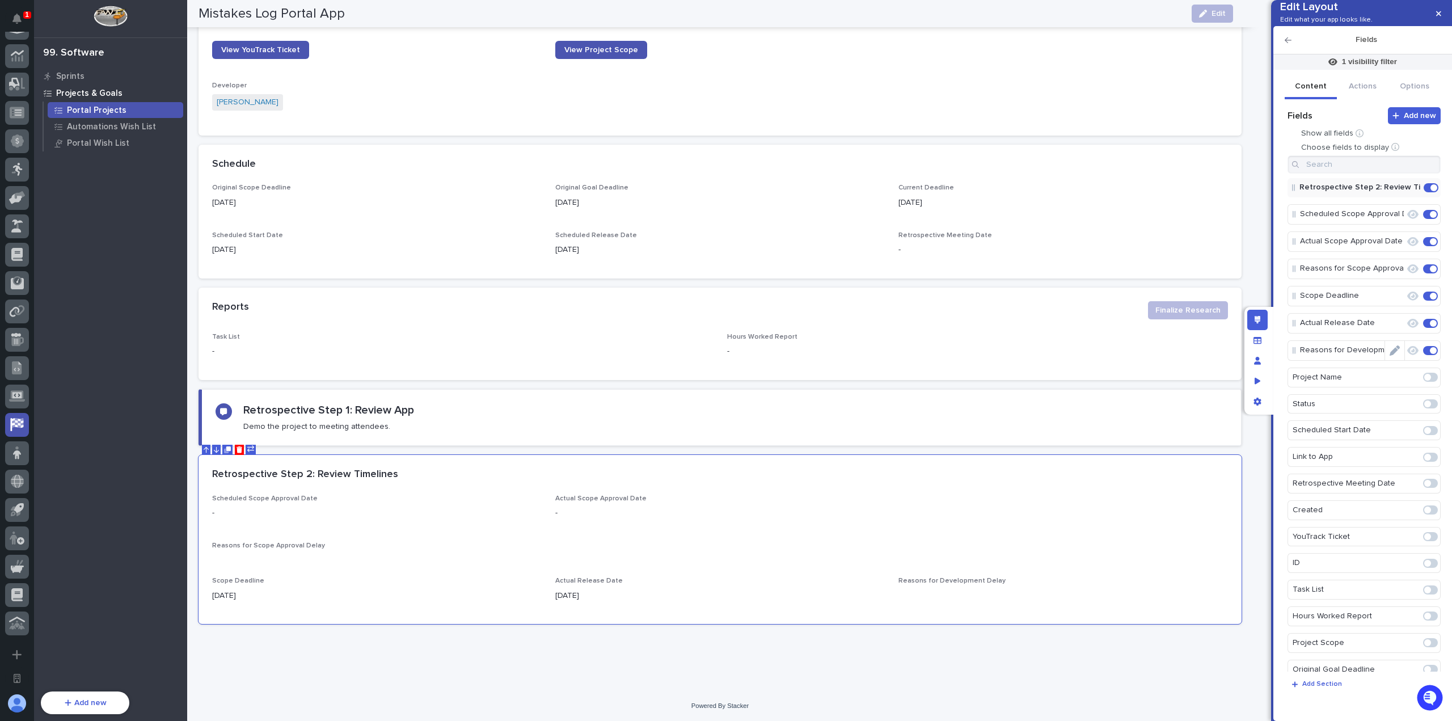
click at [1390, 356] on icon "Edit" at bounding box center [1394, 350] width 10 height 10
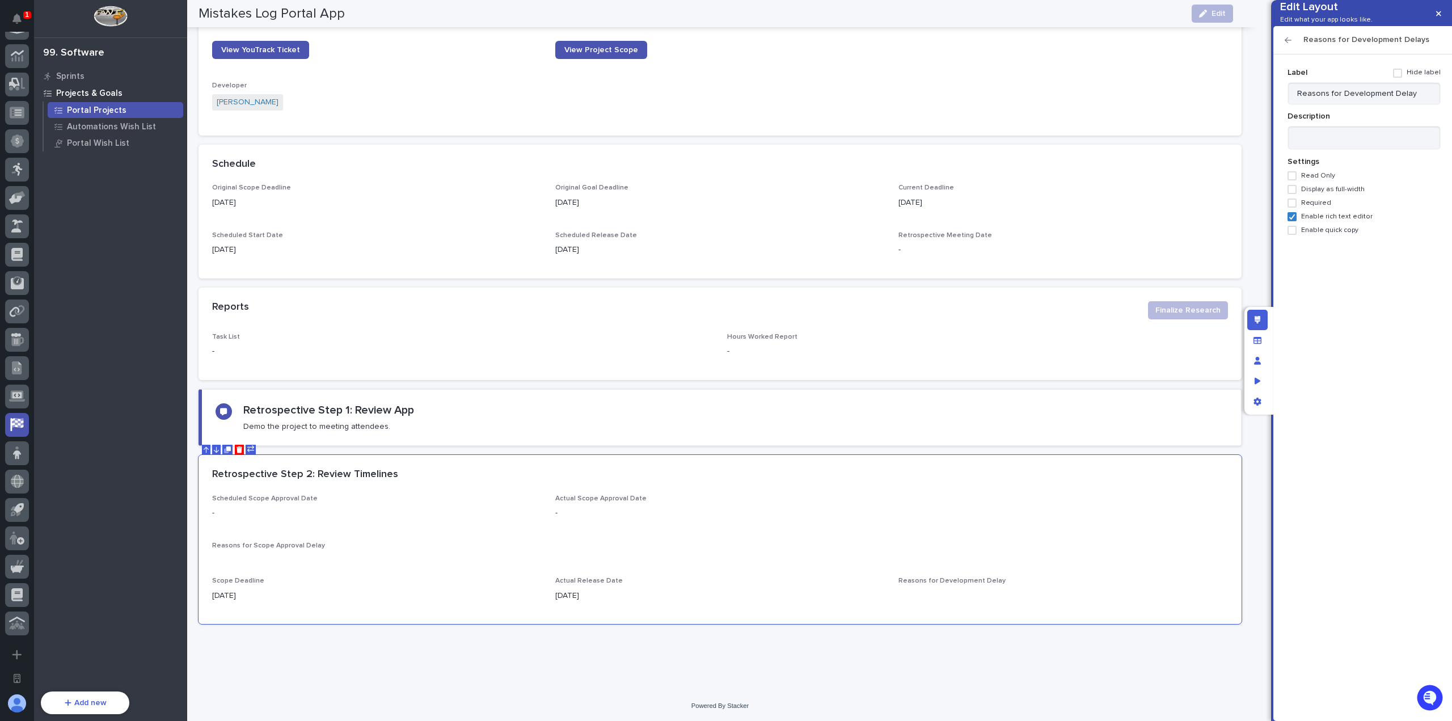
click at [1325, 193] on span "Display as full-width" at bounding box center [1333, 189] width 64 height 8
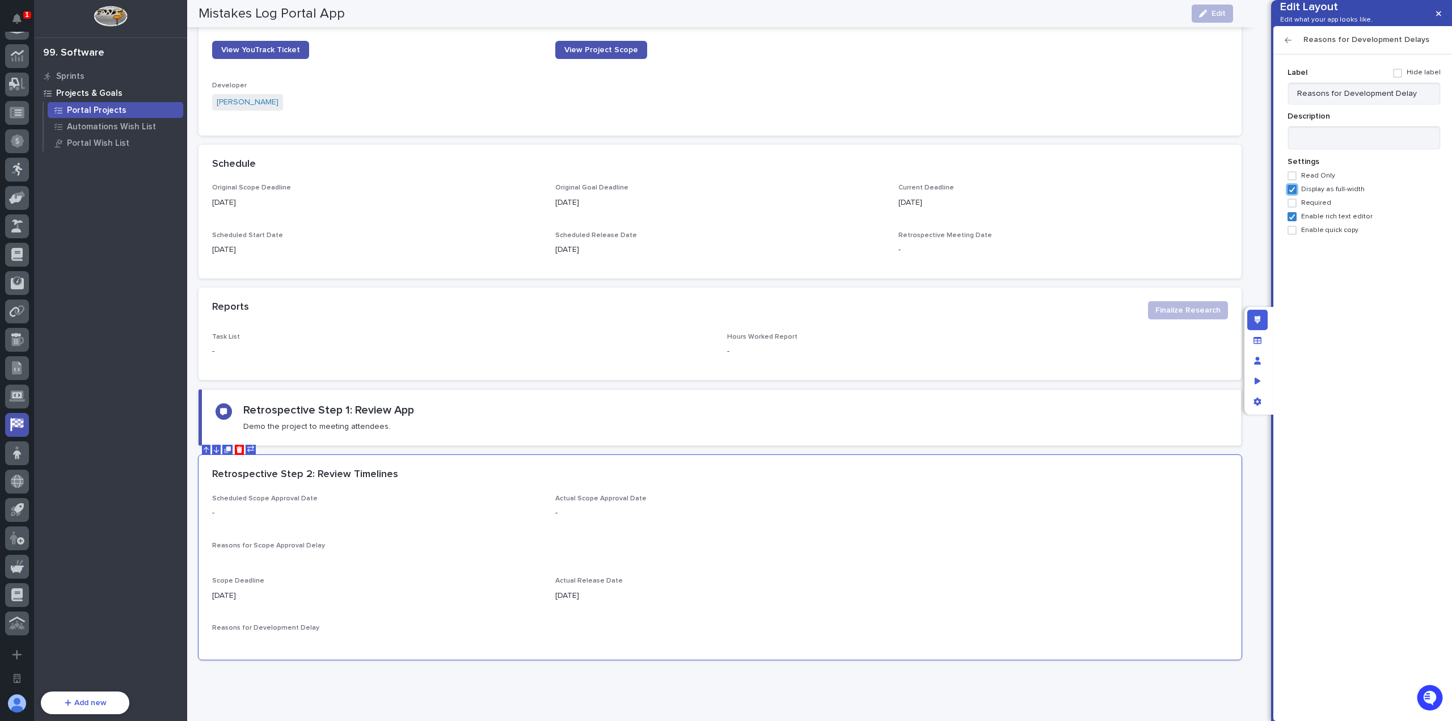
scroll to position [352, 0]
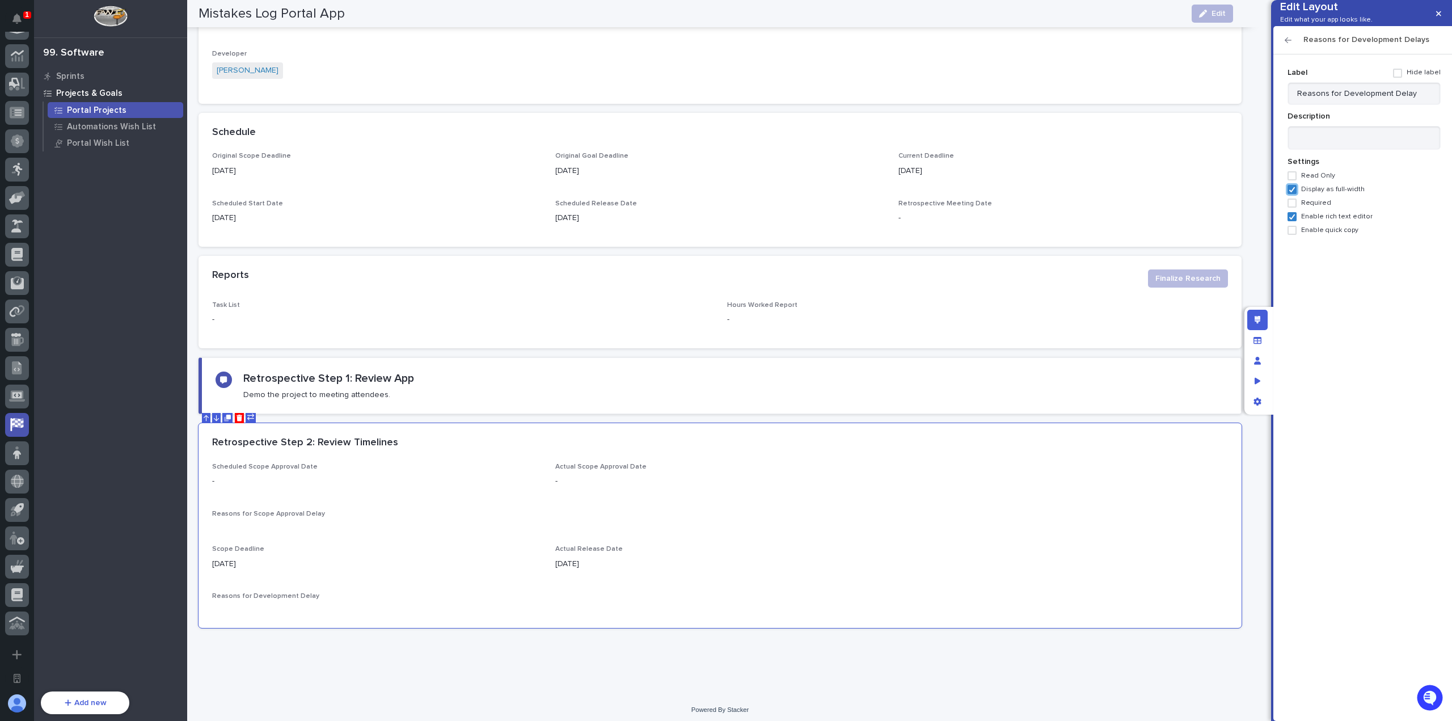
click at [1288, 44] on icon "button" at bounding box center [1287, 40] width 7 height 8
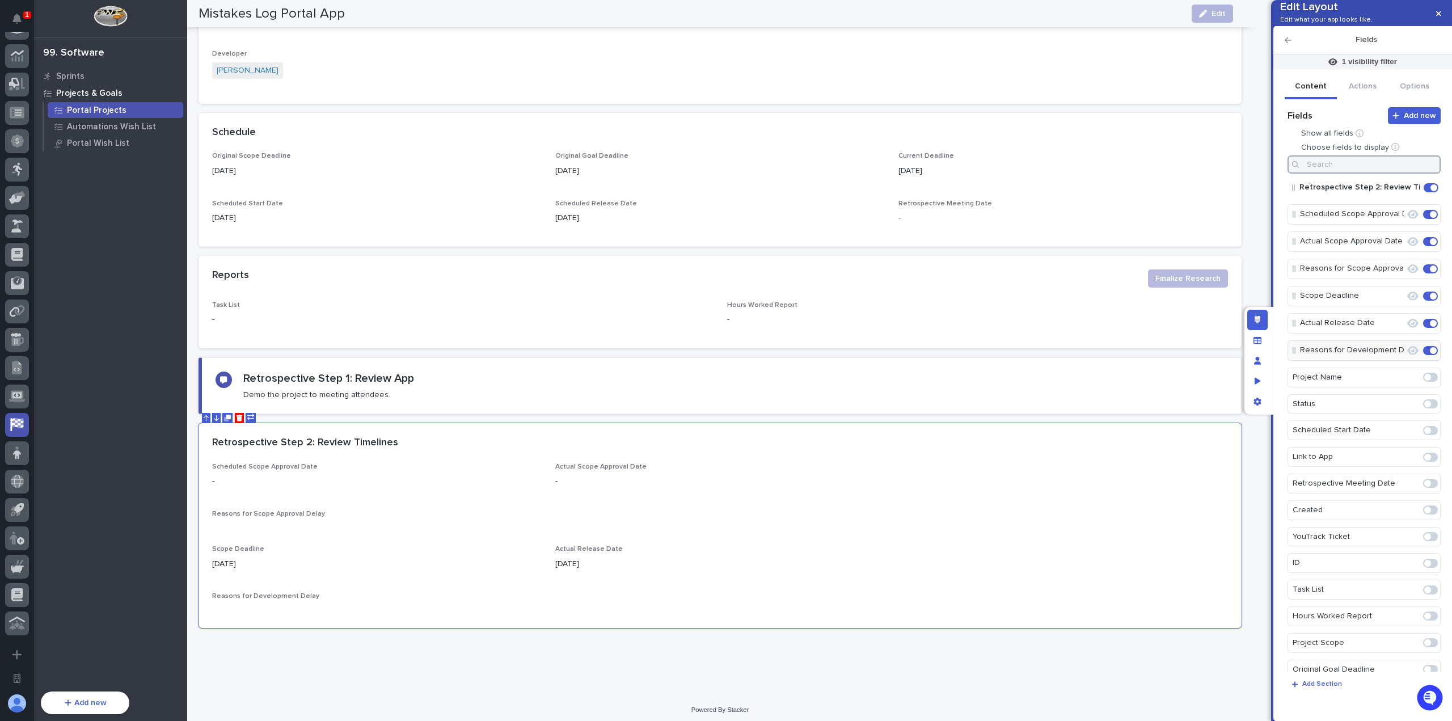
click at [1345, 174] on input at bounding box center [1363, 164] width 153 height 18
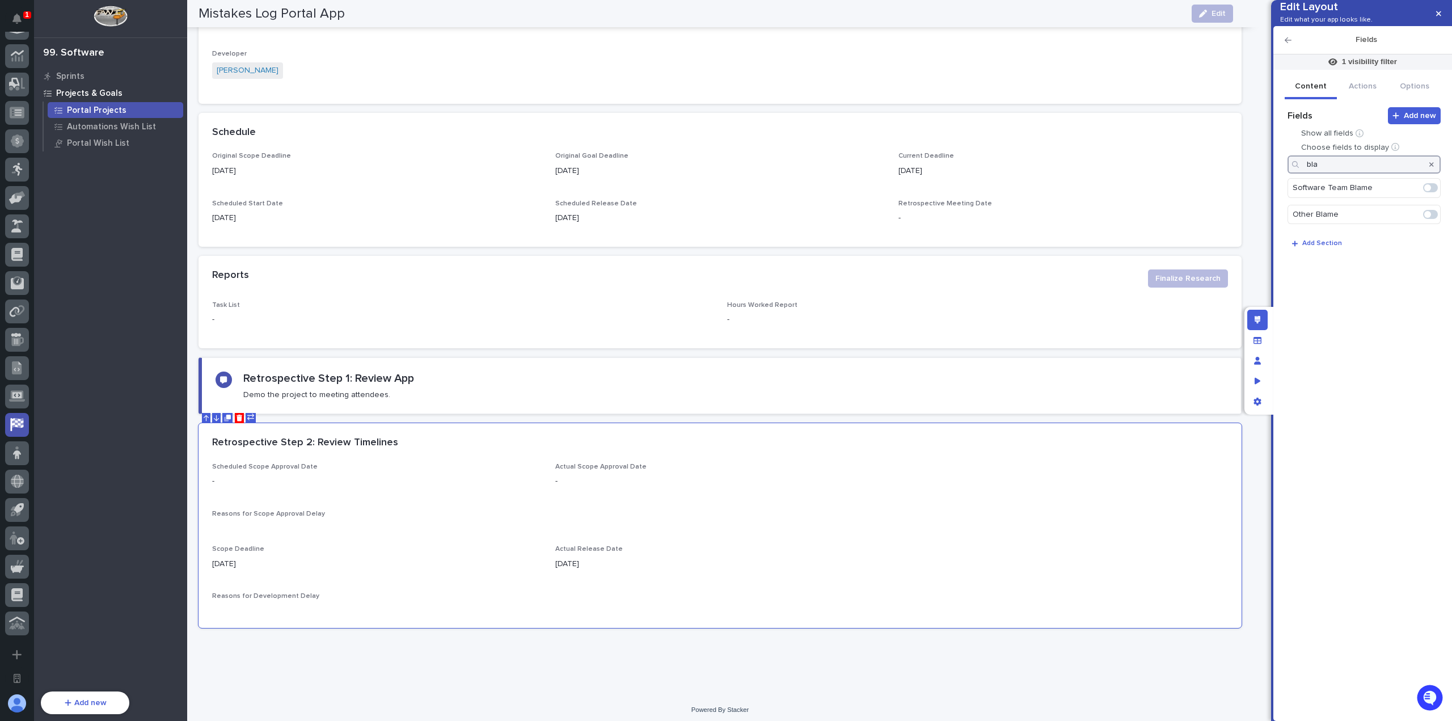
click at [1429, 191] on span at bounding box center [1427, 187] width 7 height 7
type input "bla"
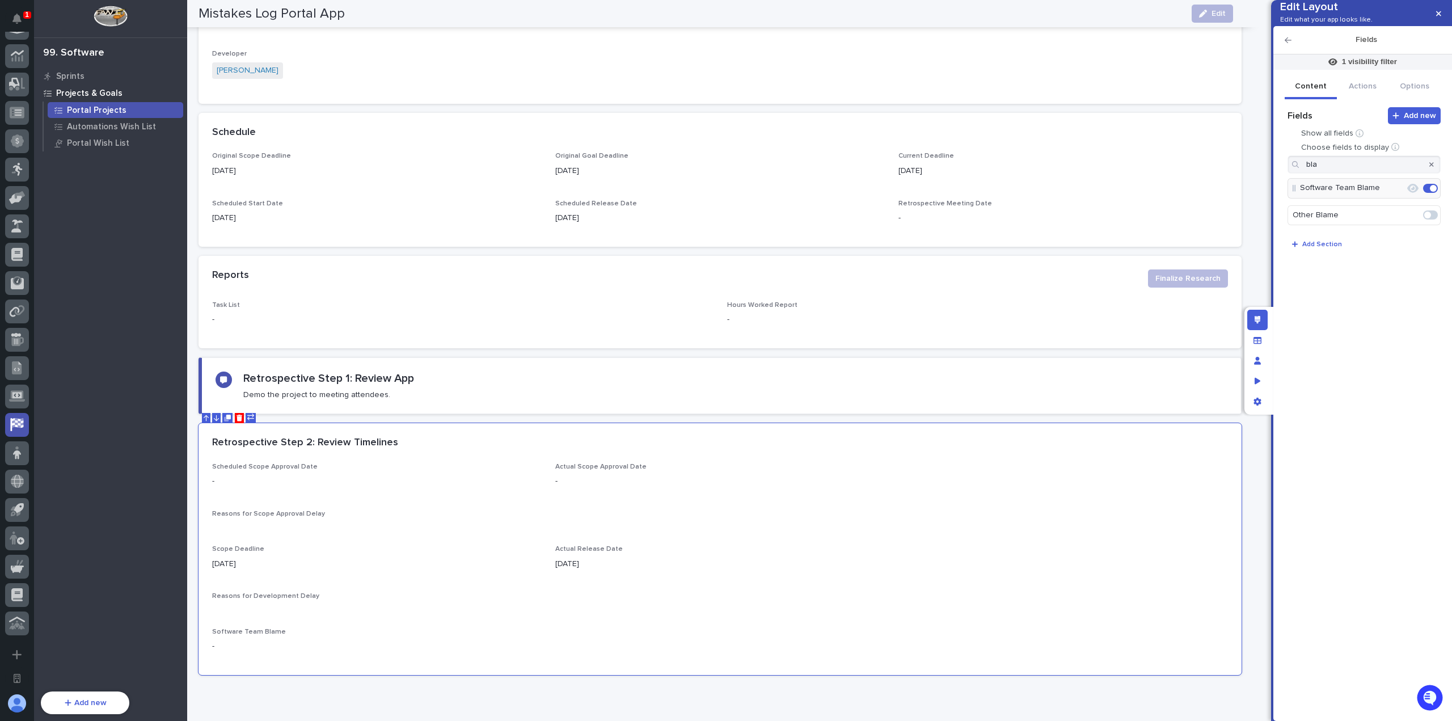
scroll to position [375, 0]
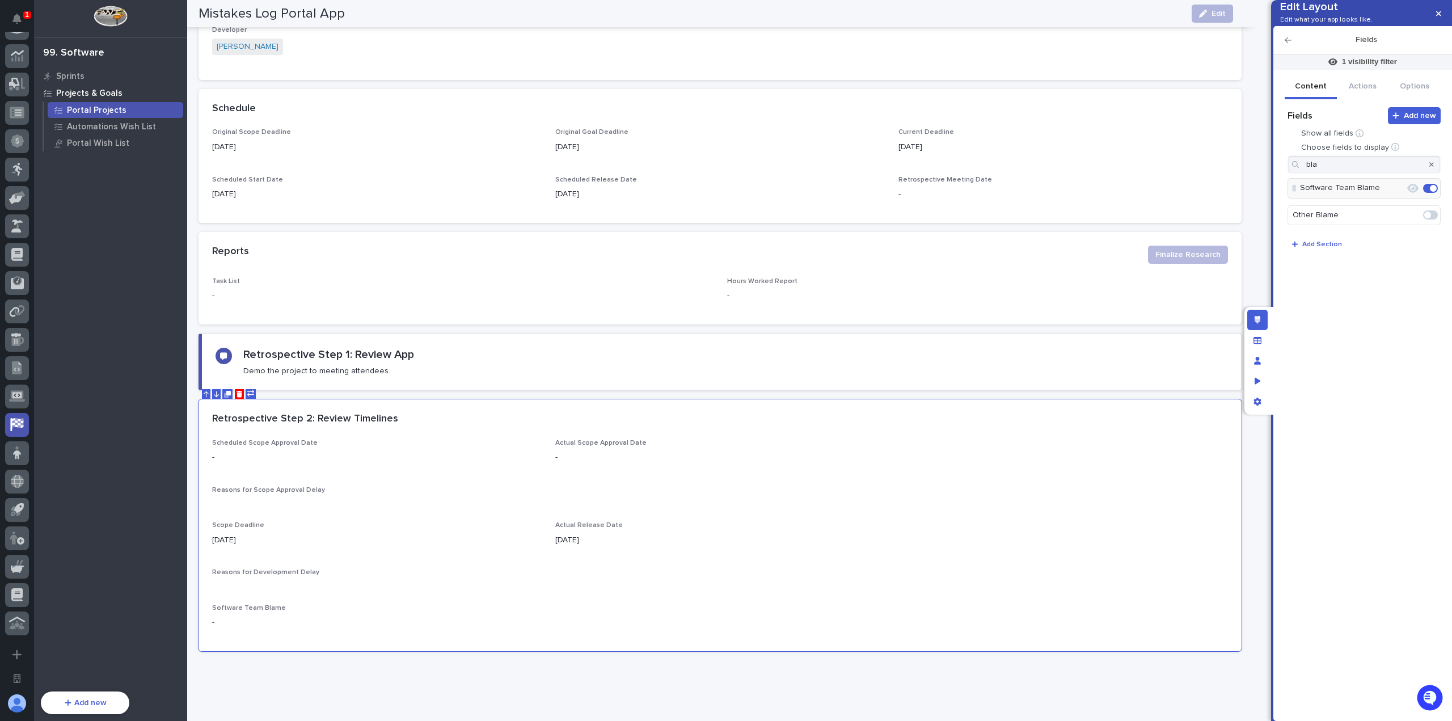
click at [1431, 219] on span at bounding box center [1430, 214] width 15 height 9
click at [1432, 168] on icon "button" at bounding box center [1431, 164] width 5 height 7
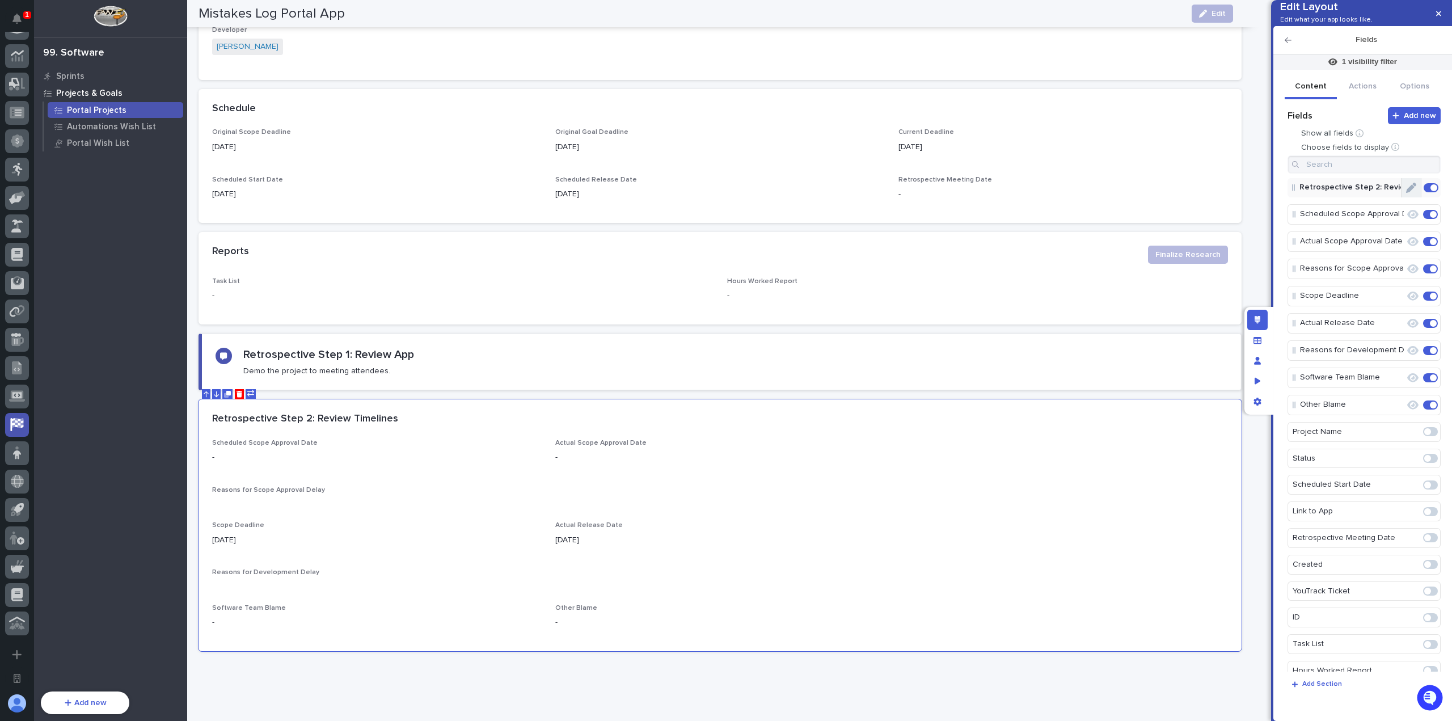
click at [1410, 197] on button "Edit" at bounding box center [1410, 187] width 19 height 19
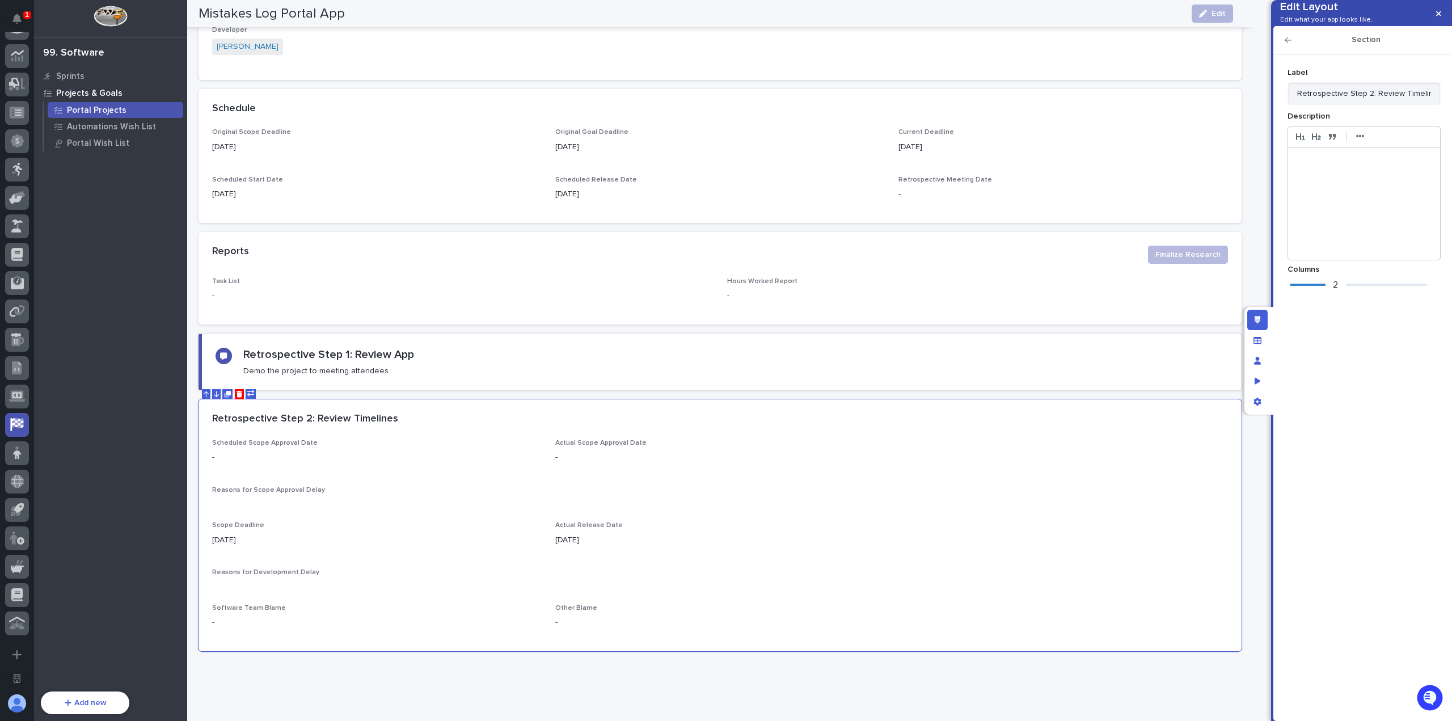
click at [1353, 290] on div "2" at bounding box center [1358, 284] width 137 height 11
click at [1286, 44] on icon "button" at bounding box center [1287, 40] width 7 height 8
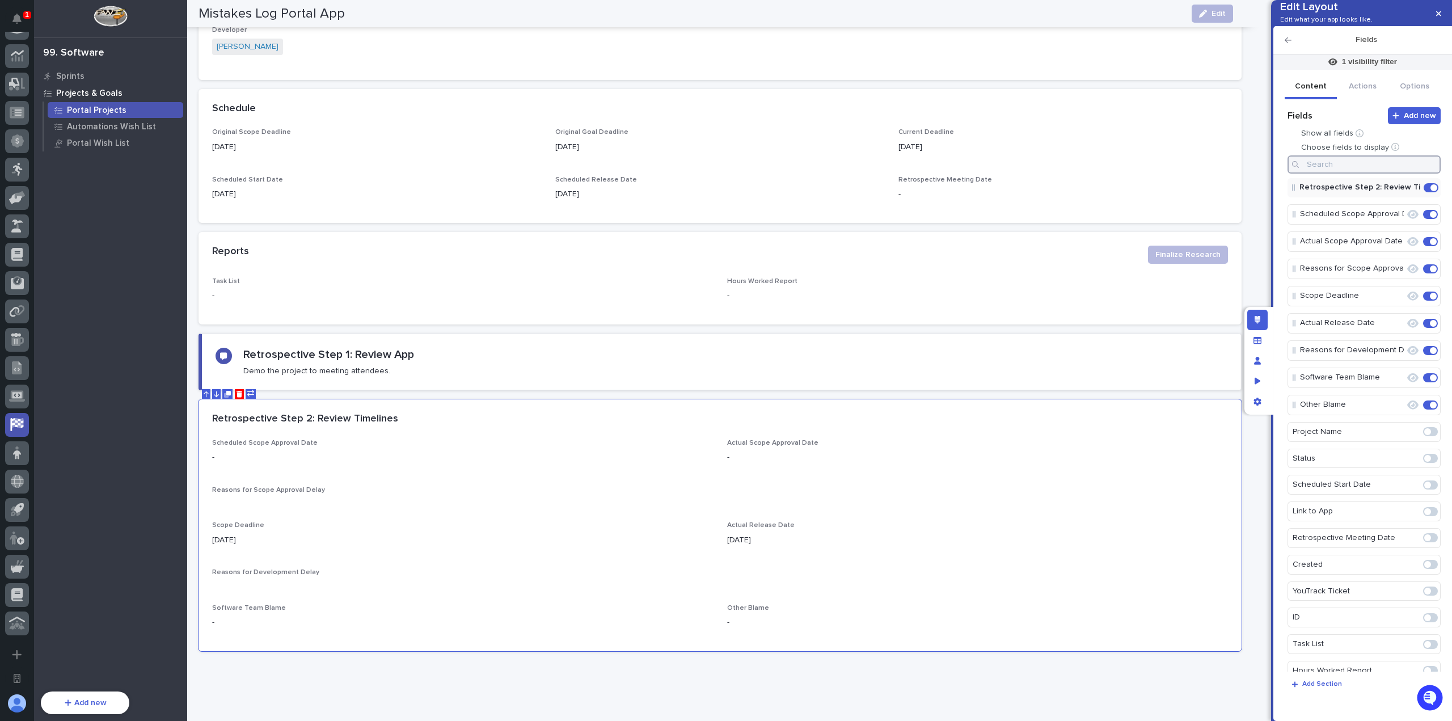
click at [1362, 174] on input at bounding box center [1363, 164] width 153 height 18
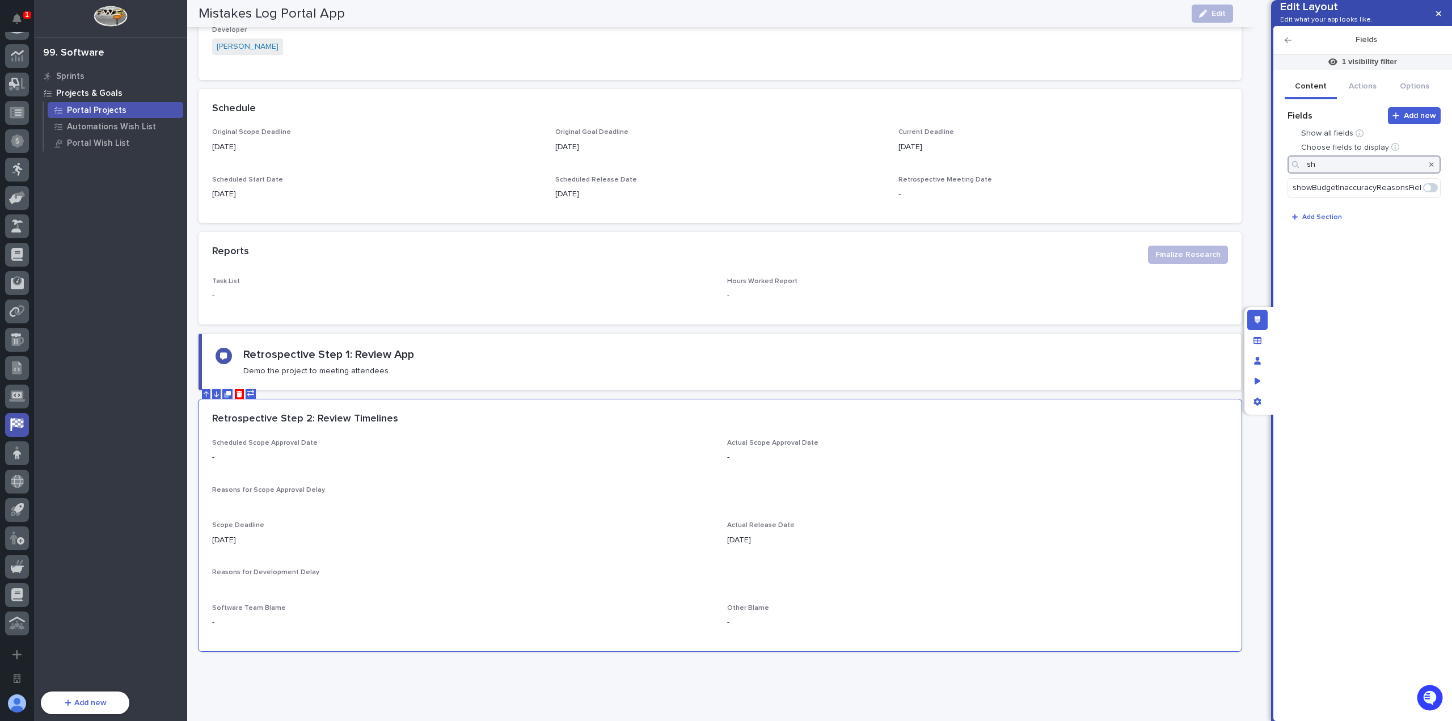
type input "s"
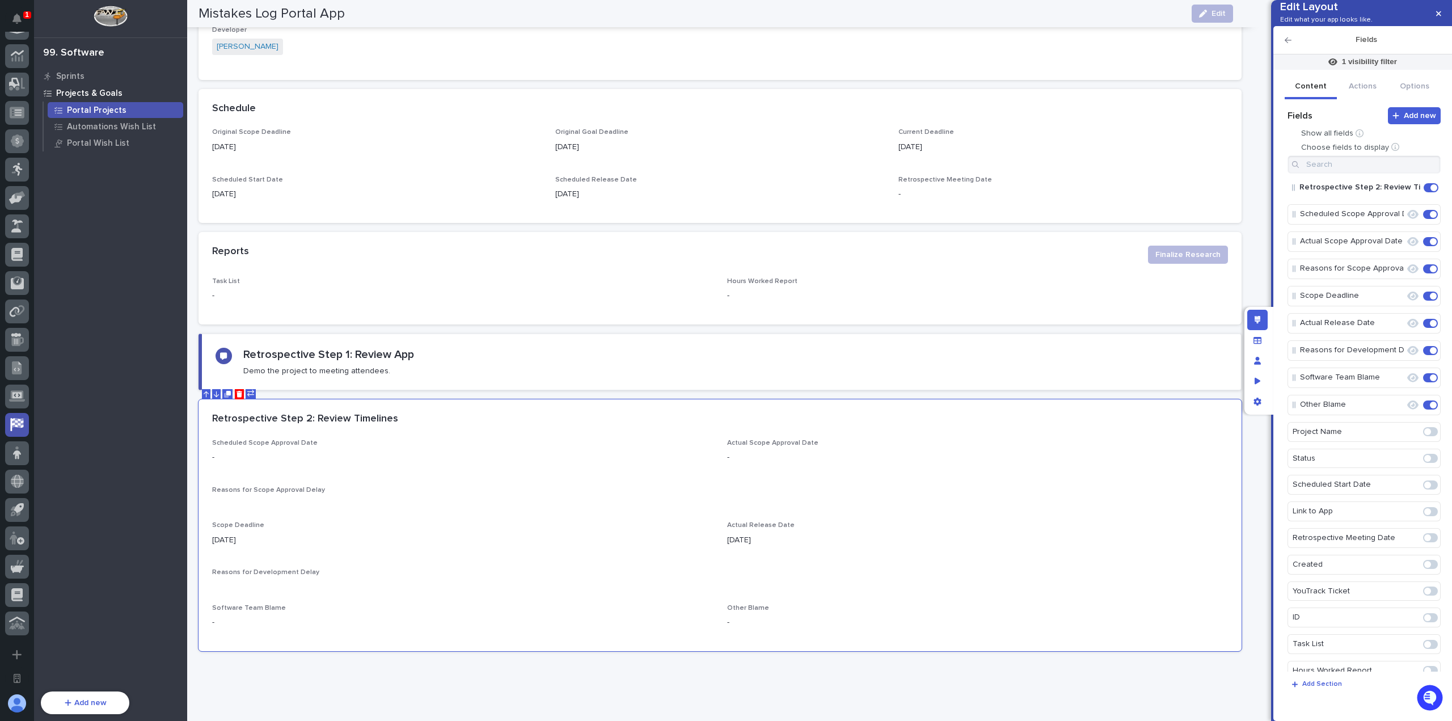
click at [1288, 43] on icon "button" at bounding box center [1287, 40] width 7 height 6
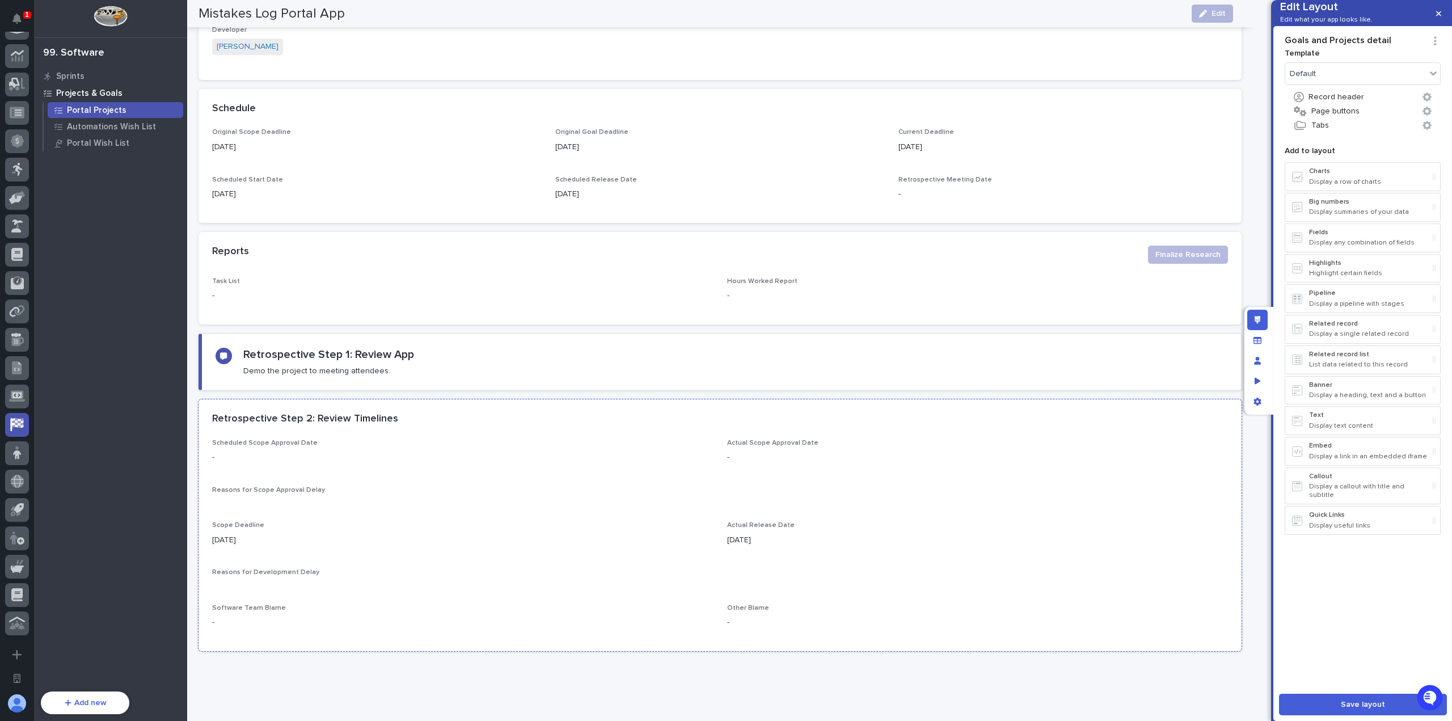
click at [804, 565] on div "Scheduled Scope Approval Date - Actual Scope Approval Date - Reasons for Scope …" at bounding box center [720, 538] width 1016 height 198
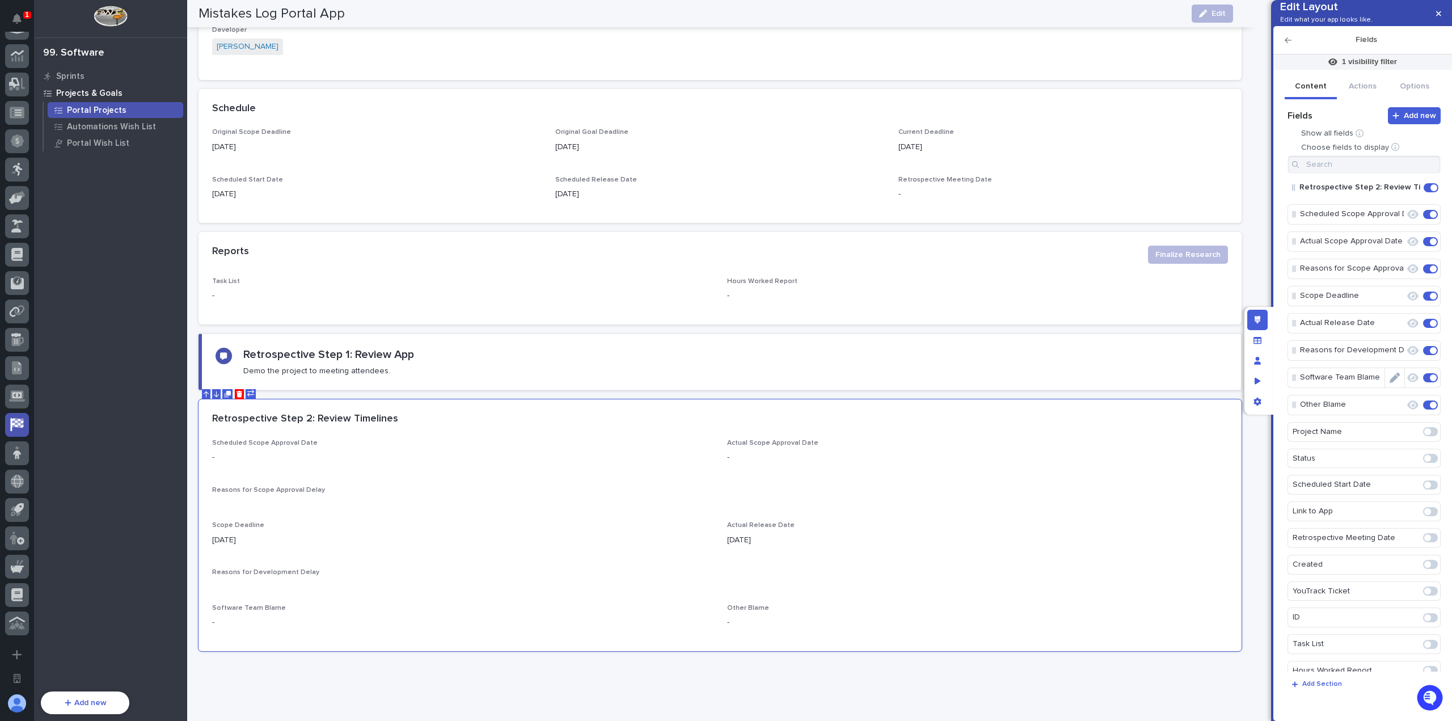
click at [1389, 383] on icon "Edit" at bounding box center [1394, 378] width 10 height 10
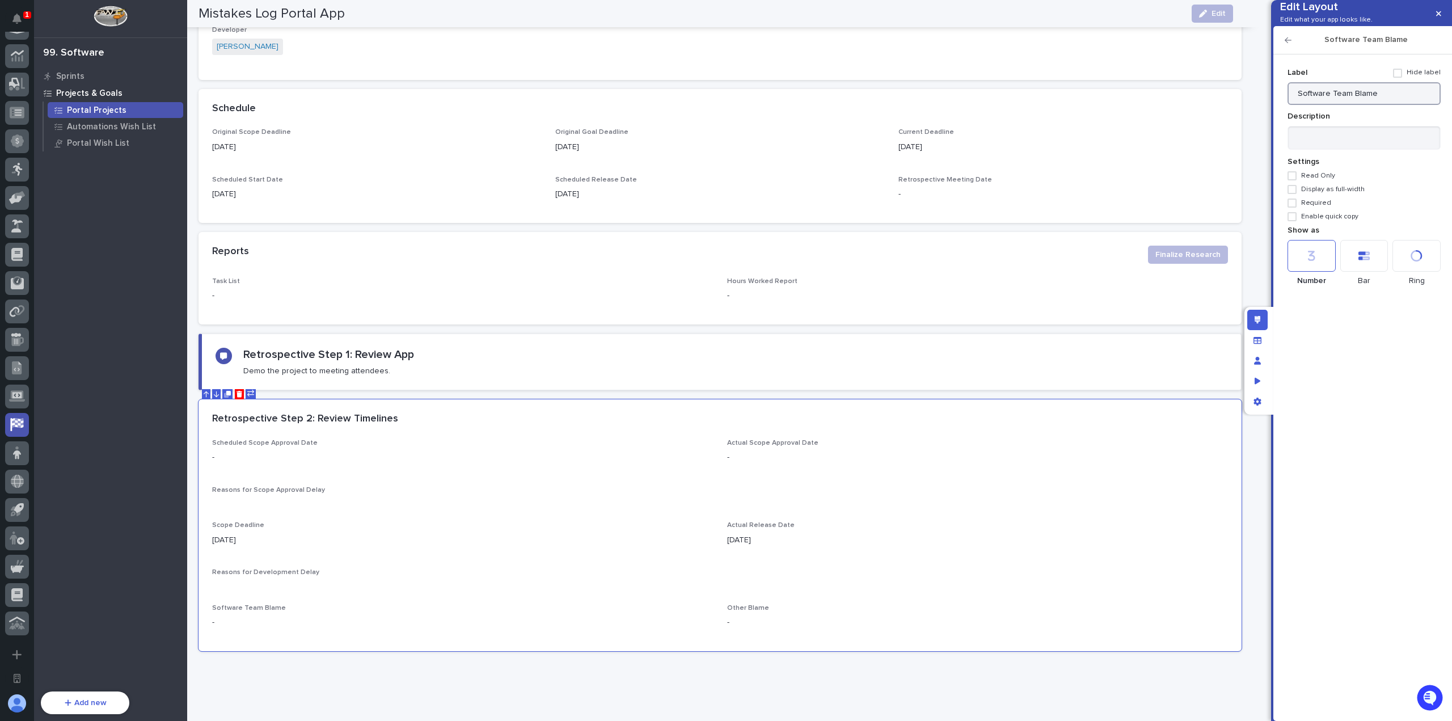
drag, startPoint x: 1312, startPoint y: 111, endPoint x: 1271, endPoint y: 107, distance: 41.0
click at [1274, 108] on div "Add new Fields Show all fields Choose fields to display Retrospective Step 2: R…" at bounding box center [1362, 387] width 179 height 666
drag, startPoint x: 1345, startPoint y: 110, endPoint x: 1282, endPoint y: 110, distance: 63.5
click at [1282, 111] on div "Add new Fields Show all fields Choose fields to display Retrospective Step 2: R…" at bounding box center [1362, 380] width 167 height 663
click at [1397, 105] on input "Delays Blame - Software" at bounding box center [1363, 93] width 153 height 23
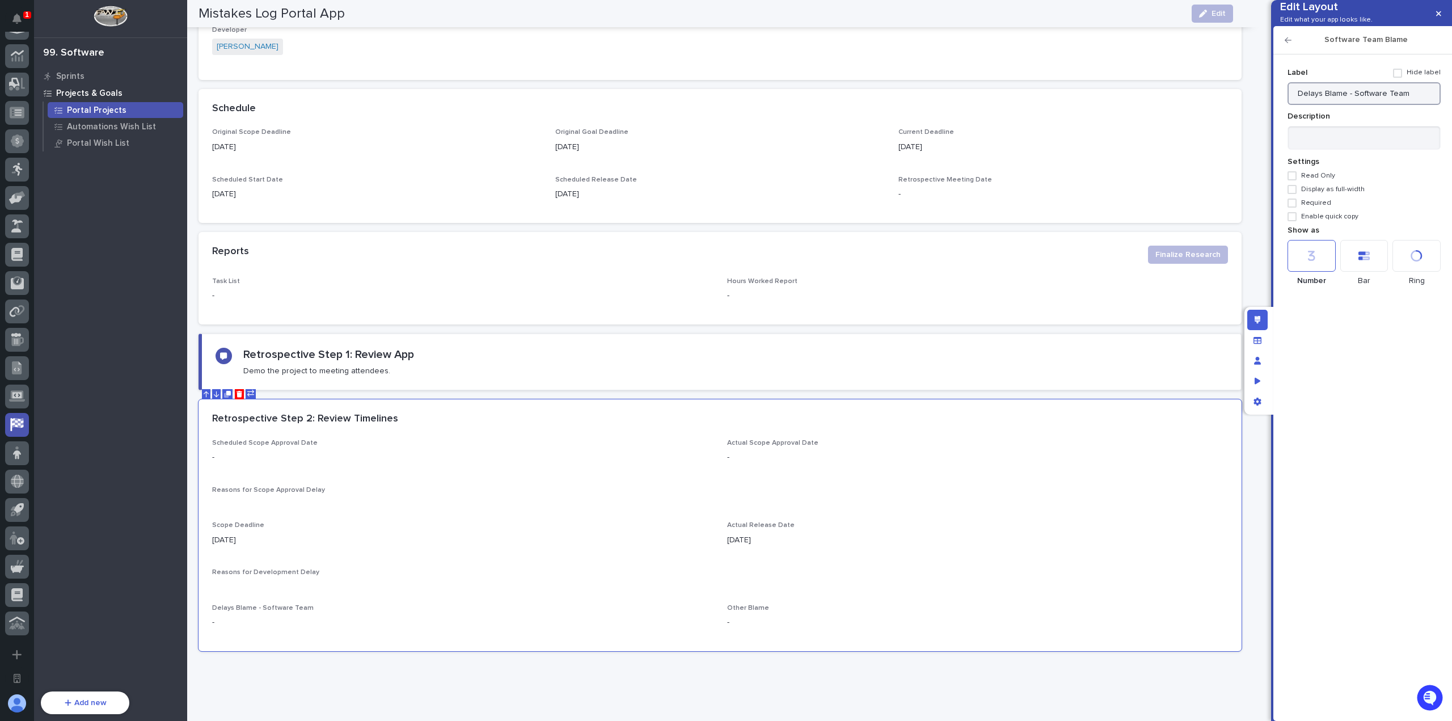
type input "Delays Blame - Software Team"
click at [1288, 44] on icon "button" at bounding box center [1287, 40] width 7 height 8
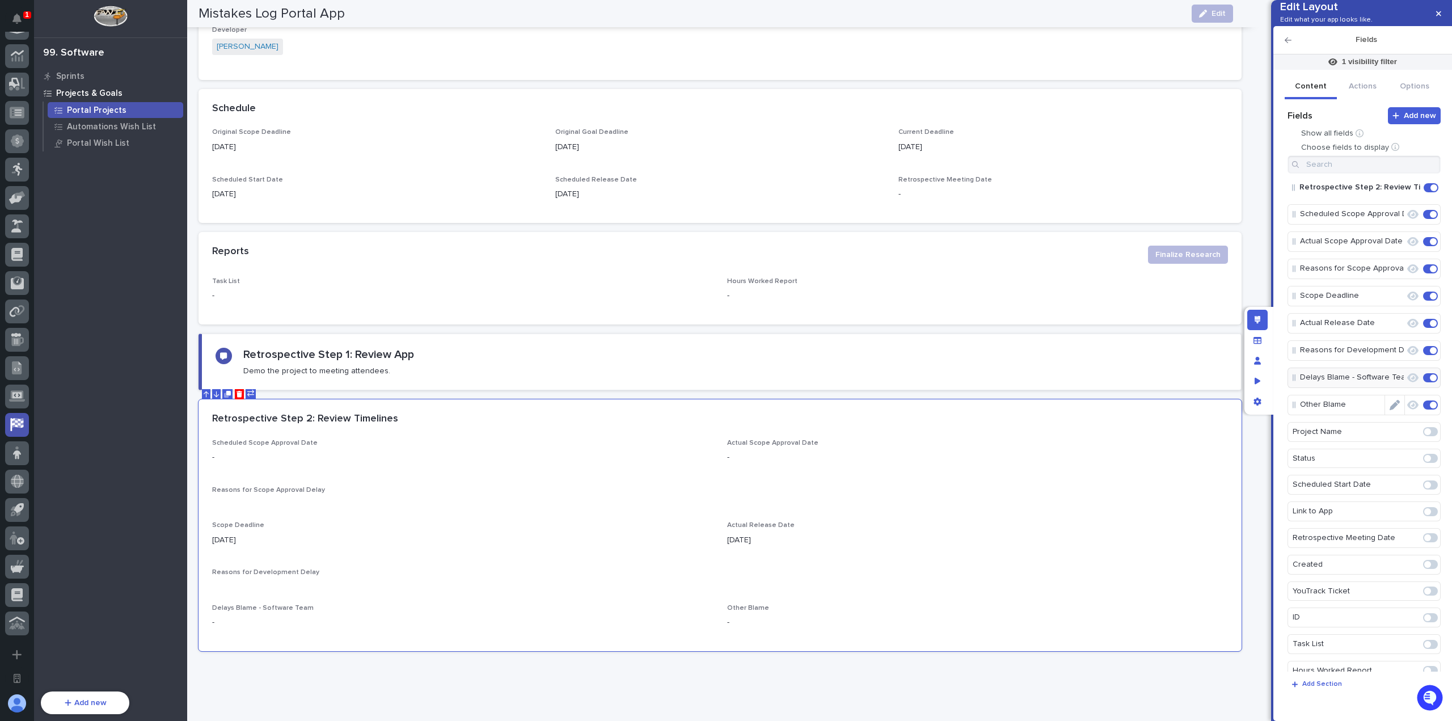
click at [1389, 410] on icon "Edit" at bounding box center [1394, 405] width 10 height 10
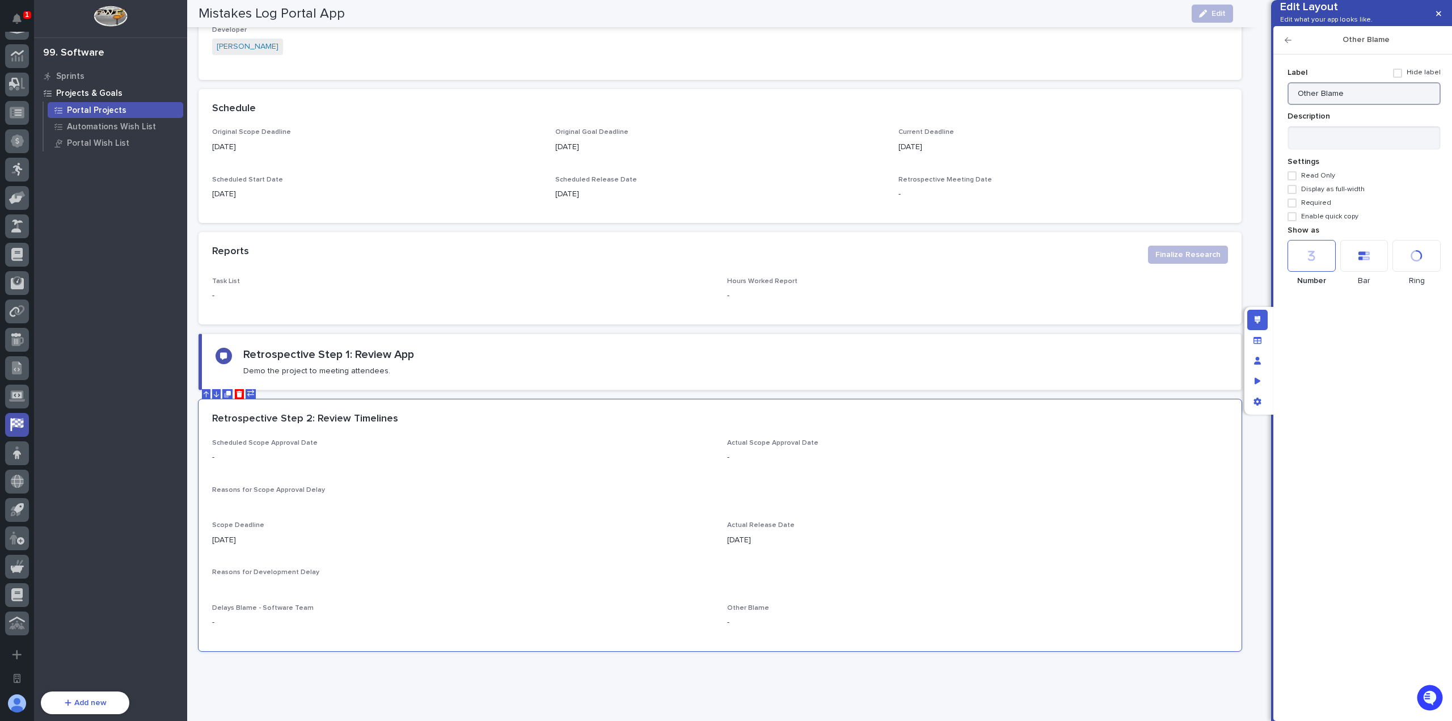
drag, startPoint x: 1385, startPoint y: 119, endPoint x: 1215, endPoint y: 91, distance: 171.8
click at [1217, 91] on div "Edit Layout Edit what your app looks like. Other Blame Add new Fields Show all …" at bounding box center [726, 360] width 1452 height 721
type input "Delays Blame - Other"
click at [1440, 14] on icon "button" at bounding box center [1438, 14] width 5 height 8
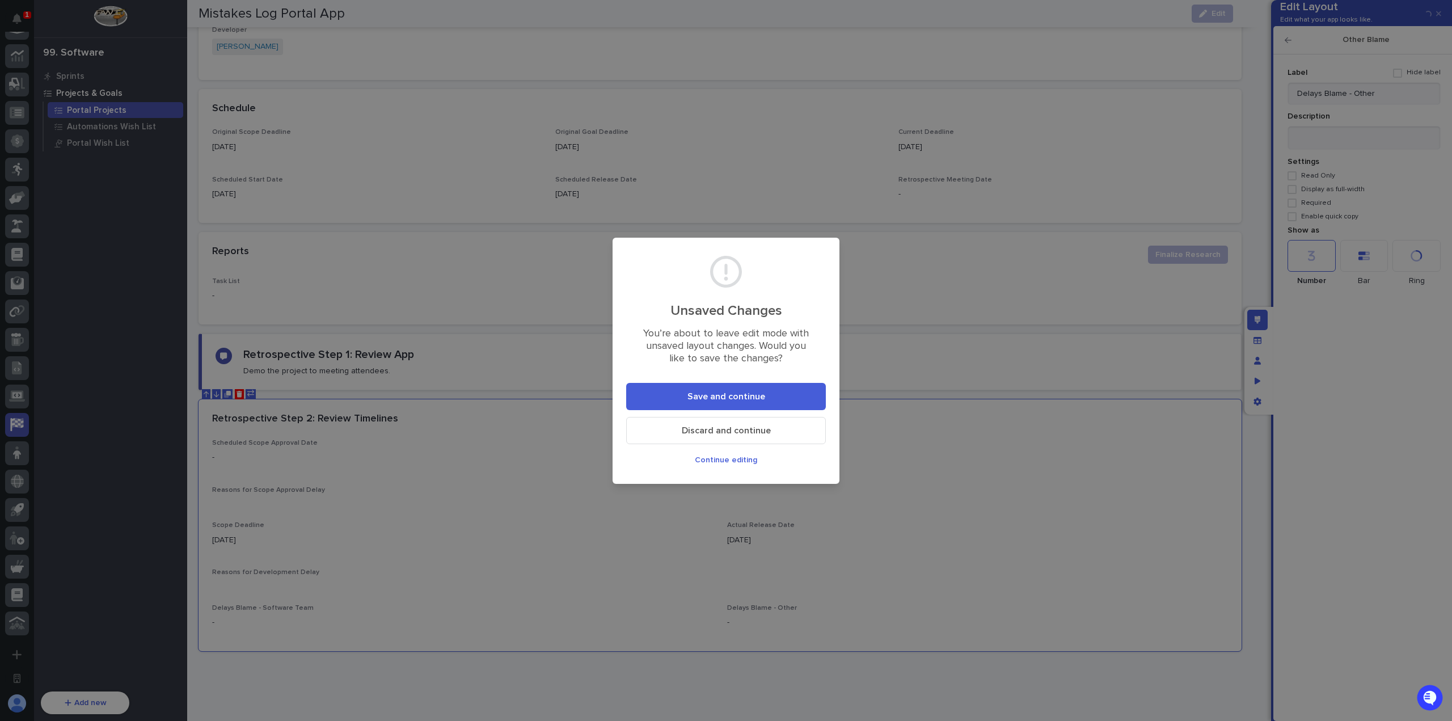
click at [770, 391] on button "Save and continue" at bounding box center [726, 396] width 200 height 27
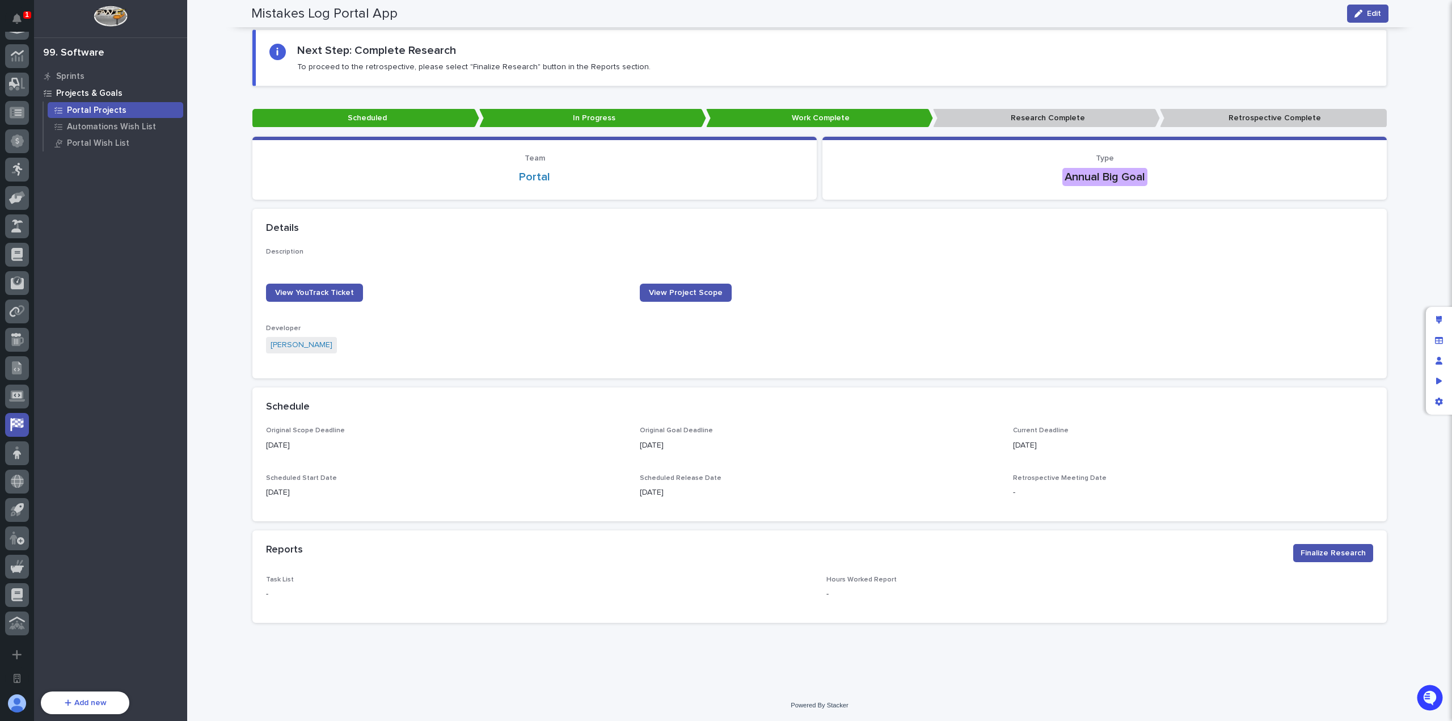
scroll to position [76, 0]
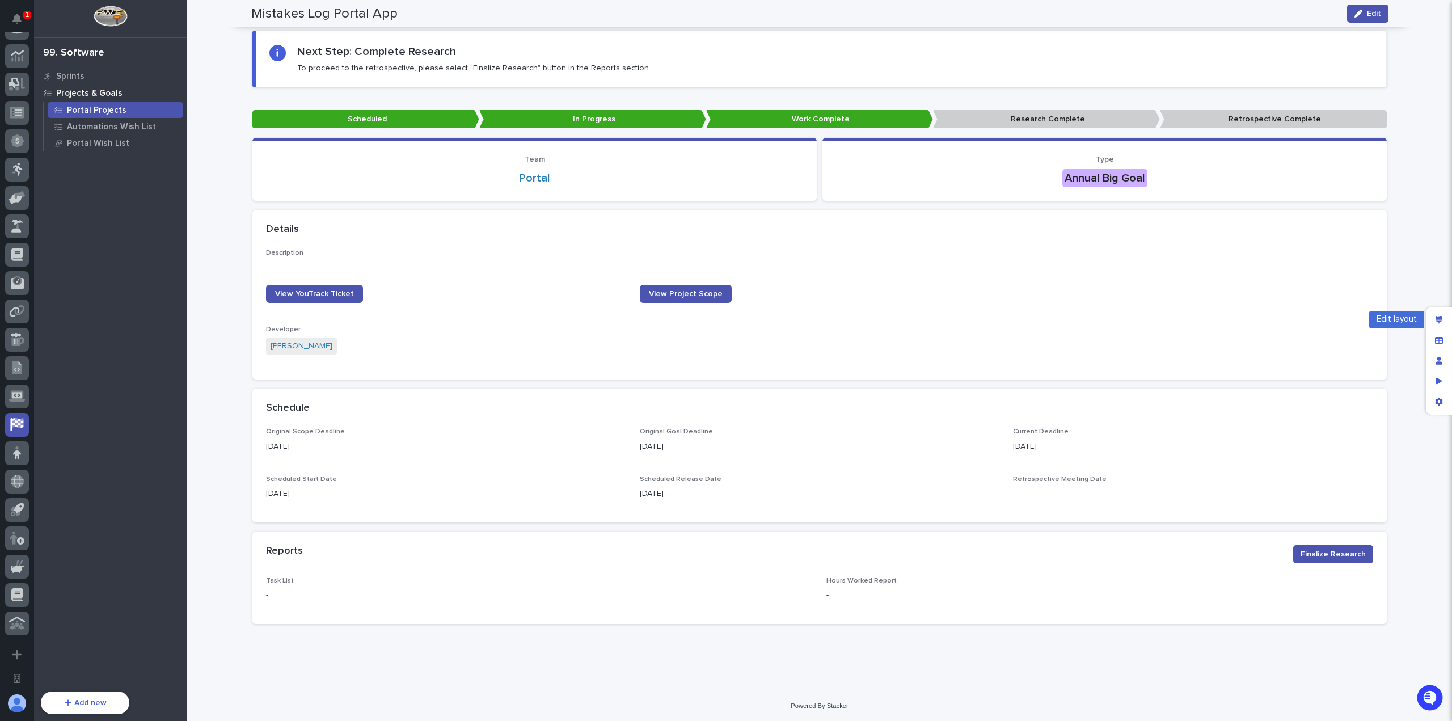
click at [1449, 312] on div at bounding box center [1440, 361] width 29 height 108
click at [1440, 315] on div "Edit layout" at bounding box center [1438, 320] width 20 height 20
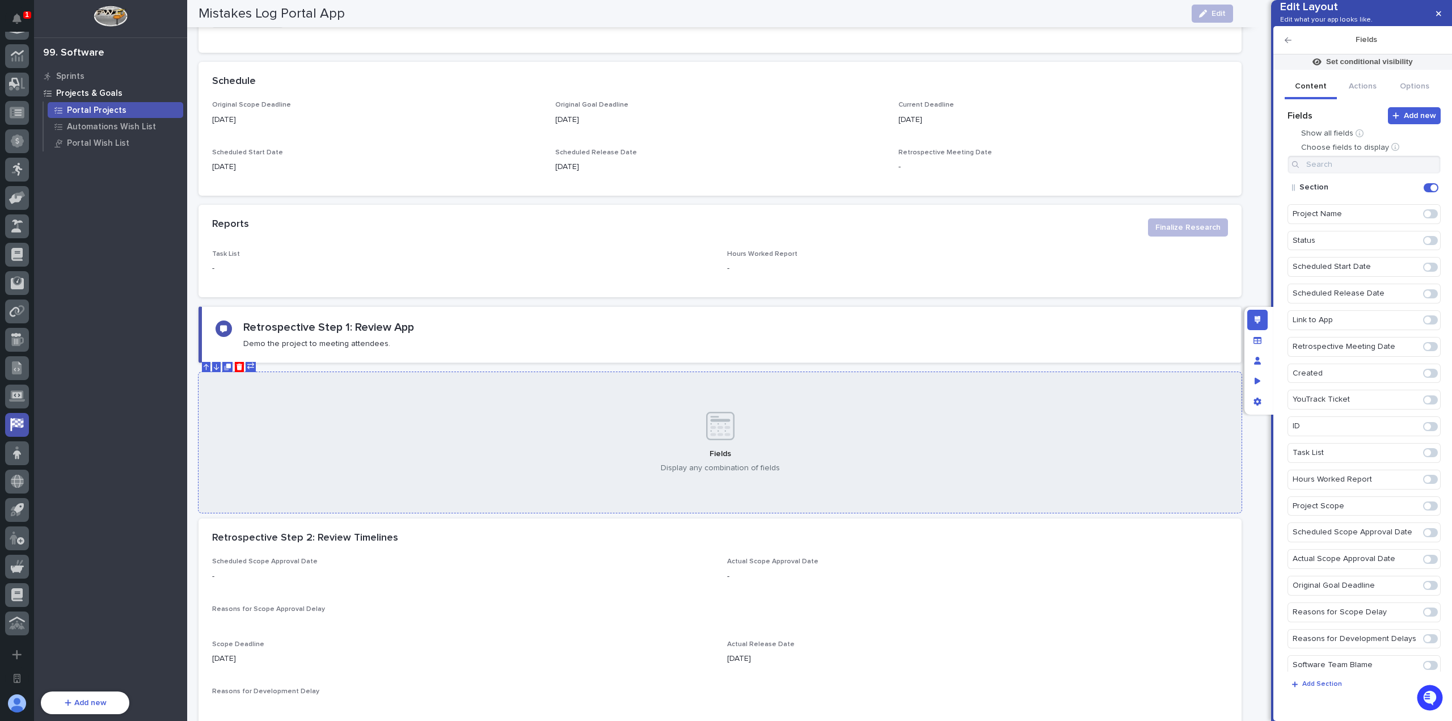
scroll to position [475, 0]
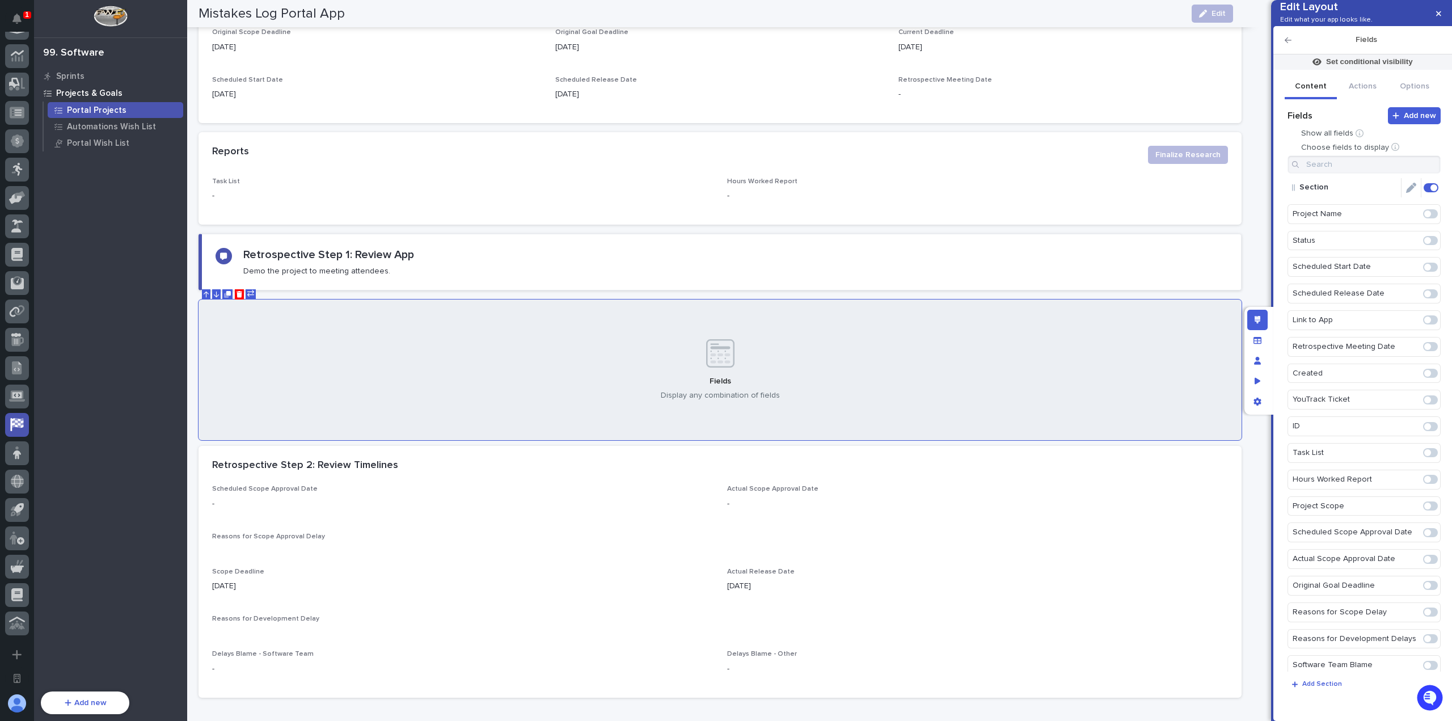
click at [1406, 193] on icon "Edit" at bounding box center [1411, 188] width 10 height 10
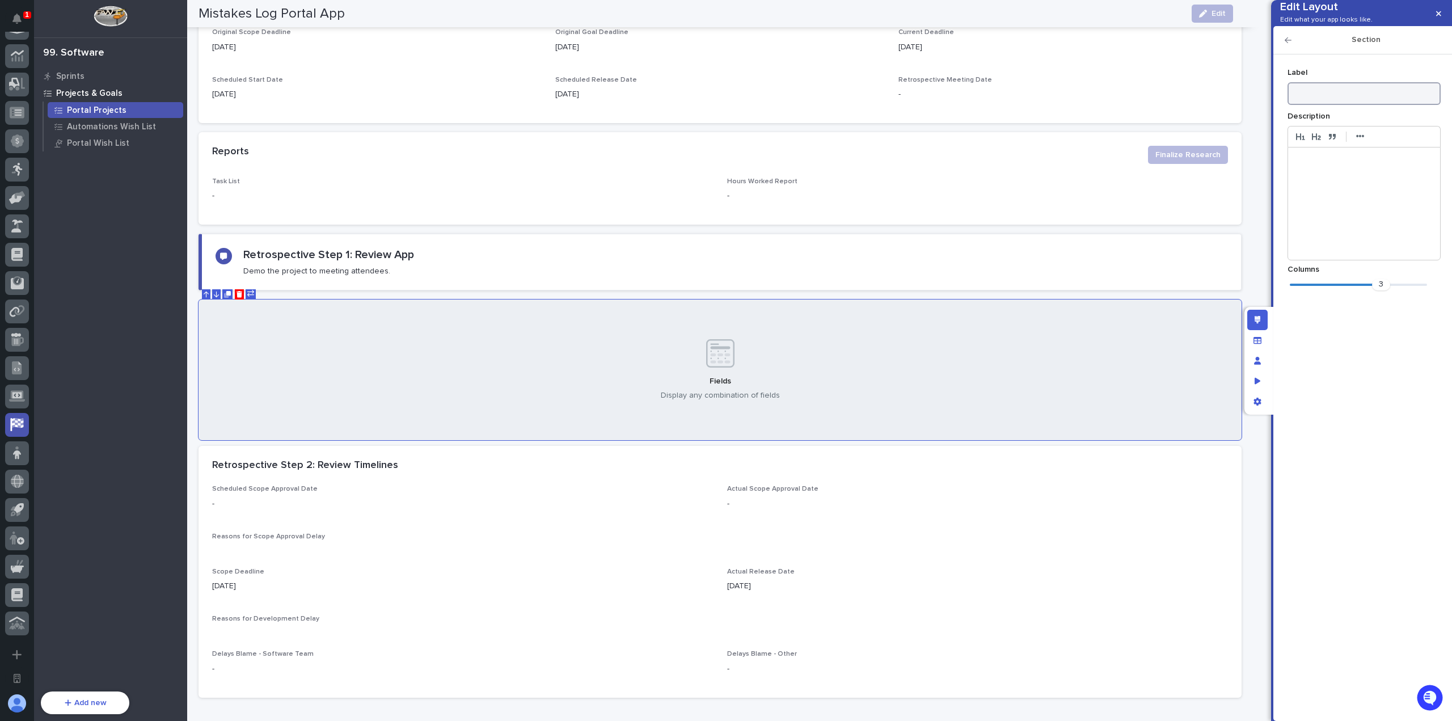
click at [1364, 105] on input at bounding box center [1363, 93] width 153 height 23
type input "Retrospective Step 1: Review App"
click at [1288, 44] on icon "button" at bounding box center [1287, 40] width 7 height 8
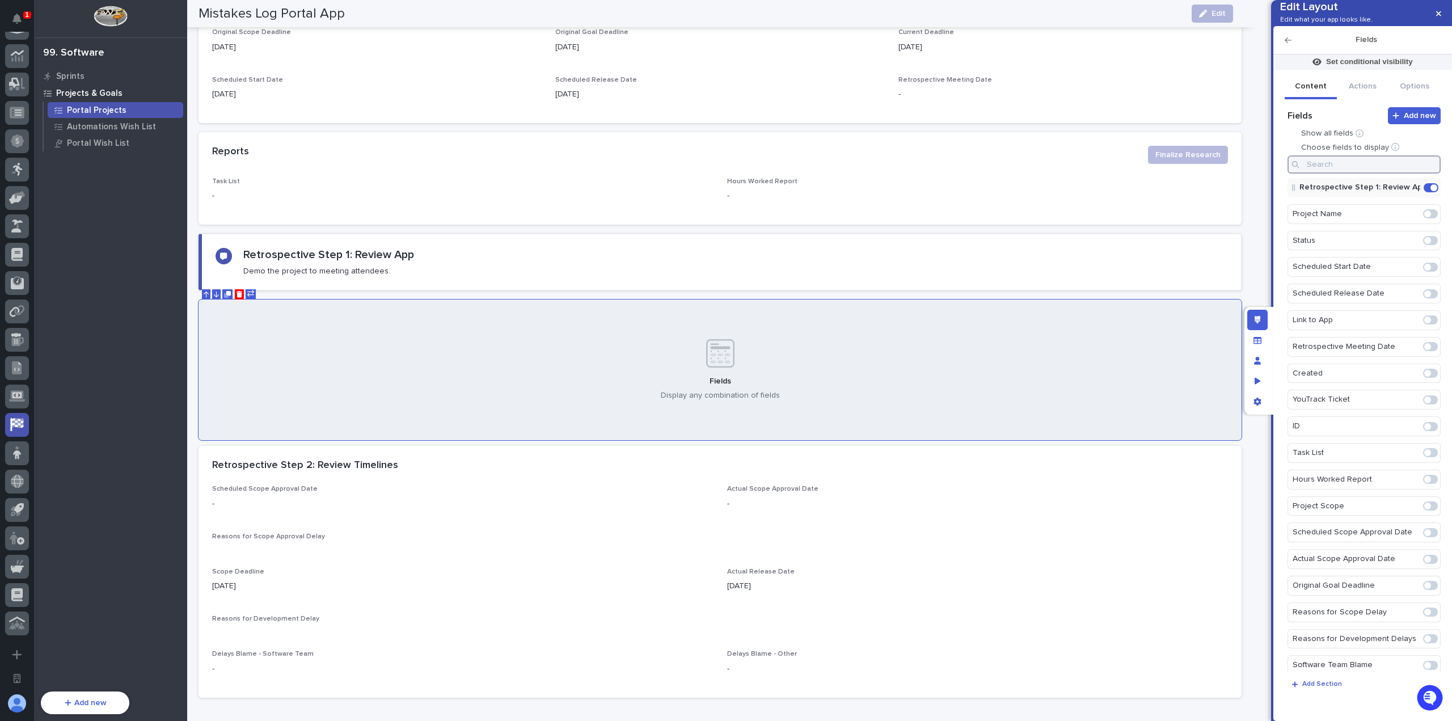
click at [1369, 174] on input at bounding box center [1363, 164] width 153 height 18
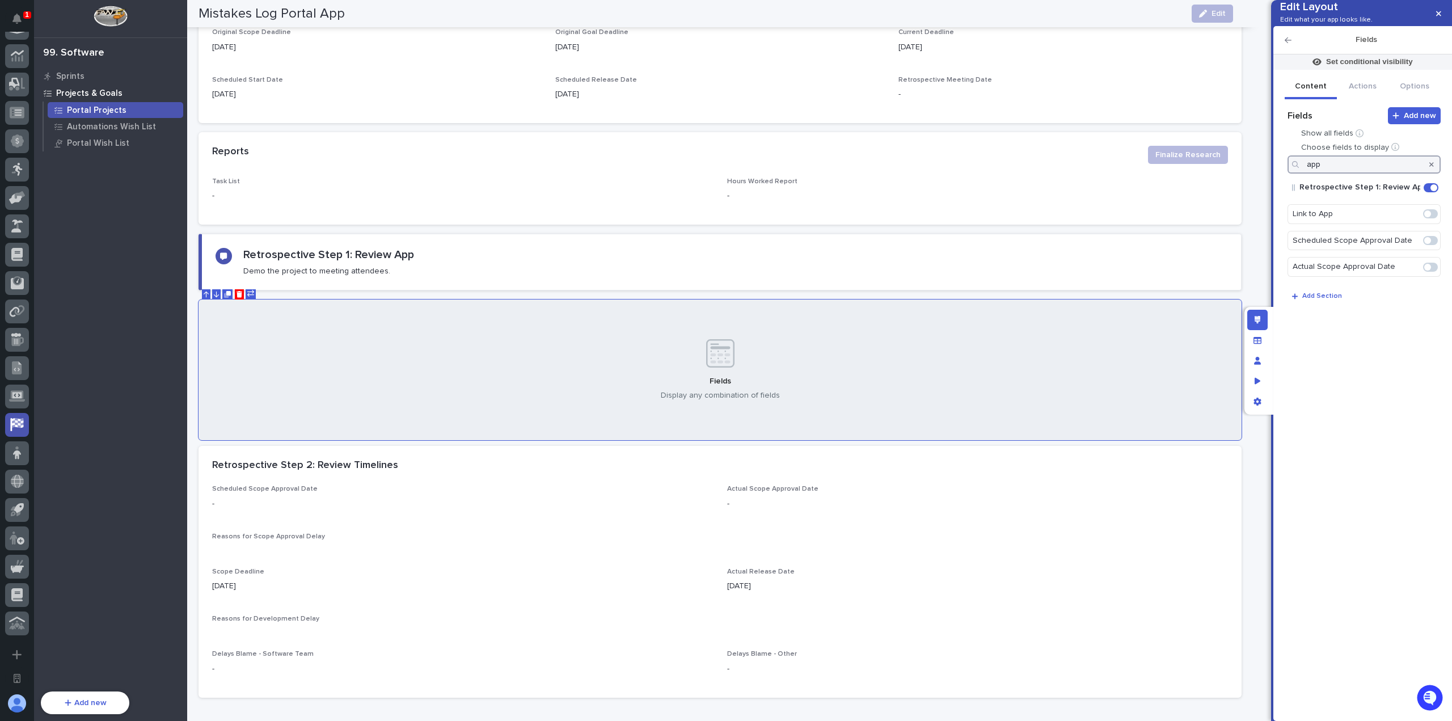
click at [1429, 217] on span at bounding box center [1427, 213] width 7 height 7
type input "app"
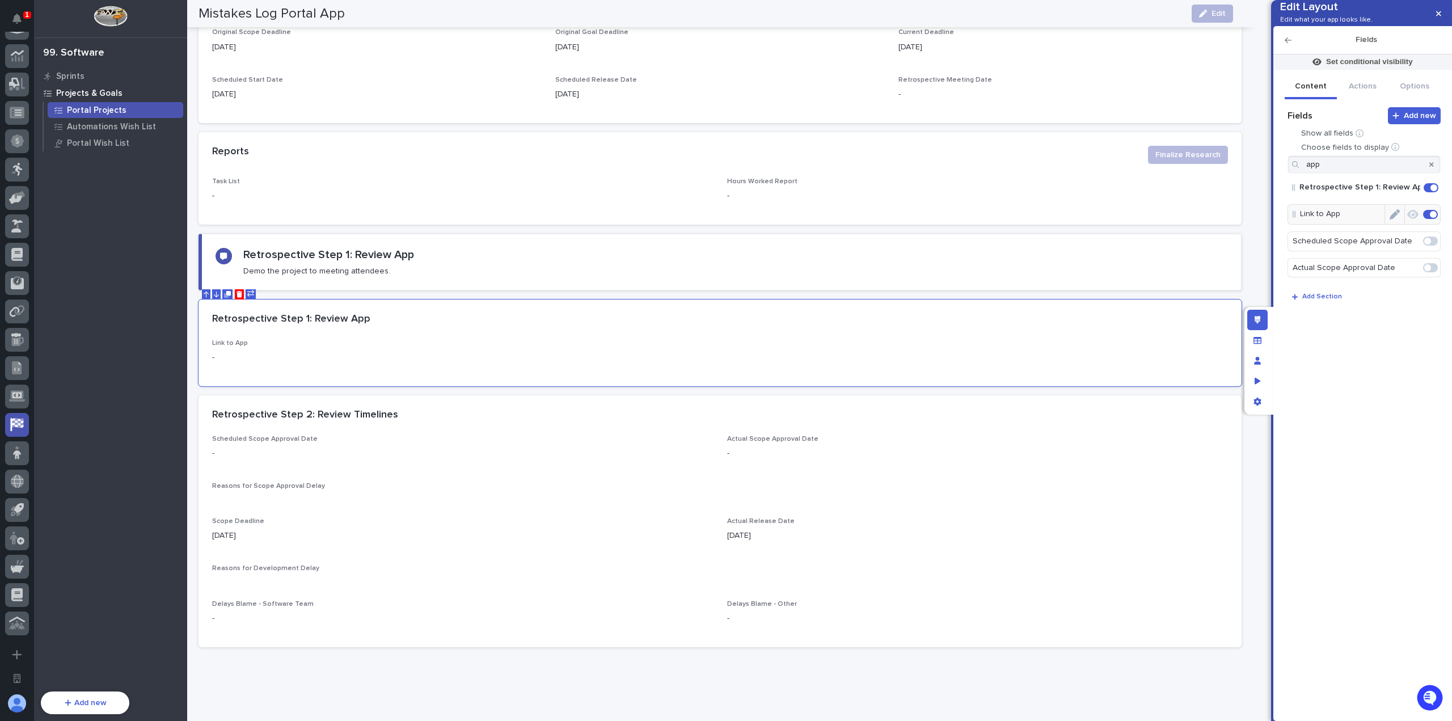
scroll to position [450, 0]
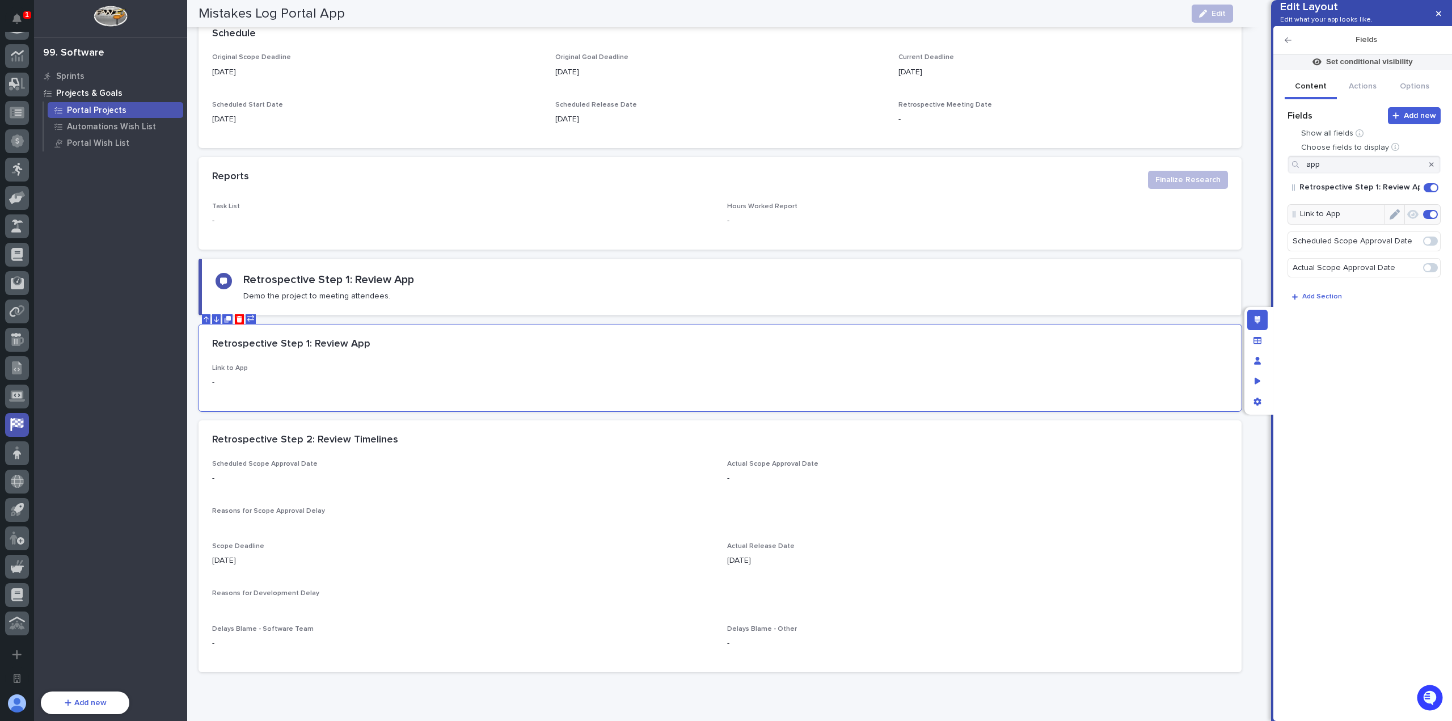
click at [1400, 219] on icon "Edit" at bounding box center [1394, 214] width 10 height 10
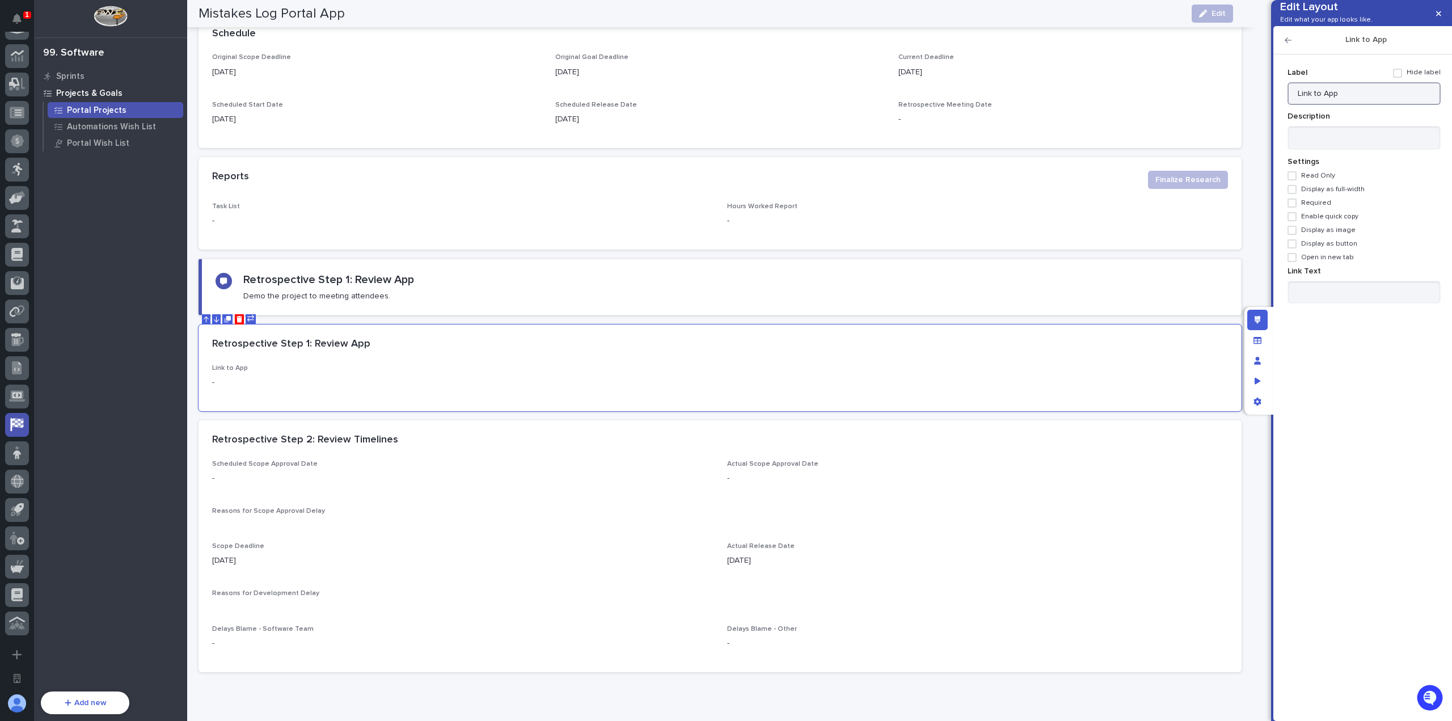
click at [1267, 120] on div "Edit Layout Edit what your app looks like. Link to App Add new Fields Show all …" at bounding box center [726, 360] width 1452 height 721
type input "V"
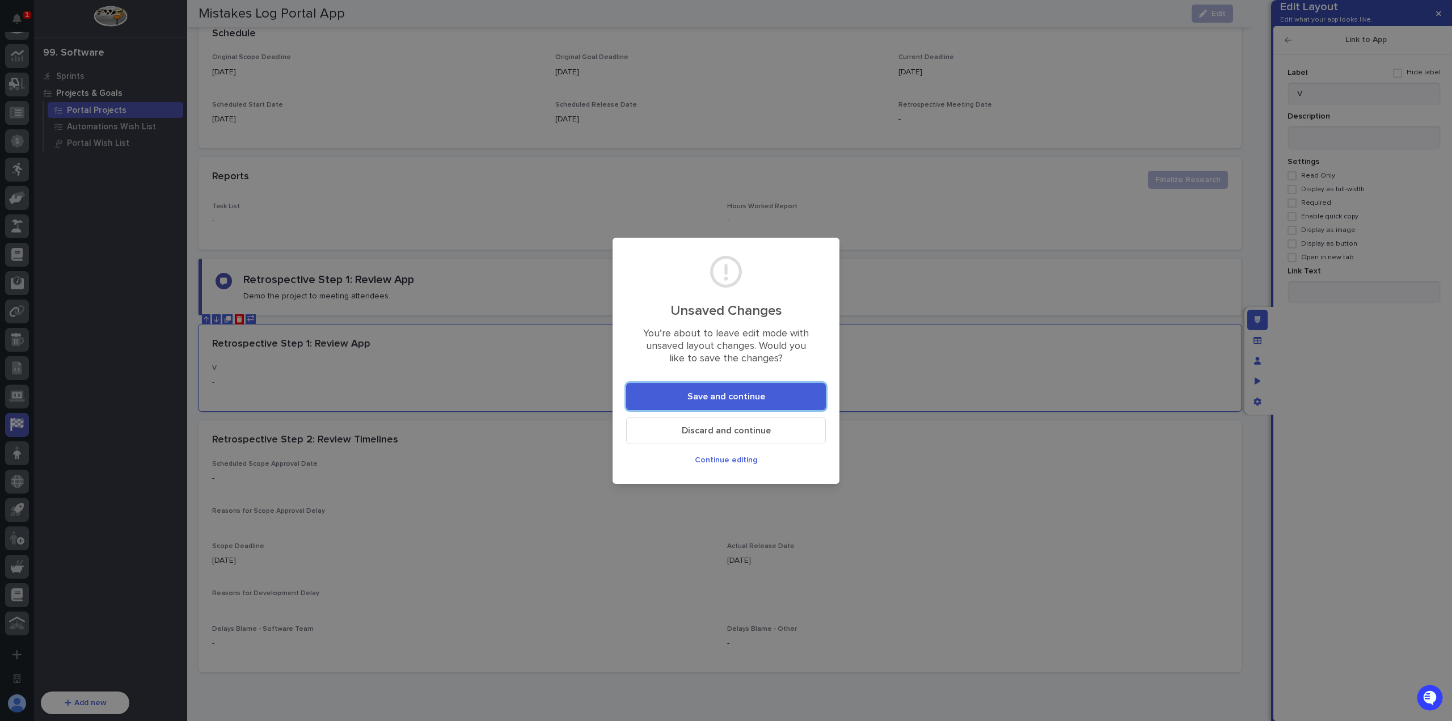
click at [740, 459] on span "Continue editing" at bounding box center [726, 460] width 62 height 8
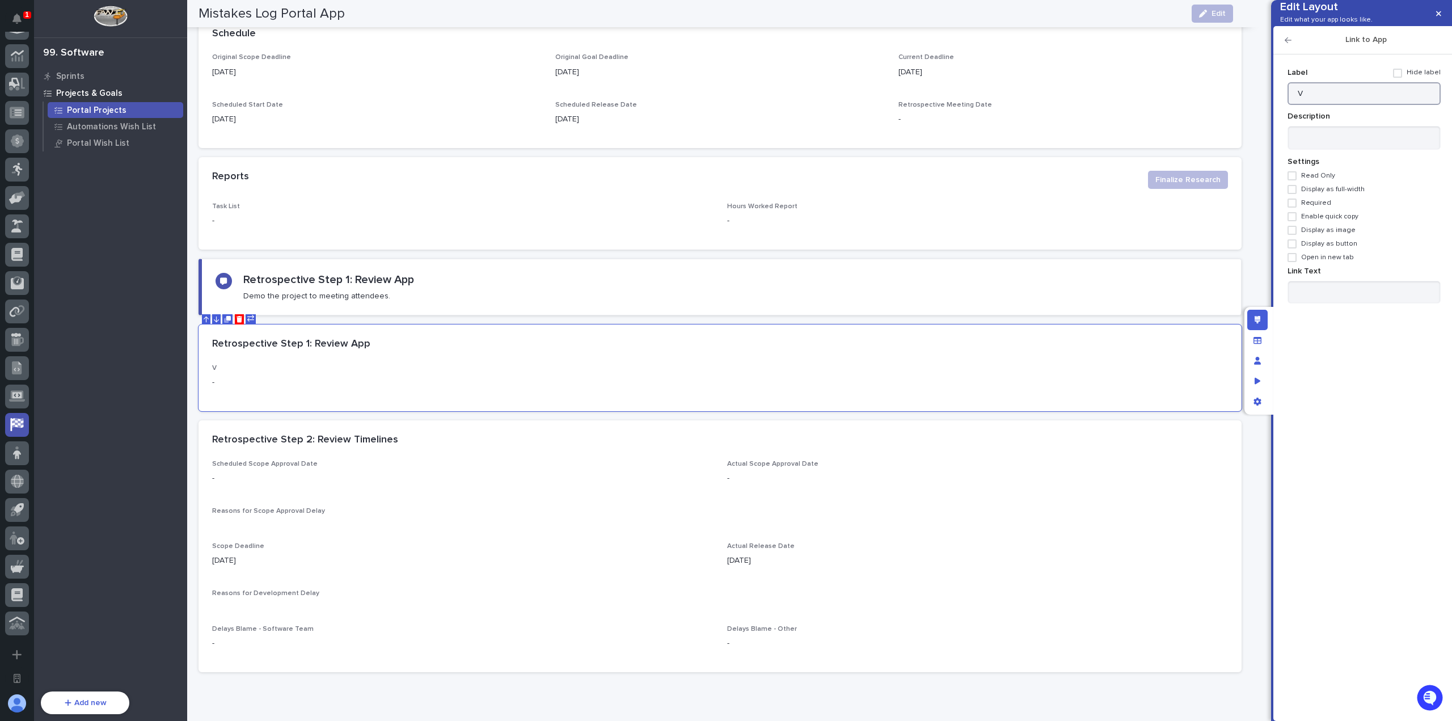
click at [1325, 104] on input "V" at bounding box center [1363, 93] width 153 height 23
type input "VIEW APP"
click at [1292, 45] on h2 "Link to App" at bounding box center [1365, 40] width 149 height 10
click at [1289, 43] on icon "button" at bounding box center [1287, 40] width 7 height 6
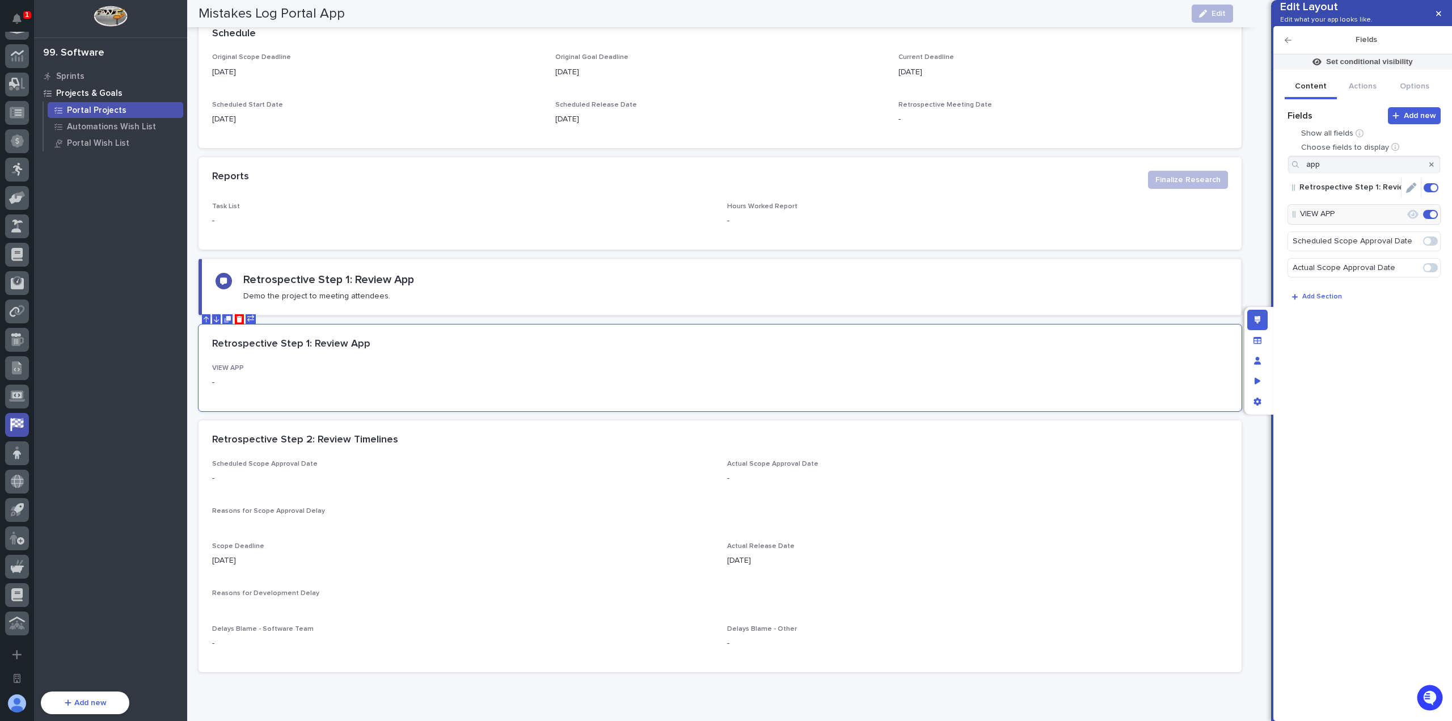
click at [1410, 193] on icon "Edit" at bounding box center [1411, 188] width 10 height 10
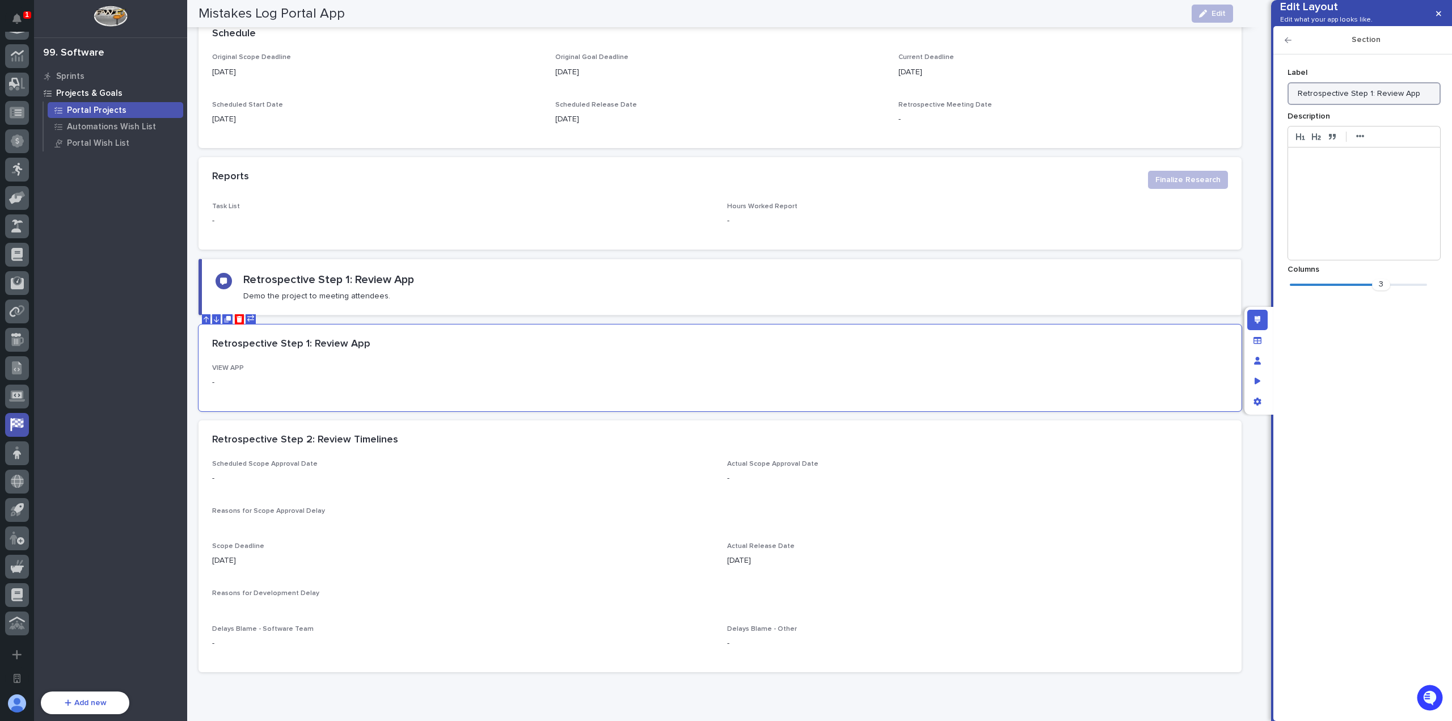
click at [1400, 105] on input "Retrospective Step 1: Review App" at bounding box center [1363, 93] width 153 height 23
click at [1426, 105] on input "Retrospective Step 1: Review Proj" at bounding box center [1363, 93] width 153 height 23
type input "Retrospective Step 1: Review Project"
click at [1401, 166] on p at bounding box center [1363, 159] width 135 height 11
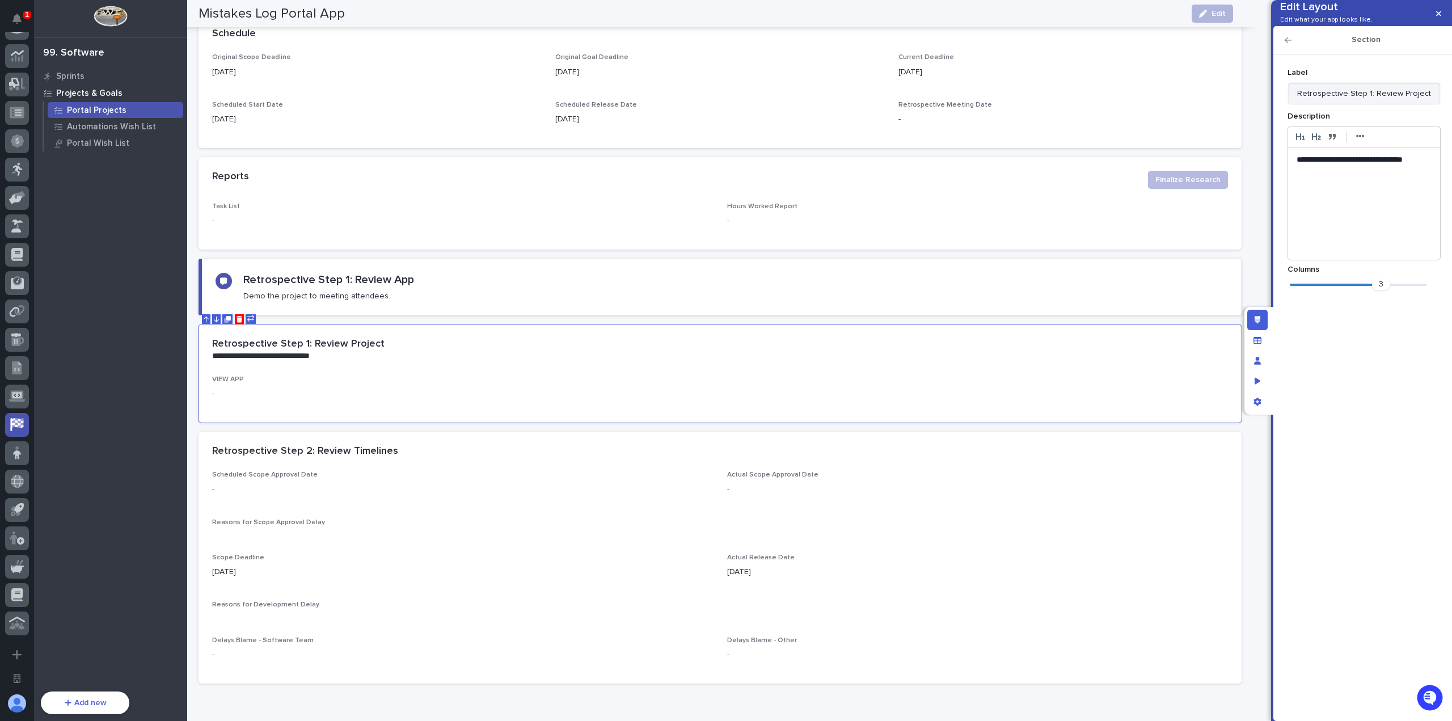
scroll to position [456, 0]
click at [1292, 45] on h2 "Section" at bounding box center [1365, 40] width 149 height 10
click at [1288, 44] on icon "button" at bounding box center [1287, 40] width 7 height 8
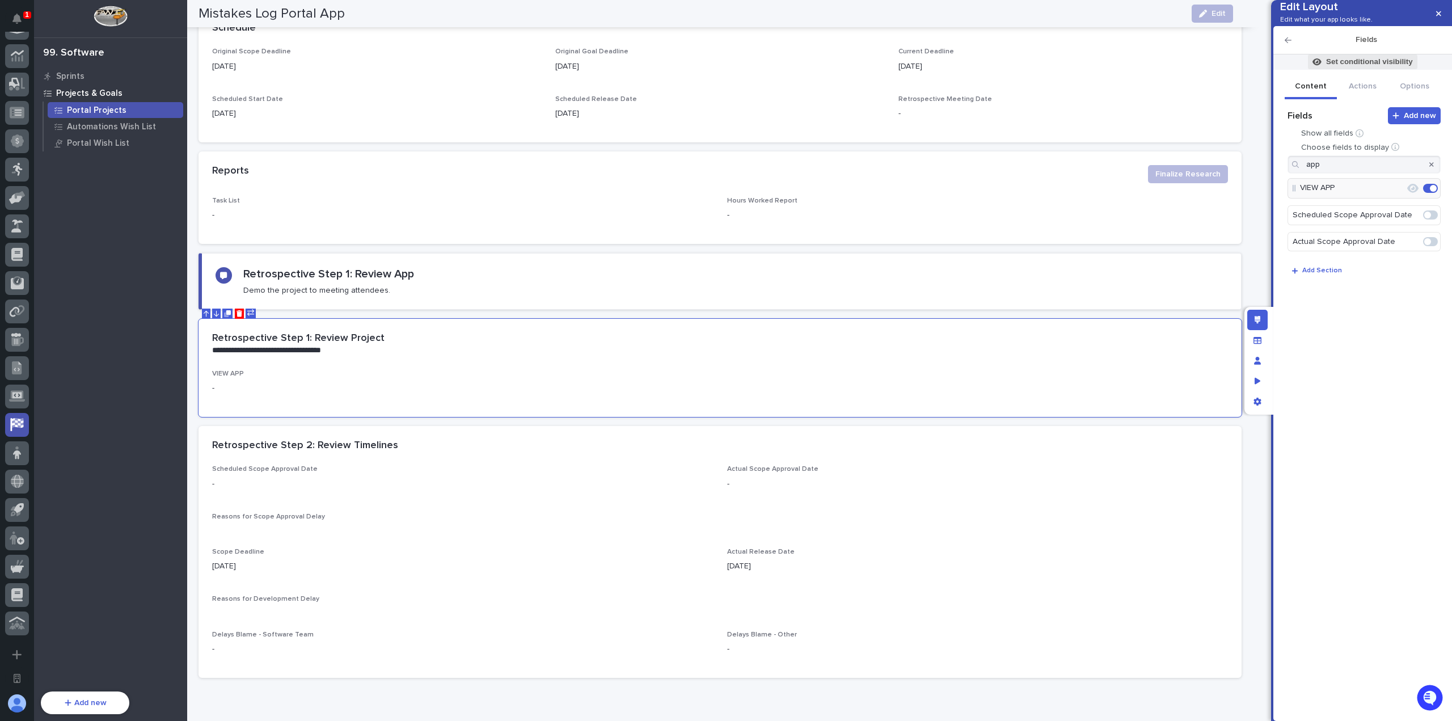
click at [1363, 67] on p "Set conditional visibility" at bounding box center [1369, 62] width 87 height 10
click at [1307, 155] on span "Add Filter" at bounding box center [1302, 153] width 36 height 8
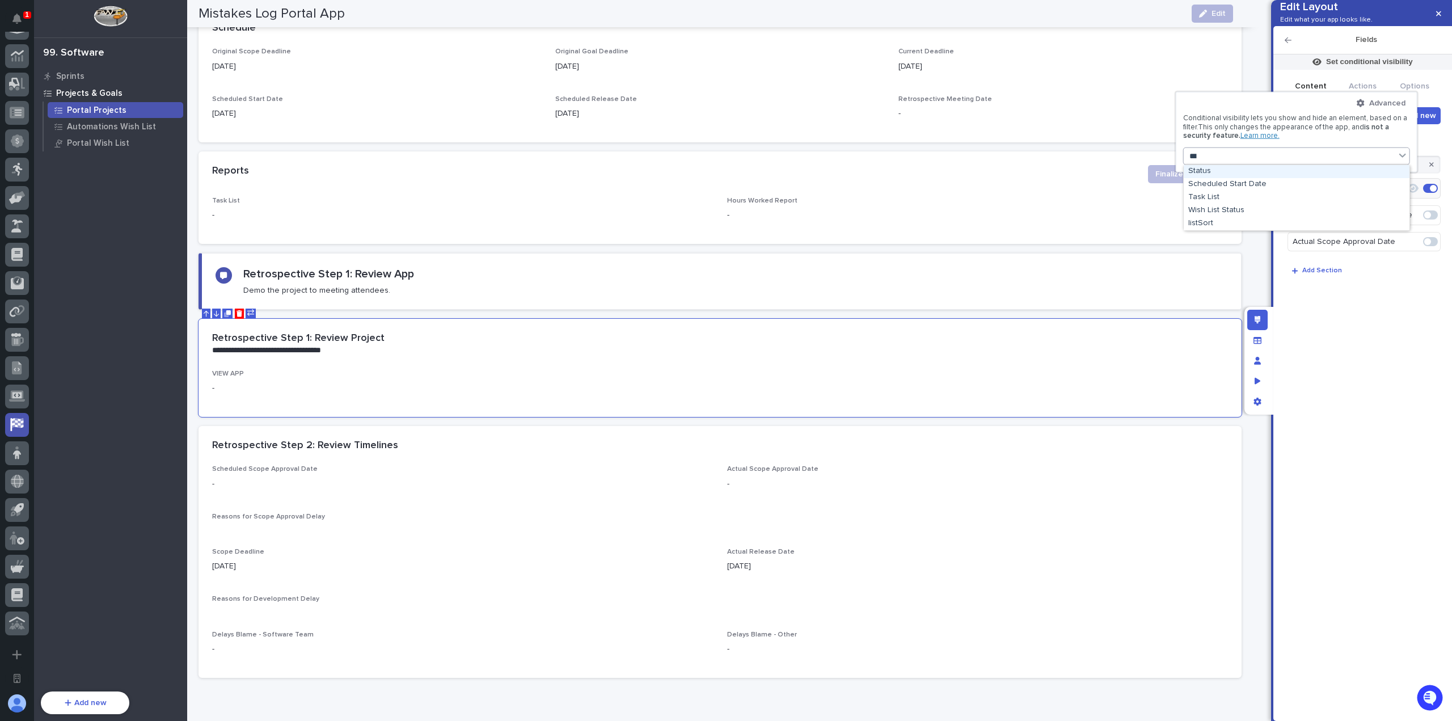
type input "****"
click at [1276, 170] on div "Status" at bounding box center [1296, 171] width 226 height 13
click at [1282, 178] on button "is" at bounding box center [1296, 184] width 218 height 22
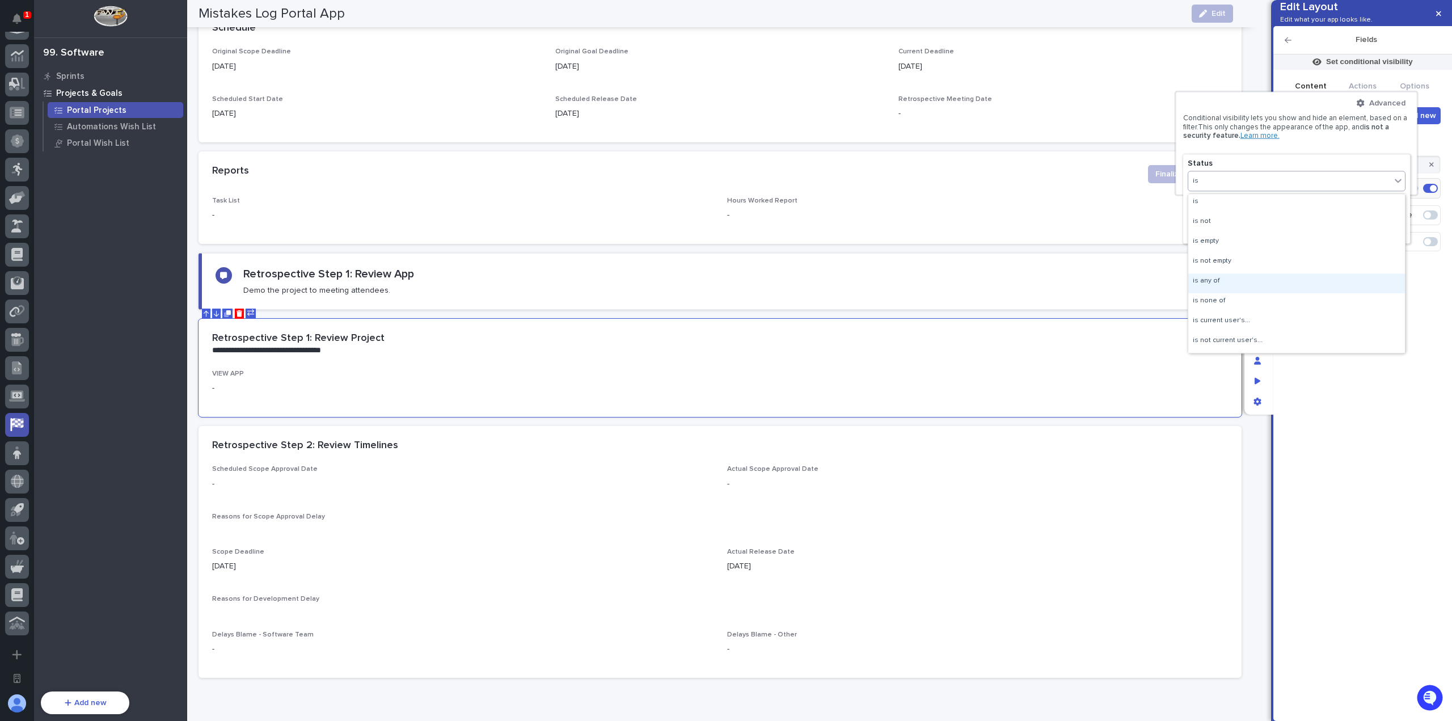
drag, startPoint x: 1246, startPoint y: 282, endPoint x: 1257, endPoint y: 263, distance: 22.6
click at [1246, 282] on div "is any of" at bounding box center [1296, 283] width 217 height 20
click at [1279, 205] on div "Select..." at bounding box center [1289, 205] width 202 height 16
click at [1271, 262] on div "Research Complete" at bounding box center [1296, 260] width 217 height 13
click at [1301, 200] on div "Research Complete" at bounding box center [1289, 205] width 202 height 16
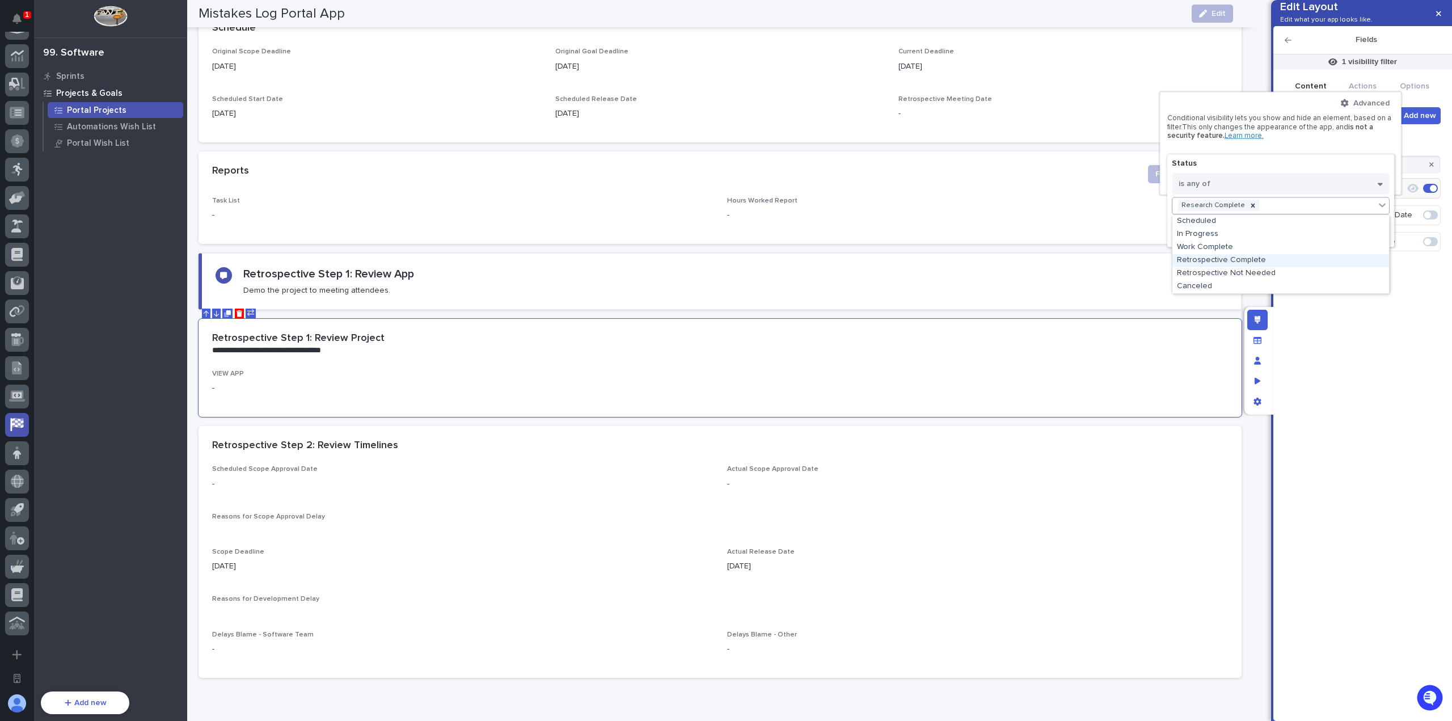
click at [1282, 262] on div "Retrospective Complete" at bounding box center [1280, 260] width 217 height 13
click at [1278, 236] on button "Done" at bounding box center [1281, 233] width 218 height 18
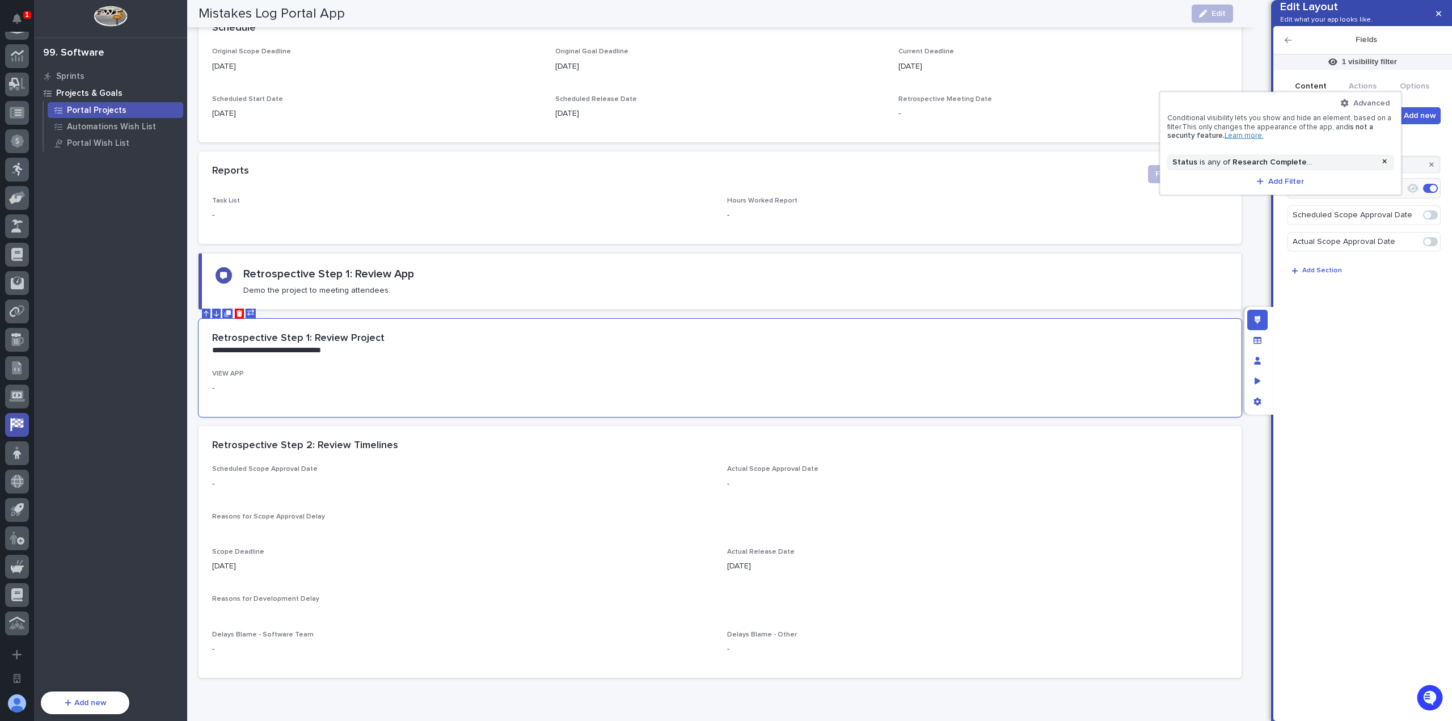
click at [998, 342] on div at bounding box center [726, 360] width 1452 height 721
click at [848, 283] on div "Retrospective Step 1: Review App Demo the project to meeting attendees." at bounding box center [721, 281] width 1012 height 28
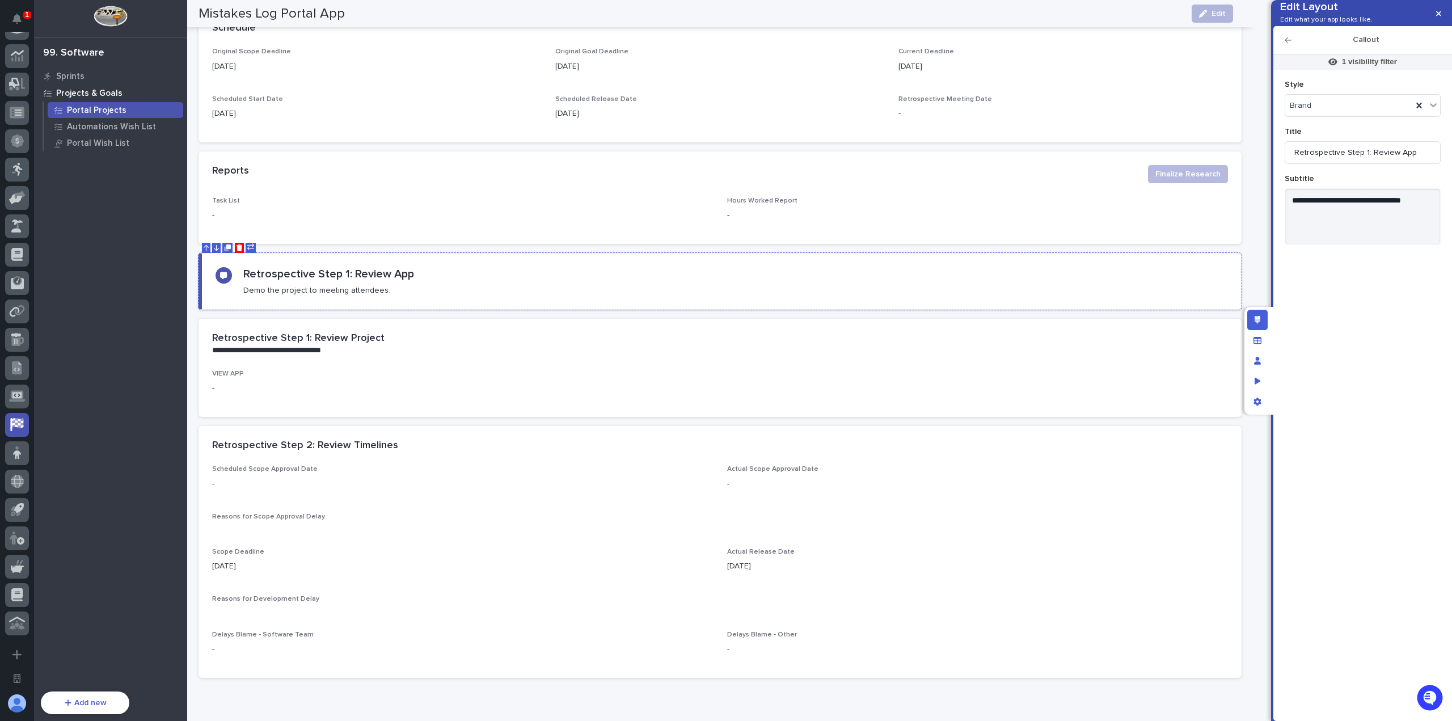
click at [330, 272] on h2 "Retrospective Step 1: Review App" at bounding box center [328, 274] width 171 height 14
drag, startPoint x: 1419, startPoint y: 173, endPoint x: 1343, endPoint y: 169, distance: 76.1
click at [1343, 164] on input "Retrospective Step 1: Review App" at bounding box center [1362, 152] width 156 height 23
type input "Retrospective"
click at [1356, 223] on textarea "**********" at bounding box center [1362, 216] width 156 height 57
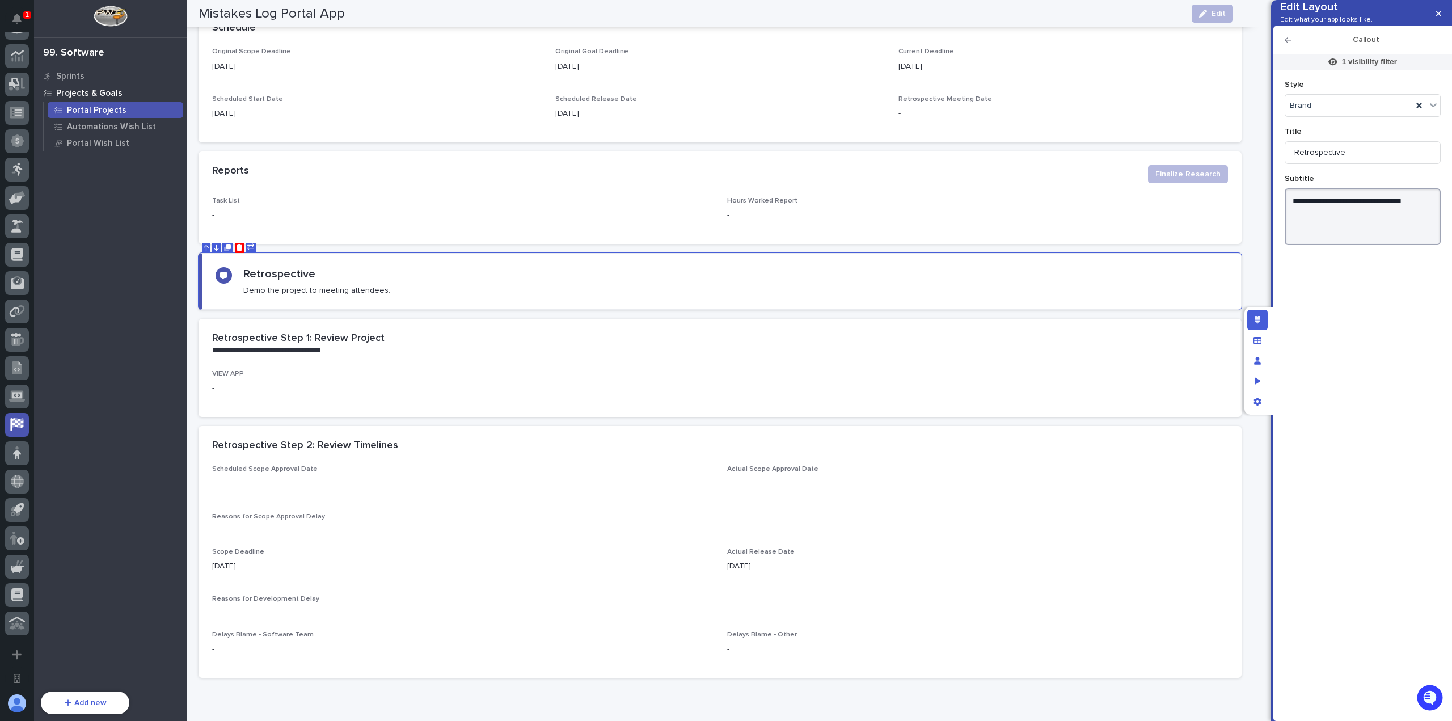
click at [1429, 219] on textarea "**********" at bounding box center [1362, 216] width 156 height 57
type textarea "*"
type textarea "*********"
click at [237, 245] on icon "Delete" at bounding box center [239, 247] width 6 height 7
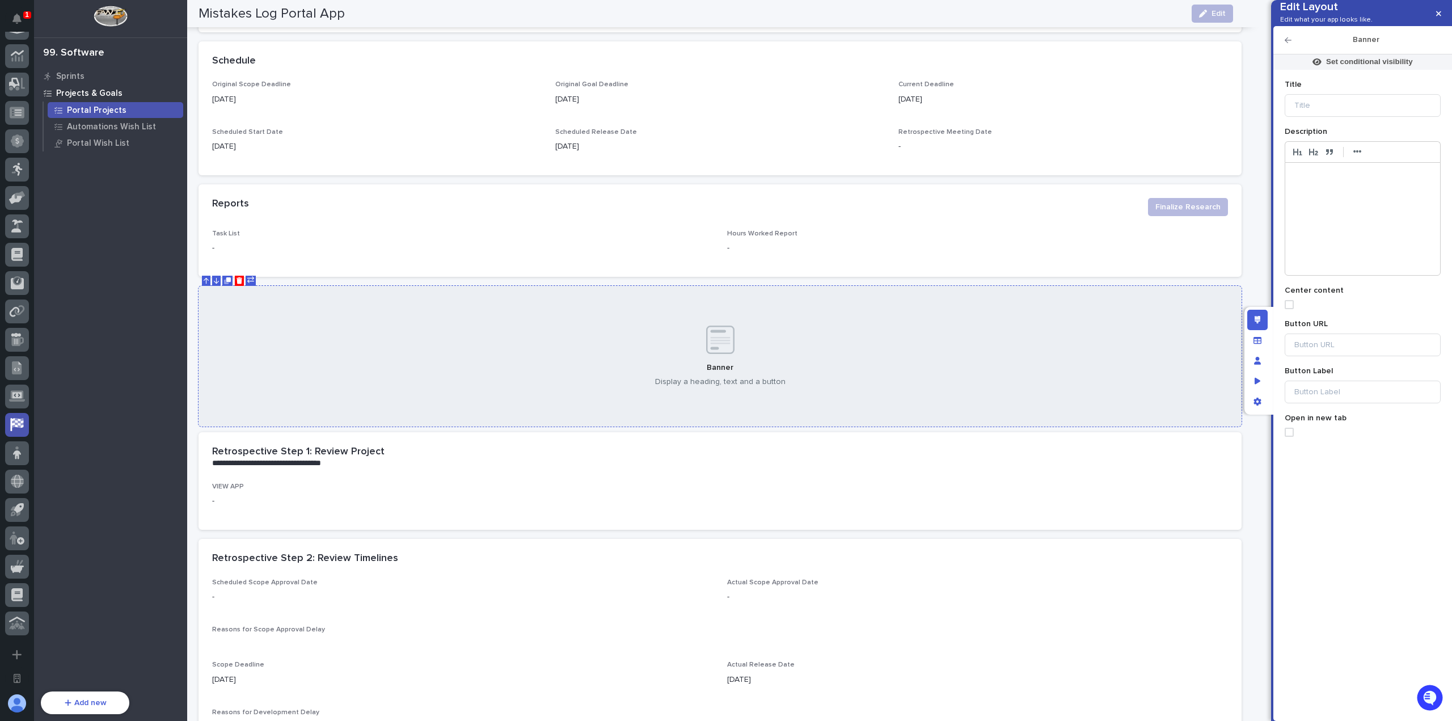
scroll to position [496, 0]
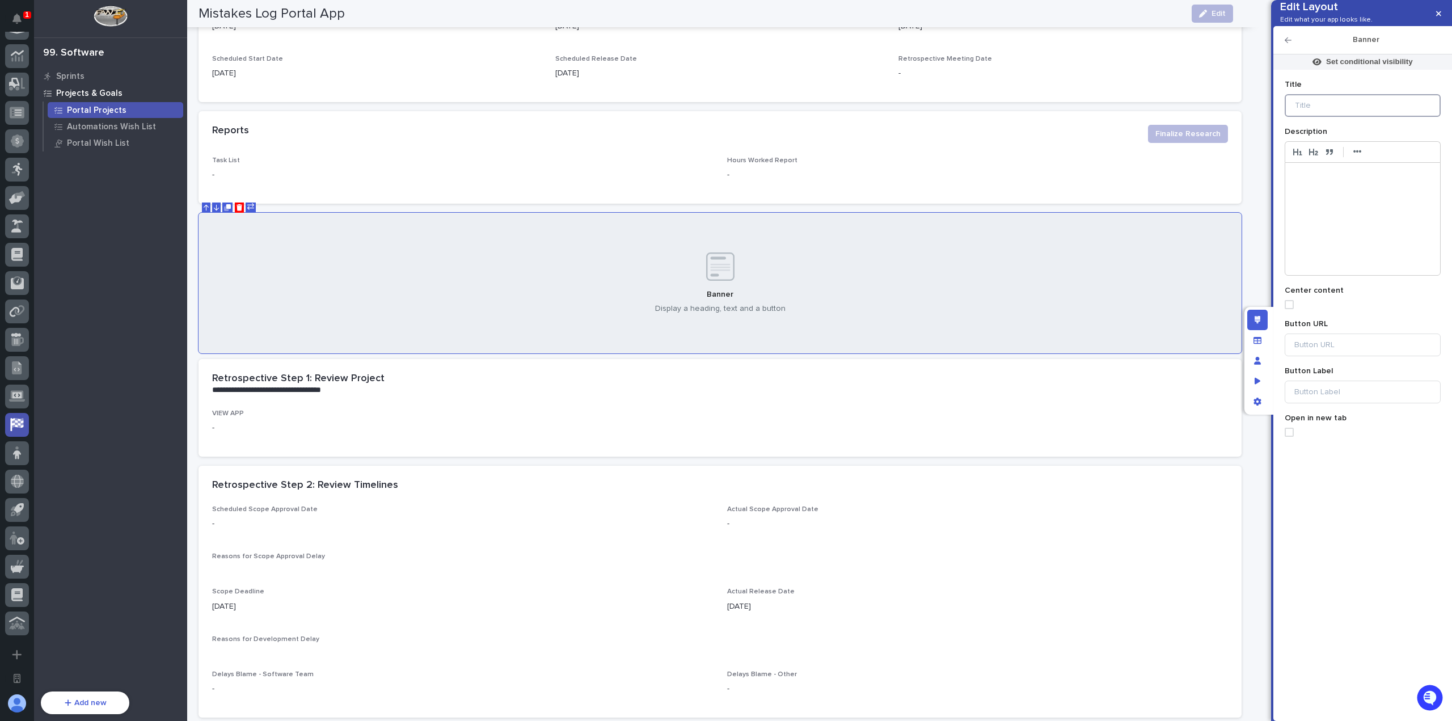
click at [1350, 117] on input at bounding box center [1362, 105] width 156 height 23
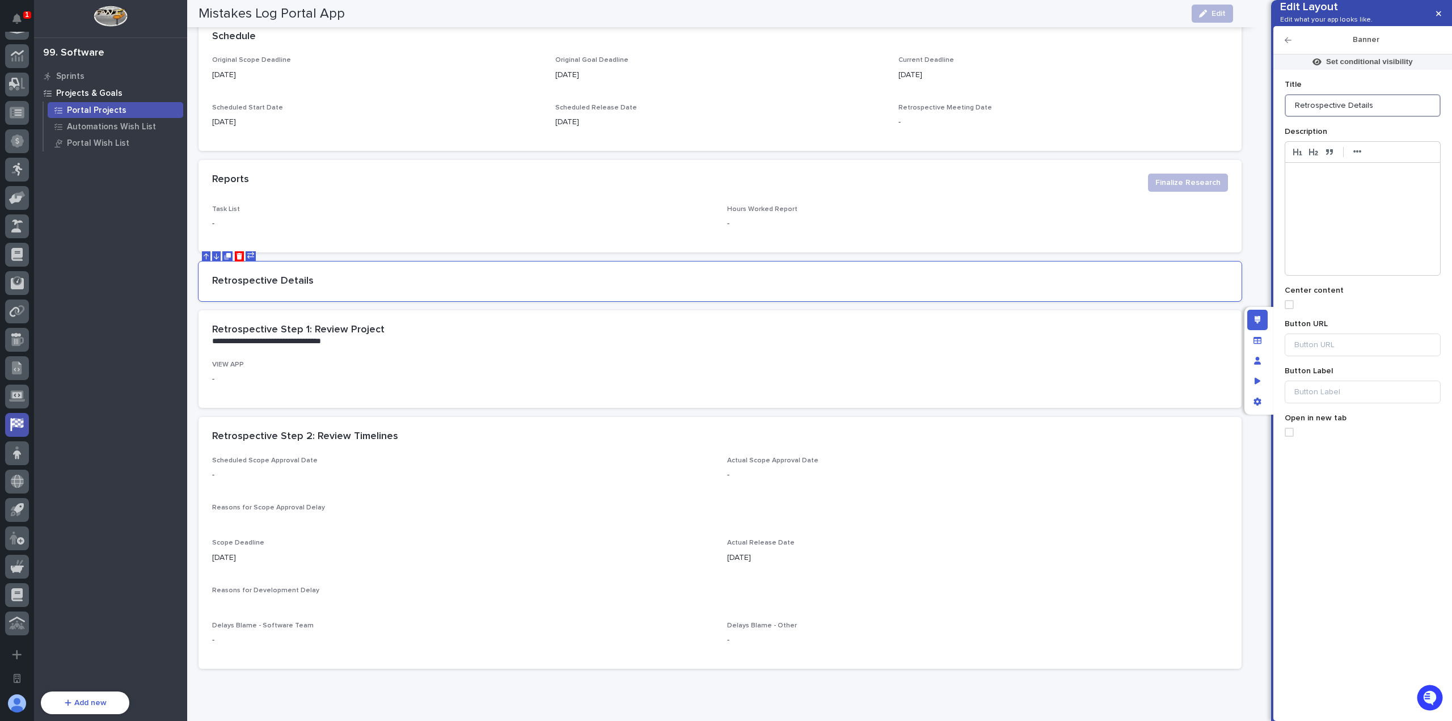
click at [1287, 309] on span at bounding box center [1288, 304] width 9 height 9
type input "Retrospective Details"
drag, startPoint x: 1375, startPoint y: 82, endPoint x: 1363, endPoint y: 107, distance: 27.1
click at [1375, 67] on p "Set conditional visibility" at bounding box center [1369, 62] width 87 height 10
click at [1273, 150] on icon "button" at bounding box center [1276, 153] width 7 height 8
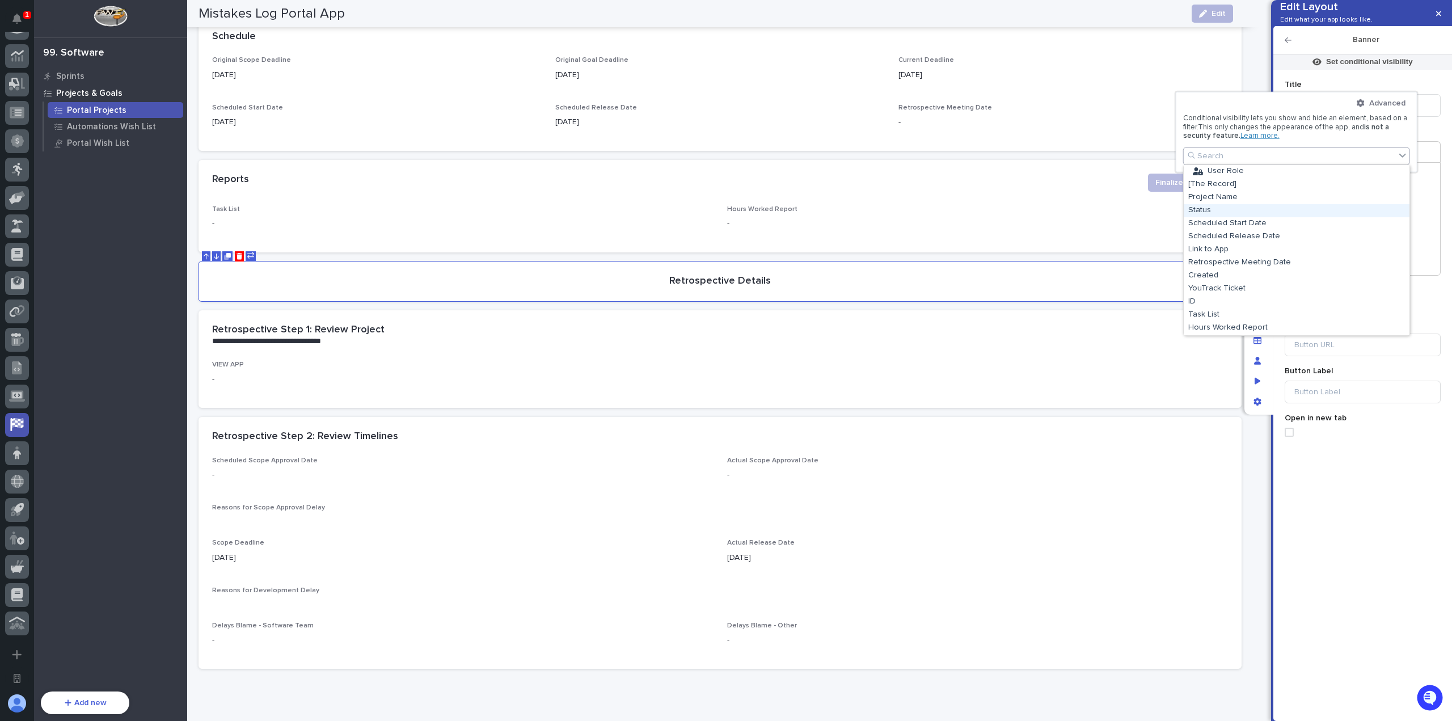
click at [1244, 207] on div "Status" at bounding box center [1296, 210] width 226 height 13
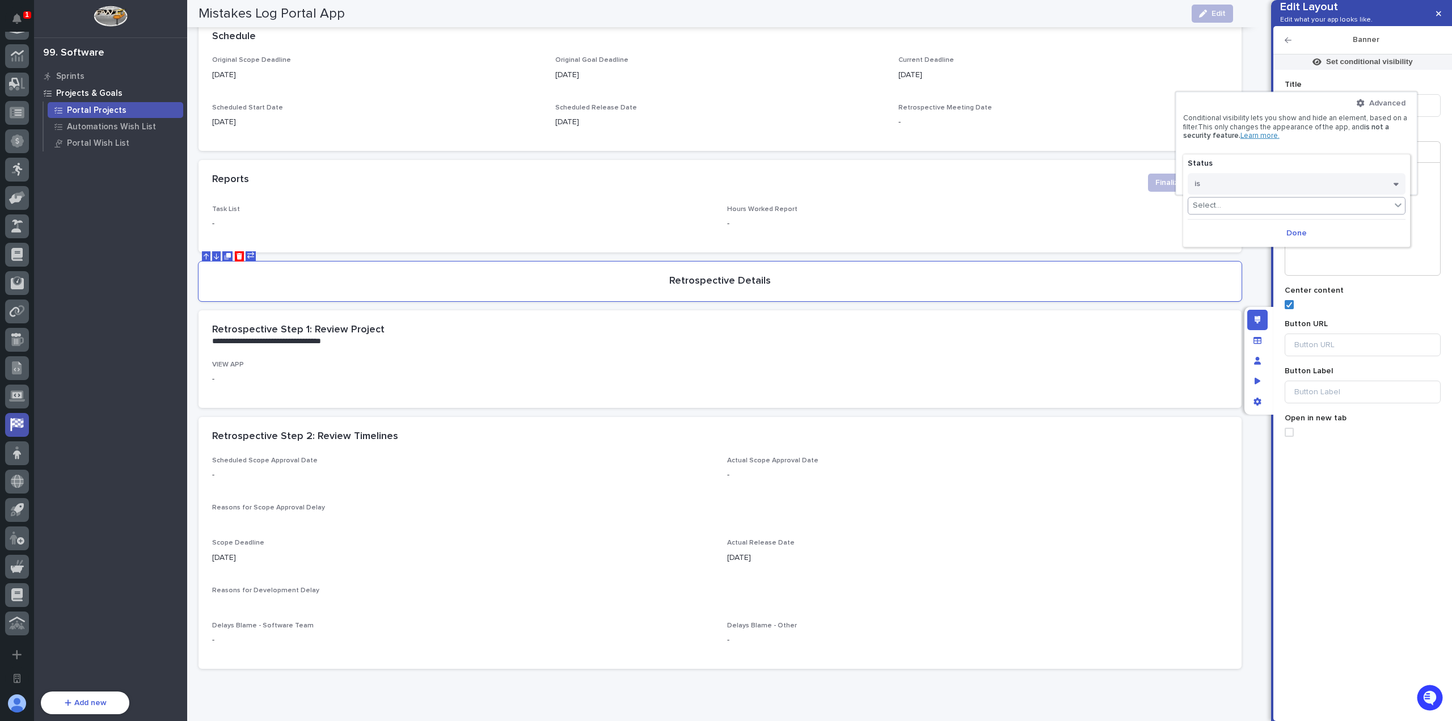
click at [1245, 202] on div "Select..." at bounding box center [1289, 205] width 202 height 16
click at [1252, 187] on button "is" at bounding box center [1296, 184] width 218 height 22
click at [1251, 286] on div "is any of" at bounding box center [1296, 283] width 217 height 20
click at [1244, 210] on div "Select..." at bounding box center [1289, 205] width 202 height 16
click at [1269, 261] on div "Research Complete" at bounding box center [1296, 260] width 217 height 13
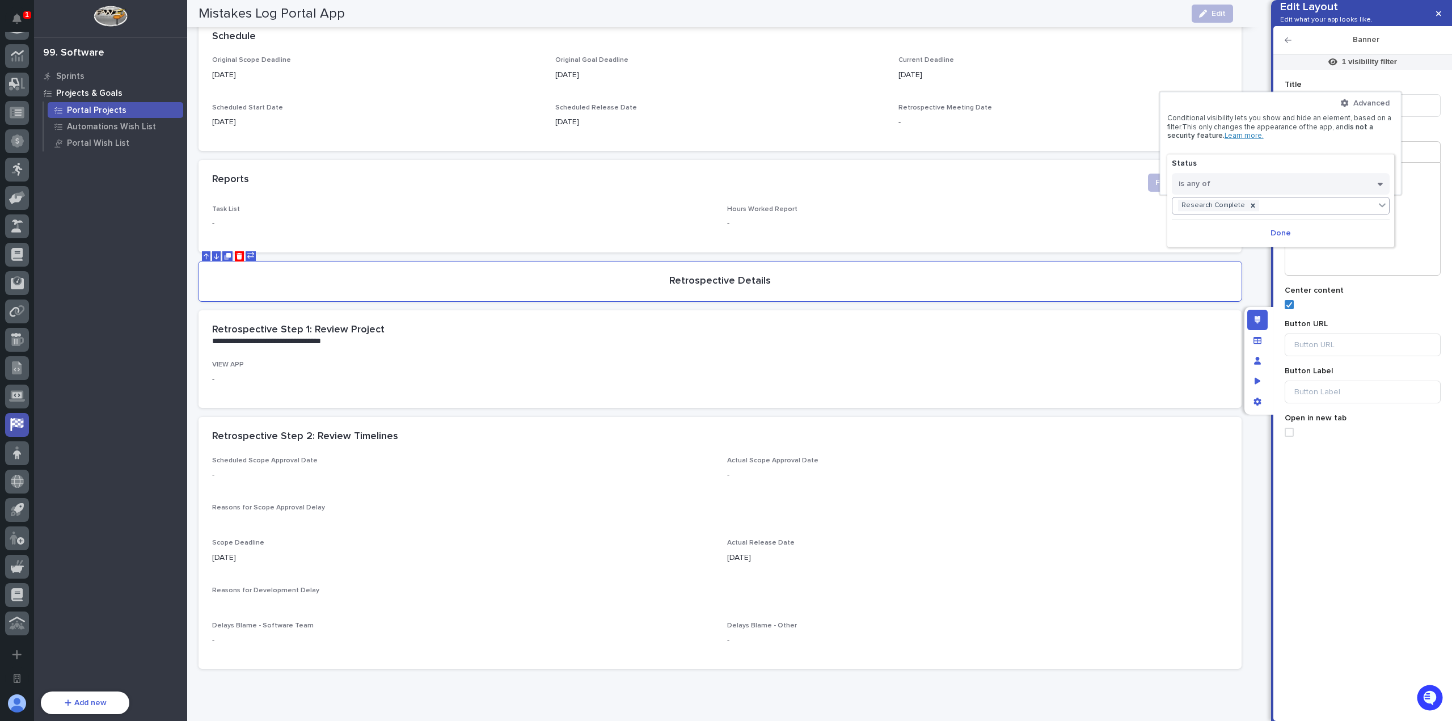
click at [1293, 206] on div "Research Complete" at bounding box center [1273, 205] width 202 height 16
click at [1276, 267] on div "Retrospective Not Needed" at bounding box center [1280, 273] width 217 height 13
click at [1354, 209] on div at bounding box center [1360, 205] width 12 height 11
click at [1320, 206] on div "Research Complete" at bounding box center [1273, 205] width 202 height 16
click at [1285, 259] on div "Retrospective Complete" at bounding box center [1280, 260] width 217 height 13
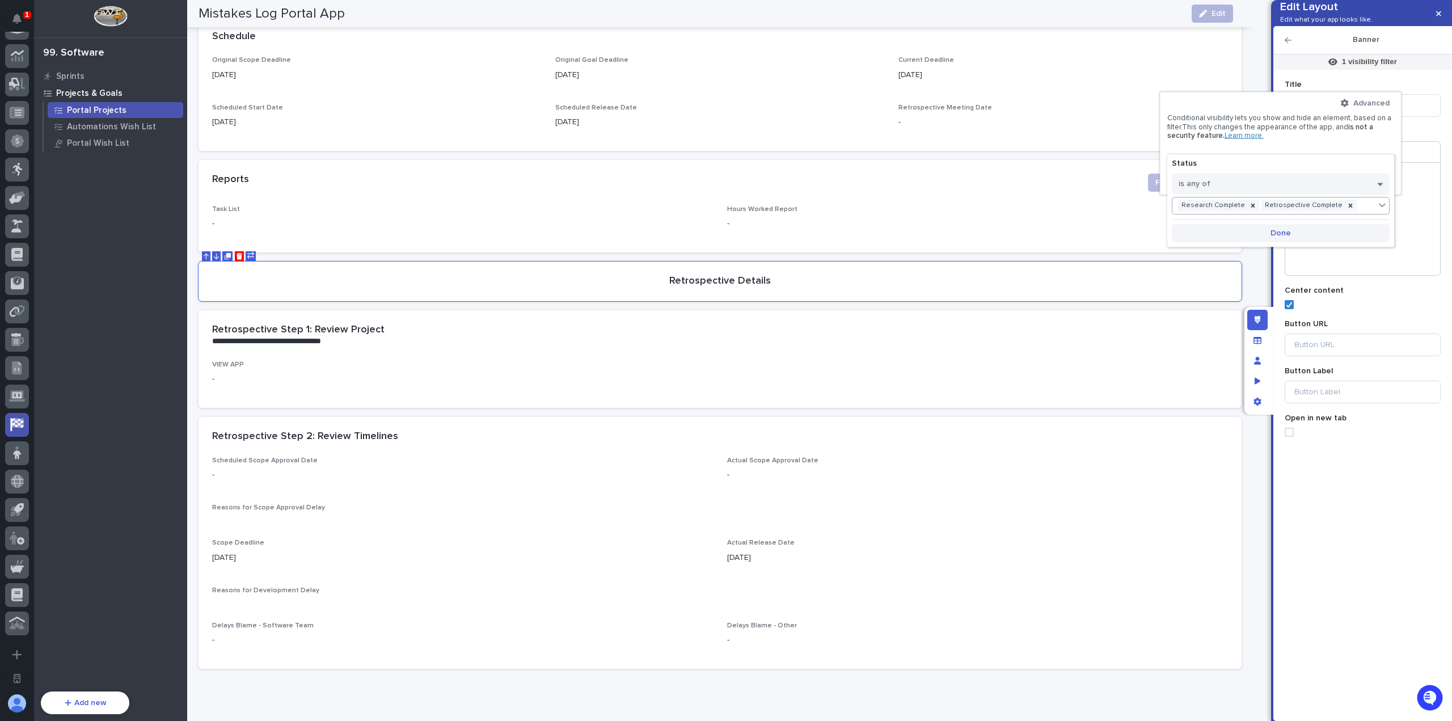
click at [1273, 233] on span "Done" at bounding box center [1280, 233] width 20 height 8
click at [1260, 258] on div at bounding box center [726, 360] width 1452 height 721
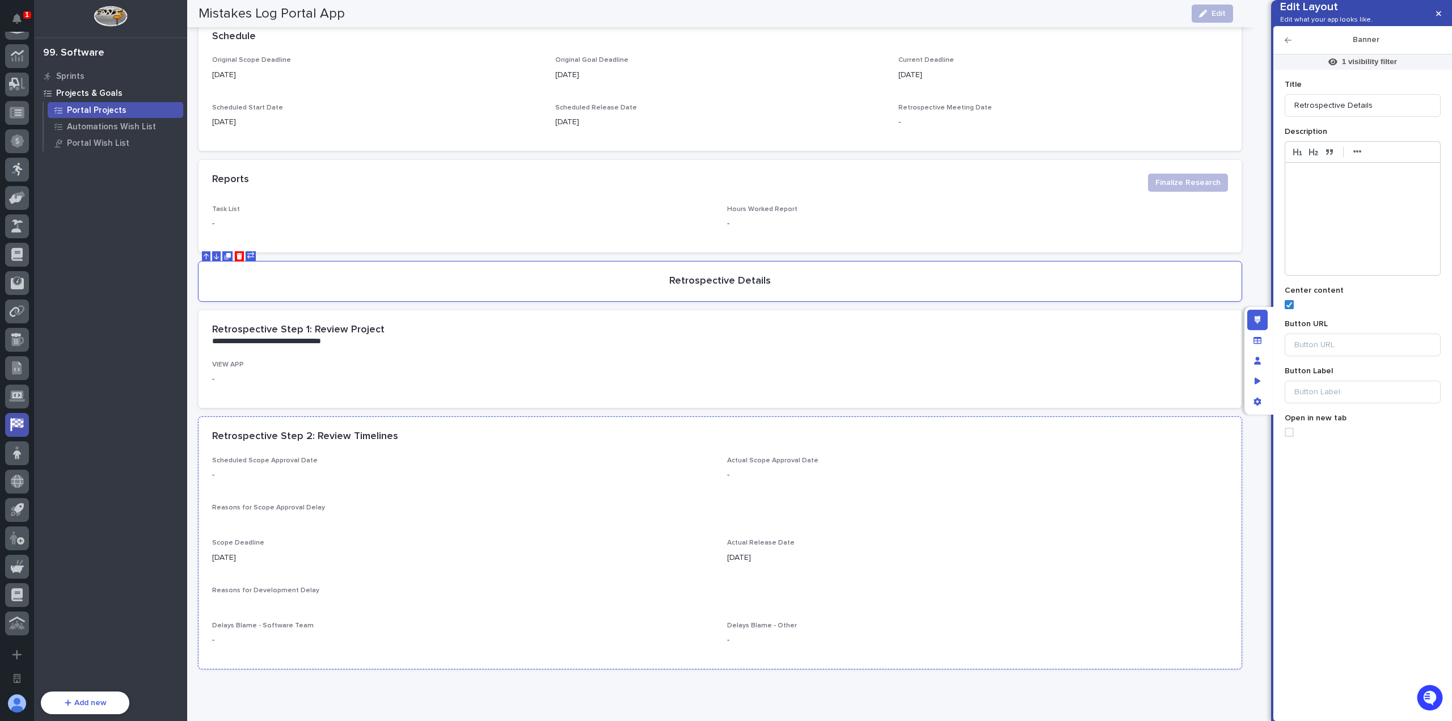
click at [877, 549] on div "[DATE]" at bounding box center [977, 556] width 501 height 14
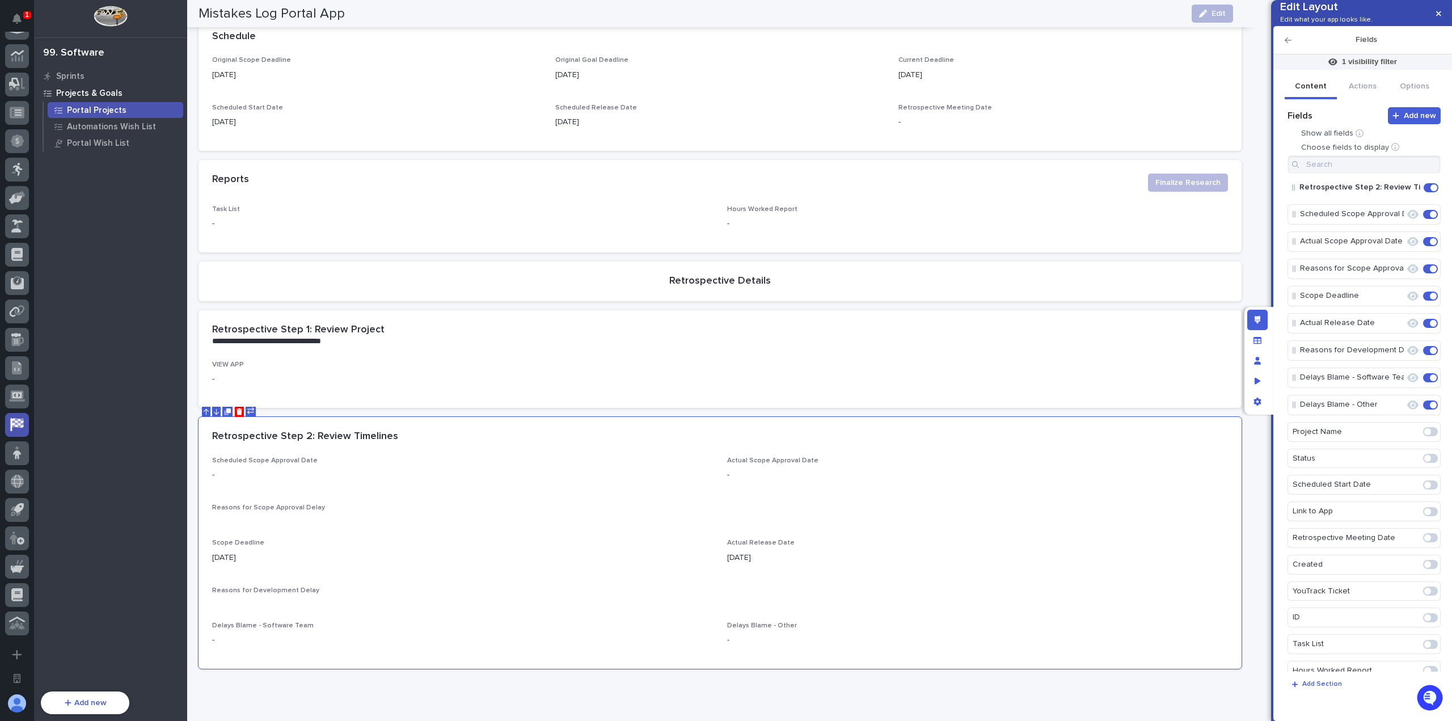
click at [1287, 44] on icon "button" at bounding box center [1287, 40] width 7 height 8
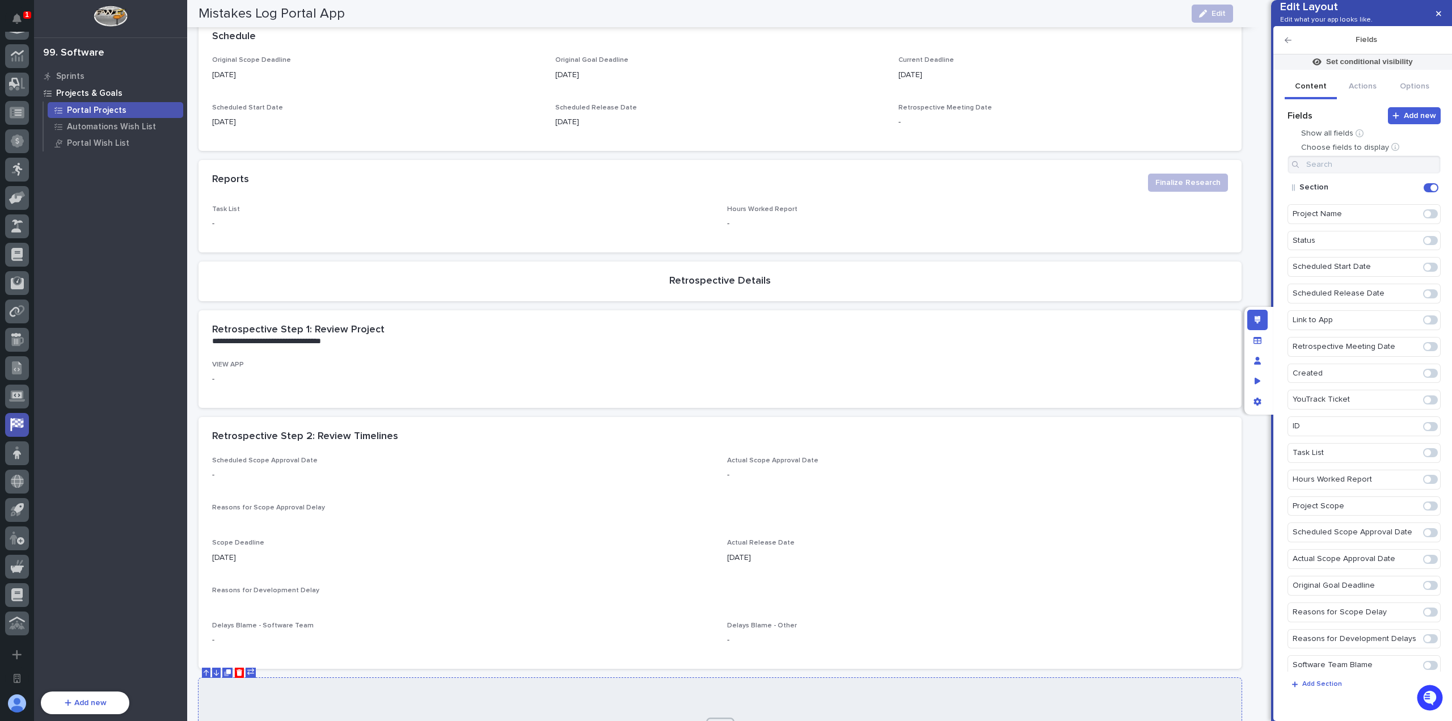
scroll to position [521, 0]
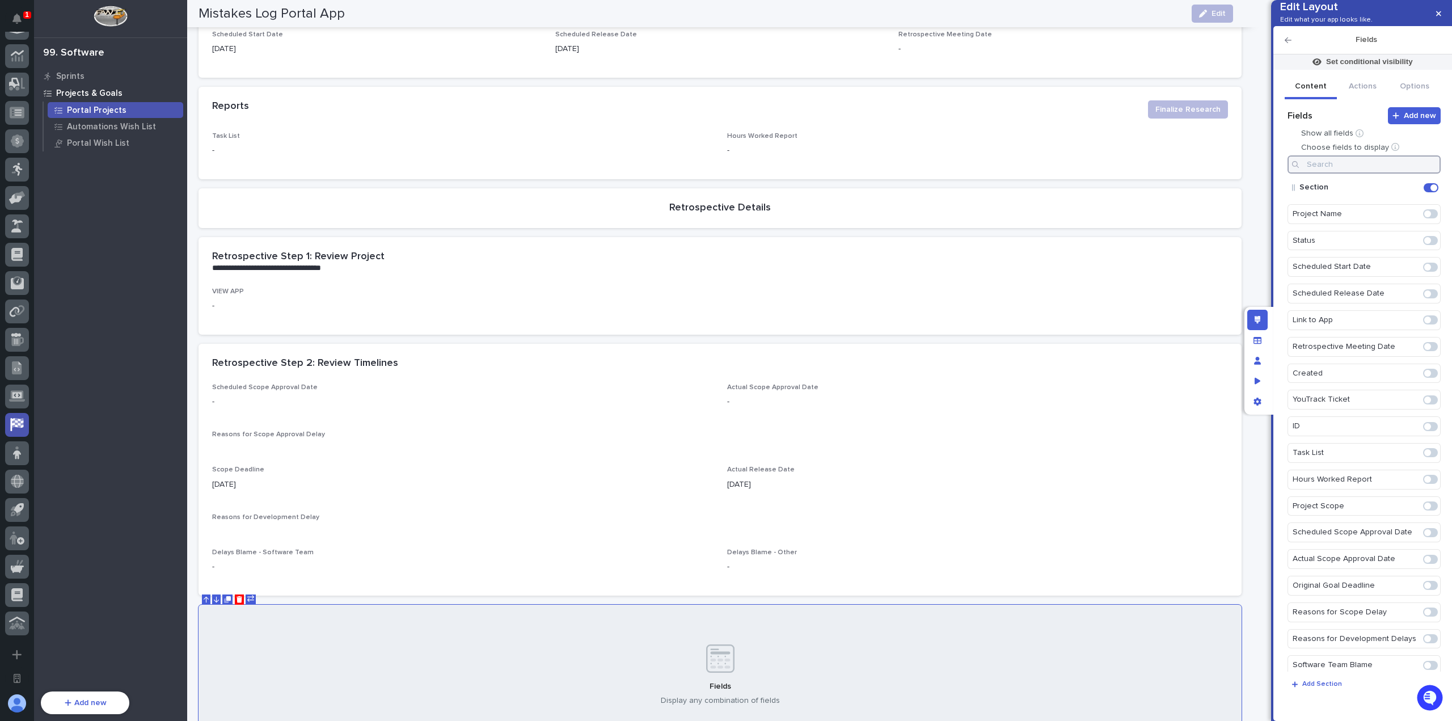
click at [1346, 174] on input at bounding box center [1363, 164] width 153 height 18
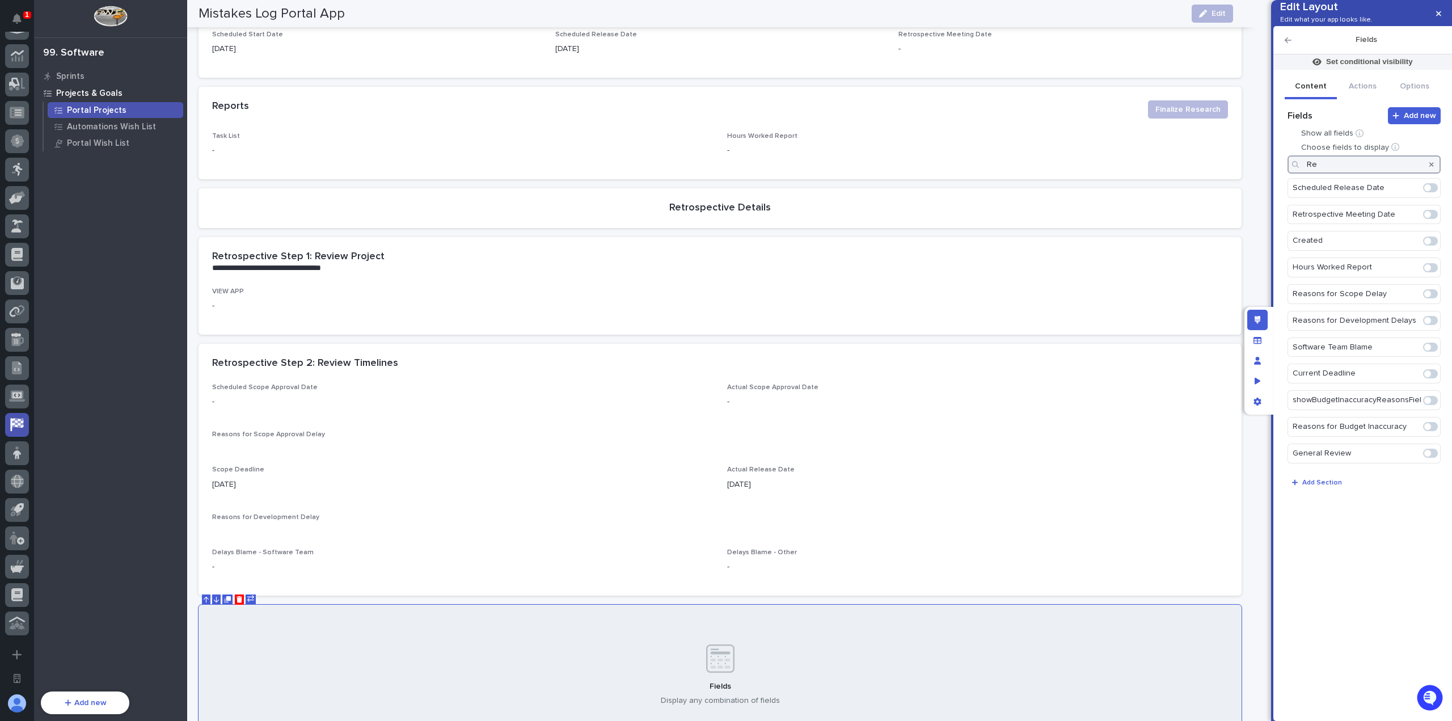
type input "R"
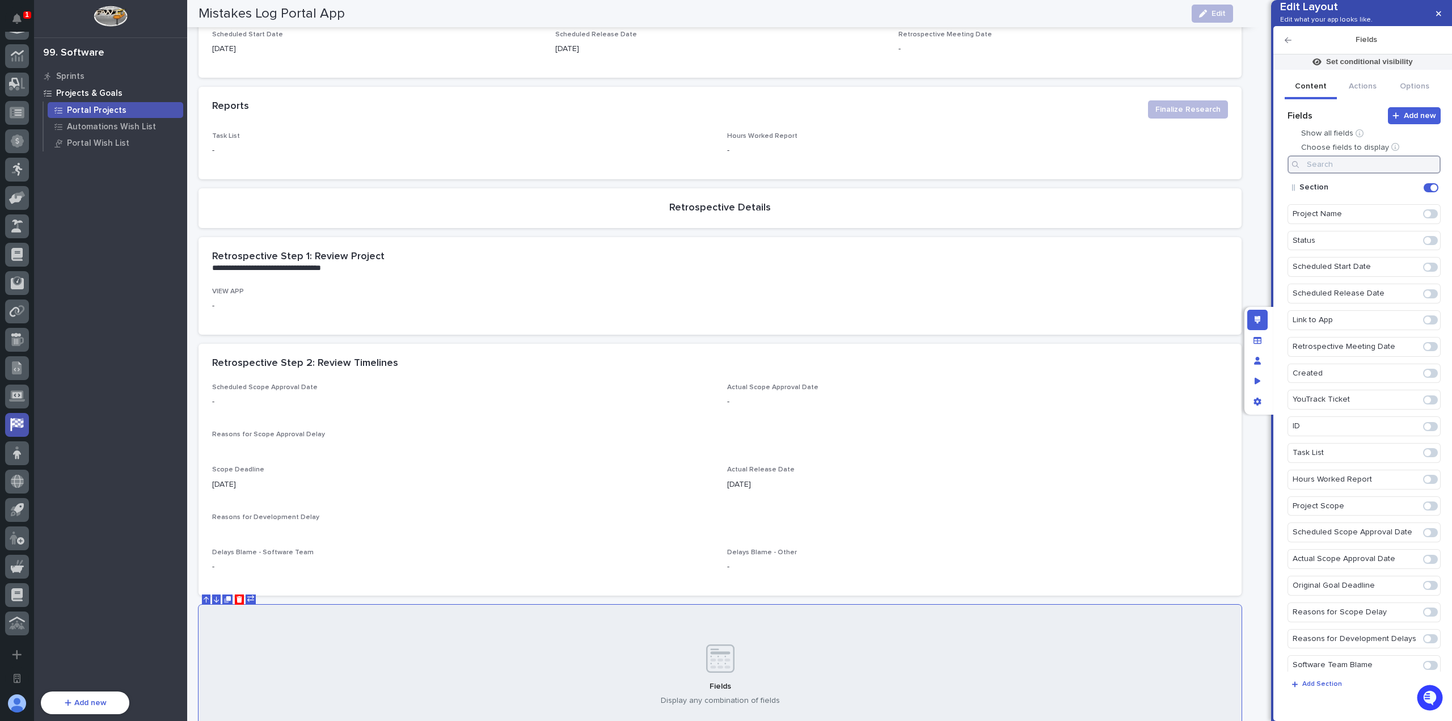
click at [1386, 174] on input at bounding box center [1363, 164] width 153 height 18
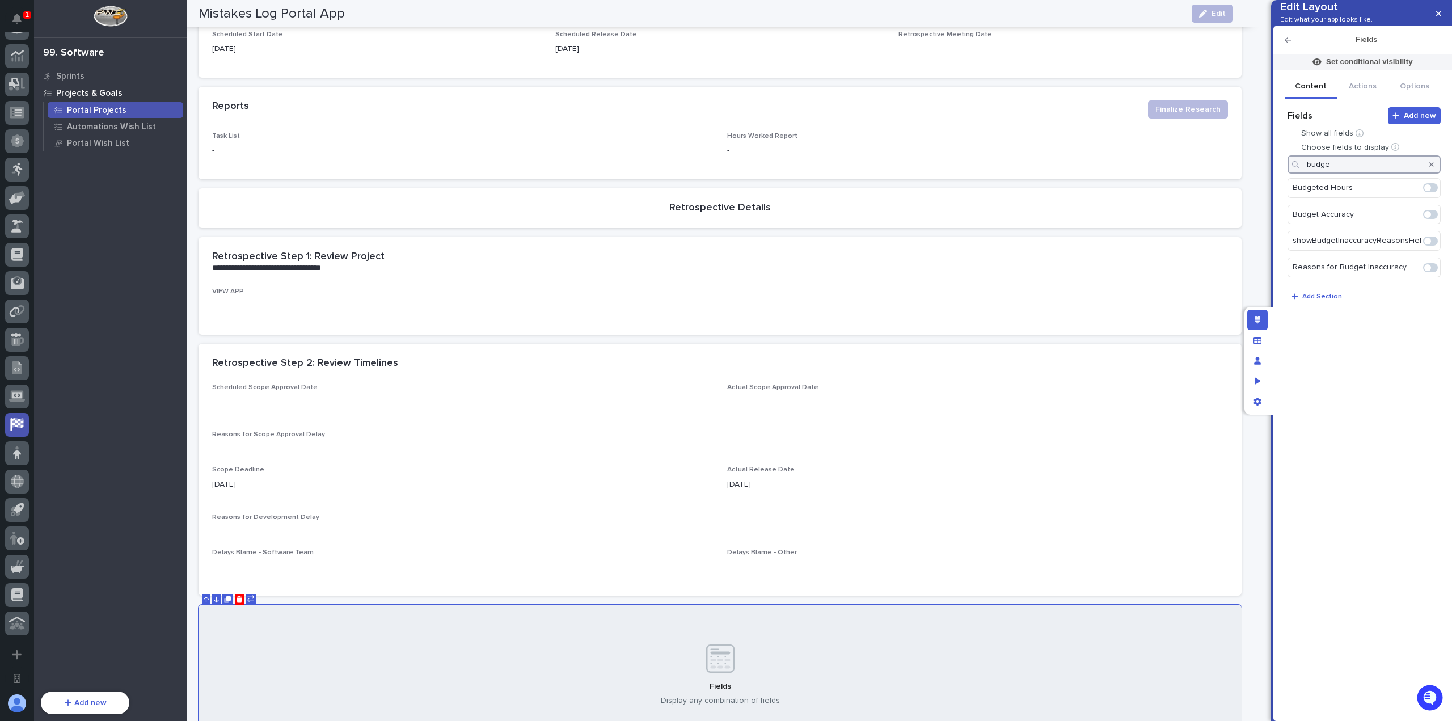
click at [1431, 192] on span at bounding box center [1430, 187] width 15 height 9
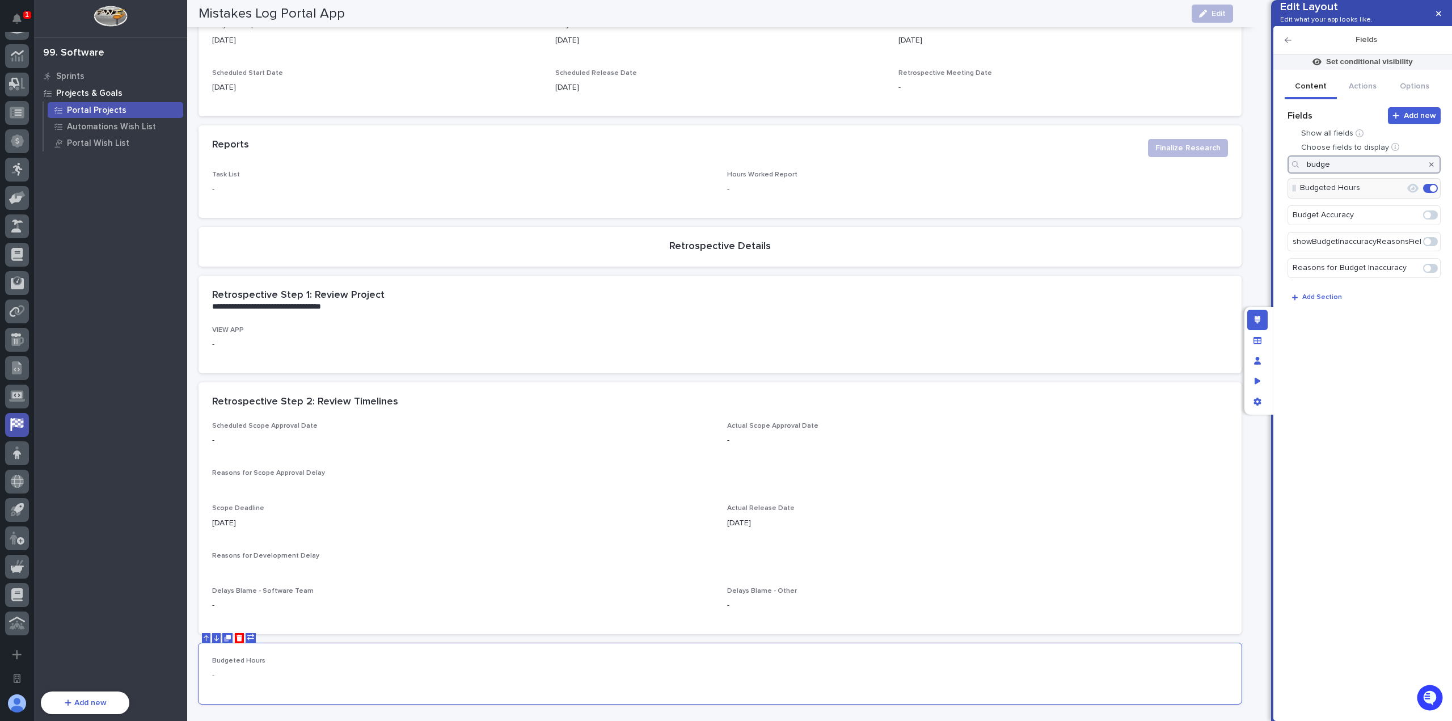
drag, startPoint x: 1314, startPoint y: 187, endPoint x: 1293, endPoint y: 185, distance: 21.0
click at [1293, 174] on div "budge" at bounding box center [1363, 164] width 153 height 18
click at [1431, 219] on span at bounding box center [1430, 214] width 15 height 9
type input "act"
click at [1429, 168] on icon "button" at bounding box center [1431, 164] width 5 height 7
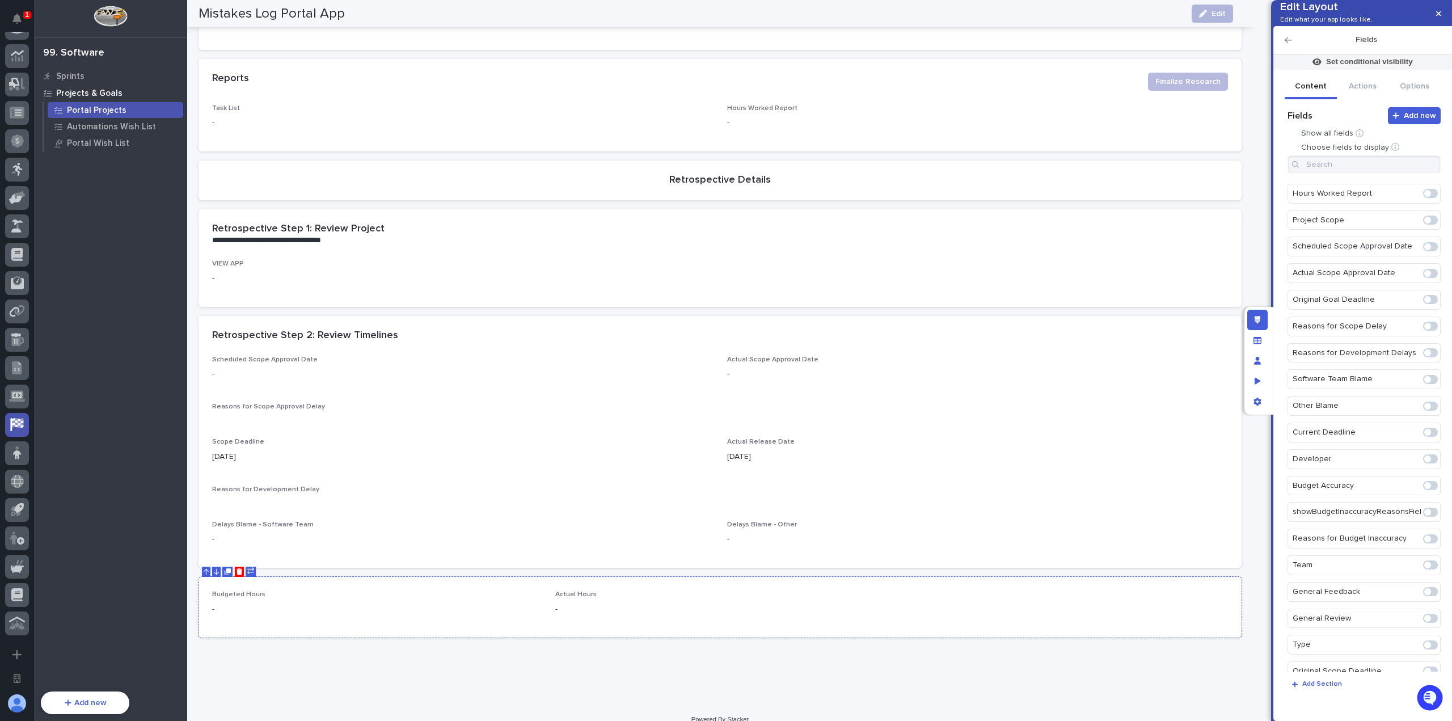
scroll to position [563, 0]
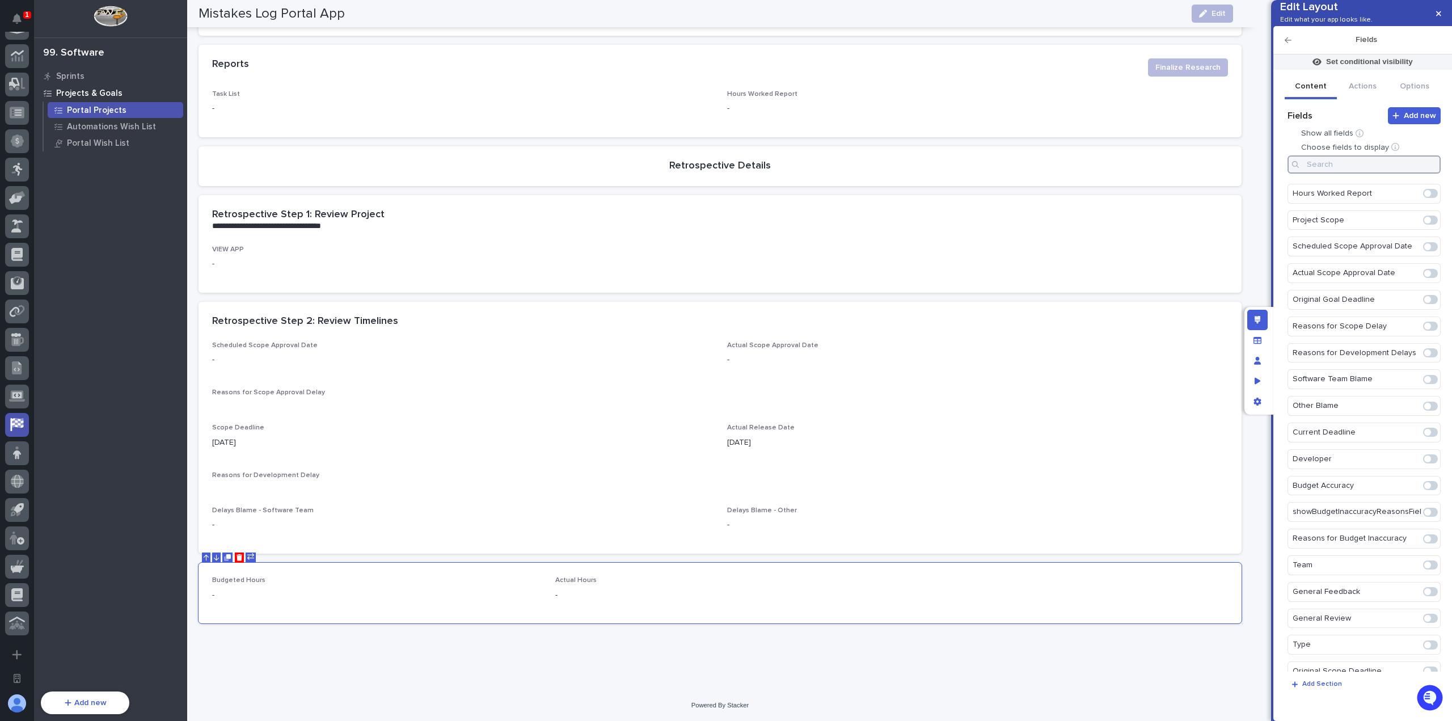
click at [1366, 174] on input at bounding box center [1363, 164] width 153 height 18
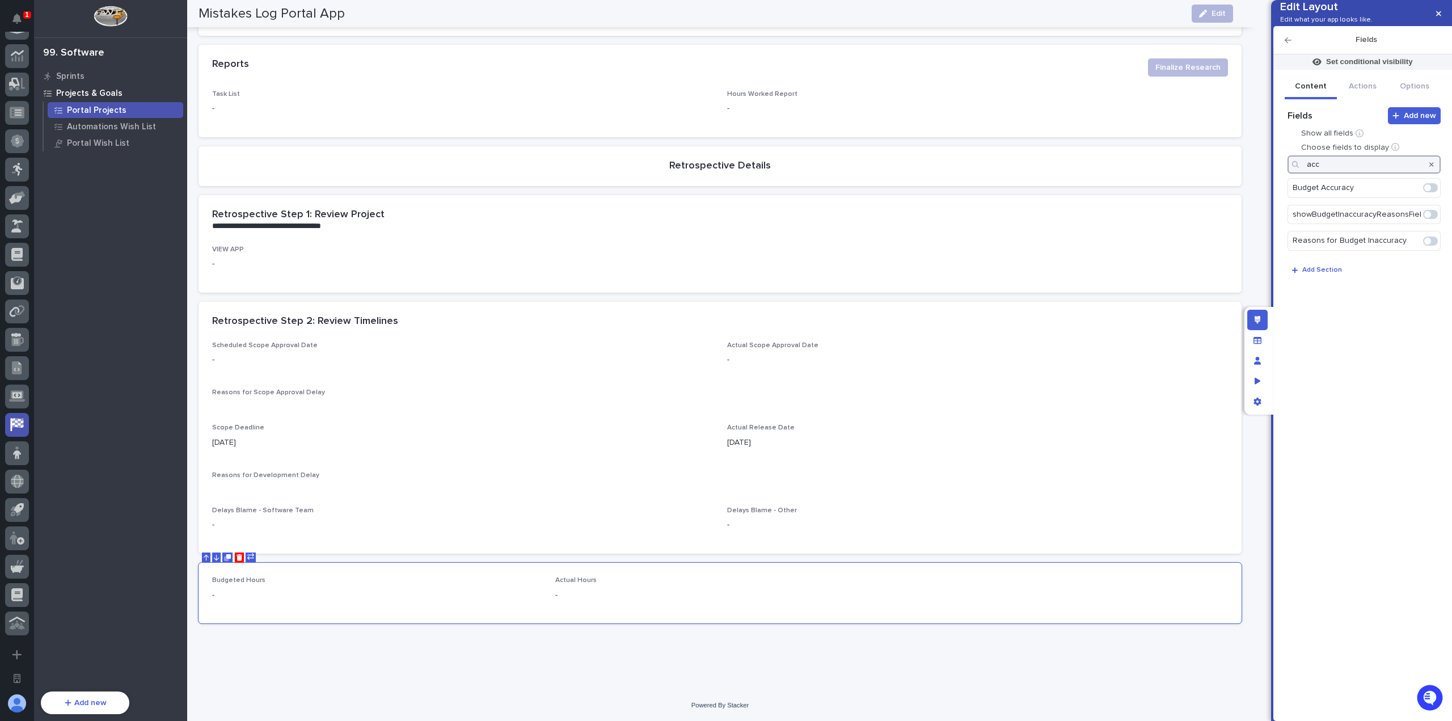
click at [1430, 191] on span at bounding box center [1427, 187] width 7 height 7
type input "acc"
click at [1431, 168] on icon "button" at bounding box center [1431, 164] width 5 height 7
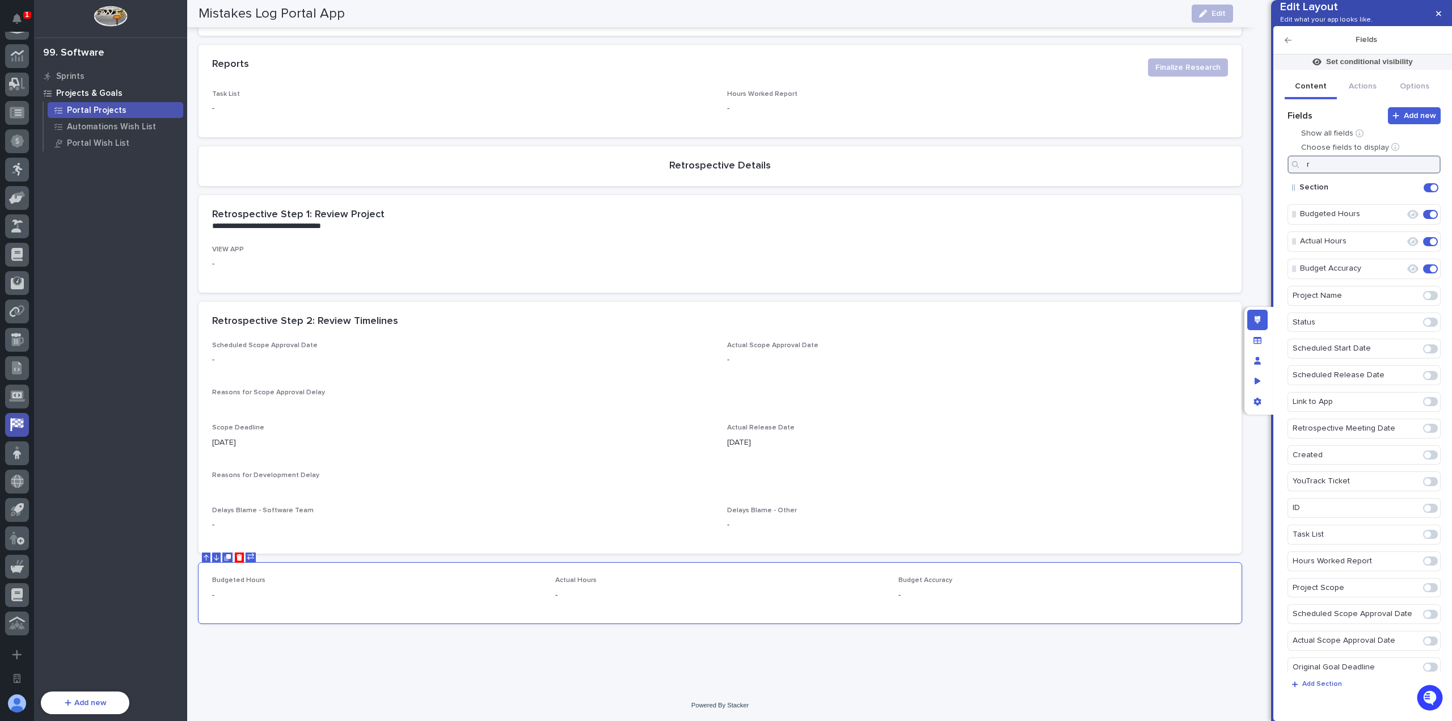
click at [1361, 174] on input "r" at bounding box center [1363, 164] width 153 height 18
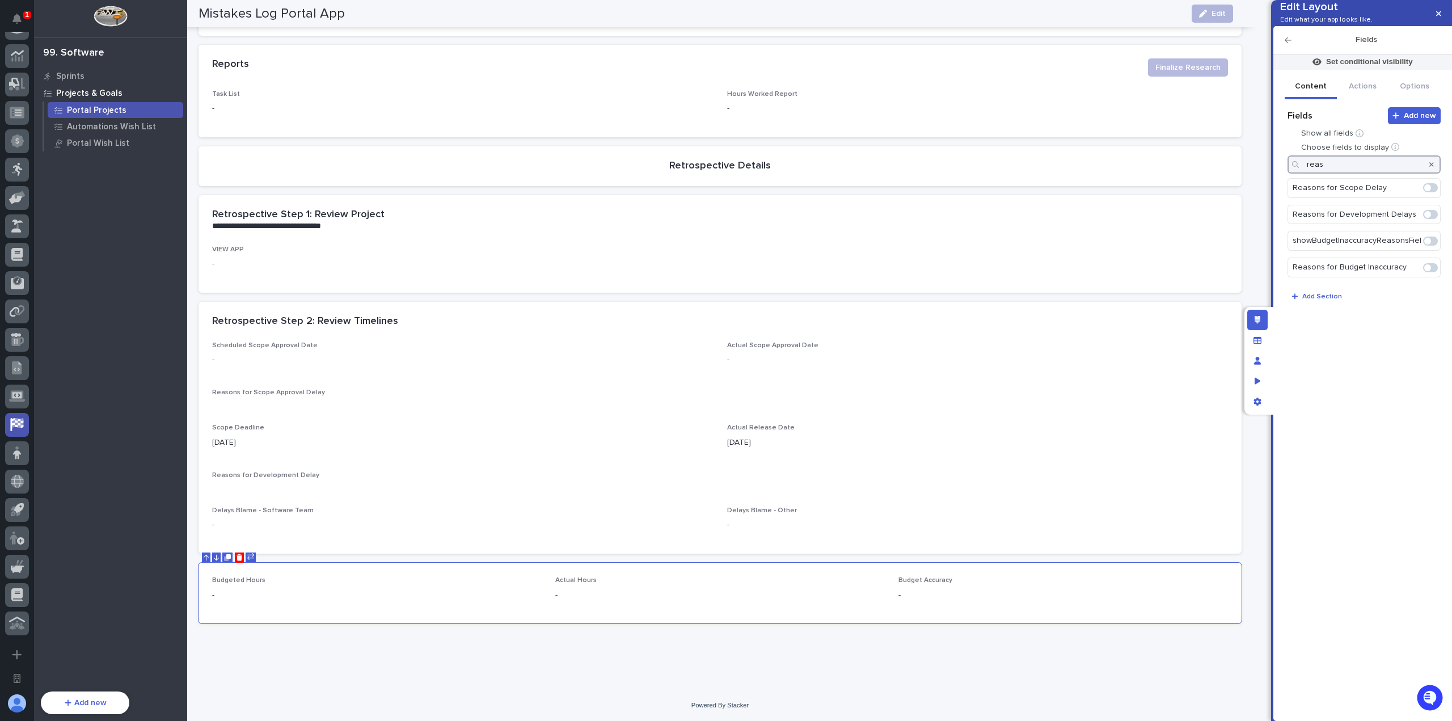
click at [1431, 272] on span at bounding box center [1430, 267] width 15 height 9
type input "reas"
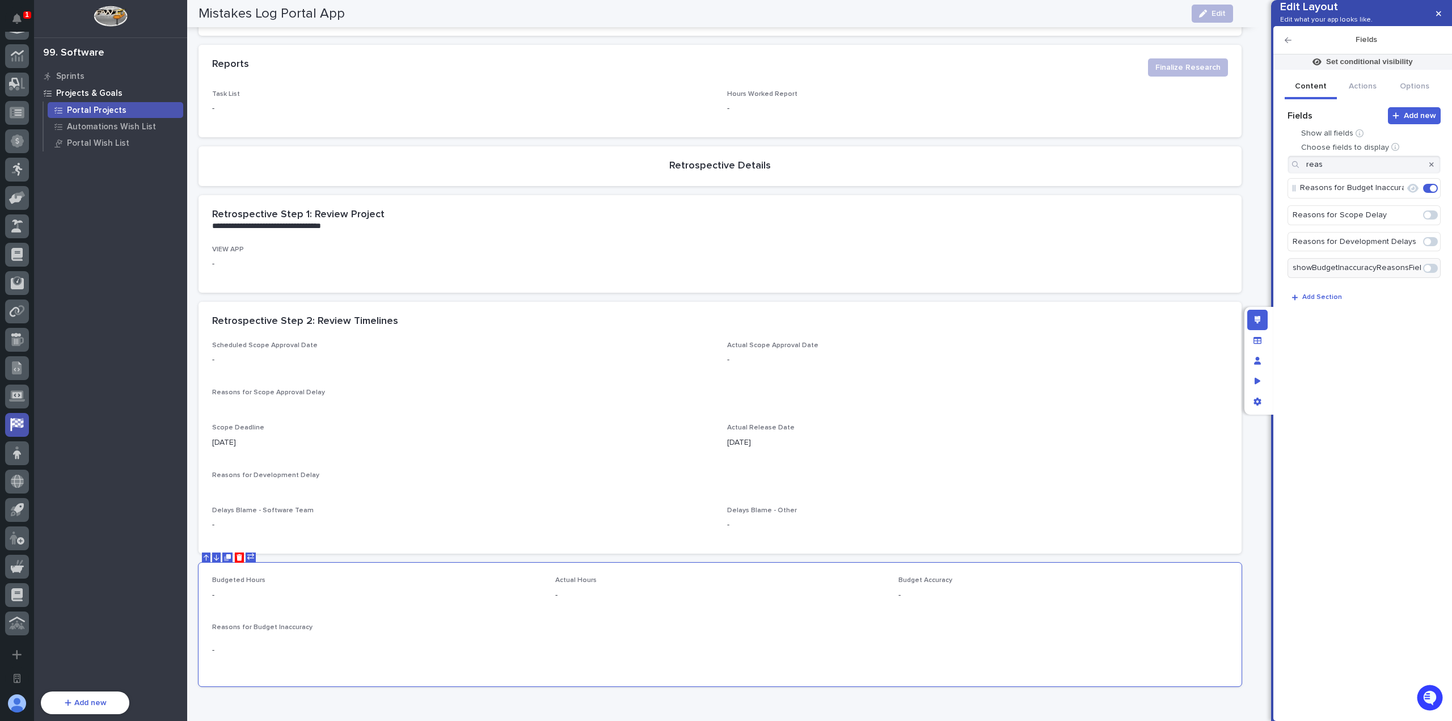
scroll to position [594, 0]
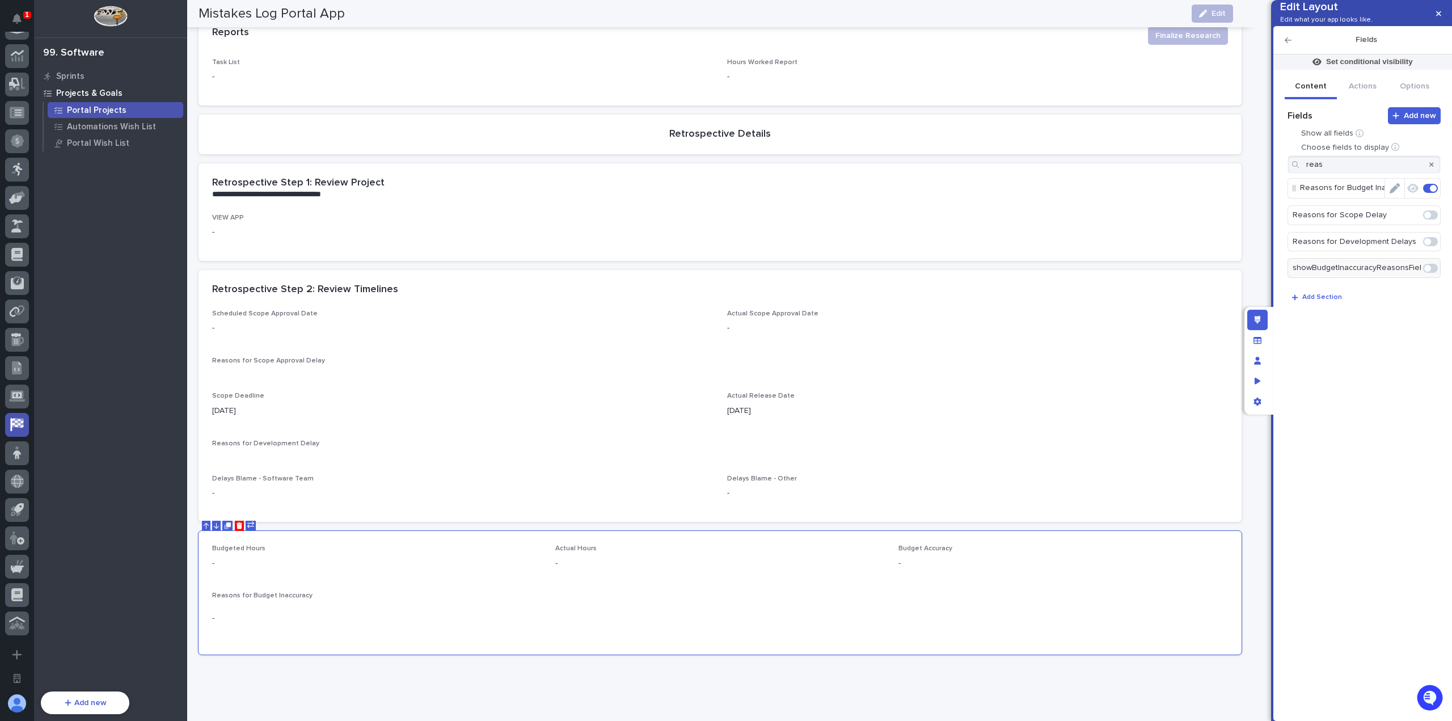
click at [1413, 193] on icon "button" at bounding box center [1412, 188] width 11 height 10
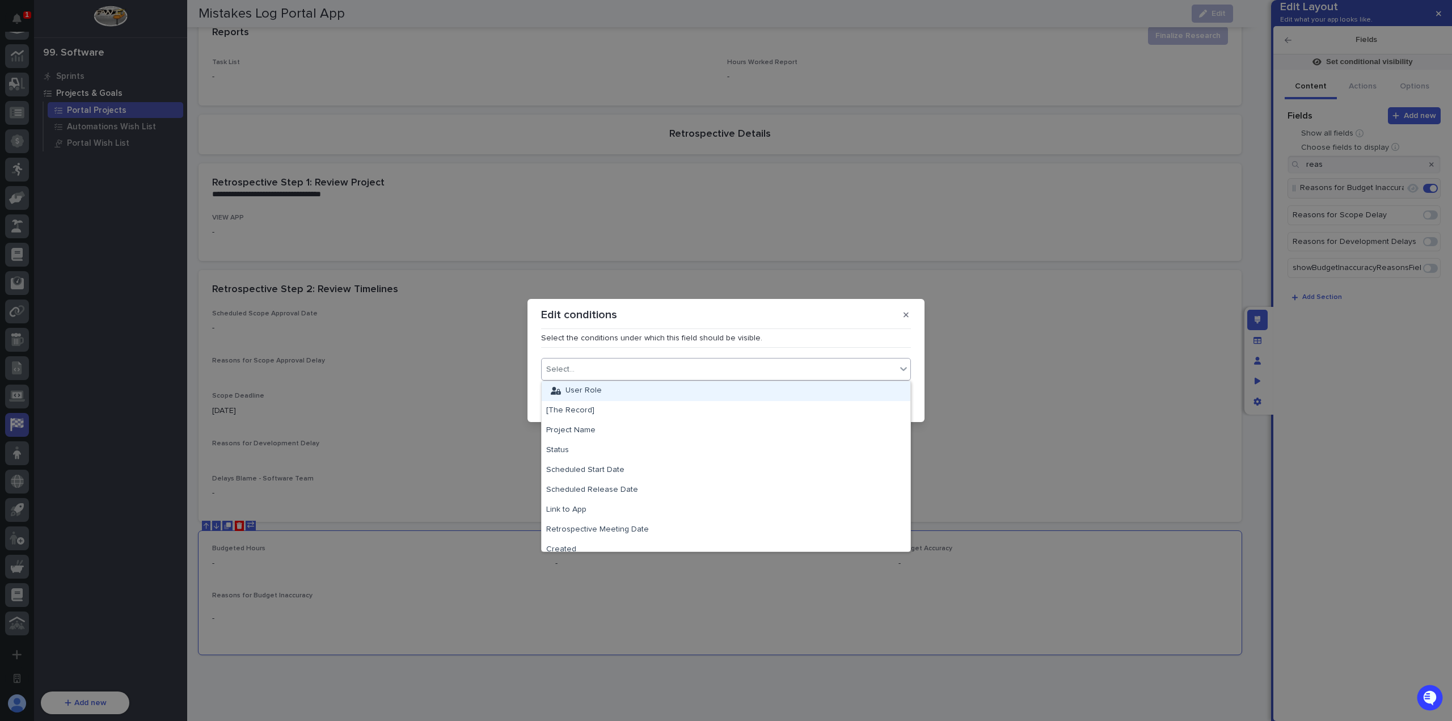
click at [707, 379] on div "Select..." at bounding box center [726, 369] width 370 height 23
type input "****"
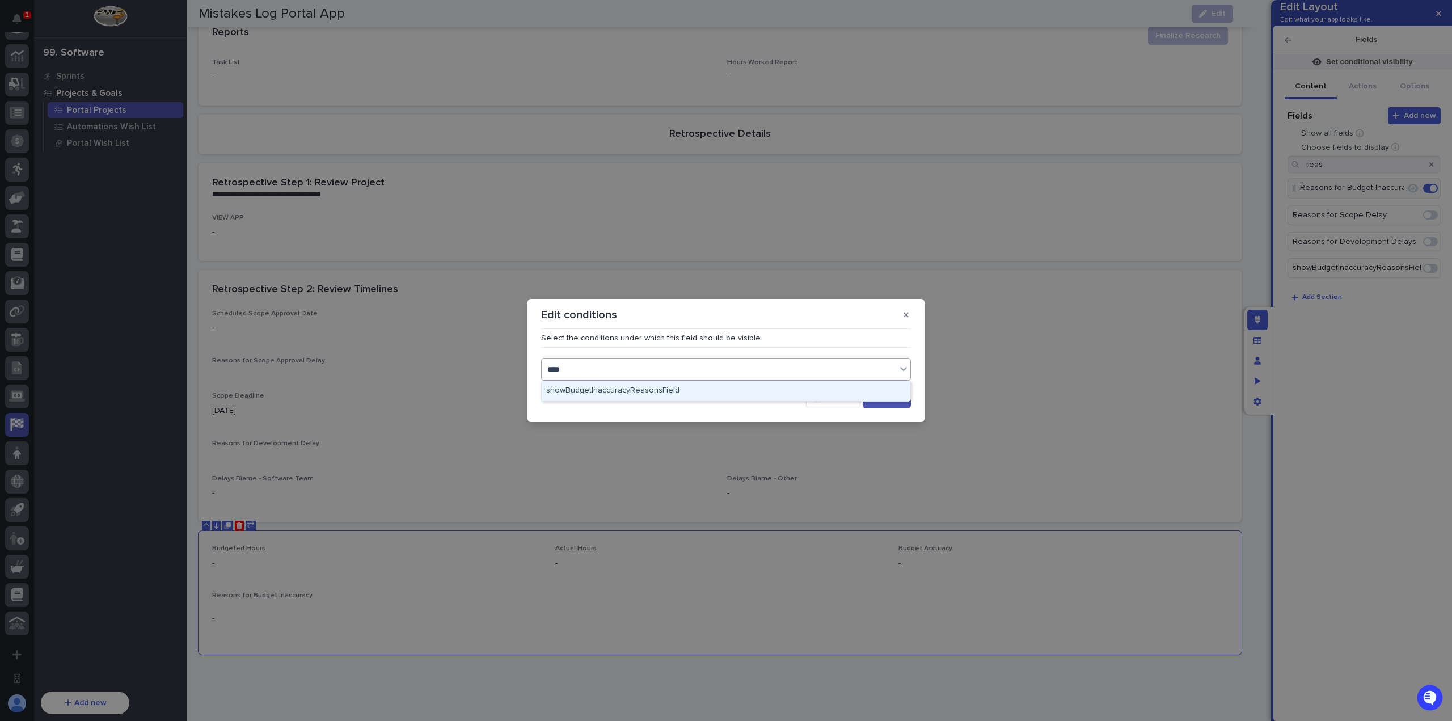
click at [704, 382] on div "showBudgetInaccuracyReasonsField" at bounding box center [726, 391] width 369 height 20
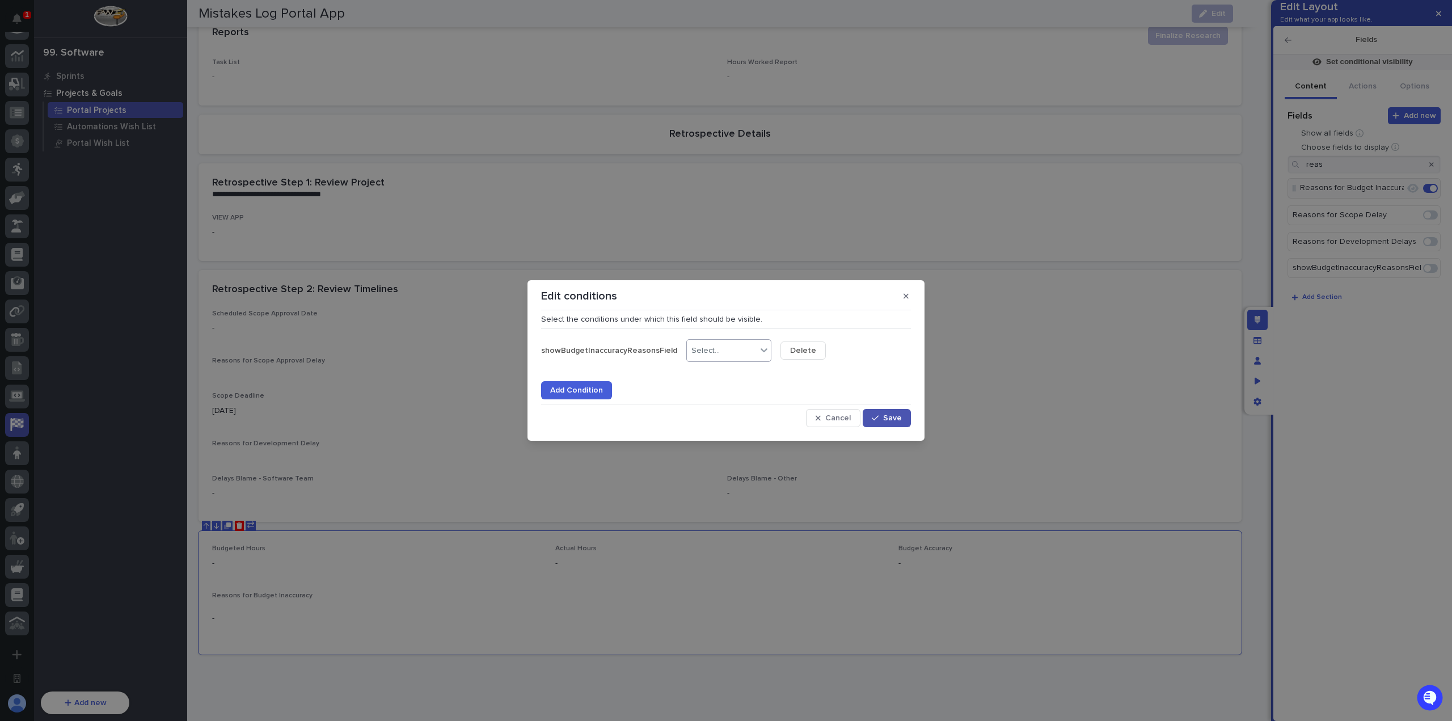
click at [691, 345] on div "Select..." at bounding box center [722, 351] width 70 height 16
drag, startPoint x: 713, startPoint y: 433, endPoint x: 743, endPoint y: 388, distance: 53.9
click at [713, 433] on div ">" at bounding box center [723, 432] width 84 height 20
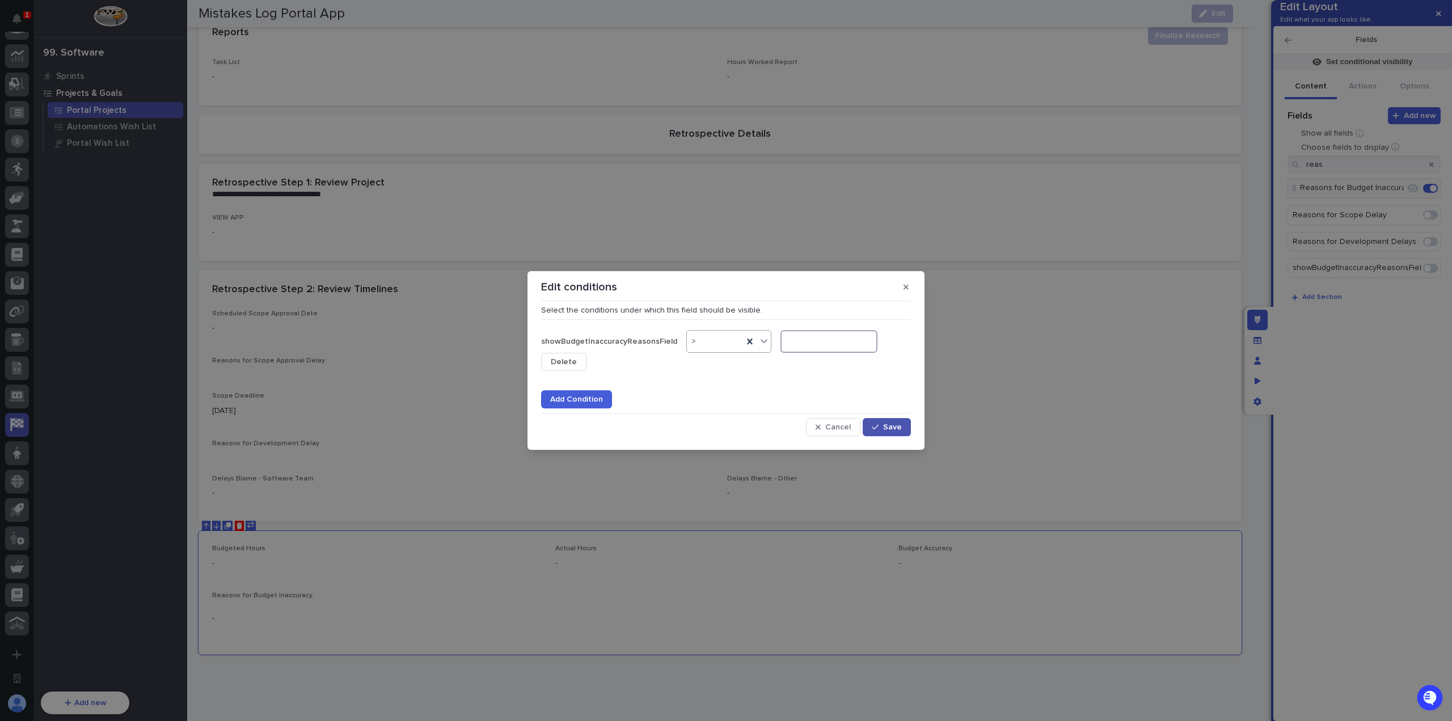
click at [799, 348] on input at bounding box center [828, 341] width 97 height 23
type input "0"
click at [888, 424] on span "Save" at bounding box center [892, 427] width 19 height 8
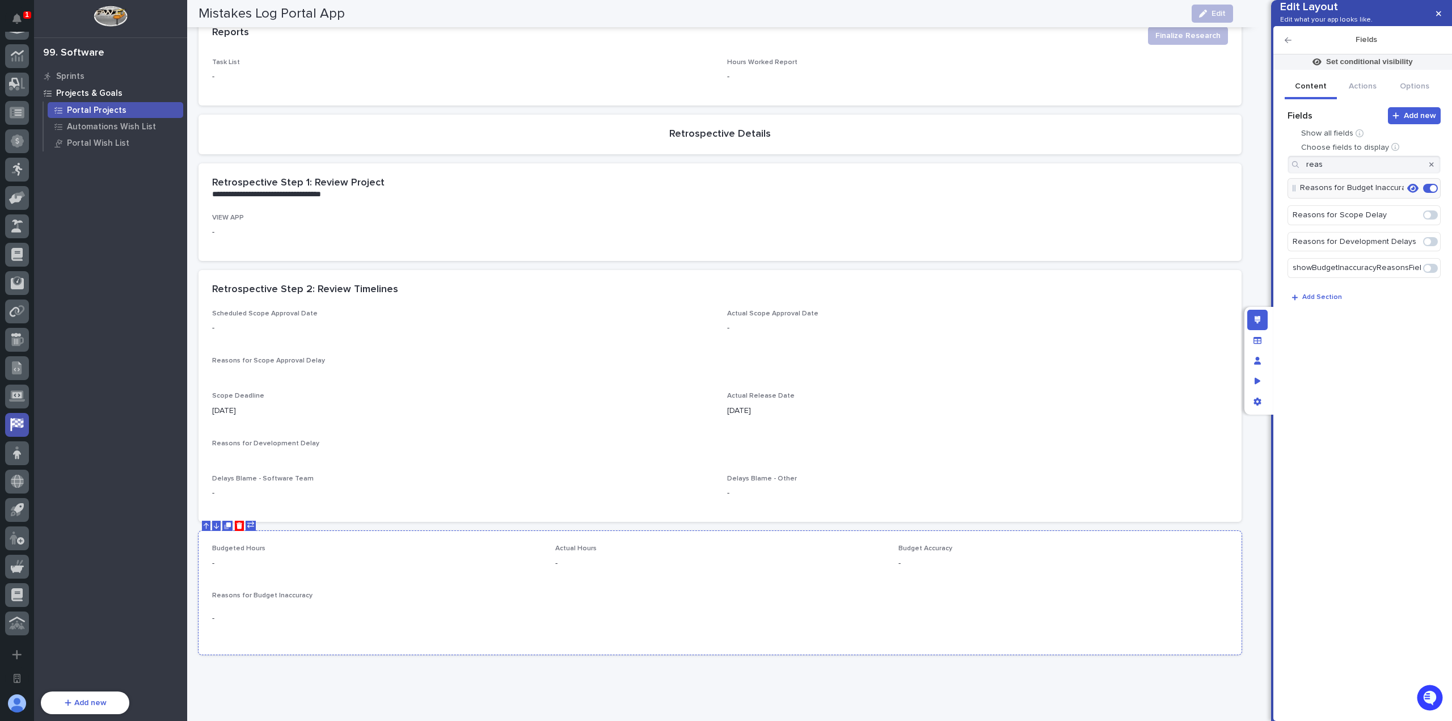
click at [530, 602] on div "Reasons for Budget Inaccuracy -" at bounding box center [376, 615] width 329 height 49
click at [1430, 168] on icon "button" at bounding box center [1431, 164] width 5 height 7
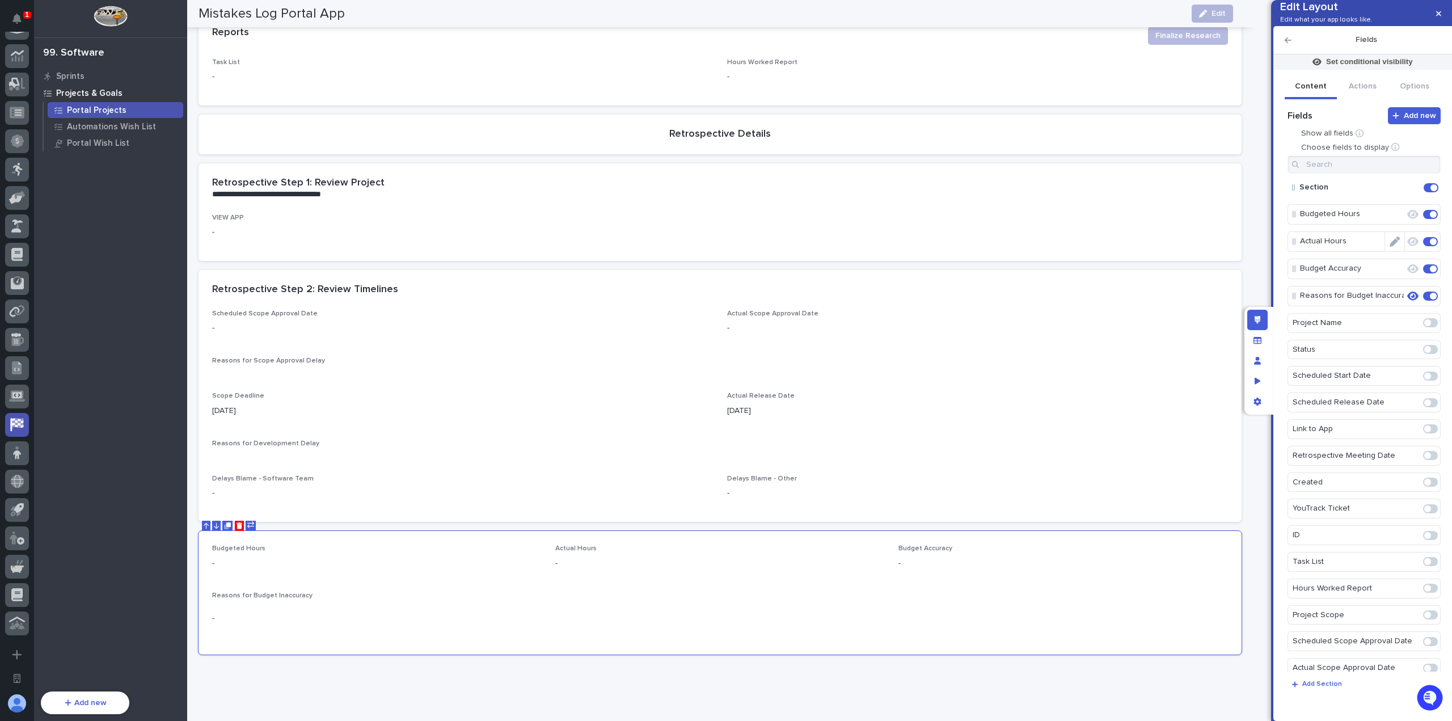
click at [1421, 193] on icon "Edit" at bounding box center [1421, 188] width 0 height 10
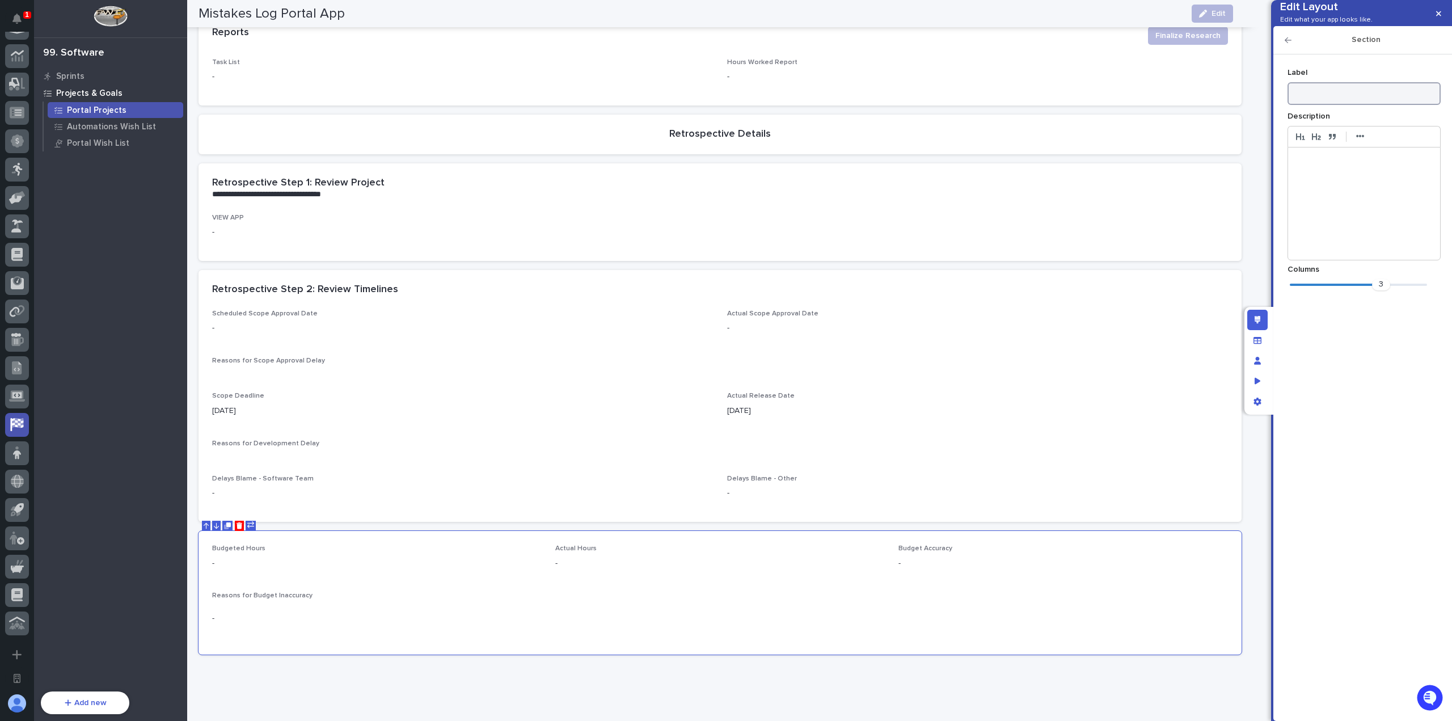
click at [1358, 105] on input at bounding box center [1363, 93] width 153 height 23
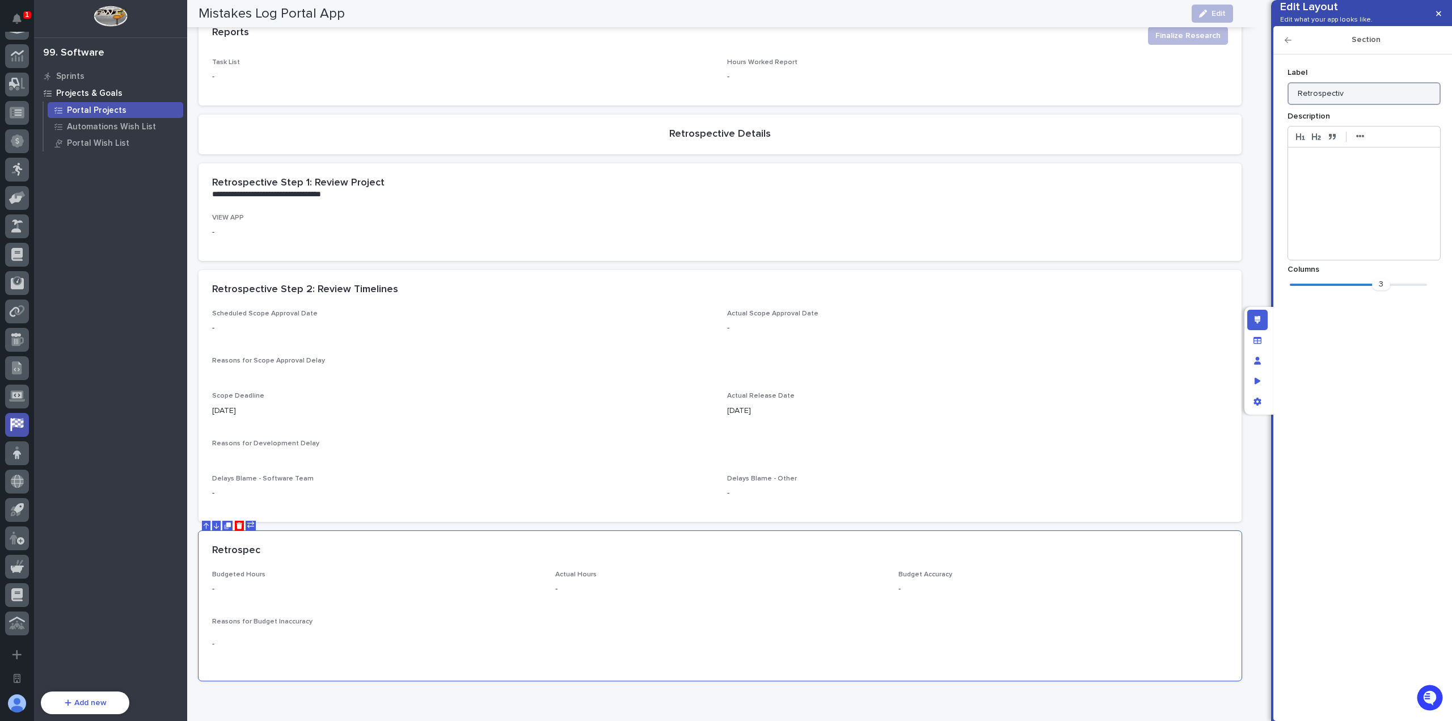
scroll to position [607, 0]
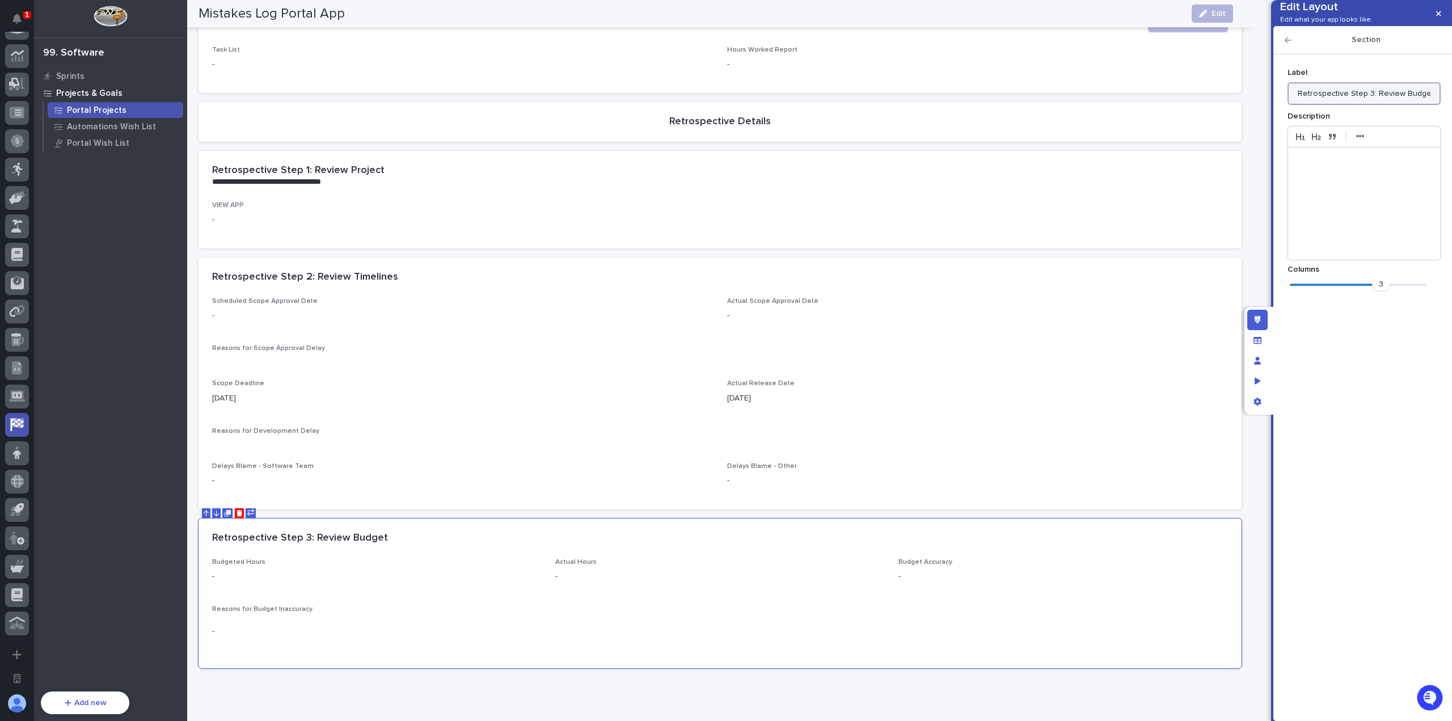
type input "Retrospective Step 3: Review Budget"
click at [1334, 206] on div at bounding box center [1364, 203] width 152 height 112
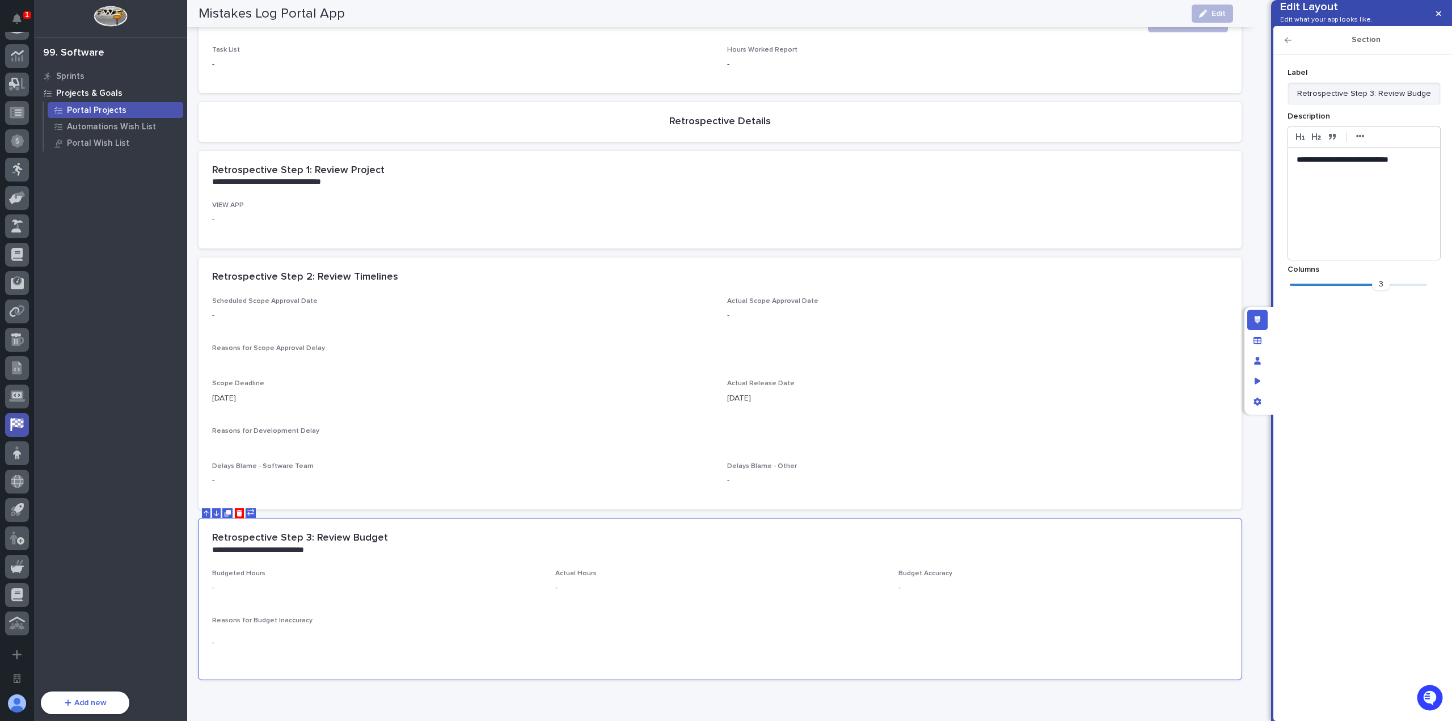
scroll to position [612, 0]
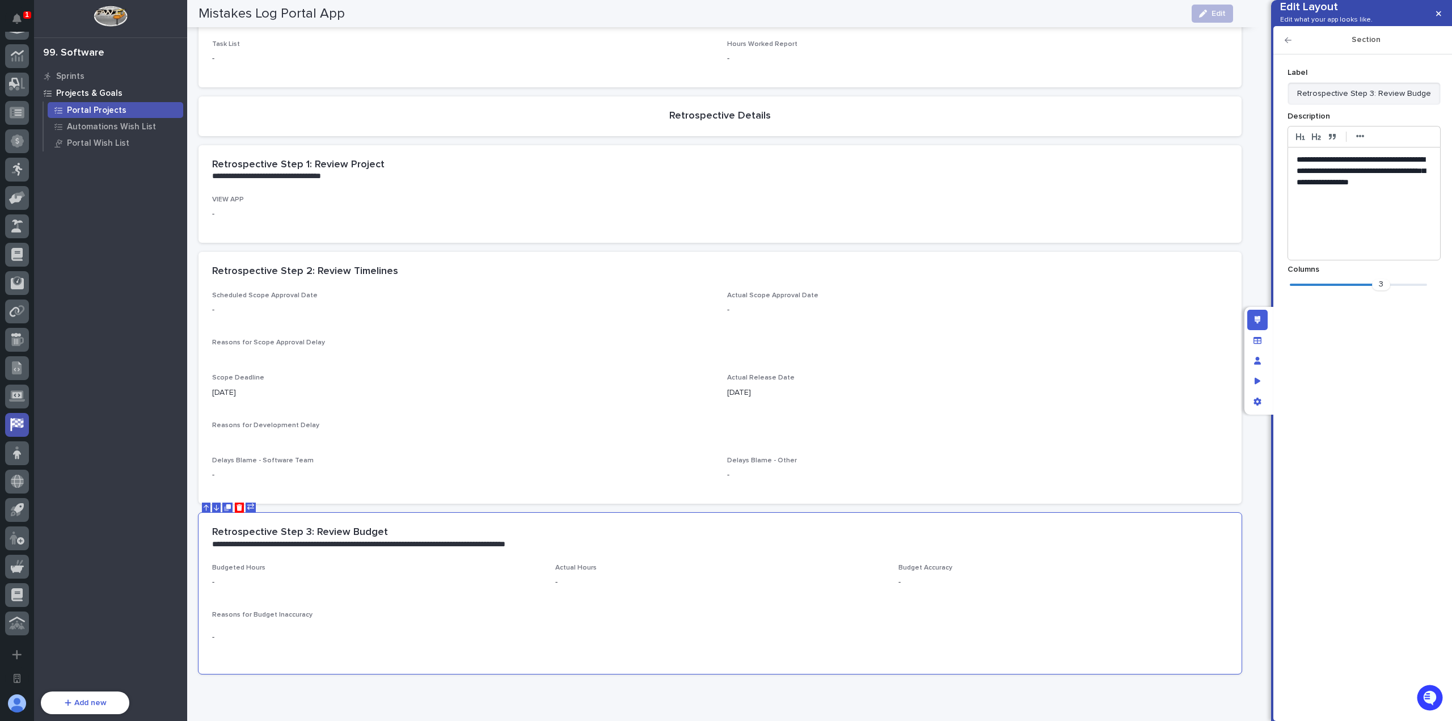
click at [1291, 44] on icon "button" at bounding box center [1287, 40] width 7 height 8
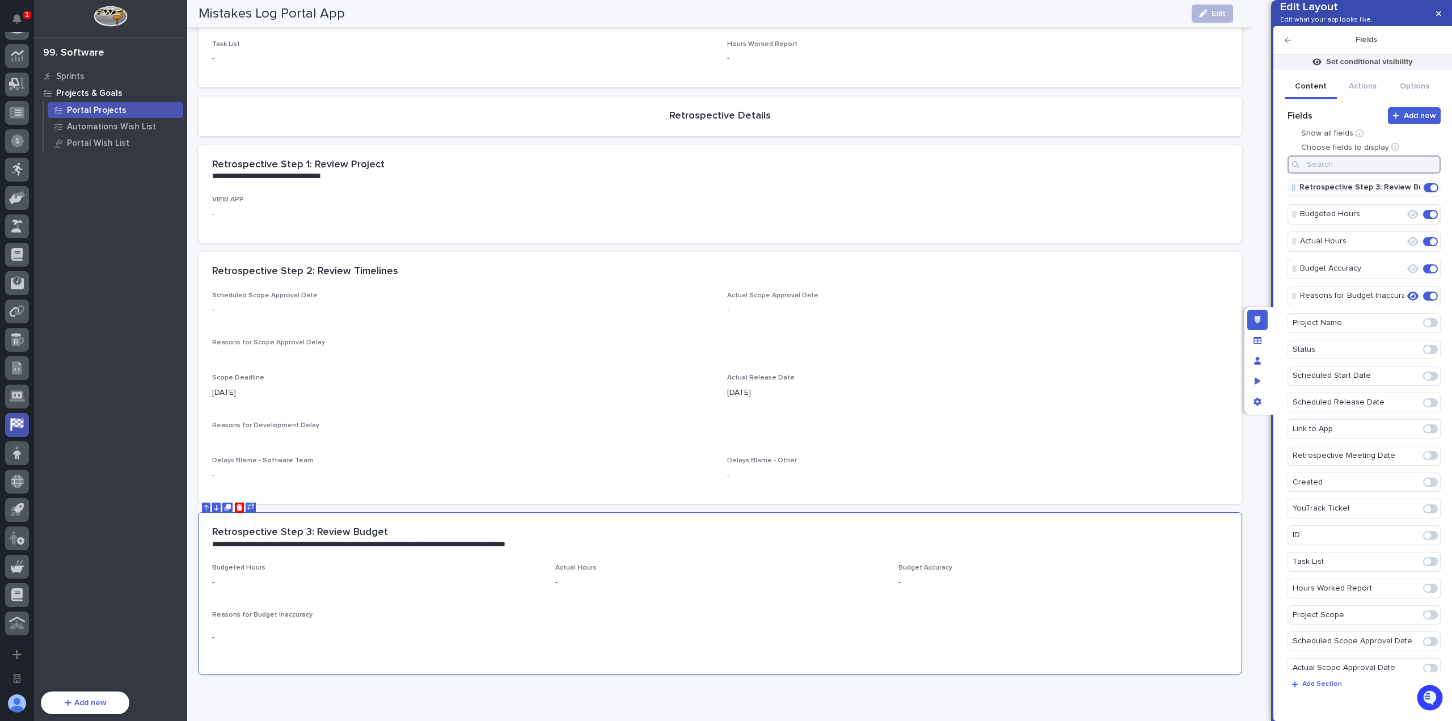
click at [1395, 174] on input at bounding box center [1363, 164] width 153 height 18
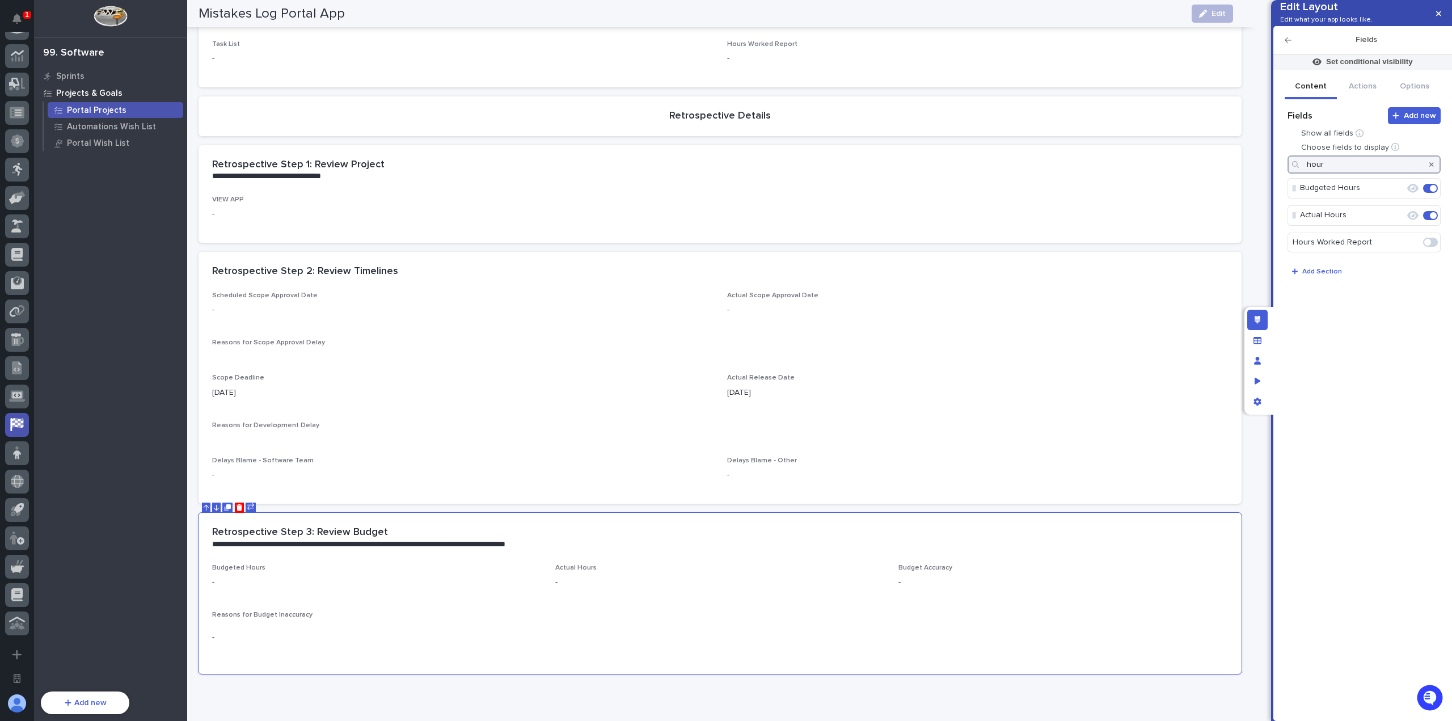
click at [1433, 247] on span at bounding box center [1430, 242] width 15 height 9
type input "hour"
click at [1435, 174] on div at bounding box center [1431, 164] width 18 height 18
click at [1434, 174] on div at bounding box center [1431, 164] width 18 height 18
click at [1432, 168] on icon "button" at bounding box center [1431, 164] width 5 height 7
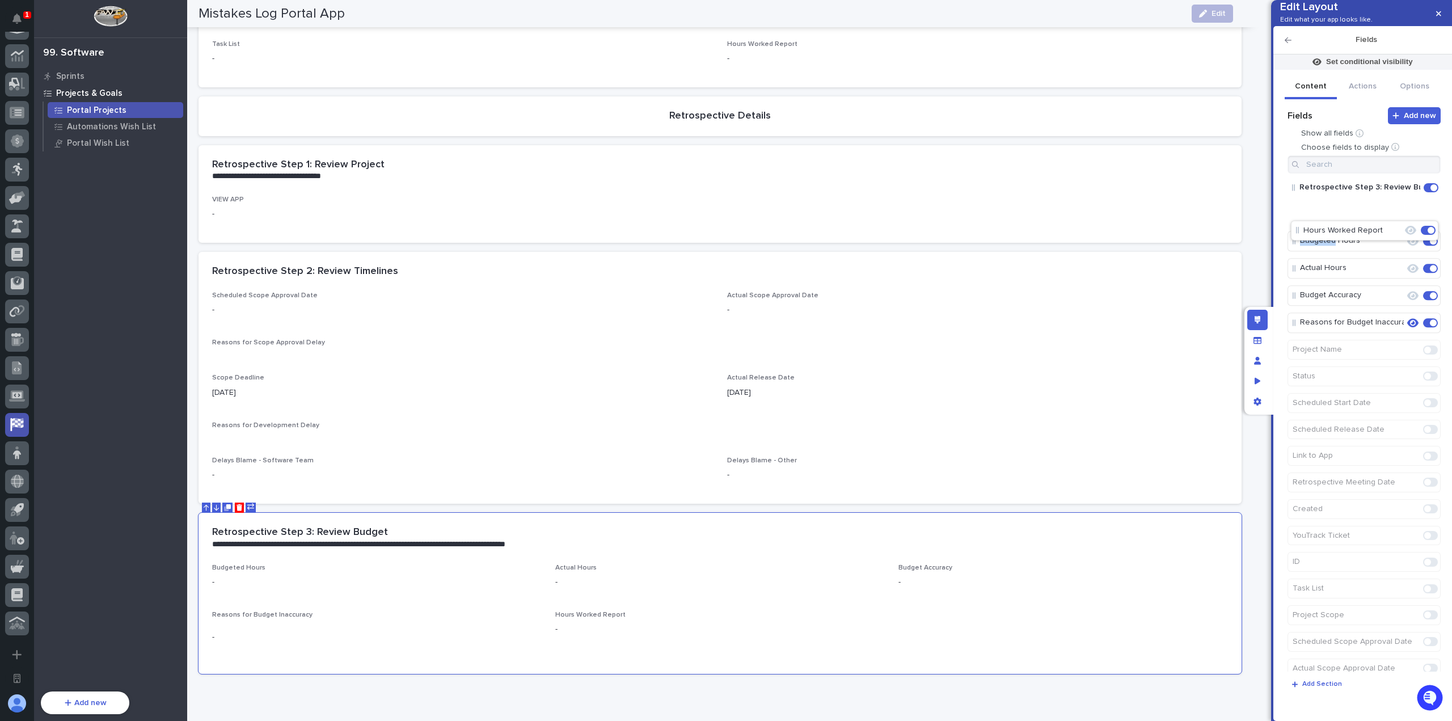
drag, startPoint x: 1301, startPoint y: 323, endPoint x: 1304, endPoint y: 227, distance: 95.3
click at [1393, 219] on icon "Edit" at bounding box center [1394, 214] width 10 height 10
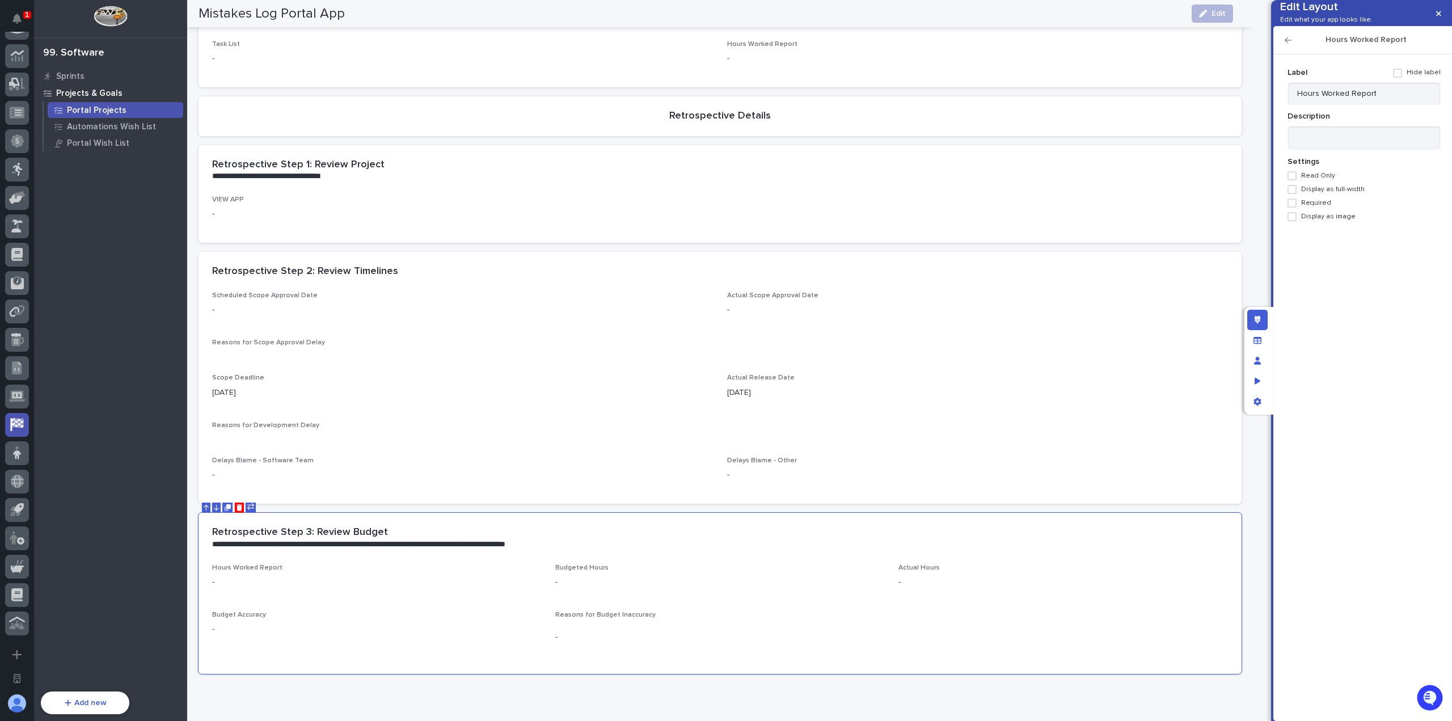
drag, startPoint x: 1321, startPoint y: 208, endPoint x: 1325, endPoint y: 219, distance: 12.0
click at [1321, 193] on span "Display as full-width" at bounding box center [1333, 189] width 64 height 8
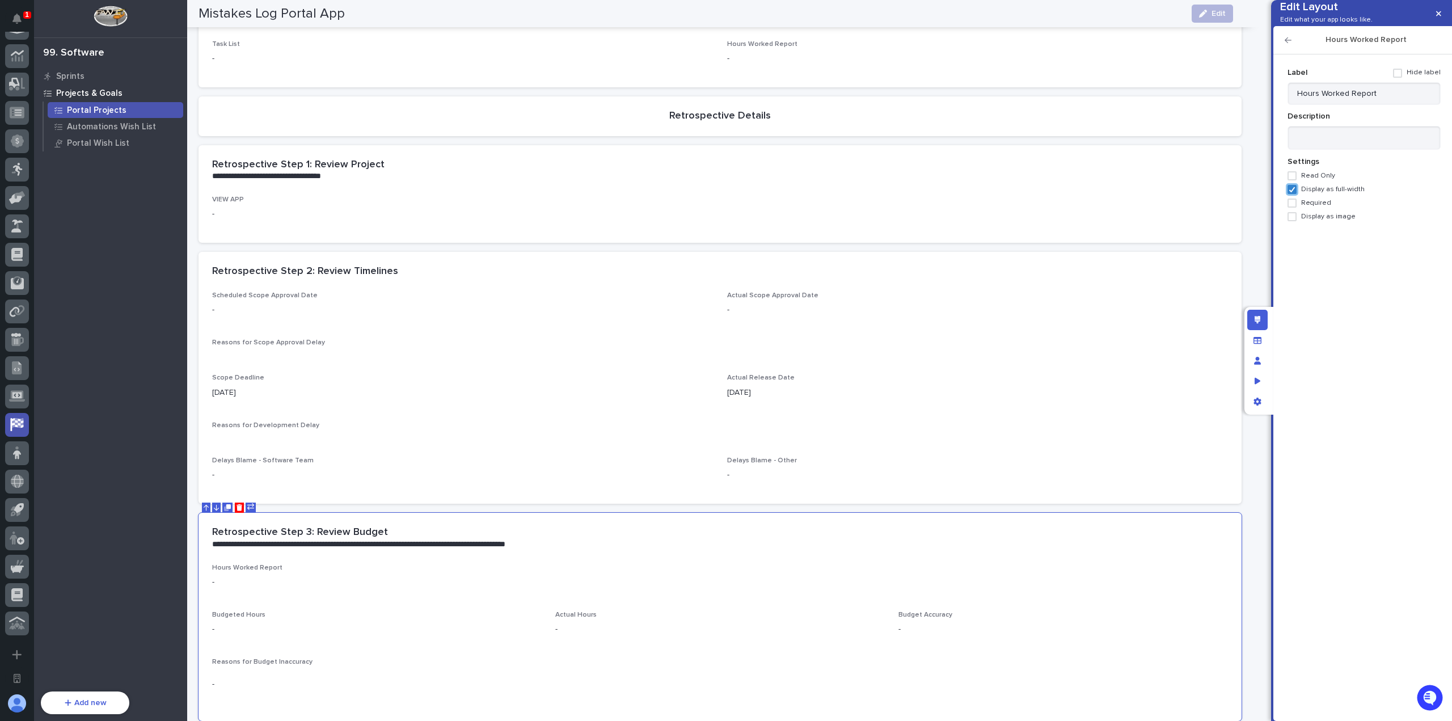
scroll to position [636, 0]
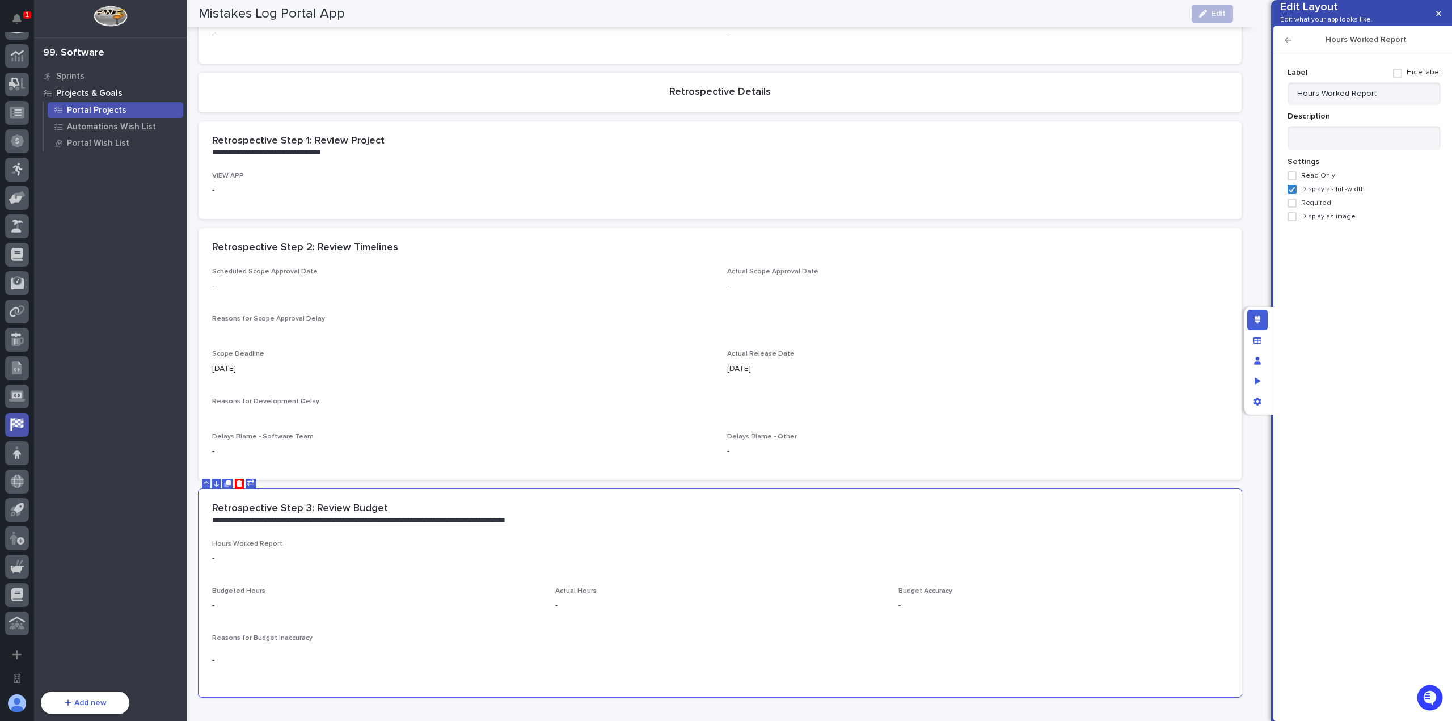
click at [1288, 43] on icon "button" at bounding box center [1287, 40] width 7 height 6
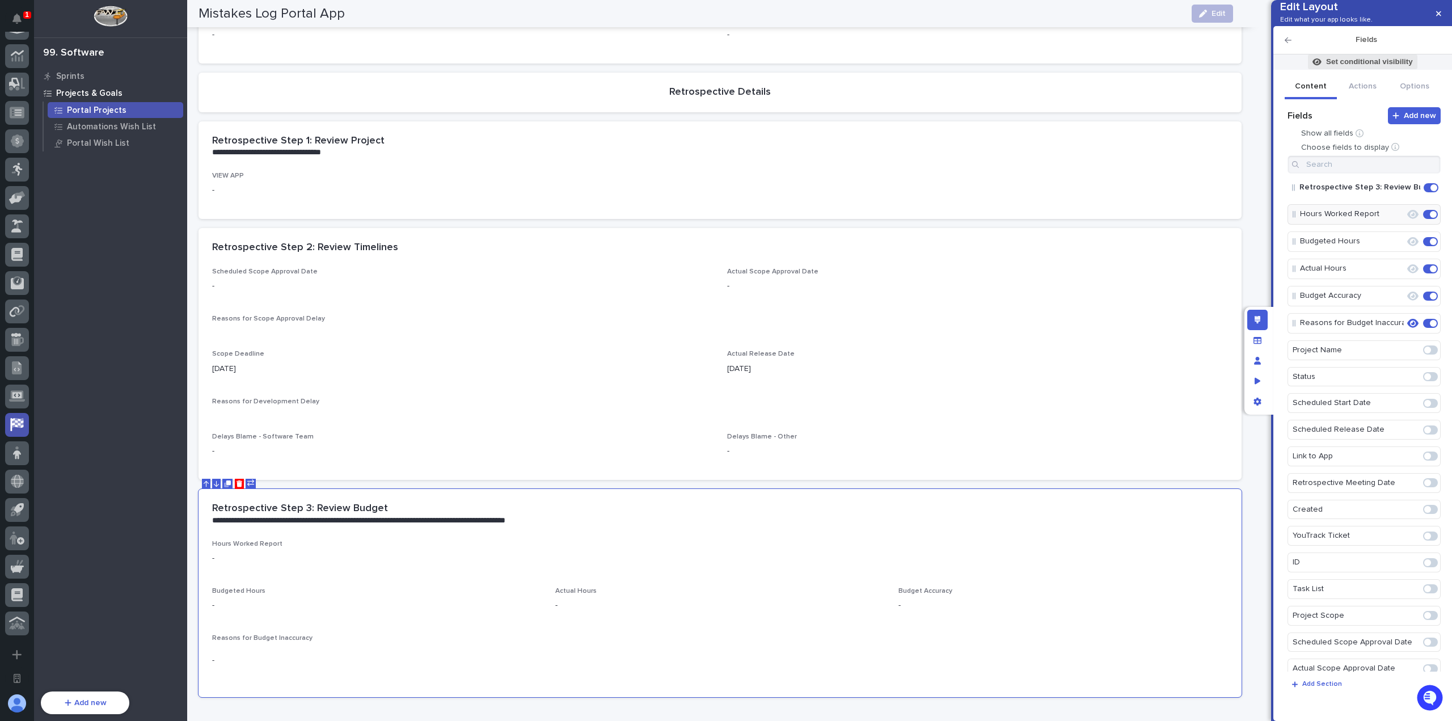
click at [1401, 67] on p "Set conditional visibility" at bounding box center [1369, 62] width 87 height 10
click at [1317, 150] on span "Add Filter" at bounding box center [1302, 153] width 36 height 8
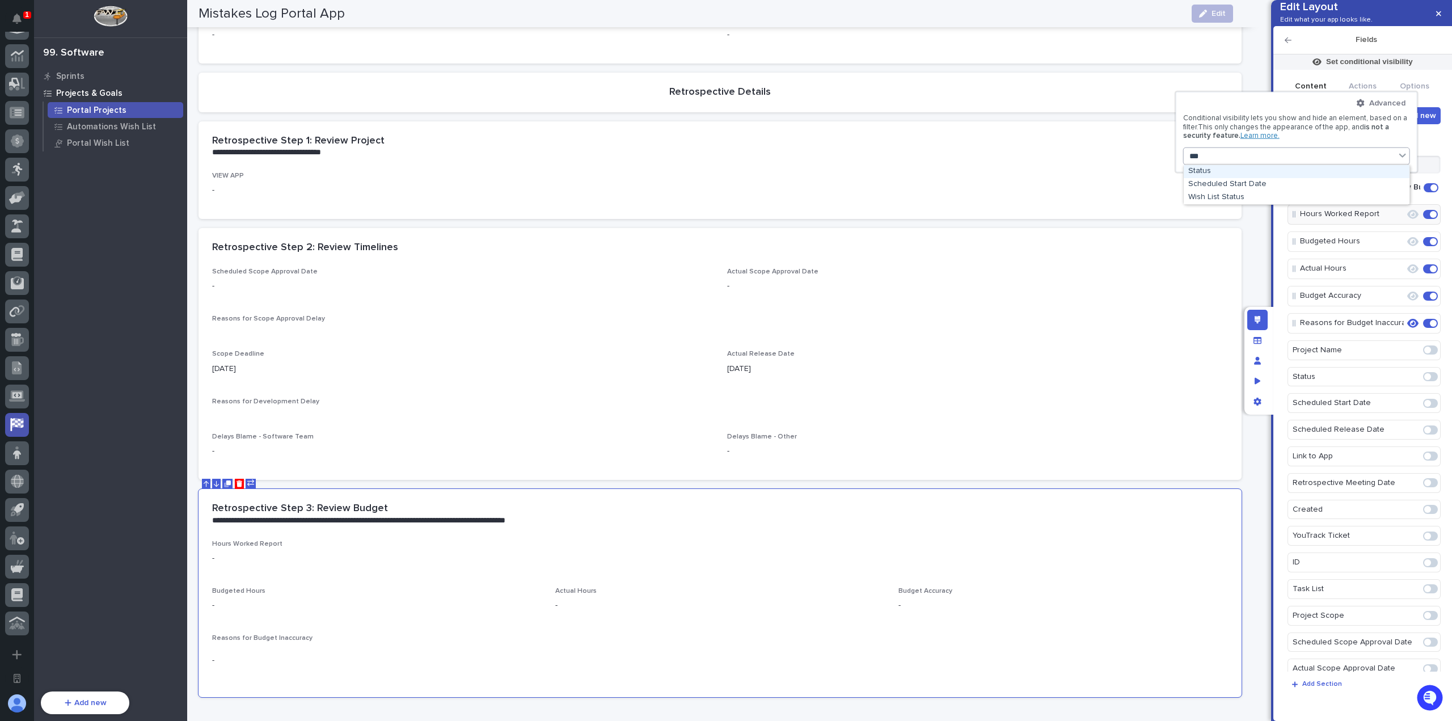
type input "****"
drag, startPoint x: 1269, startPoint y: 177, endPoint x: 1268, endPoint y: 171, distance: 6.3
click at [1268, 171] on div "Status" at bounding box center [1296, 171] width 226 height 13
click at [1262, 181] on button "is" at bounding box center [1296, 184] width 218 height 22
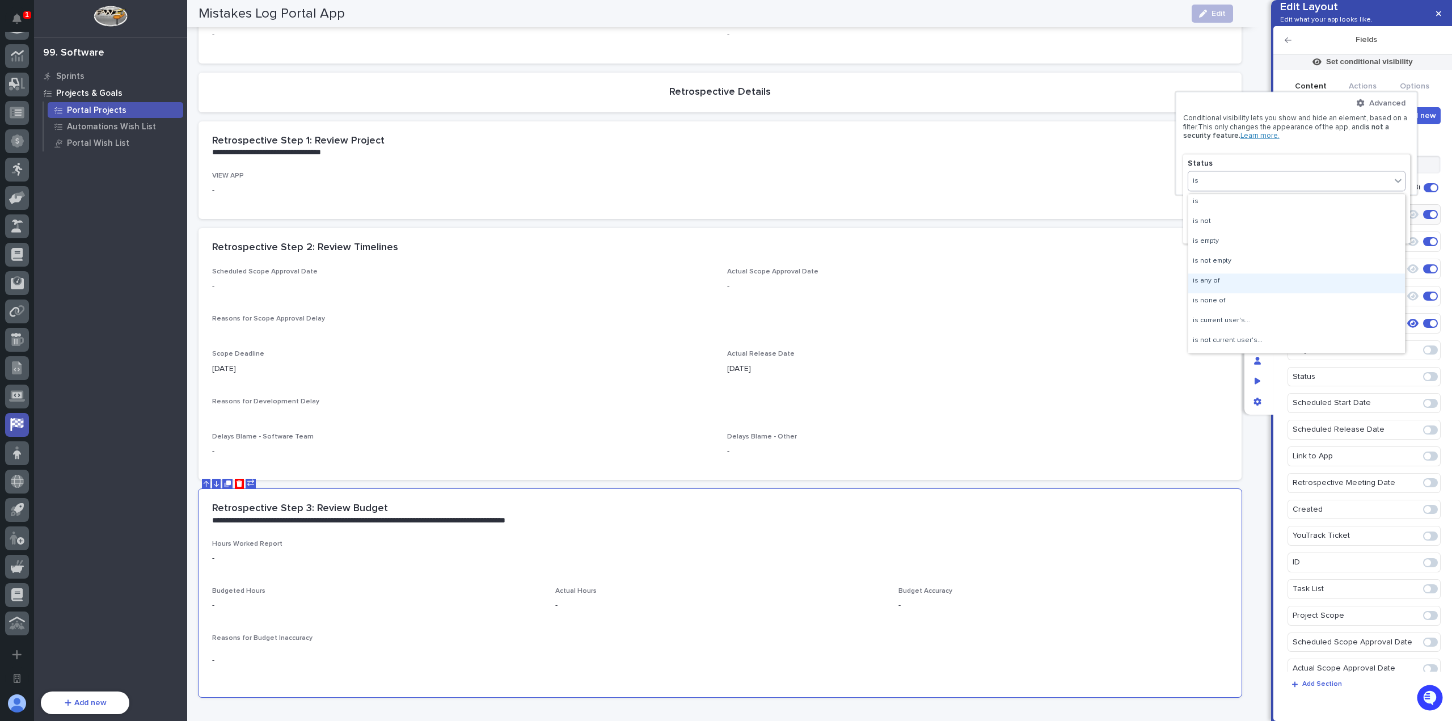
click at [1236, 282] on div "is any of" at bounding box center [1296, 283] width 217 height 20
click at [1252, 209] on div "Select..." at bounding box center [1289, 205] width 202 height 16
click at [1254, 276] on div "Retrospective Complete" at bounding box center [1296, 273] width 217 height 13
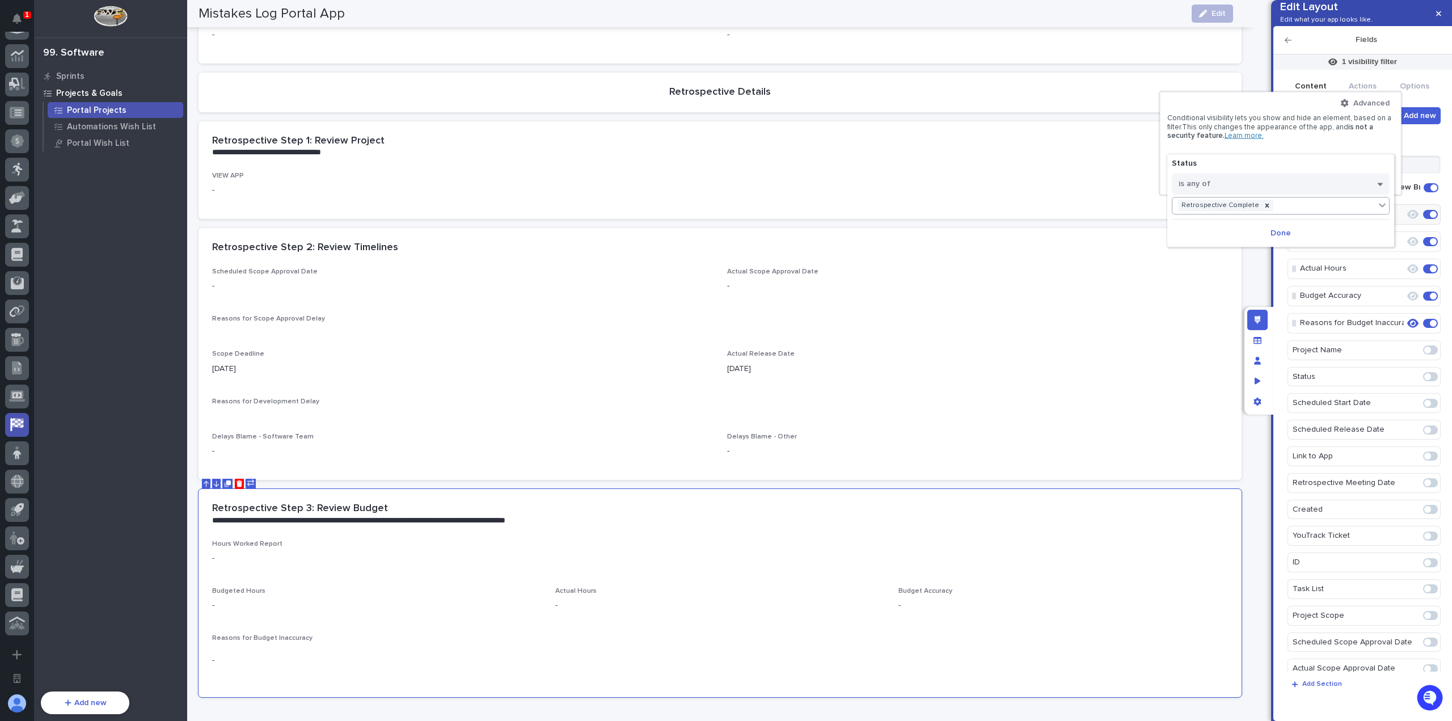
click at [1296, 206] on div "Retrospective Complete" at bounding box center [1273, 205] width 202 height 16
click at [1267, 258] on div "Research Complete" at bounding box center [1280, 260] width 217 height 13
click at [1292, 235] on button "Done" at bounding box center [1281, 233] width 218 height 18
click at [1254, 242] on div at bounding box center [726, 360] width 1452 height 721
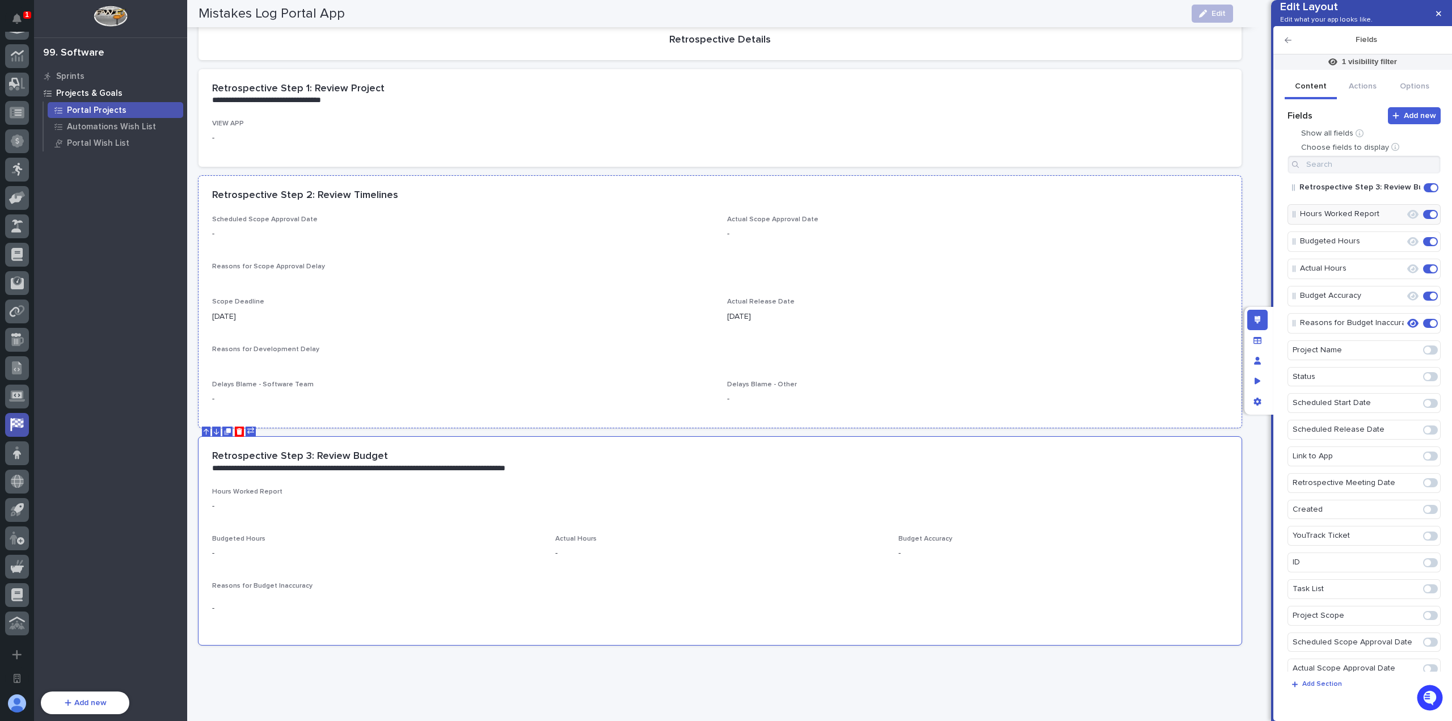
scroll to position [693, 0]
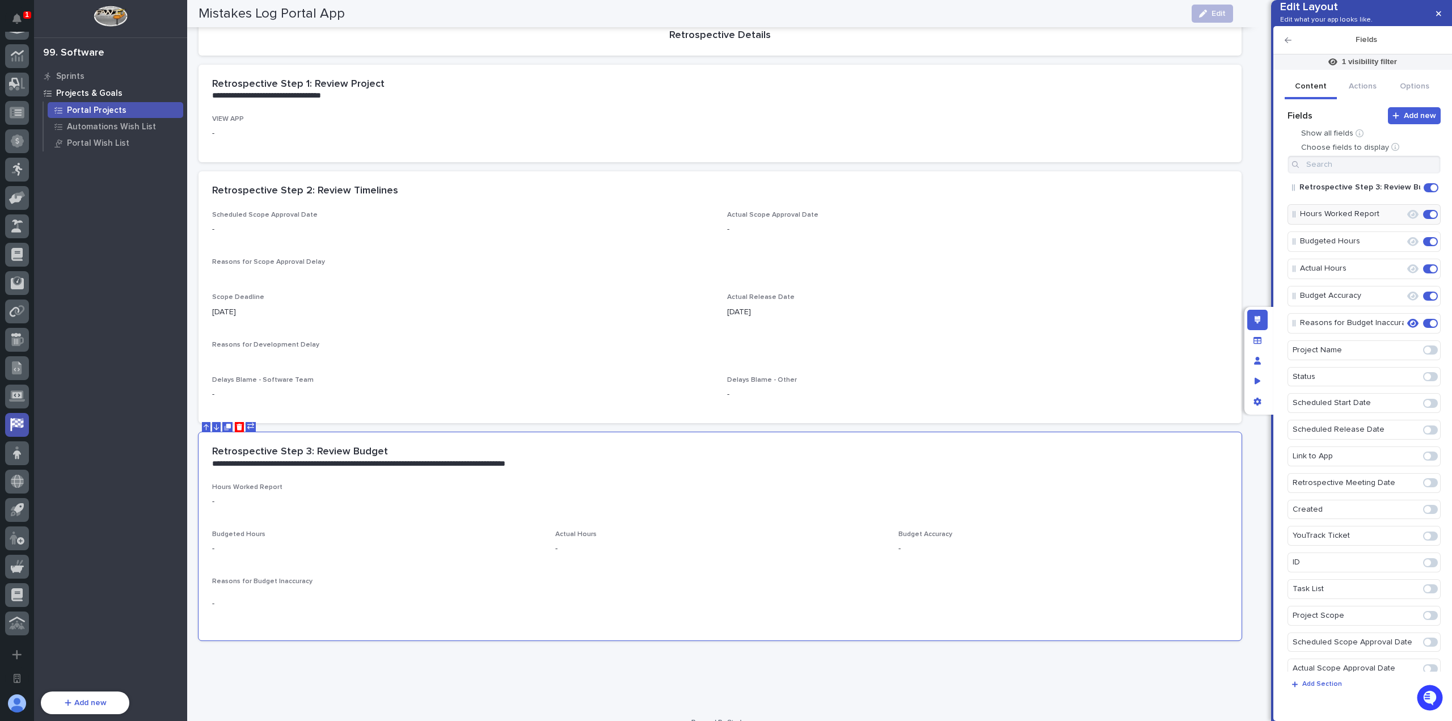
click at [1248, 278] on div "1 Workspaces PWI Portal My Settings Log Out 99. Software Sprints Projects & Goa…" at bounding box center [735, 22] width 1097 height 1431
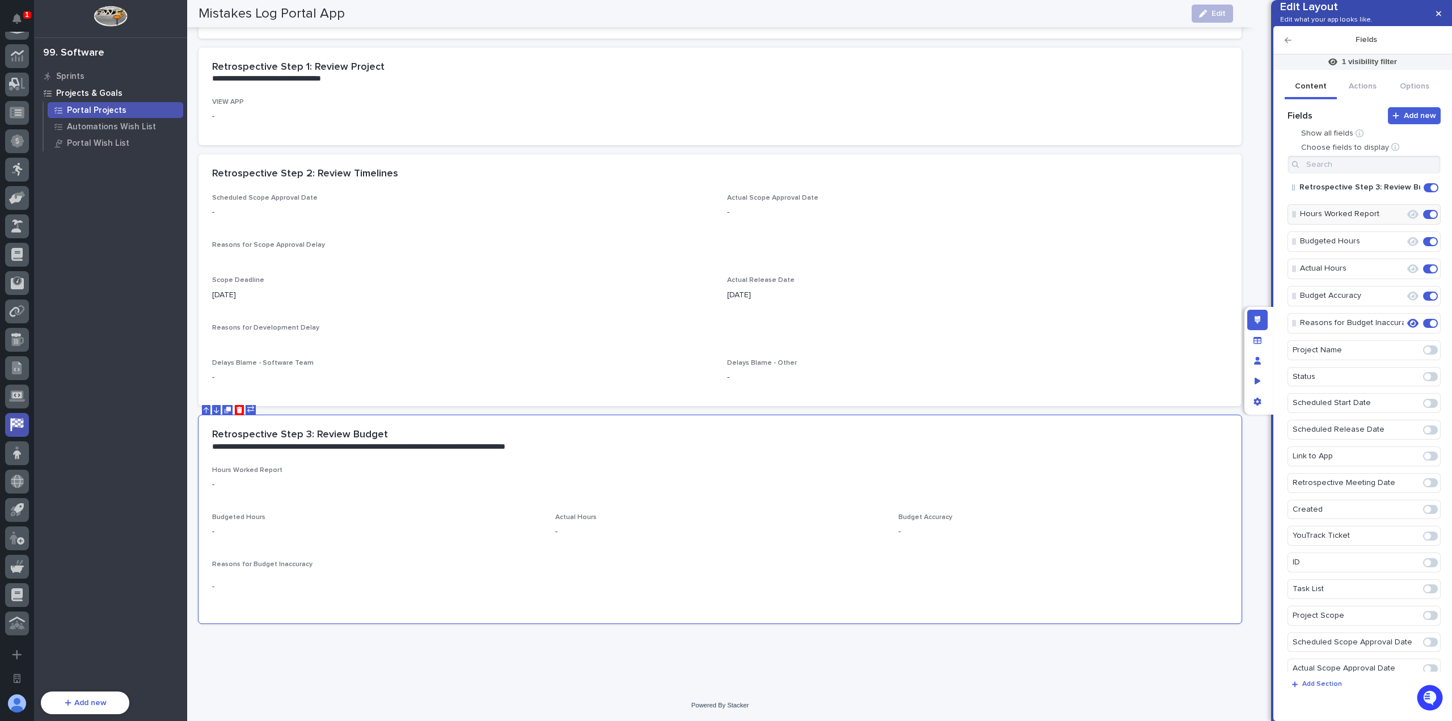
click at [1289, 44] on icon "button" at bounding box center [1287, 40] width 7 height 8
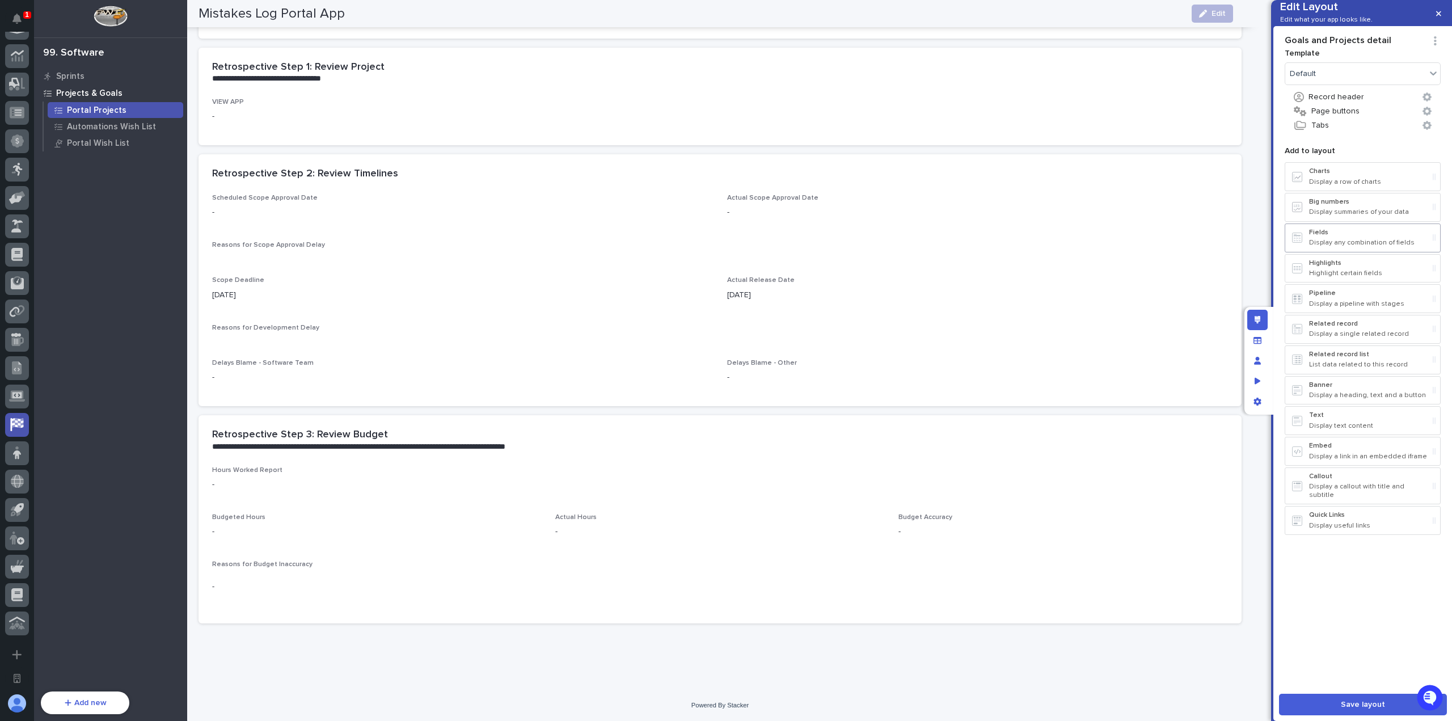
drag, startPoint x: 1354, startPoint y: 251, endPoint x: 1054, endPoint y: 483, distance: 379.3
click at [1354, 236] on p "Fields" at bounding box center [1368, 233] width 119 height 8
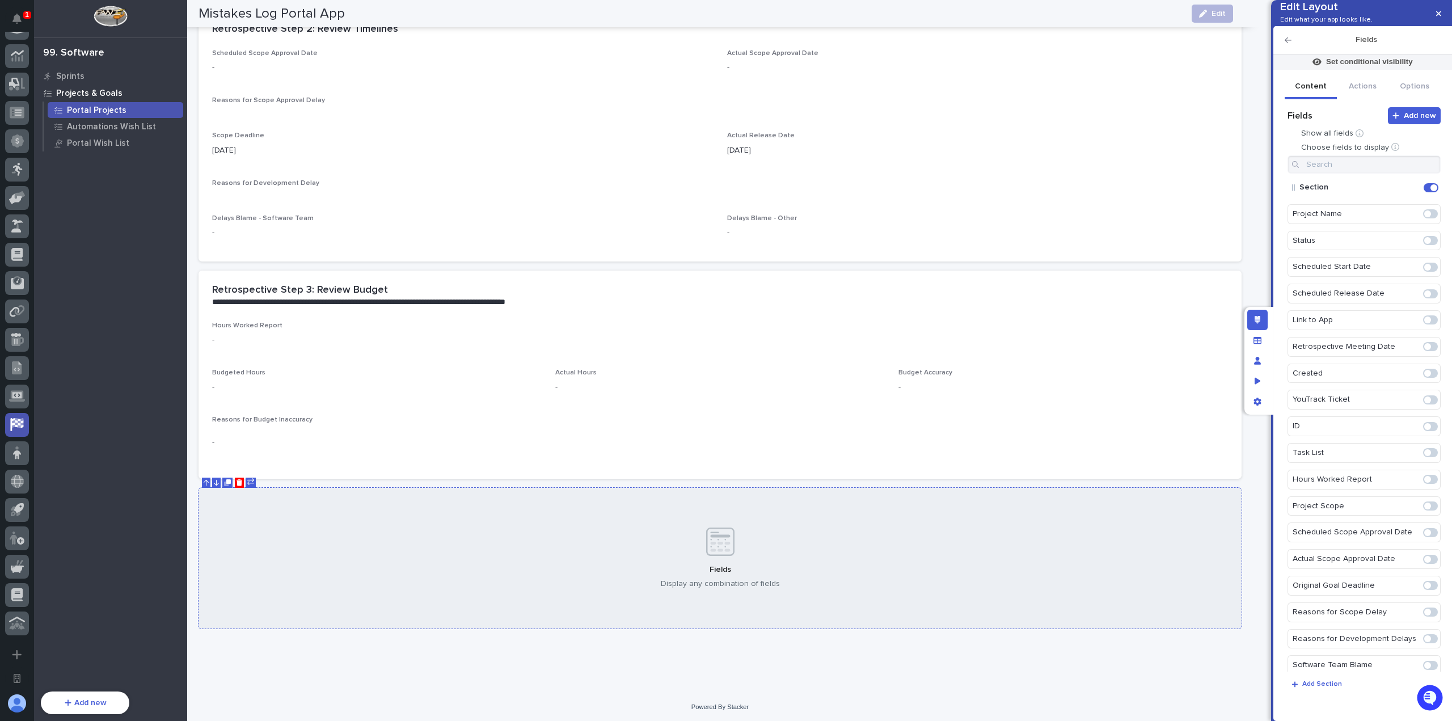
scroll to position [856, 0]
click at [1379, 174] on input at bounding box center [1363, 164] width 153 height 18
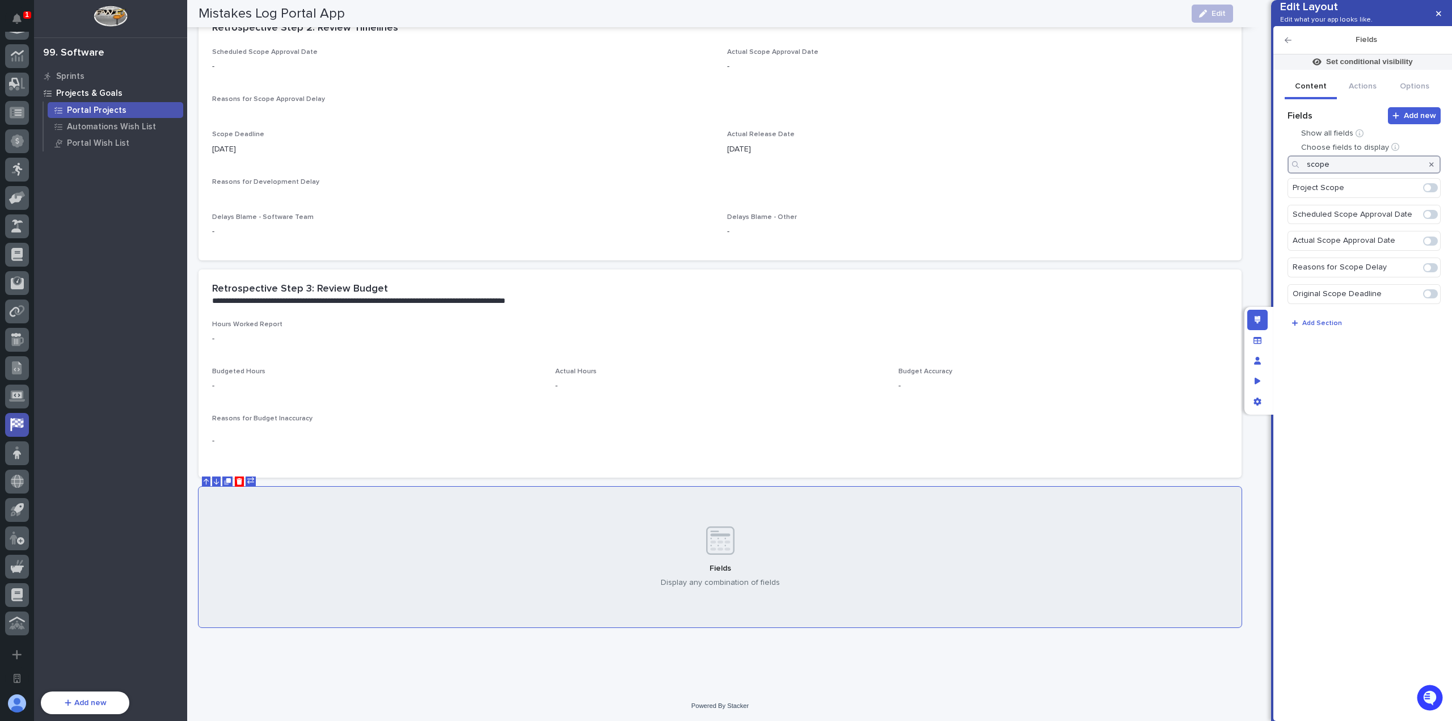
click at [1428, 191] on span at bounding box center [1427, 187] width 7 height 7
type input "scope"
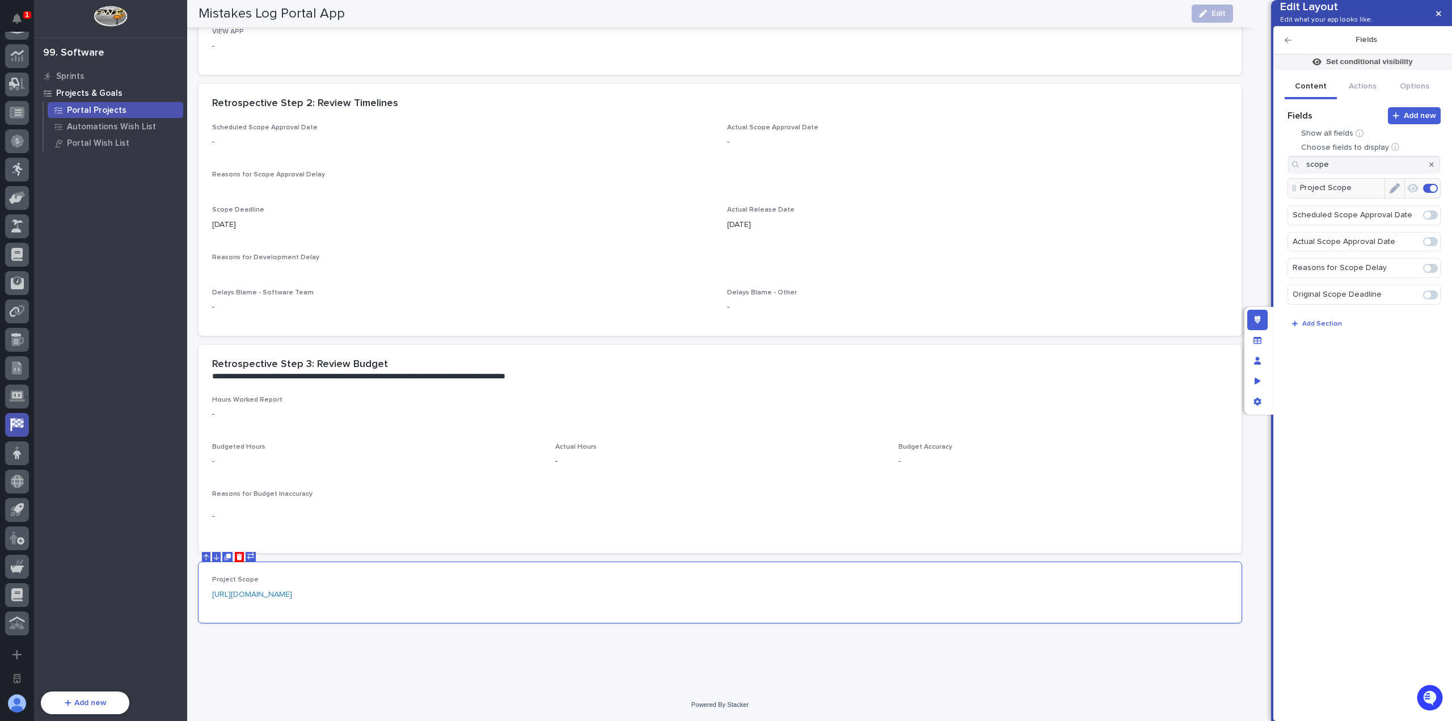
scroll to position [779, 0]
click at [1400, 193] on icon "Edit" at bounding box center [1394, 188] width 10 height 10
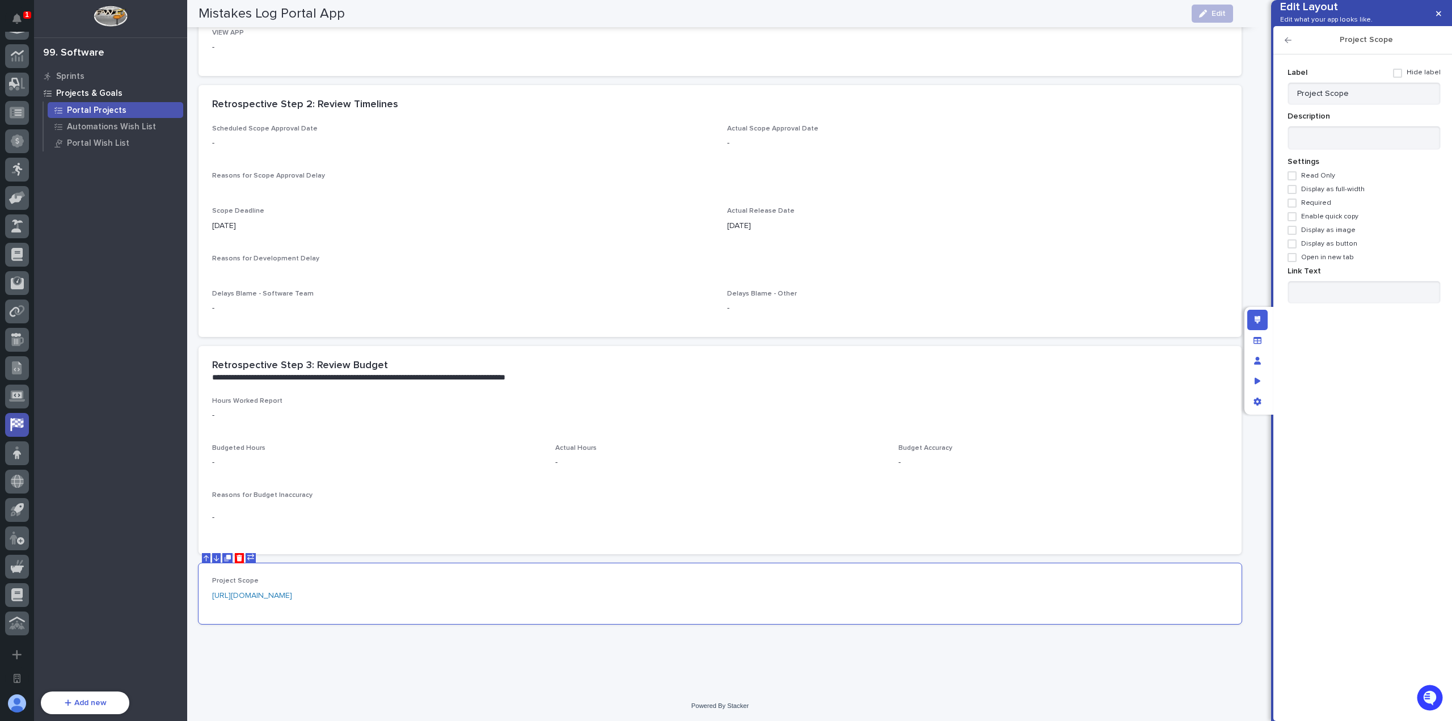
click at [1317, 248] on span "Display as button" at bounding box center [1329, 244] width 56 height 8
click at [1317, 261] on span "Open in new tab" at bounding box center [1327, 257] width 53 height 8
click at [1324, 299] on input at bounding box center [1363, 292] width 153 height 23
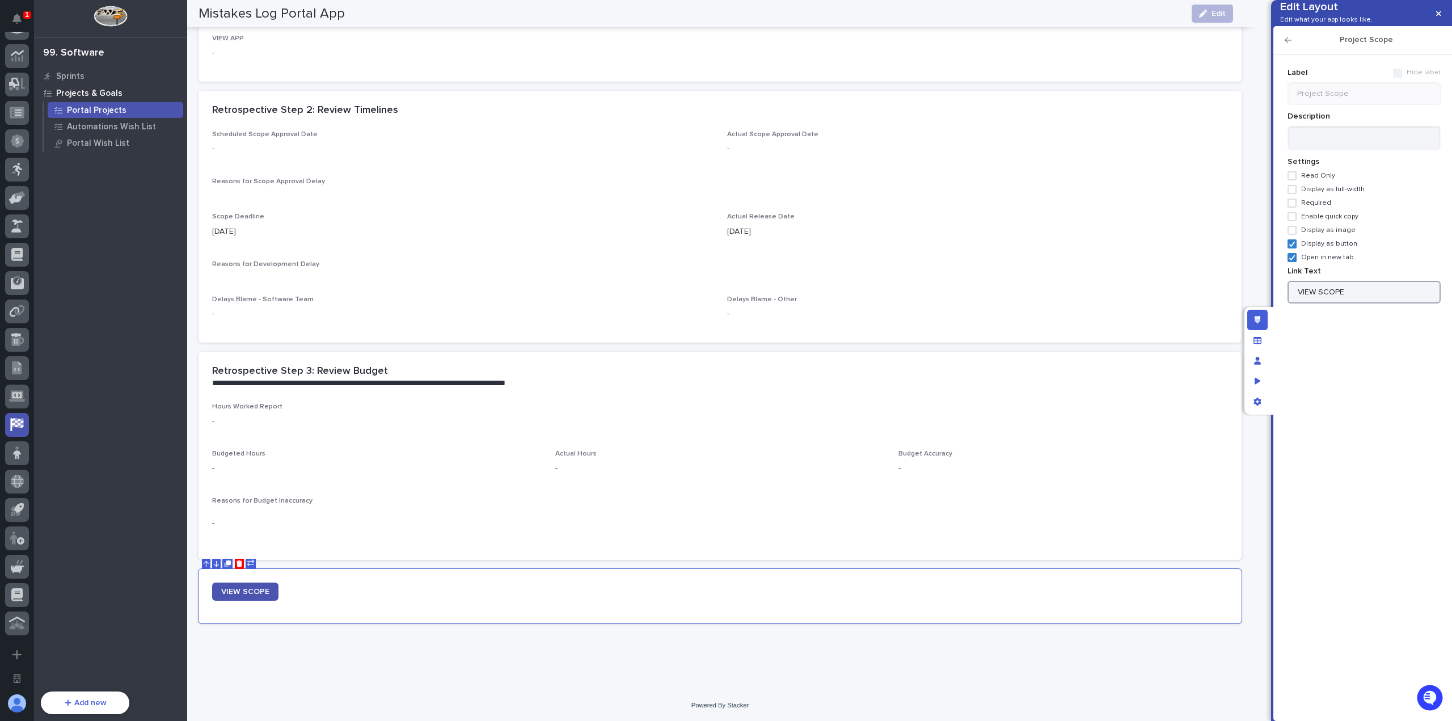
type input "VIEW SCOPE"
click at [1287, 54] on div "Project Scope" at bounding box center [1362, 40] width 179 height 28
click at [1288, 44] on icon "button" at bounding box center [1287, 40] width 7 height 8
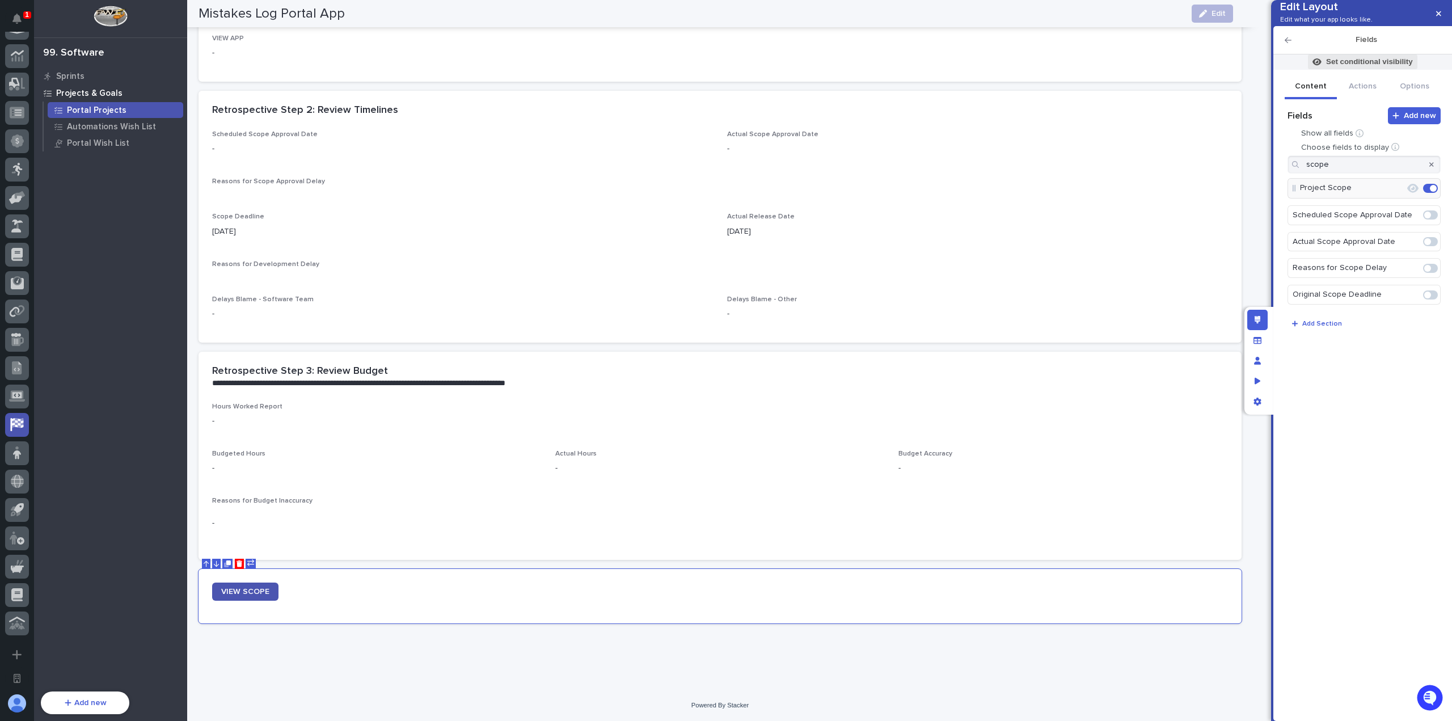
click at [1364, 67] on p "Set conditional visibility" at bounding box center [1369, 62] width 87 height 10
click at [1269, 159] on button "Add Filter" at bounding box center [1296, 153] width 227 height 12
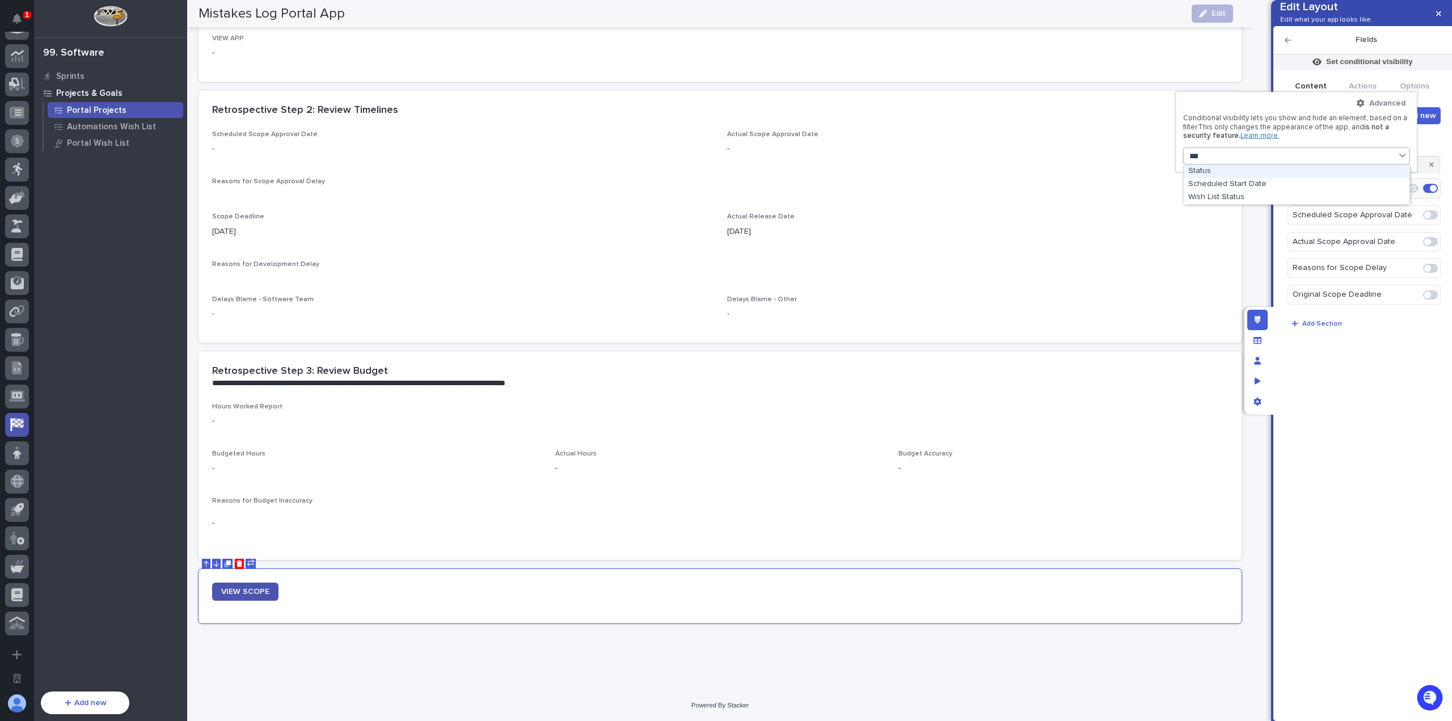
type input "****"
click at [1265, 173] on div "Status" at bounding box center [1296, 171] width 226 height 13
click at [1269, 180] on button "is" at bounding box center [1296, 184] width 218 height 22
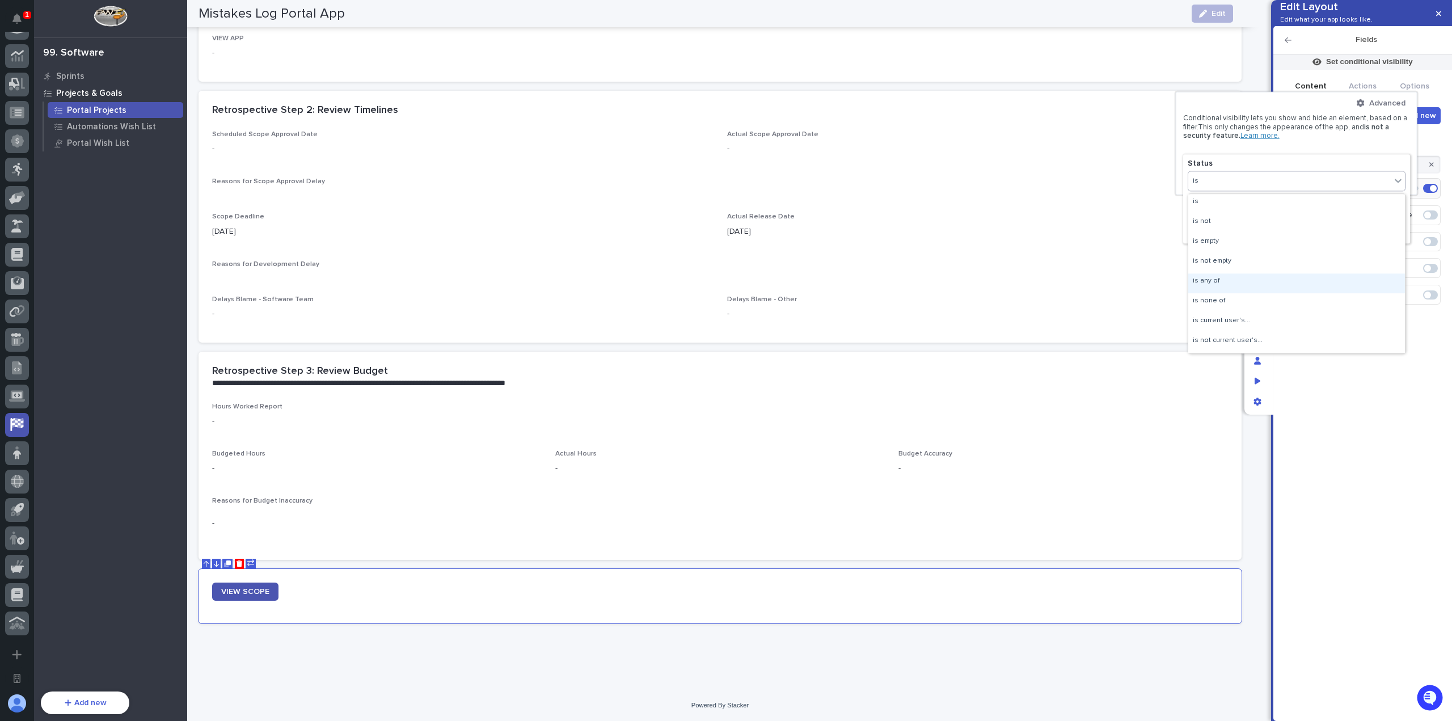
click at [1262, 284] on div "is any of" at bounding box center [1296, 283] width 217 height 20
click at [1263, 210] on div "Select..." at bounding box center [1289, 205] width 202 height 16
drag, startPoint x: 1263, startPoint y: 226, endPoint x: 1266, endPoint y: 264, distance: 37.5
click at [1264, 268] on div "Retrospective Complete" at bounding box center [1296, 273] width 217 height 13
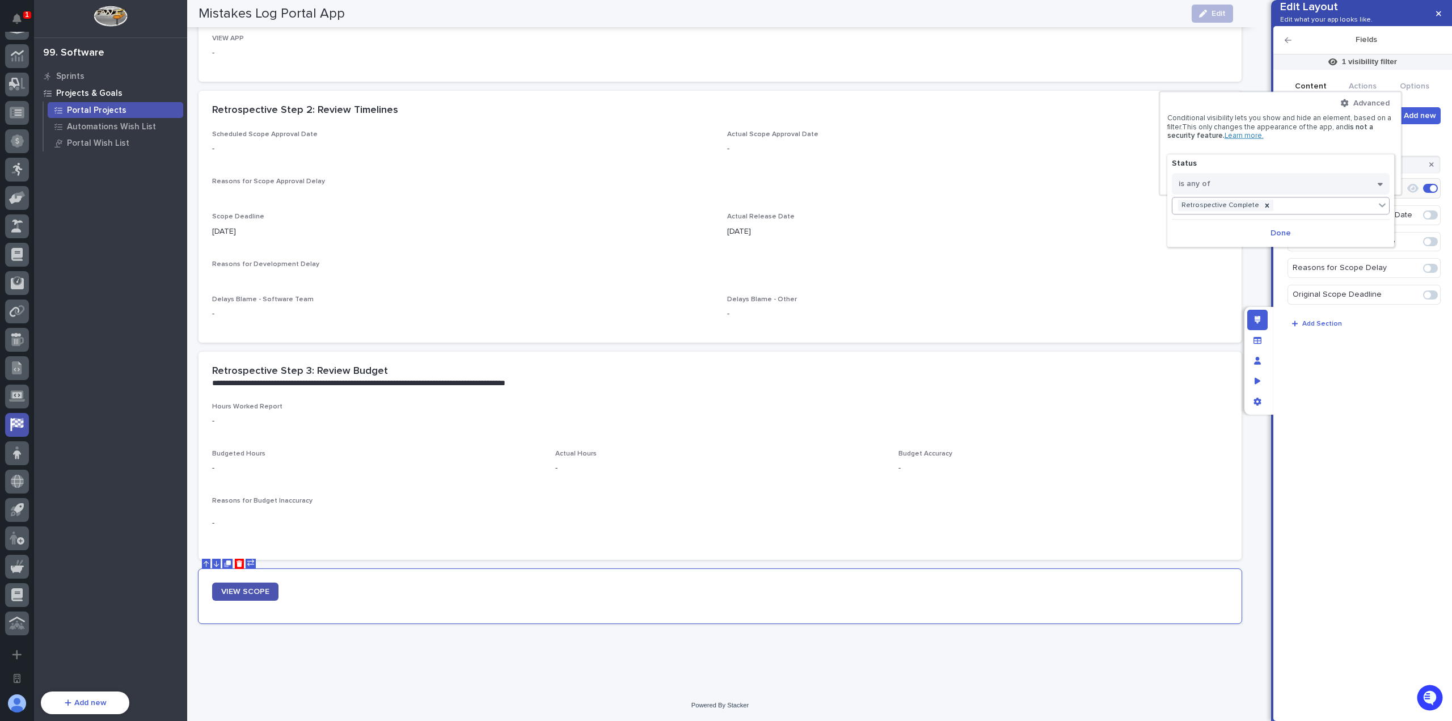
click at [1301, 202] on div "Retrospective Complete" at bounding box center [1273, 205] width 202 height 16
click at [1284, 270] on div "Retrospective Not Needed" at bounding box center [1280, 273] width 217 height 13
click at [1347, 401] on div at bounding box center [726, 360] width 1452 height 721
click at [1280, 215] on icon at bounding box center [1277, 219] width 8 height 8
click at [1305, 208] on div "Retrospective Complete" at bounding box center [1274, 201] width 202 height 16
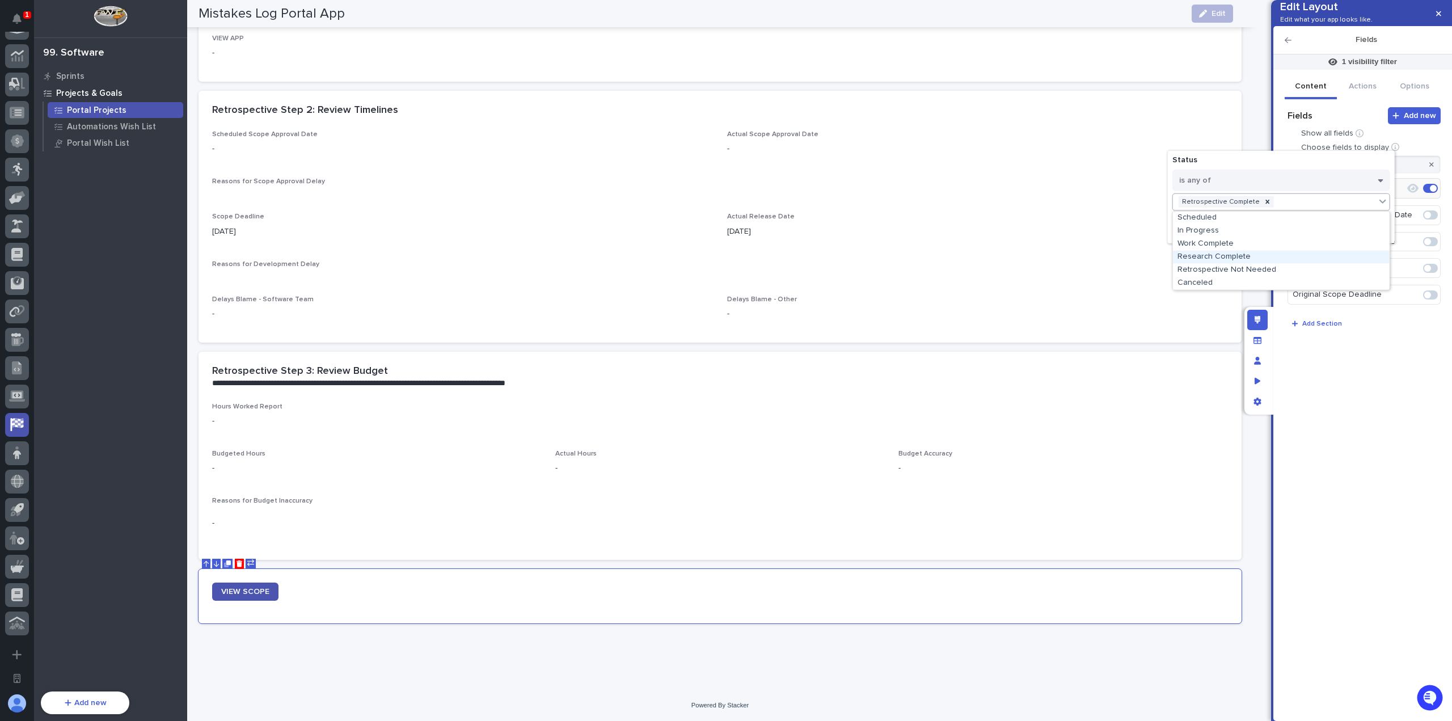
click at [1282, 251] on div "Research Complete" at bounding box center [1281, 256] width 217 height 13
click at [1283, 232] on span "Done" at bounding box center [1281, 229] width 20 height 8
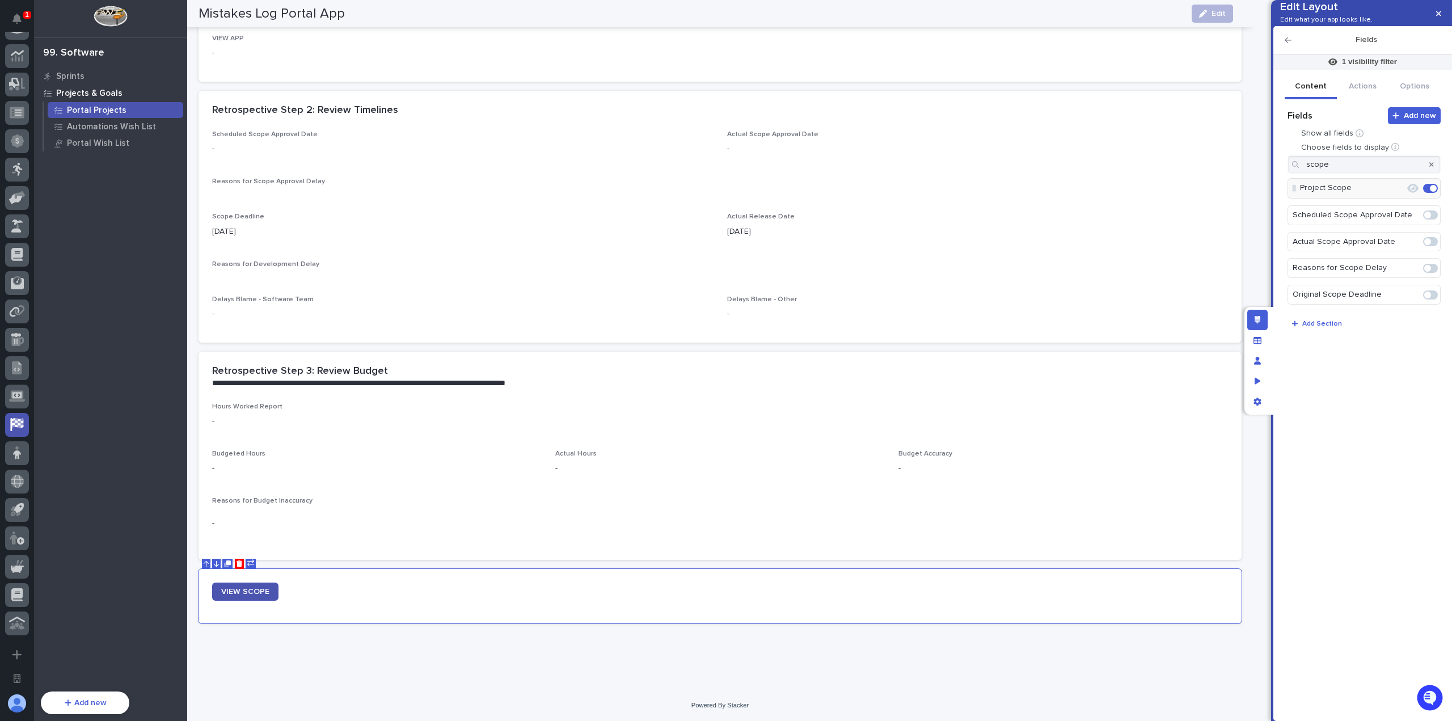
click at [1431, 168] on icon "button" at bounding box center [1431, 164] width 5 height 7
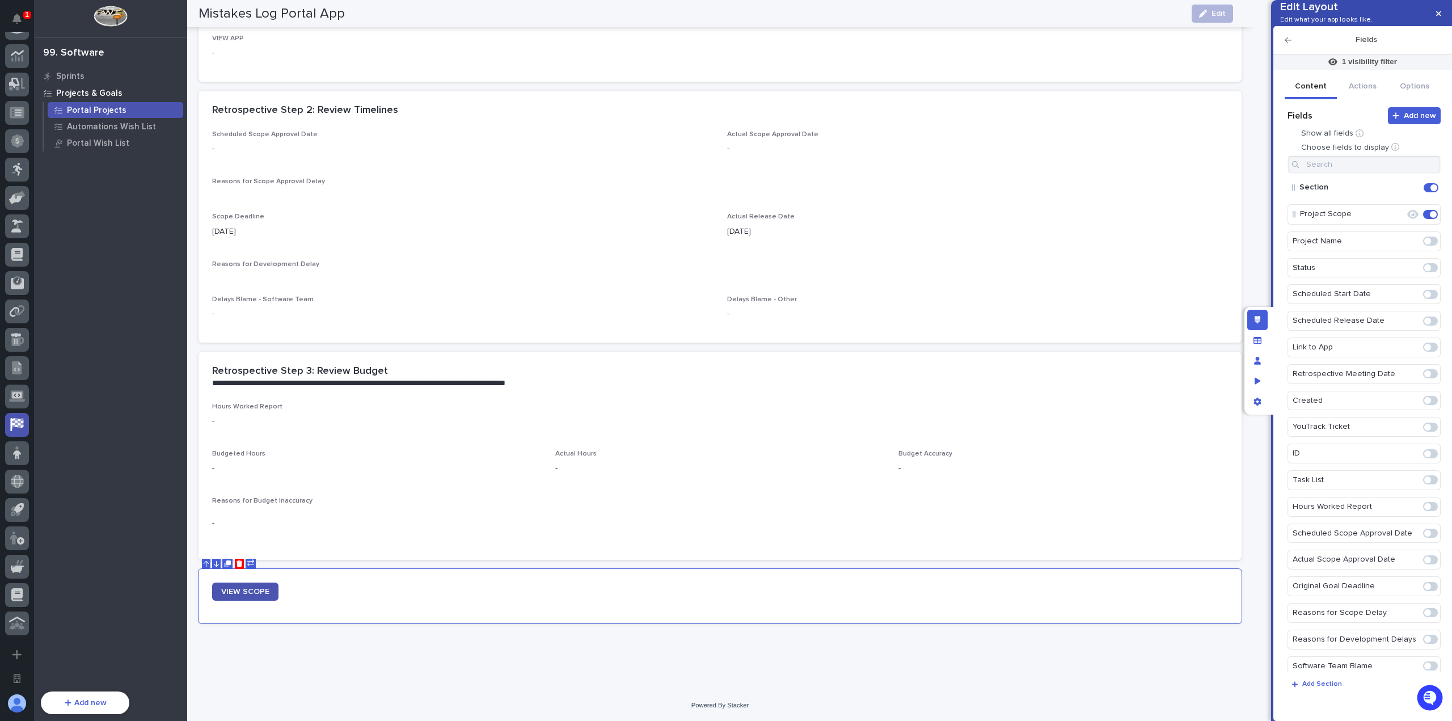
click at [1421, 193] on icon "Edit" at bounding box center [1421, 188] width 0 height 10
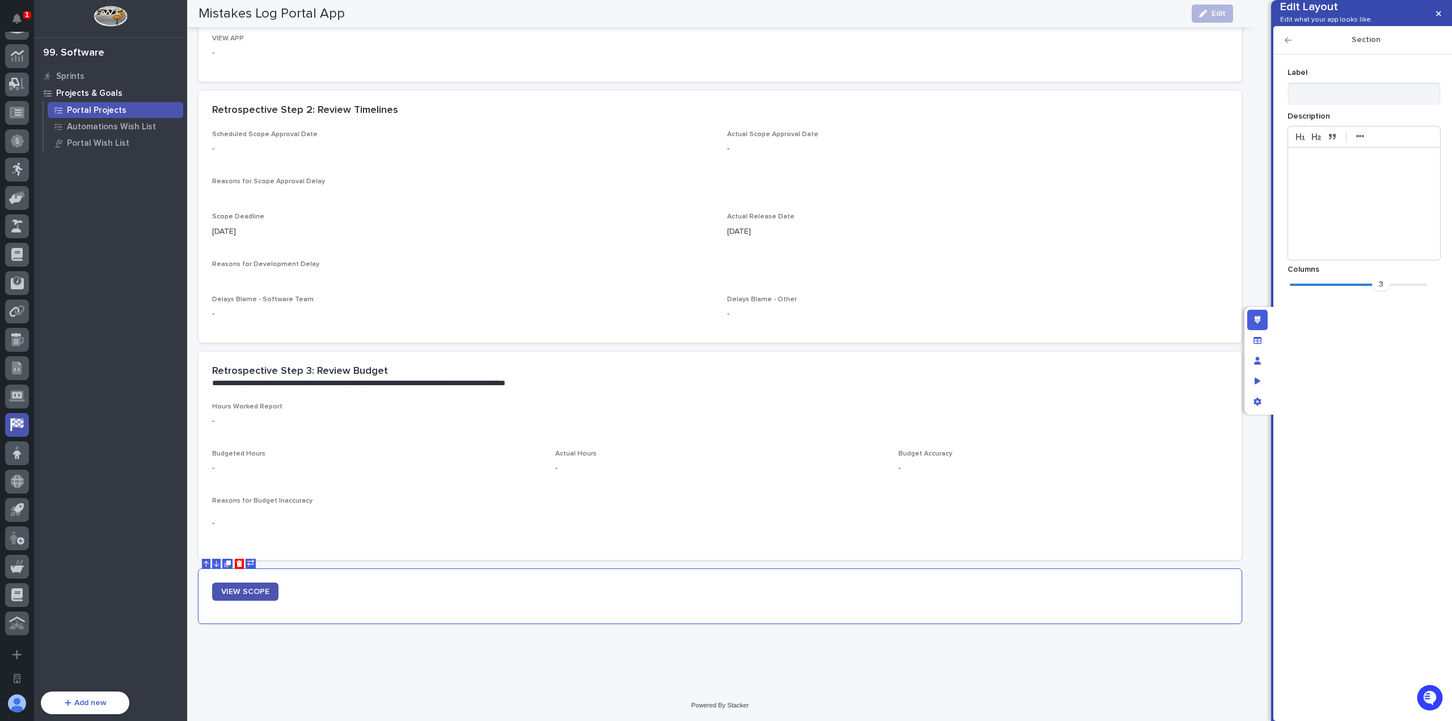
click at [1329, 125] on div "Label Description ••• Columns 3" at bounding box center [1363, 178] width 153 height 229
click at [1335, 105] on input at bounding box center [1363, 93] width 153 height 23
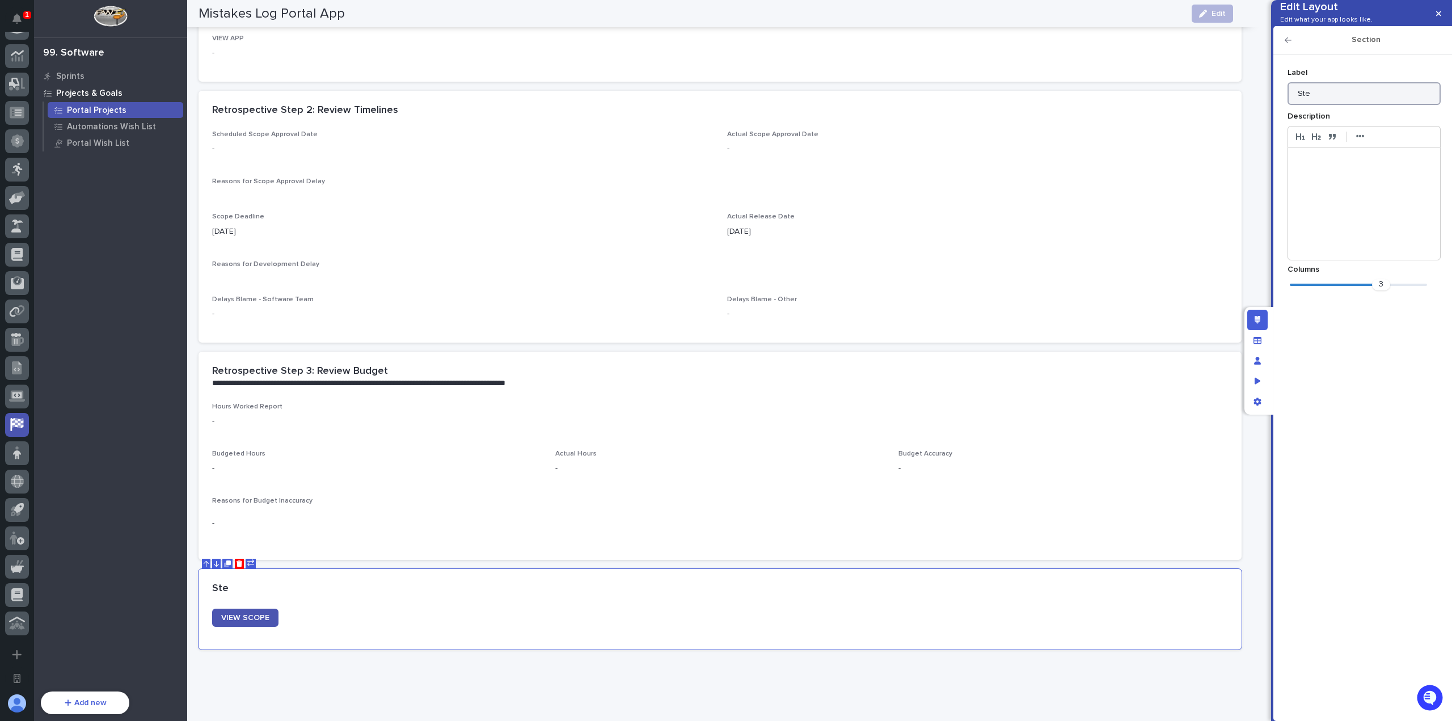
scroll to position [799, 0]
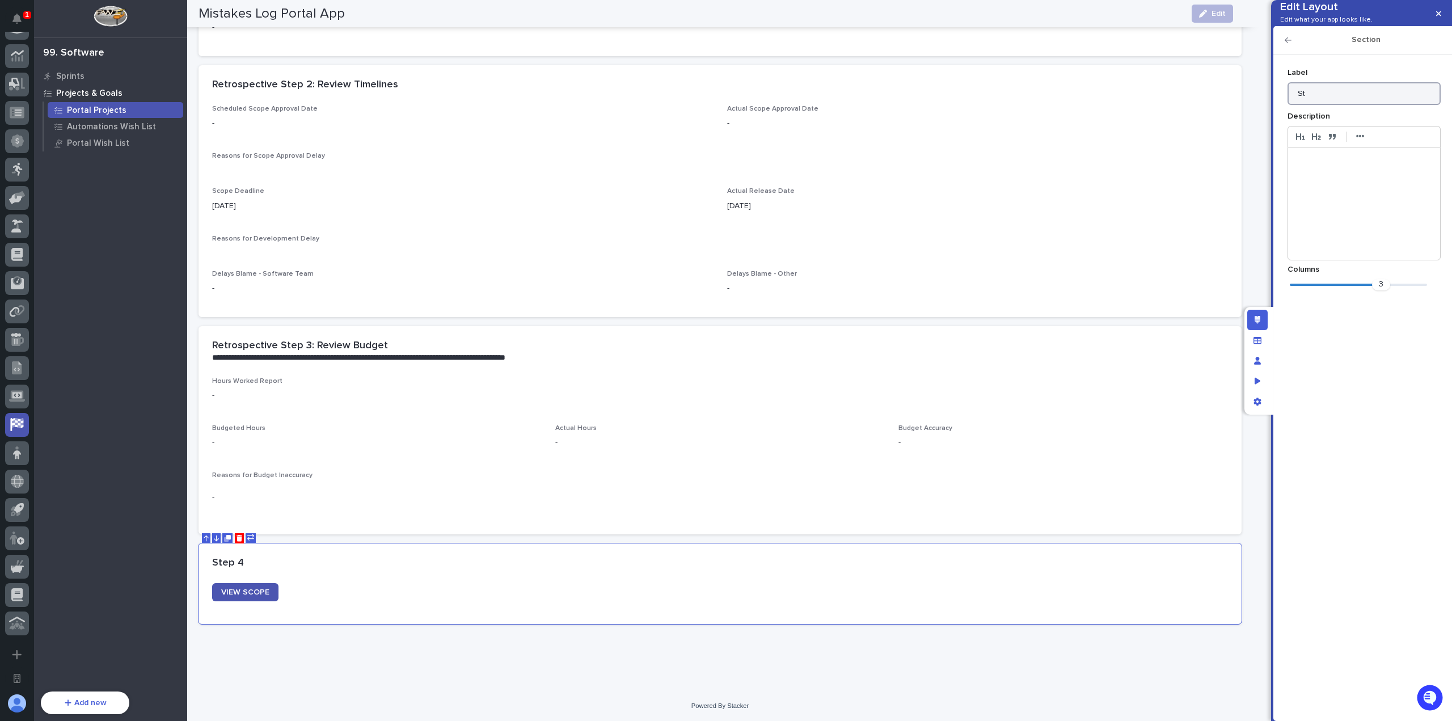
type input "S"
type input "Retrospective Step 4: Scope Review"
click at [1357, 183] on div at bounding box center [1364, 203] width 152 height 112
click at [1288, 44] on icon "button" at bounding box center [1287, 40] width 7 height 8
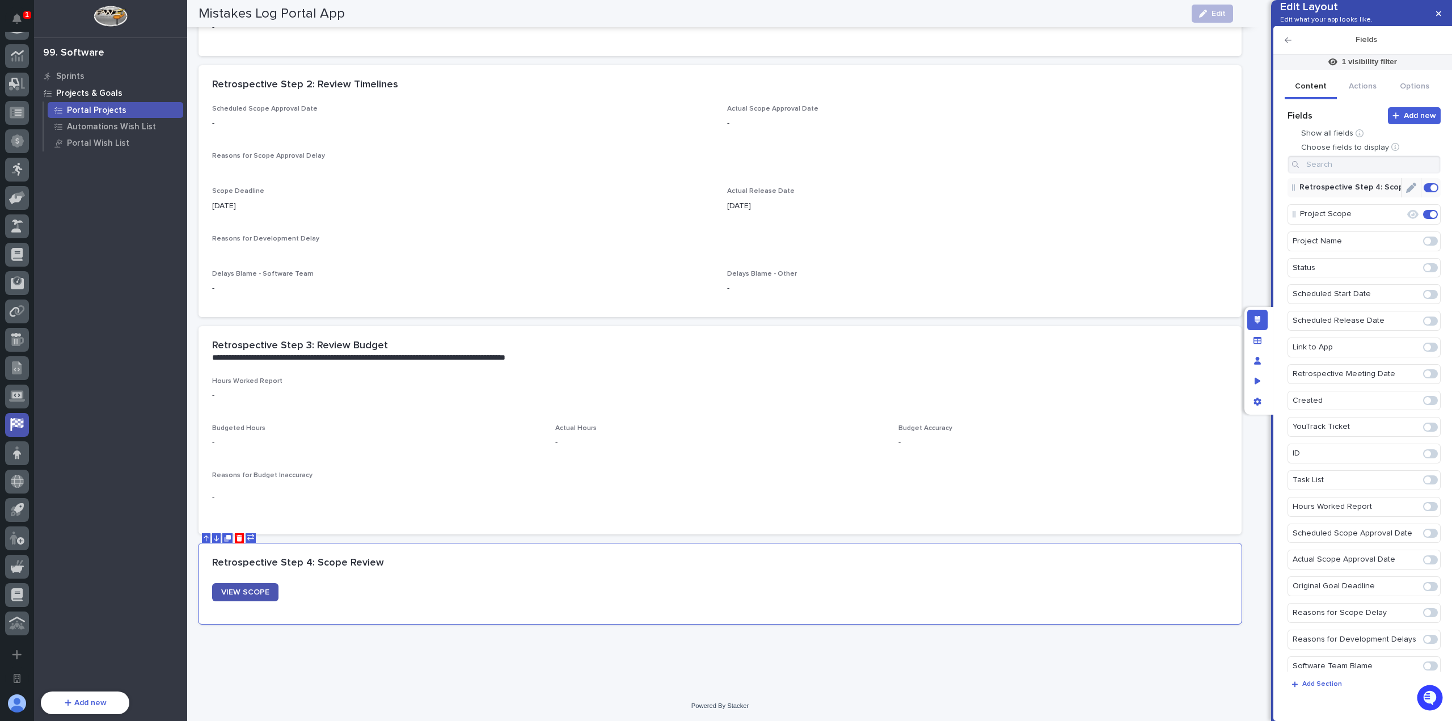
click at [1407, 193] on icon "Edit" at bounding box center [1411, 188] width 10 height 10
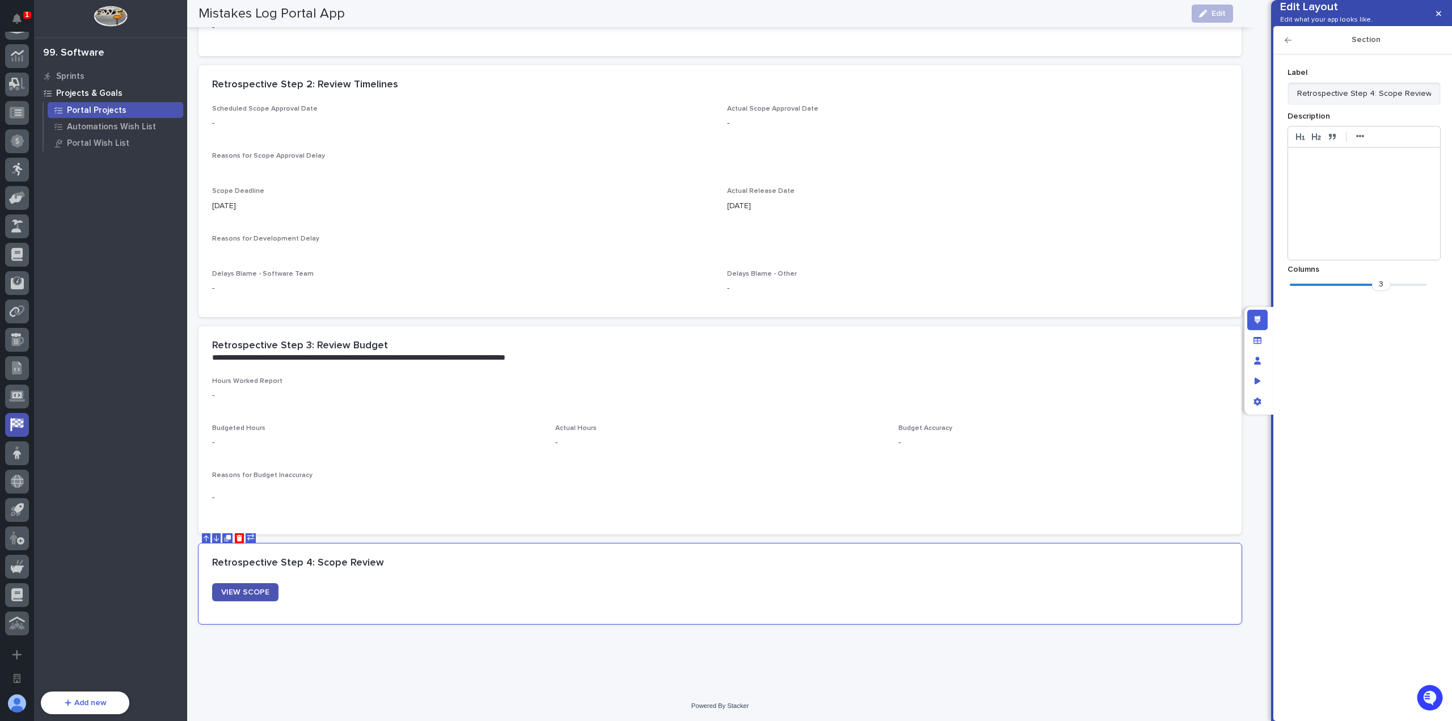
click at [1358, 166] on p at bounding box center [1364, 159] width 136 height 11
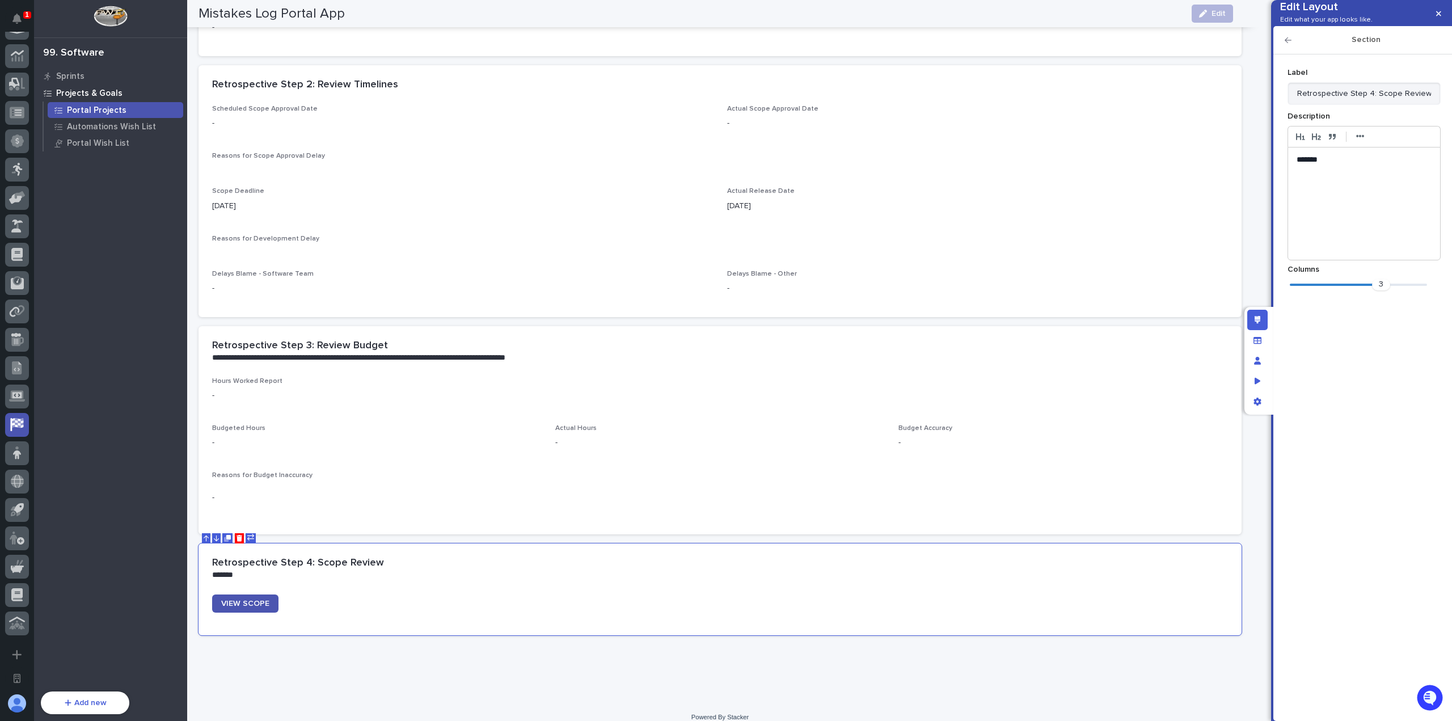
scroll to position [810, 0]
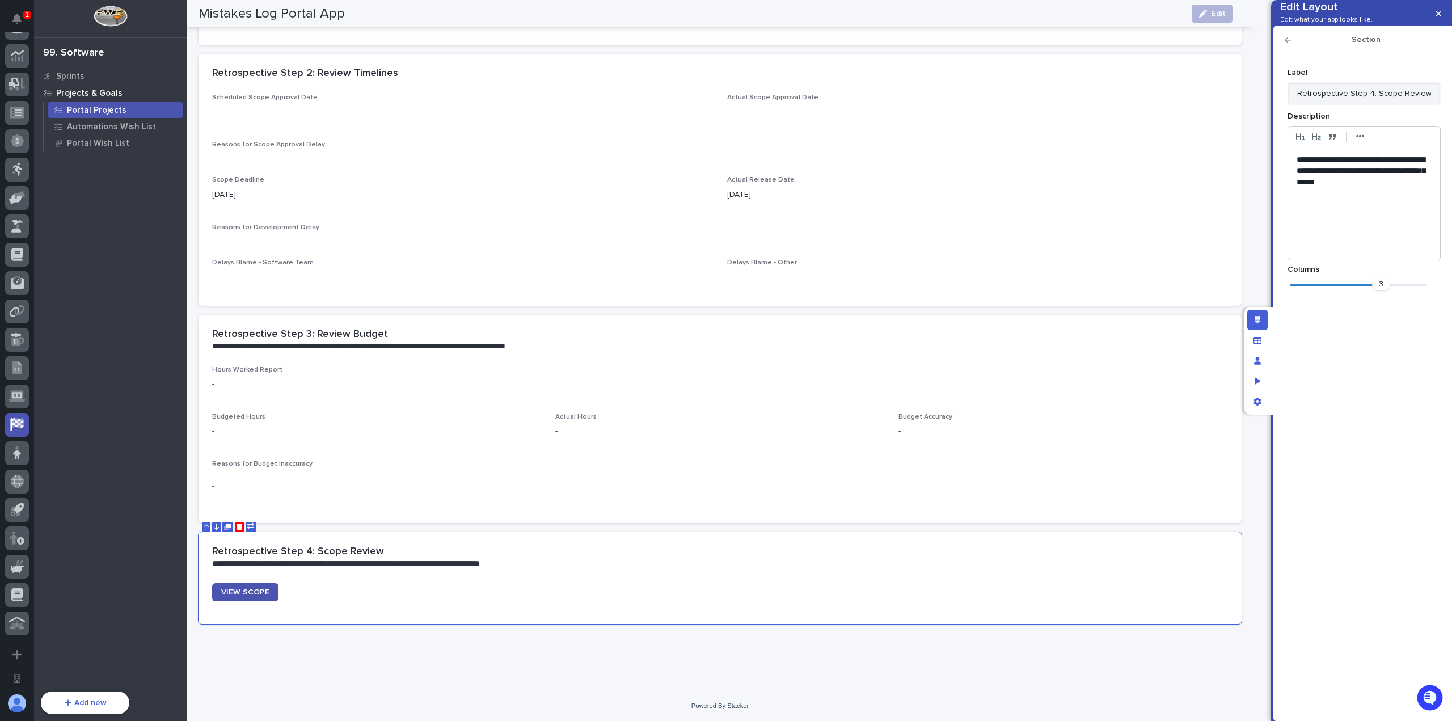
click at [1288, 44] on icon "button" at bounding box center [1287, 40] width 7 height 8
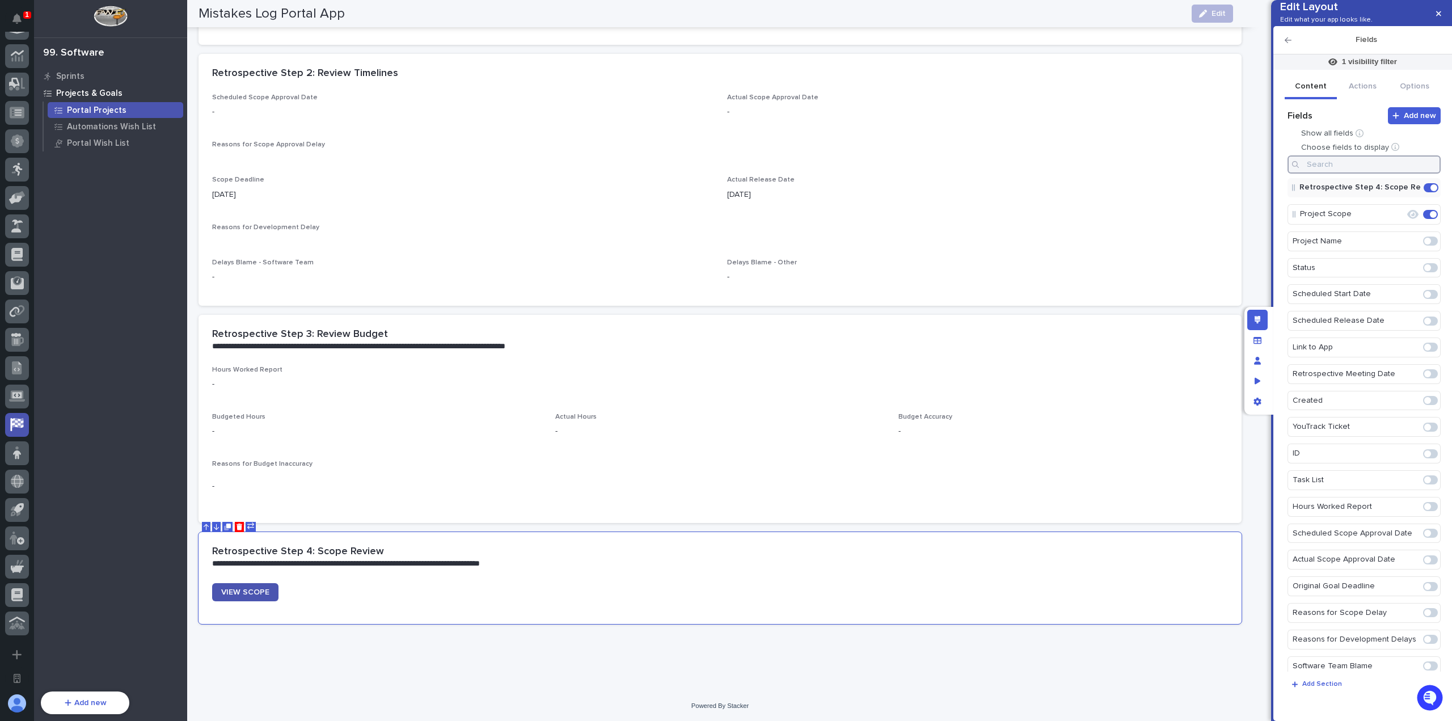
click at [1394, 174] on input at bounding box center [1363, 164] width 153 height 18
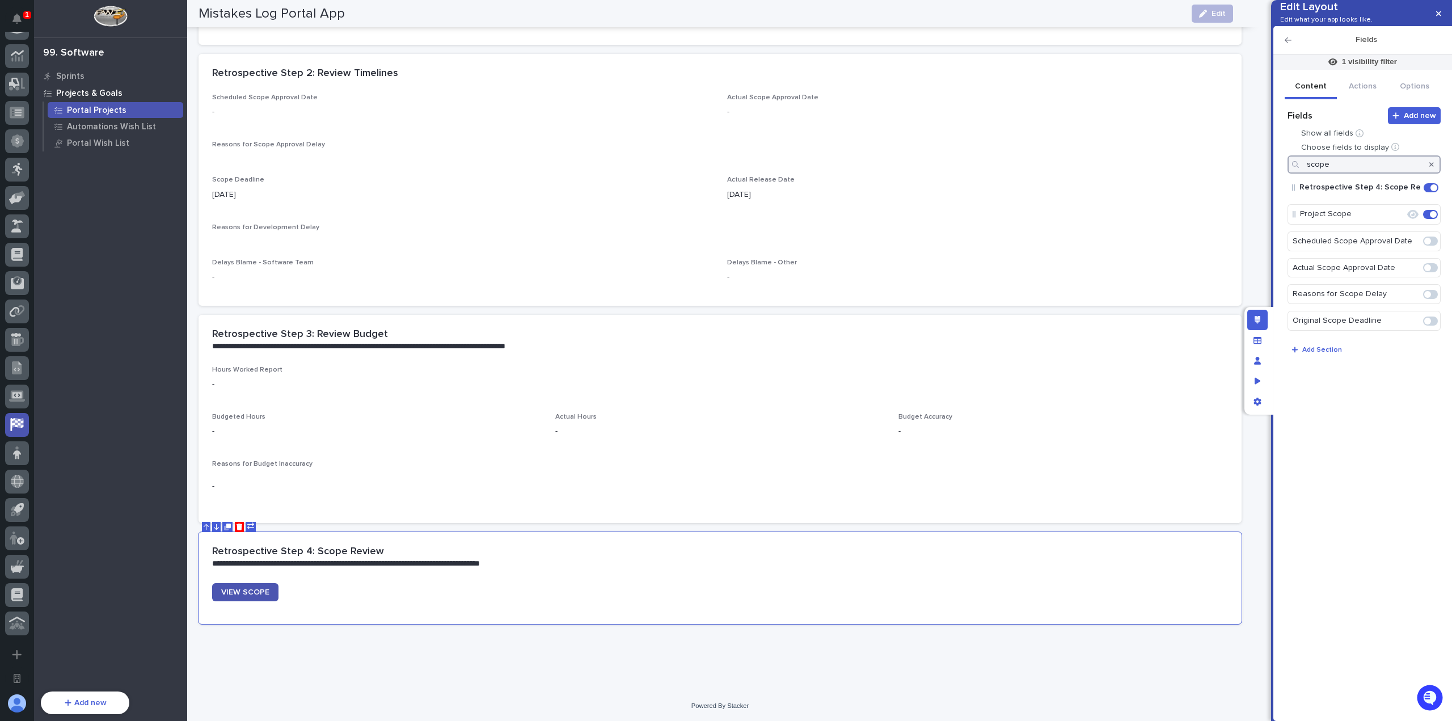
type input "scope"
click at [1434, 174] on div at bounding box center [1431, 164] width 18 height 18
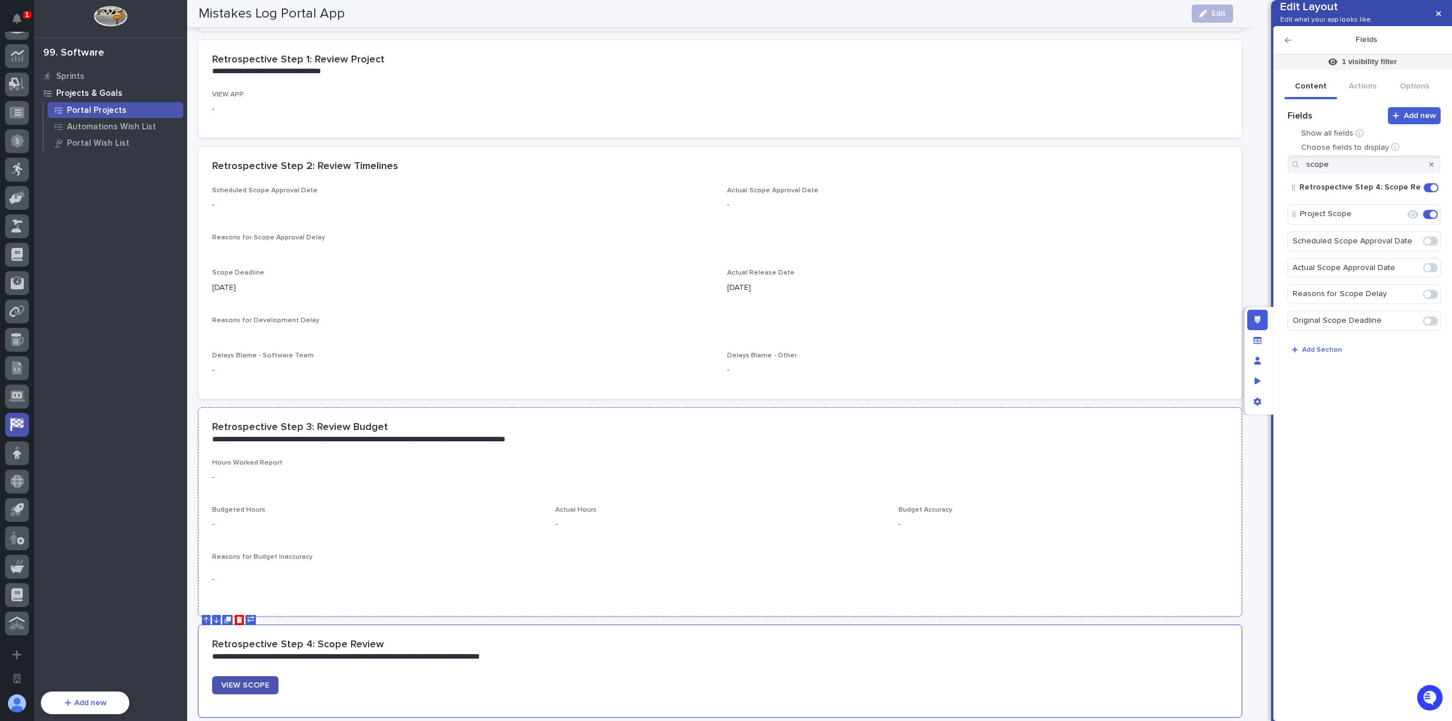
scroll to position [697, 0]
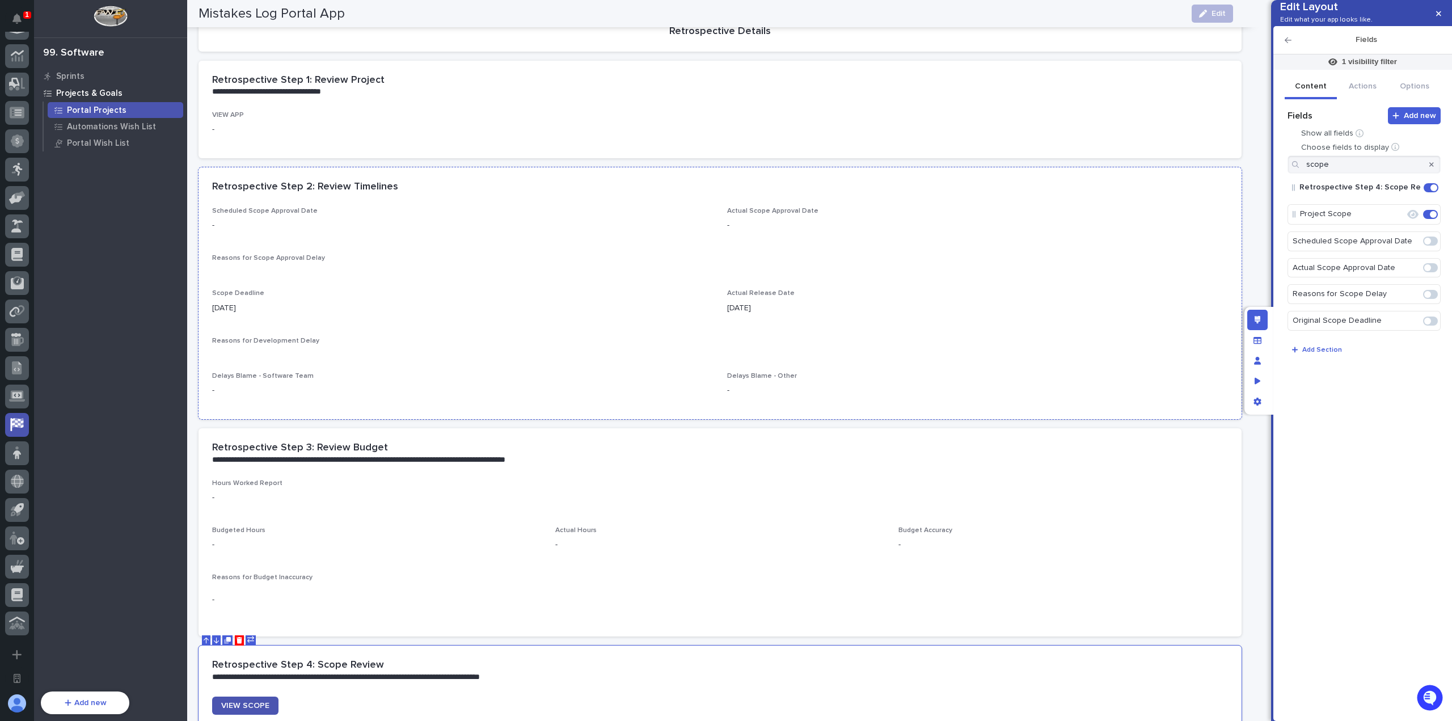
drag, startPoint x: 459, startPoint y: 251, endPoint x: 478, endPoint y: 256, distance: 19.9
click at [459, 251] on div "Scheduled Scope Approval Date - Actual Scope Approval Date - Reasons for Scope …" at bounding box center [720, 306] width 1016 height 198
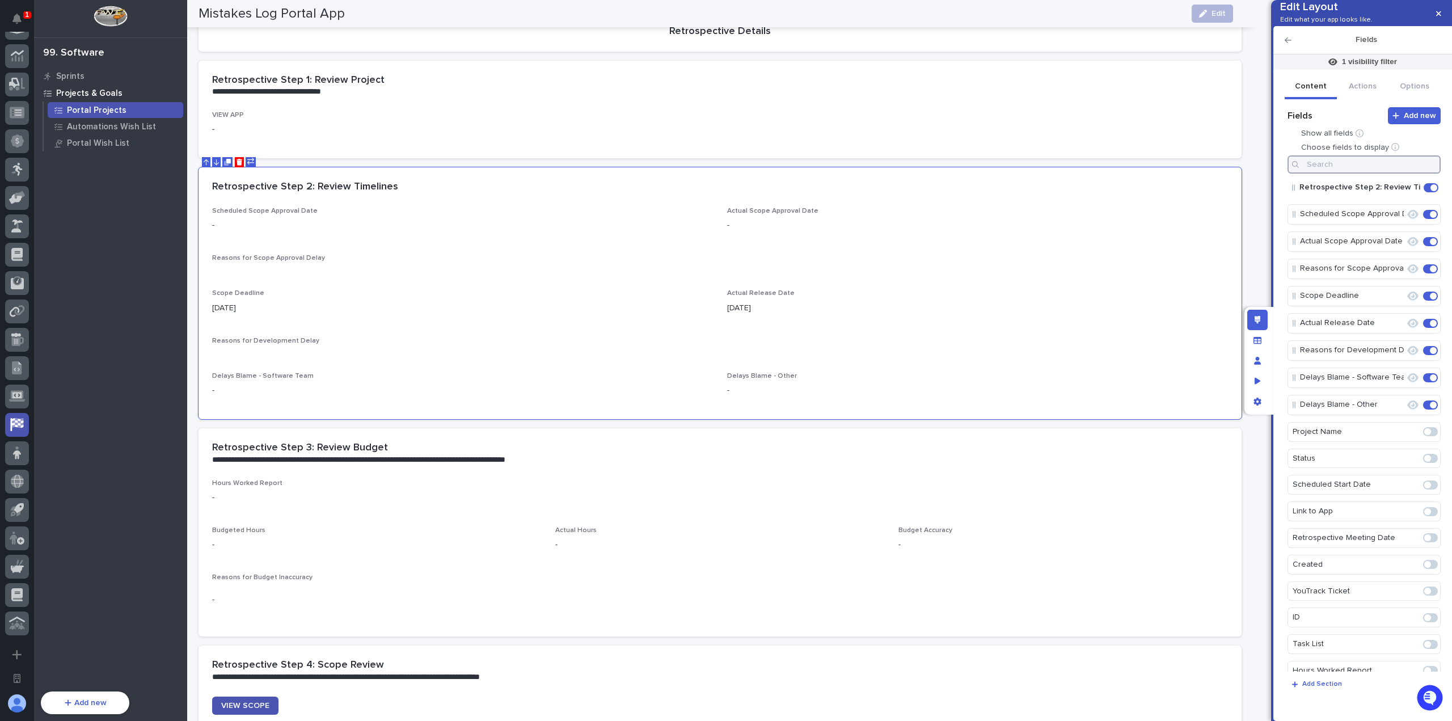
click at [1377, 174] on input at bounding box center [1363, 164] width 153 height 18
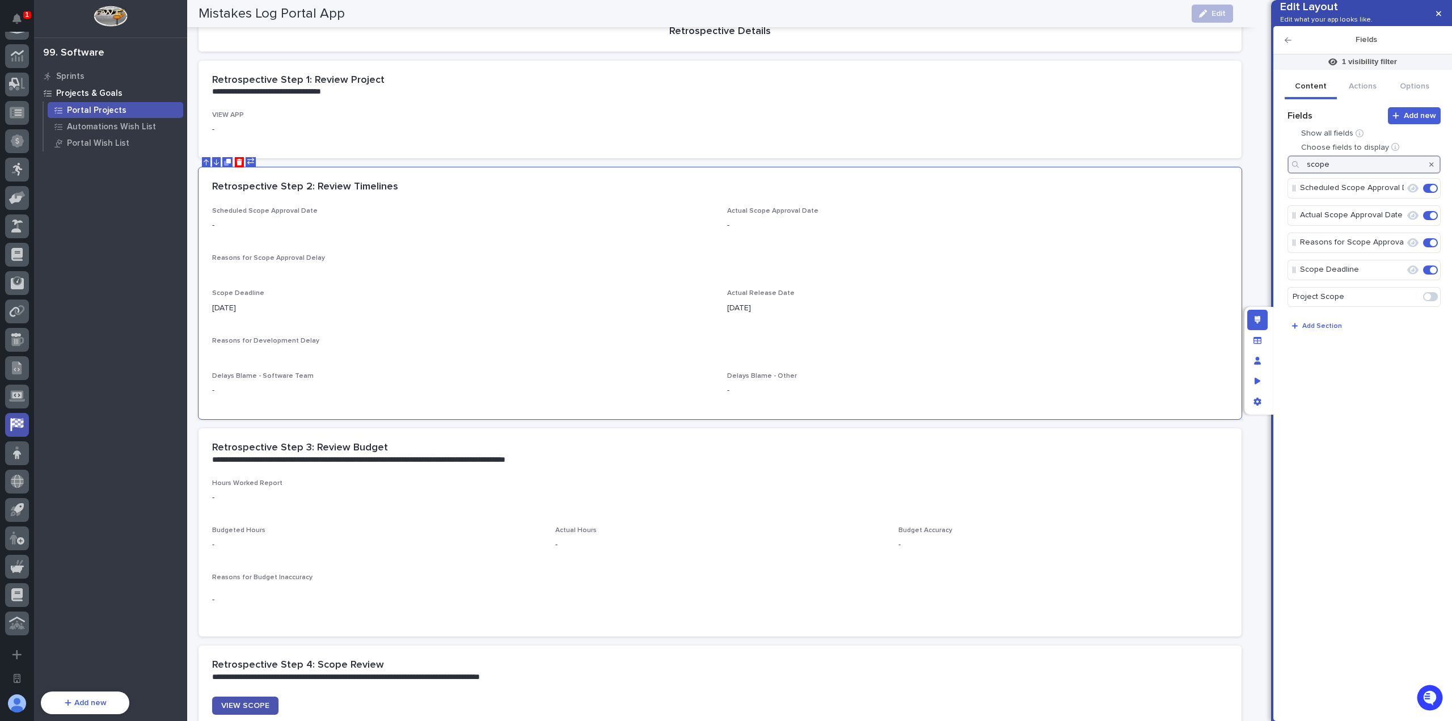
click at [1435, 301] on span at bounding box center [1430, 296] width 15 height 9
type input "scope"
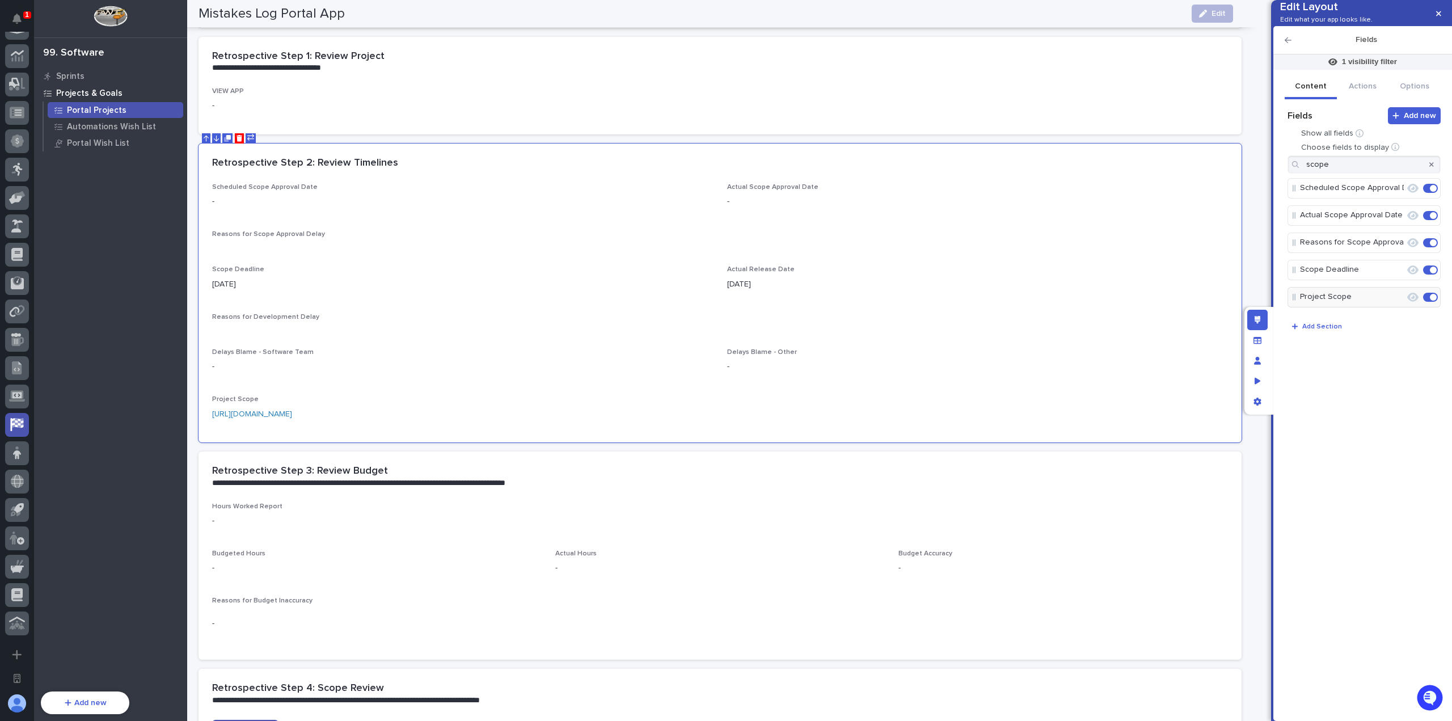
click at [1436, 174] on div at bounding box center [1431, 164] width 18 height 18
click at [1431, 168] on icon "button" at bounding box center [1431, 164] width 5 height 7
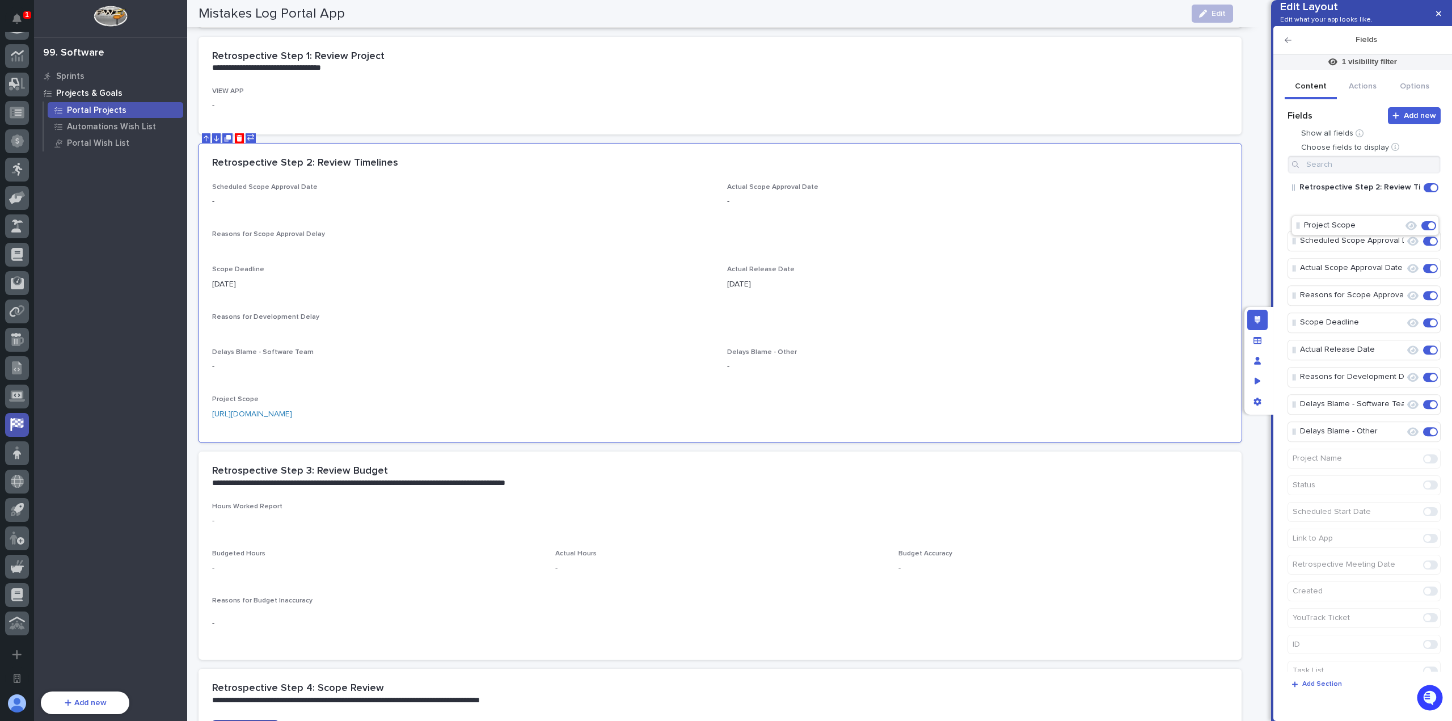
drag, startPoint x: 1300, startPoint y: 449, endPoint x: 1304, endPoint y: 224, distance: 224.6
click at [1390, 219] on icon "Edit" at bounding box center [1394, 214] width 10 height 10
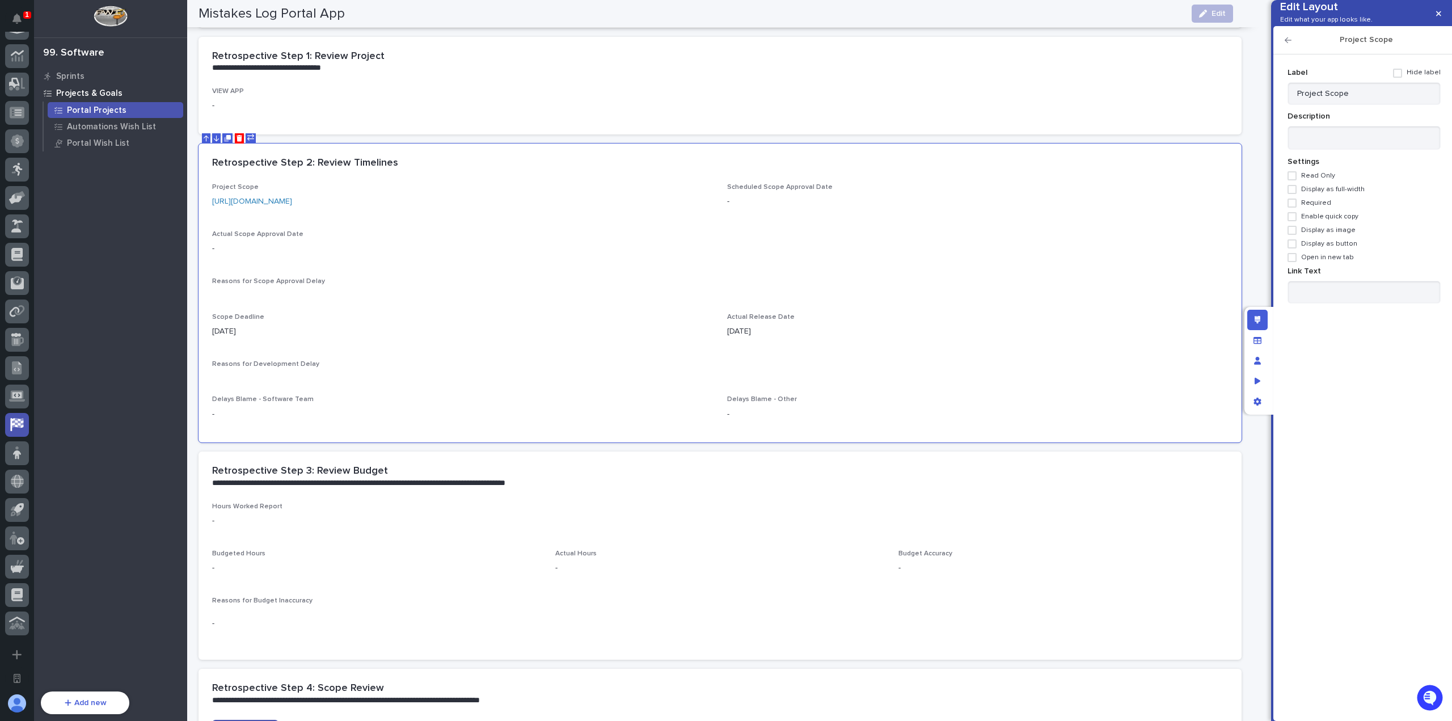
click at [1337, 234] on span "Display as image" at bounding box center [1328, 230] width 54 height 8
click at [1336, 234] on span "Display as image" at bounding box center [1328, 230] width 54 height 8
click at [1337, 248] on span "Display as button" at bounding box center [1329, 244] width 56 height 8
click at [1338, 261] on span "Open in new tab" at bounding box center [1327, 257] width 53 height 8
click at [1349, 303] on input at bounding box center [1363, 292] width 153 height 23
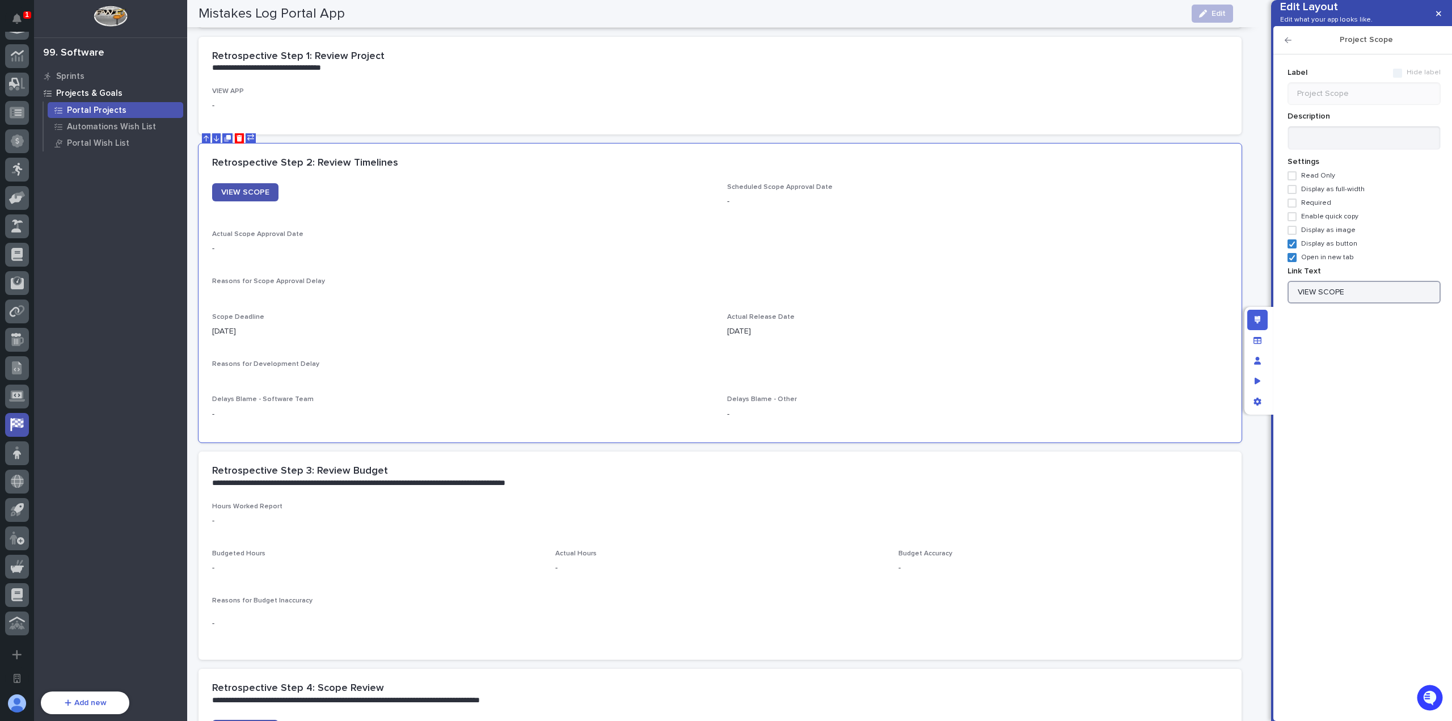
click at [1326, 193] on span "Display as full-width" at bounding box center [1333, 189] width 64 height 8
type input "VIEW SCOPE"
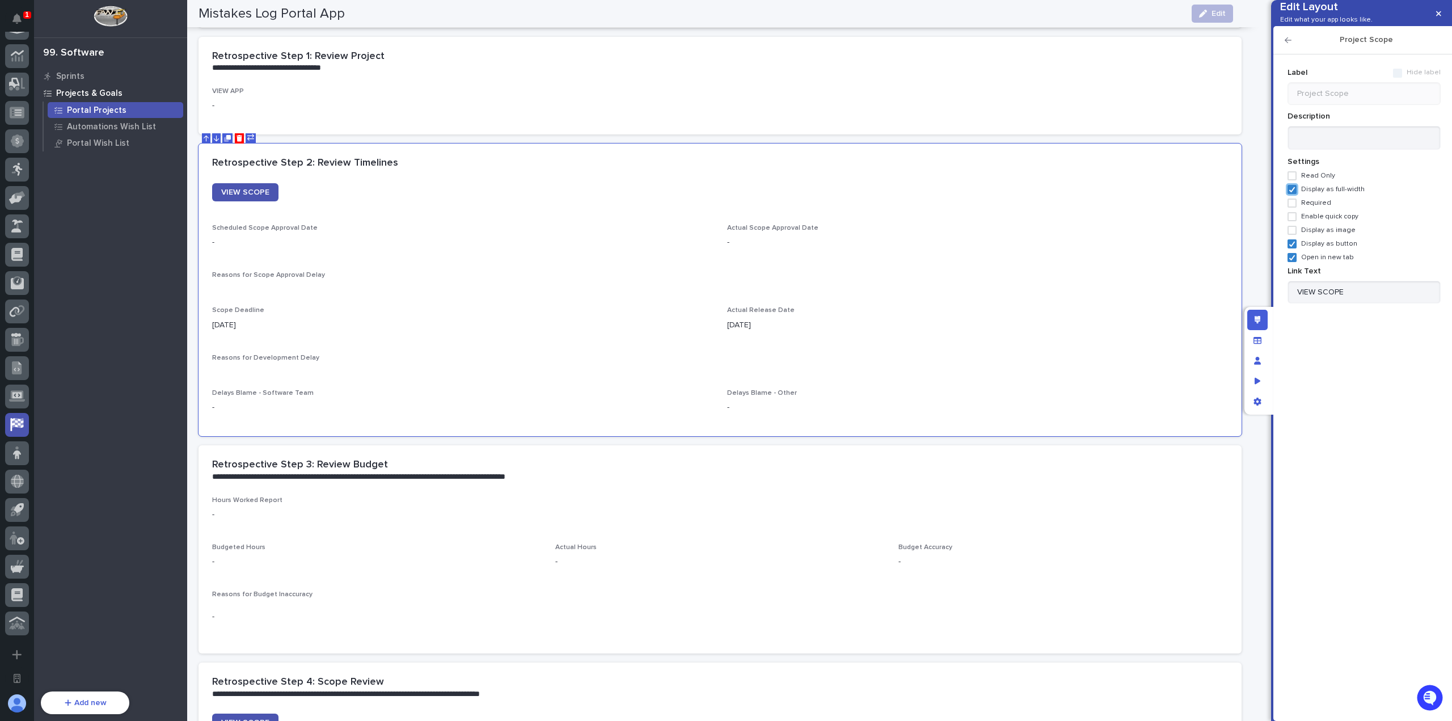
scroll to position [717, 0]
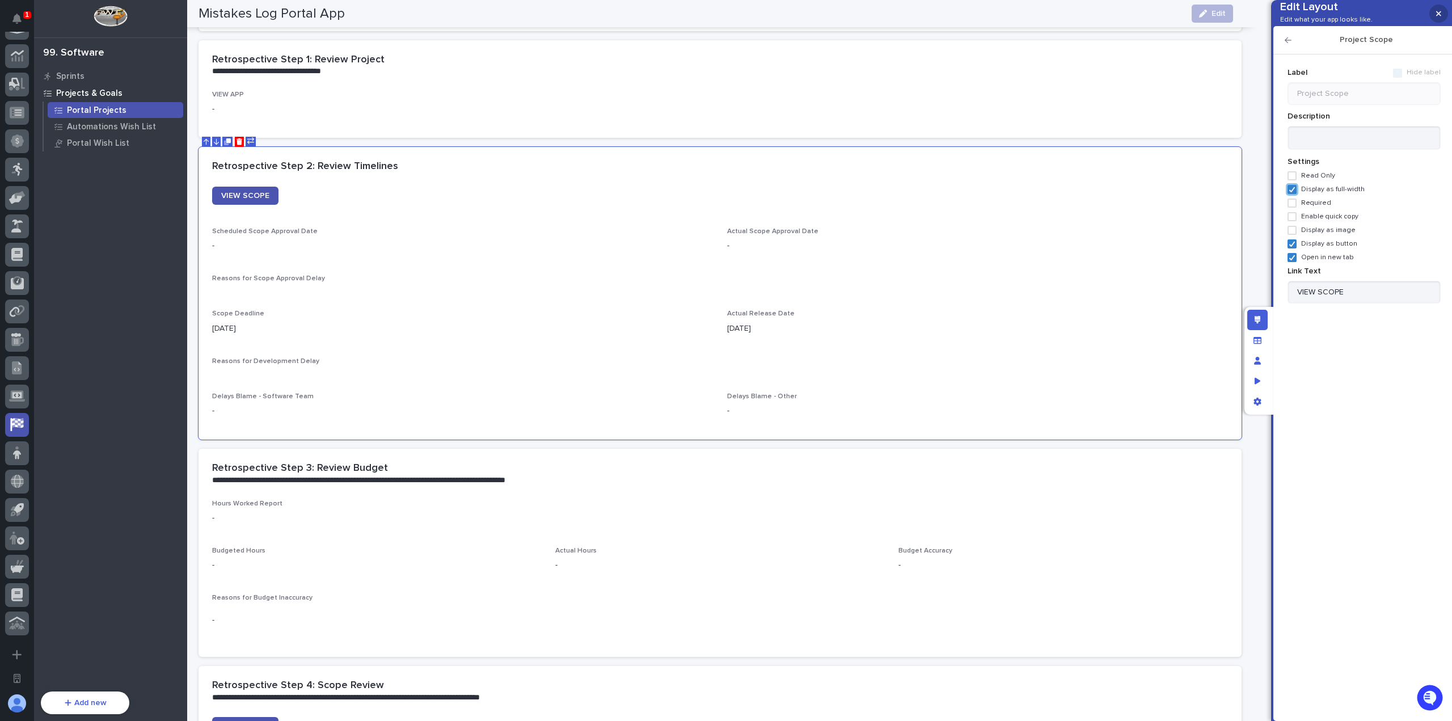
click at [1442, 15] on button "button" at bounding box center [1438, 14] width 19 height 18
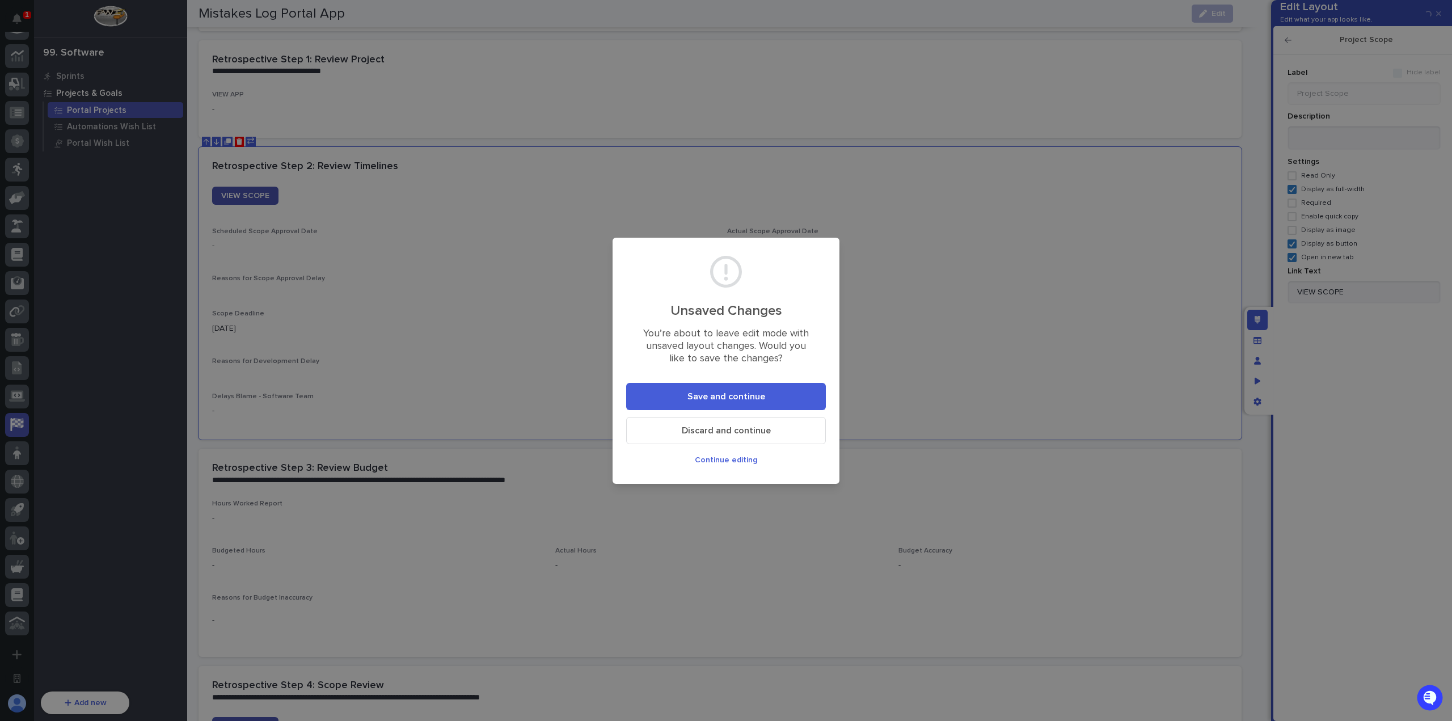
click at [741, 460] on span "Continue editing" at bounding box center [726, 460] width 62 height 8
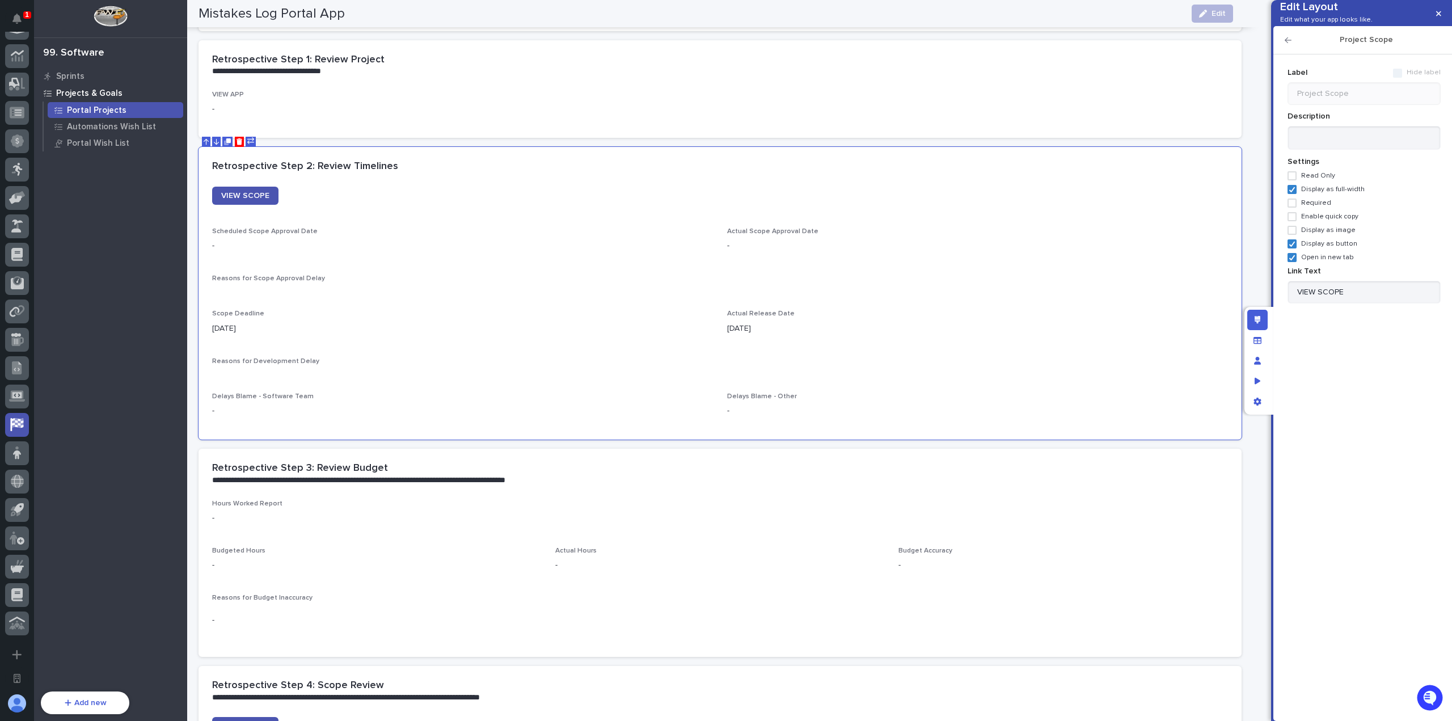
click at [1286, 44] on icon "button" at bounding box center [1287, 40] width 7 height 8
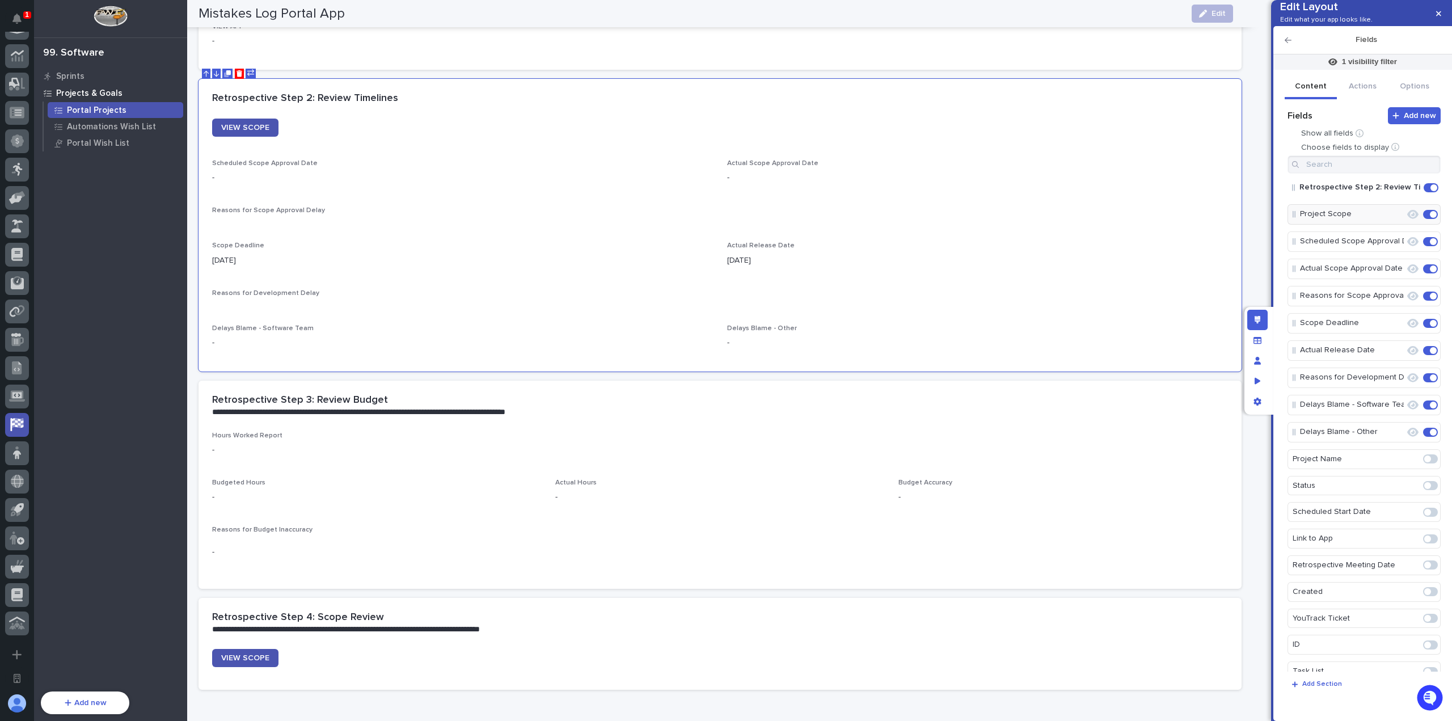
scroll to position [851, 0]
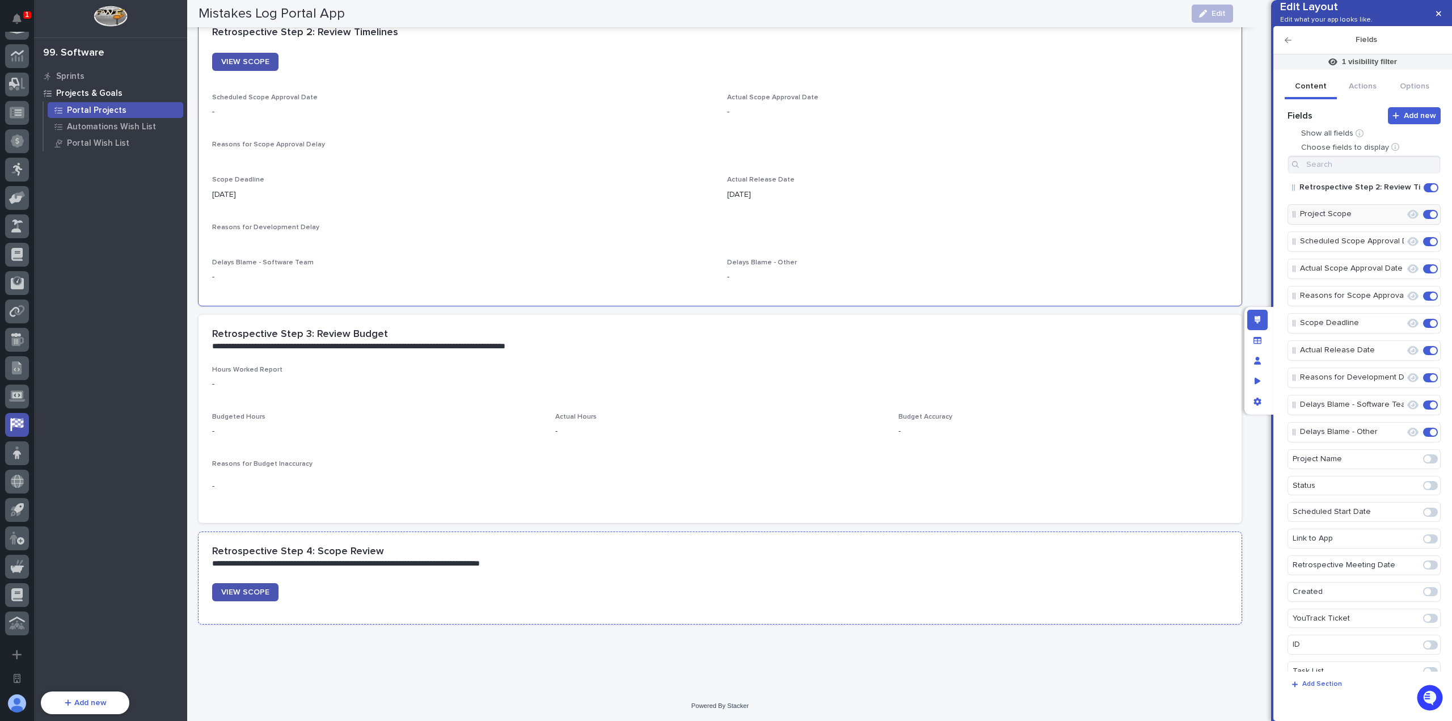
click at [605, 563] on p "**********" at bounding box center [713, 563] width 1003 height 11
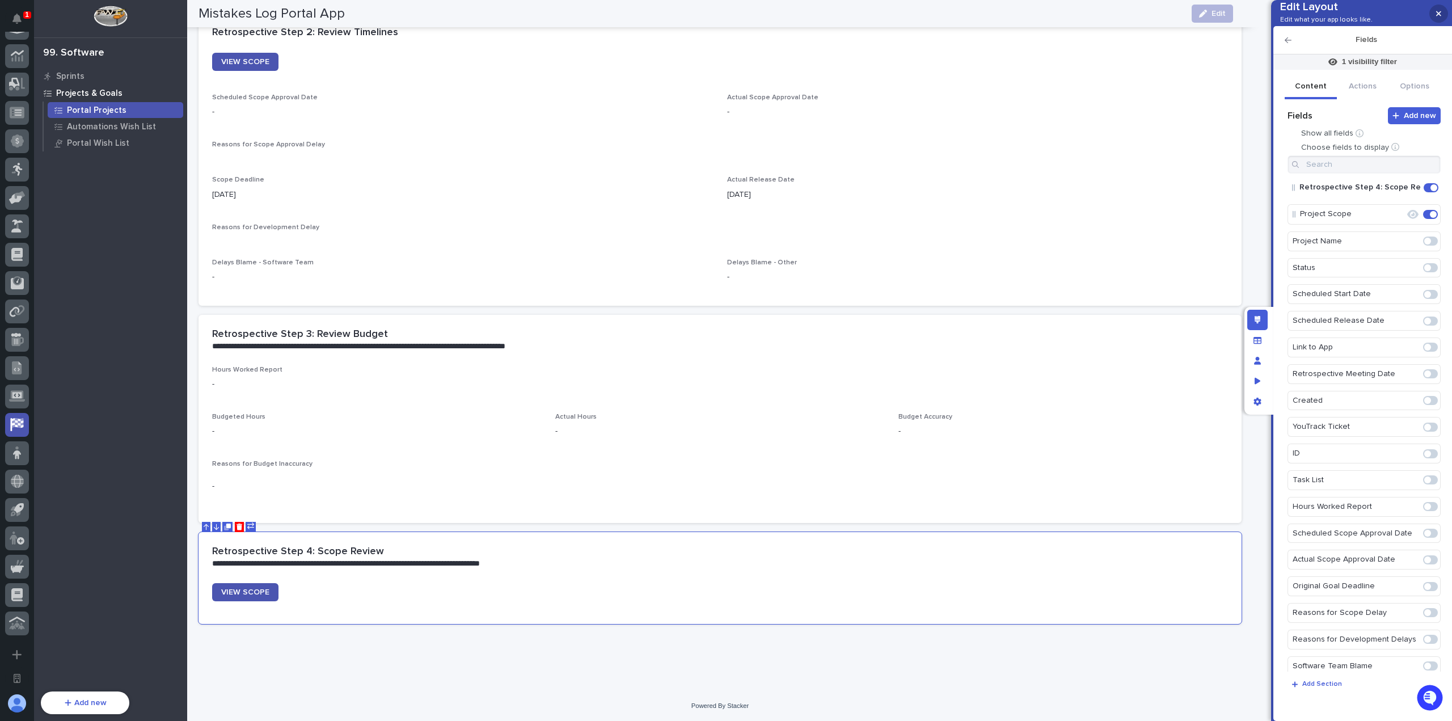
click at [1436, 5] on button "button" at bounding box center [1438, 14] width 19 height 18
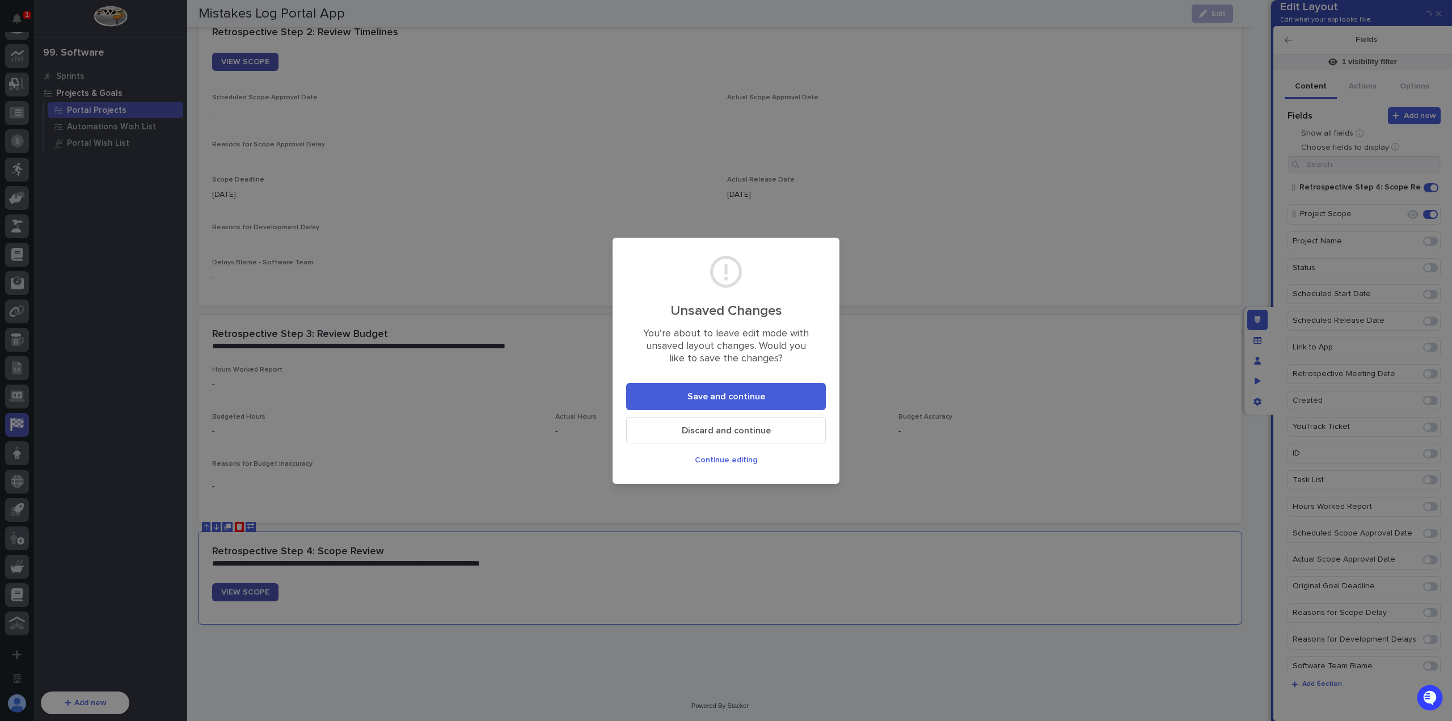
click at [760, 396] on span "Save and continue" at bounding box center [726, 396] width 78 height 9
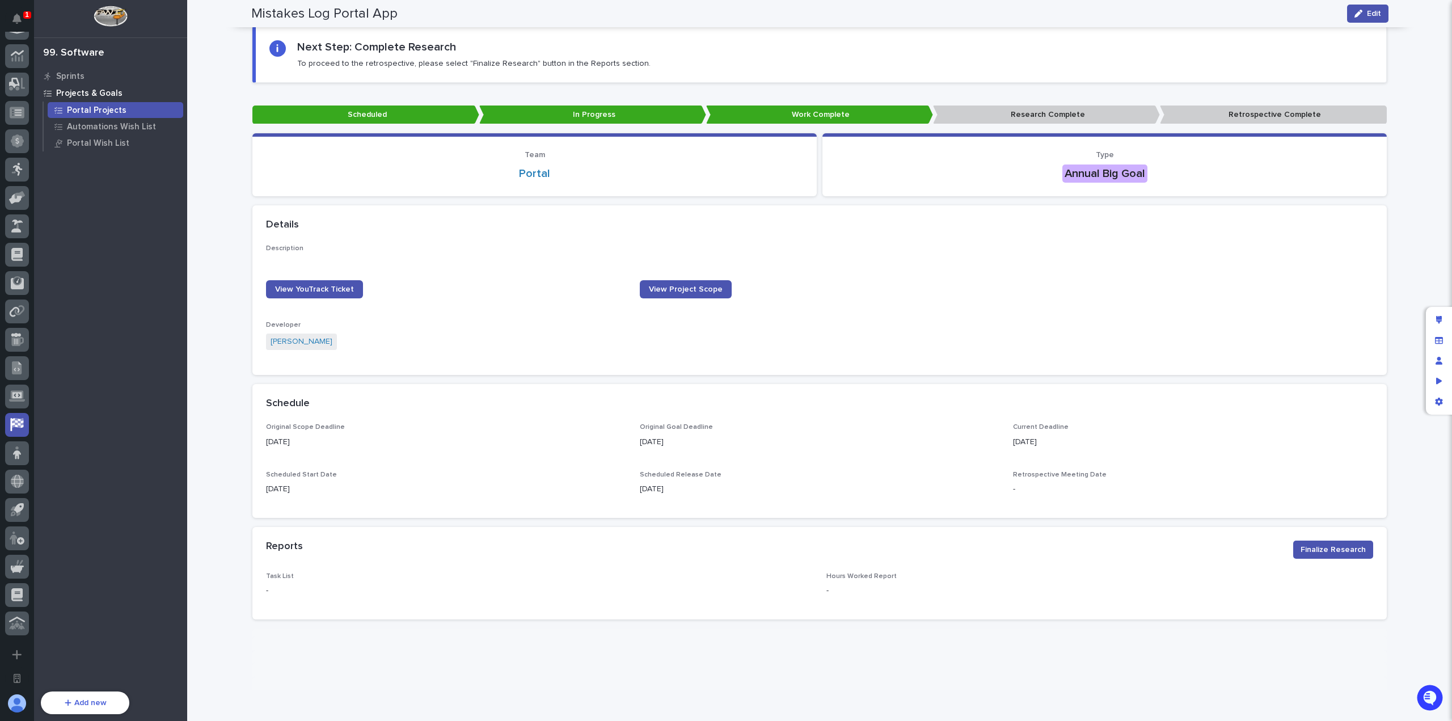
scroll to position [76, 0]
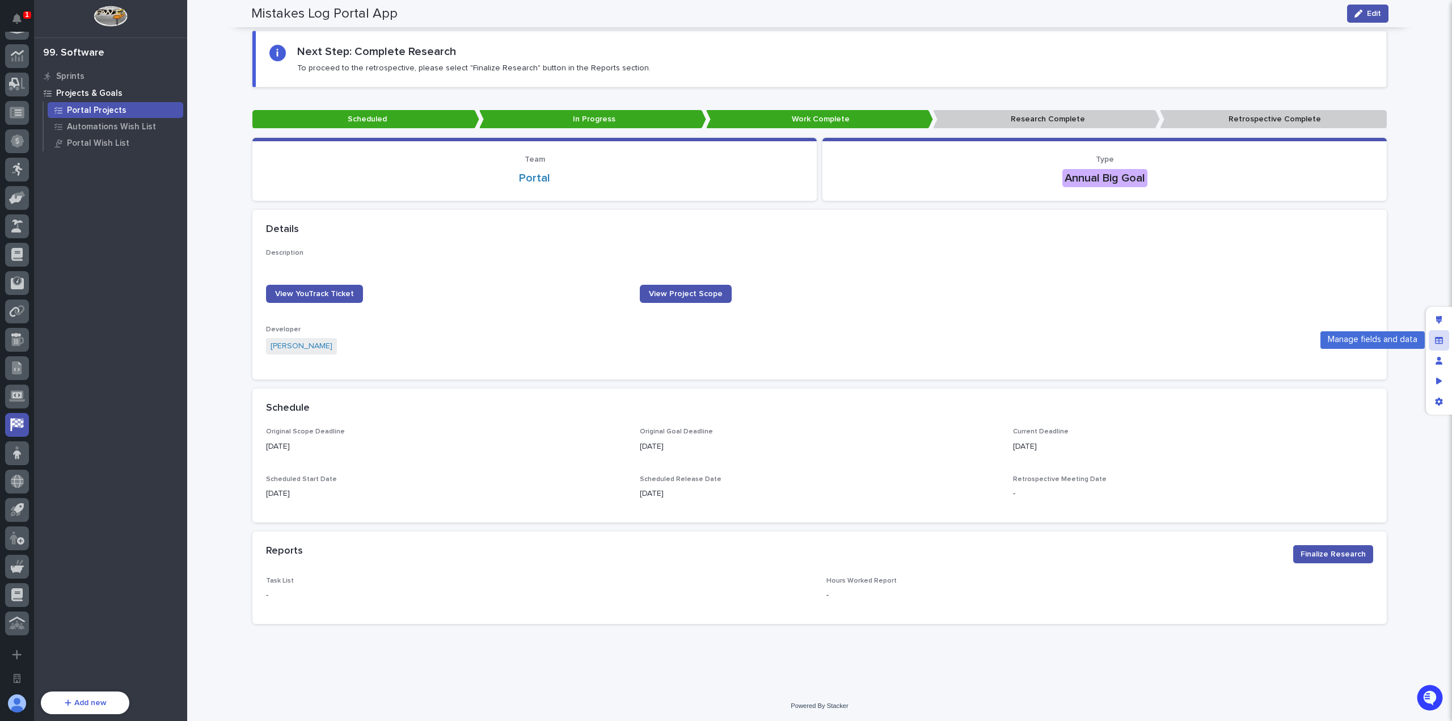
click at [1438, 339] on icon "Manage fields and data" at bounding box center [1439, 339] width 8 height 7
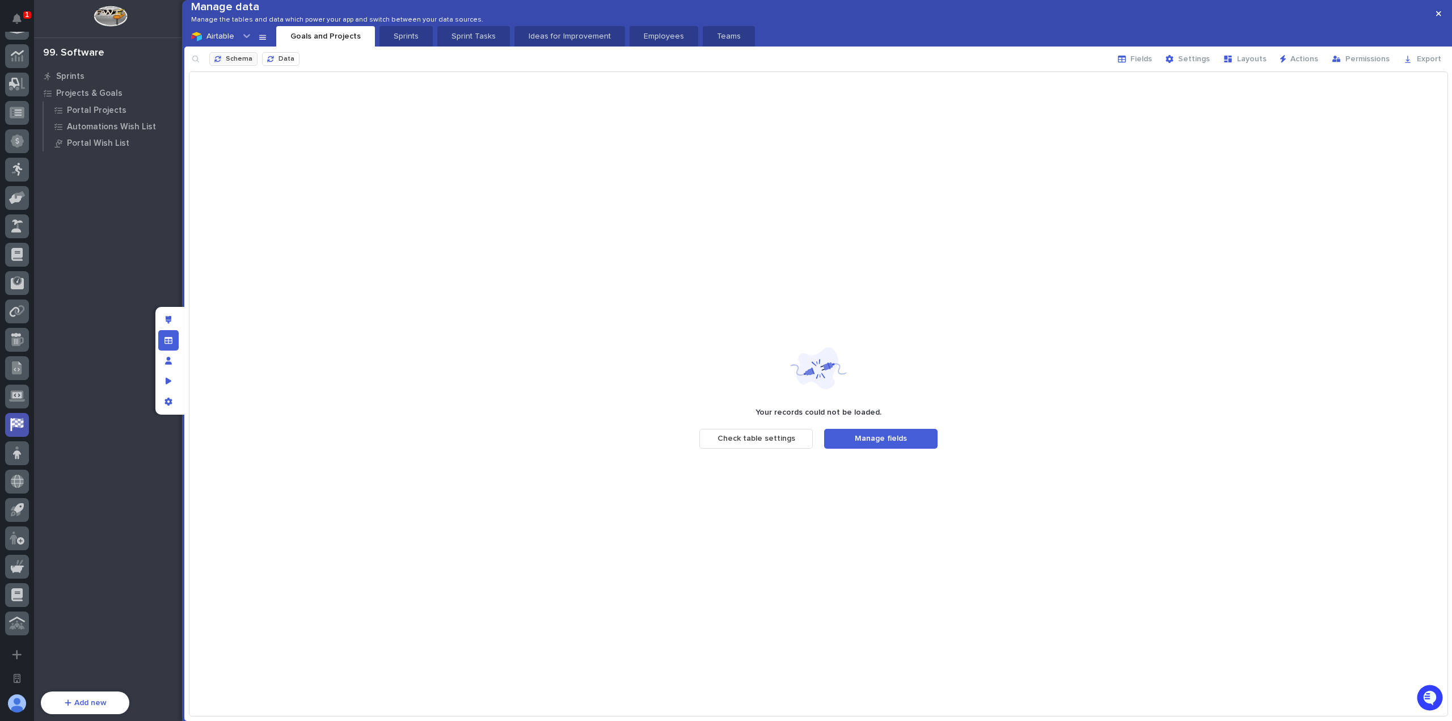
click at [225, 66] on button "Schema" at bounding box center [233, 59] width 48 height 14
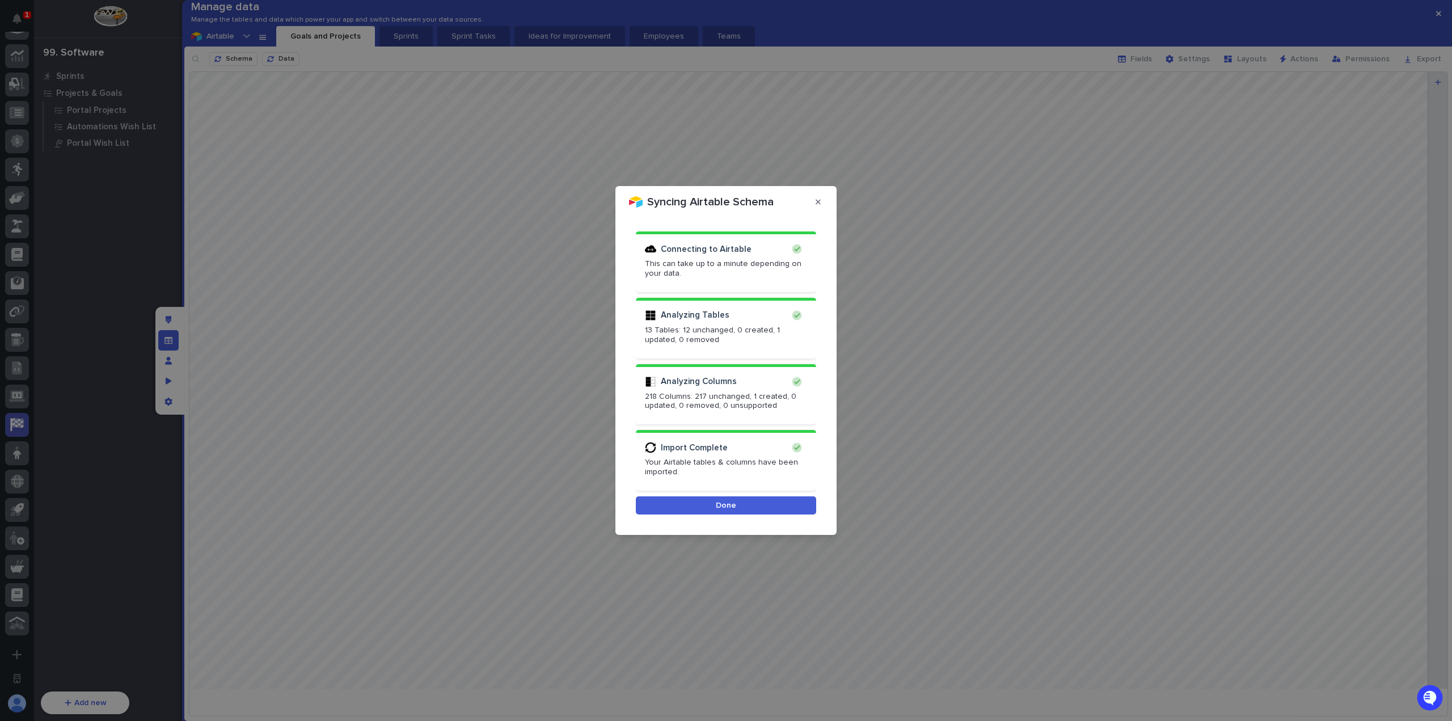
click at [733, 505] on span "Done" at bounding box center [726, 505] width 20 height 8
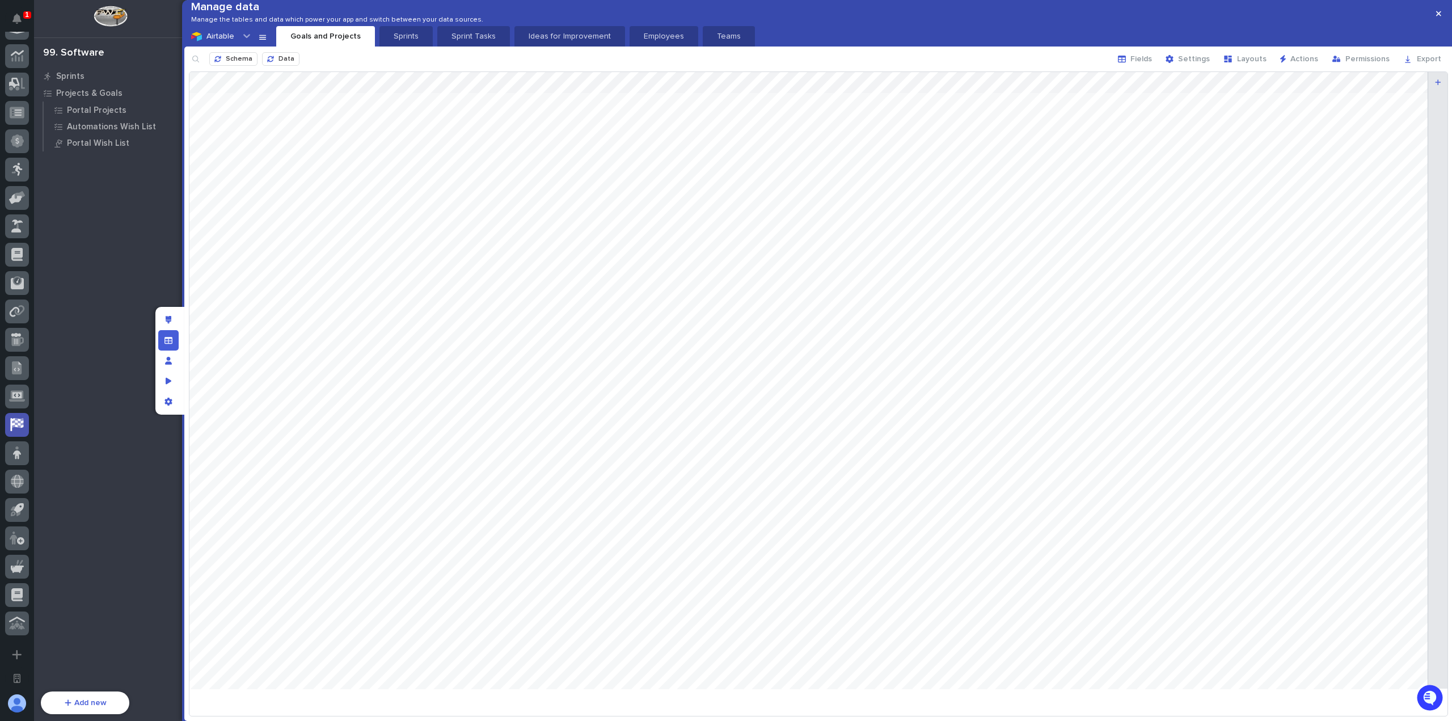
click at [1140, 47] on div "Airtable Goals and Projects Sprints Sprint Tasks Ideas for Improvement Employee…" at bounding box center [818, 36] width 1268 height 20
click at [1142, 63] on span "Fields" at bounding box center [1141, 59] width 22 height 8
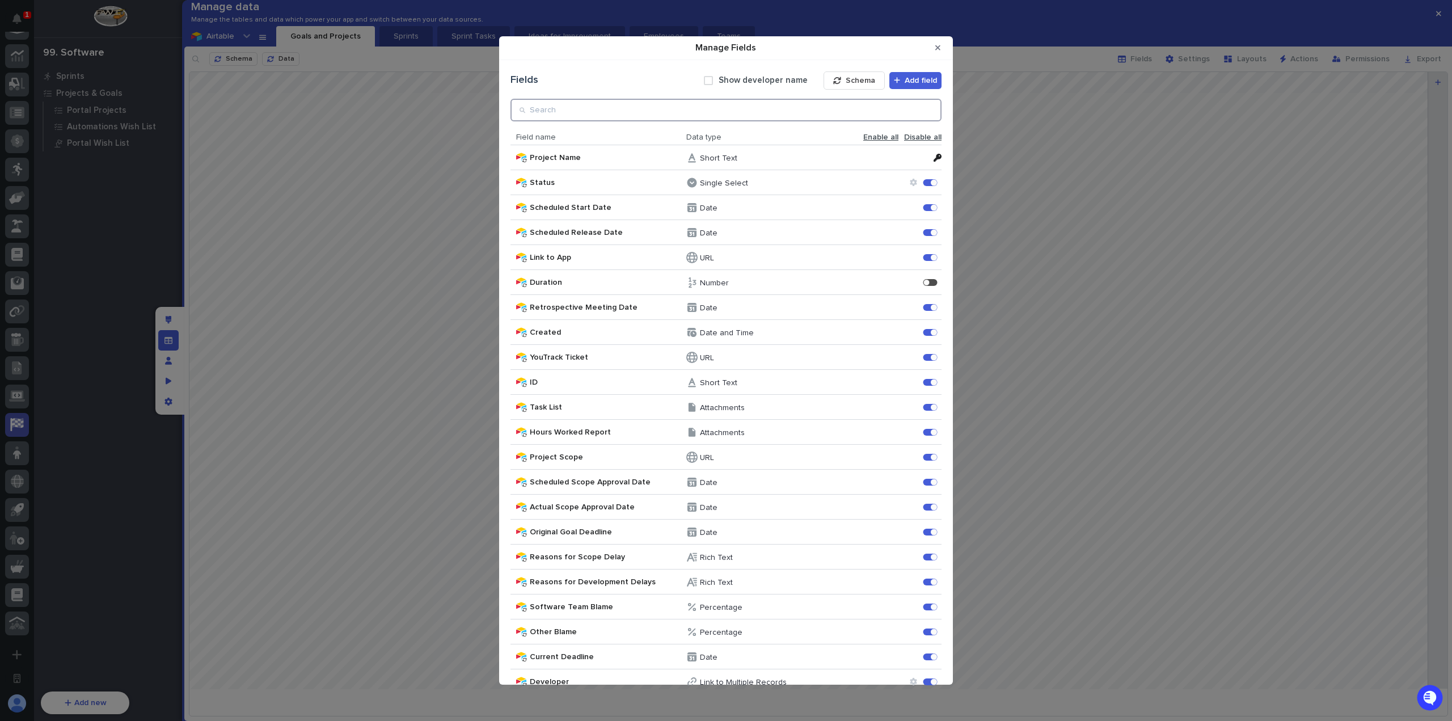
click at [665, 116] on input "Manage Fields" at bounding box center [725, 110] width 431 height 23
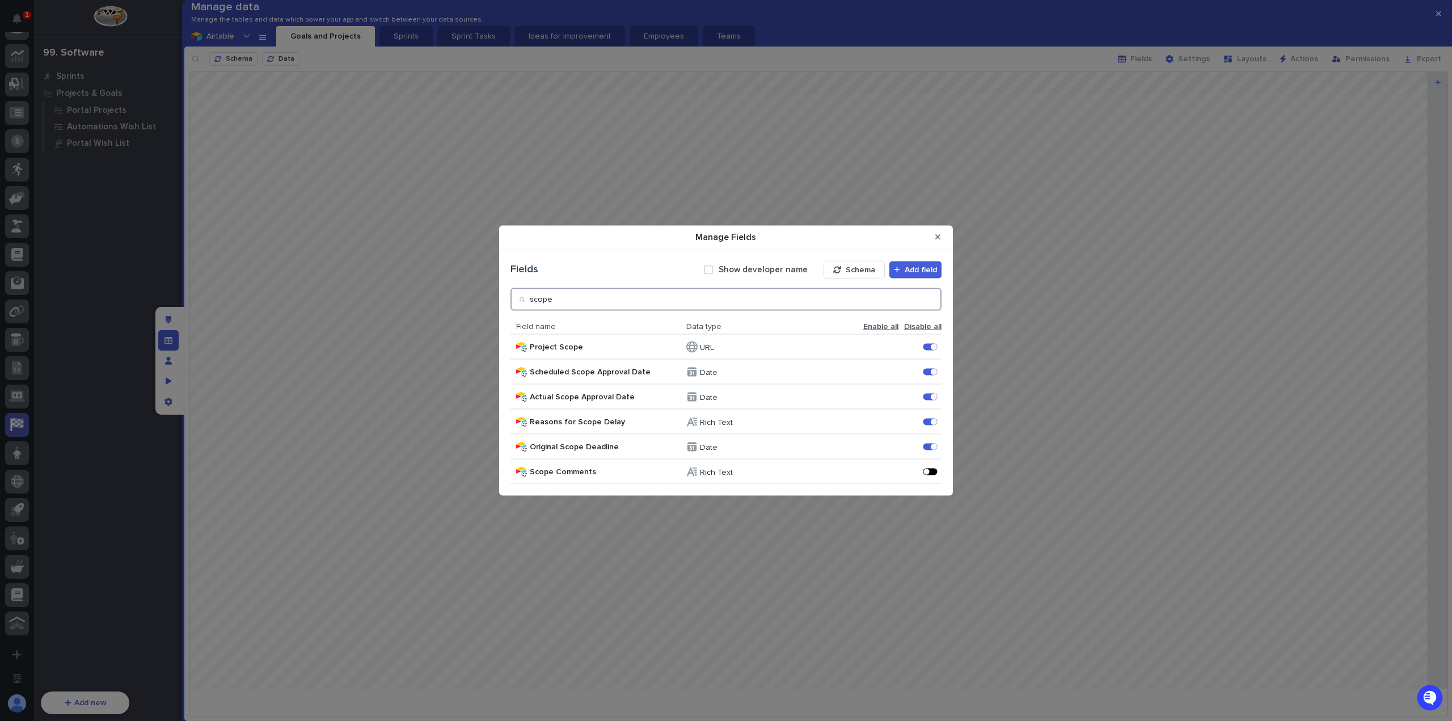
type input "scope"
click at [931, 471] on div "Manage Fields" at bounding box center [930, 471] width 14 height 7
click at [939, 242] on button "Close Modal" at bounding box center [937, 237] width 19 height 18
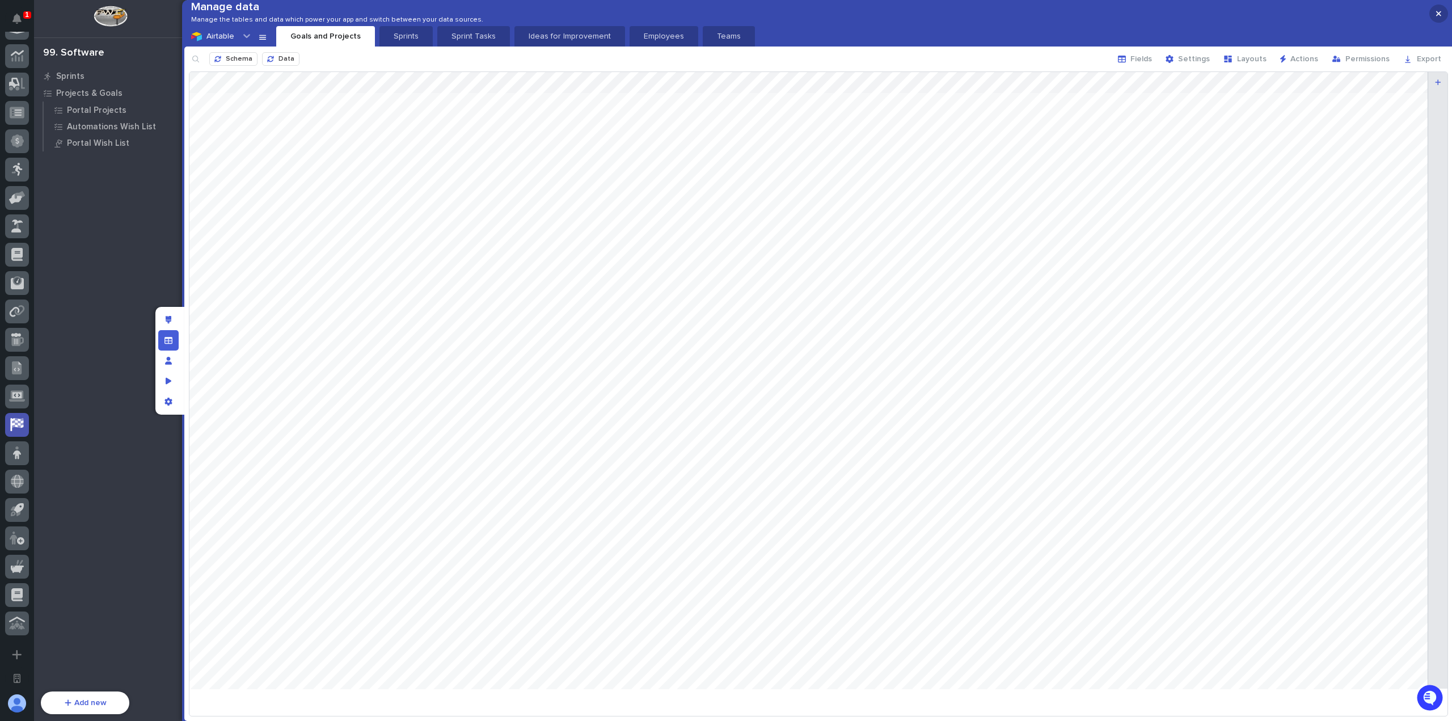
click at [1432, 16] on button "button" at bounding box center [1438, 14] width 19 height 18
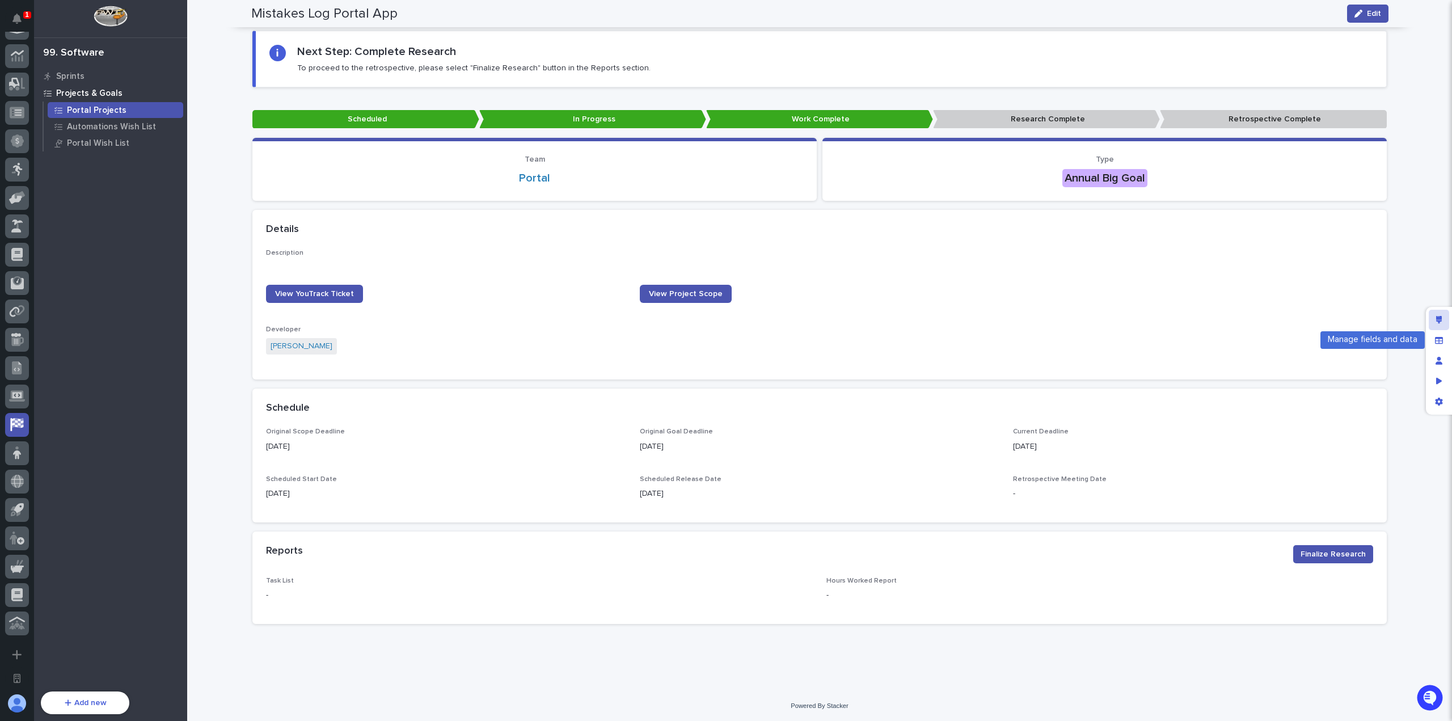
click at [1442, 319] on div "Edit layout" at bounding box center [1438, 320] width 20 height 20
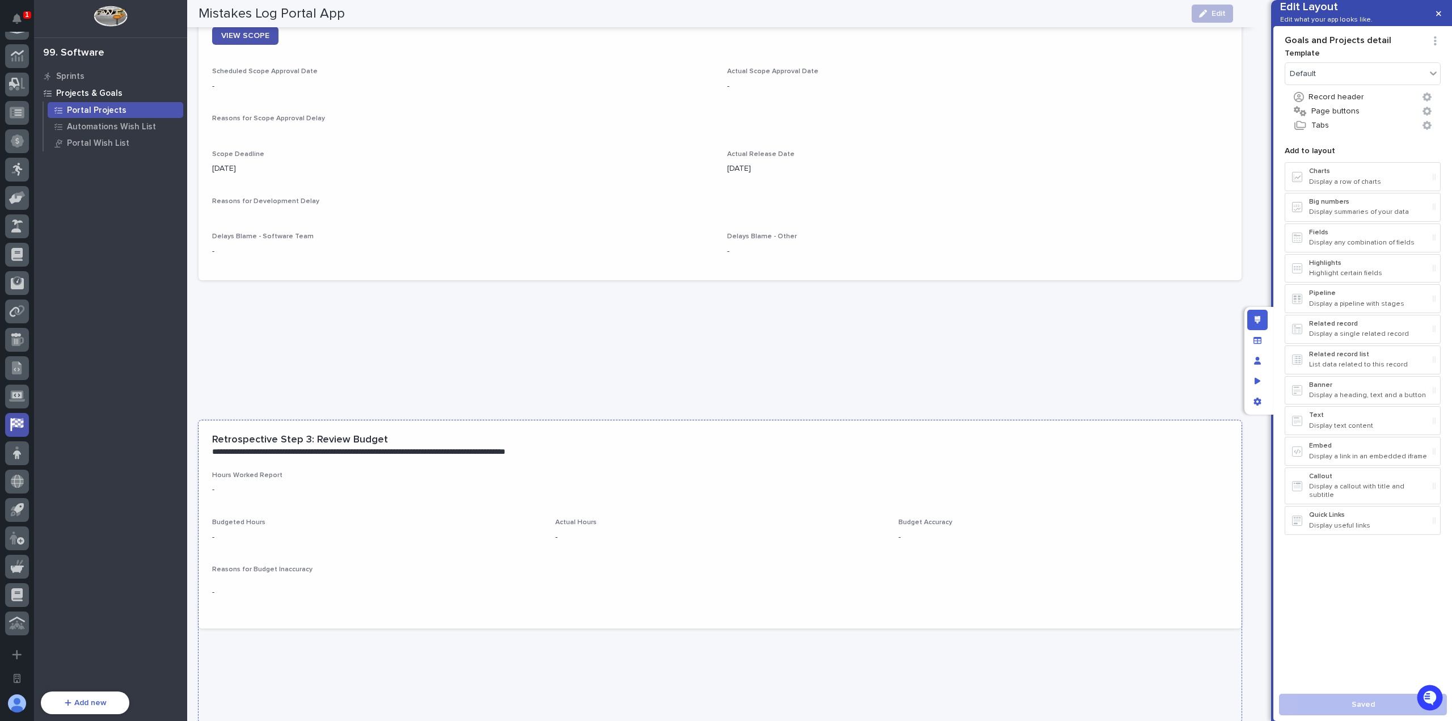
scroll to position [851, 0]
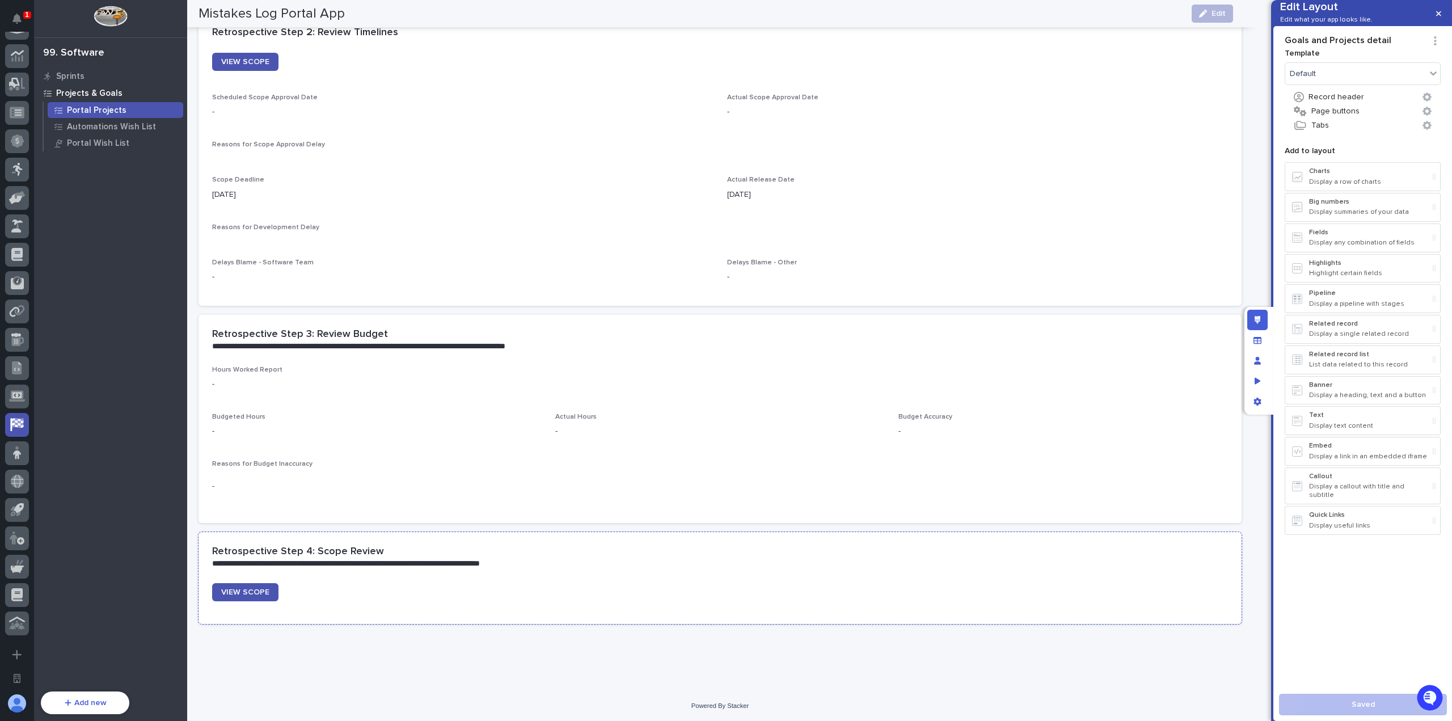
click at [464, 590] on div "VIEW SCOPE" at bounding box center [376, 592] width 329 height 18
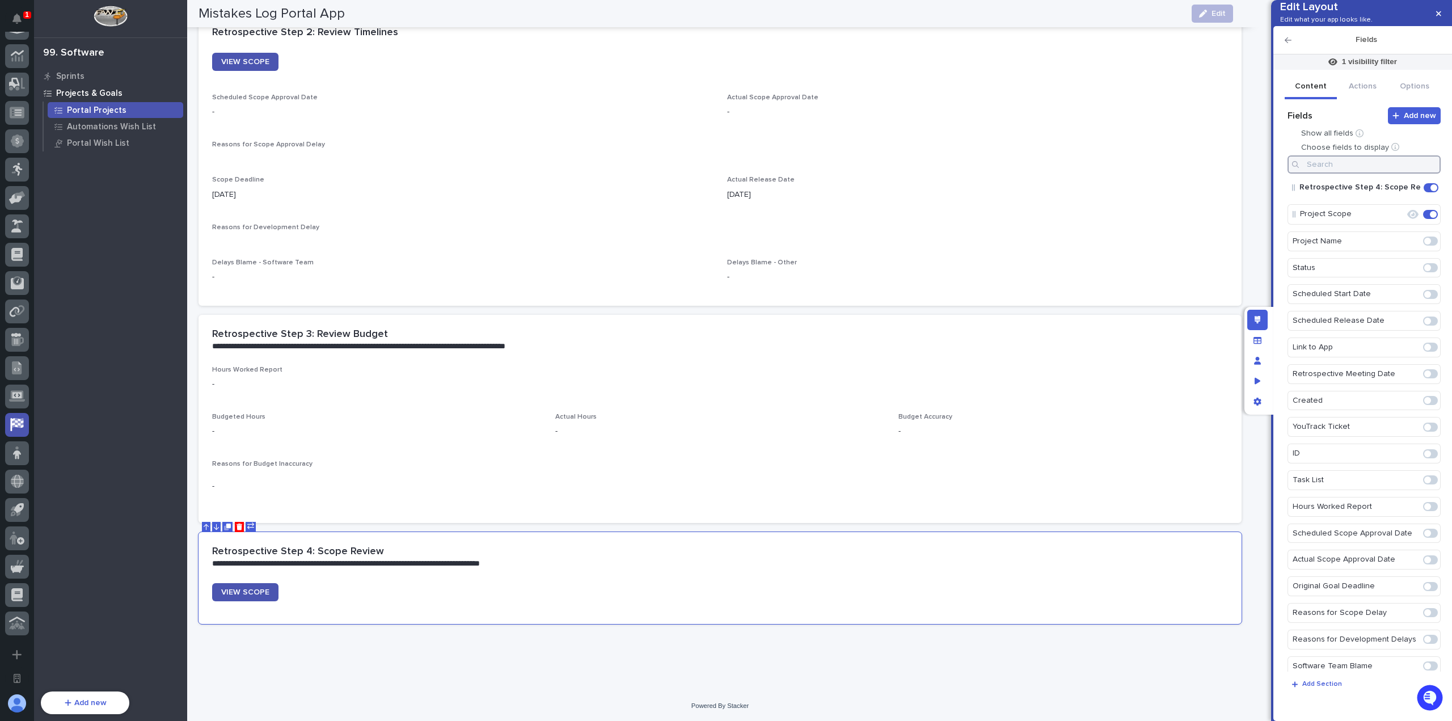
click at [1317, 174] on input at bounding box center [1363, 164] width 153 height 18
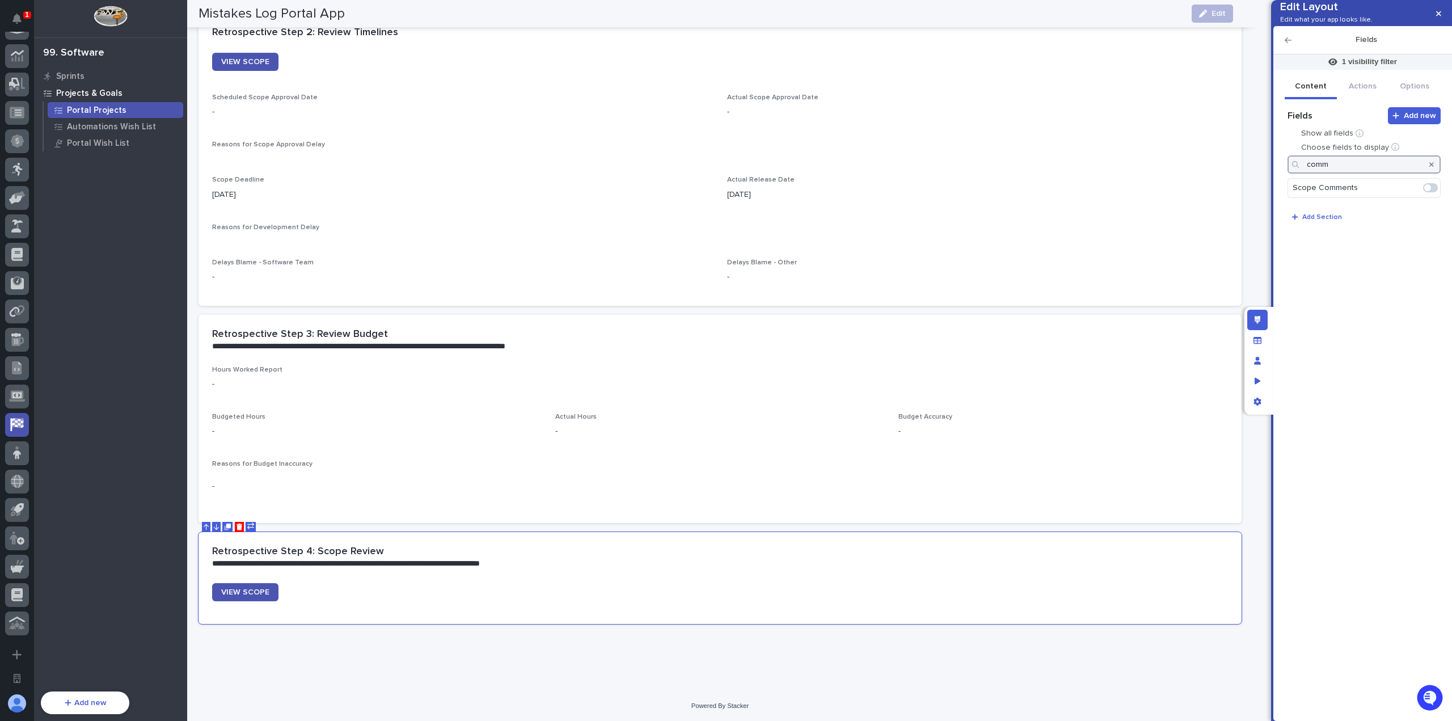
click at [1432, 192] on span at bounding box center [1430, 187] width 15 height 9
type input "comm"
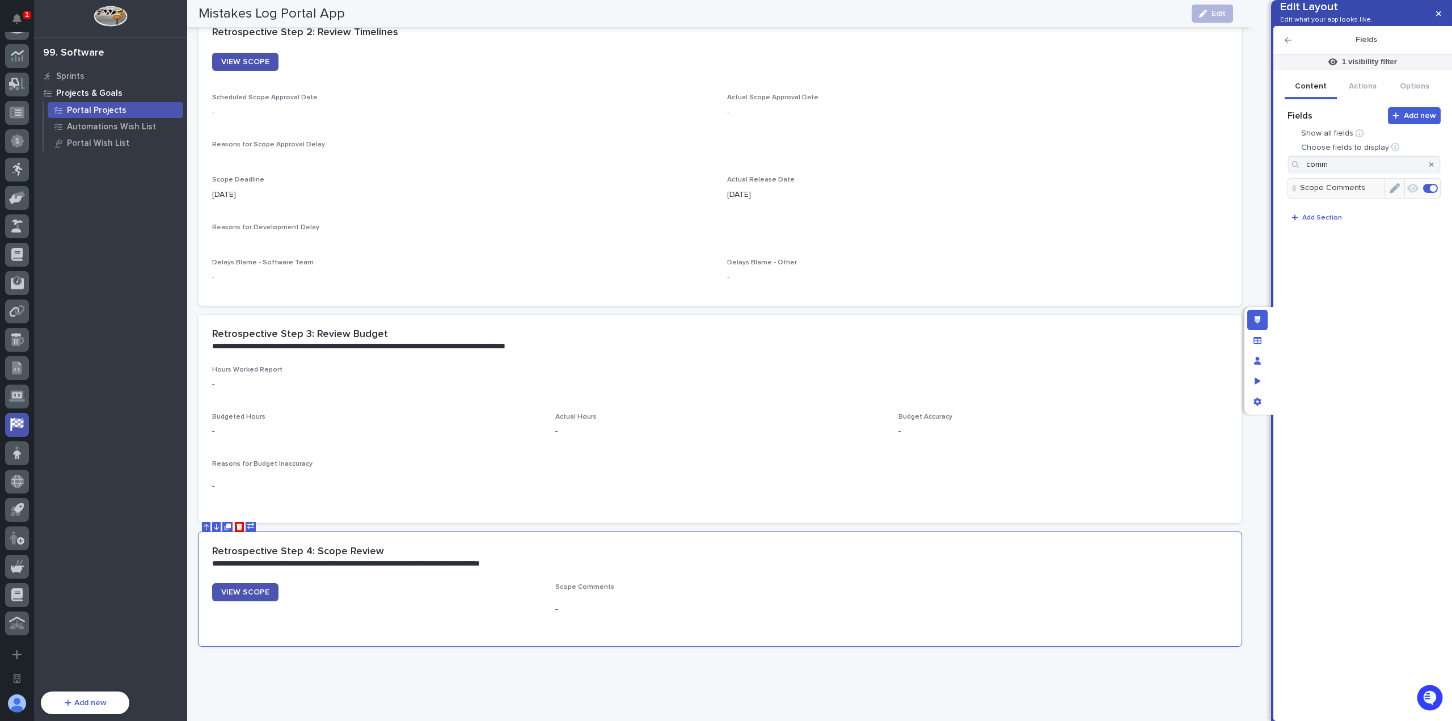
click at [1394, 193] on icon "Edit" at bounding box center [1394, 188] width 10 height 10
click at [1321, 221] on span "Enable rich text editor" at bounding box center [1336, 217] width 71 height 8
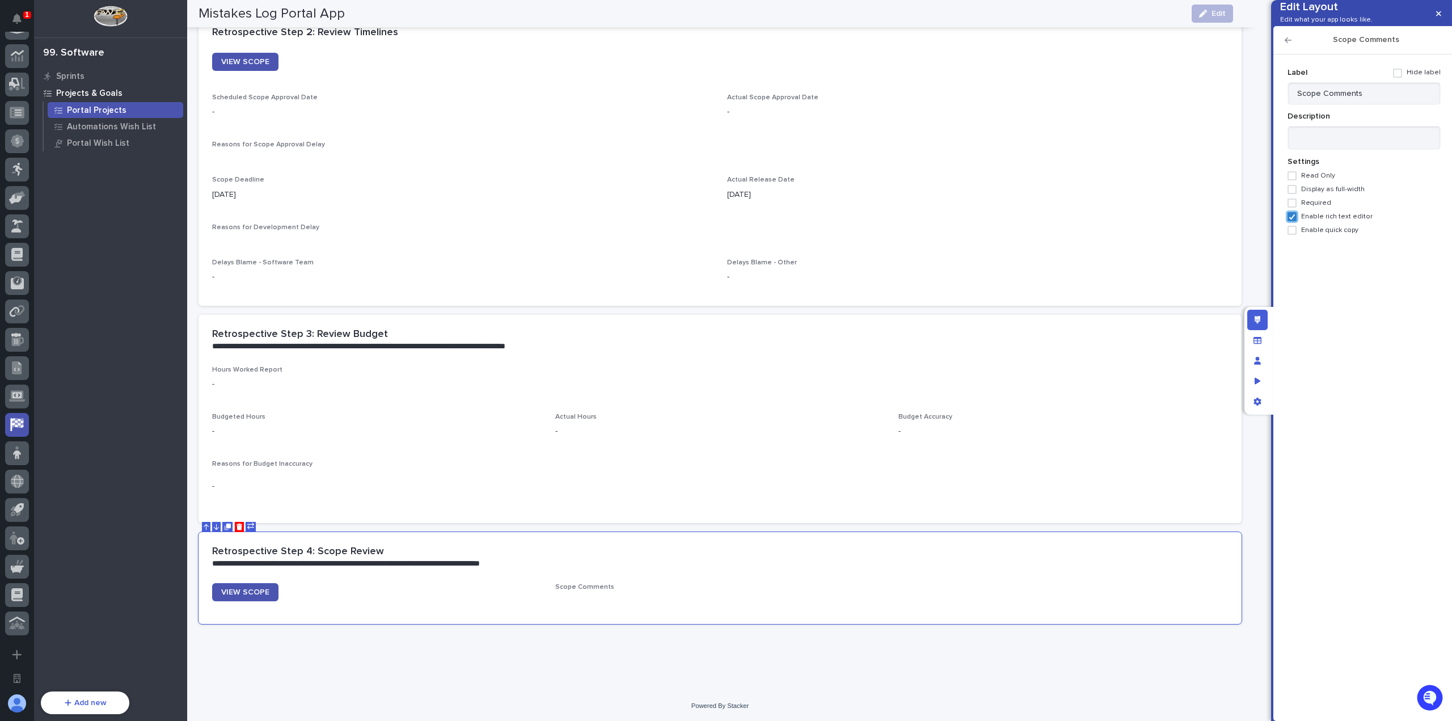
click at [1318, 193] on span "Display as full-width" at bounding box center [1333, 189] width 64 height 8
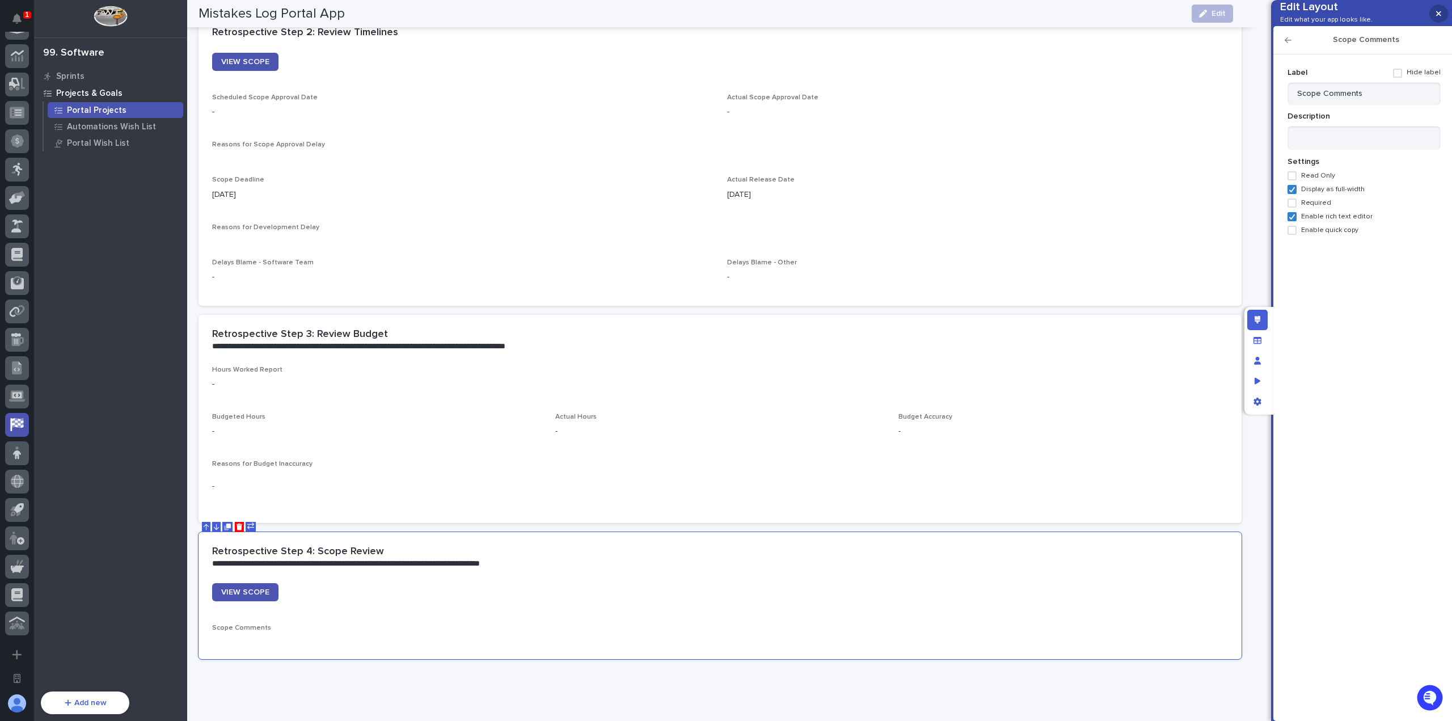
click at [1438, 14] on icon "button" at bounding box center [1438, 14] width 5 height 8
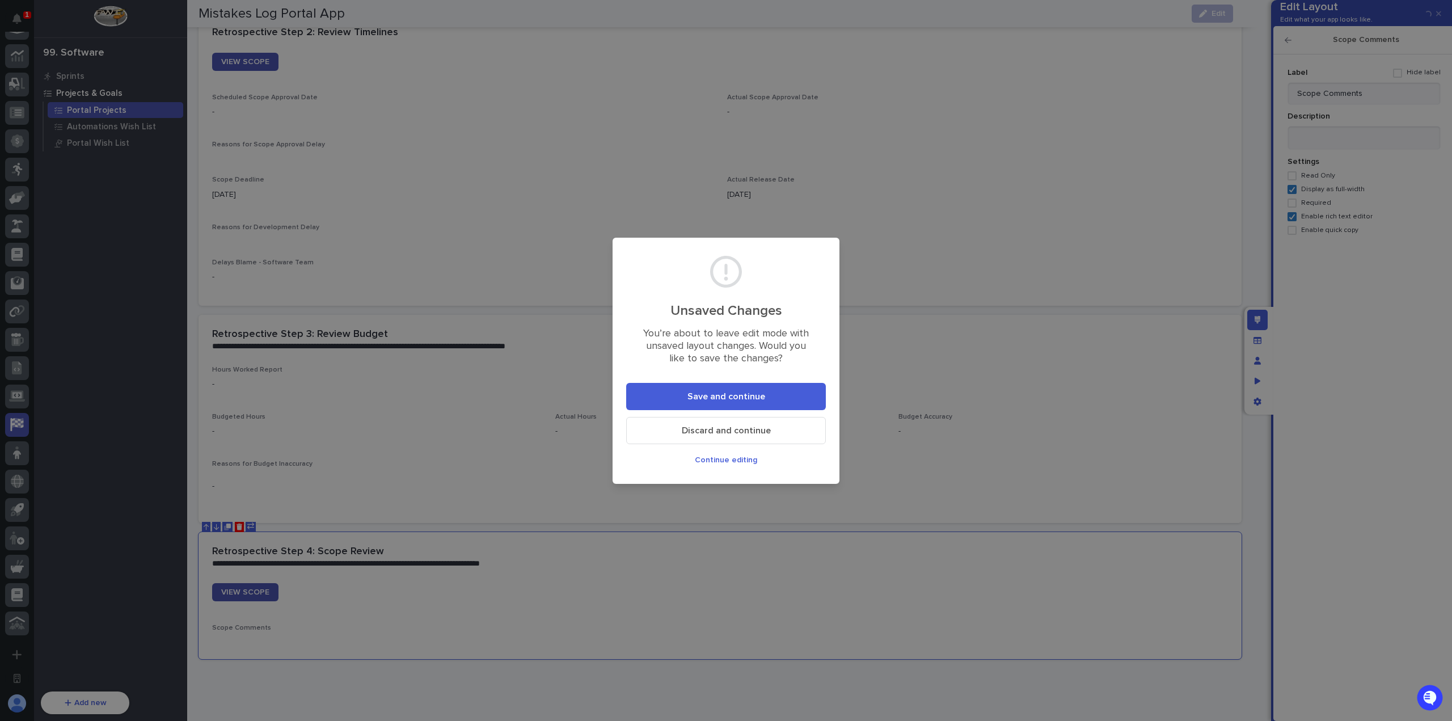
click at [784, 393] on button "Save and continue" at bounding box center [726, 396] width 200 height 27
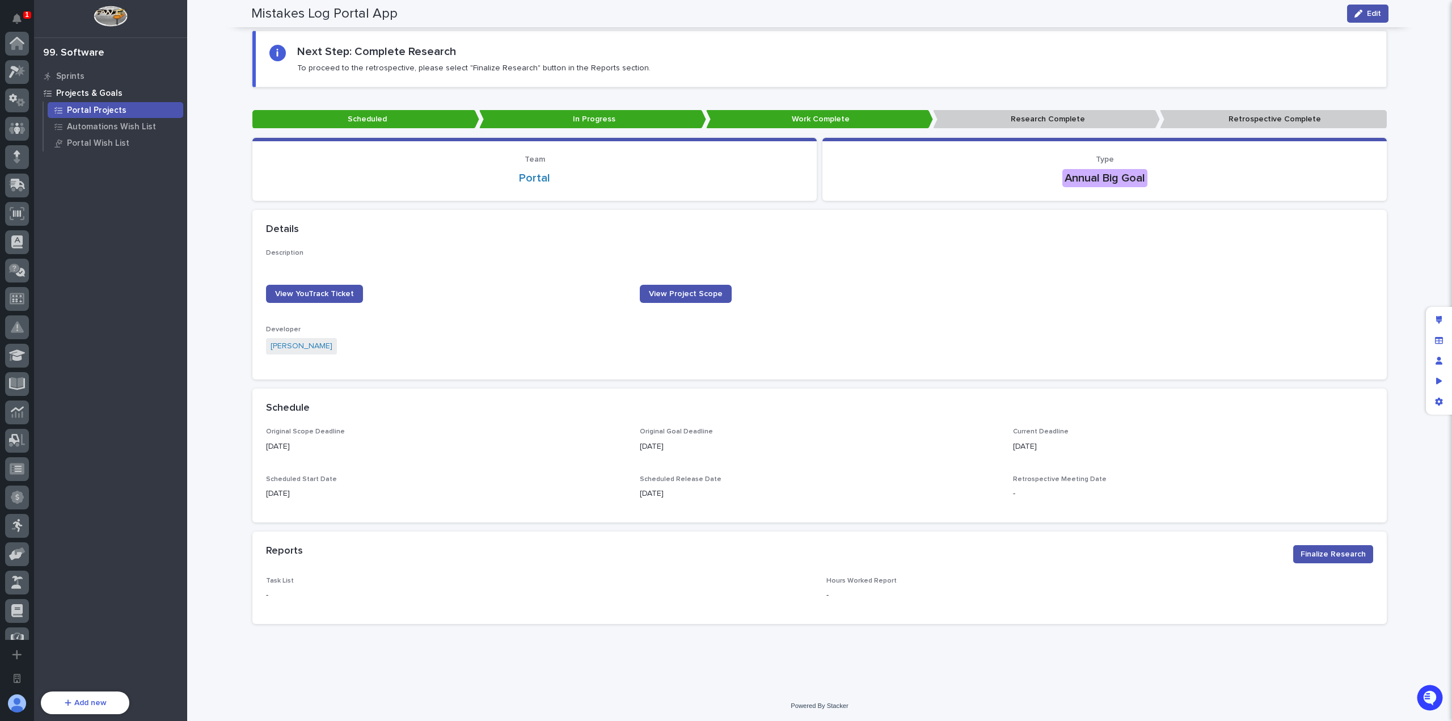
scroll to position [356, 0]
click at [1444, 310] on div "Edit layout" at bounding box center [1438, 320] width 20 height 20
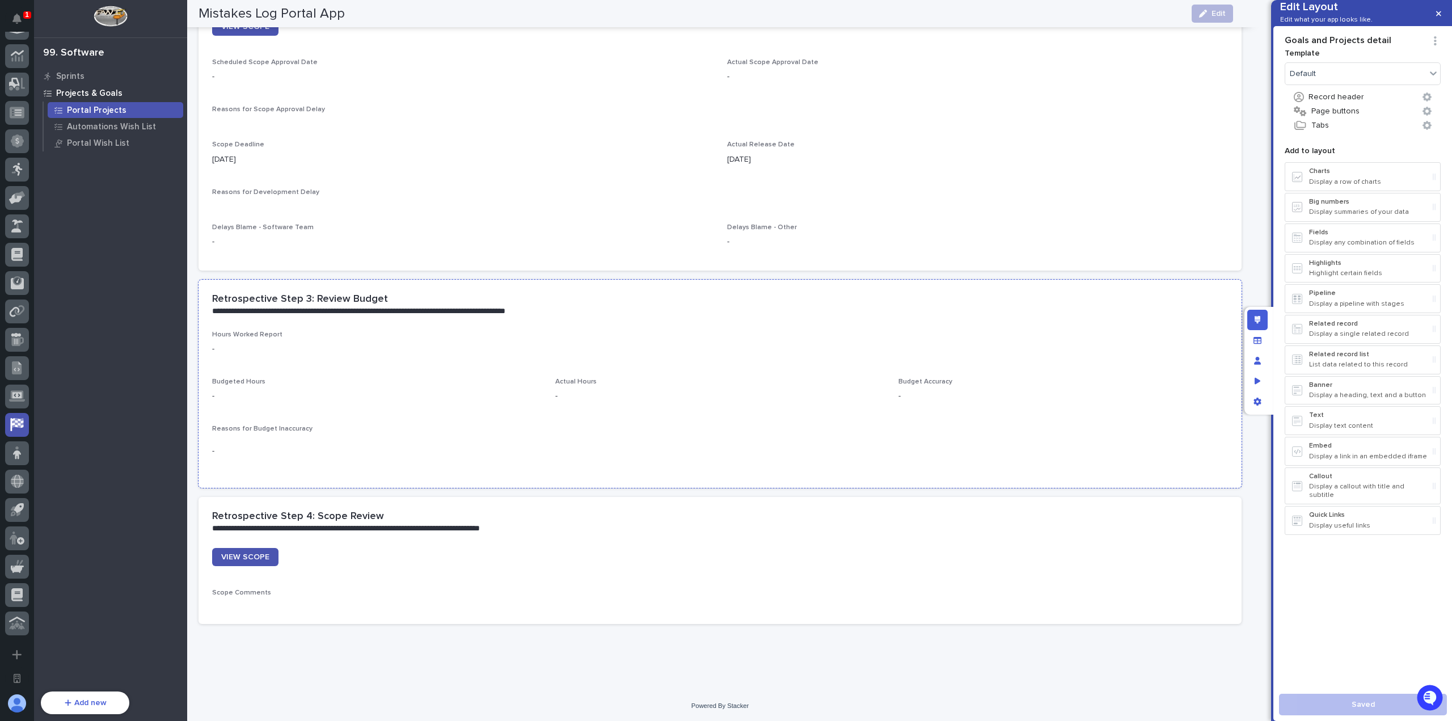
scroll to position [851, 0]
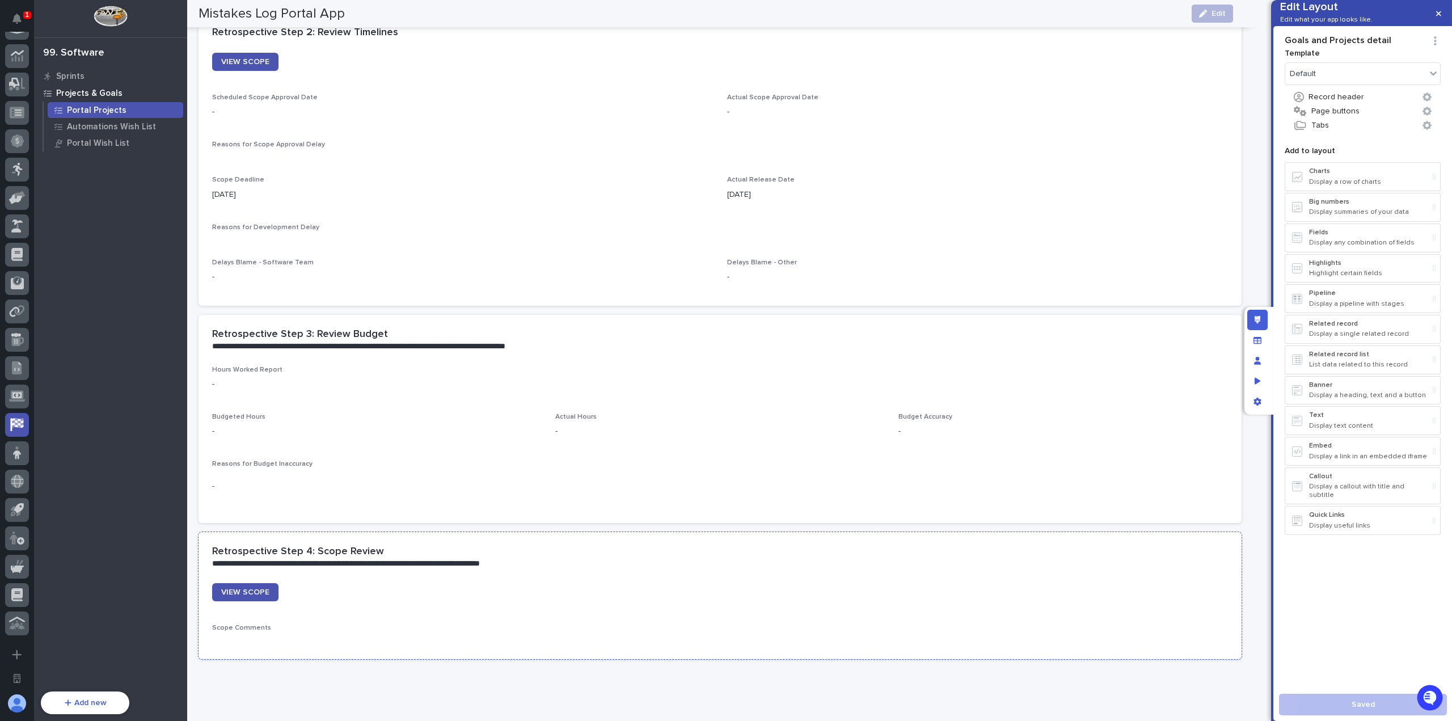
click at [518, 553] on div "**********" at bounding box center [717, 557] width 1011 height 23
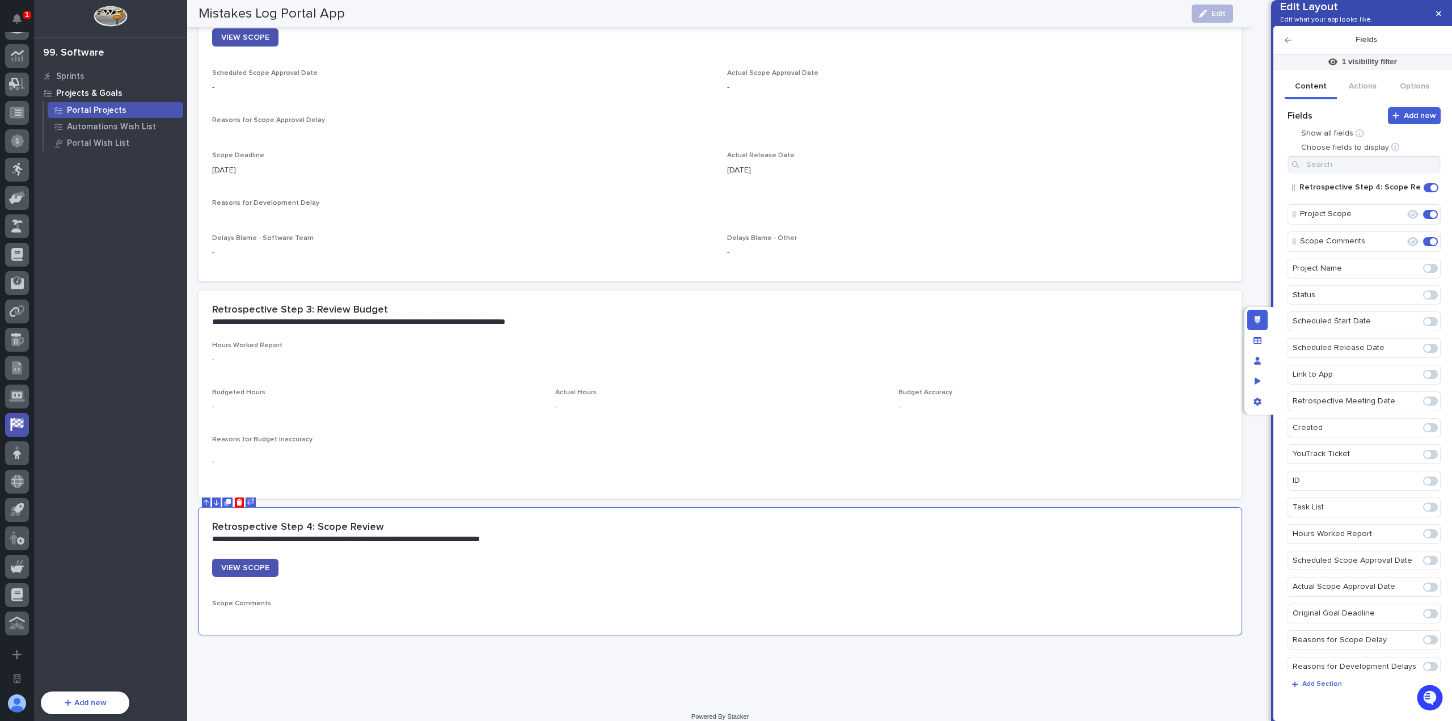
scroll to position [886, 0]
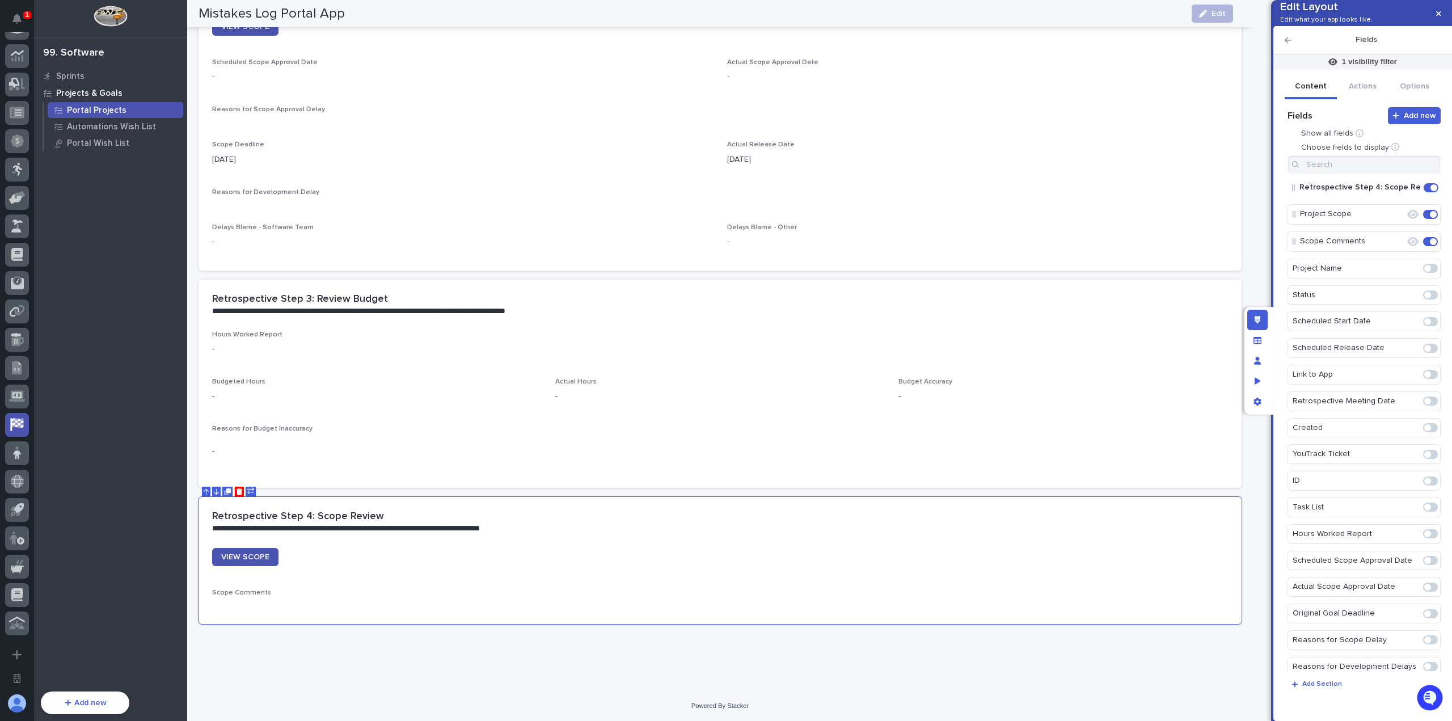
click at [1286, 44] on icon "button" at bounding box center [1287, 40] width 7 height 8
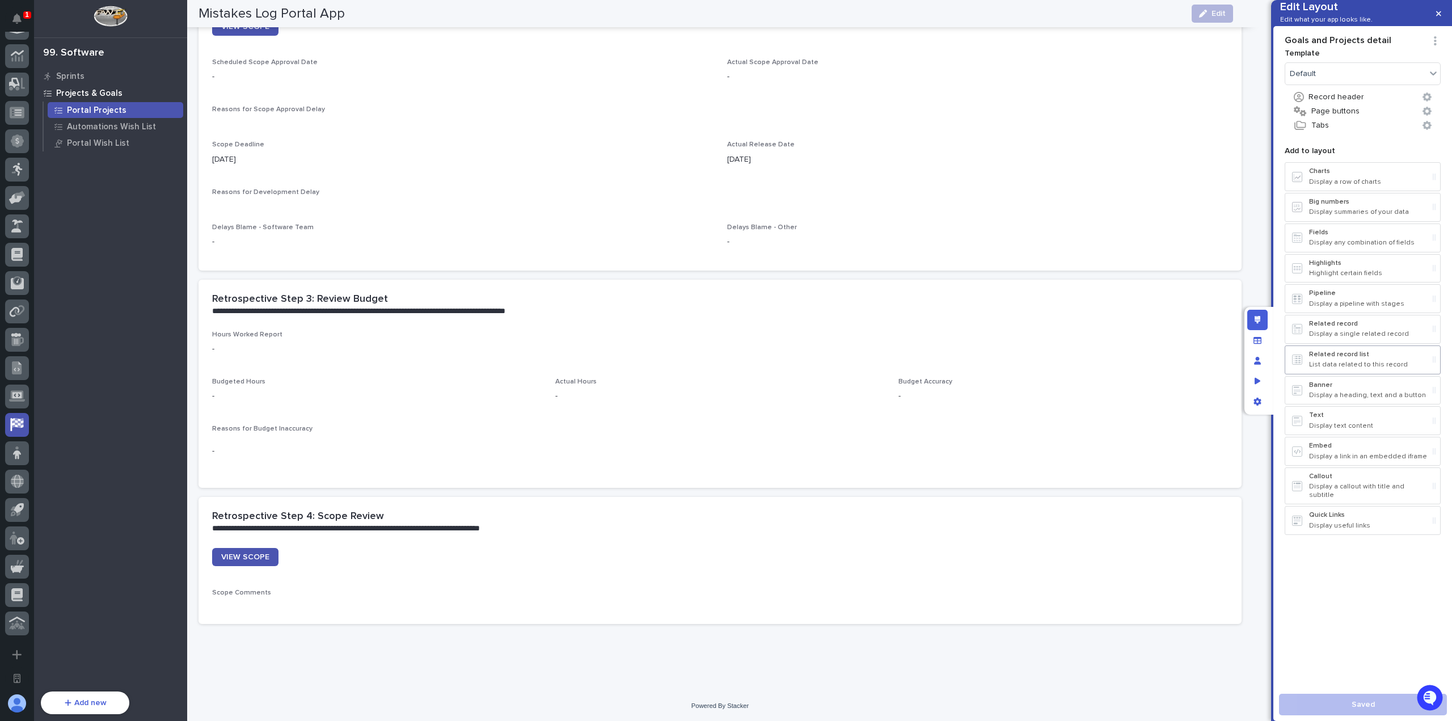
click at [1358, 369] on div "Related record list List data related to this record" at bounding box center [1368, 359] width 119 height 19
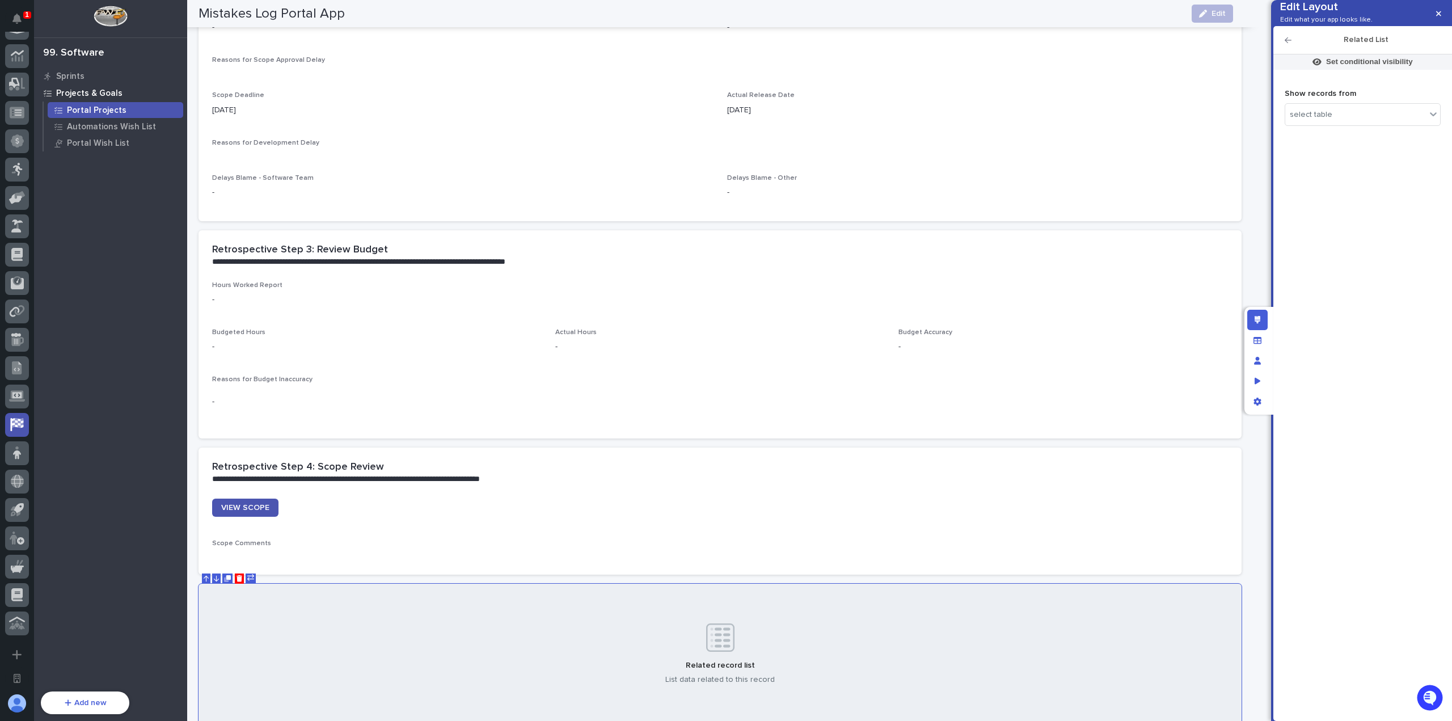
scroll to position [1033, 0]
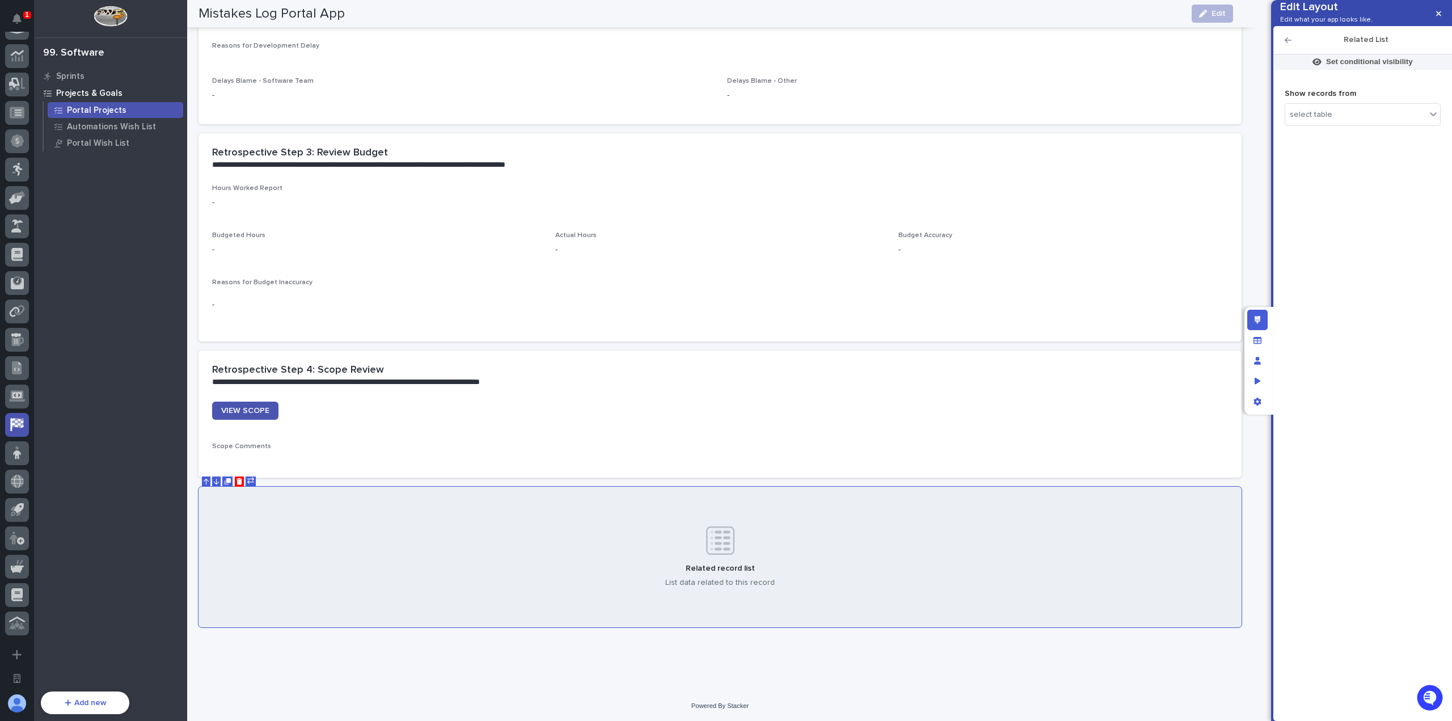
click at [1363, 99] on p "Show records from" at bounding box center [1362, 89] width 156 height 19
click at [1363, 122] on div "select table" at bounding box center [1362, 114] width 156 height 23
click at [1406, 123] on div "select table" at bounding box center [1355, 115] width 141 height 16
click at [1288, 44] on icon "button" at bounding box center [1287, 40] width 7 height 8
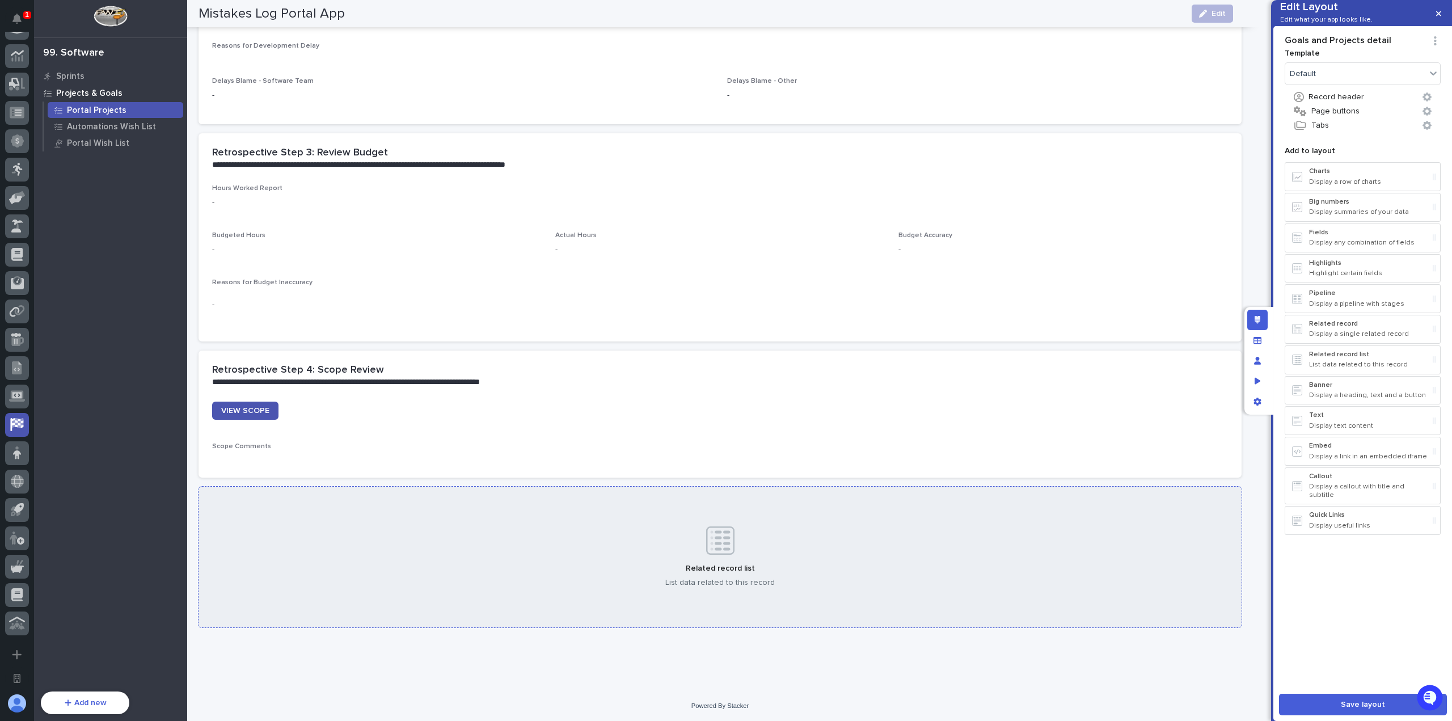
click at [497, 519] on div "Related record list List data related to this record" at bounding box center [719, 557] width 1043 height 141
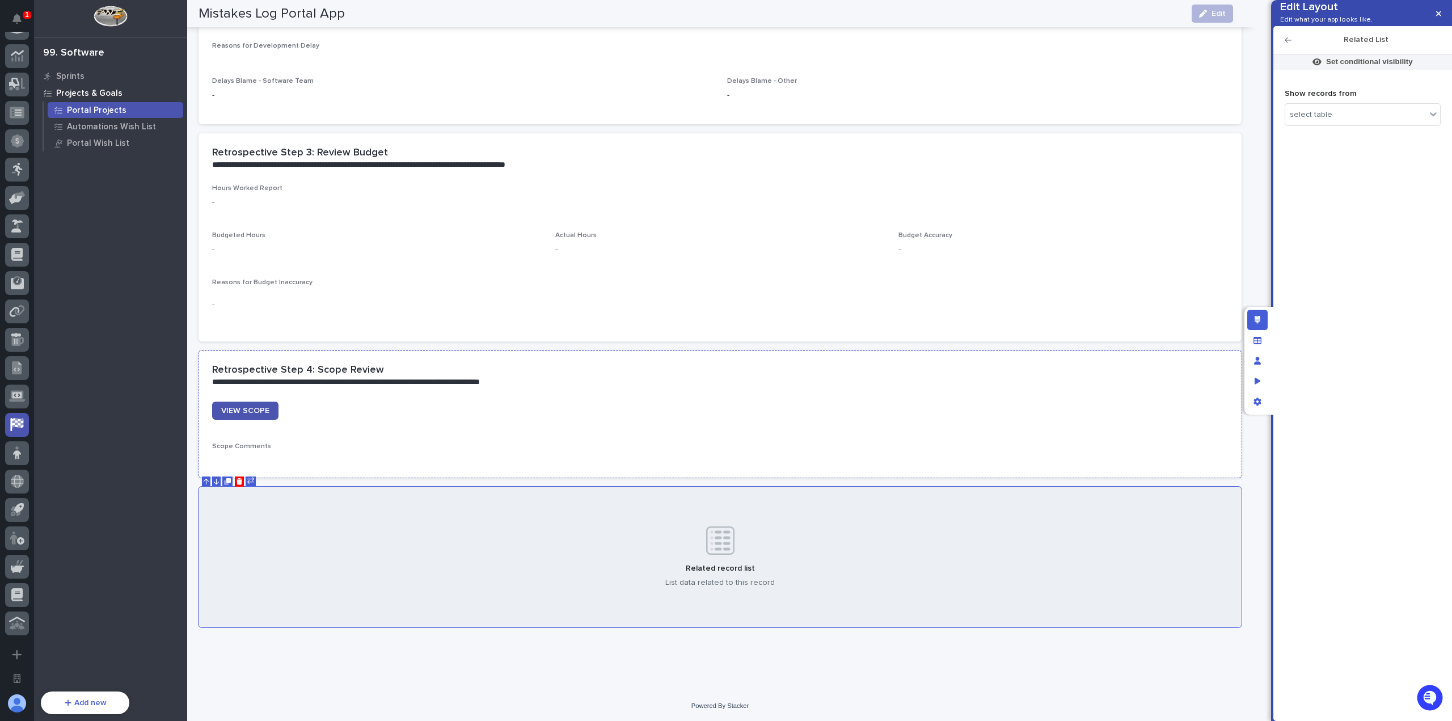
click at [357, 394] on div "**********" at bounding box center [719, 375] width 1043 height 50
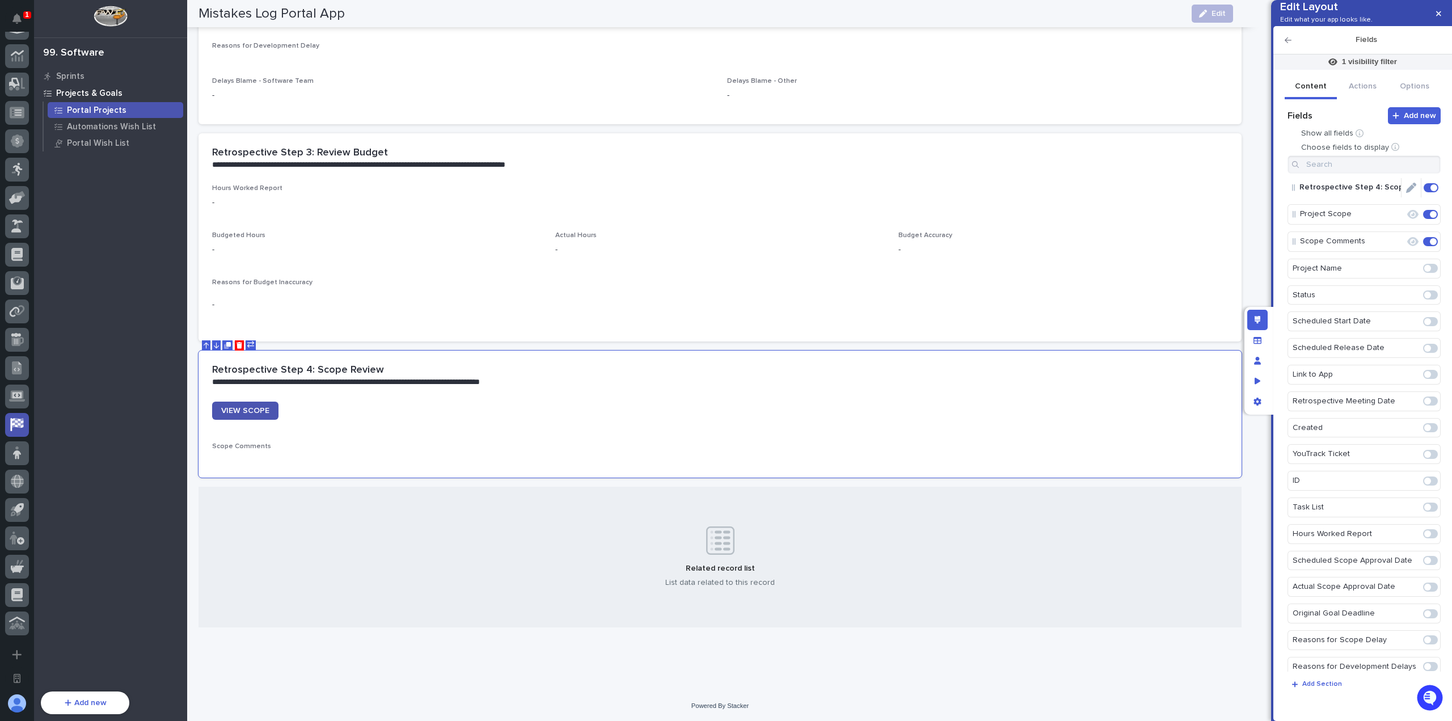
click at [1406, 193] on icon "Edit" at bounding box center [1411, 188] width 10 height 10
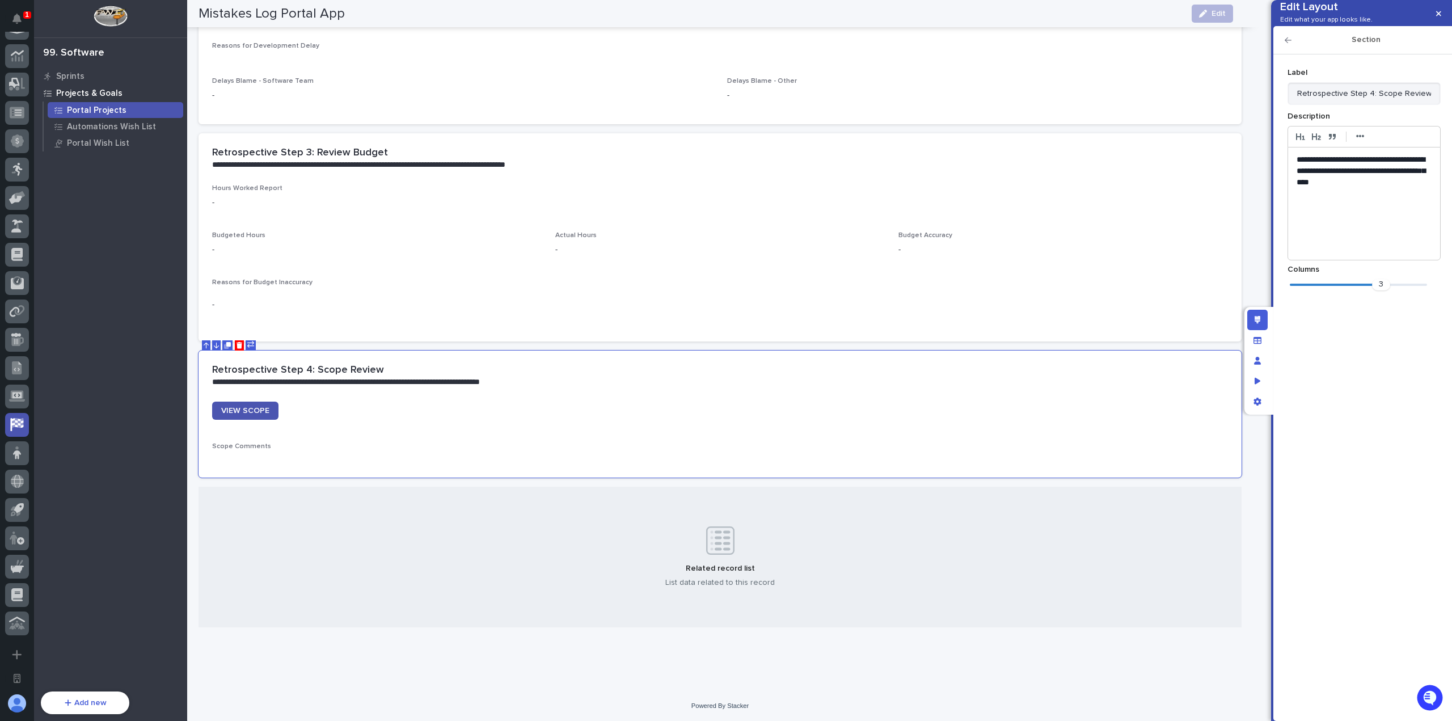
click at [1412, 188] on p "**********" at bounding box center [1364, 171] width 136 height 34
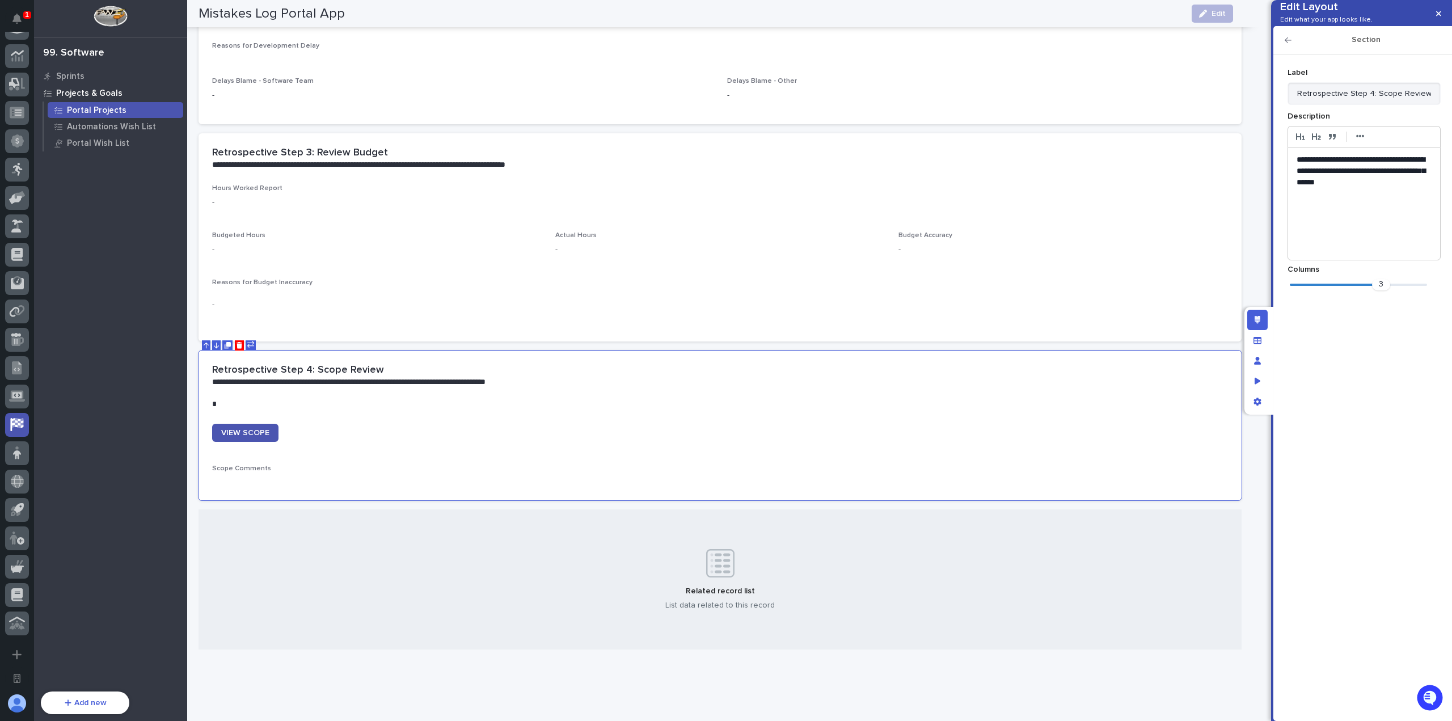
click at [1415, 188] on p "**********" at bounding box center [1364, 171] width 136 height 34
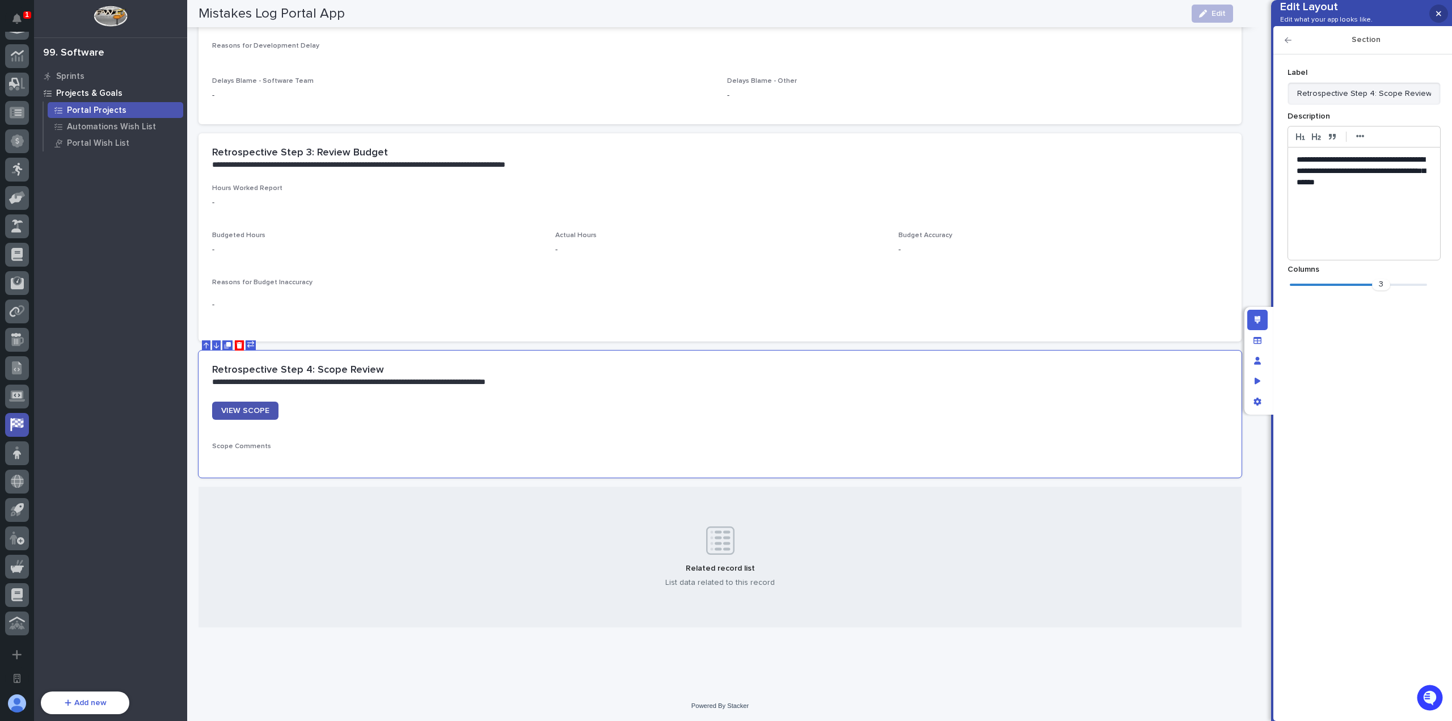
click at [1438, 13] on icon "button" at bounding box center [1438, 13] width 5 height 5
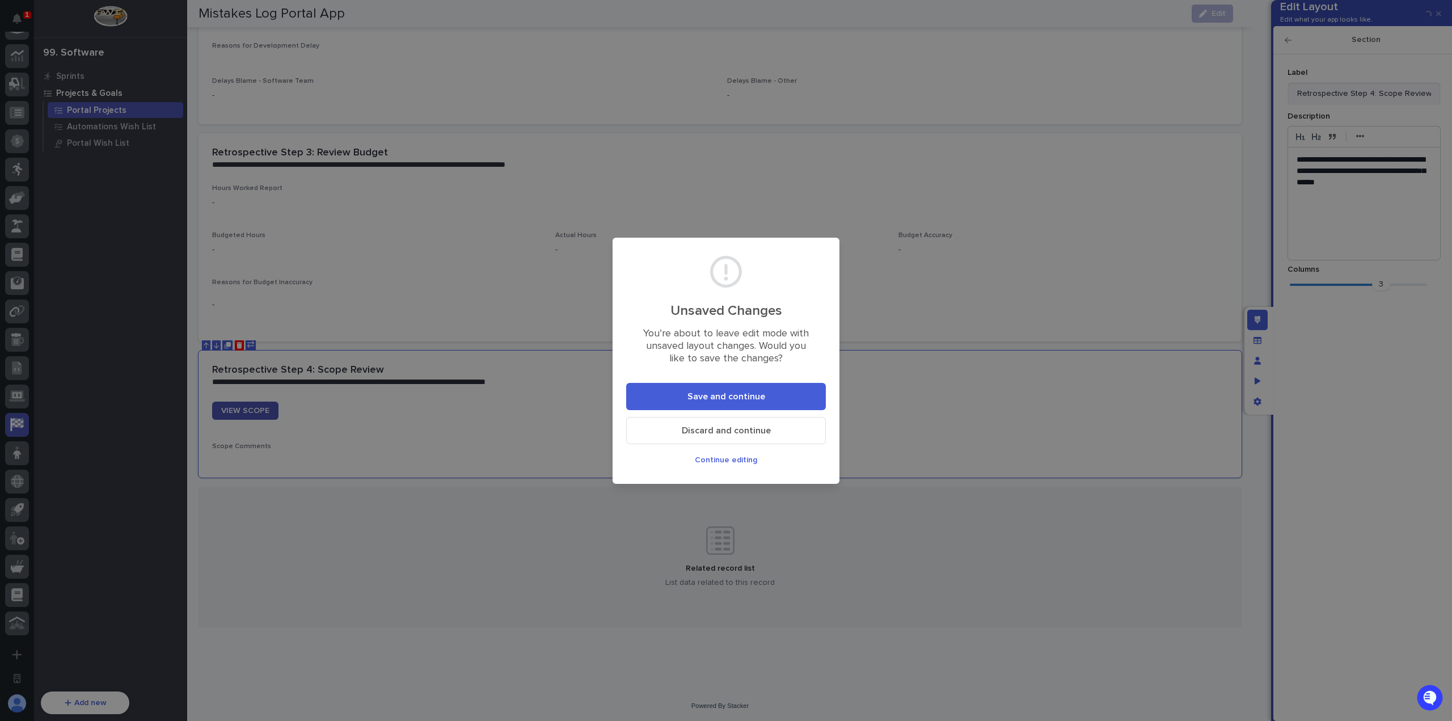
click at [766, 397] on button "Save and continue" at bounding box center [726, 396] width 200 height 27
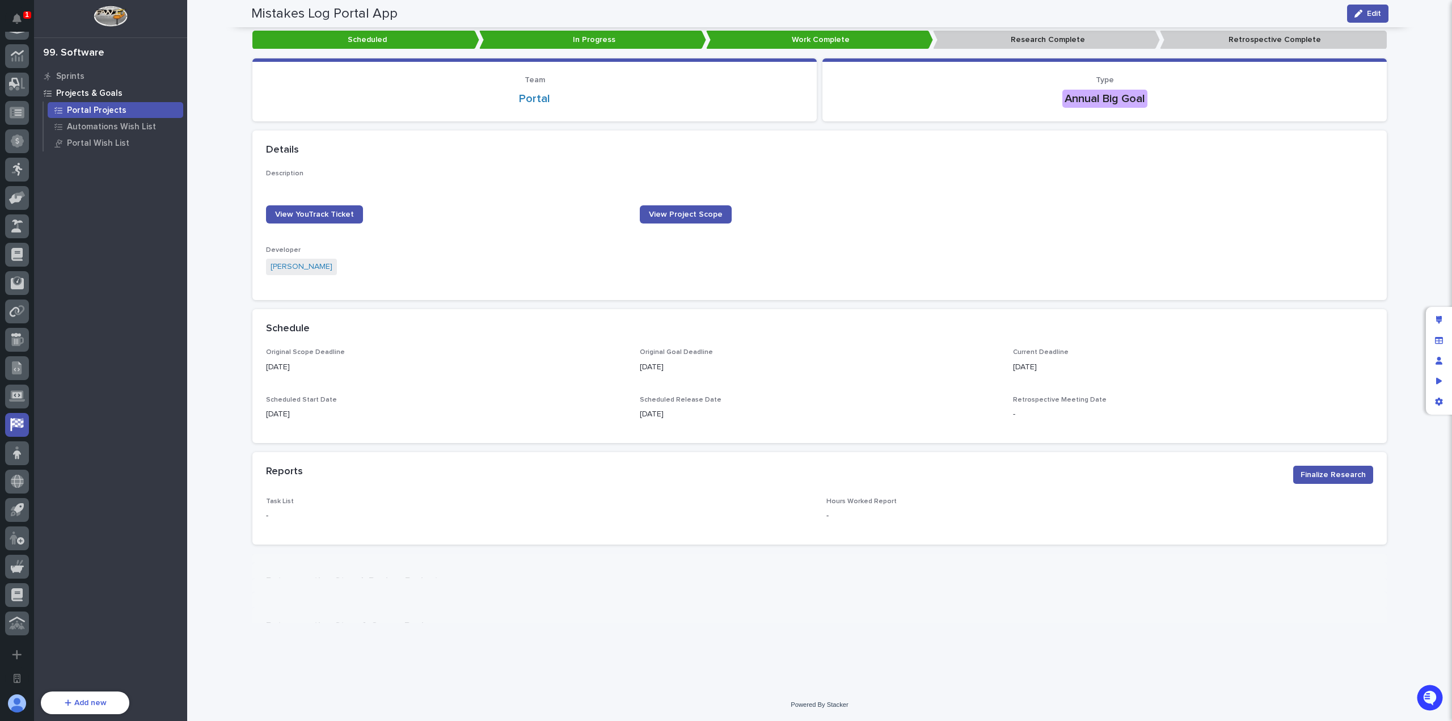
scroll to position [85, 0]
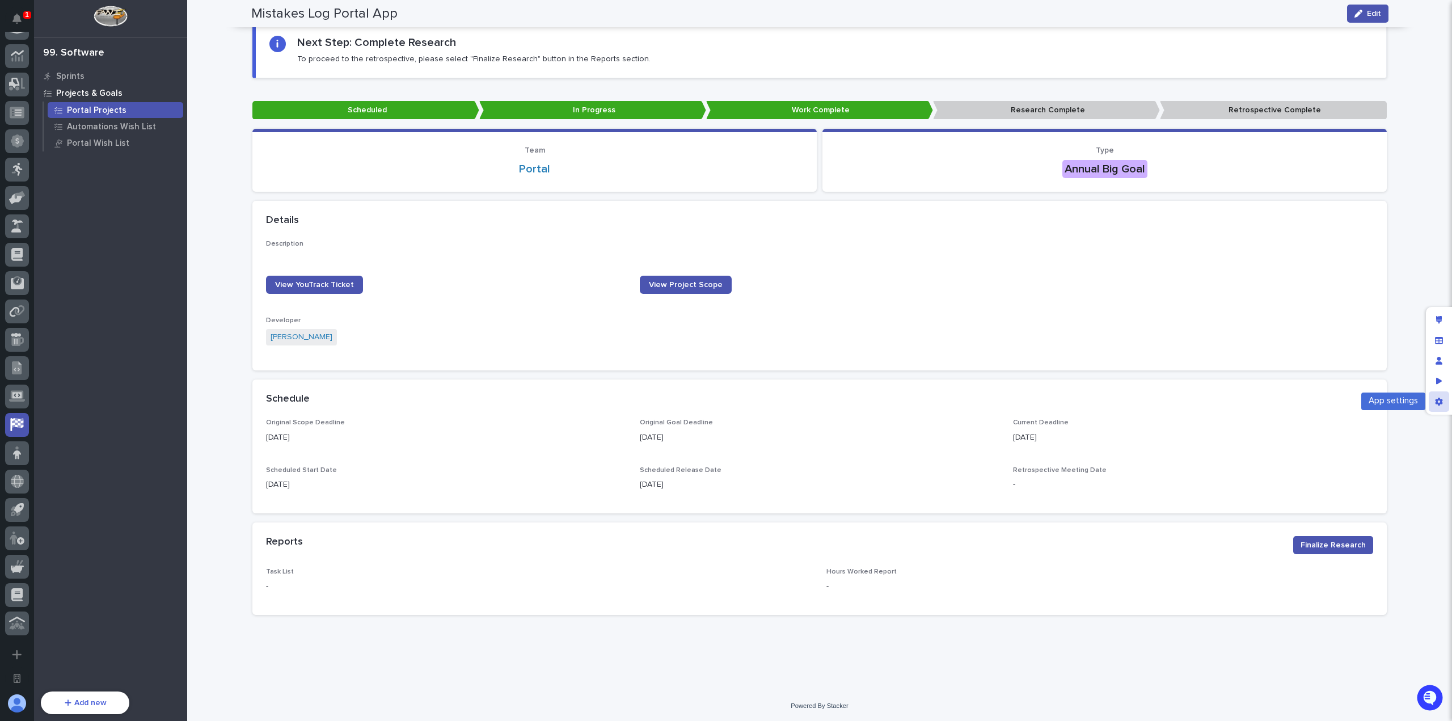
click at [1445, 396] on div "App settings" at bounding box center [1438, 401] width 20 height 20
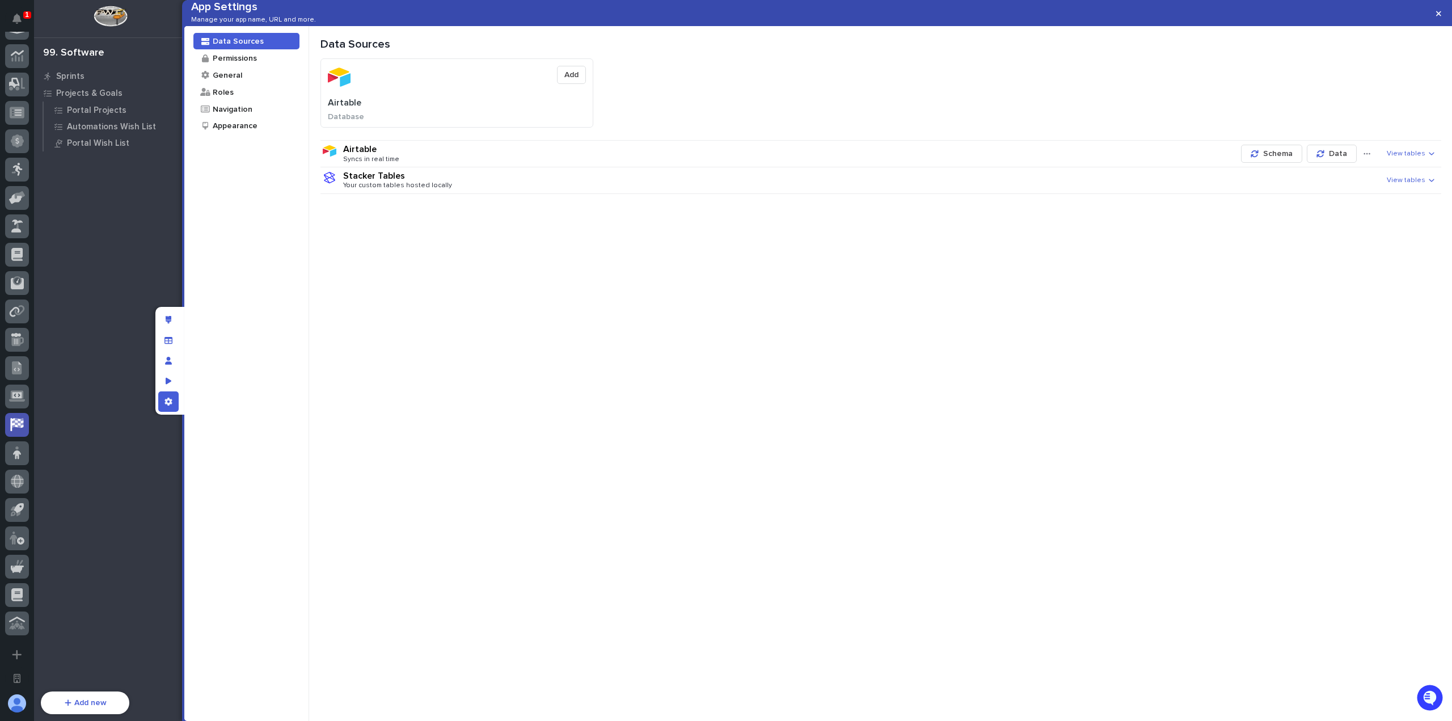
click at [1422, 158] on span "View tables" at bounding box center [1405, 154] width 39 height 8
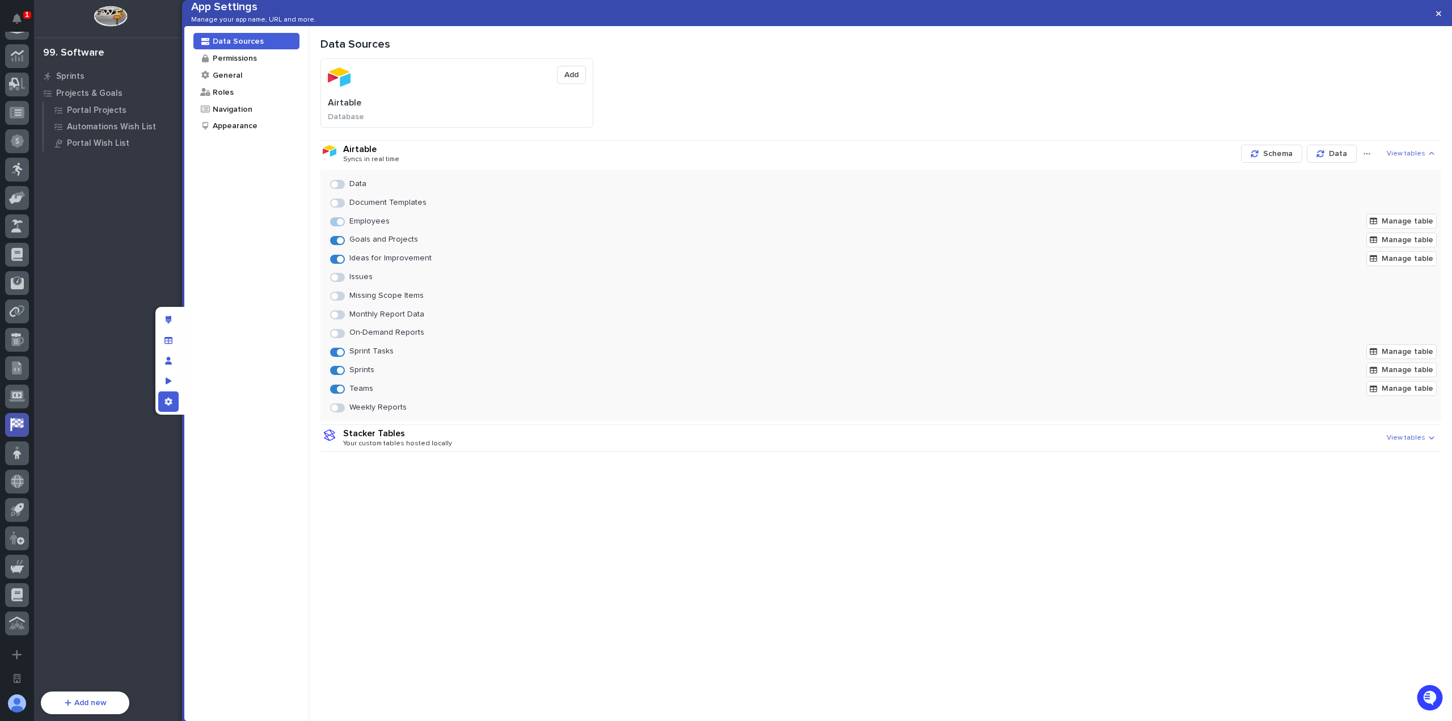
click at [336, 301] on span at bounding box center [337, 295] width 15 height 9
click at [1385, 299] on span "Manage table" at bounding box center [1407, 295] width 52 height 8
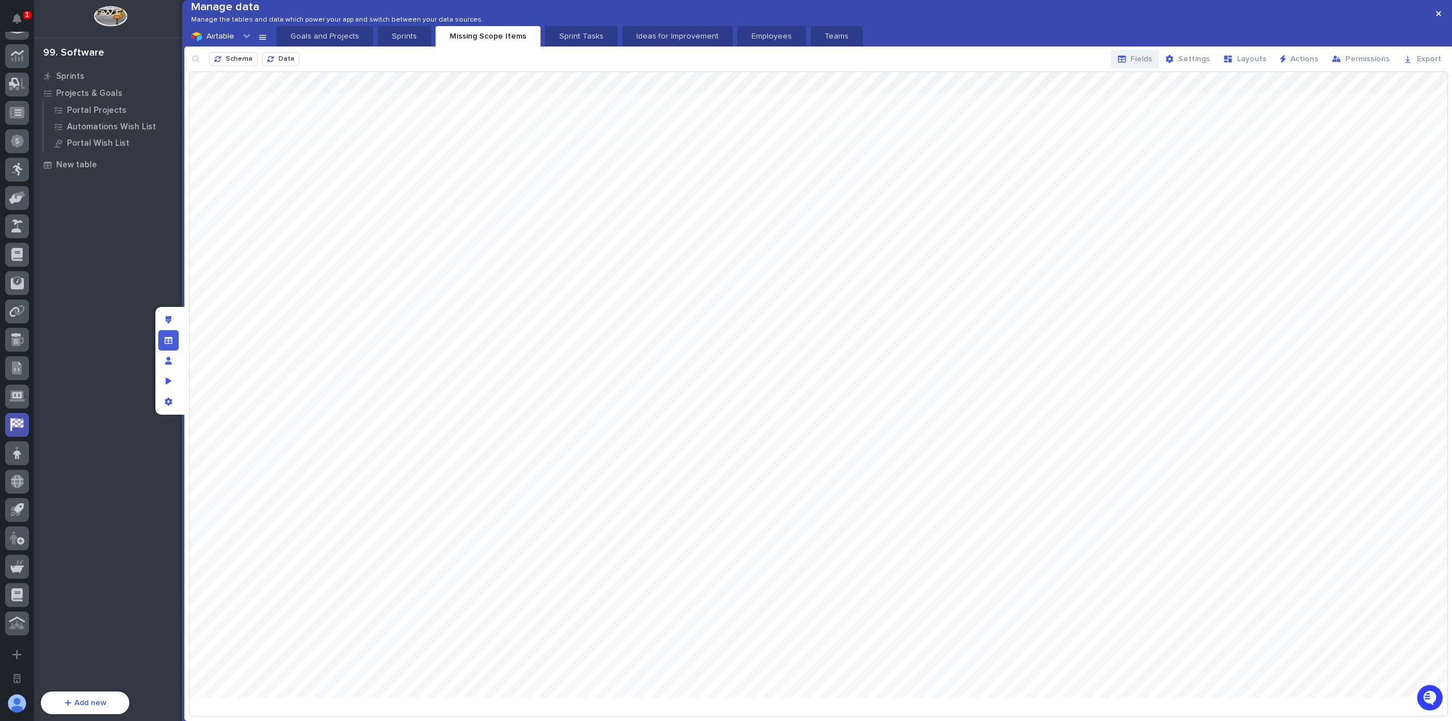
click at [1142, 63] on span "Fields" at bounding box center [1141, 59] width 22 height 8
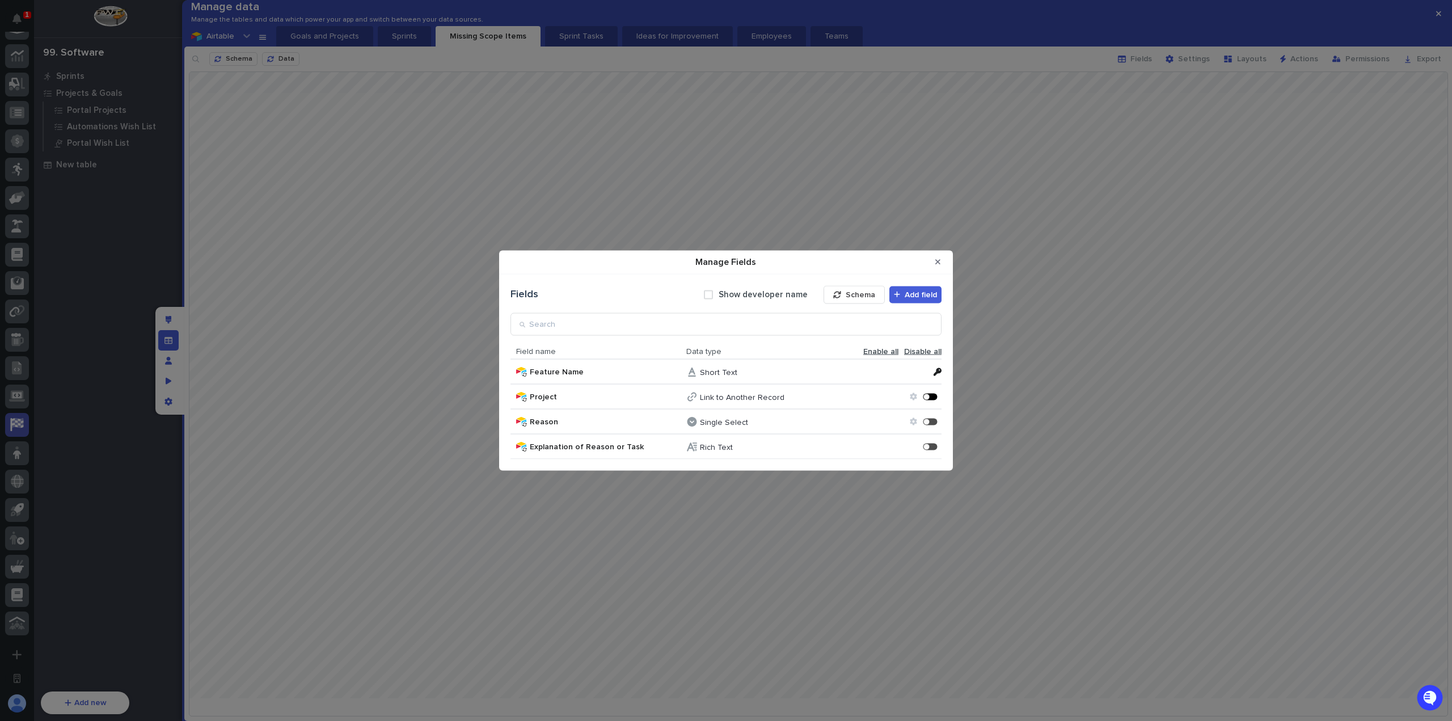
click at [930, 395] on div "Manage Fields" at bounding box center [930, 396] width 14 height 7
click at [930, 421] on div "Manage Fields" at bounding box center [930, 421] width 14 height 7
drag, startPoint x: 932, startPoint y: 447, endPoint x: 930, endPoint y: 440, distance: 7.7
click at [932, 447] on div "Manage Fields" at bounding box center [933, 446] width 3 height 3
click at [940, 261] on button "Close Modal" at bounding box center [937, 262] width 19 height 18
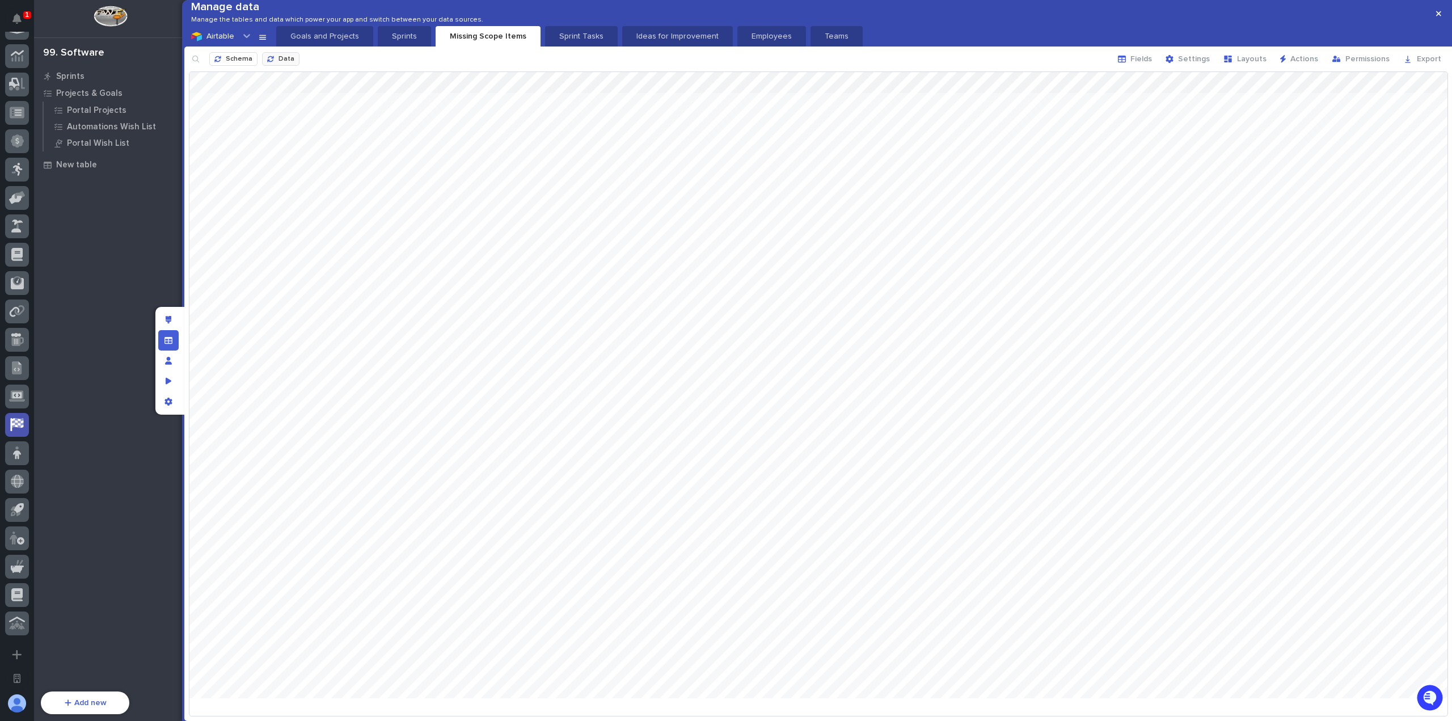
click at [293, 66] on button "Data" at bounding box center [280, 59] width 37 height 14
click at [320, 42] on p "Goals and Projects" at bounding box center [324, 36] width 83 height 11
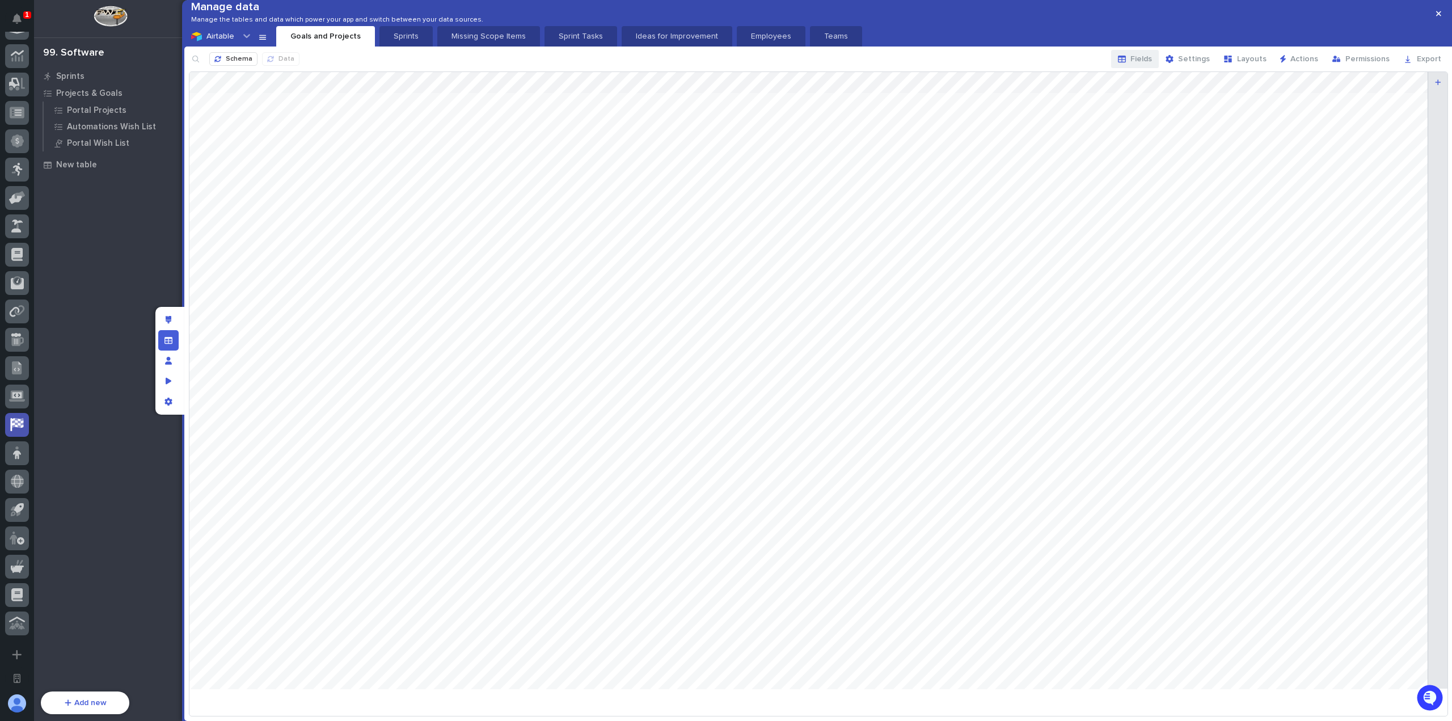
click at [1126, 63] on icon "button" at bounding box center [1122, 59] width 8 height 8
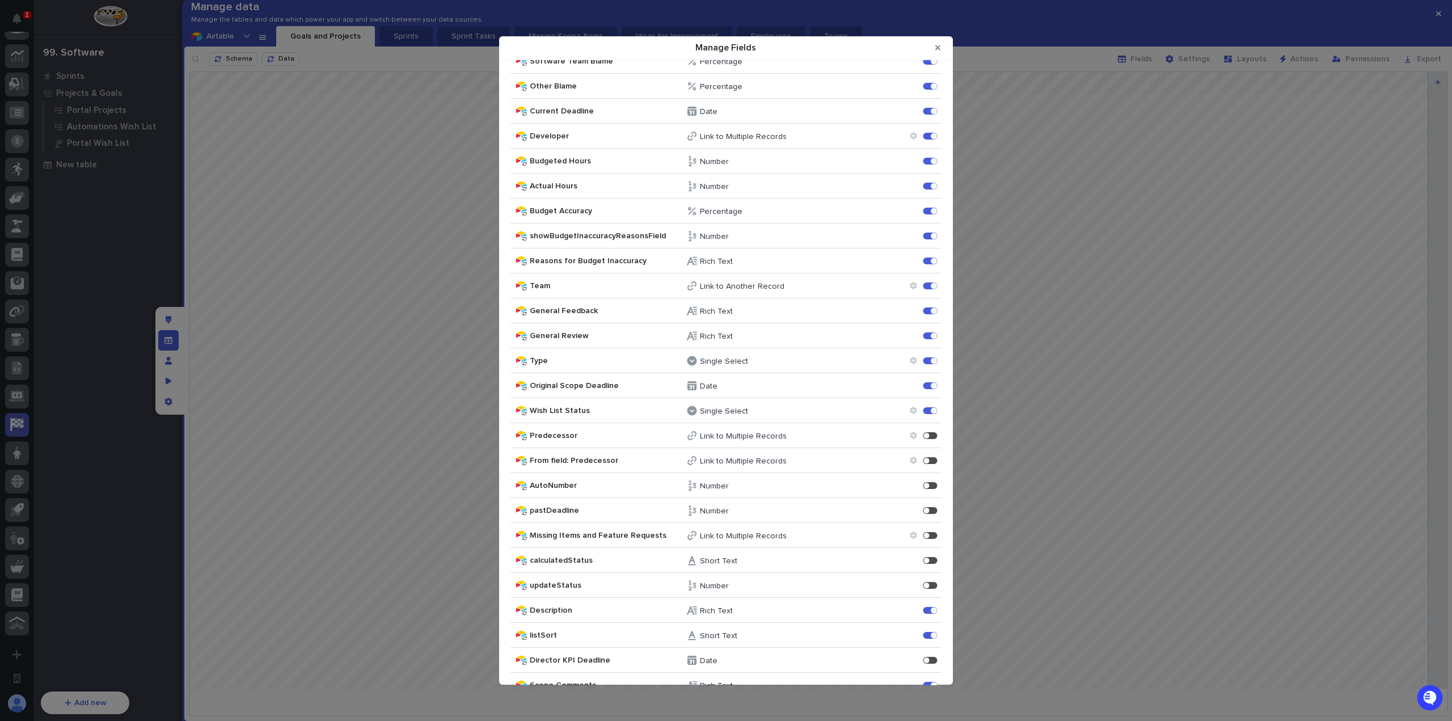
scroll to position [569, 0]
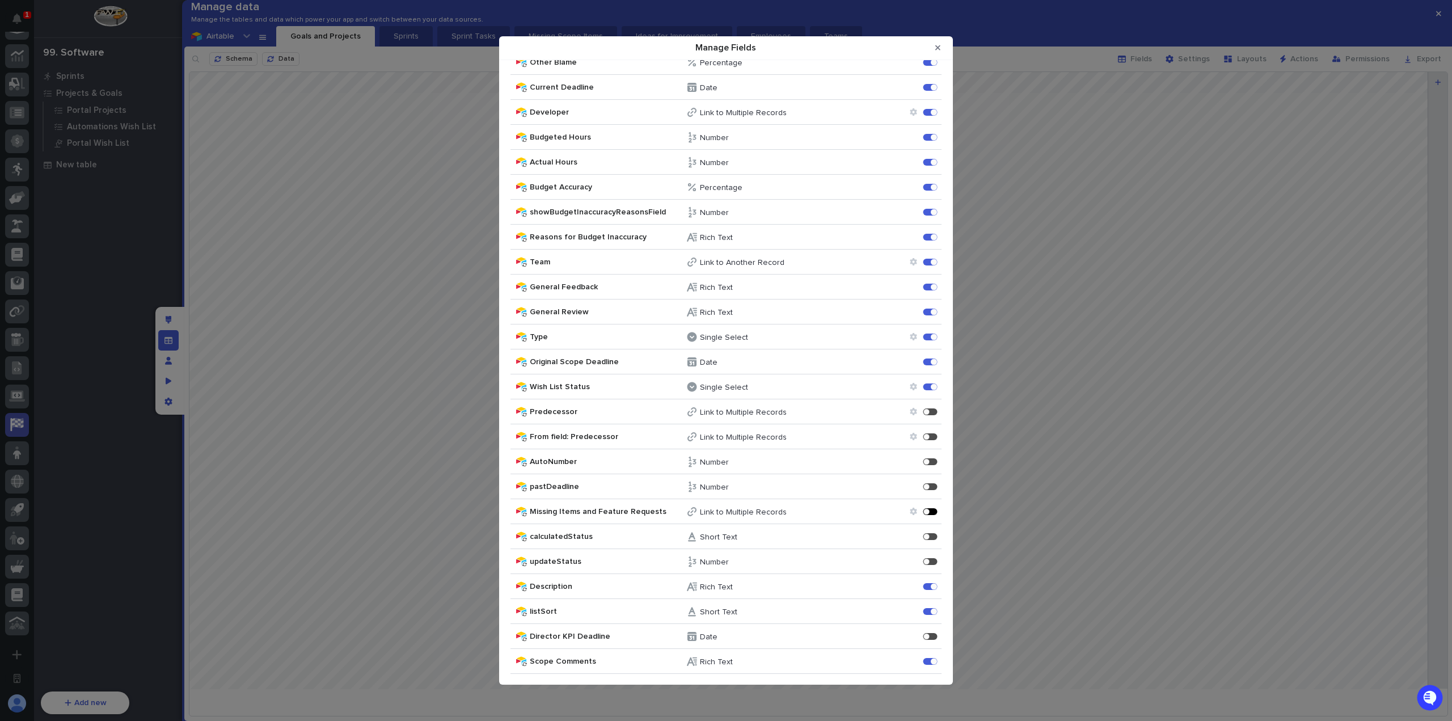
click at [932, 511] on div "Manage Fields" at bounding box center [933, 511] width 3 height 3
click at [944, 48] on button "Close Modal" at bounding box center [937, 48] width 19 height 18
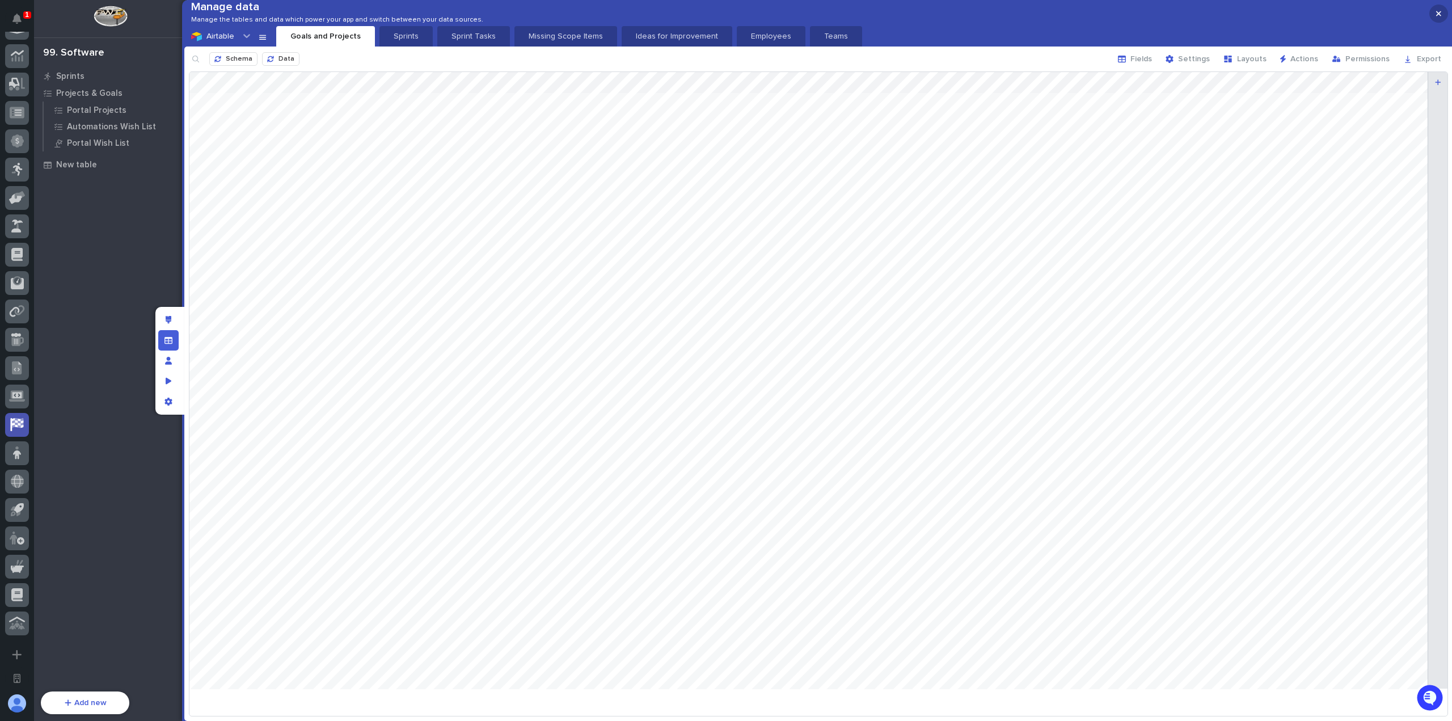
click at [1441, 10] on button "button" at bounding box center [1438, 14] width 19 height 18
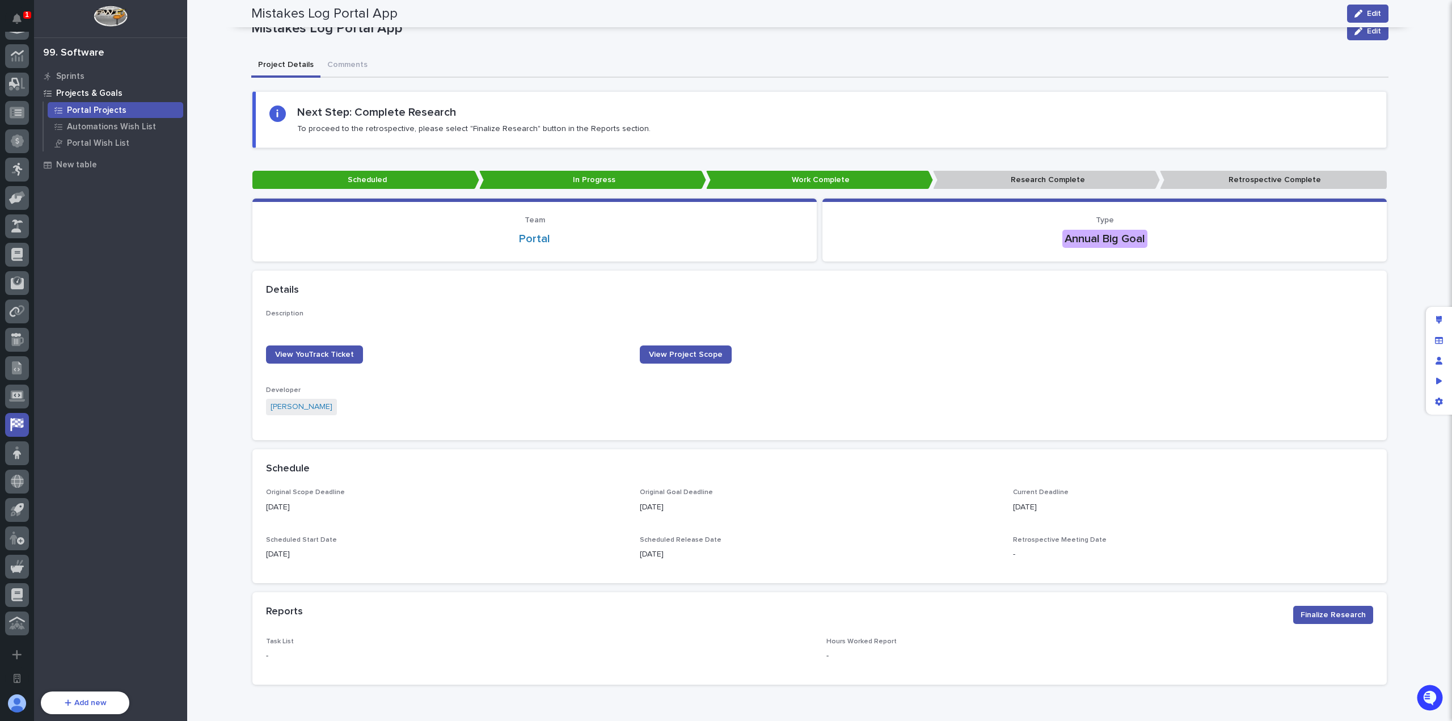
scroll to position [0, 0]
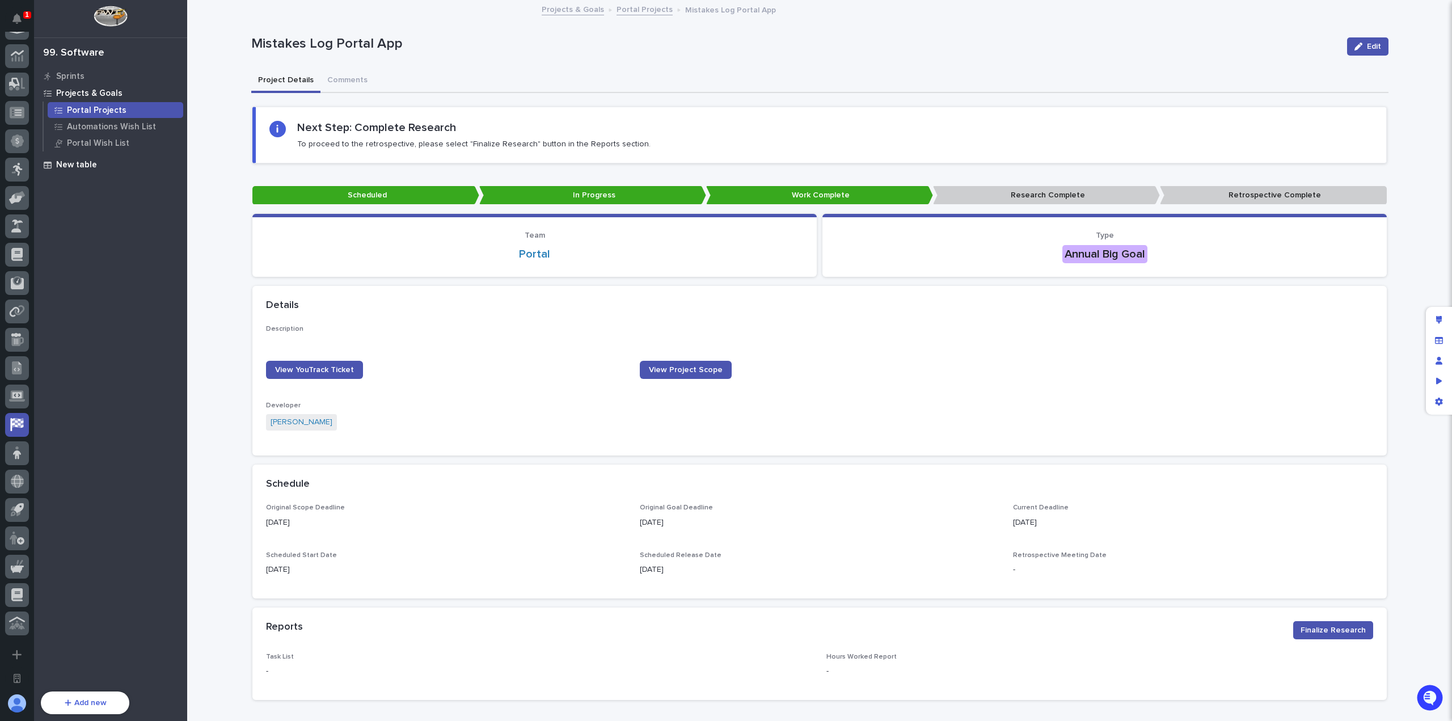
click at [96, 164] on div "New table" at bounding box center [110, 165] width 147 height 16
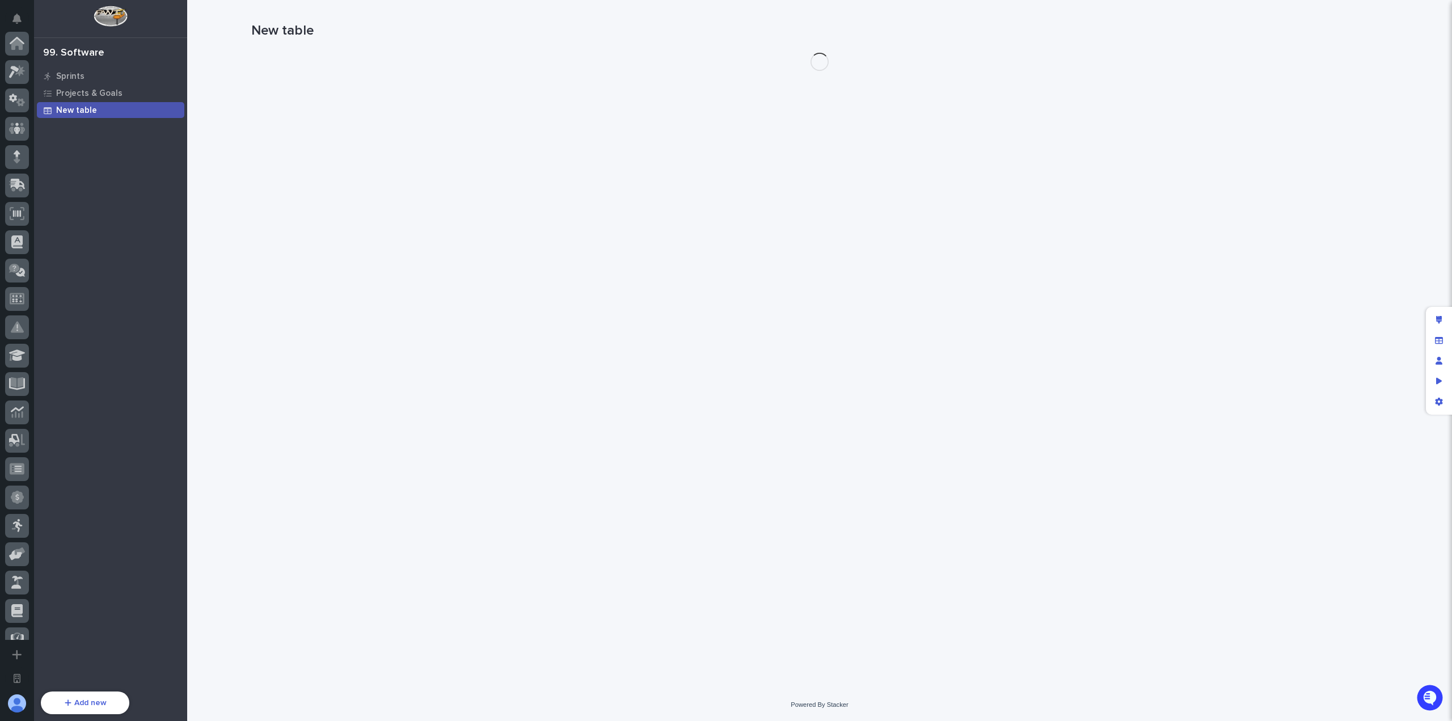
scroll to position [356, 0]
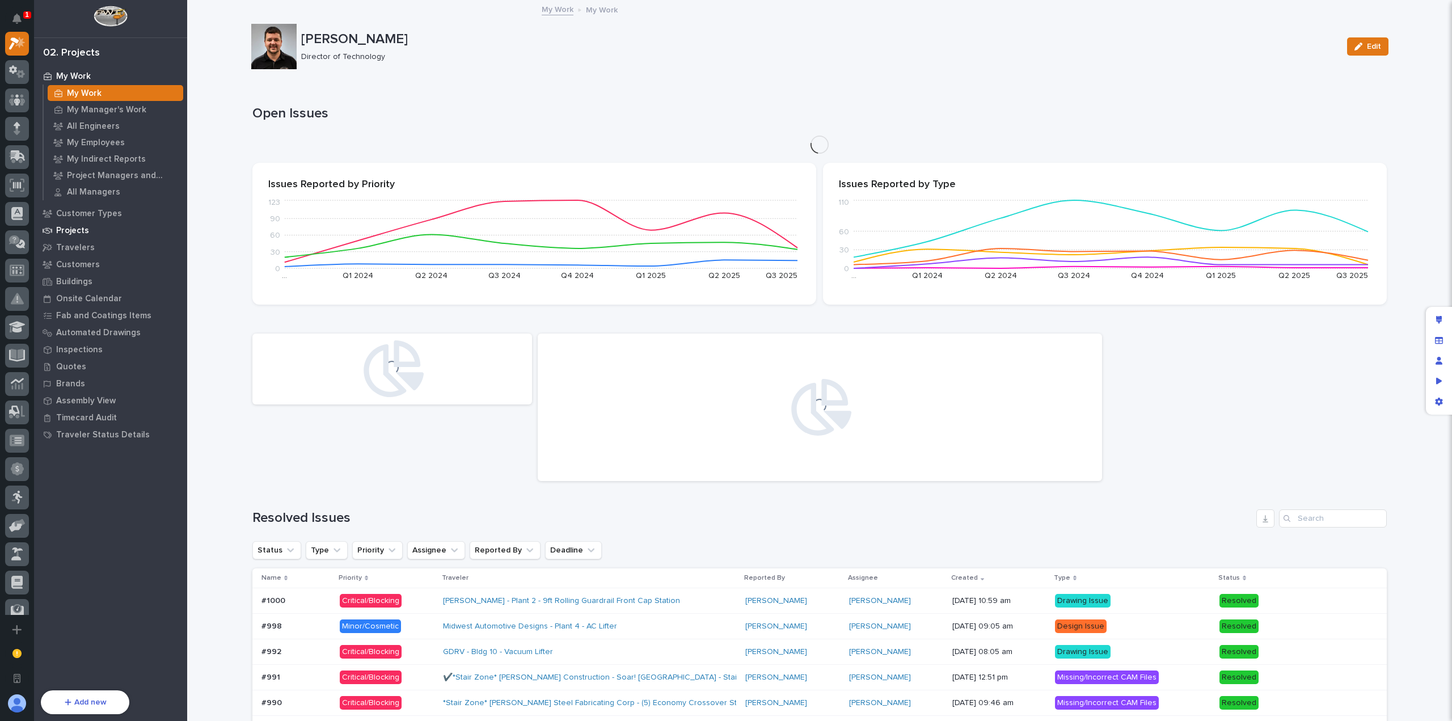
click at [95, 232] on div "Projects" at bounding box center [110, 230] width 147 height 16
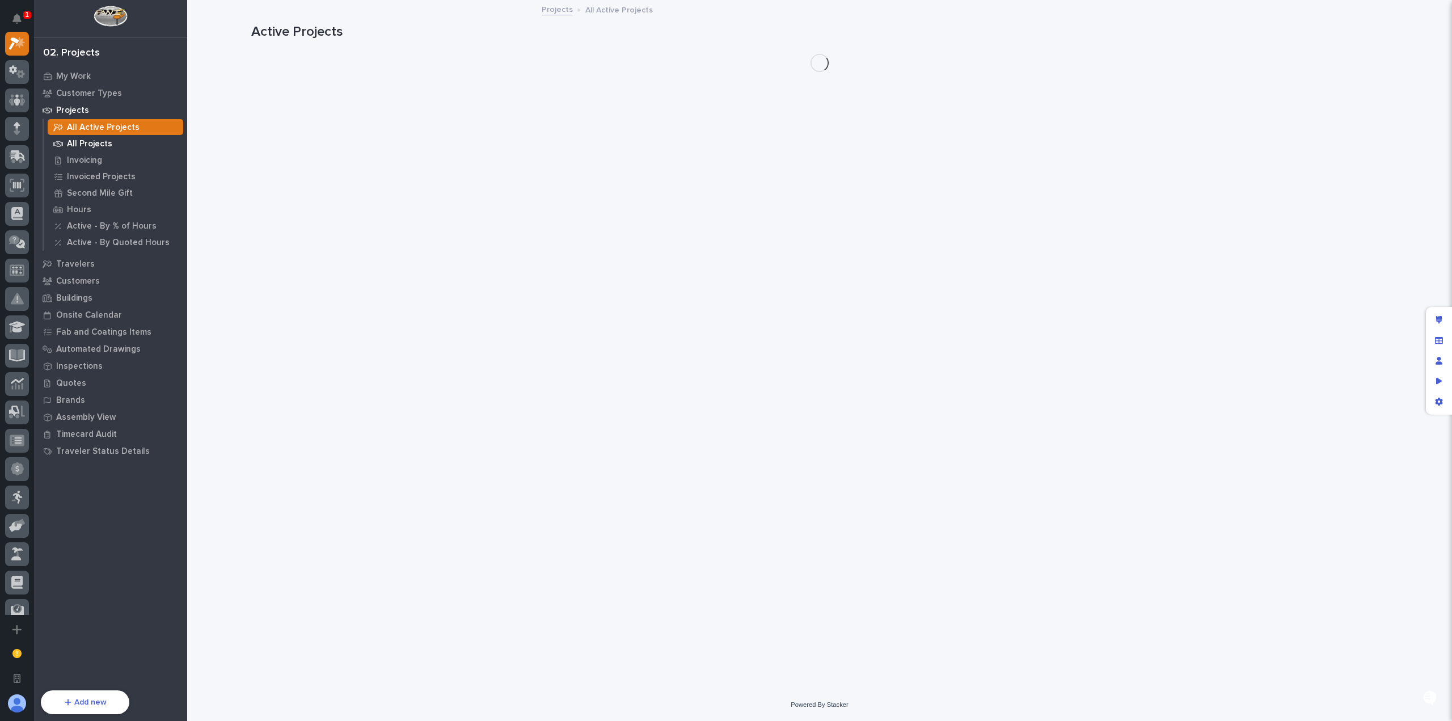
click at [96, 141] on p "All Projects" at bounding box center [89, 144] width 45 height 10
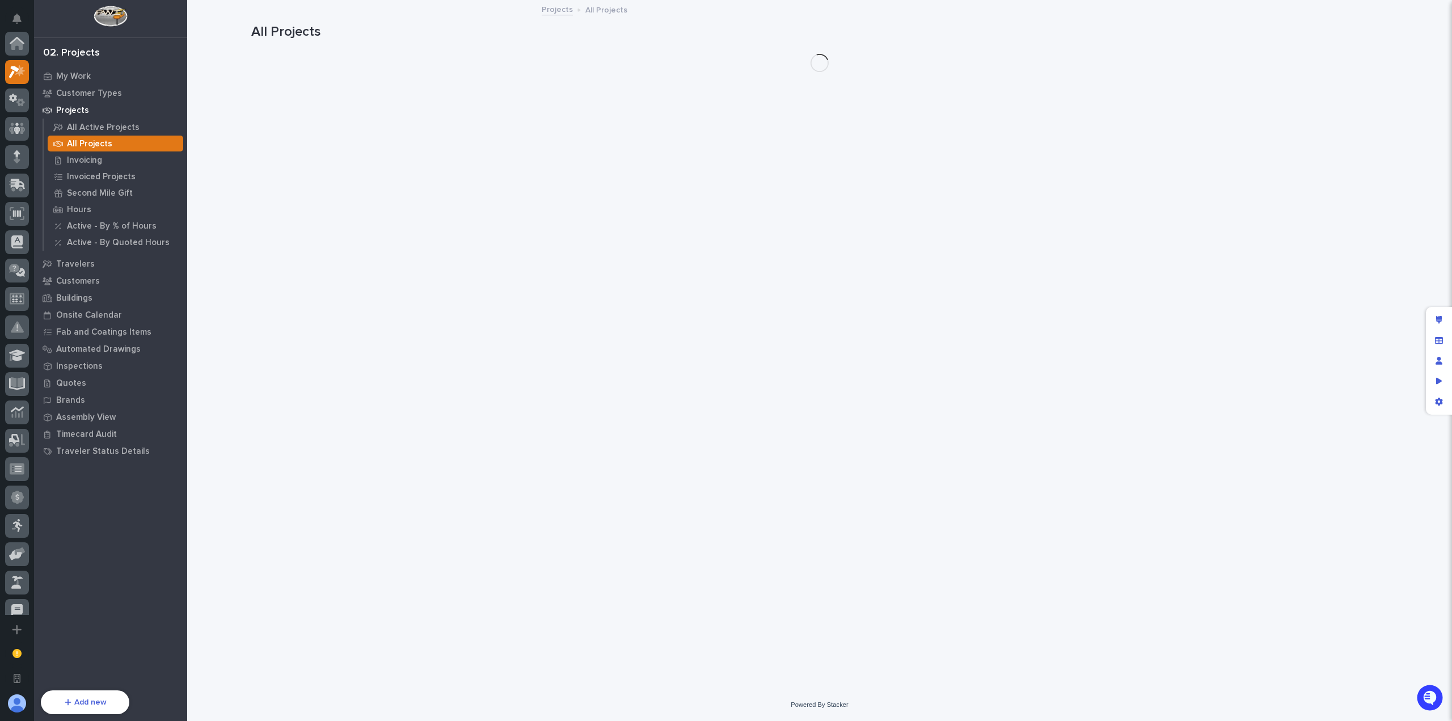
scroll to position [28, 0]
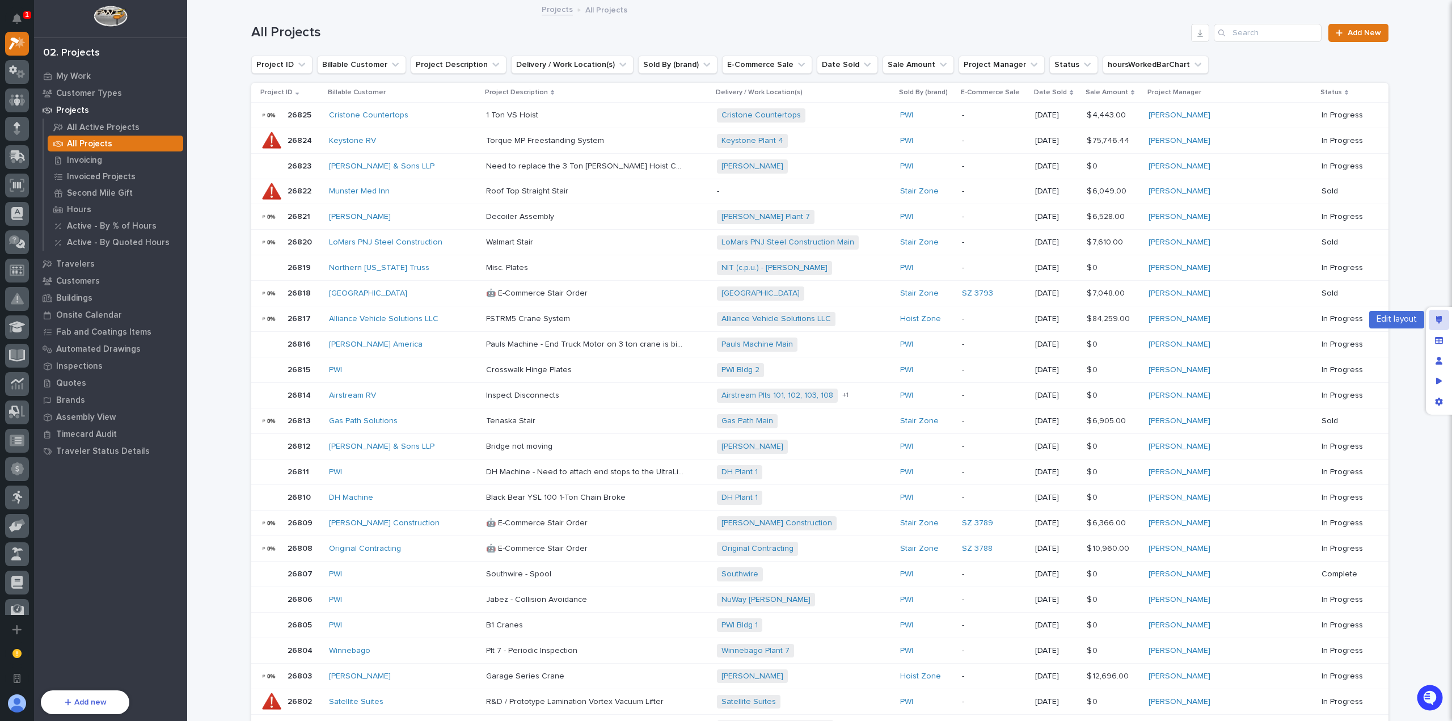
click at [1442, 316] on icon "Edit layout" at bounding box center [1439, 320] width 6 height 8
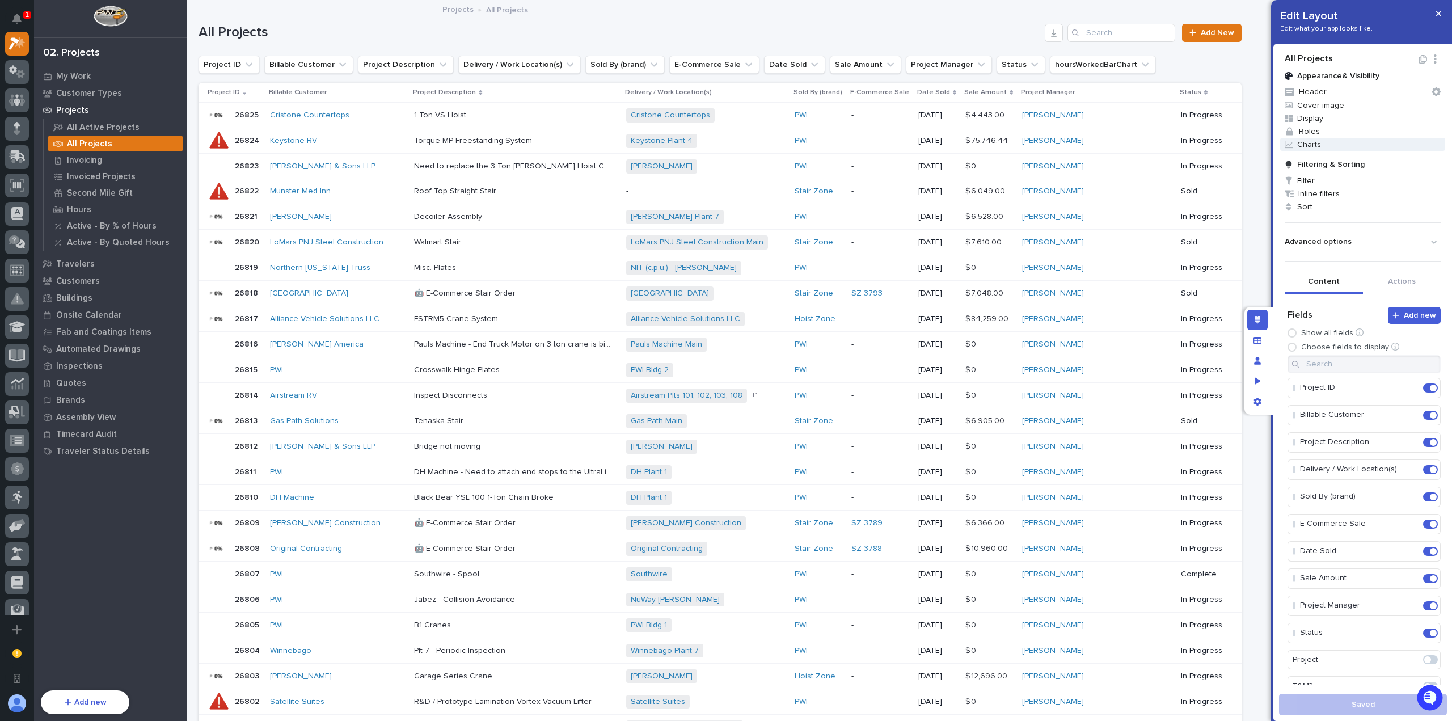
click at [1327, 142] on span "Charts" at bounding box center [1362, 144] width 165 height 13
click at [1414, 167] on span at bounding box center [1410, 168] width 9 height 9
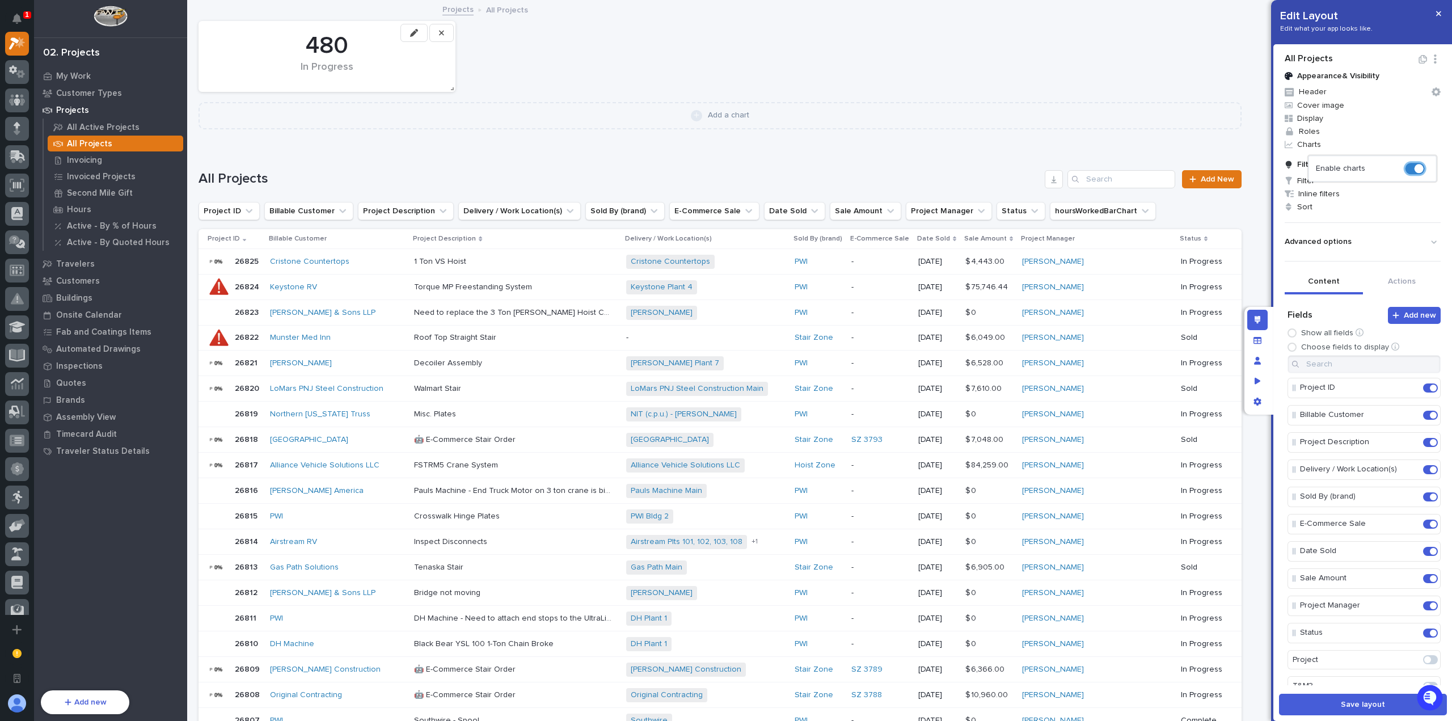
click at [715, 116] on div at bounding box center [726, 360] width 1452 height 721
click at [695, 113] on icon at bounding box center [697, 115] width 6 height 7
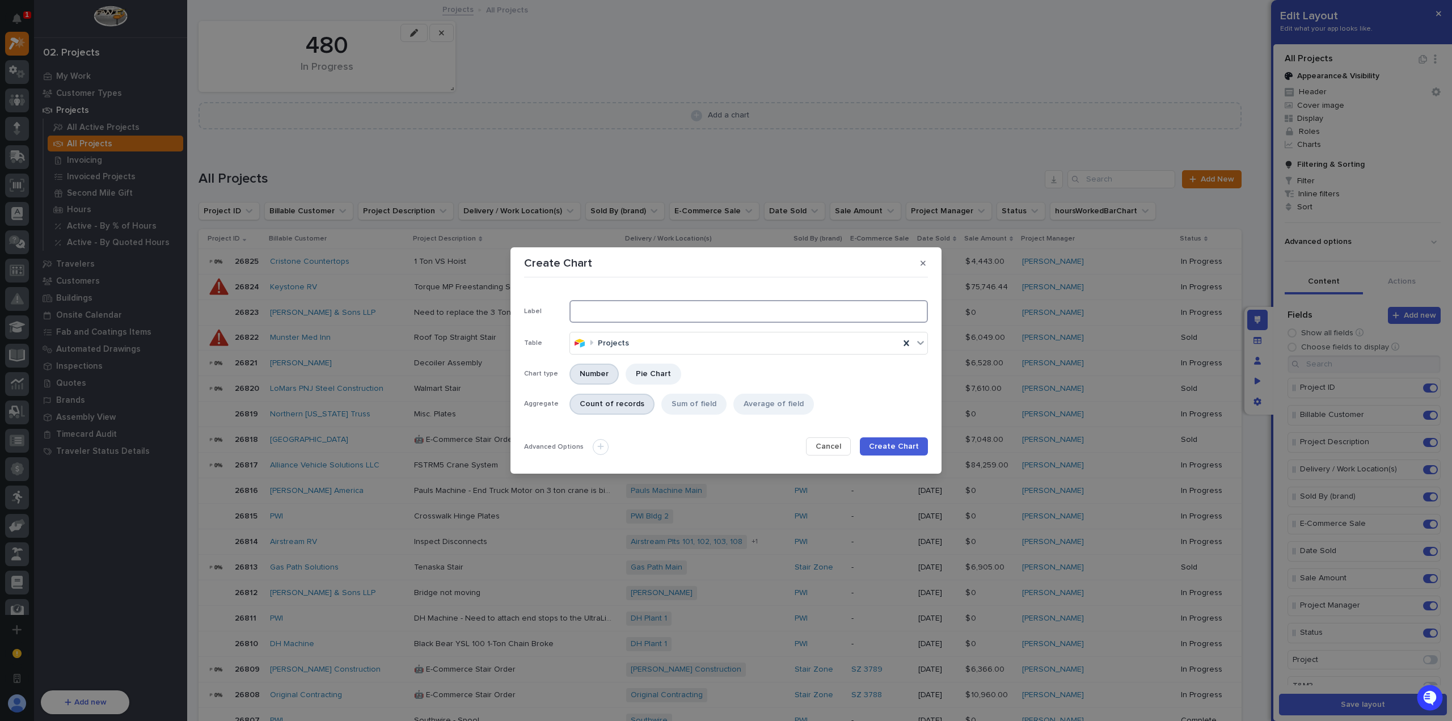
click at [680, 318] on input at bounding box center [748, 311] width 358 height 23
click at [667, 377] on div "Pie Chart" at bounding box center [653, 373] width 56 height 21
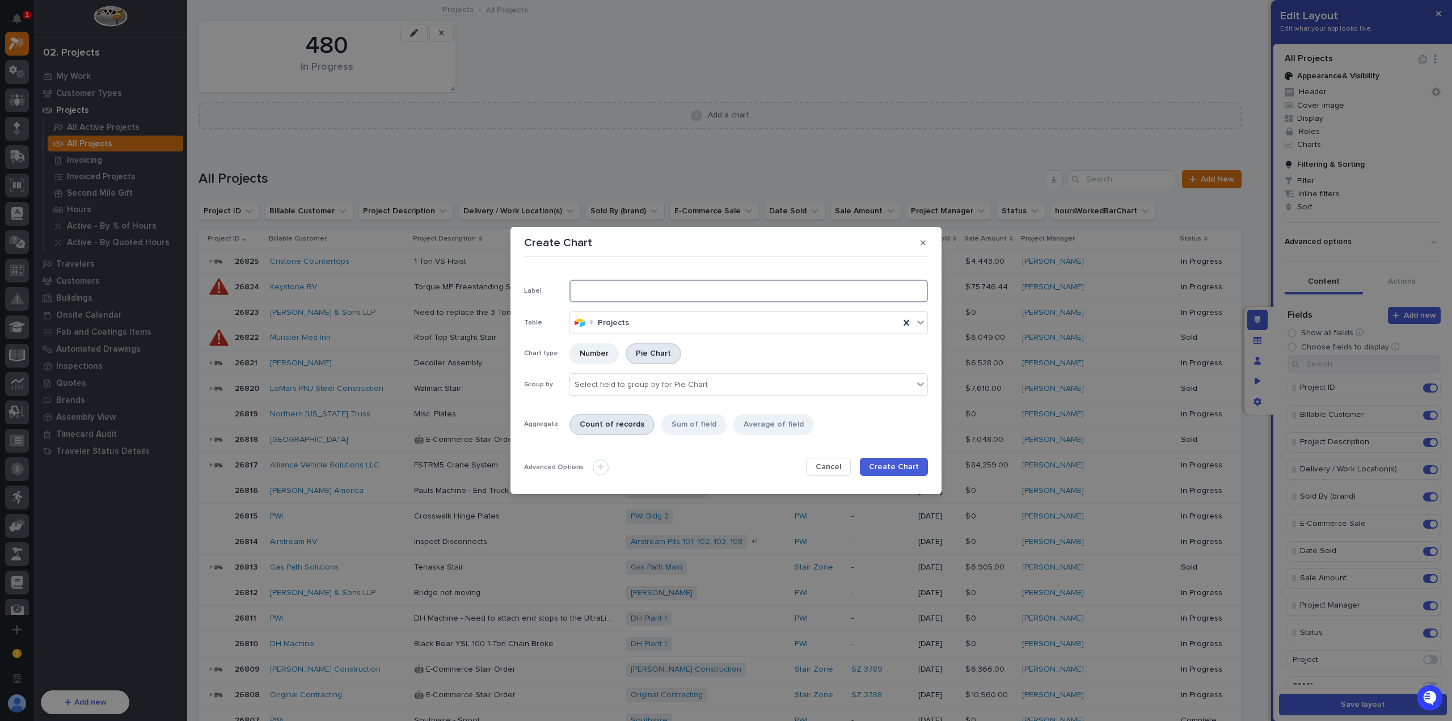
click at [639, 282] on input at bounding box center [748, 291] width 358 height 23
type input "Sales by Brand"
click at [691, 422] on div "Sum of field" at bounding box center [693, 424] width 65 height 21
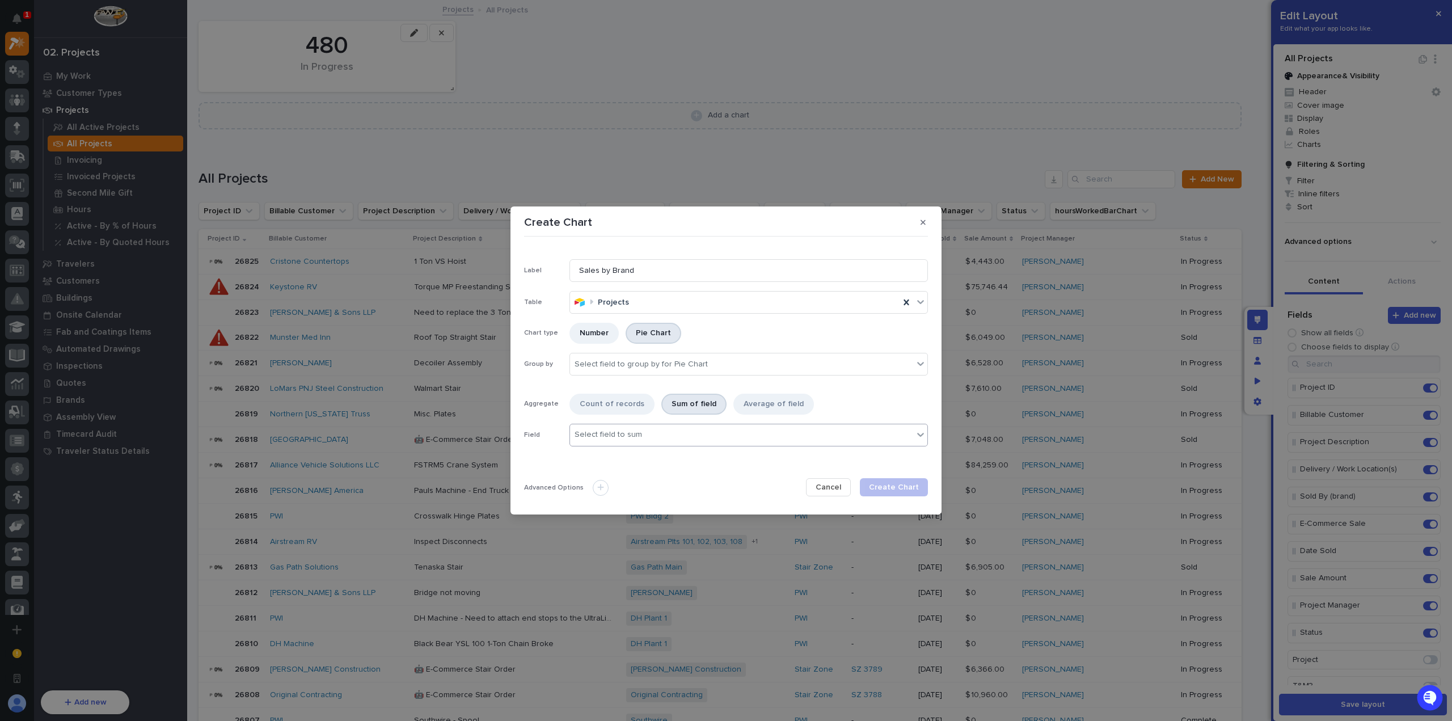
click at [650, 428] on div "Select field to sum" at bounding box center [741, 434] width 343 height 16
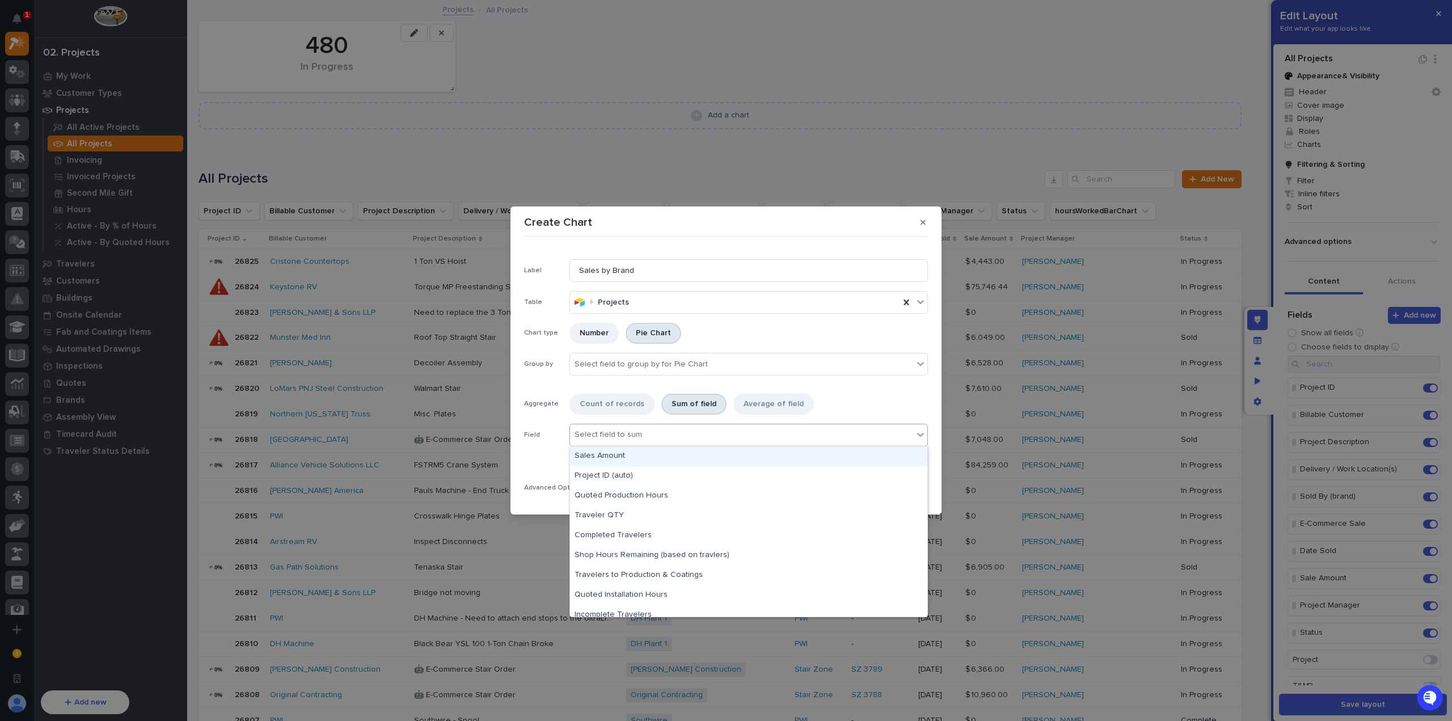
click at [657, 458] on div "Sales Amount" at bounding box center [748, 456] width 357 height 20
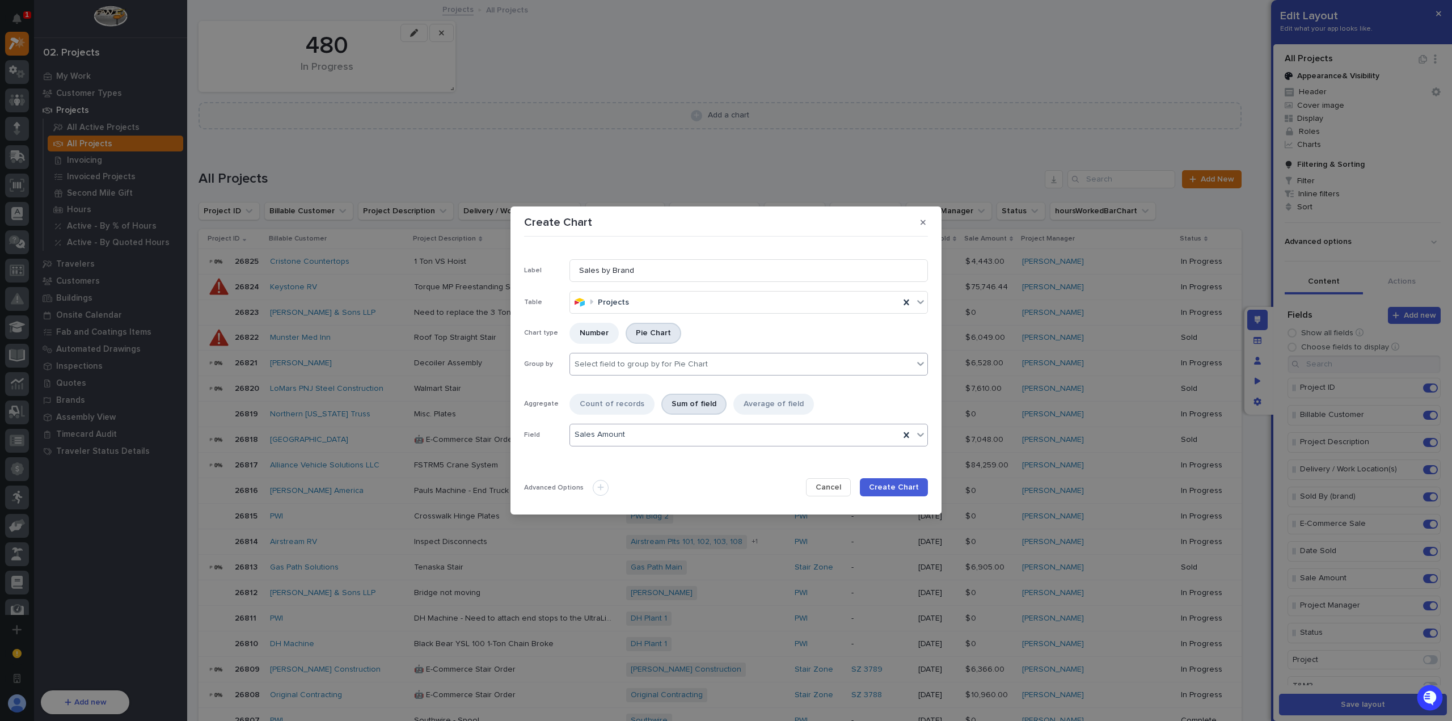
click at [661, 365] on div "Select field to group by for Pie Chart" at bounding box center [640, 365] width 133 height 10
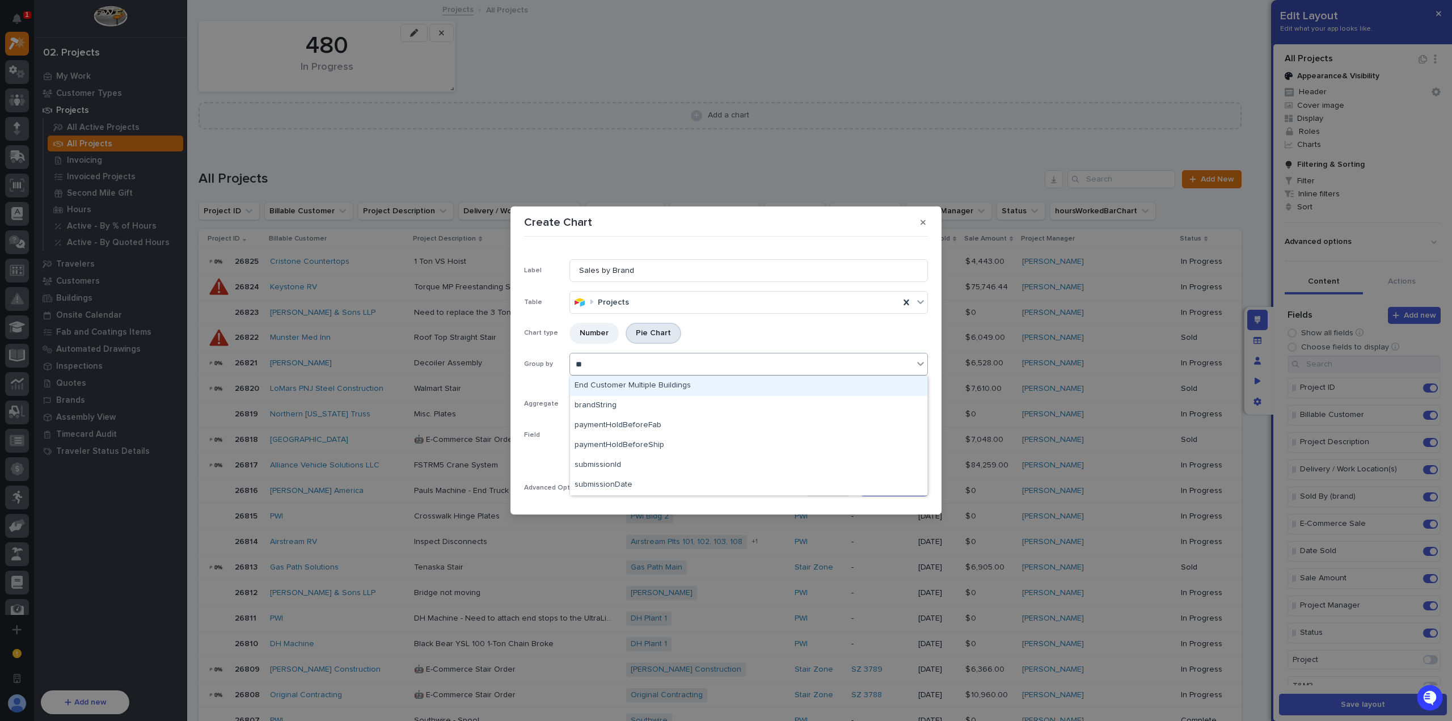
type input "***"
click at [651, 382] on div "brandString" at bounding box center [748, 386] width 357 height 20
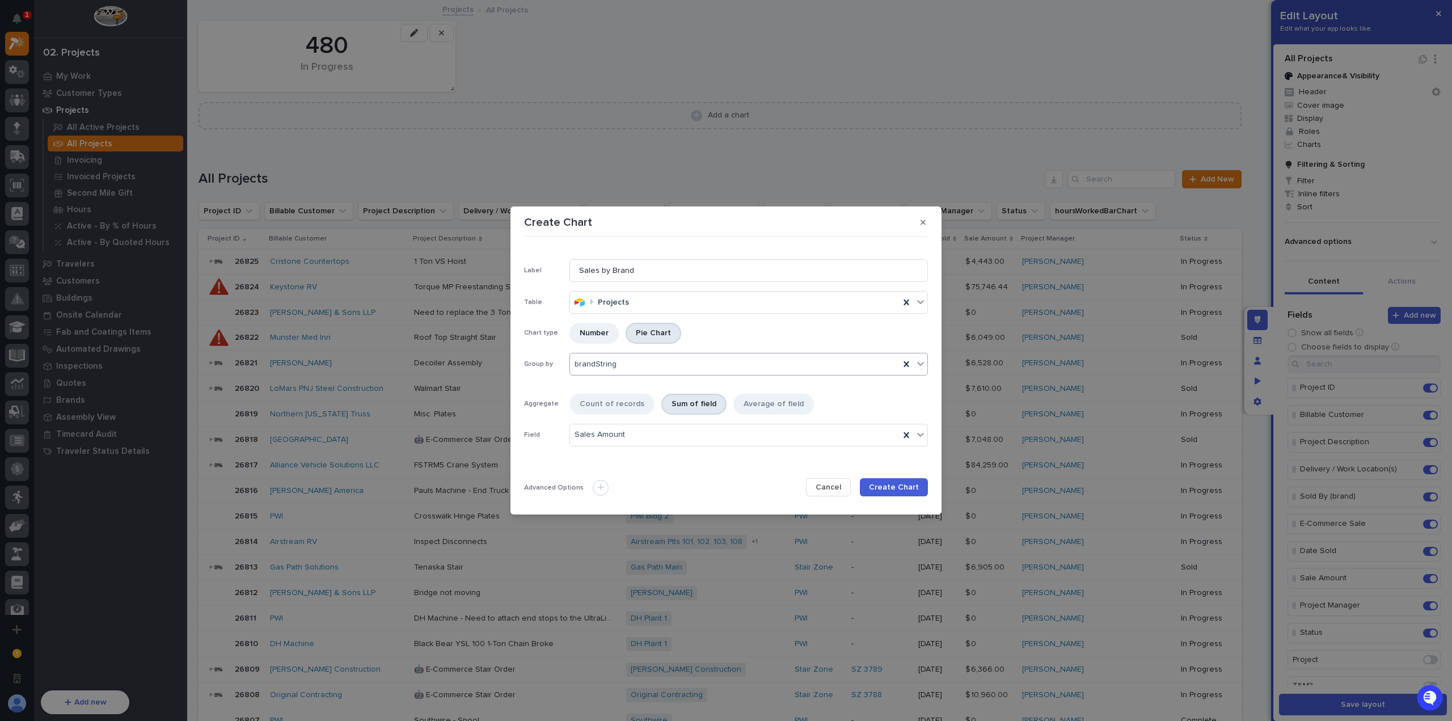
click at [891, 485] on span "Create Chart" at bounding box center [894, 487] width 50 height 10
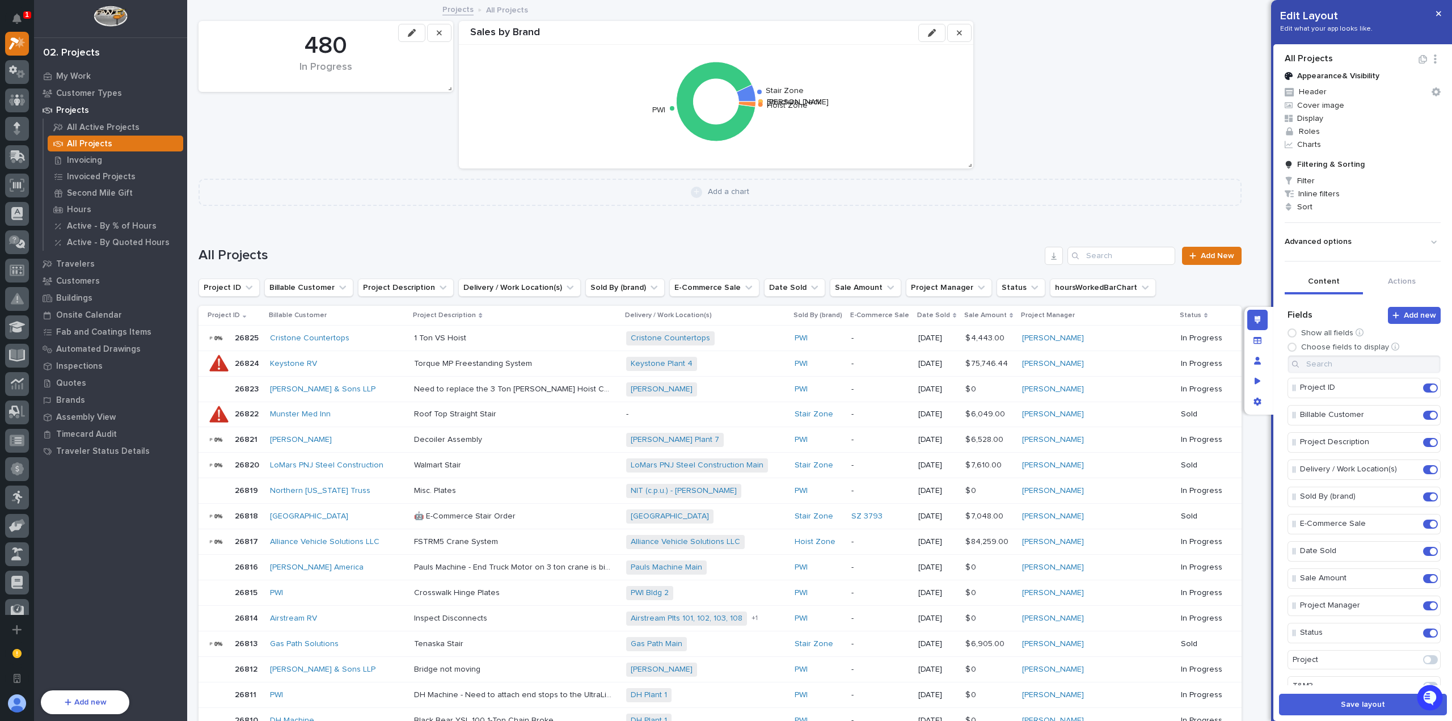
click at [929, 29] on icon "button" at bounding box center [932, 33] width 8 height 8
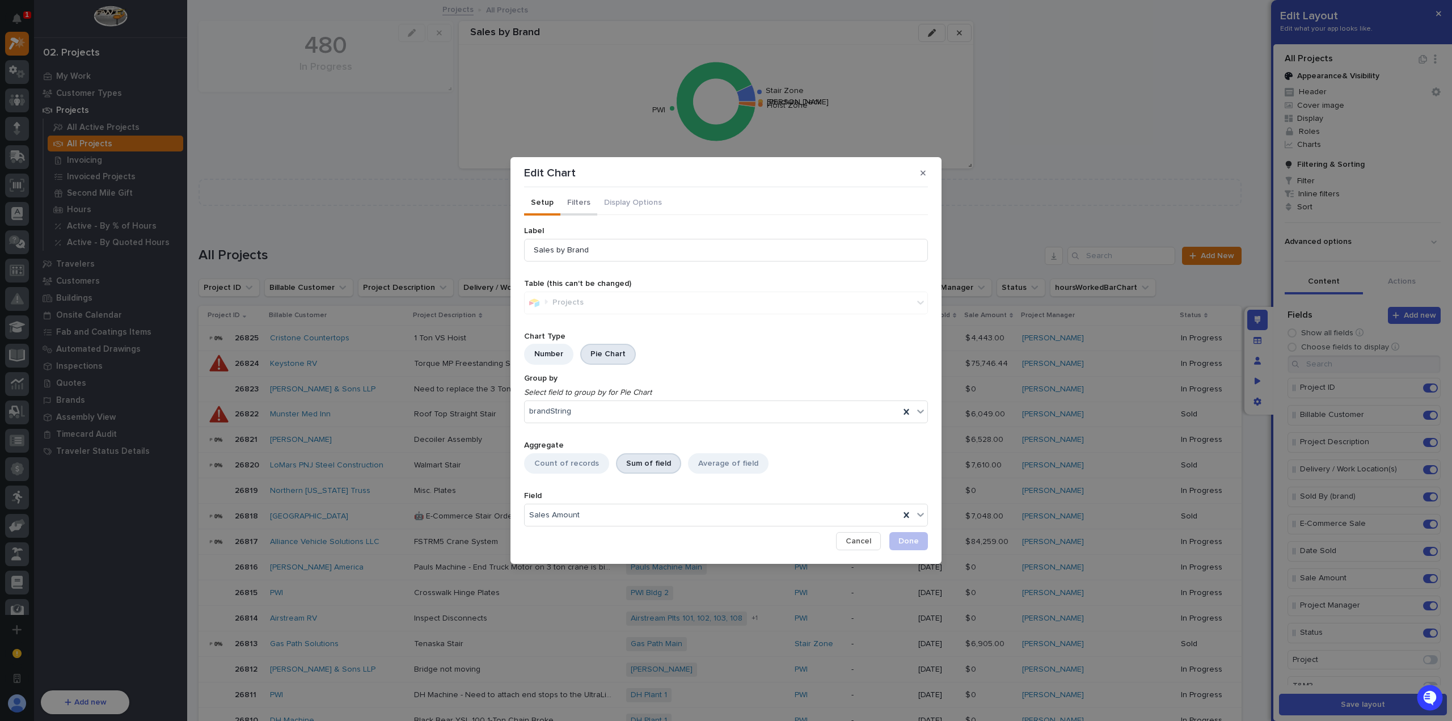
drag, startPoint x: 593, startPoint y: 207, endPoint x: 586, endPoint y: 206, distance: 6.9
click at [593, 207] on div "Setup Filters Display Options" at bounding box center [726, 203] width 404 height 23
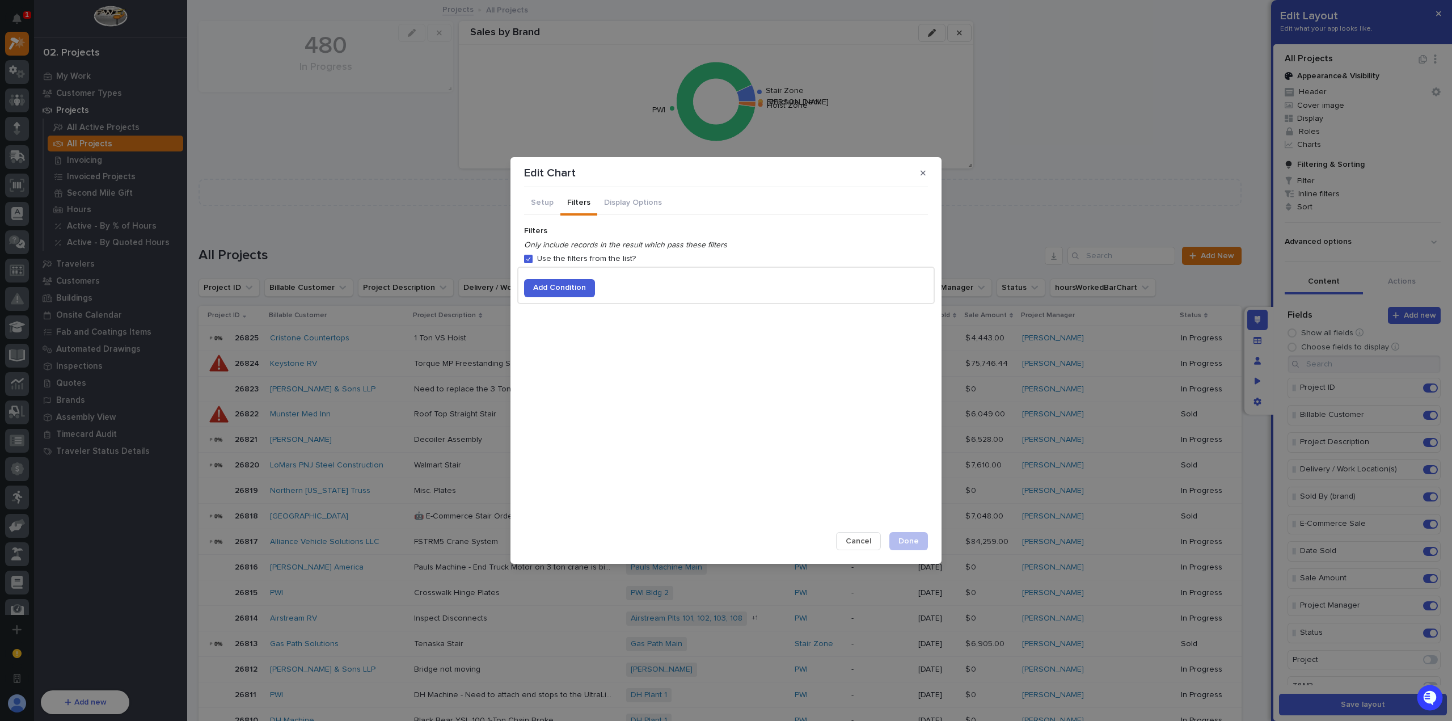
click at [585, 206] on button "Filters" at bounding box center [578, 204] width 37 height 24
click at [861, 540] on span "Cancel" at bounding box center [859, 541] width 26 height 10
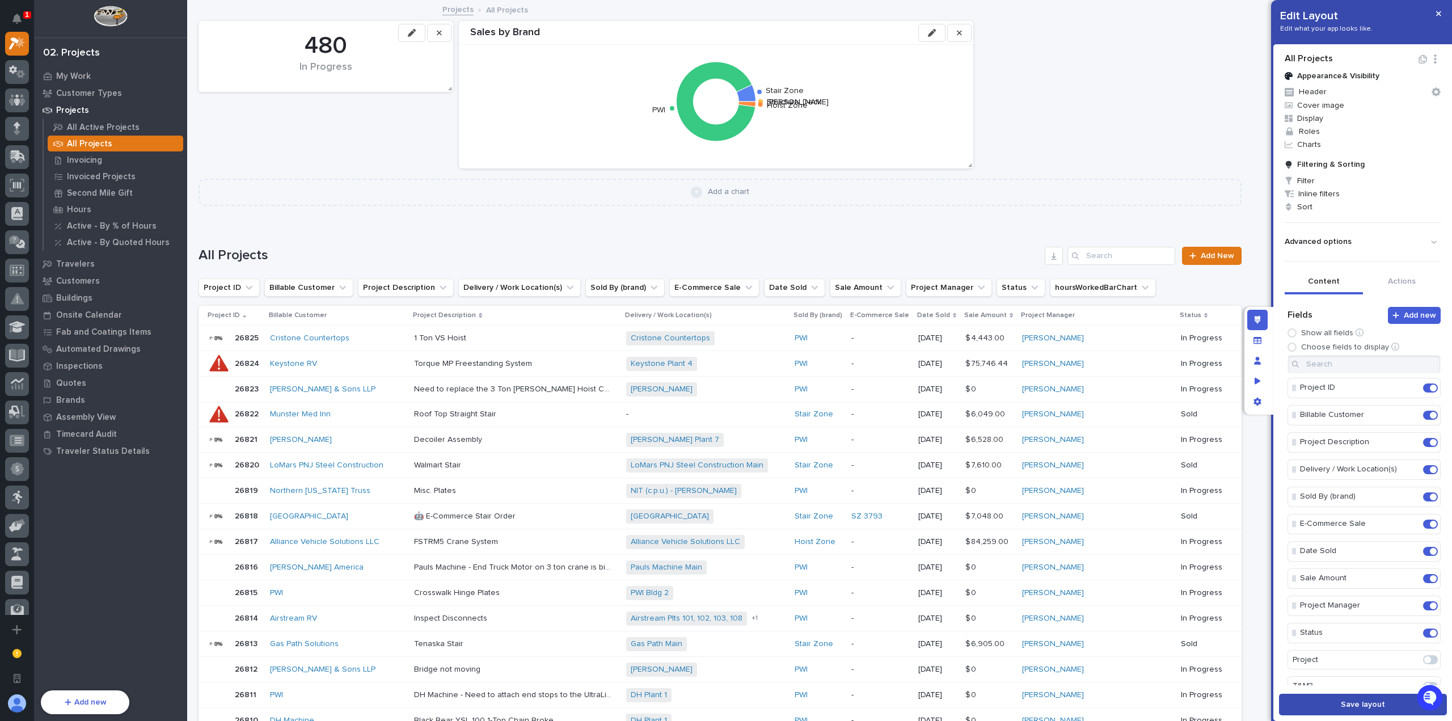
click at [1362, 698] on button "Save layout" at bounding box center [1363, 705] width 168 height 22
click at [1440, 9] on button "button" at bounding box center [1438, 14] width 19 height 18
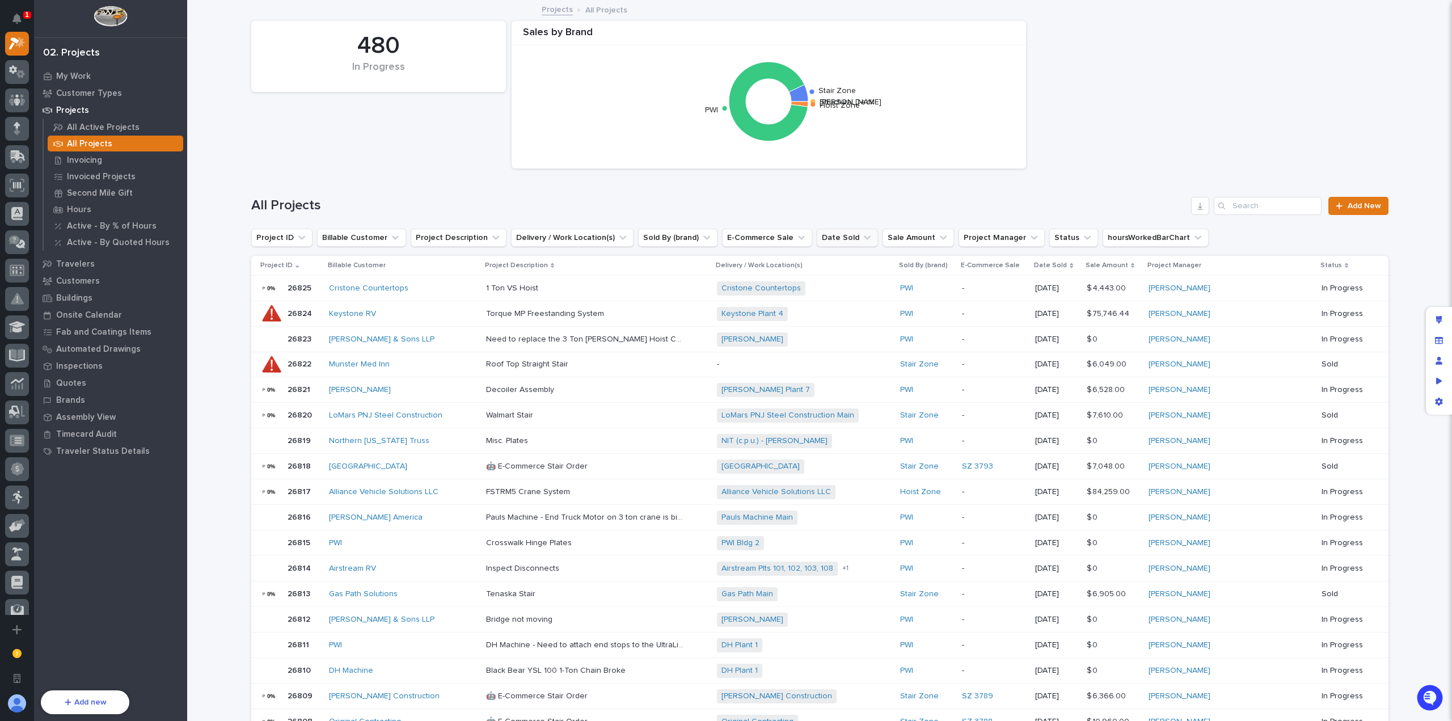
click at [819, 237] on button "Date Sold" at bounding box center [847, 238] width 61 height 18
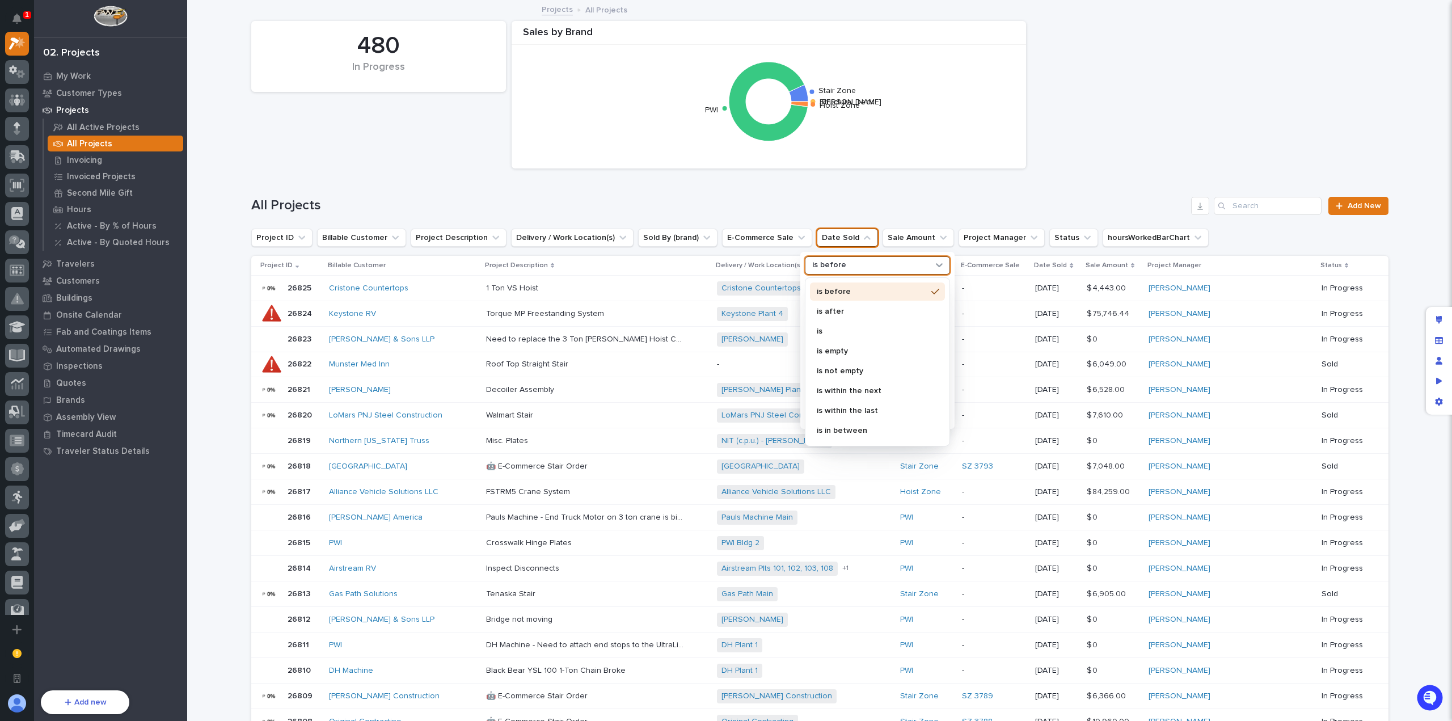
click at [863, 269] on div "is before" at bounding box center [870, 265] width 125 height 12
click at [852, 310] on p "is after" at bounding box center [872, 311] width 110 height 8
click at [937, 311] on icon at bounding box center [941, 310] width 8 height 8
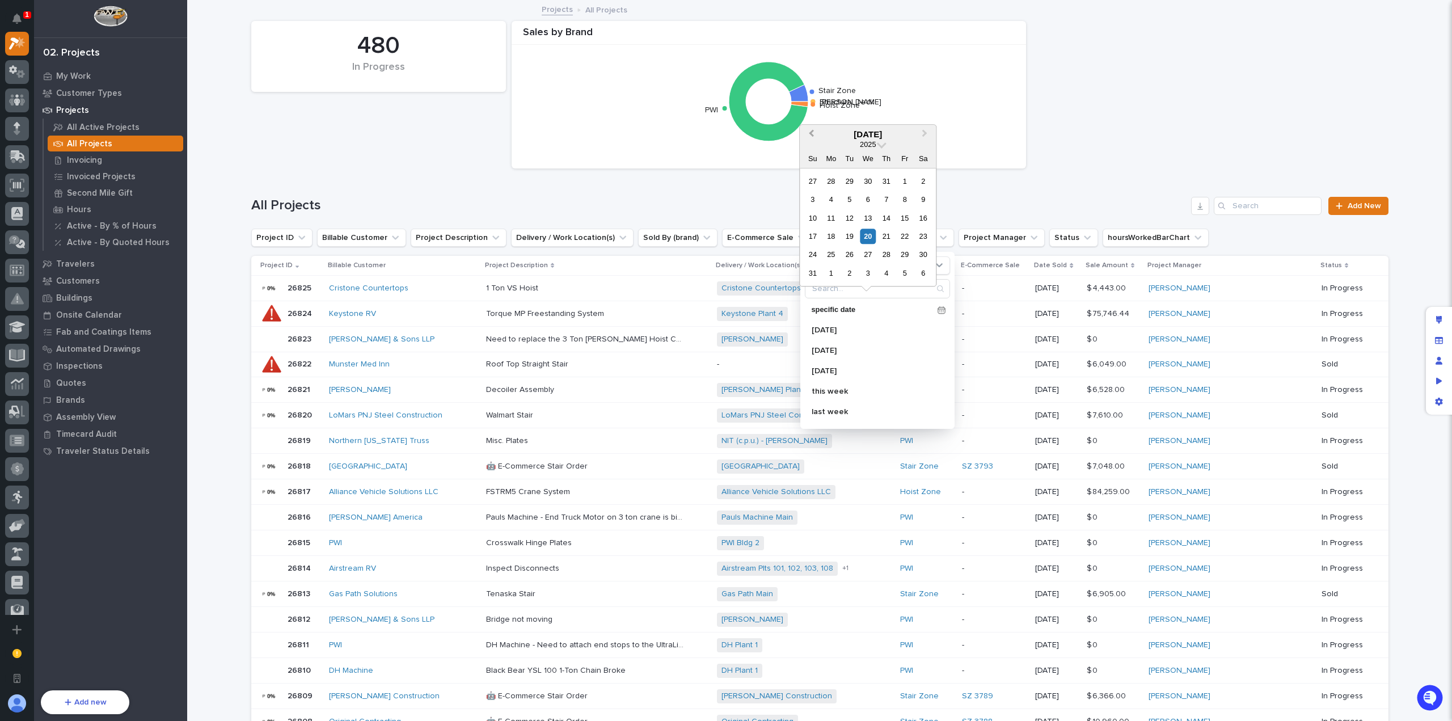
click at [811, 136] on span "Previous Month" at bounding box center [811, 134] width 0 height 15
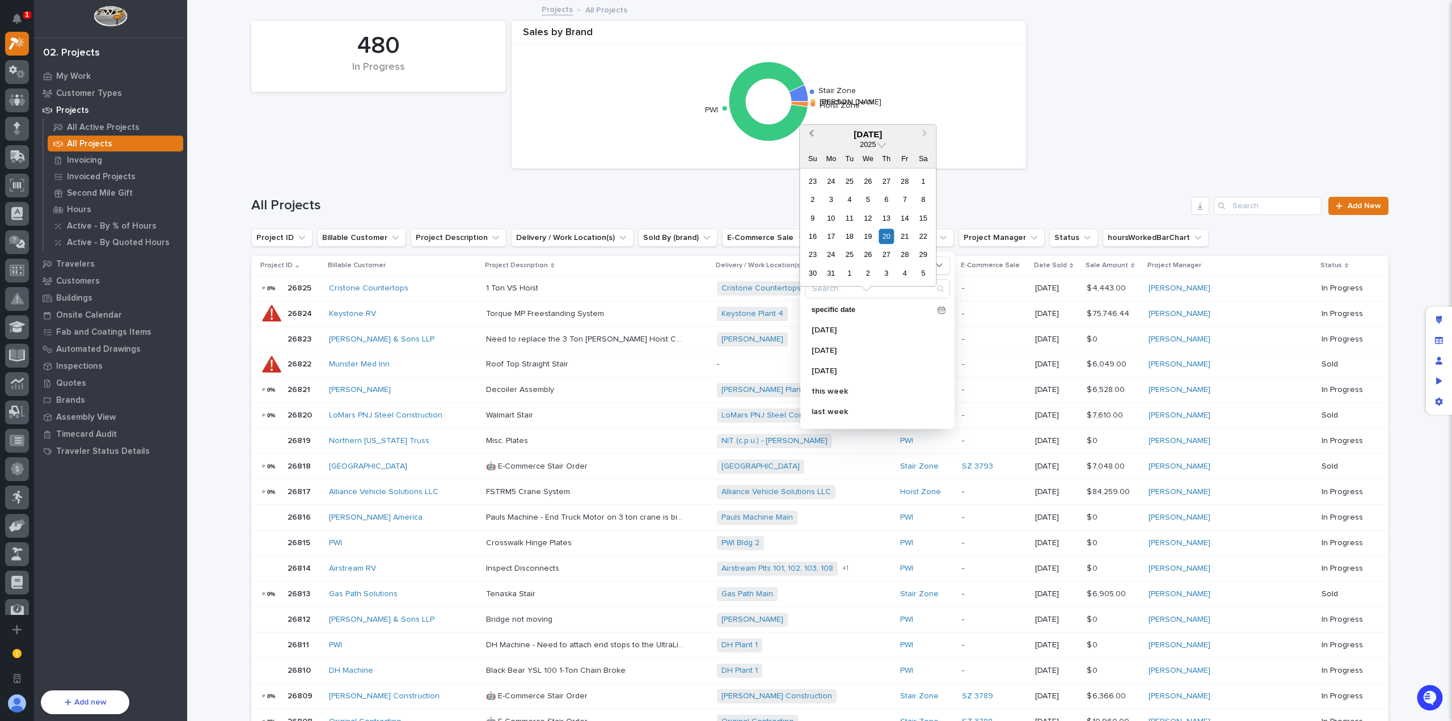
click at [811, 136] on span "Previous Month" at bounding box center [811, 134] width 0 height 15
click at [848, 181] on div "31" at bounding box center [849, 181] width 15 height 15
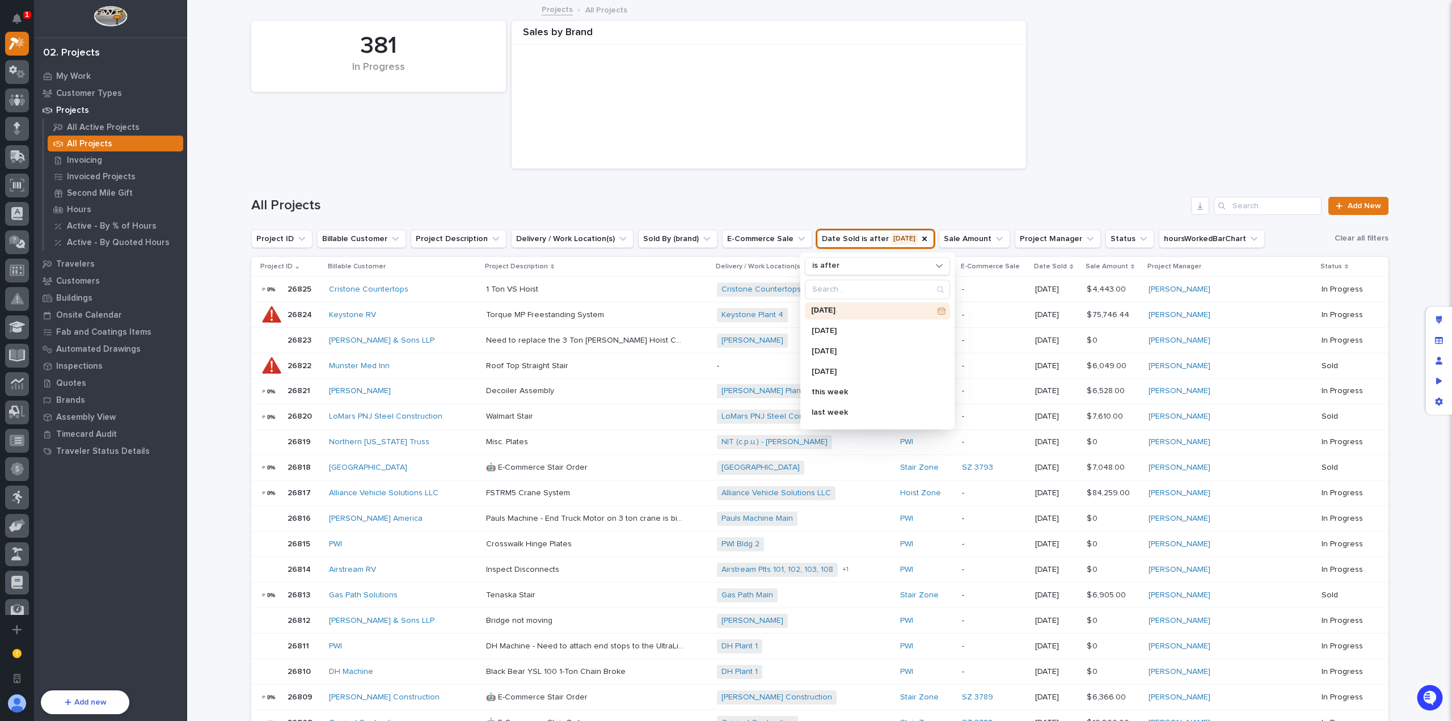
click at [943, 197] on h1 "All Projects" at bounding box center [719, 205] width 936 height 16
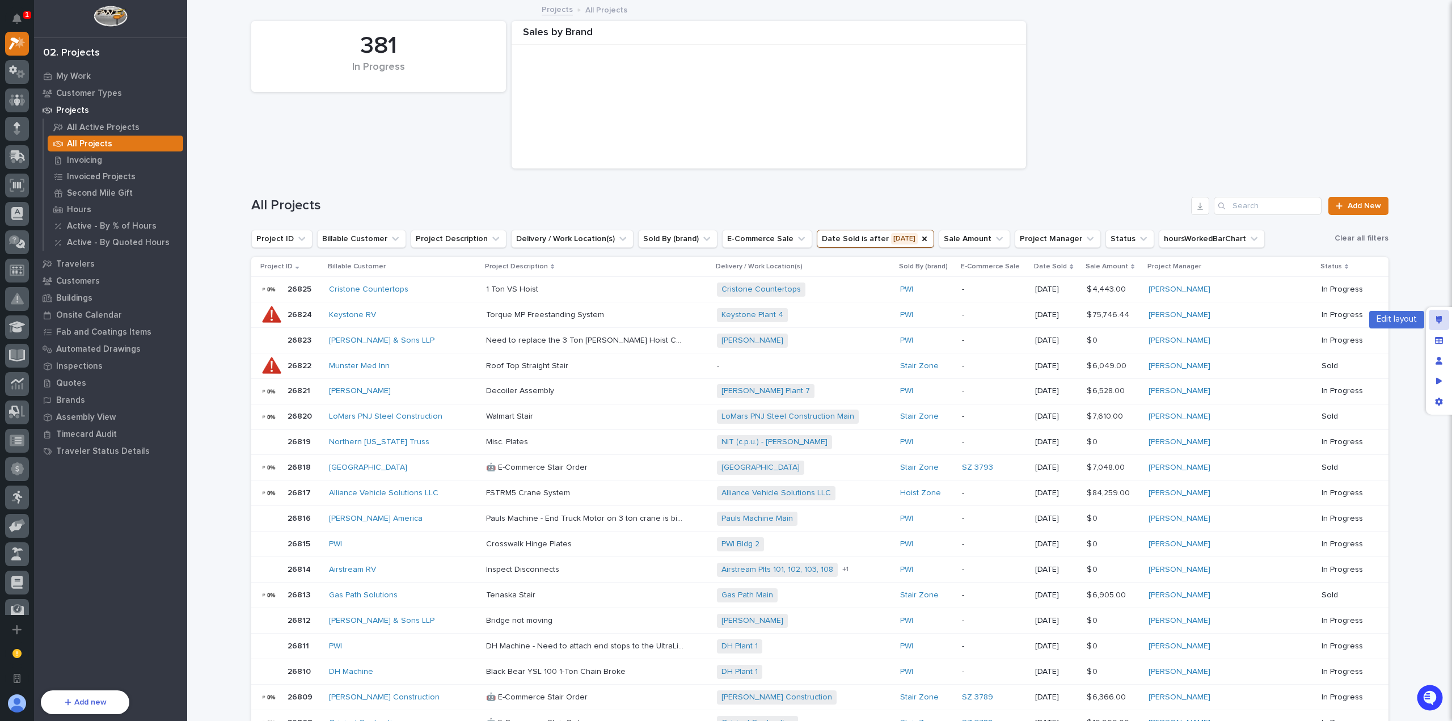
click at [1439, 325] on div "Edit layout" at bounding box center [1438, 320] width 20 height 20
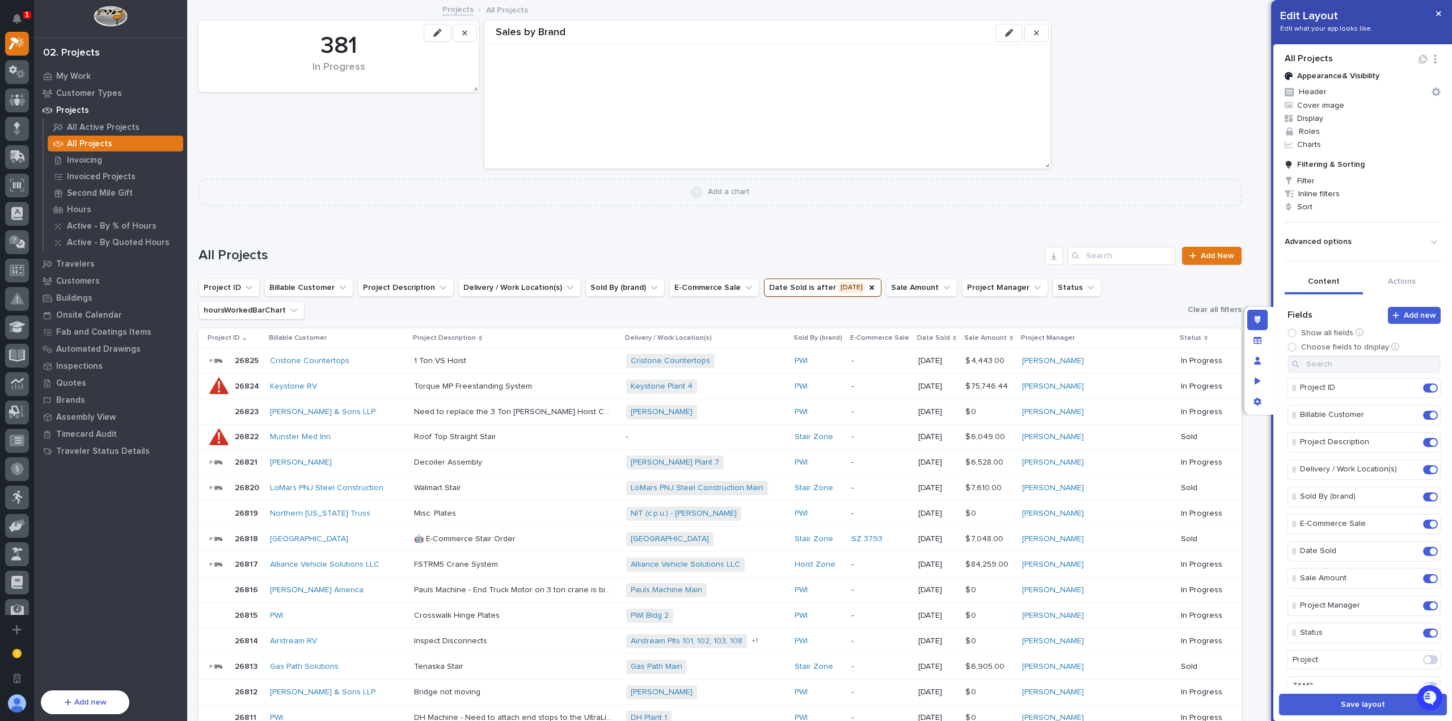
click at [1013, 35] on icon "button" at bounding box center [1009, 33] width 8 height 8
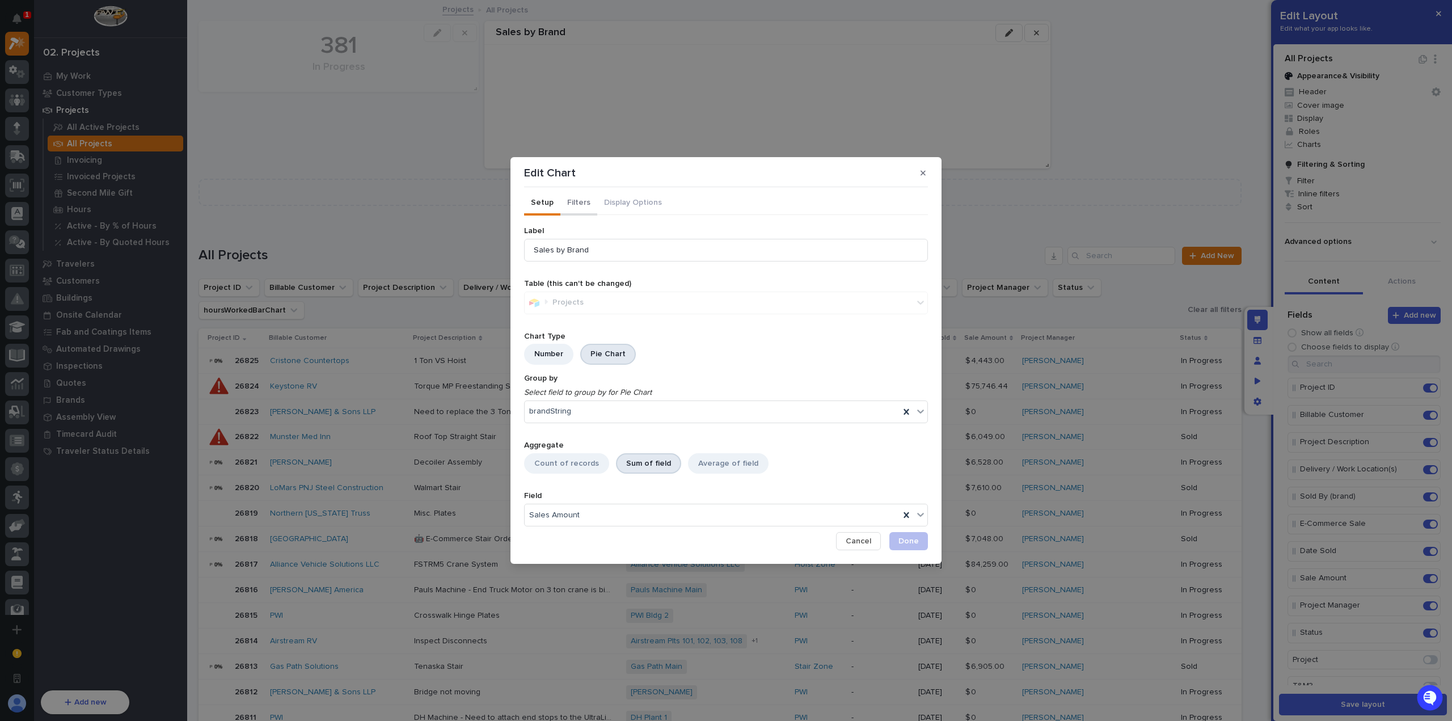
click at [564, 202] on button "Filters" at bounding box center [578, 204] width 37 height 24
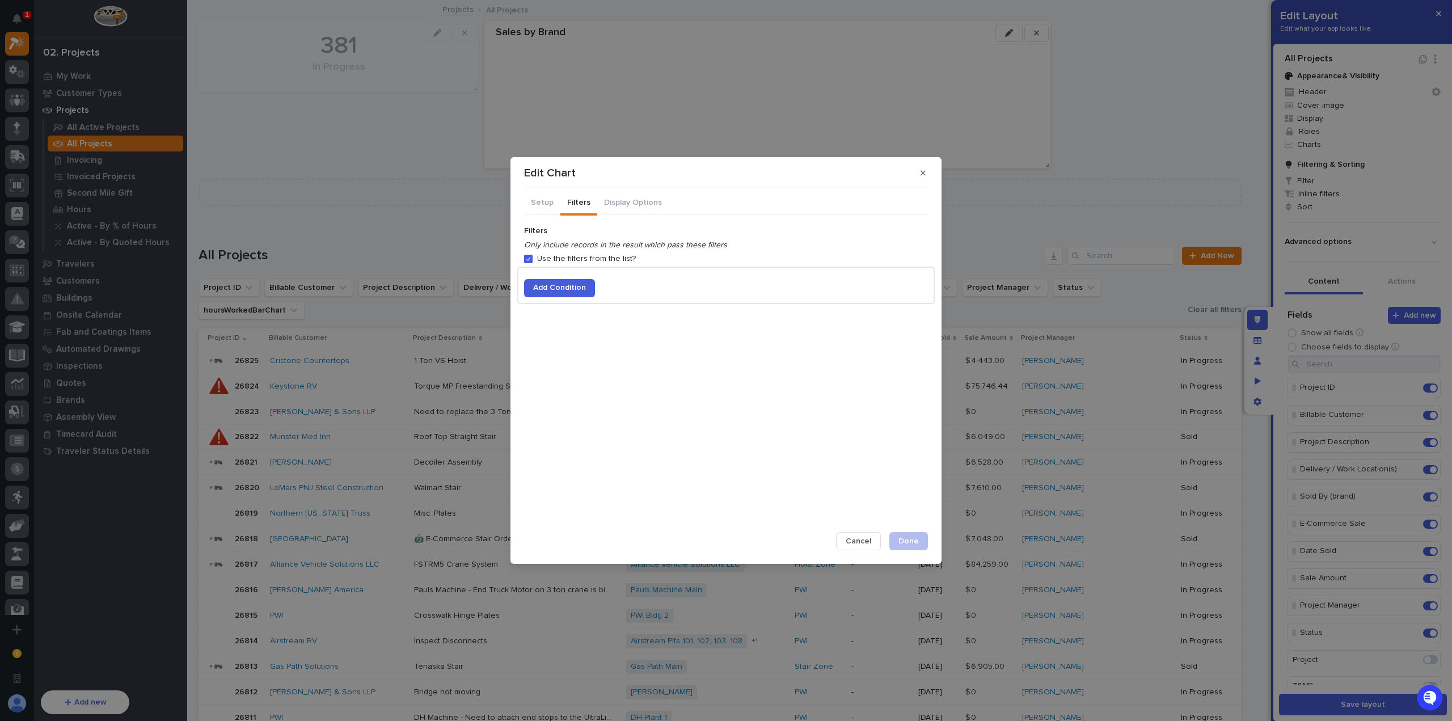
click at [574, 289] on span "Add Condition" at bounding box center [559, 287] width 53 height 10
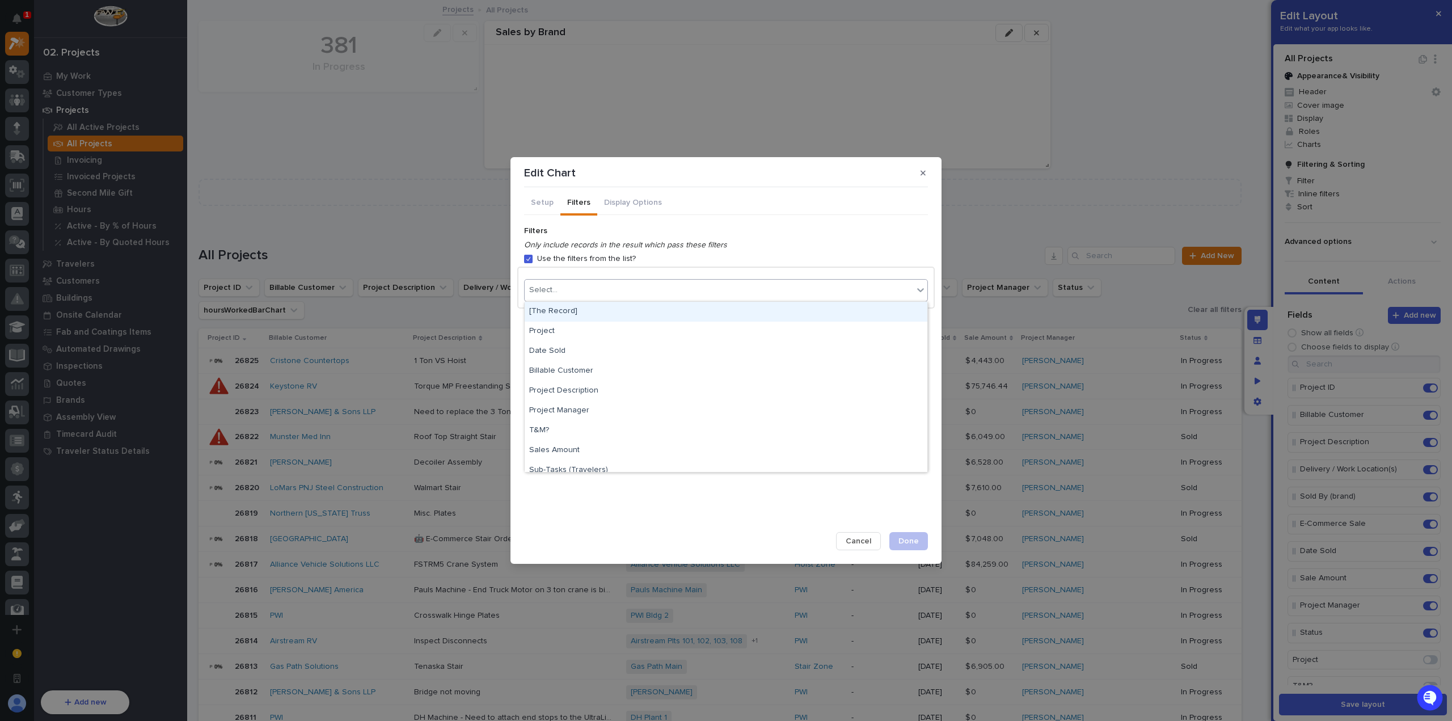
click at [590, 288] on div "Select..." at bounding box center [719, 290] width 388 height 16
type input "*"
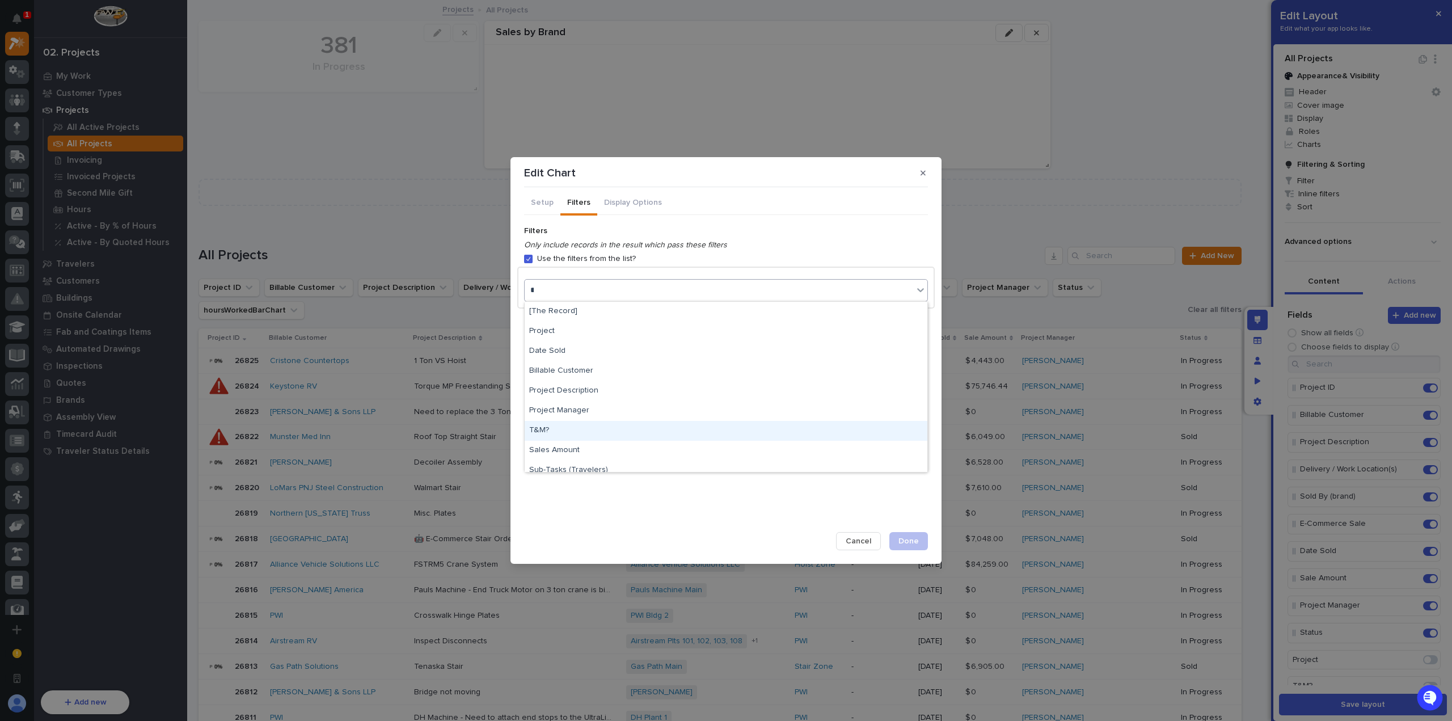
click at [563, 426] on div "T&M?" at bounding box center [726, 431] width 403 height 20
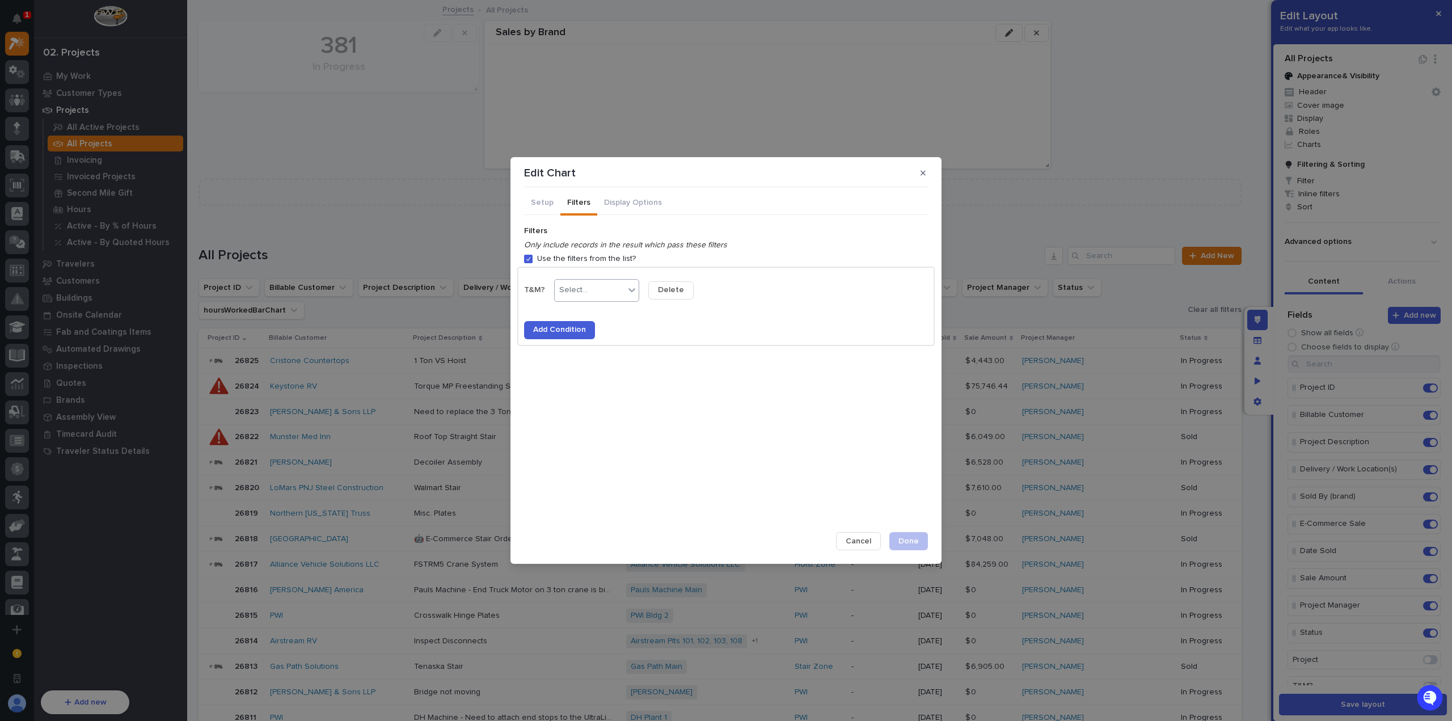
click at [589, 284] on div at bounding box center [589, 290] width 1 height 12
click at [590, 332] on div "is not" at bounding box center [595, 332] width 84 height 20
click at [683, 312] on div "true" at bounding box center [689, 312] width 84 height 20
click at [906, 539] on span "Done" at bounding box center [908, 541] width 20 height 10
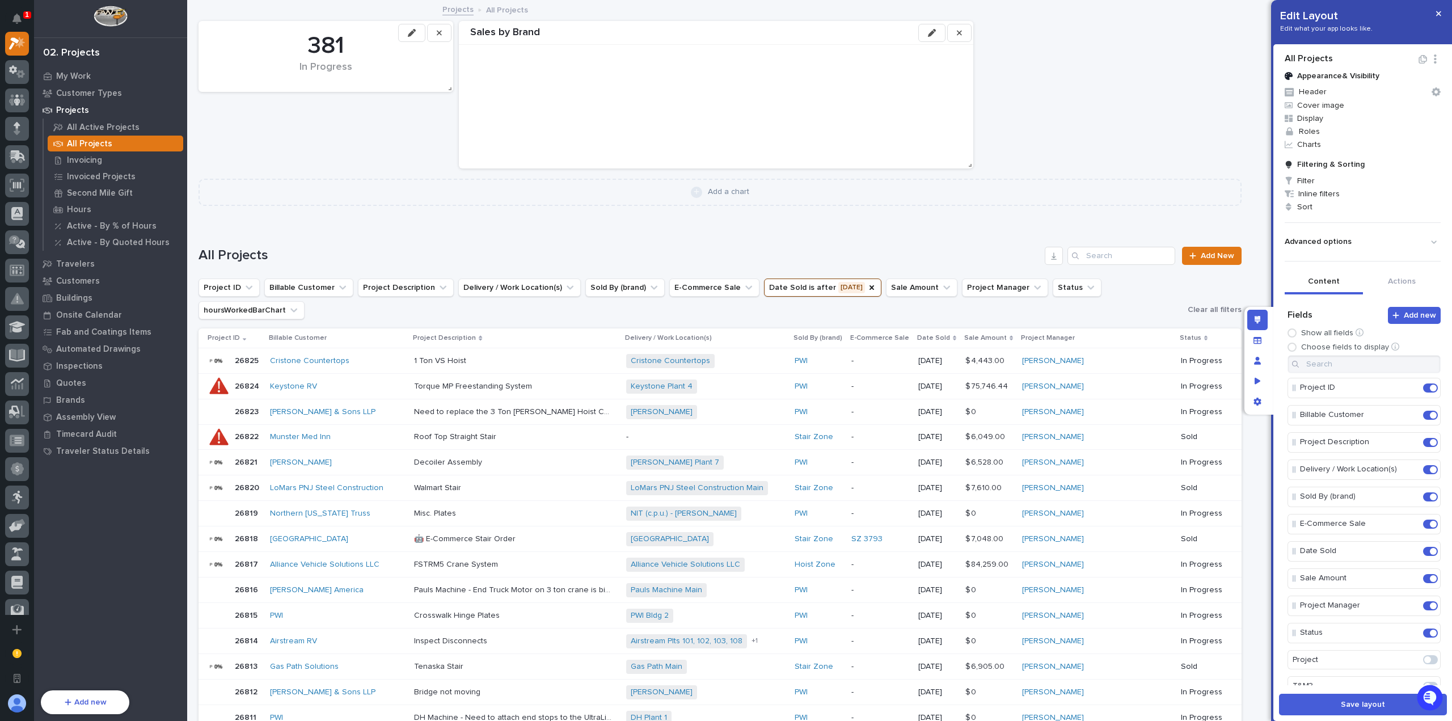
drag, startPoint x: 1369, startPoint y: 700, endPoint x: 1314, endPoint y: 403, distance: 302.7
click at [1369, 700] on span "Save layout" at bounding box center [1363, 704] width 44 height 10
click at [1442, 13] on button "button" at bounding box center [1438, 14] width 19 height 18
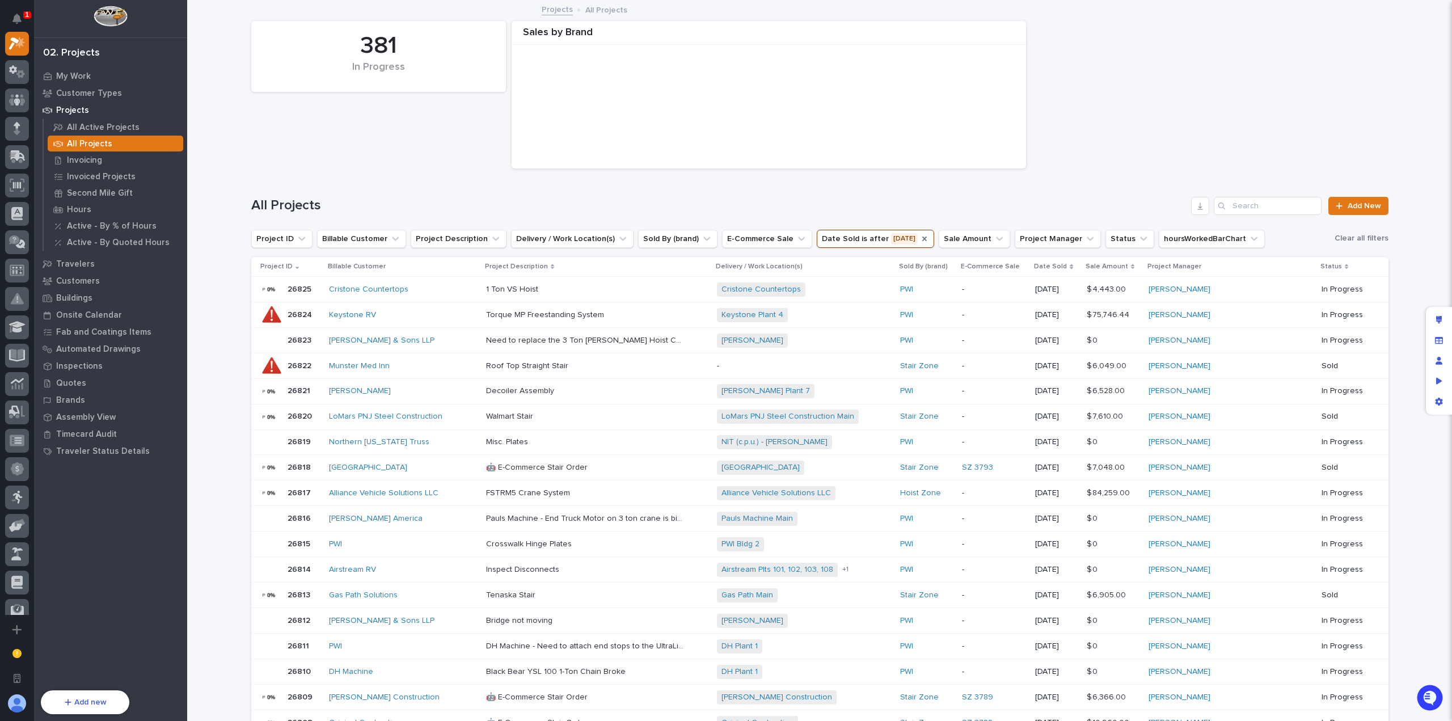
click at [920, 238] on icon "Date Sold" at bounding box center [924, 238] width 9 height 9
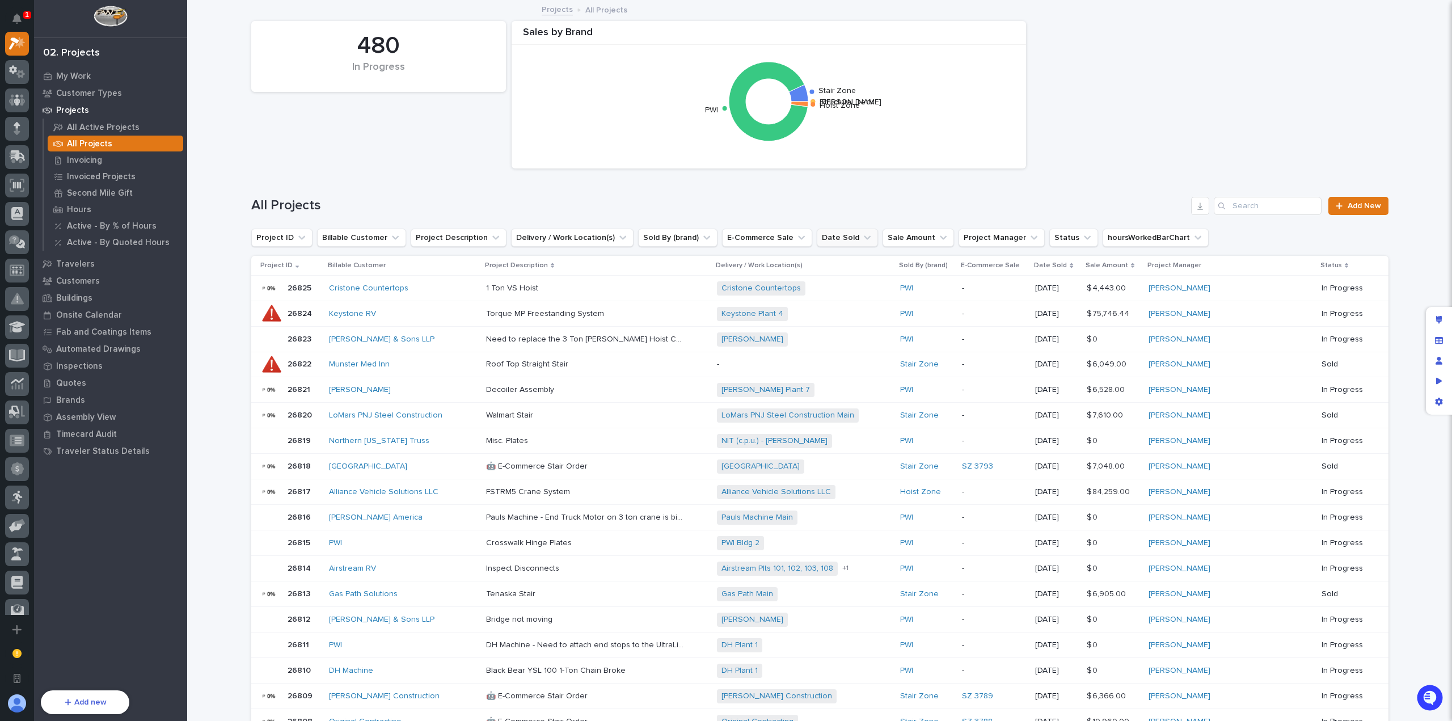
click at [818, 242] on button "Date Sold" at bounding box center [847, 238] width 61 height 18
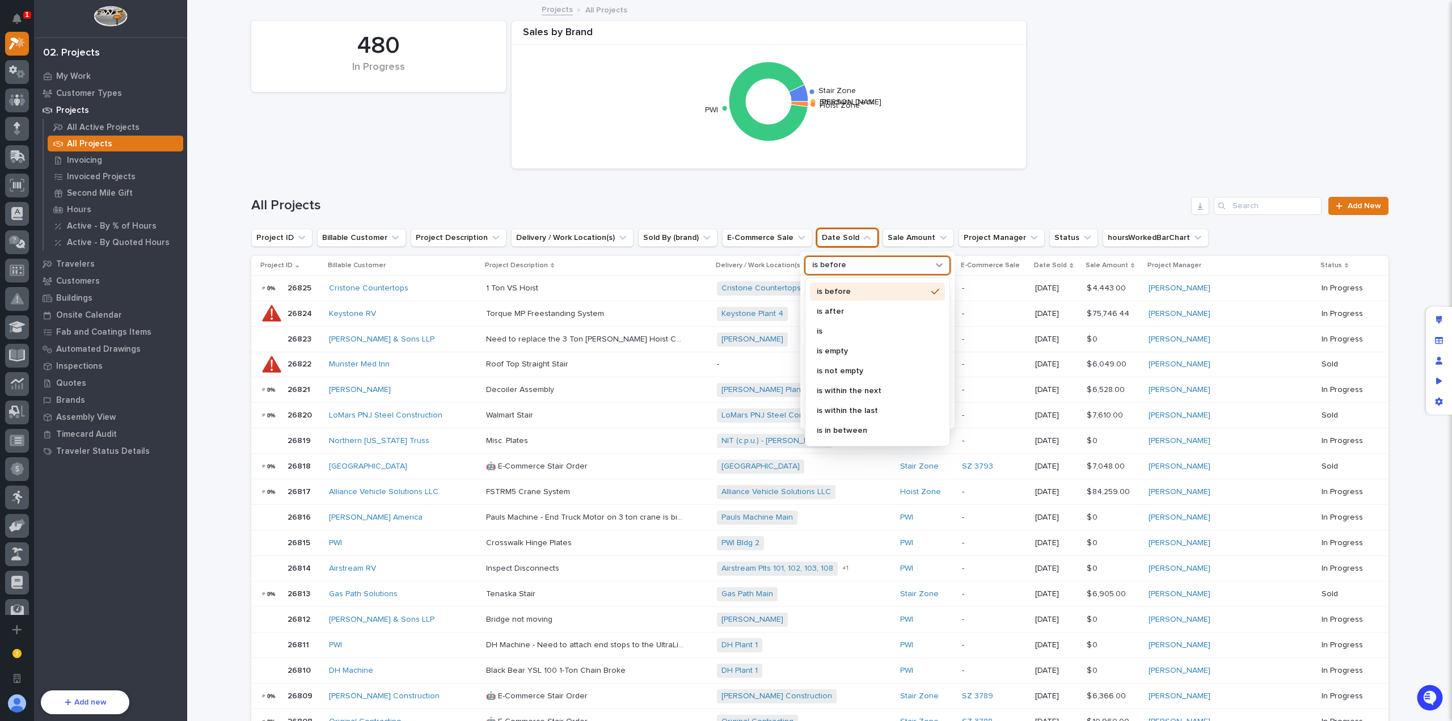
click at [840, 267] on div "is before" at bounding box center [870, 265] width 125 height 12
click at [849, 307] on p "is after" at bounding box center [872, 311] width 110 height 8
click at [855, 291] on input "Search" at bounding box center [877, 289] width 144 height 18
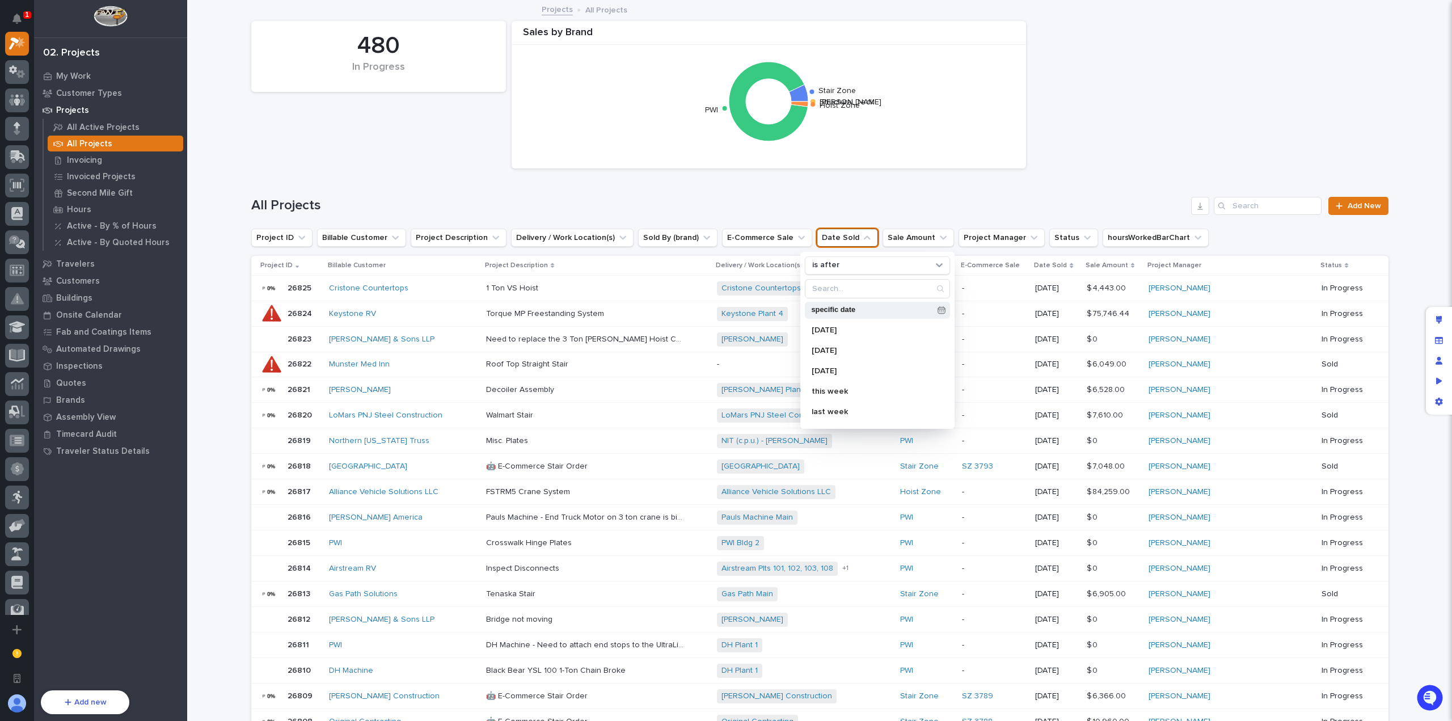
click at [905, 309] on p "specific date" at bounding box center [871, 309] width 121 height 7
click at [811, 136] on span "Previous Month" at bounding box center [811, 134] width 0 height 15
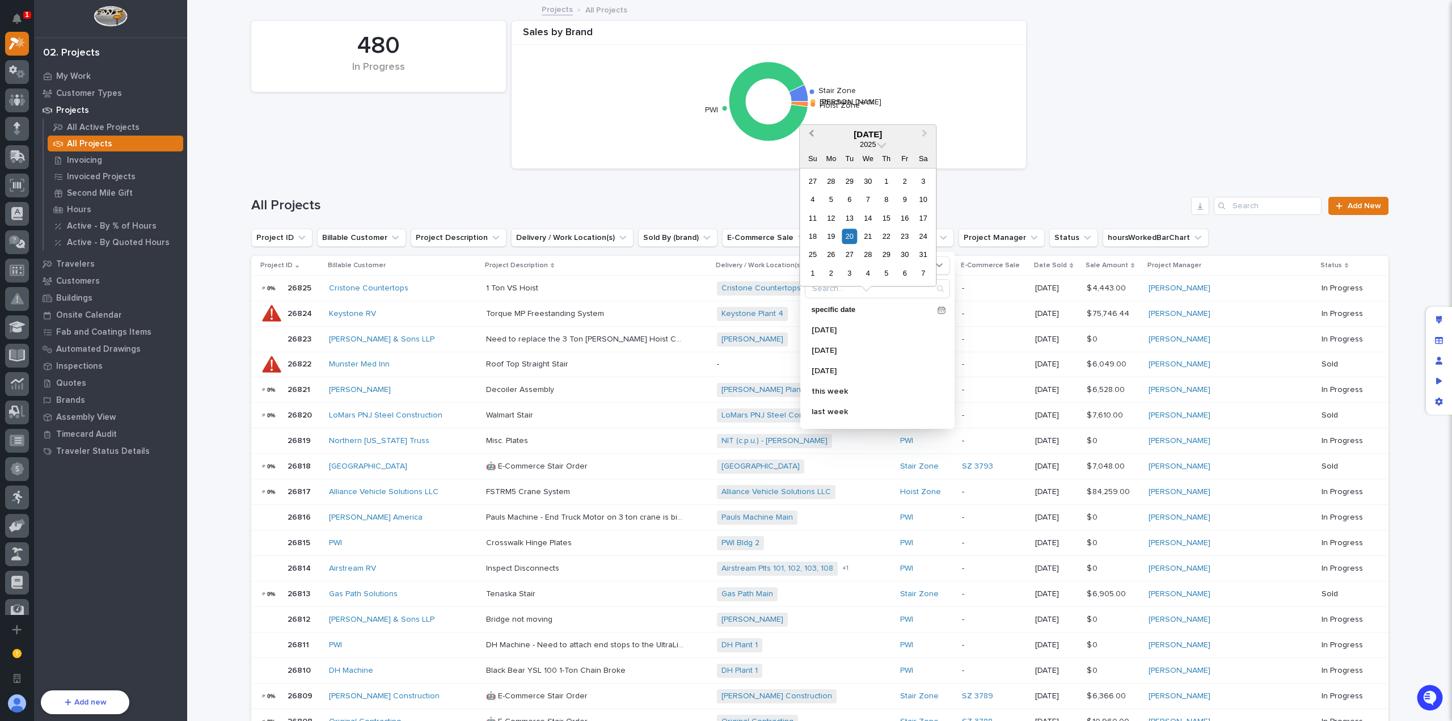
click at [811, 136] on span "Previous Month" at bounding box center [811, 134] width 0 height 15
click at [852, 253] on div "31" at bounding box center [849, 254] width 15 height 15
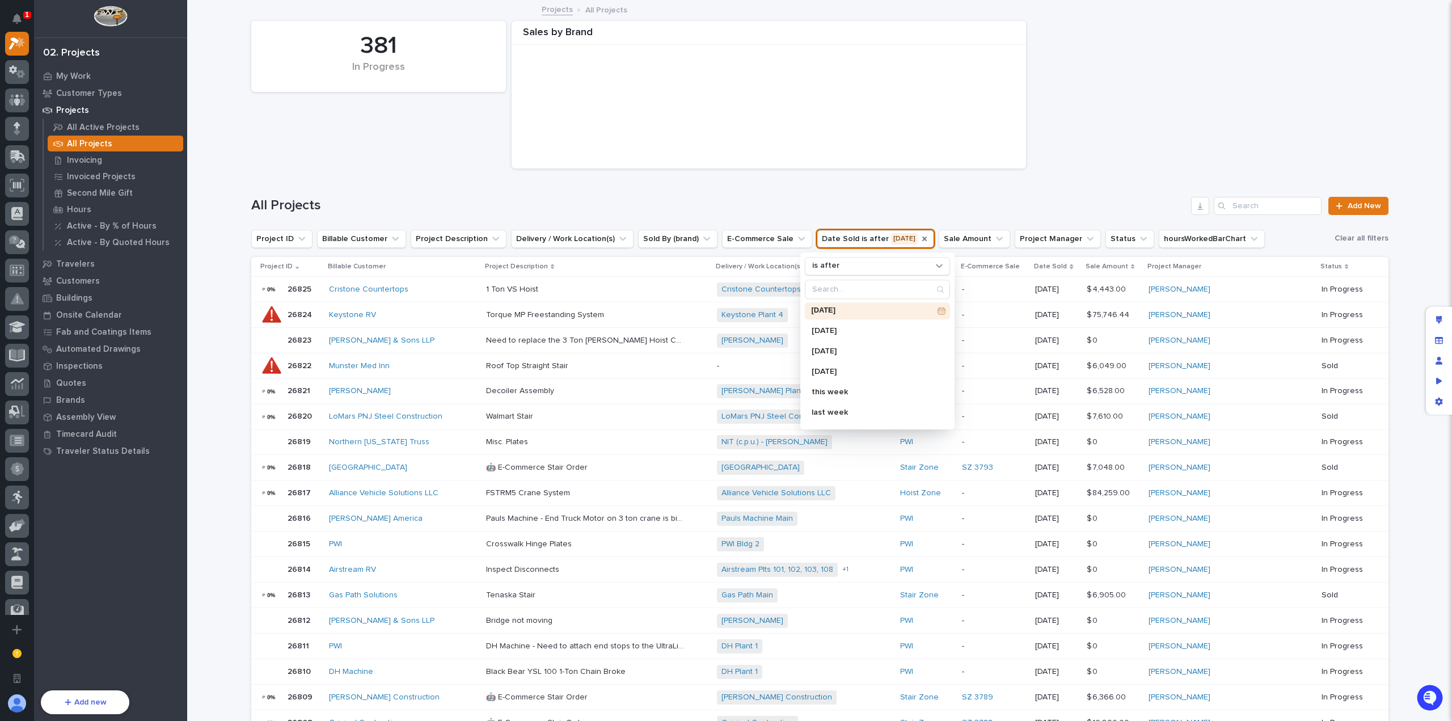
click at [946, 204] on h1 "All Projects" at bounding box center [719, 205] width 936 height 16
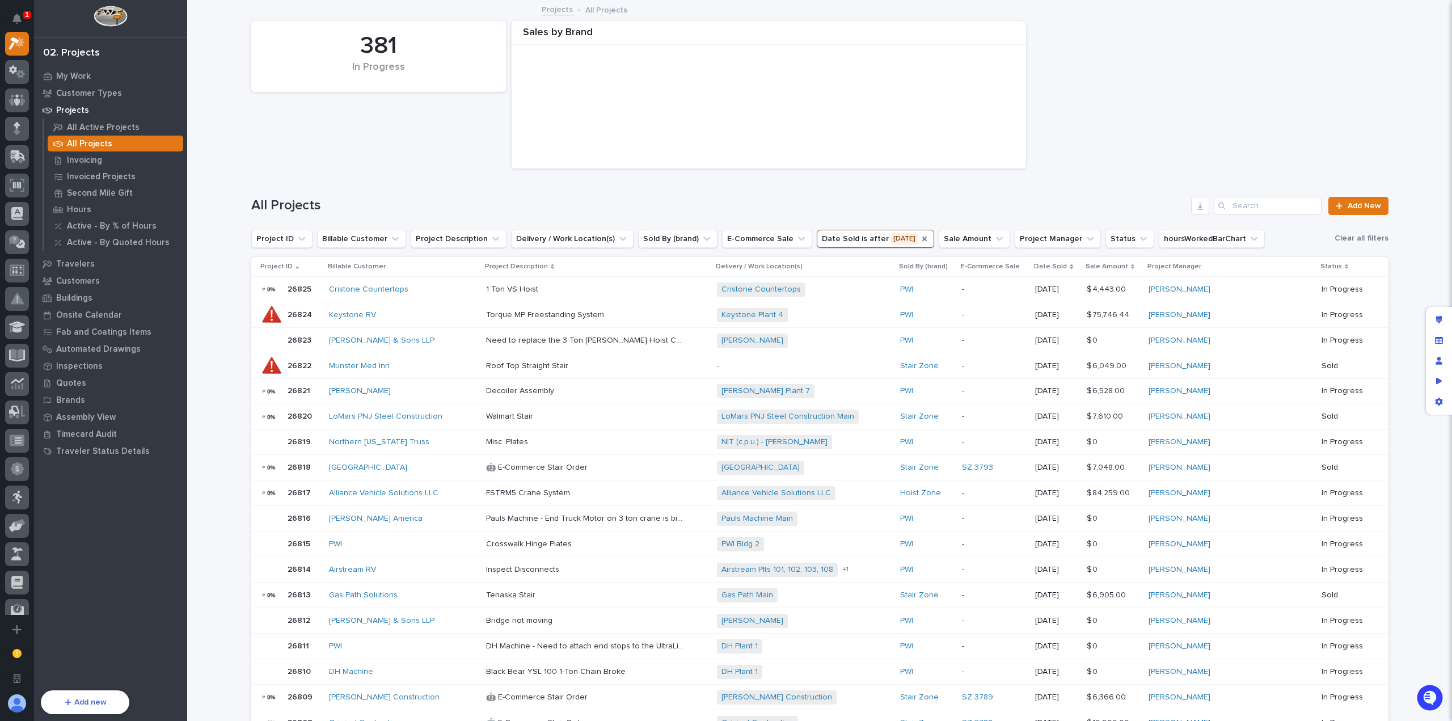
click at [204, 196] on div "Loading... Saving… Loading... Saving… 381 In Progress Sales by Brand All Projec…" at bounding box center [819, 570] width 1265 height 1138
click at [920, 240] on icon "Date Sold" at bounding box center [924, 238] width 9 height 9
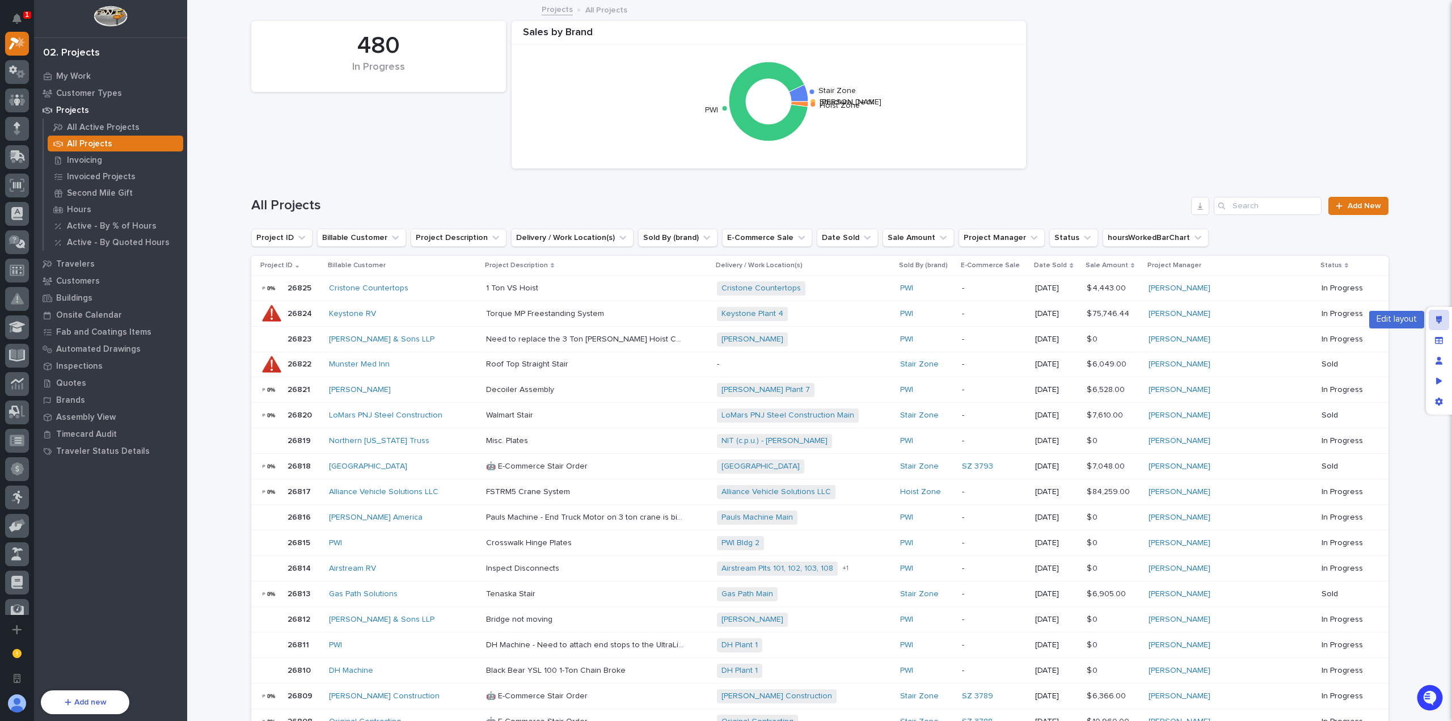
click at [1440, 319] on icon "Edit layout" at bounding box center [1439, 320] width 6 height 8
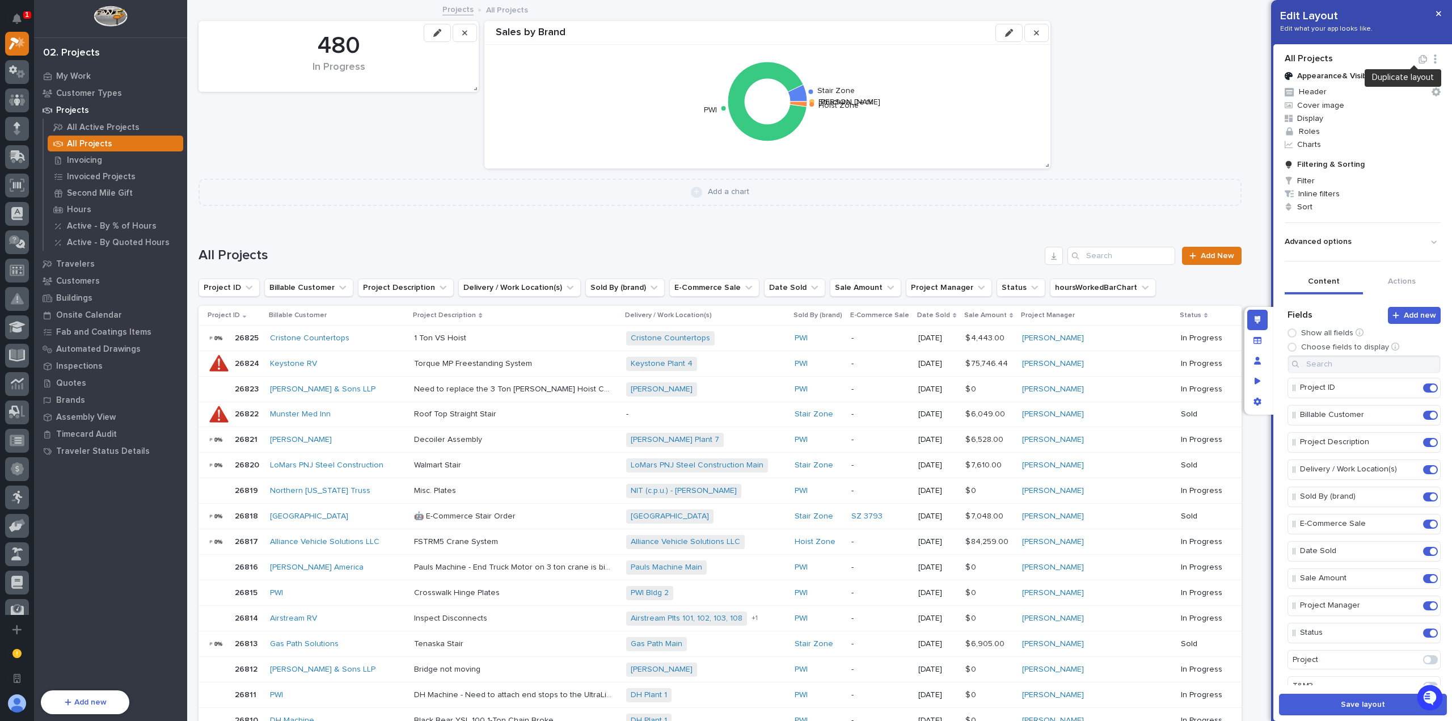
click at [1418, 61] on icon "button" at bounding box center [1423, 59] width 10 height 9
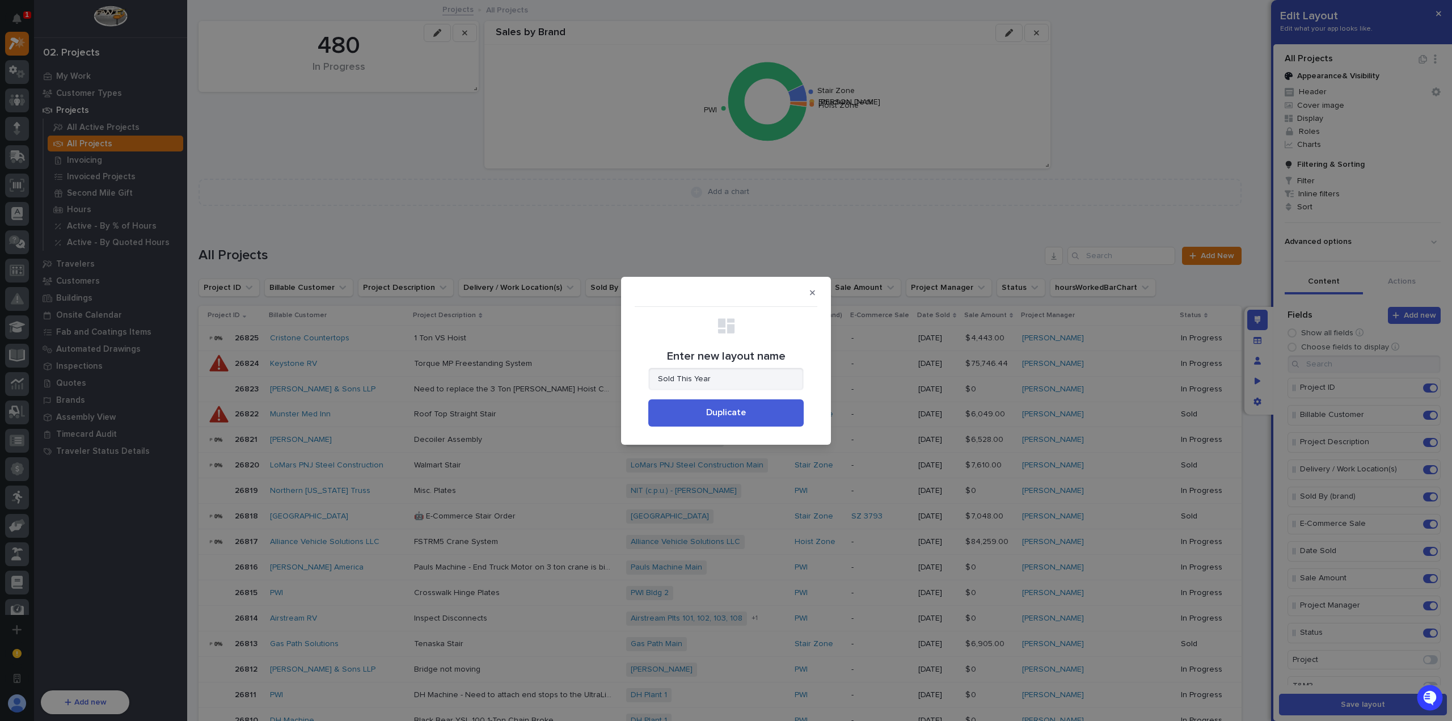
type input "Sold This Year"
click at [732, 413] on span "Duplicate" at bounding box center [726, 413] width 40 height 12
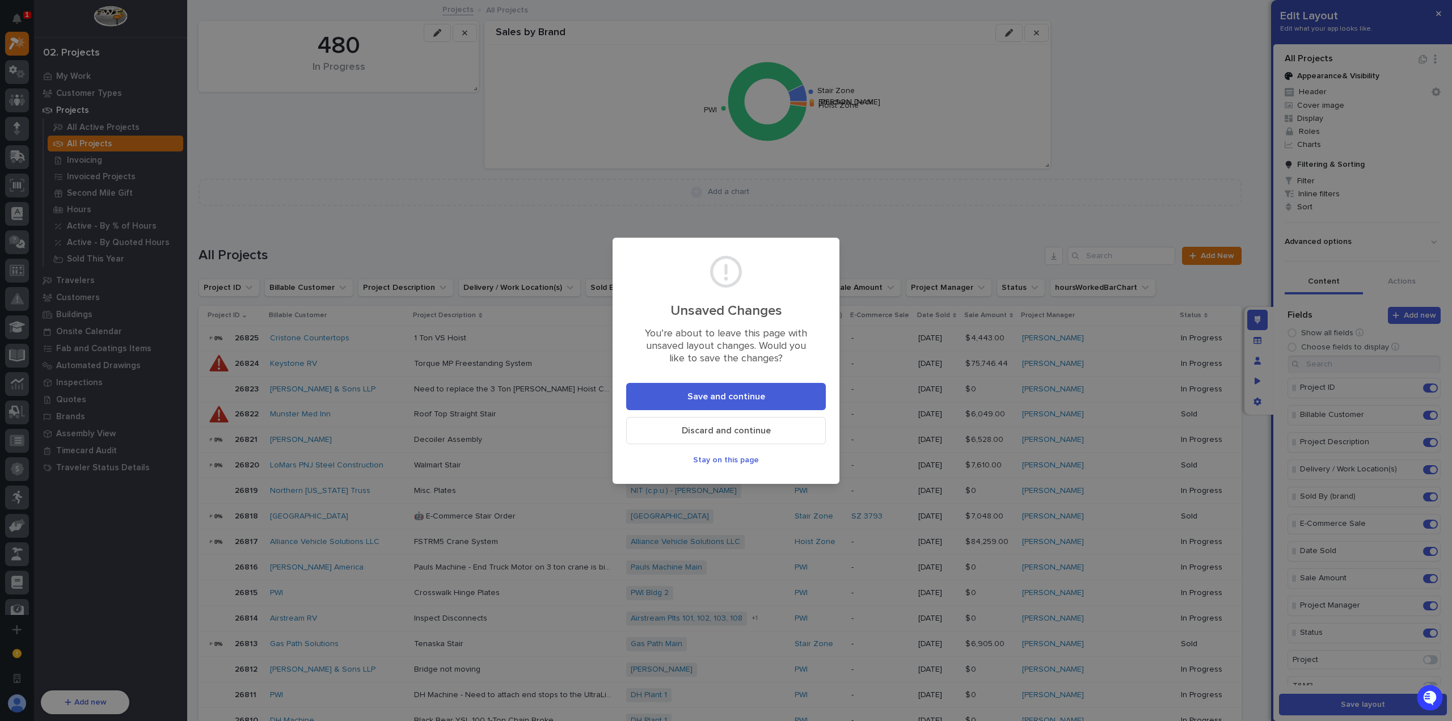
click at [749, 396] on span "Save and continue" at bounding box center [726, 397] width 78 height 12
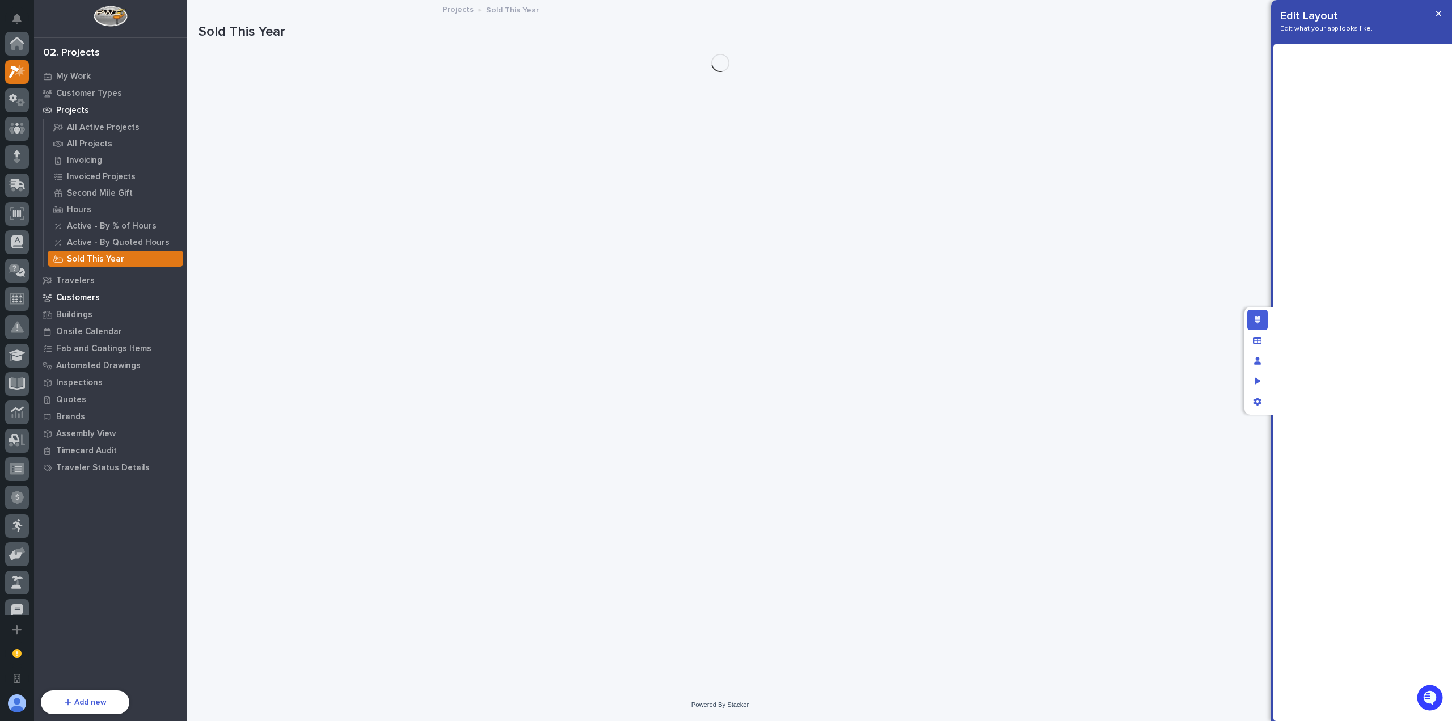
scroll to position [28, 0]
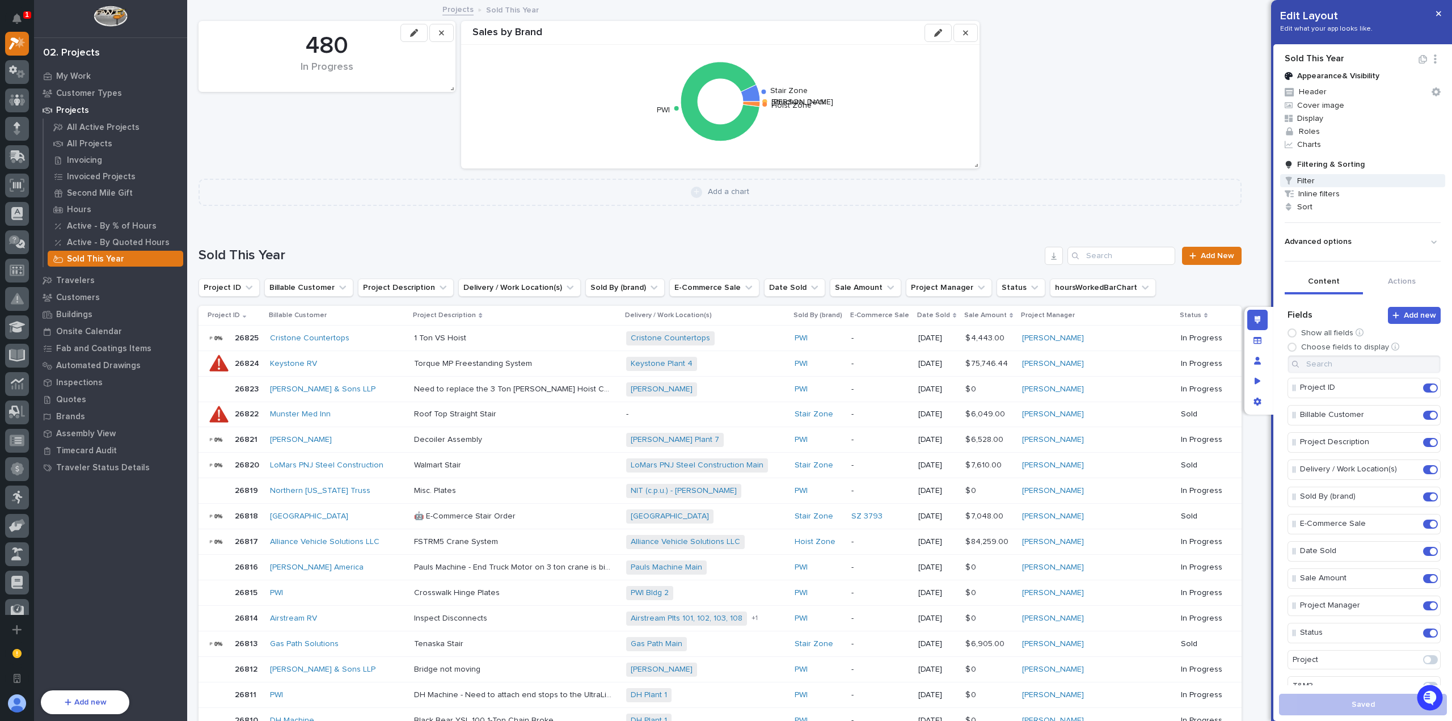
click at [1317, 177] on span "Filter" at bounding box center [1362, 180] width 165 height 13
click at [1292, 240] on button "Add Filter" at bounding box center [1315, 239] width 227 height 15
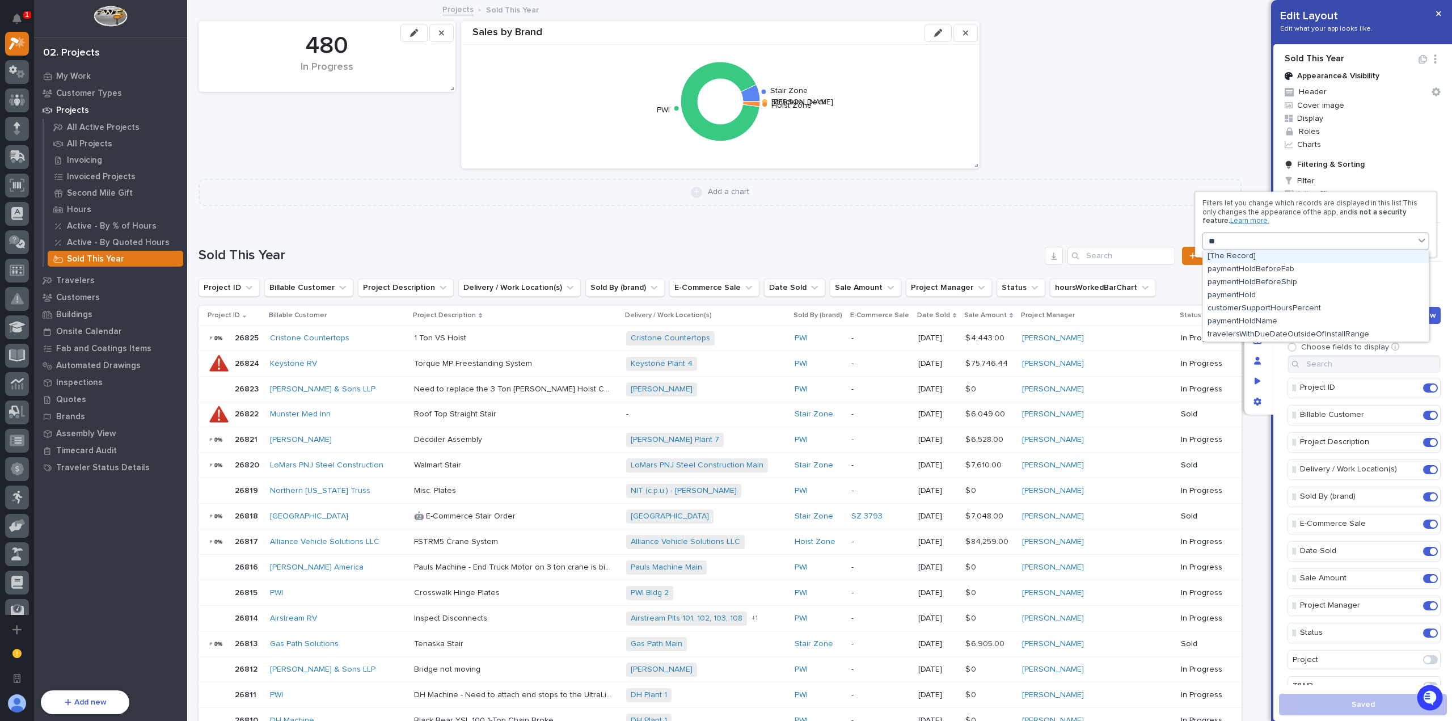
type input "*"
type input "****"
click at [1262, 343] on div at bounding box center [726, 360] width 1452 height 721
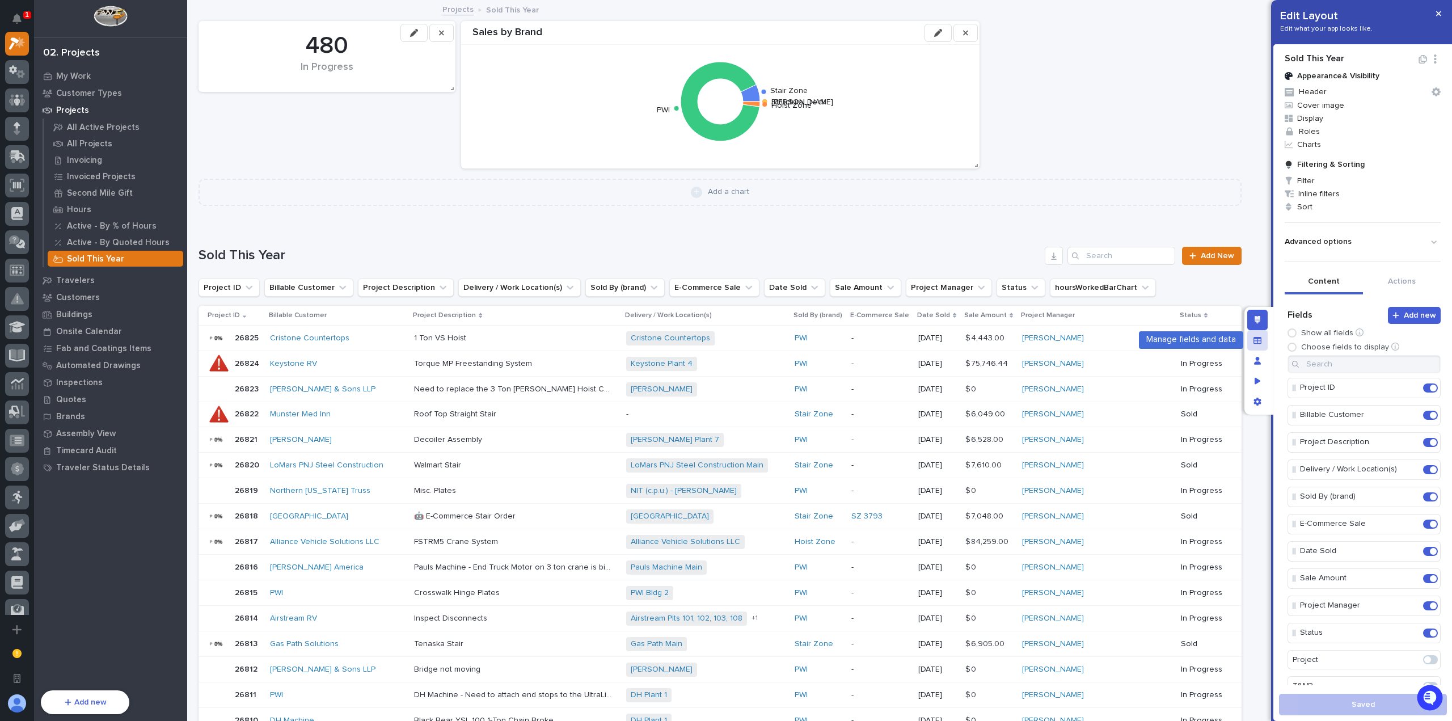
click at [1258, 340] on icon "Manage fields and data" at bounding box center [1257, 339] width 8 height 7
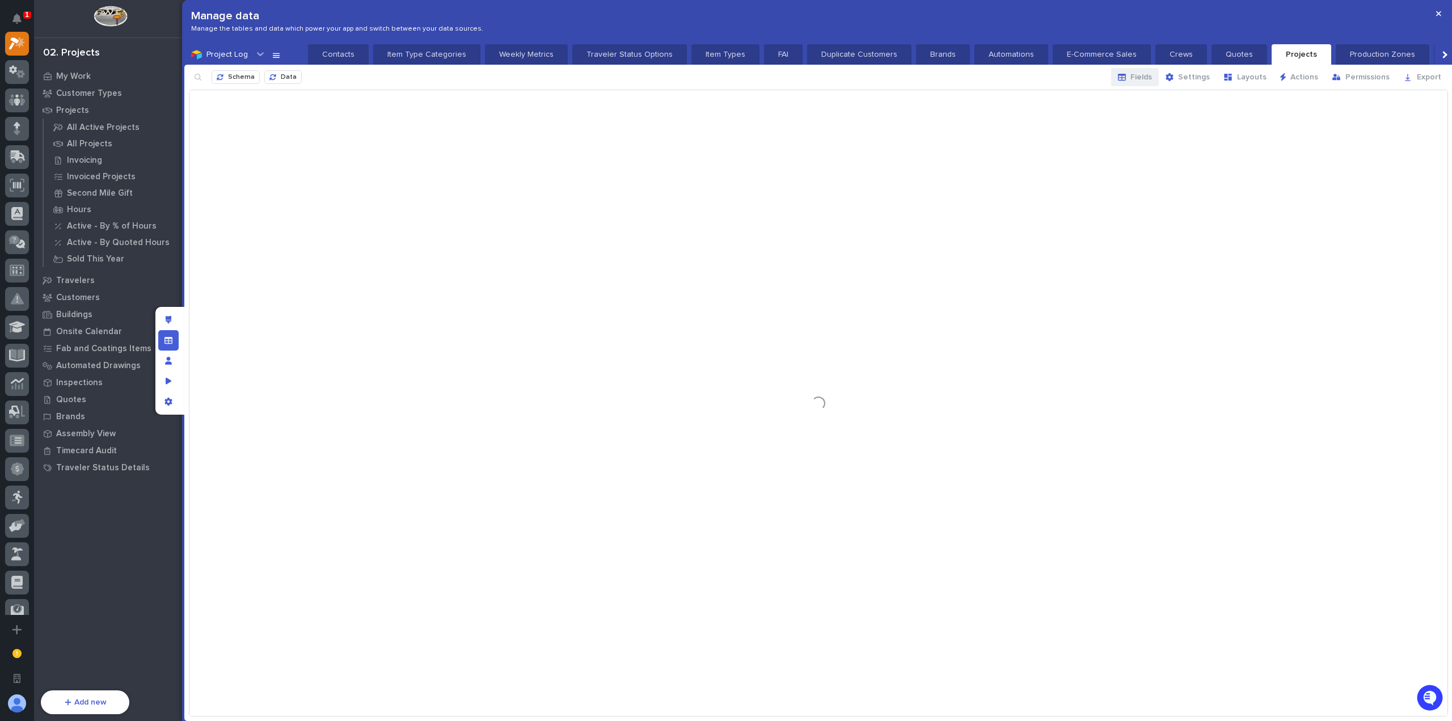
click at [1130, 77] on div "button" at bounding box center [1124, 77] width 12 height 8
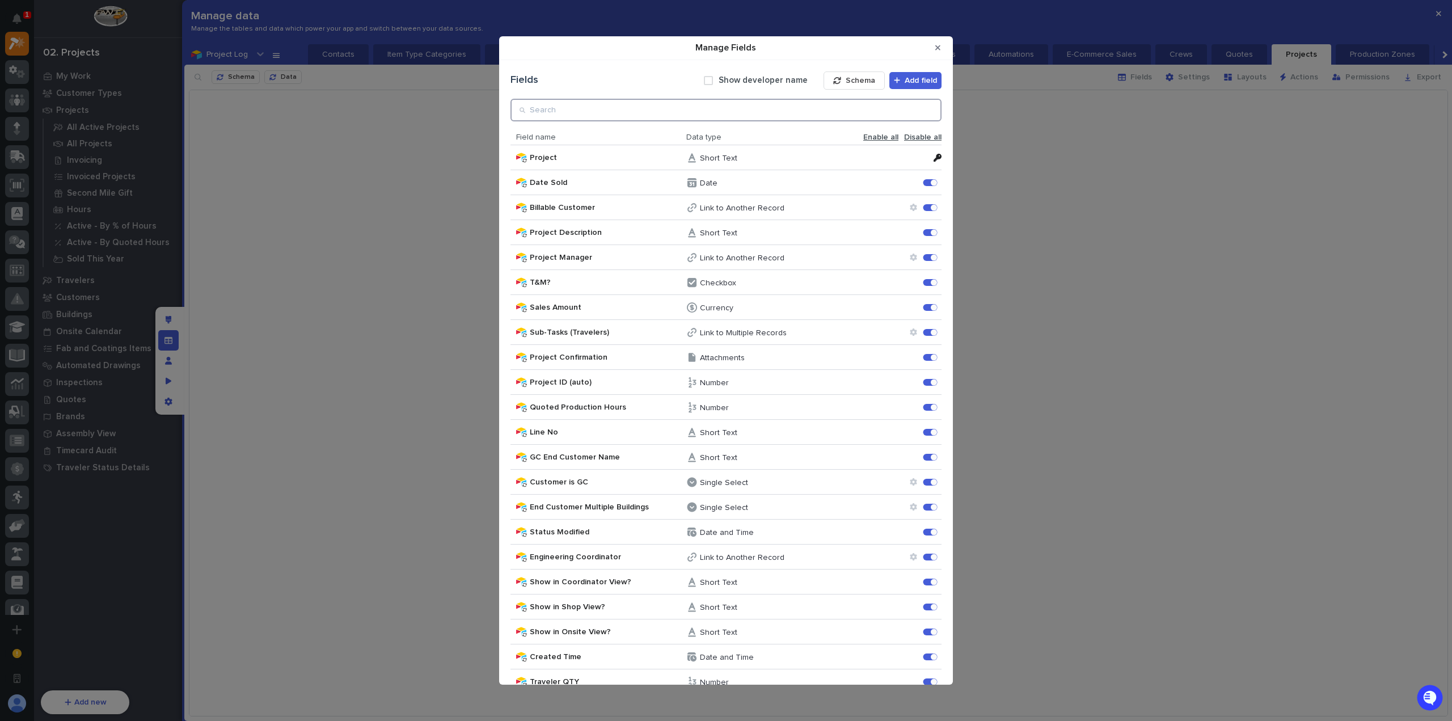
click at [893, 103] on input "Manage Fields" at bounding box center [725, 110] width 431 height 23
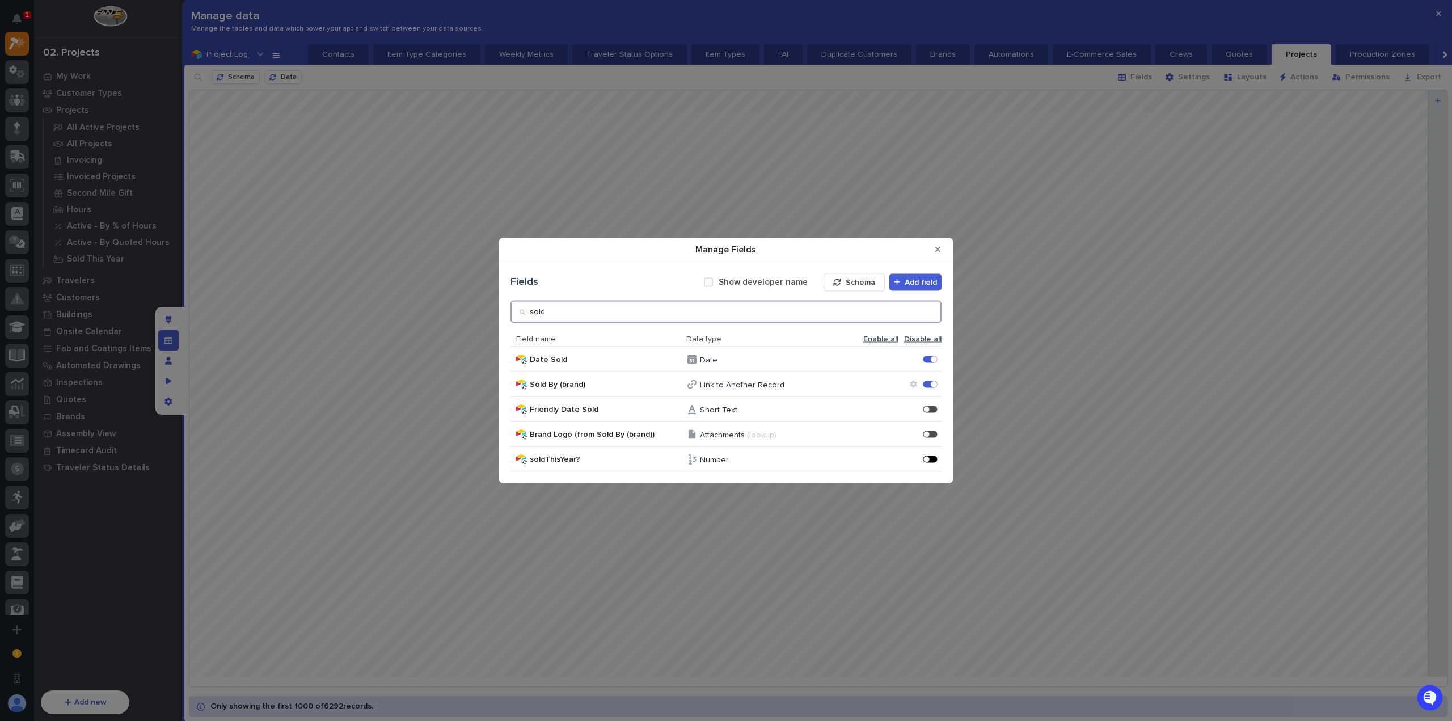
type input "sold"
click at [930, 456] on div "Manage Fields" at bounding box center [930, 458] width 14 height 7
click at [939, 247] on icon "Close Modal" at bounding box center [937, 250] width 5 height 8
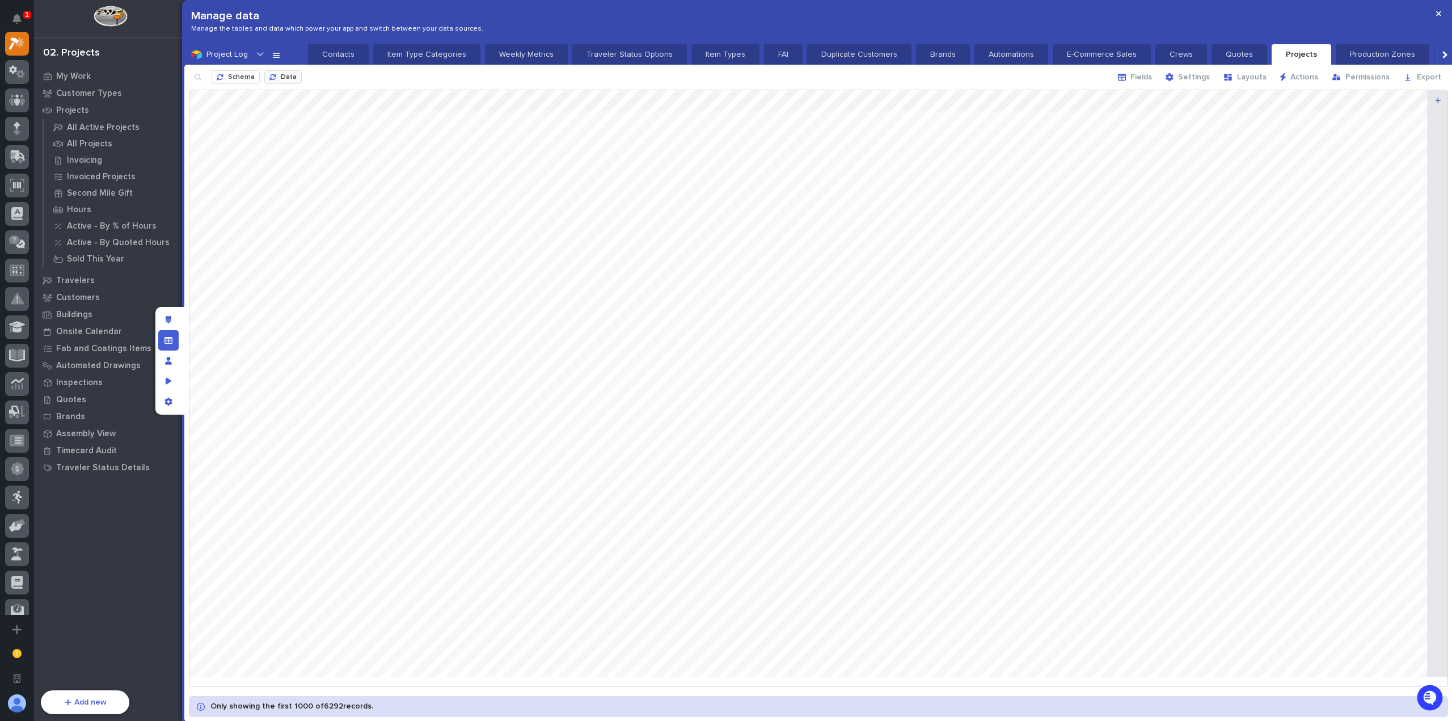
click at [272, 73] on button "Data" at bounding box center [282, 77] width 37 height 14
click at [1440, 10] on icon "button" at bounding box center [1438, 14] width 5 height 8
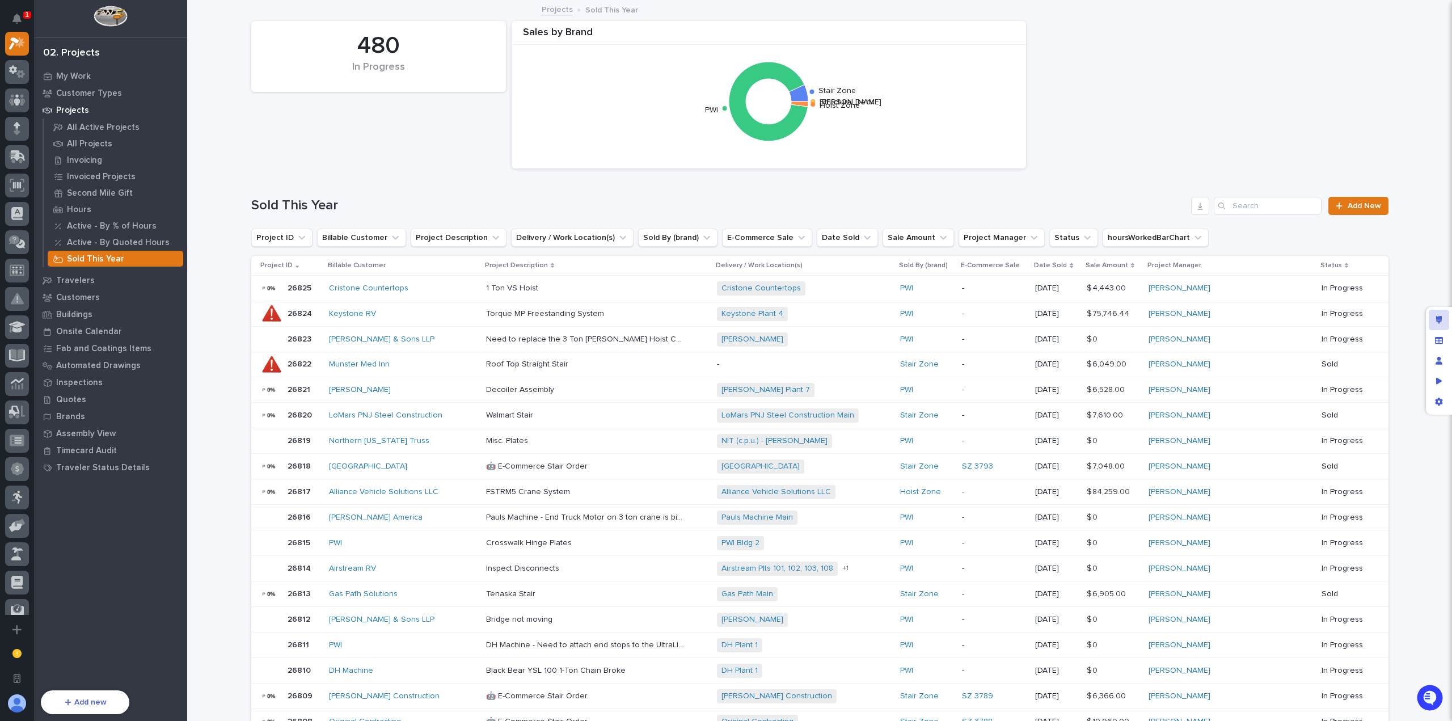
click at [1445, 319] on div "Edit layout" at bounding box center [1438, 320] width 20 height 20
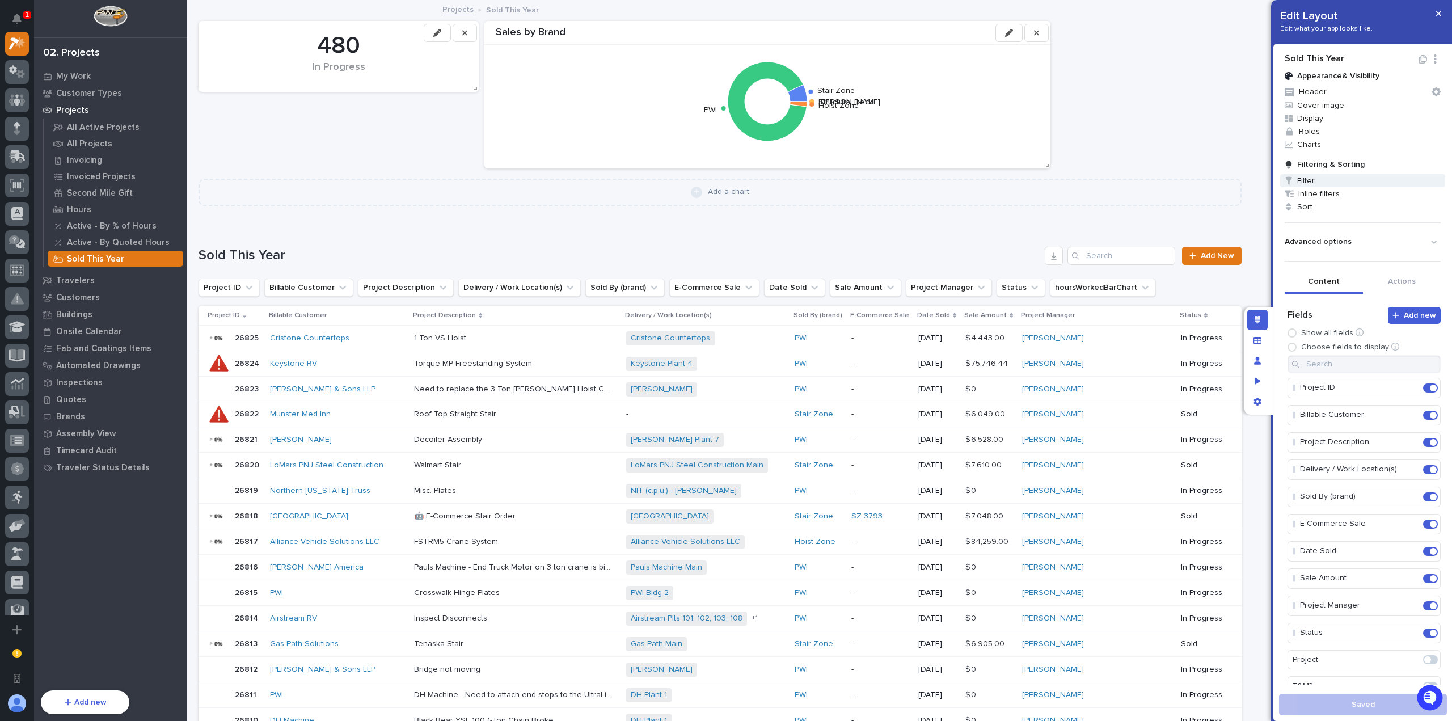
click at [1313, 184] on span "Filter" at bounding box center [1362, 180] width 165 height 13
click at [1313, 236] on span "Add Filter" at bounding box center [1321, 239] width 36 height 10
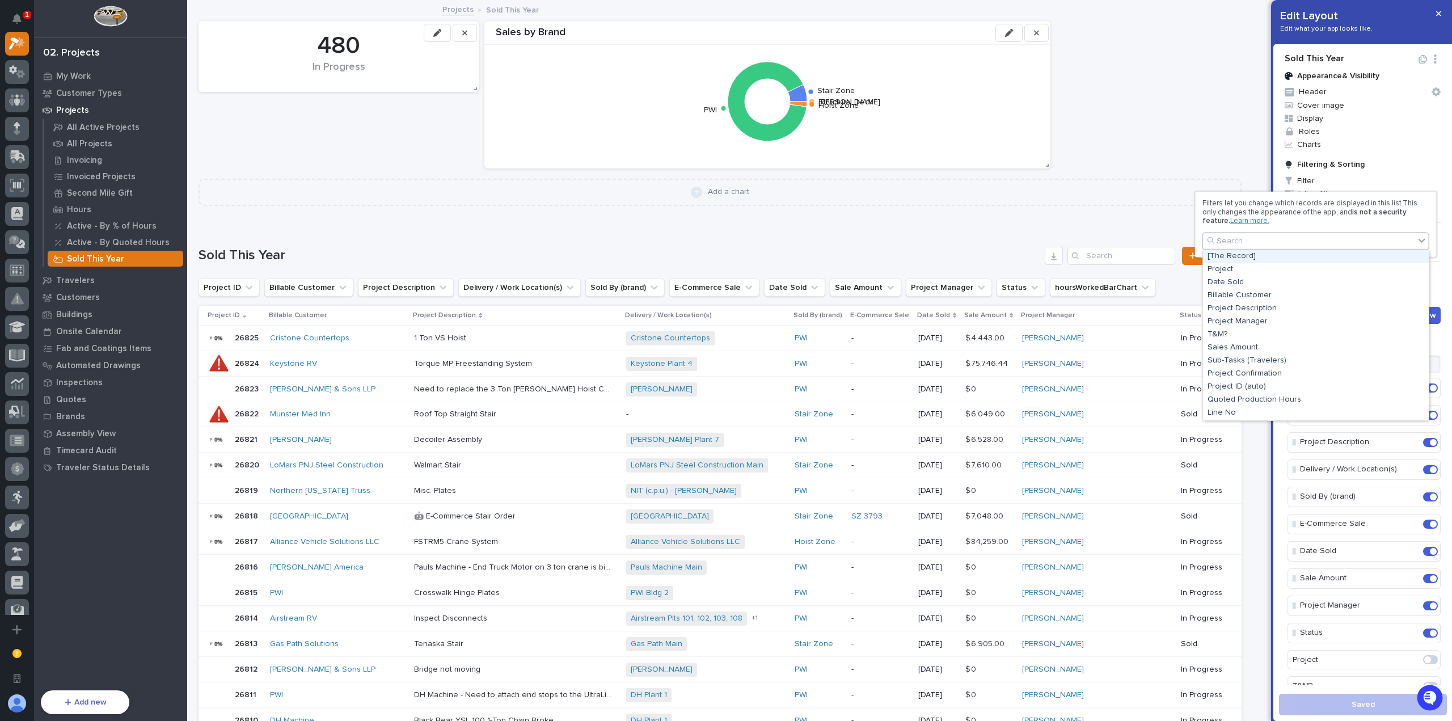
click at [1313, 236] on div "Search" at bounding box center [1309, 241] width 212 height 16
type input "****"
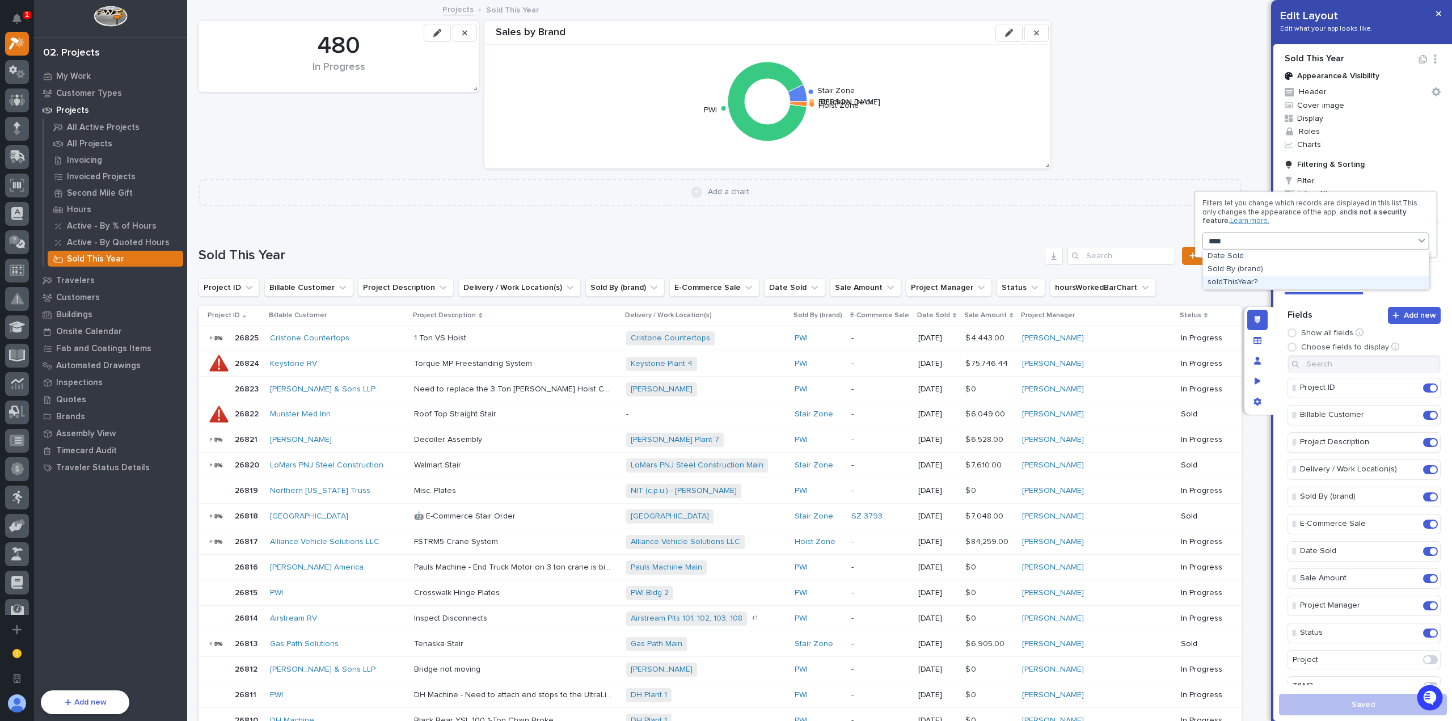
click at [1297, 286] on div "soldThisYear?" at bounding box center [1316, 282] width 226 height 13
click at [1291, 266] on button "=" at bounding box center [1316, 270] width 218 height 24
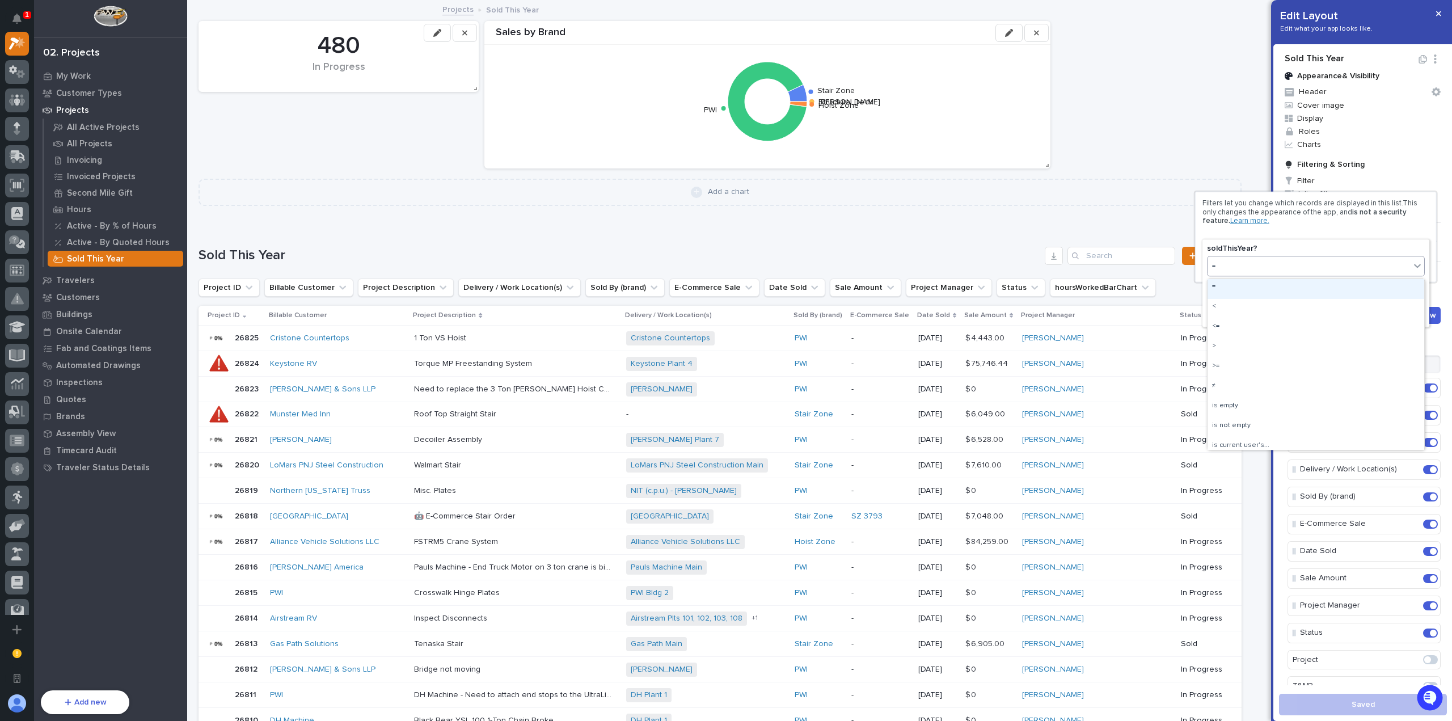
click at [1288, 266] on div "=" at bounding box center [1308, 266] width 202 height 15
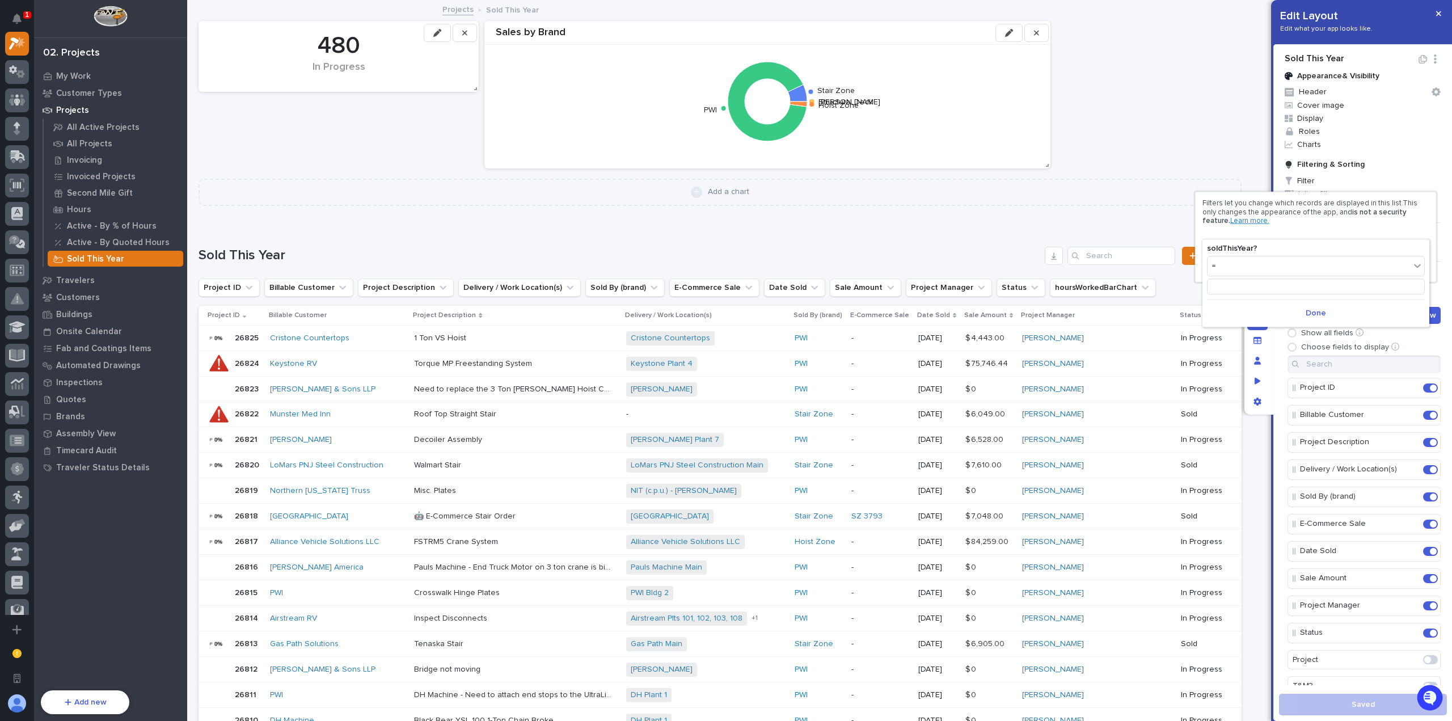
click at [1311, 240] on div "soldThisYear? = Done" at bounding box center [1315, 282] width 227 height 87
click at [1290, 288] on input at bounding box center [1316, 286] width 218 height 16
type input "1"
click at [1316, 312] on span "Done" at bounding box center [1315, 313] width 20 height 10
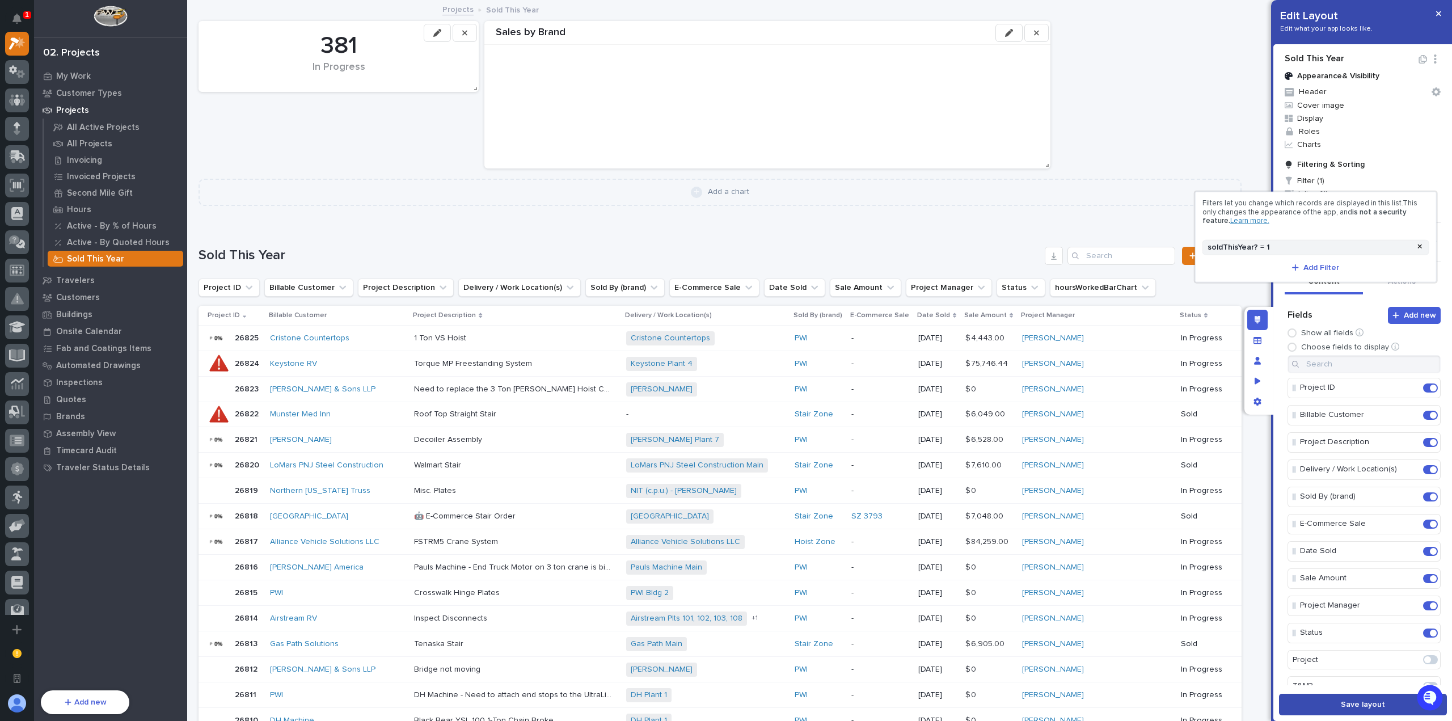
drag, startPoint x: 1328, startPoint y: 706, endPoint x: 1336, endPoint y: 705, distance: 8.0
click at [1328, 706] on div at bounding box center [726, 360] width 1452 height 721
click at [1352, 706] on span "Save layout" at bounding box center [1363, 704] width 44 height 10
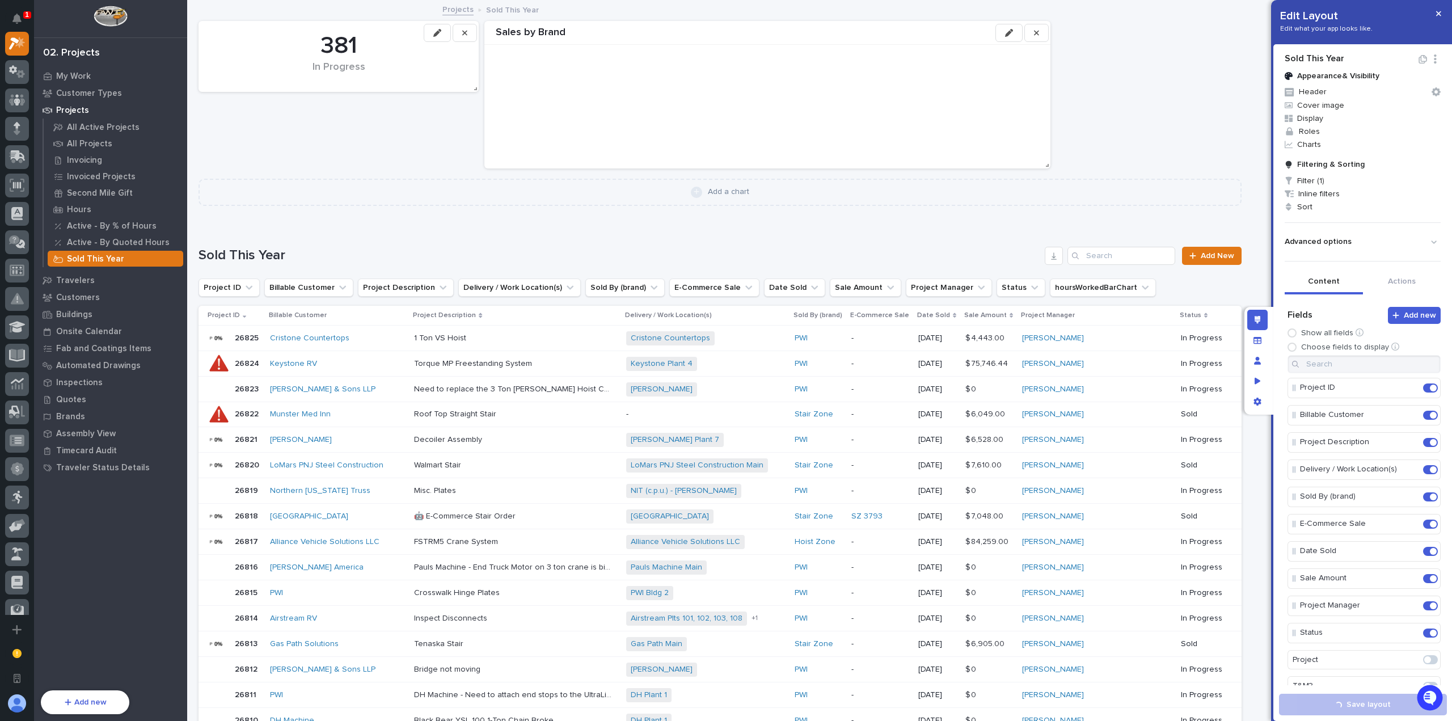
click at [1438, 9] on button "button" at bounding box center [1438, 14] width 19 height 18
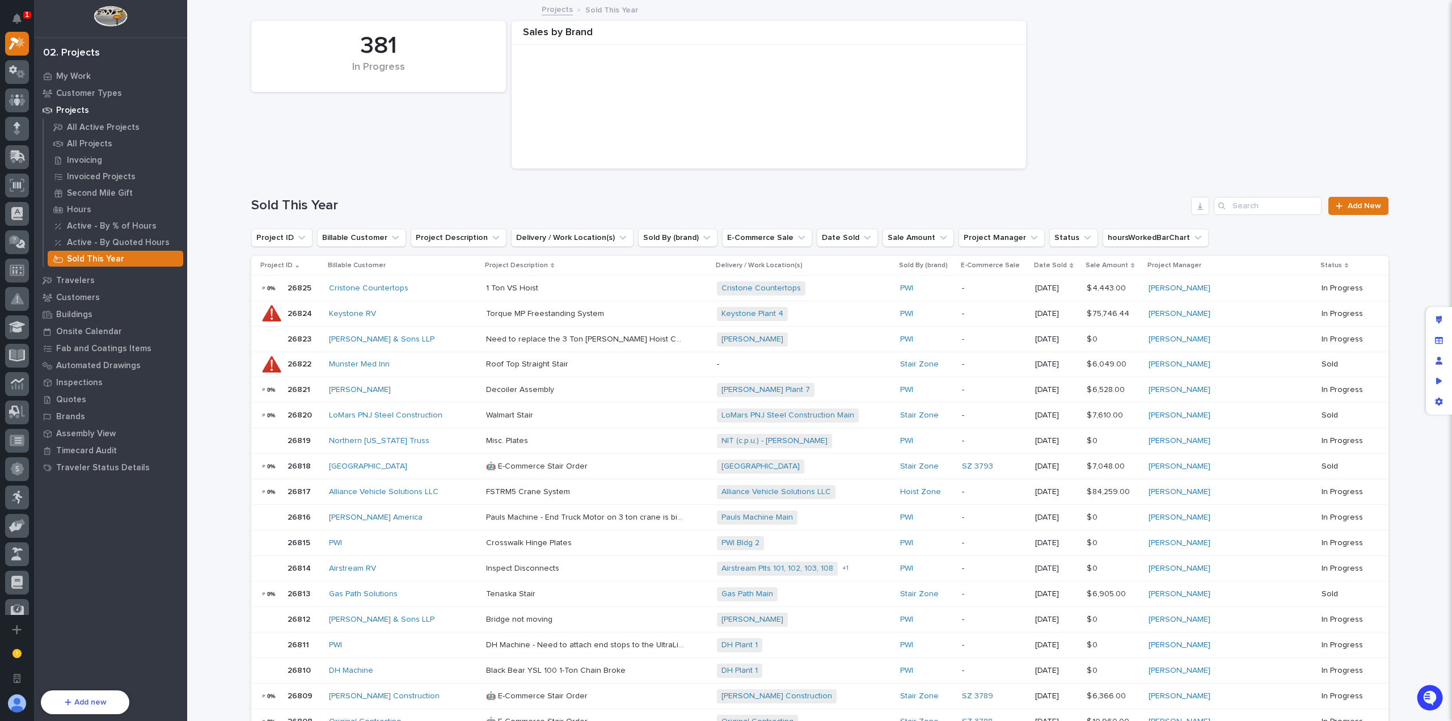
click at [1146, 110] on div "381 In Progress Sales by Brand" at bounding box center [820, 94] width 1148 height 159
click at [1442, 320] on div "Edit layout" at bounding box center [1438, 320] width 20 height 20
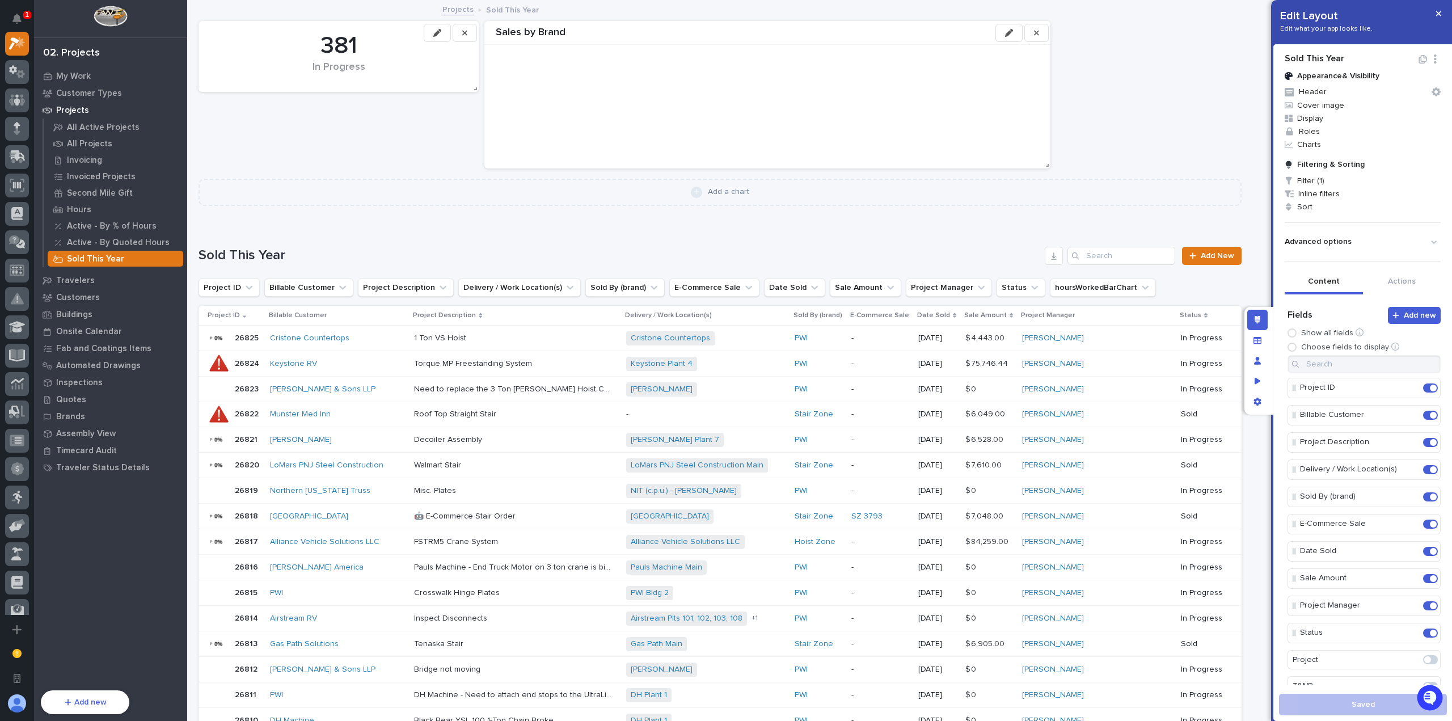
click at [1008, 32] on icon "button" at bounding box center [1009, 33] width 8 height 8
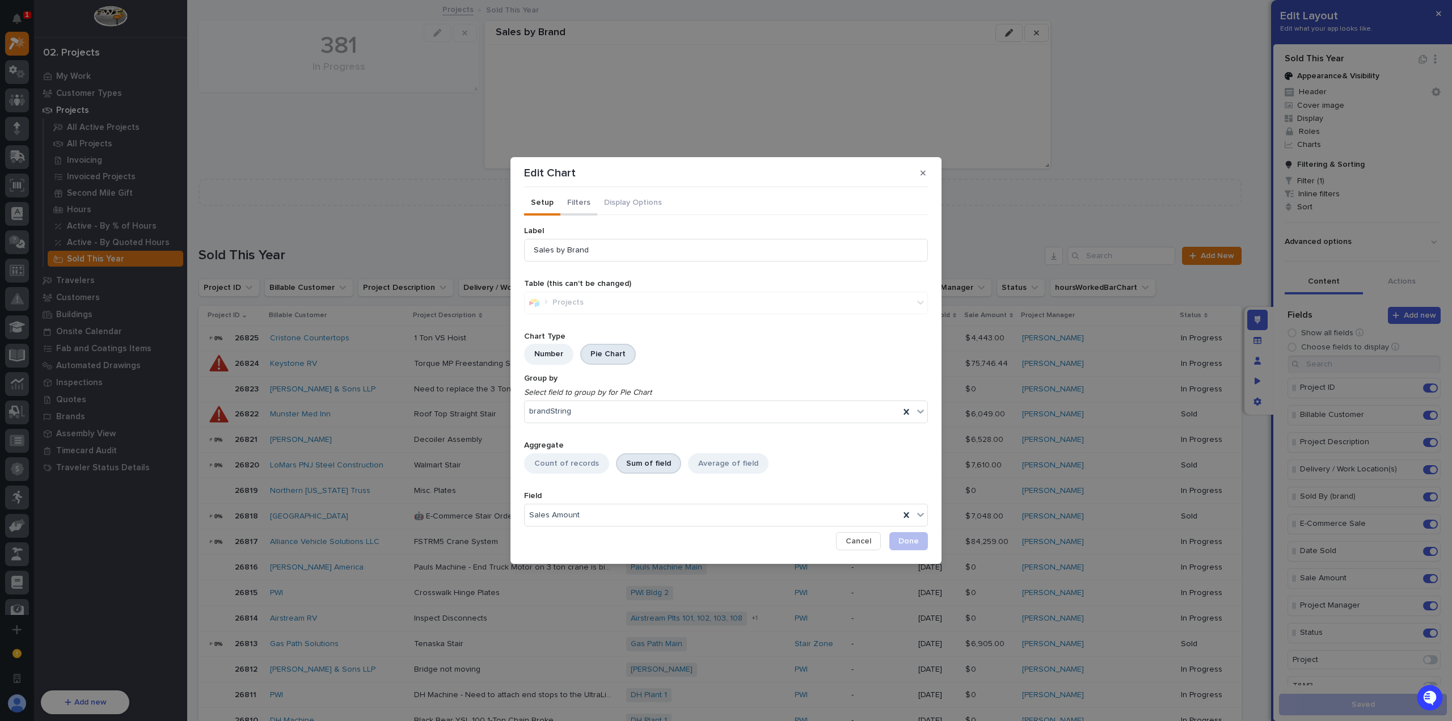
click at [585, 205] on button "Filters" at bounding box center [578, 204] width 37 height 24
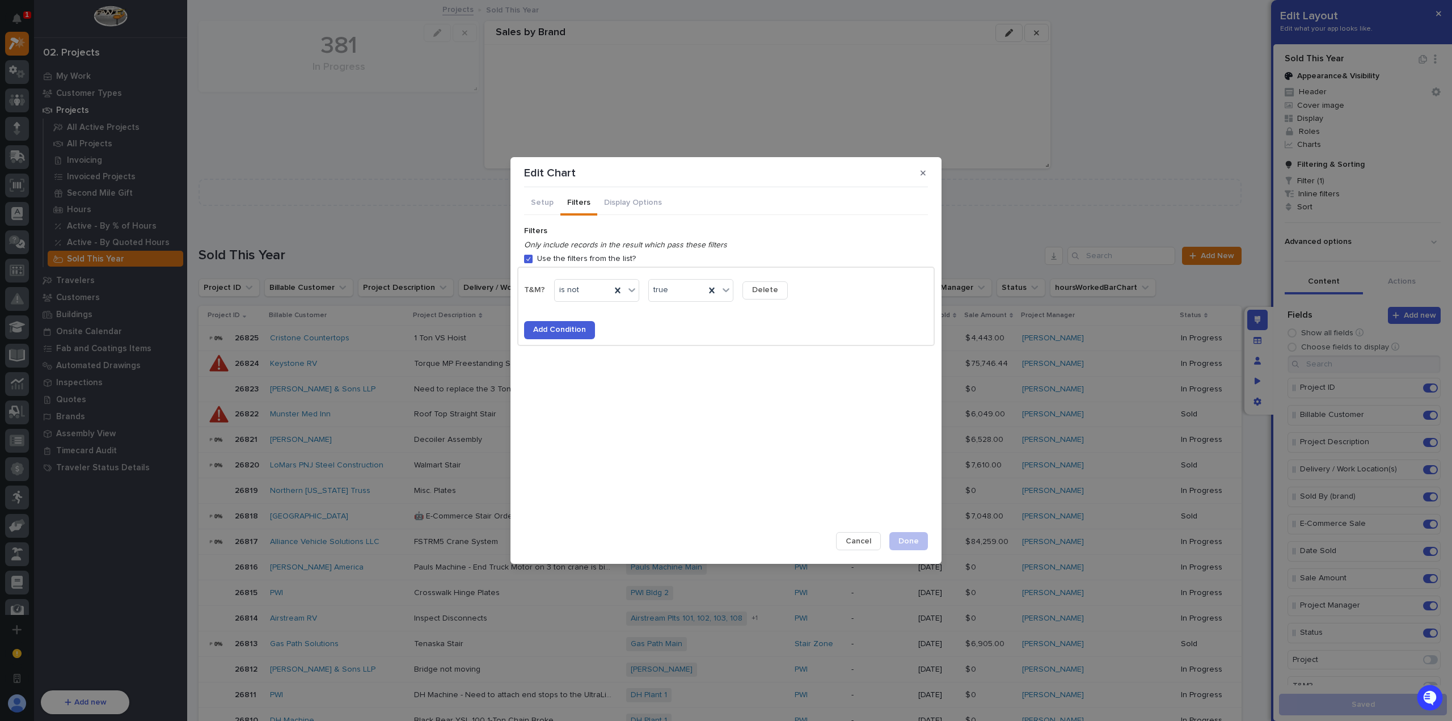
click at [561, 258] on label "Use the filters from the list?" at bounding box center [583, 259] width 103 height 12
click at [532, 258] on button "Use the filters from the list?" at bounding box center [528, 259] width 9 height 9
click at [561, 327] on span "Add Condition" at bounding box center [559, 329] width 53 height 10
click at [536, 257] on label "Use the filters from the list?" at bounding box center [583, 259] width 103 height 12
click at [532, 257] on button "Use the filters from the list?" at bounding box center [528, 259] width 9 height 9
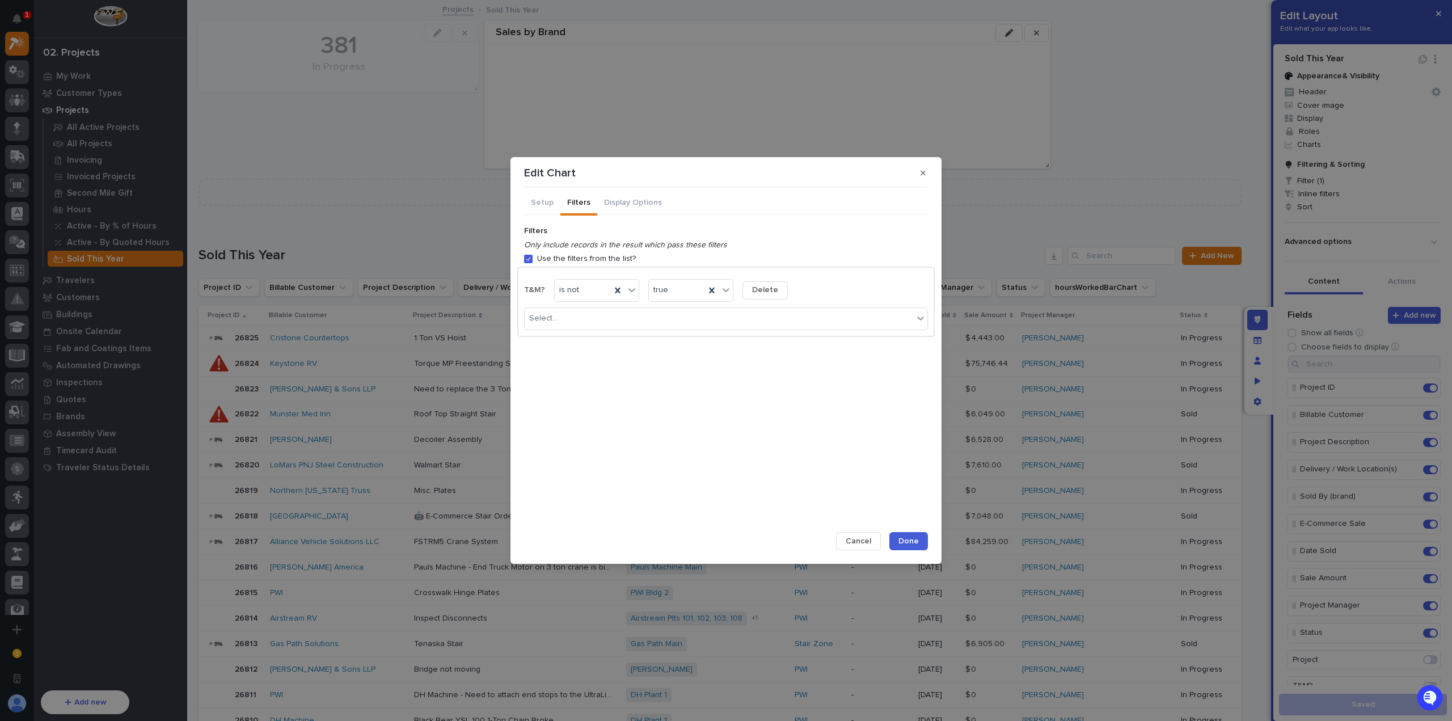
click at [902, 535] on button "Done" at bounding box center [908, 541] width 39 height 18
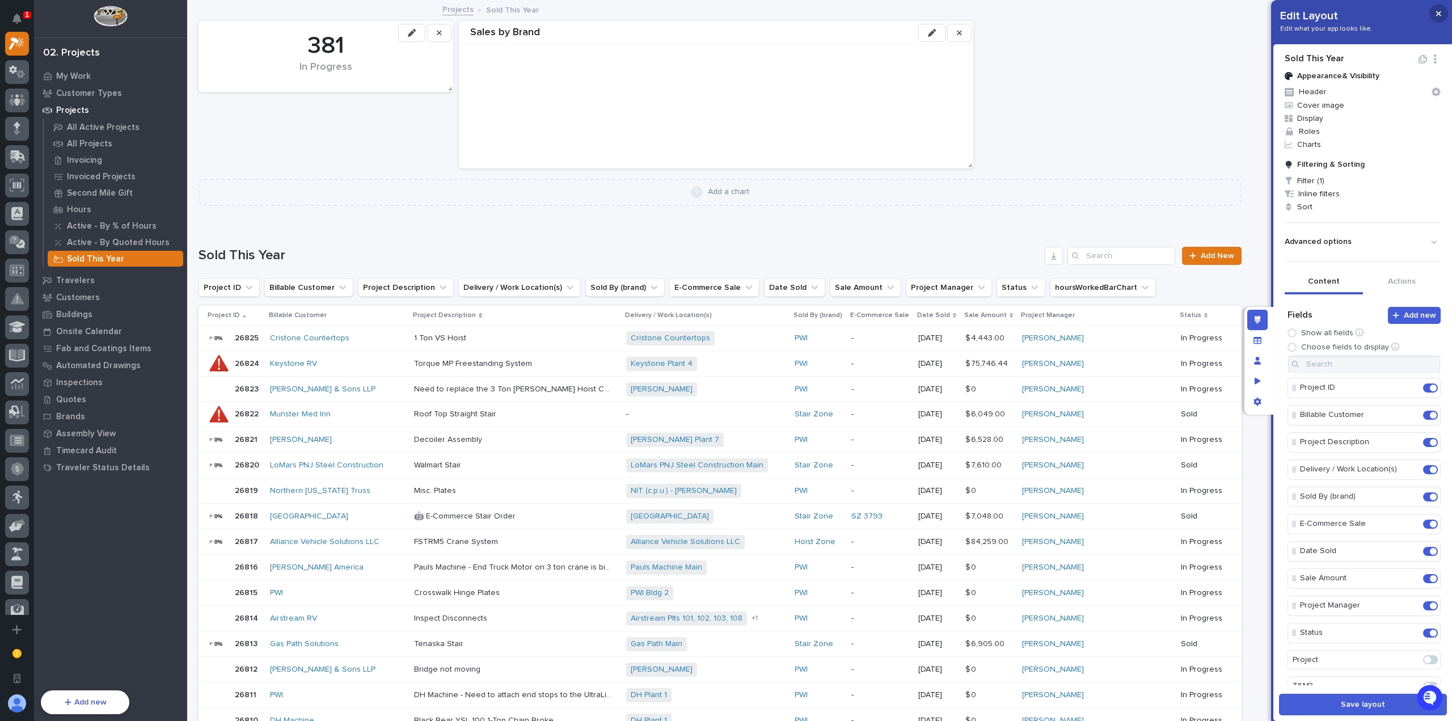
click at [1434, 13] on button "button" at bounding box center [1438, 14] width 19 height 18
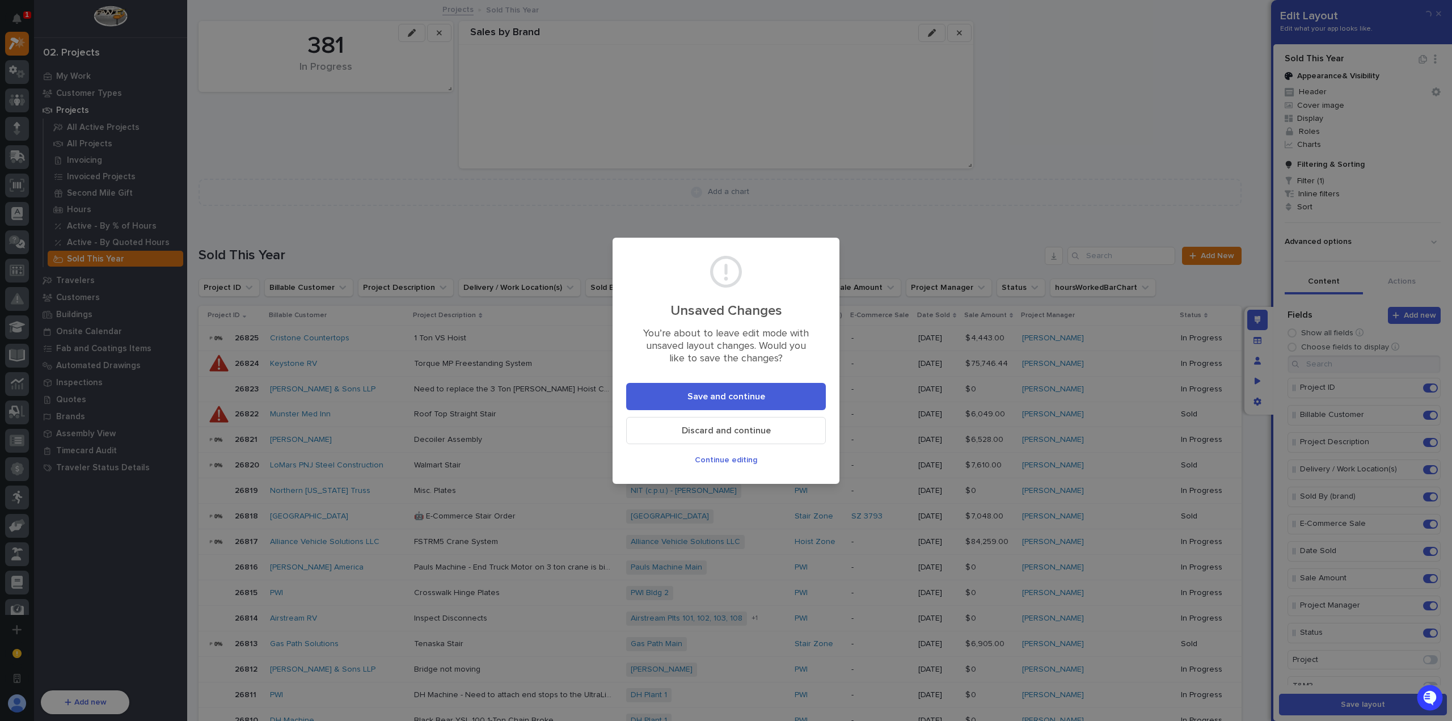
click at [769, 396] on button "Save and continue" at bounding box center [726, 396] width 200 height 27
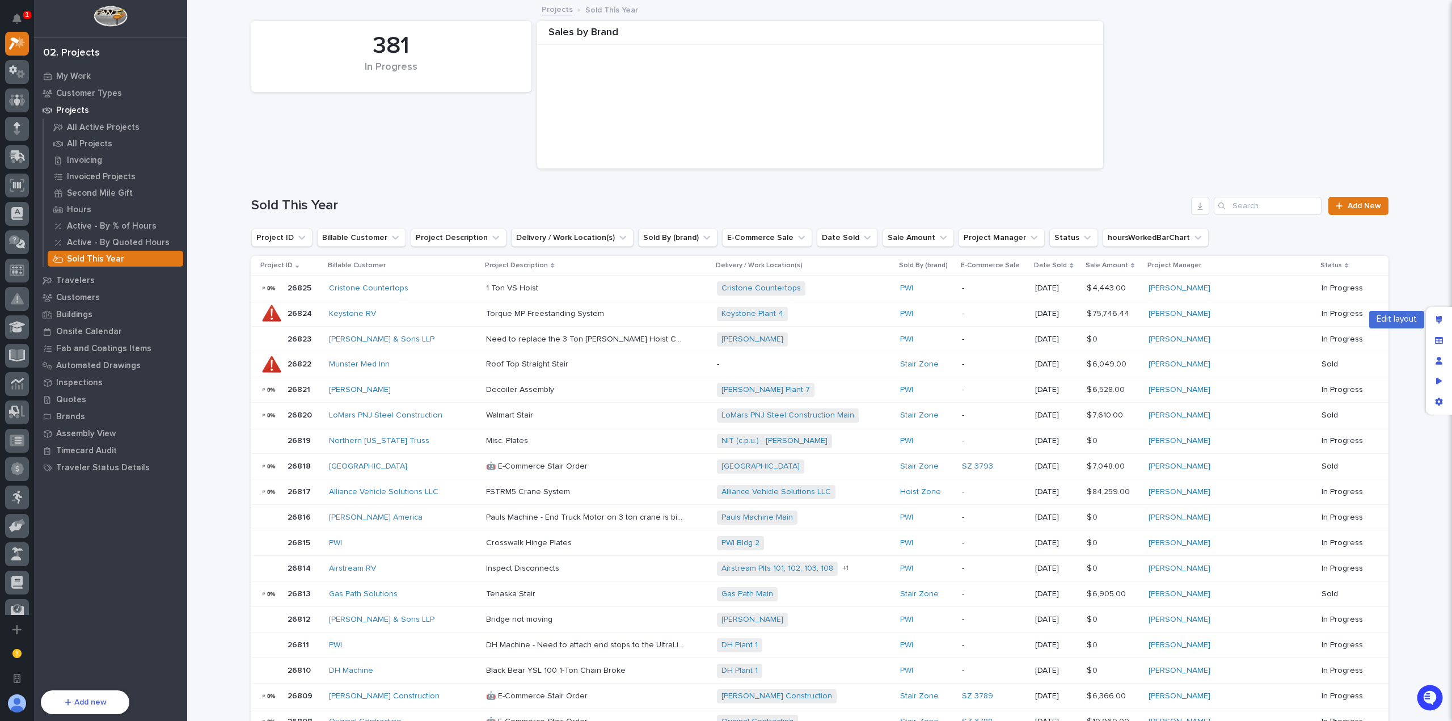
drag, startPoint x: 1434, startPoint y: 314, endPoint x: 1229, endPoint y: 238, distance: 217.8
click at [1434, 314] on div "Edit layout" at bounding box center [1438, 320] width 20 height 20
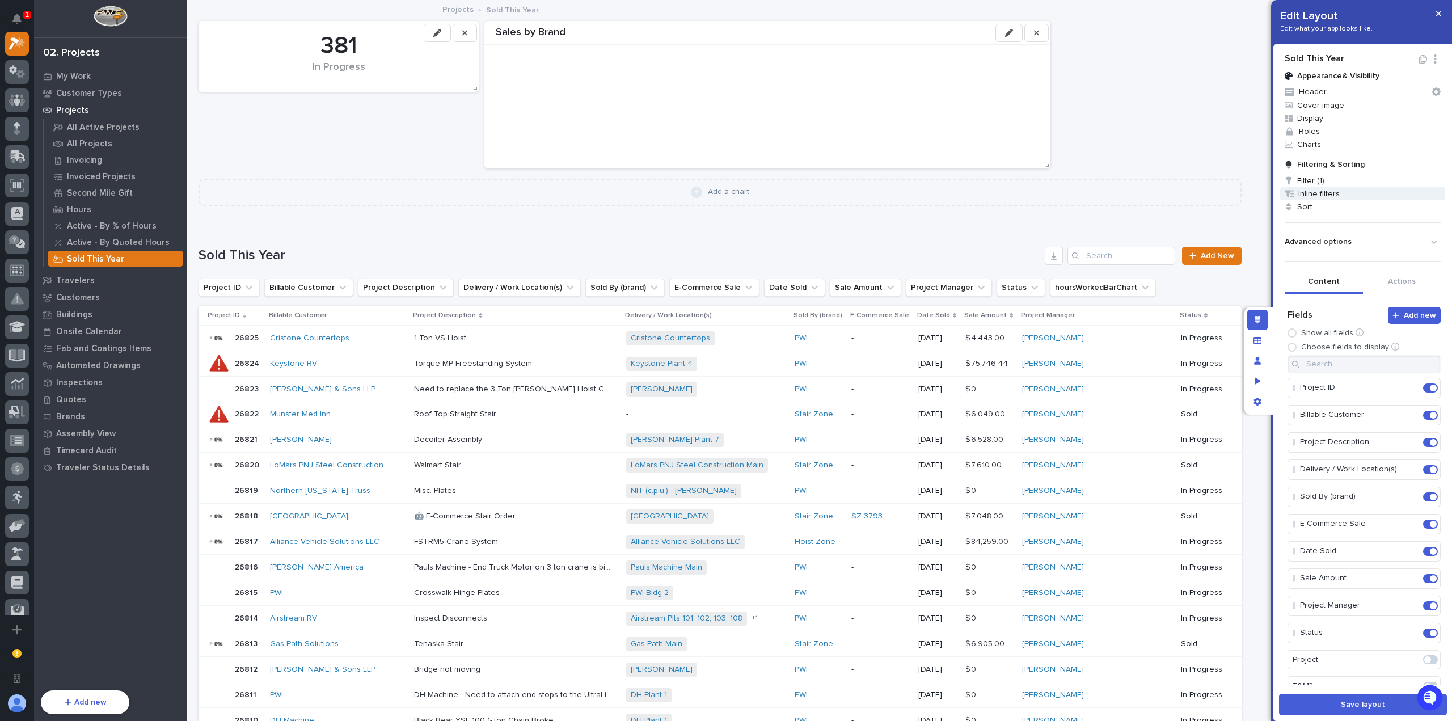
click at [1324, 192] on span "Inline filters" at bounding box center [1362, 193] width 165 height 13
click at [1330, 184] on div at bounding box center [726, 360] width 1452 height 721
click at [1331, 193] on span "Inline filters" at bounding box center [1362, 193] width 165 height 13
click at [1438, 10] on div at bounding box center [726, 360] width 1452 height 721
click at [1438, 12] on icon "button" at bounding box center [1438, 13] width 5 height 5
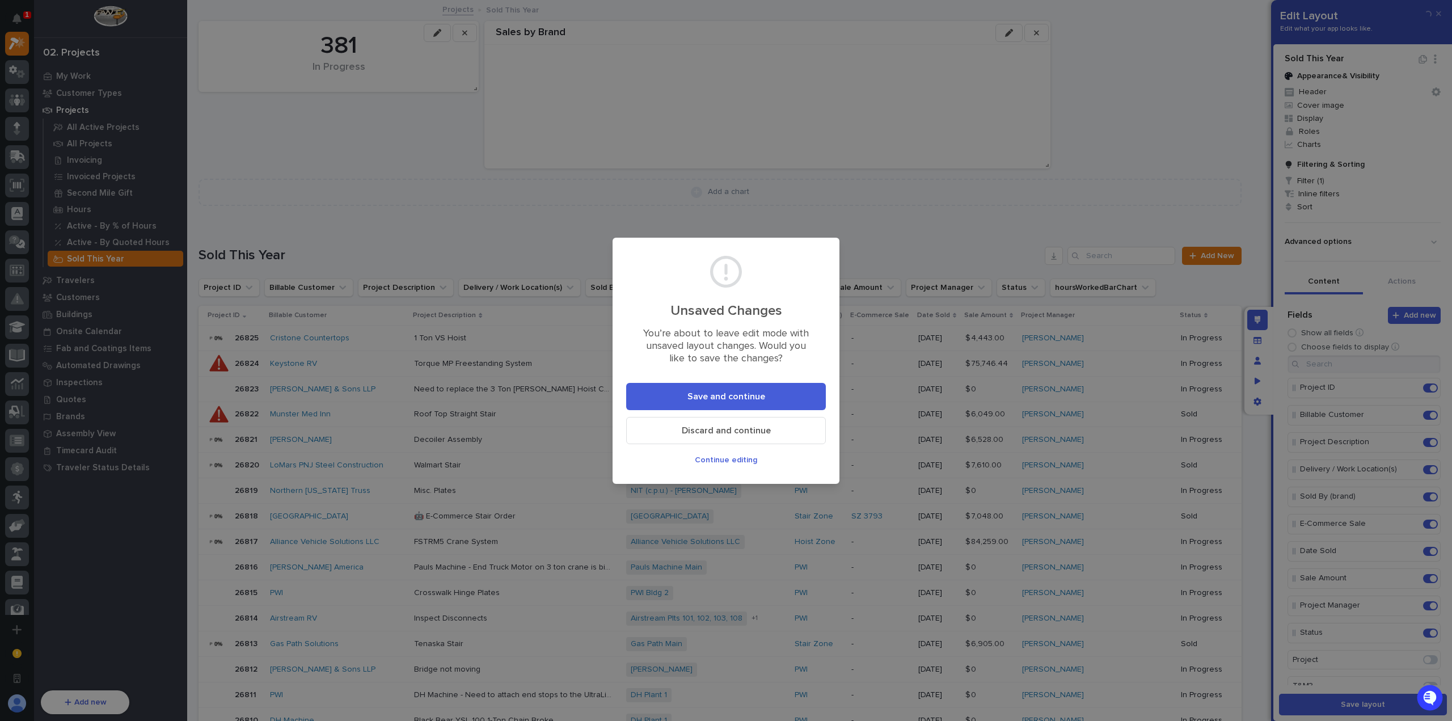
click at [770, 427] on button "Discard and continue" at bounding box center [726, 430] width 200 height 27
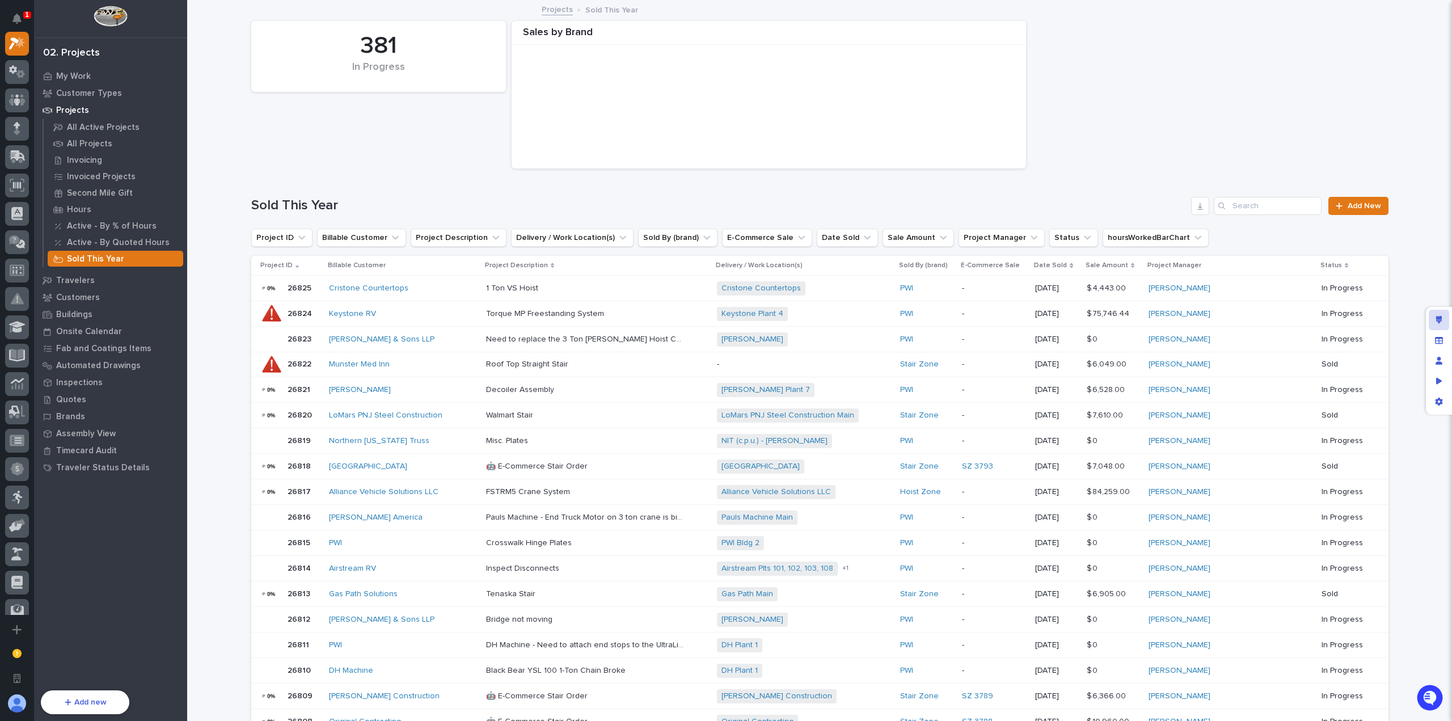
click at [1439, 320] on icon "Edit layout" at bounding box center [1439, 320] width 6 height 8
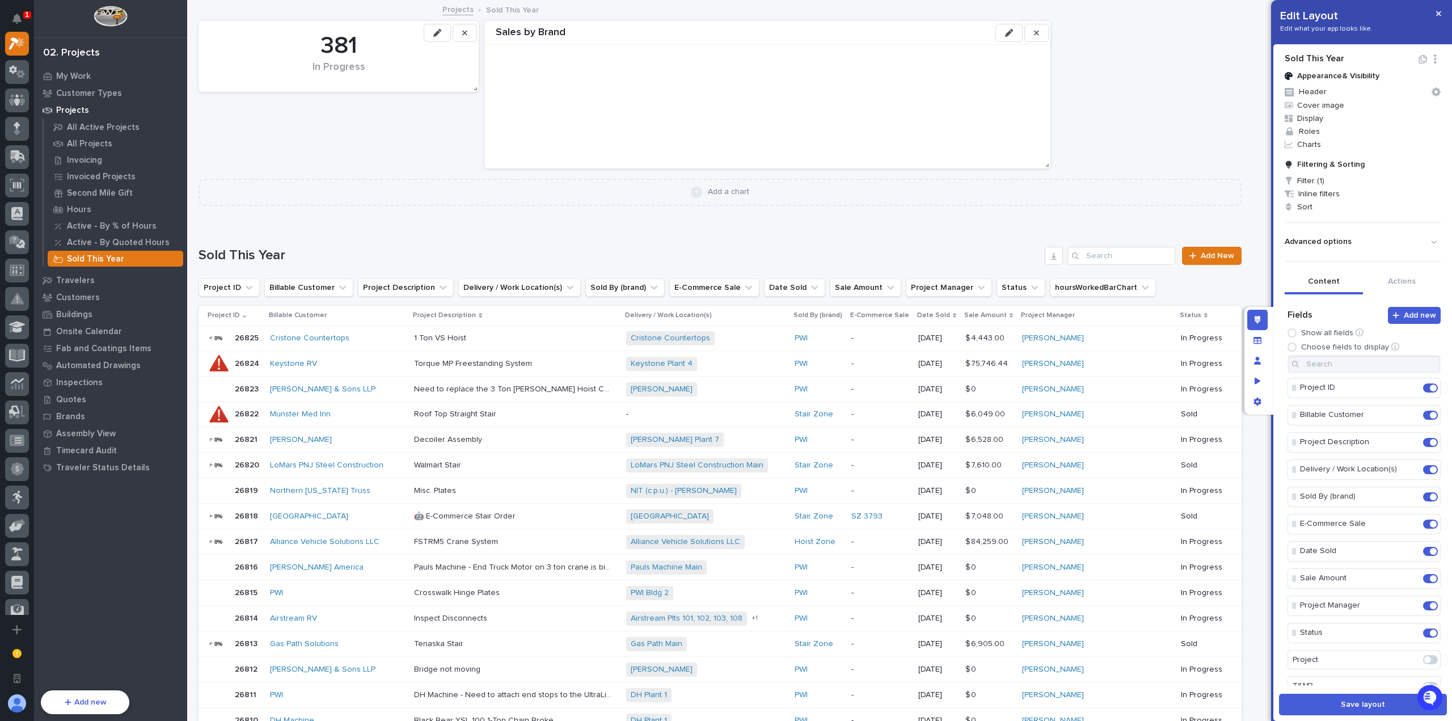
click at [438, 35] on icon "button" at bounding box center [437, 33] width 8 height 8
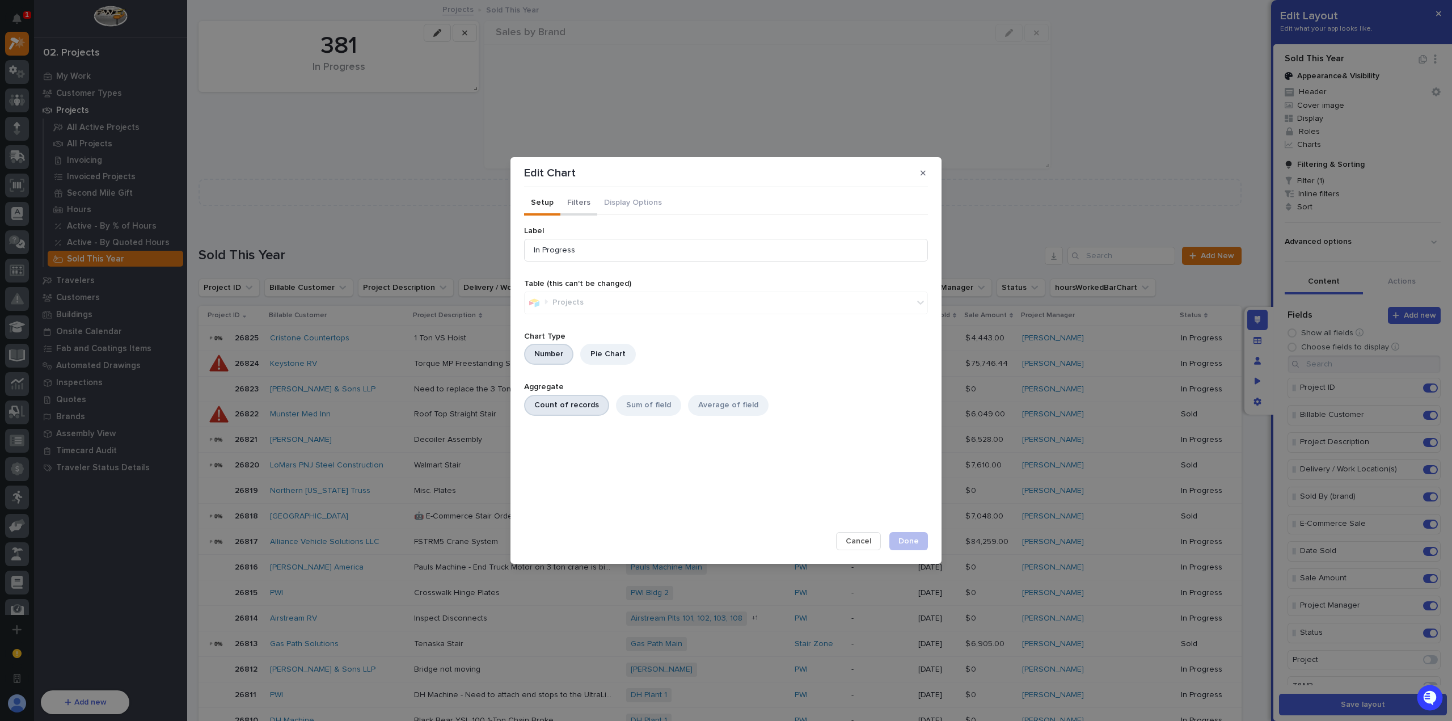
click at [576, 206] on button "Filters" at bounding box center [578, 204] width 37 height 24
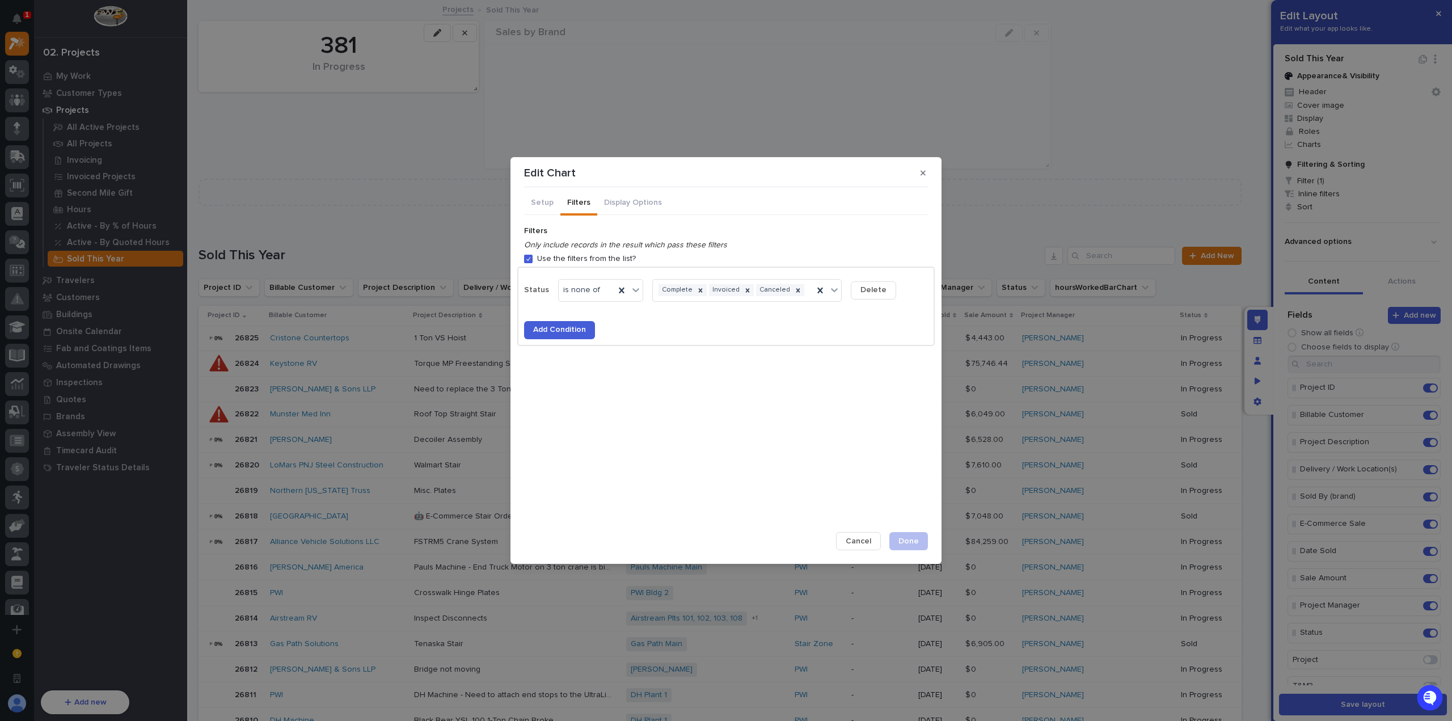
click at [864, 288] on span "Delete" at bounding box center [873, 290] width 26 height 10
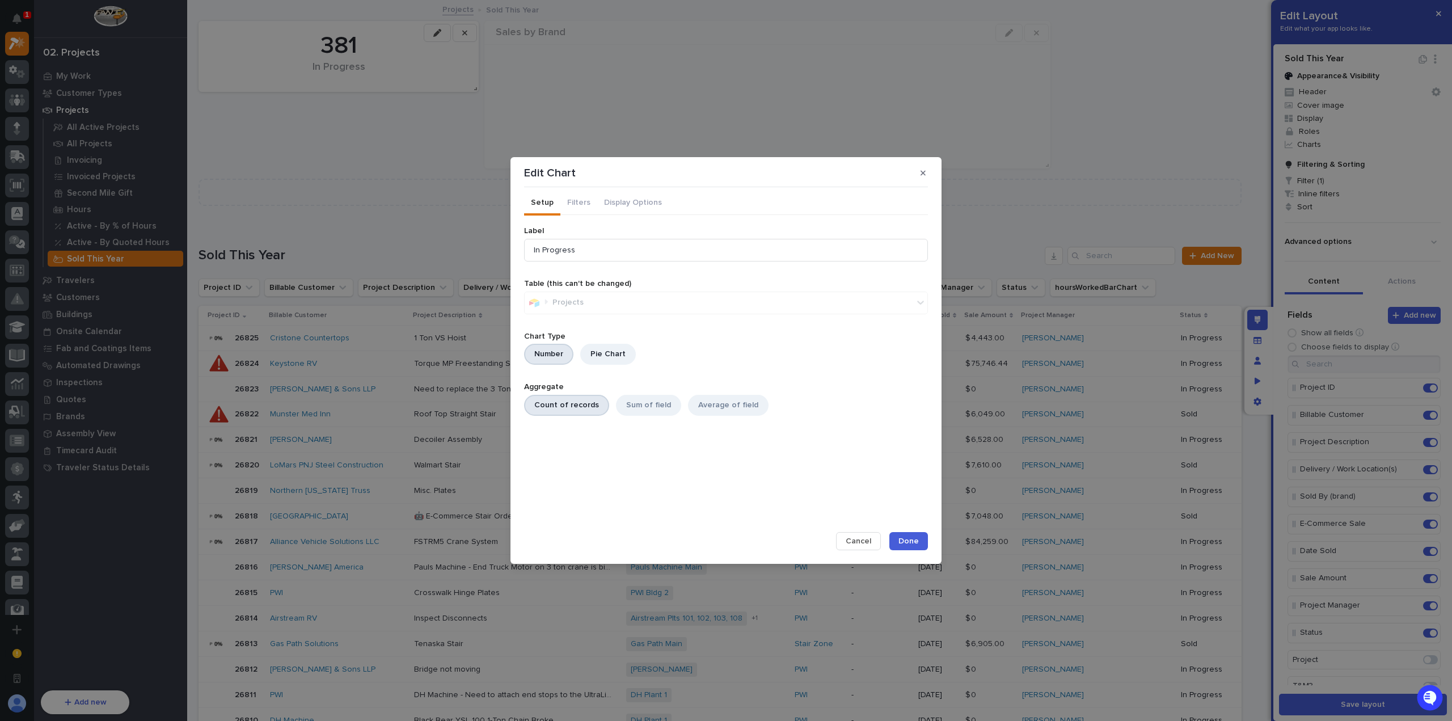
click at [536, 197] on button "Setup" at bounding box center [542, 204] width 36 height 24
drag, startPoint x: 601, startPoint y: 252, endPoint x: 474, endPoint y: 247, distance: 126.6
click at [474, 247] on div "Edit Chart Setup Filters Display Options Label In Progress Table (this can't be…" at bounding box center [726, 360] width 1452 height 721
type input "Sold This Year"
click at [911, 543] on span "Done" at bounding box center [908, 541] width 20 height 10
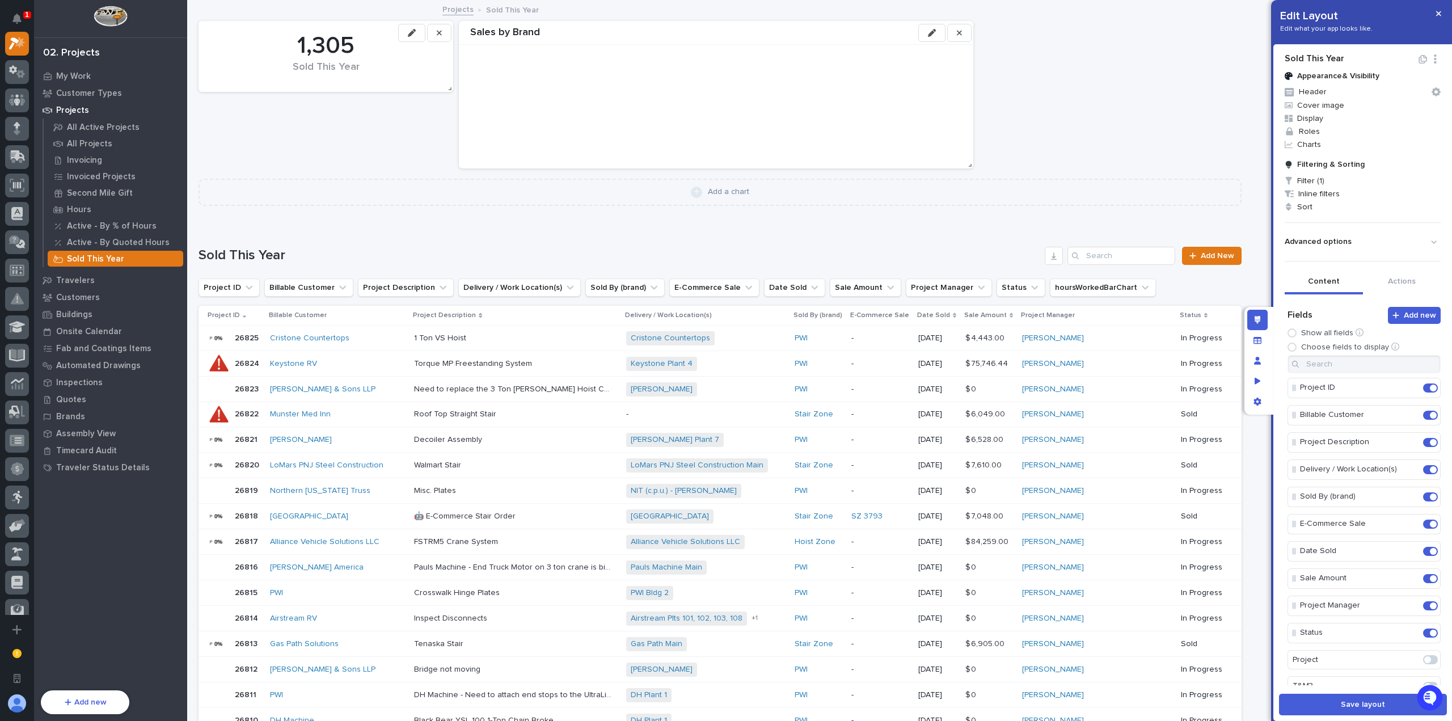
click at [406, 30] on button "button" at bounding box center [411, 33] width 27 height 18
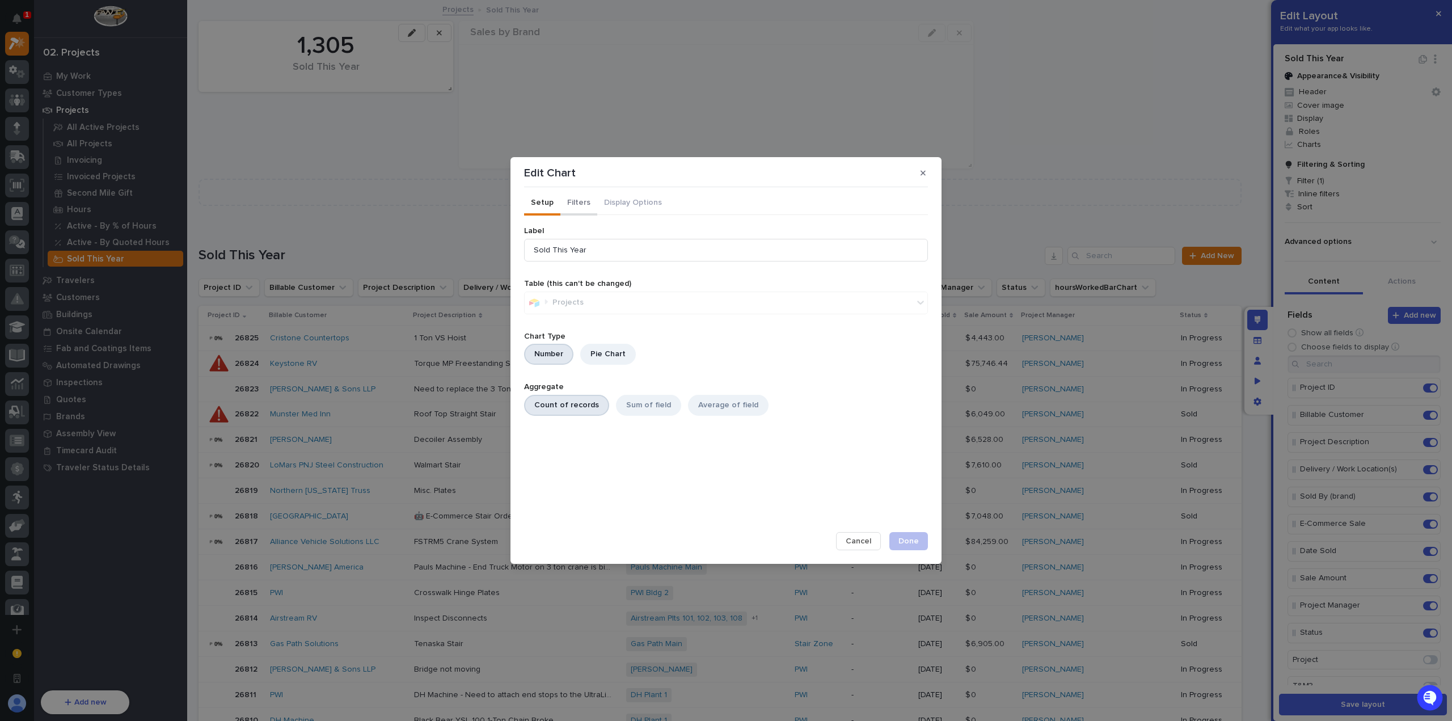
click at [582, 204] on button "Filters" at bounding box center [578, 204] width 37 height 24
click at [549, 205] on button "Setup" at bounding box center [542, 204] width 36 height 24
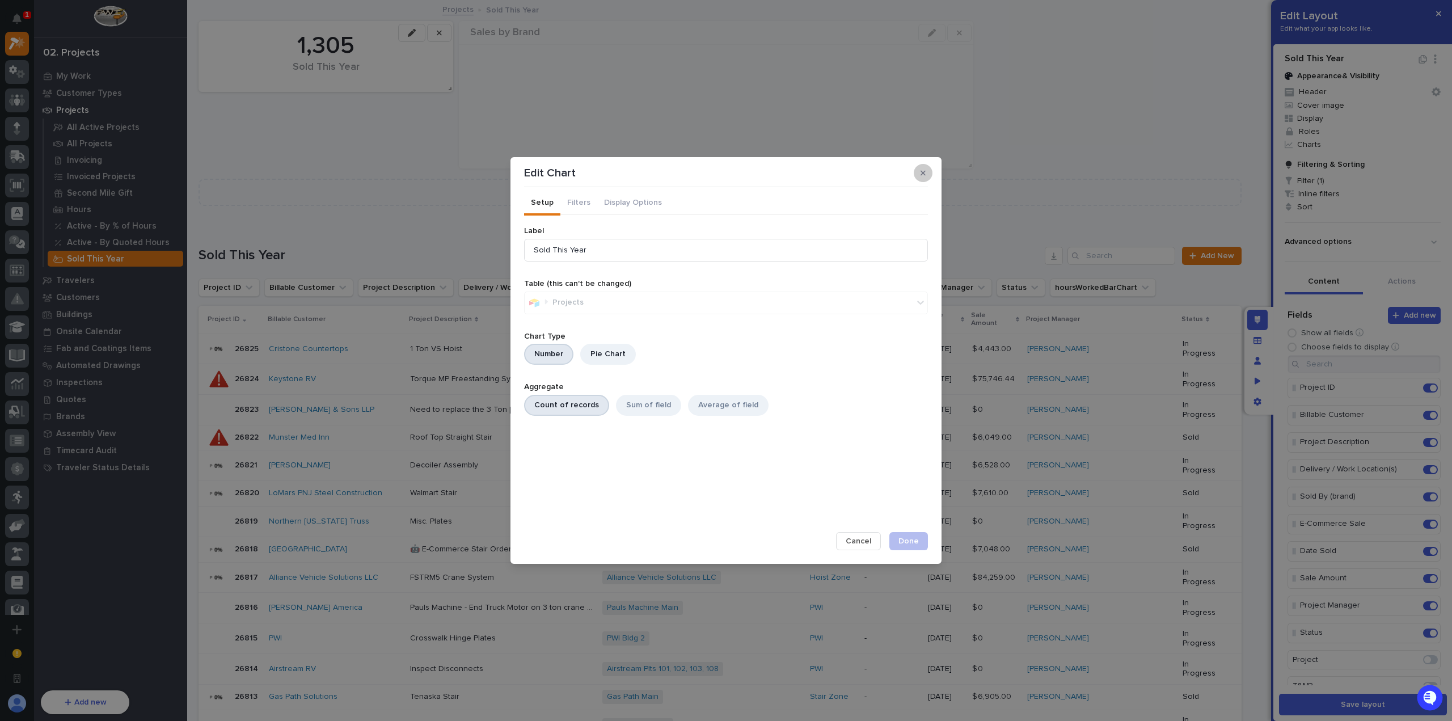
click at [922, 170] on icon "button" at bounding box center [922, 173] width 5 height 8
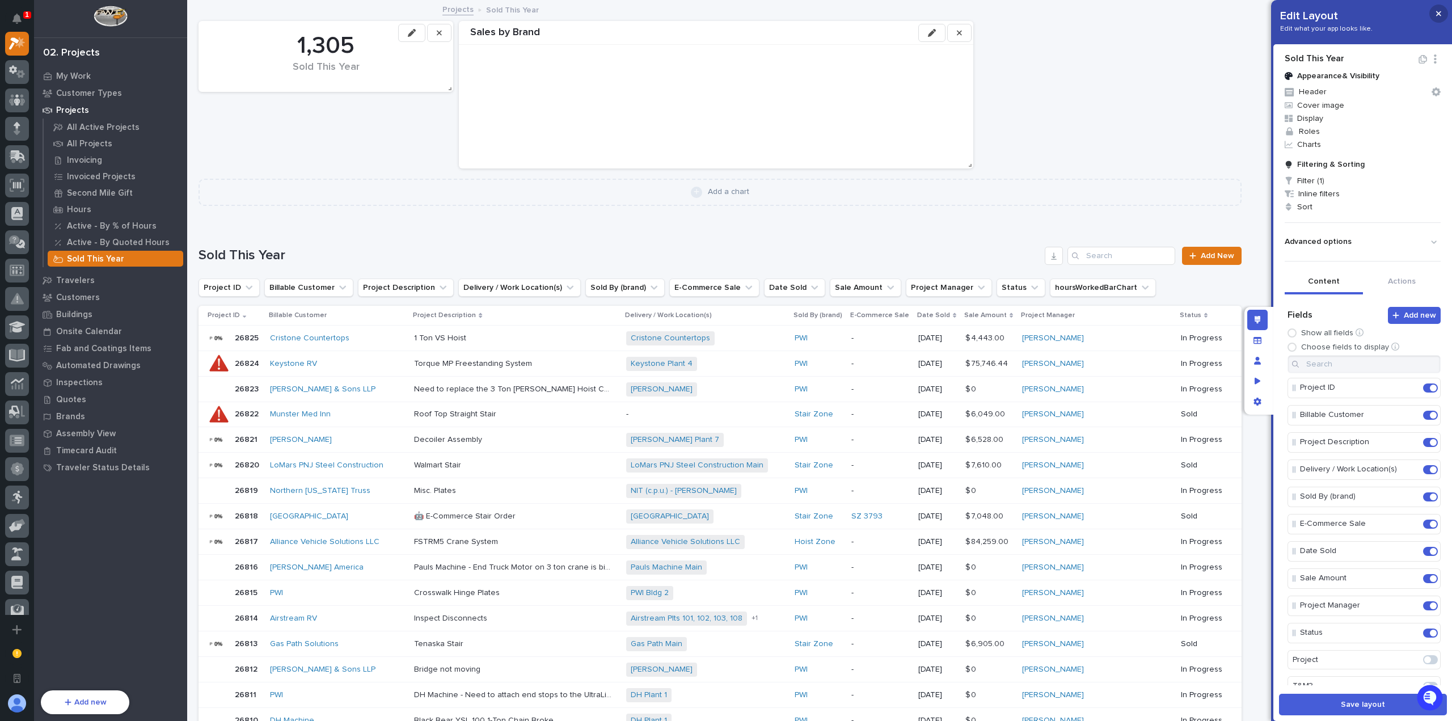
click at [1445, 11] on button "button" at bounding box center [1438, 14] width 19 height 18
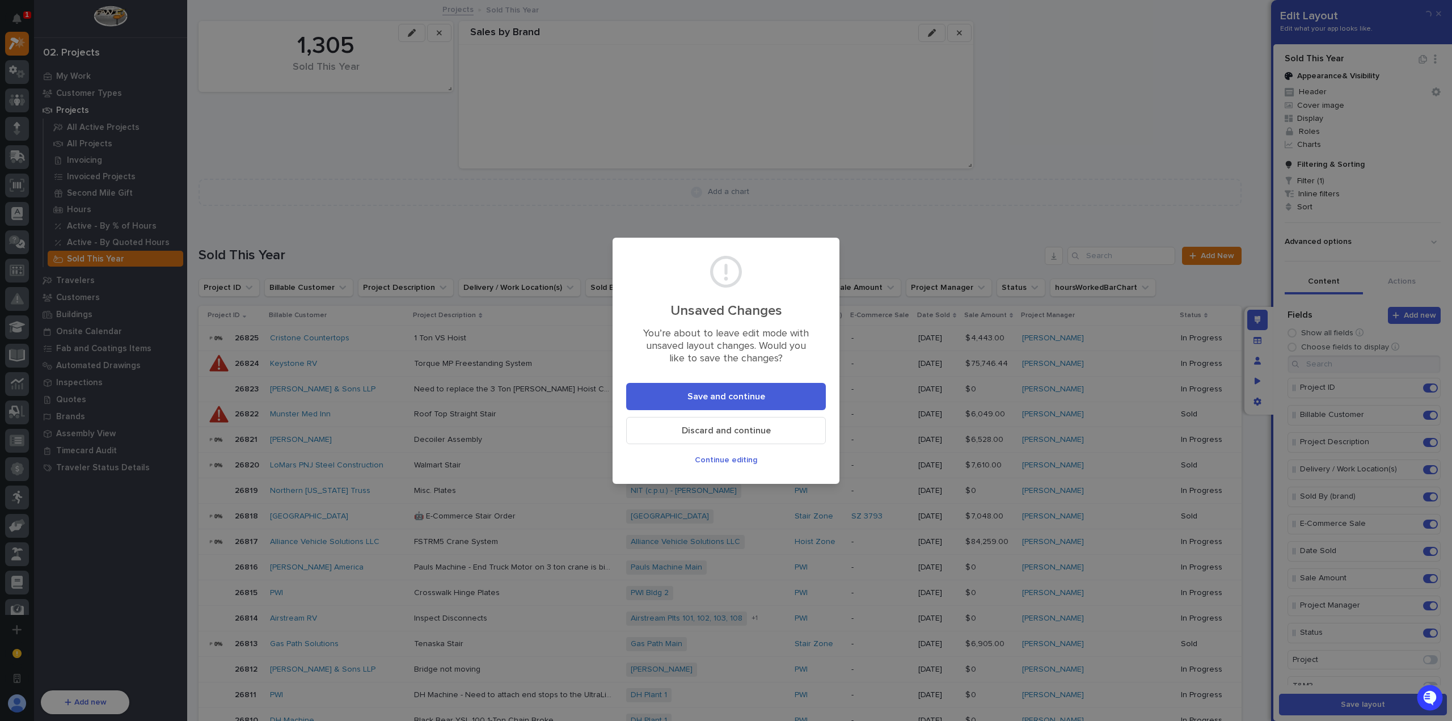
click at [797, 398] on button "Save and continue" at bounding box center [726, 396] width 200 height 27
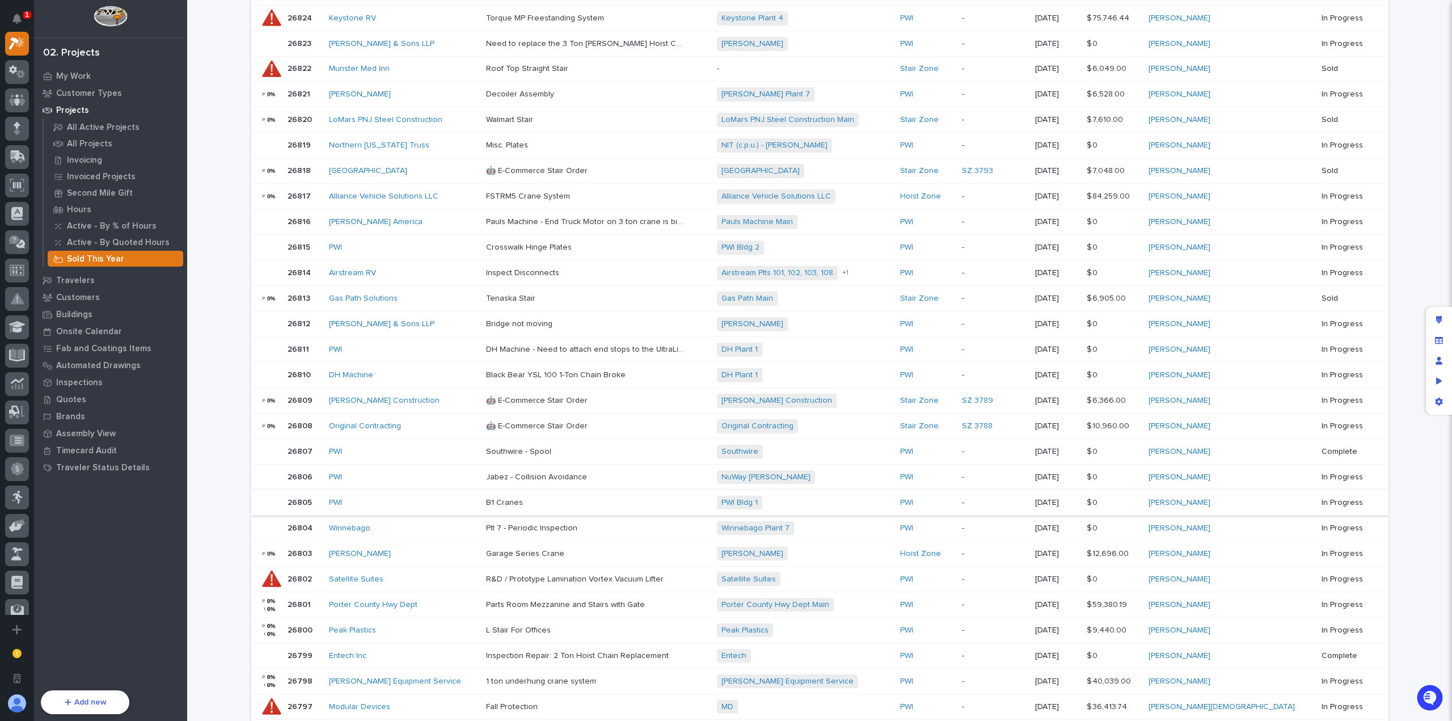
scroll to position [442, 0]
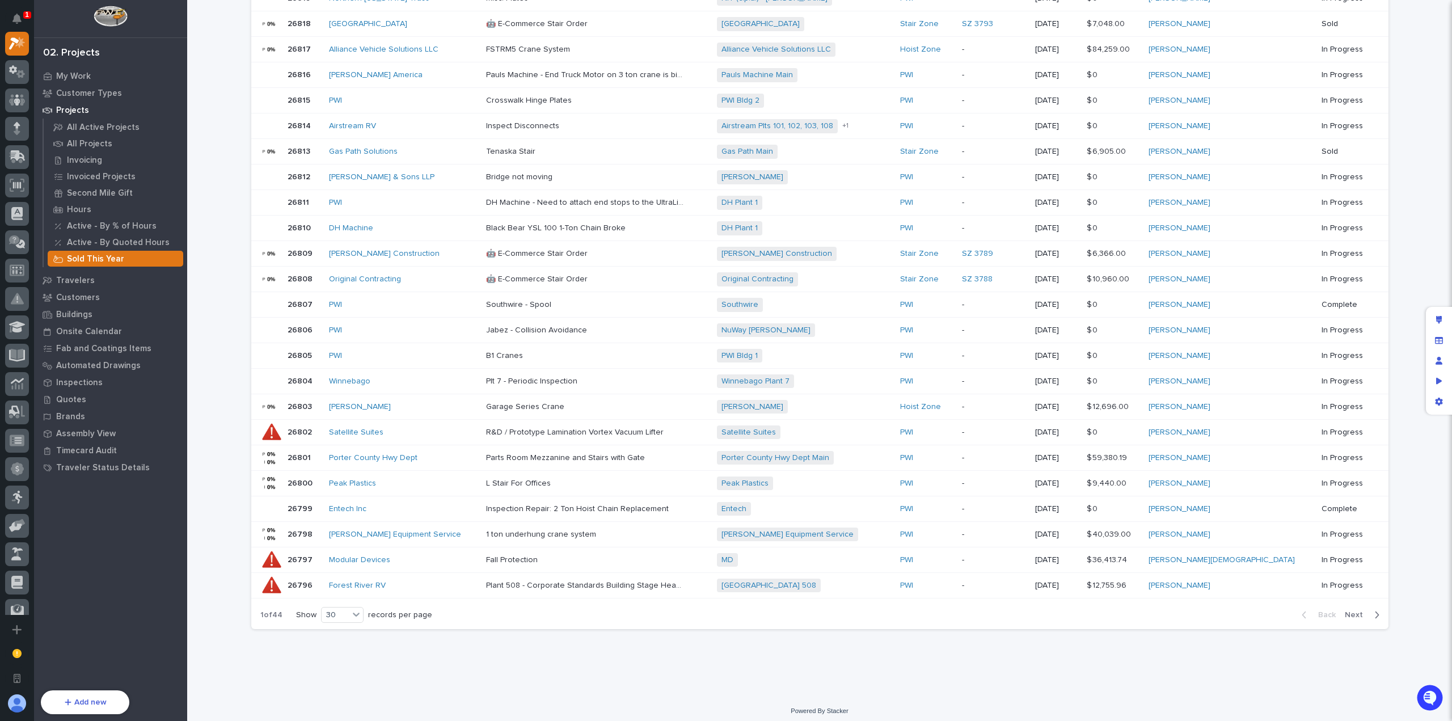
click at [1362, 611] on span "Next" at bounding box center [1357, 615] width 25 height 10
click at [1353, 610] on span "Next" at bounding box center [1357, 615] width 25 height 10
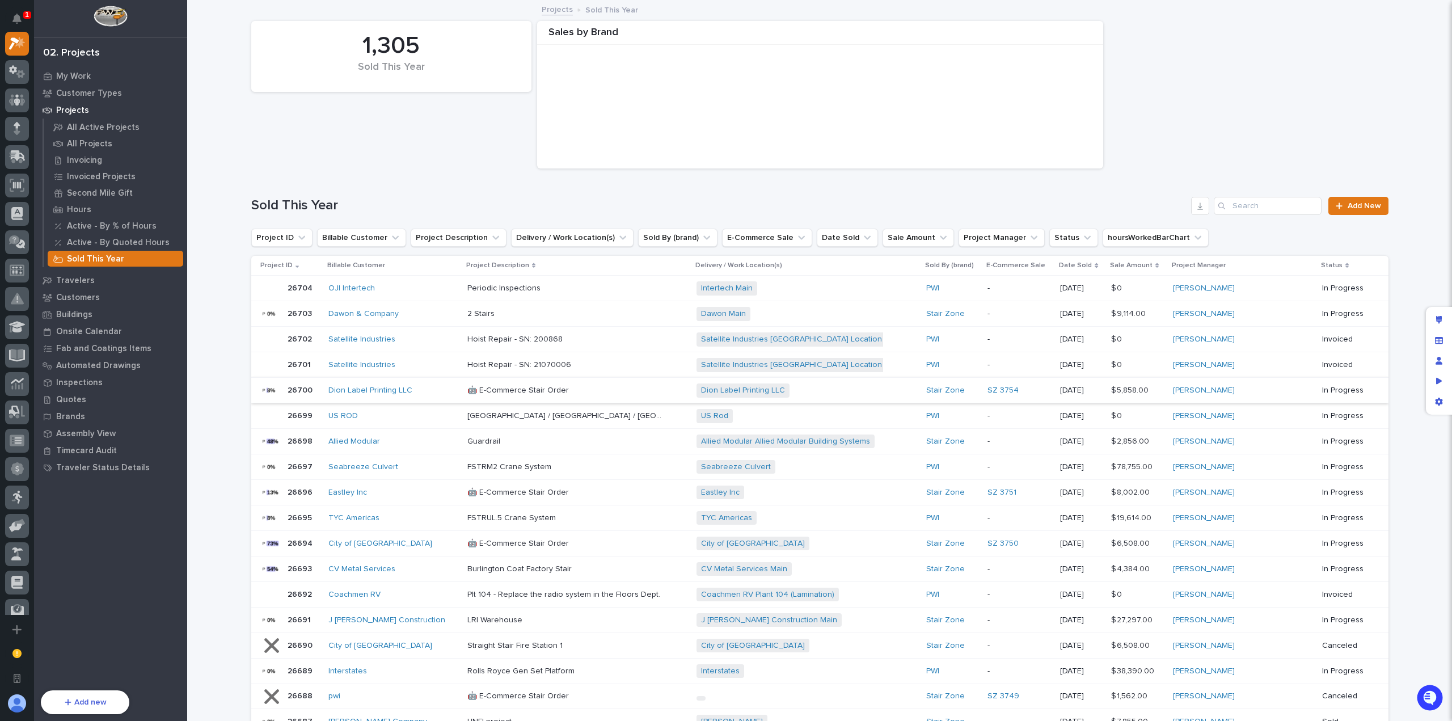
scroll to position [442, 0]
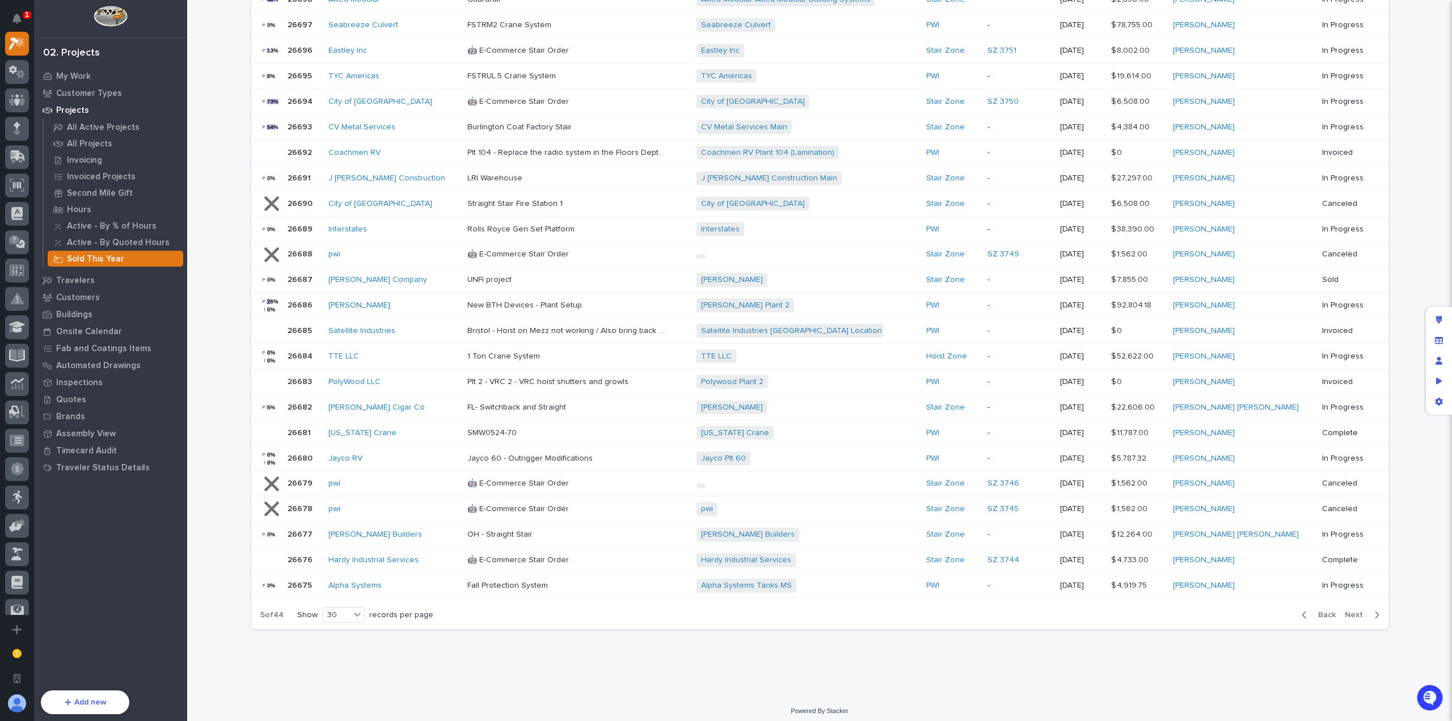
click at [1357, 610] on span "Next" at bounding box center [1357, 615] width 25 height 10
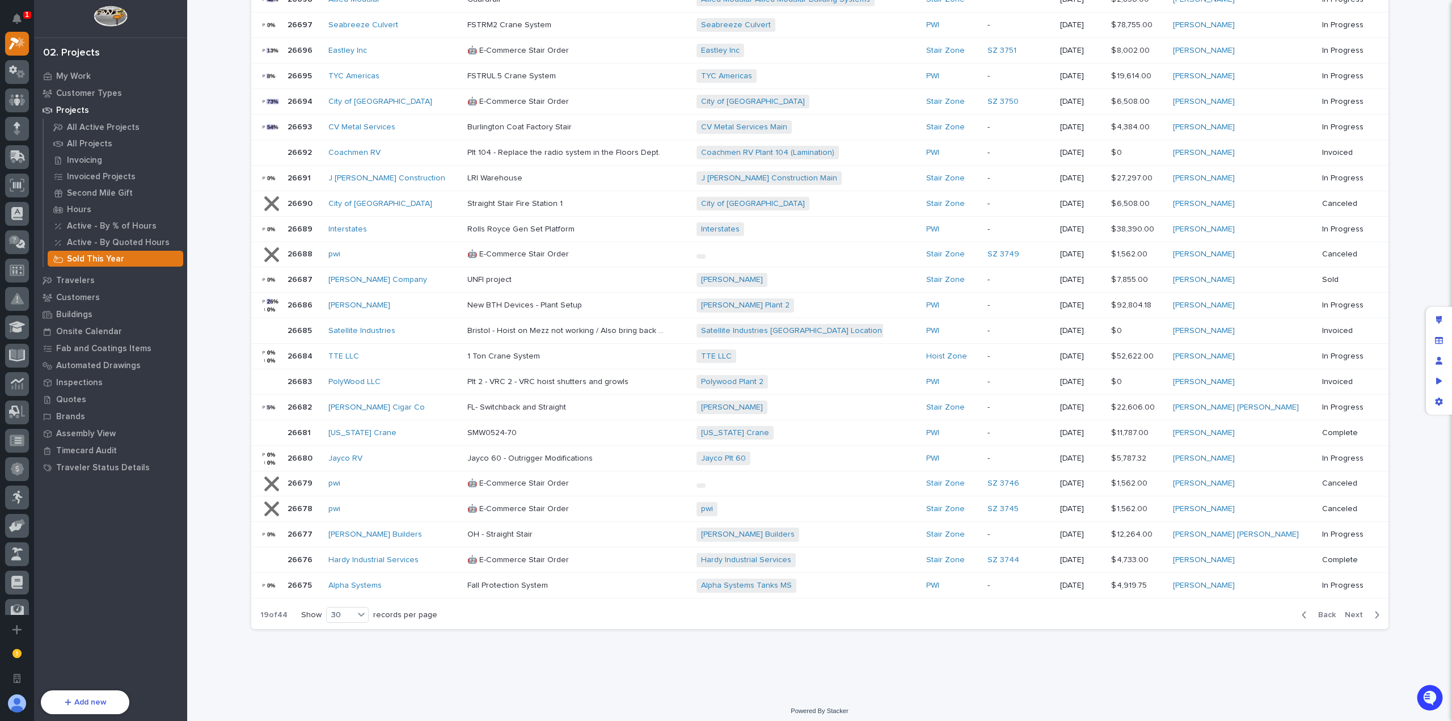
click at [1357, 610] on span "Next" at bounding box center [1357, 615] width 25 height 10
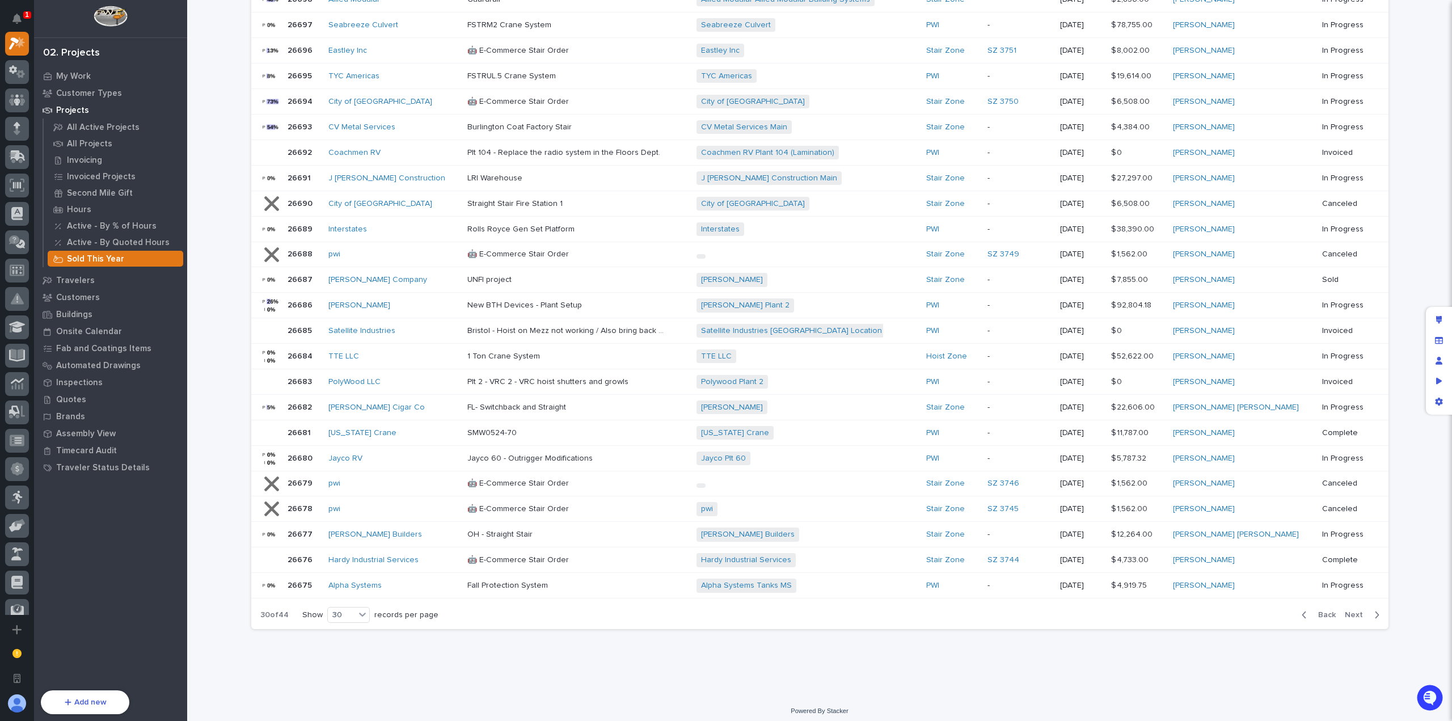
click at [1357, 610] on span "Next" at bounding box center [1357, 615] width 25 height 10
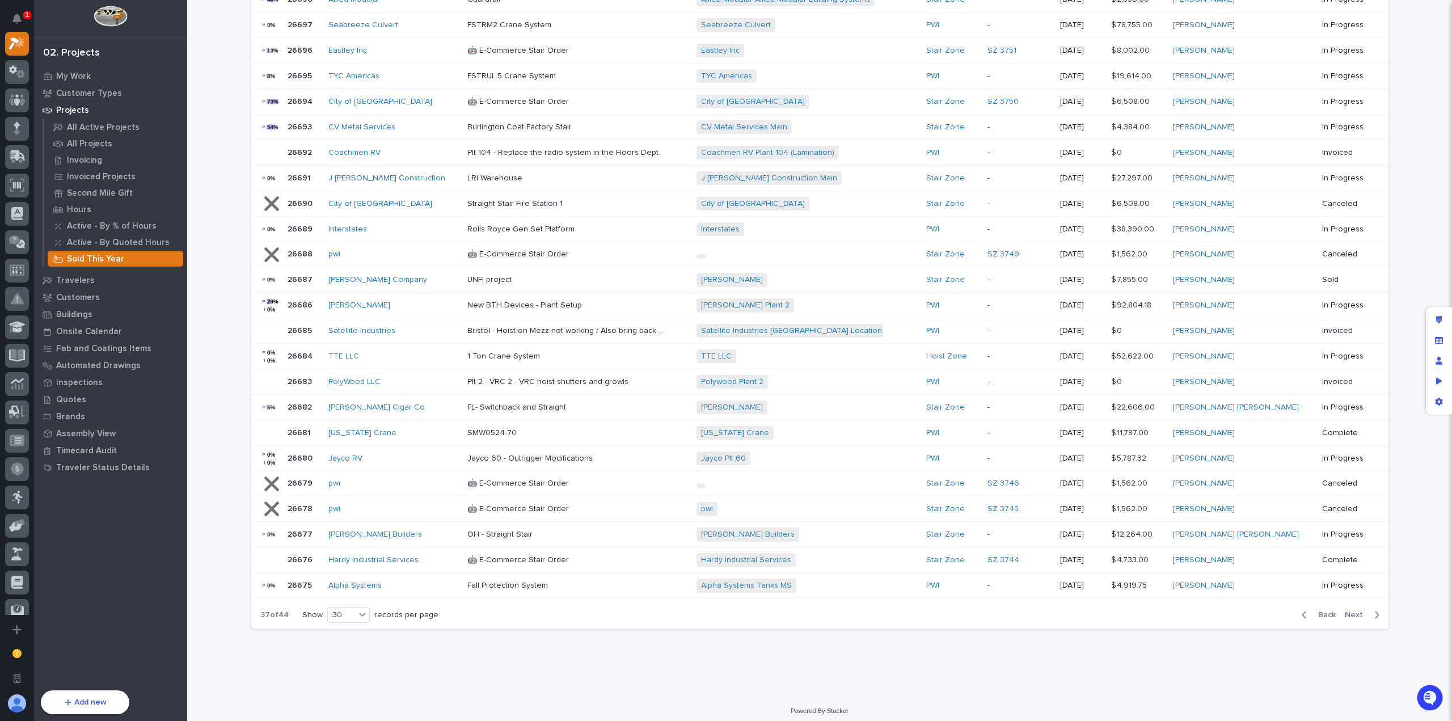
click at [1357, 610] on span "Next" at bounding box center [1357, 615] width 25 height 10
click at [1358, 610] on span "Next" at bounding box center [1357, 615] width 25 height 10
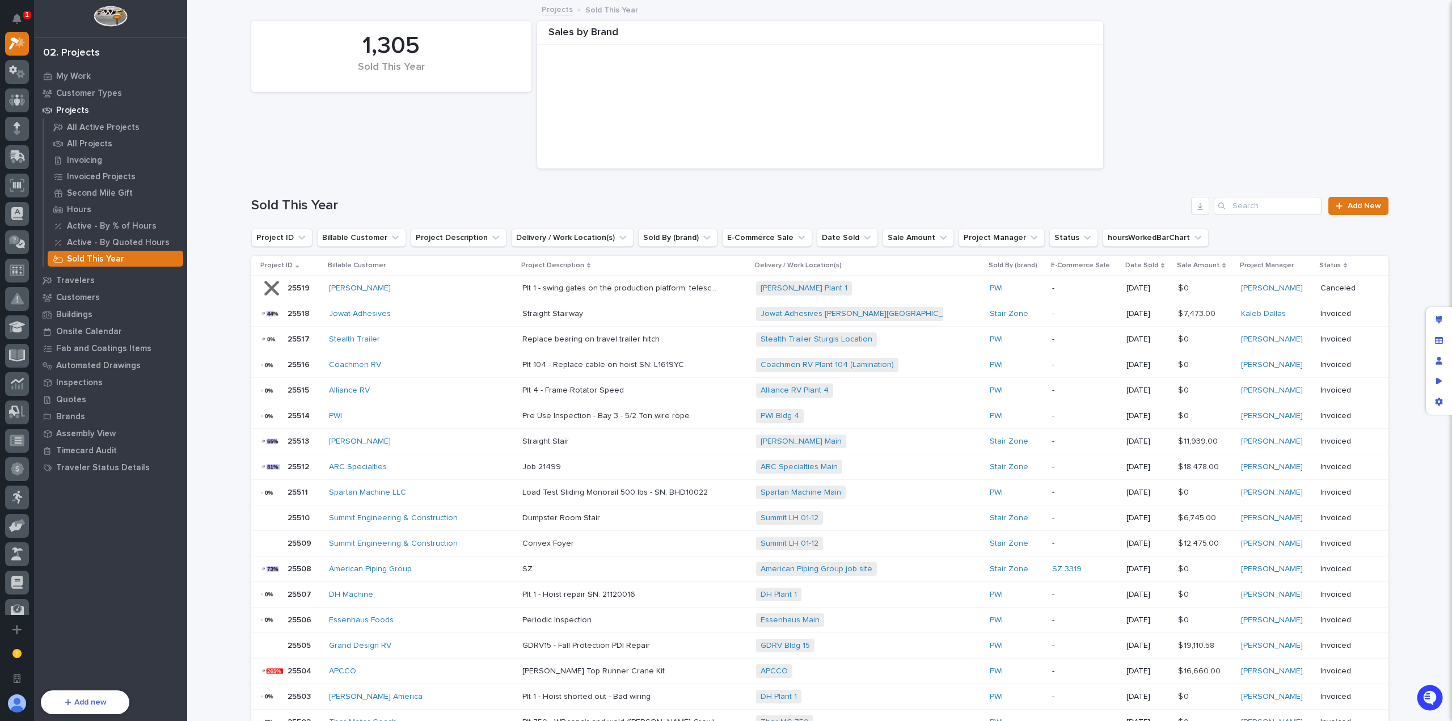
click at [130, 257] on div "Sold This Year" at bounding box center [116, 259] width 136 height 16
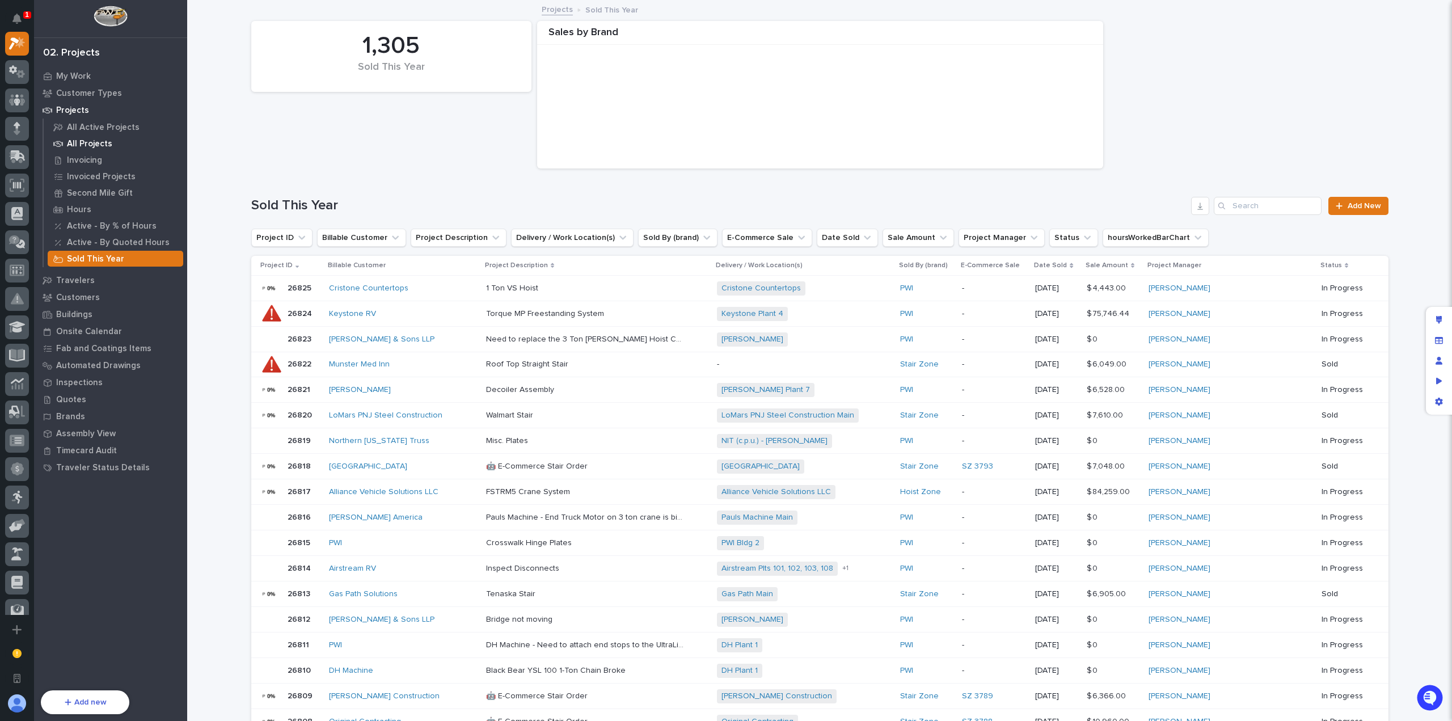
click at [107, 143] on p "All Projects" at bounding box center [89, 144] width 45 height 10
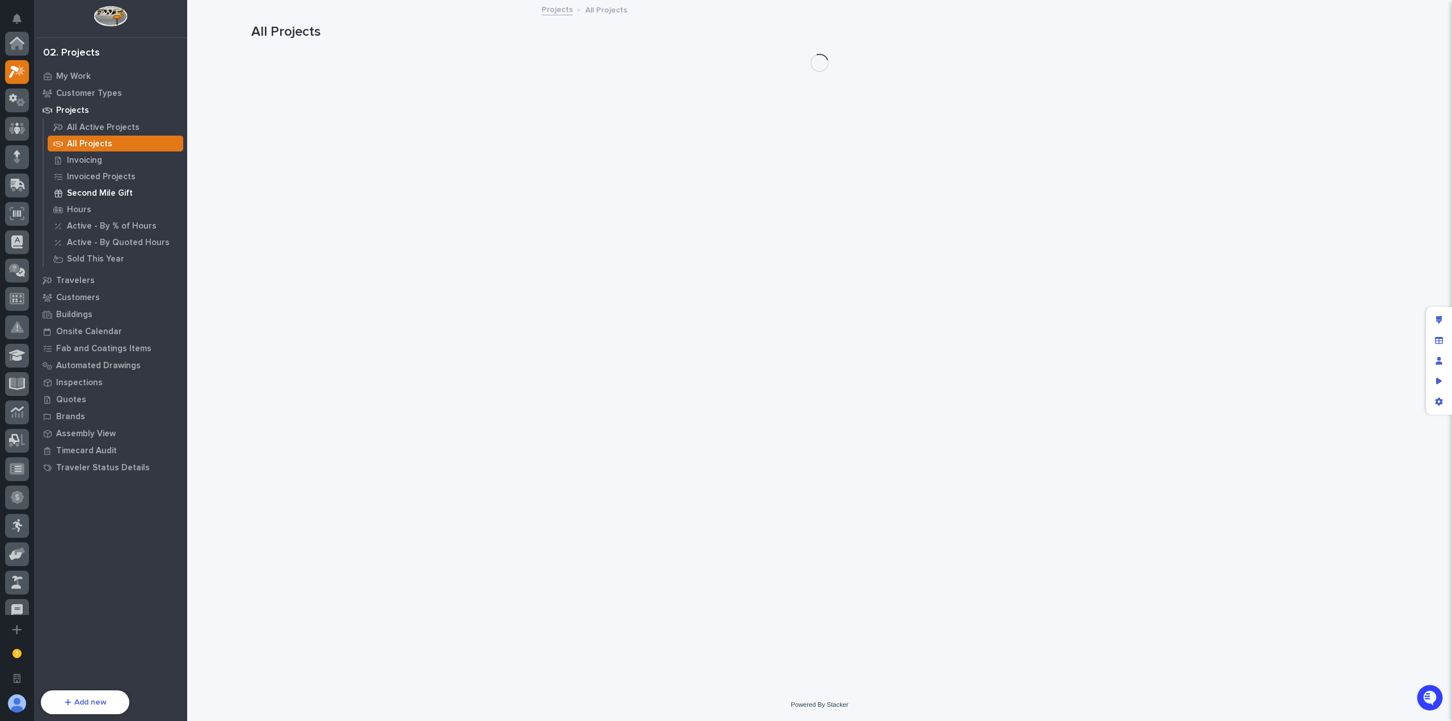
scroll to position [28, 0]
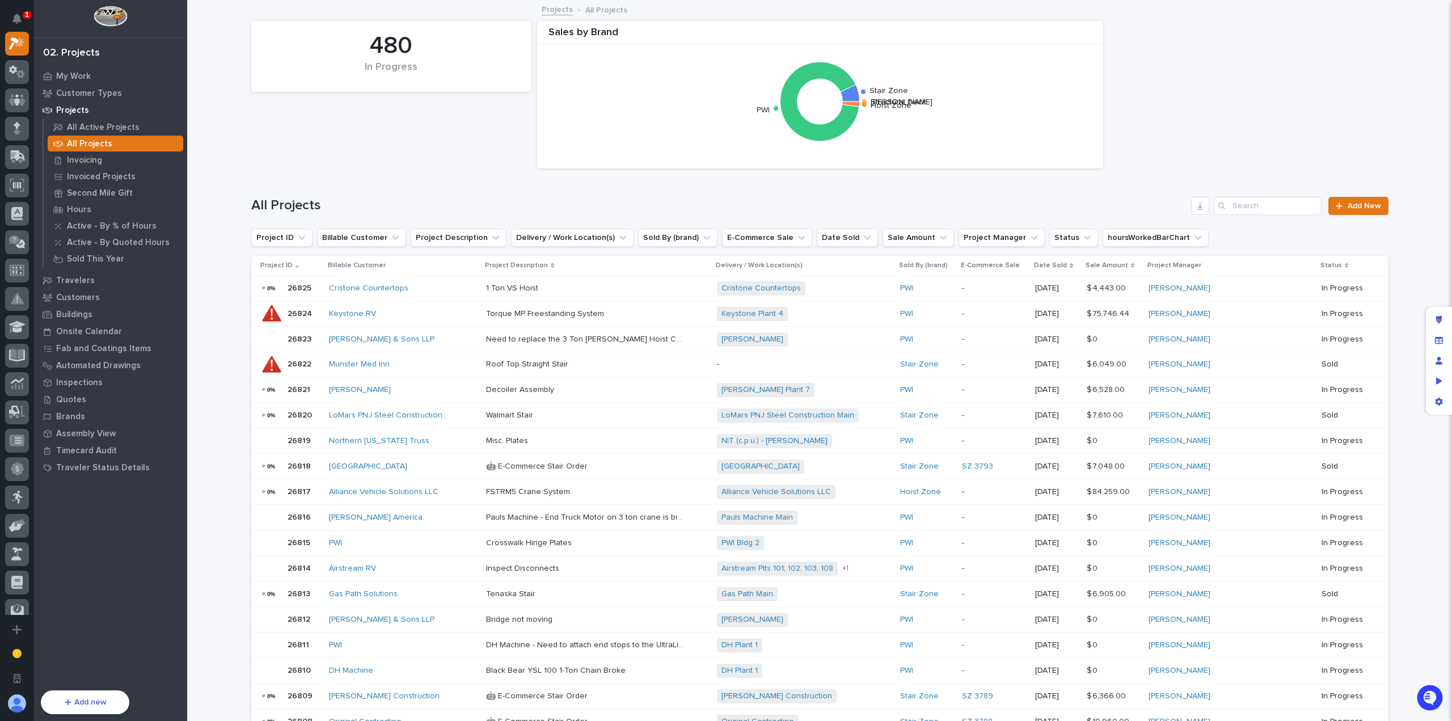
click at [682, 212] on h1 "All Projects" at bounding box center [719, 205] width 936 height 16
click at [1086, 212] on h1 "All Projects" at bounding box center [719, 205] width 936 height 16
click at [961, 190] on div "All Projects Add New" at bounding box center [819, 201] width 1137 height 54
click at [90, 259] on p "Sold This Year" at bounding box center [95, 259] width 57 height 10
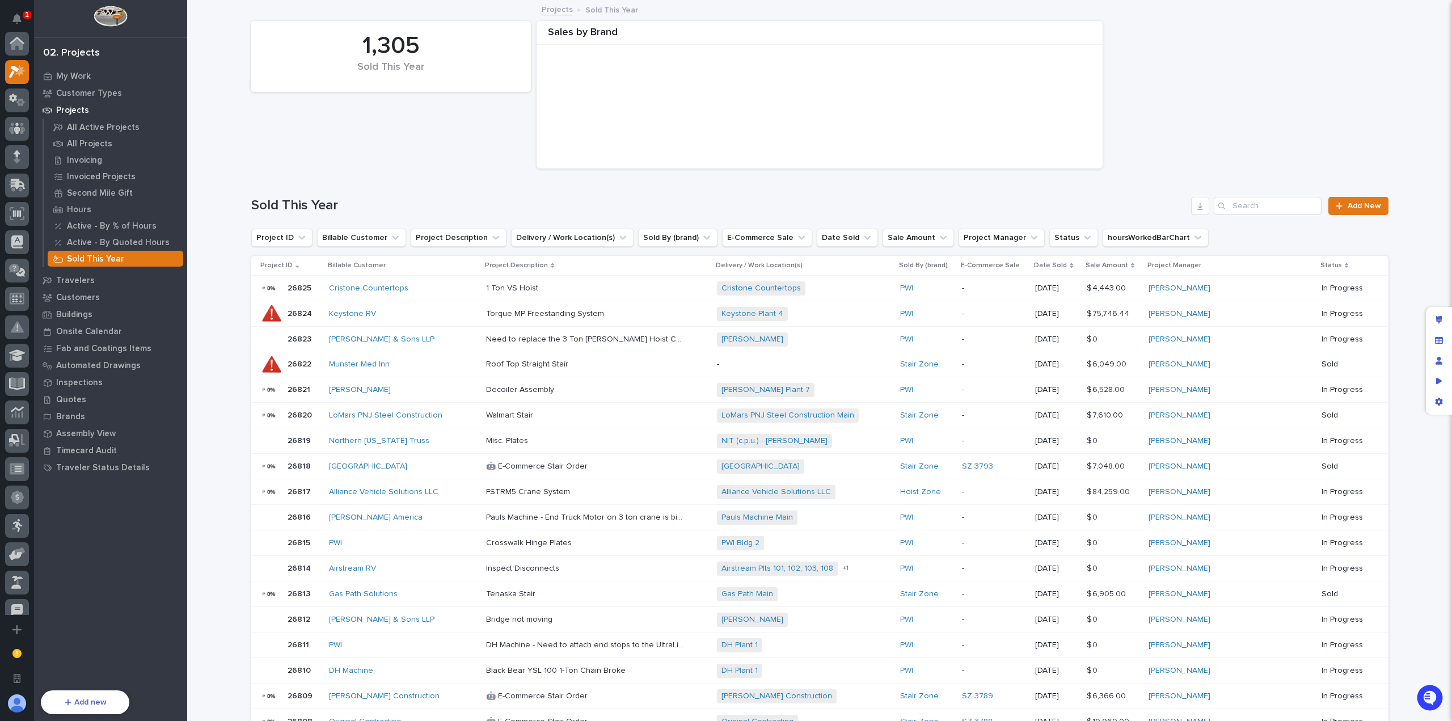
scroll to position [28, 0]
click at [487, 198] on h1 "Sold This Year" at bounding box center [719, 205] width 936 height 16
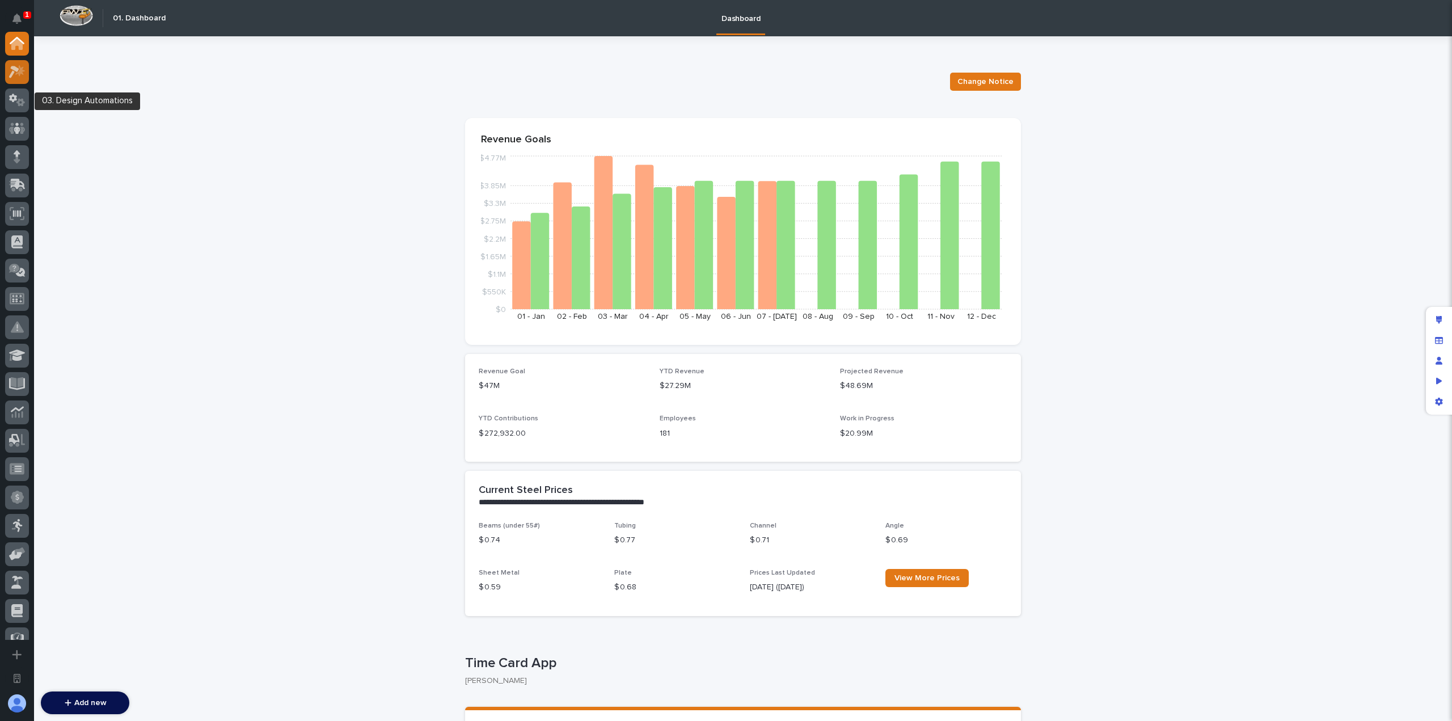
click at [22, 77] on icon at bounding box center [17, 71] width 16 height 13
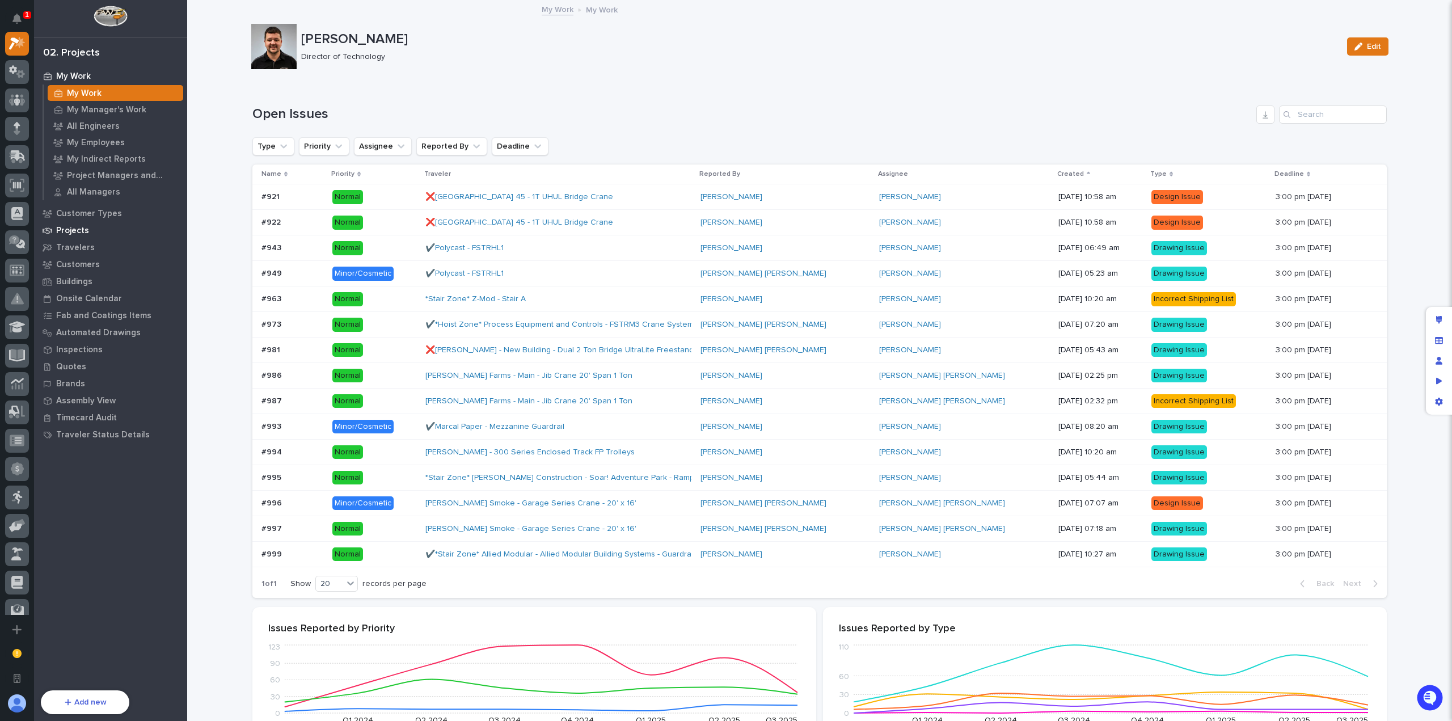
click at [90, 230] on div "Projects" at bounding box center [110, 230] width 147 height 16
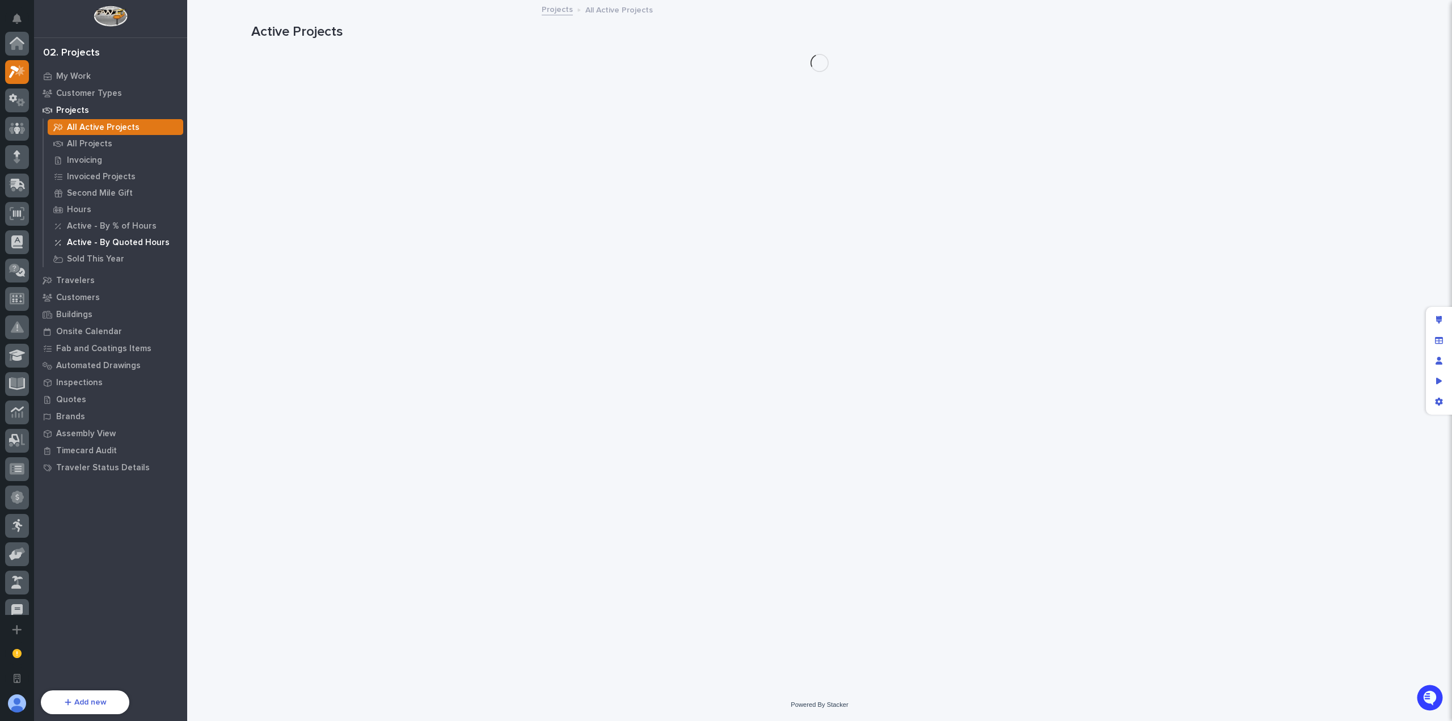
scroll to position [28, 0]
click at [108, 256] on p "Sold This Year" at bounding box center [95, 259] width 57 height 10
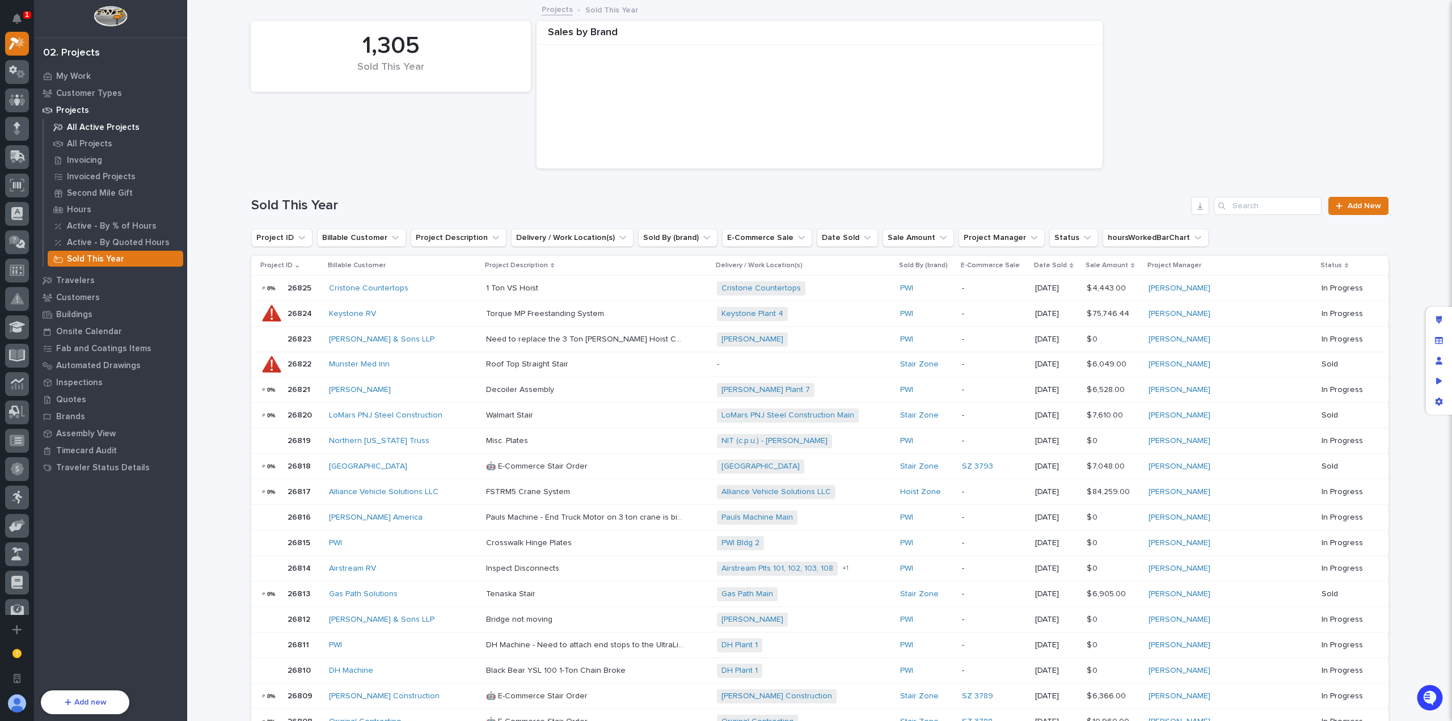
click at [108, 128] on p "All Active Projects" at bounding box center [103, 127] width 73 height 10
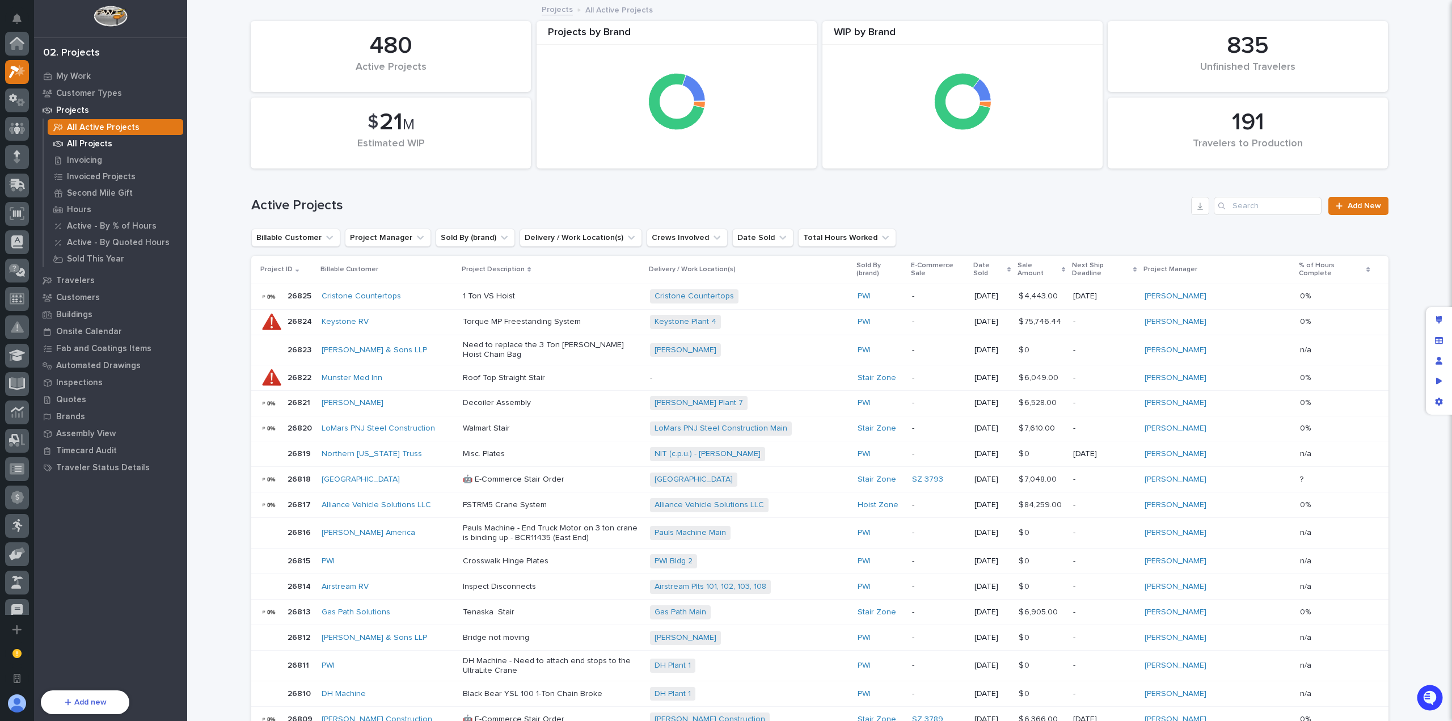
scroll to position [28, 0]
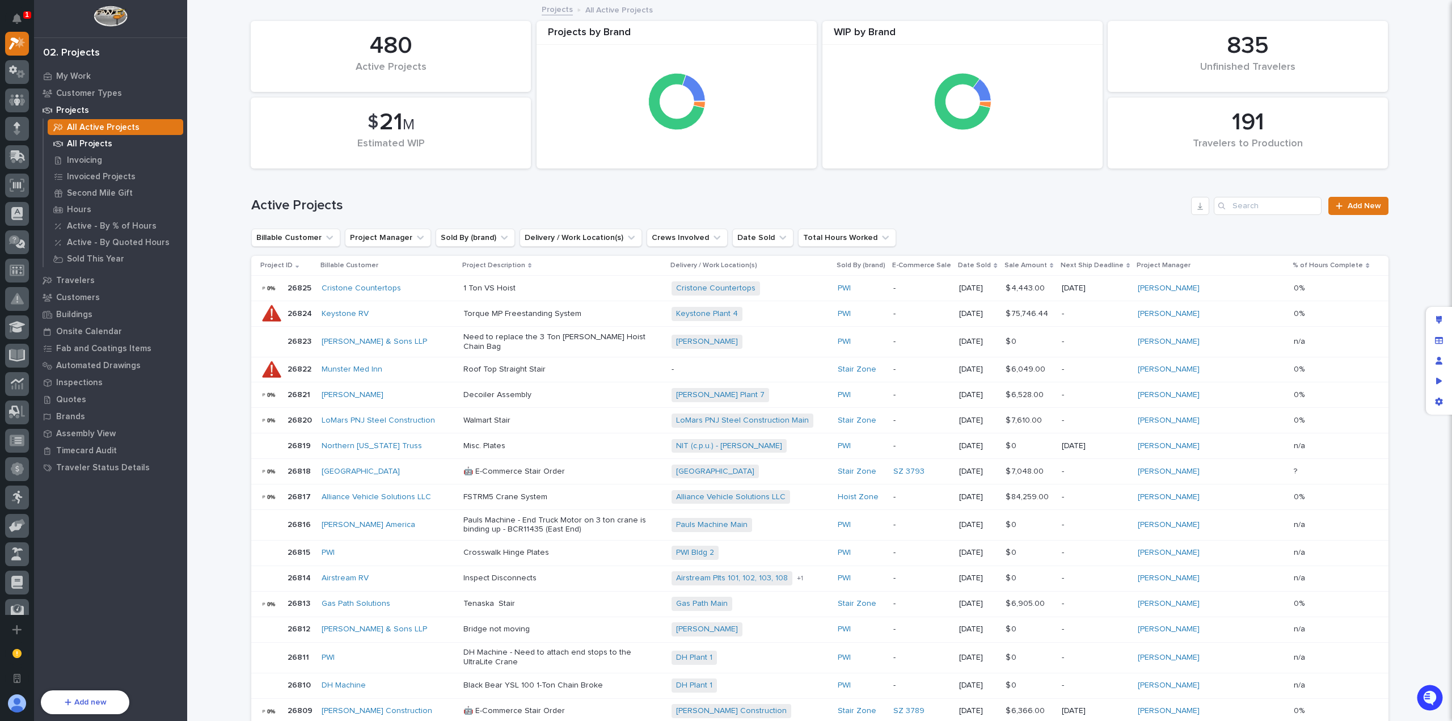
click at [101, 146] on p "All Projects" at bounding box center [89, 144] width 45 height 10
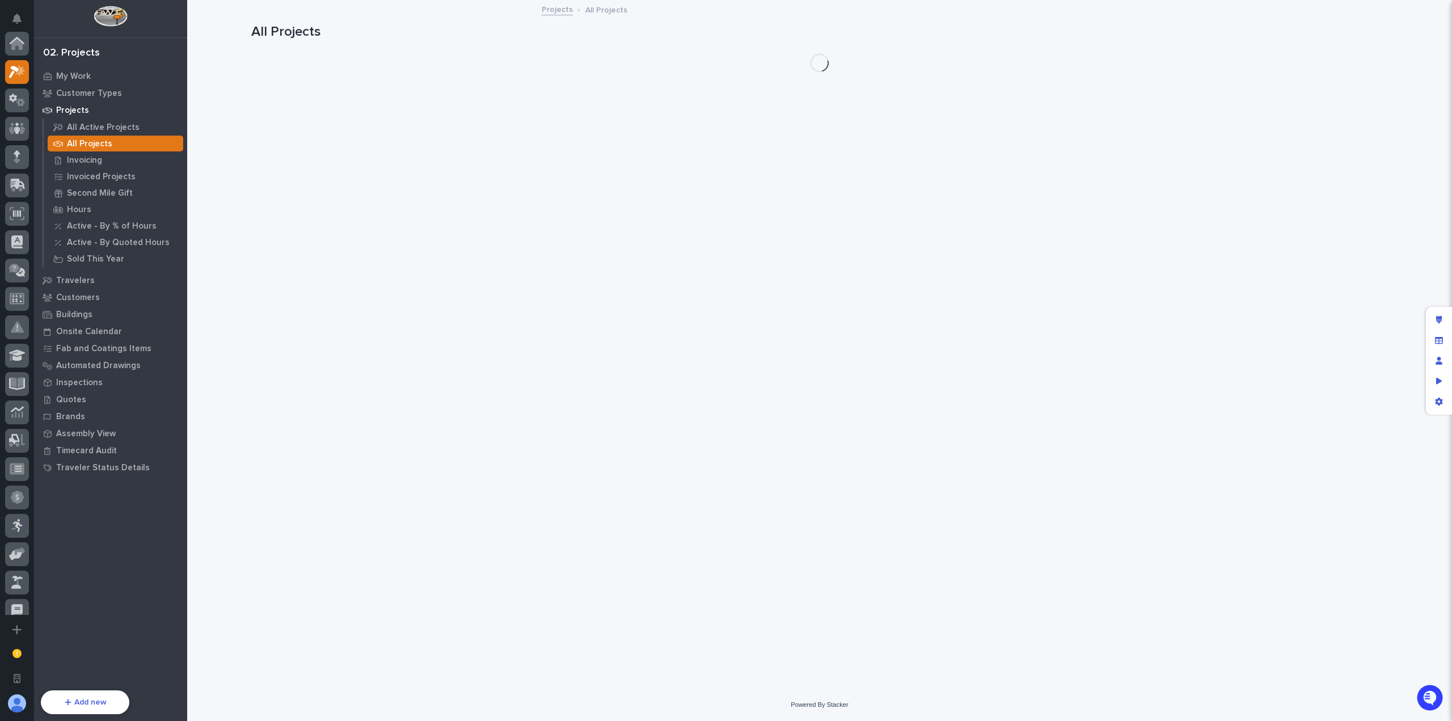
scroll to position [28, 0]
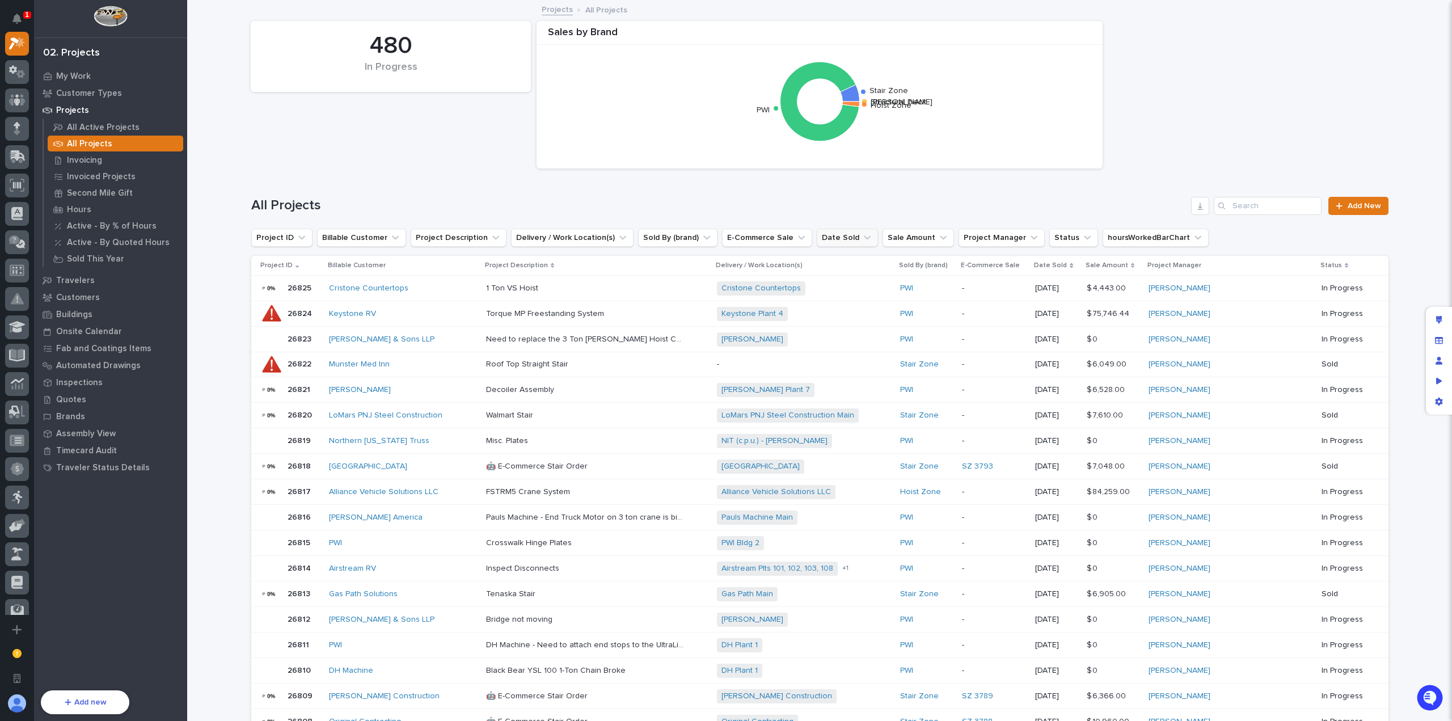
click at [817, 236] on button "Date Sold" at bounding box center [847, 238] width 61 height 18
click at [734, 235] on button "E-Commerce Sale" at bounding box center [767, 238] width 90 height 18
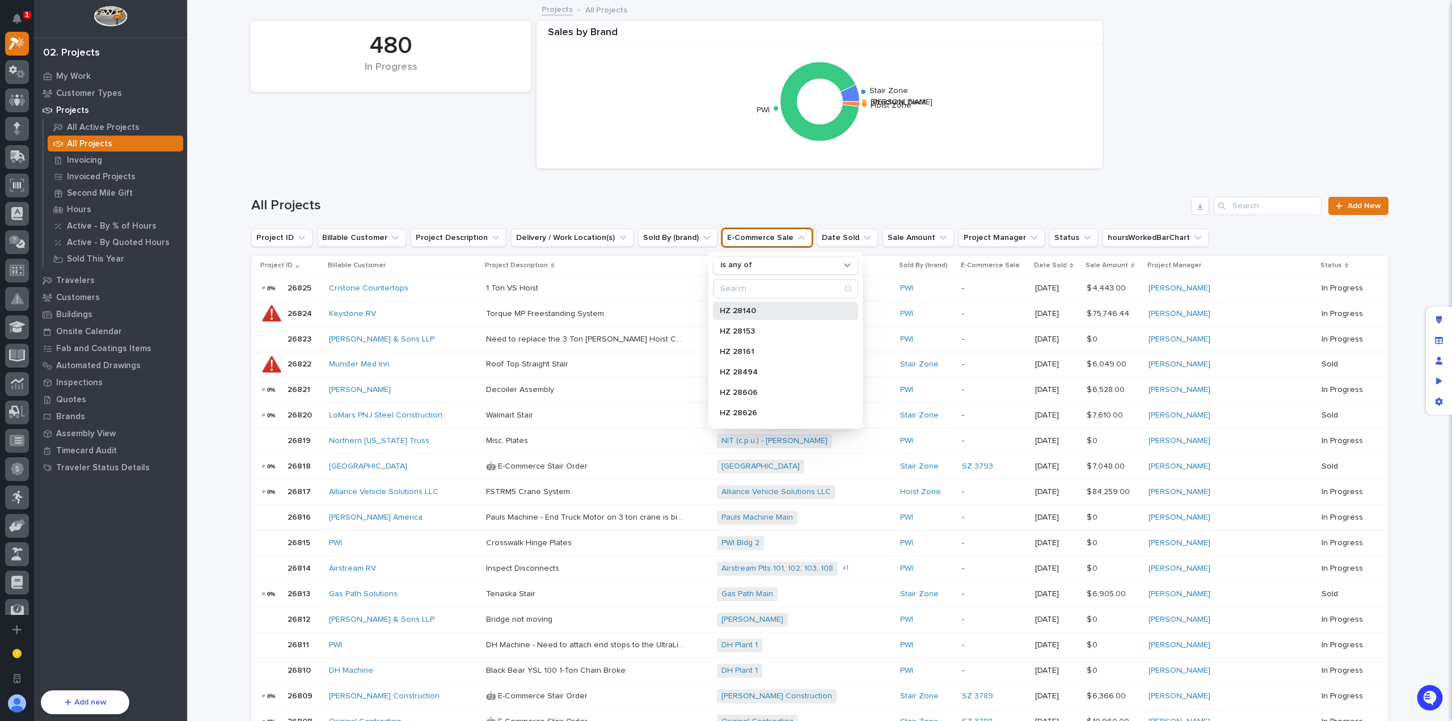
click at [747, 316] on div "HZ 28140" at bounding box center [785, 311] width 145 height 18
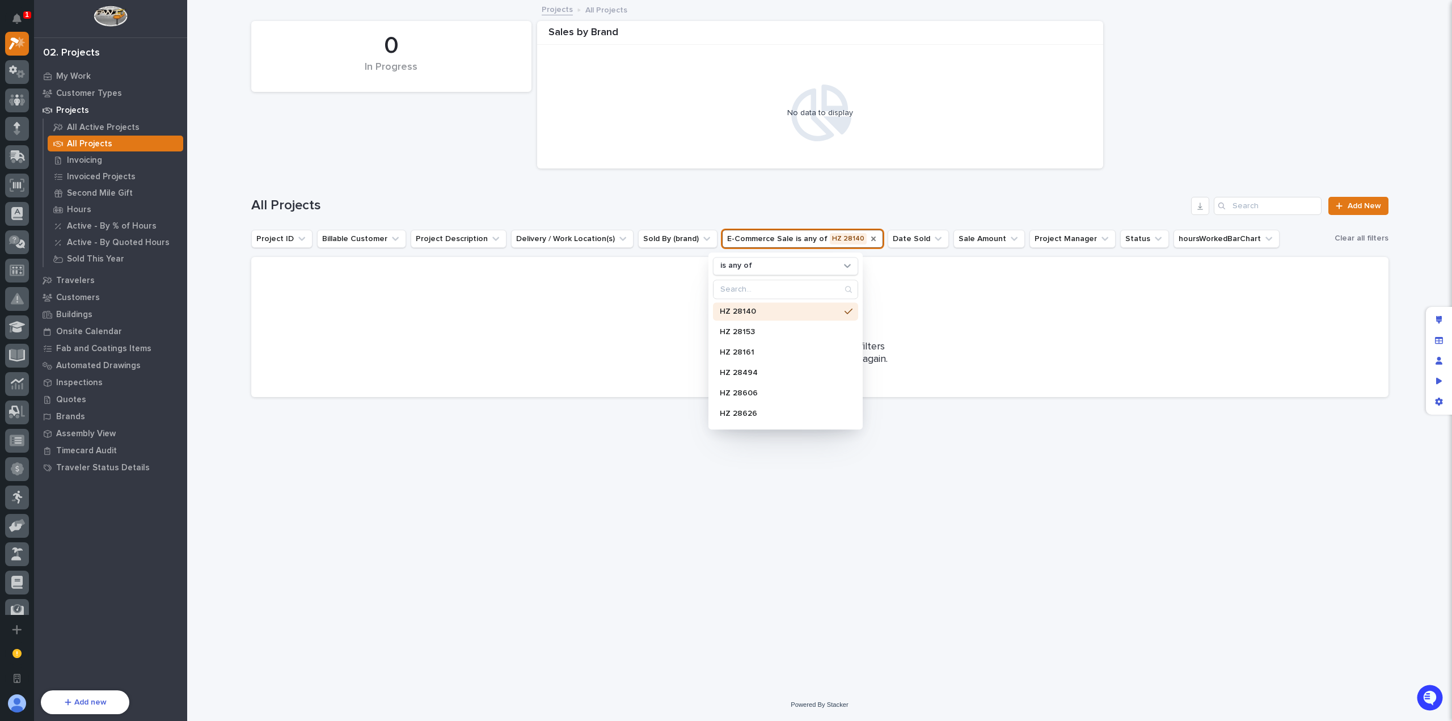
click at [871, 239] on icon "E-Commerce Sale" at bounding box center [873, 238] width 5 height 5
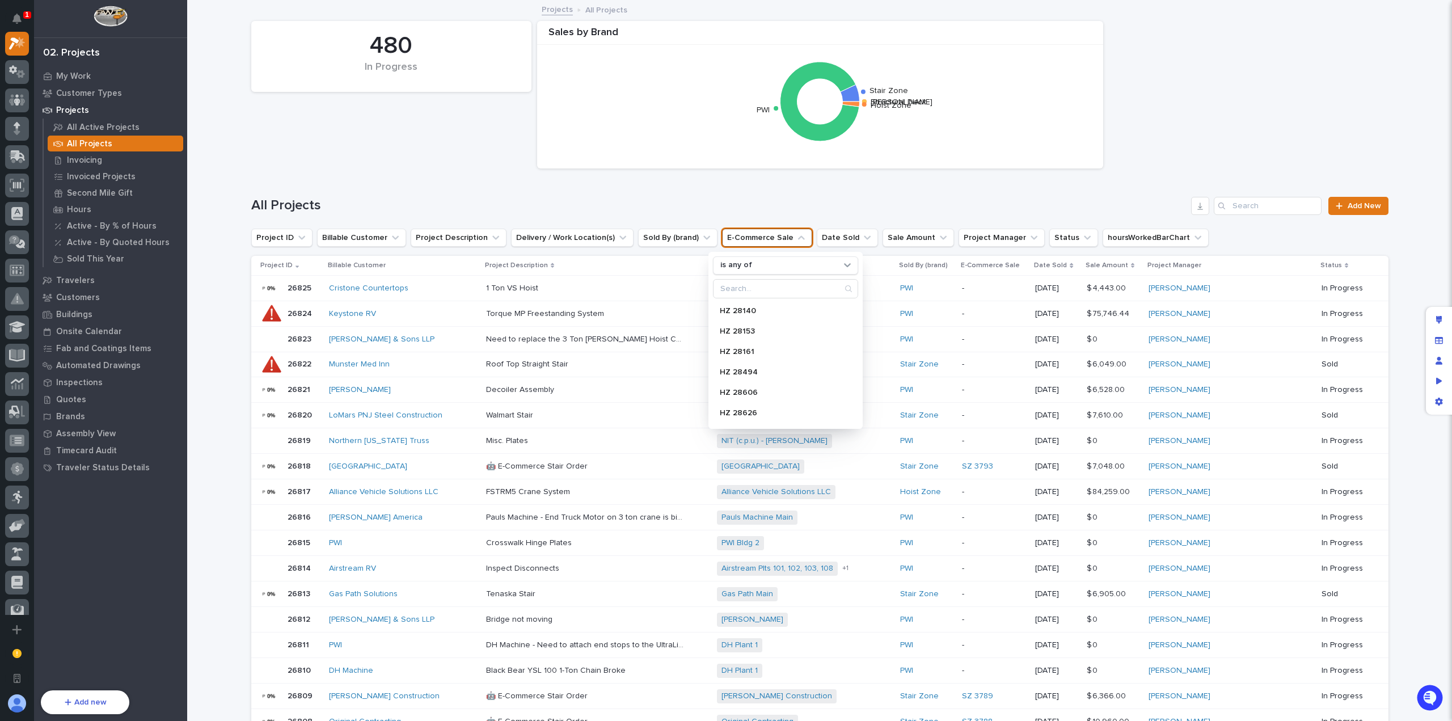
click at [728, 202] on h1 "All Projects" at bounding box center [719, 205] width 936 height 16
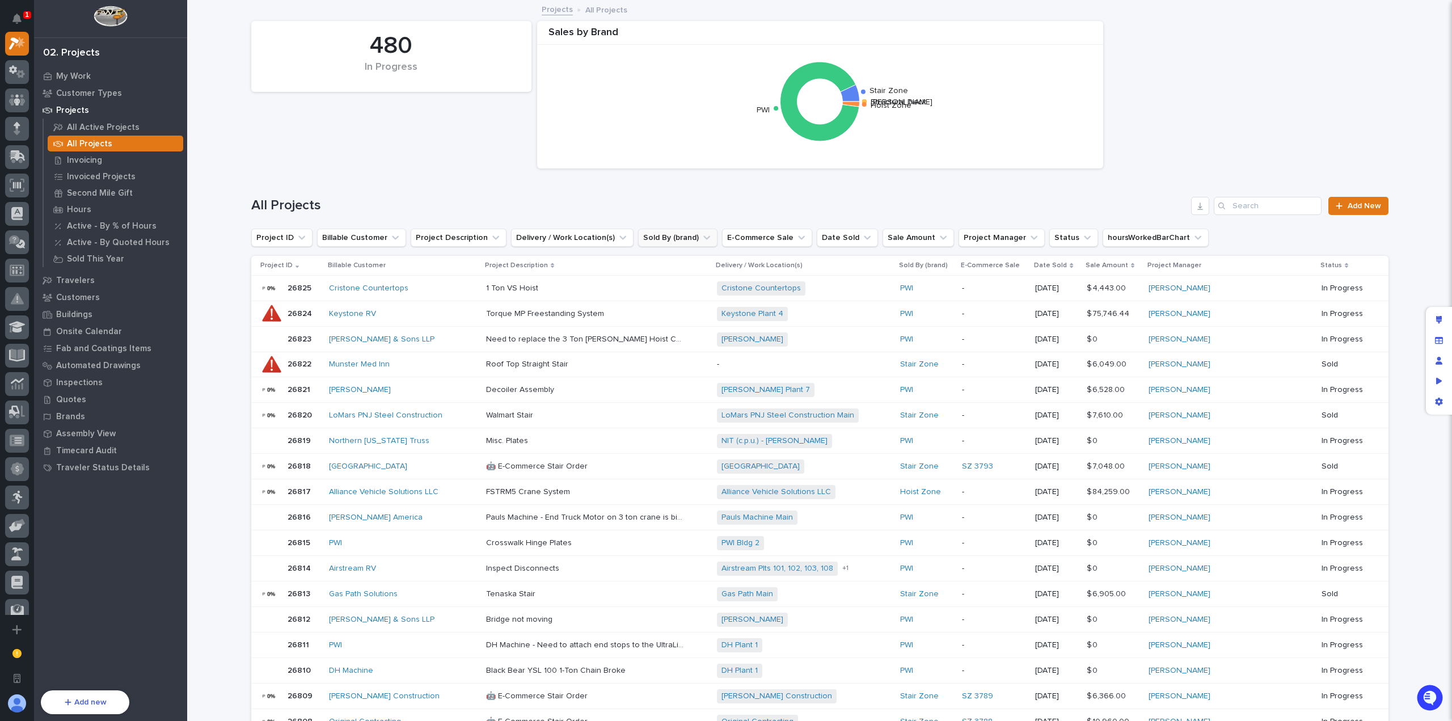
click at [670, 233] on button "Sold By (brand)" at bounding box center [677, 238] width 79 height 18
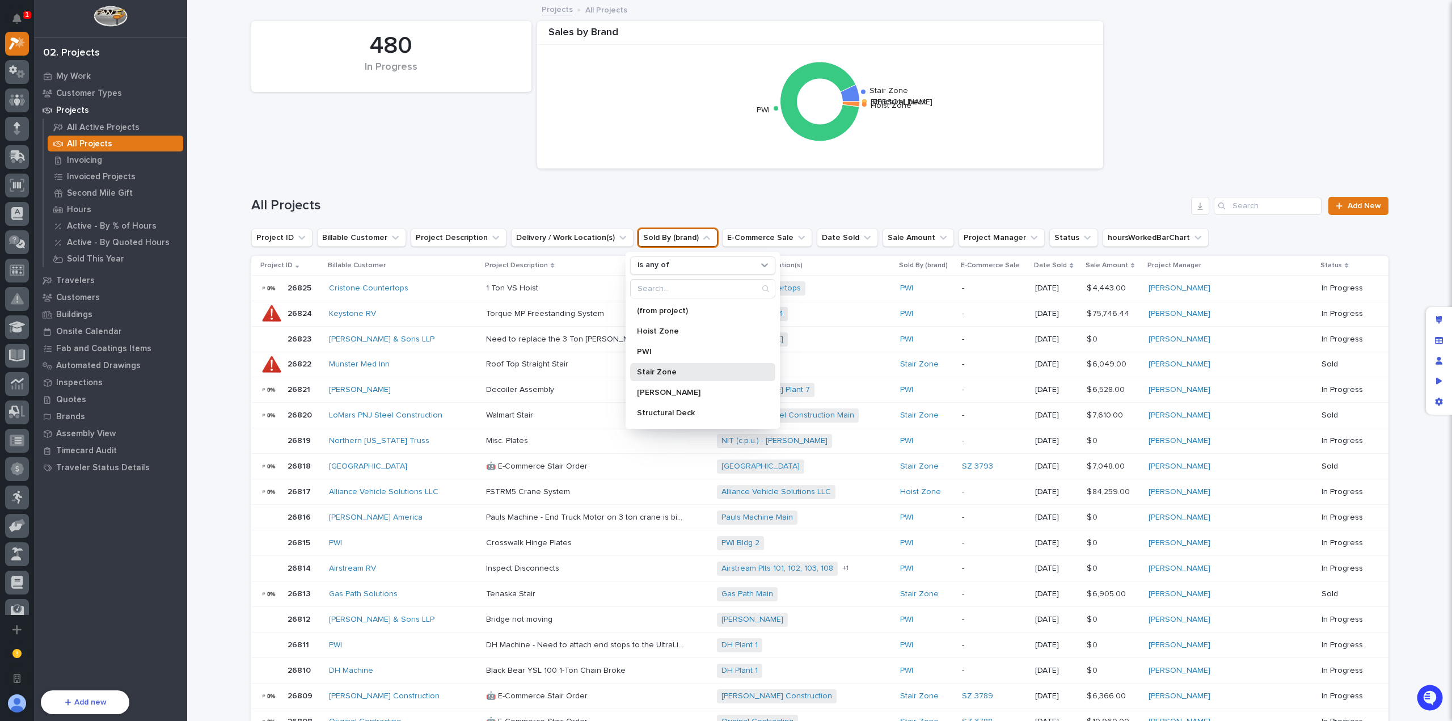
click at [671, 373] on p "Stair Zone" at bounding box center [697, 372] width 120 height 8
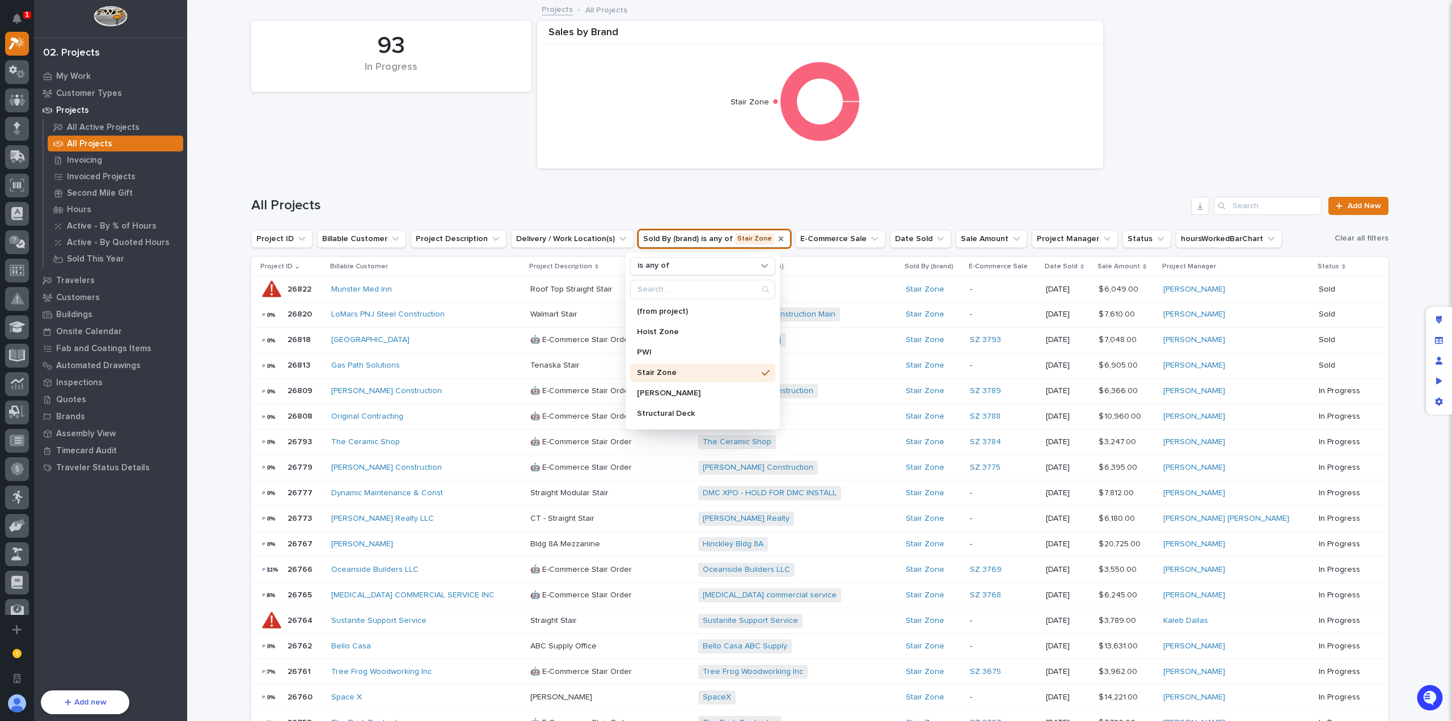
click at [776, 238] on icon "Sold By (brand)" at bounding box center [780, 238] width 9 height 9
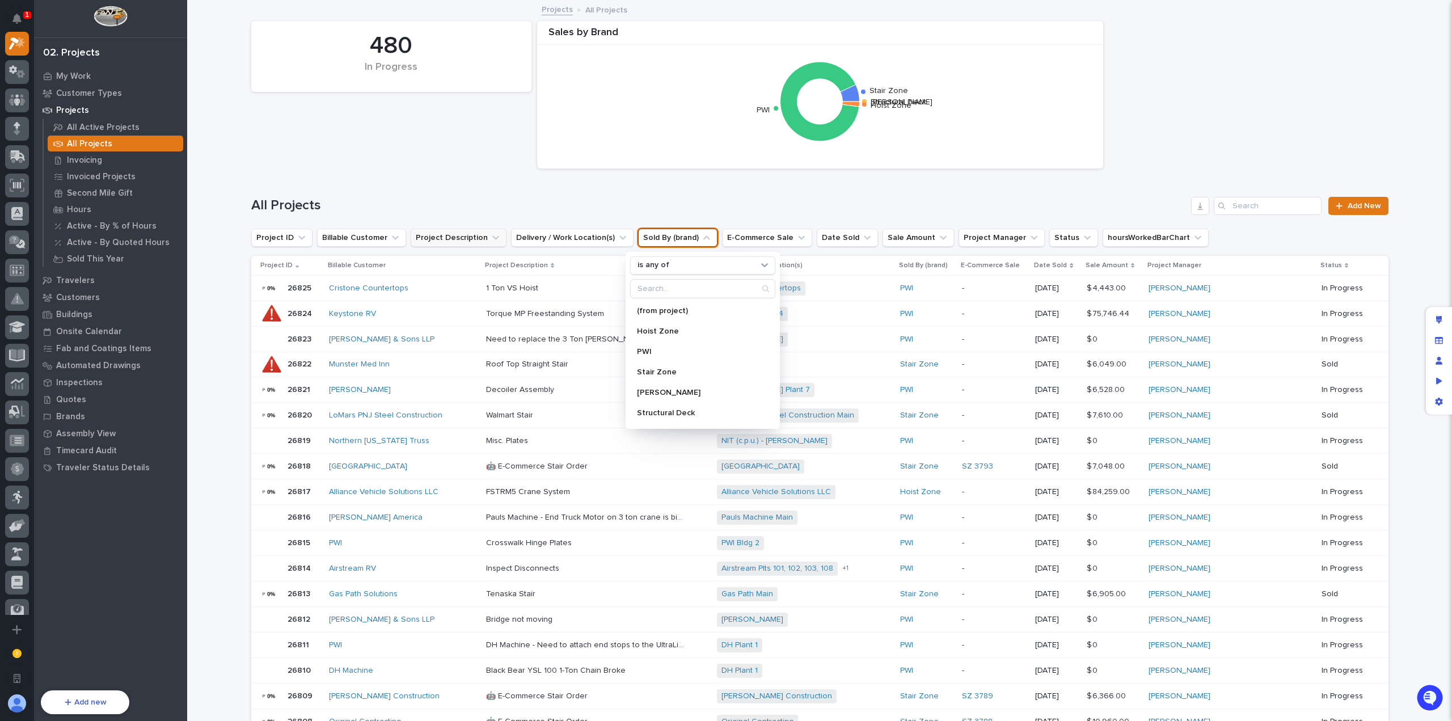
click at [455, 238] on button "Project Description" at bounding box center [459, 238] width 96 height 18
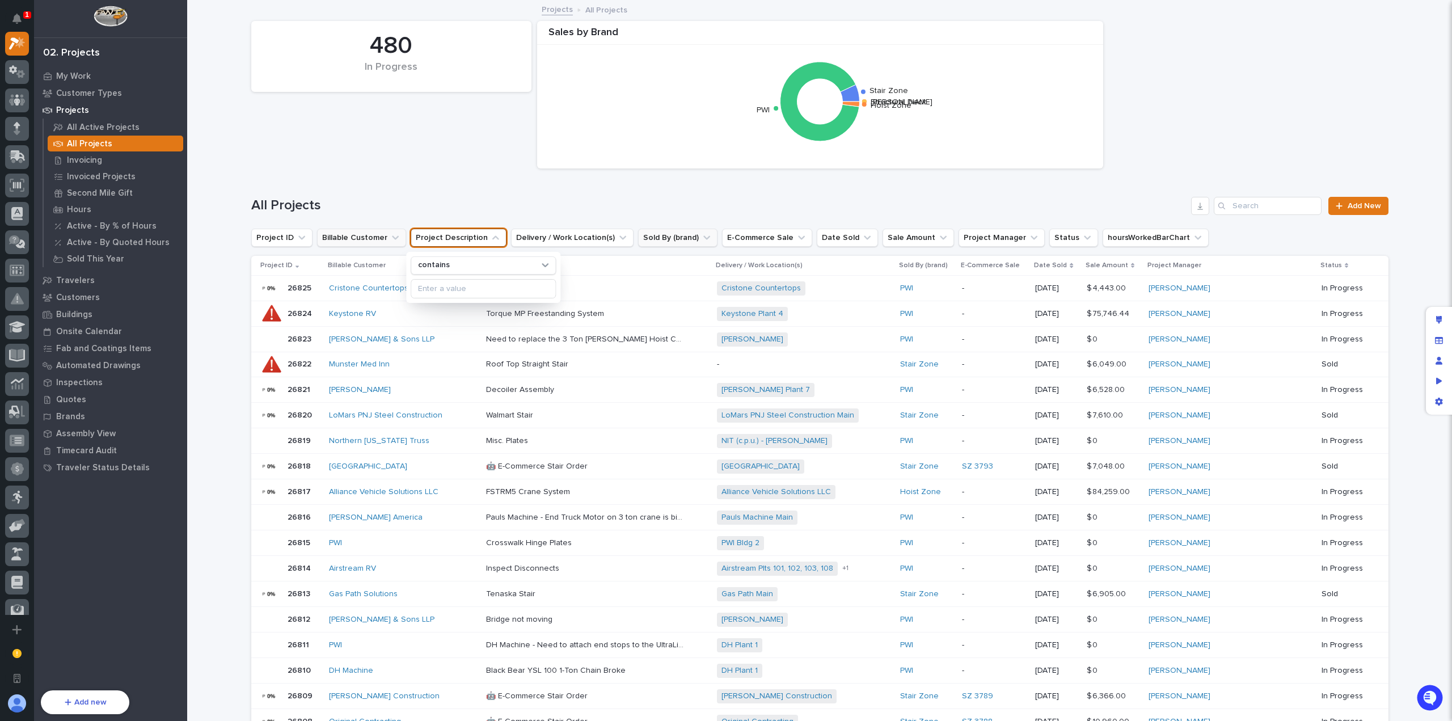
click at [357, 235] on button "Billable Customer" at bounding box center [361, 238] width 89 height 18
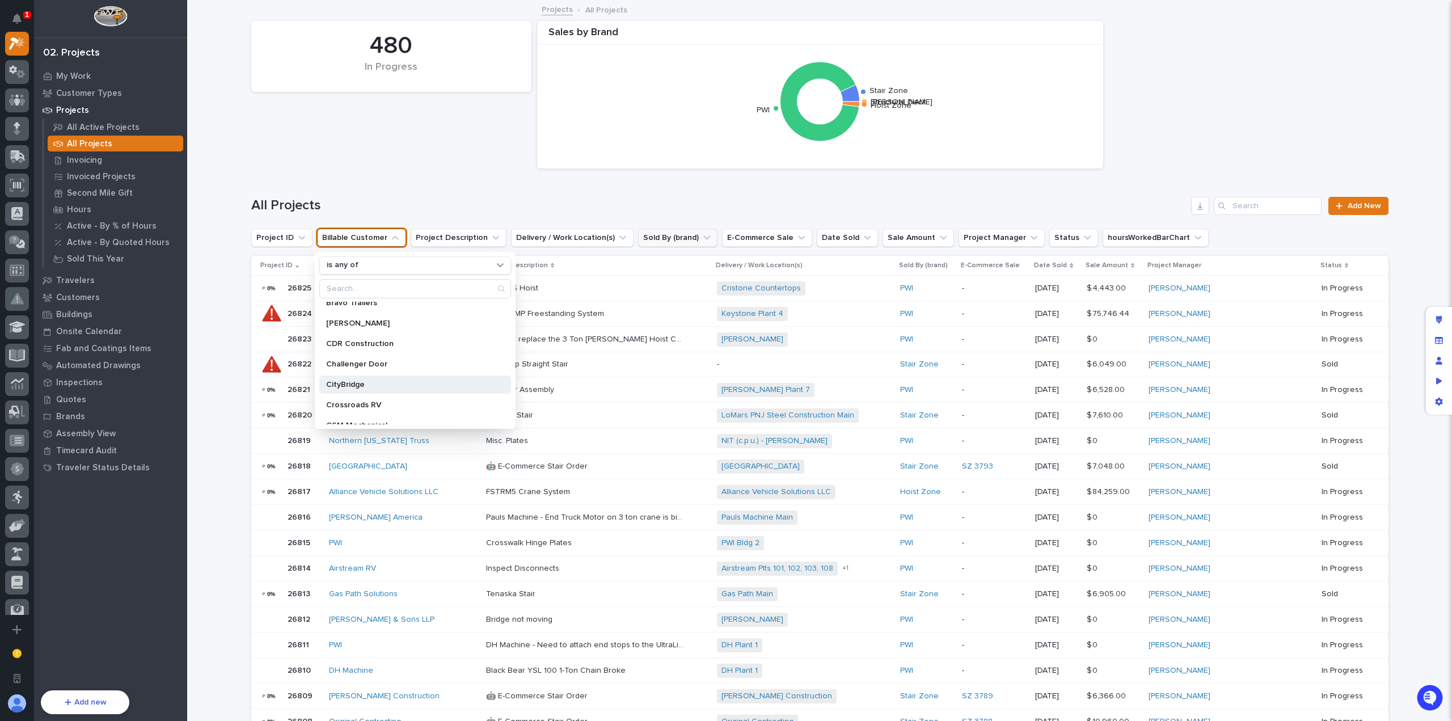
scroll to position [113, 0]
click at [391, 395] on div "Crossroads RV" at bounding box center [415, 401] width 192 height 18
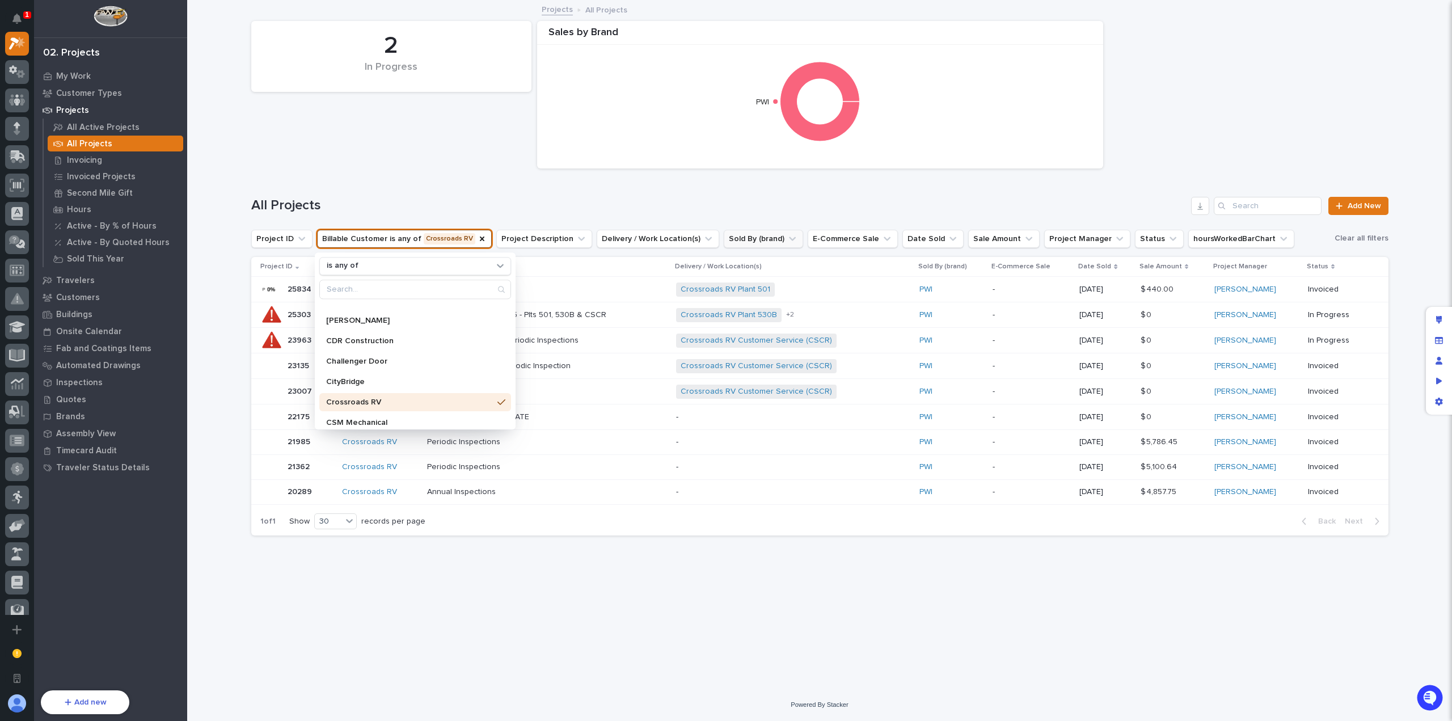
click at [504, 195] on div "All Projects Add New" at bounding box center [819, 201] width 1137 height 54
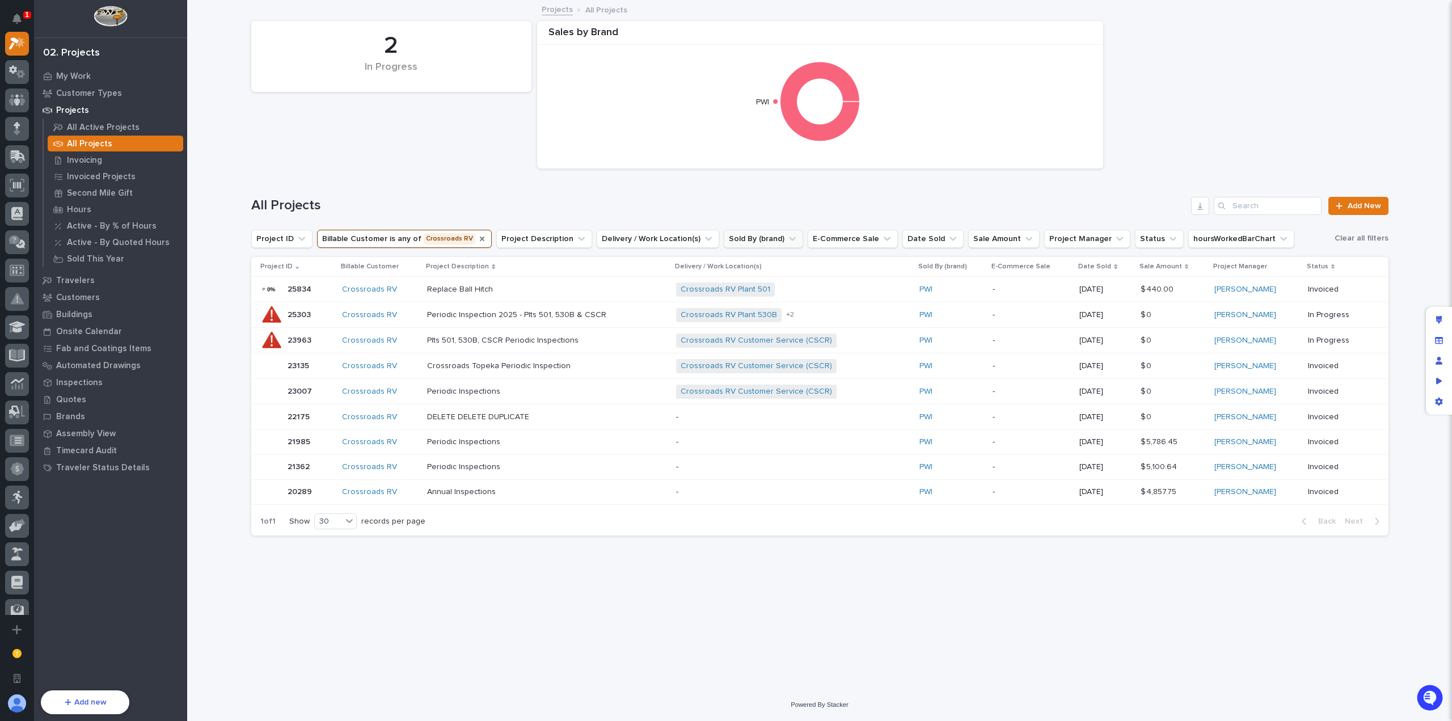
click at [477, 236] on icon "Billable Customer" at bounding box center [481, 238] width 9 height 9
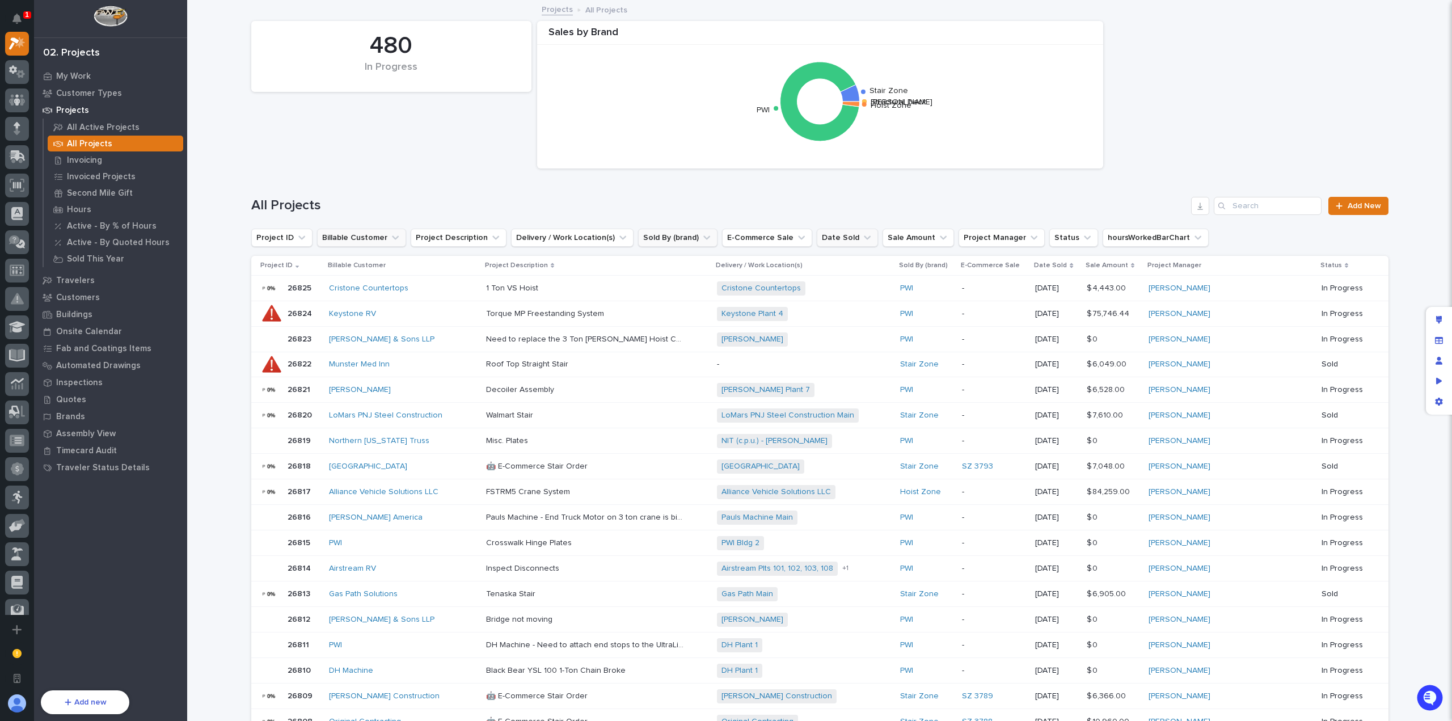
click at [861, 239] on icon "Date Sold" at bounding box center [866, 237] width 11 height 11
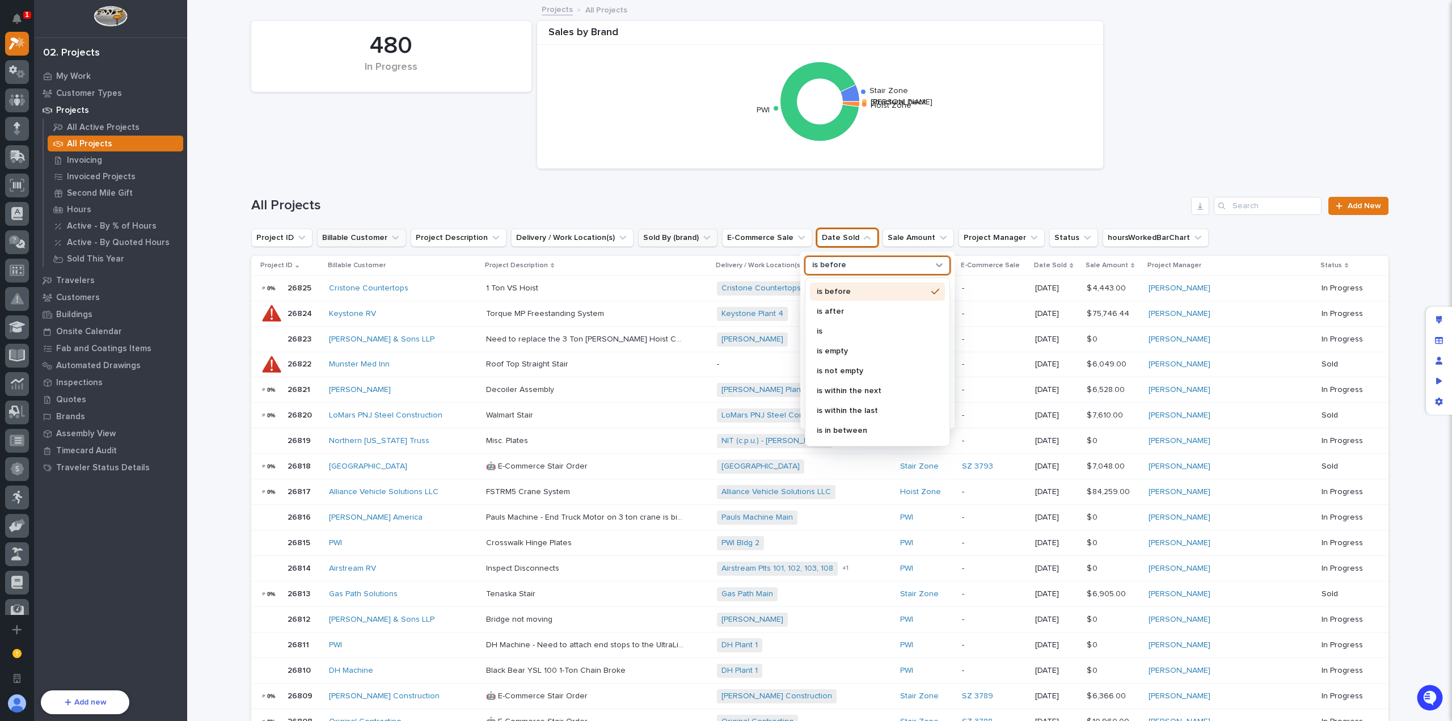
click at [868, 264] on div "is before" at bounding box center [870, 265] width 125 height 12
click at [848, 318] on div "is after" at bounding box center [877, 311] width 135 height 18
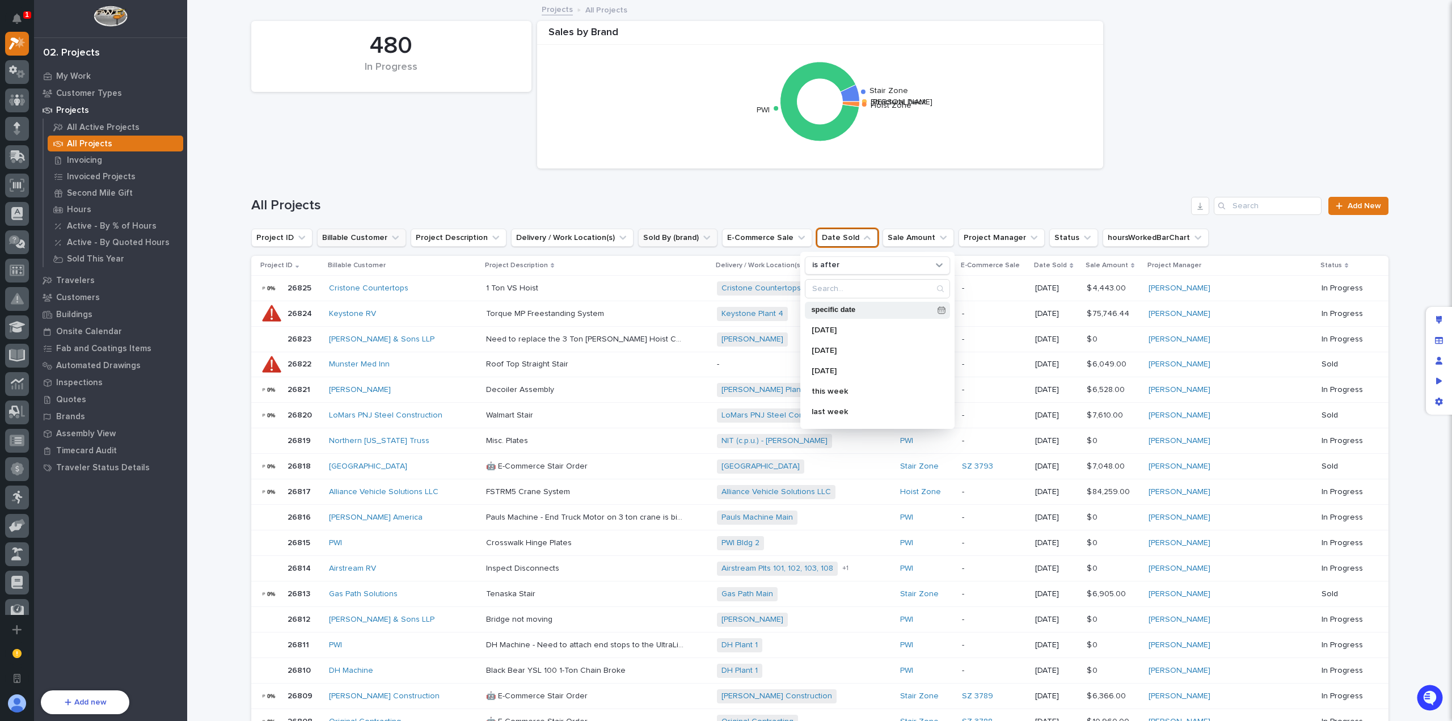
click at [937, 307] on icon at bounding box center [941, 310] width 8 height 8
click at [902, 181] on div "1" at bounding box center [904, 181] width 15 height 15
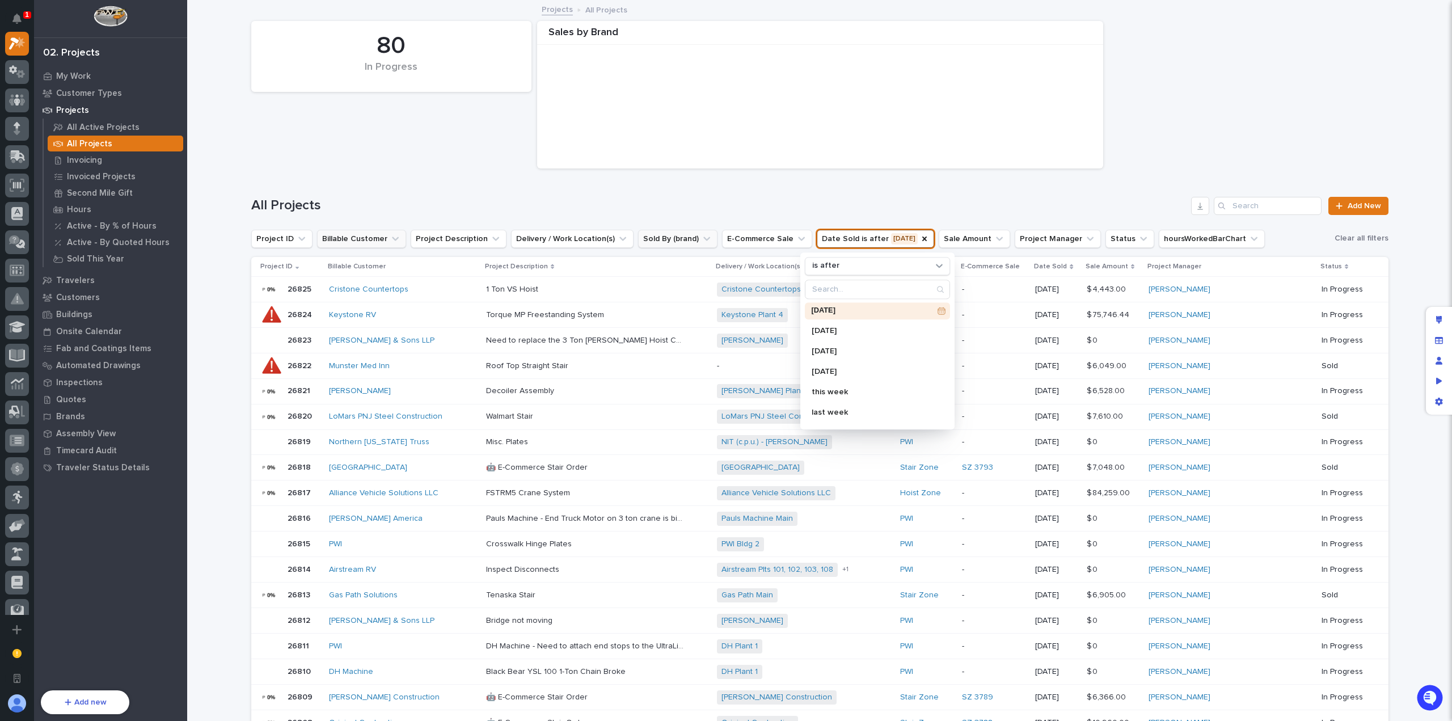
click at [915, 183] on div "All Projects Add New" at bounding box center [819, 201] width 1137 height 54
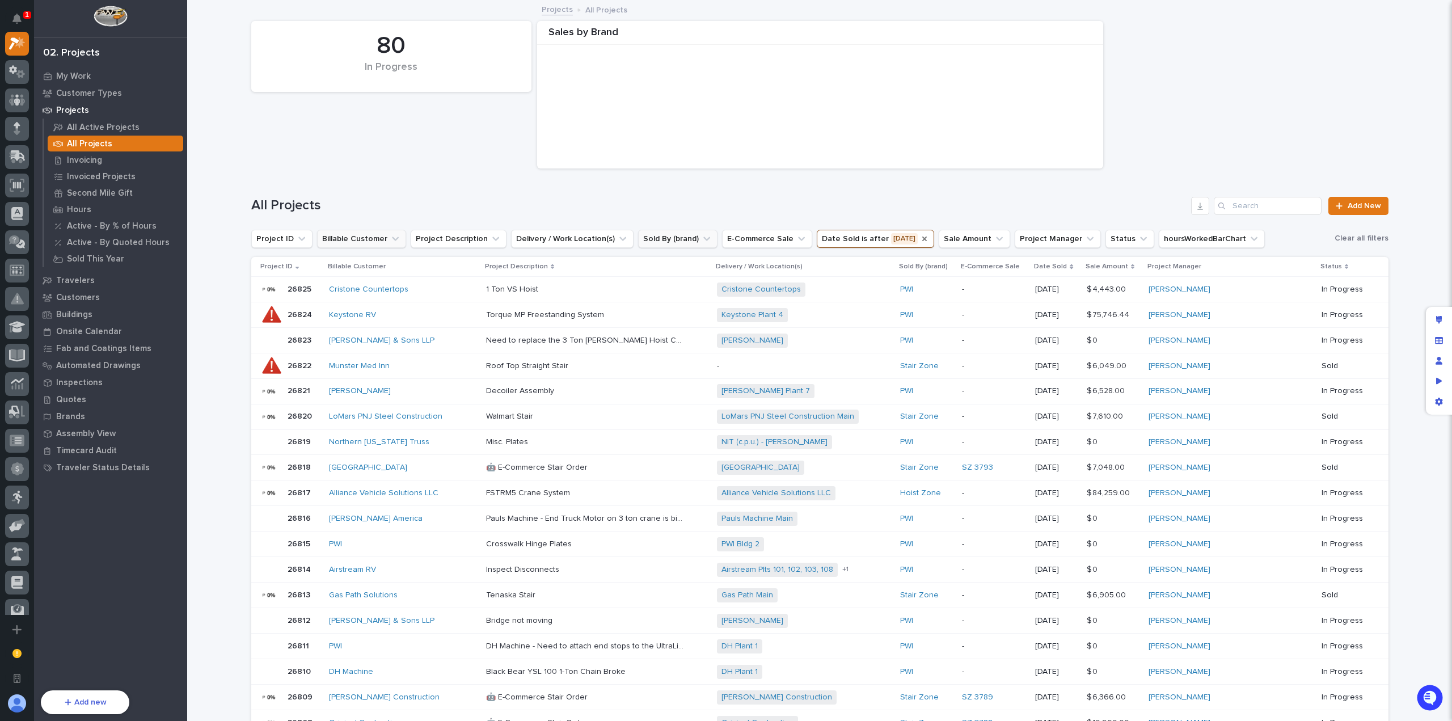
click at [922, 239] on icon "Date Sold" at bounding box center [924, 238] width 5 height 5
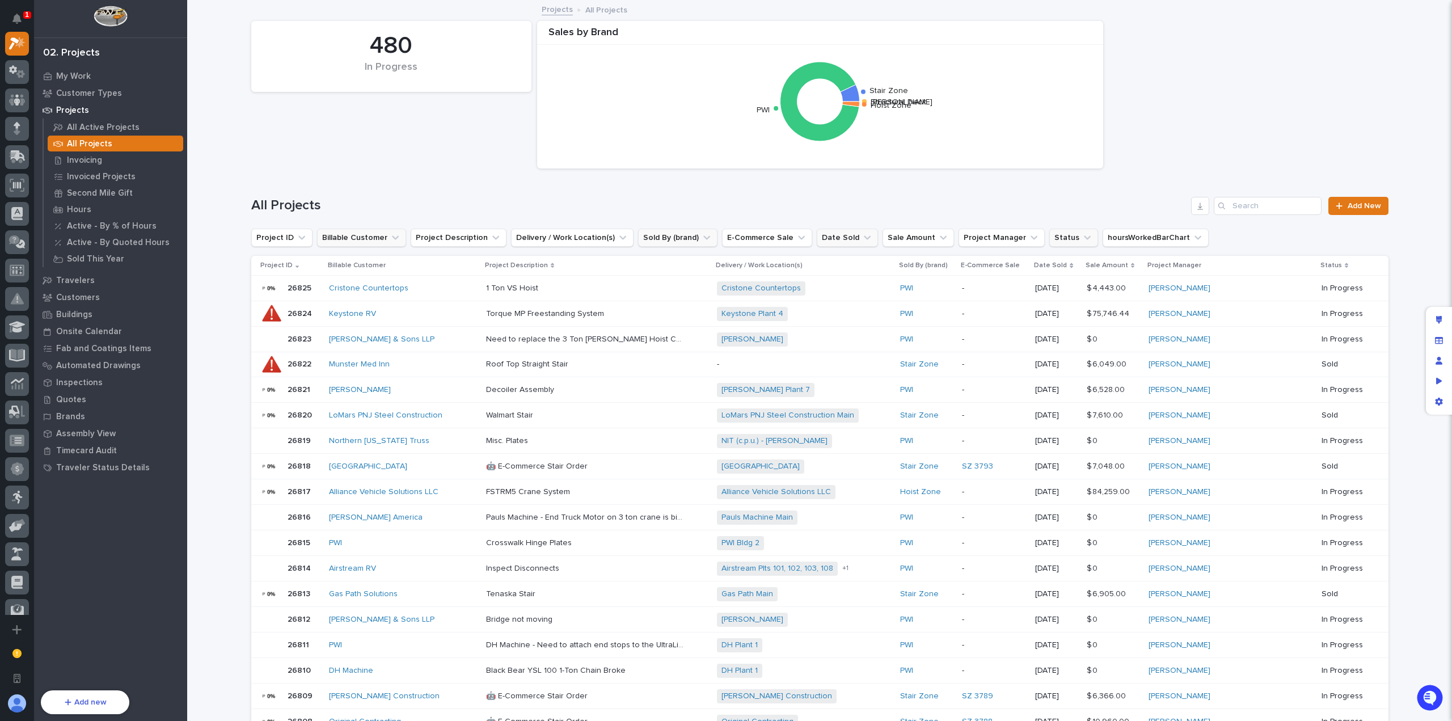
click at [1049, 235] on button "Status" at bounding box center [1073, 238] width 49 height 18
click at [1067, 371] on p "Invoiced" at bounding box center [1096, 372] width 120 height 8
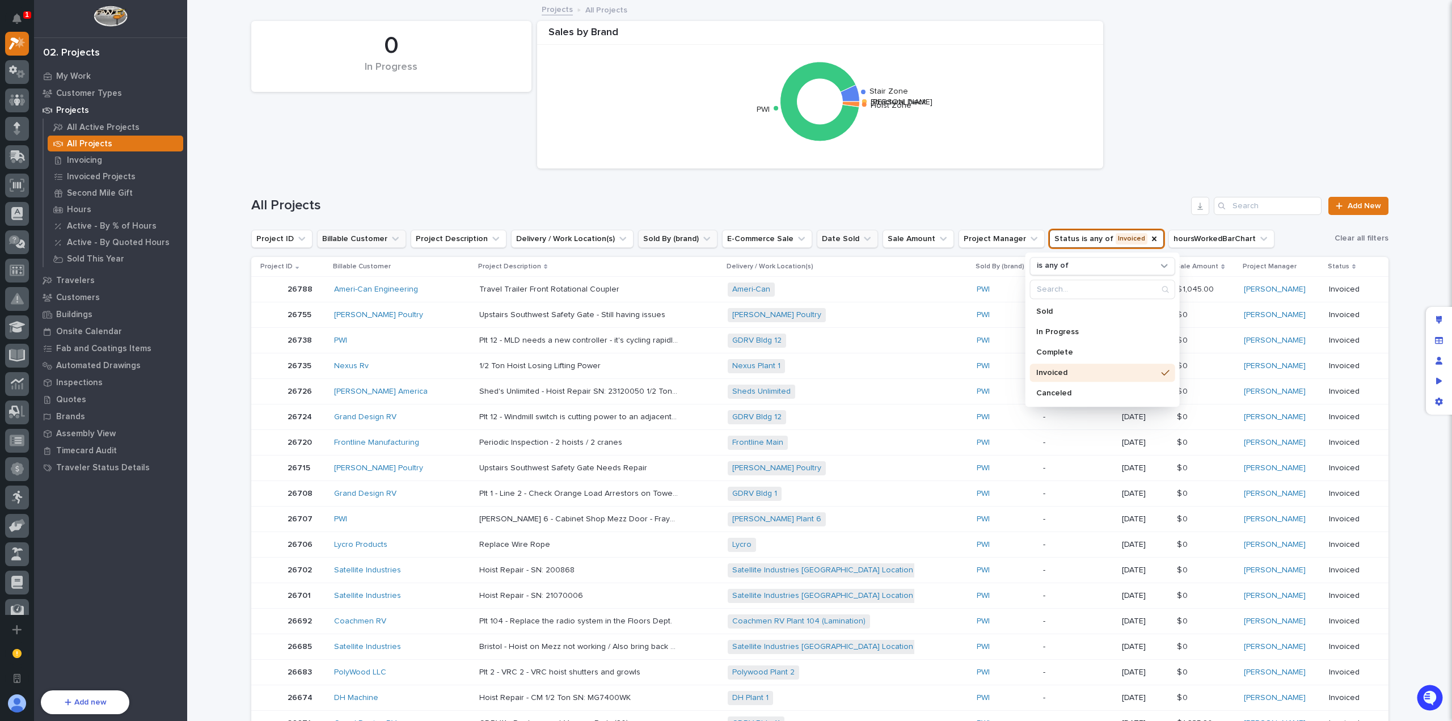
click at [1072, 197] on div "All Projects Add New" at bounding box center [819, 206] width 1137 height 18
click at [1152, 239] on icon "Status" at bounding box center [1154, 238] width 5 height 5
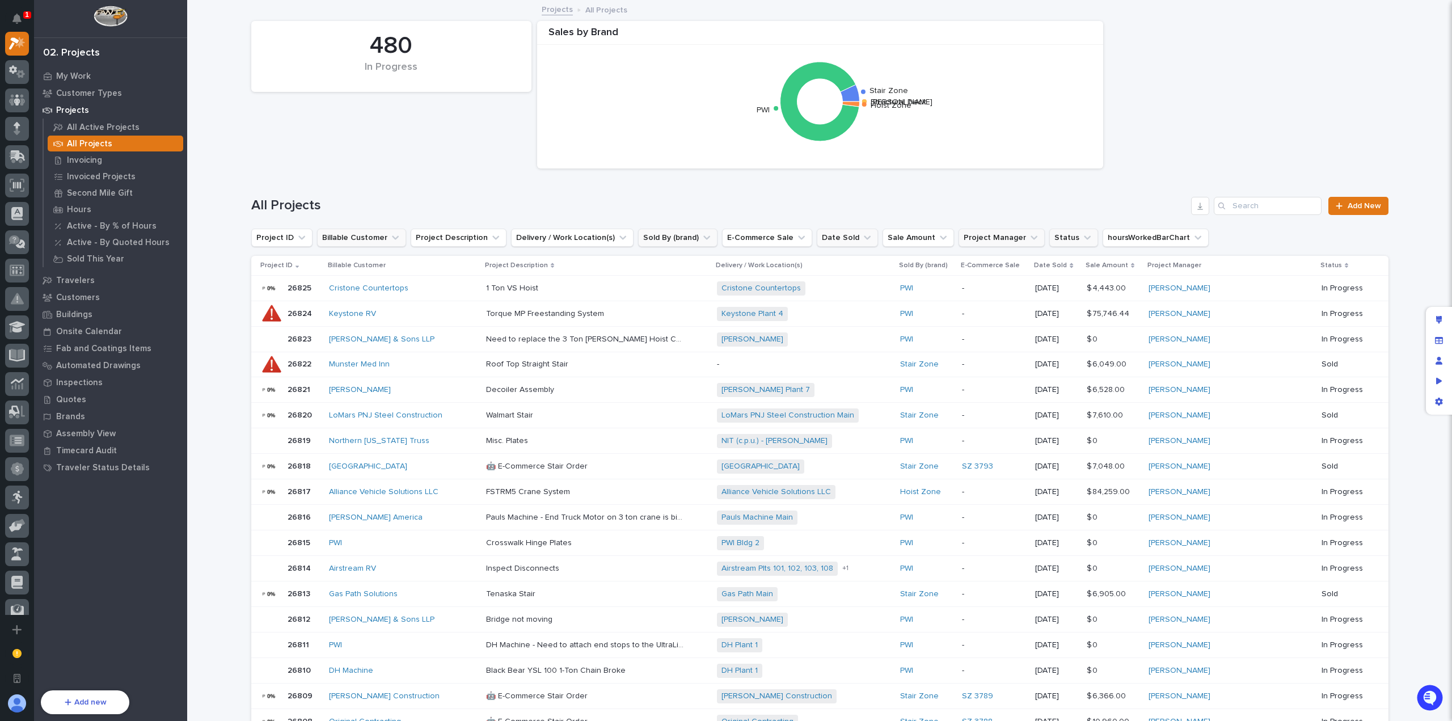
click at [997, 240] on button "Project Manager" at bounding box center [1001, 238] width 86 height 18
type input "[PERSON_NAME]"
click at [971, 312] on p "[PERSON_NAME]" at bounding box center [1009, 311] width 120 height 8
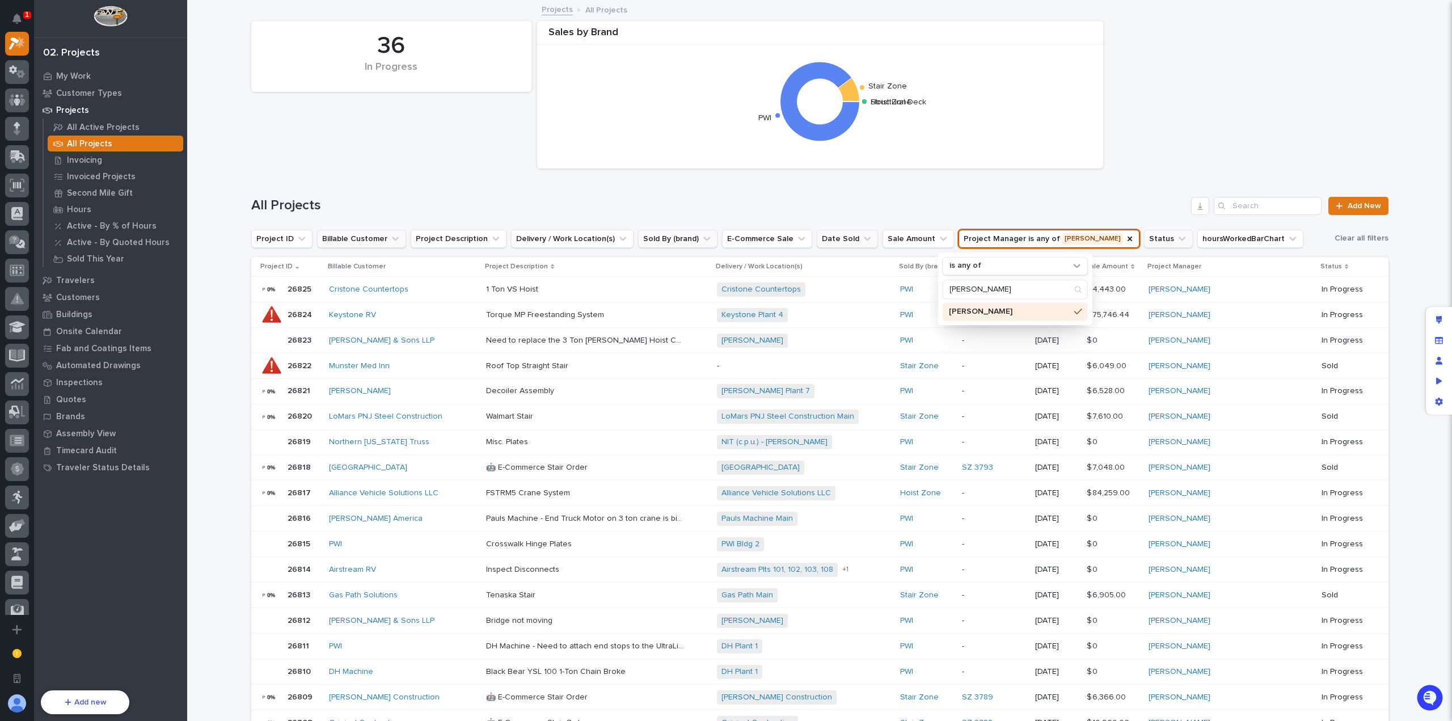
click at [1098, 210] on h1 "All Projects" at bounding box center [719, 205] width 936 height 16
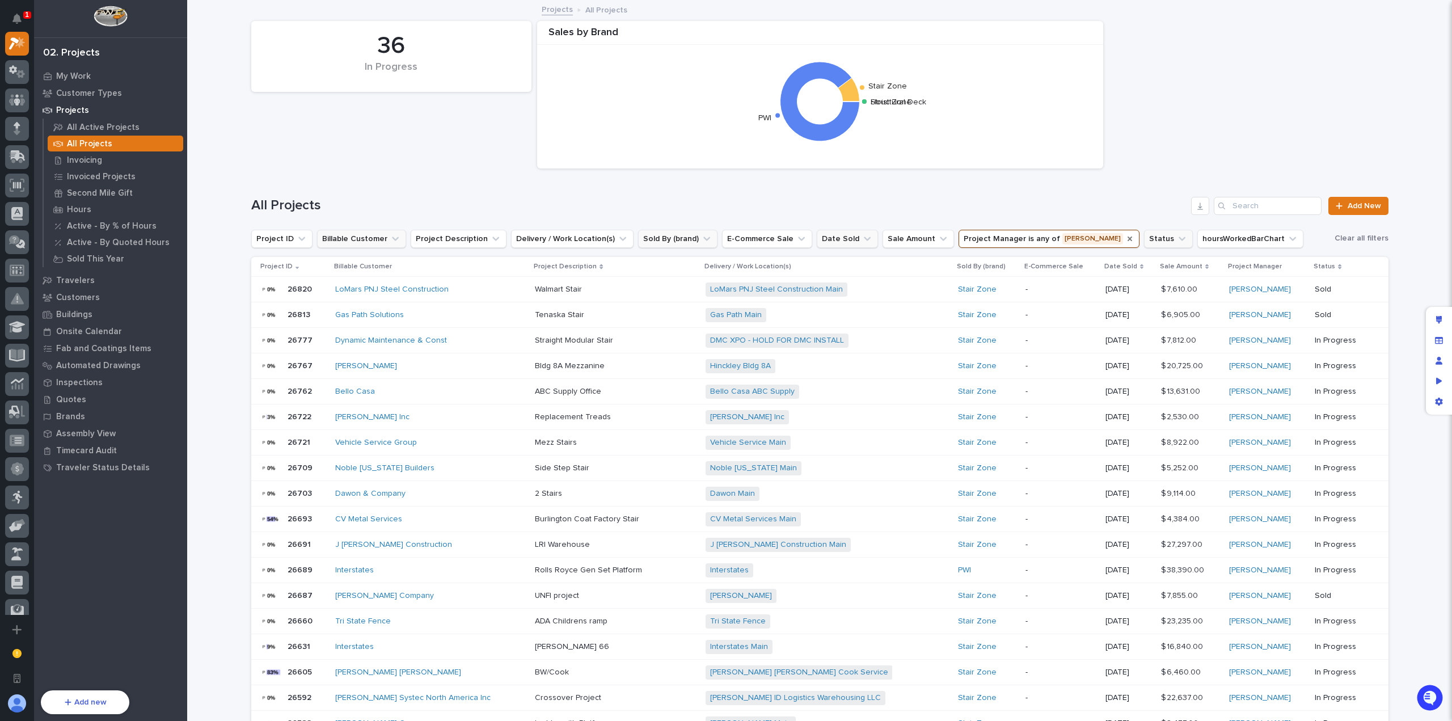
click at [1125, 237] on icon "Project Manager" at bounding box center [1129, 238] width 9 height 9
click at [861, 241] on icon "Date Sold" at bounding box center [866, 238] width 11 height 11
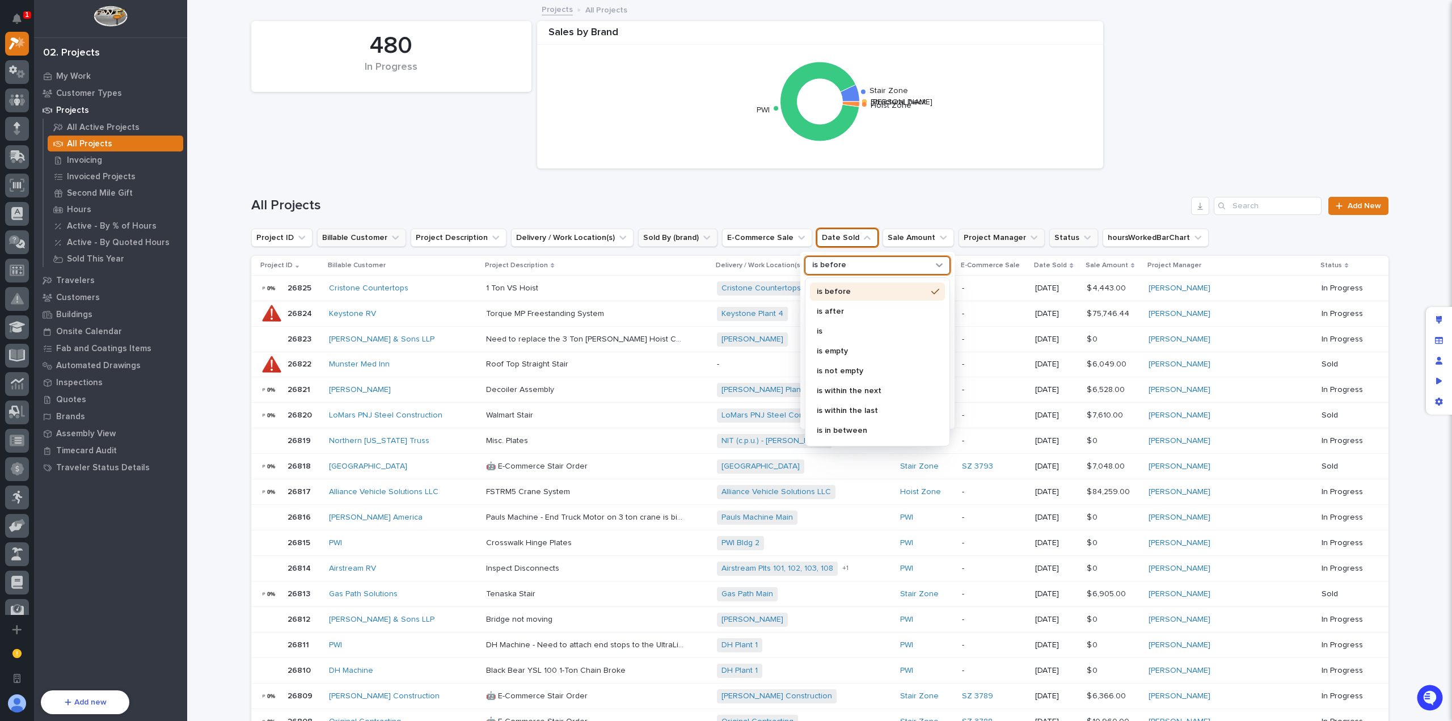
click at [848, 269] on div "is before" at bounding box center [870, 265] width 125 height 12
click at [840, 329] on p "is" at bounding box center [872, 331] width 110 height 8
click at [837, 331] on p "[DATE]" at bounding box center [871, 330] width 120 height 8
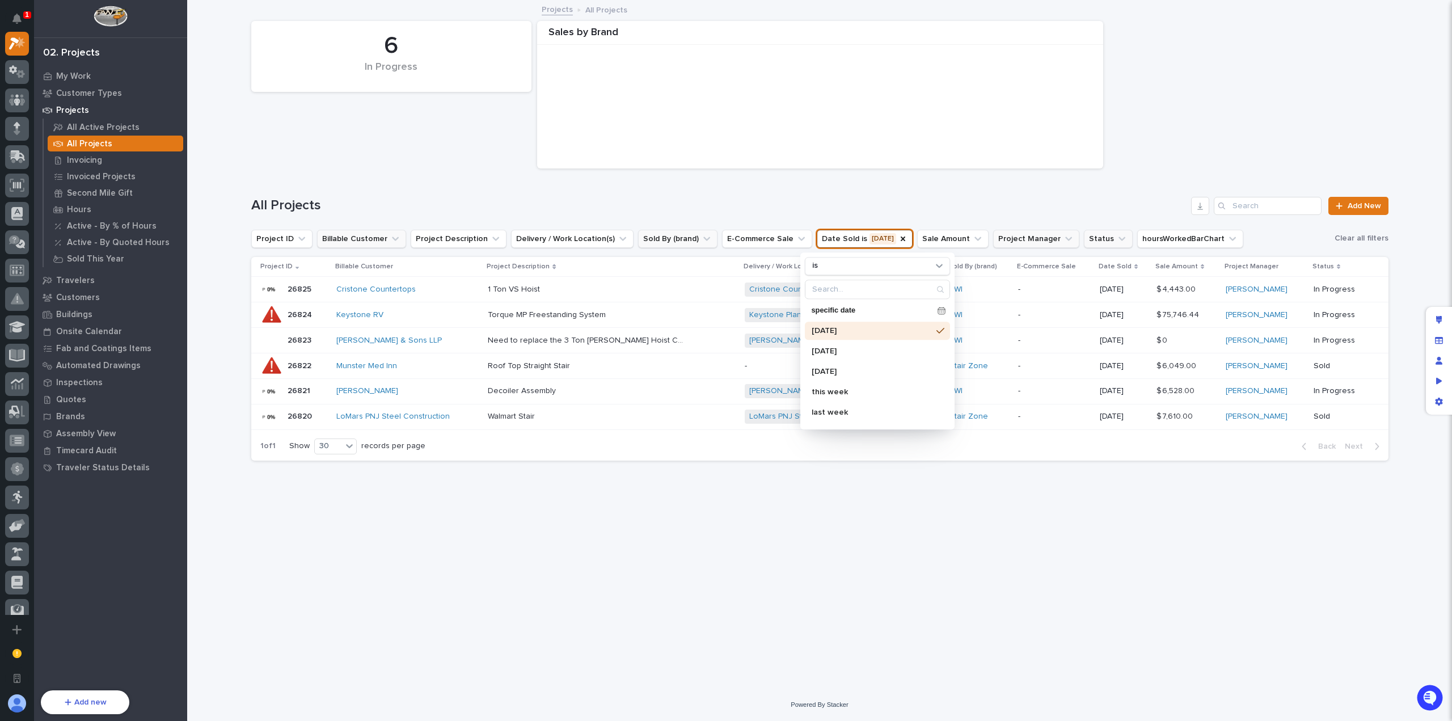
click at [897, 204] on h1 "All Projects" at bounding box center [719, 205] width 936 height 16
click at [901, 236] on icon "Date Sold" at bounding box center [903, 238] width 5 height 5
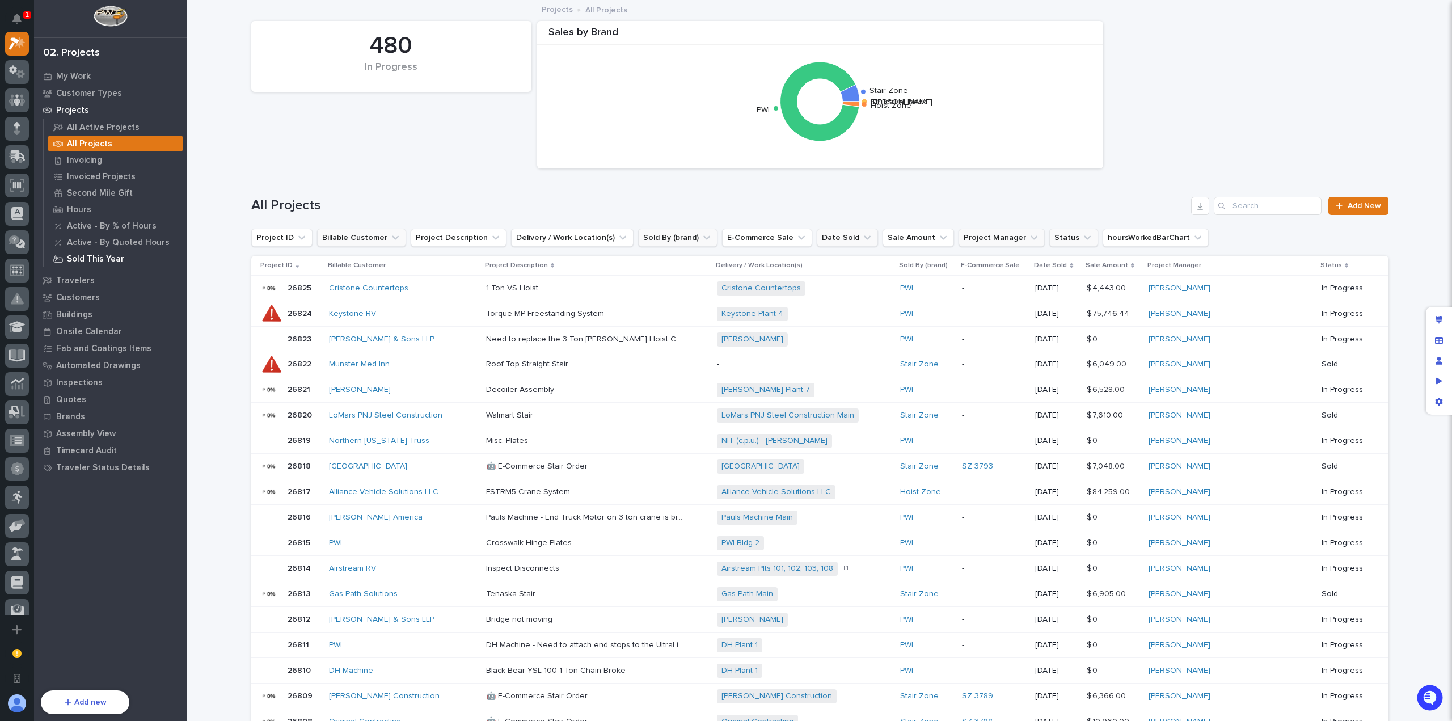
click at [98, 259] on p "Sold This Year" at bounding box center [95, 259] width 57 height 10
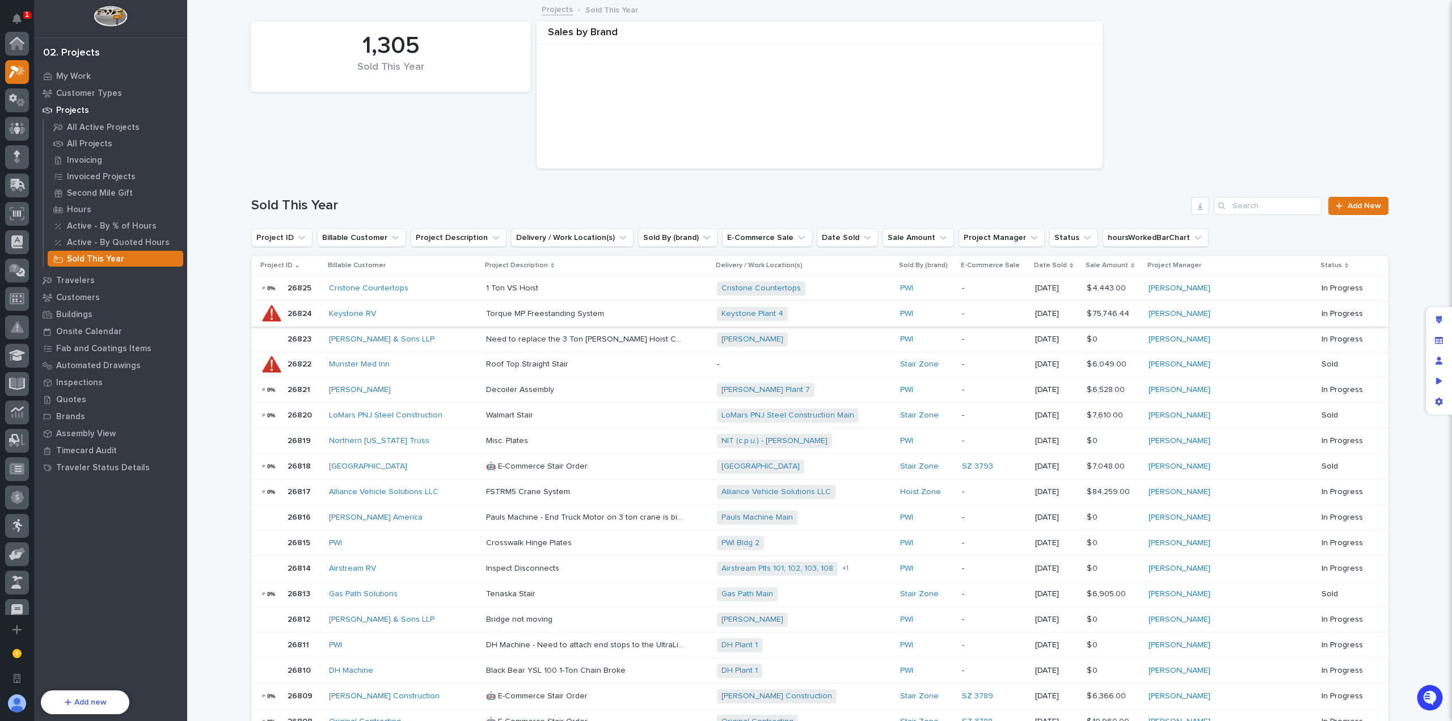
scroll to position [28, 0]
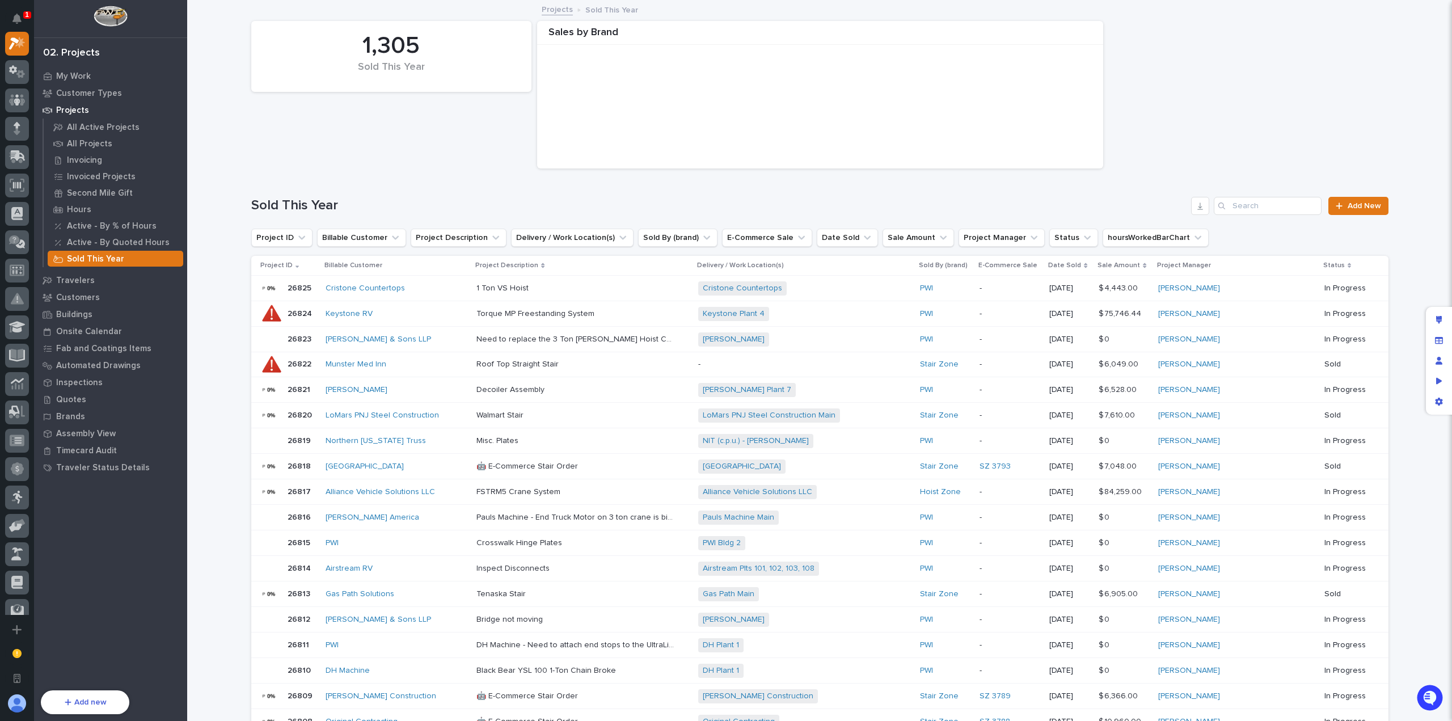
click at [563, 202] on h1 "Sold This Year" at bounding box center [719, 205] width 936 height 16
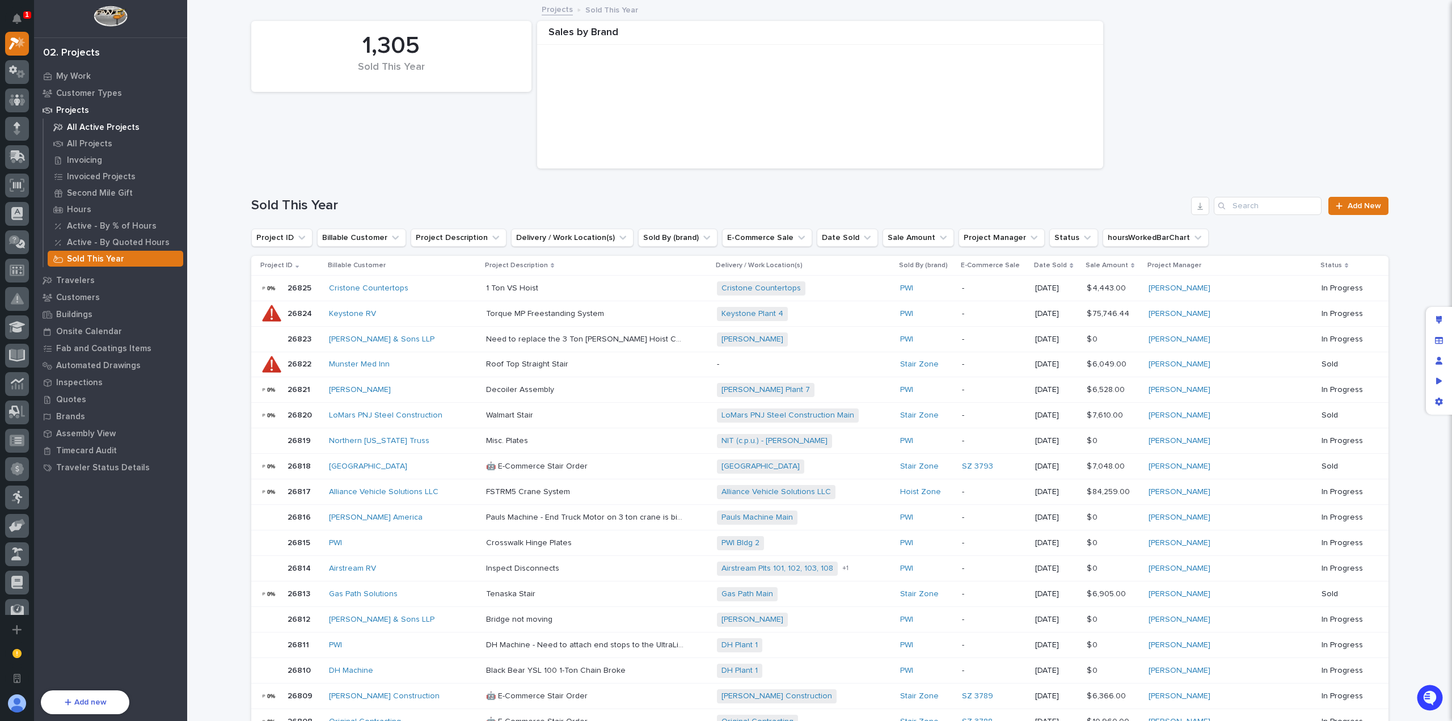
click at [94, 128] on p "All Active Projects" at bounding box center [103, 127] width 73 height 10
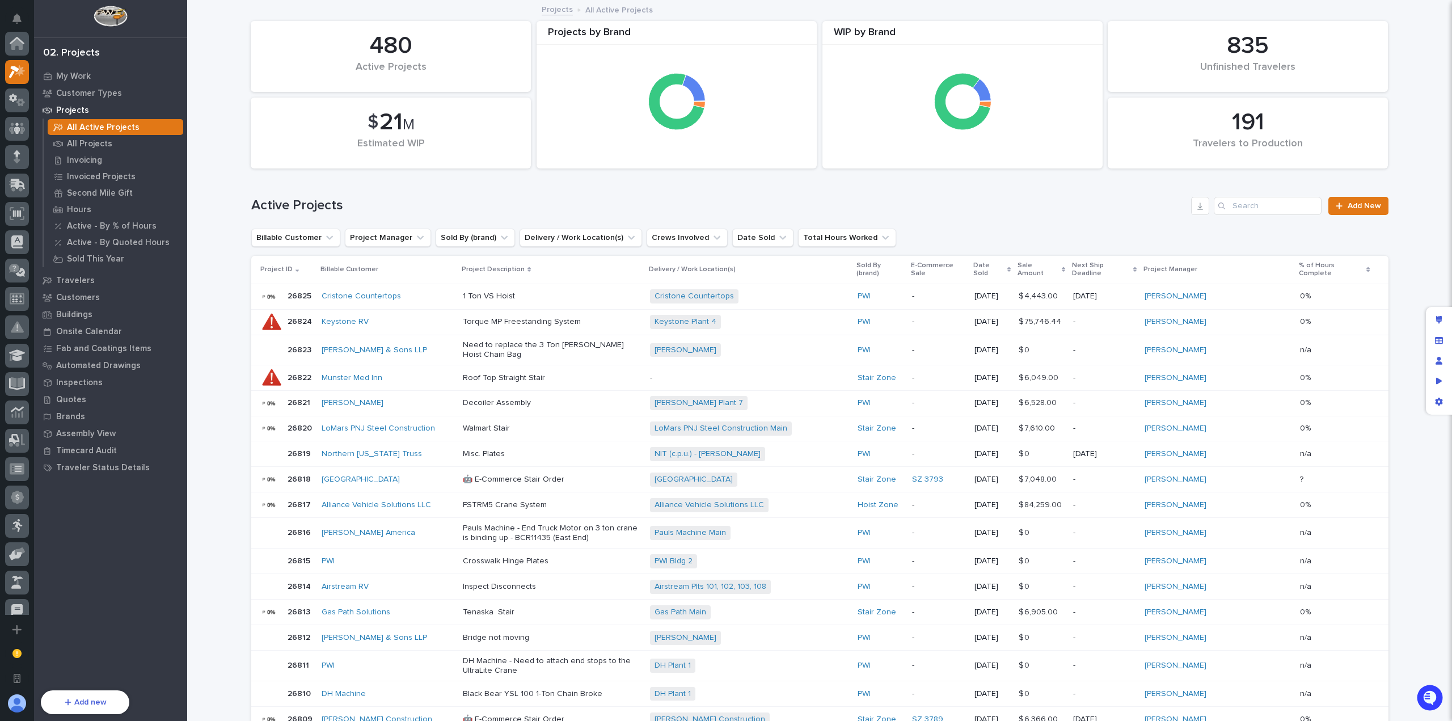
scroll to position [28, 0]
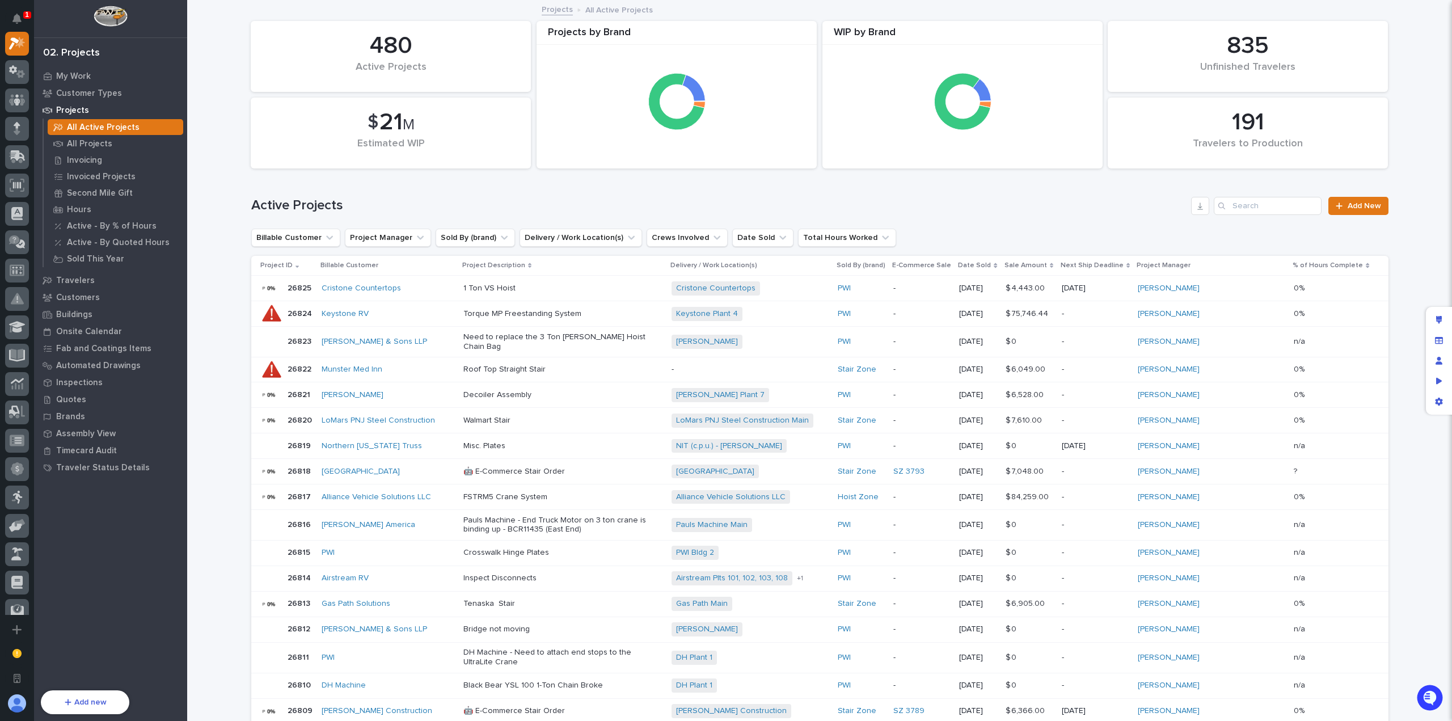
click at [348, 195] on div "Active Projects Add New" at bounding box center [819, 201] width 1137 height 54
